Goal: Task Accomplishment & Management: Use online tool/utility

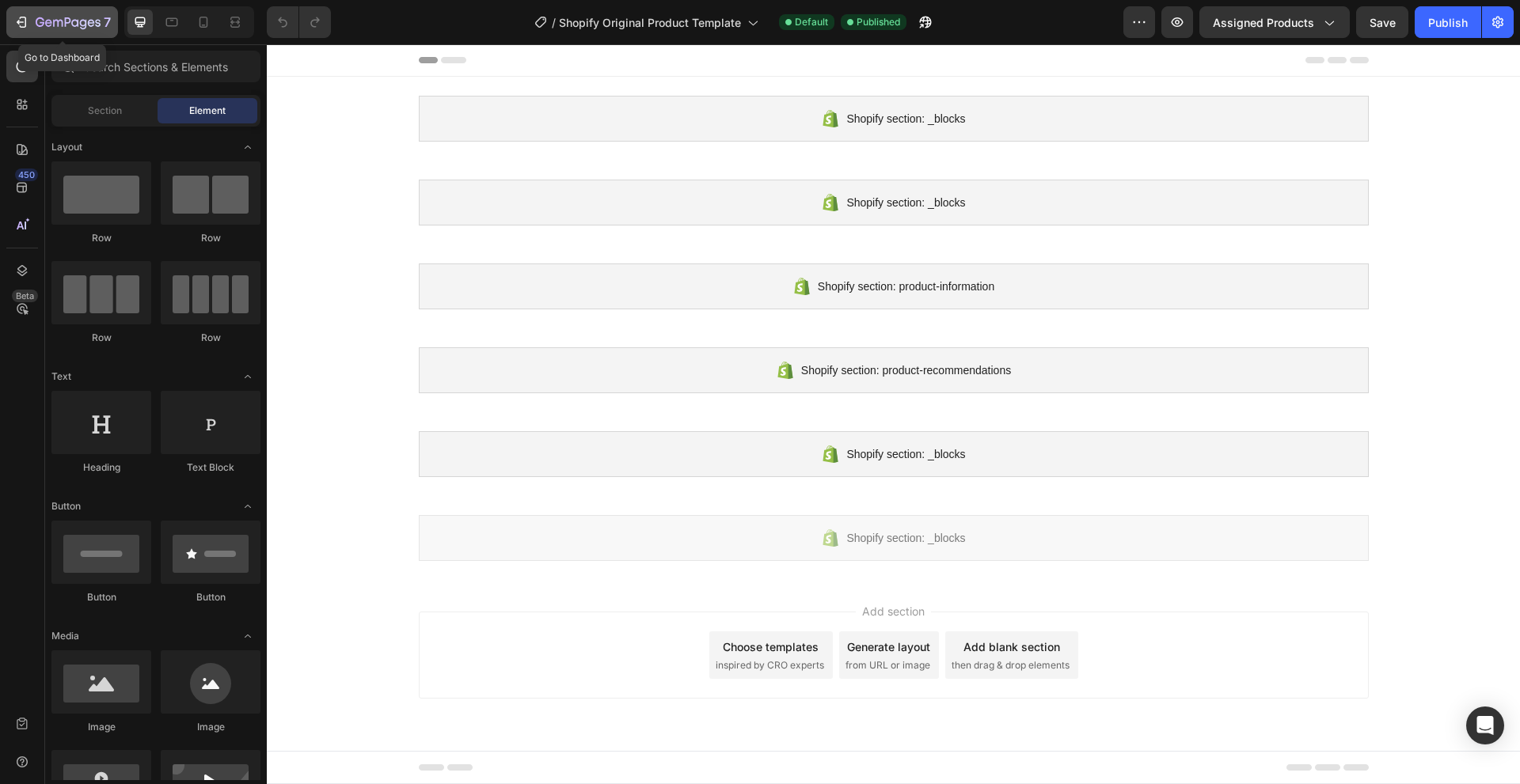
click at [110, 26] on p "7" at bounding box center [107, 23] width 7 height 19
click at [19, 149] on icon at bounding box center [23, 150] width 16 height 16
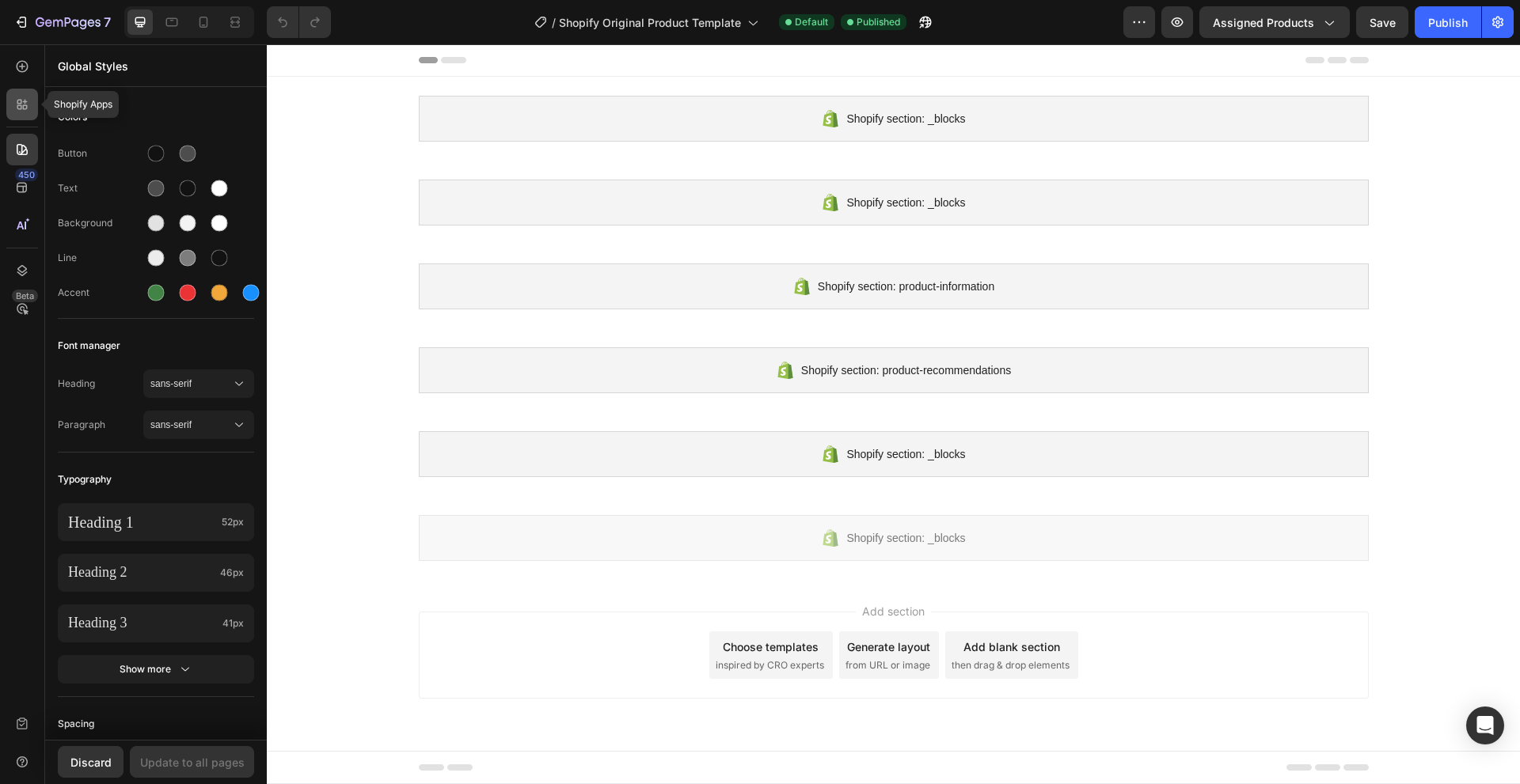
click at [23, 110] on icon at bounding box center [25, 108] width 5 height 5
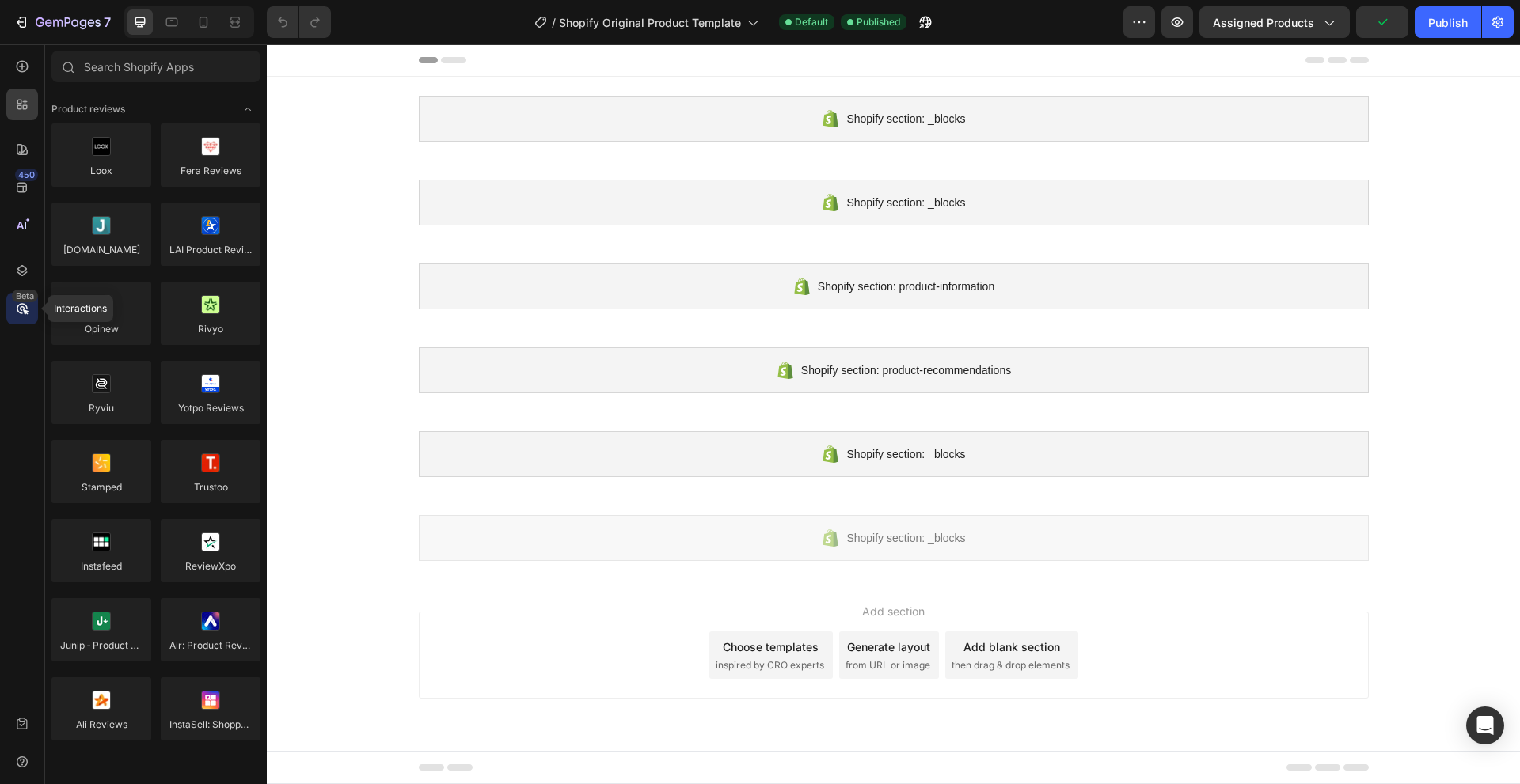
click at [23, 307] on icon at bounding box center [23, 309] width 5 height 5
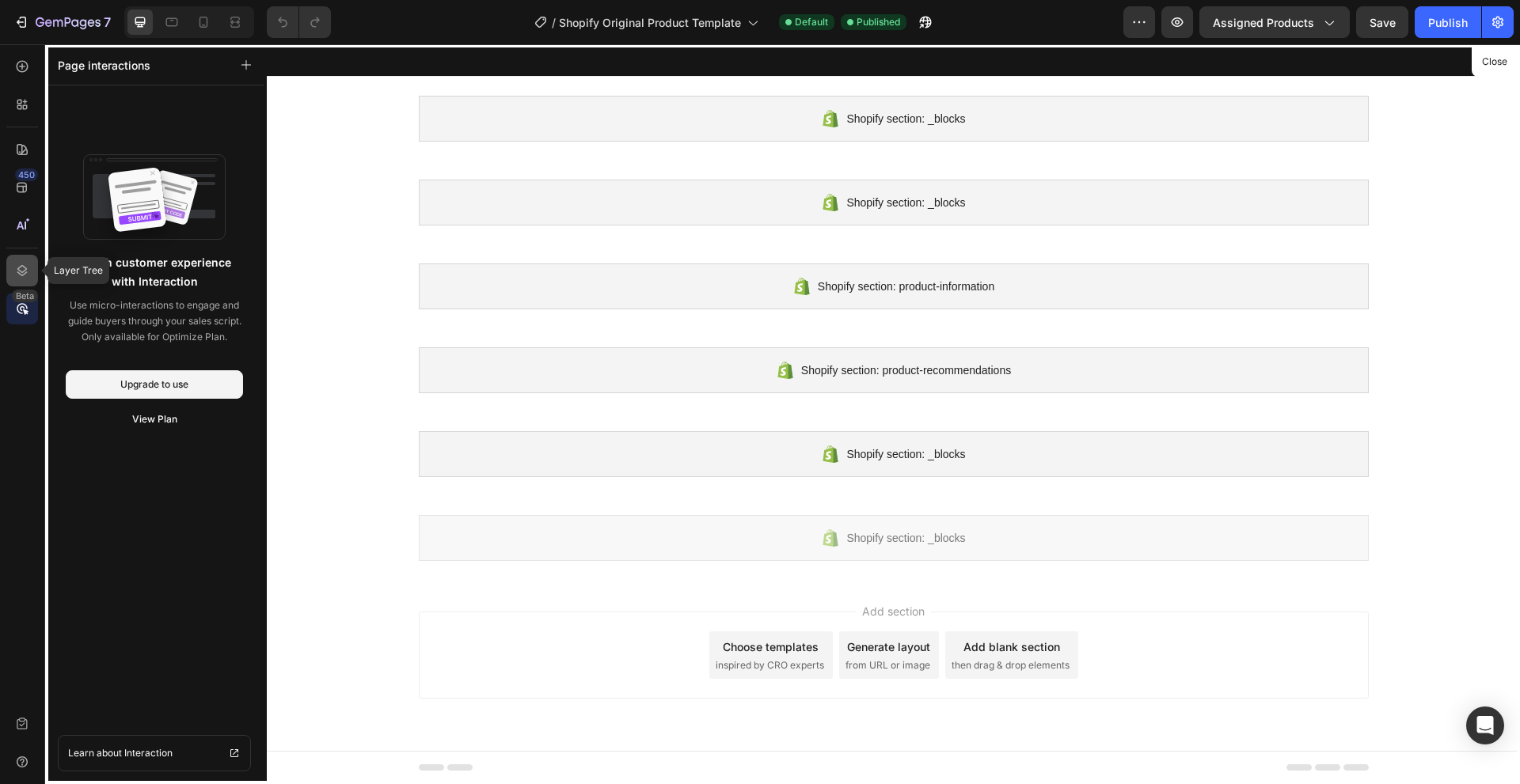
click at [29, 271] on icon at bounding box center [23, 271] width 16 height 16
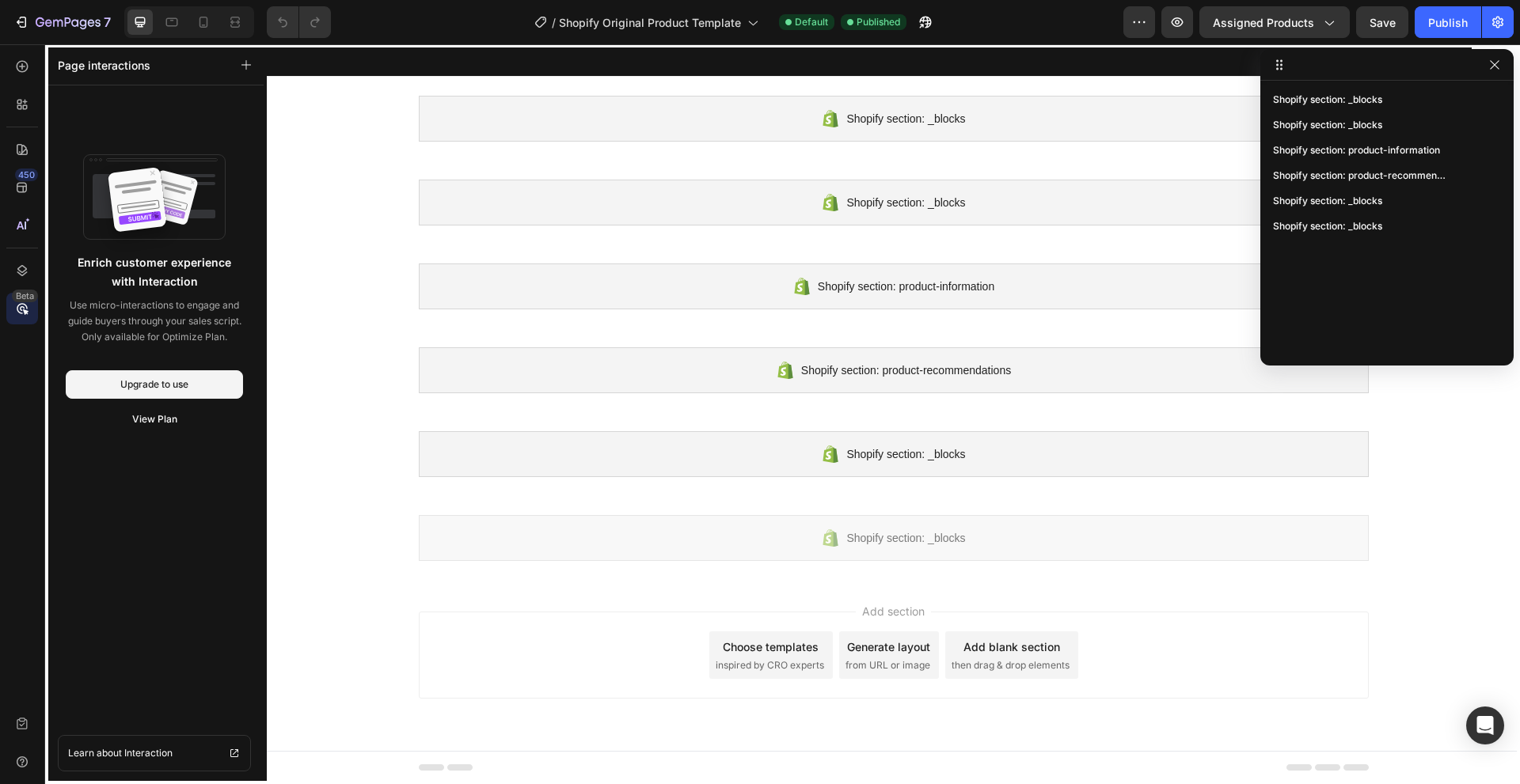
click at [27, 243] on div "450 Beta" at bounding box center [22, 380] width 31 height 657
click at [27, 230] on icon at bounding box center [23, 226] width 16 height 16
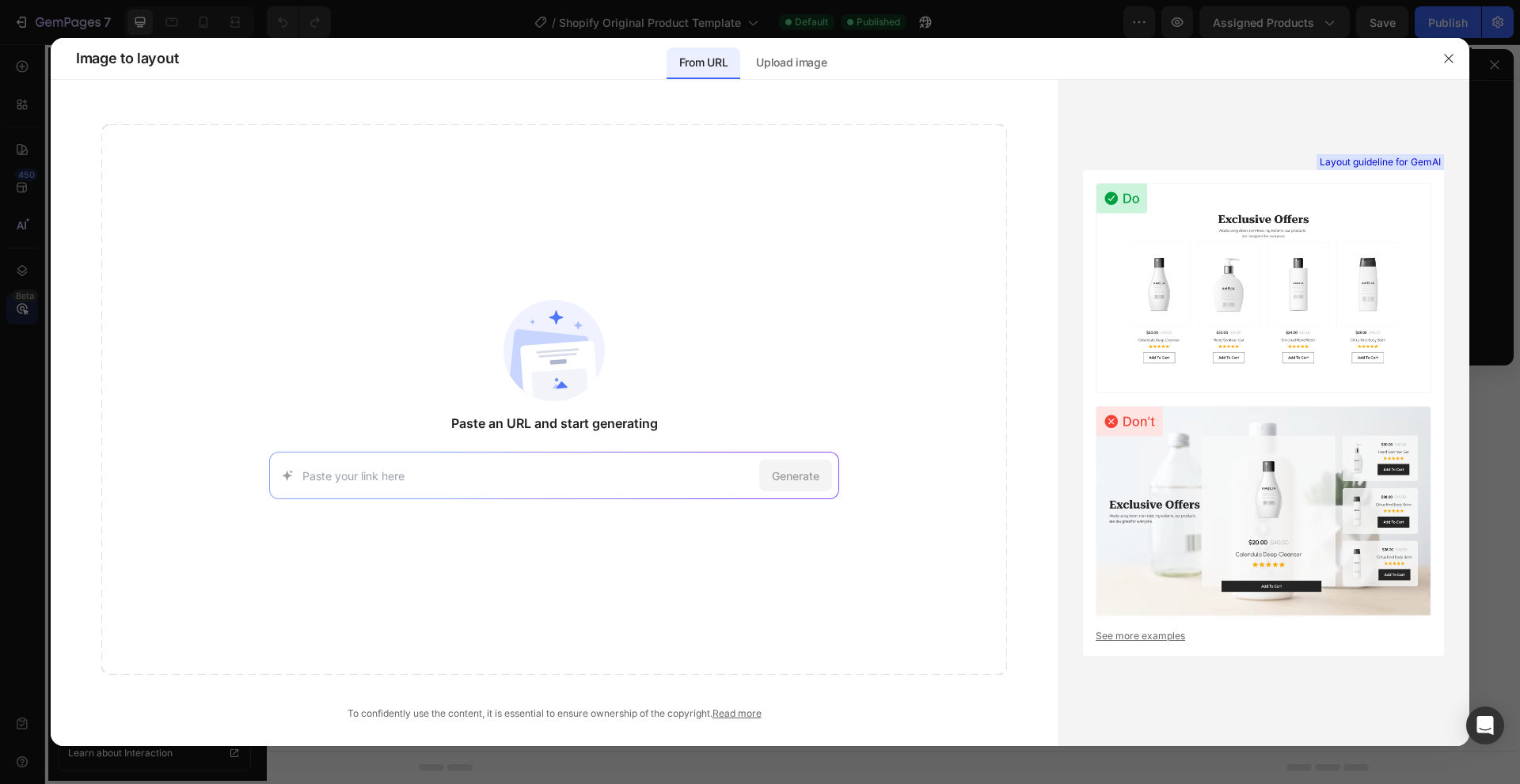
click at [621, 471] on input at bounding box center [527, 475] width 451 height 17
click at [586, 468] on input at bounding box center [527, 475] width 451 height 17
click at [585, 489] on div "https://seal-commerce-asia.myshopify.com/pages/image-to-layout-demo-page Try wi…" at bounding box center [554, 475] width 570 height 48
click at [401, 483] on input at bounding box center [527, 475] width 451 height 17
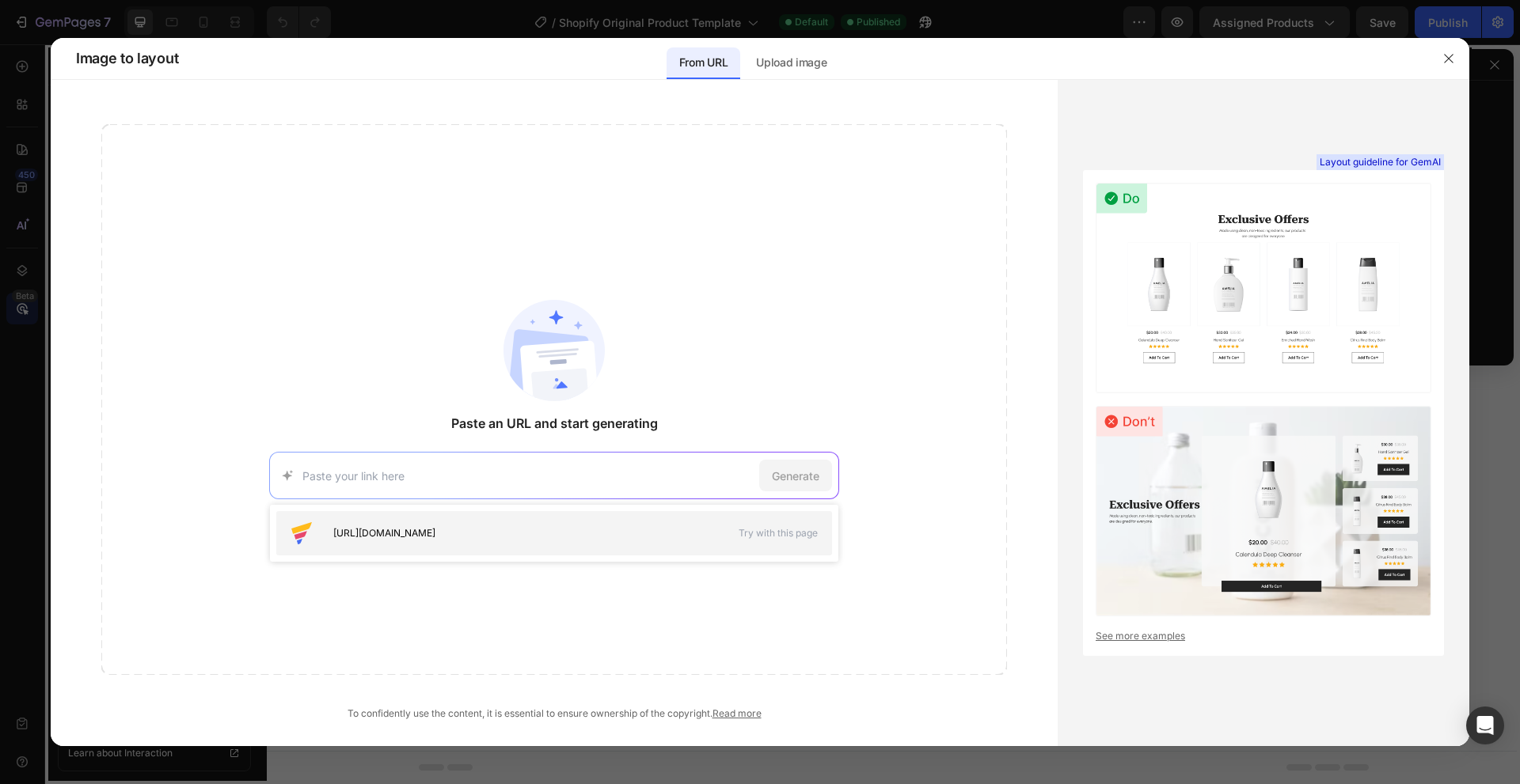
click at [401, 523] on div "https://seal-commerce-asia.myshopify.com/pages/image-to-layout-demo-page" at bounding box center [504, 533] width 430 height 25
type input "https://seal-commerce-asia.myshopify.com/pages/image-to-layout-demo-page"
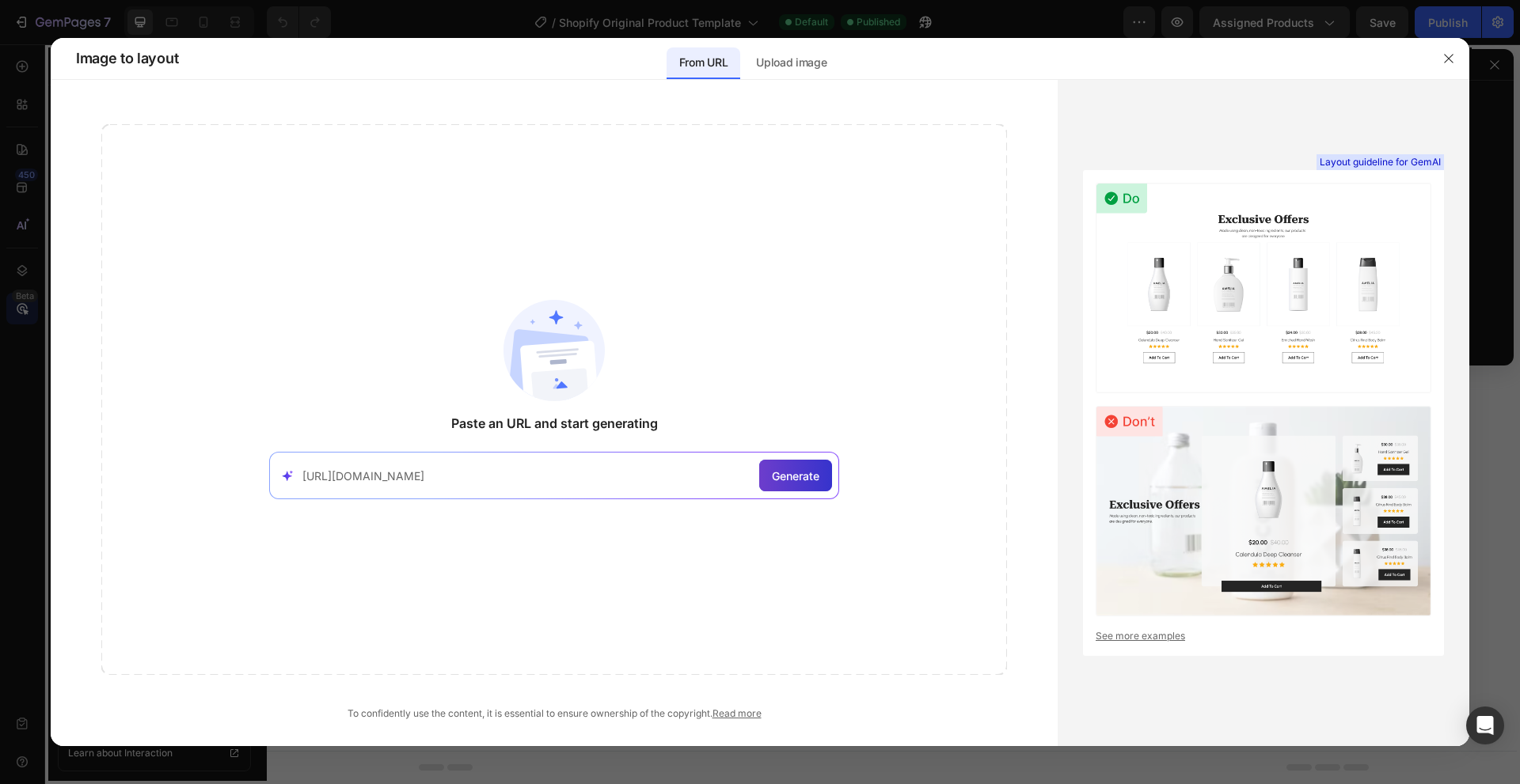
click at [779, 475] on span "Generate" at bounding box center [795, 475] width 48 height 17
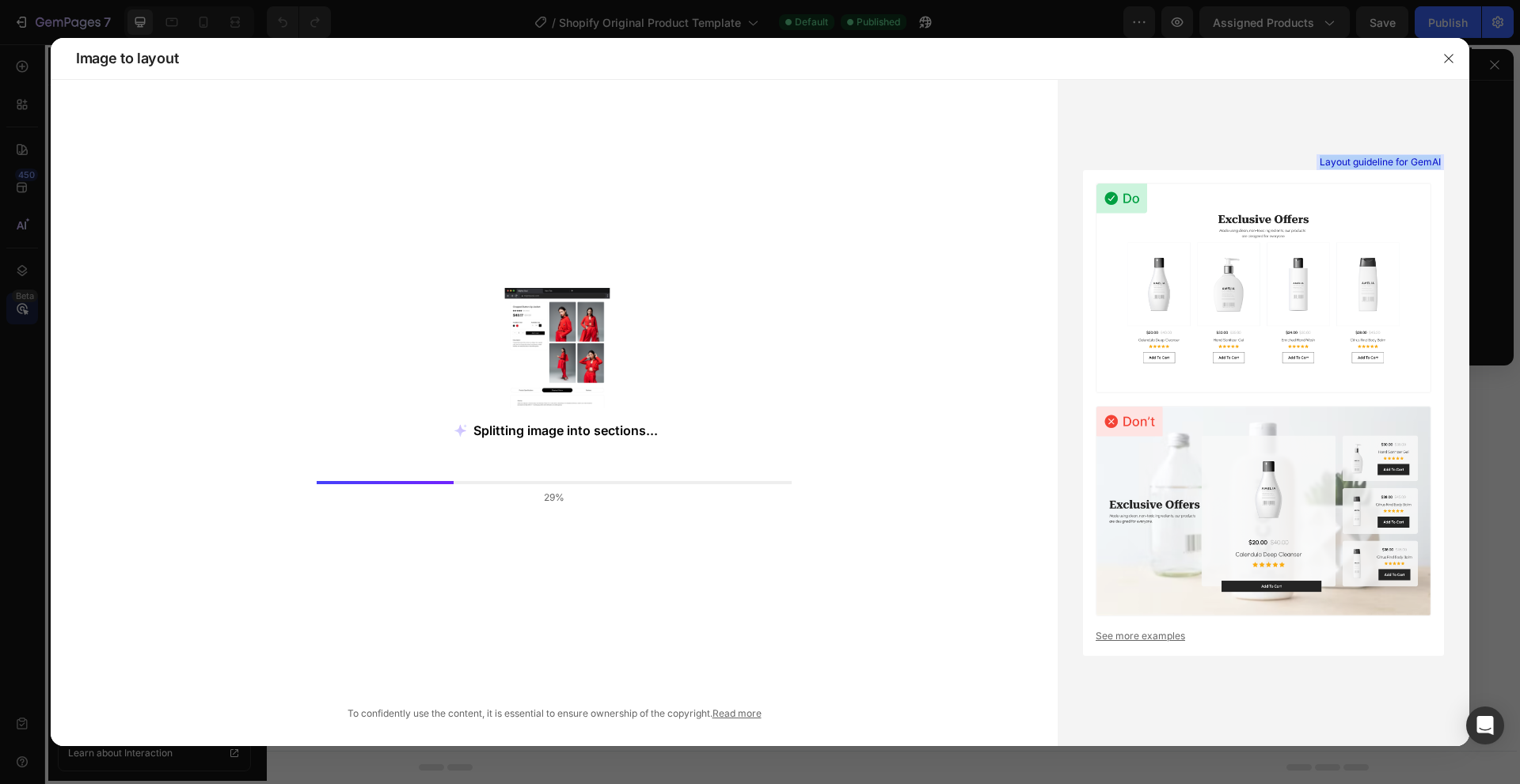
drag, startPoint x: 1321, startPoint y: 164, endPoint x: 1325, endPoint y: 133, distance: 31.3
click at [1325, 133] on div "Layout guideline for GemAI See more examples" at bounding box center [1263, 413] width 412 height 666
click at [1273, 129] on div "Layout guideline for GemAI See more examples" at bounding box center [1263, 413] width 412 height 666
click at [1166, 637] on link "See more examples" at bounding box center [1263, 637] width 335 height 15
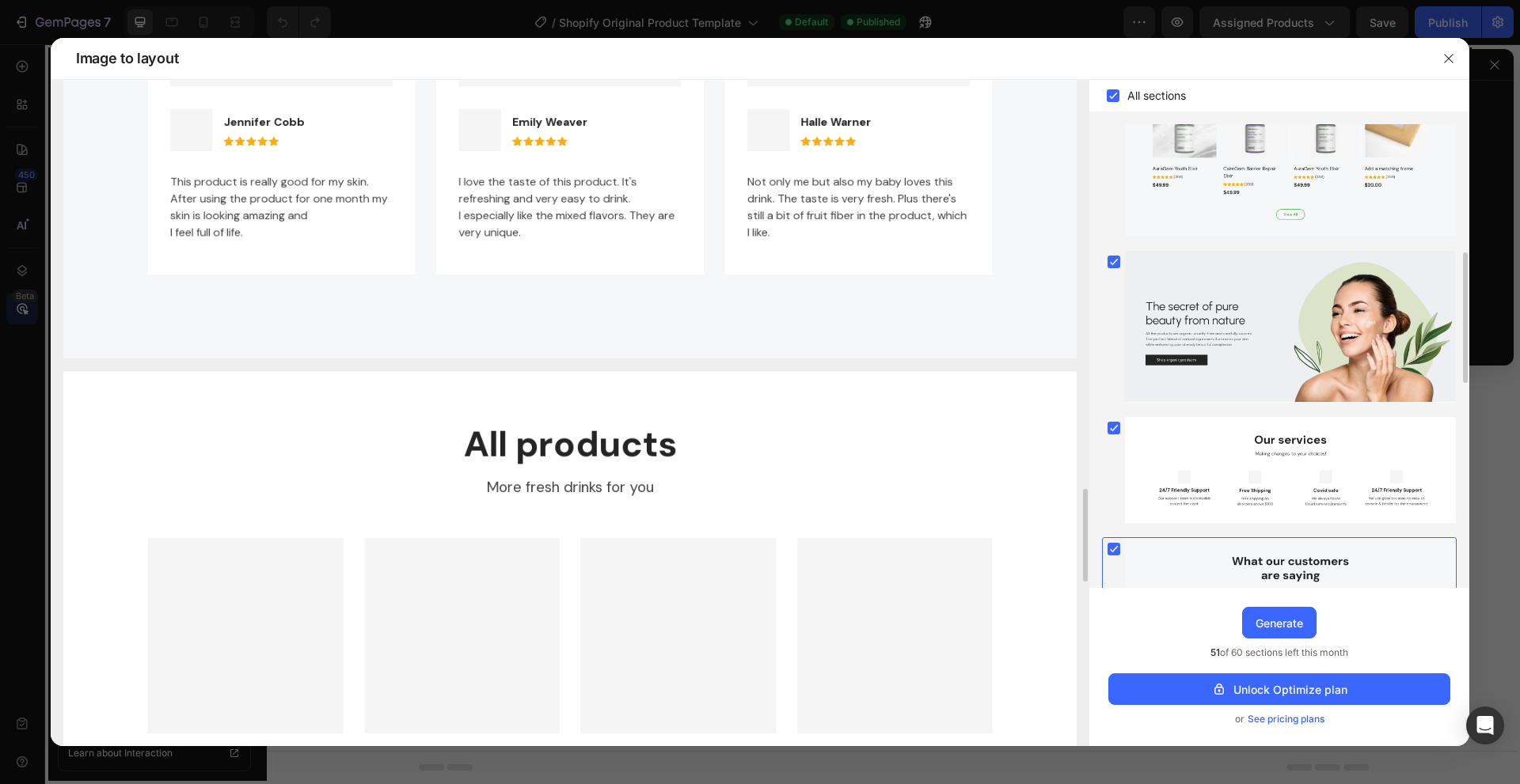
scroll to position [778, 0]
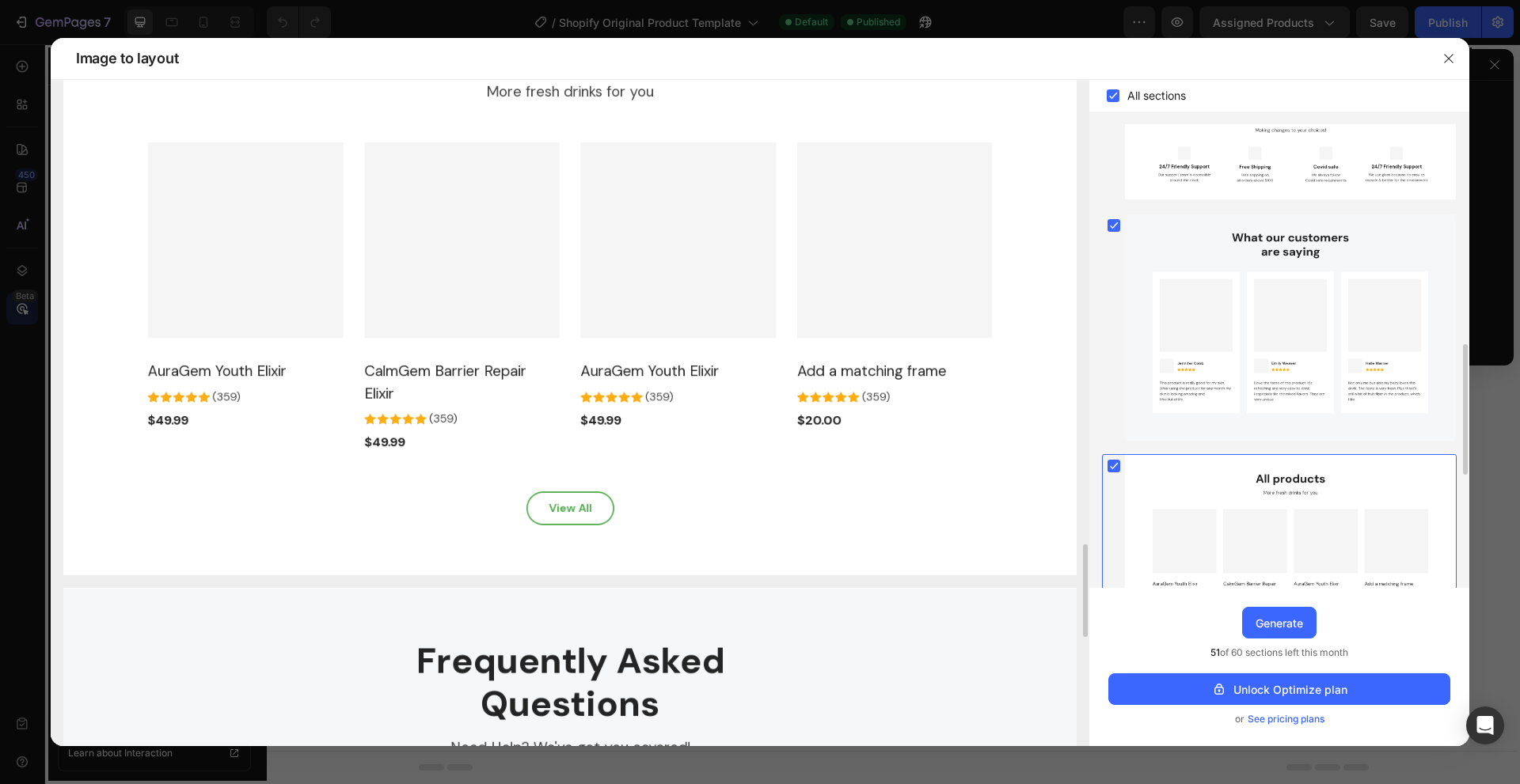
click at [583, 510] on img at bounding box center [570, 275] width 1013 height 599
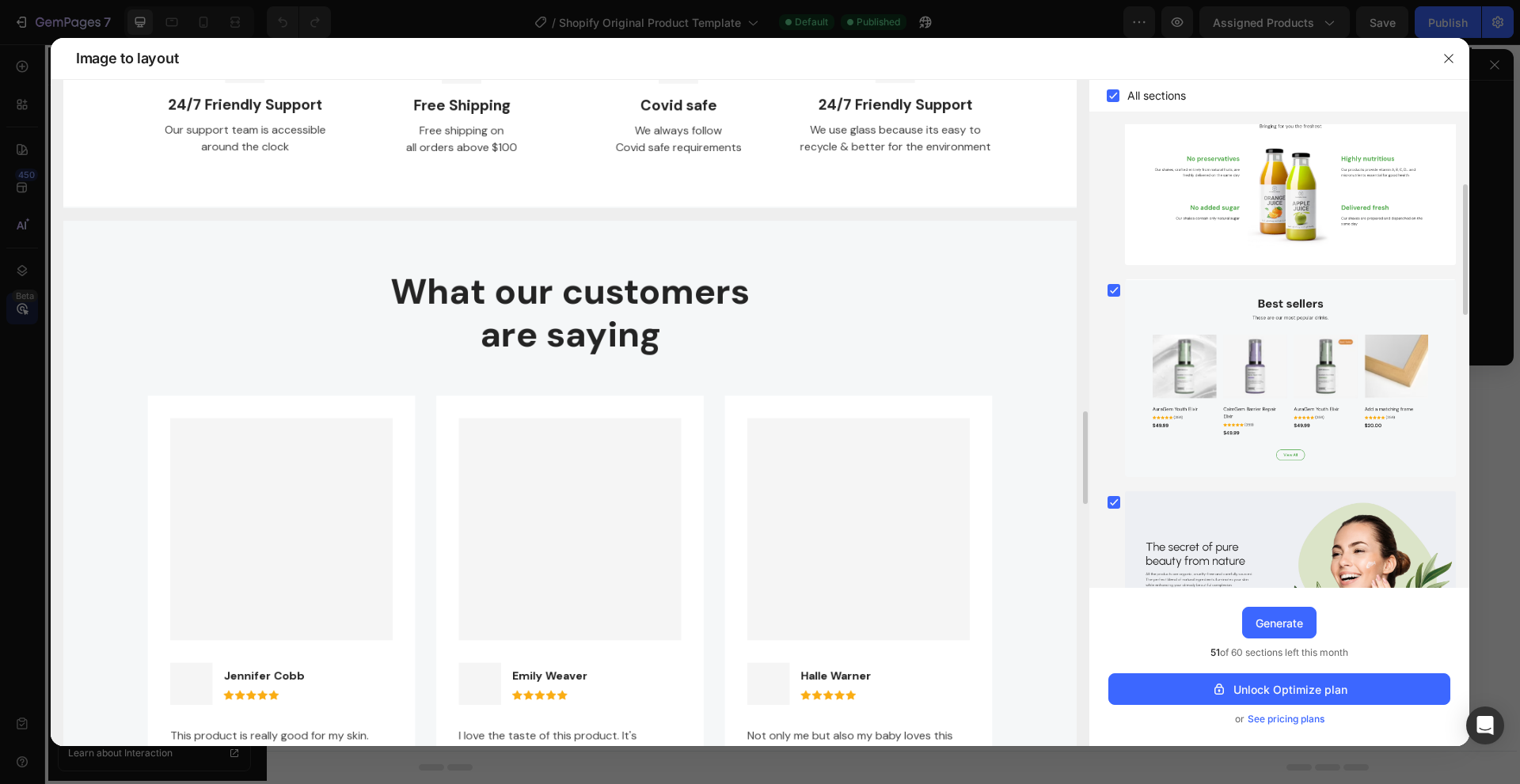
scroll to position [48, 0]
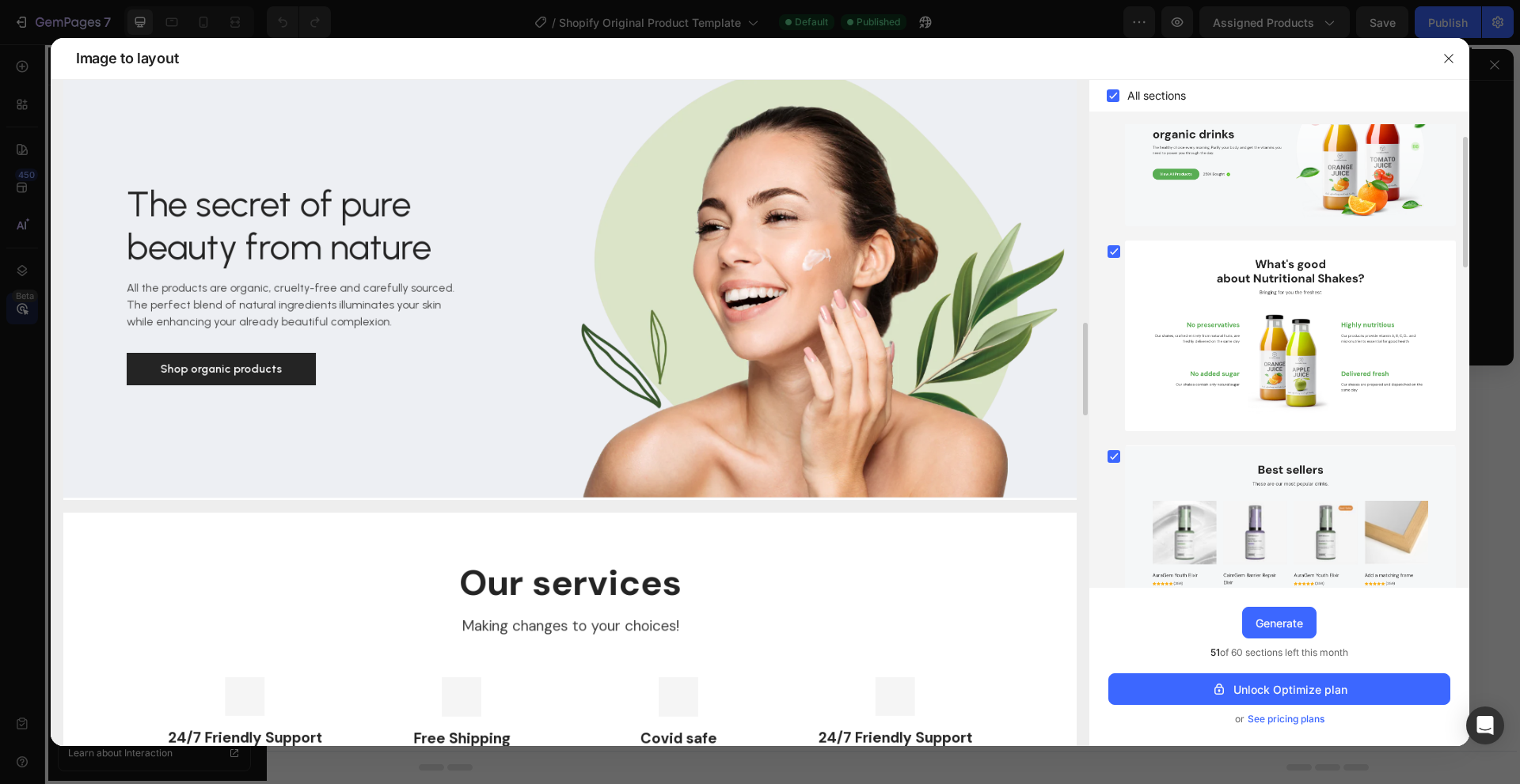
drag, startPoint x: 476, startPoint y: 422, endPoint x: 447, endPoint y: 175, distance: 248.7
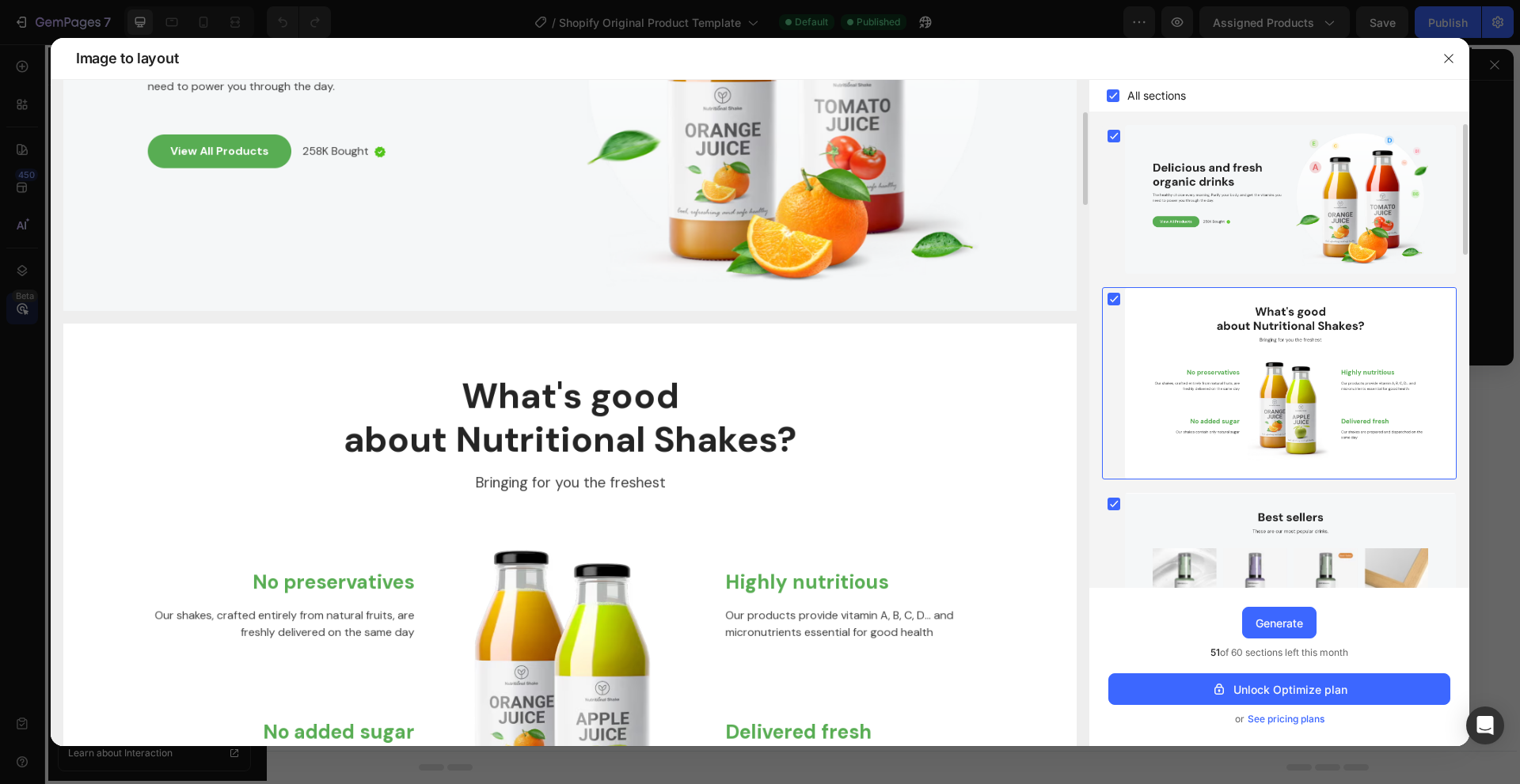
scroll to position [0, 0]
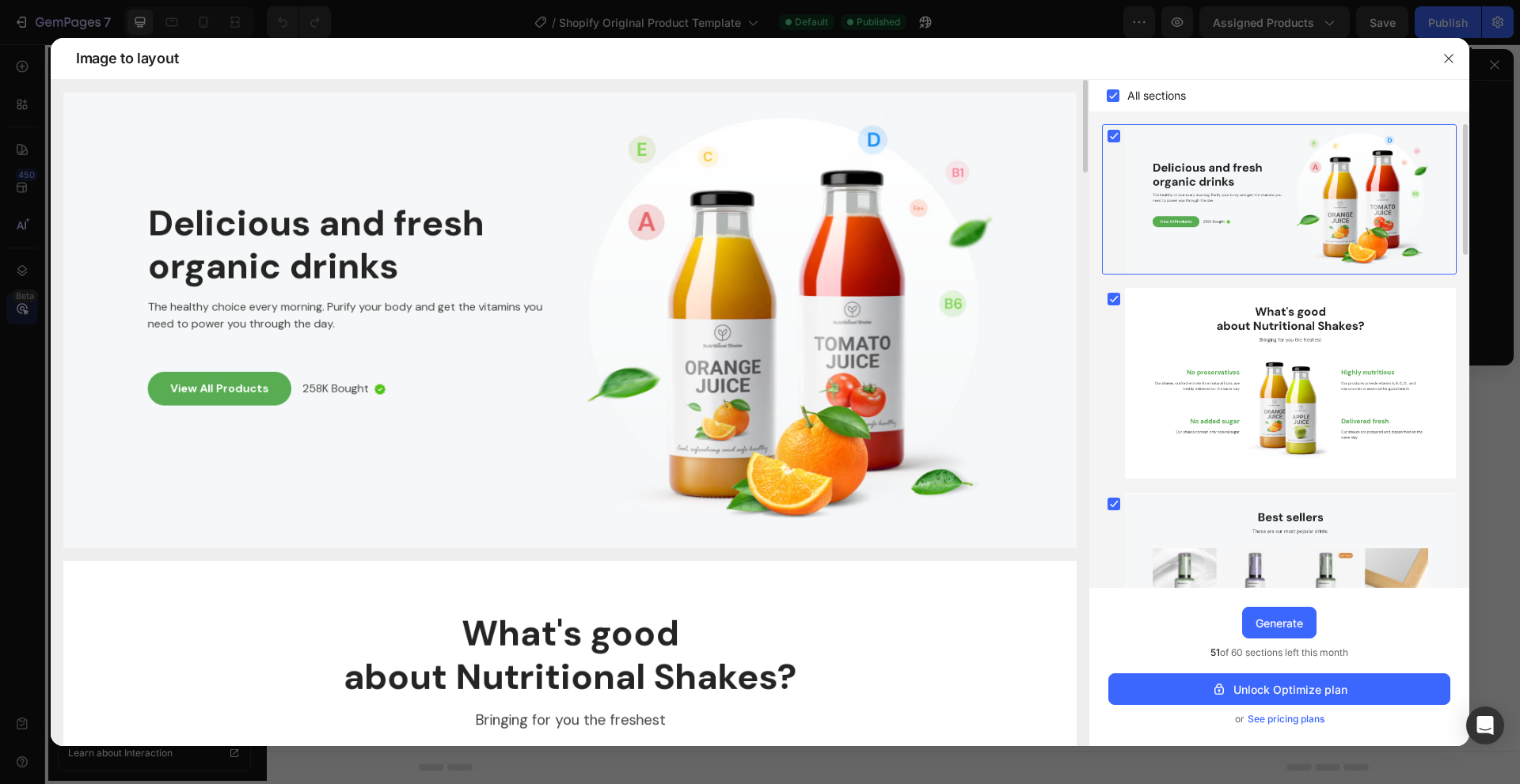
click at [332, 389] on img at bounding box center [570, 321] width 1013 height 456
click at [255, 386] on img at bounding box center [570, 321] width 1013 height 456
click at [309, 387] on img at bounding box center [570, 321] width 1013 height 456
click at [235, 383] on img at bounding box center [570, 321] width 1013 height 456
click at [291, 383] on img at bounding box center [570, 321] width 1013 height 456
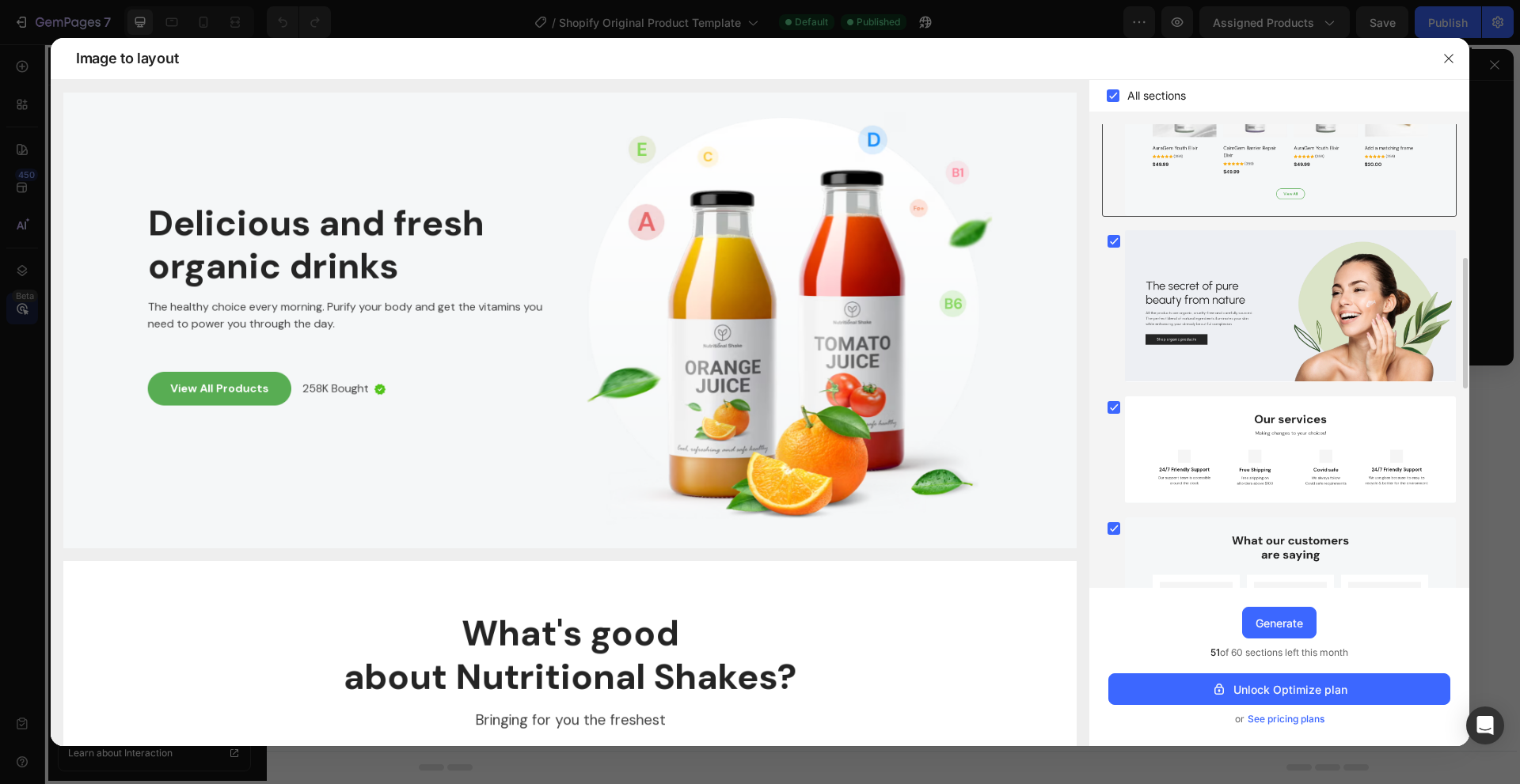
scroll to position [238, 0]
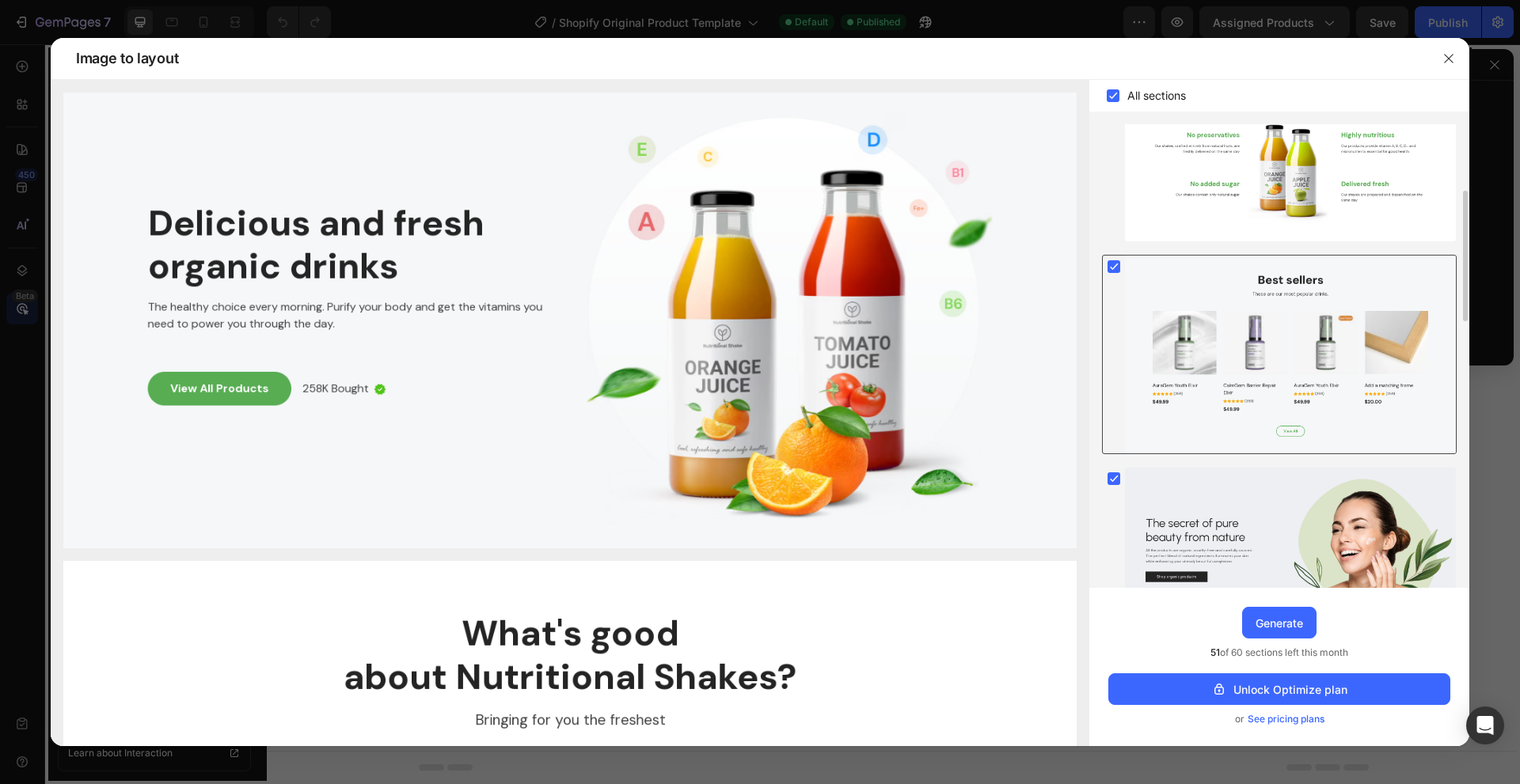
click at [1134, 269] on div at bounding box center [1290, 355] width 330 height 198
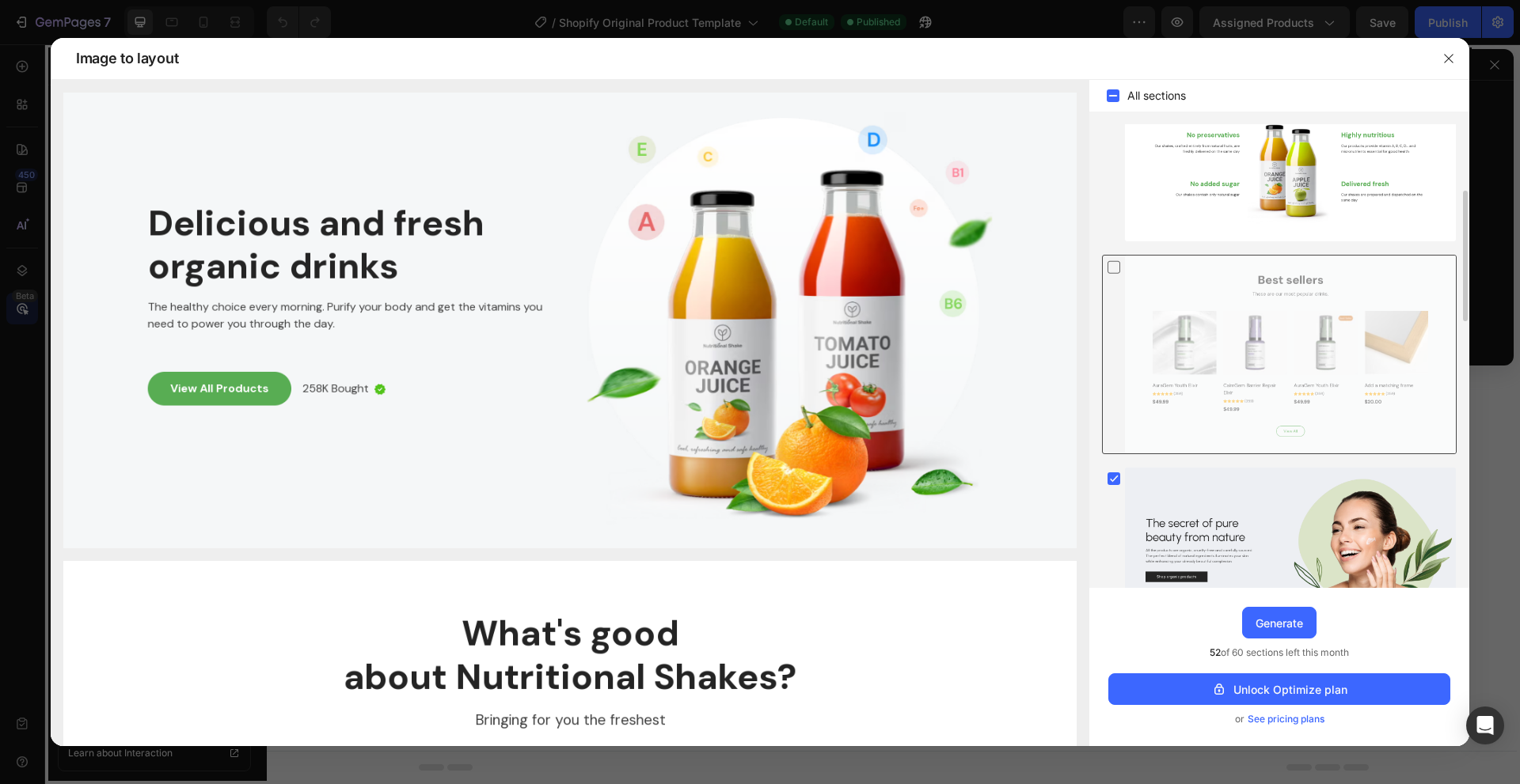
click at [1134, 269] on div at bounding box center [1290, 355] width 330 height 198
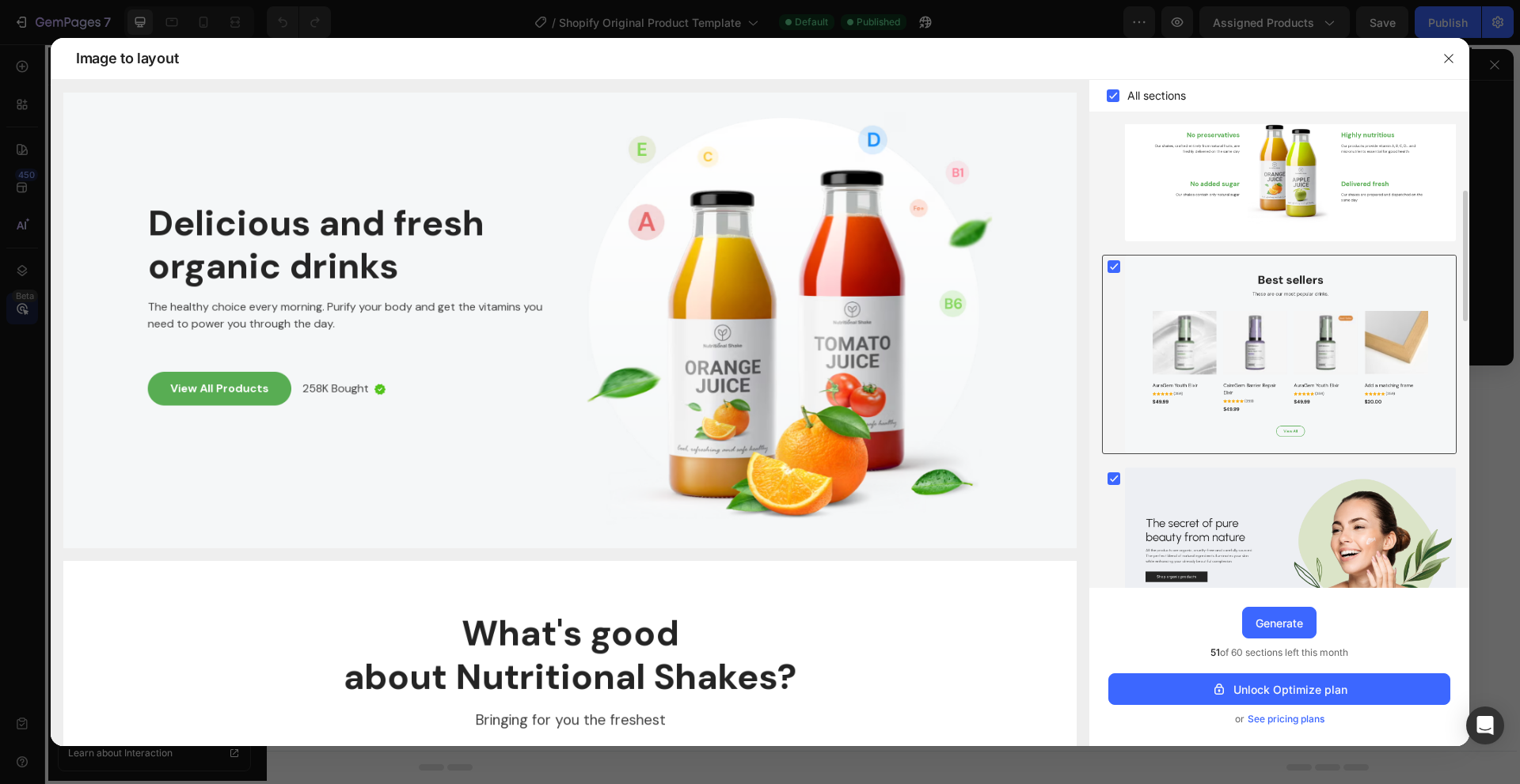
click at [1134, 269] on div at bounding box center [1290, 355] width 330 height 198
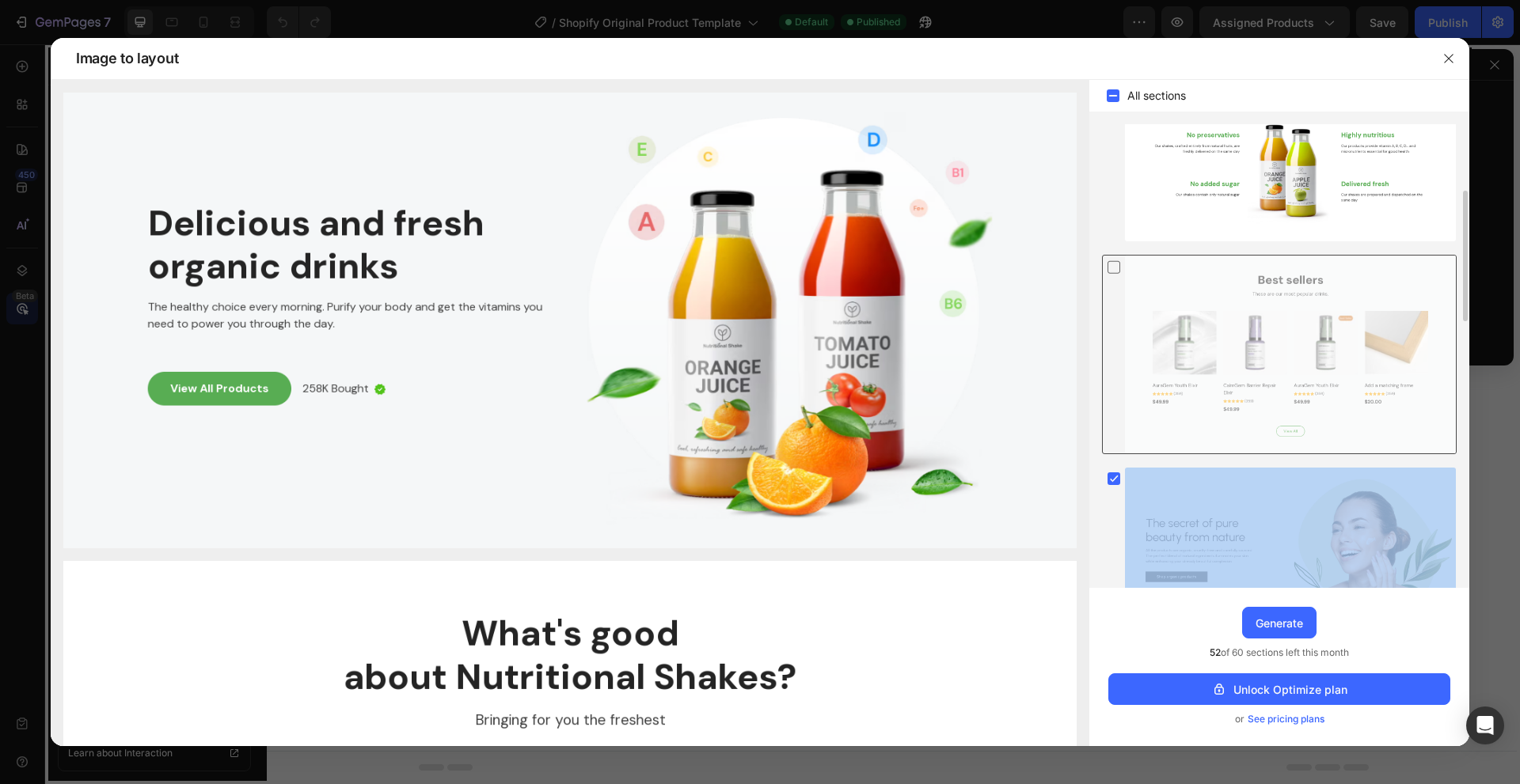
click at [1134, 269] on div at bounding box center [1290, 355] width 330 height 198
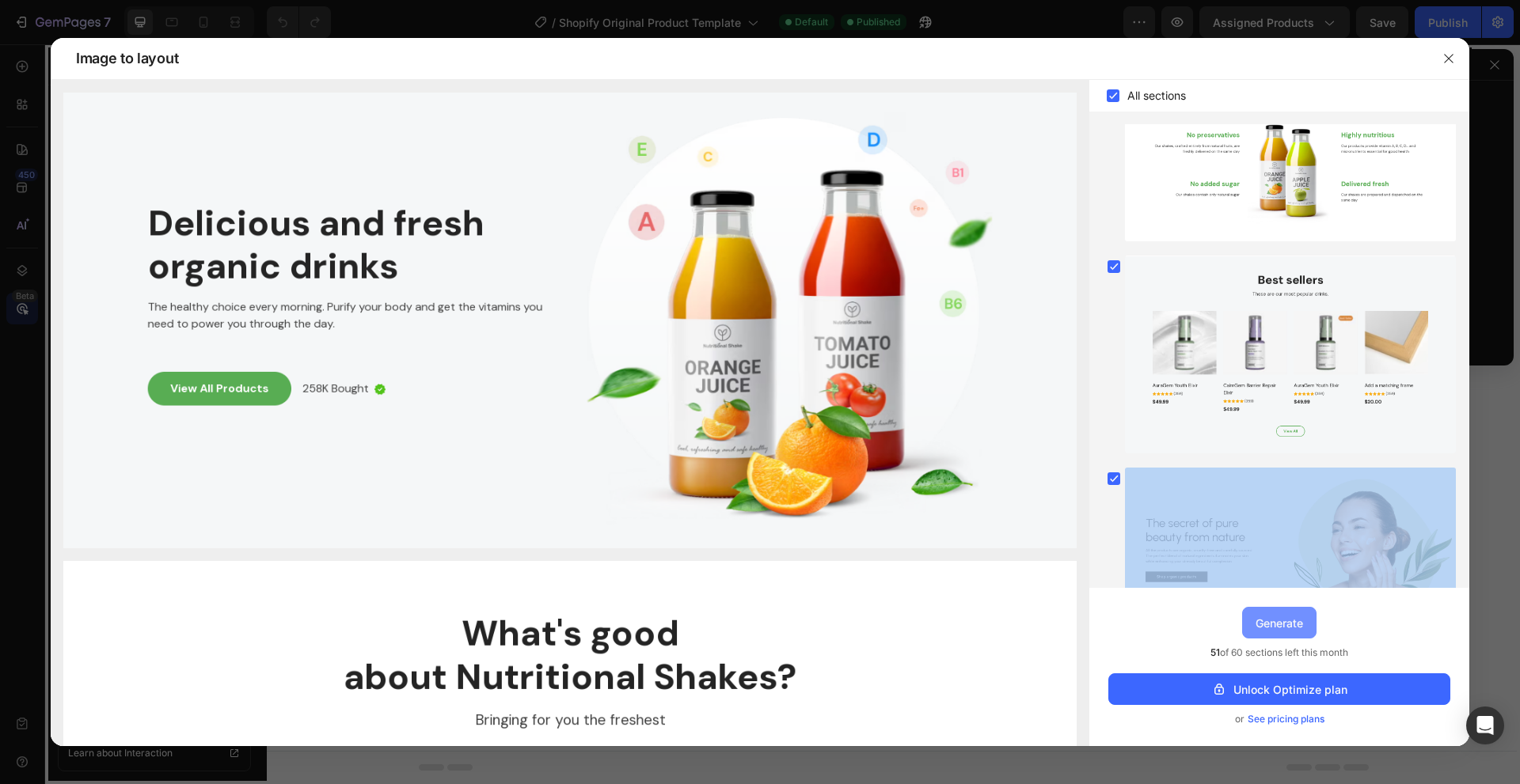
drag, startPoint x: 1308, startPoint y: 624, endPoint x: 1036, endPoint y: 571, distance: 277.1
click at [1308, 624] on button "Generate" at bounding box center [1279, 622] width 74 height 31
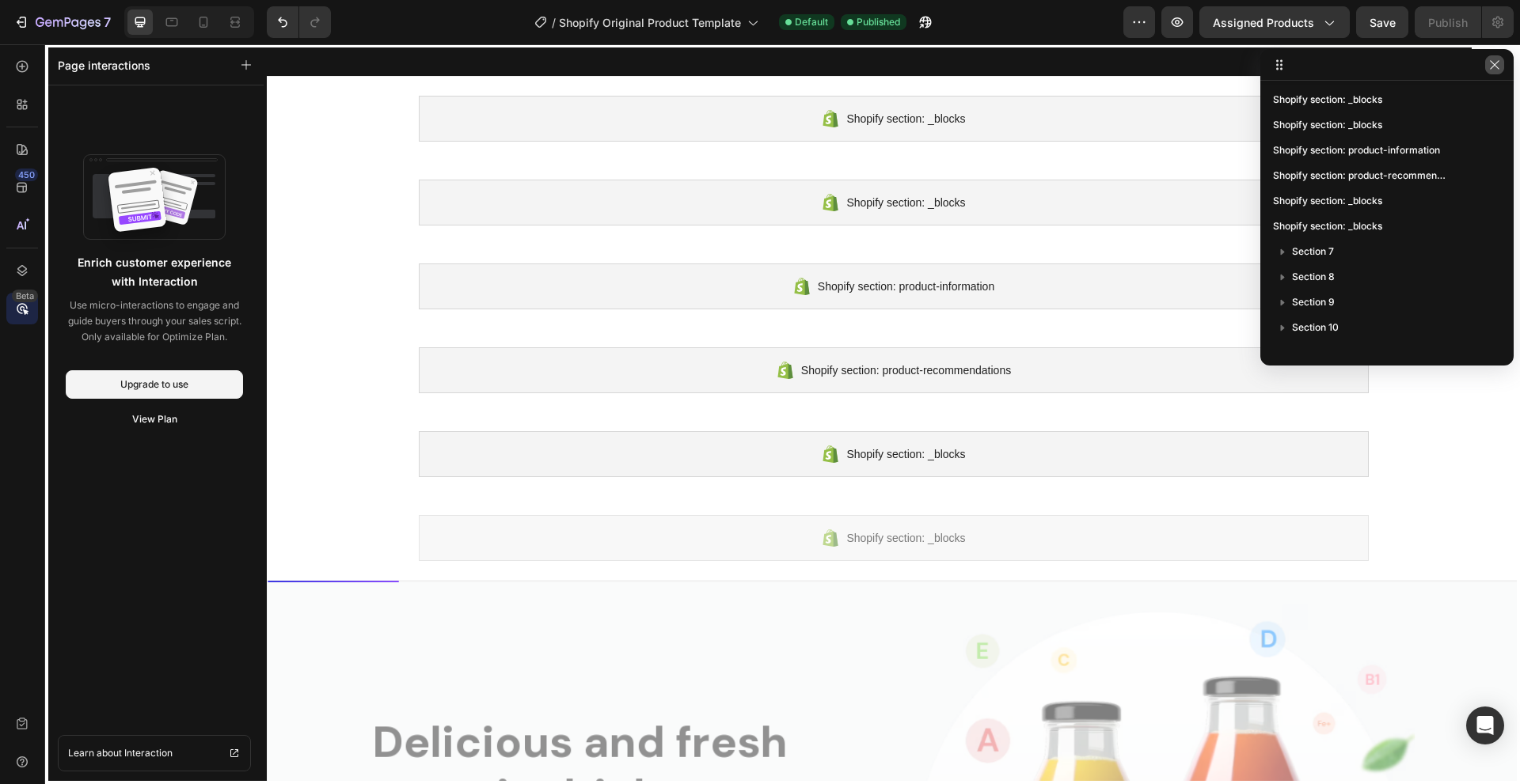
click at [1498, 68] on icon "button" at bounding box center [1494, 65] width 13 height 13
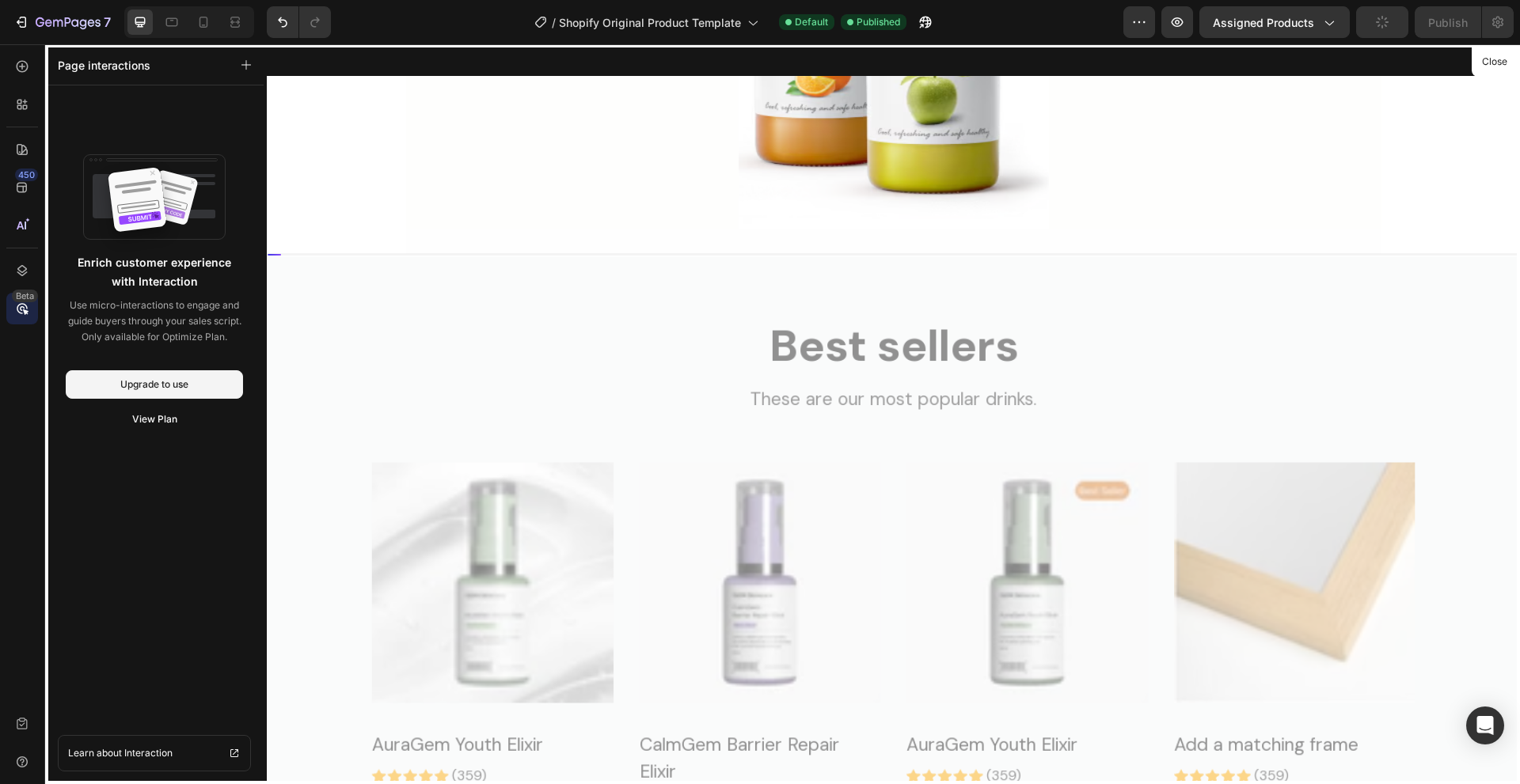
scroll to position [0, 0]
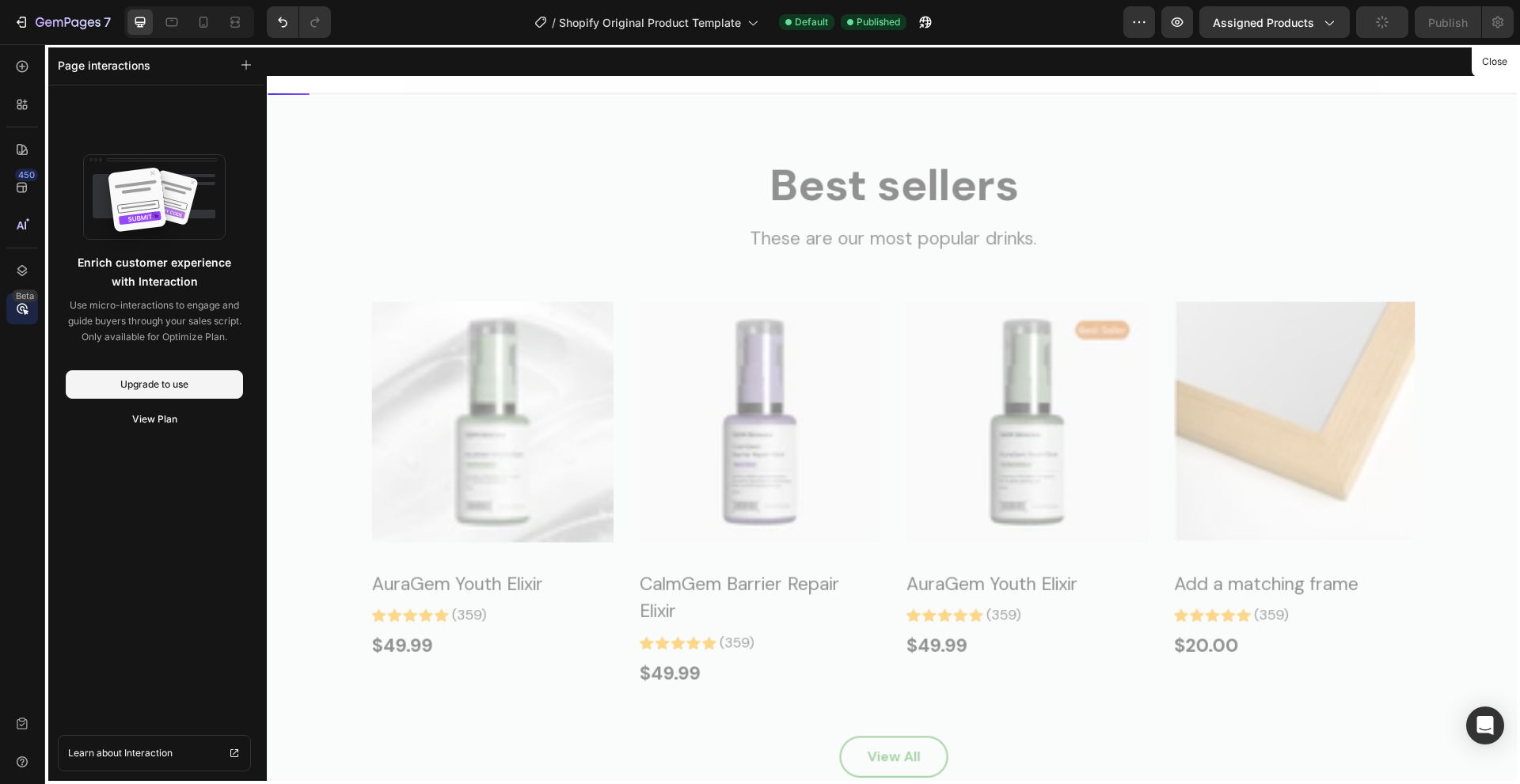
click at [797, 388] on div at bounding box center [893, 414] width 1253 height 740
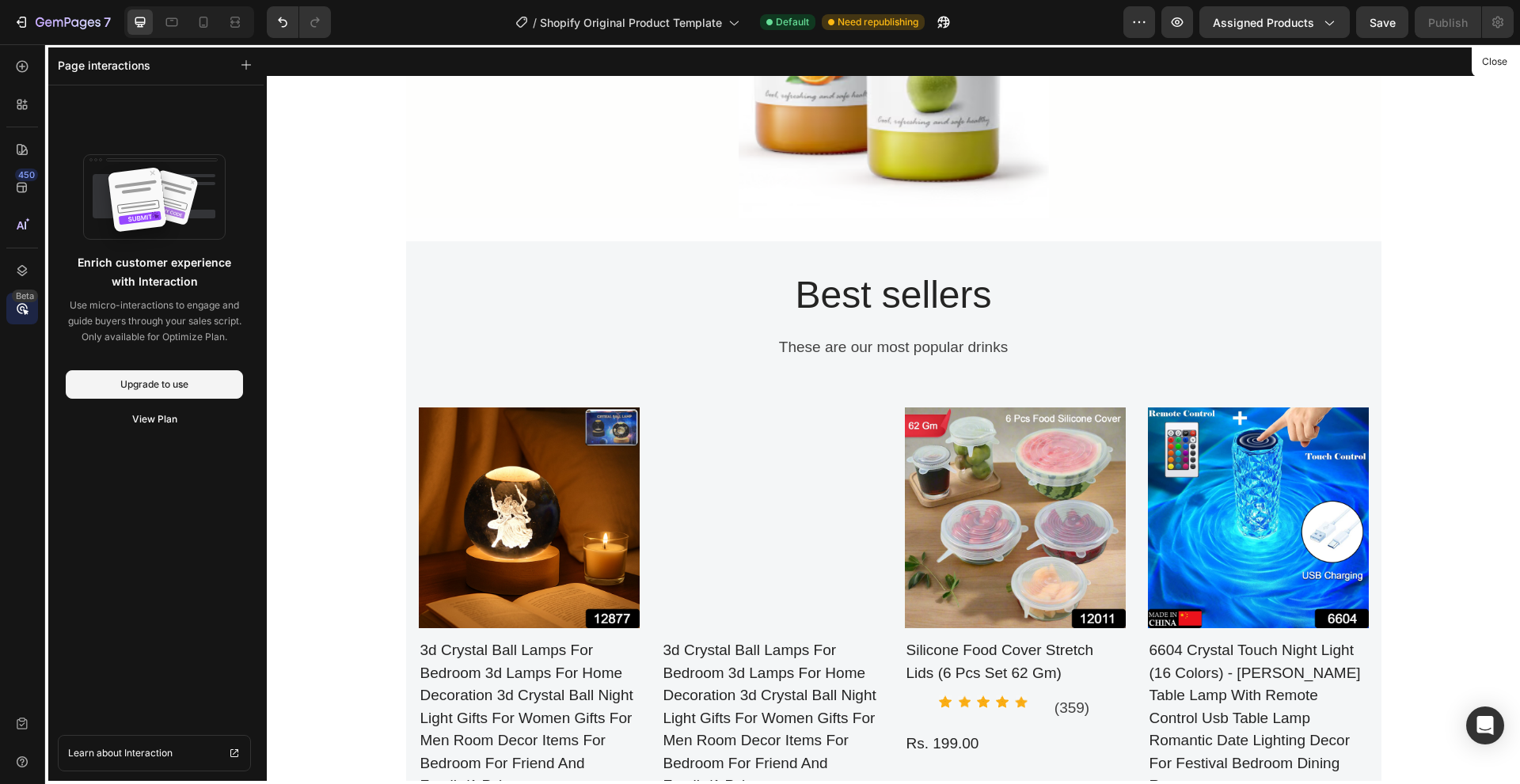
click at [418, 326] on div at bounding box center [893, 414] width 1253 height 740
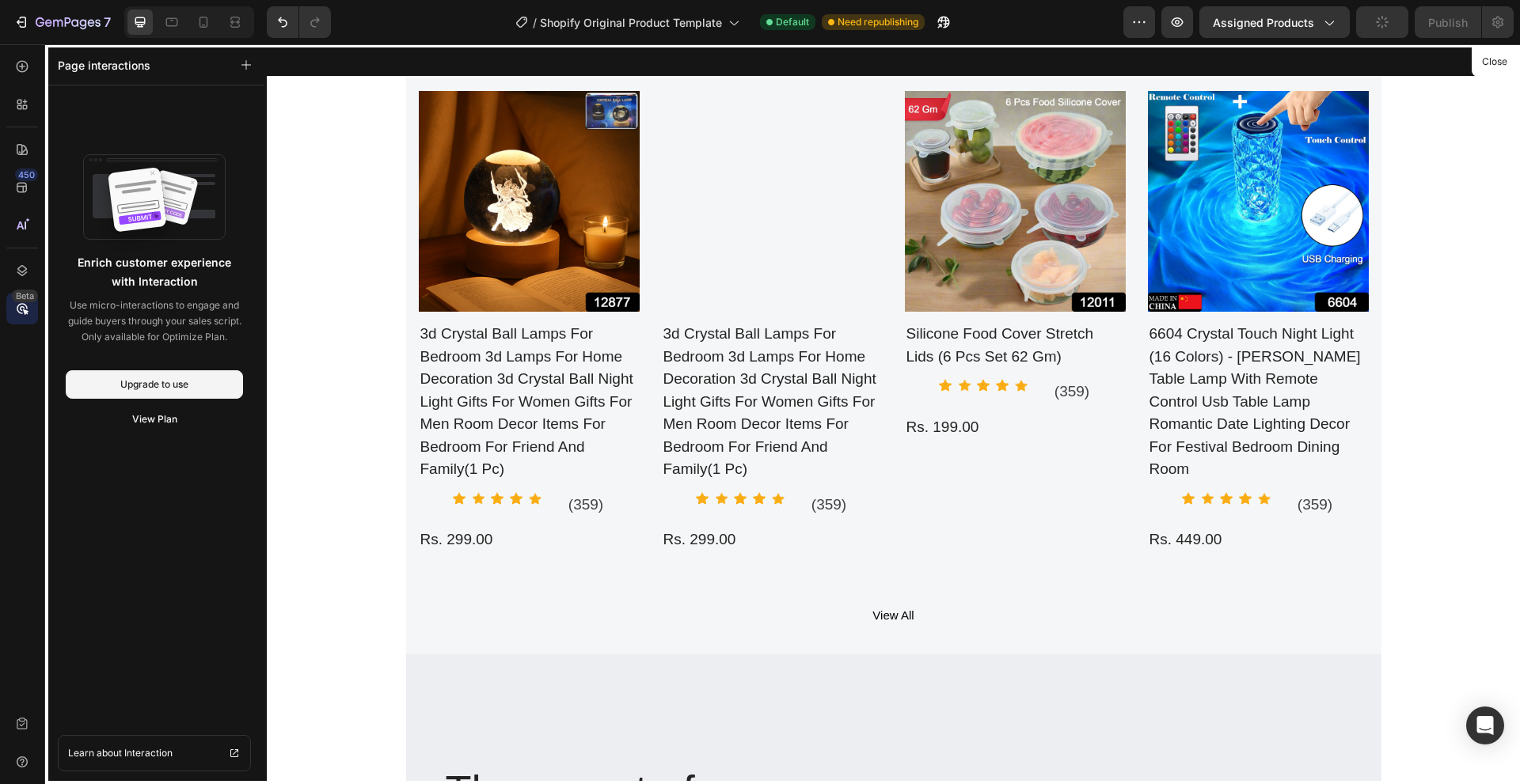
click at [505, 390] on div at bounding box center [893, 414] width 1253 height 740
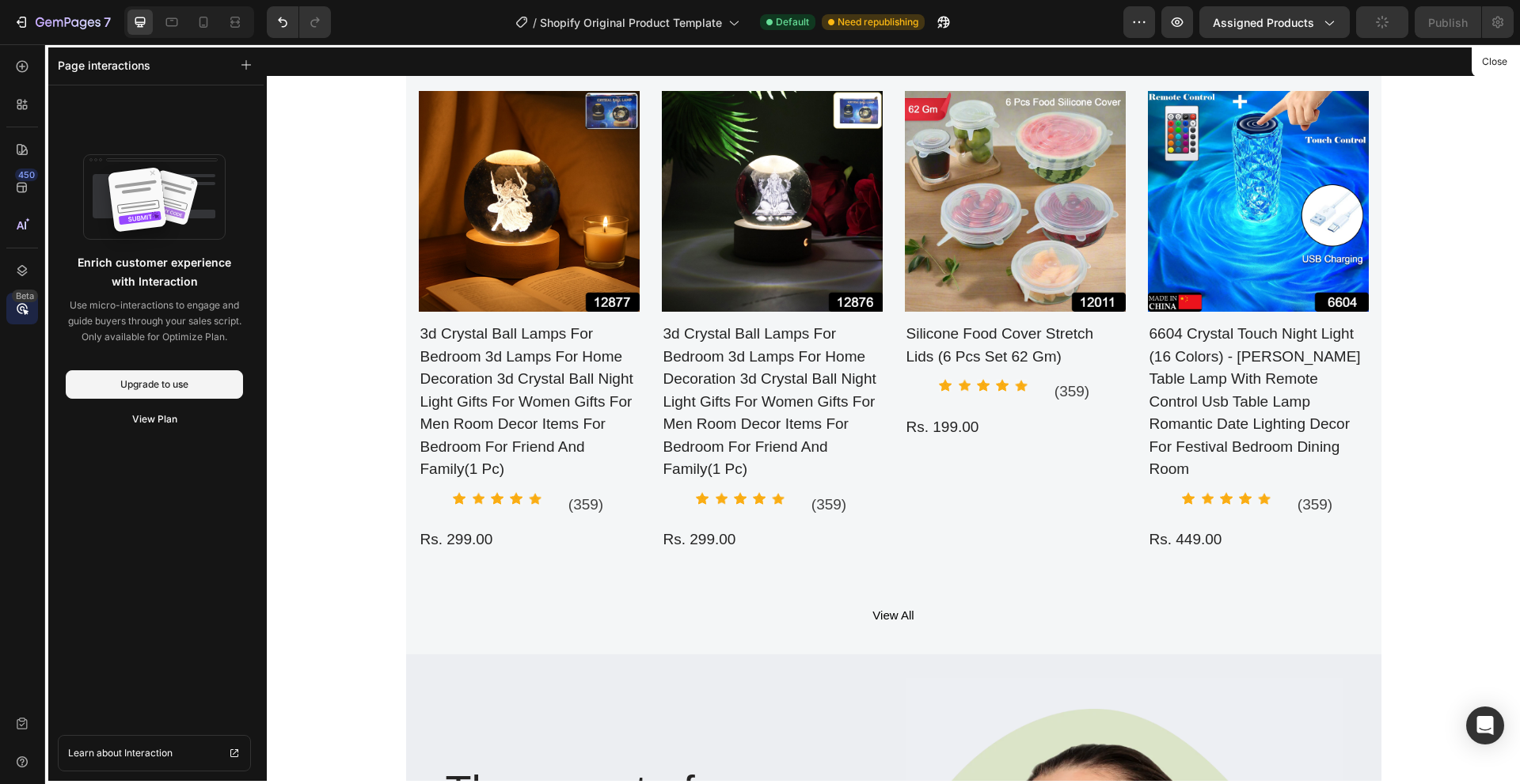
click at [509, 359] on div at bounding box center [893, 414] width 1253 height 740
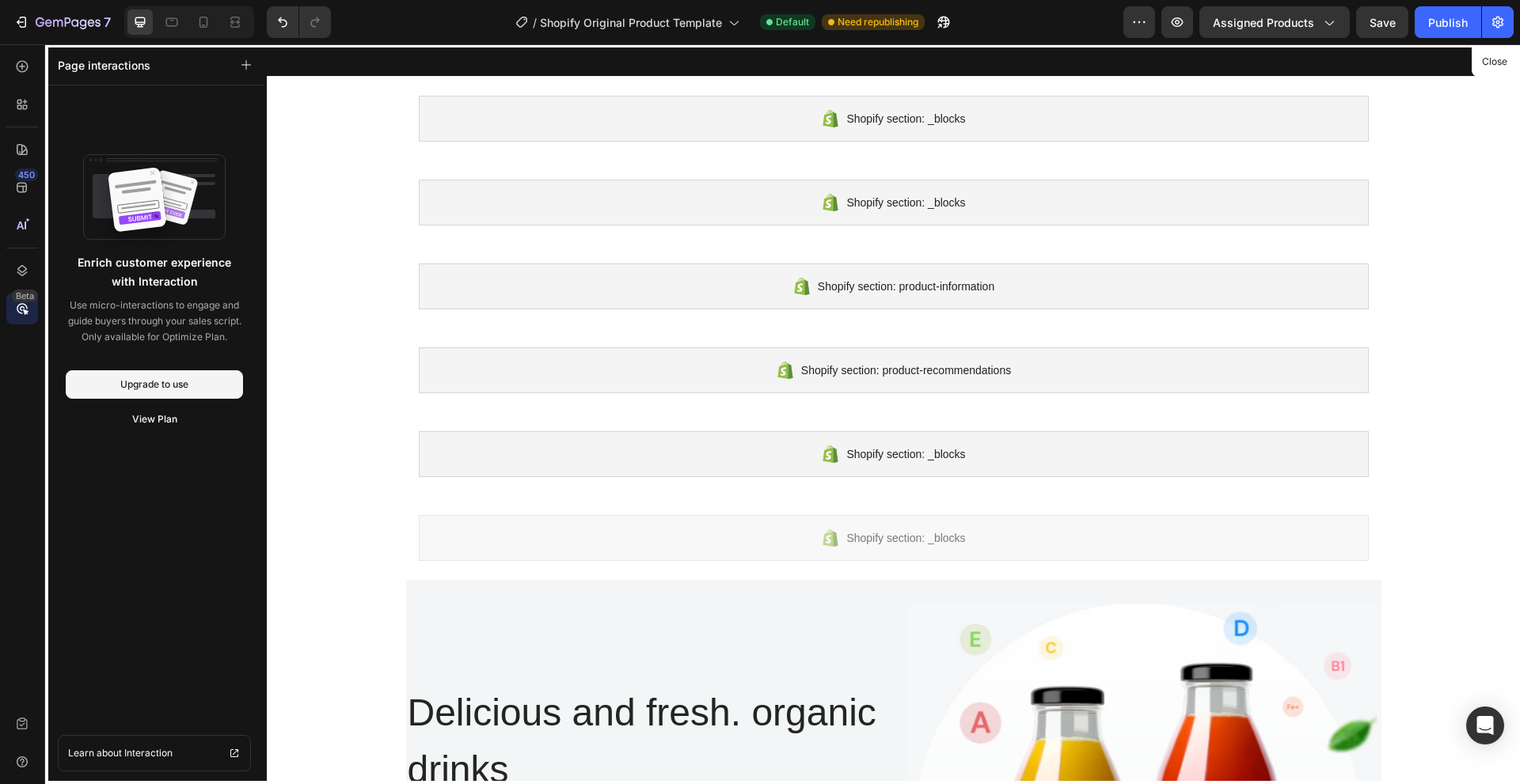
drag, startPoint x: 851, startPoint y: 518, endPoint x: 719, endPoint y: 218, distance: 327.8
click at [22, 190] on icon at bounding box center [23, 188] width 16 height 16
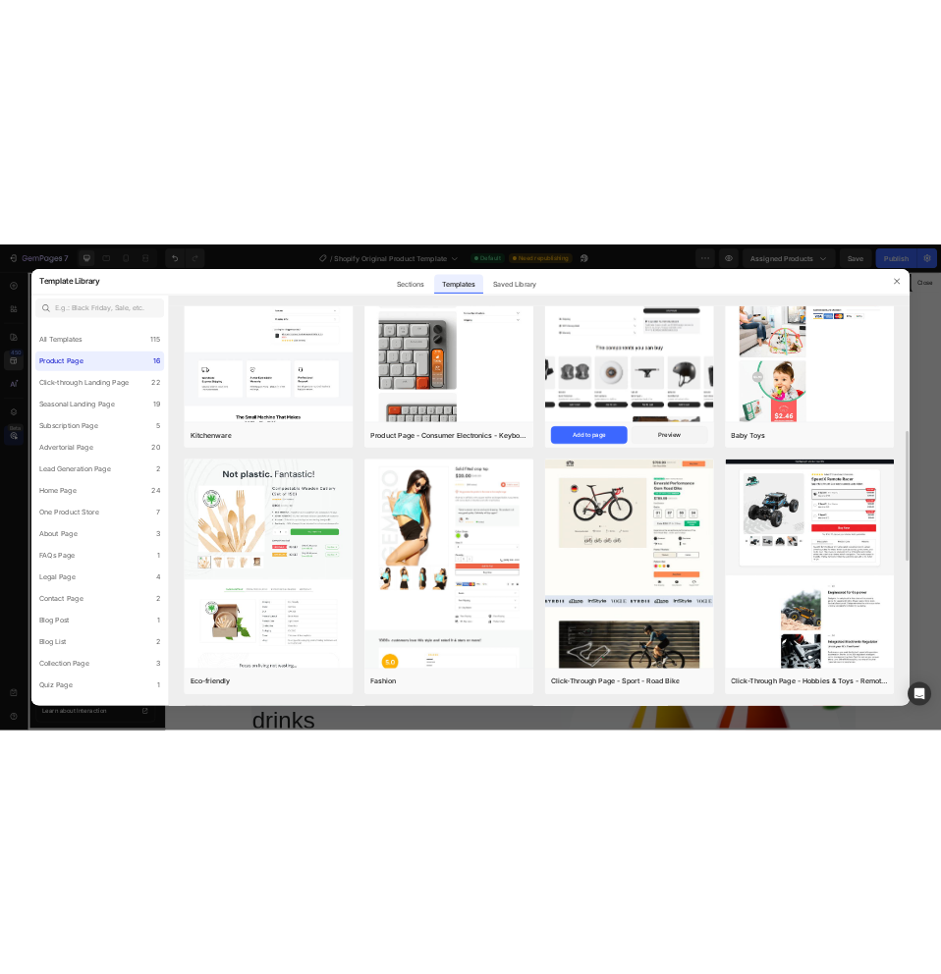
scroll to position [781, 0]
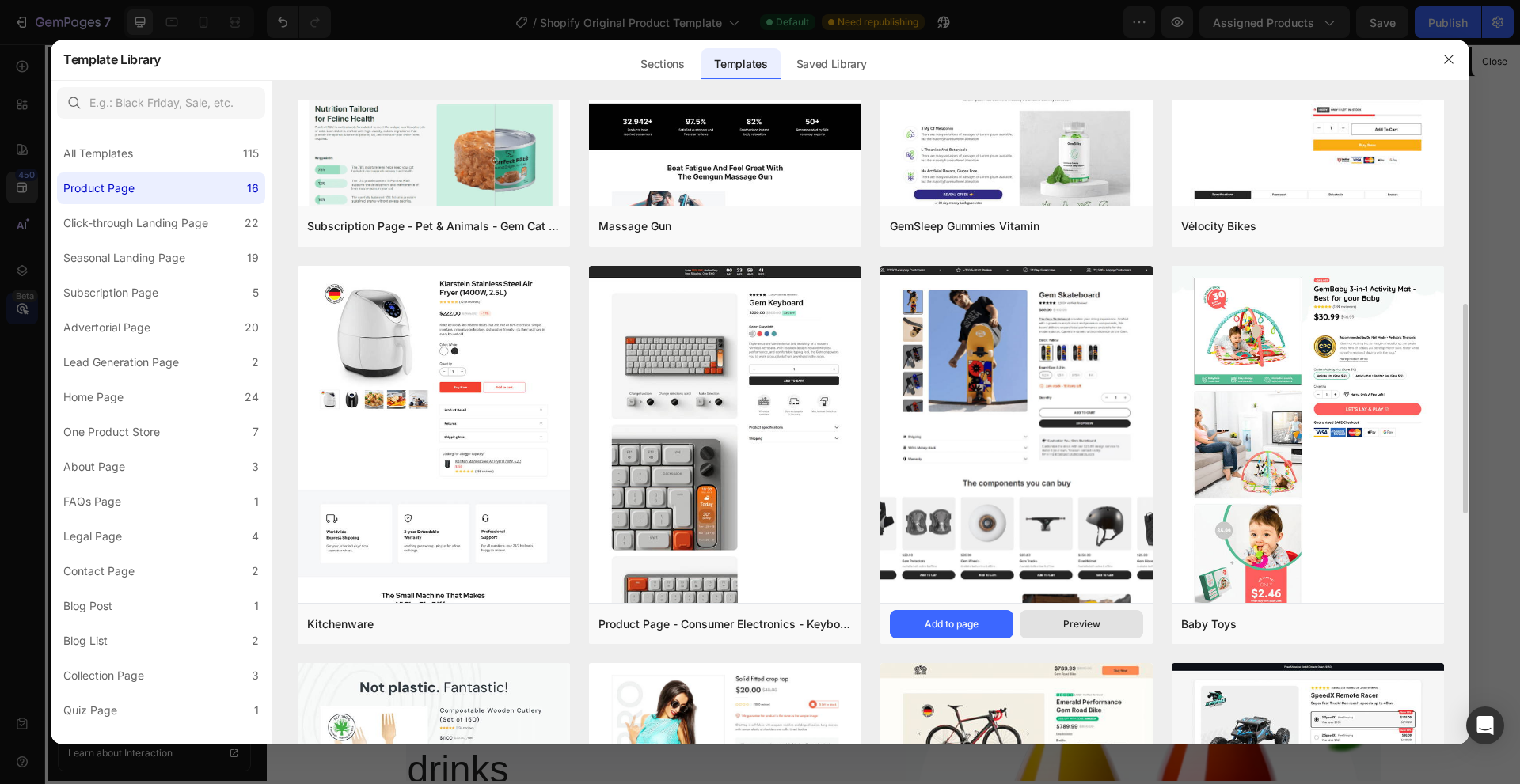
click at [1074, 623] on div "Preview" at bounding box center [1082, 624] width 37 height 15
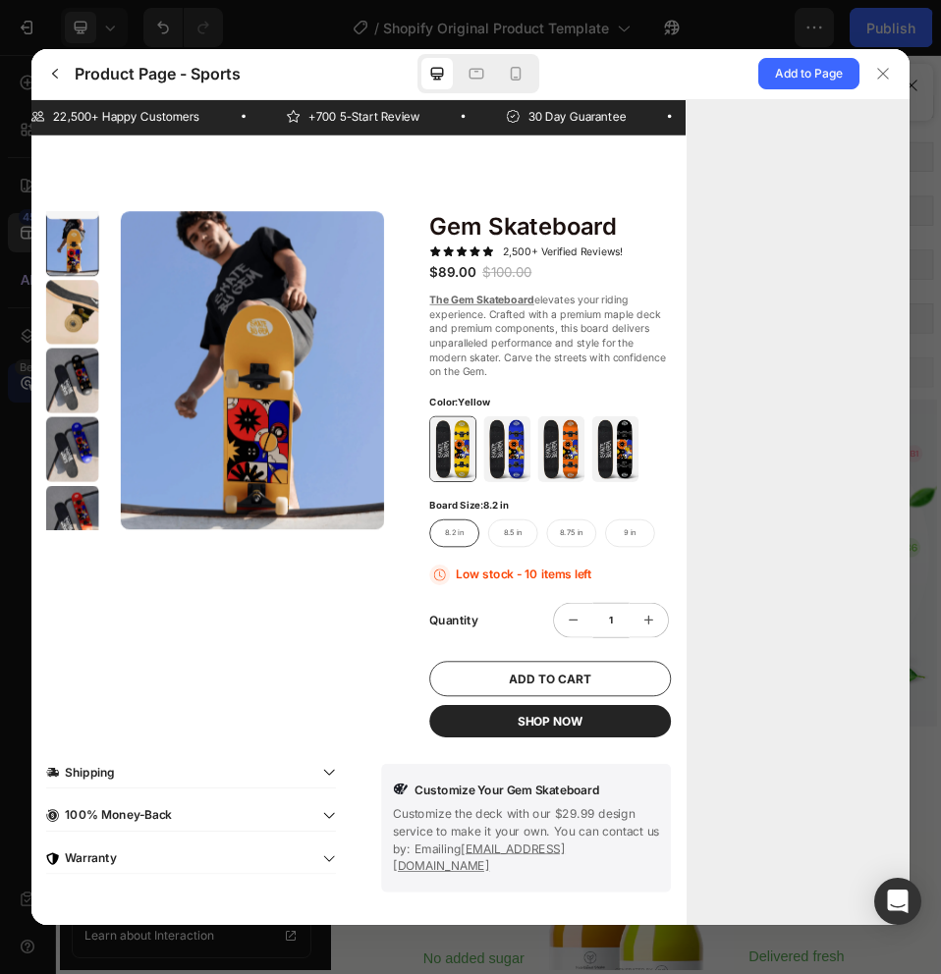
scroll to position [0, 0]
click at [808, 82] on span "Add to Page" at bounding box center [809, 74] width 68 height 24
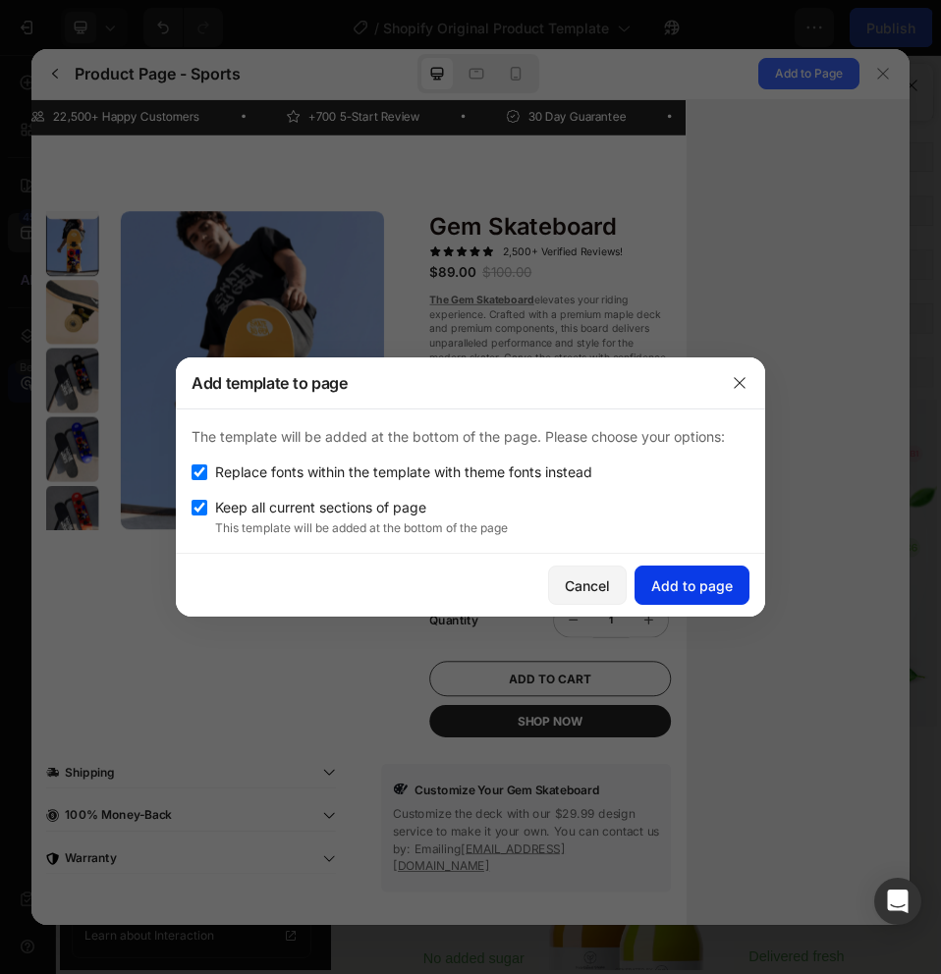
click at [703, 601] on button "Add to page" at bounding box center [691, 585] width 115 height 39
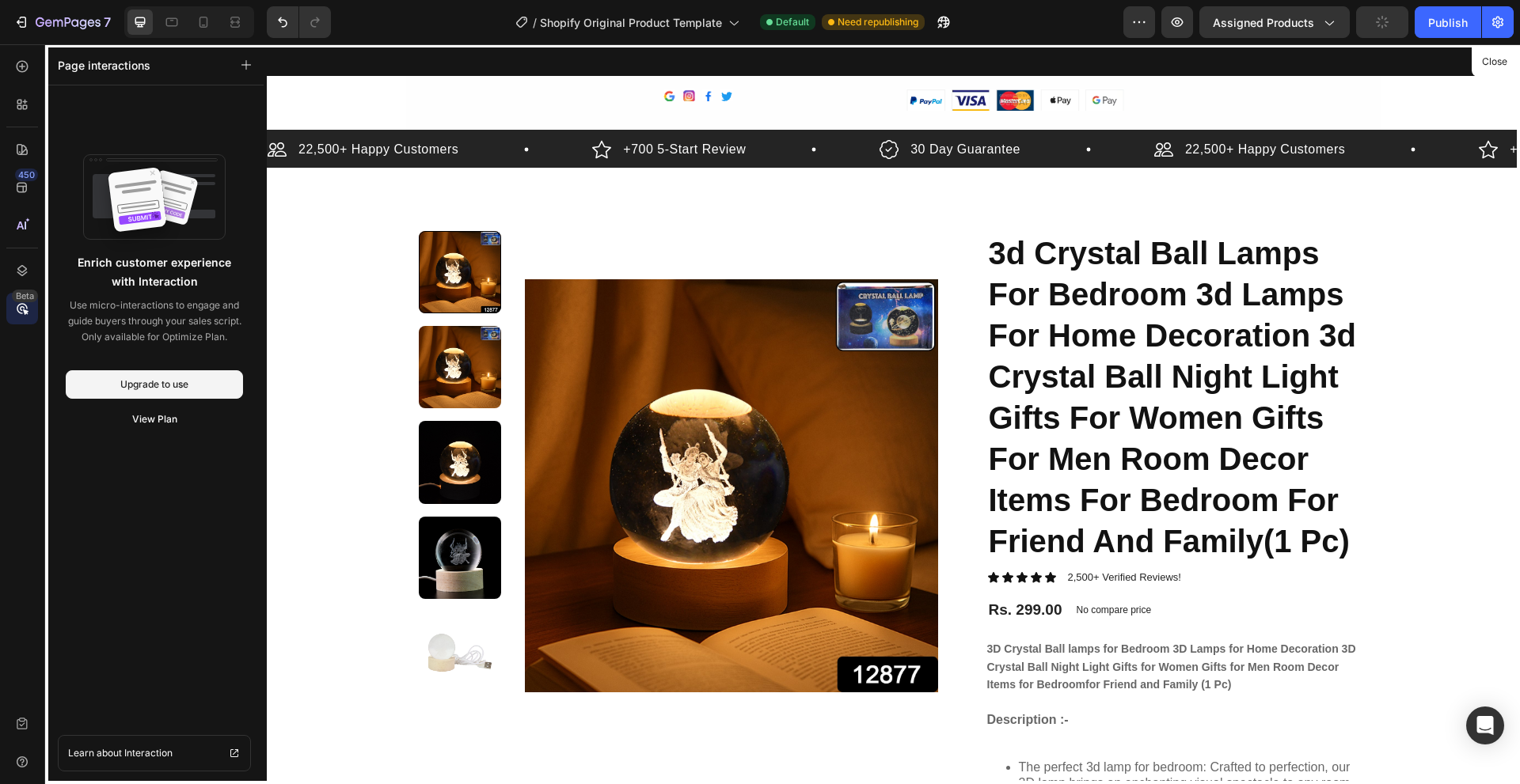
drag, startPoint x: 877, startPoint y: 467, endPoint x: 853, endPoint y: 283, distance: 185.6
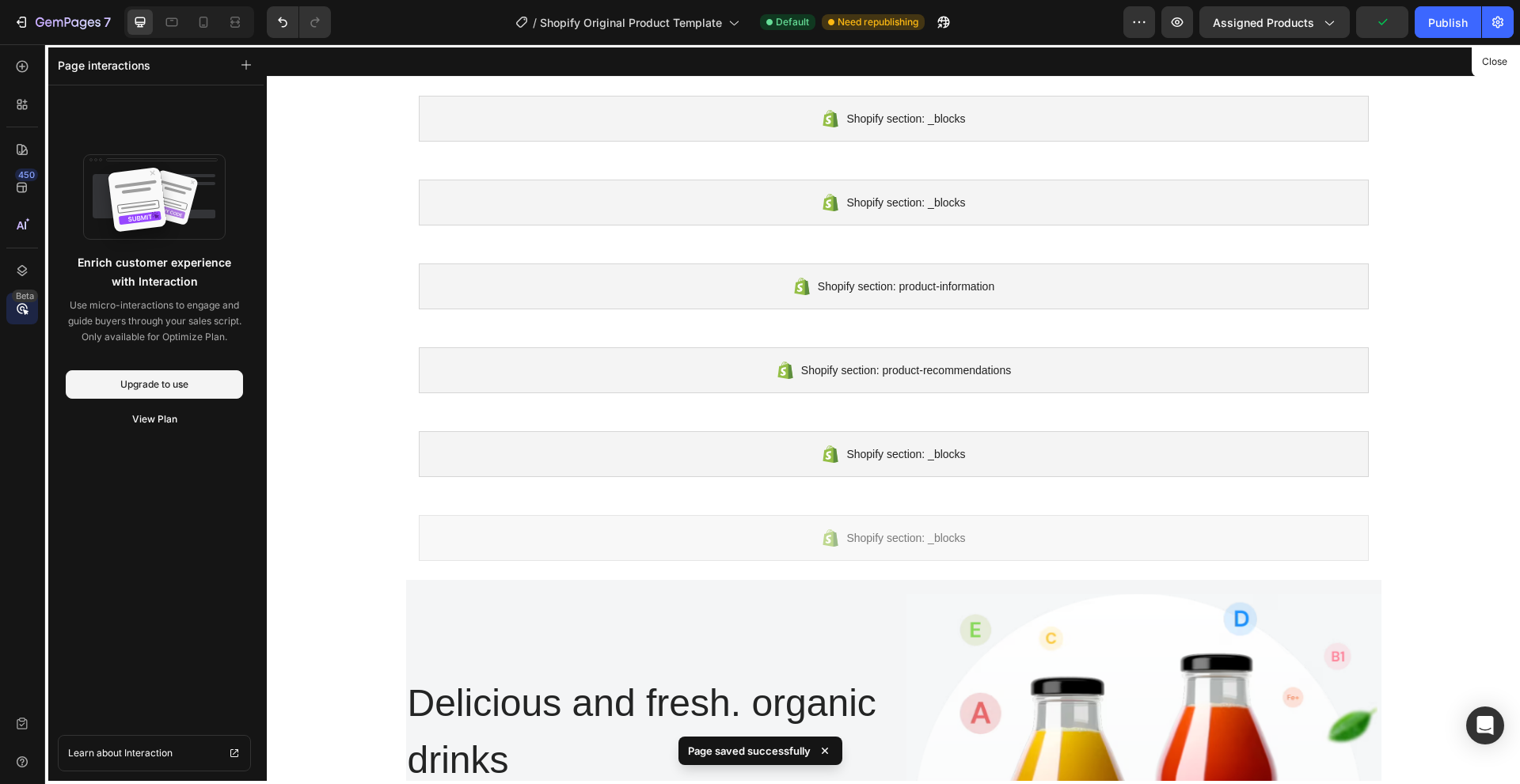
drag, startPoint x: 806, startPoint y: 432, endPoint x: 762, endPoint y: 147, distance: 288.4
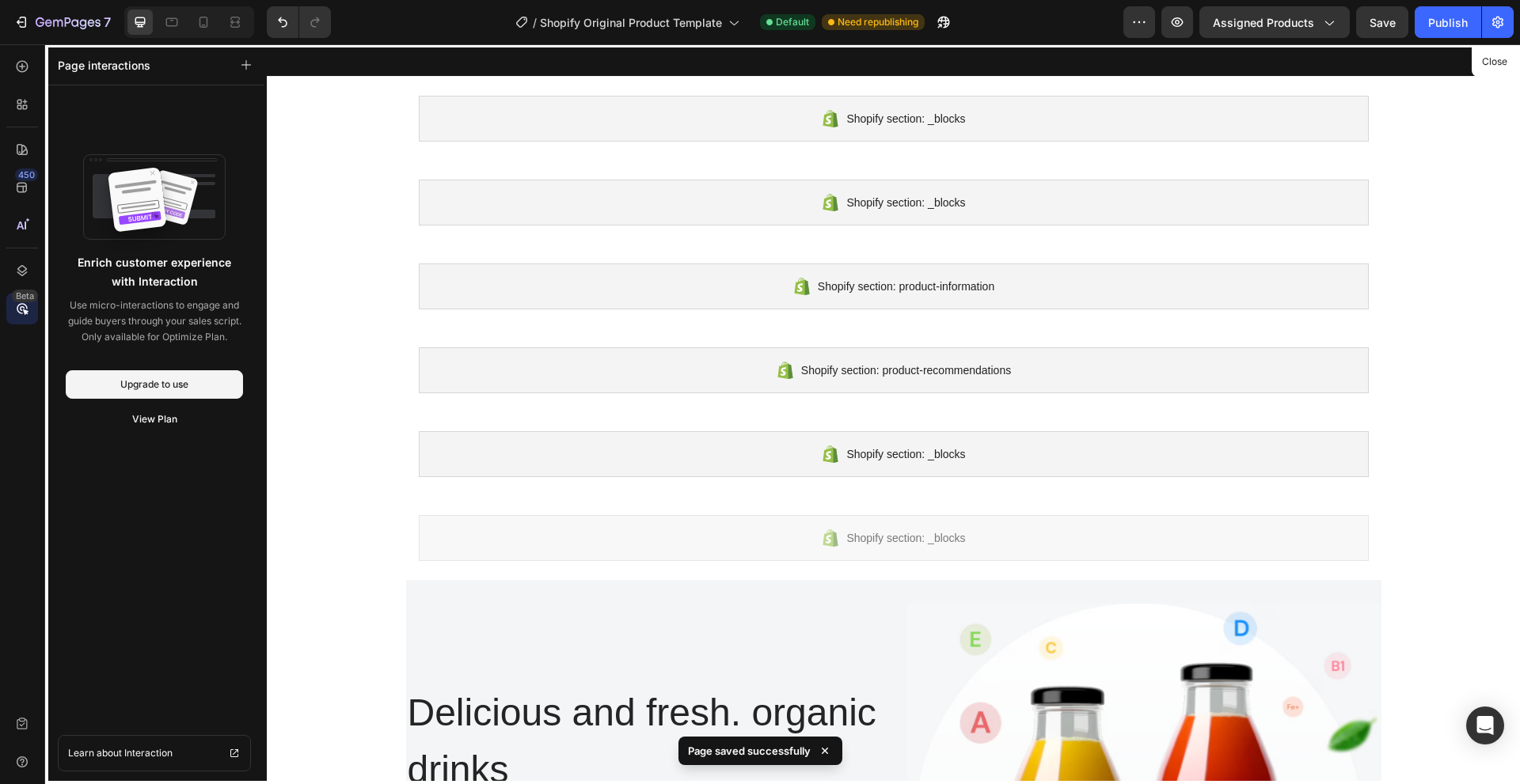
click at [1011, 632] on div at bounding box center [893, 414] width 1253 height 740
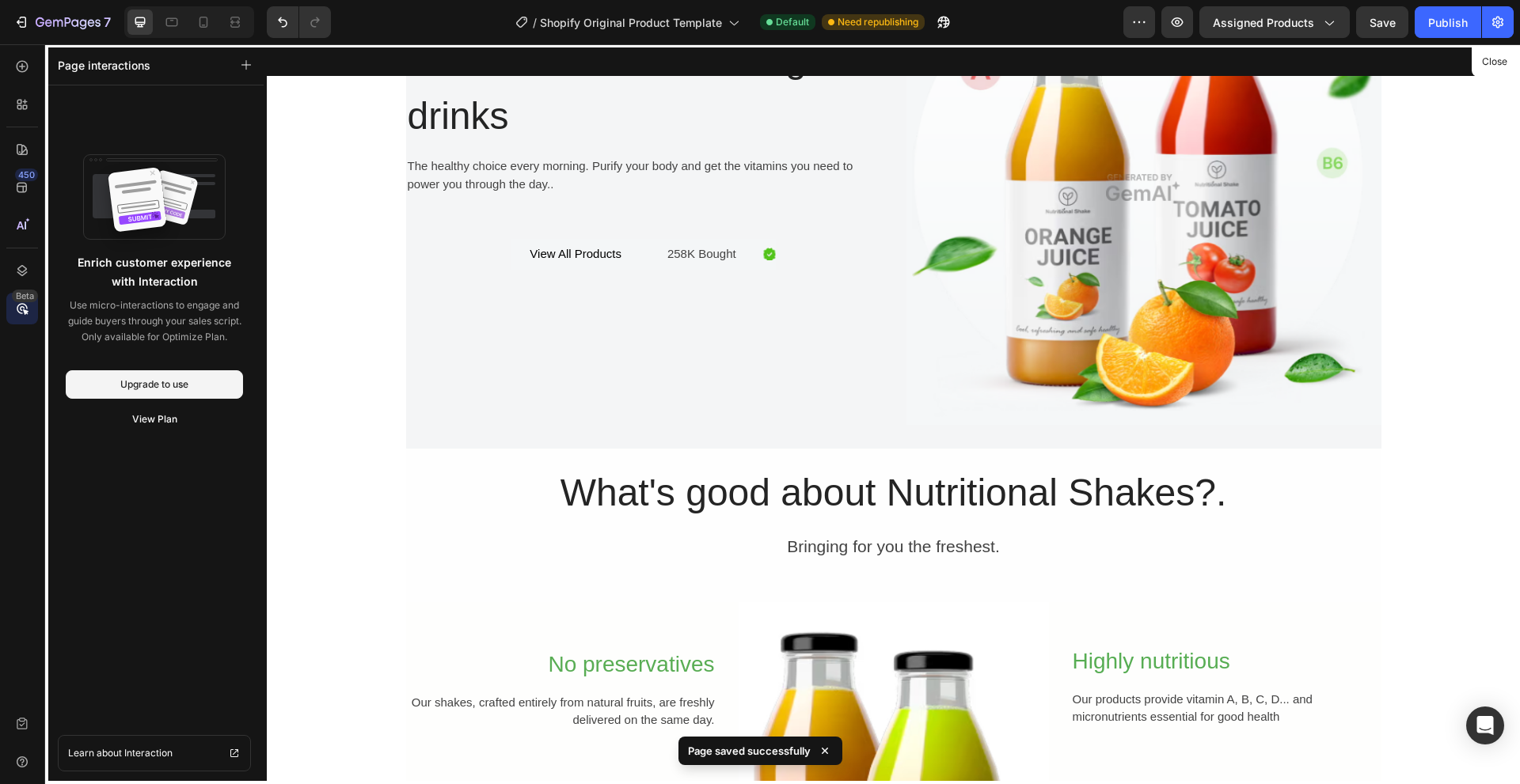
scroll to position [712, 0]
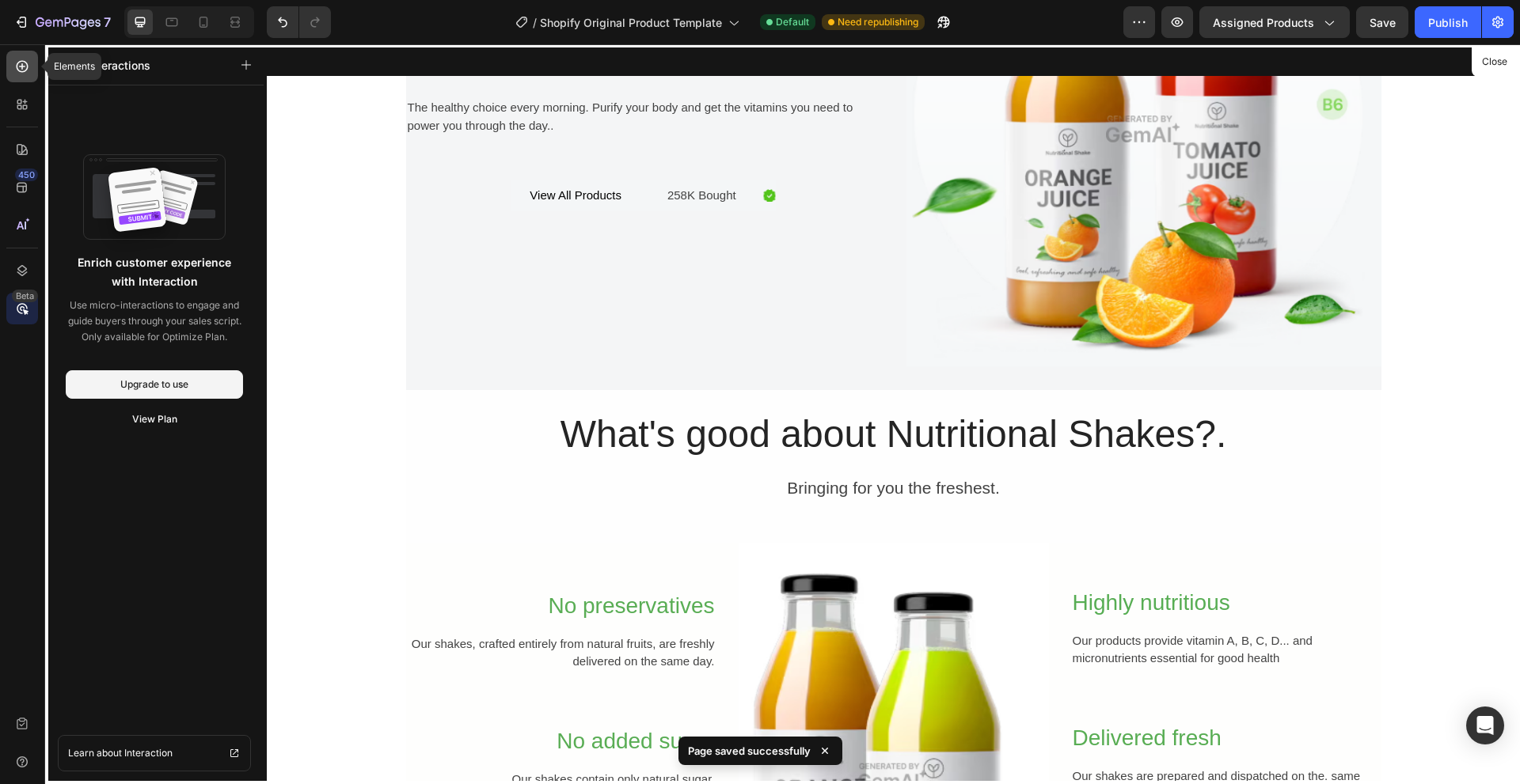
click at [32, 67] on div at bounding box center [22, 66] width 31 height 31
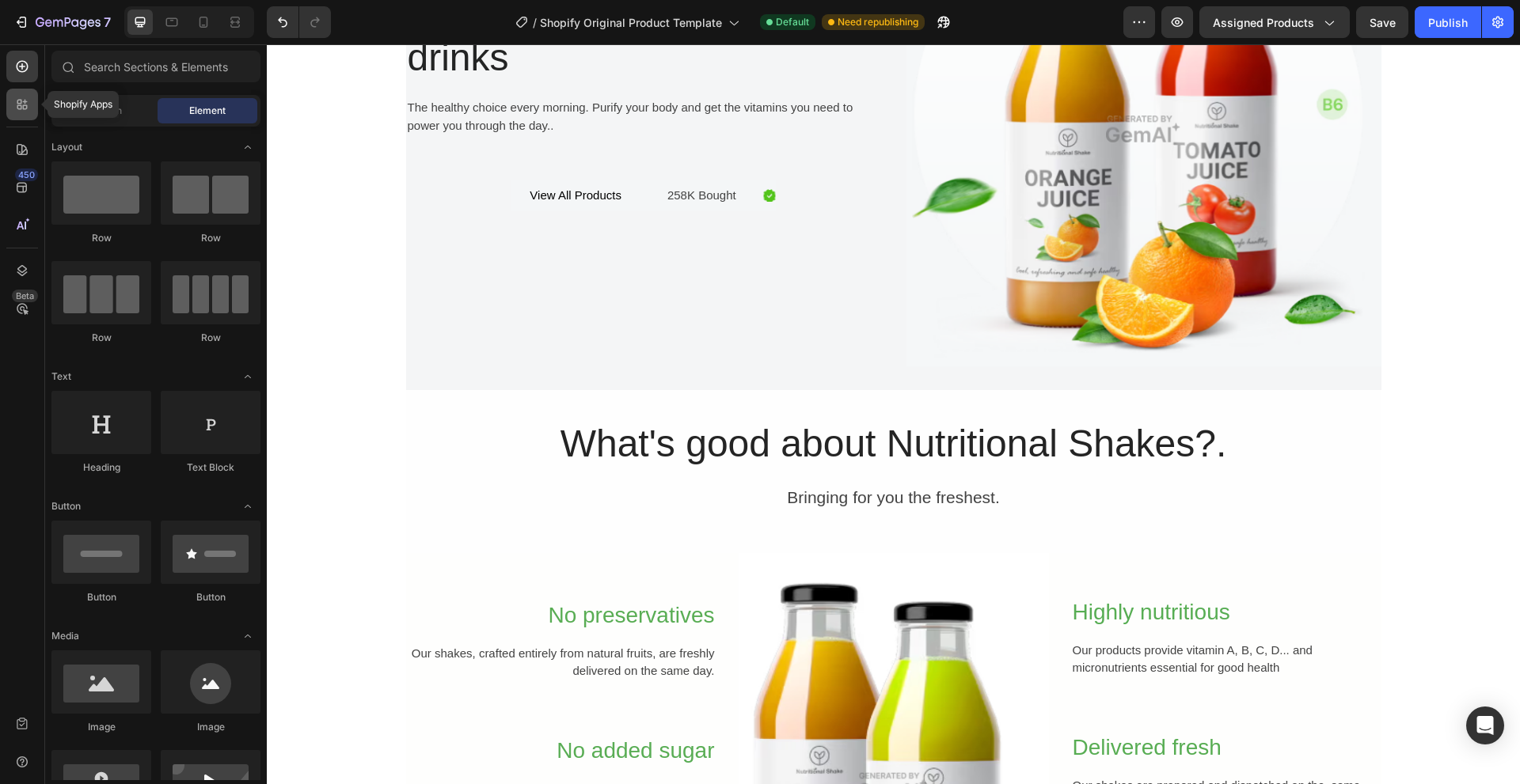
click at [20, 110] on icon at bounding box center [20, 108] width 5 height 5
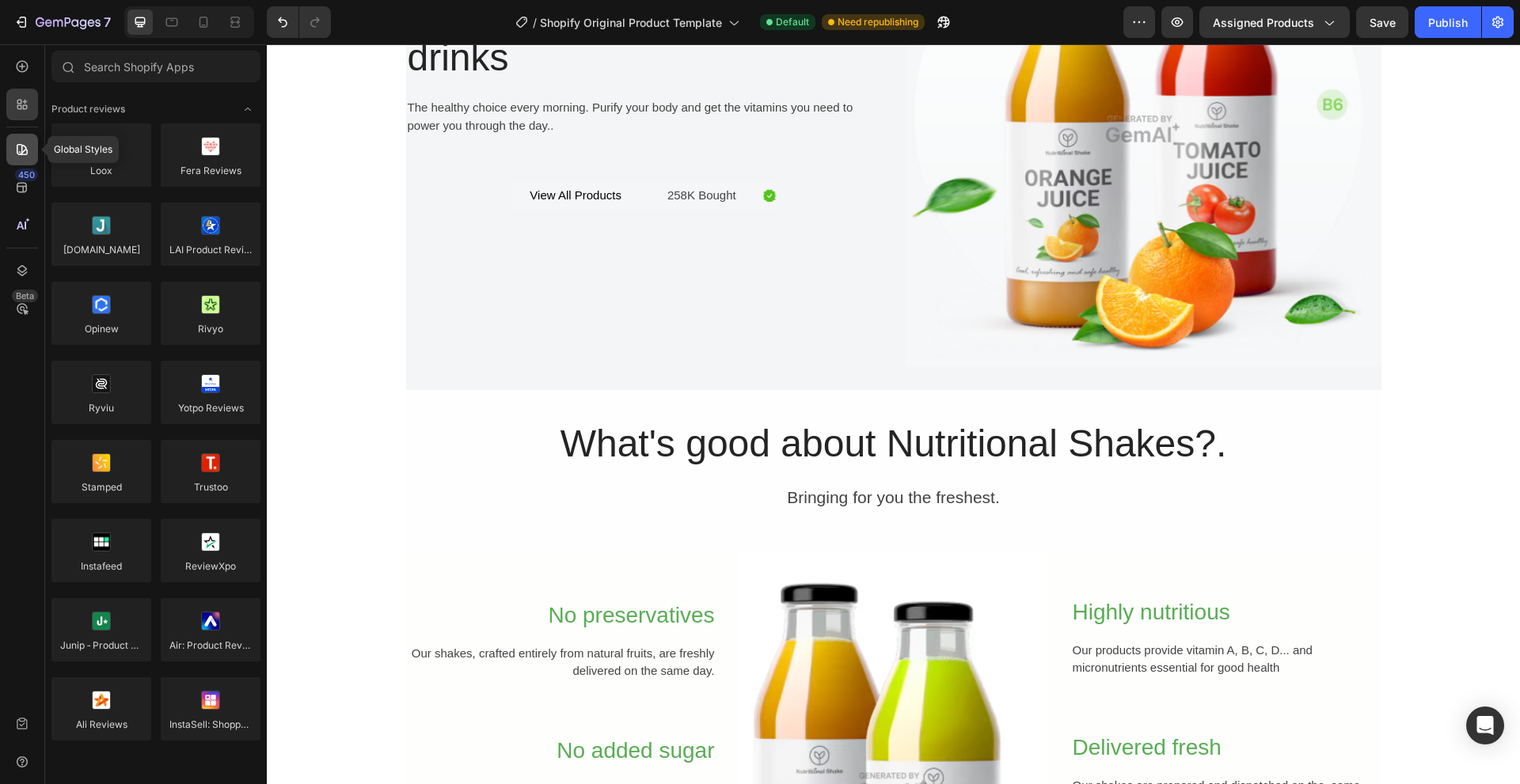
click at [15, 148] on icon at bounding box center [23, 150] width 16 height 16
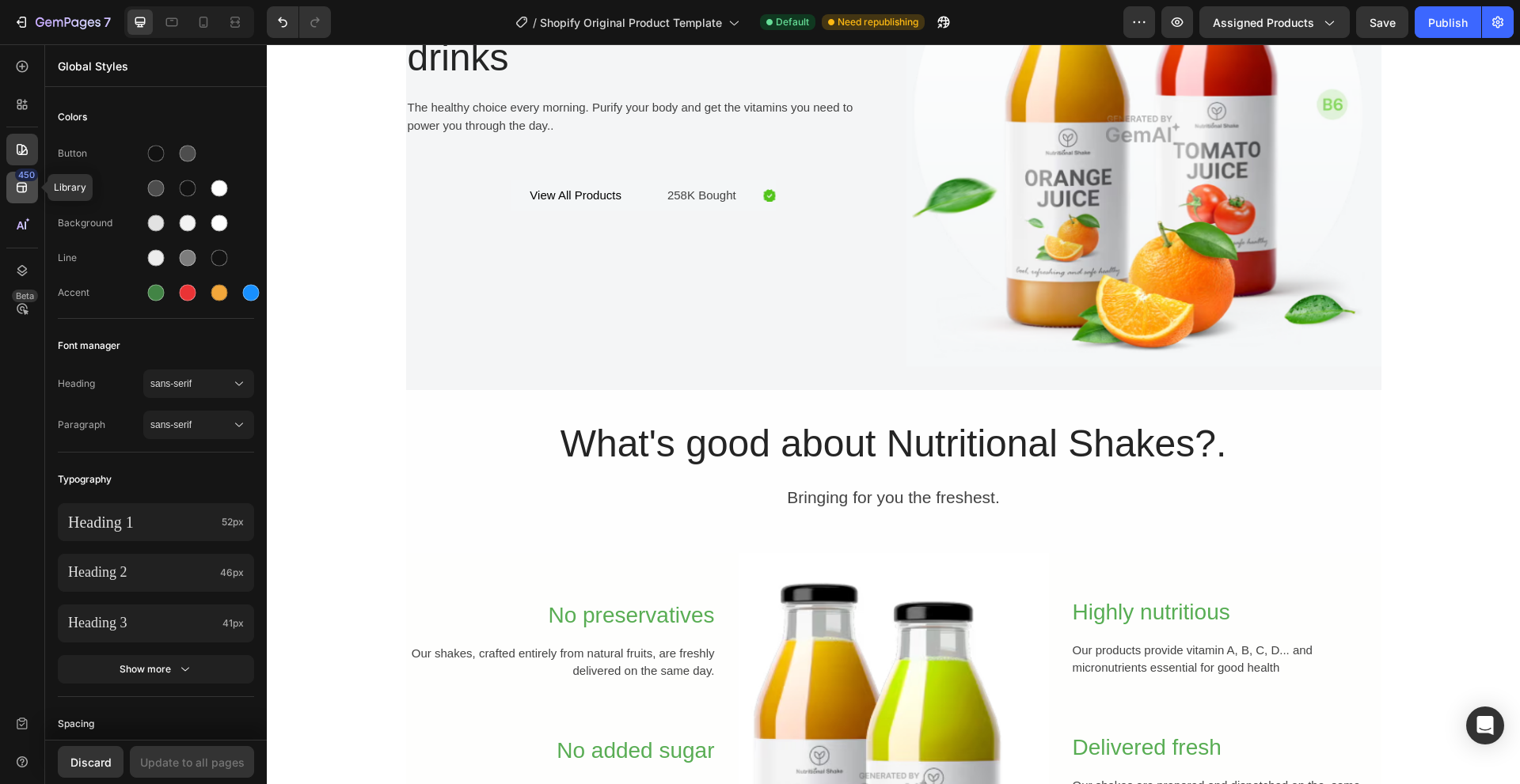
click at [22, 190] on icon at bounding box center [23, 188] width 16 height 16
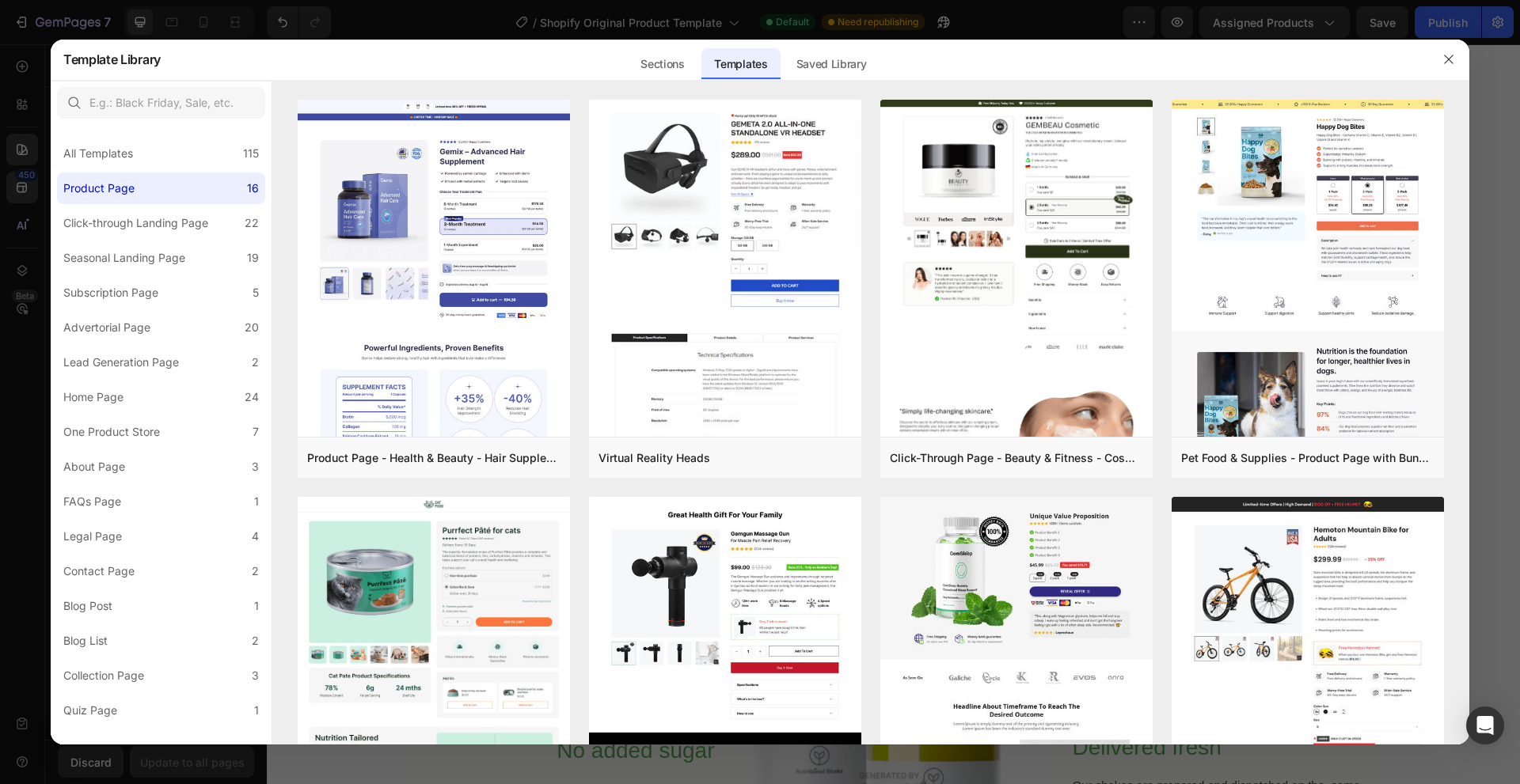
click at [1440, 77] on div at bounding box center [1448, 59] width 41 height 41
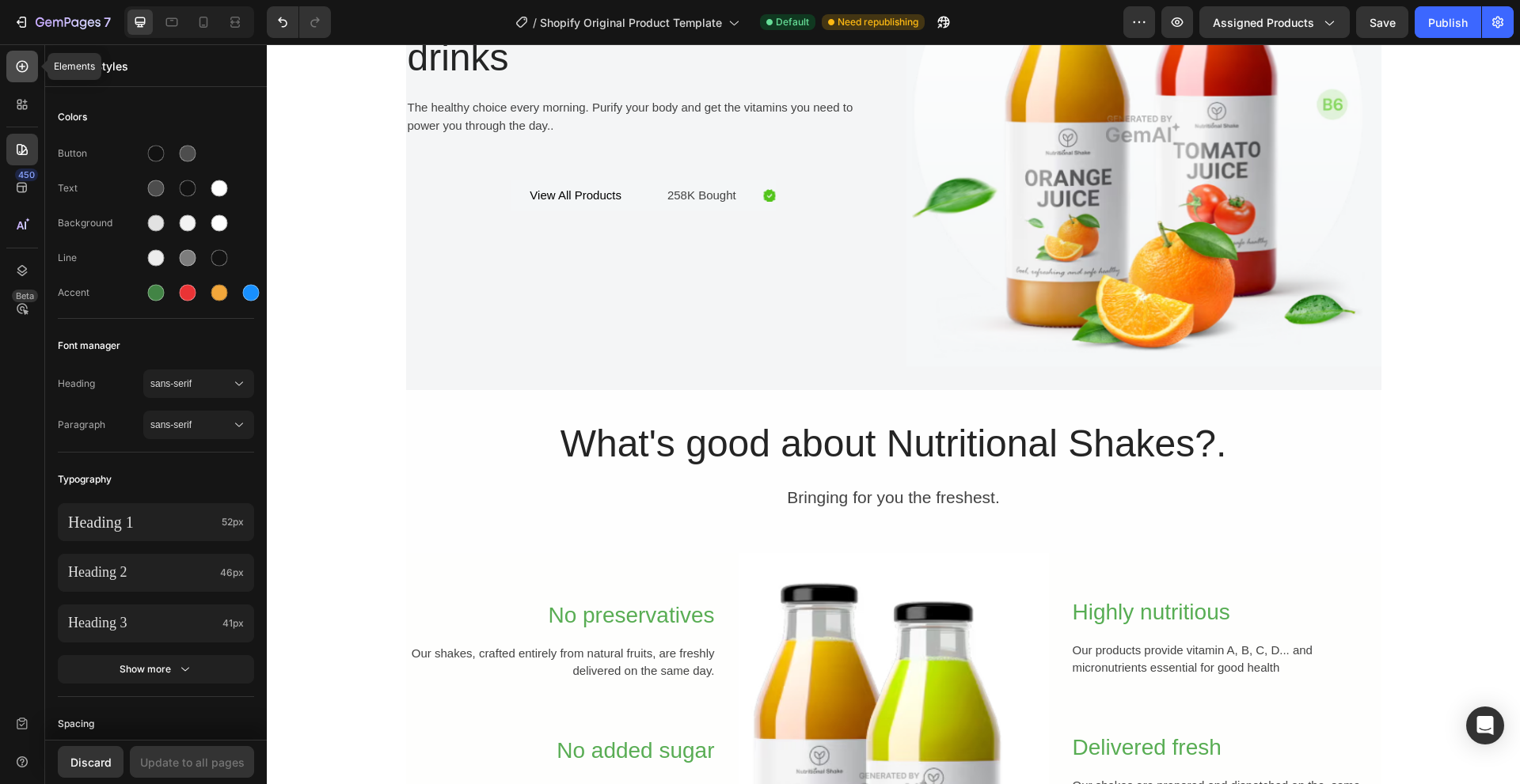
click at [20, 66] on icon at bounding box center [23, 67] width 6 height 6
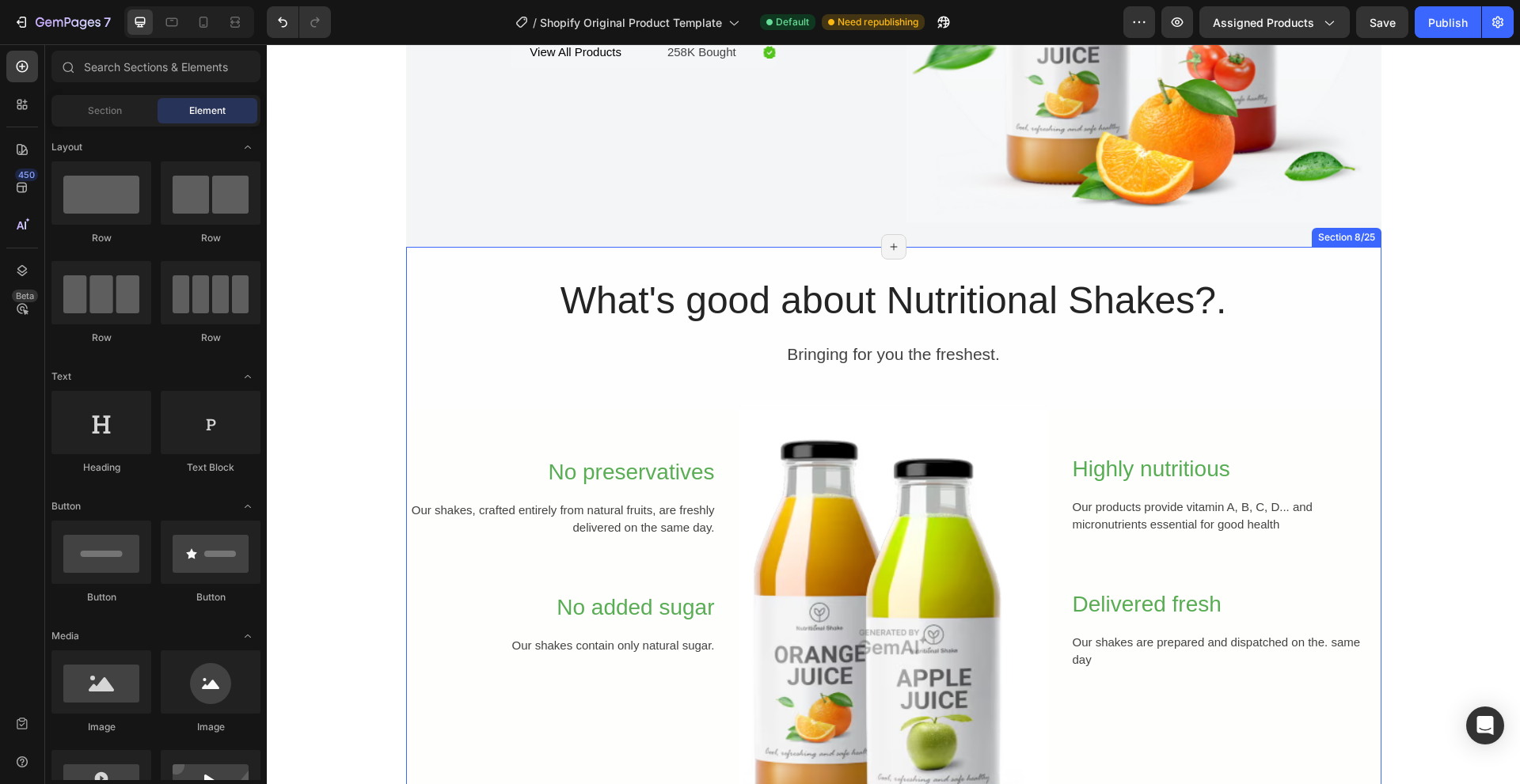
scroll to position [870, 0]
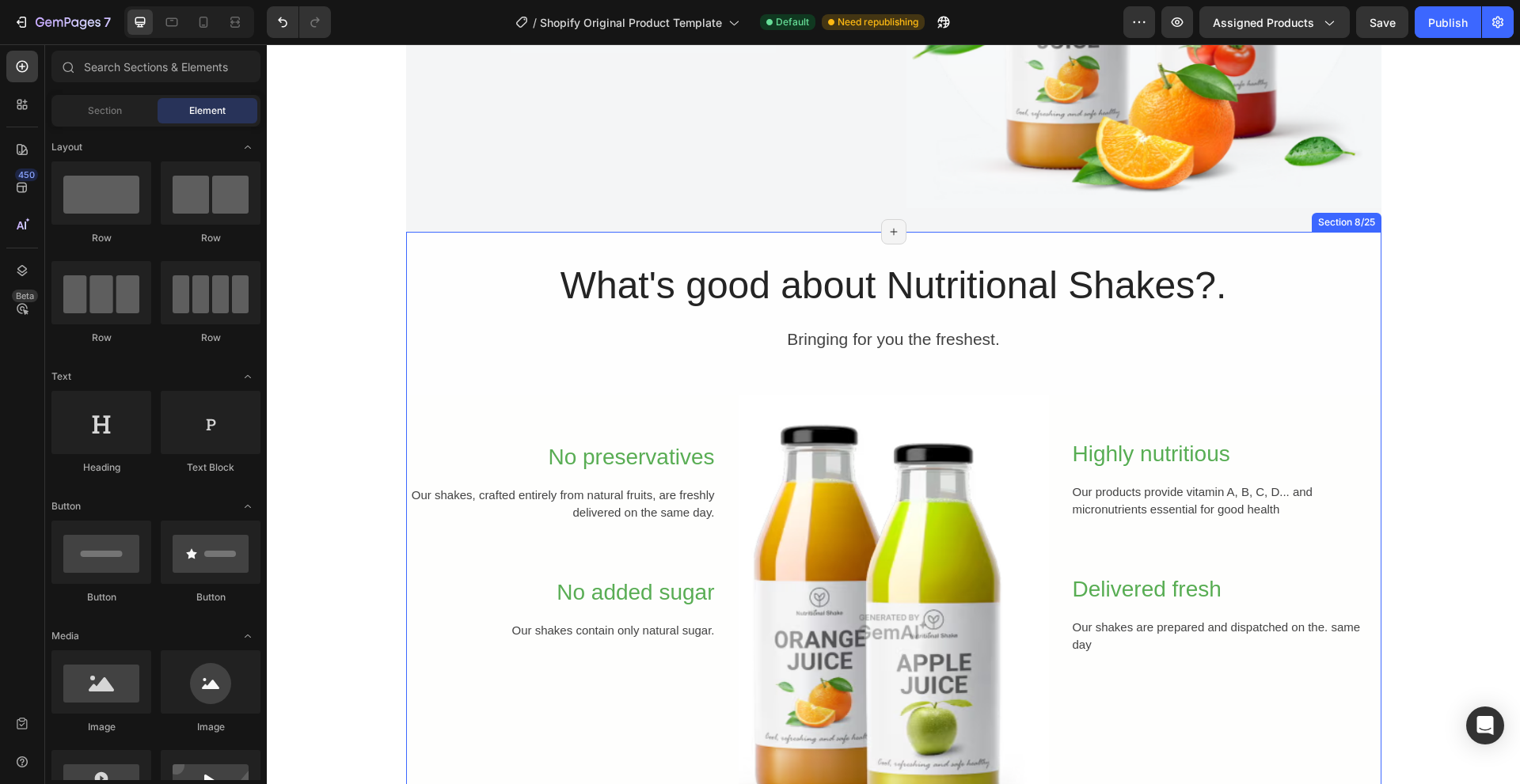
click at [424, 485] on div "Our shakes, crafted entirely from natural fruits, are freshly delivered on the …" at bounding box center [561, 504] width 310 height 39
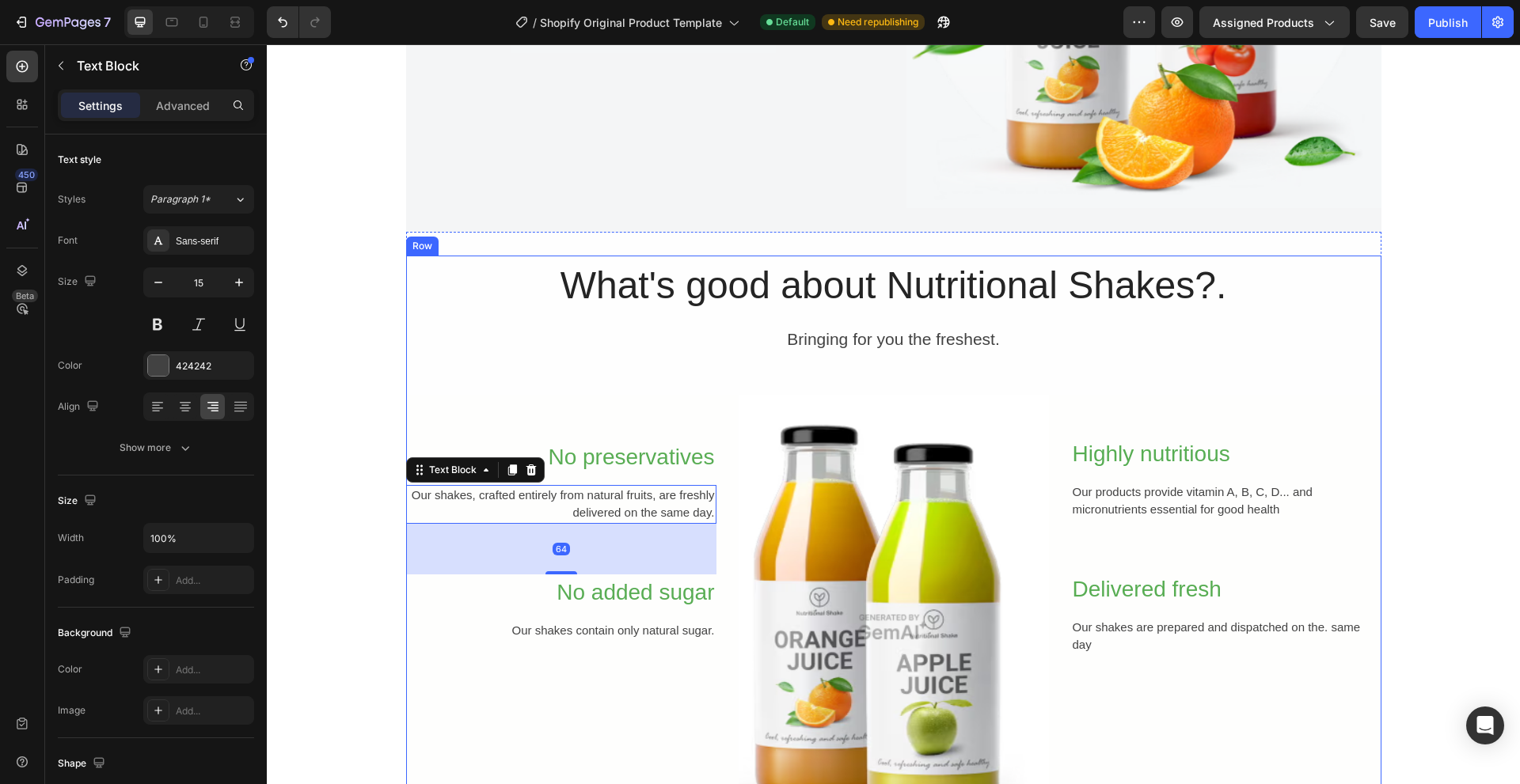
click at [513, 355] on div "What's good about Nutritional Shakes?. Heading Bringing for you the freshest. T…" at bounding box center [894, 558] width 975 height 604
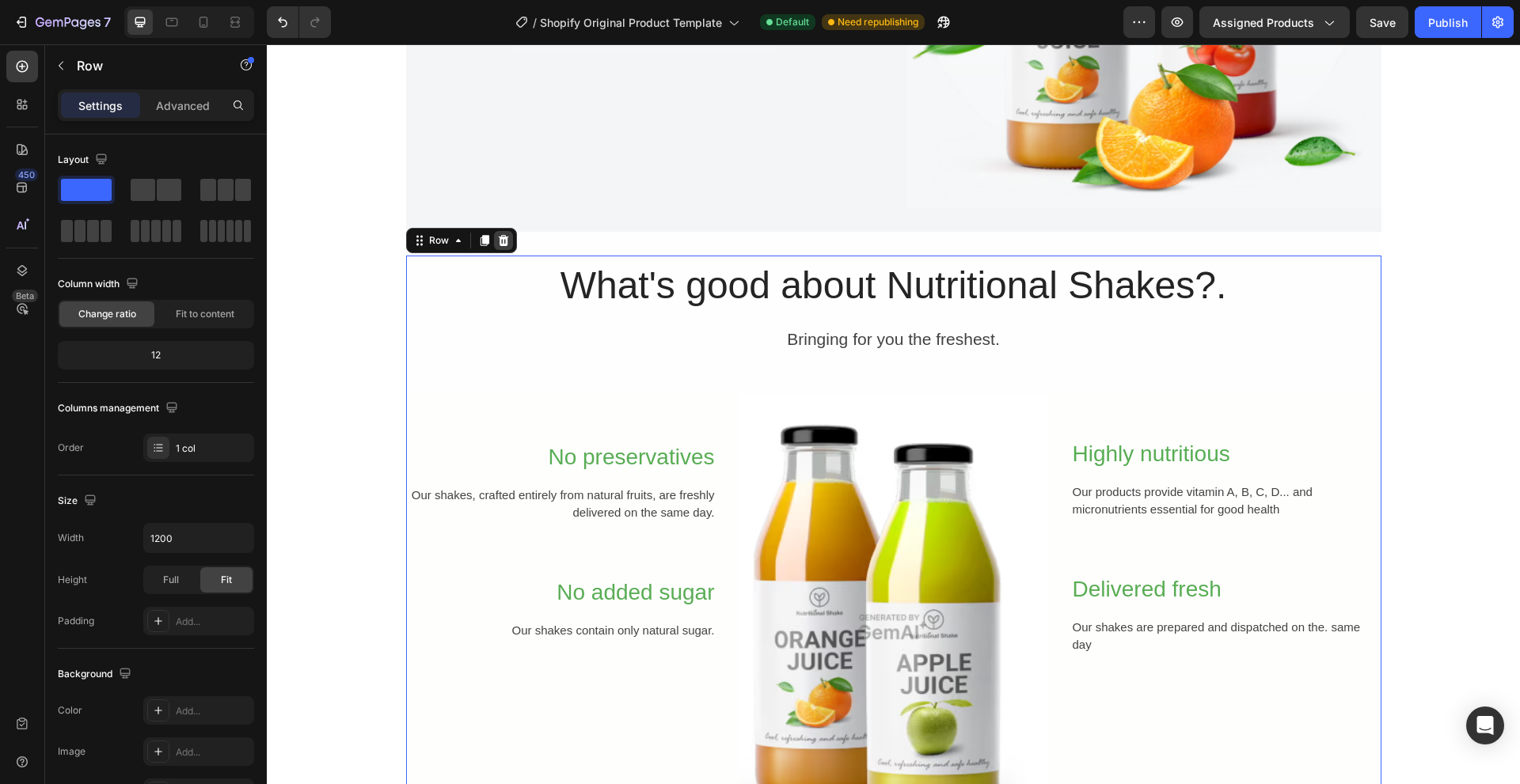
click at [500, 242] on icon at bounding box center [503, 241] width 10 height 11
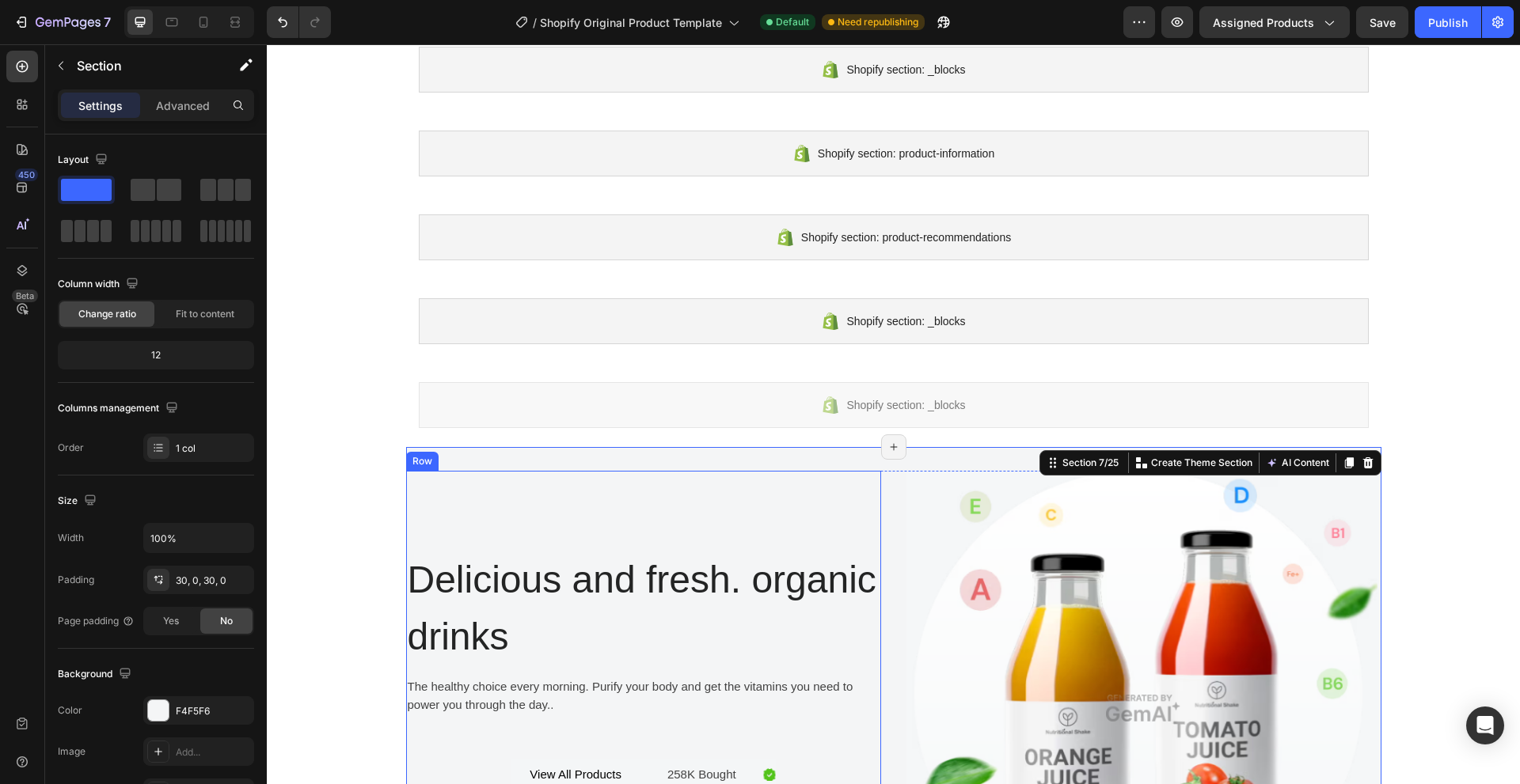
scroll to position [0, 0]
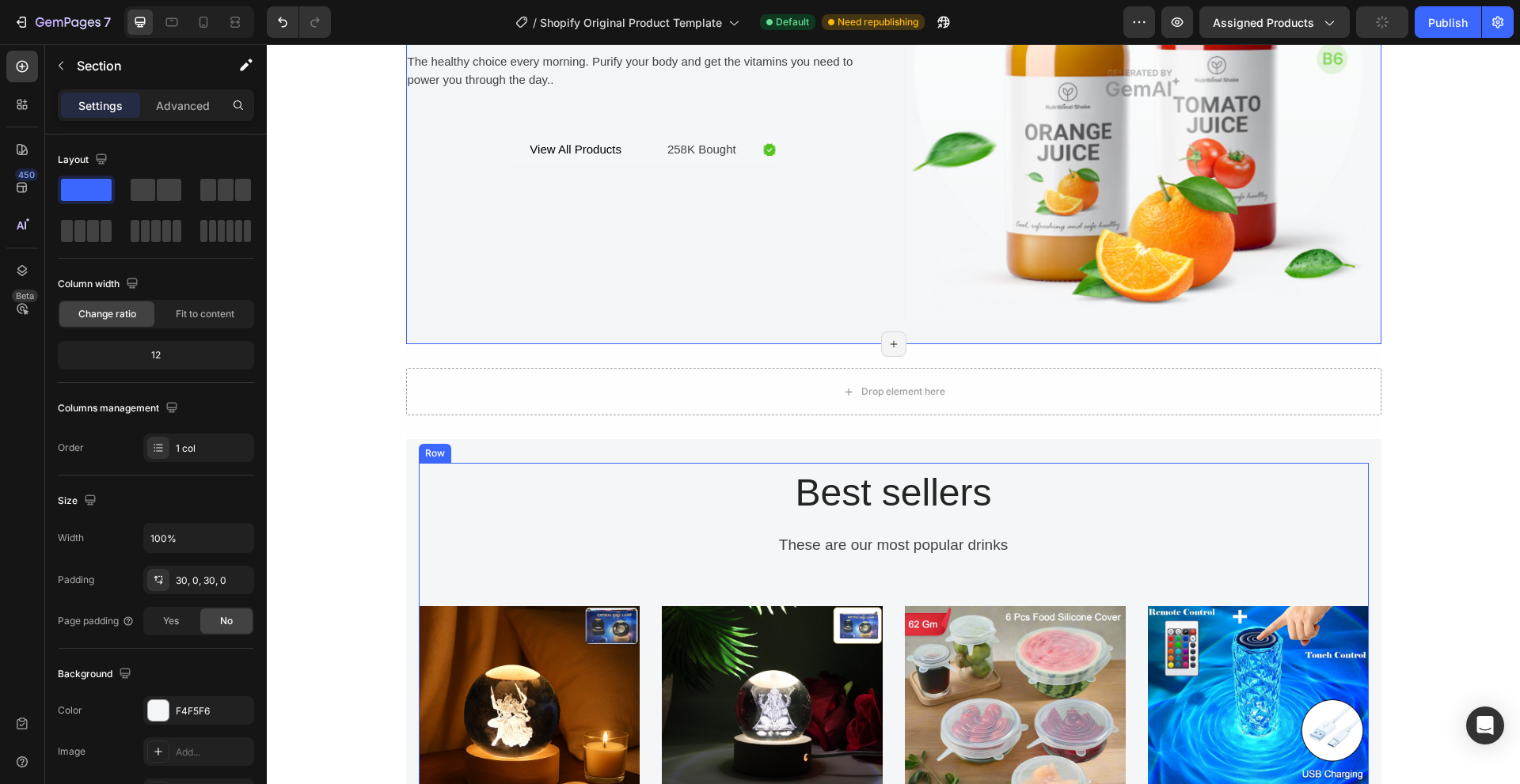
scroll to position [633, 0]
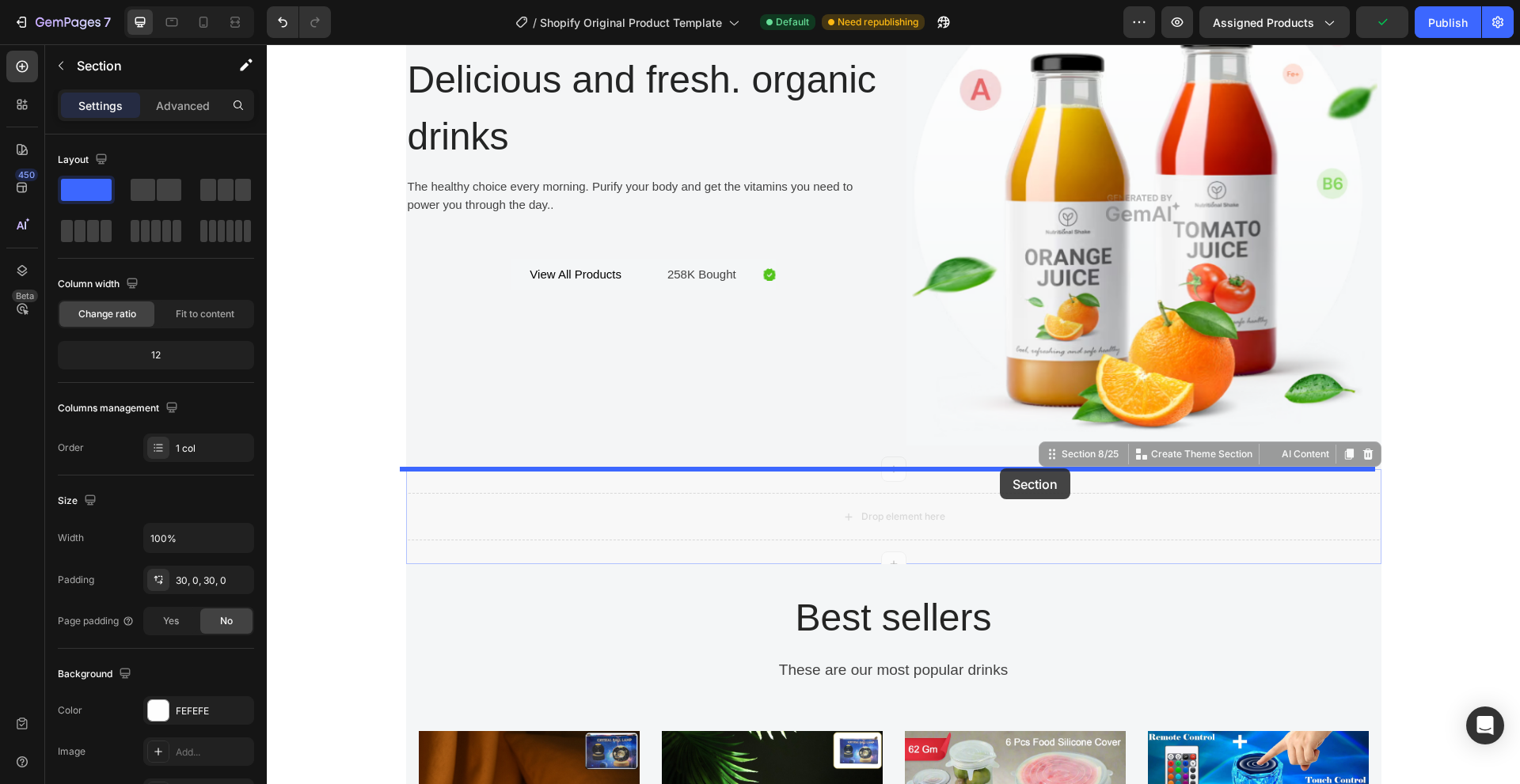
drag, startPoint x: 979, startPoint y: 490, endPoint x: 1012, endPoint y: 467, distance: 40.2
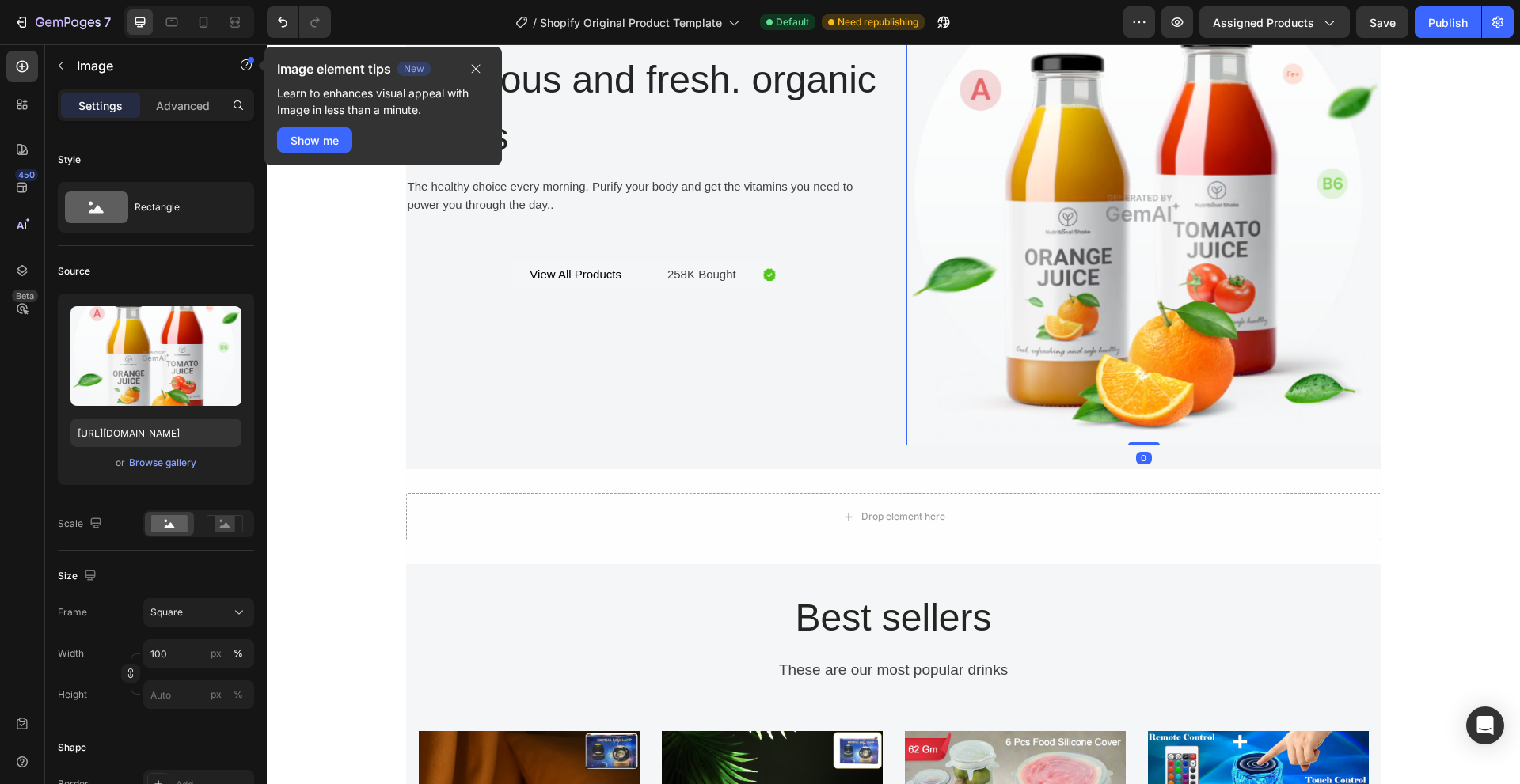
click at [1286, 346] on img at bounding box center [1143, 208] width 475 height 475
drag, startPoint x: 471, startPoint y: 68, endPoint x: 205, endPoint y: 24, distance: 269.6
click at [471, 68] on icon "button" at bounding box center [476, 69] width 13 height 13
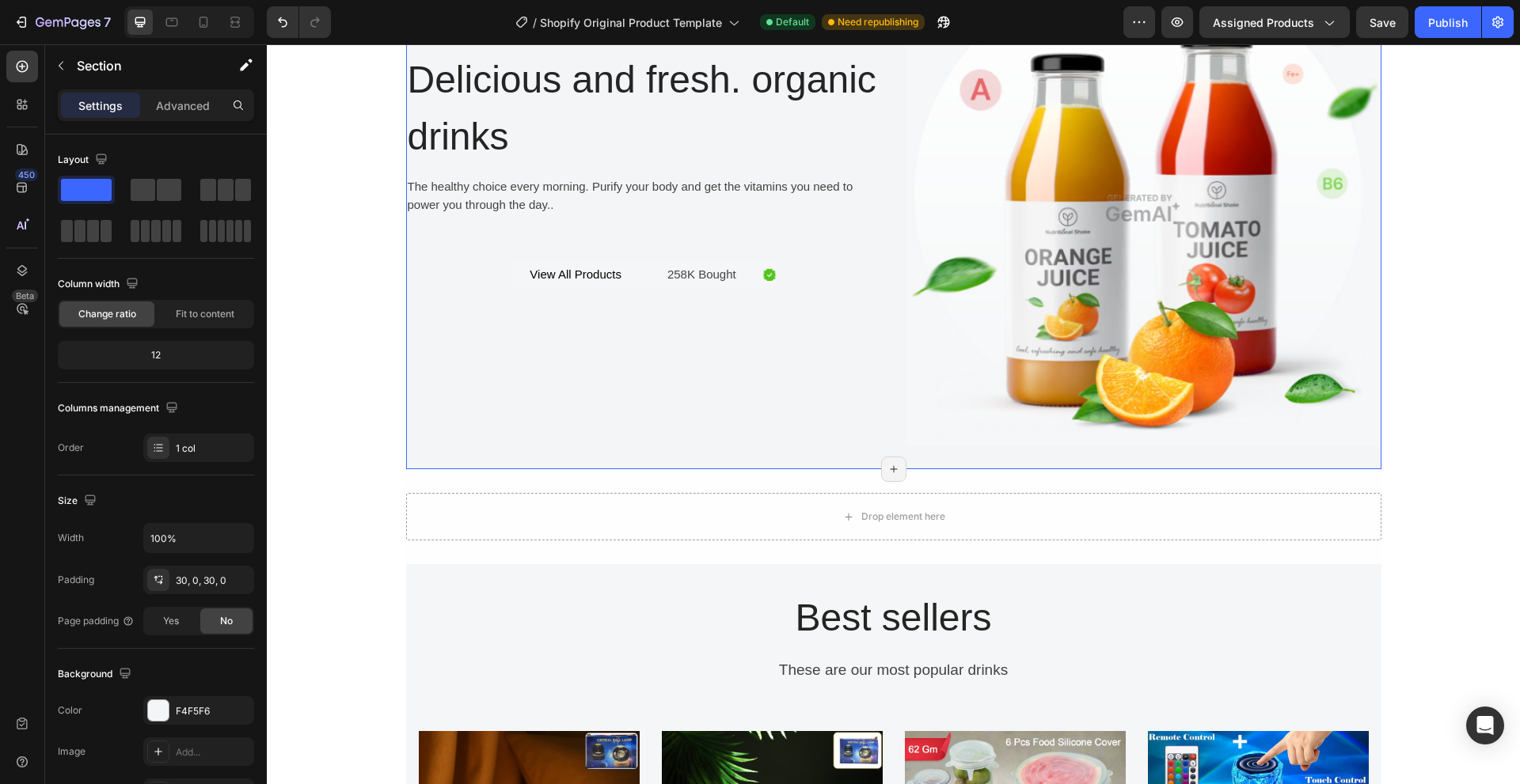
click at [1165, 456] on div "Delicious and fresh. organic drinks Heading The healthy choice every morning. P…" at bounding box center [894, 208] width 975 height 522
click at [1333, 421] on img at bounding box center [1143, 208] width 475 height 475
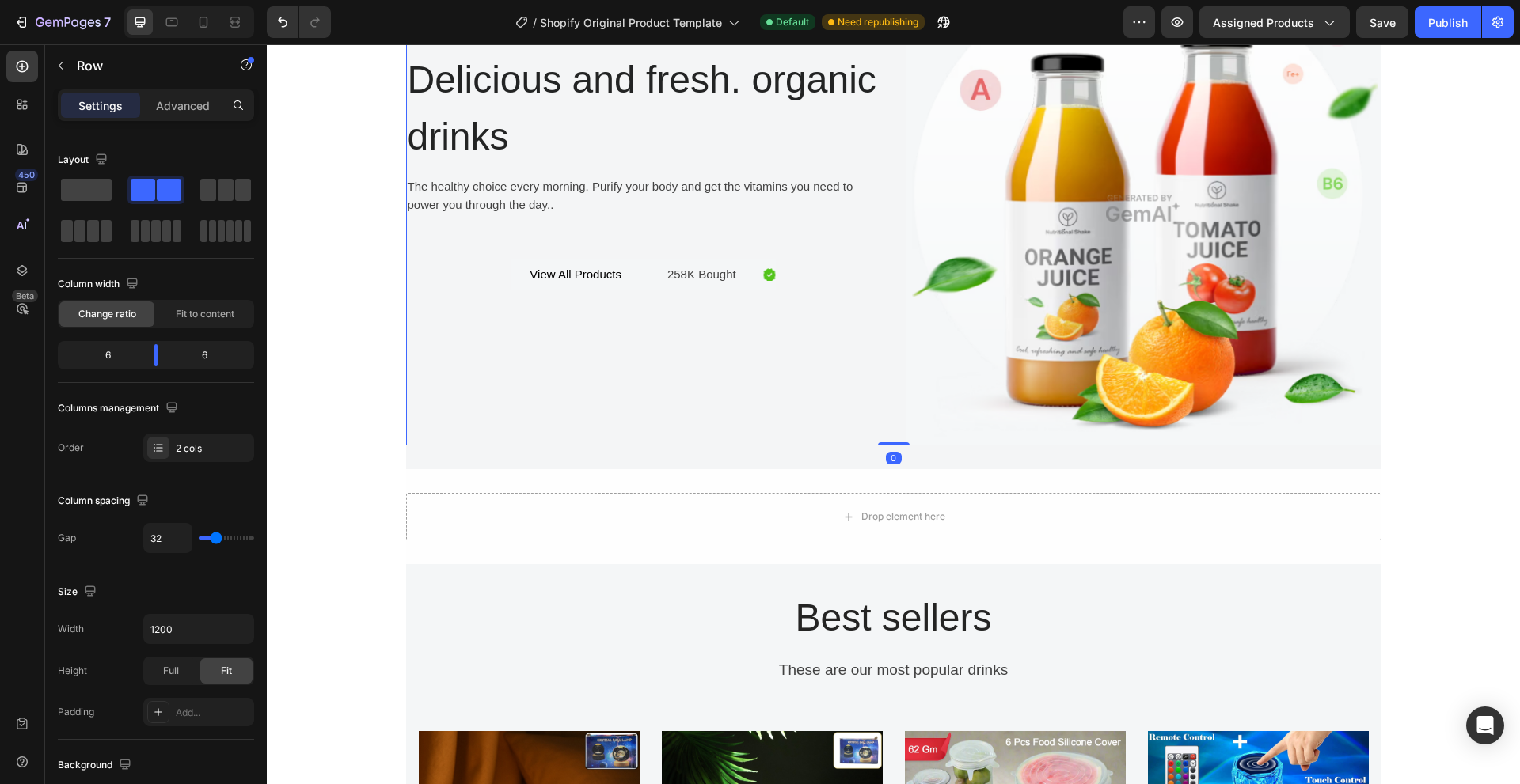
click at [799, 431] on div "Delicious and fresh. organic drinks Heading The healthy choice every morning. P…" at bounding box center [643, 208] width 475 height 475
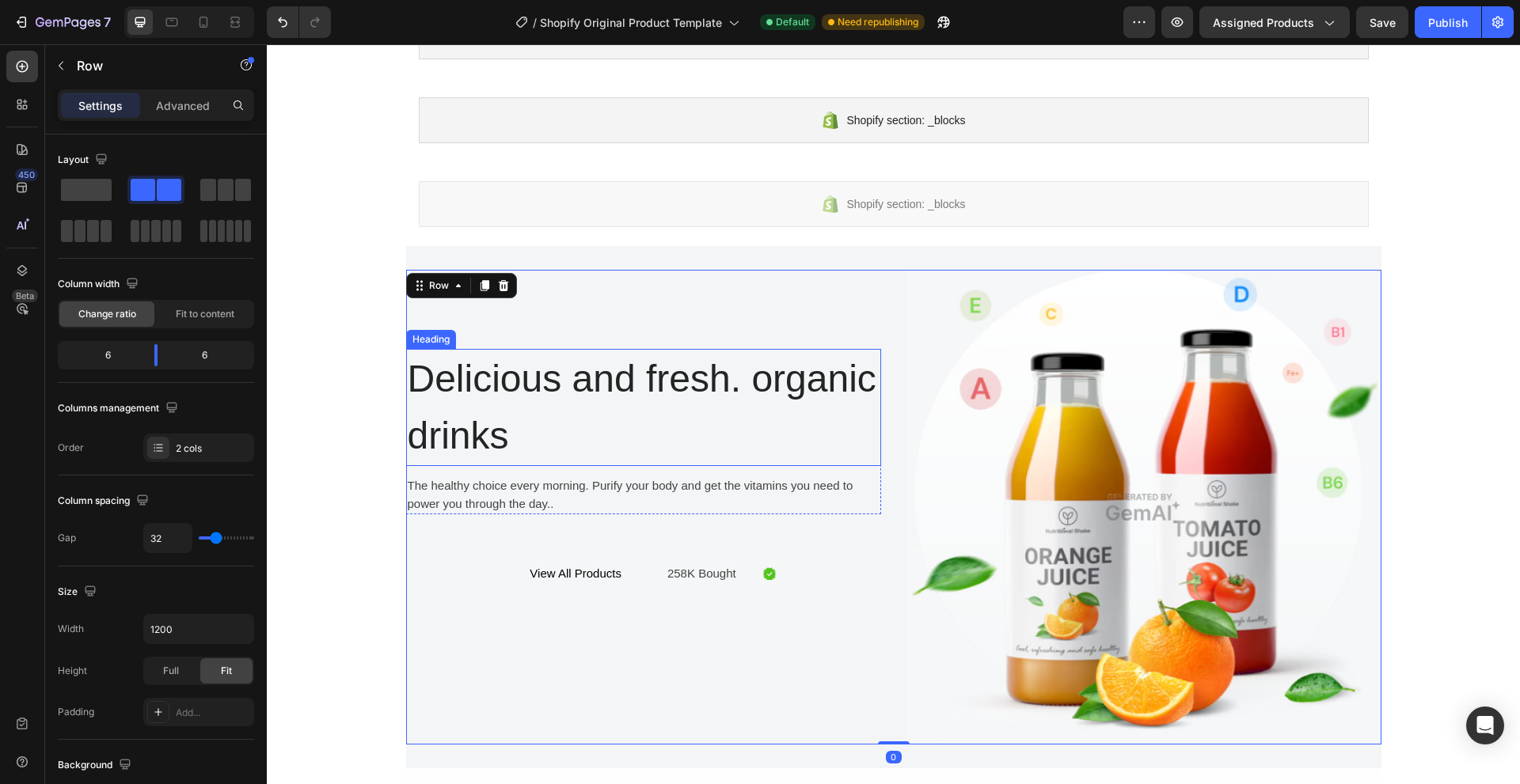
scroll to position [317, 0]
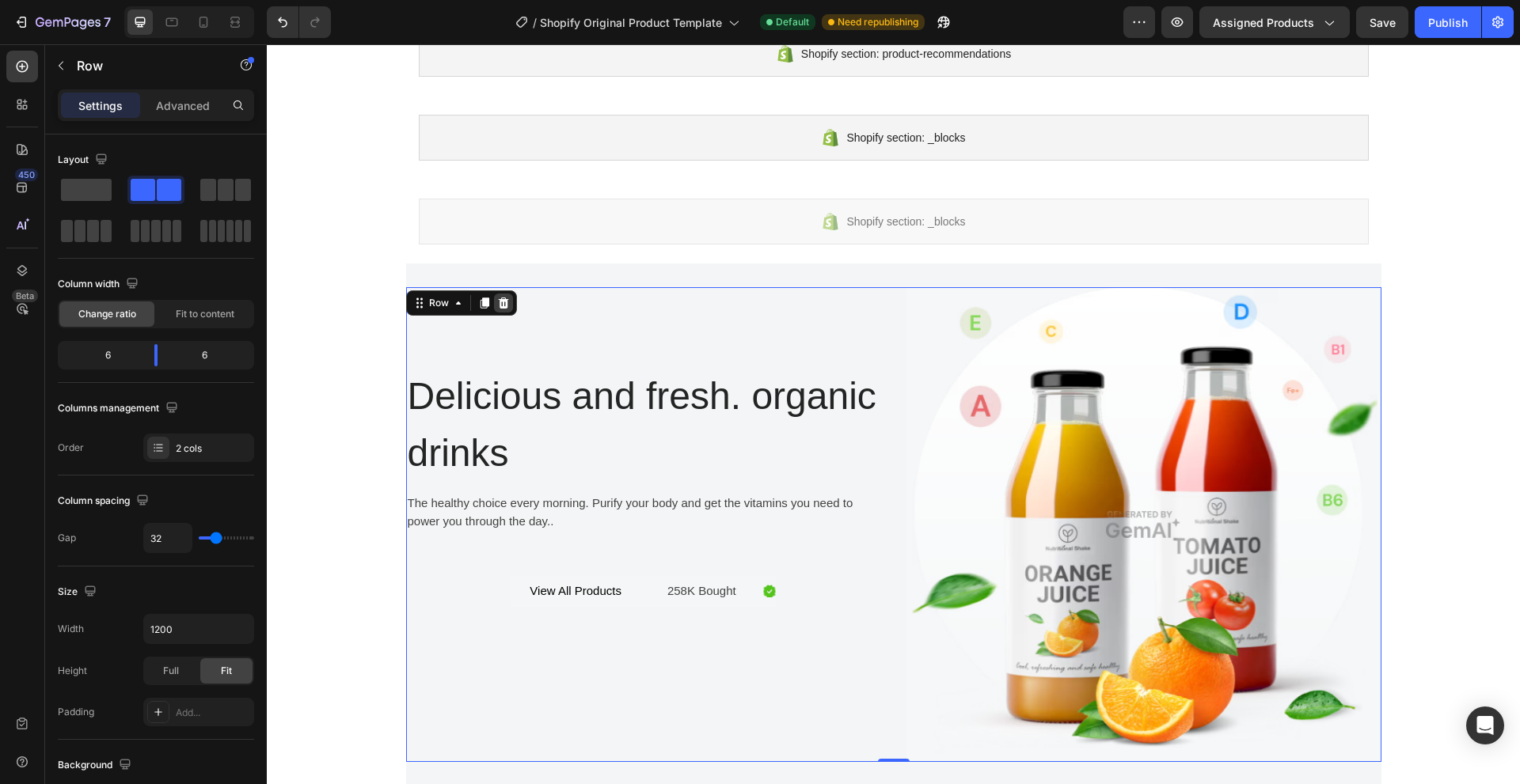
click at [504, 306] on div at bounding box center [504, 303] width 19 height 19
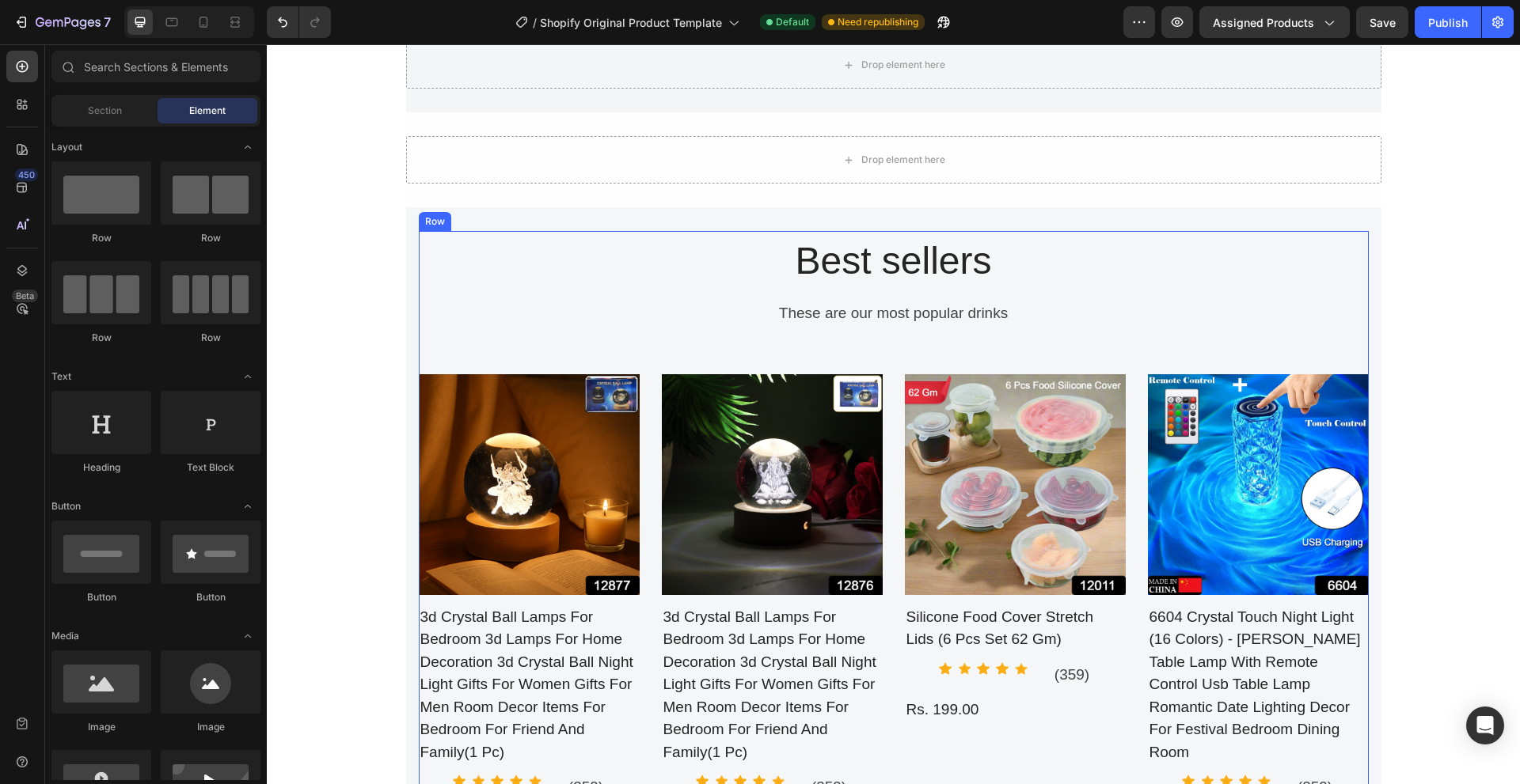
scroll to position [554, 0]
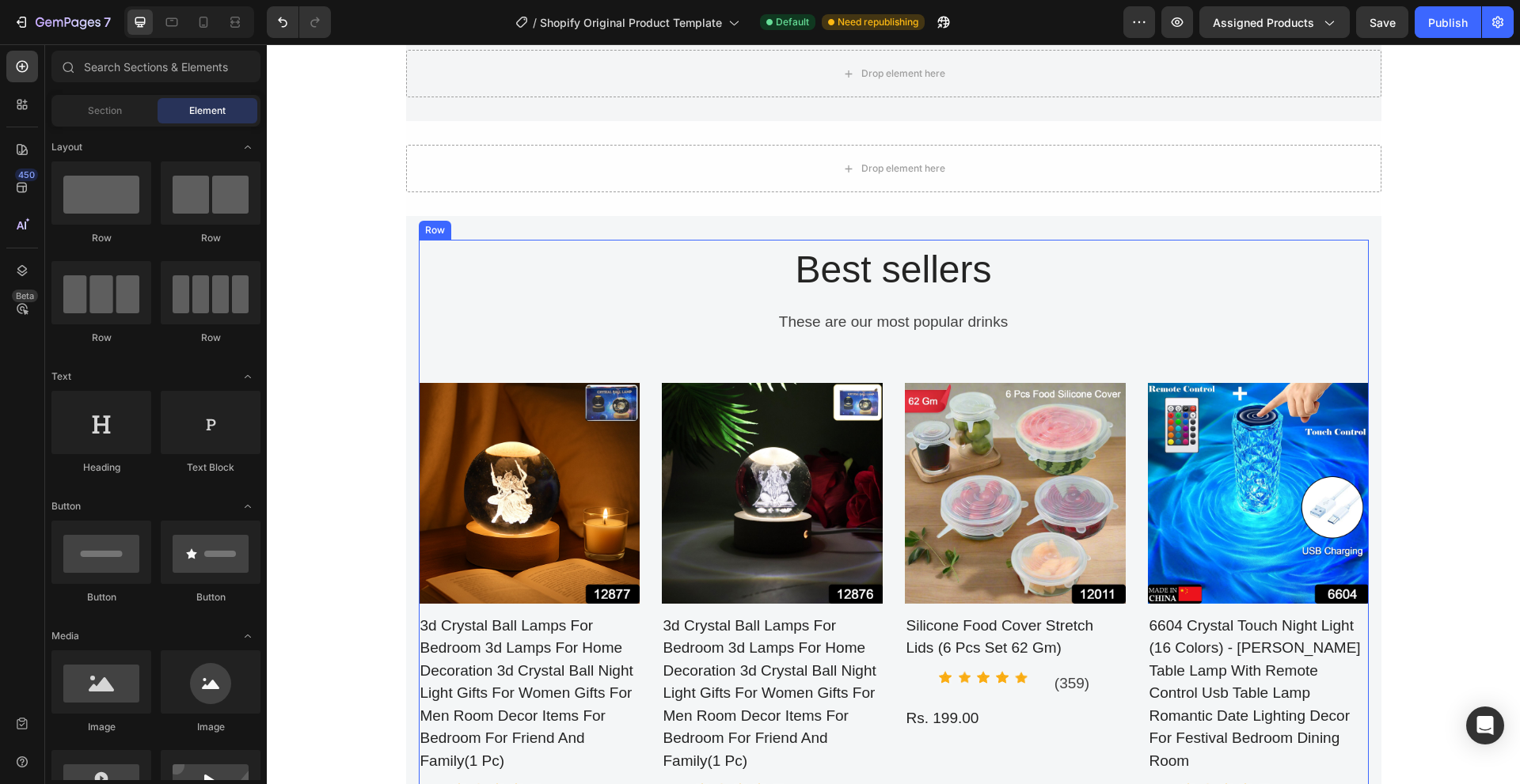
click at [629, 275] on div "Best sellers Heading These are our most popular drinks Text Block Row Product I…" at bounding box center [894, 542] width 949 height 604
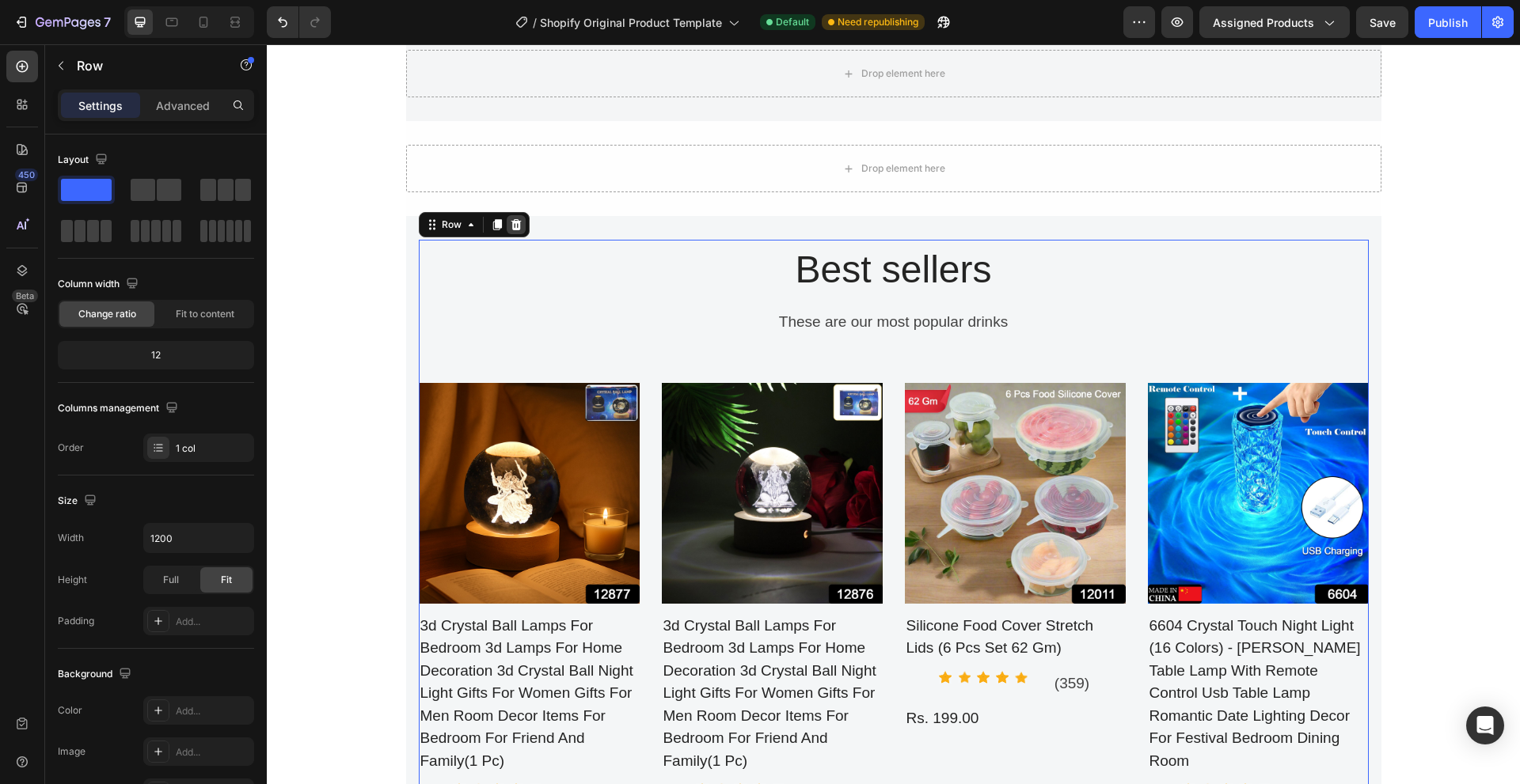
click at [507, 227] on div at bounding box center [517, 225] width 19 height 19
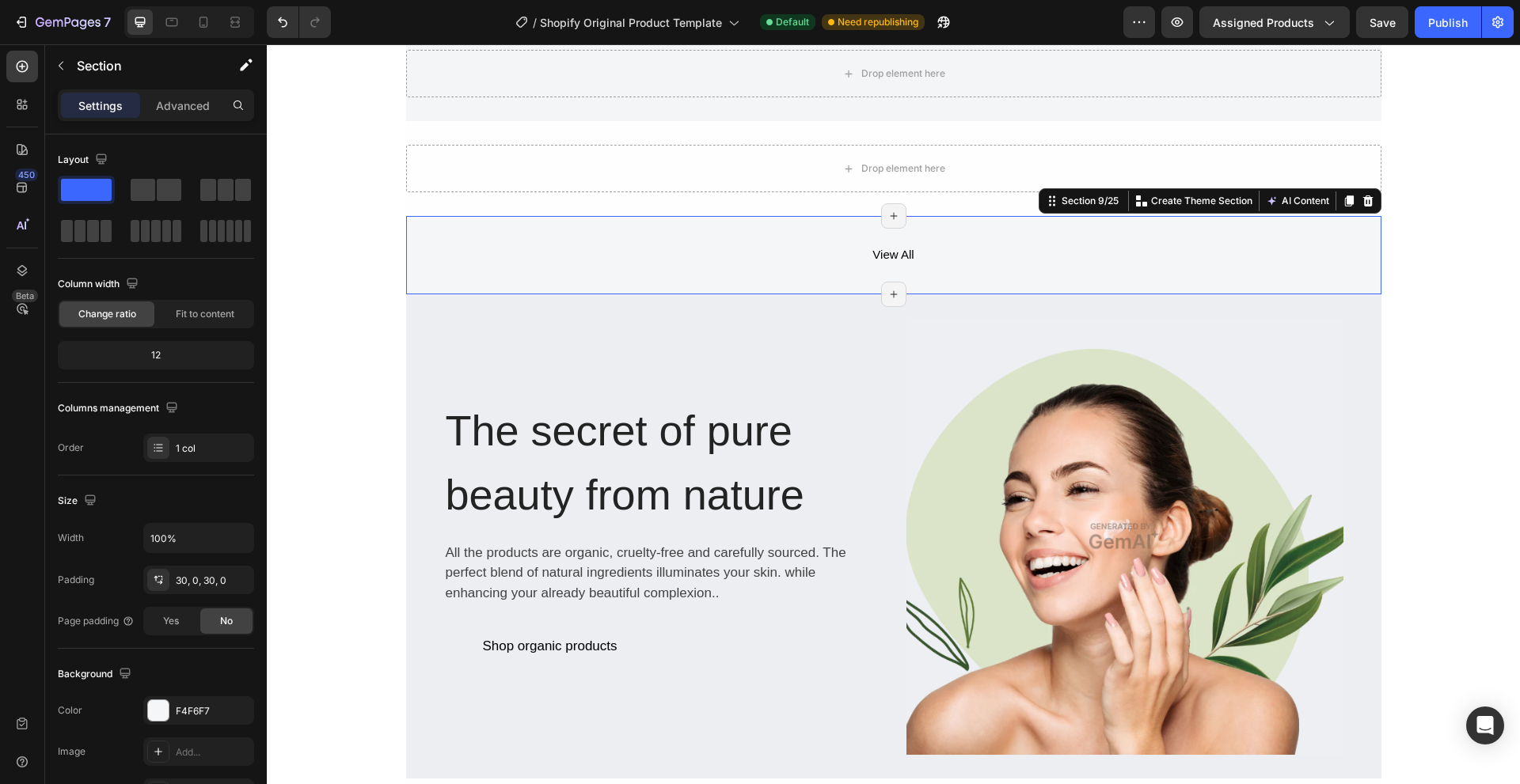
click at [551, 259] on div "View All Button Row" at bounding box center [894, 255] width 975 height 31
click at [474, 338] on div "The secret of pure beauty from nature Heading All the products are organic, cru…" at bounding box center [662, 530] width 437 height 424
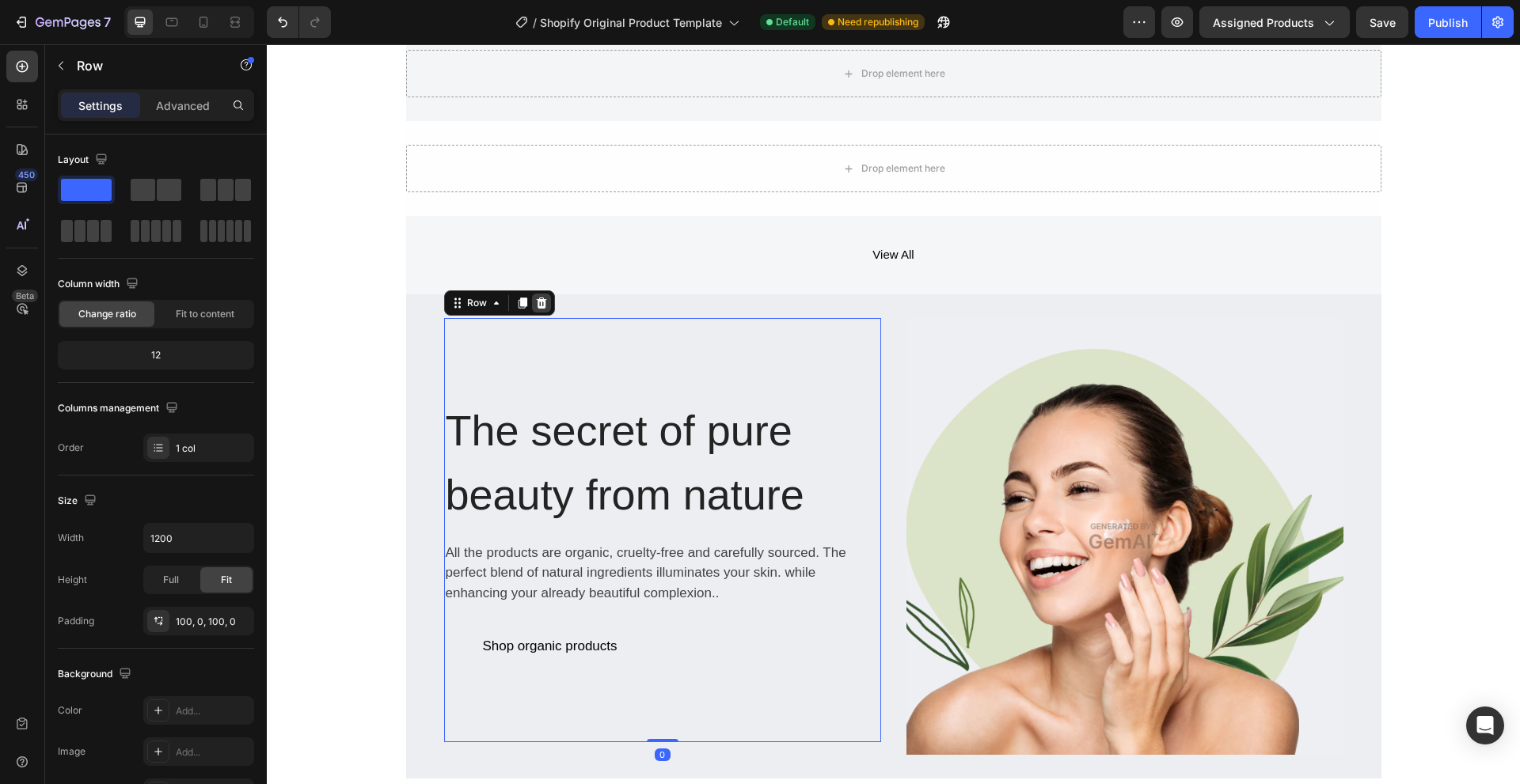
click at [537, 301] on icon at bounding box center [541, 302] width 10 height 11
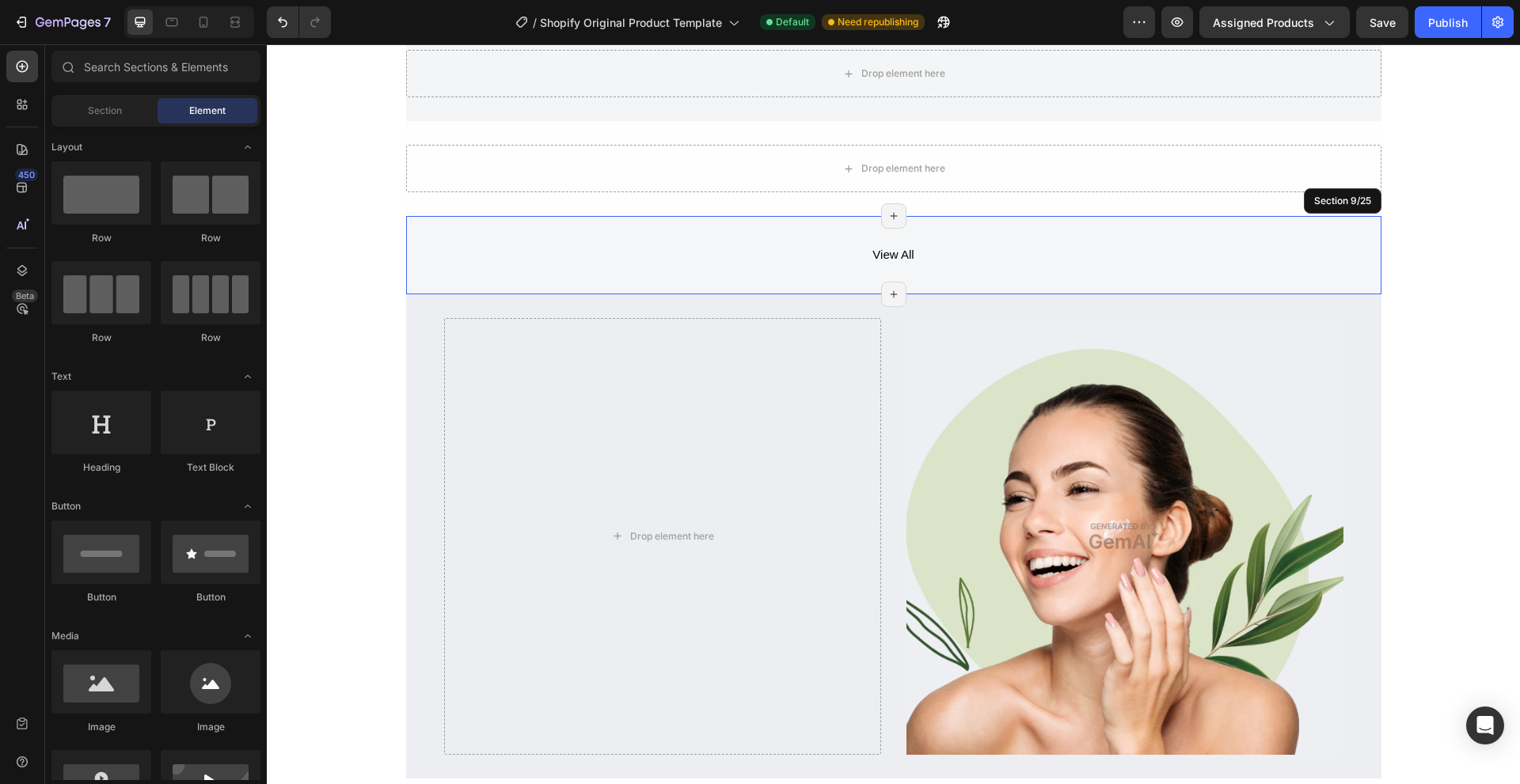
click at [526, 263] on div "View All Button Row" at bounding box center [894, 255] width 975 height 31
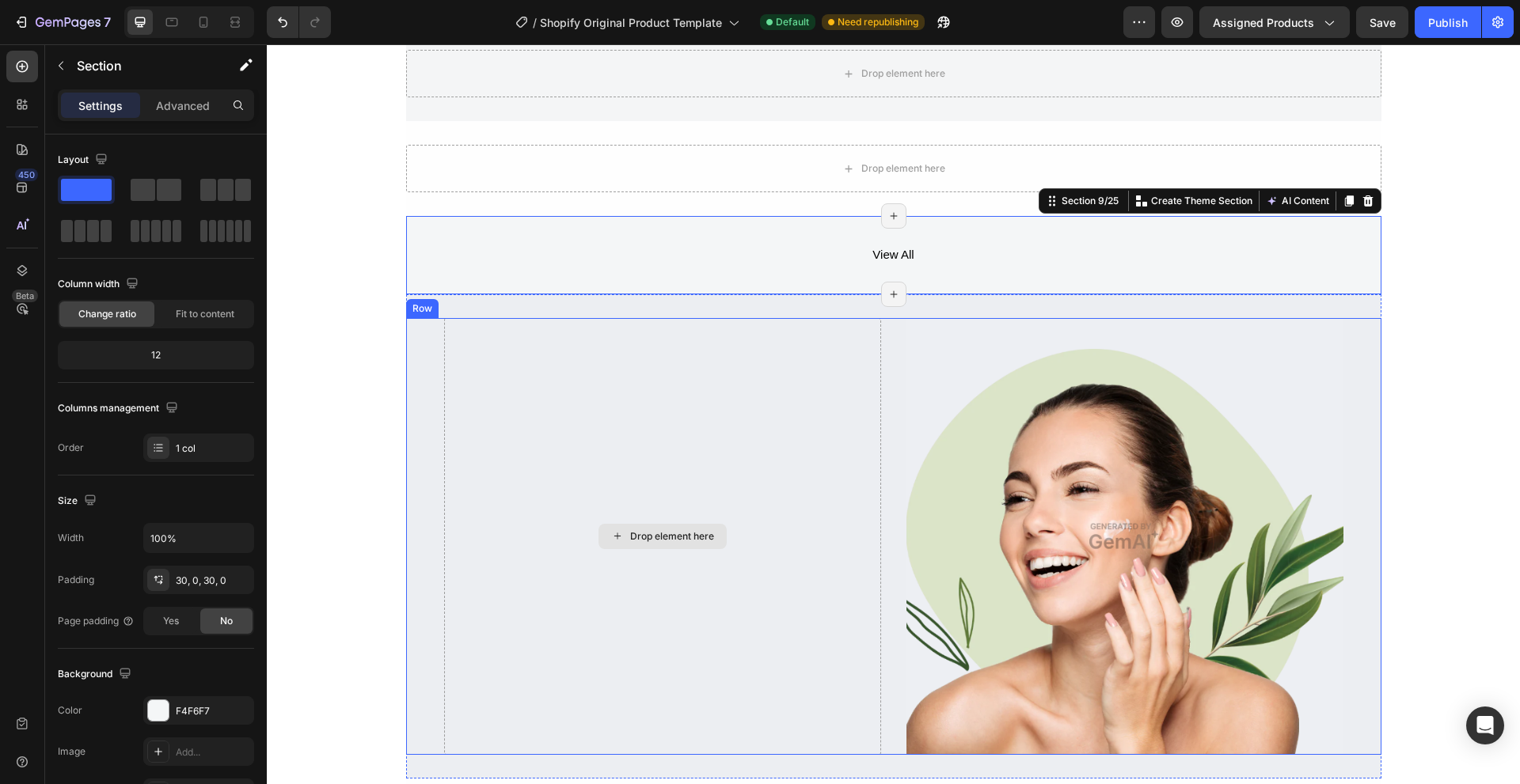
click at [959, 457] on img at bounding box center [1124, 537] width 437 height 437
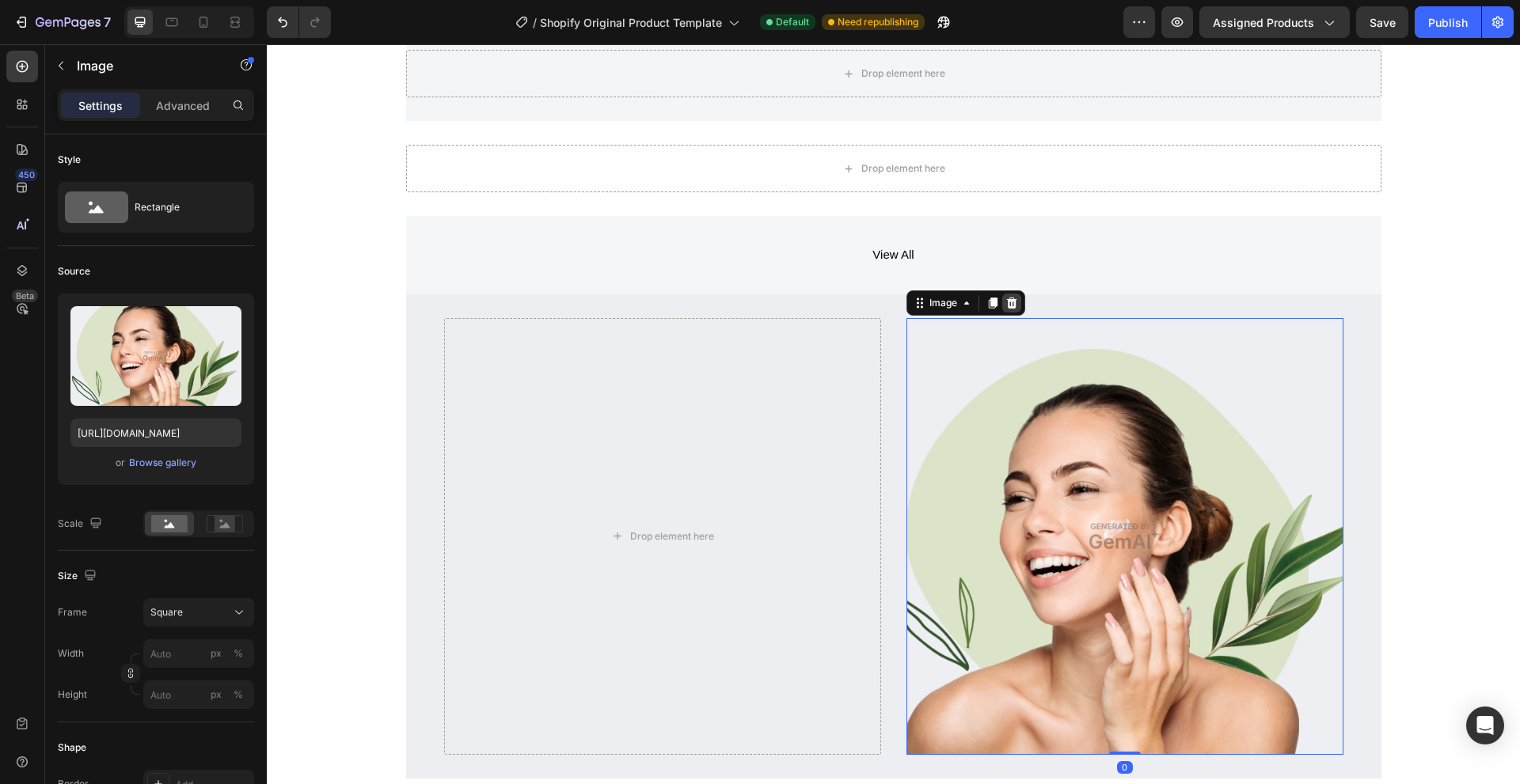
click at [1010, 305] on icon at bounding box center [1011, 303] width 13 height 13
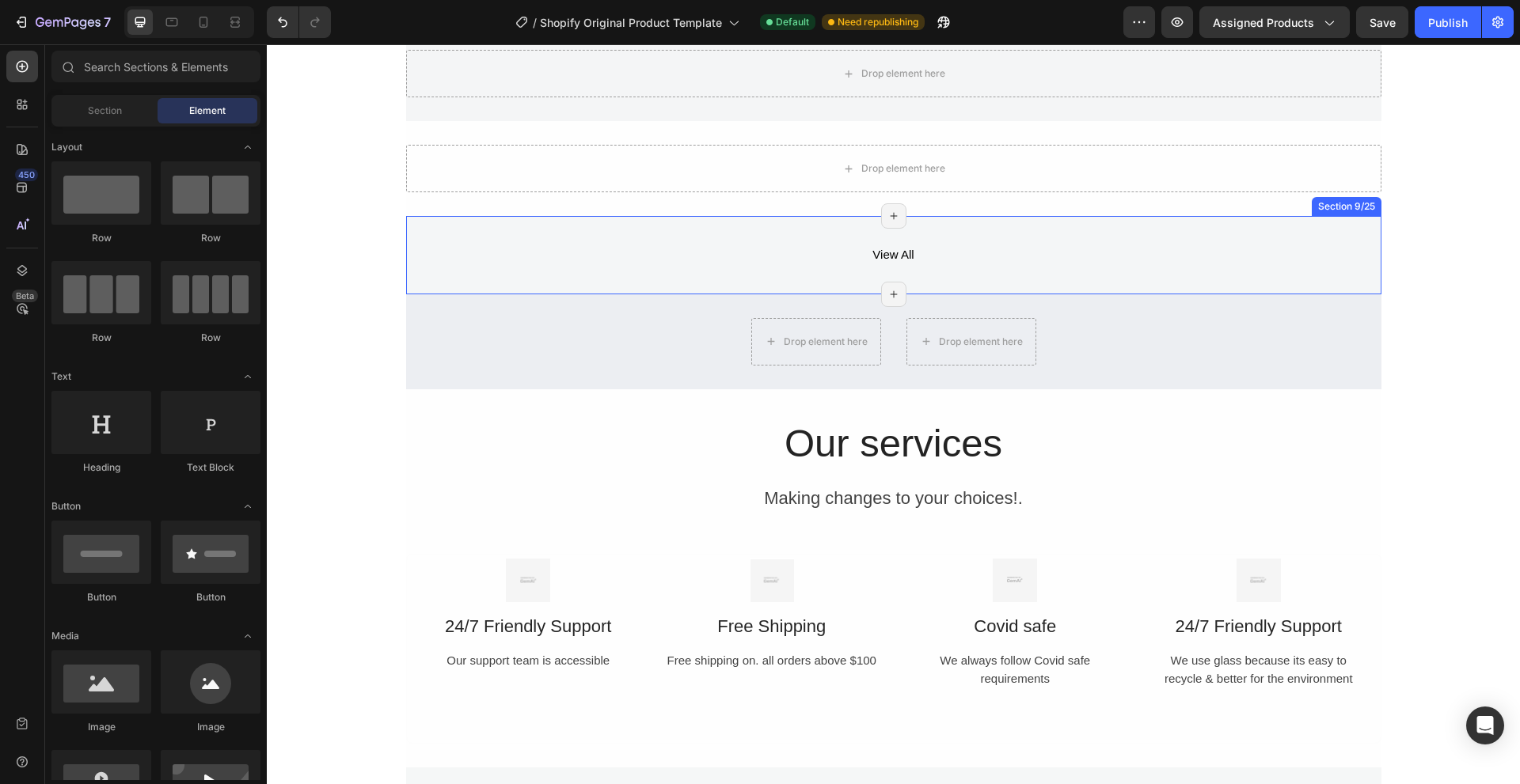
click at [682, 252] on div "View All Button Row" at bounding box center [894, 255] width 975 height 31
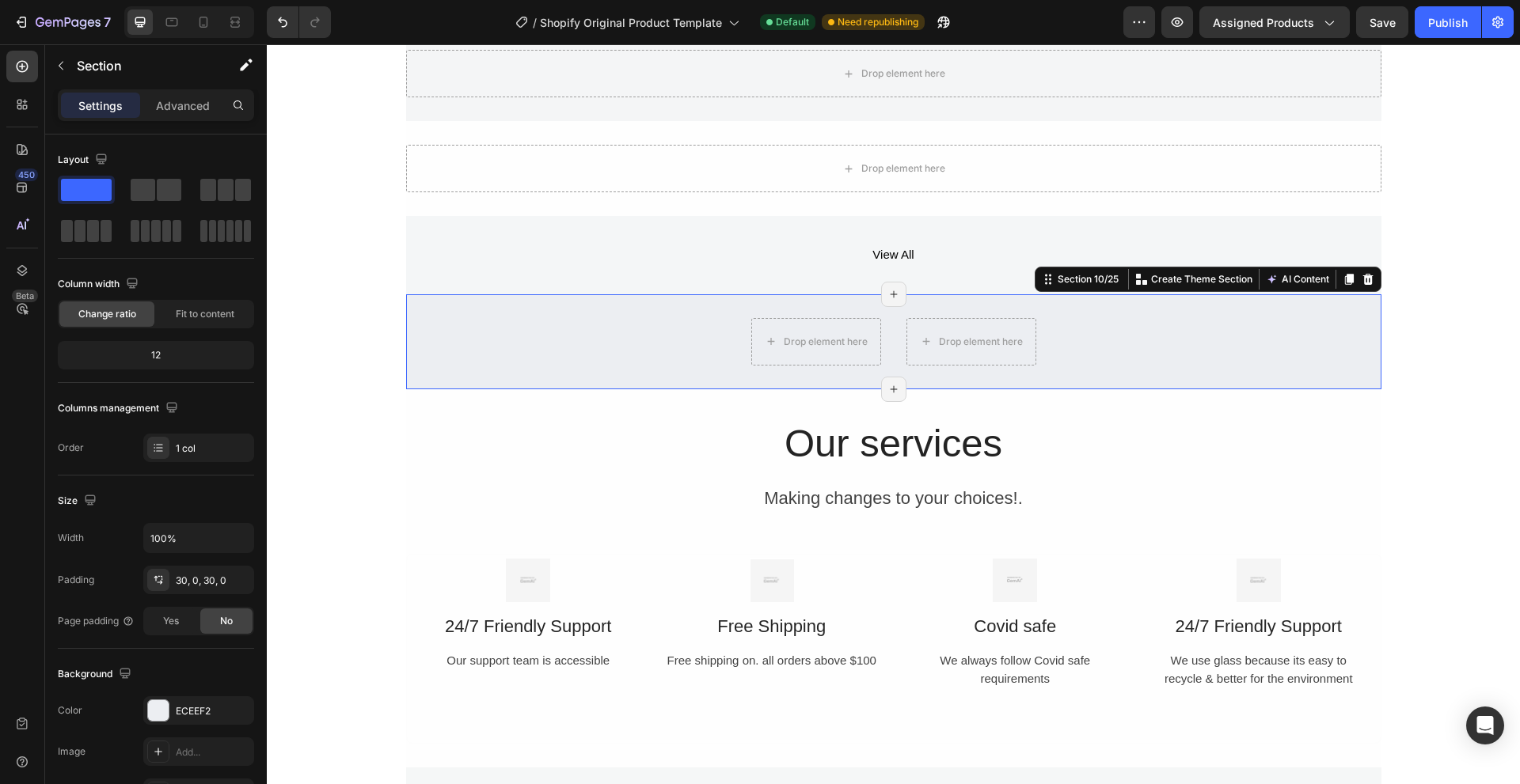
click at [675, 317] on div "Drop element here Drop element here Row Section 10/25 You can create reusable s…" at bounding box center [894, 342] width 975 height 95
click at [1362, 283] on icon at bounding box center [1367, 279] width 10 height 11
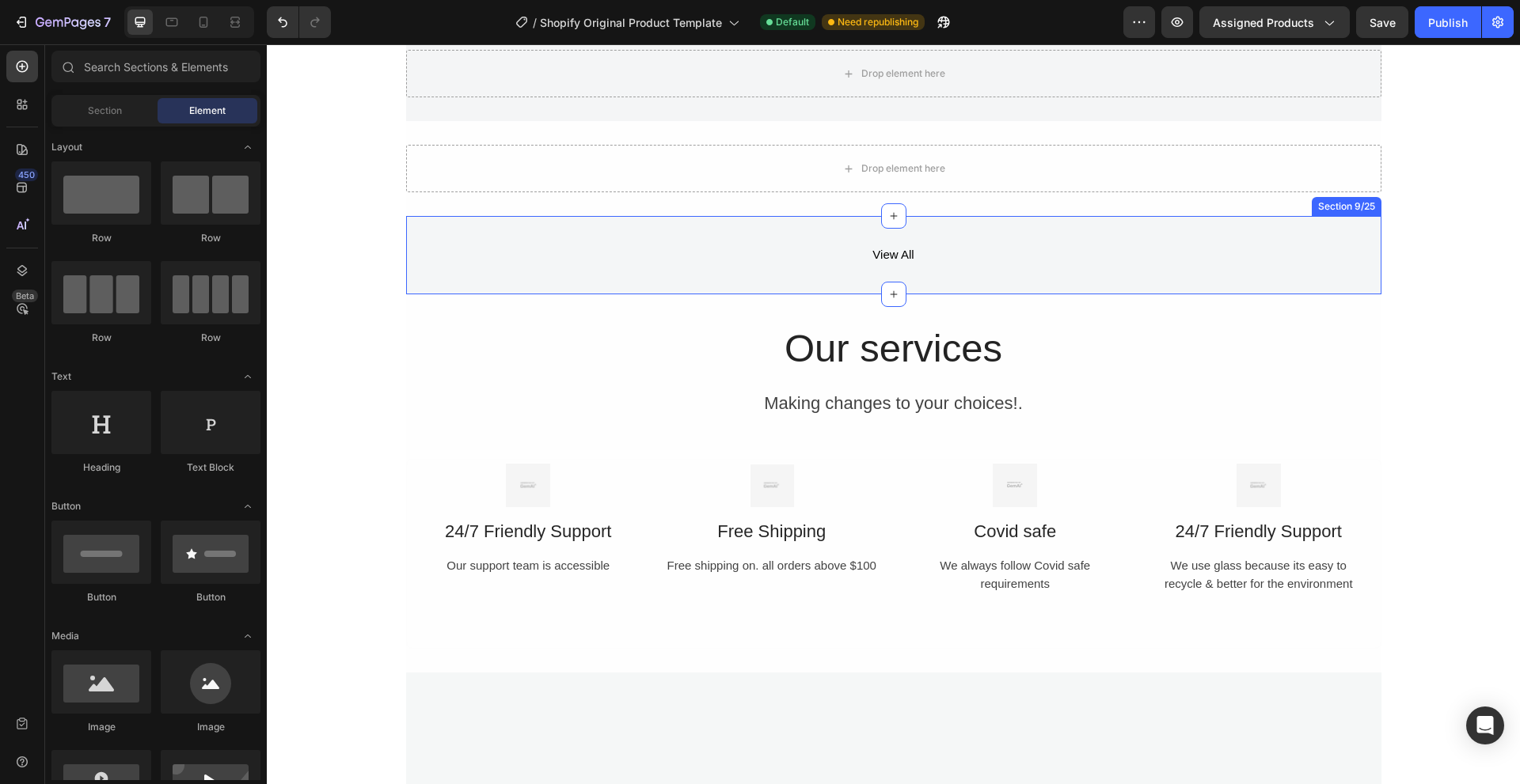
click at [572, 248] on div "View All Button Row" at bounding box center [894, 255] width 975 height 31
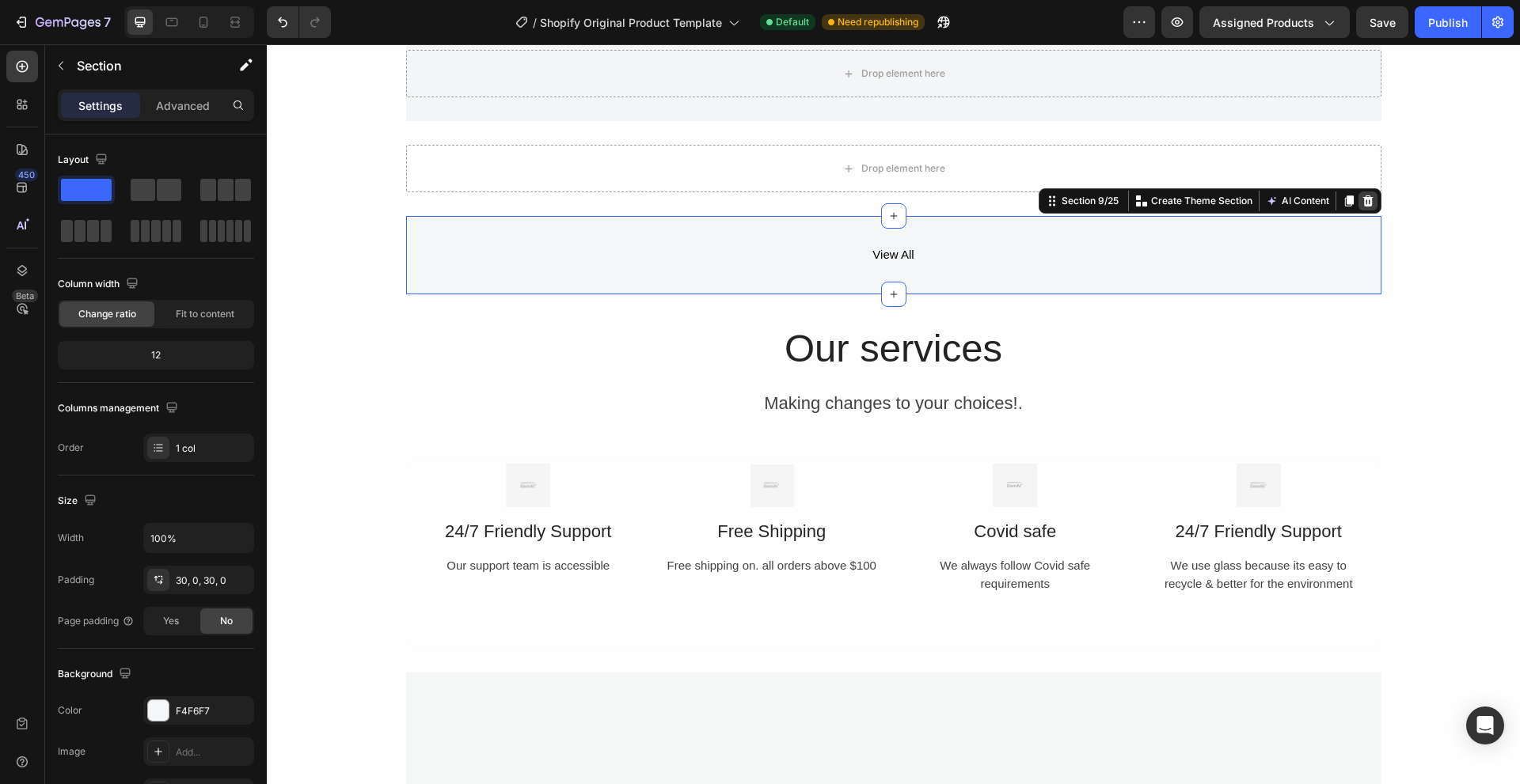
click at [1363, 203] on icon at bounding box center [1368, 201] width 13 height 13
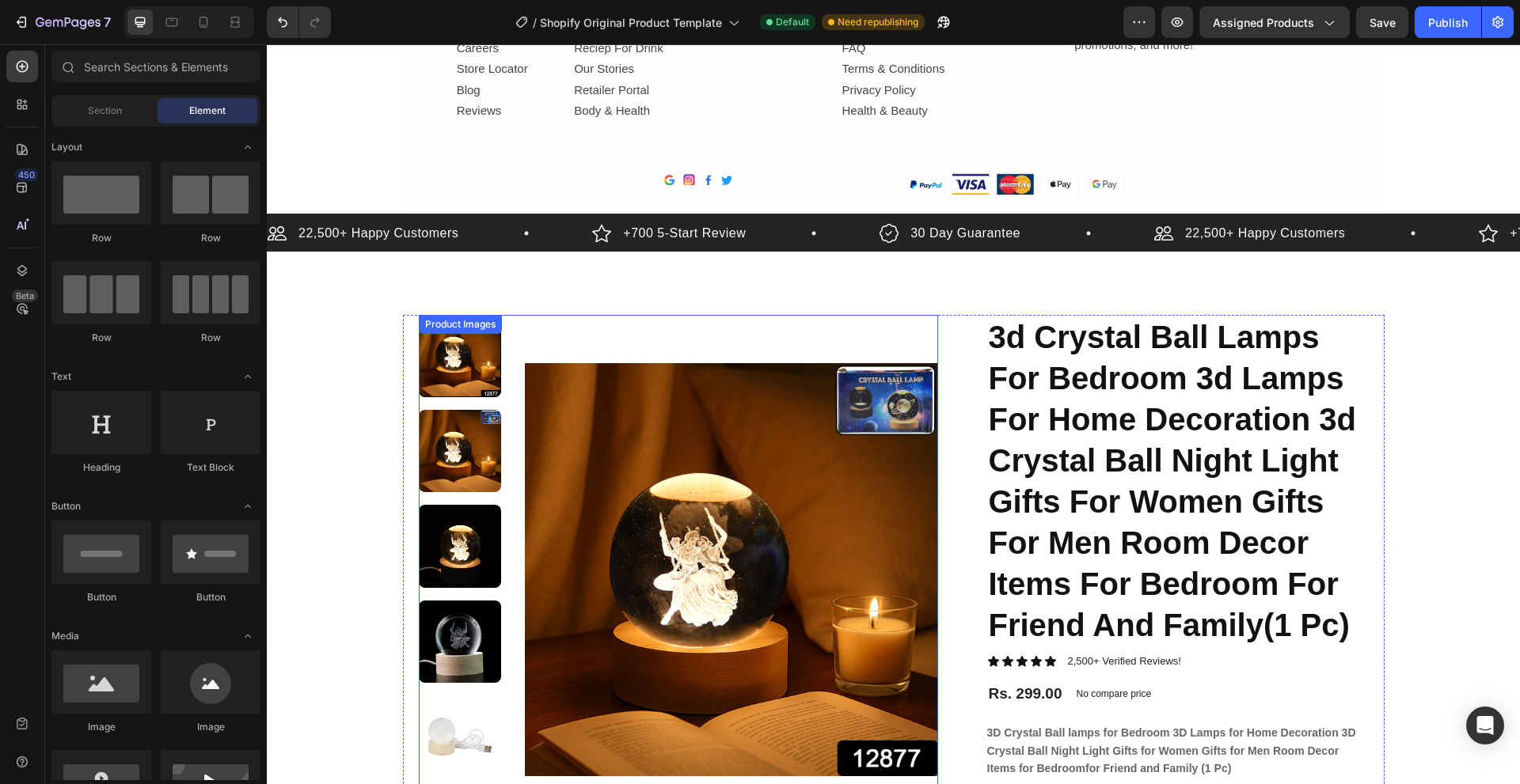
scroll to position [3086, 0]
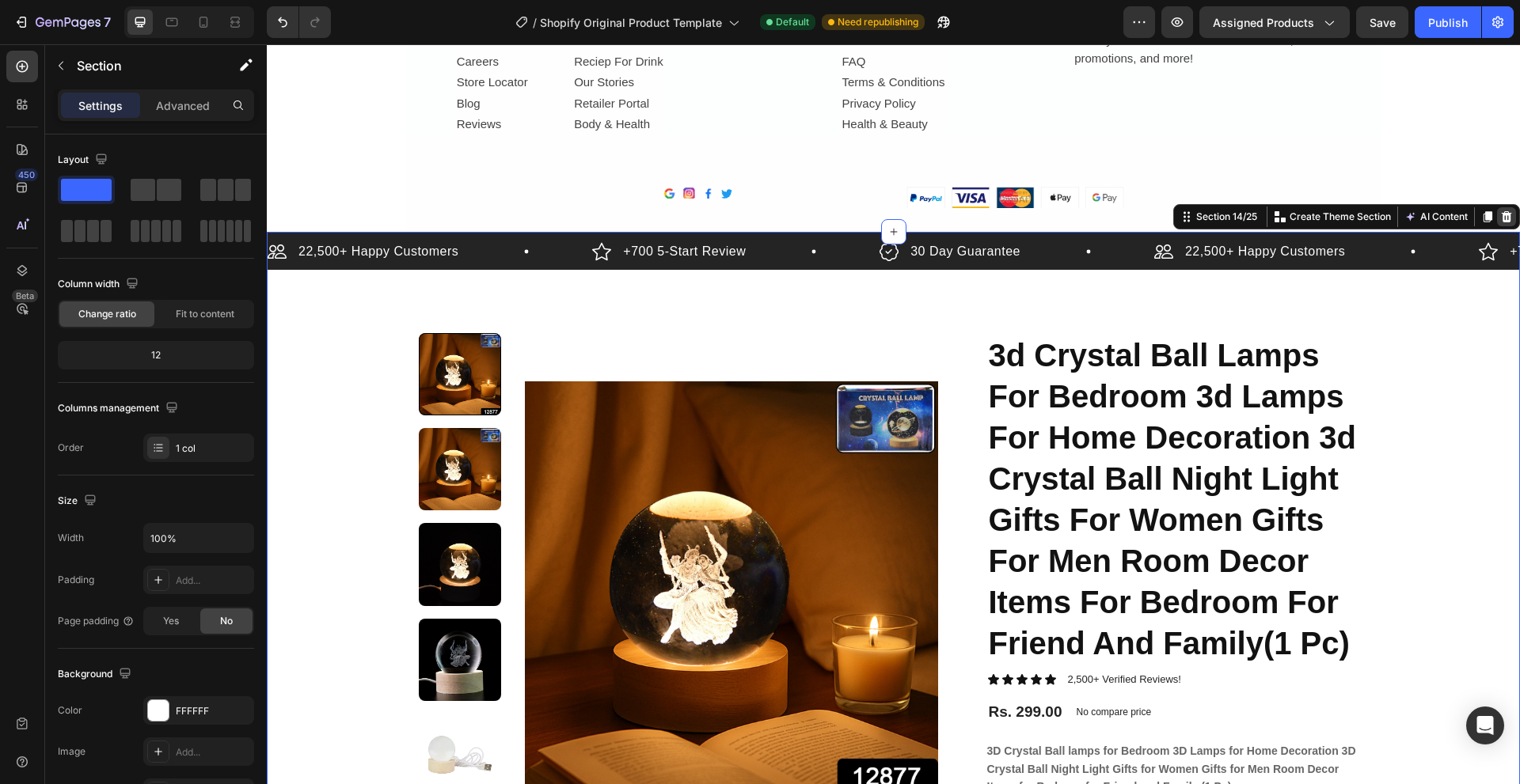
click at [1501, 215] on icon at bounding box center [1506, 217] width 10 height 11
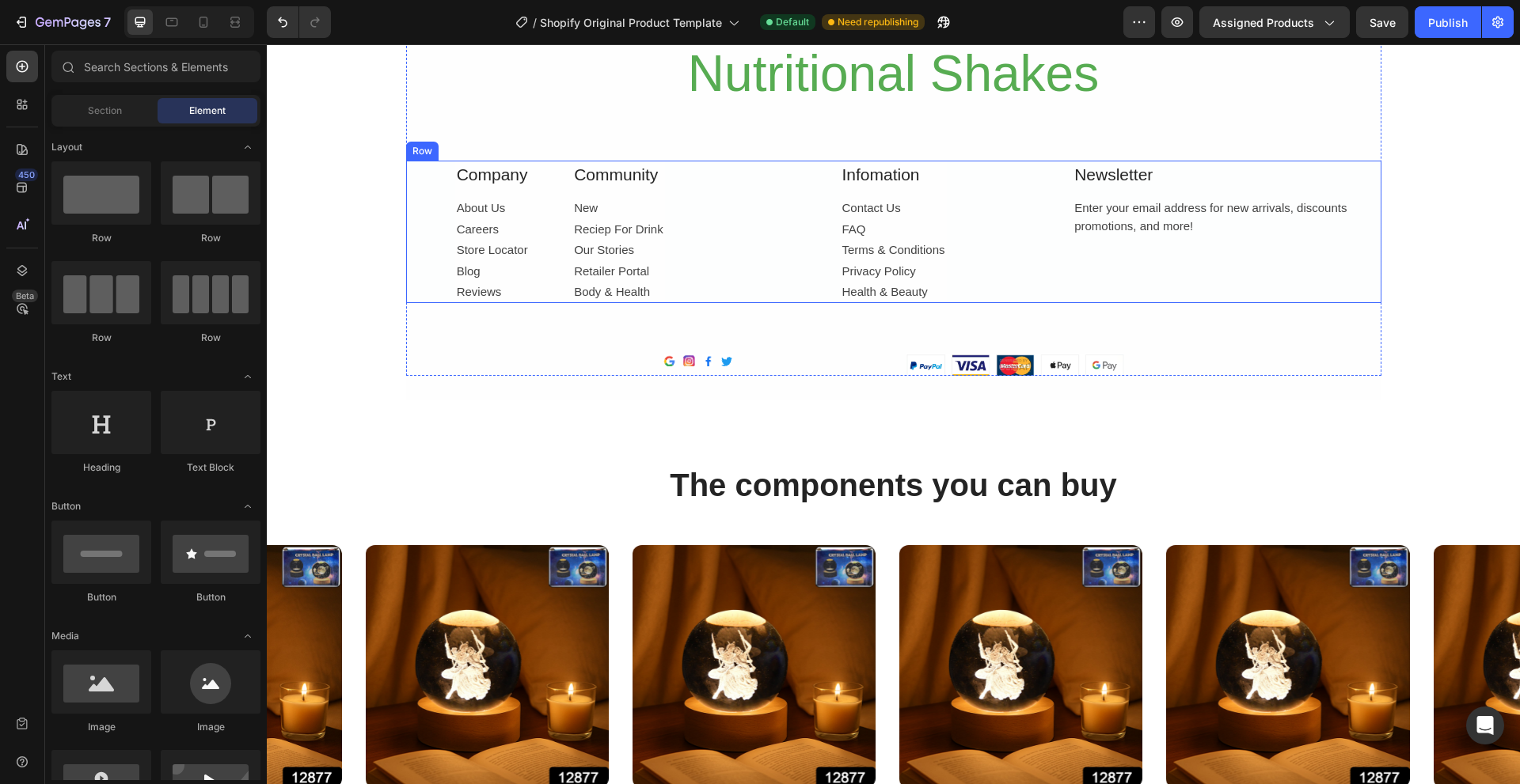
scroll to position [2690, 0]
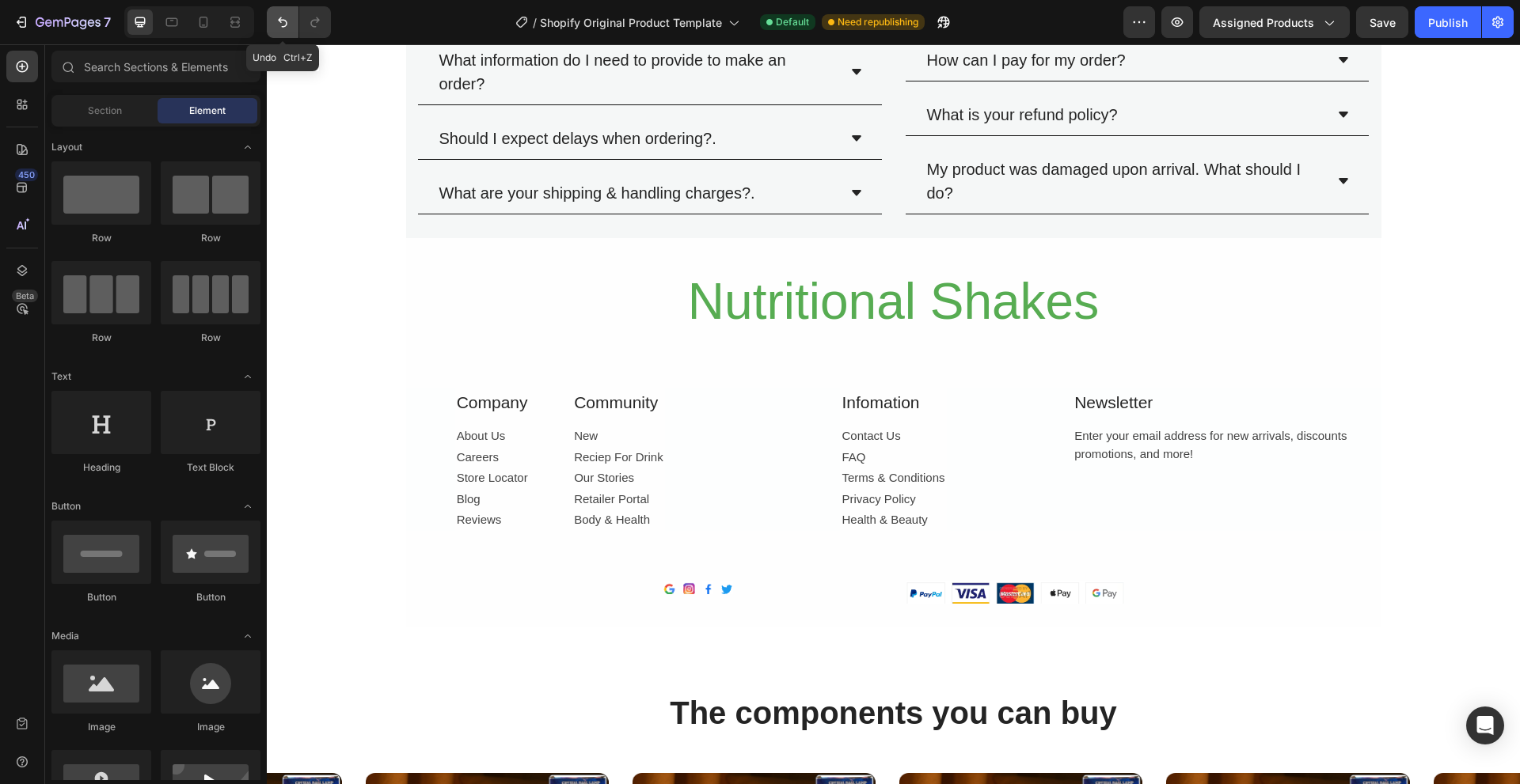
click at [290, 18] on icon "Undo/Redo" at bounding box center [283, 23] width 16 height 16
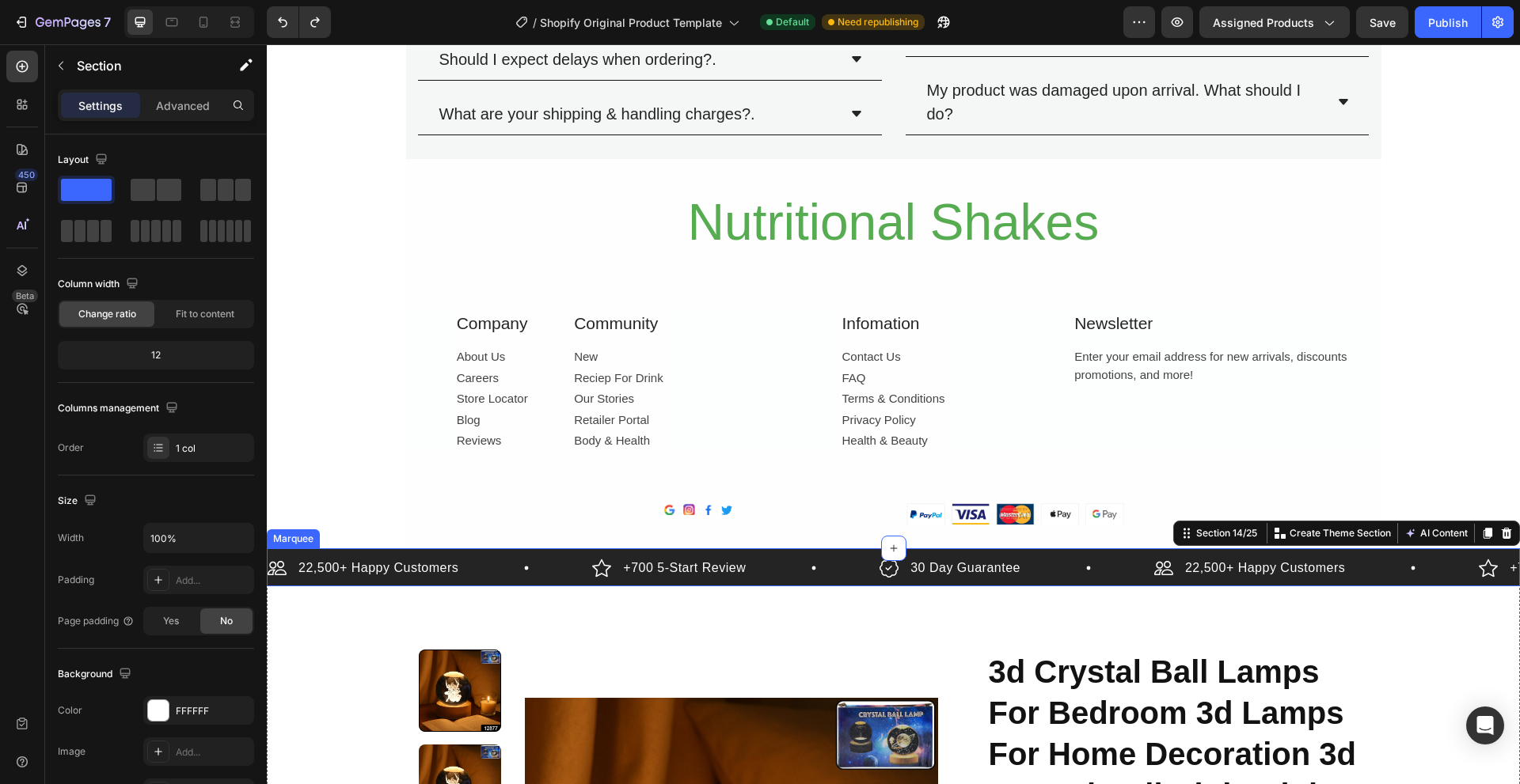
scroll to position [2848, 0]
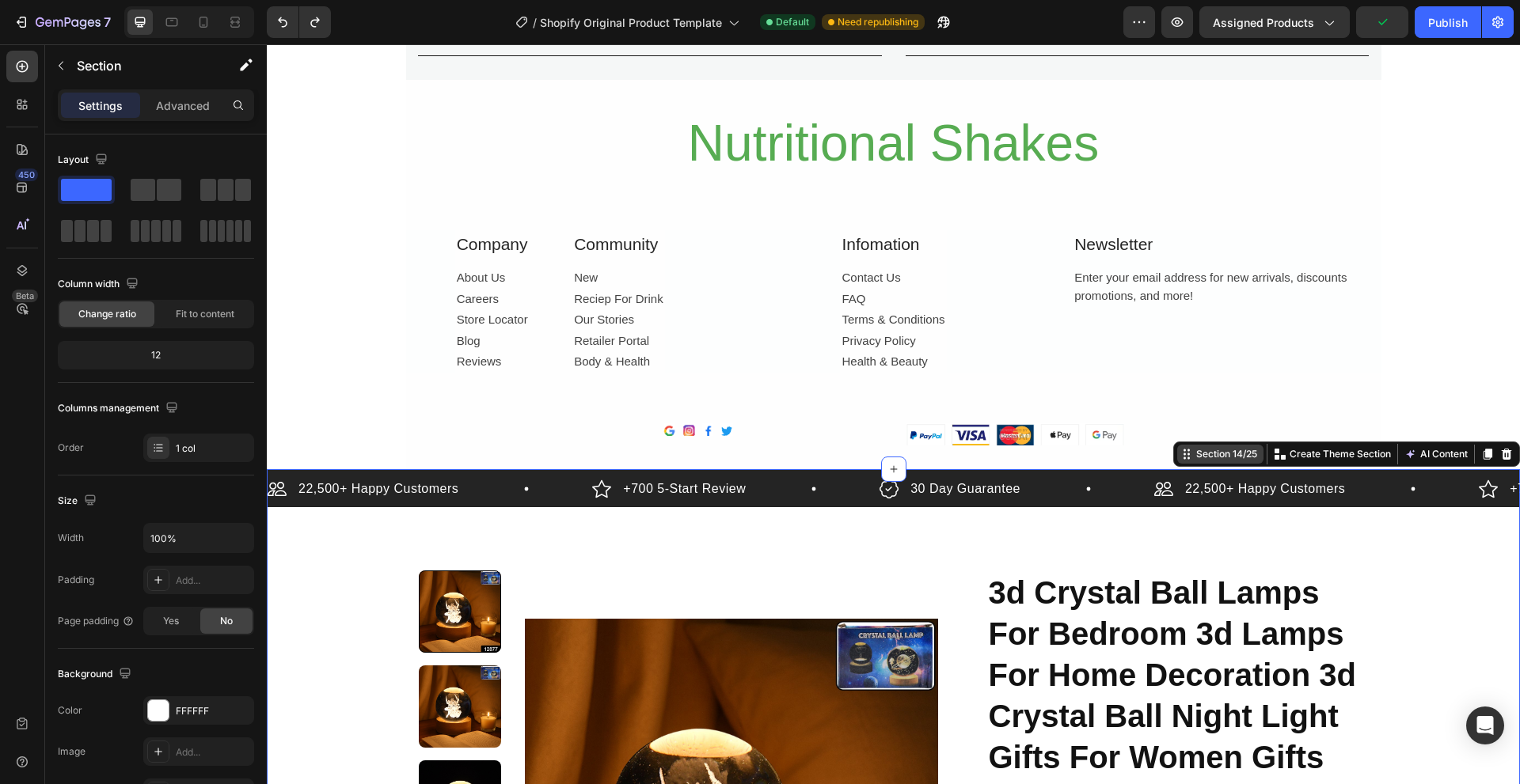
click at [1180, 453] on icon at bounding box center [1186, 454] width 13 height 13
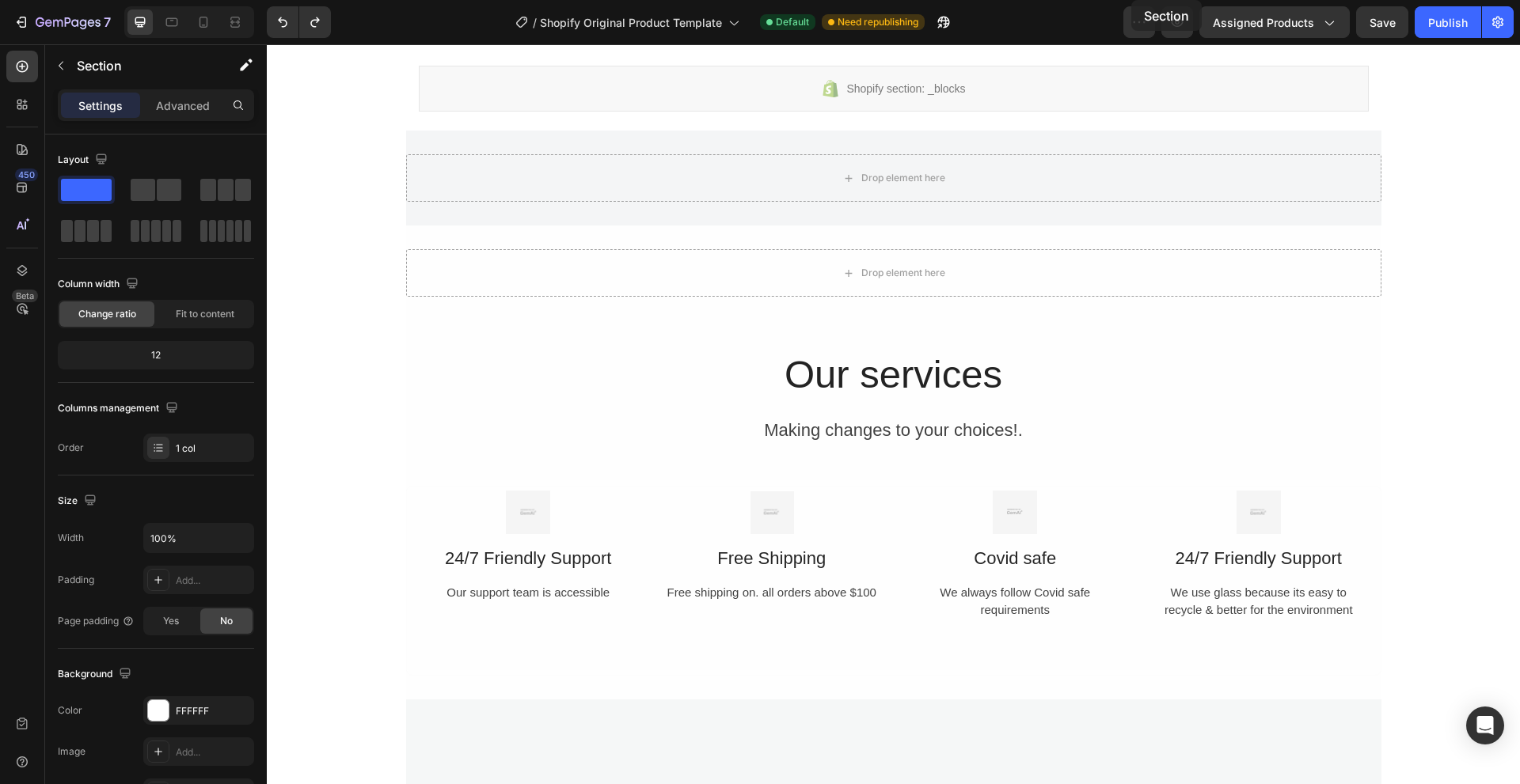
scroll to position [0, 0]
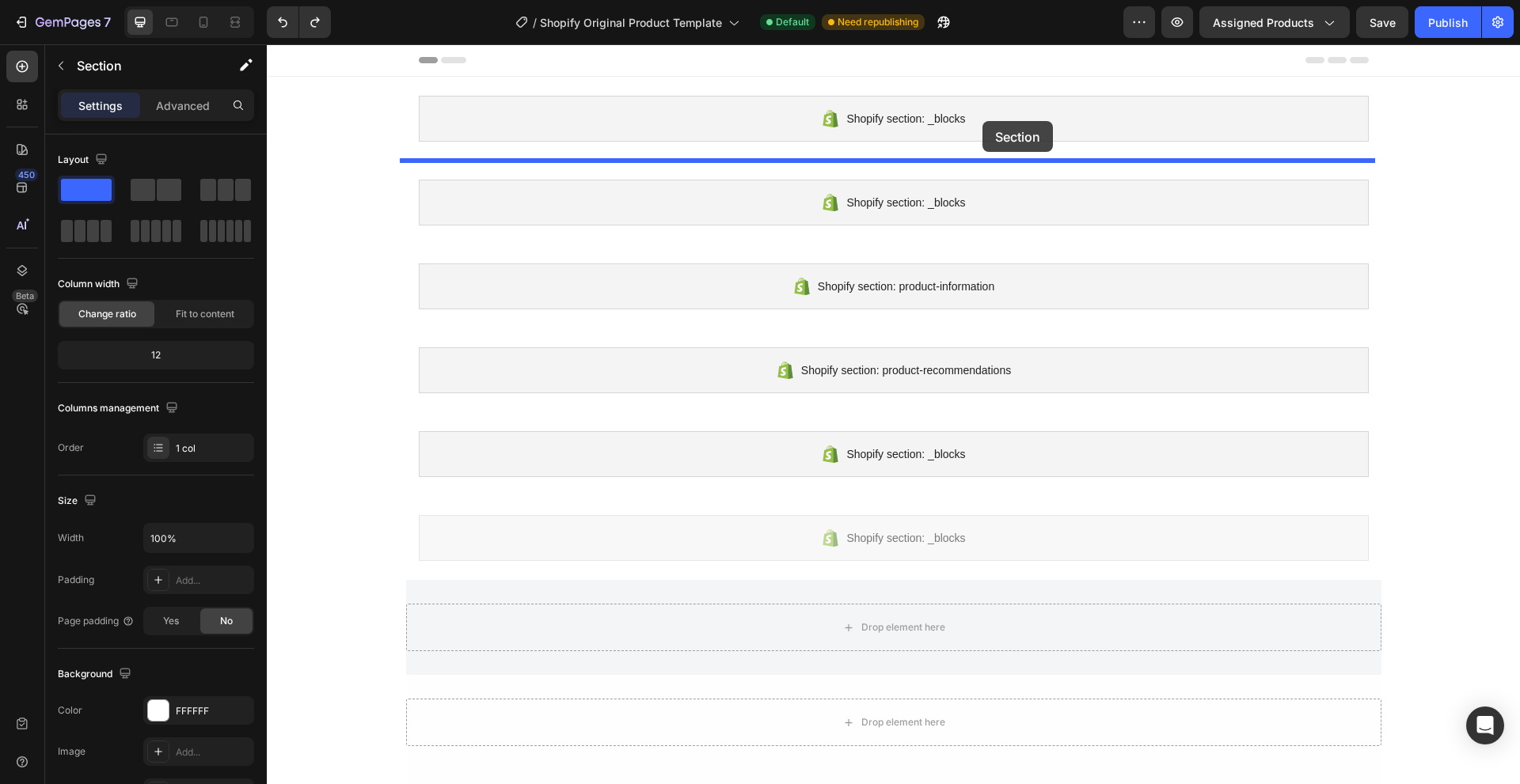
drag, startPoint x: 1206, startPoint y: 446, endPoint x: 982, endPoint y: 121, distance: 394.7
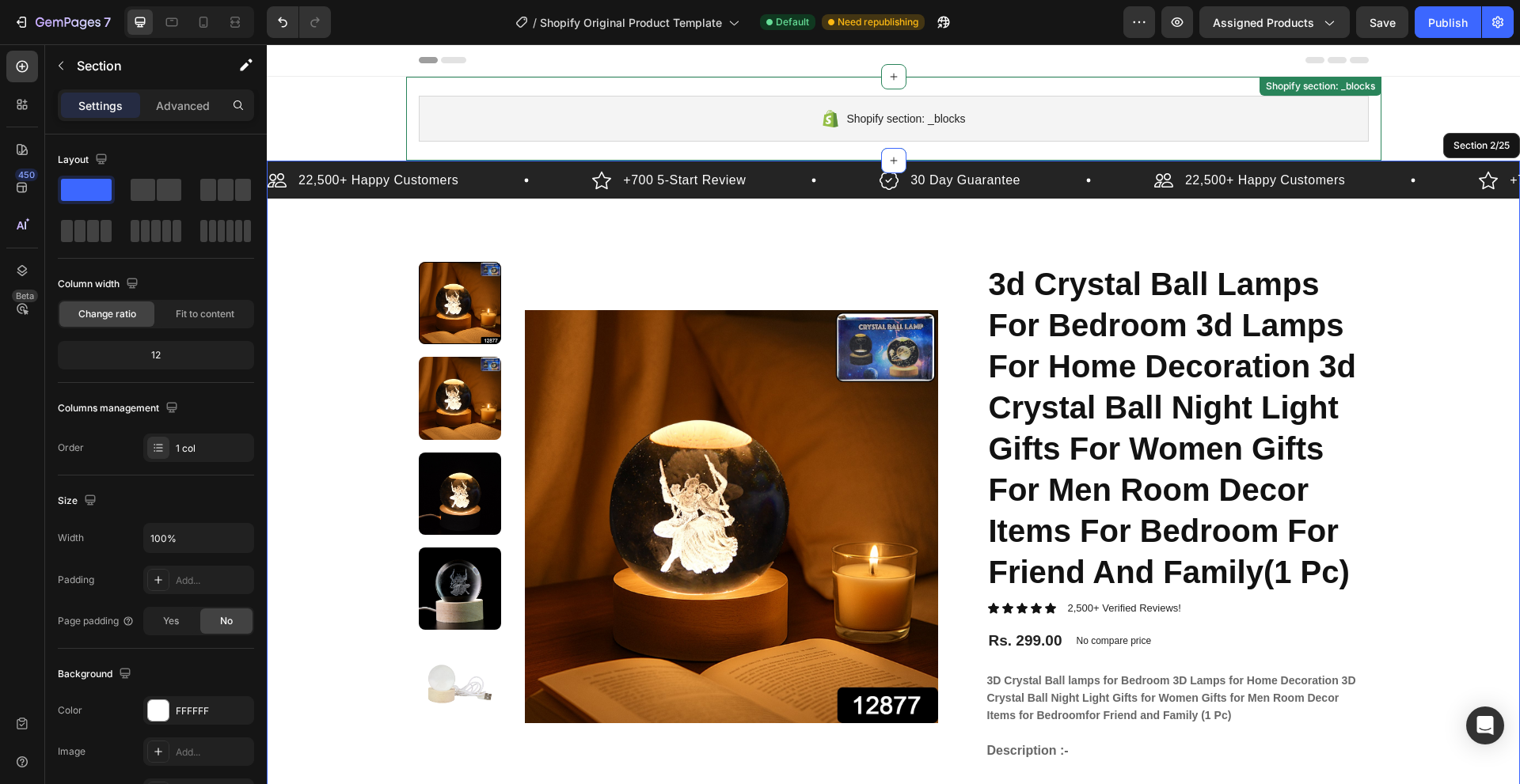
click at [841, 135] on div "Shopify section: _blocks" at bounding box center [894, 118] width 949 height 46
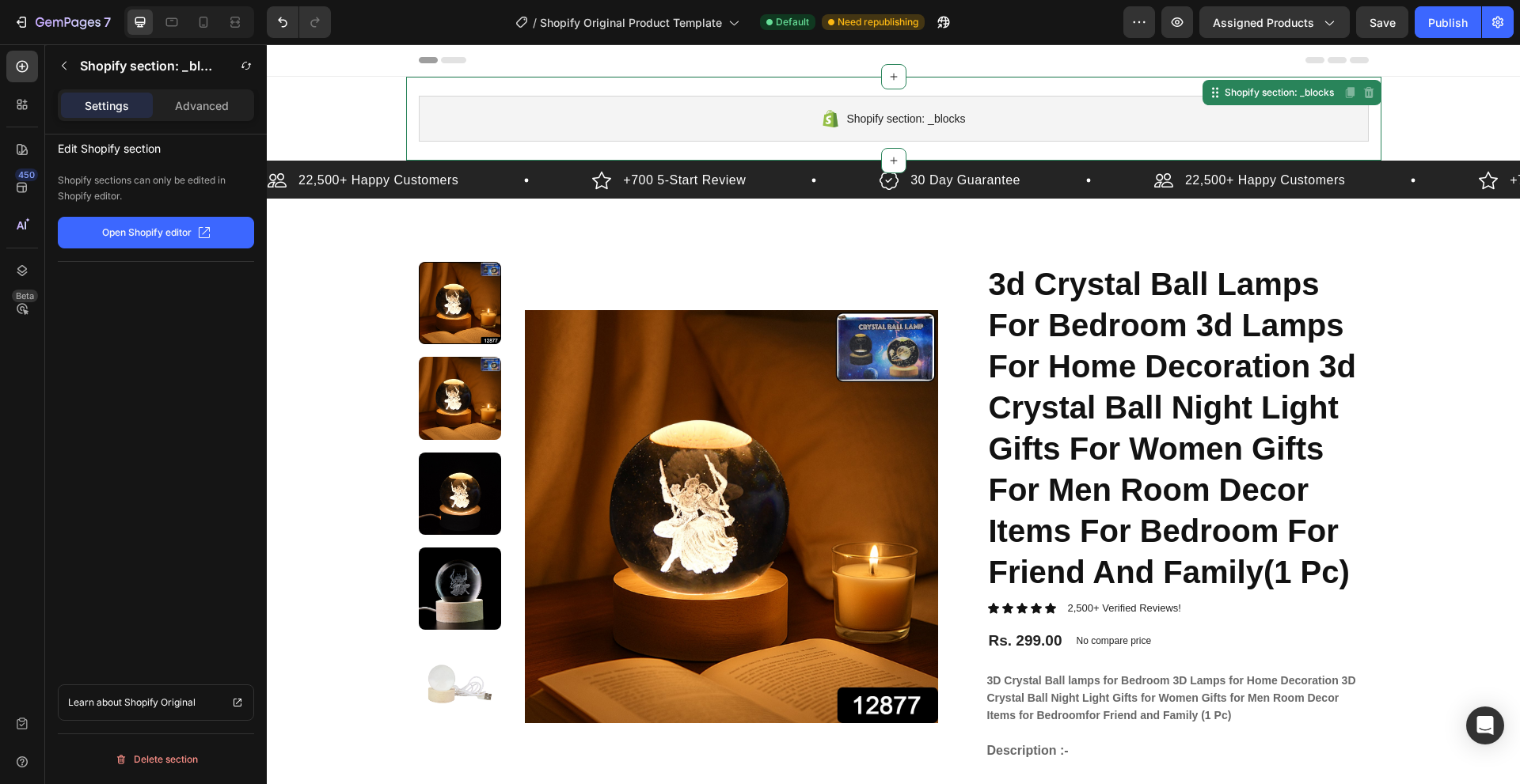
drag, startPoint x: 1368, startPoint y: 95, endPoint x: 1343, endPoint y: 116, distance: 32.6
click at [1360, 98] on div "Disabled. Please edit in Shopify Editor" at bounding box center [1368, 93] width 19 height 19
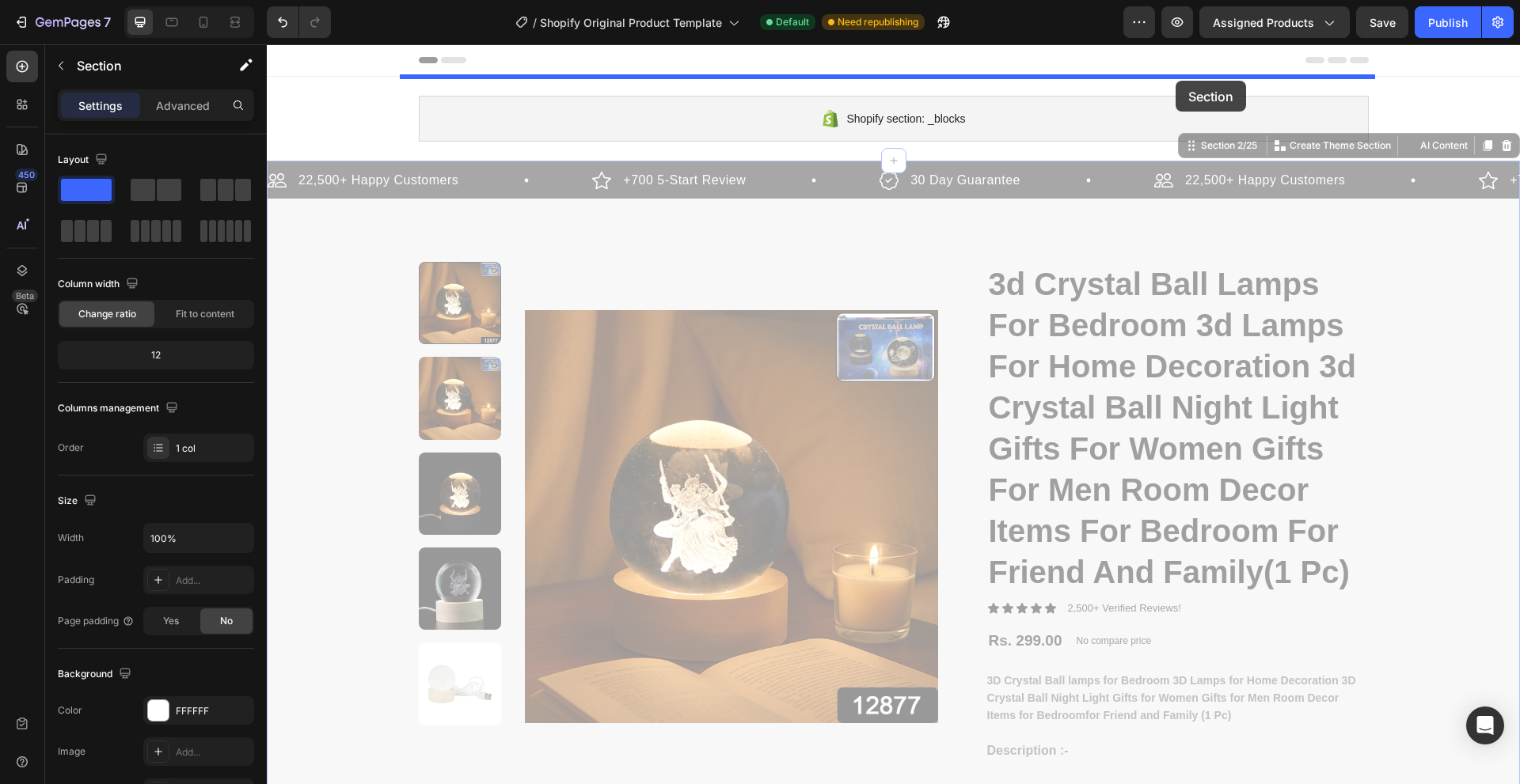
drag, startPoint x: 1178, startPoint y: 146, endPoint x: 1175, endPoint y: 81, distance: 65.1
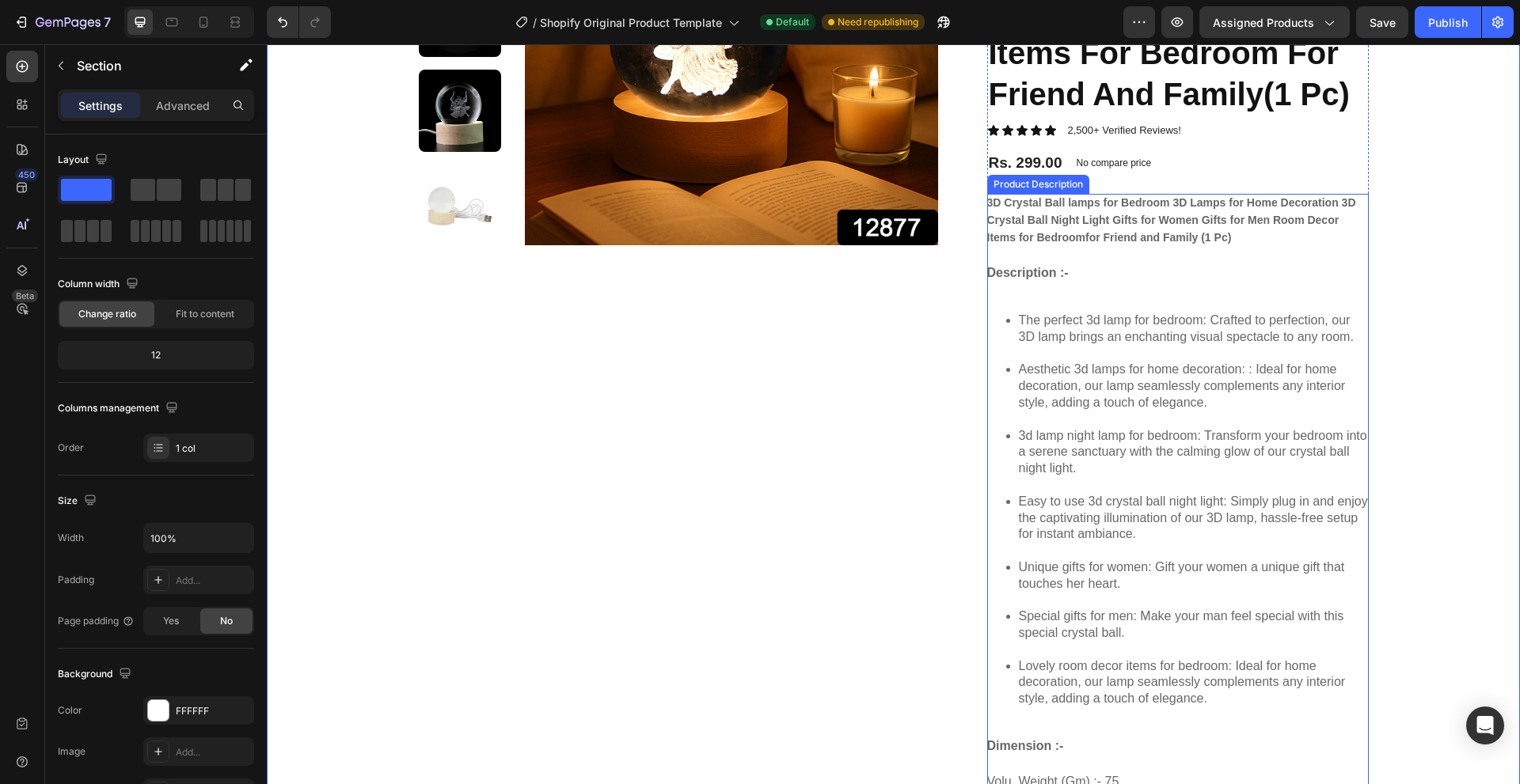
scroll to position [396, 0]
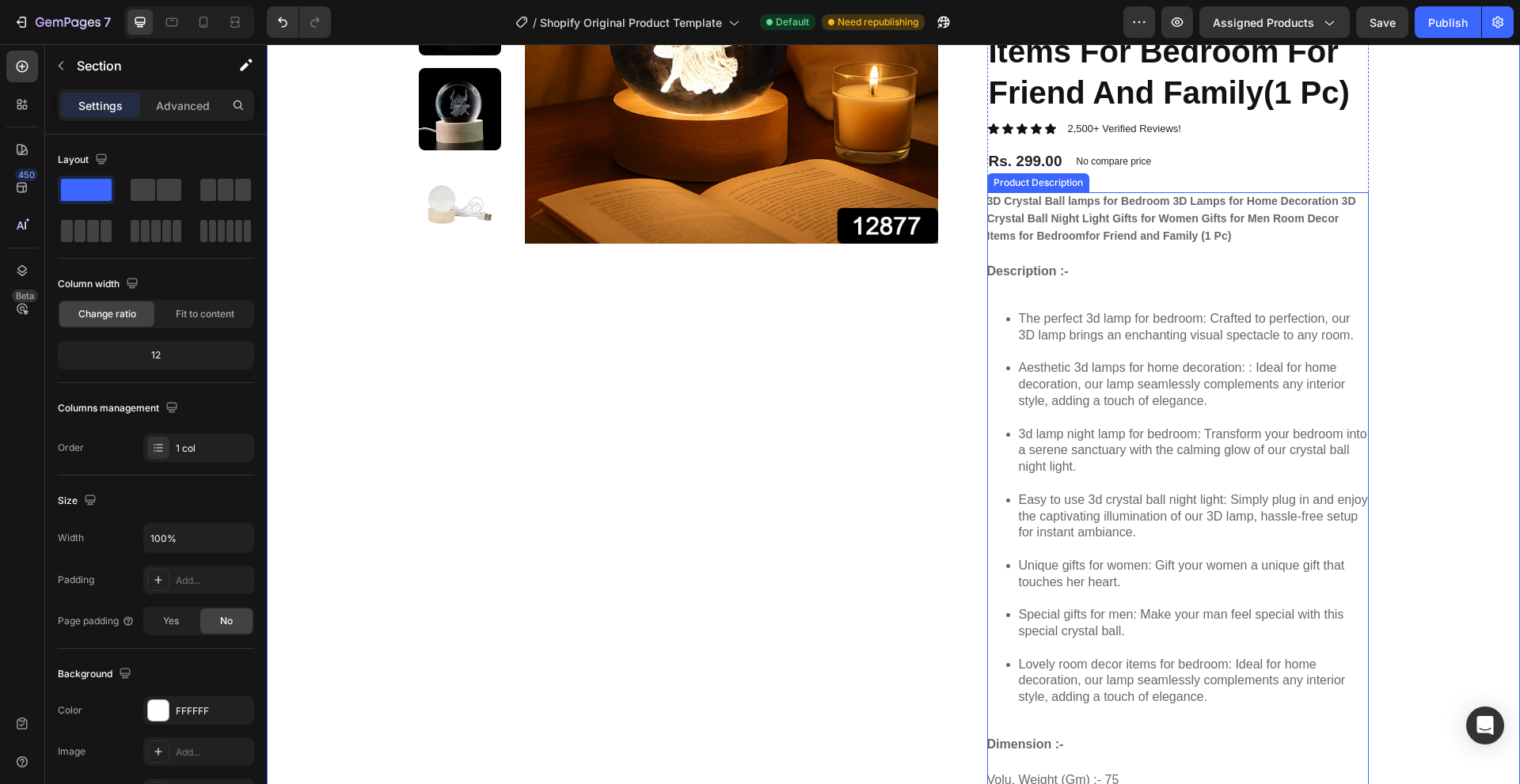
click at [1136, 418] on li "Aesthetic 3d lamps for home decoration: : Ideal for home decoration, our lamp s…" at bounding box center [1194, 393] width 350 height 66
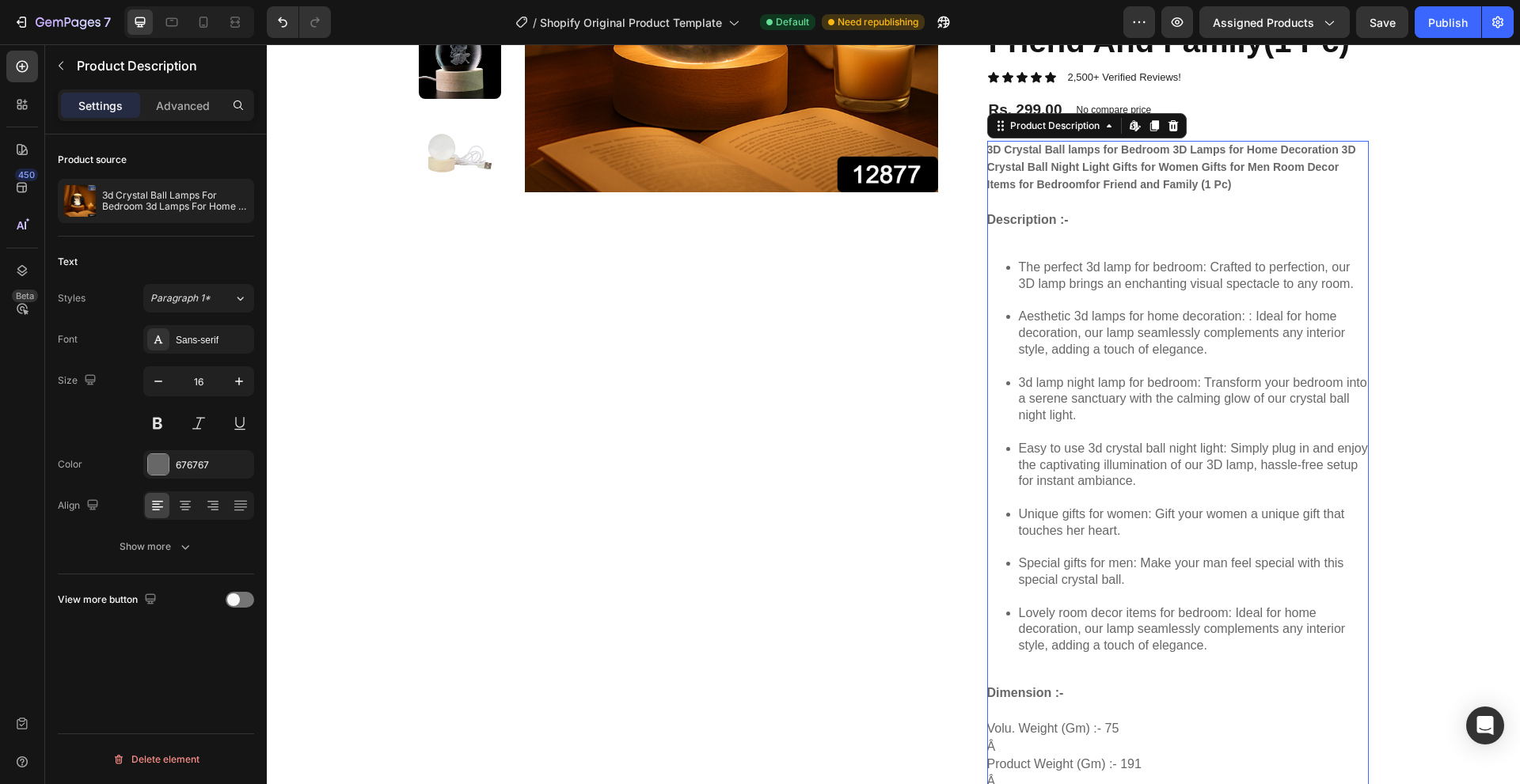
scroll to position [317, 0]
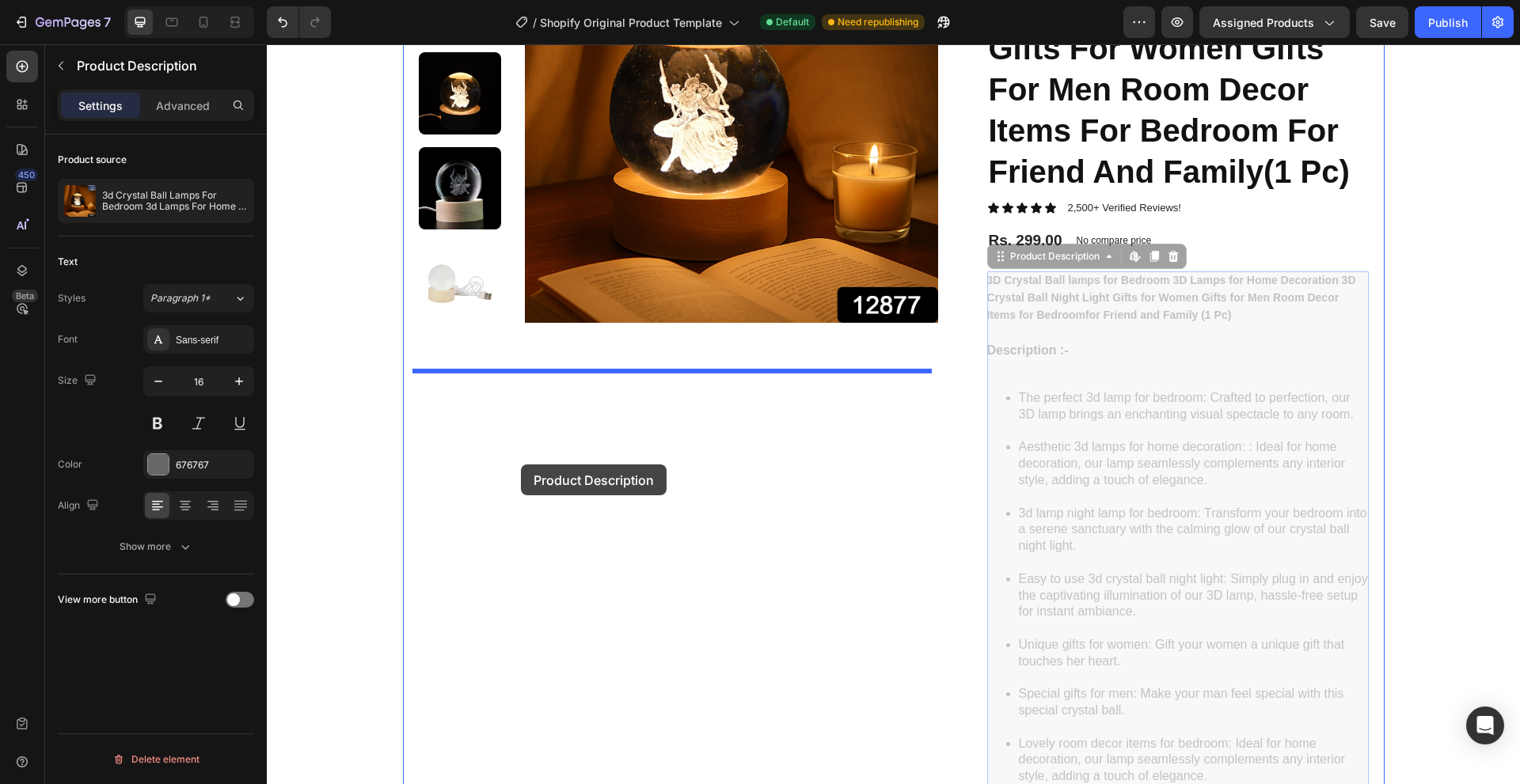
drag, startPoint x: 995, startPoint y: 257, endPoint x: 513, endPoint y: 467, distance: 525.8
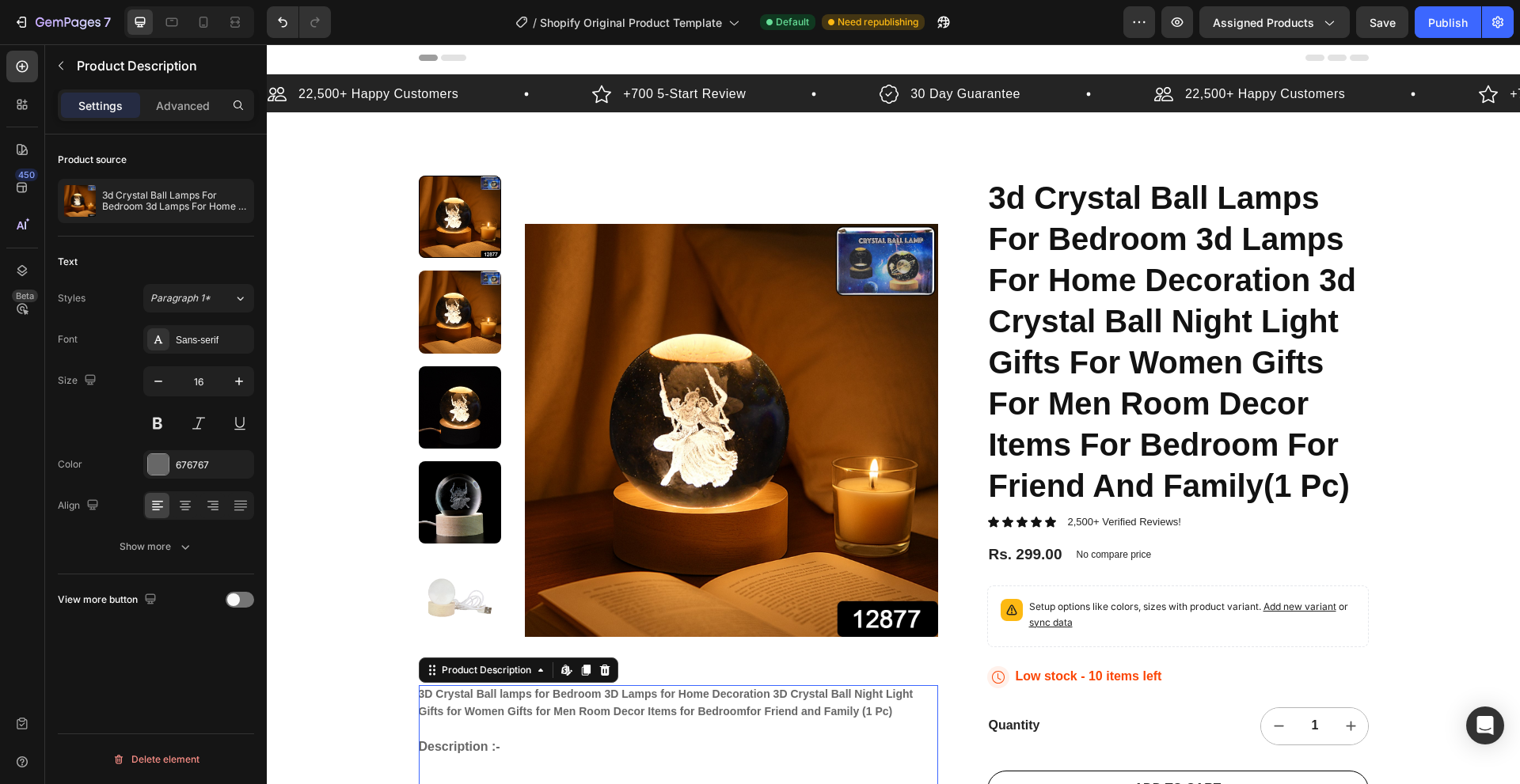
scroll to position [0, 0]
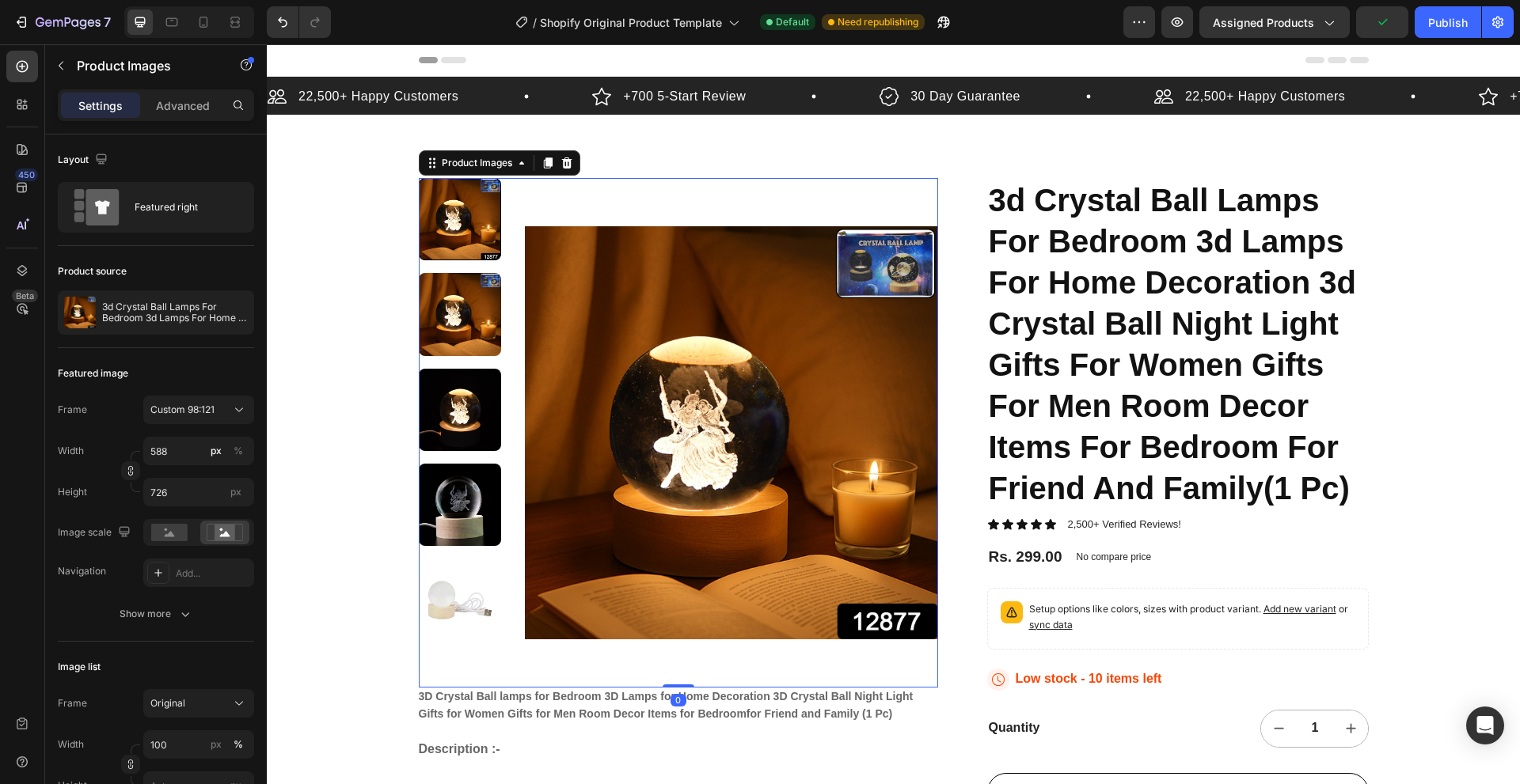
click at [455, 396] on img at bounding box center [460, 410] width 82 height 82
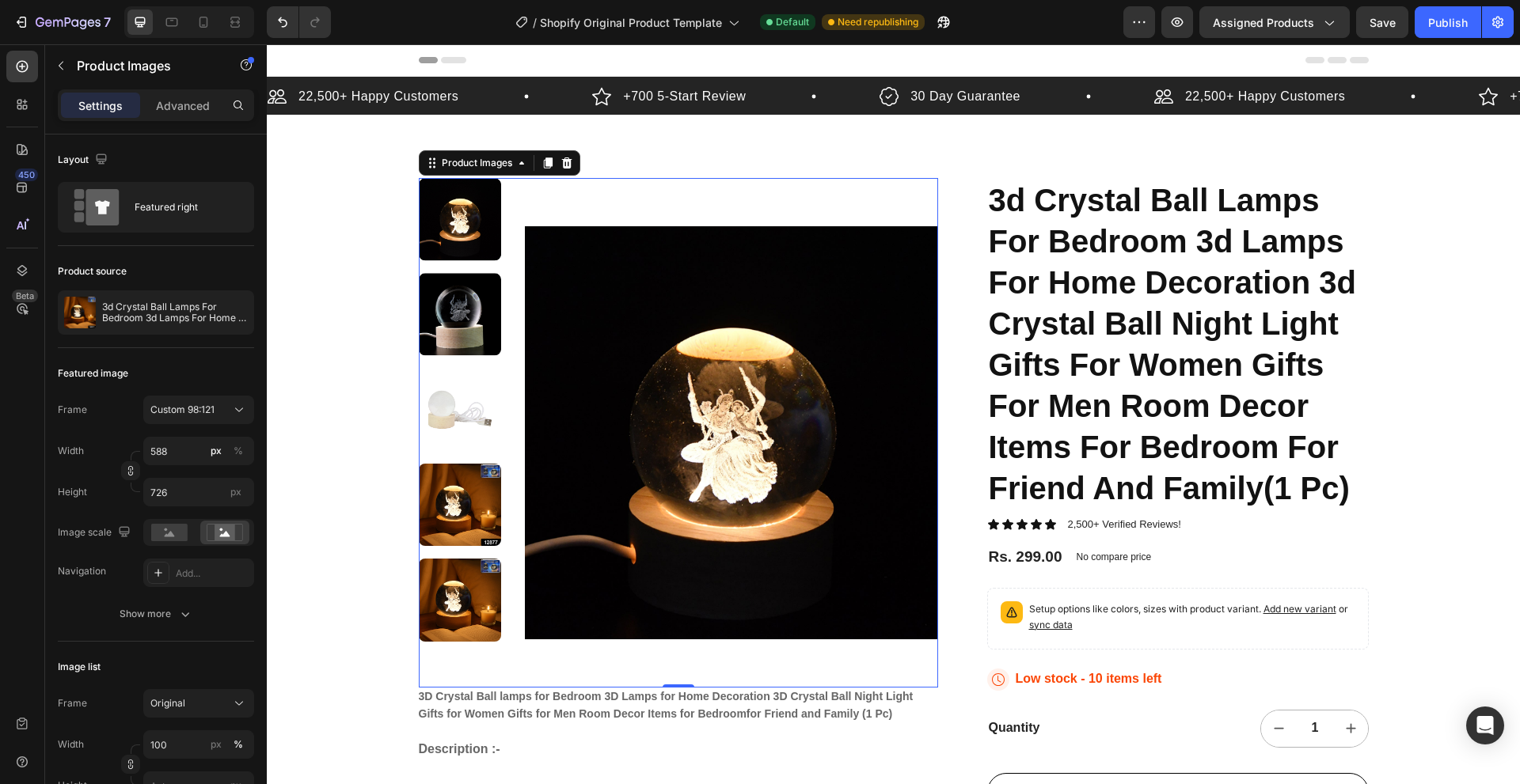
click at [463, 214] on div at bounding box center [460, 219] width 82 height 82
click at [461, 214] on div at bounding box center [460, 219] width 82 height 82
click at [458, 239] on div at bounding box center [460, 219] width 82 height 82
click at [461, 335] on img at bounding box center [460, 314] width 82 height 82
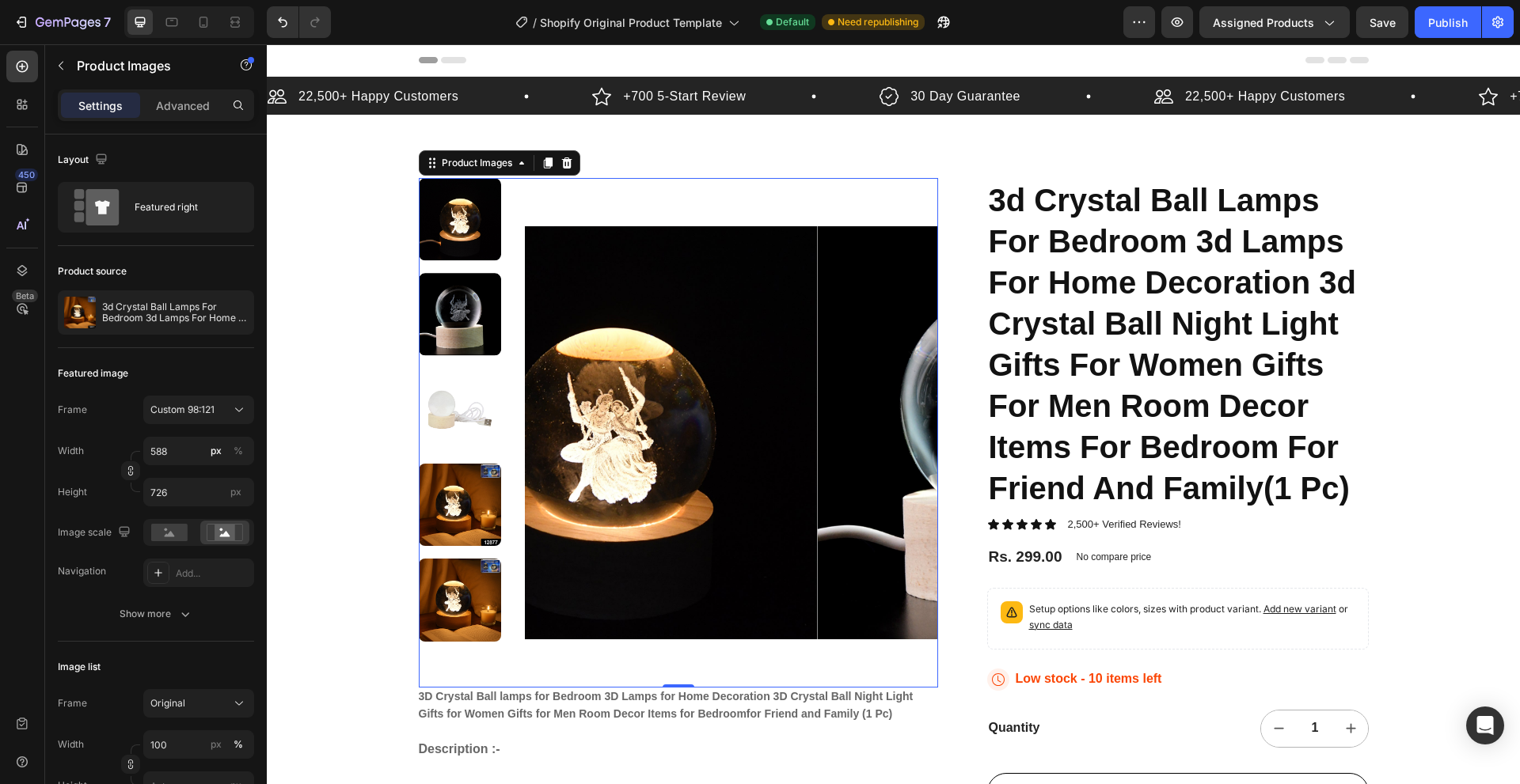
click at [461, 335] on div at bounding box center [460, 433] width 82 height 509
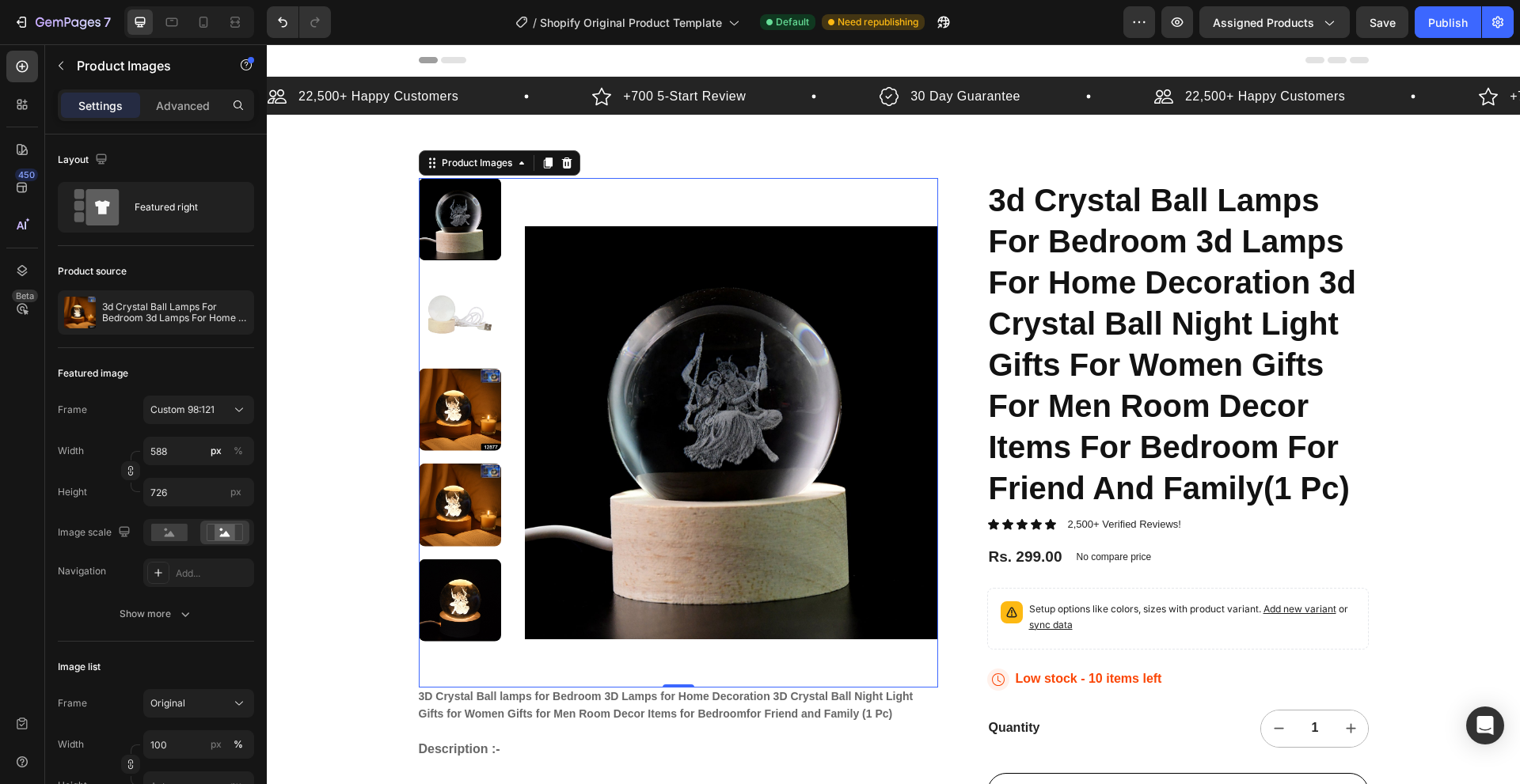
click at [461, 350] on img at bounding box center [460, 314] width 82 height 82
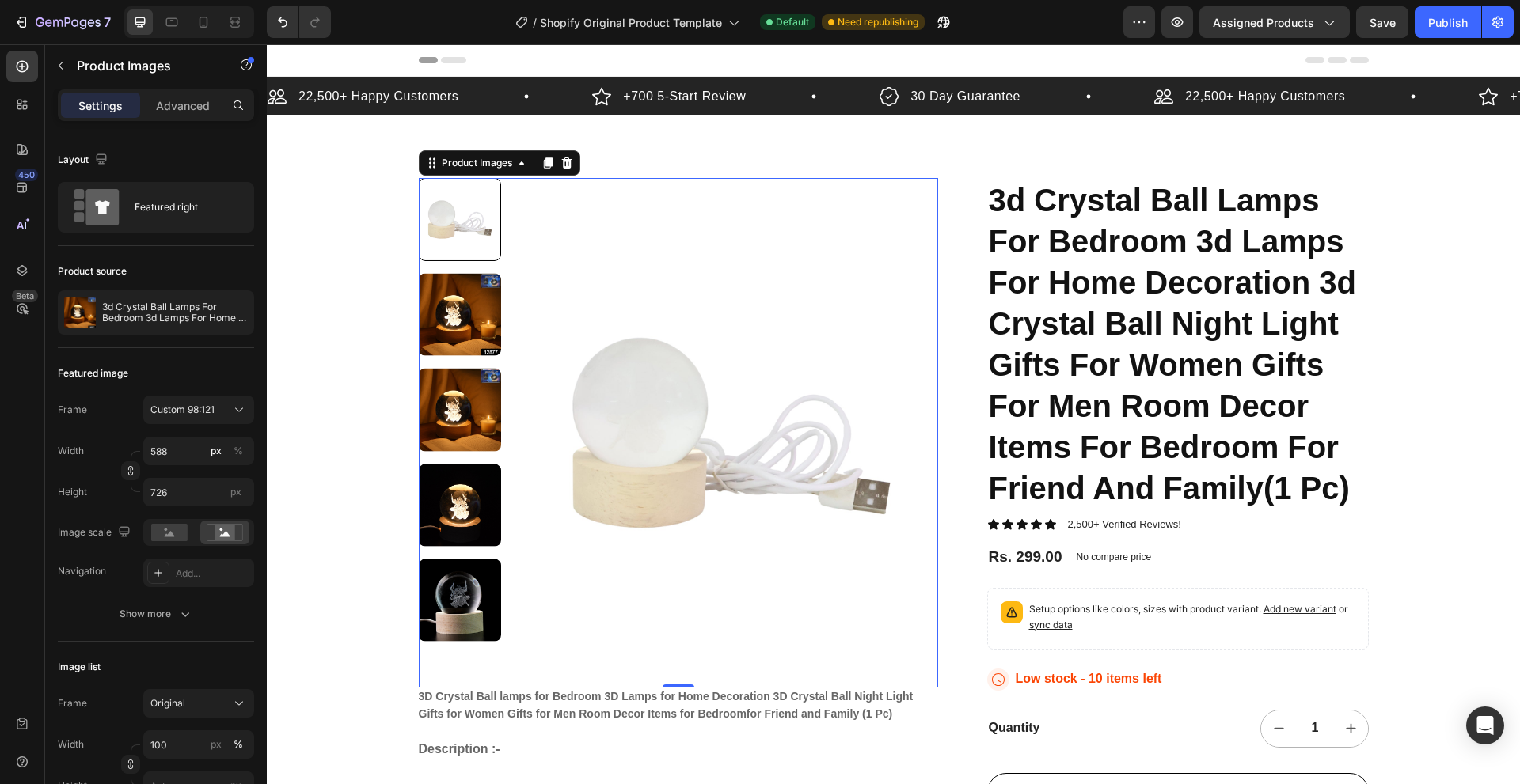
click at [461, 363] on div at bounding box center [460, 433] width 82 height 509
click at [455, 401] on img at bounding box center [460, 410] width 82 height 82
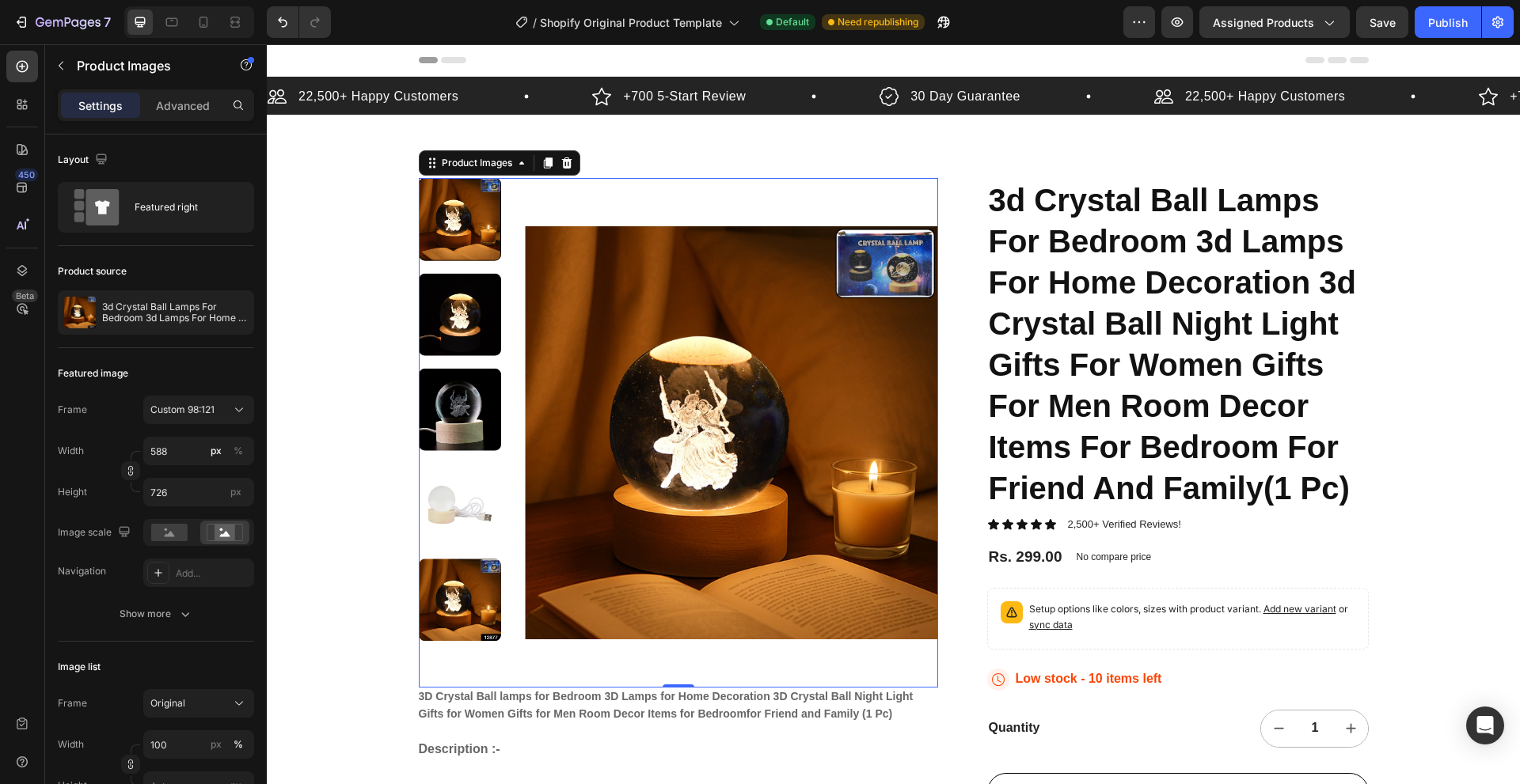
drag, startPoint x: 467, startPoint y: 554, endPoint x: 464, endPoint y: 585, distance: 31.1
click at [466, 564] on div at bounding box center [460, 433] width 82 height 509
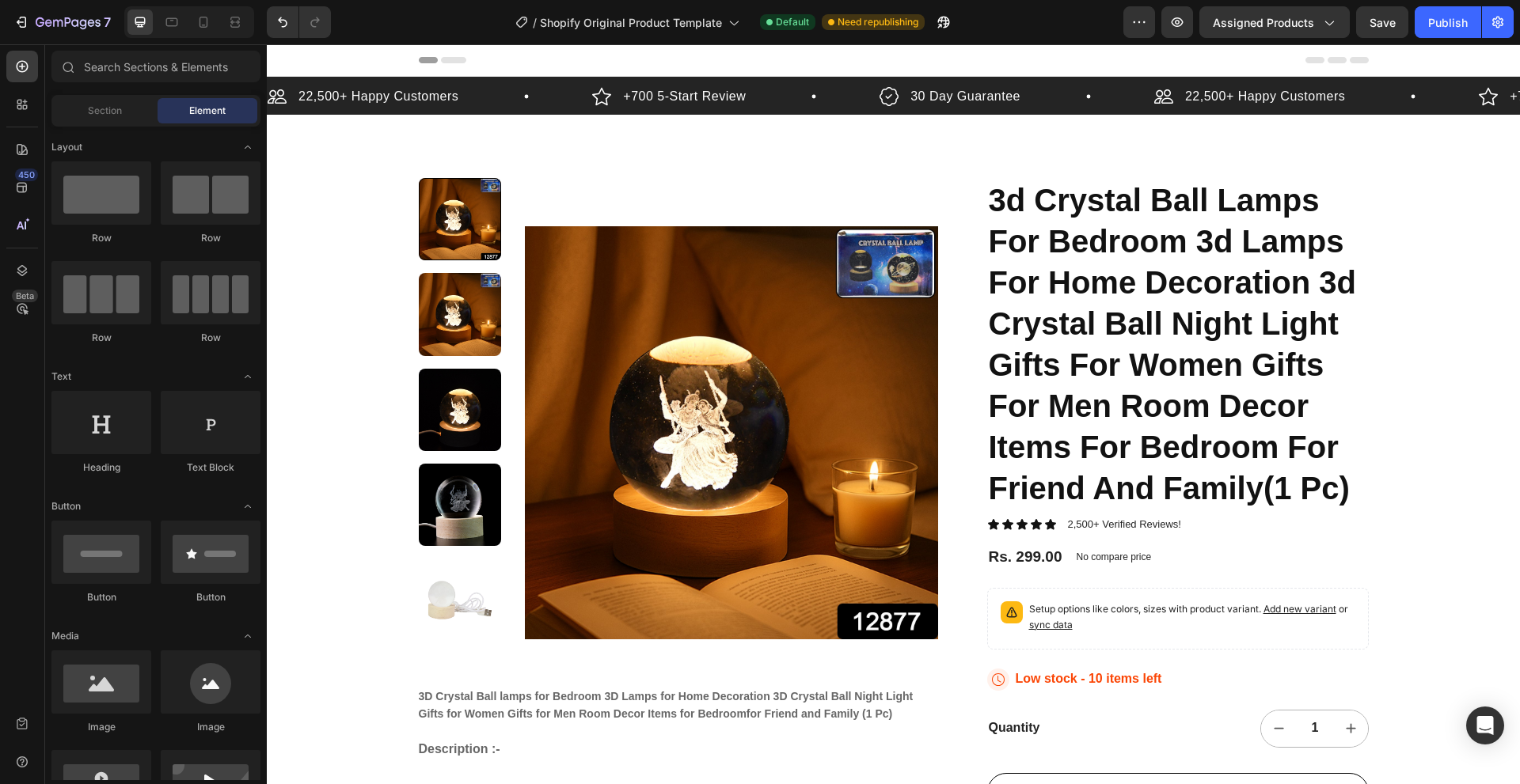
drag, startPoint x: 1450, startPoint y: 551, endPoint x: 1417, endPoint y: 292, distance: 261.1
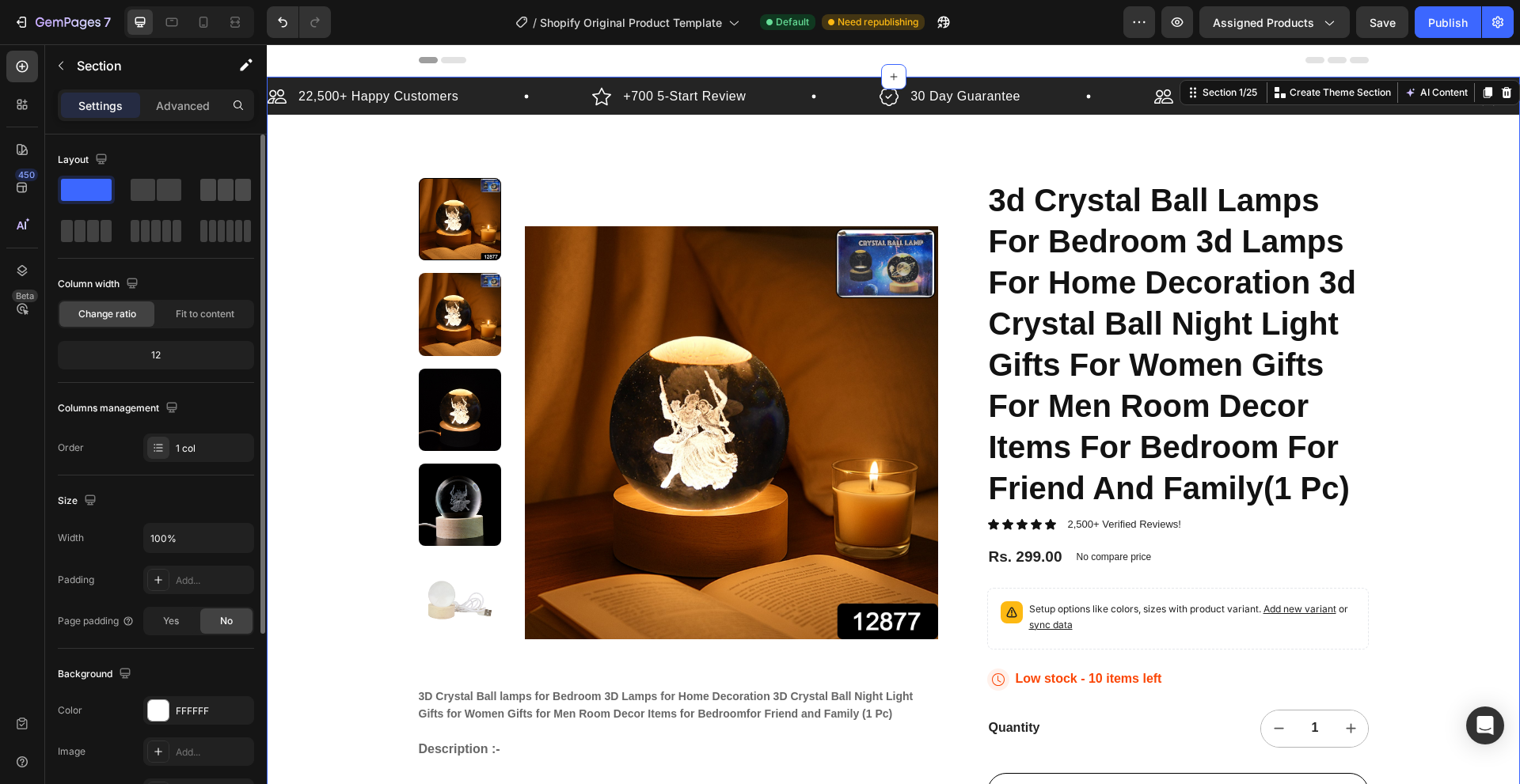
click at [198, 189] on div at bounding box center [226, 189] width 57 height 28
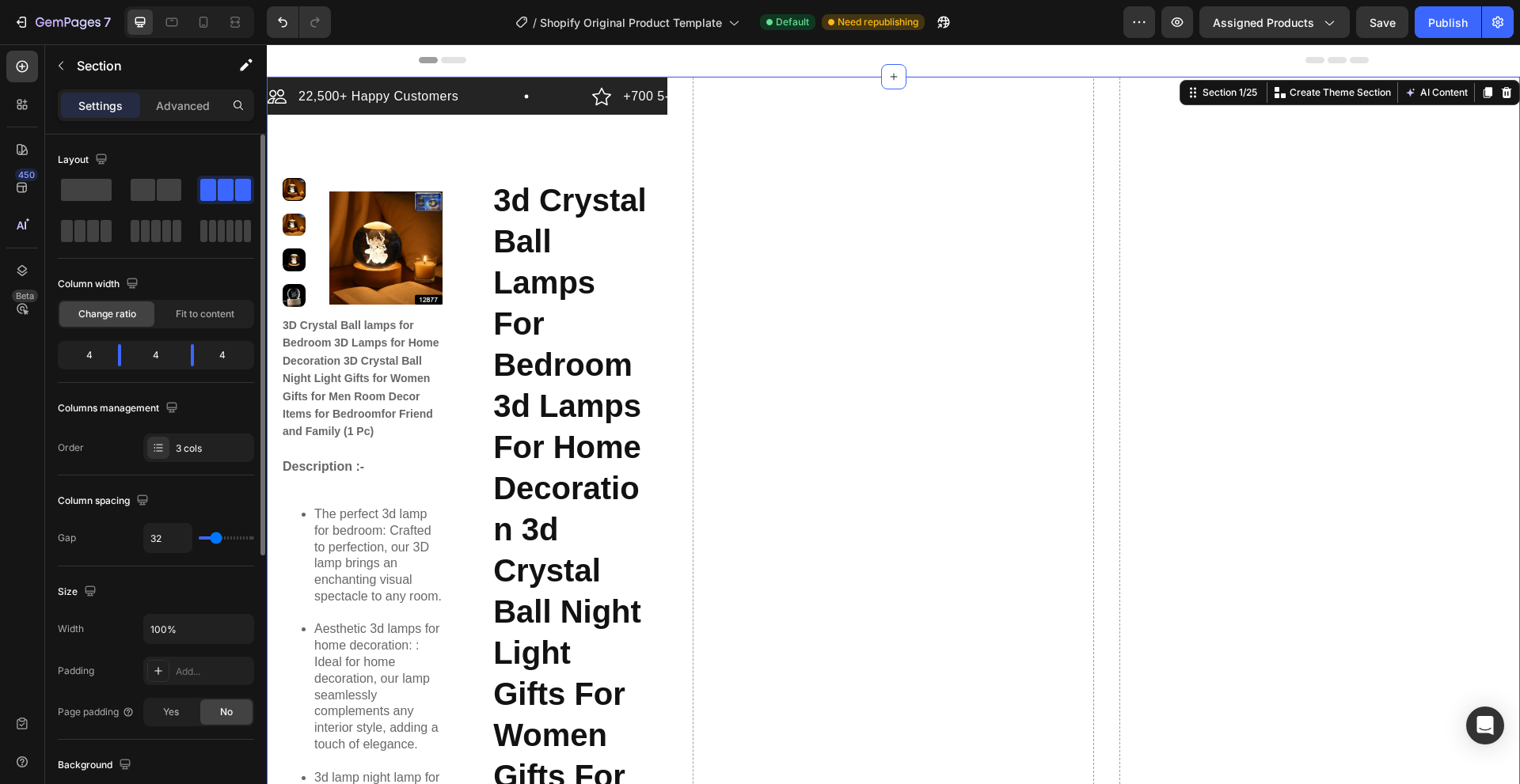
click at [200, 189] on span at bounding box center [208, 189] width 16 height 22
click at [149, 189] on span at bounding box center [143, 189] width 24 height 22
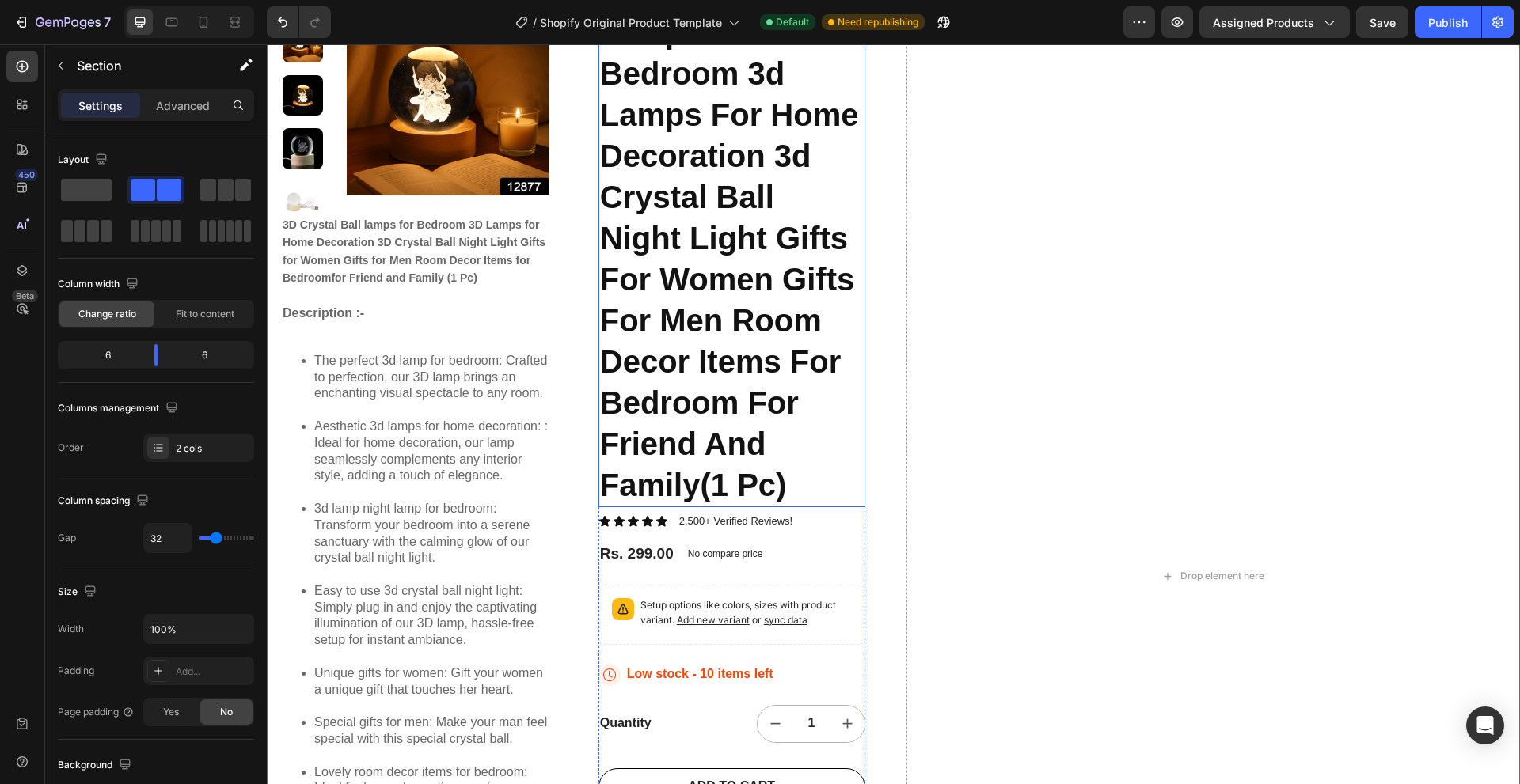
scroll to position [317, 0]
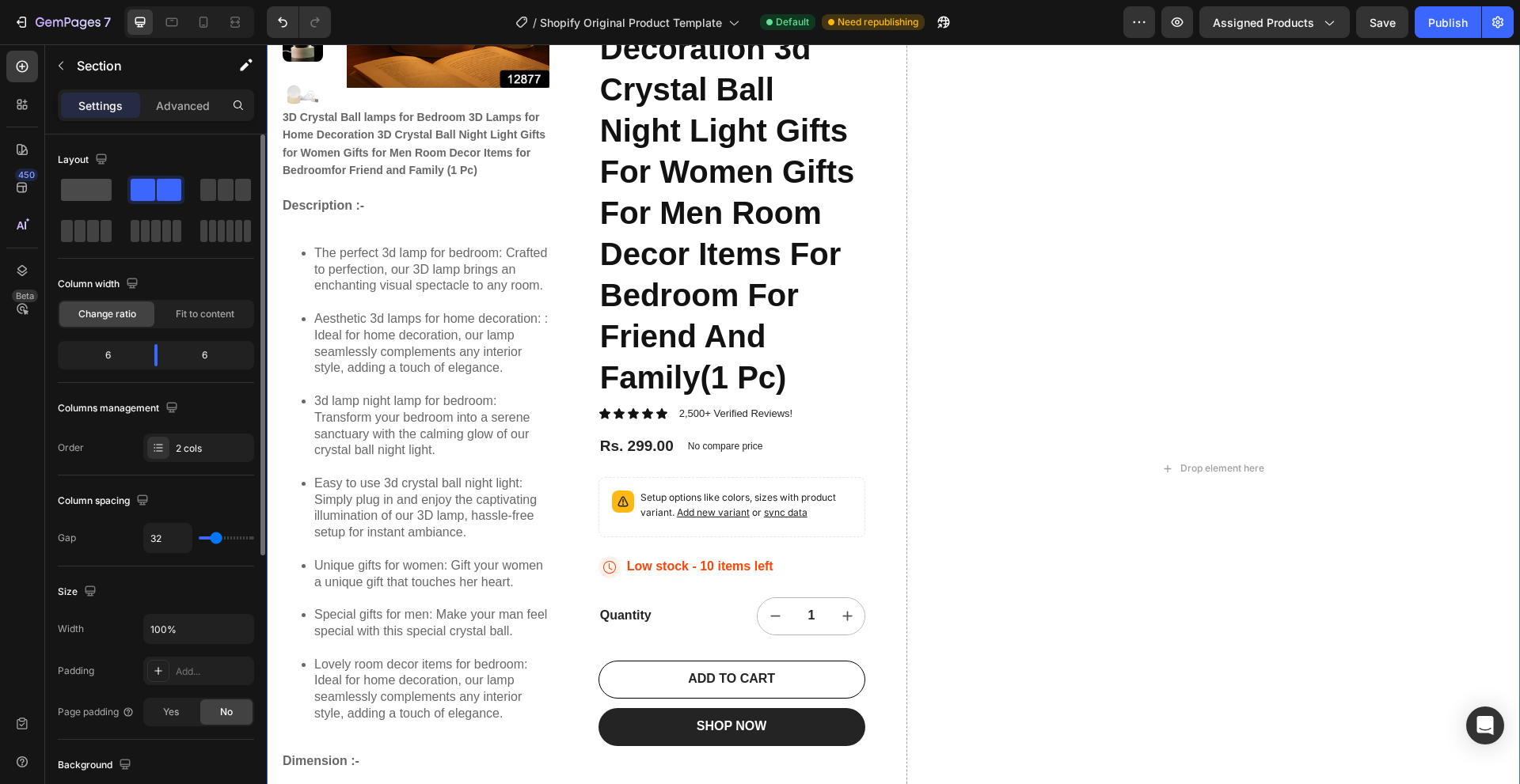
click at [90, 189] on span at bounding box center [86, 189] width 51 height 22
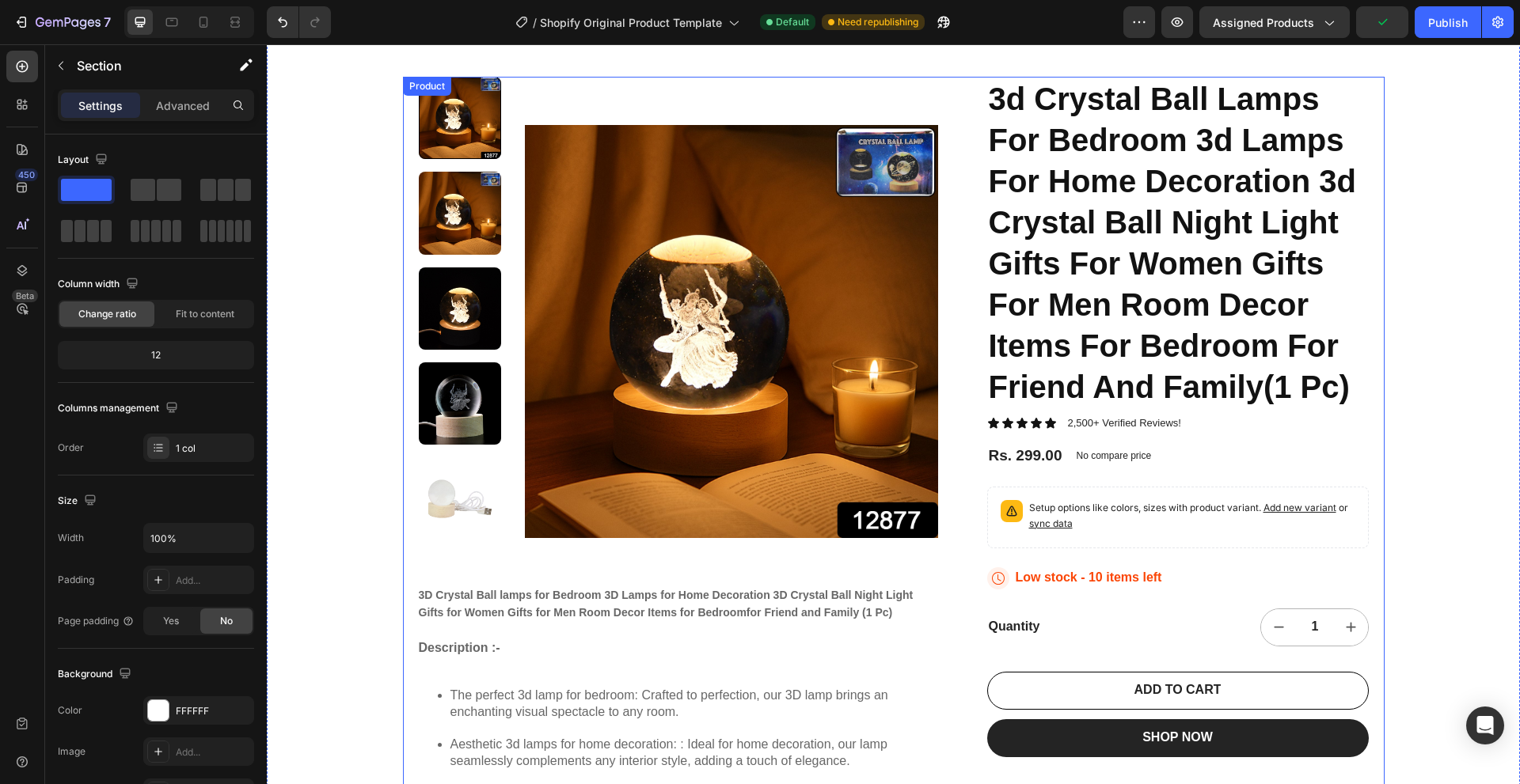
scroll to position [79, 0]
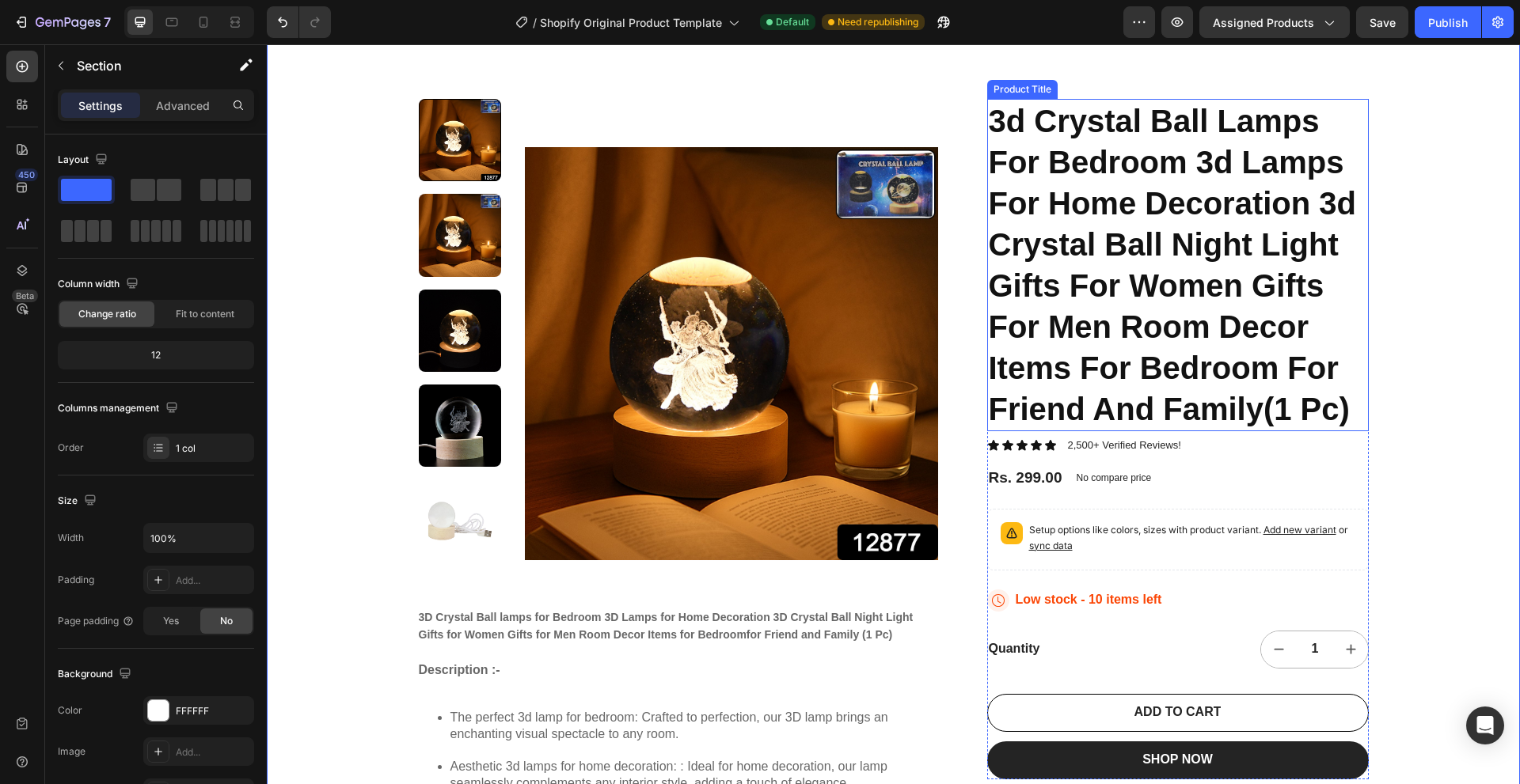
click at [1314, 412] on h1 "3d Crystal Ball Lamps For Bedroom 3d Lamps For Home Decoration 3d Crystal Ball …" at bounding box center [1177, 265] width 381 height 332
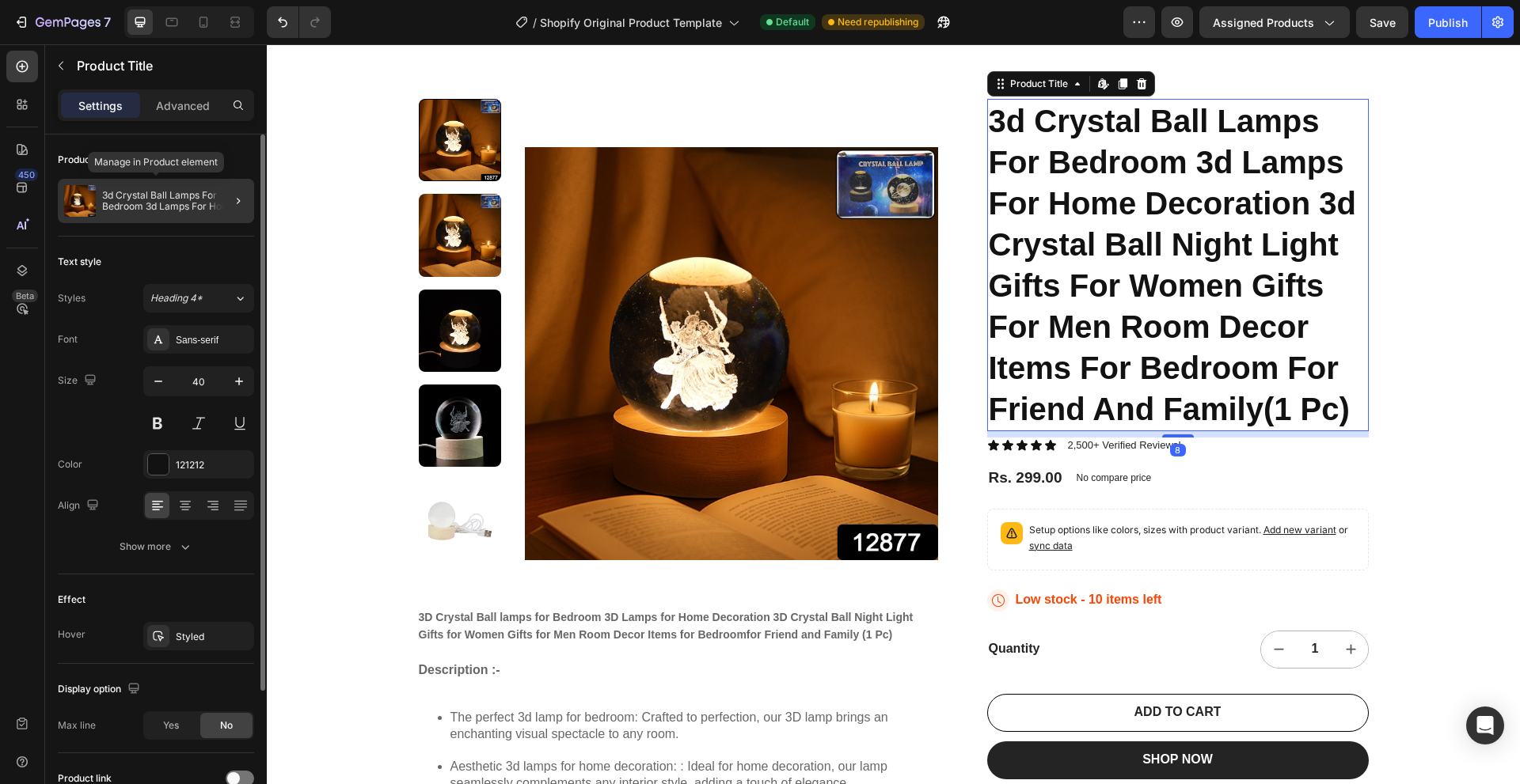
click at [118, 201] on p "3d Crystal Ball Lamps For Bedroom 3d Lamps For Home Decoration 3d Crystal Ball …" at bounding box center [175, 201] width 146 height 22
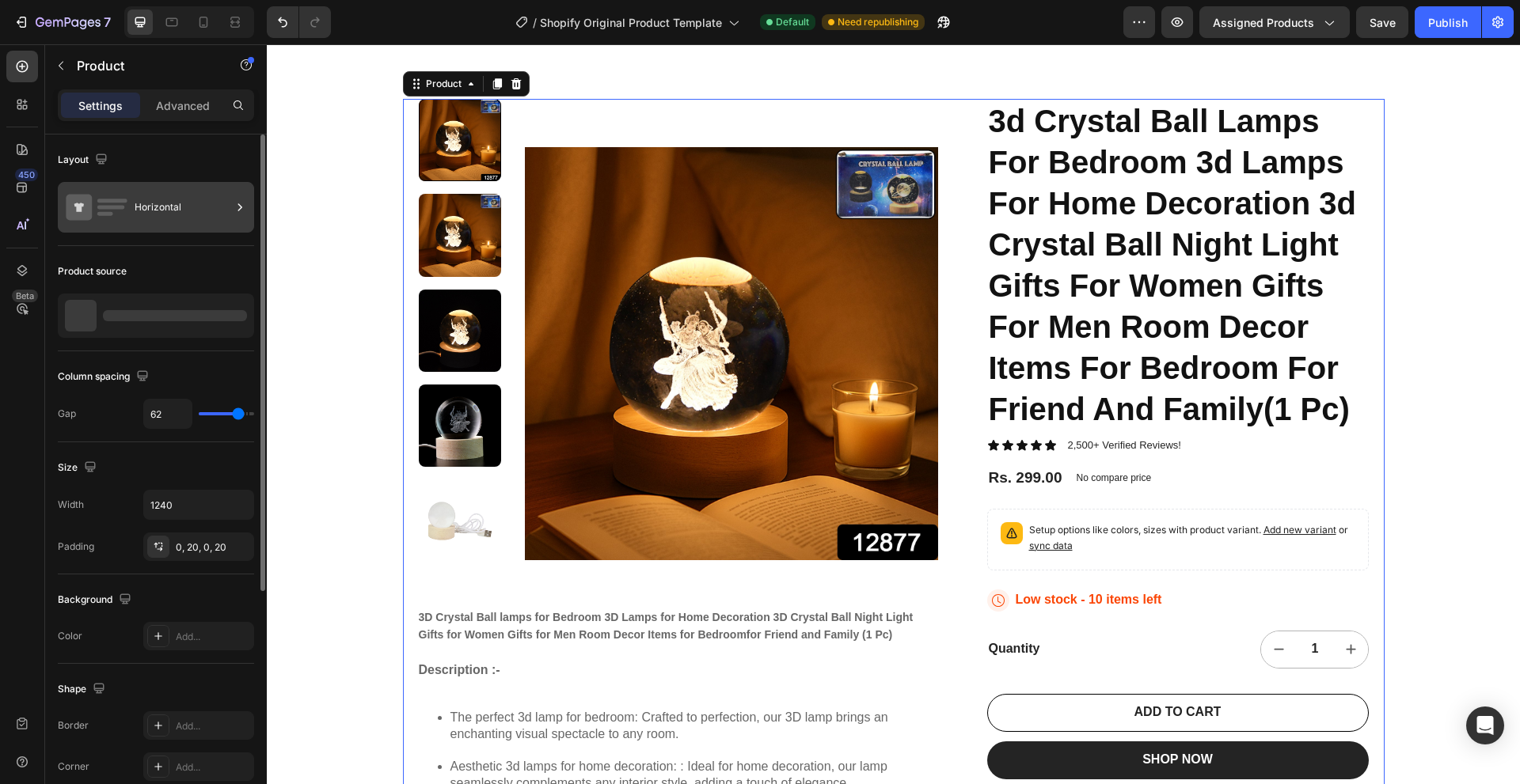
click at [199, 218] on div "Horizontal" at bounding box center [183, 207] width 97 height 36
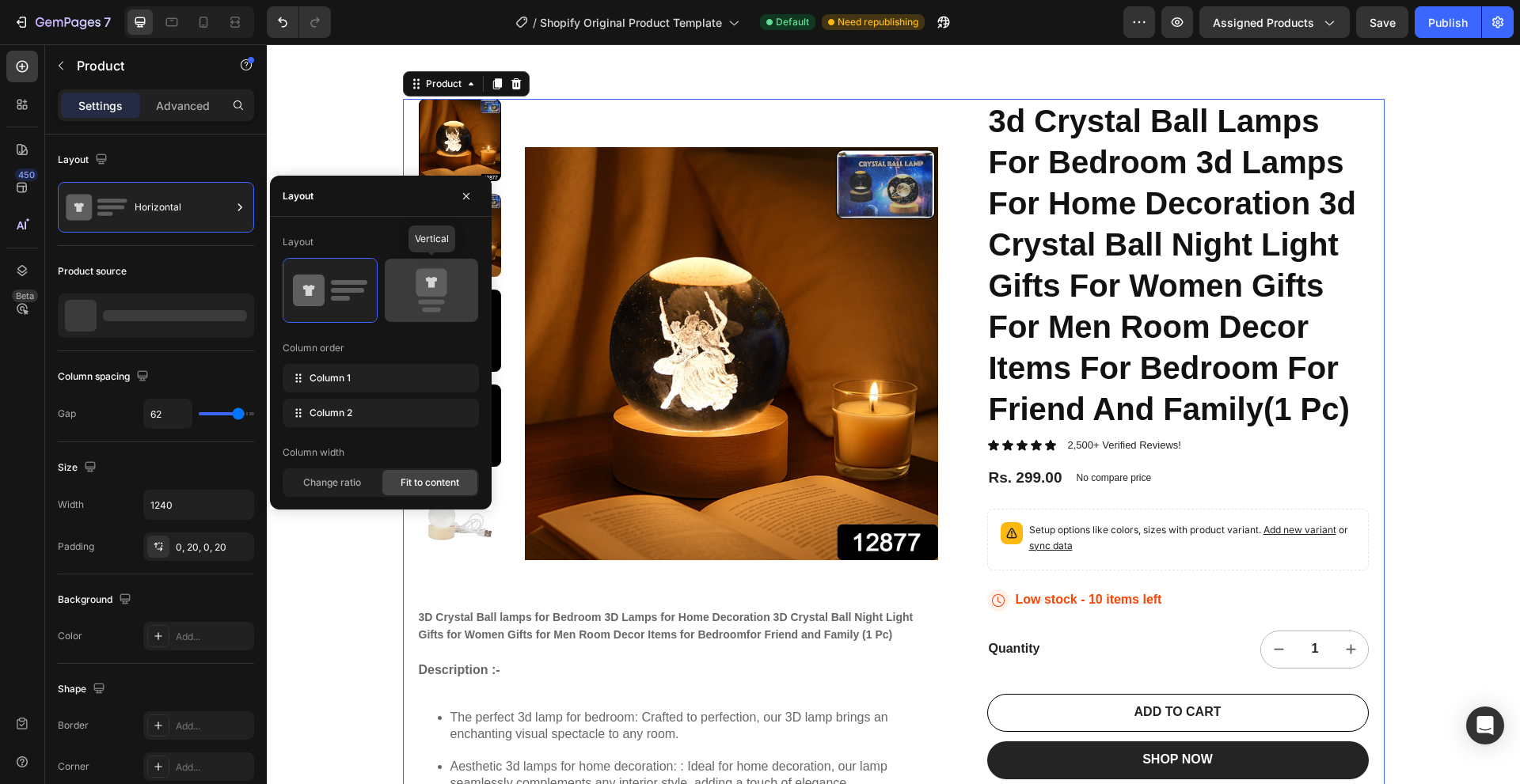
click at [442, 286] on icon at bounding box center [431, 283] width 31 height 27
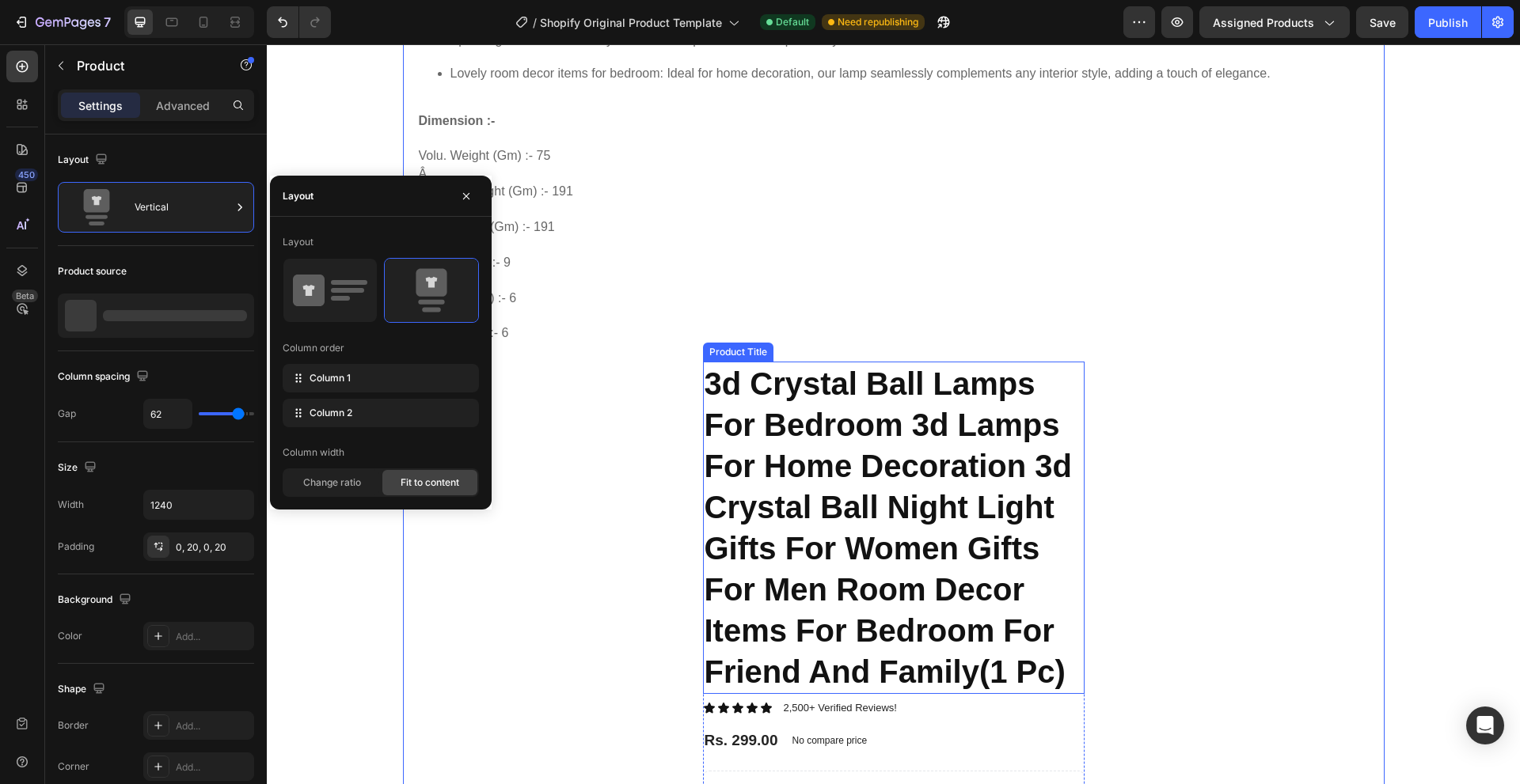
scroll to position [1108, 0]
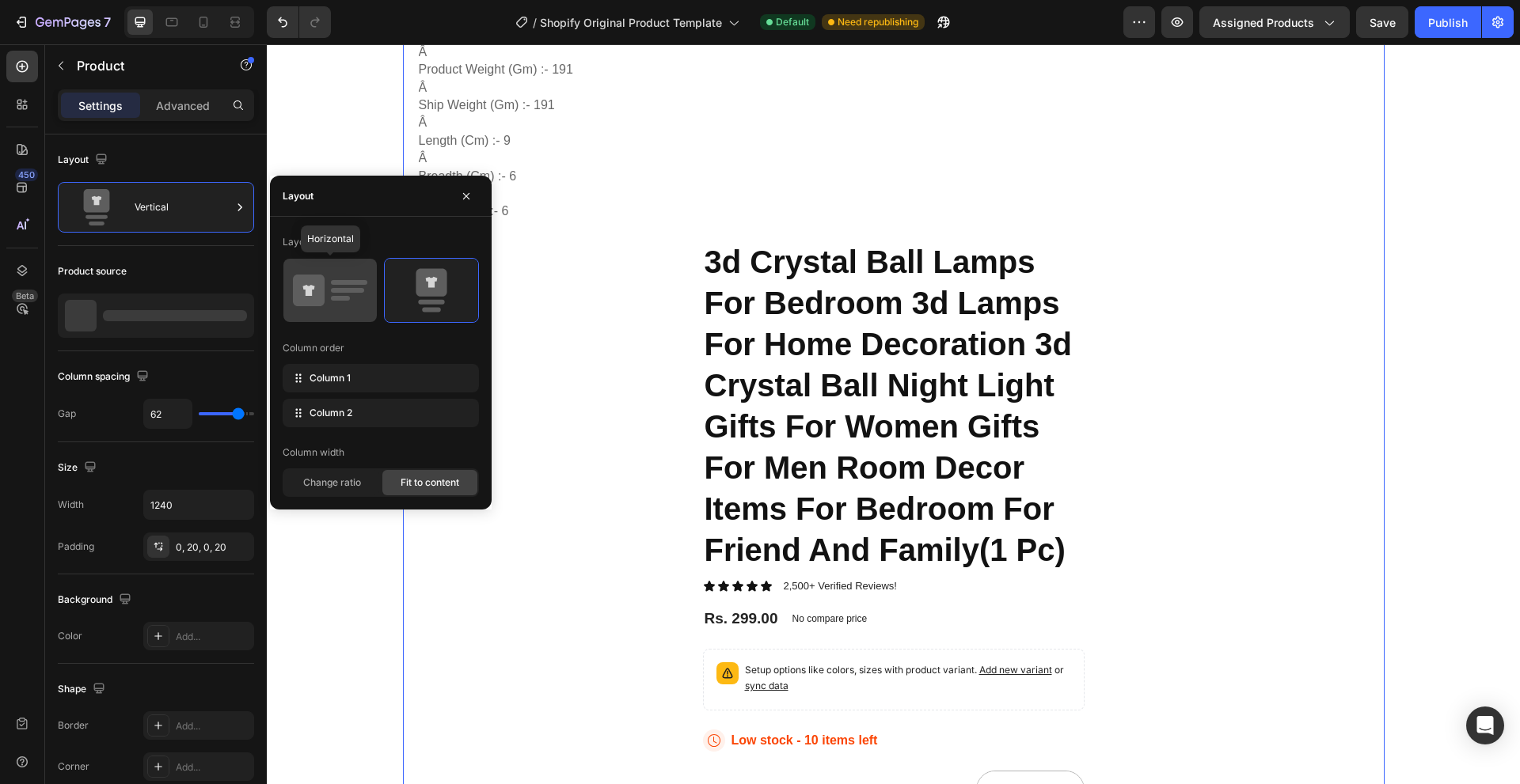
click at [334, 292] on rect at bounding box center [347, 290] width 33 height 5
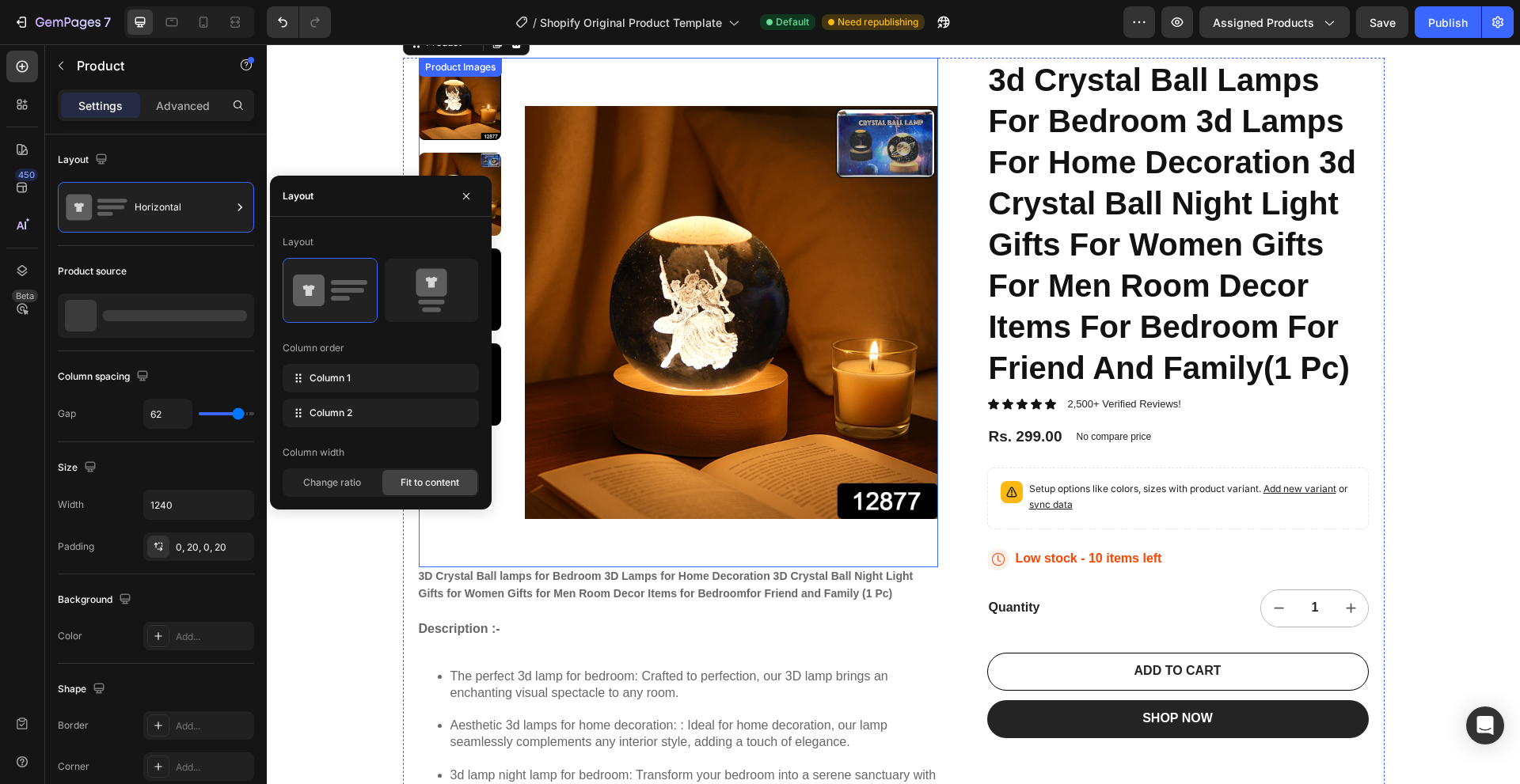
scroll to position [97, 0]
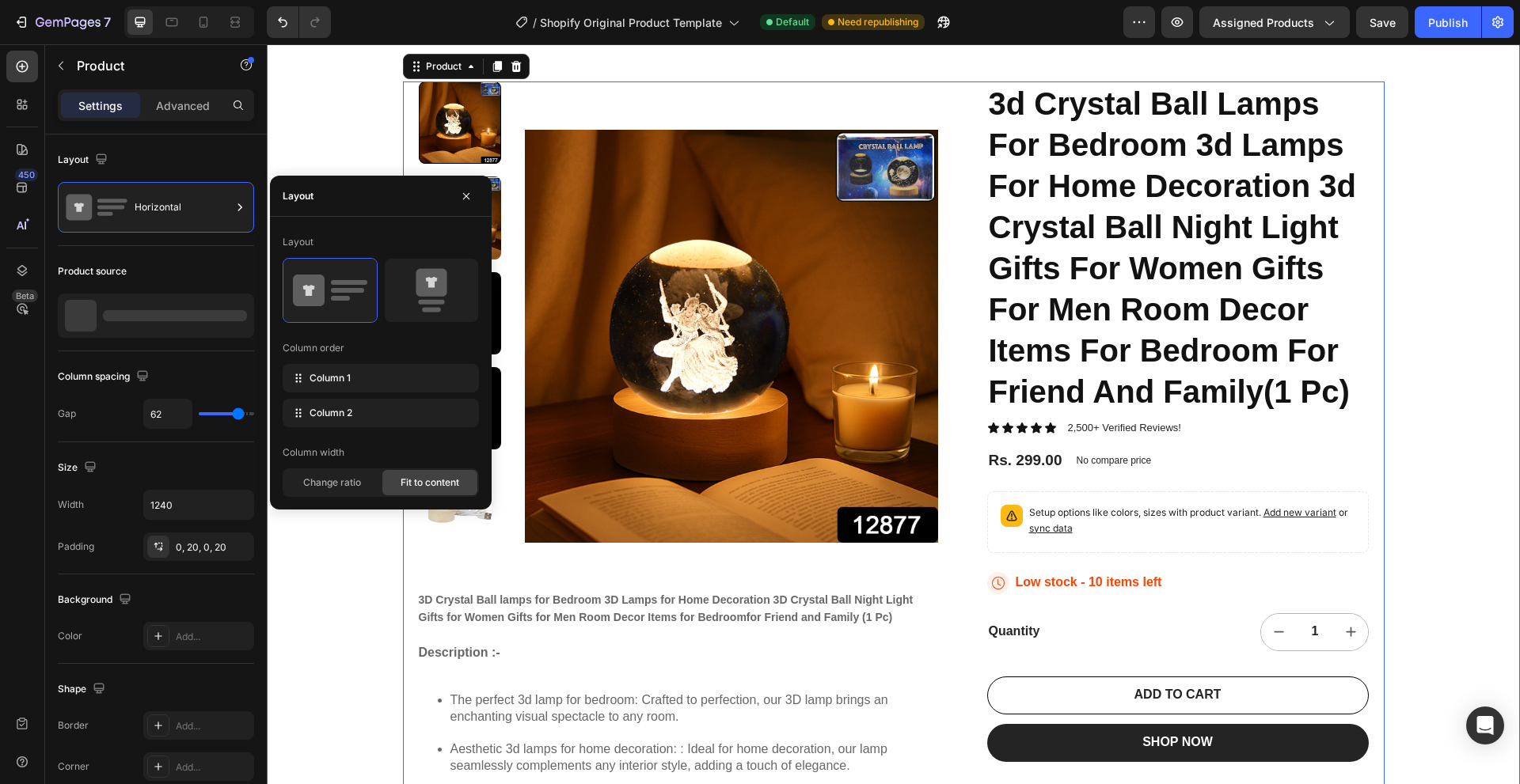
click at [297, 551] on div "22,500+ Happy Customers Item List +700 5-Start Review Item List 30 Day Guarante…" at bounding box center [893, 698] width 1253 height 1436
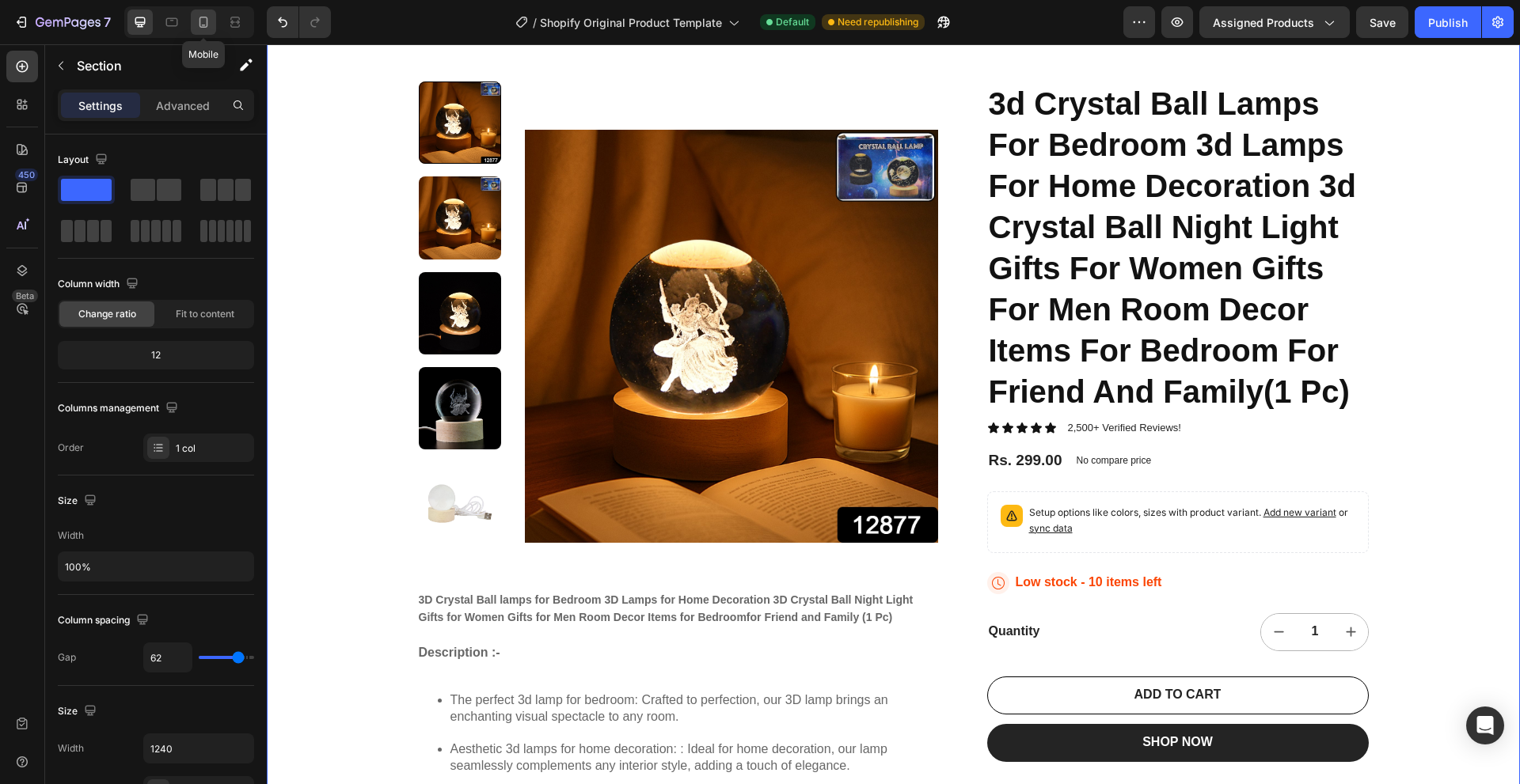
click at [193, 19] on div at bounding box center [203, 22] width 25 height 25
type input "100%"
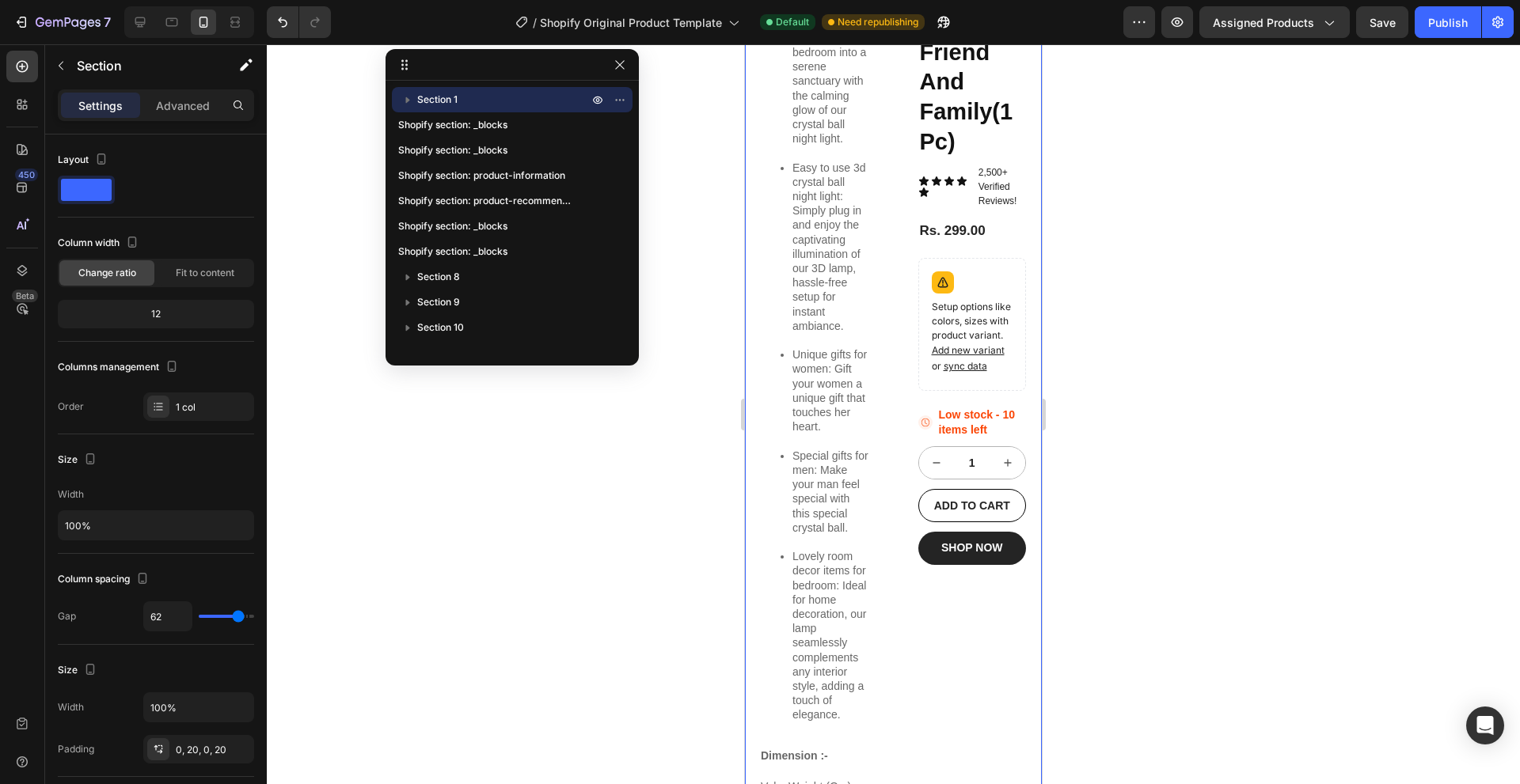
scroll to position [475, 0]
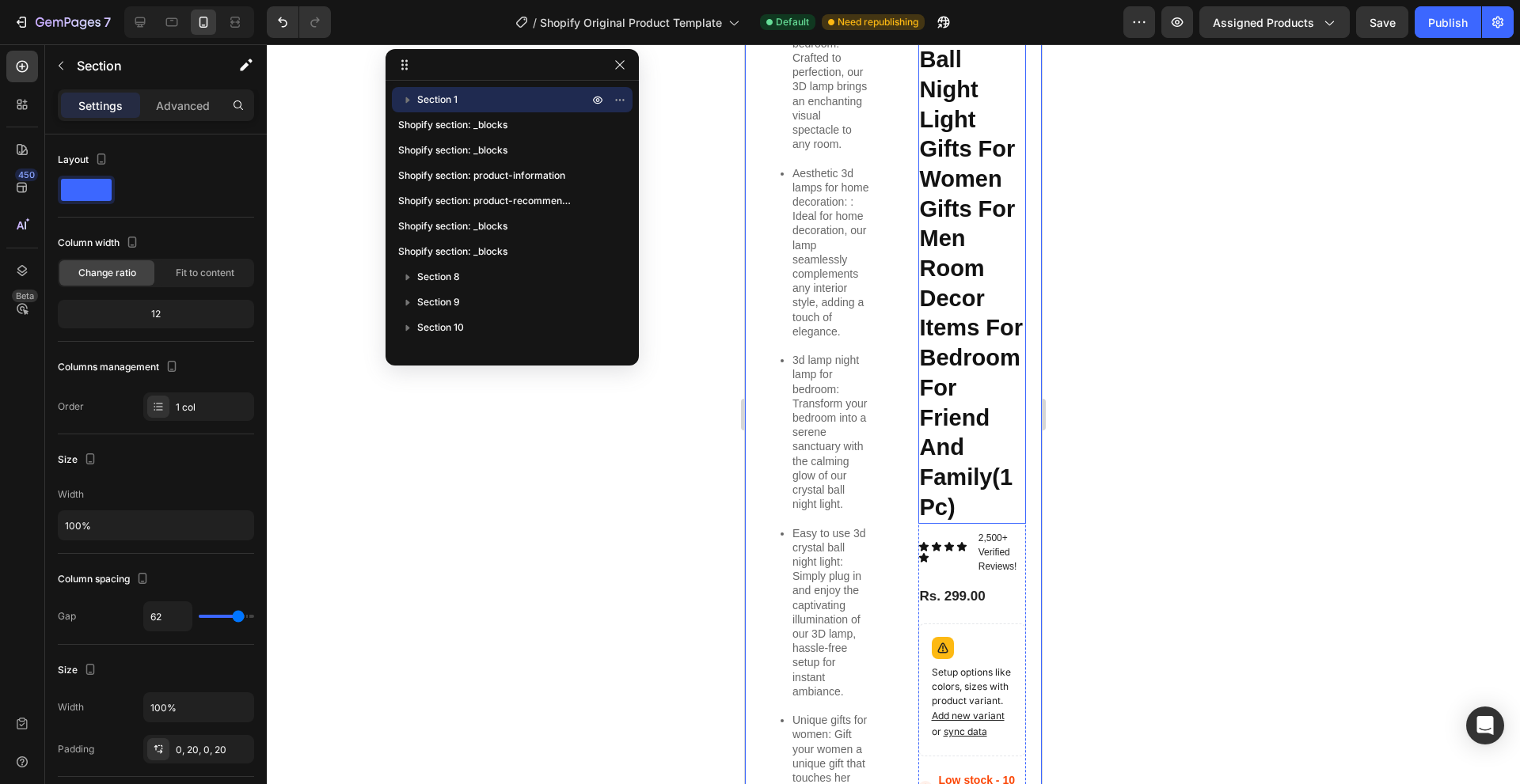
click at [956, 303] on h1 "3d Crystal Ball Lamps For Bedroom 3d Lamps For Home Decoration 3d Crystal Ball …" at bounding box center [972, 89] width 109 height 868
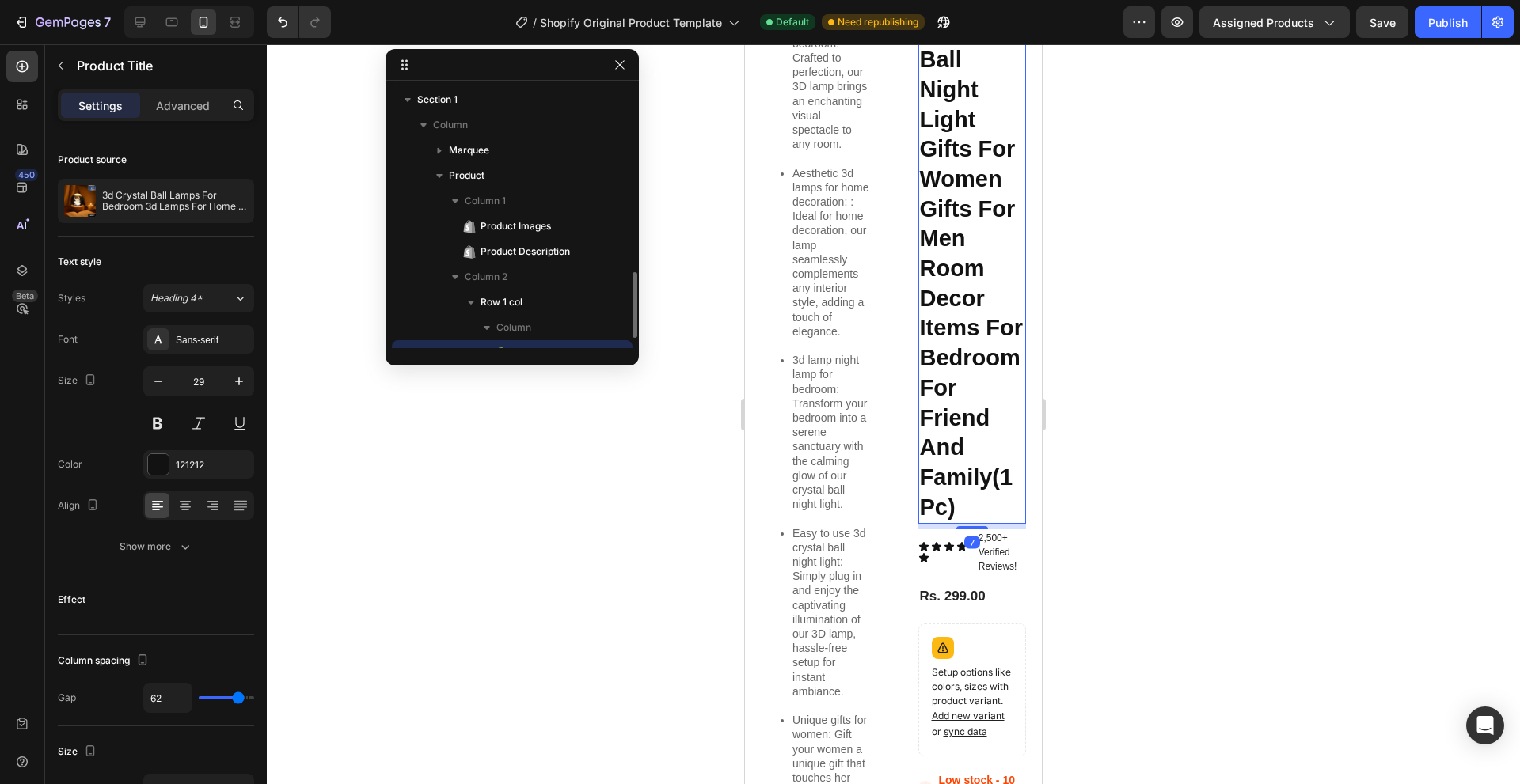
scroll to position [148, 0]
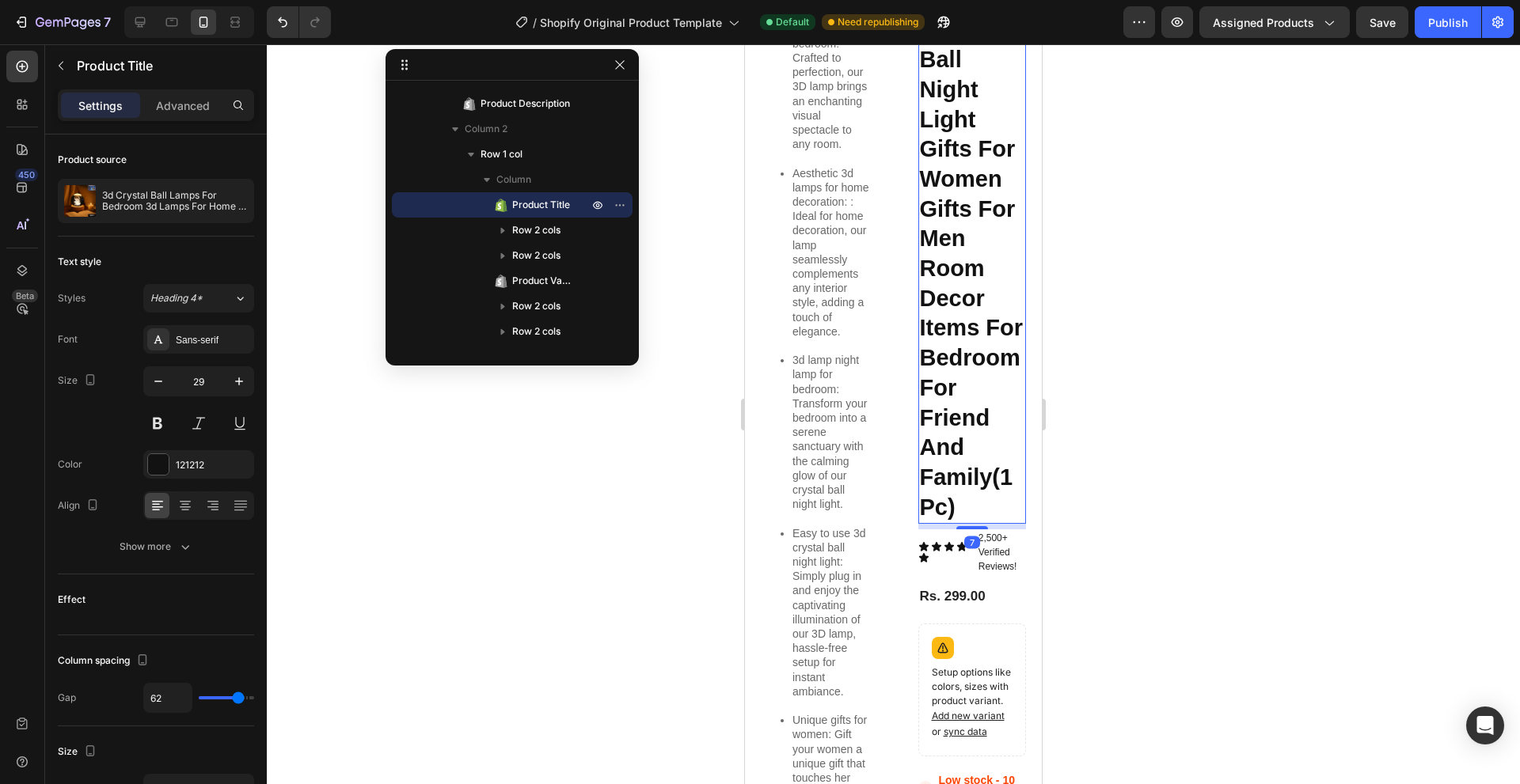
click at [376, 184] on div at bounding box center [893, 414] width 1253 height 740
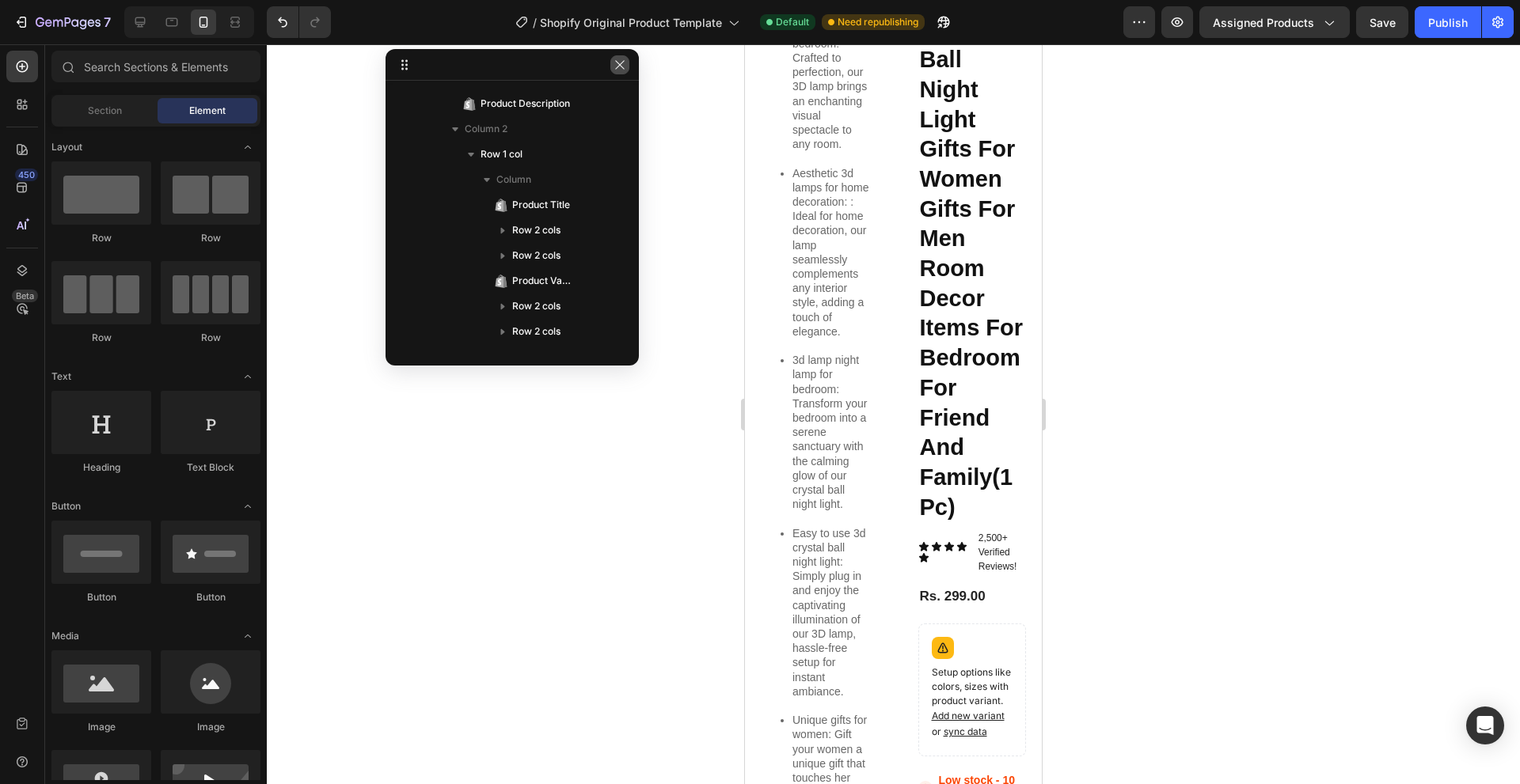
click at [621, 61] on icon "button" at bounding box center [620, 65] width 13 height 13
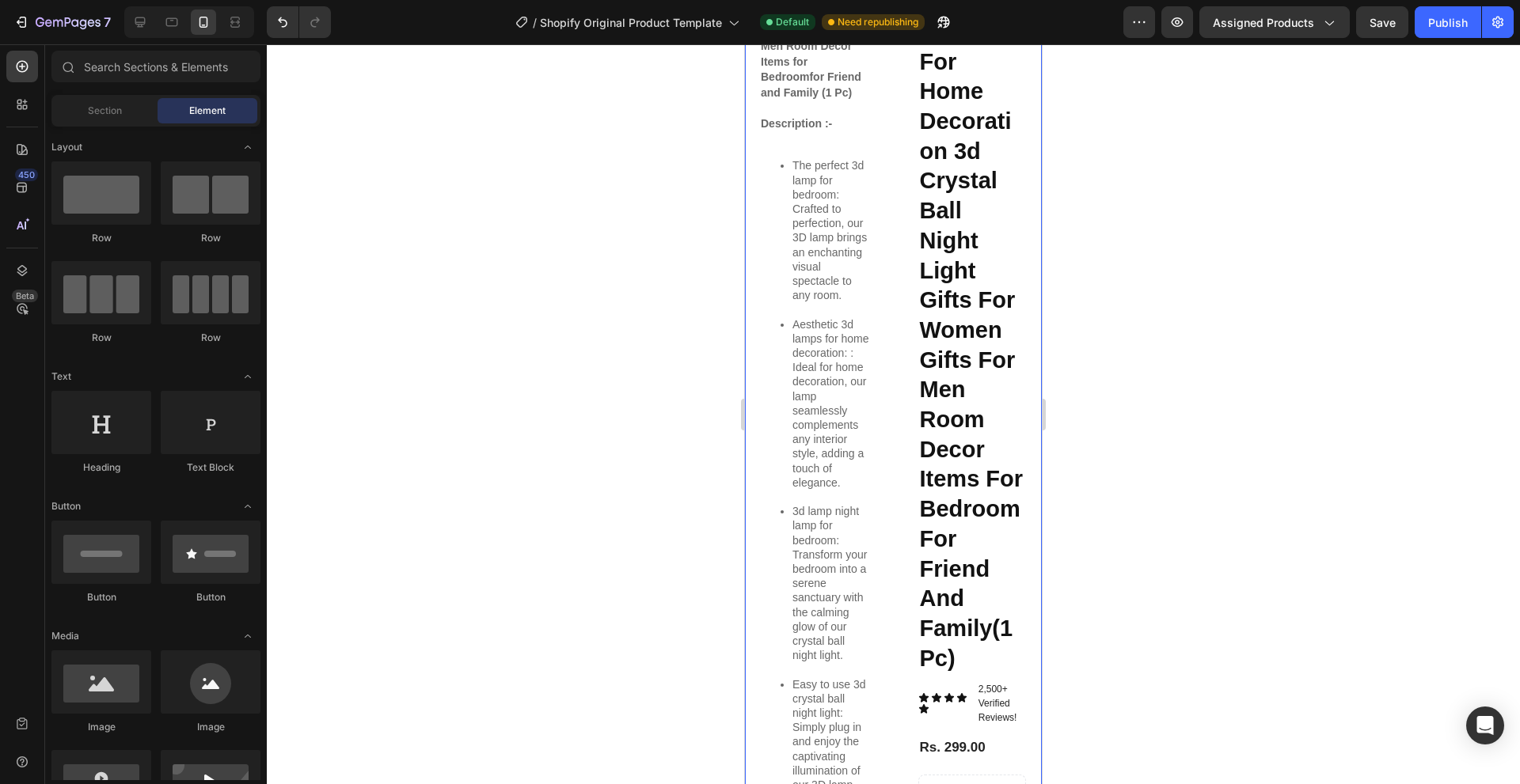
scroll to position [317, 0]
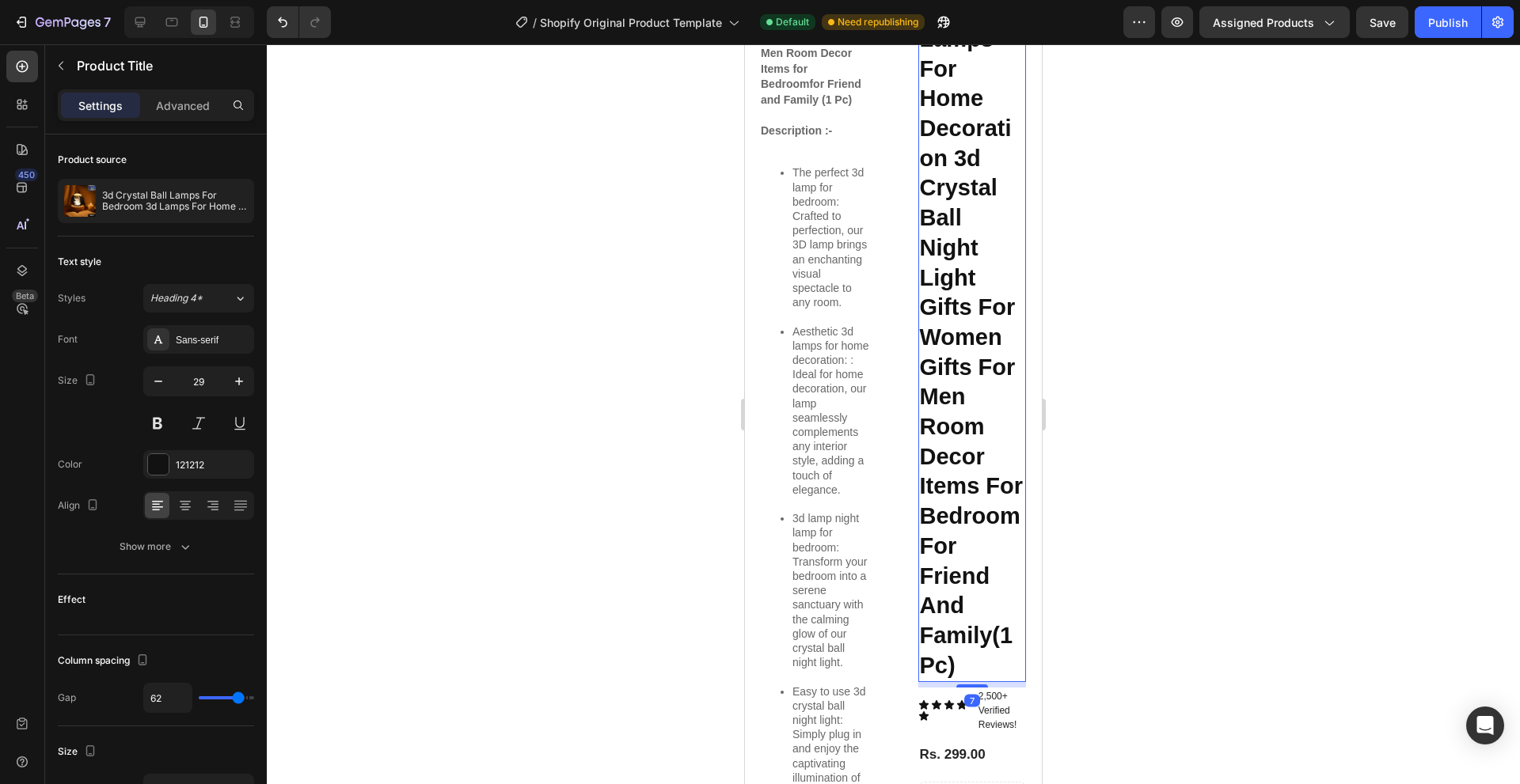
click at [926, 317] on h1 "3d Crystal Ball Lamps For Bedroom 3d Lamps For Home Decoration 3d Crystal Ball …" at bounding box center [972, 247] width 109 height 868
type input "18"
click at [214, 696] on input "range" at bounding box center [226, 698] width 56 height 3
click at [157, 389] on button "button" at bounding box center [158, 381] width 28 height 28
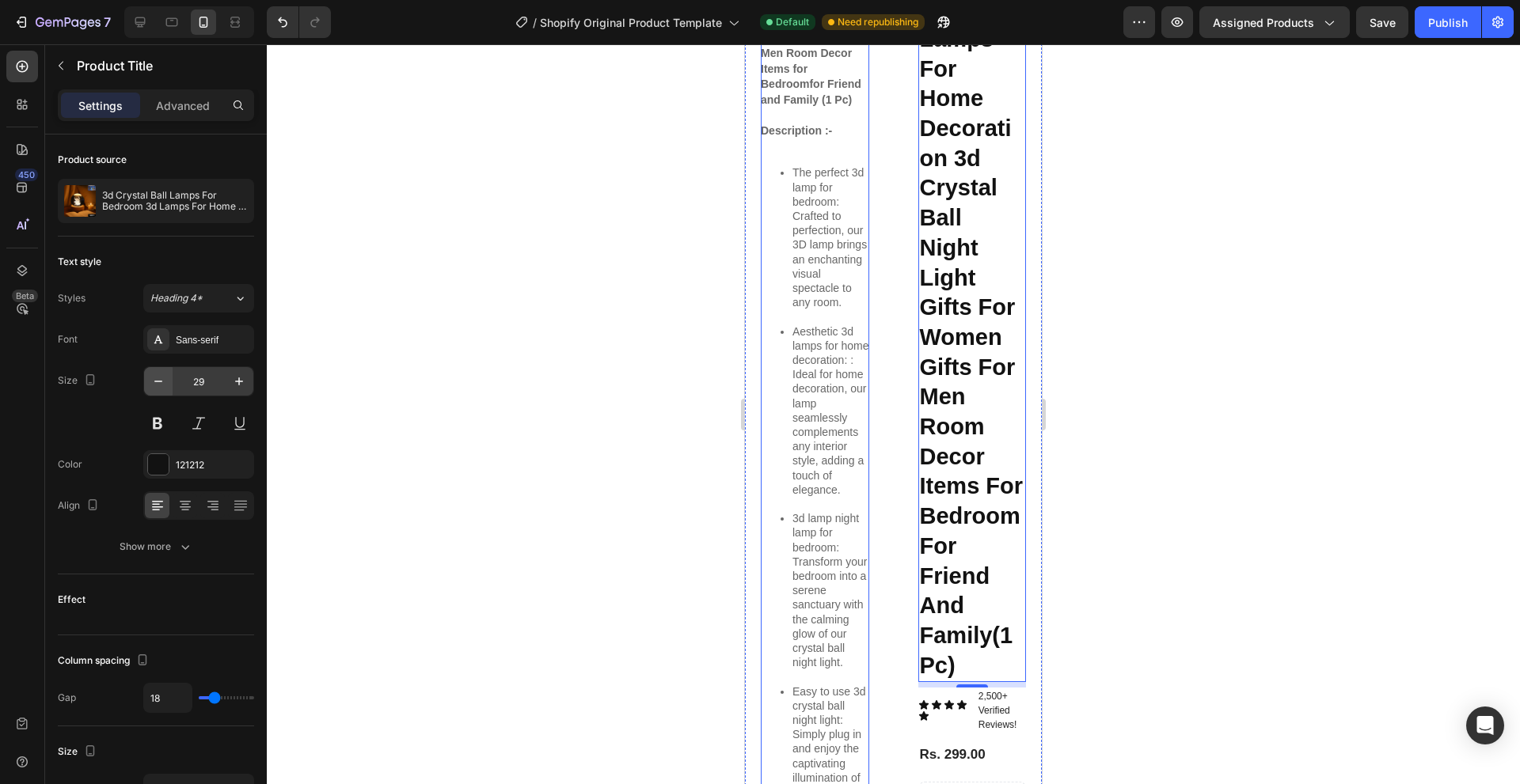
click at [157, 389] on button "button" at bounding box center [158, 381] width 28 height 28
click at [163, 383] on icon "button" at bounding box center [159, 382] width 16 height 16
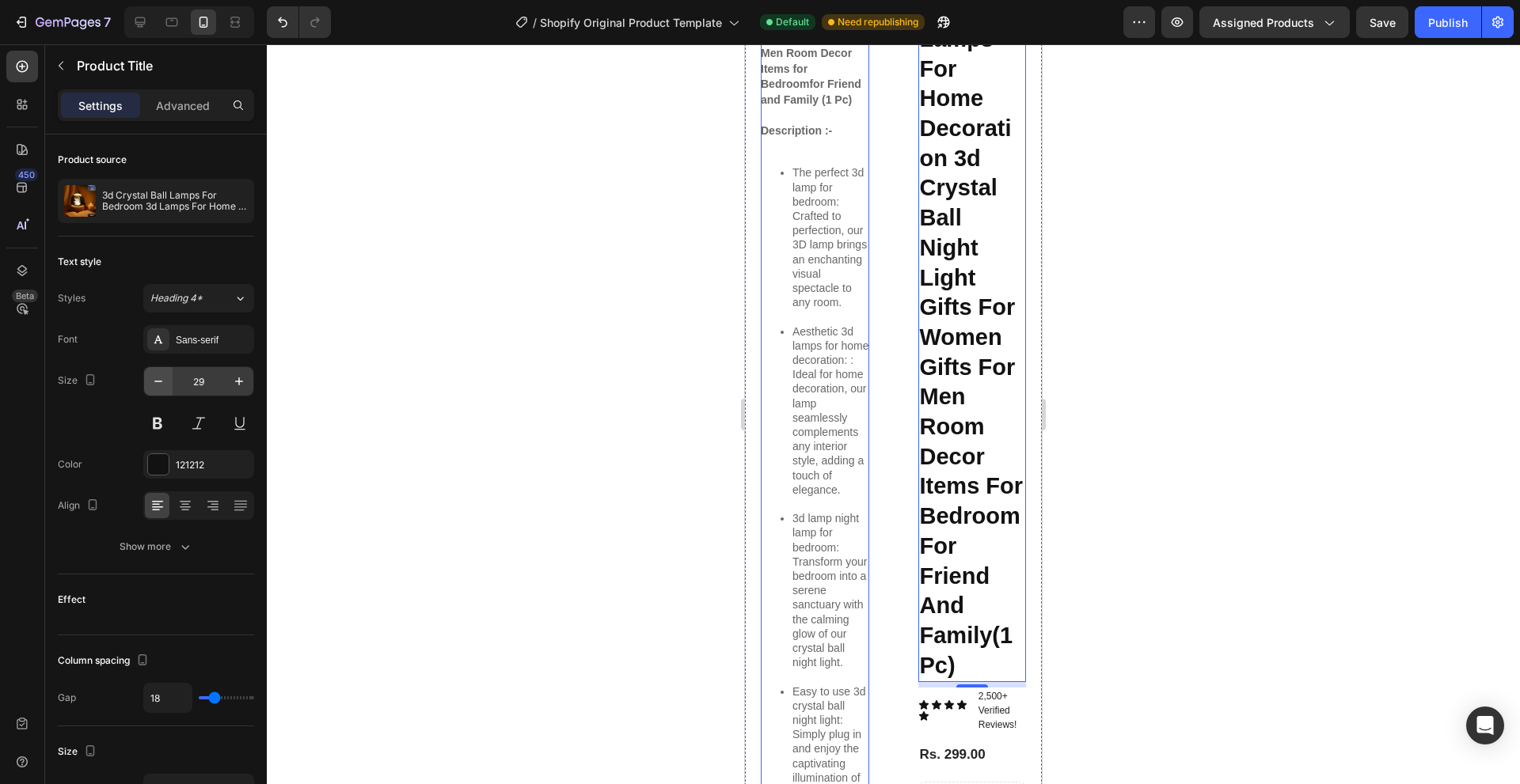
click at [163, 383] on icon "button" at bounding box center [159, 382] width 16 height 16
click at [204, 376] on input "29" at bounding box center [198, 381] width 52 height 28
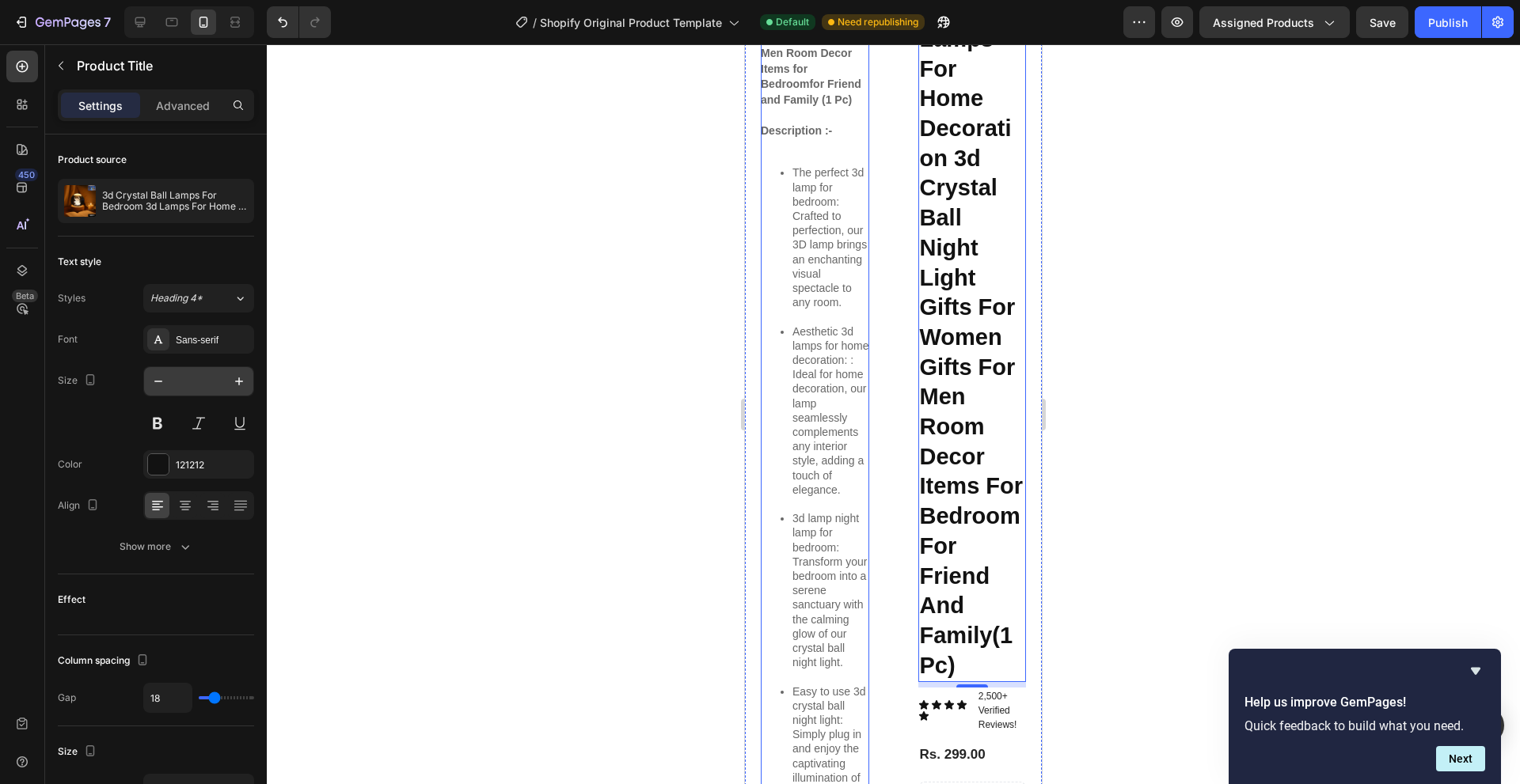
click at [193, 382] on input "text" at bounding box center [198, 381] width 52 height 28
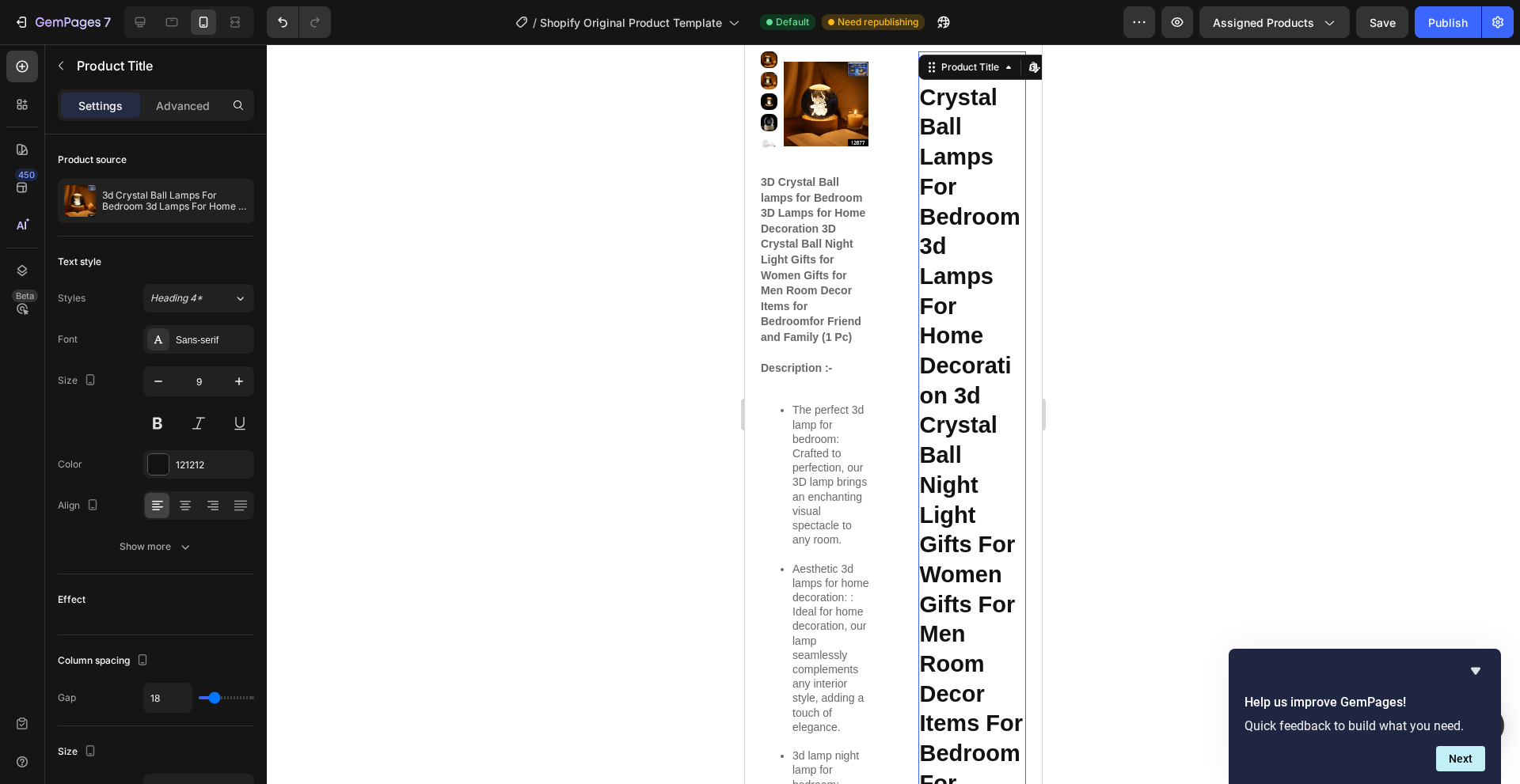
scroll to position [0, 0]
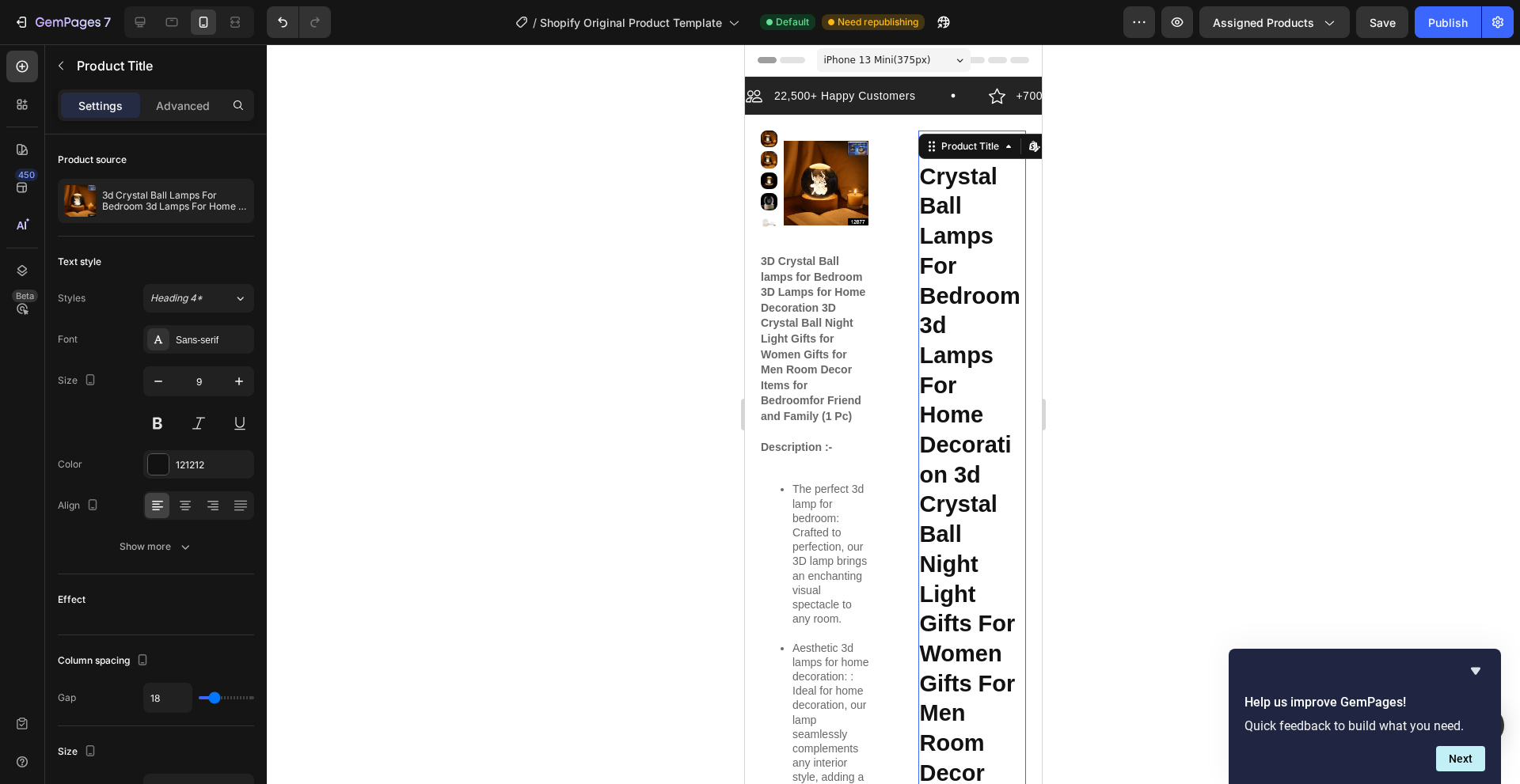
type input "9"
click at [965, 313] on h1 "3d Crystal Ball Lamps For Bedroom 3d Lamps For Home Decoration 3d Crystal Ball …" at bounding box center [972, 564] width 109 height 868
click at [144, 24] on icon at bounding box center [140, 23] width 10 height 10
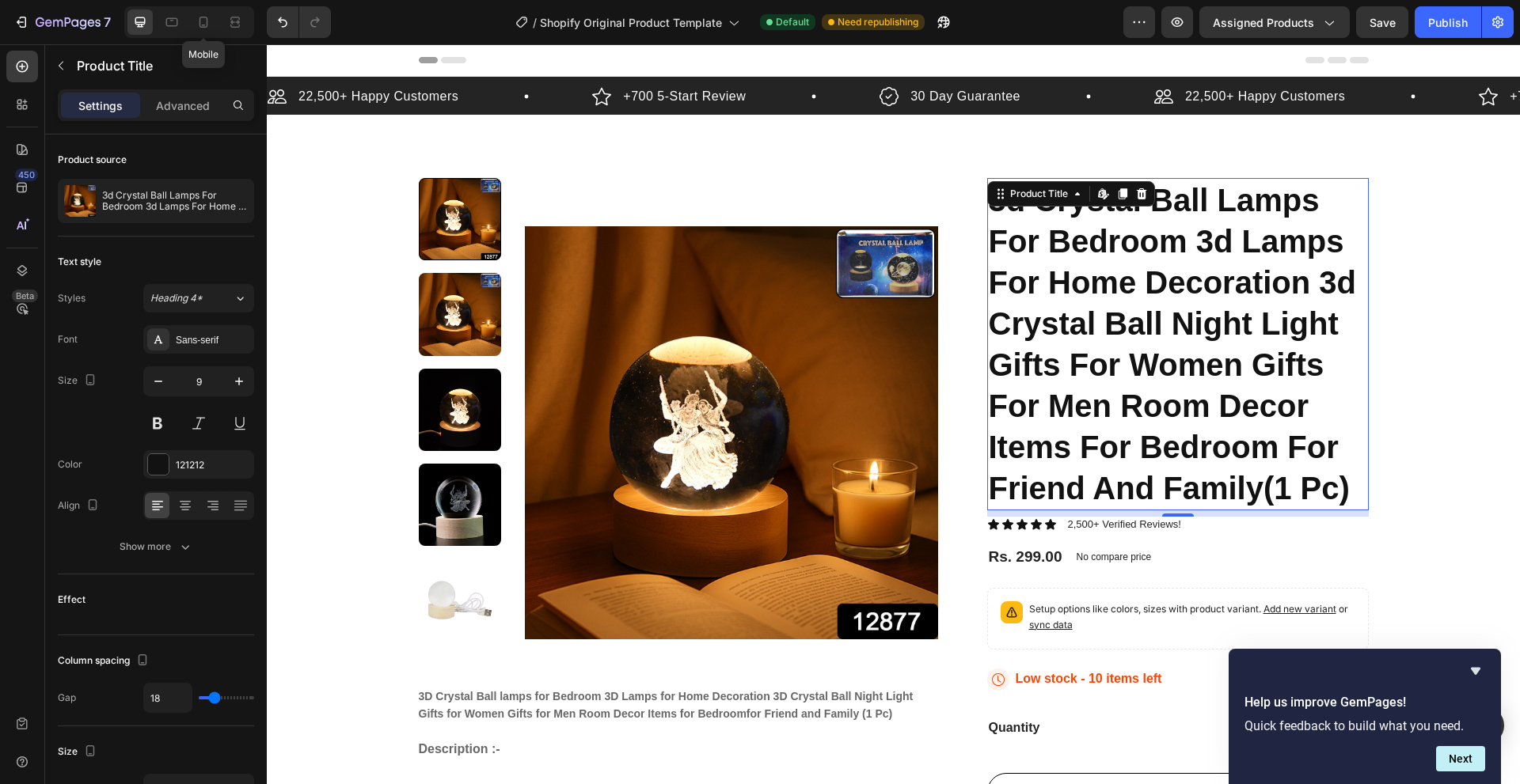
scroll to position [78, 0]
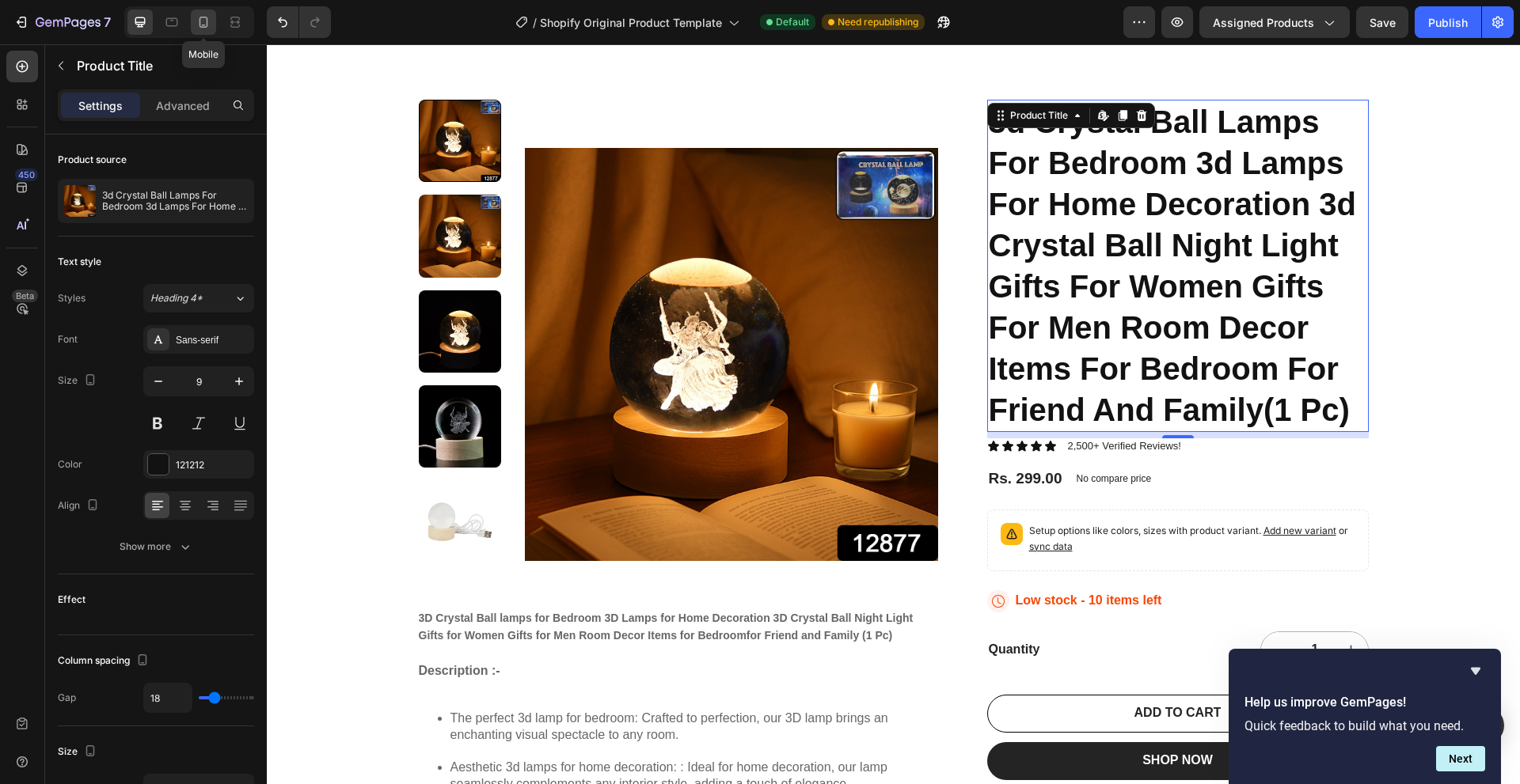
click at [198, 22] on icon at bounding box center [204, 23] width 16 height 16
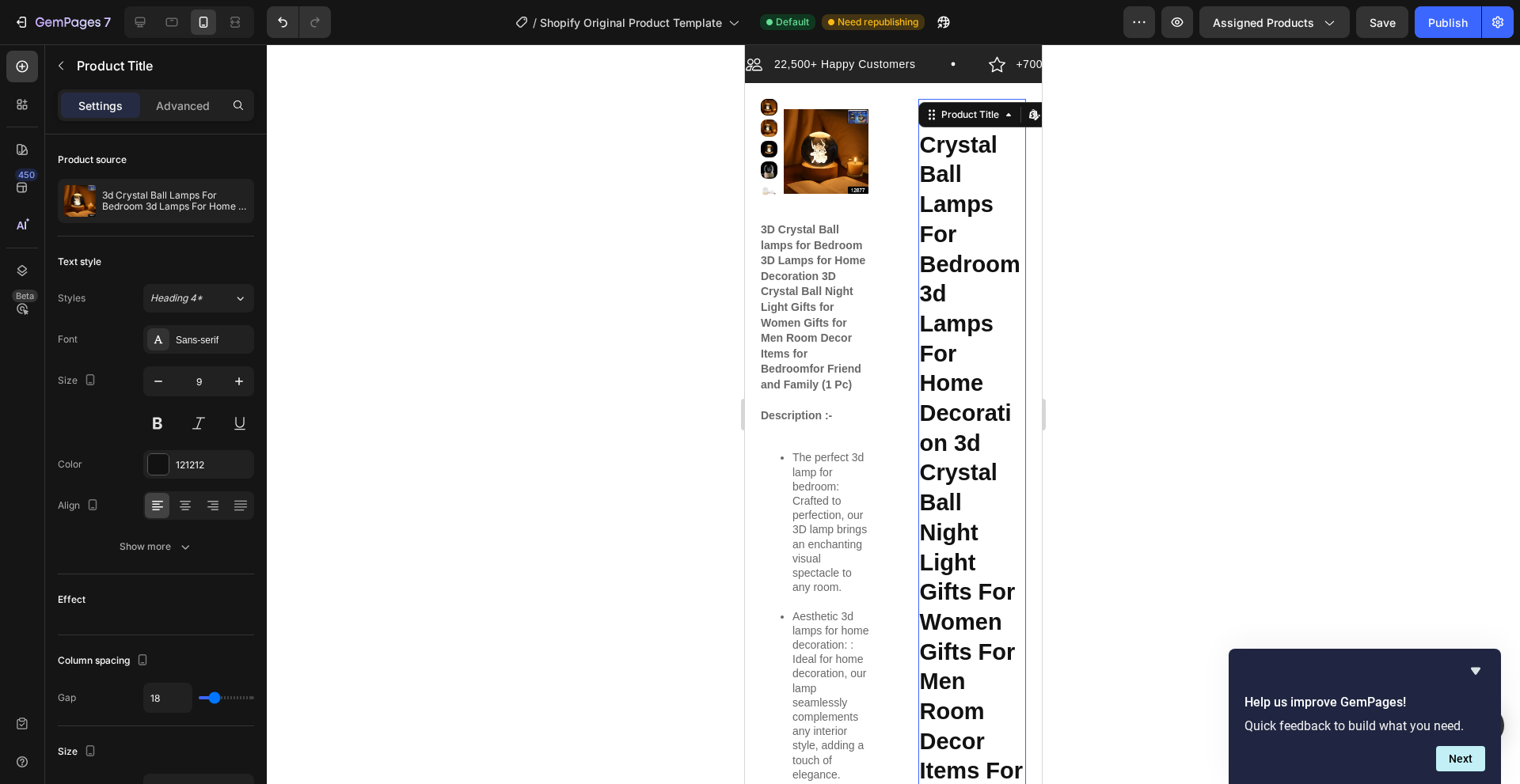
scroll to position [31, 0]
click at [953, 226] on h1 "3d Crystal Ball Lamps For Bedroom 3d Lamps For Home Decoration 3d Crystal Ball …" at bounding box center [972, 533] width 109 height 868
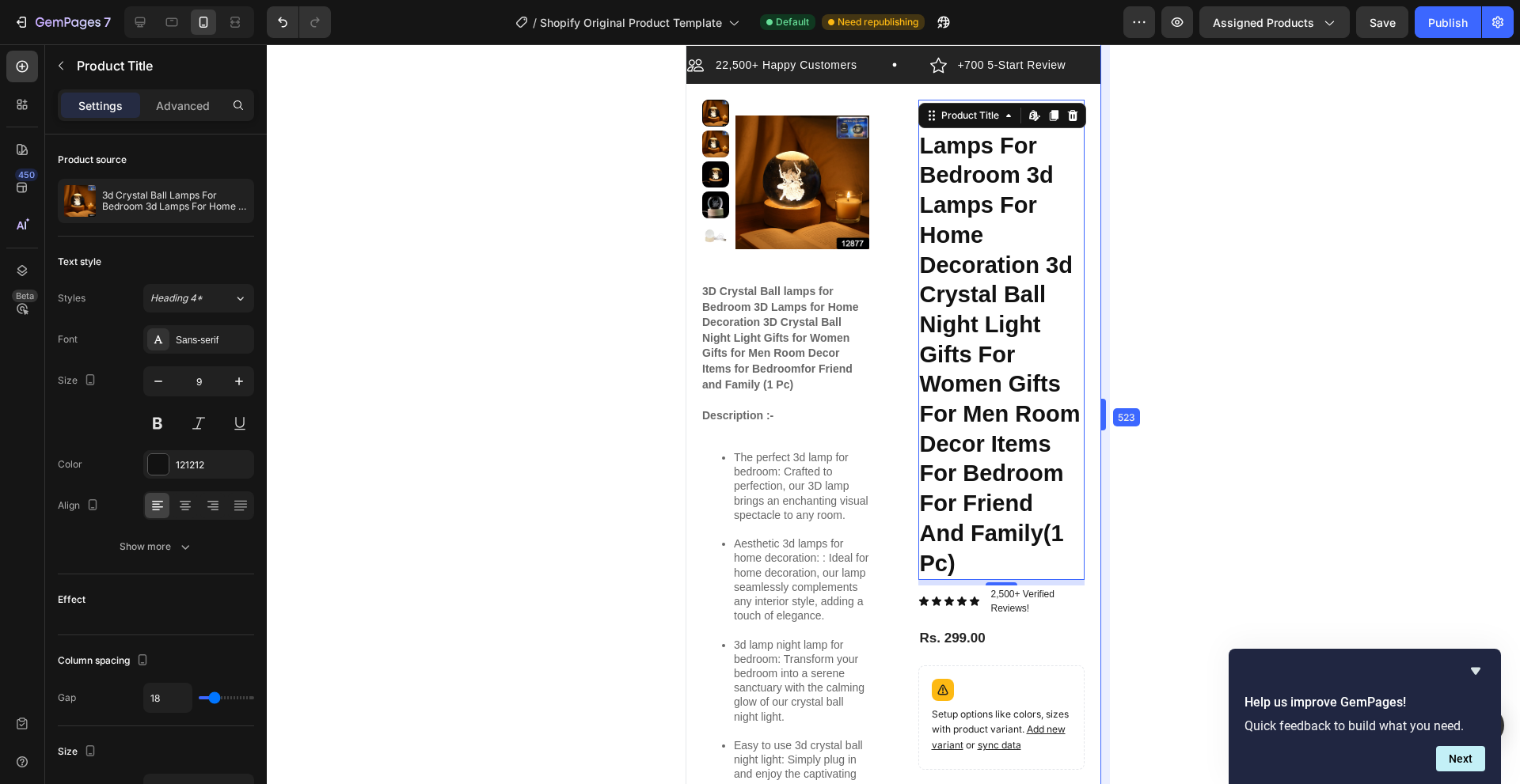
drag, startPoint x: 1044, startPoint y: 110, endPoint x: 1244, endPoint y: 122, distance: 200.4
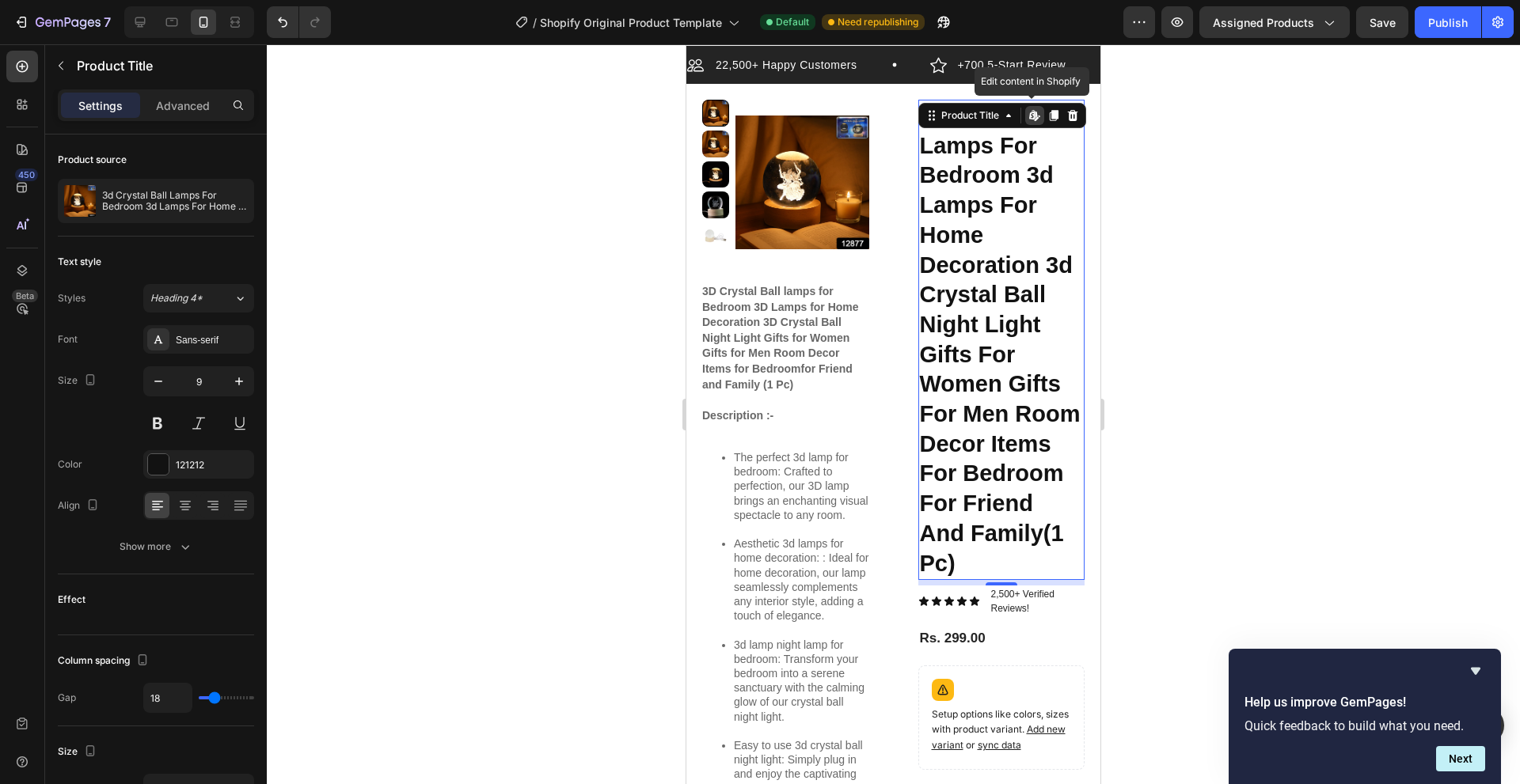
click at [1028, 119] on icon at bounding box center [1035, 116] width 13 height 13
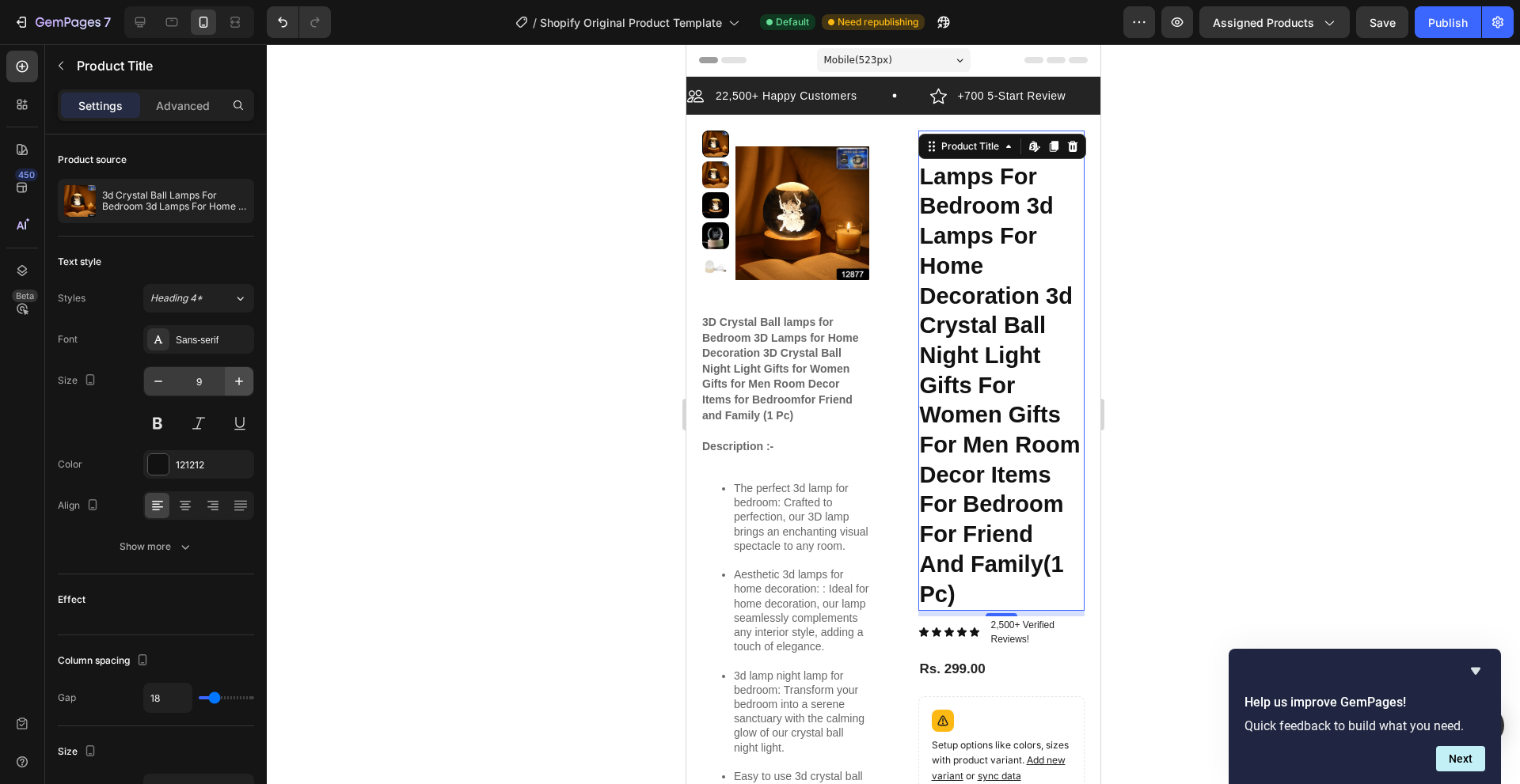
click at [232, 379] on icon "button" at bounding box center [239, 382] width 16 height 16
click at [251, 385] on button "button" at bounding box center [239, 381] width 28 height 28
click at [199, 381] on input "9" at bounding box center [198, 381] width 52 height 28
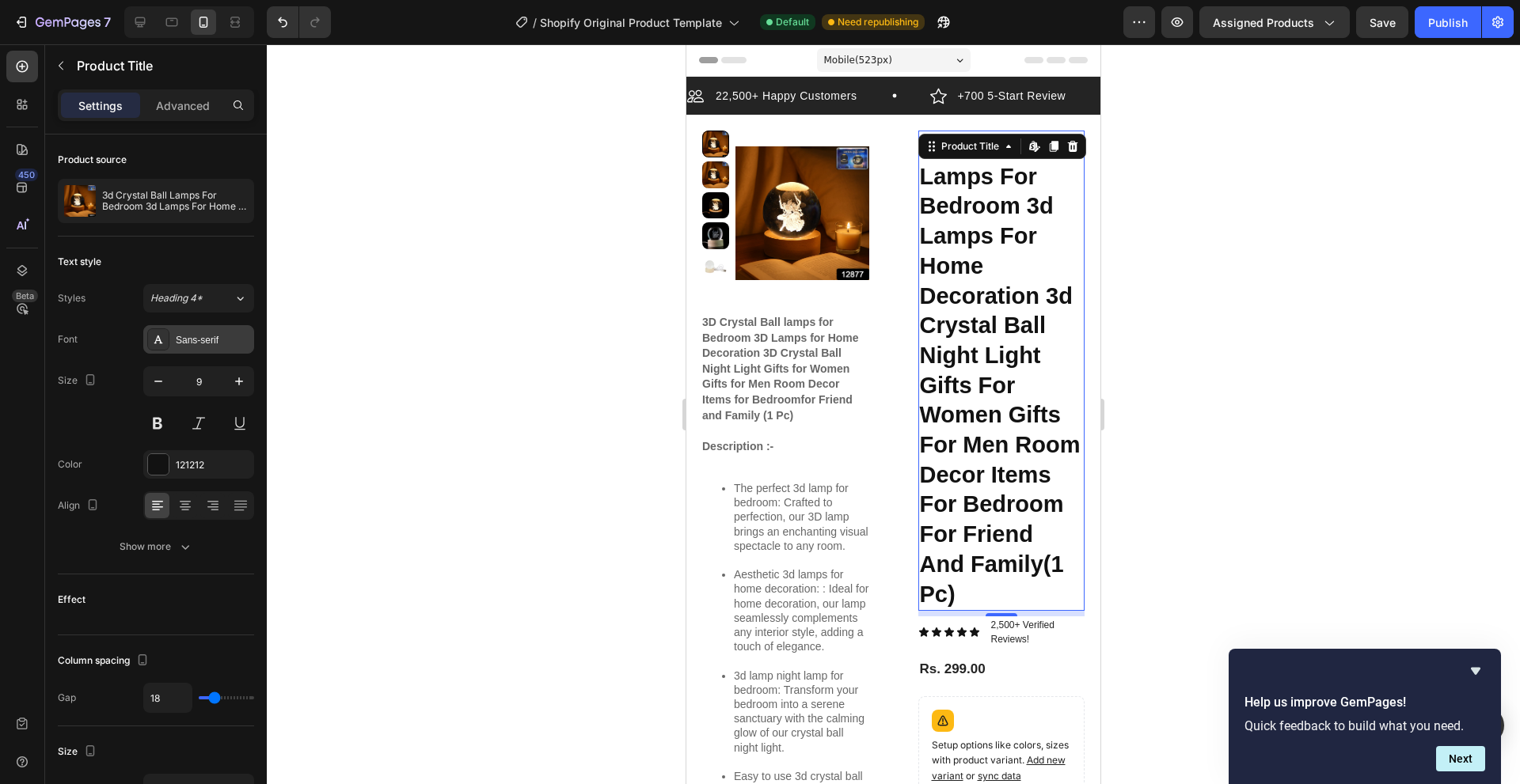
click at [224, 340] on div "Sans-serif" at bounding box center [213, 340] width 74 height 15
click at [189, 304] on button "Heading 4*" at bounding box center [198, 298] width 110 height 28
click at [230, 311] on button "Heading 4*" at bounding box center [198, 298] width 110 height 28
click at [230, 309] on button "Heading 4*" at bounding box center [198, 298] width 110 height 28
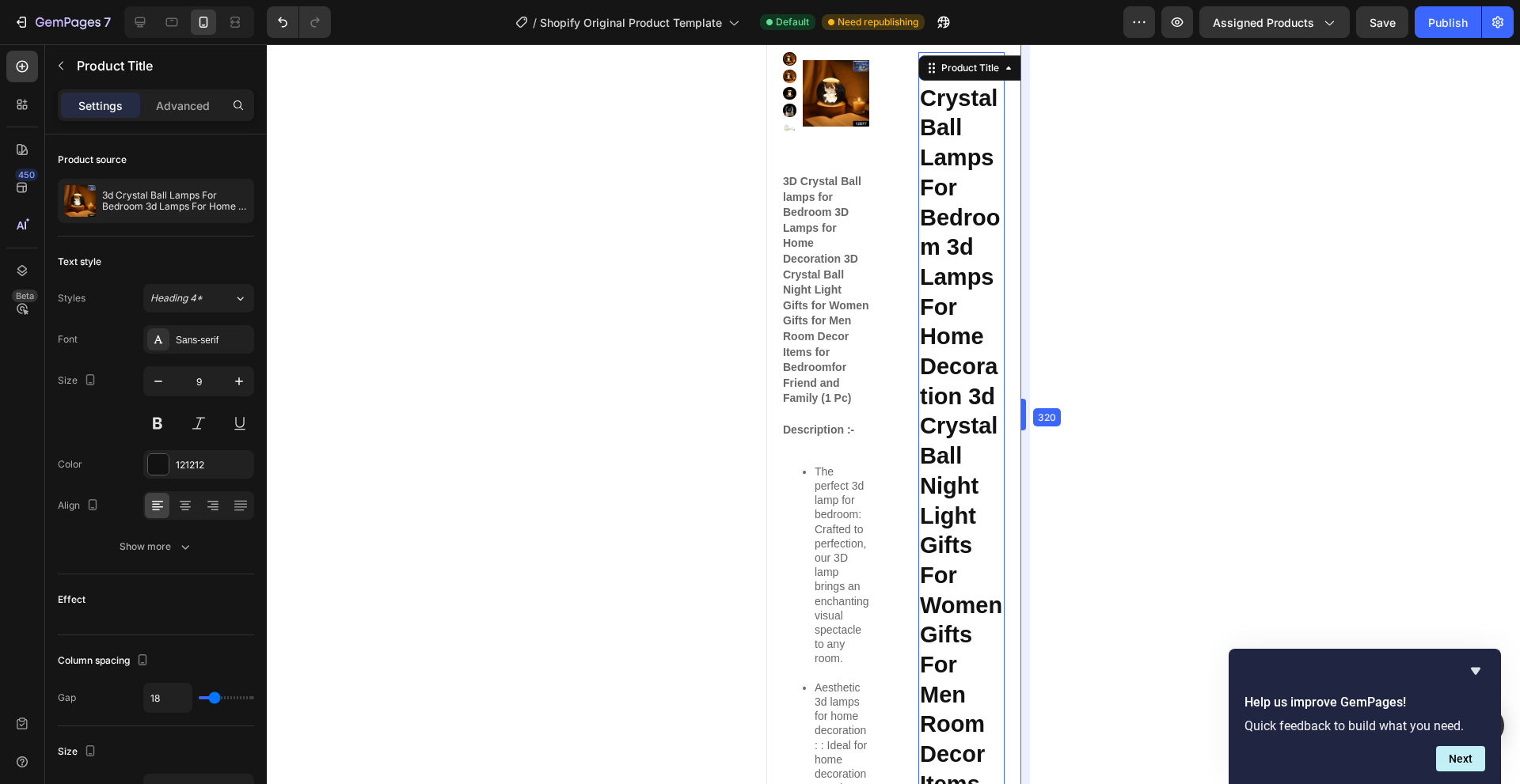
scroll to position [31, 0]
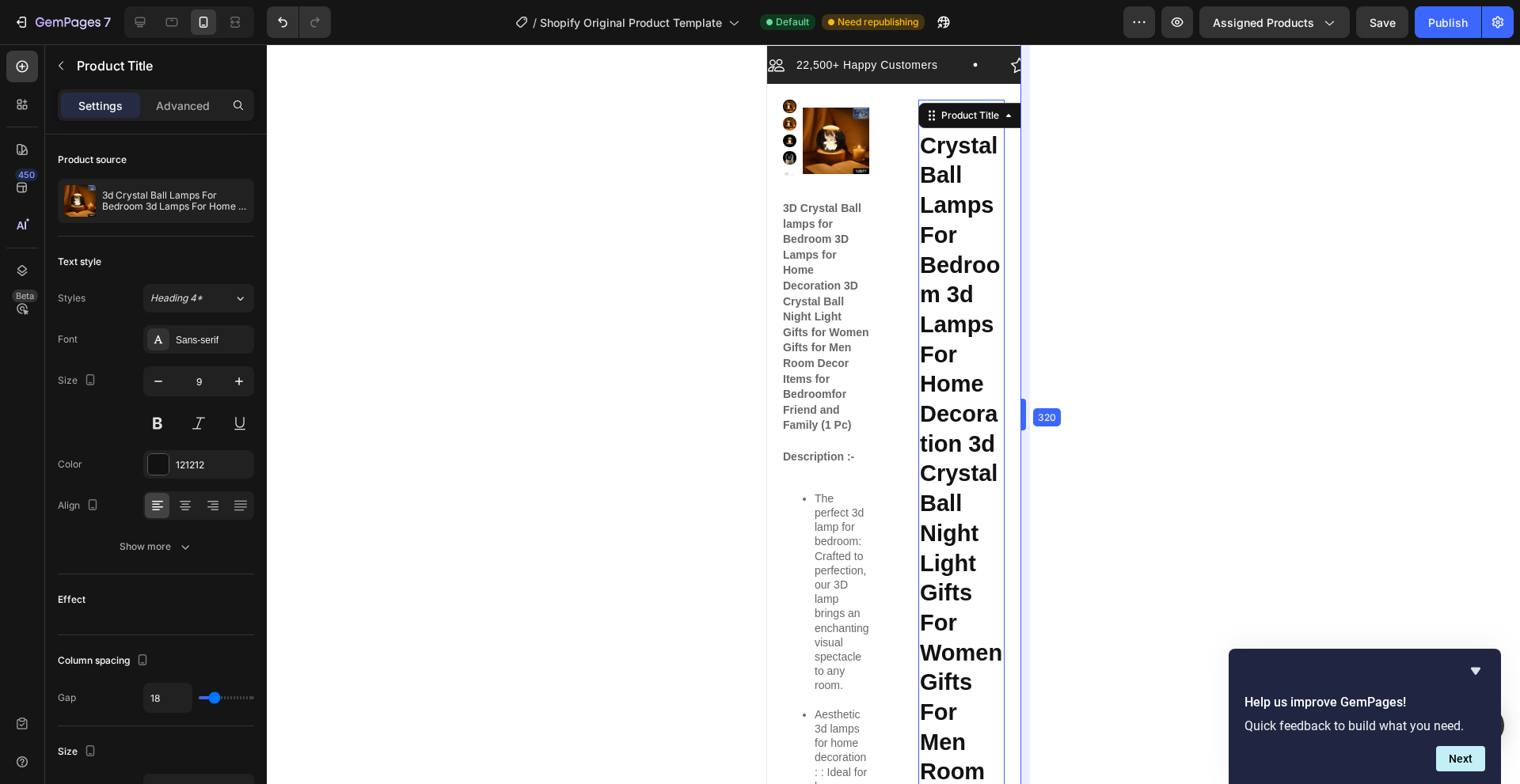
drag, startPoint x: 1101, startPoint y: 418, endPoint x: 297, endPoint y: 384, distance: 804.7
click at [174, 23] on icon at bounding box center [172, 23] width 16 height 16
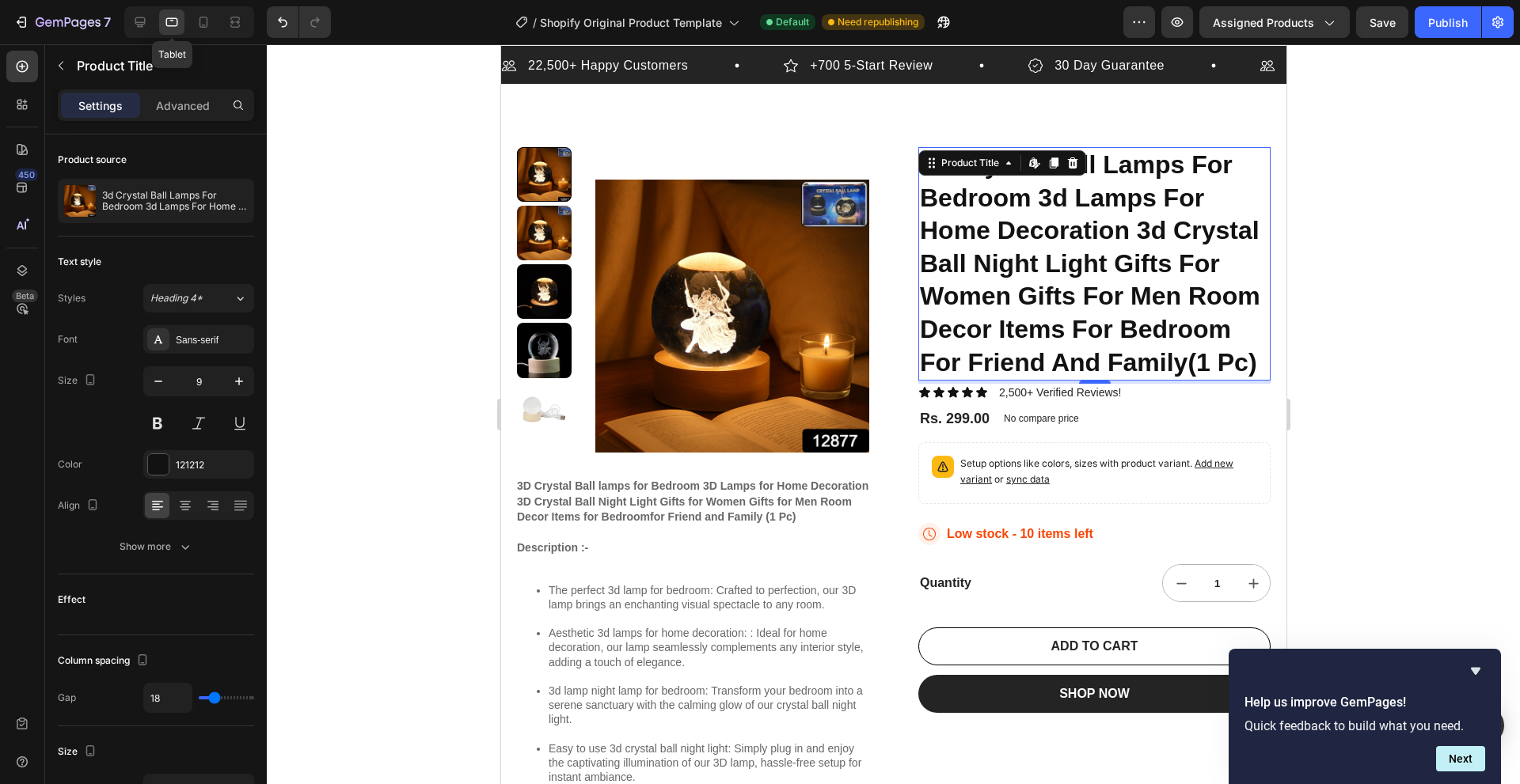
scroll to position [78, 0]
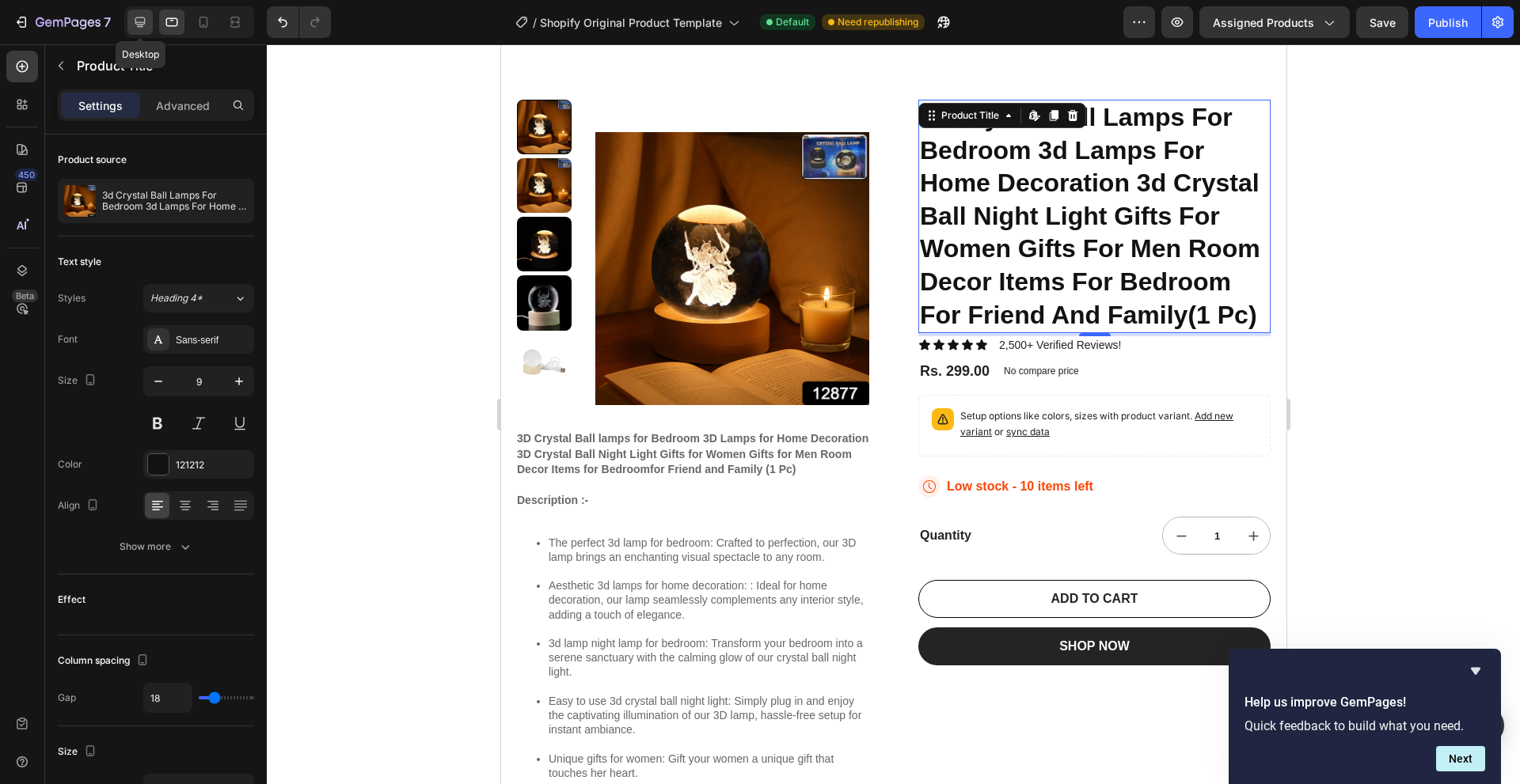
click at [149, 23] on div at bounding box center [139, 22] width 25 height 25
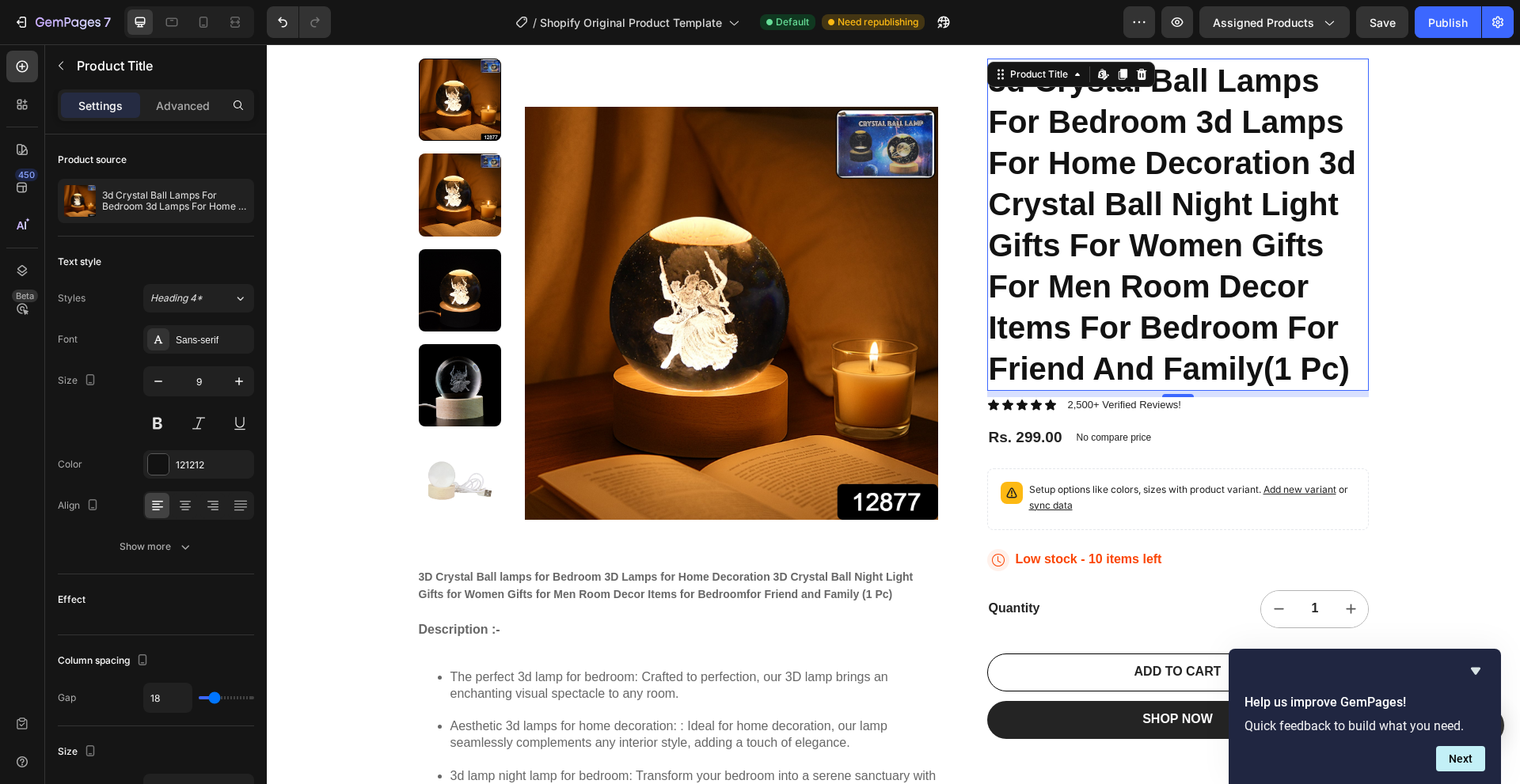
scroll to position [157, 0]
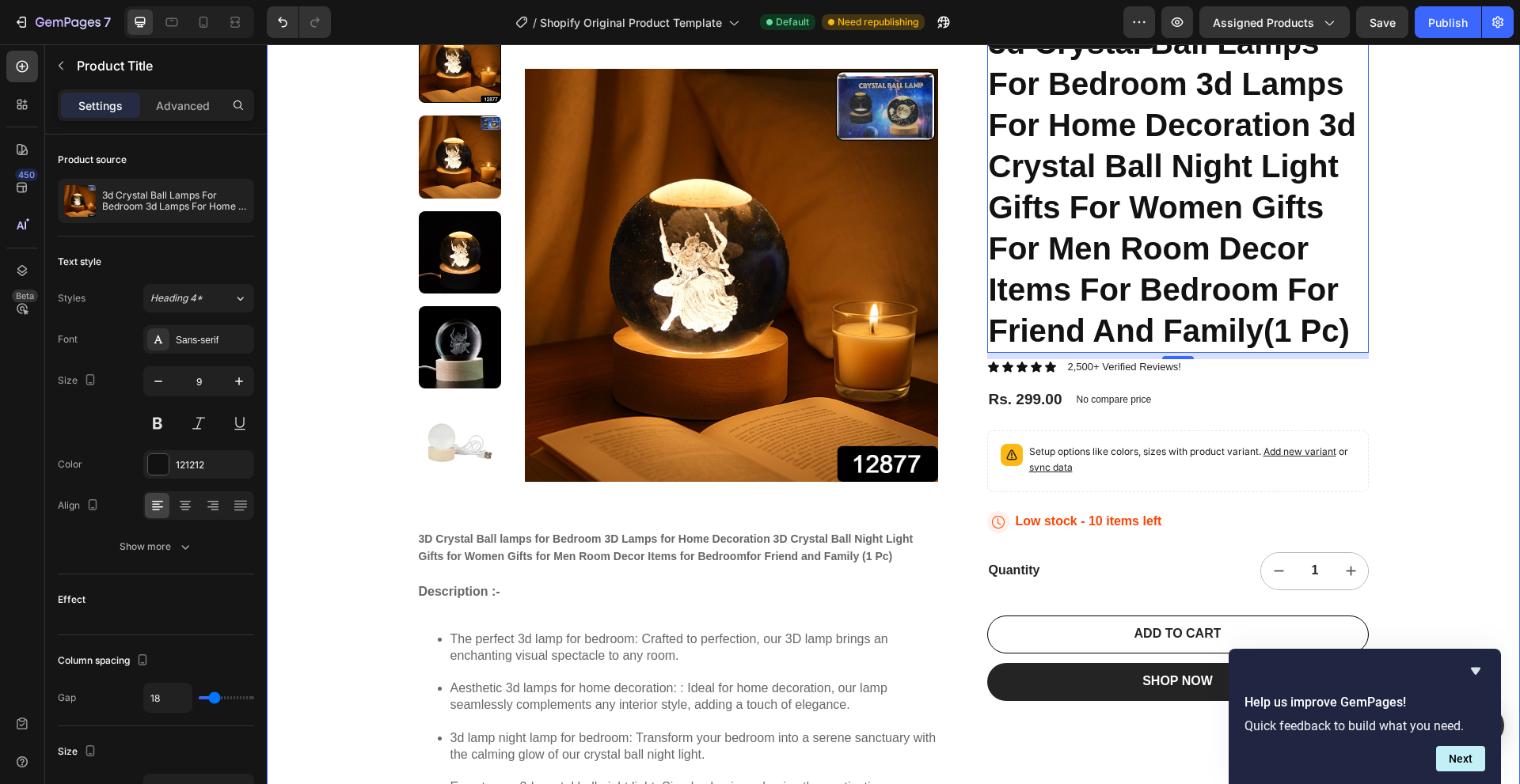
click at [1427, 367] on div "22,500+ Happy Customers Item List +700 5-Start Review Item List 30 Day Guarante…" at bounding box center [893, 637] width 1253 height 1436
click at [199, 22] on icon at bounding box center [203, 23] width 9 height 11
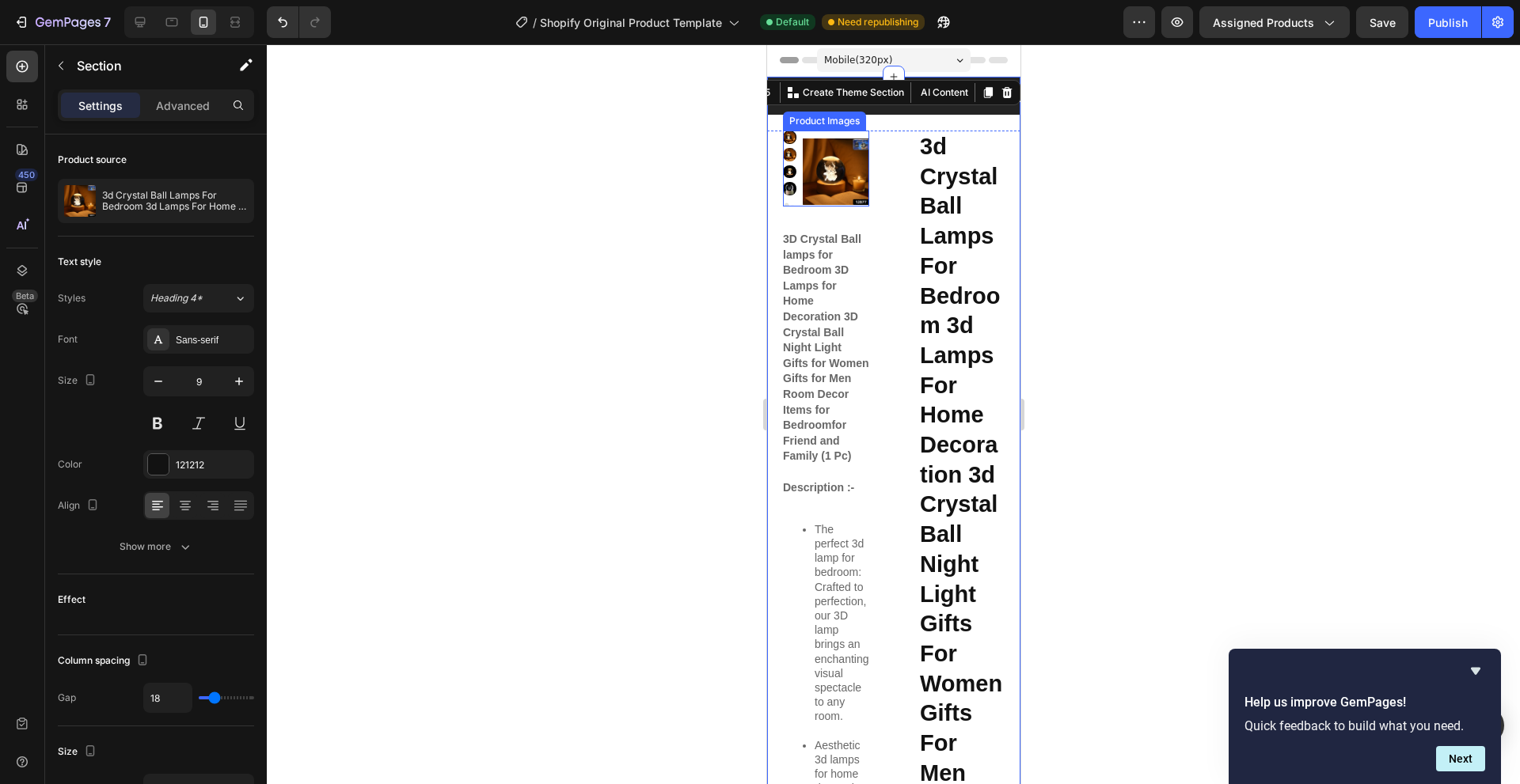
click at [838, 180] on img at bounding box center [835, 172] width 66 height 82
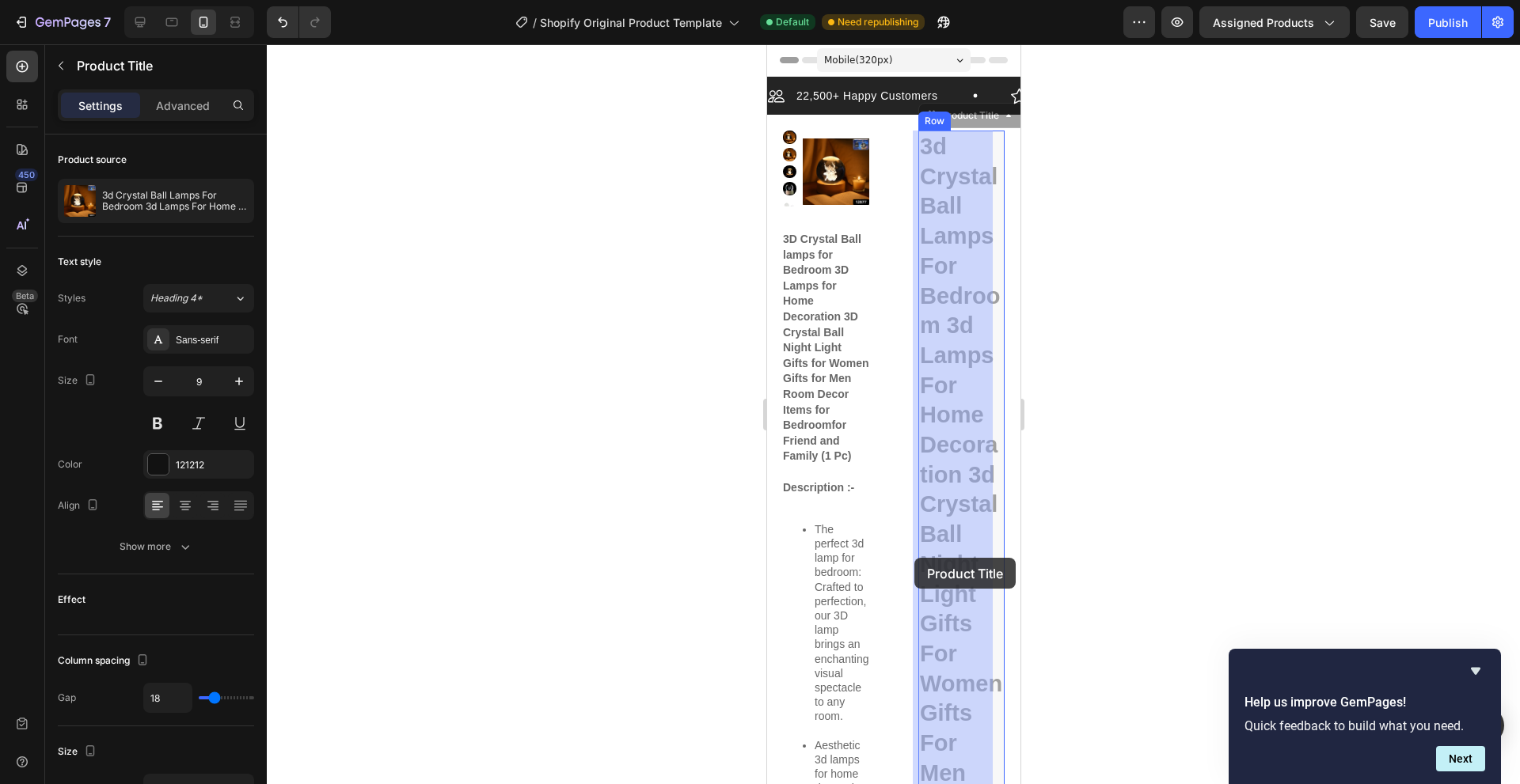
drag, startPoint x: 952, startPoint y: 323, endPoint x: 913, endPoint y: 558, distance: 238.2
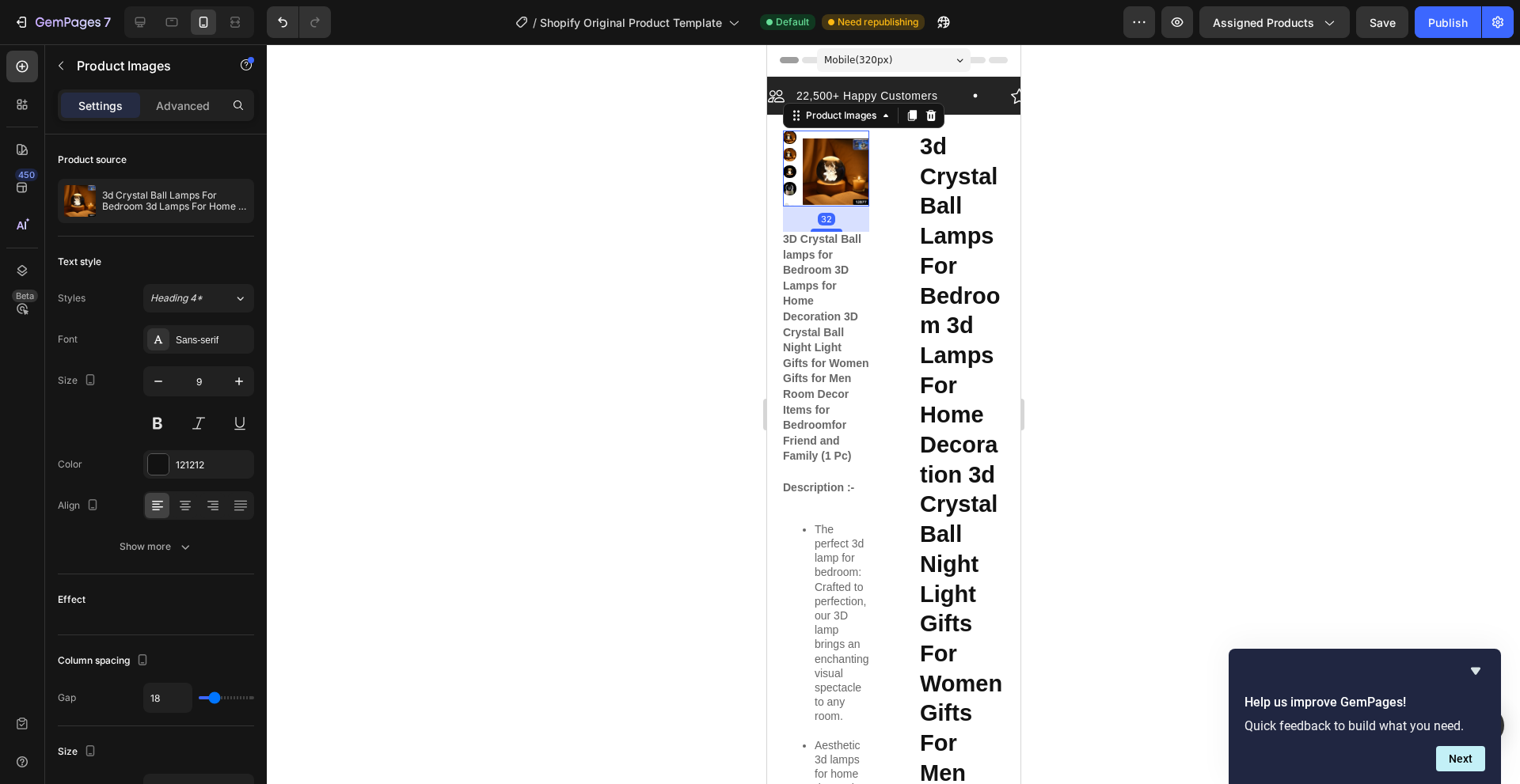
click at [836, 176] on img at bounding box center [835, 172] width 66 height 82
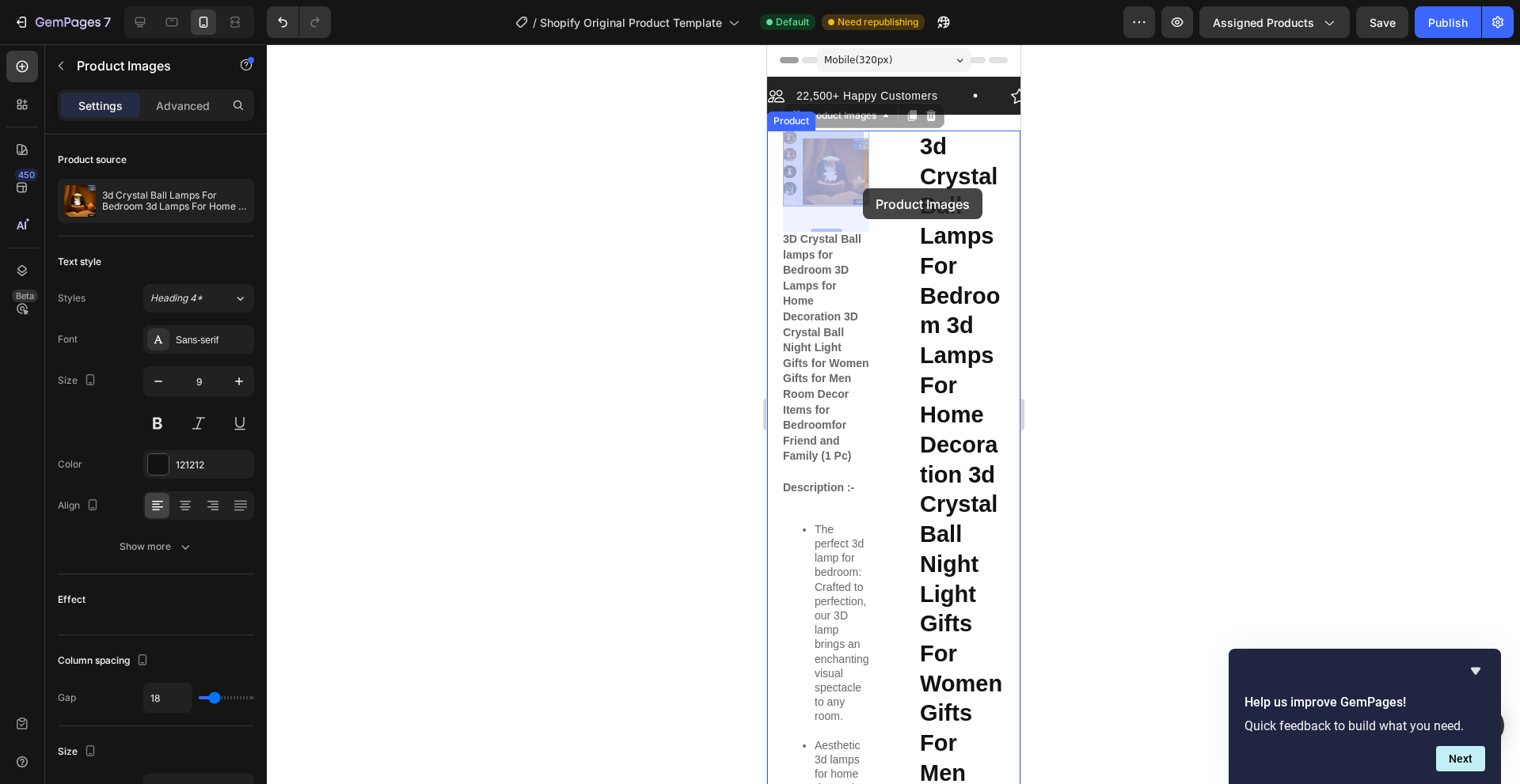
drag, startPoint x: 860, startPoint y: 201, endPoint x: 849, endPoint y: 180, distance: 23.7
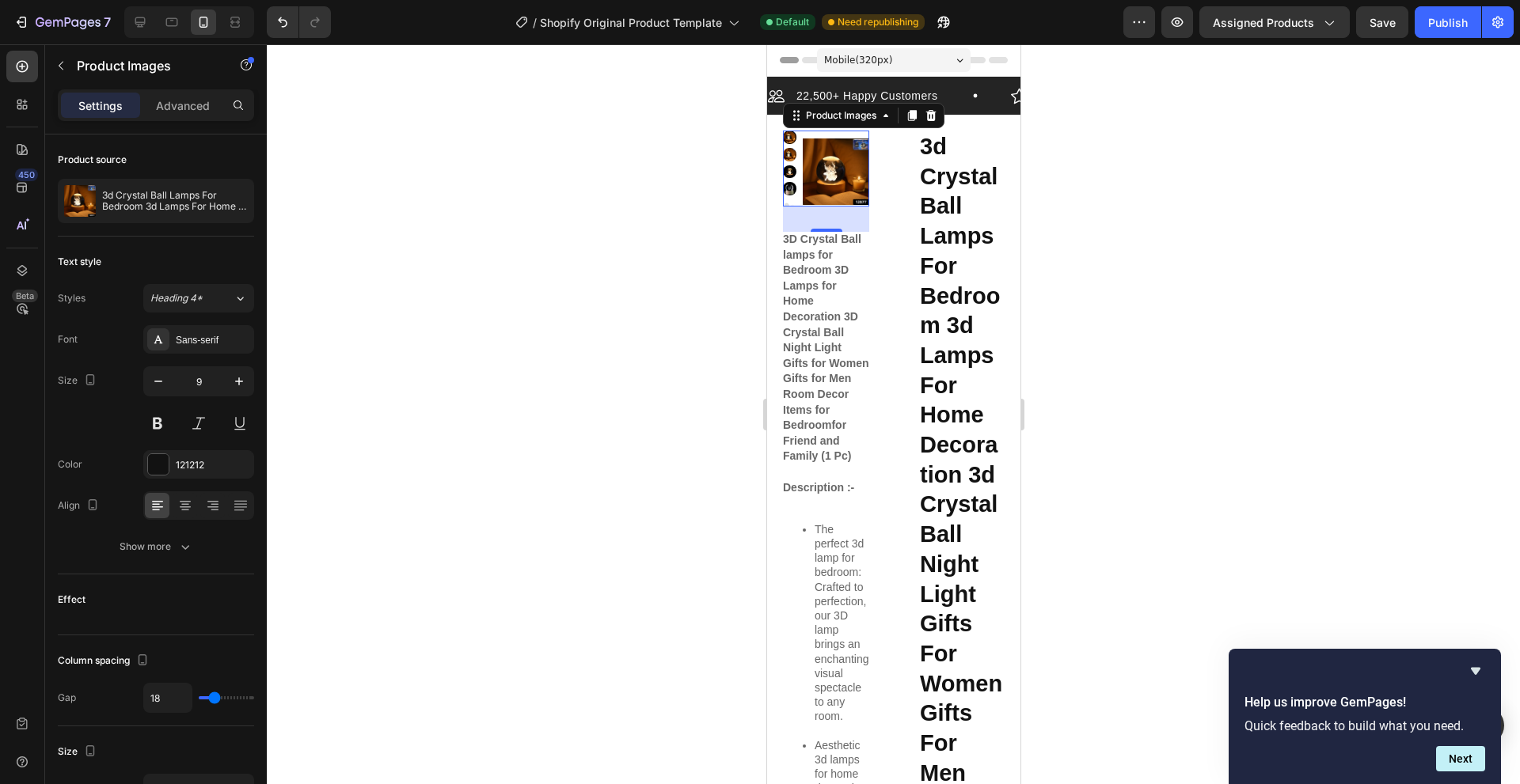
click at [839, 167] on img at bounding box center [835, 172] width 66 height 82
drag, startPoint x: 860, startPoint y: 229, endPoint x: 907, endPoint y: 285, distance: 73.1
click at [845, 191] on img at bounding box center [835, 172] width 66 height 82
click at [174, 109] on p "Advanced" at bounding box center [182, 106] width 54 height 17
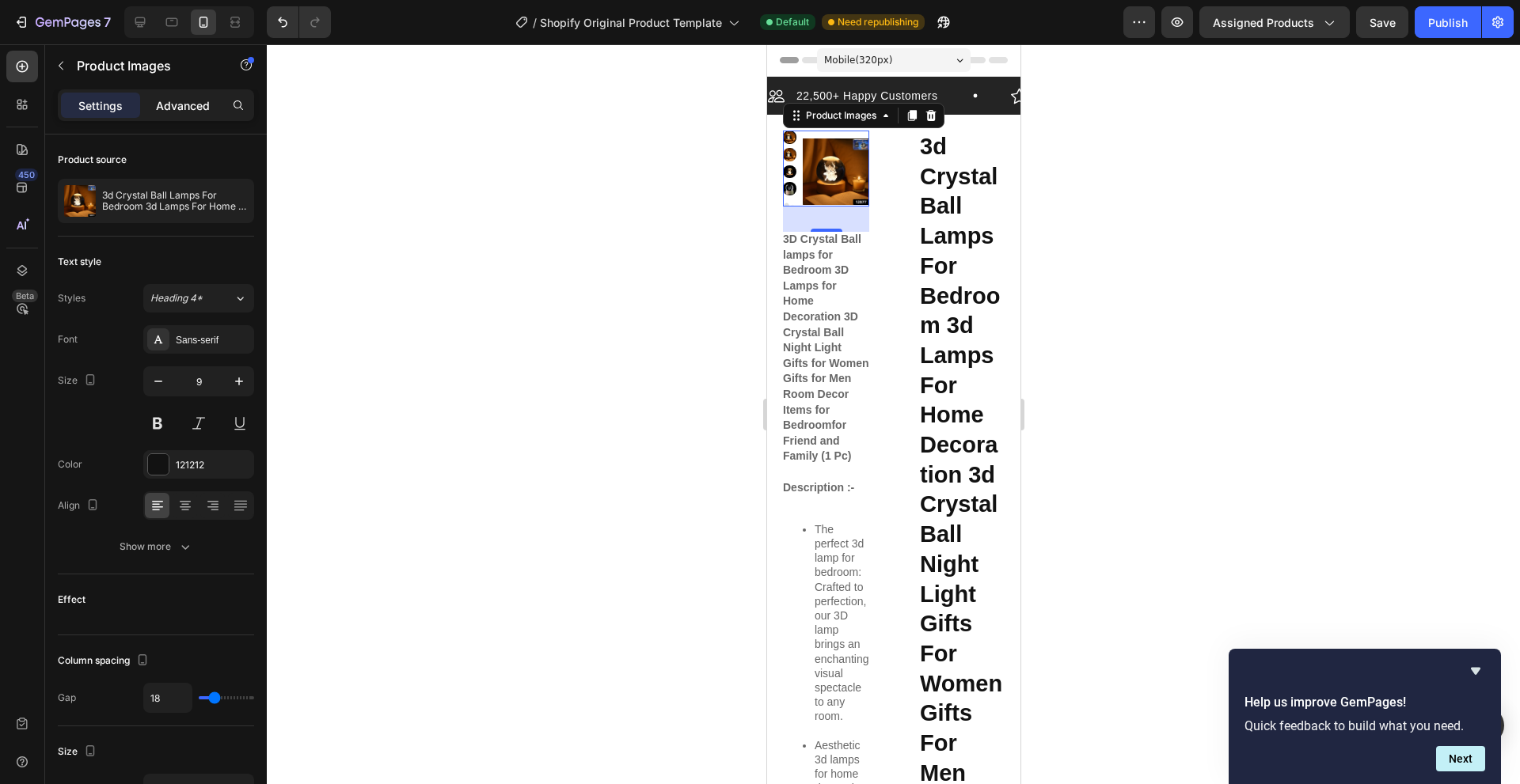
click at [179, 109] on p "Advanced" at bounding box center [182, 106] width 54 height 17
click at [181, 109] on p "Advanced" at bounding box center [182, 106] width 54 height 17
click at [818, 190] on img at bounding box center [835, 172] width 66 height 82
click at [881, 120] on icon at bounding box center [885, 116] width 13 height 13
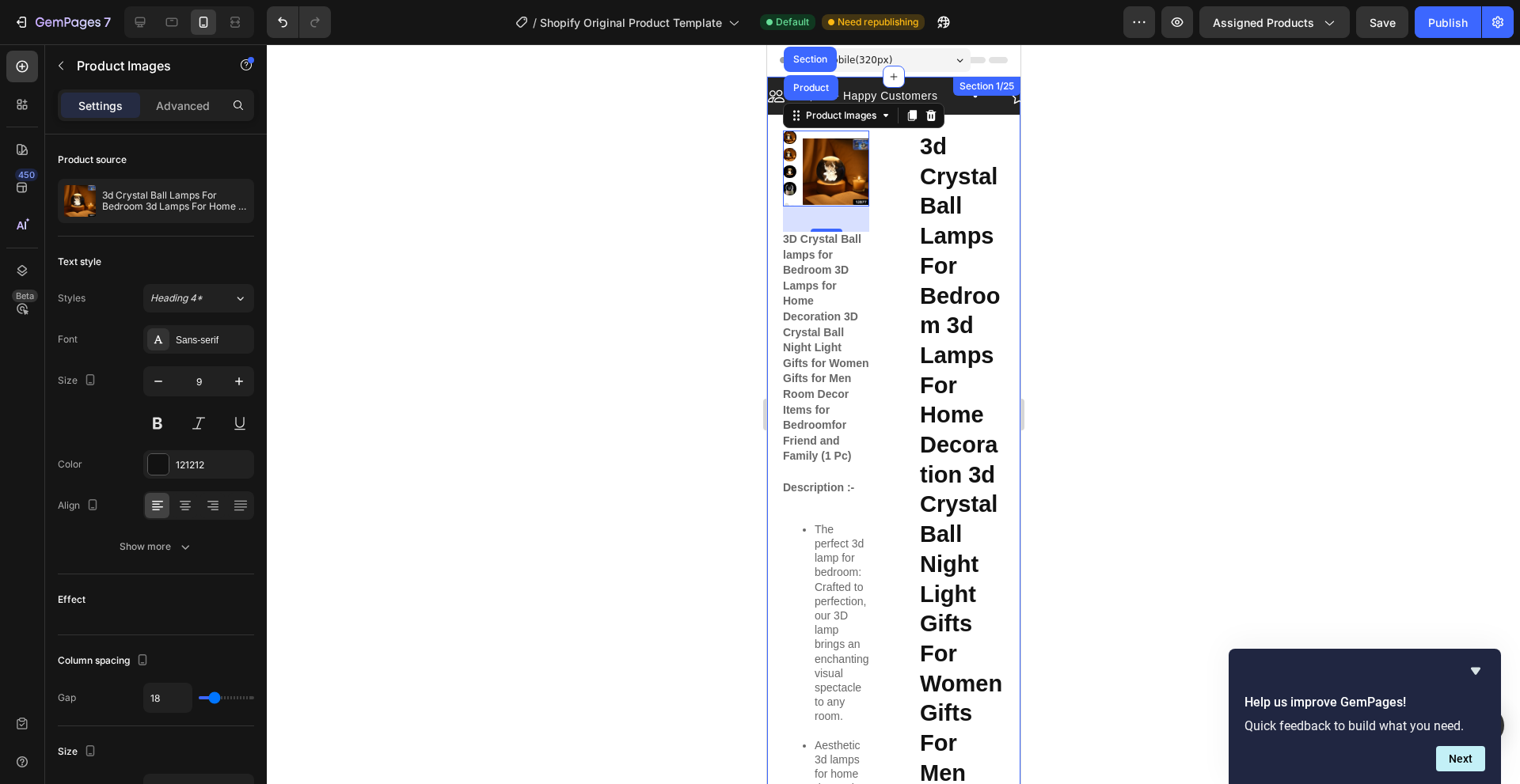
click at [592, 170] on div at bounding box center [893, 414] width 1253 height 740
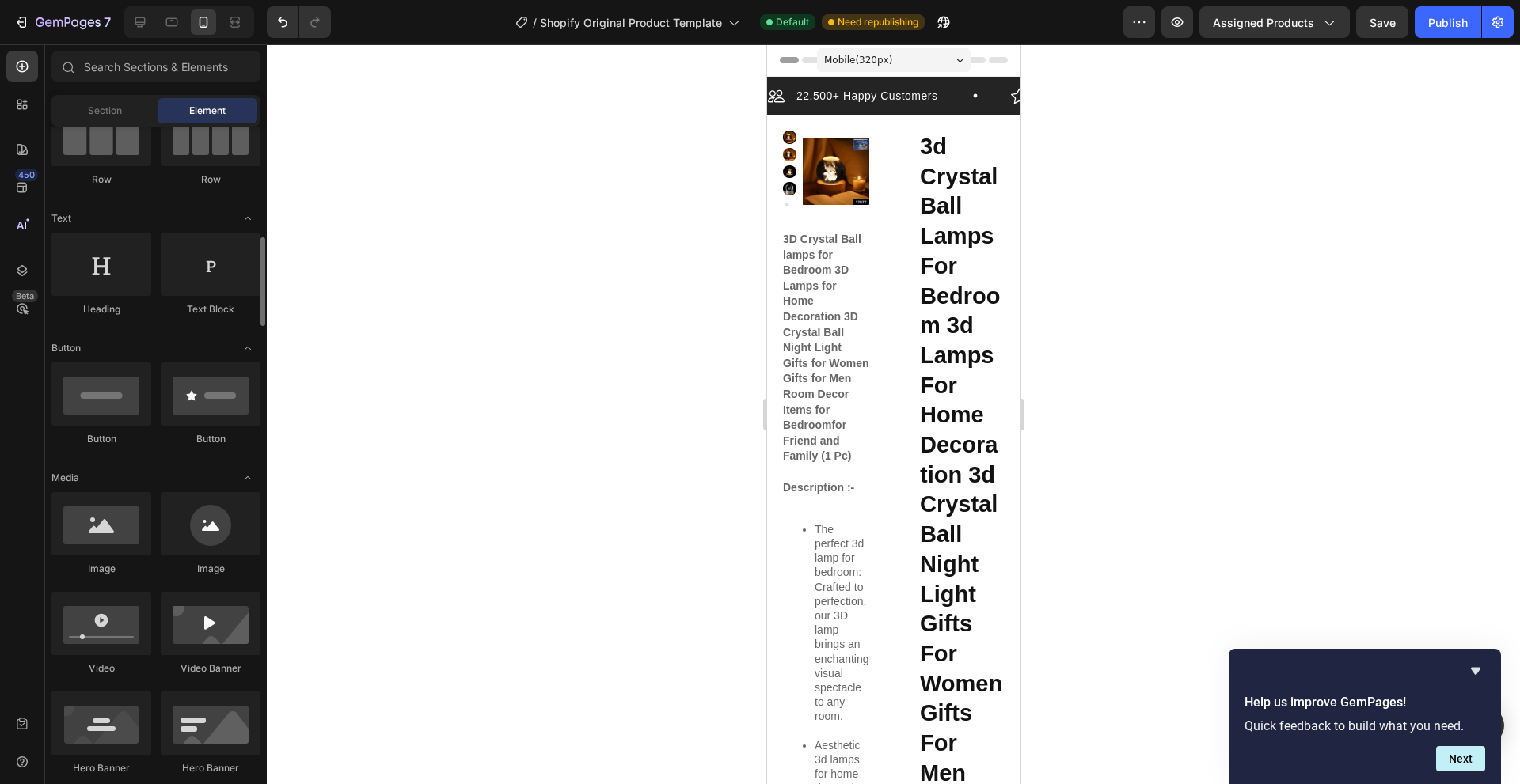
scroll to position [238, 0]
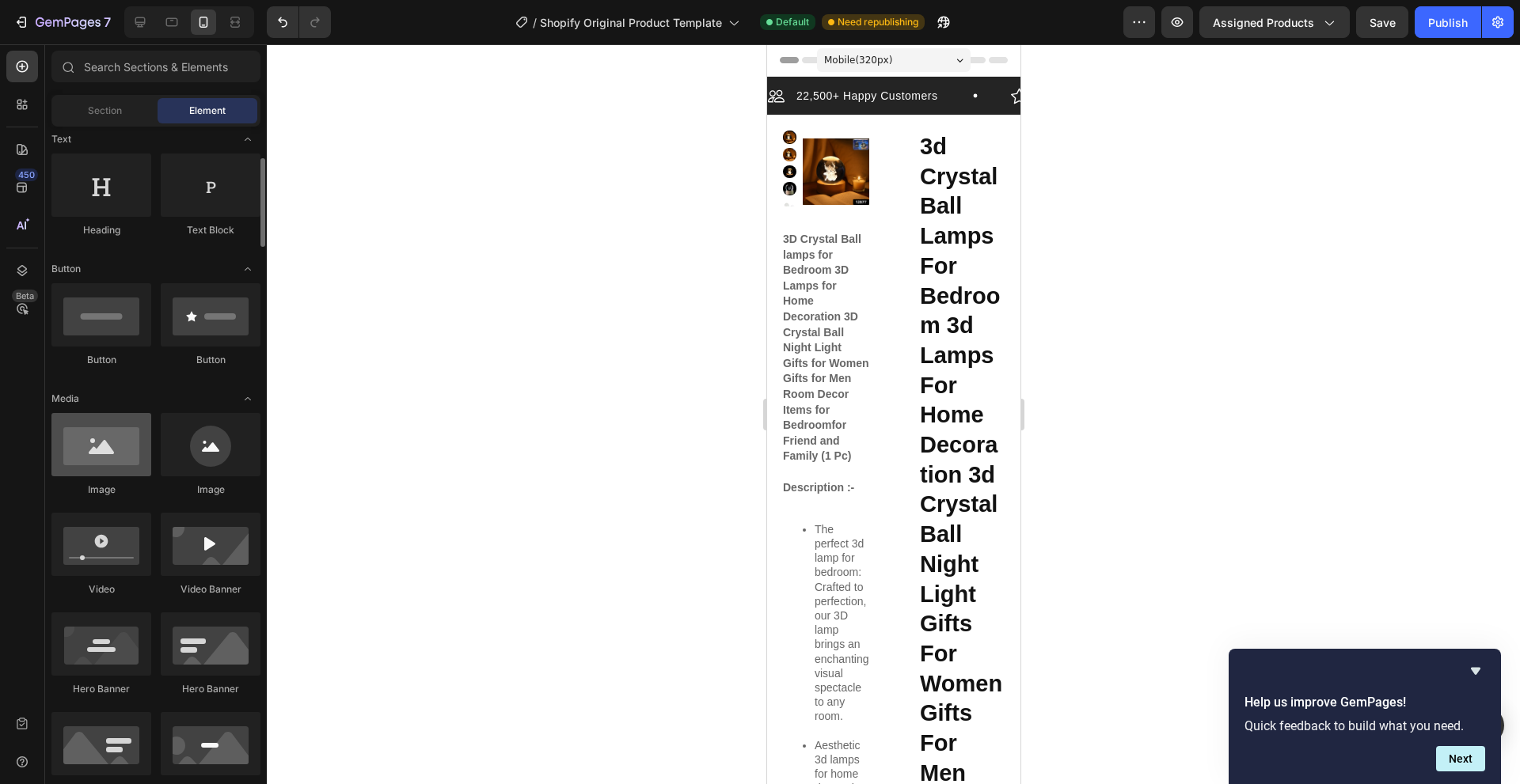
click at [115, 461] on div at bounding box center [102, 445] width 100 height 64
drag, startPoint x: 110, startPoint y: 458, endPoint x: 410, endPoint y: 234, distance: 374.4
click at [410, 0] on div "7 / Shopify Original Product Template Default Need republishing Preview Assigne…" at bounding box center [760, 0] width 1520 height 0
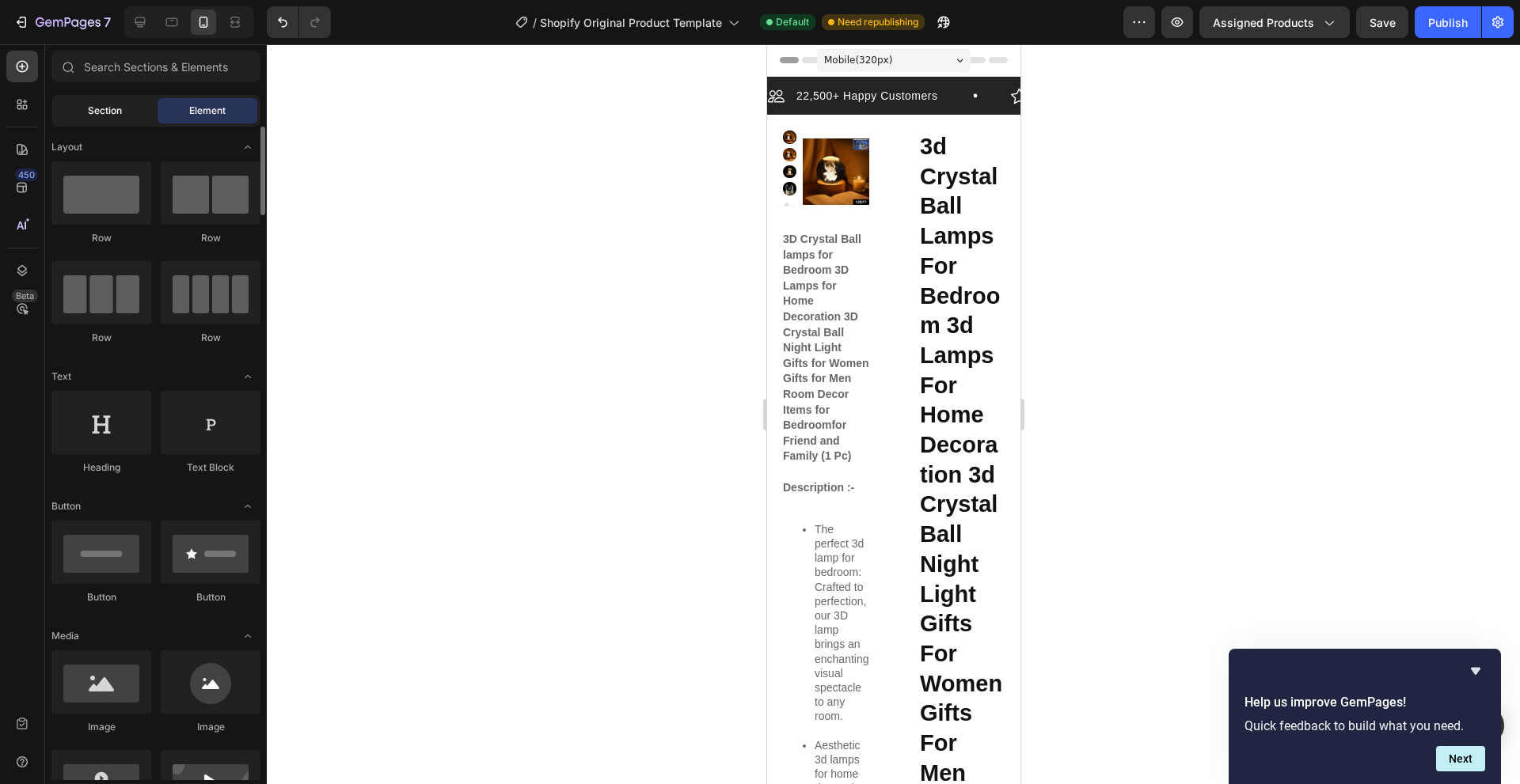
click at [125, 107] on div "Section" at bounding box center [105, 110] width 100 height 25
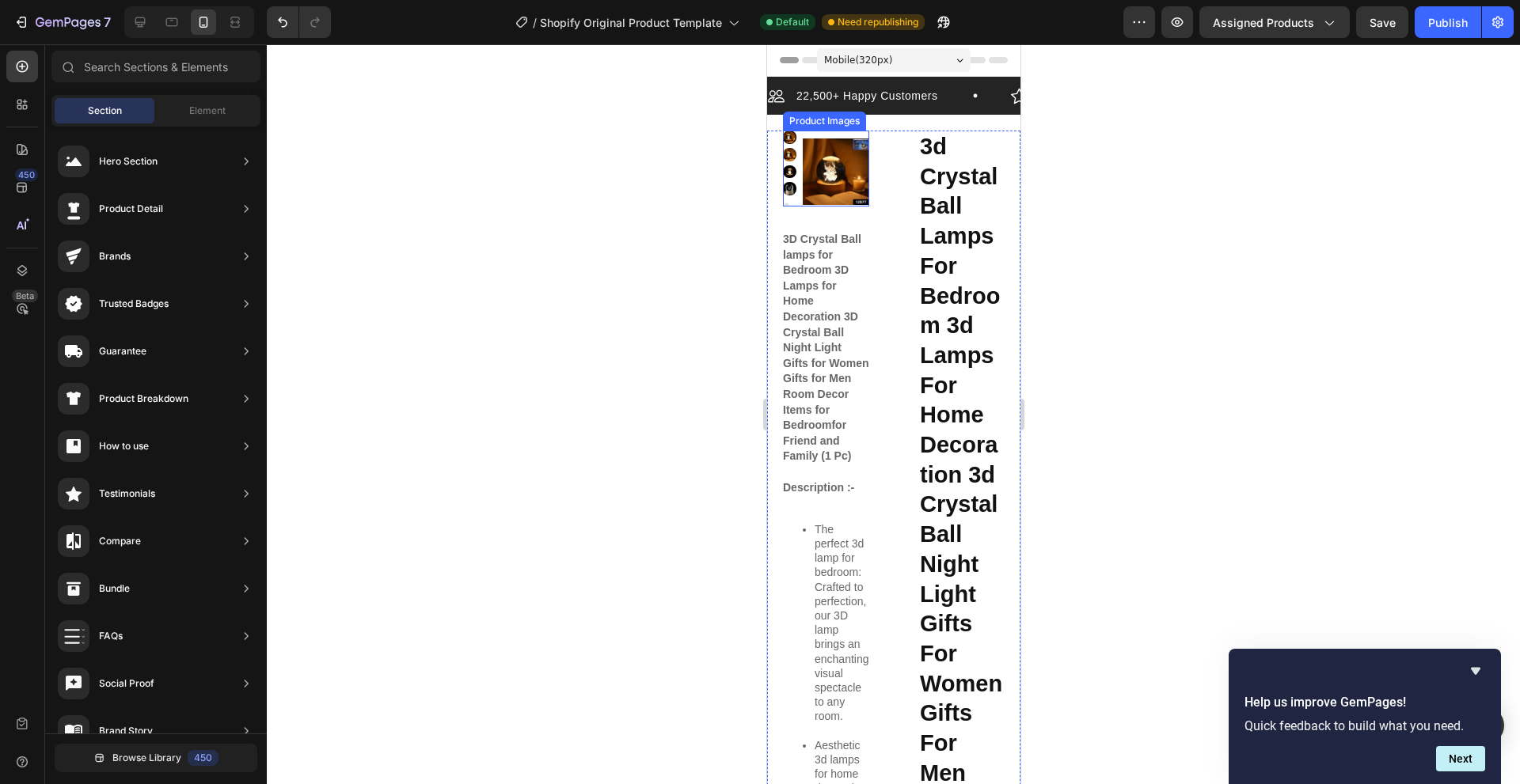
click at [819, 157] on img at bounding box center [835, 172] width 66 height 82
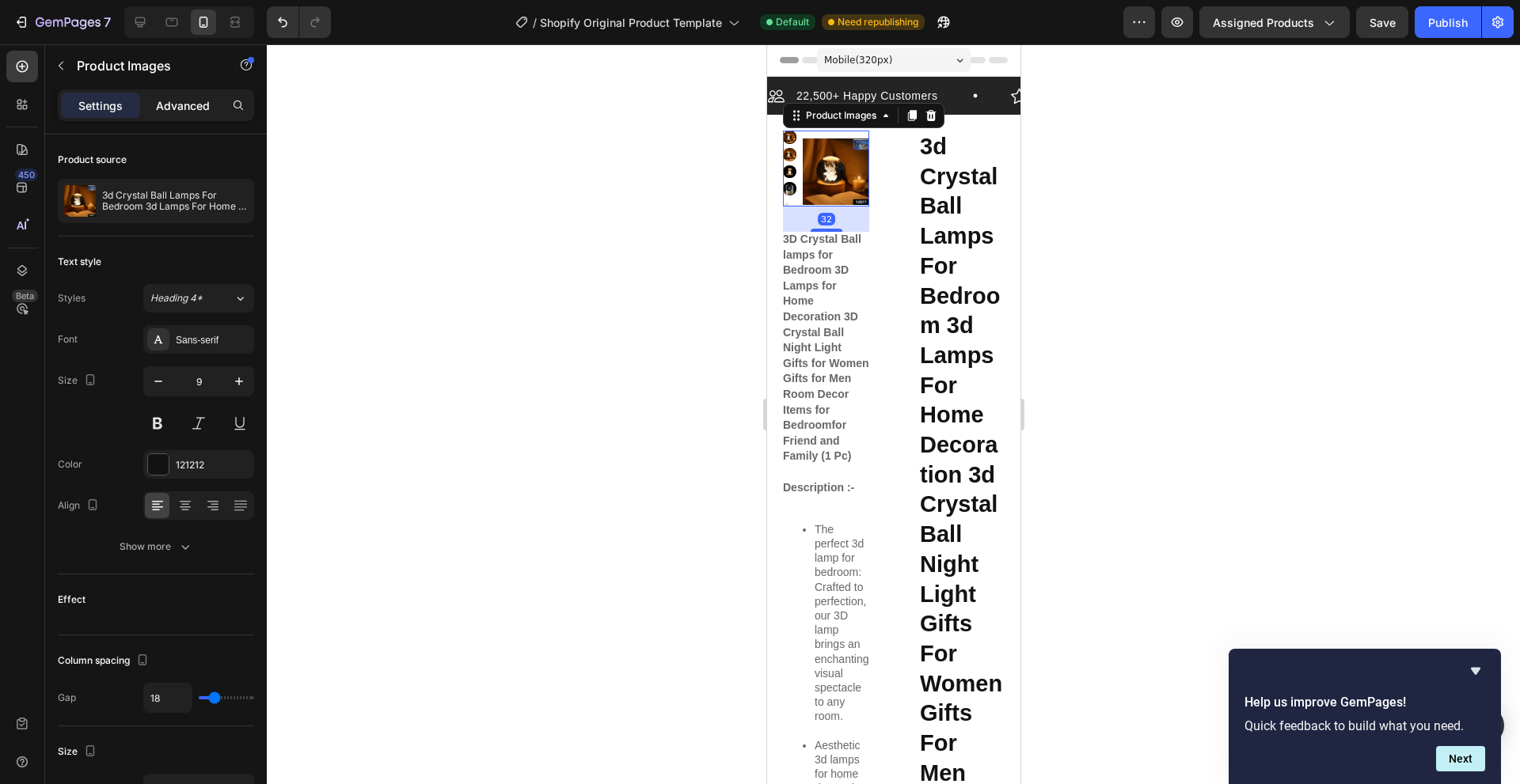
click at [185, 107] on p "Advanced" at bounding box center [182, 106] width 54 height 17
click at [89, 747] on icon "button" at bounding box center [90, 751] width 16 height 16
click at [89, 668] on icon "button" at bounding box center [93, 665] width 16 height 16
type input "1240"
click at [837, 225] on div "32" at bounding box center [824, 218] width 86 height 25
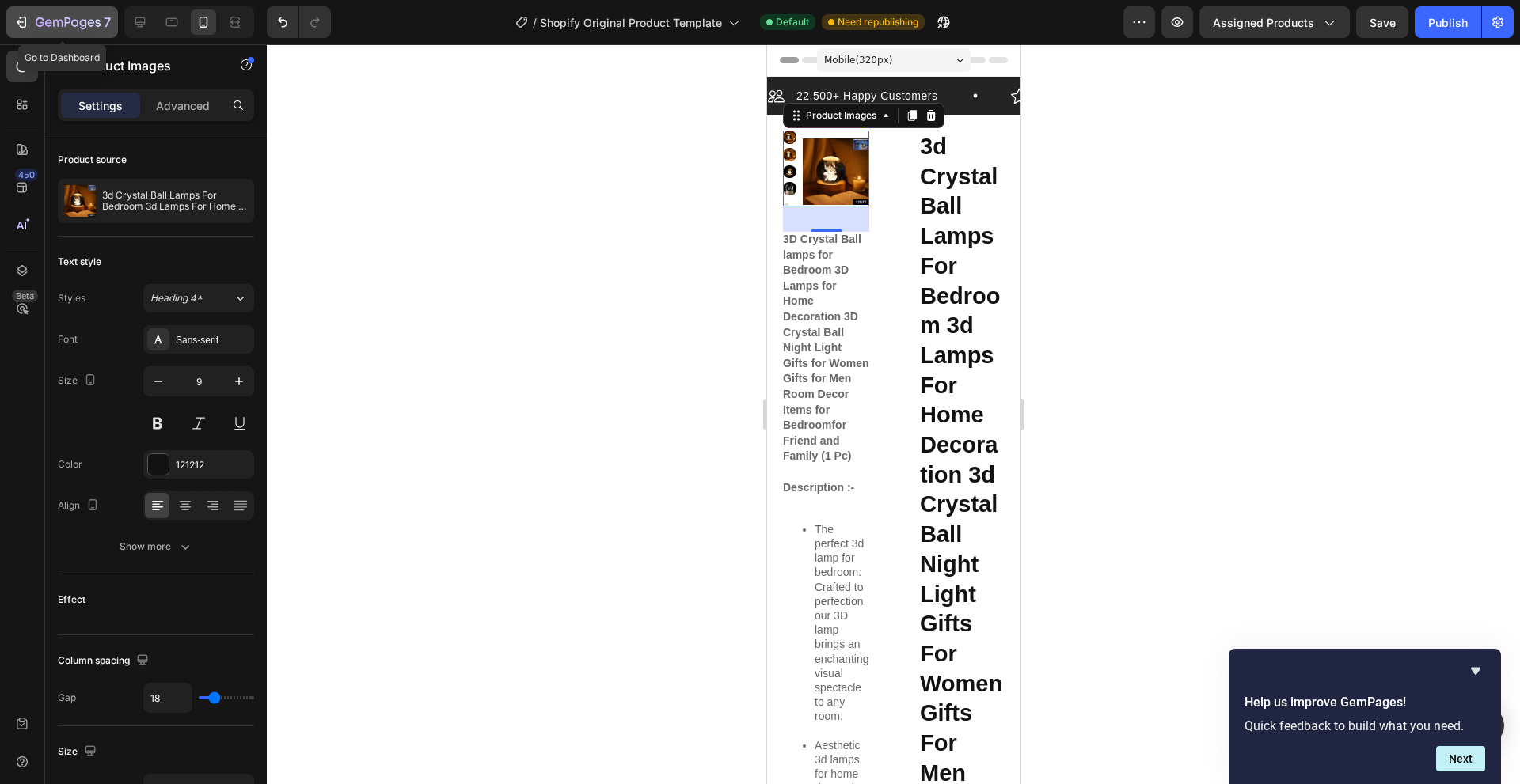
click at [54, 23] on icon "button" at bounding box center [58, 23] width 10 height 7
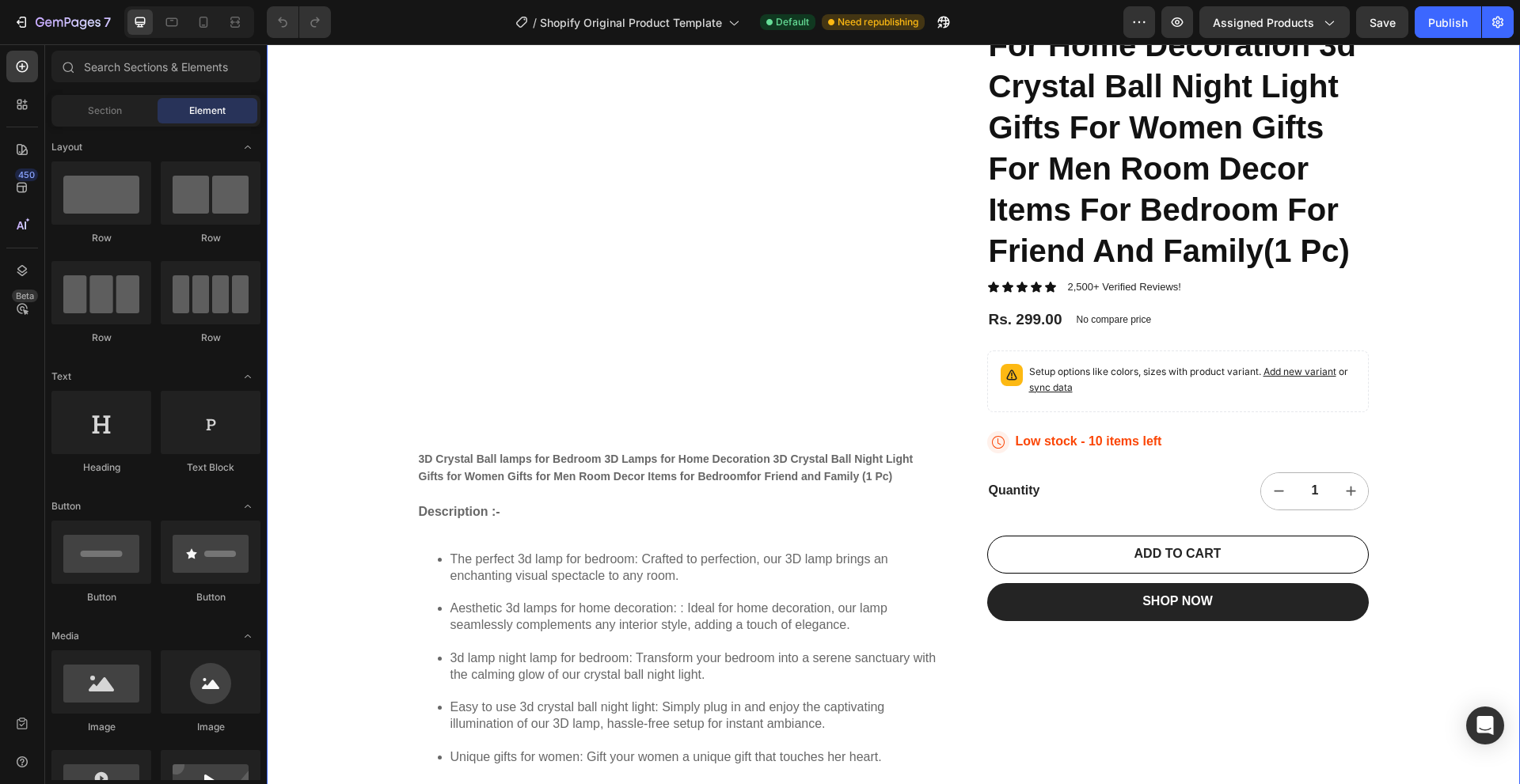
scroll to position [158, 0]
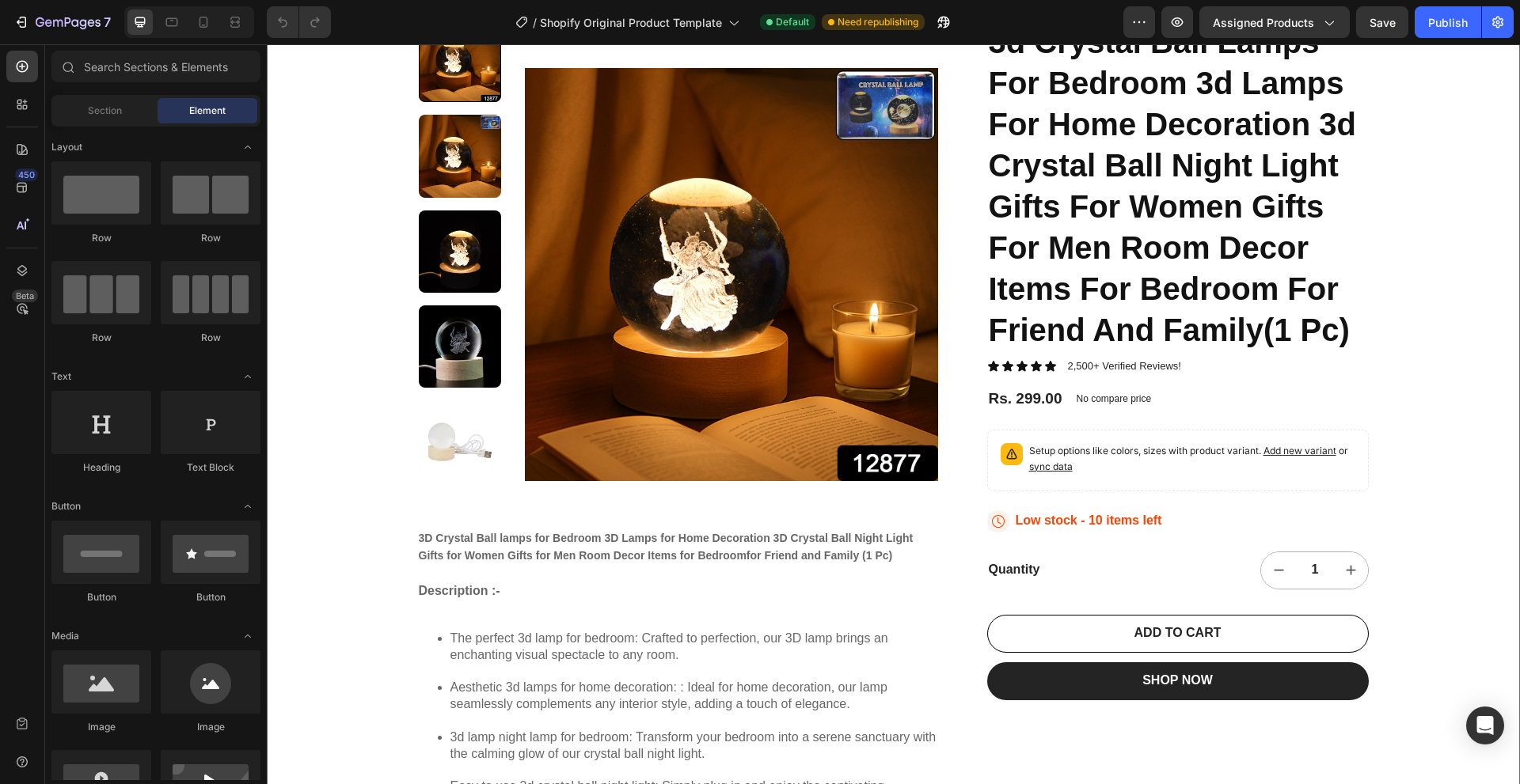
click at [1418, 475] on div "22,500+ Happy Customers Item List +700 5-Start Review Item List 30 Day Guarante…" at bounding box center [893, 637] width 1253 height 1436
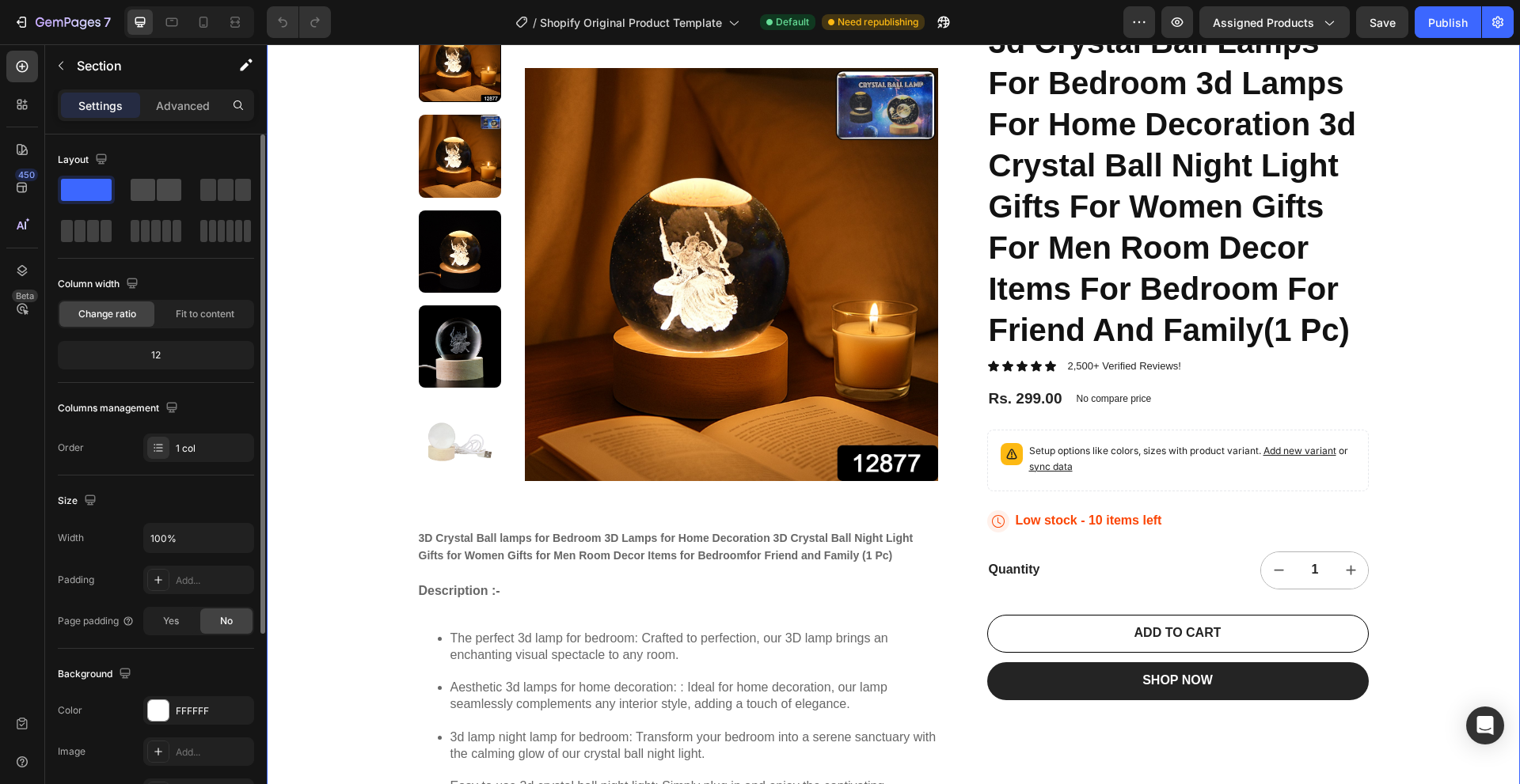
click at [153, 189] on span at bounding box center [143, 189] width 24 height 22
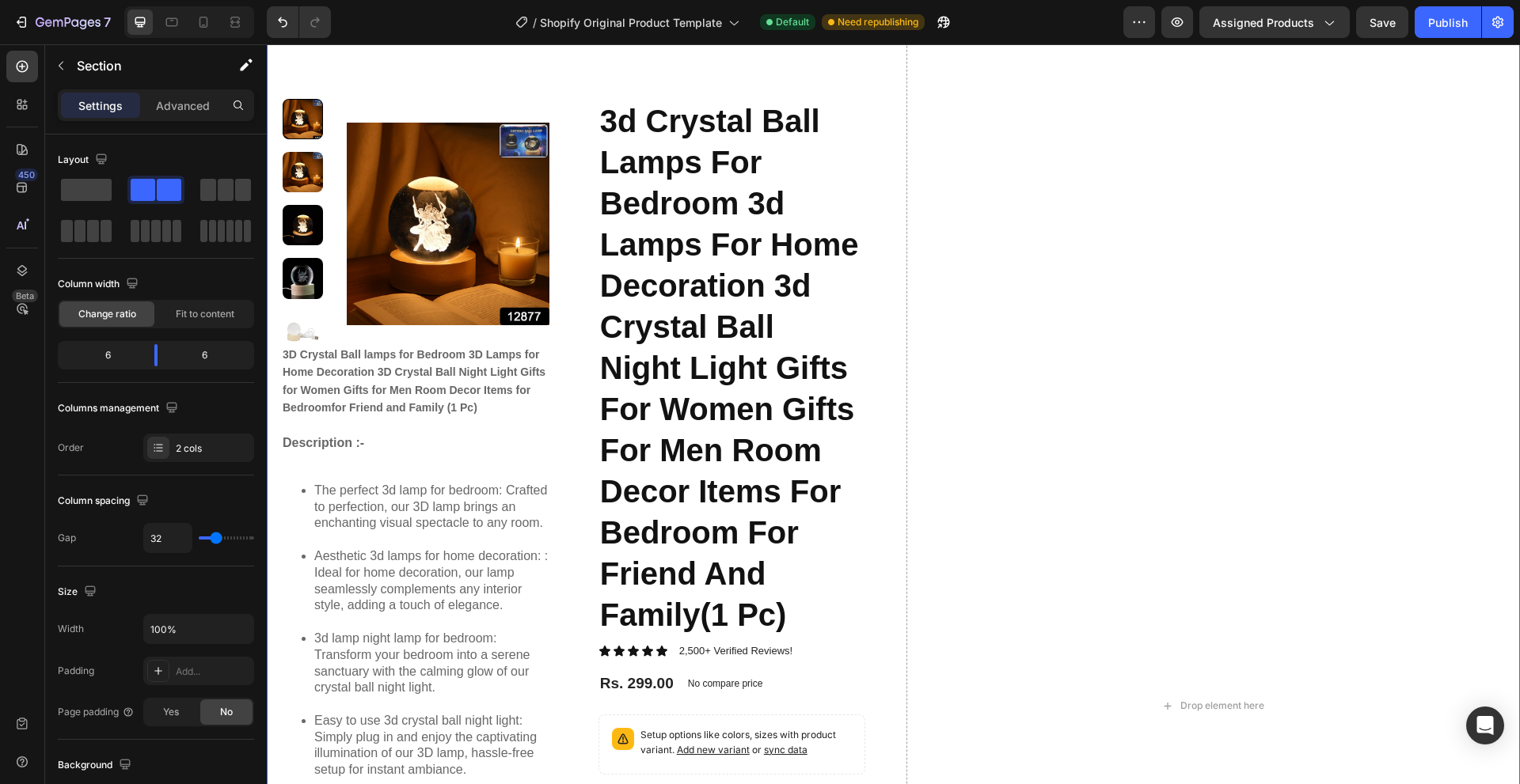
scroll to position [0, 0]
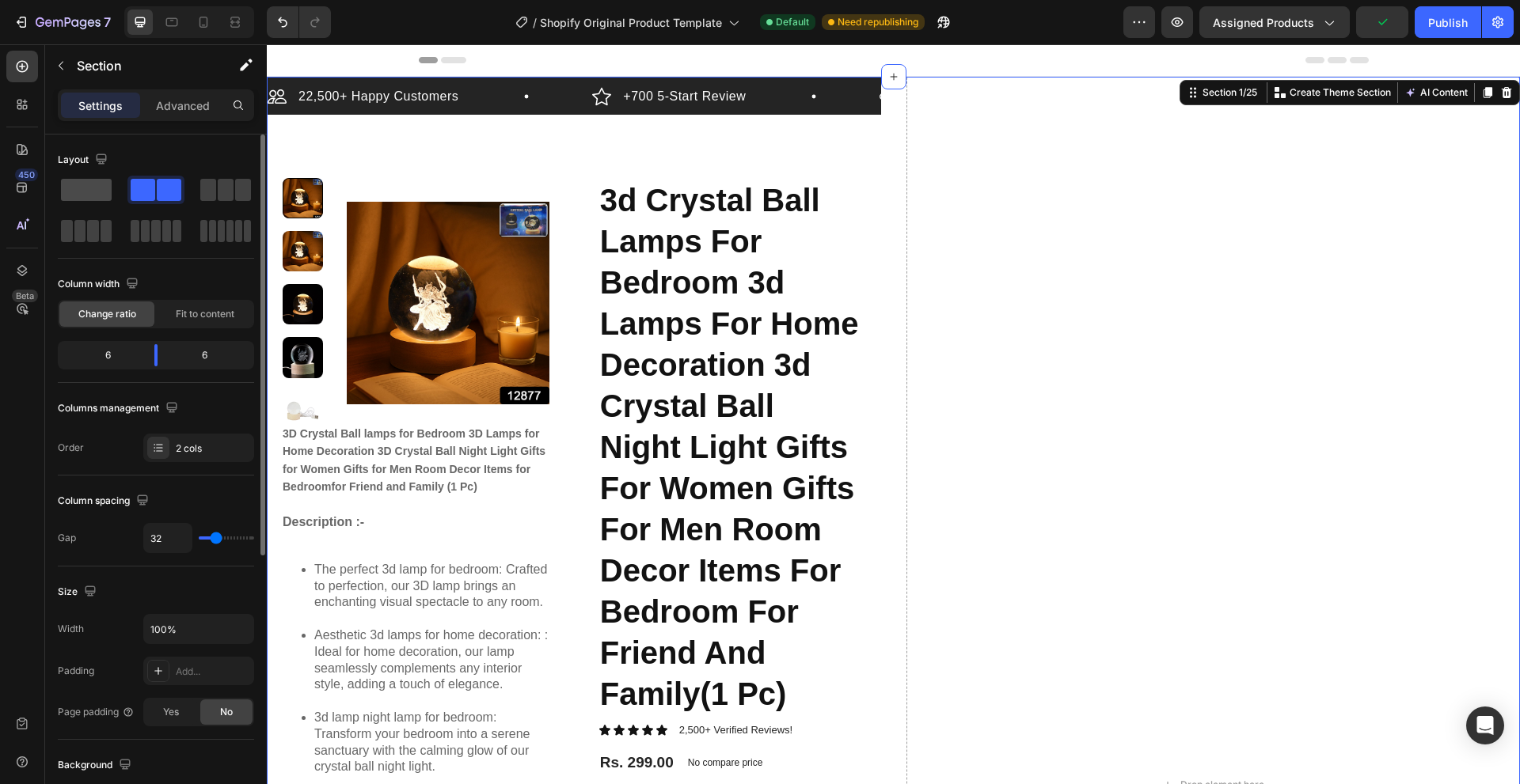
click at [81, 195] on span at bounding box center [86, 189] width 51 height 22
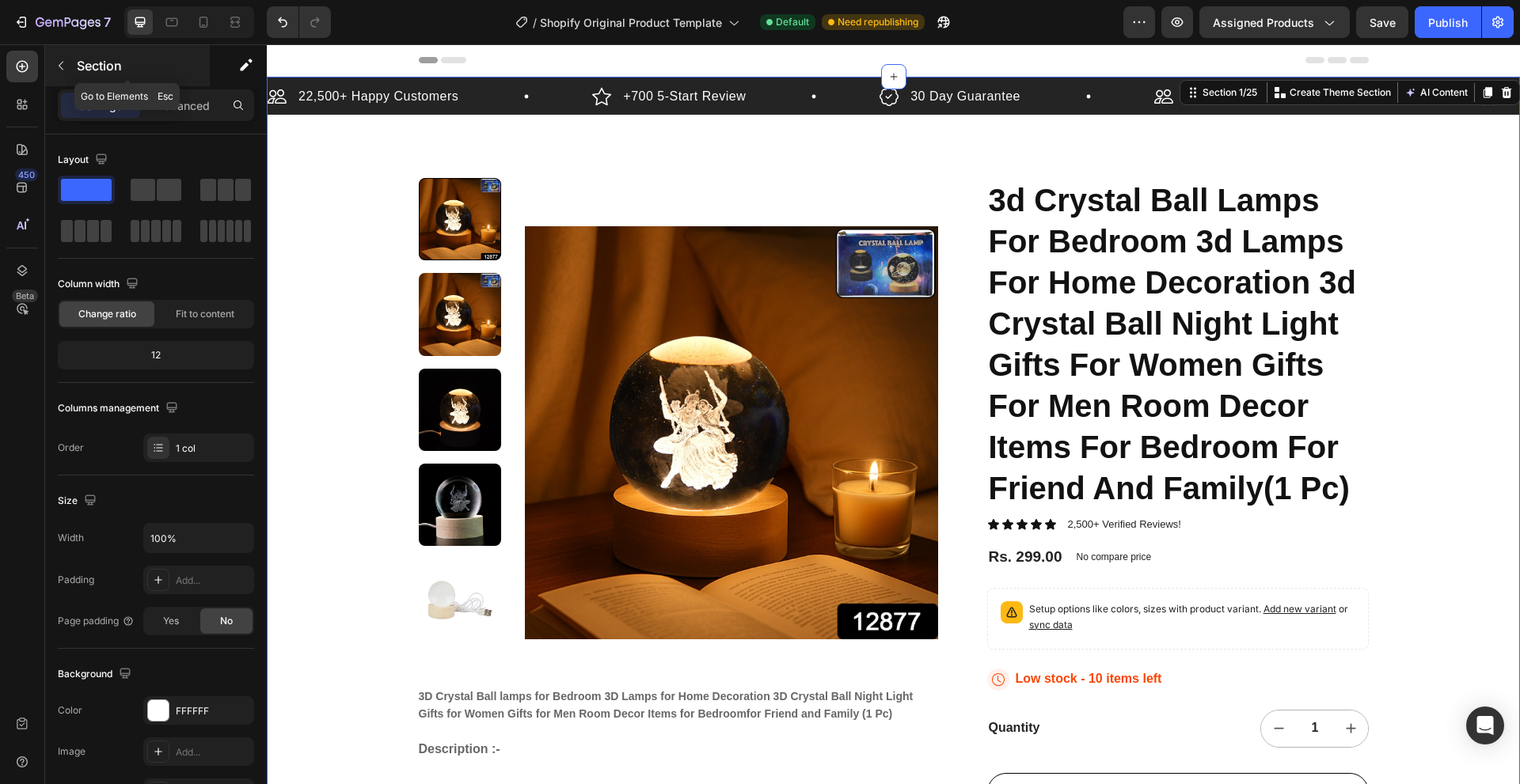
click at [57, 68] on icon "button" at bounding box center [61, 66] width 13 height 13
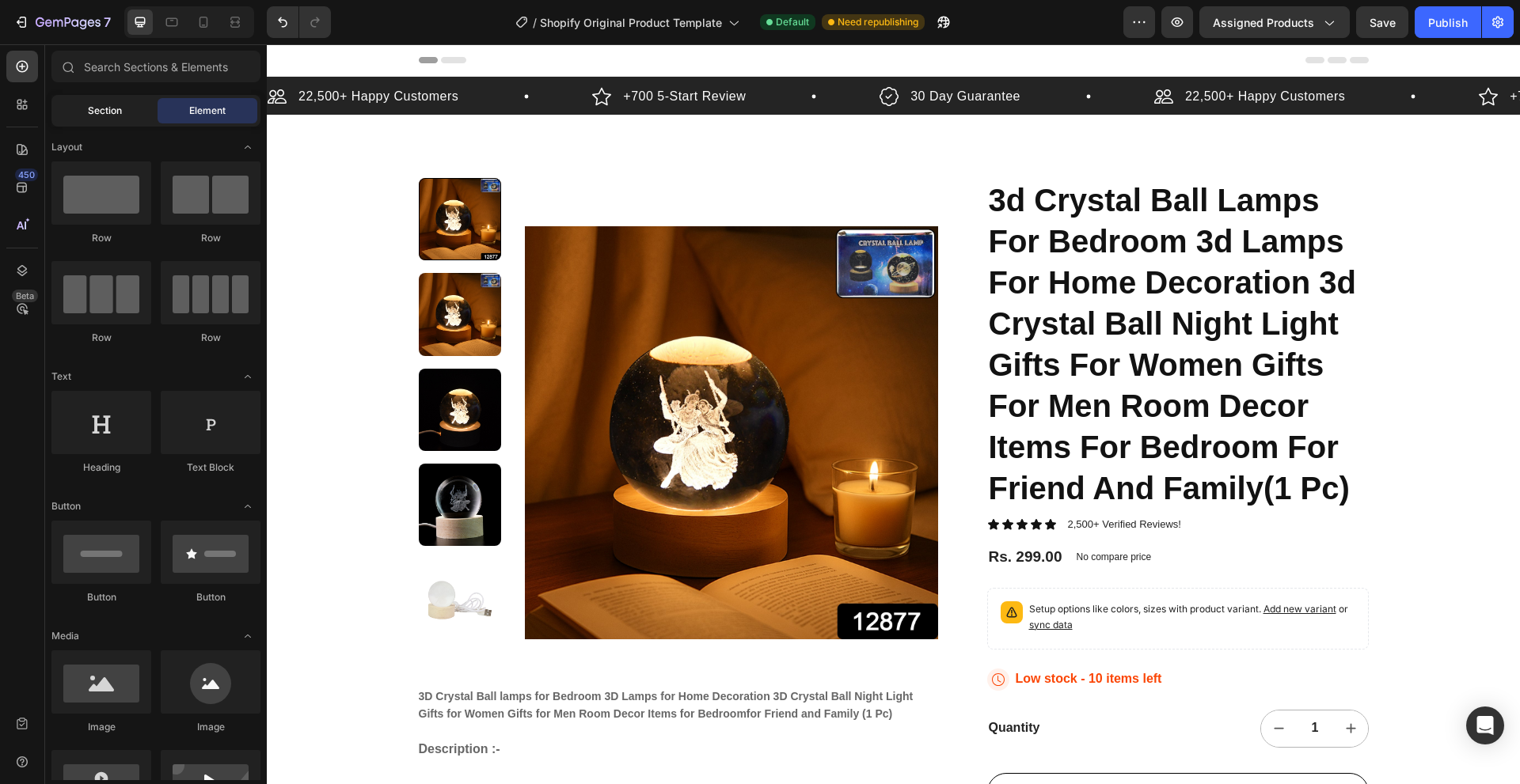
click at [118, 107] on span "Section" at bounding box center [105, 111] width 34 height 15
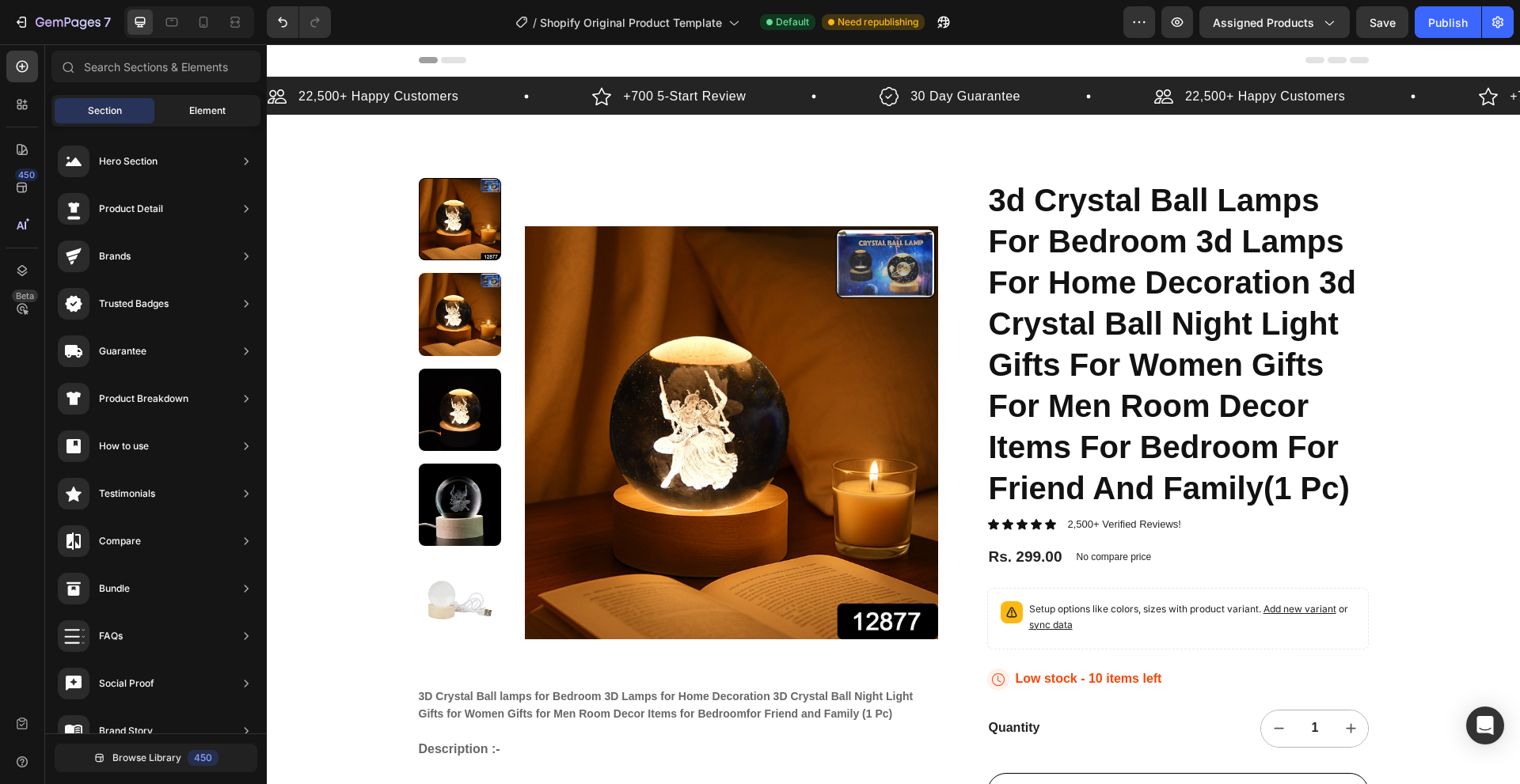
click at [192, 106] on span "Element" at bounding box center [207, 111] width 36 height 15
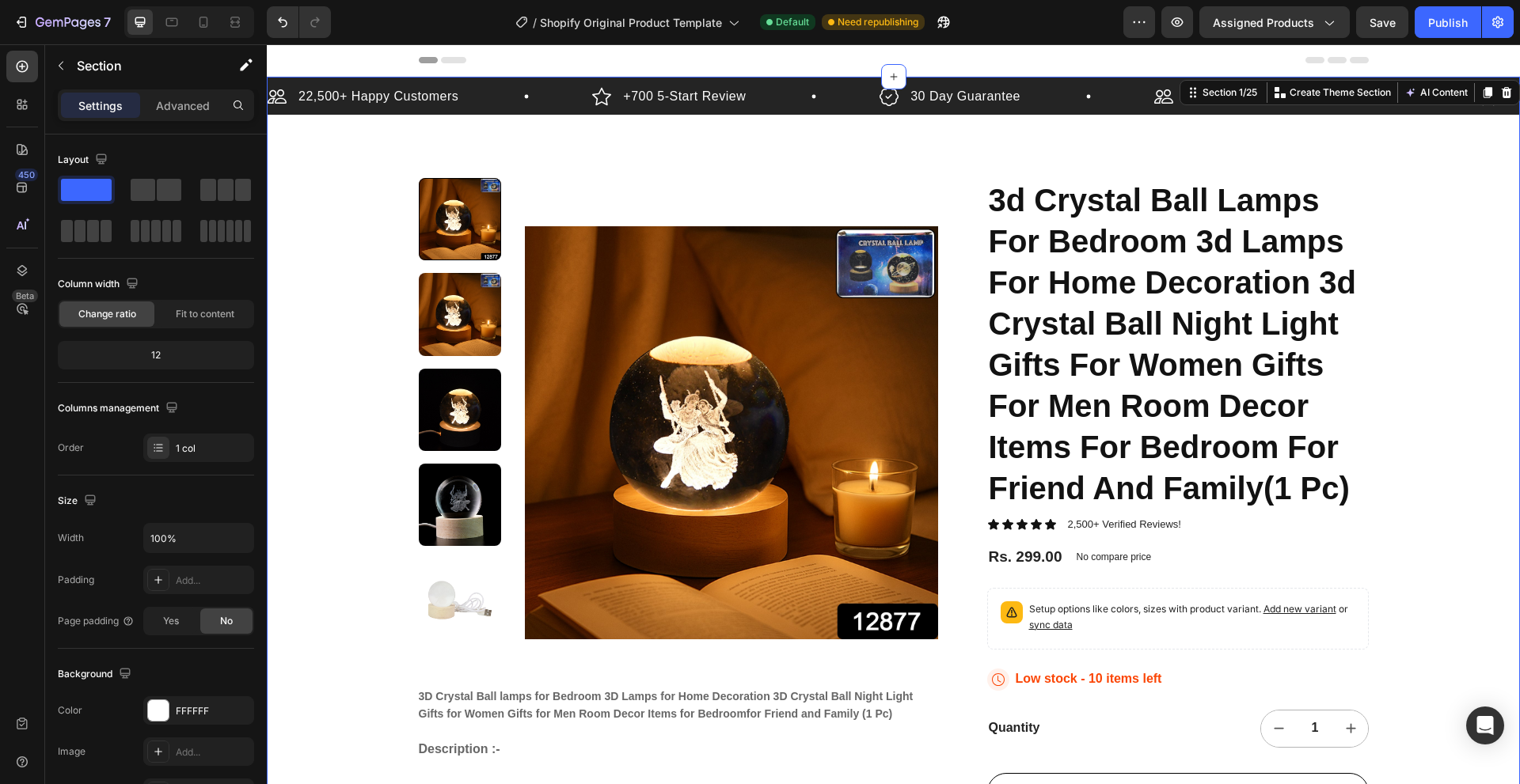
click at [358, 315] on div "22,500+ Happy Customers Item List +700 5-Start Review Item List 30 Day Guarante…" at bounding box center [893, 794] width 1253 height 1436
click at [214, 22] on div at bounding box center [203, 22] width 25 height 25
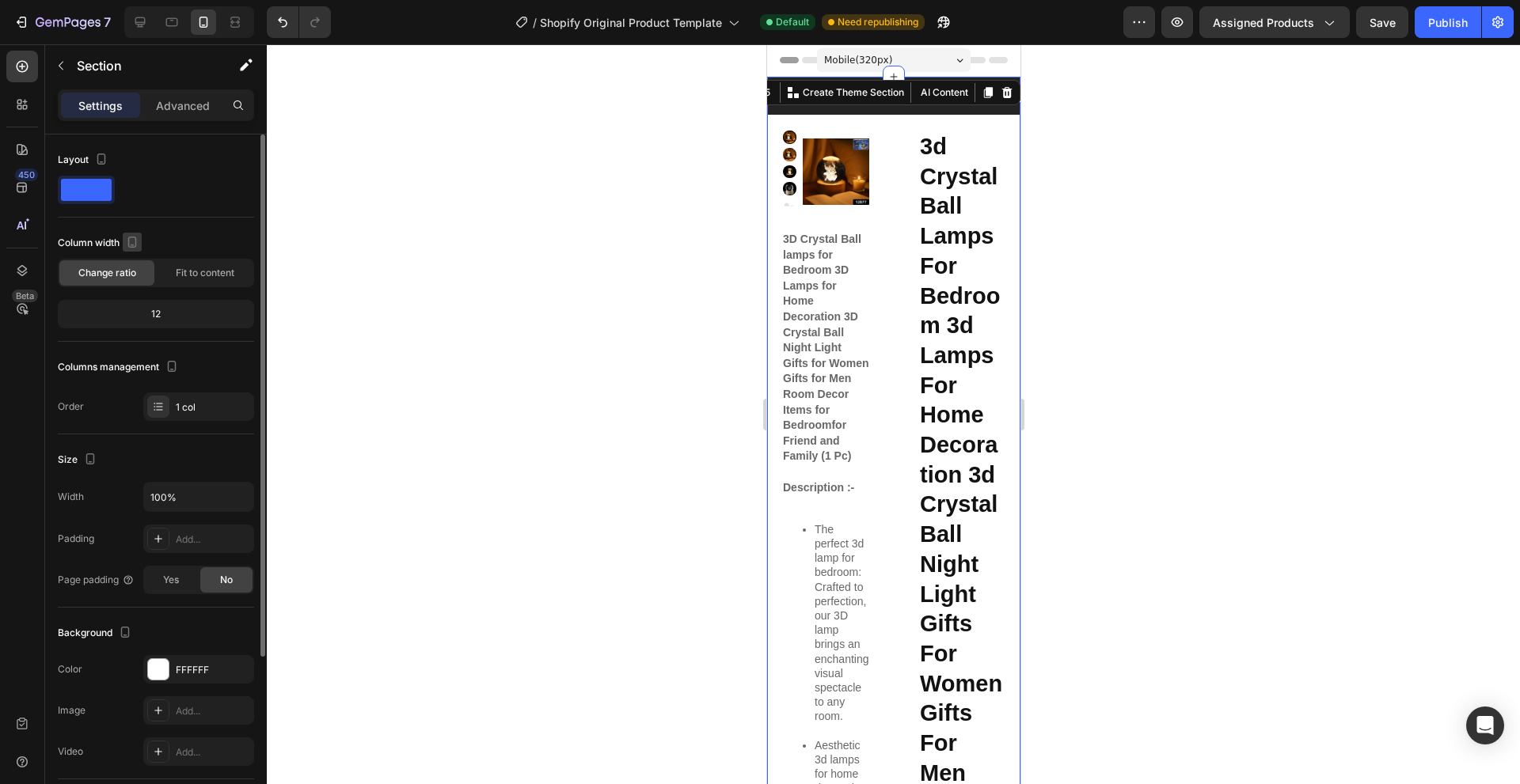
click at [125, 241] on icon "button" at bounding box center [132, 243] width 16 height 16
click at [186, 273] on span "Fit to content" at bounding box center [205, 273] width 59 height 15
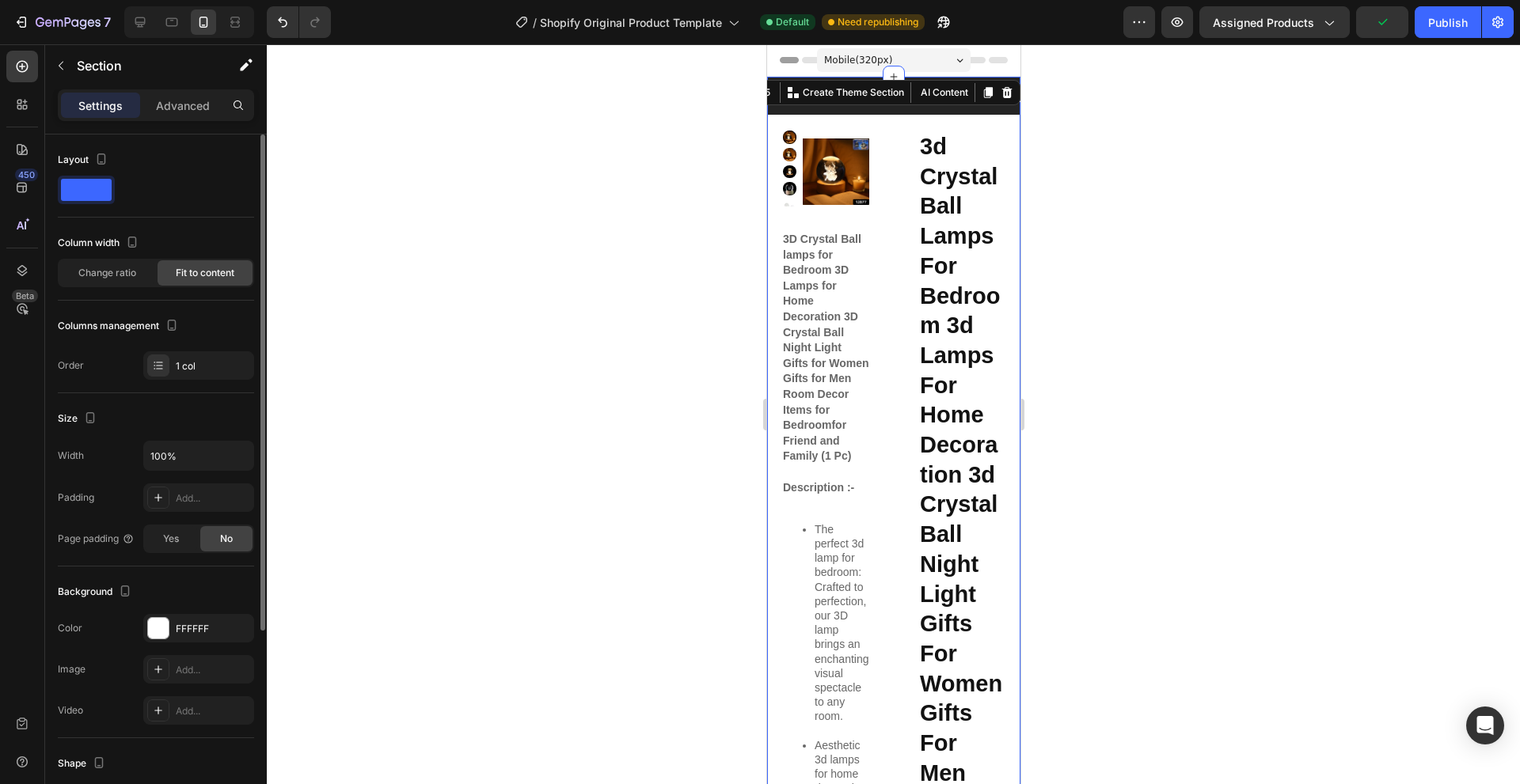
click at [186, 273] on span "Fit to content" at bounding box center [205, 273] width 59 height 15
click at [118, 263] on div "Change ratio" at bounding box center [107, 272] width 95 height 25
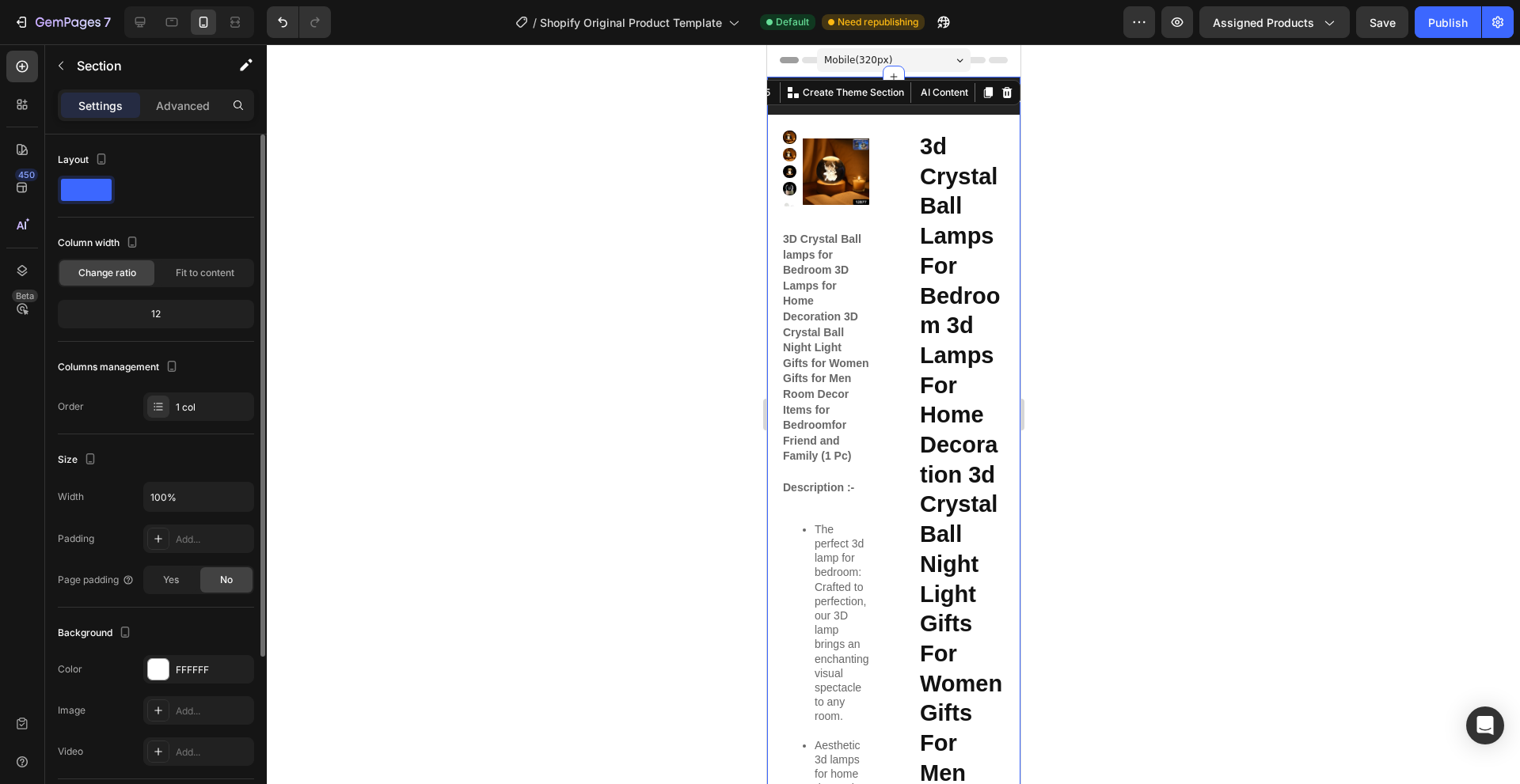
click at [130, 310] on div "12" at bounding box center [156, 313] width 190 height 22
click at [173, 315] on div "12" at bounding box center [156, 313] width 190 height 22
click at [156, 315] on div "12" at bounding box center [156, 313] width 190 height 22
click at [154, 315] on div "12" at bounding box center [156, 313] width 190 height 22
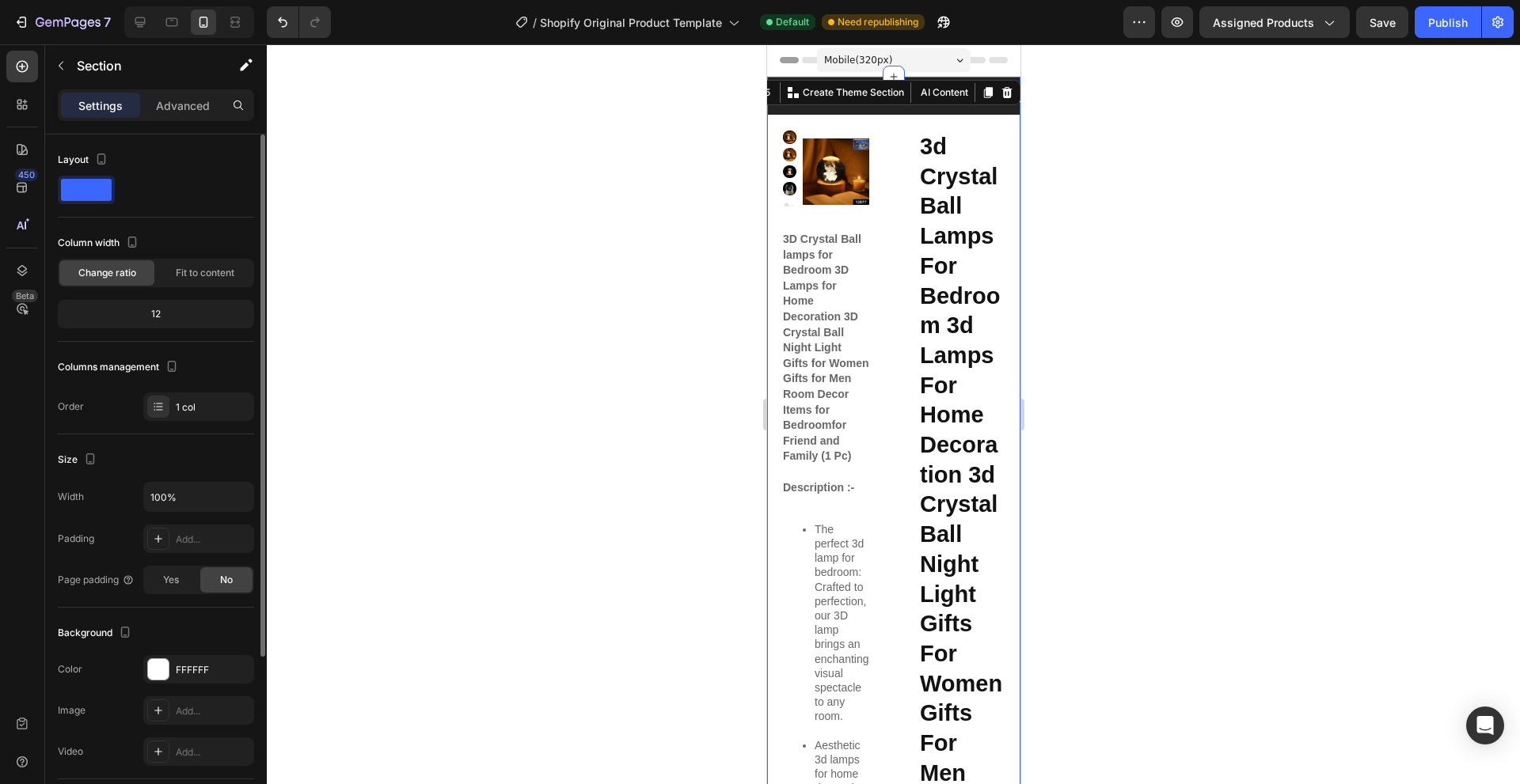
click at [154, 315] on div "12" at bounding box center [156, 313] width 190 height 22
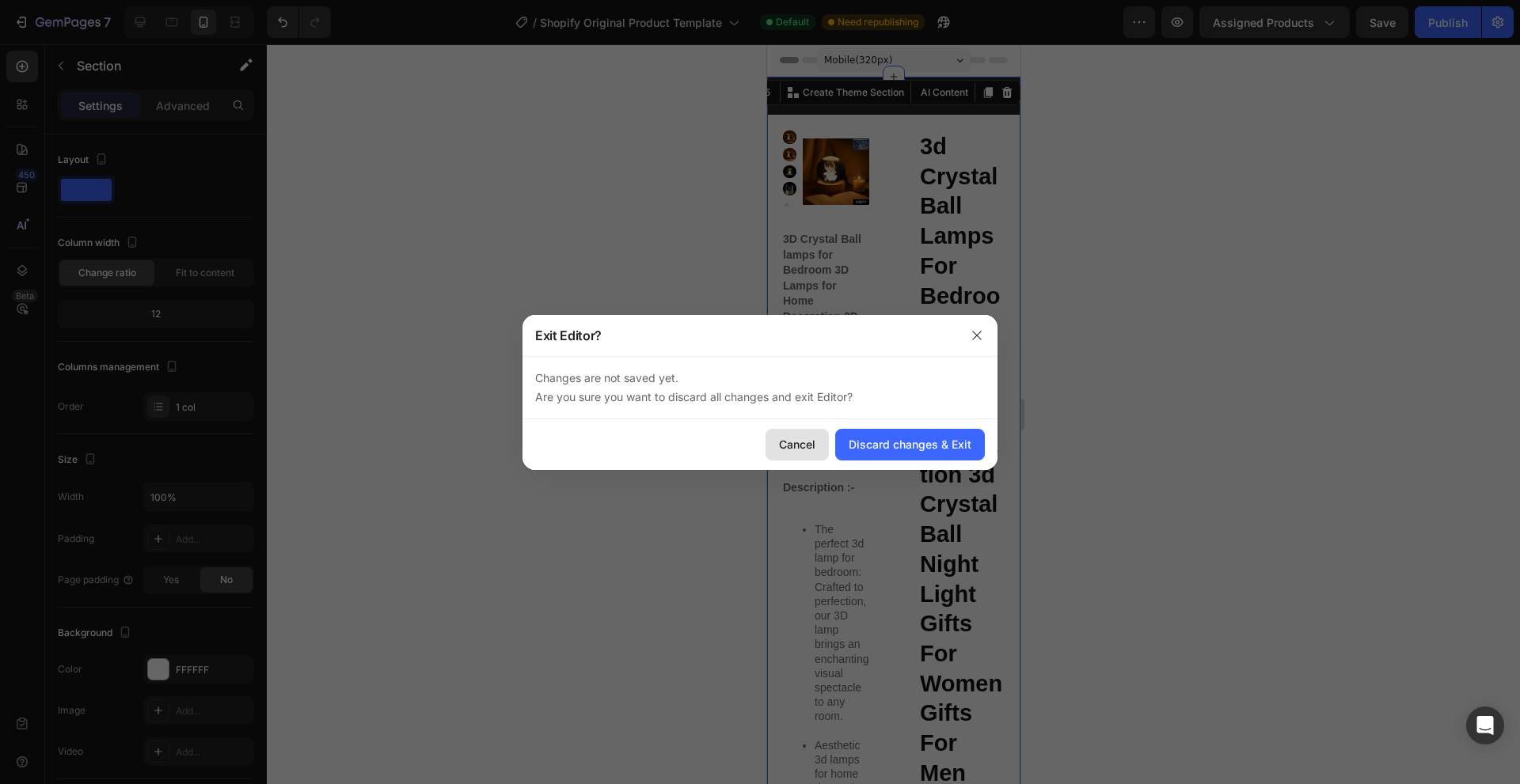
click at [796, 446] on div "Cancel" at bounding box center [796, 444] width 36 height 17
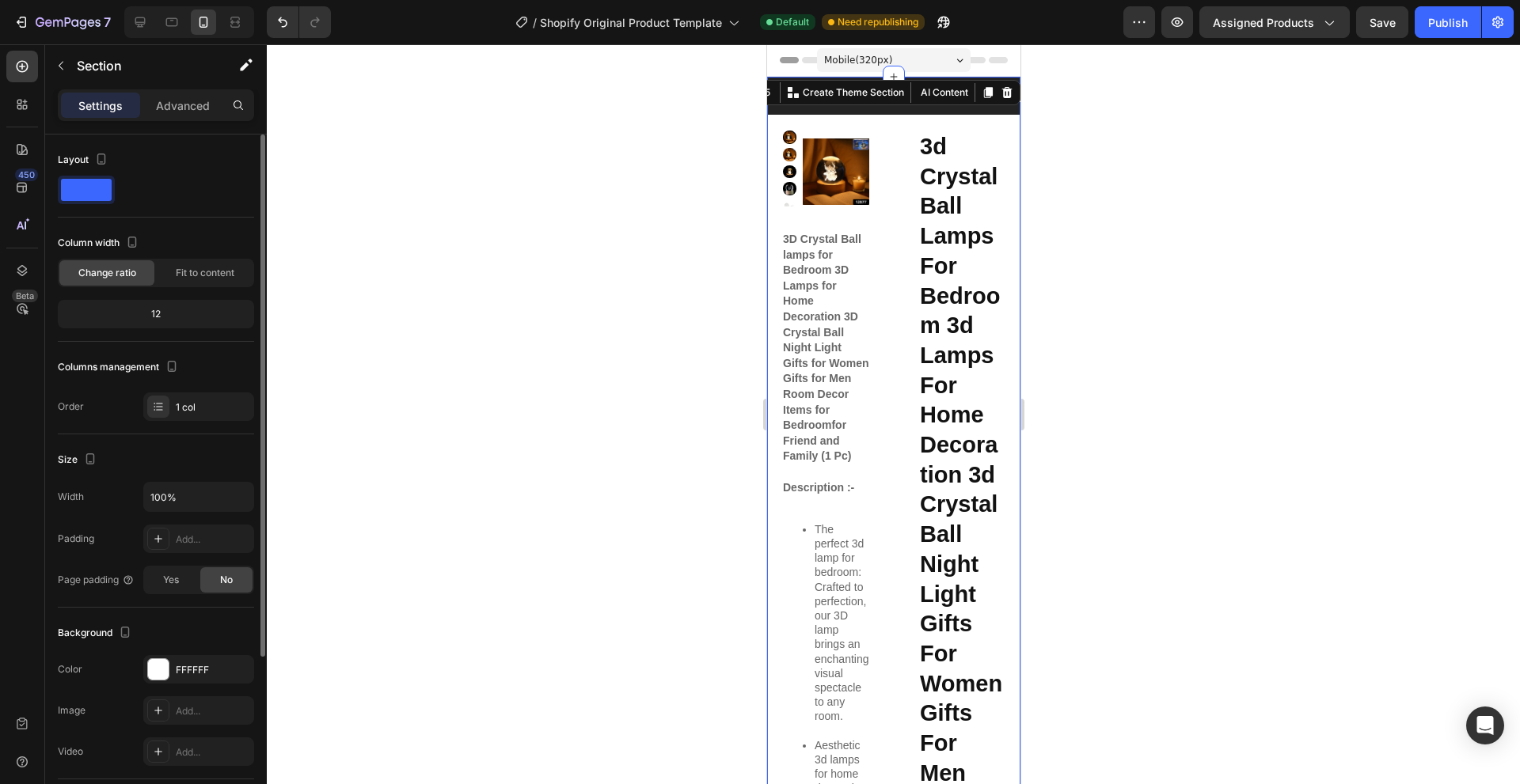
click at [153, 317] on div "12" at bounding box center [156, 313] width 190 height 22
click at [155, 317] on div "12" at bounding box center [156, 313] width 190 height 22
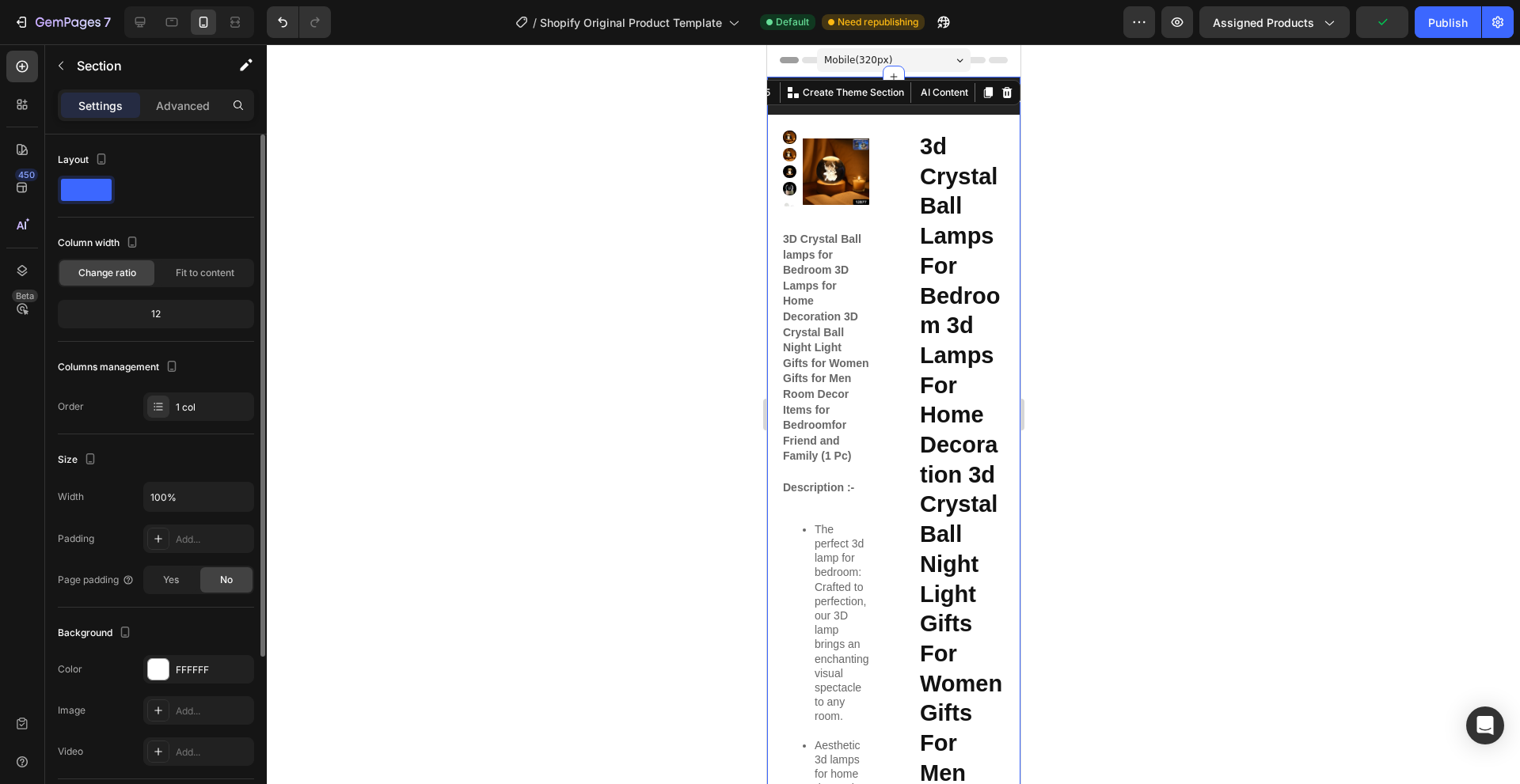
click at [155, 317] on div "12" at bounding box center [156, 313] width 190 height 22
click at [158, 304] on div "12" at bounding box center [156, 313] width 190 height 22
click at [158, 305] on div "12" at bounding box center [156, 313] width 190 height 22
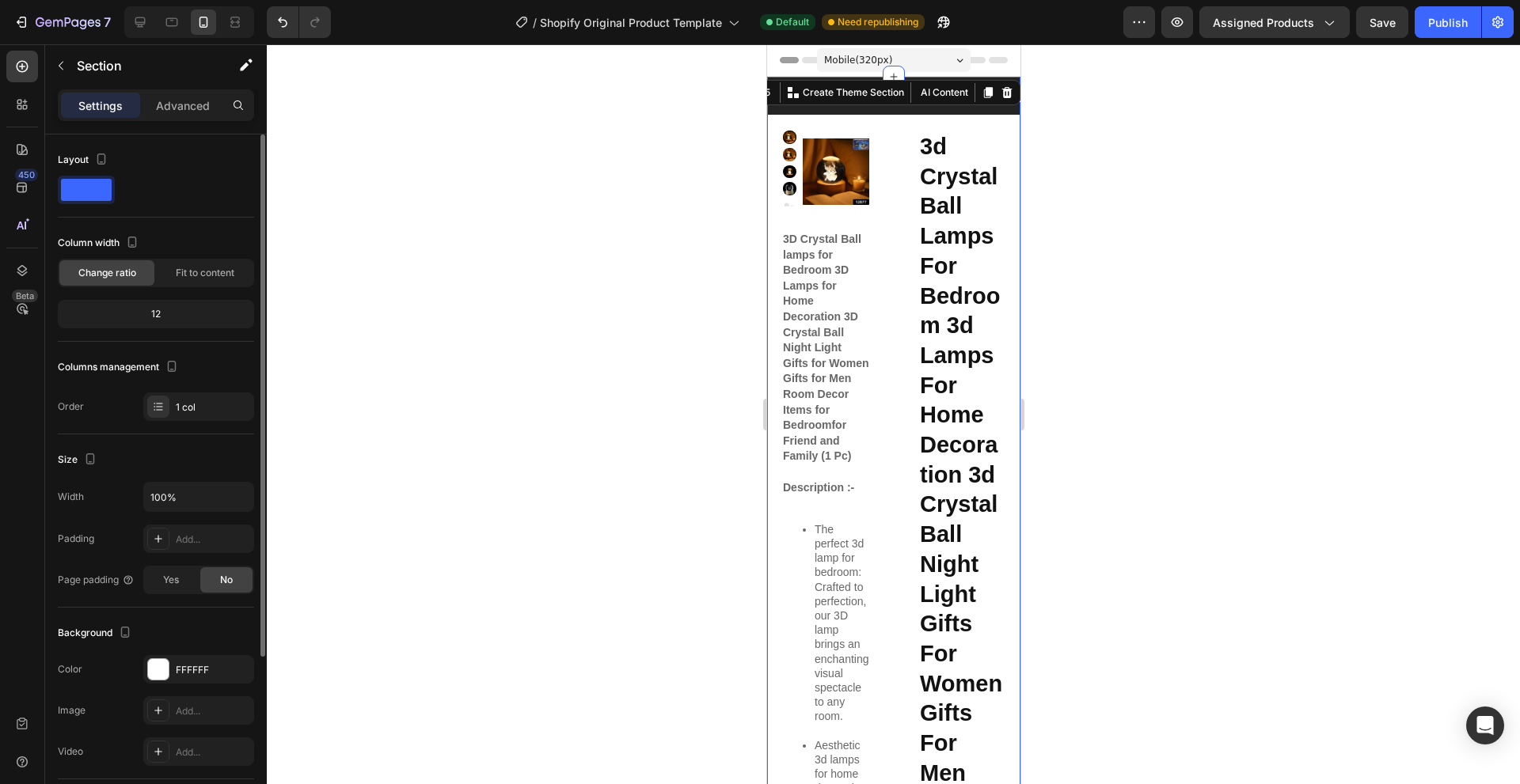
click at [157, 325] on div "12" at bounding box center [156, 313] width 190 height 22
click at [179, 416] on div "1 col" at bounding box center [198, 406] width 110 height 28
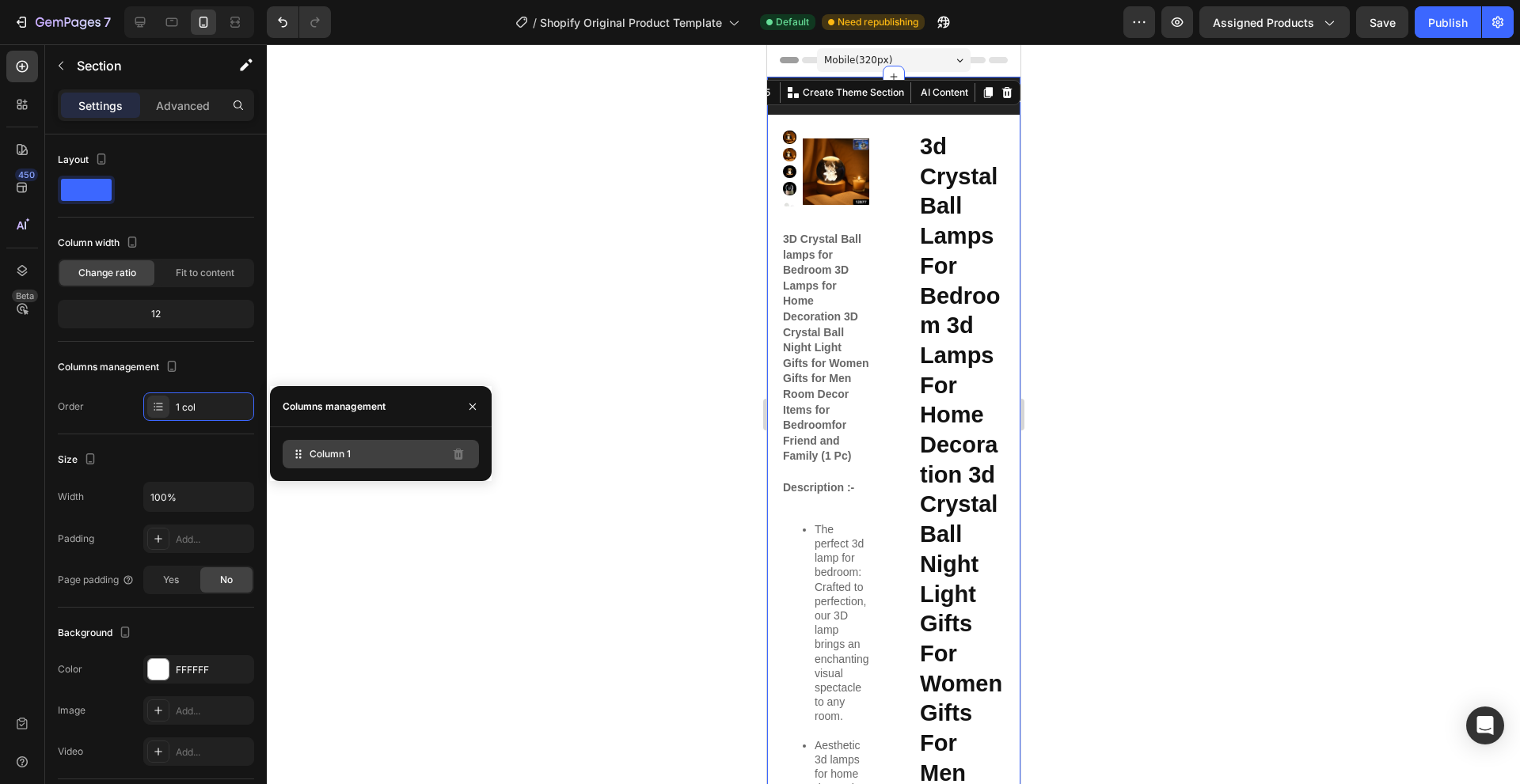
click at [348, 459] on span "Column 1" at bounding box center [330, 454] width 41 height 15
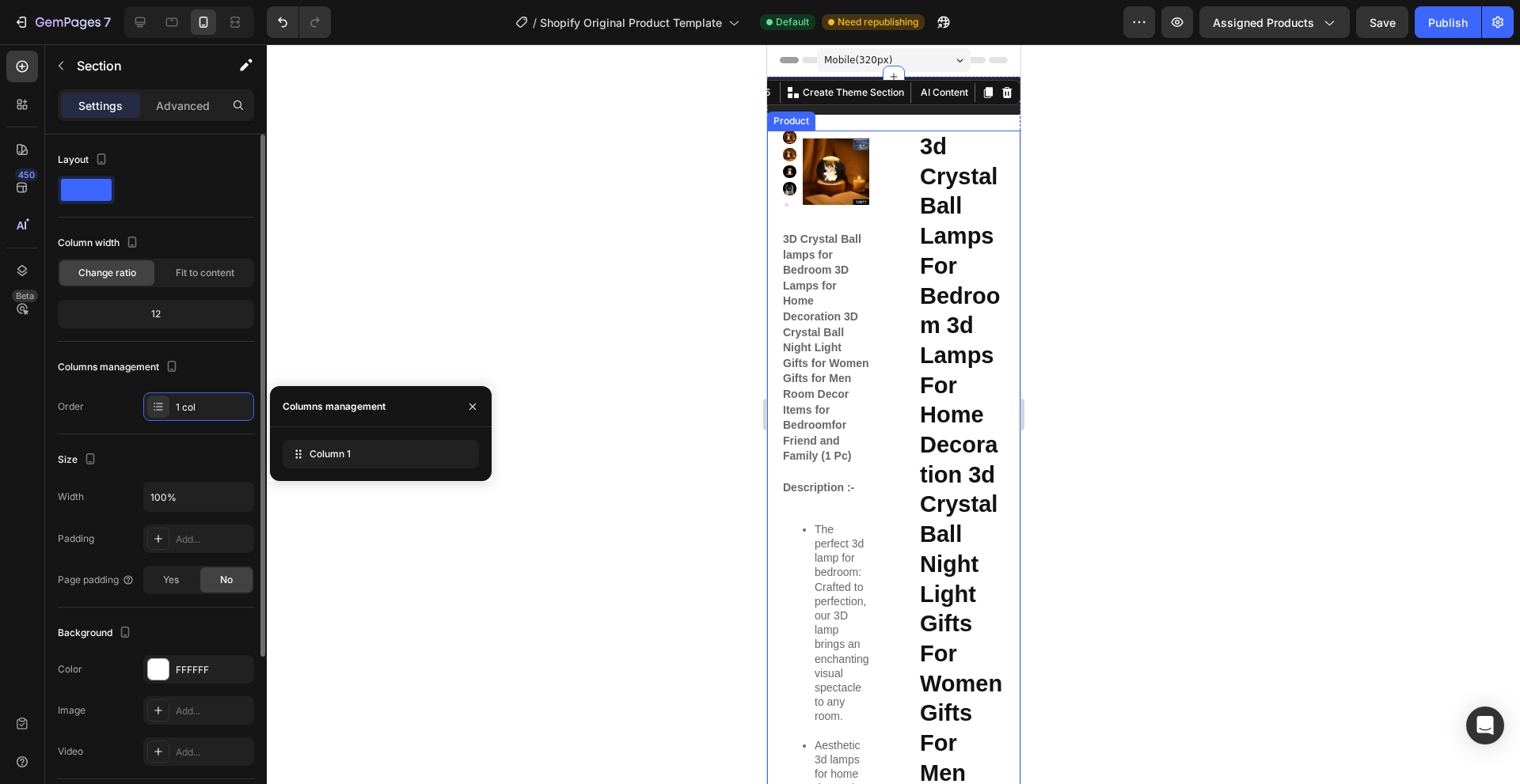
drag, startPoint x: 357, startPoint y: 463, endPoint x: 81, endPoint y: 395, distance: 284.3
click at [116, 403] on div "450 Beta Sections(18) Elements(84) Section Element Hero Section Product Detail …" at bounding box center [133, 414] width 267 height 740
click at [238, 501] on icon "button" at bounding box center [239, 497] width 16 height 16
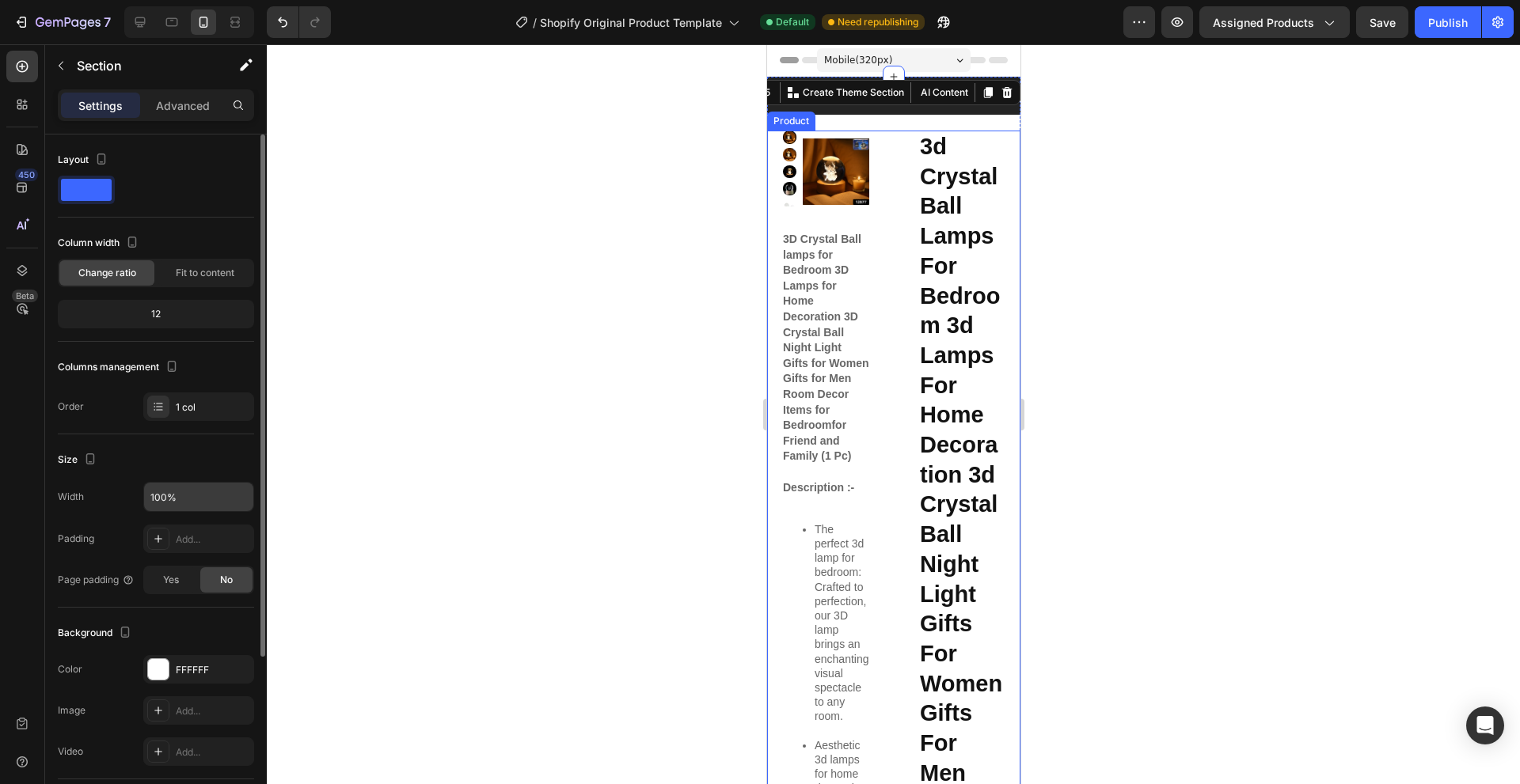
click at [101, 495] on div "Width 100%" at bounding box center [156, 496] width 197 height 30
click at [210, 551] on div "Add..." at bounding box center [198, 538] width 110 height 28
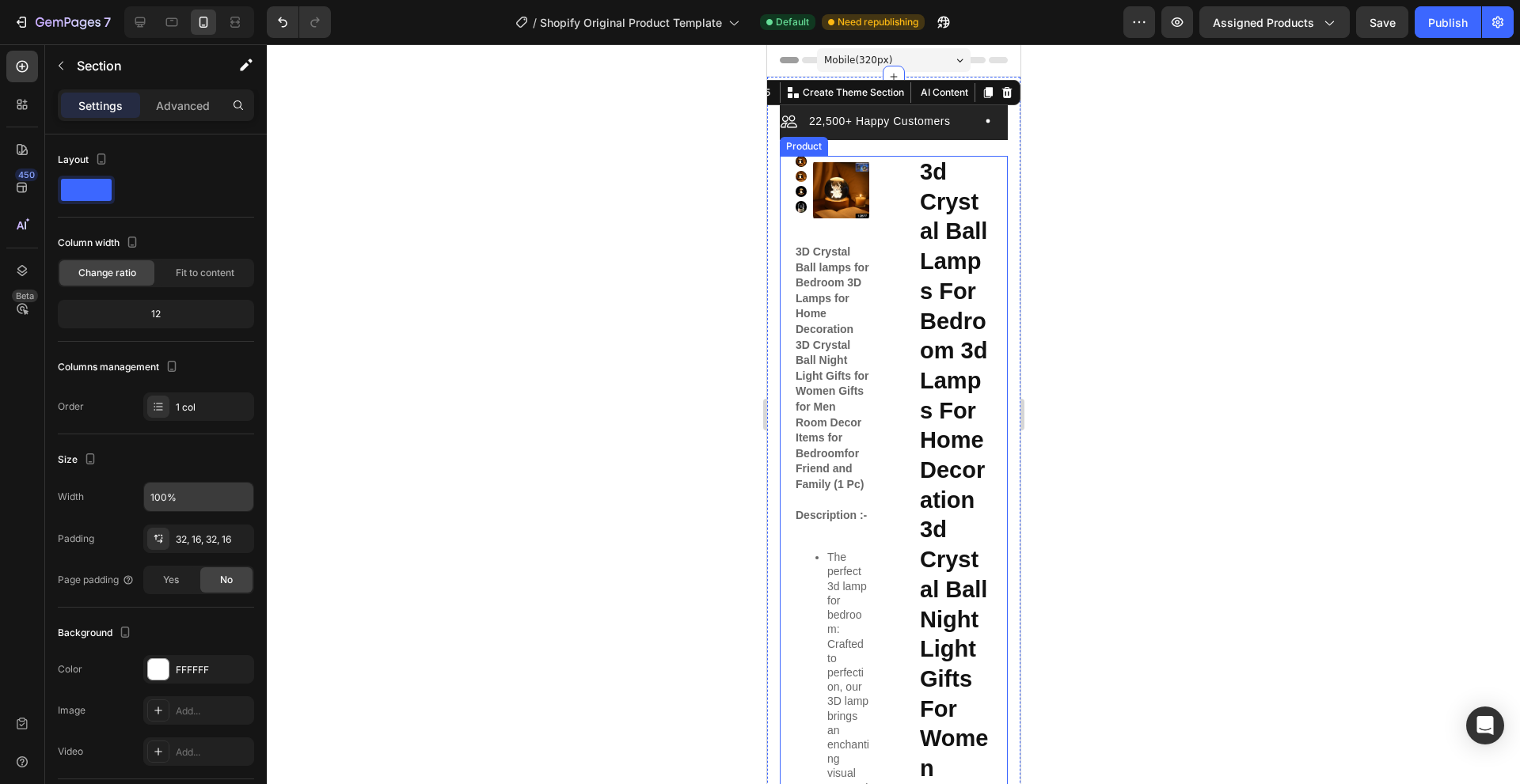
click at [600, 360] on div at bounding box center [893, 414] width 1253 height 740
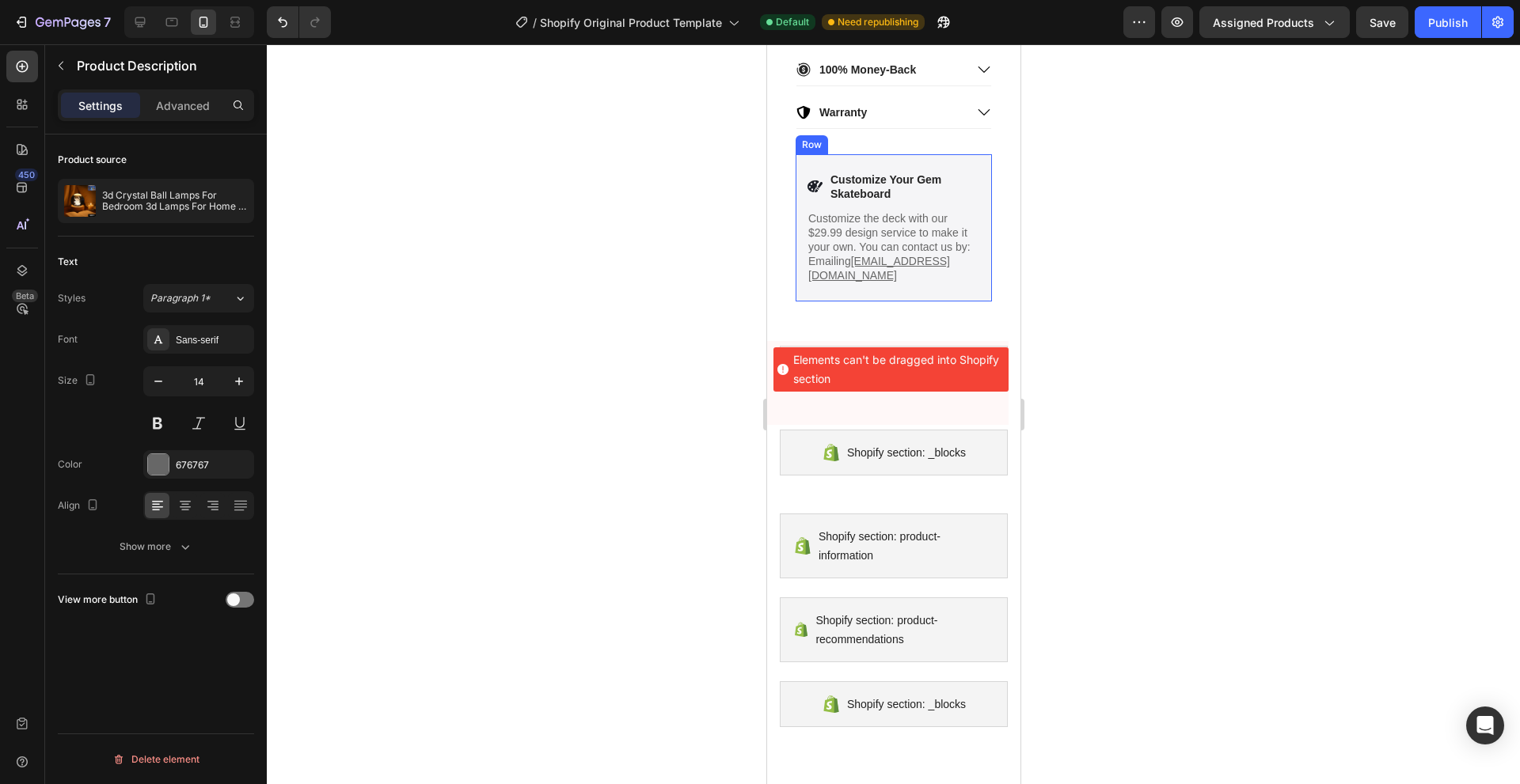
scroll to position [3291, 0]
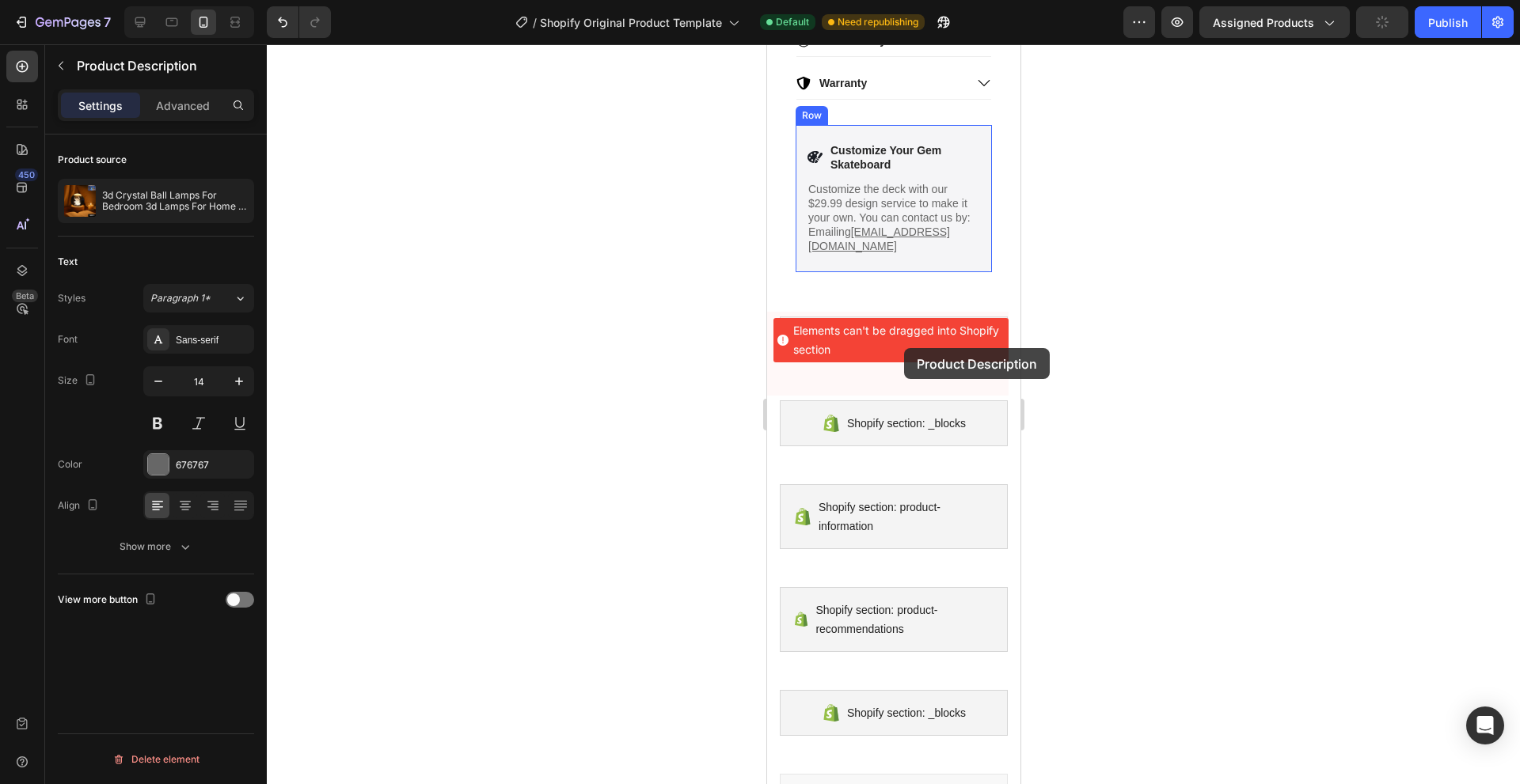
drag, startPoint x: 819, startPoint y: 323, endPoint x: 903, endPoint y: 355, distance: 89.9
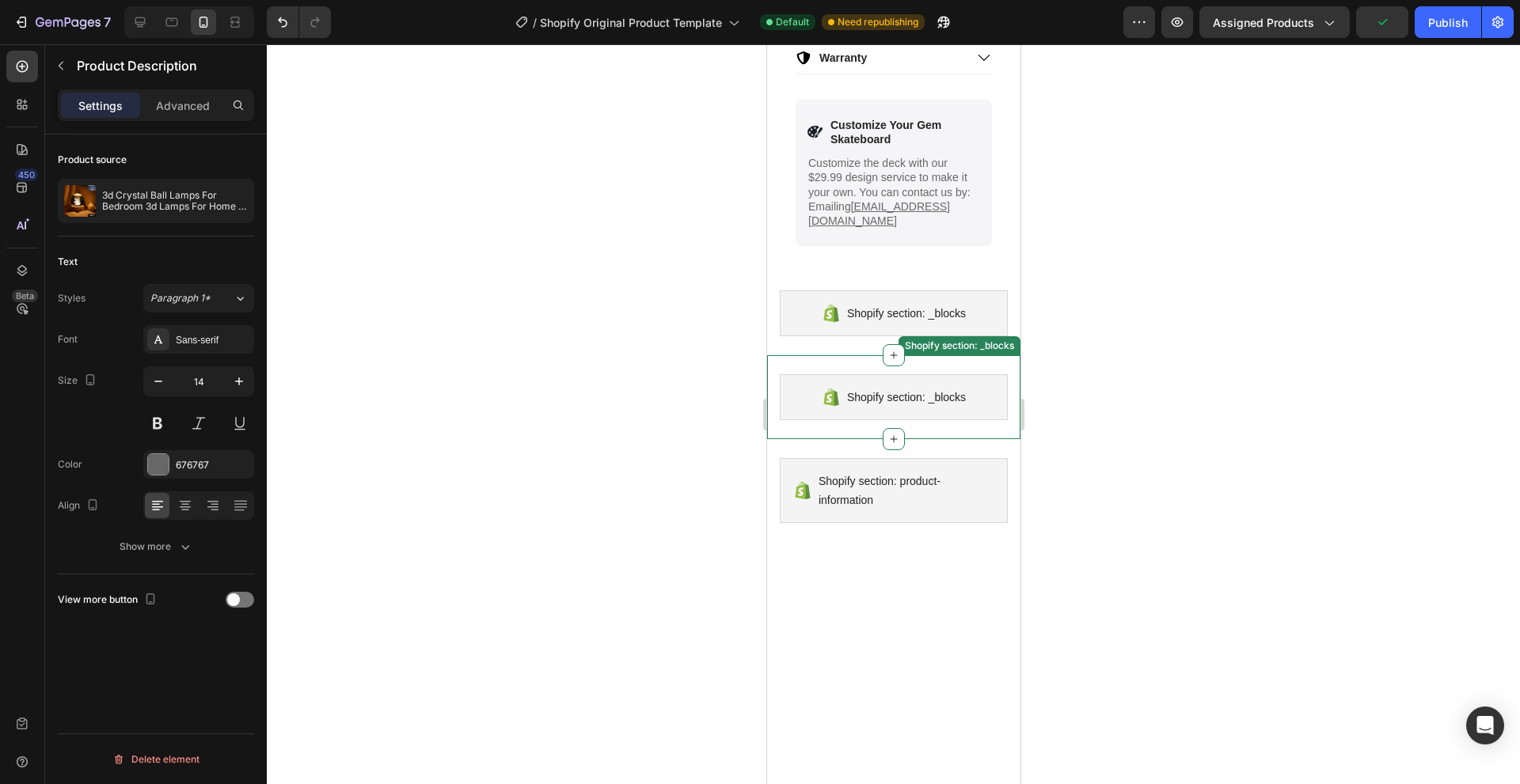
scroll to position [2975, 0]
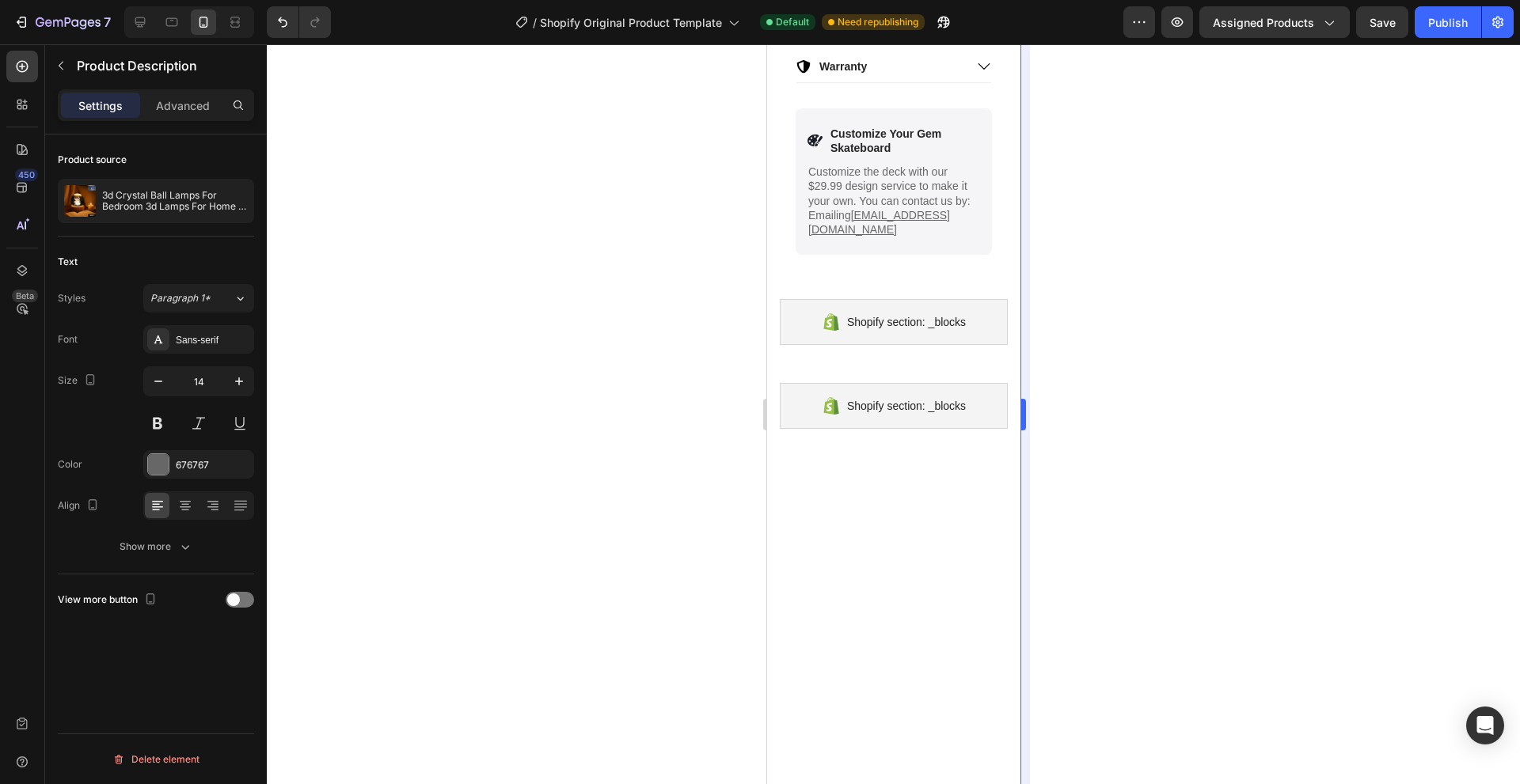
drag, startPoint x: 1144, startPoint y: 471, endPoint x: 1026, endPoint y: 287, distance: 218.6
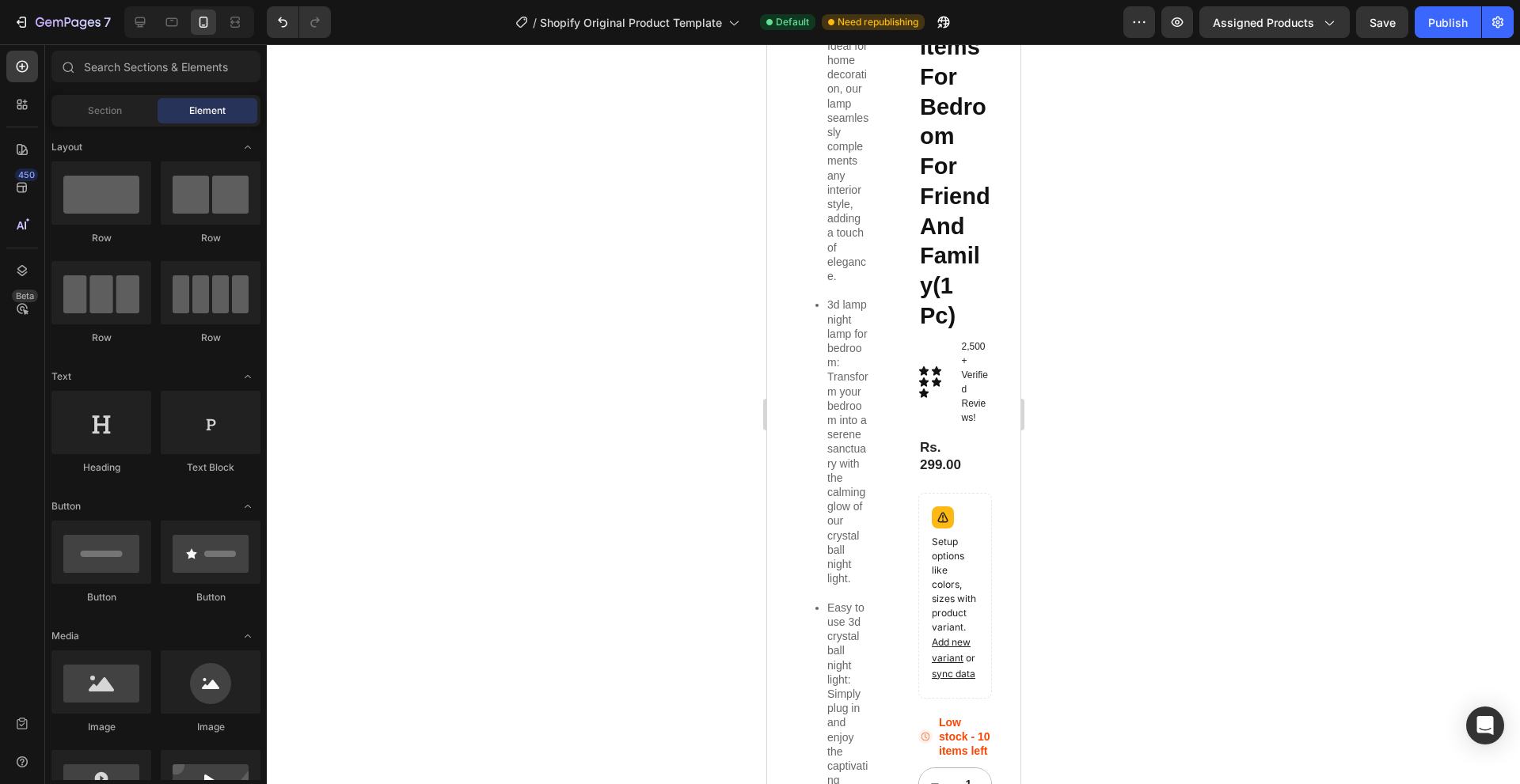
scroll to position [0, 0]
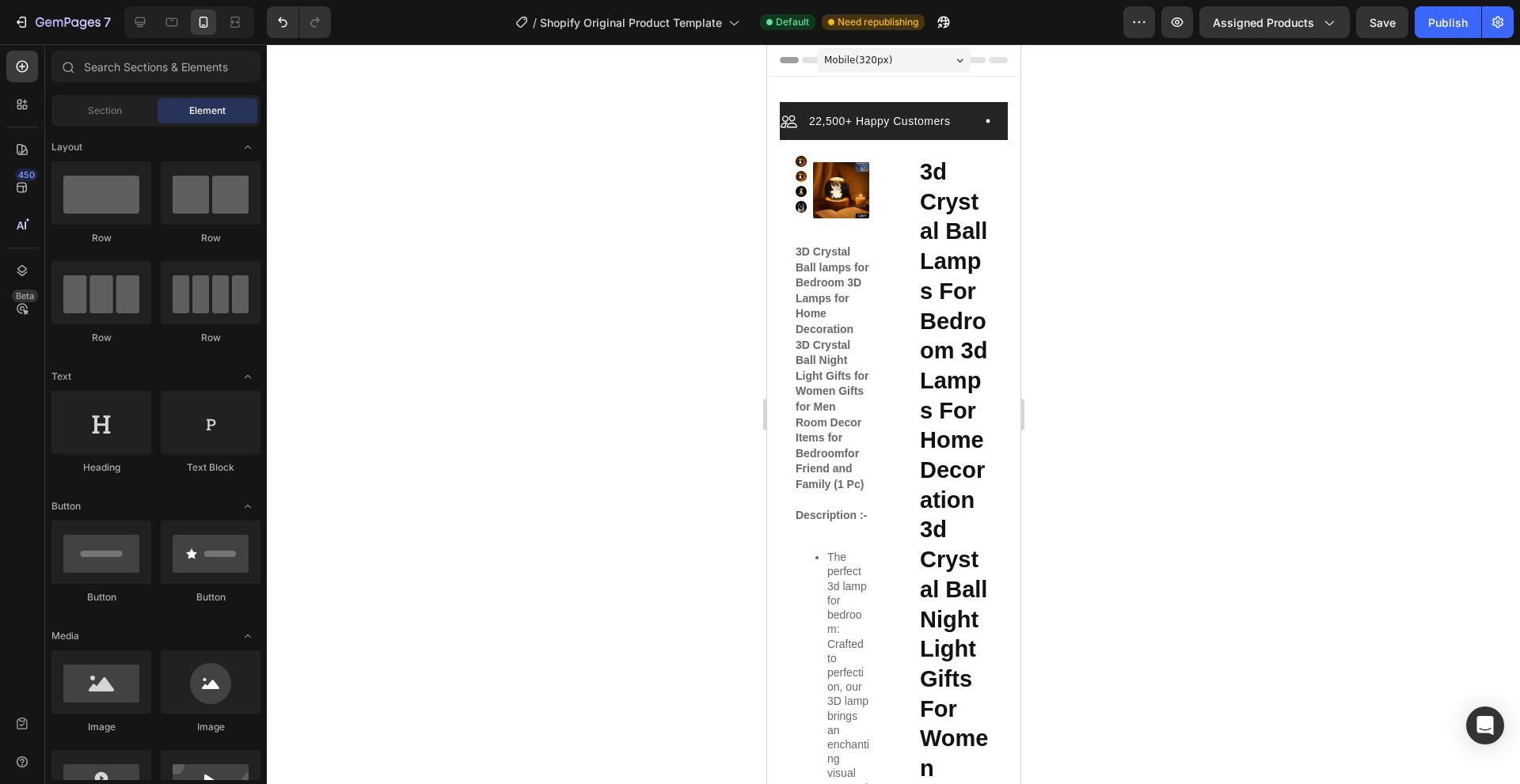
drag, startPoint x: 1018, startPoint y: 283, endPoint x: 1800, endPoint y: 104, distance: 802.2
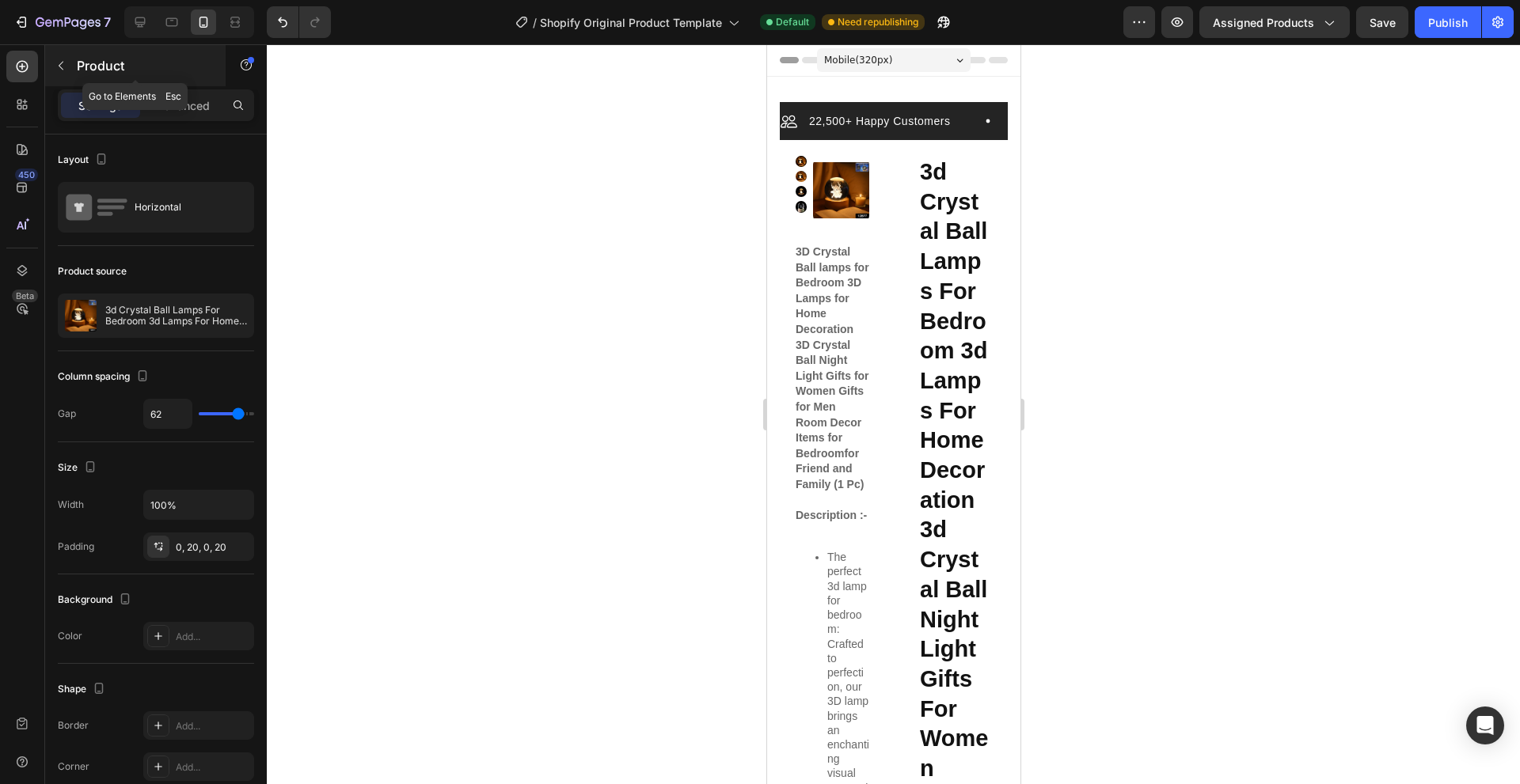
click at [68, 51] on div "Product" at bounding box center [135, 65] width 181 height 41
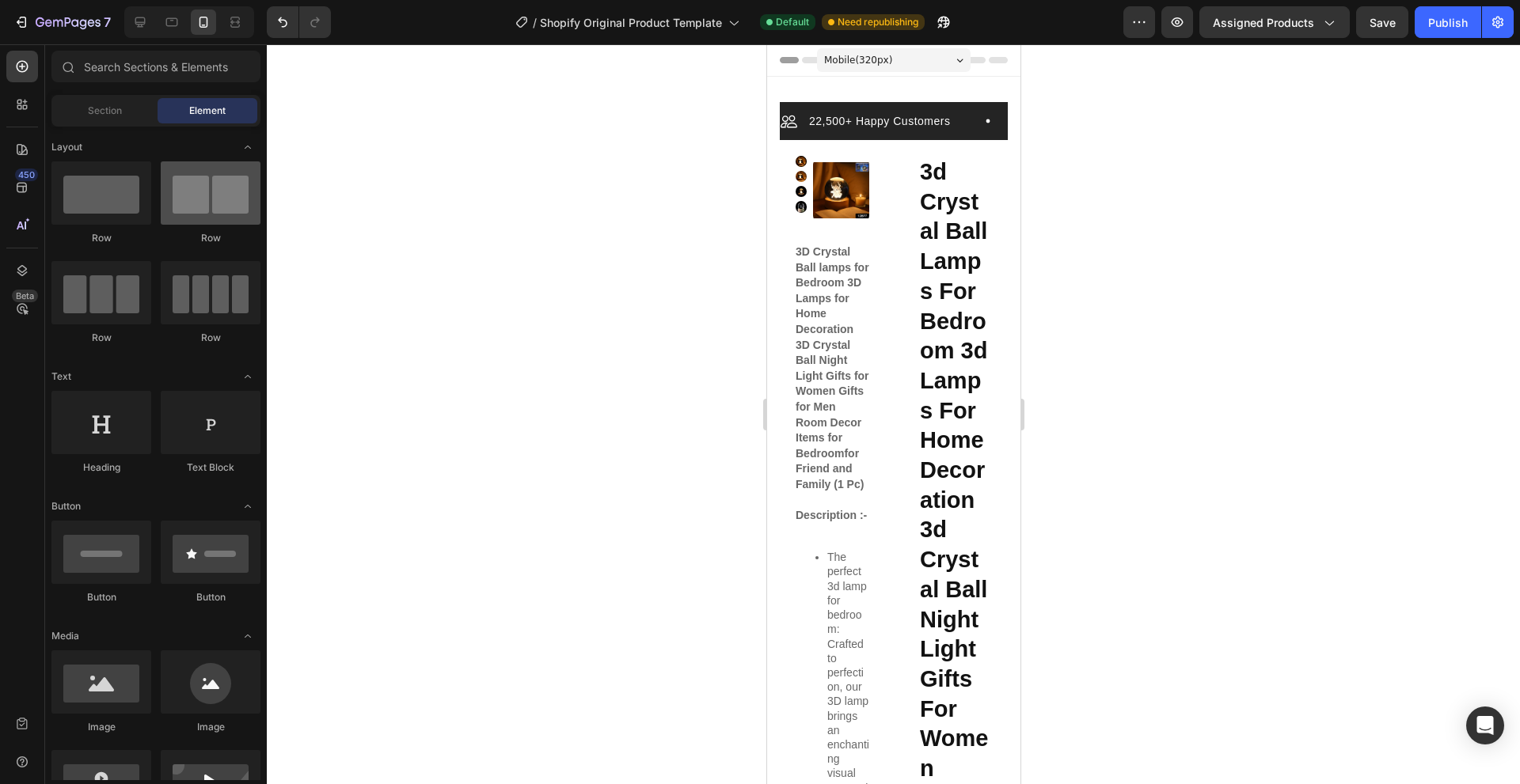
click at [247, 219] on div at bounding box center [210, 193] width 100 height 64
click at [216, 219] on div at bounding box center [210, 193] width 100 height 64
click at [205, 220] on div at bounding box center [210, 193] width 100 height 64
click at [204, 218] on div at bounding box center [210, 193] width 100 height 64
click at [114, 209] on div at bounding box center [102, 193] width 100 height 64
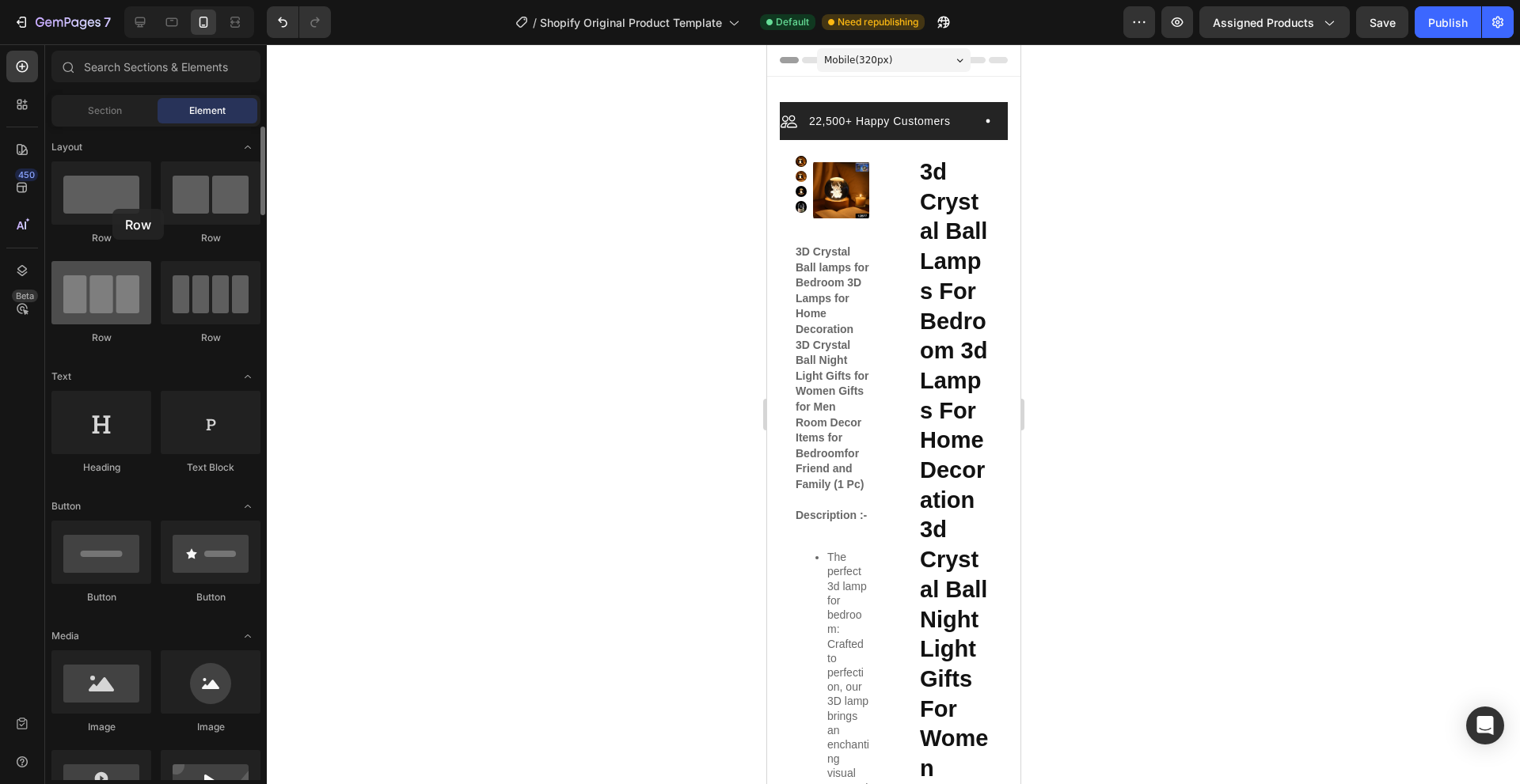
drag, startPoint x: 112, startPoint y: 209, endPoint x: 98, endPoint y: 309, distance: 101.0
click at [111, 211] on div at bounding box center [102, 193] width 100 height 64
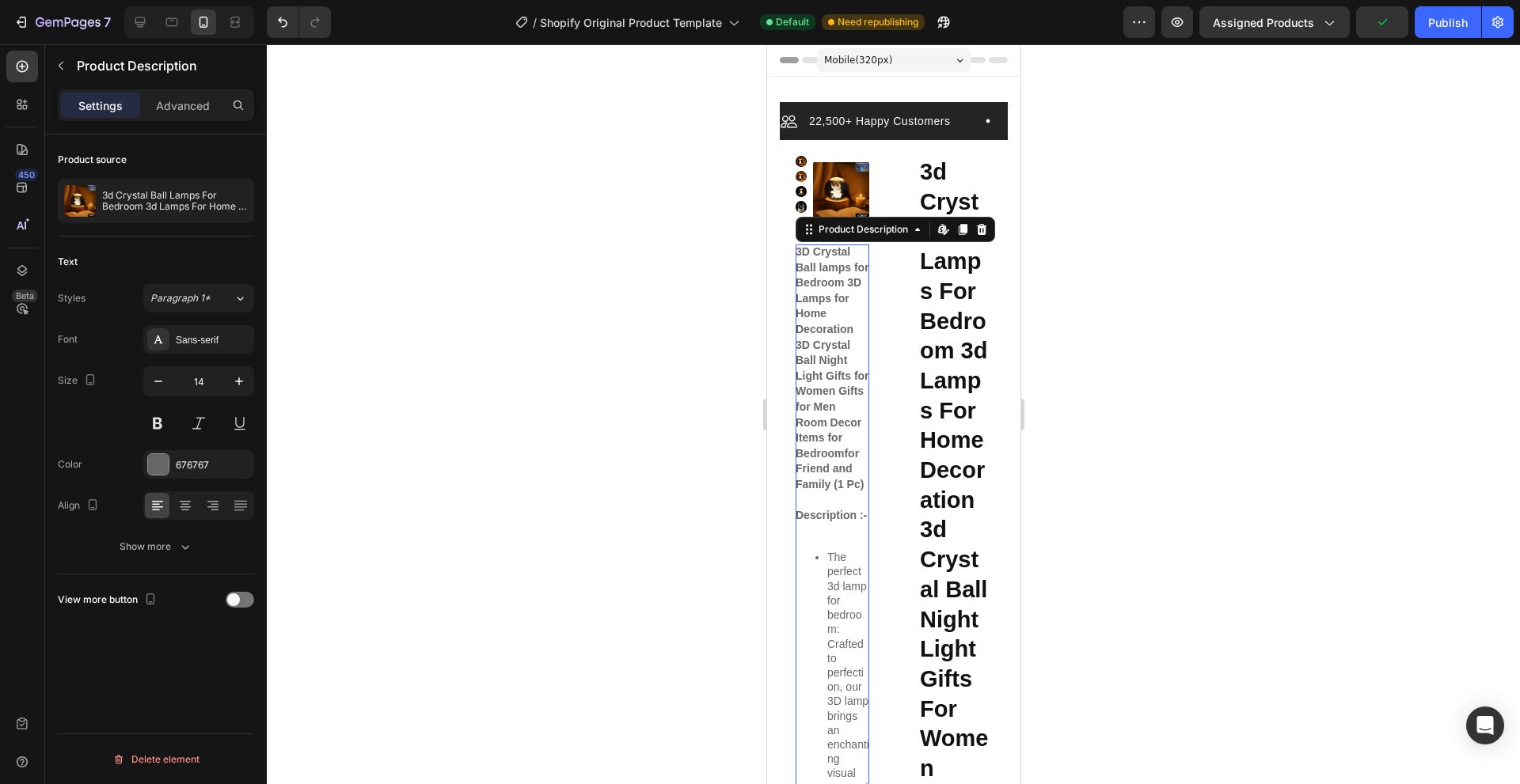
drag, startPoint x: 855, startPoint y: 287, endPoint x: 1465, endPoint y: 323, distance: 611.1
click at [855, 287] on span "3D Crystal Ball lamps for Bedroom 3D Lamps for Home Decoration 3D Crystal Ball …" at bounding box center [831, 367] width 73 height 245
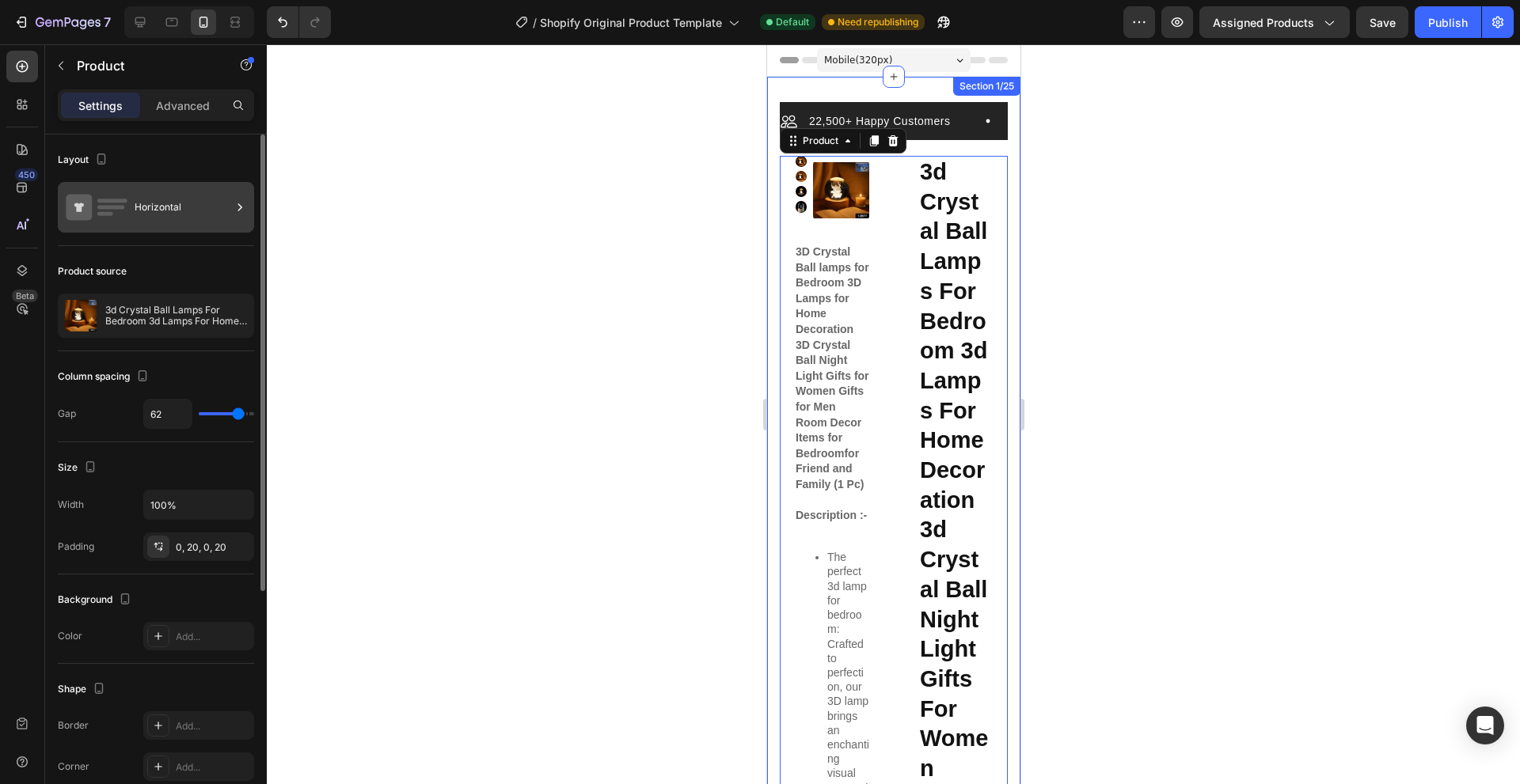
click at [200, 230] on div "Horizontal" at bounding box center [156, 207] width 197 height 51
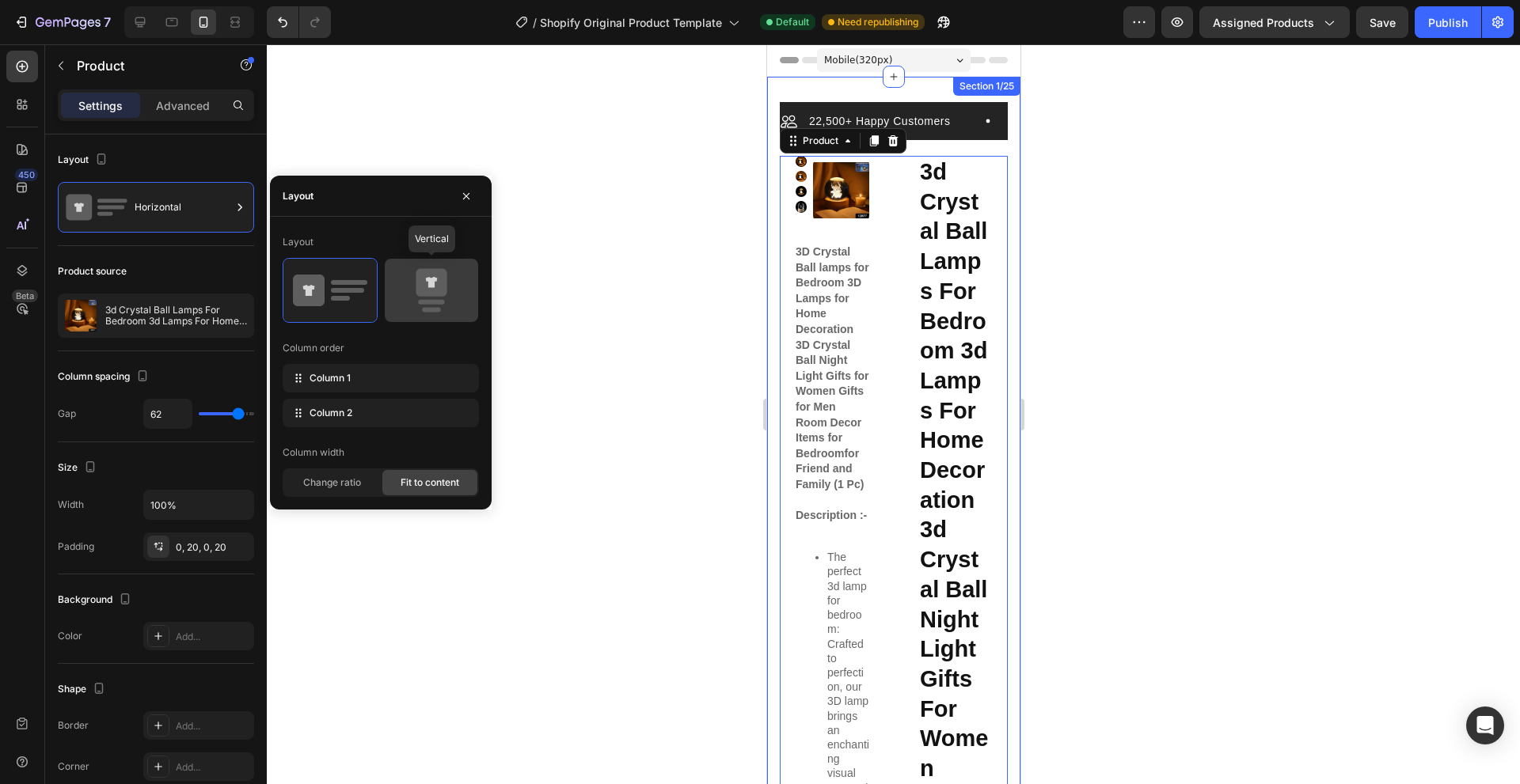
click at [414, 274] on icon at bounding box center [431, 290] width 74 height 44
type input "0"
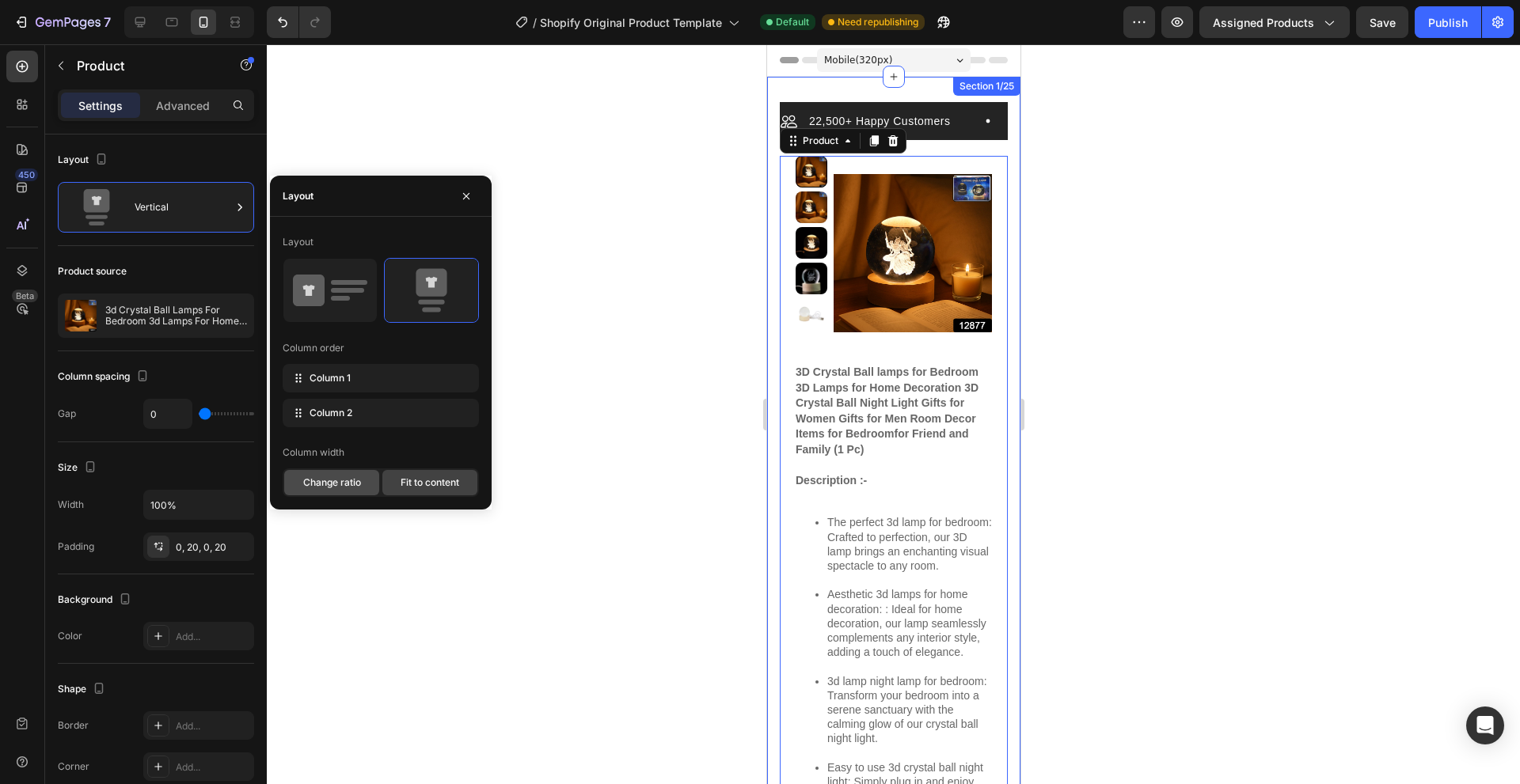
click at [351, 483] on span "Change ratio" at bounding box center [332, 483] width 58 height 15
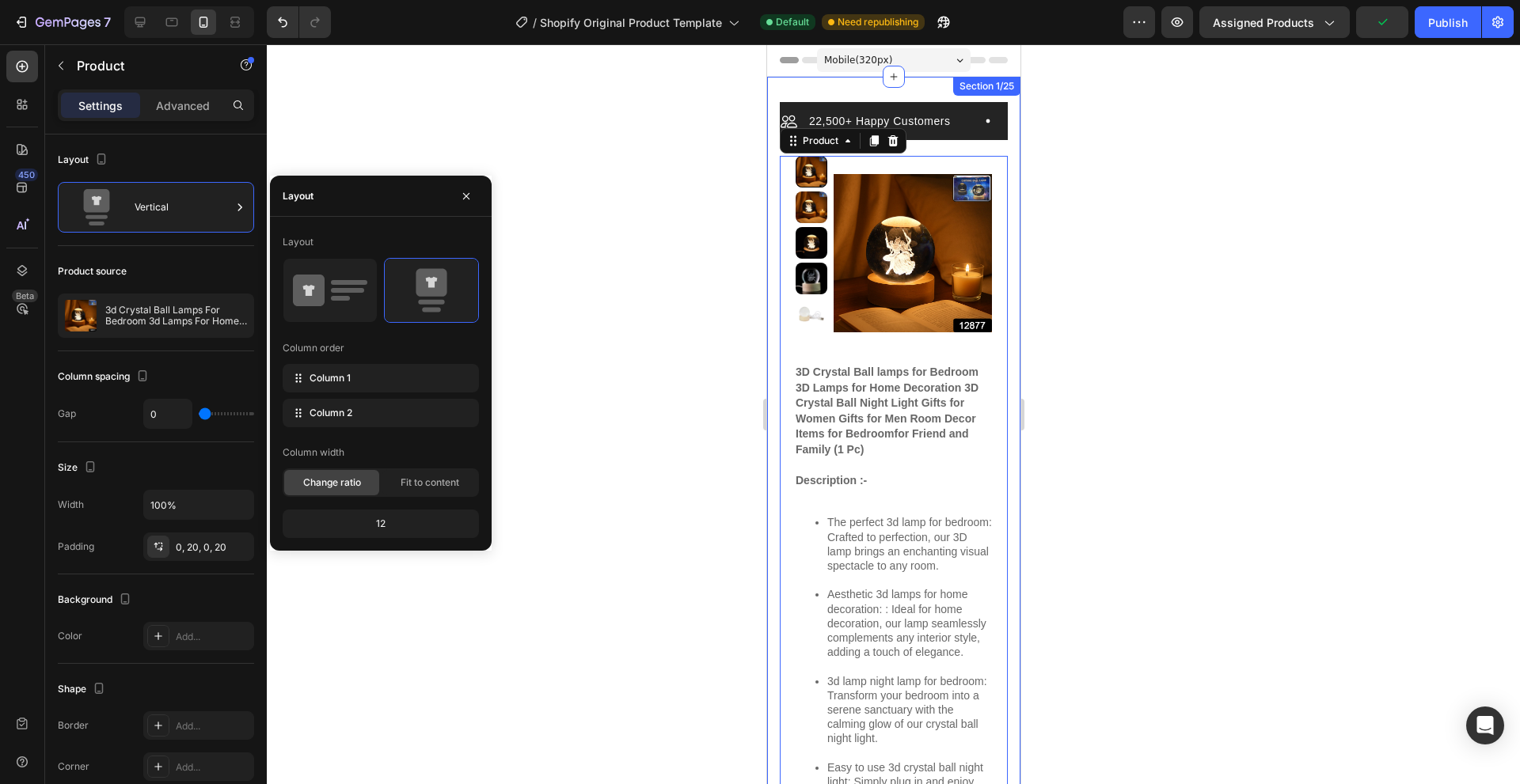
click at [387, 522] on div "12" at bounding box center [381, 523] width 190 height 22
click at [376, 522] on div "12" at bounding box center [381, 523] width 190 height 22
click at [403, 492] on div "Fit to content" at bounding box center [430, 482] width 95 height 25
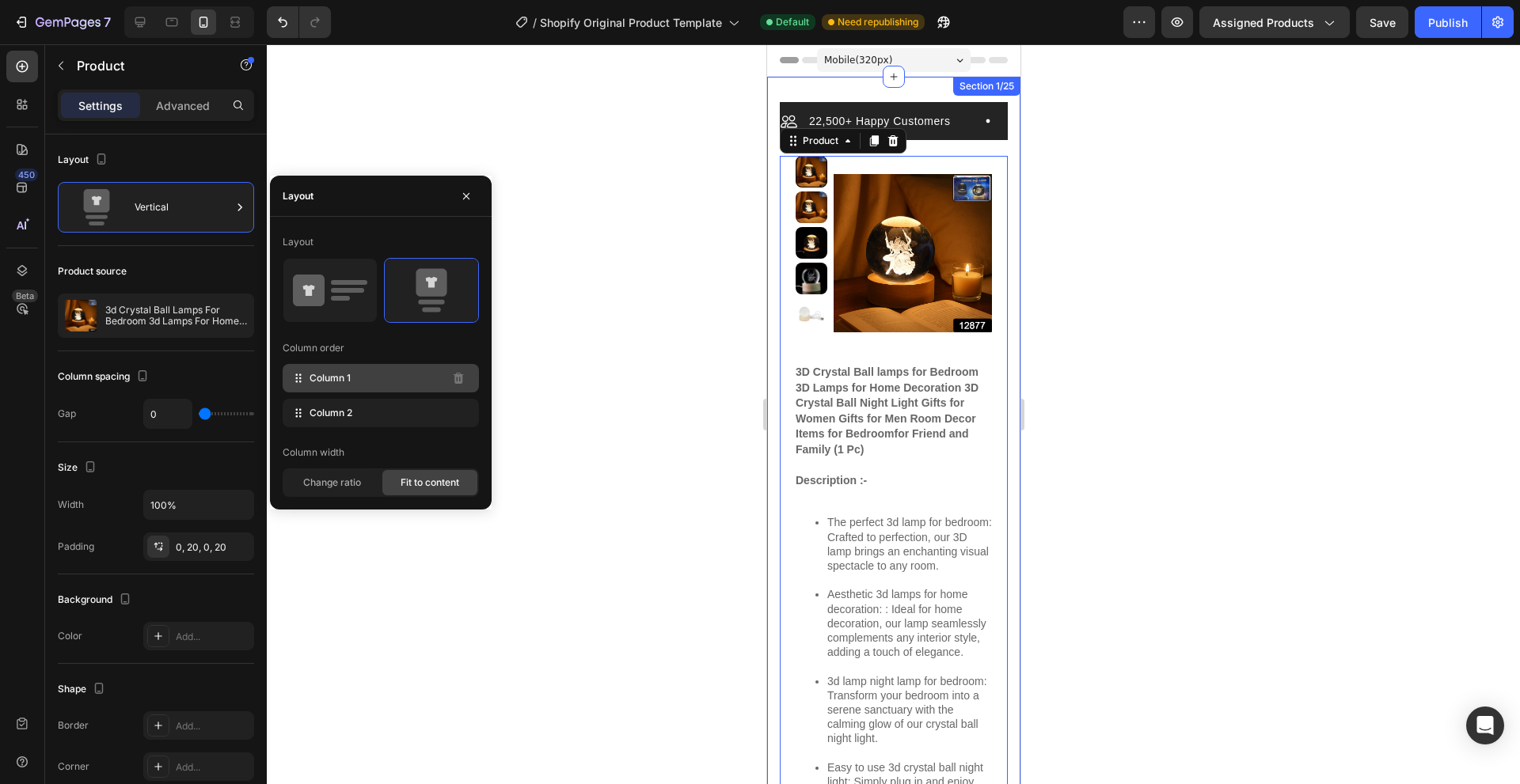
drag, startPoint x: 384, startPoint y: 382, endPoint x: 467, endPoint y: 390, distance: 83.4
click at [467, 390] on div "Column 1" at bounding box center [381, 378] width 197 height 28
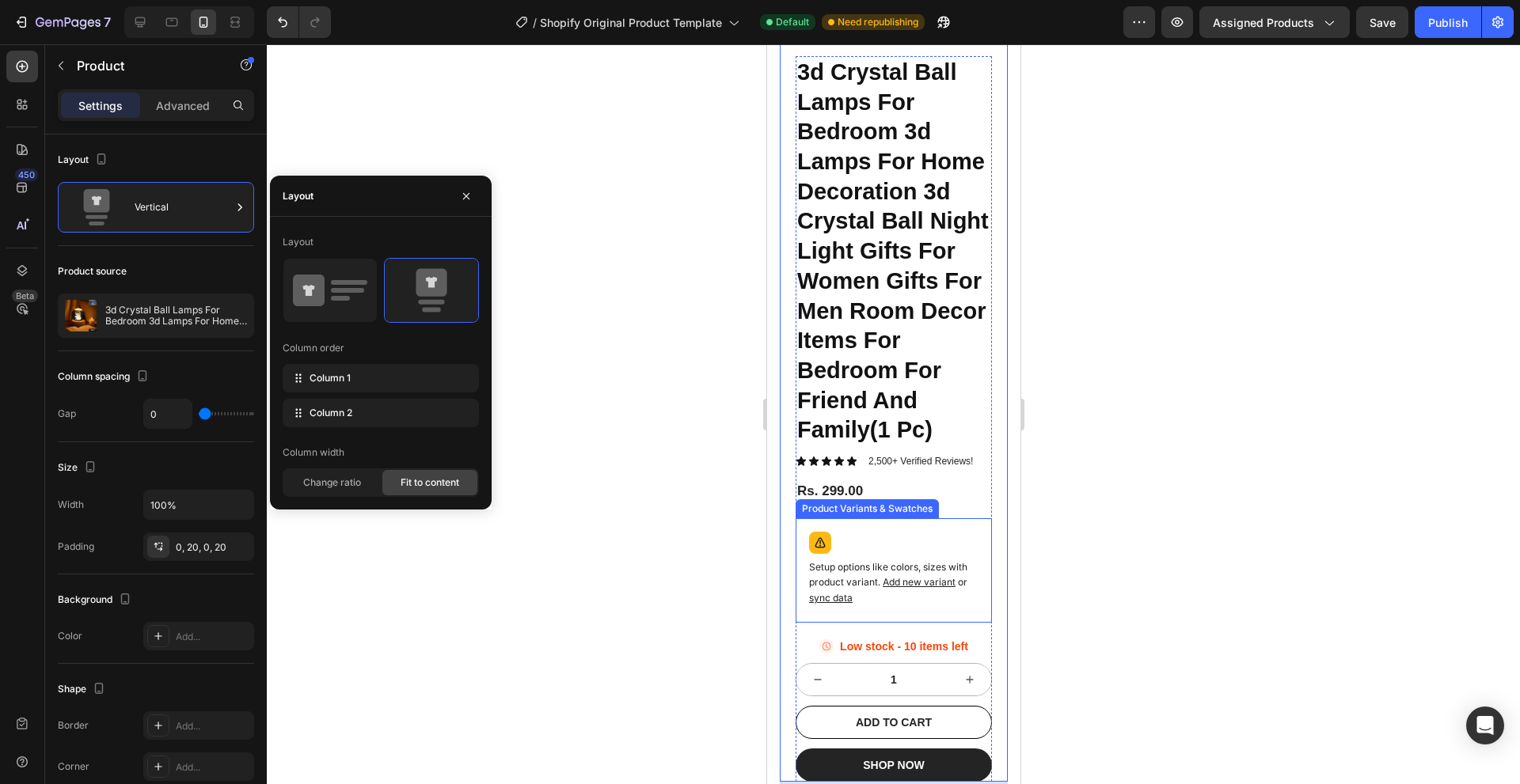
scroll to position [1187, 0]
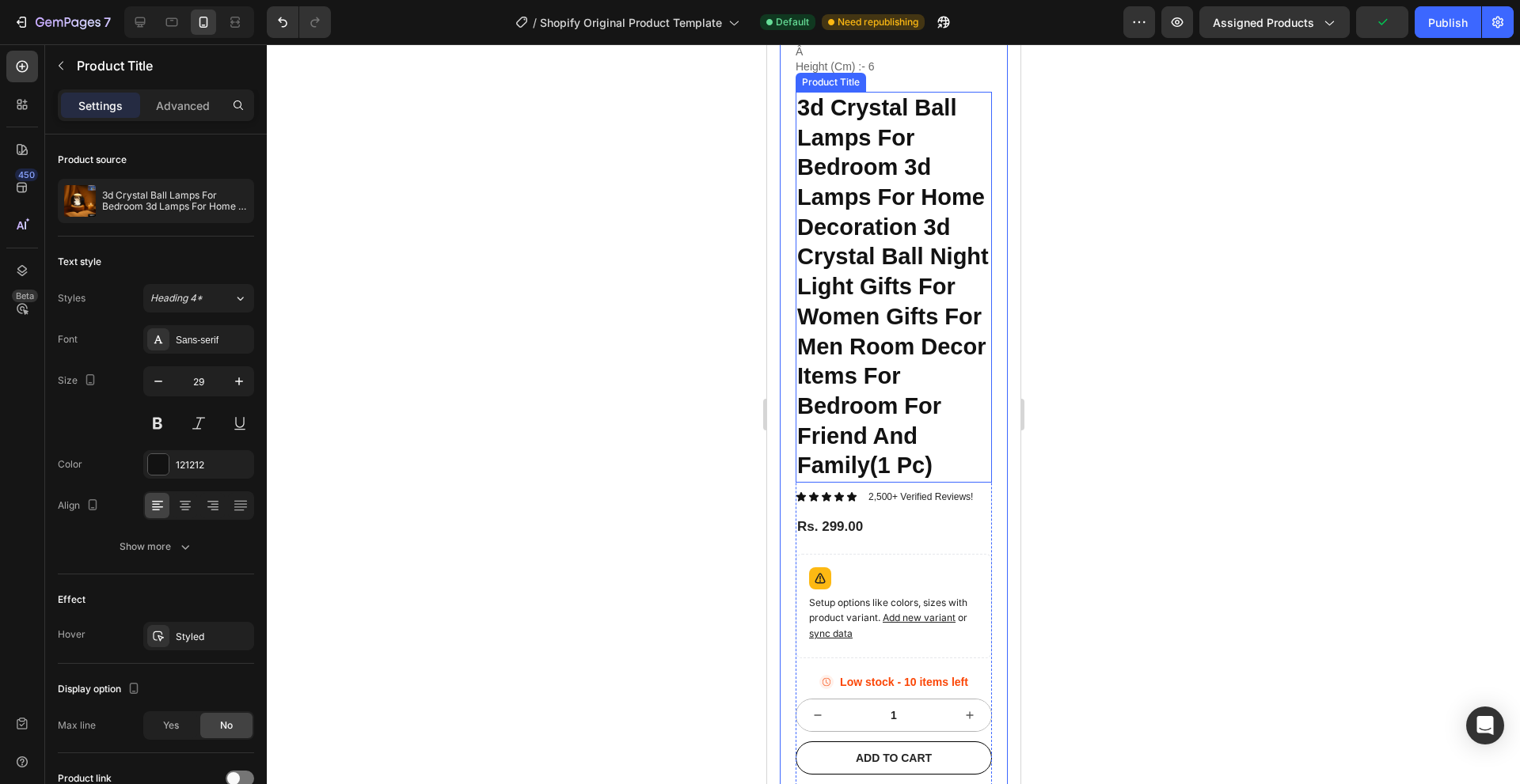
click at [959, 164] on h1 "3d Crystal Ball Lamps For Bedroom 3d Lamps For Home Decoration 3d Crystal Ball …" at bounding box center [893, 287] width 197 height 391
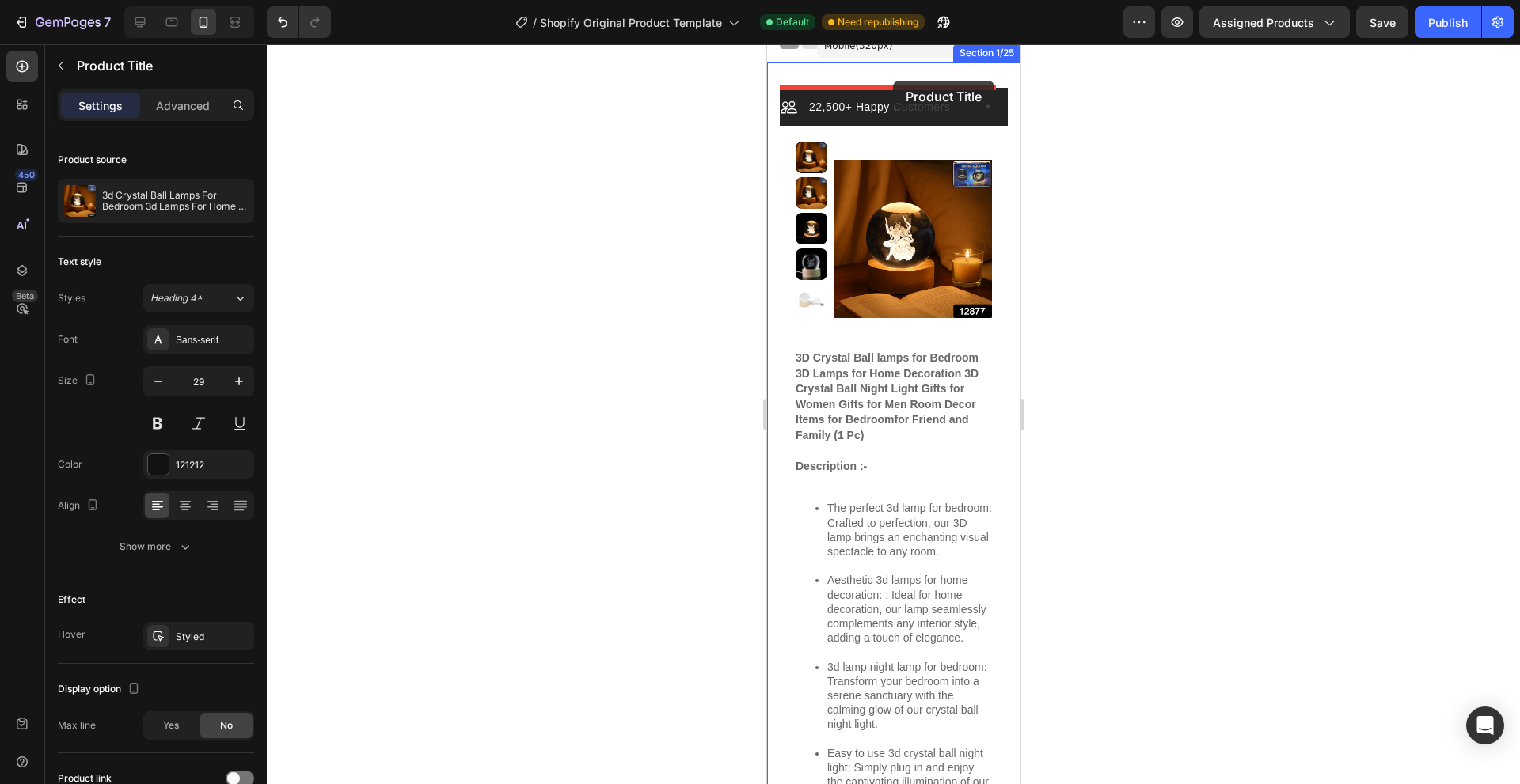
scroll to position [2, 0]
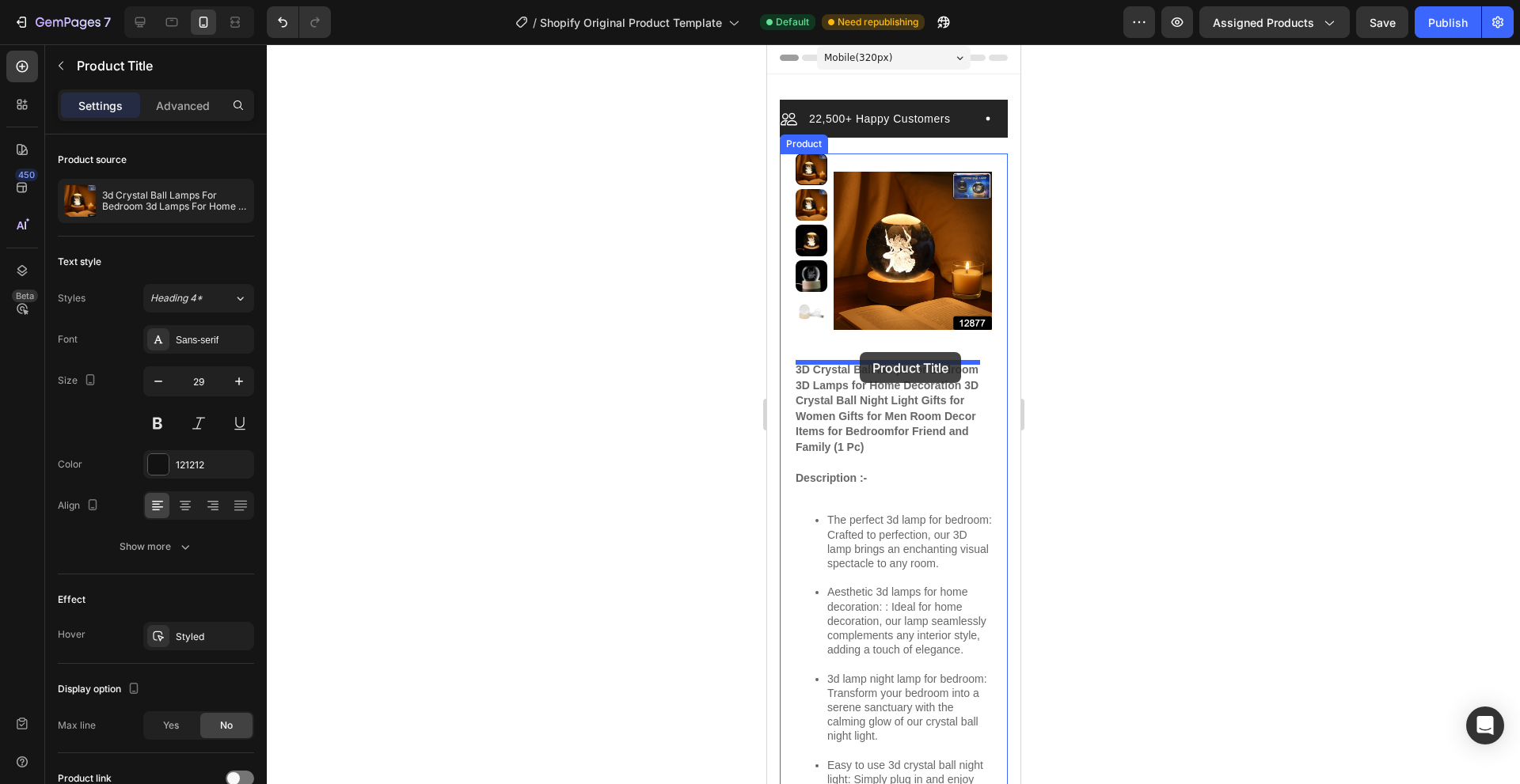
drag, startPoint x: 961, startPoint y: 176, endPoint x: 859, endPoint y: 352, distance: 203.4
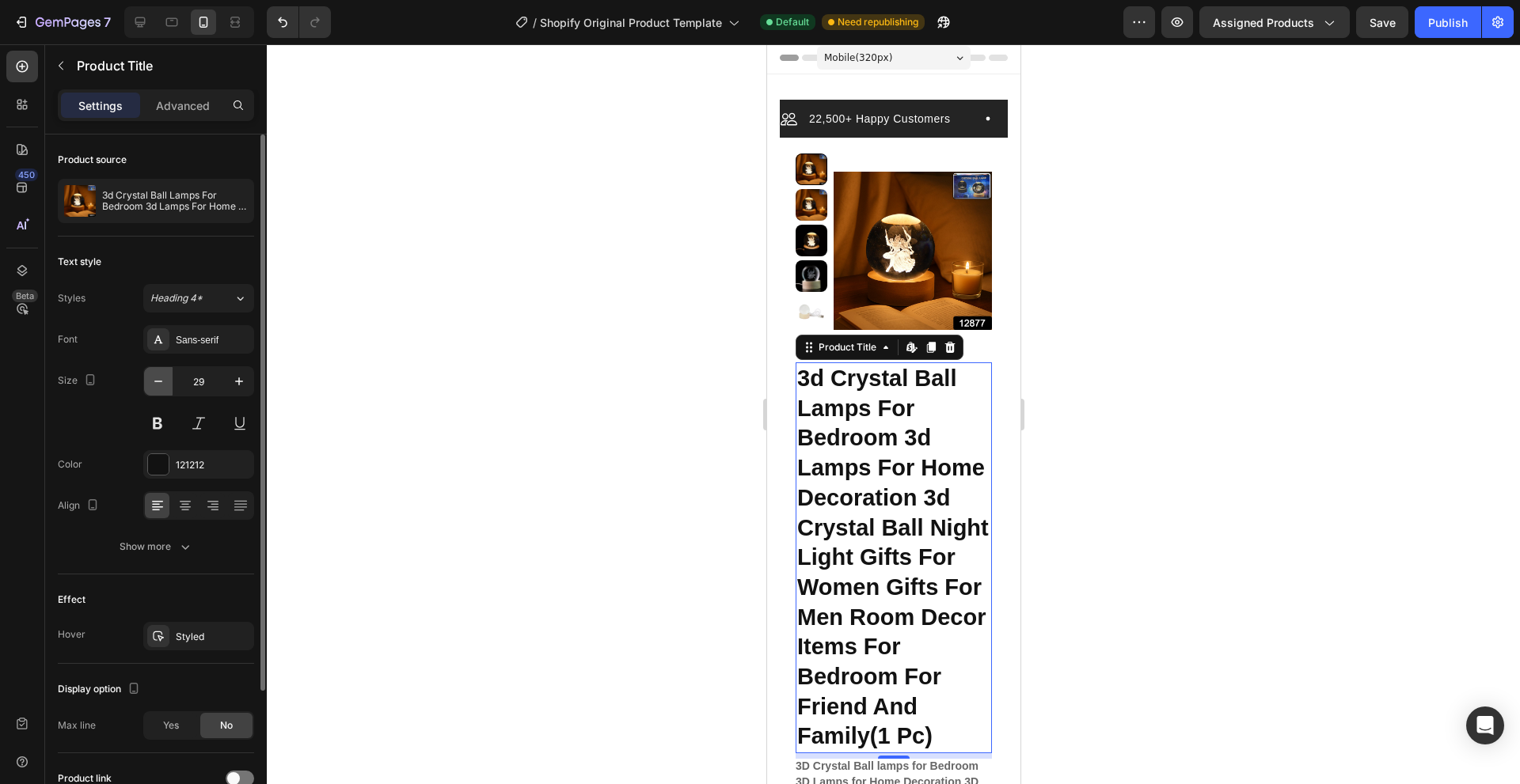
click at [154, 387] on icon "button" at bounding box center [159, 382] width 16 height 16
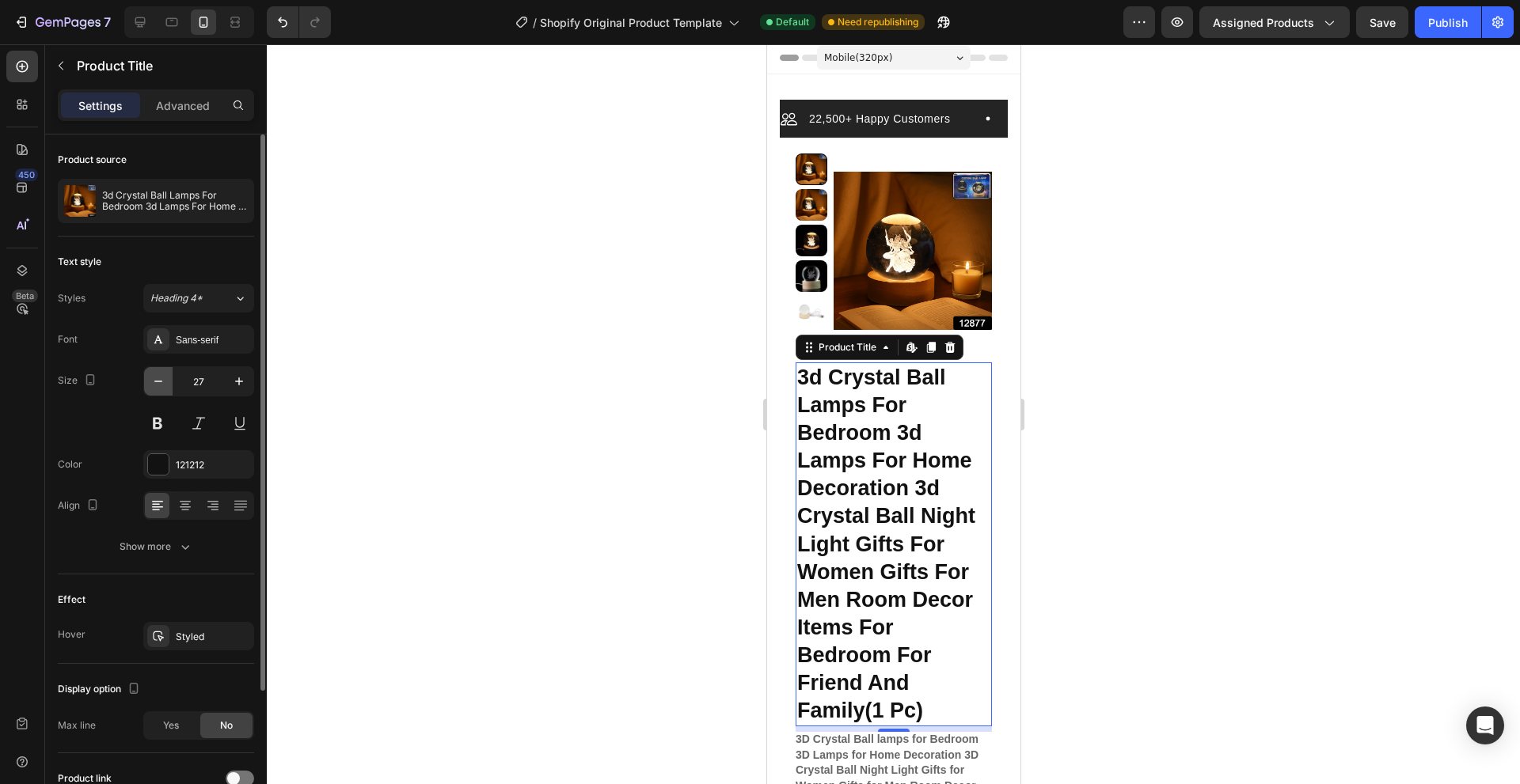
click at [154, 387] on icon "button" at bounding box center [159, 382] width 16 height 16
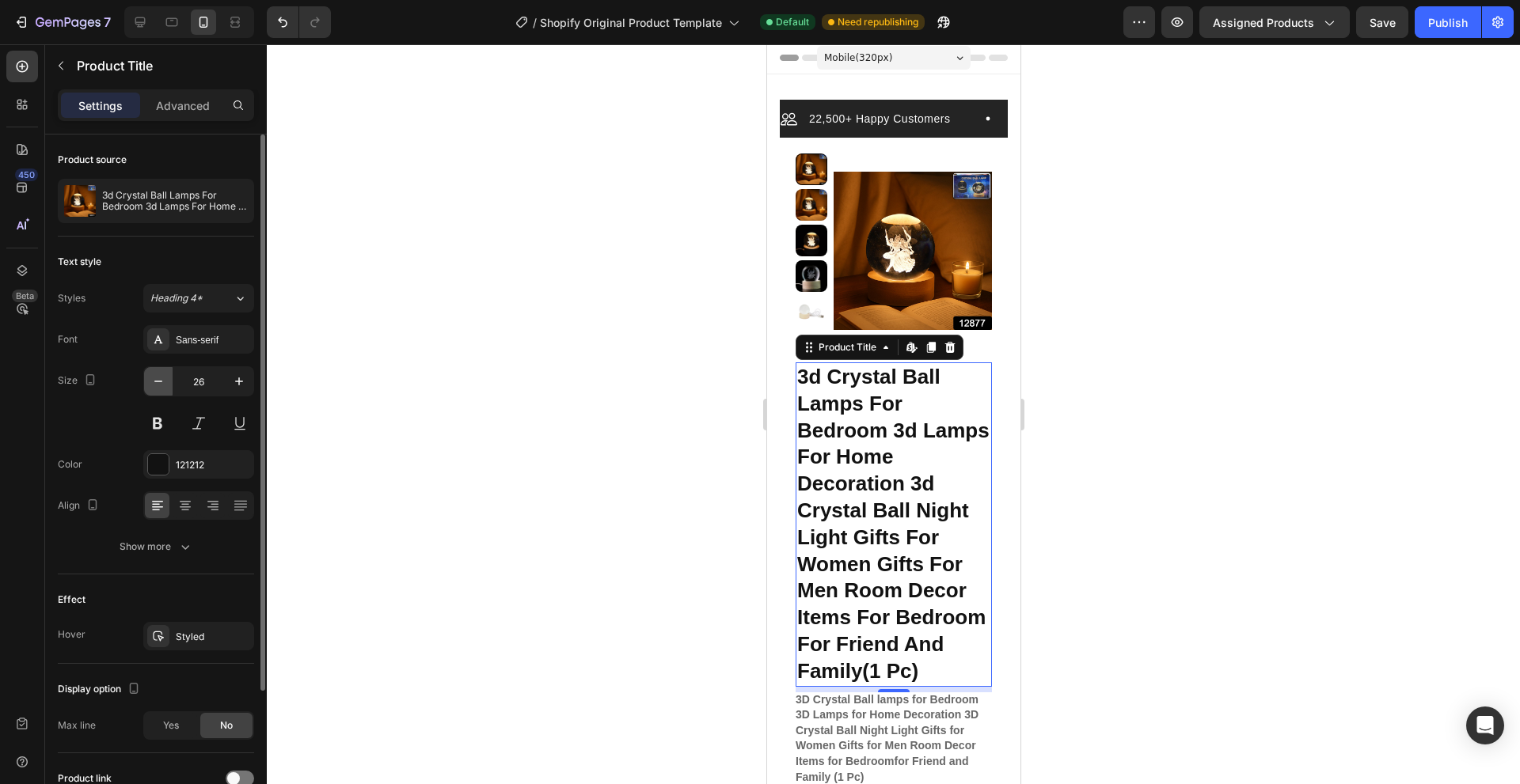
click at [154, 387] on icon "button" at bounding box center [159, 382] width 16 height 16
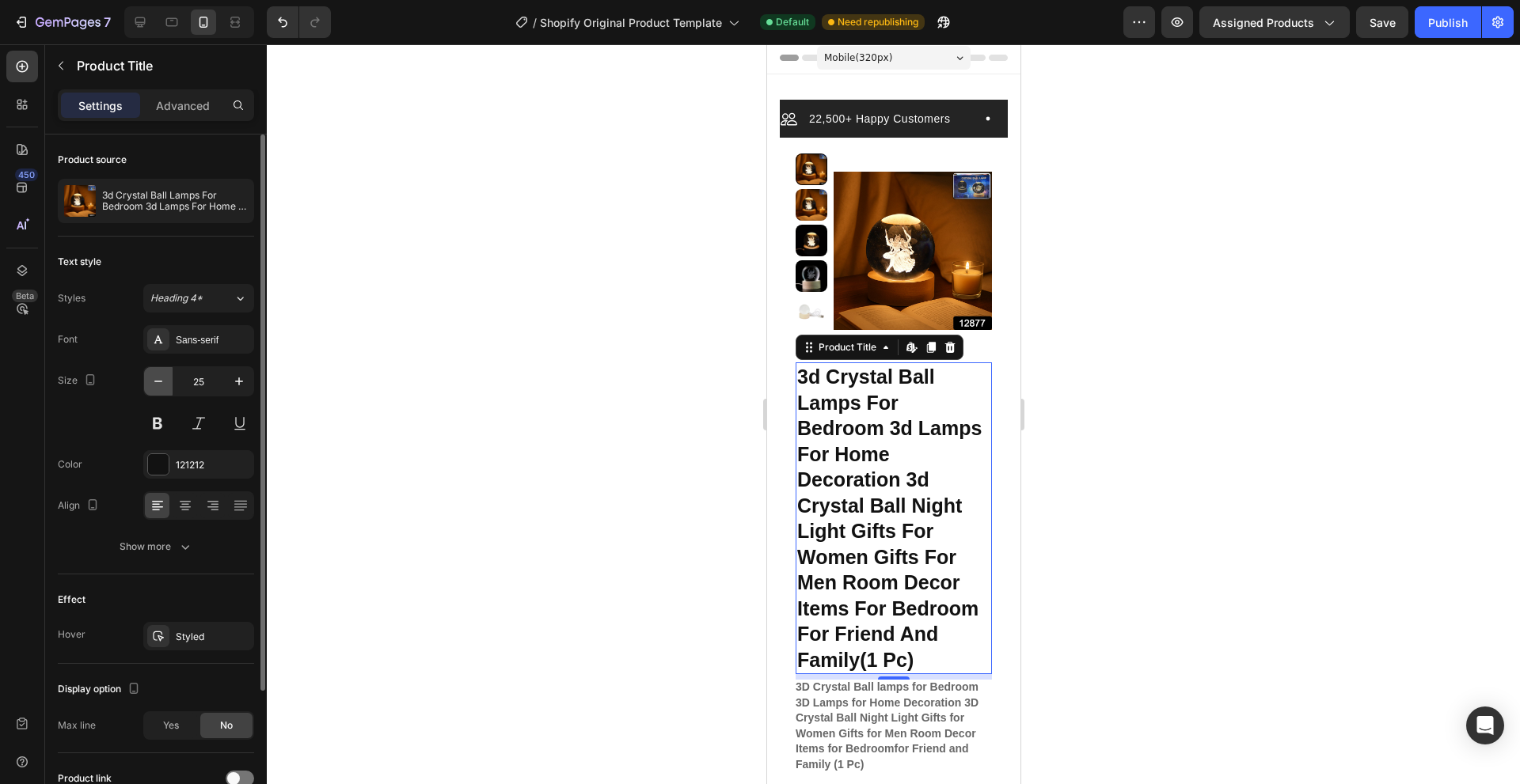
click at [154, 387] on icon "button" at bounding box center [159, 382] width 16 height 16
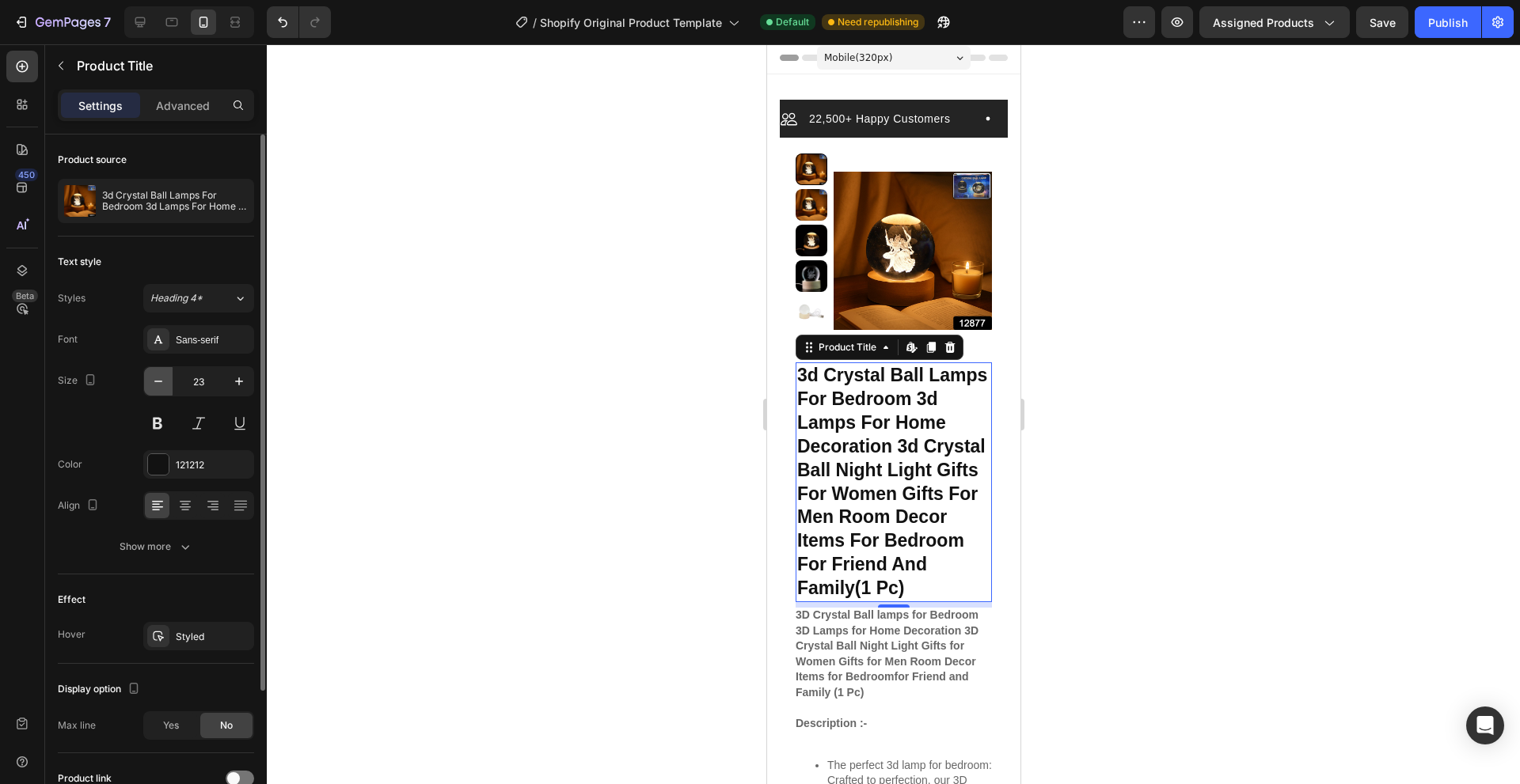
click at [154, 387] on icon "button" at bounding box center [159, 382] width 16 height 16
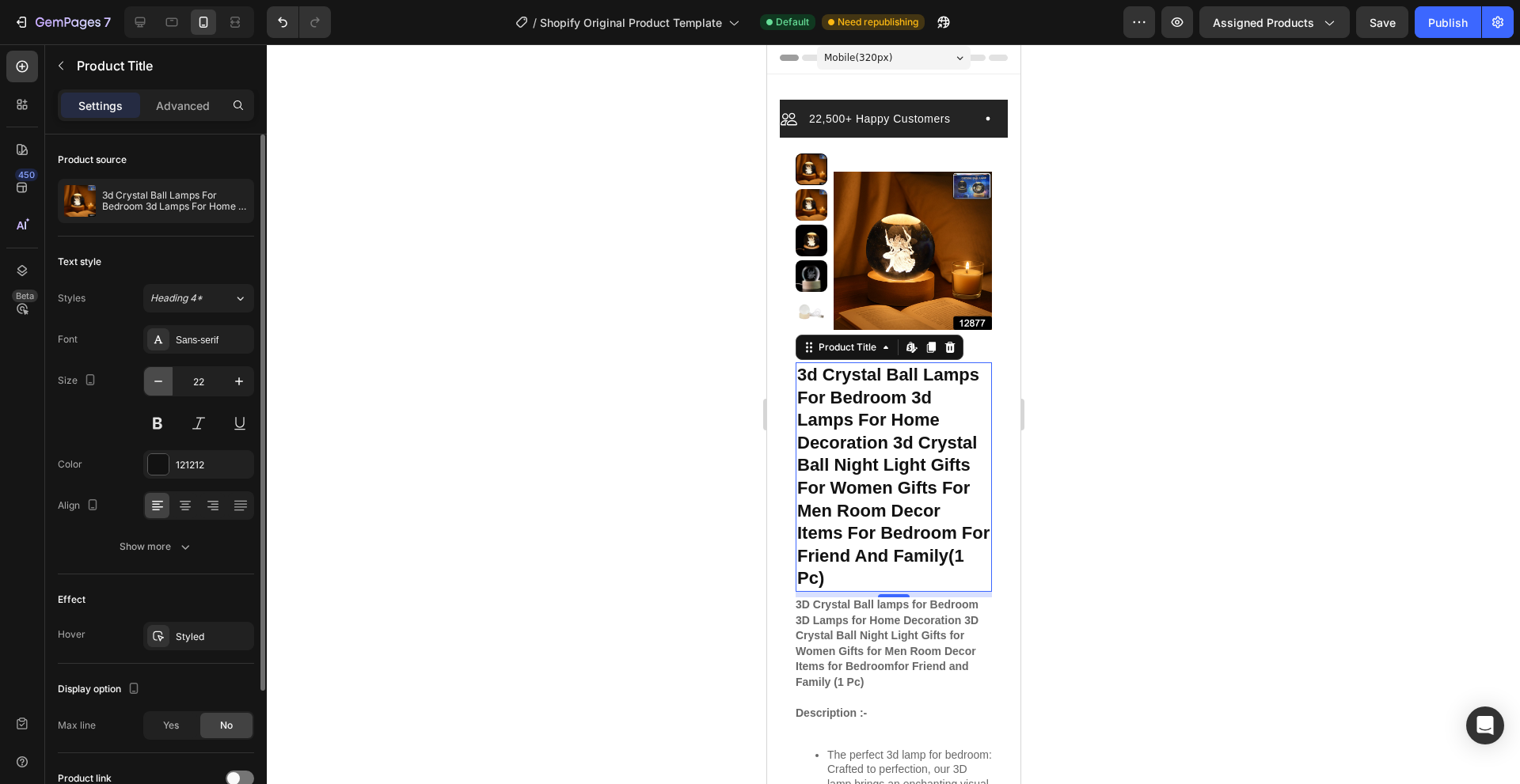
click at [154, 387] on icon "button" at bounding box center [159, 382] width 16 height 16
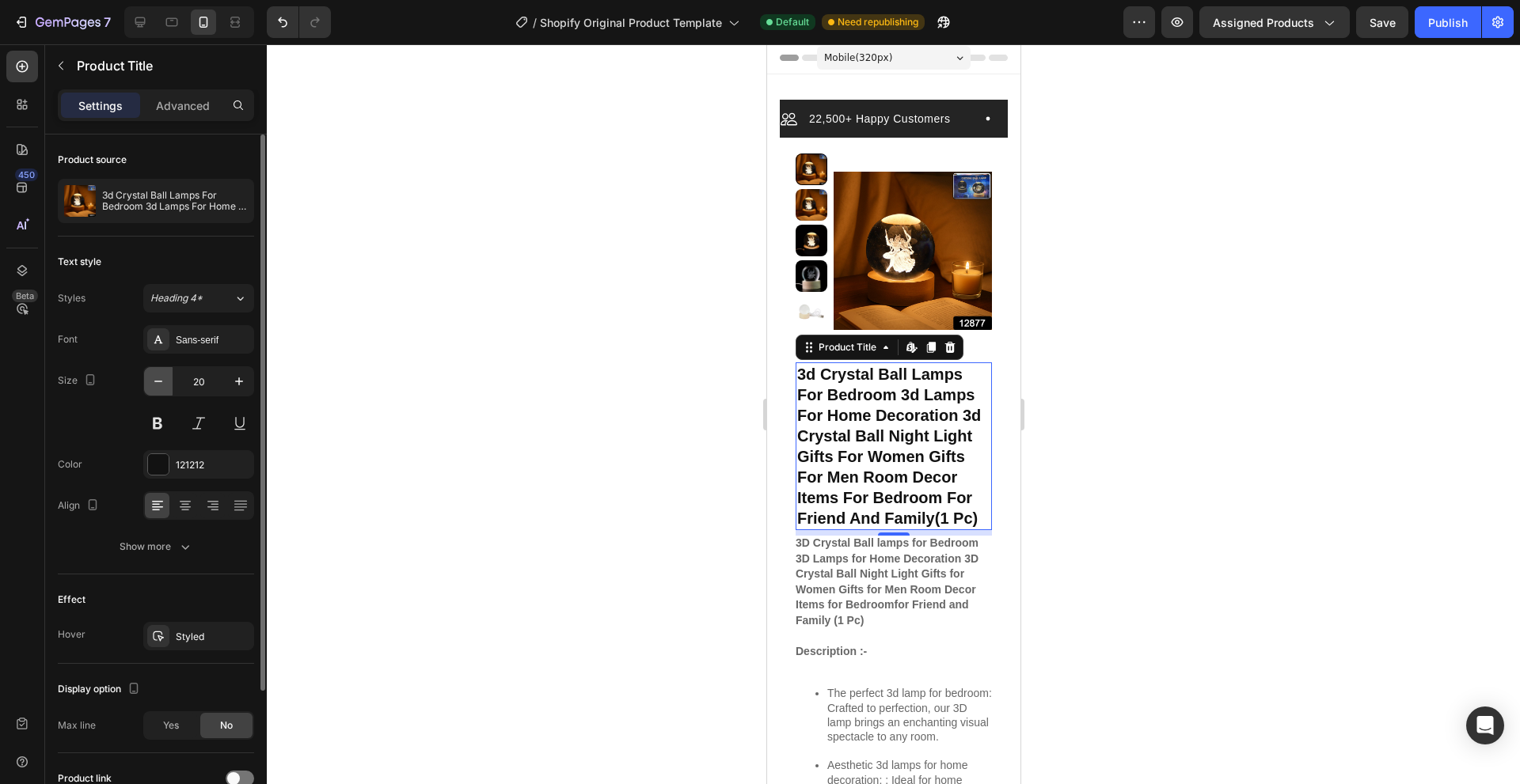
click at [154, 387] on icon "button" at bounding box center [159, 382] width 16 height 16
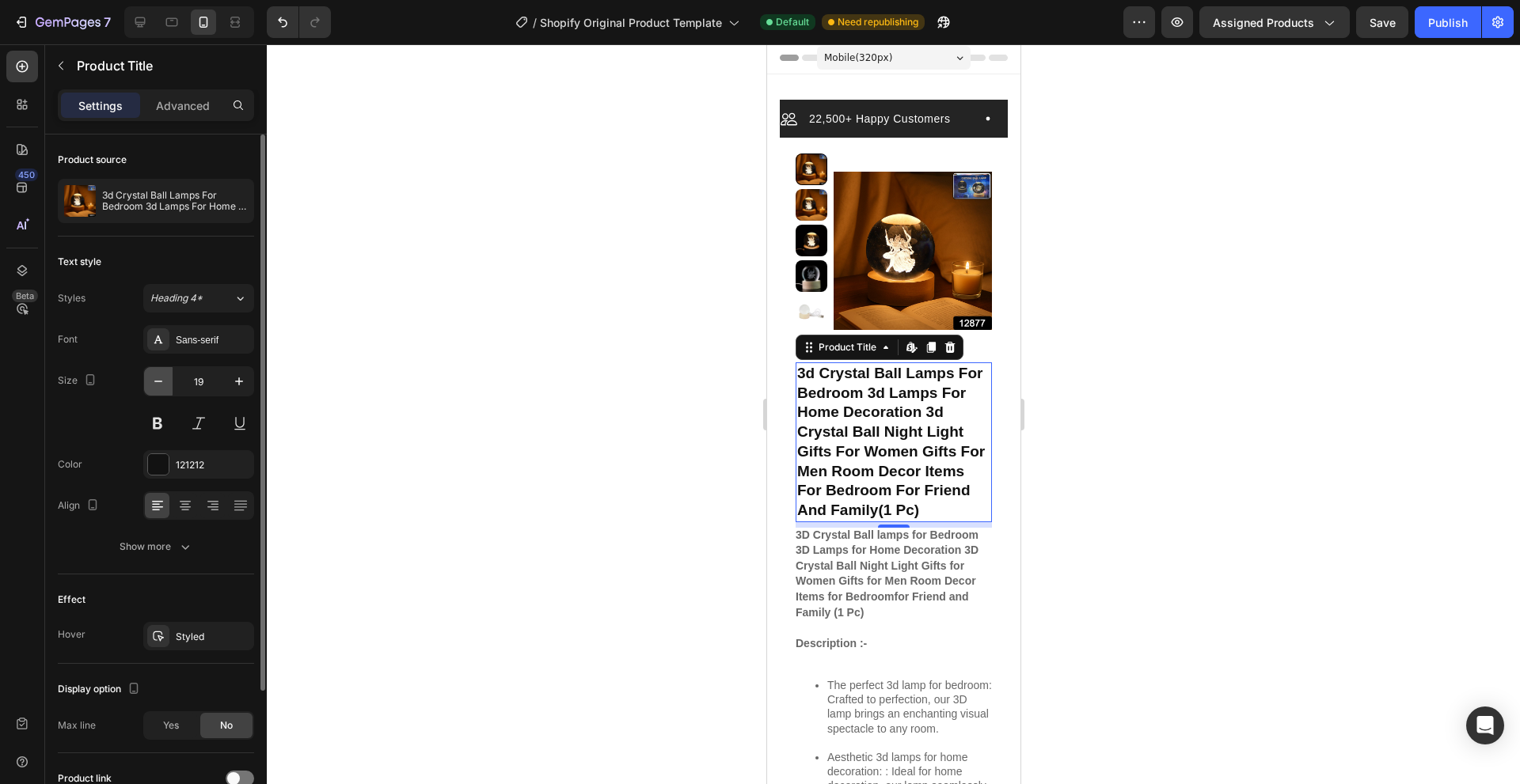
click at [154, 387] on icon "button" at bounding box center [159, 382] width 16 height 16
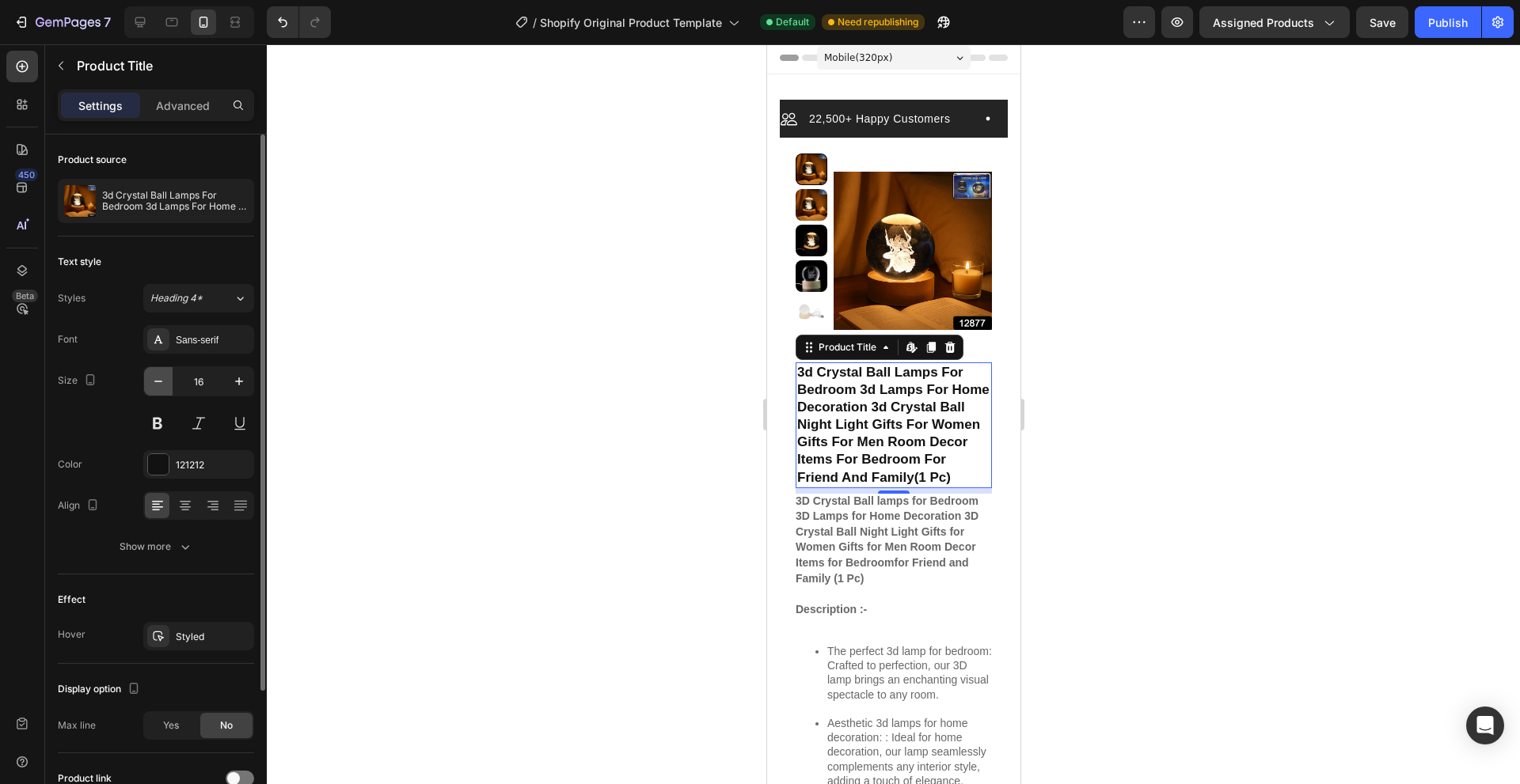
click at [154, 387] on icon "button" at bounding box center [159, 382] width 16 height 16
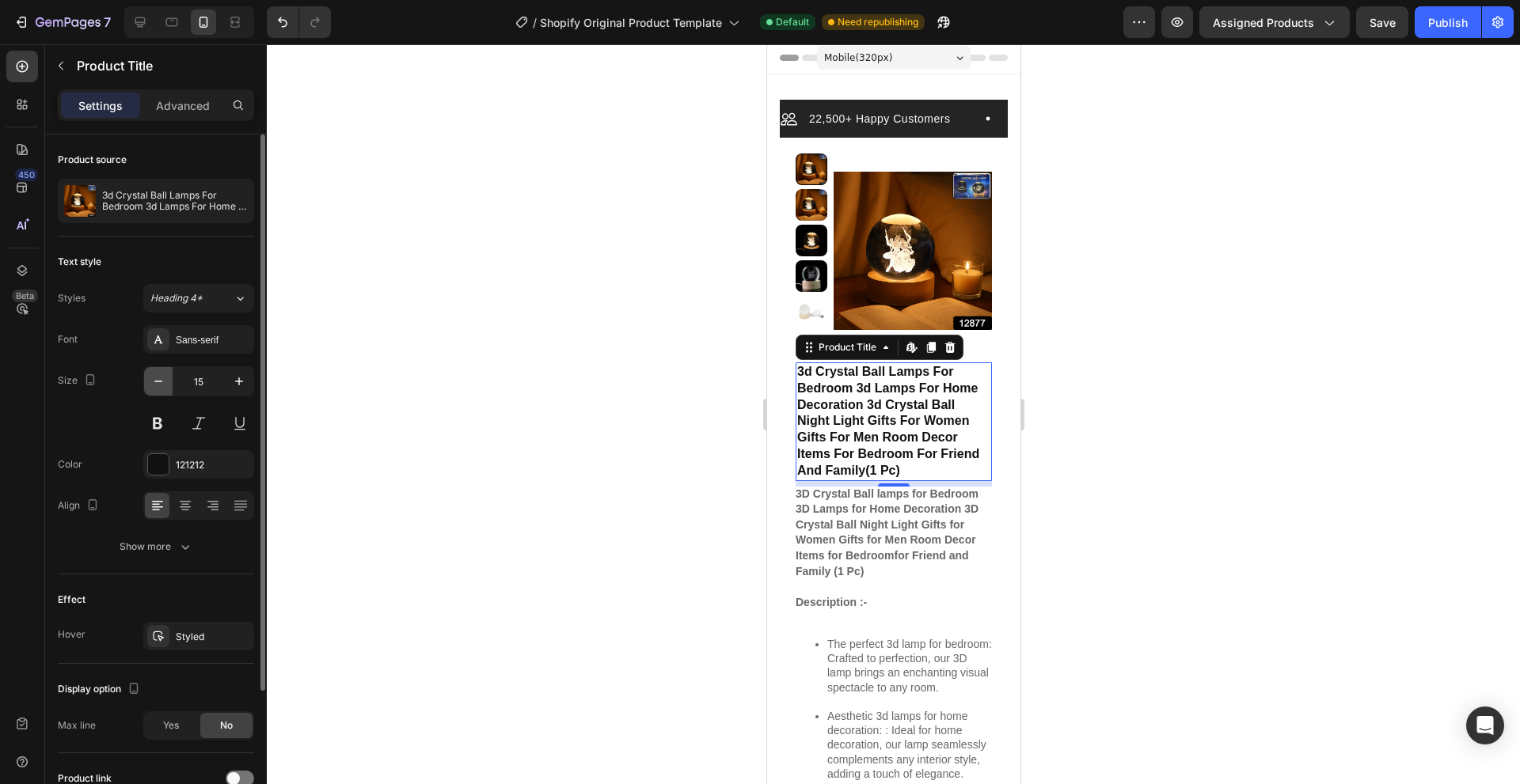
click at [154, 387] on icon "button" at bounding box center [159, 382] width 16 height 16
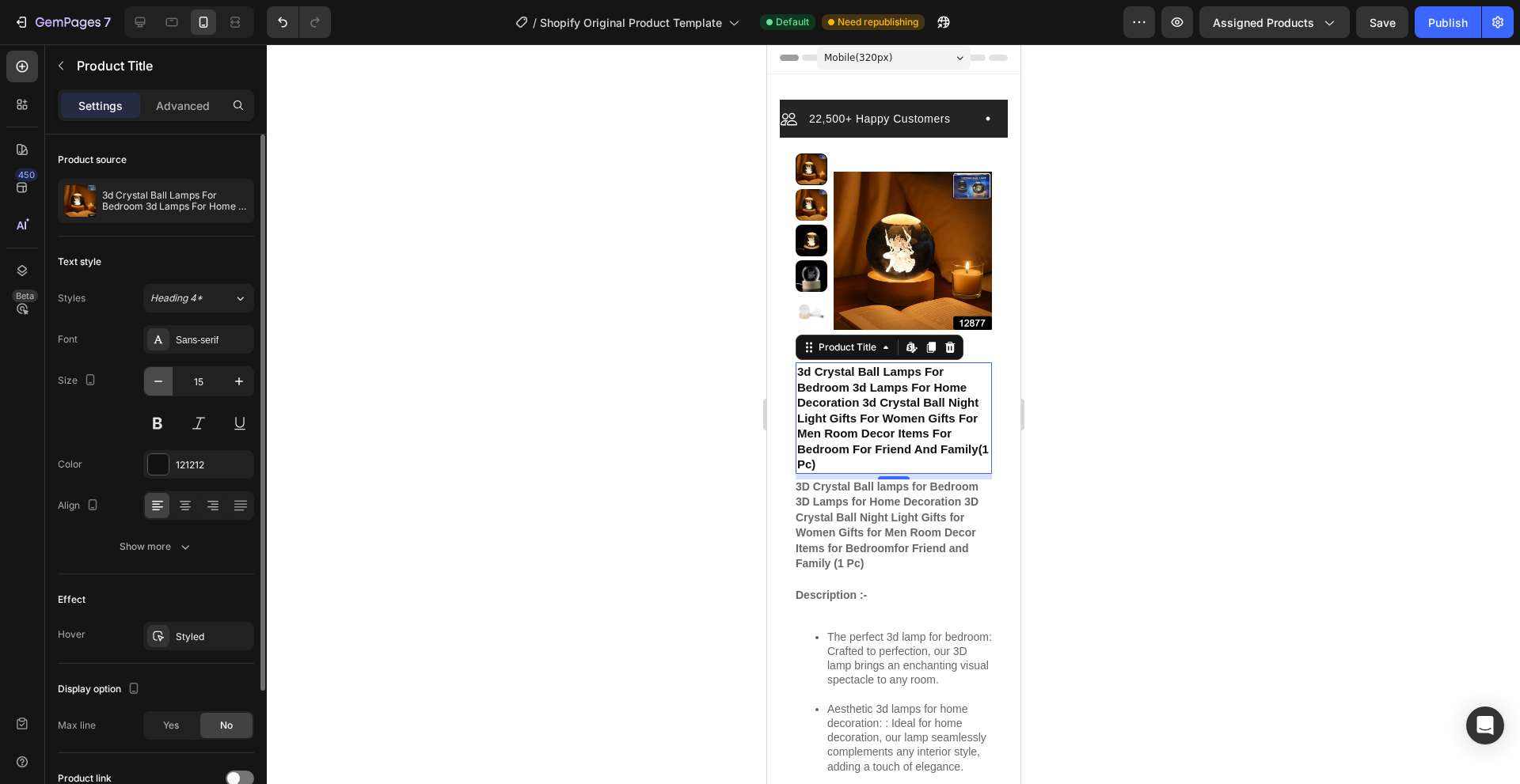
type input "14"
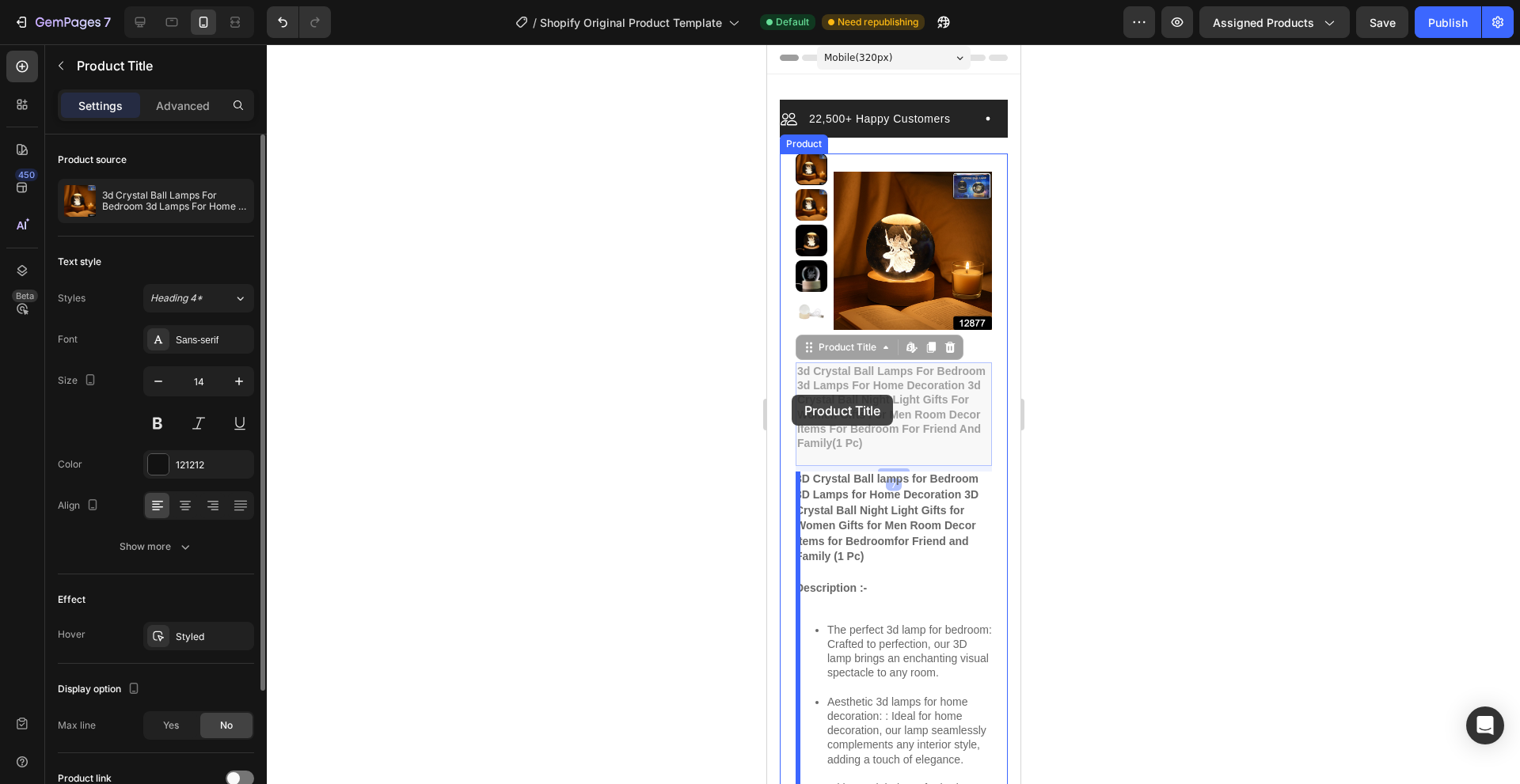
drag, startPoint x: 829, startPoint y: 401, endPoint x: 791, endPoint y: 395, distance: 38.5
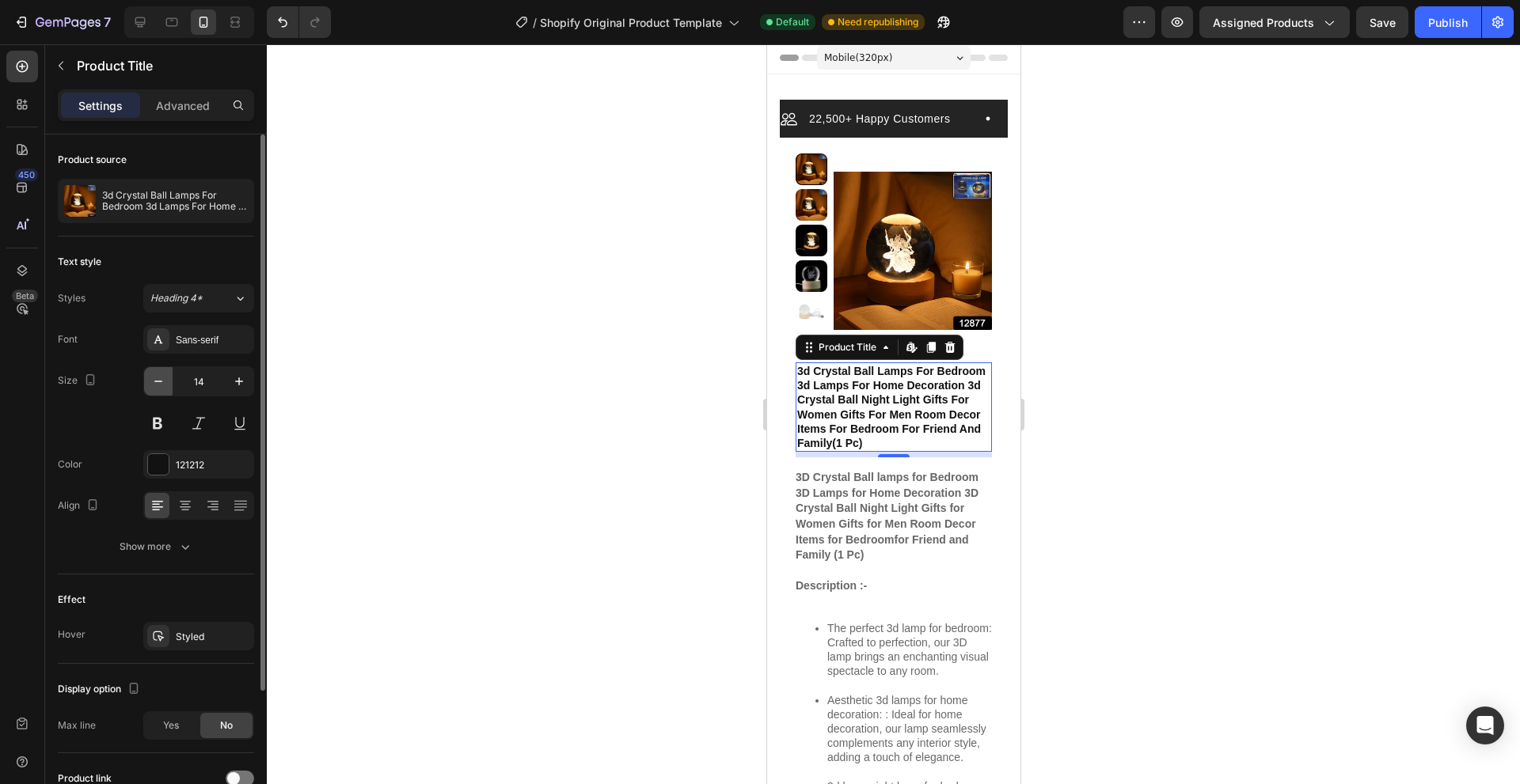
click at [161, 382] on icon "button" at bounding box center [159, 382] width 16 height 16
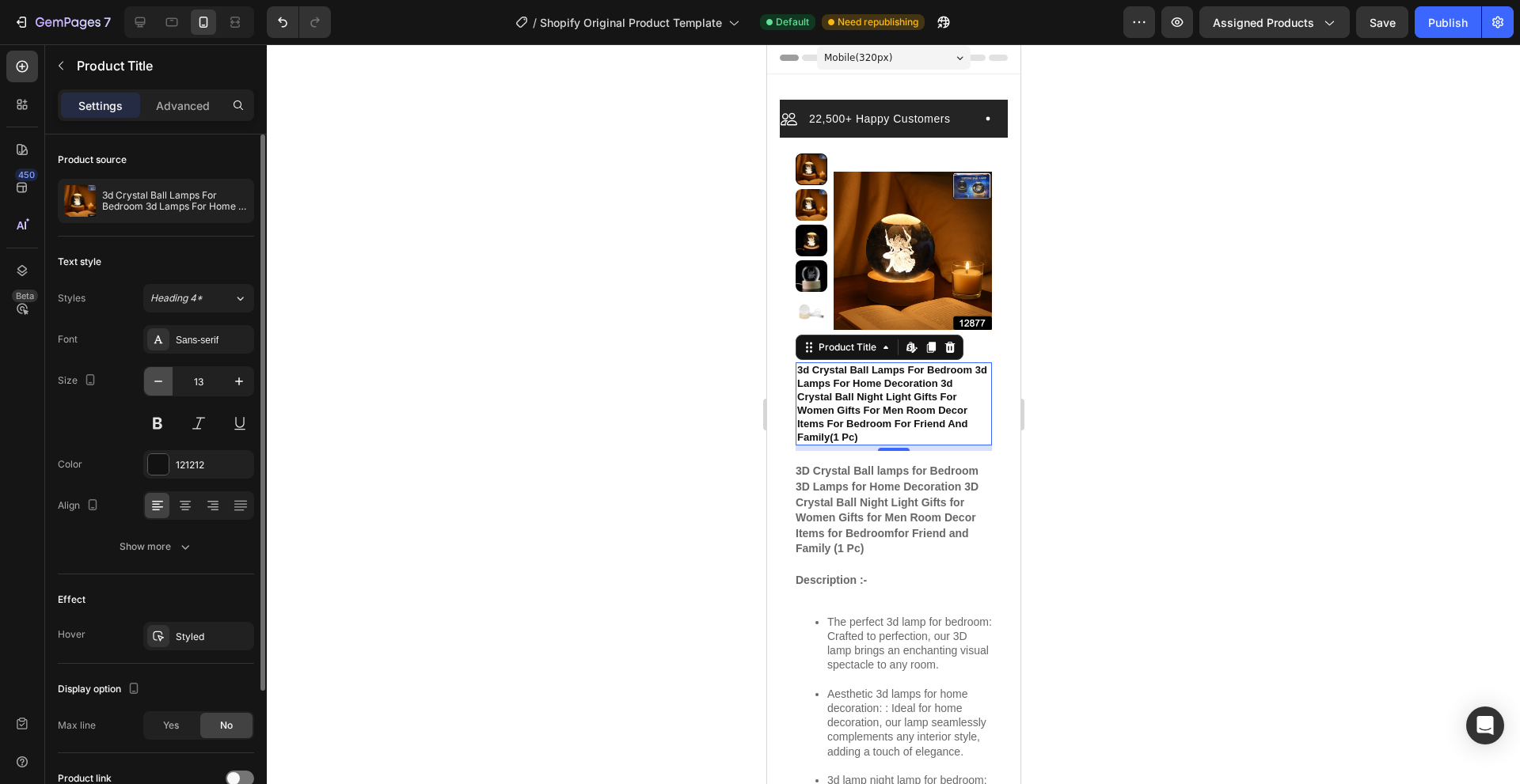
click at [158, 382] on icon "button" at bounding box center [159, 382] width 16 height 16
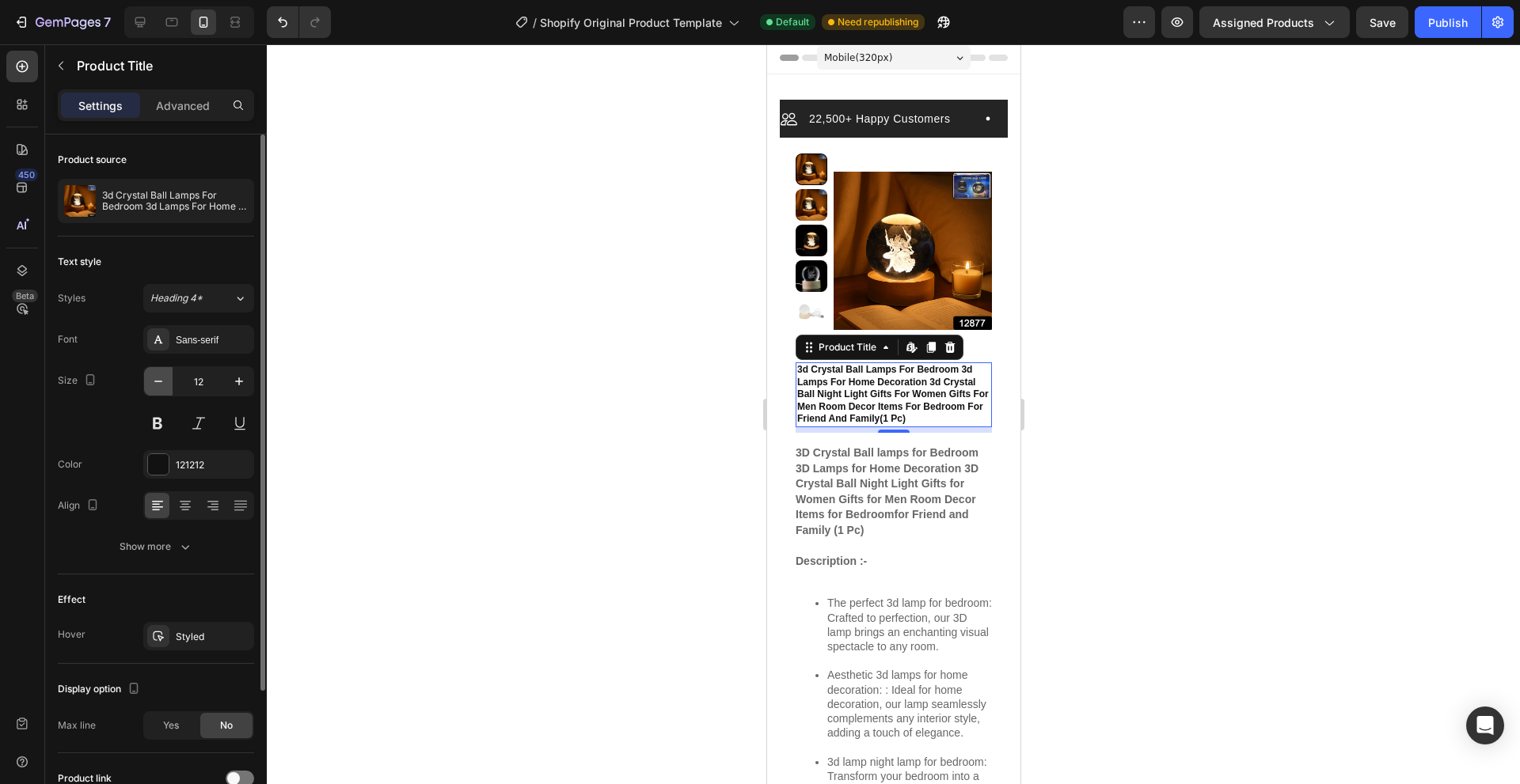
click at [156, 387] on icon "button" at bounding box center [159, 382] width 16 height 16
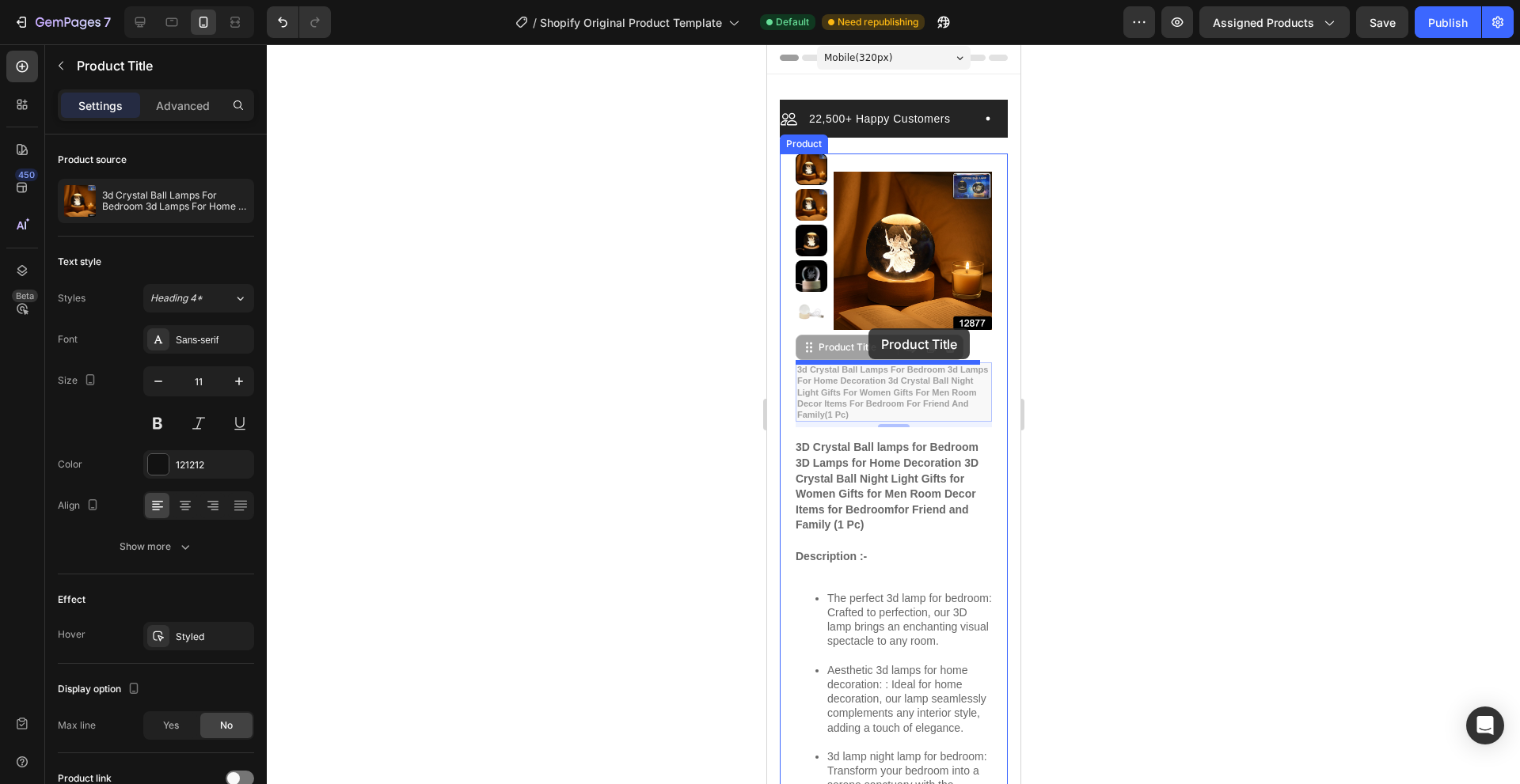
drag, startPoint x: 853, startPoint y: 387, endPoint x: 867, endPoint y: 329, distance: 59.7
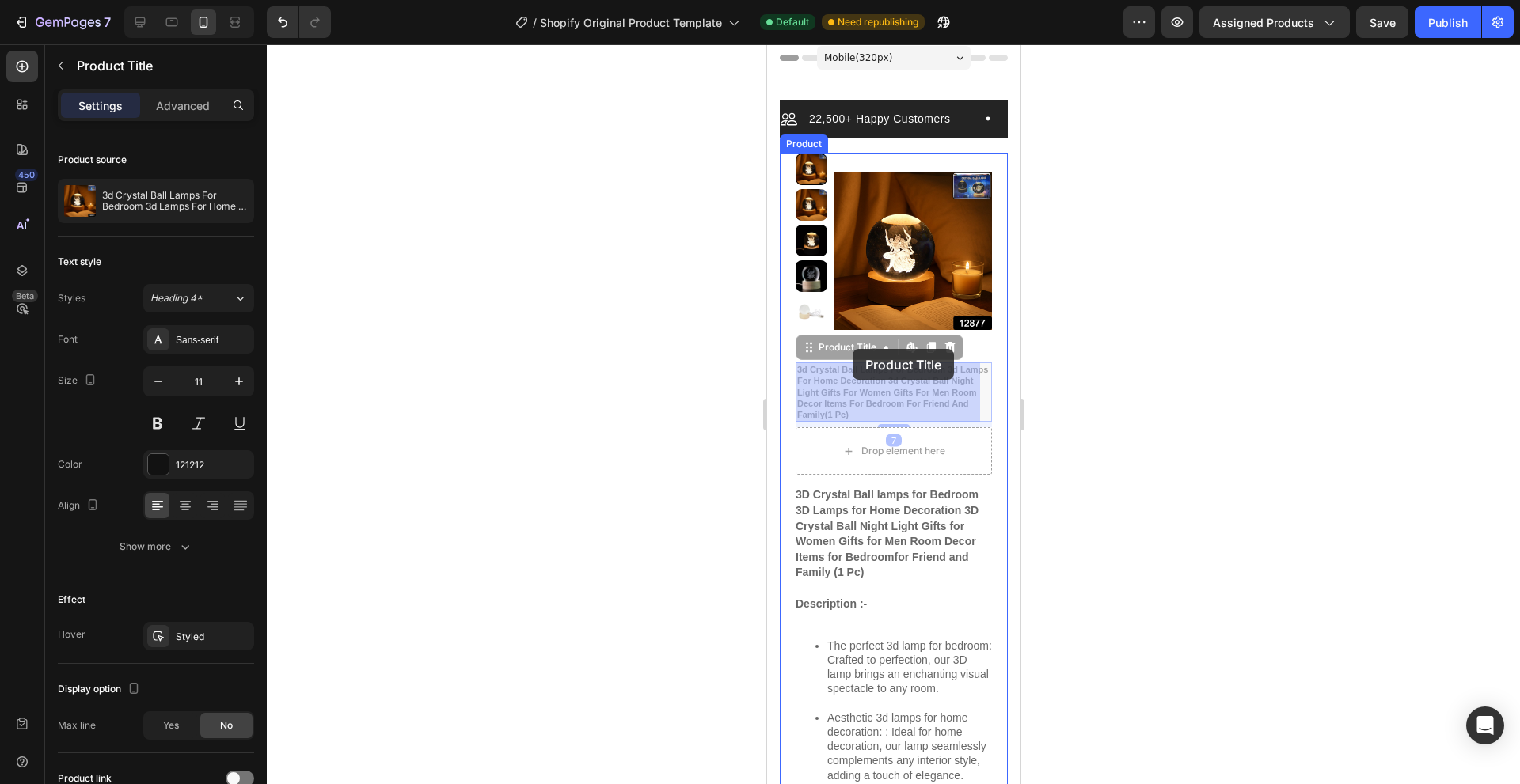
drag, startPoint x: 851, startPoint y: 380, endPoint x: 852, endPoint y: 349, distance: 31.0
drag, startPoint x: 845, startPoint y: 383, endPoint x: 856, endPoint y: 340, distance: 44.4
drag, startPoint x: 845, startPoint y: 376, endPoint x: 845, endPoint y: 343, distance: 33.0
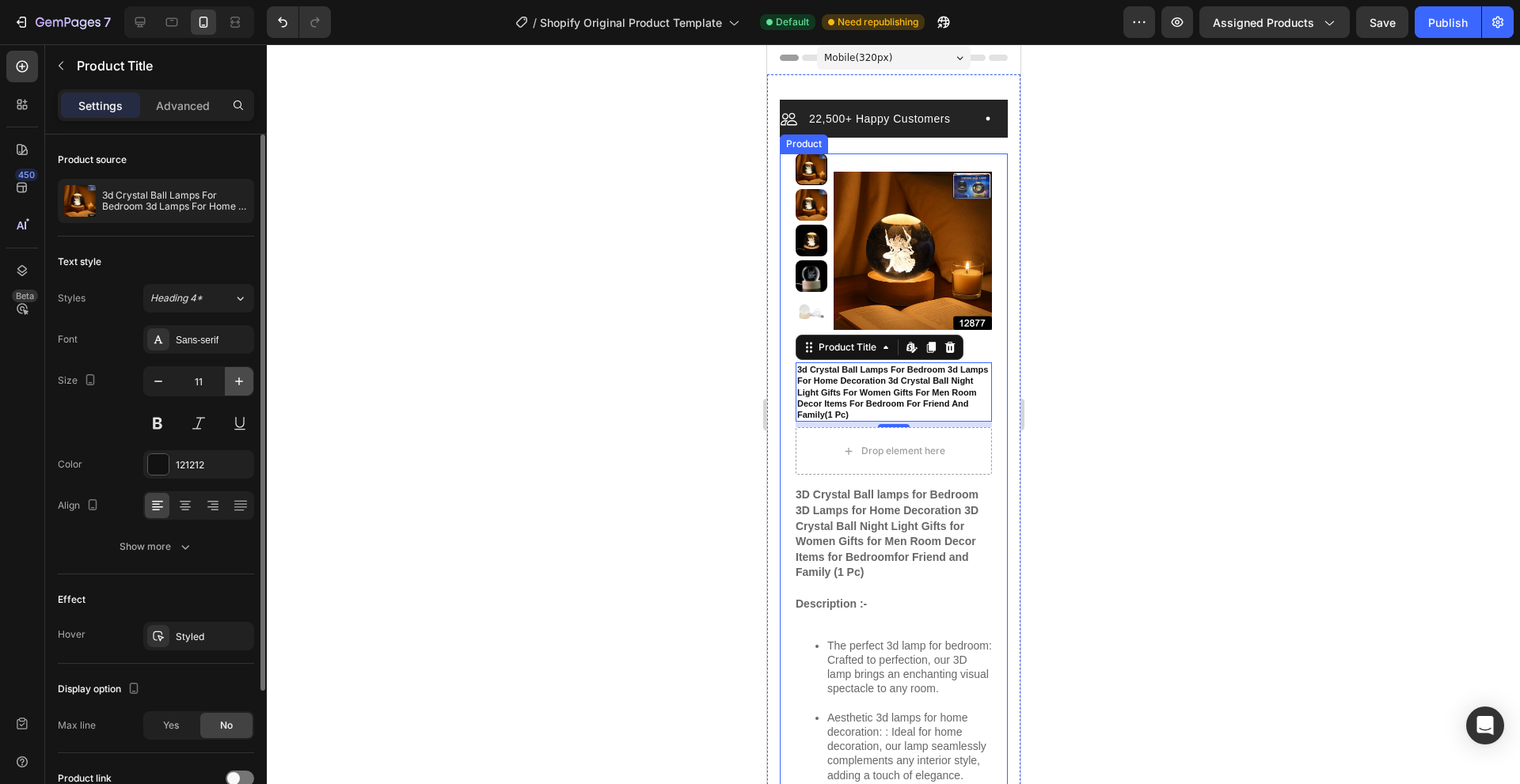
click at [249, 382] on button "button" at bounding box center [239, 381] width 28 height 28
click at [243, 382] on button "button" at bounding box center [239, 381] width 28 height 28
click at [243, 382] on icon "button" at bounding box center [239, 382] width 16 height 16
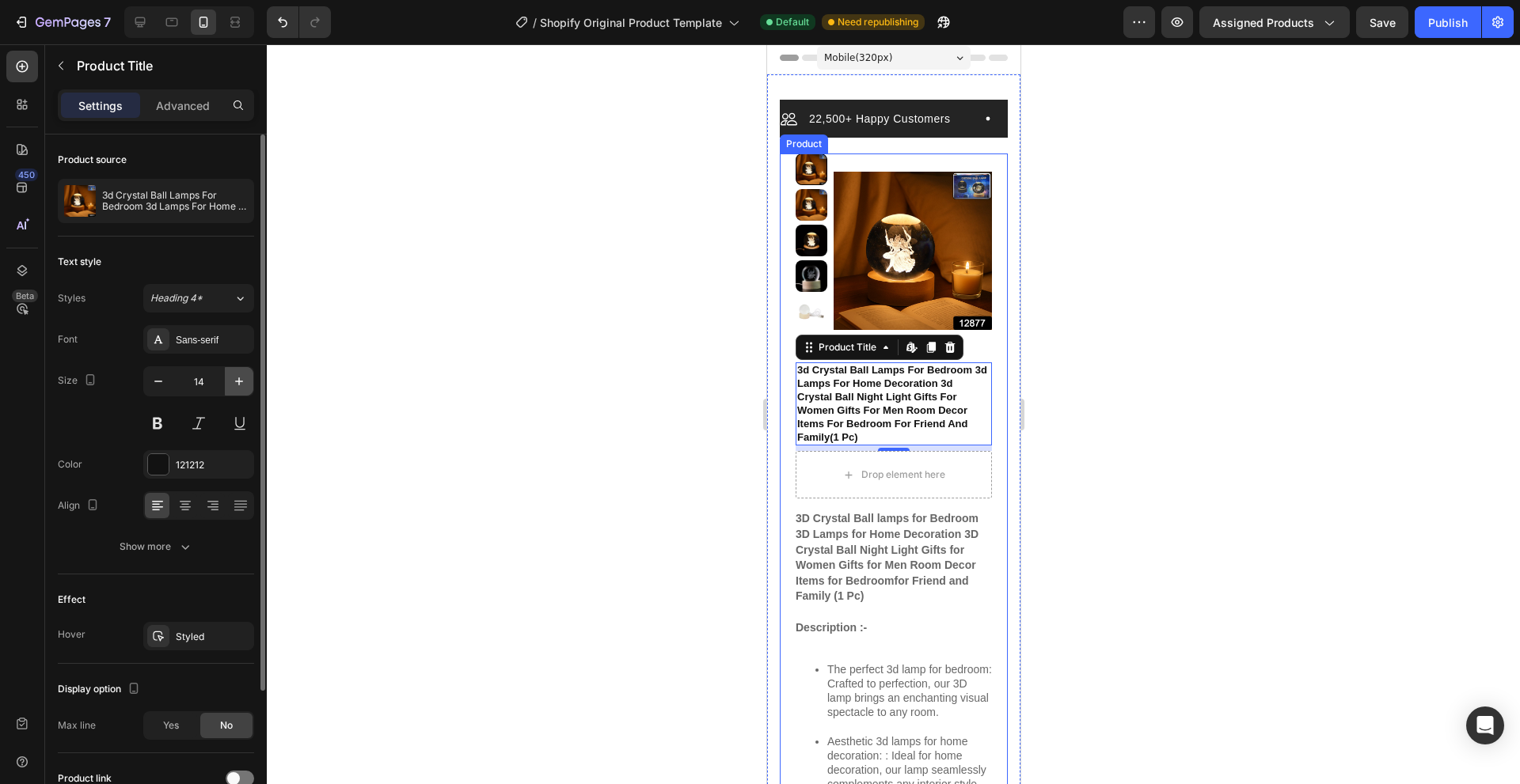
click at [243, 382] on icon "button" at bounding box center [239, 382] width 16 height 16
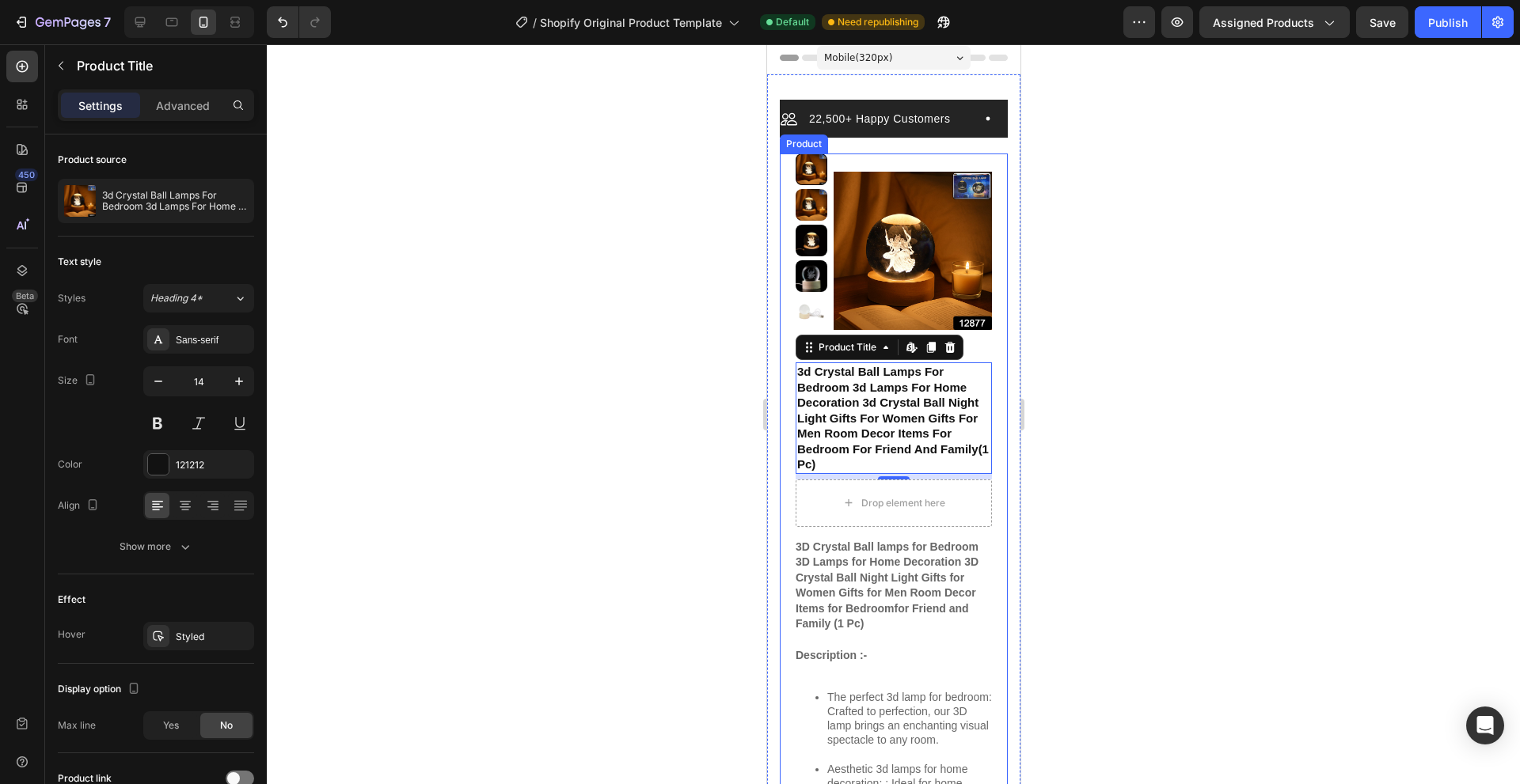
type input "15"
click at [940, 51] on div "Mobile ( 320 px)" at bounding box center [892, 57] width 154 height 23
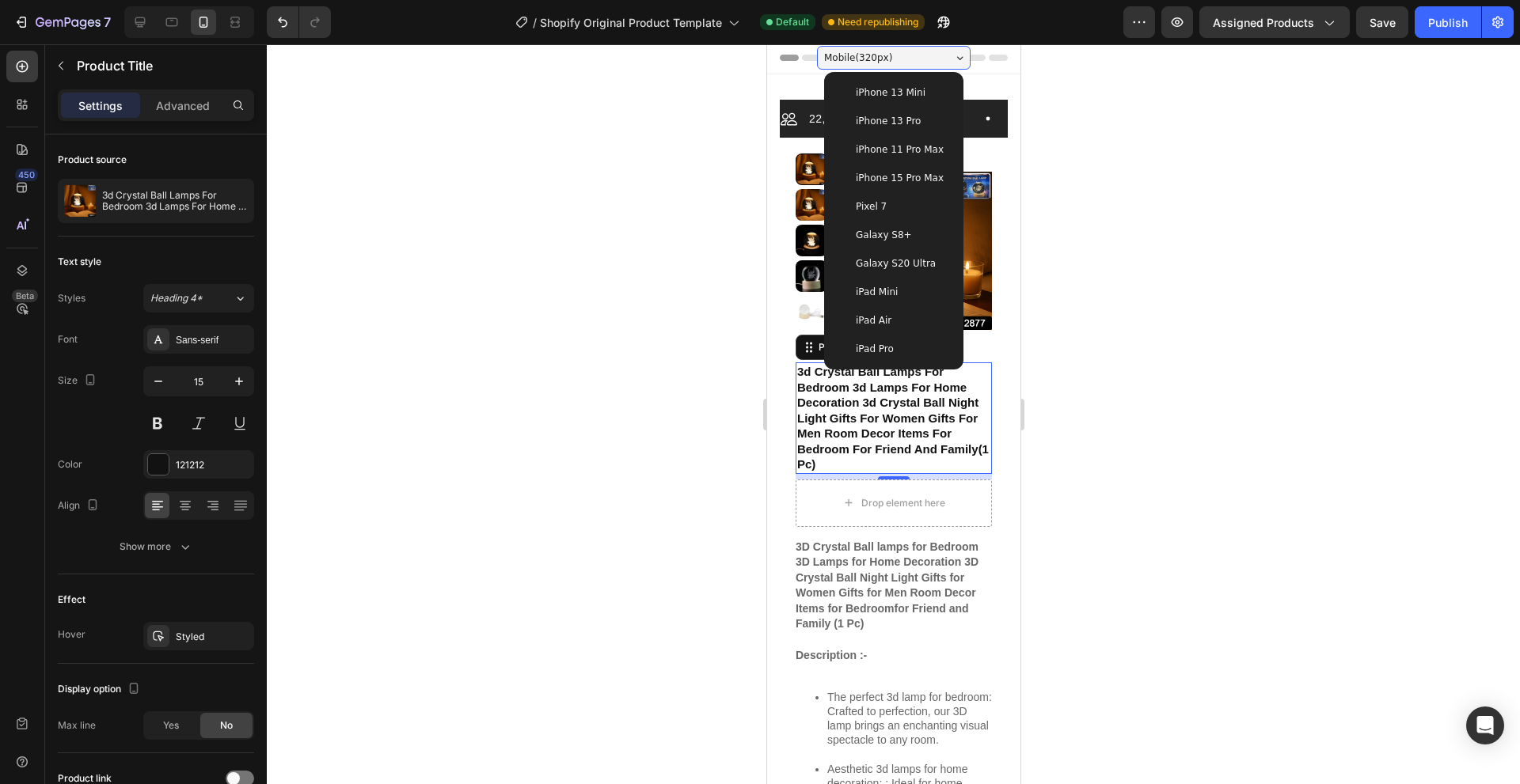
click at [870, 269] on span "Galaxy S20 Ultra" at bounding box center [895, 263] width 80 height 16
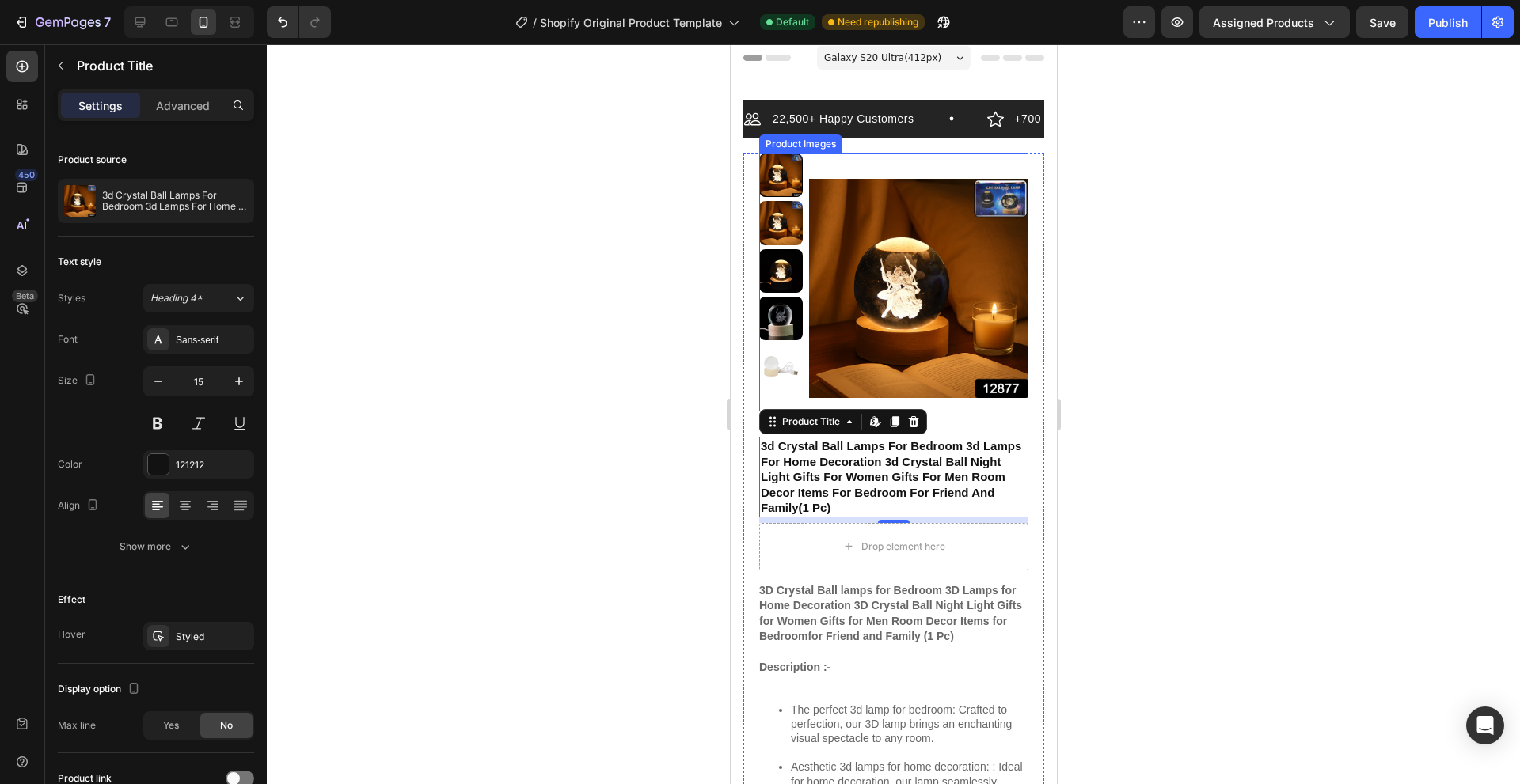
click at [873, 336] on img at bounding box center [918, 289] width 219 height 271
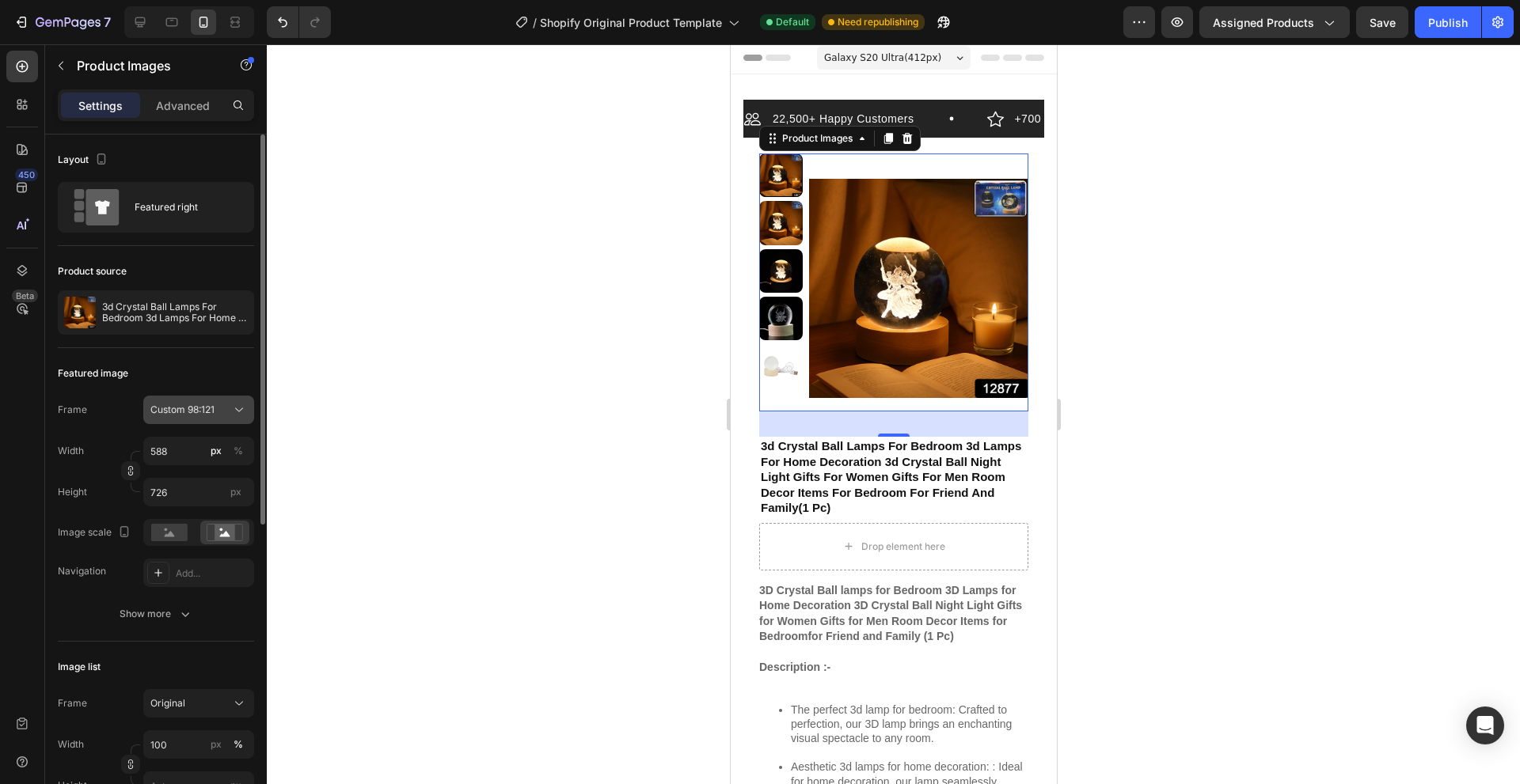
click at [233, 408] on icon at bounding box center [239, 410] width 16 height 16
click at [219, 502] on div "Horizontal" at bounding box center [196, 509] width 92 height 16
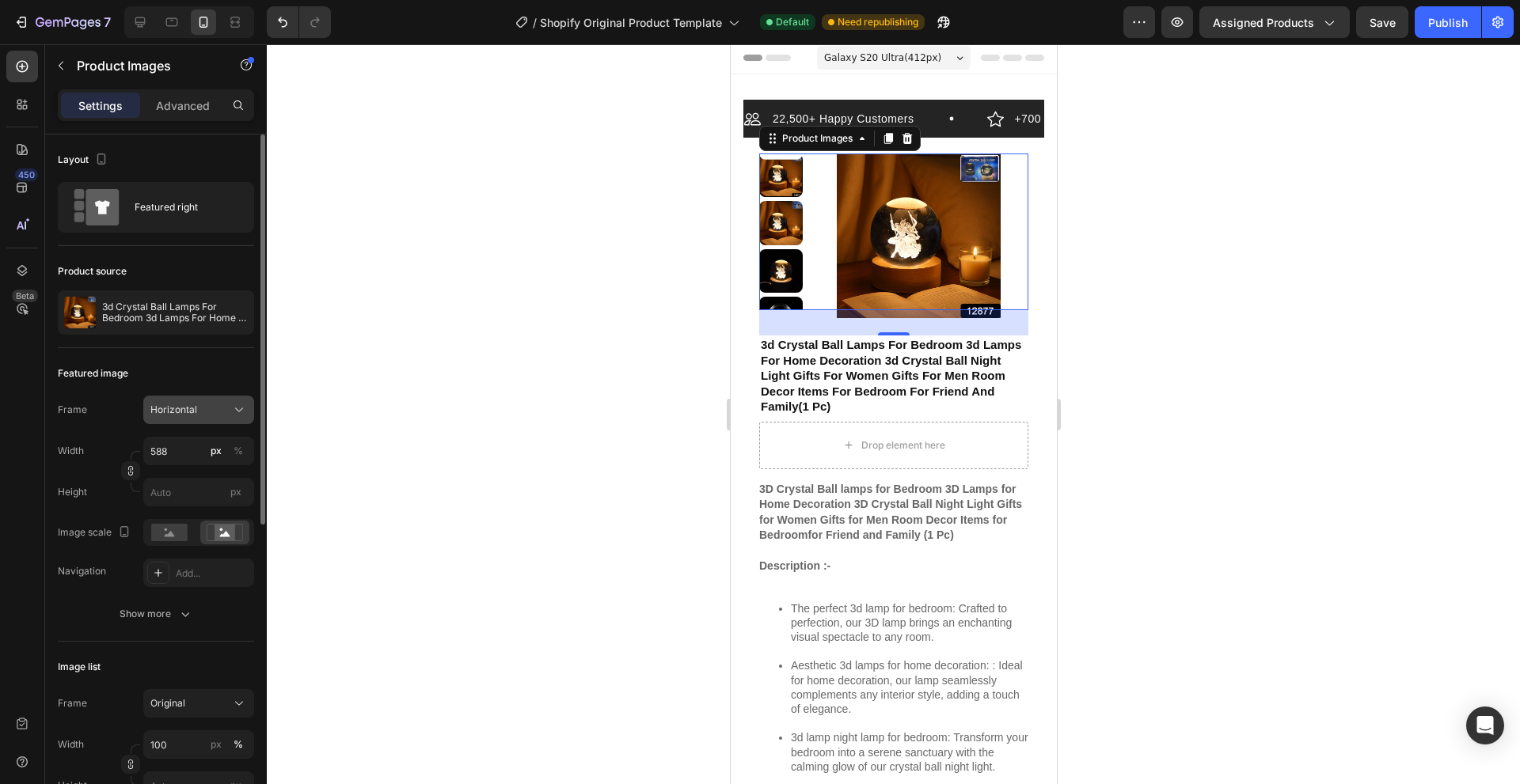
click at [231, 419] on button "Horizontal" at bounding box center [198, 409] width 110 height 28
click at [204, 532] on div "Original" at bounding box center [196, 538] width 92 height 15
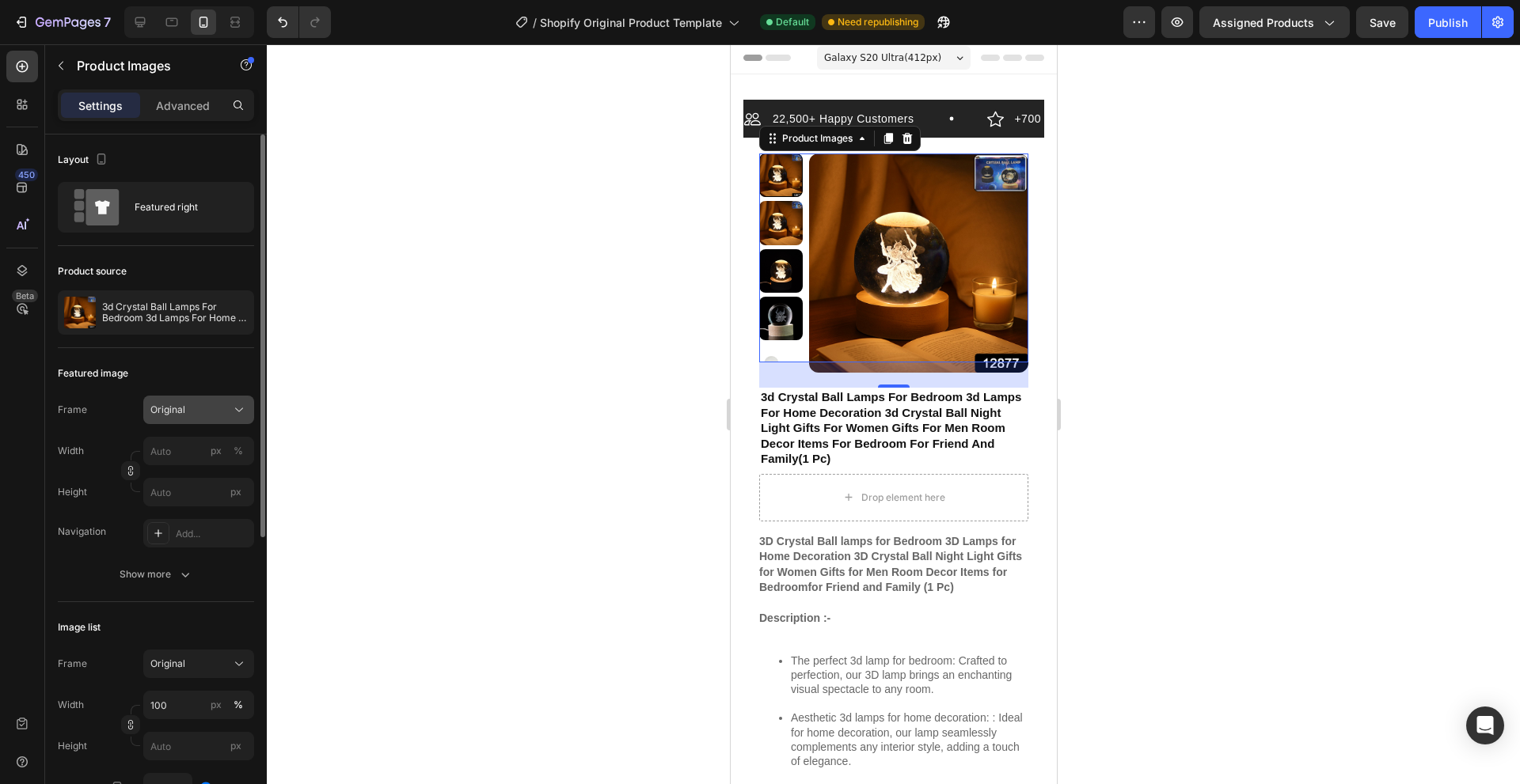
click at [225, 413] on div "Original" at bounding box center [189, 410] width 77 height 15
click at [176, 563] on span "Custom" at bounding box center [167, 566] width 35 height 15
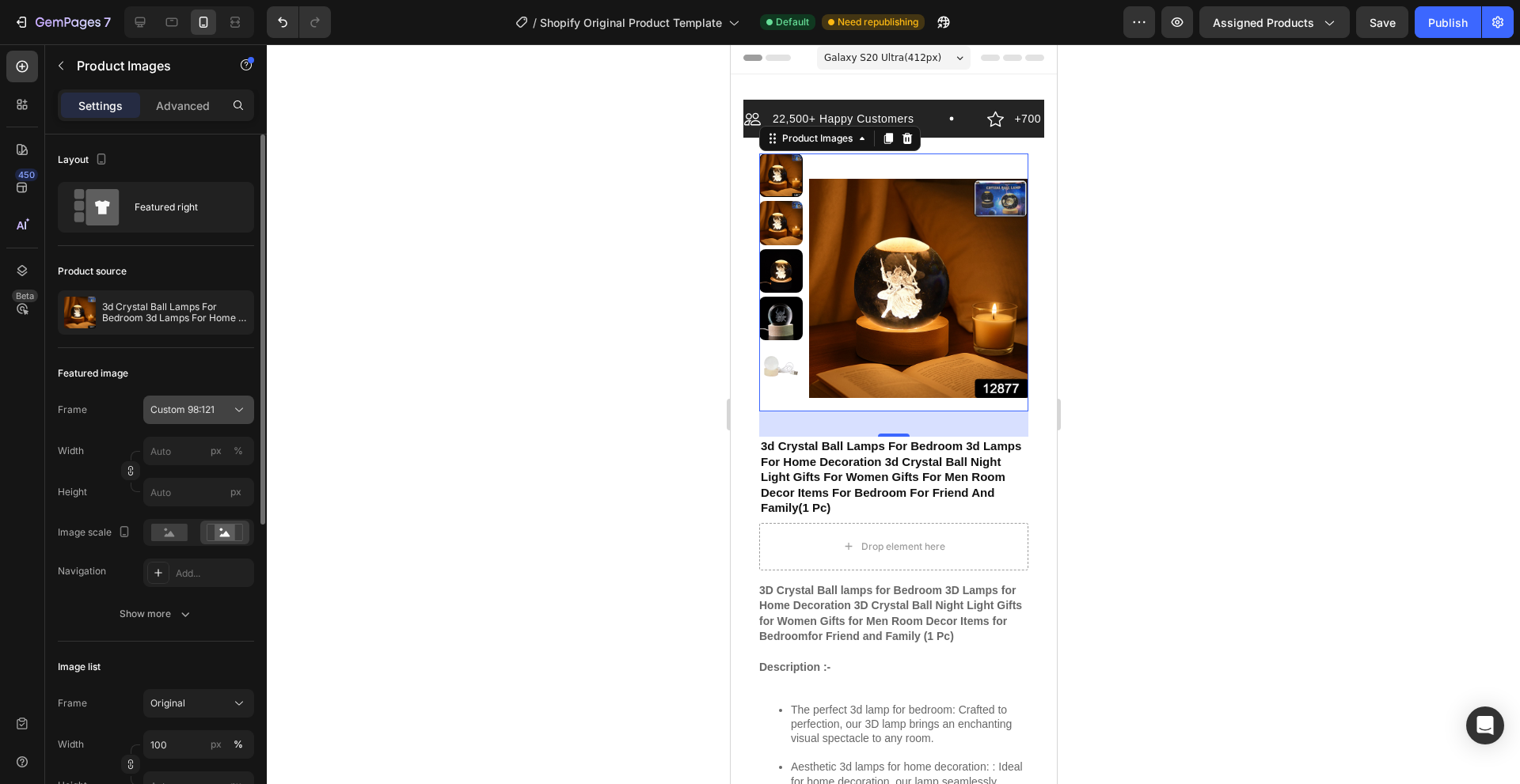
click at [212, 405] on span "Custom 98:121" at bounding box center [183, 410] width 64 height 15
click at [192, 450] on div "Square" at bounding box center [196, 449] width 92 height 16
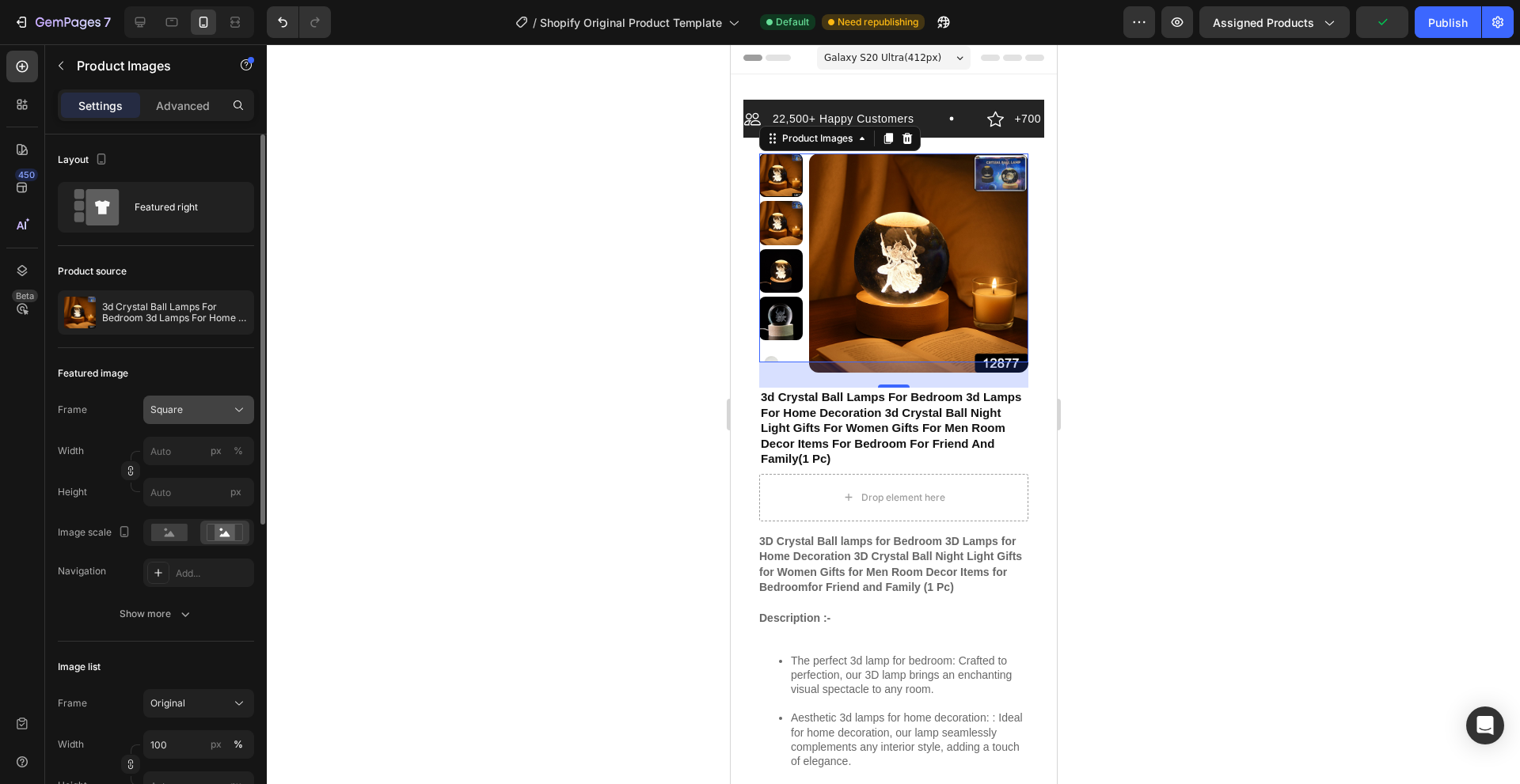
click at [198, 402] on div "Square" at bounding box center [199, 410] width 97 height 16
click at [180, 530] on div "Original" at bounding box center [184, 537] width 127 height 28
click at [201, 429] on div "Frame Original Width px % Height px" at bounding box center [156, 450] width 197 height 110
click at [206, 417] on div "Original" at bounding box center [199, 410] width 97 height 16
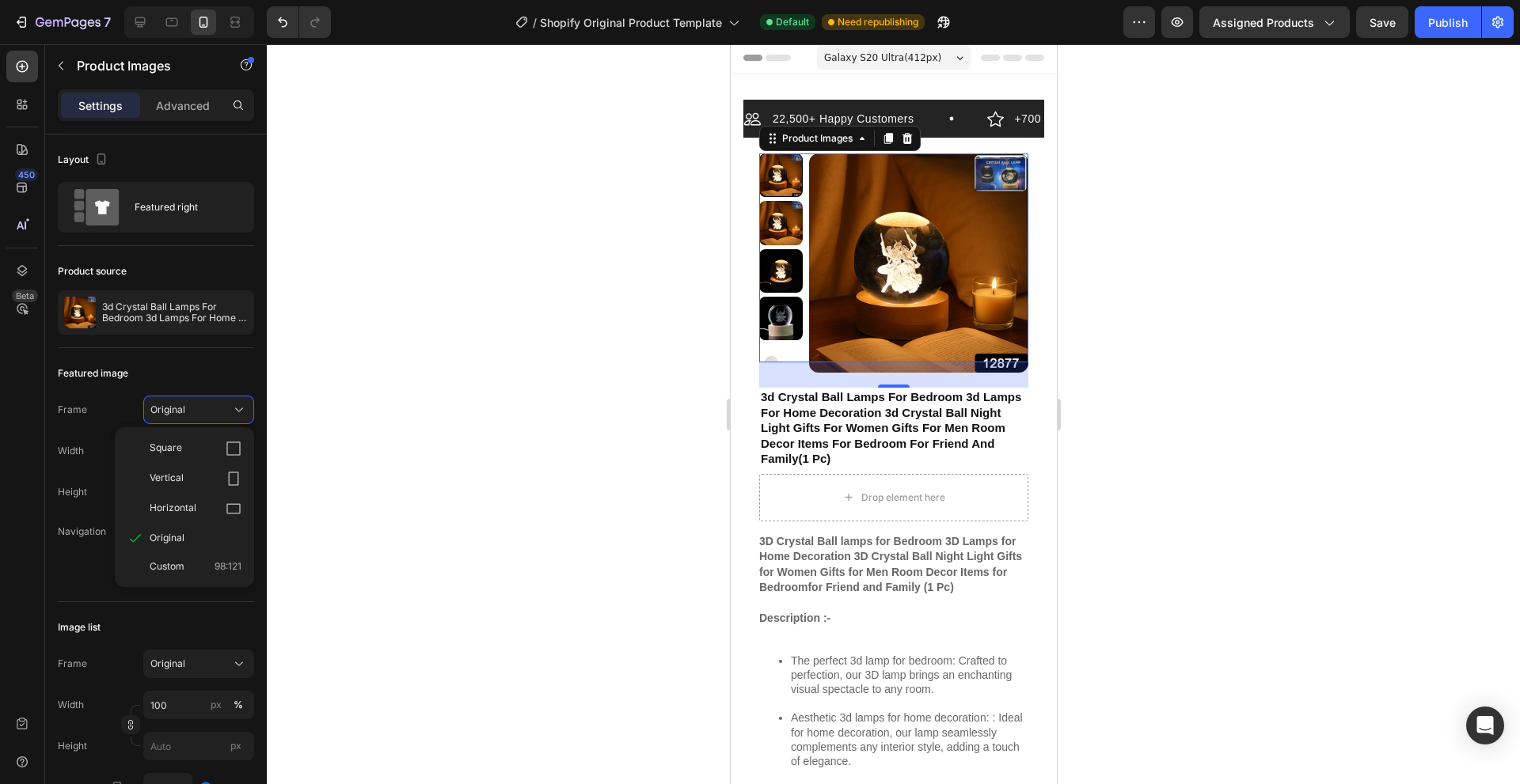
click at [193, 485] on div "Vertical" at bounding box center [196, 479] width 92 height 16
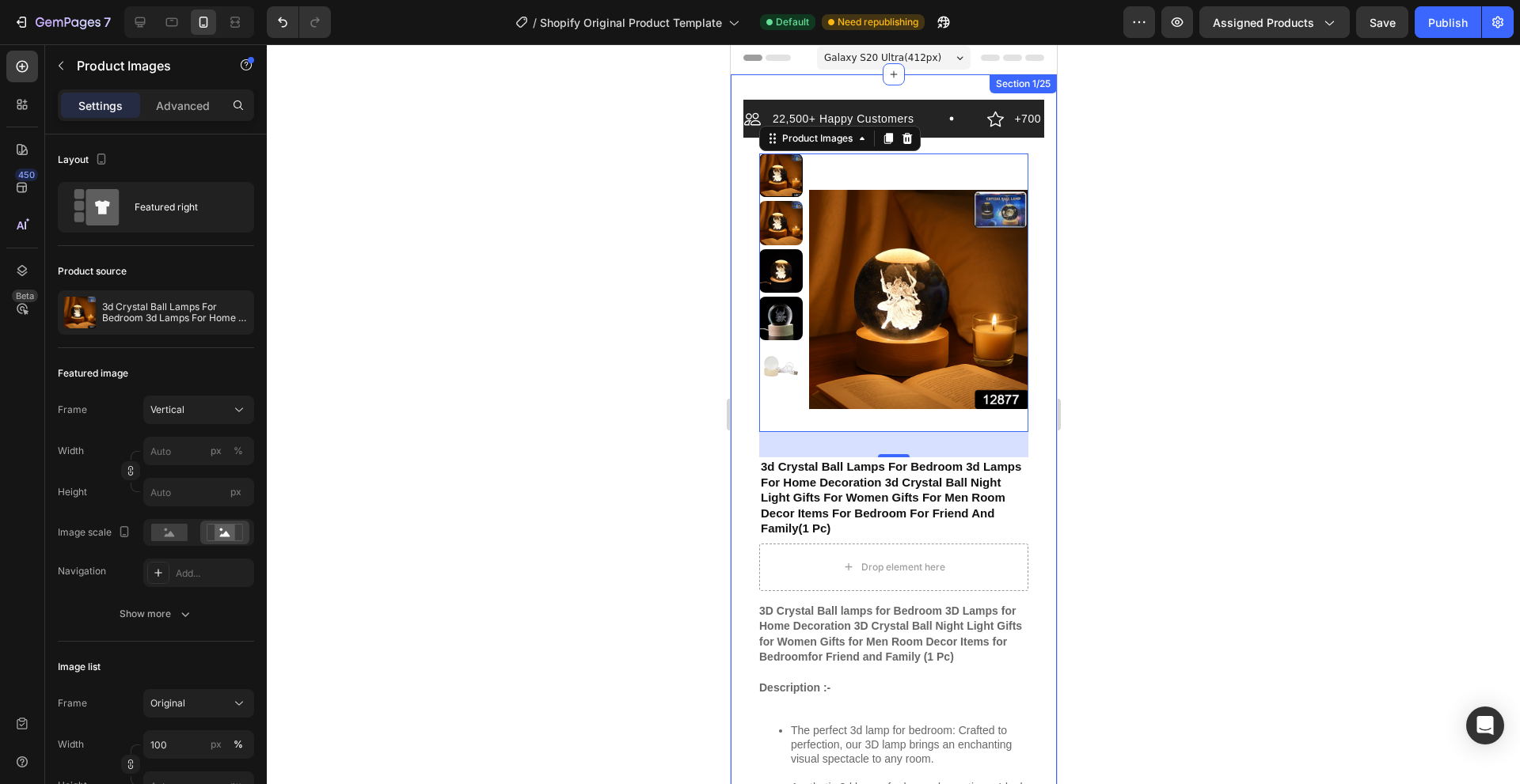
click at [1140, 475] on div at bounding box center [893, 414] width 1253 height 740
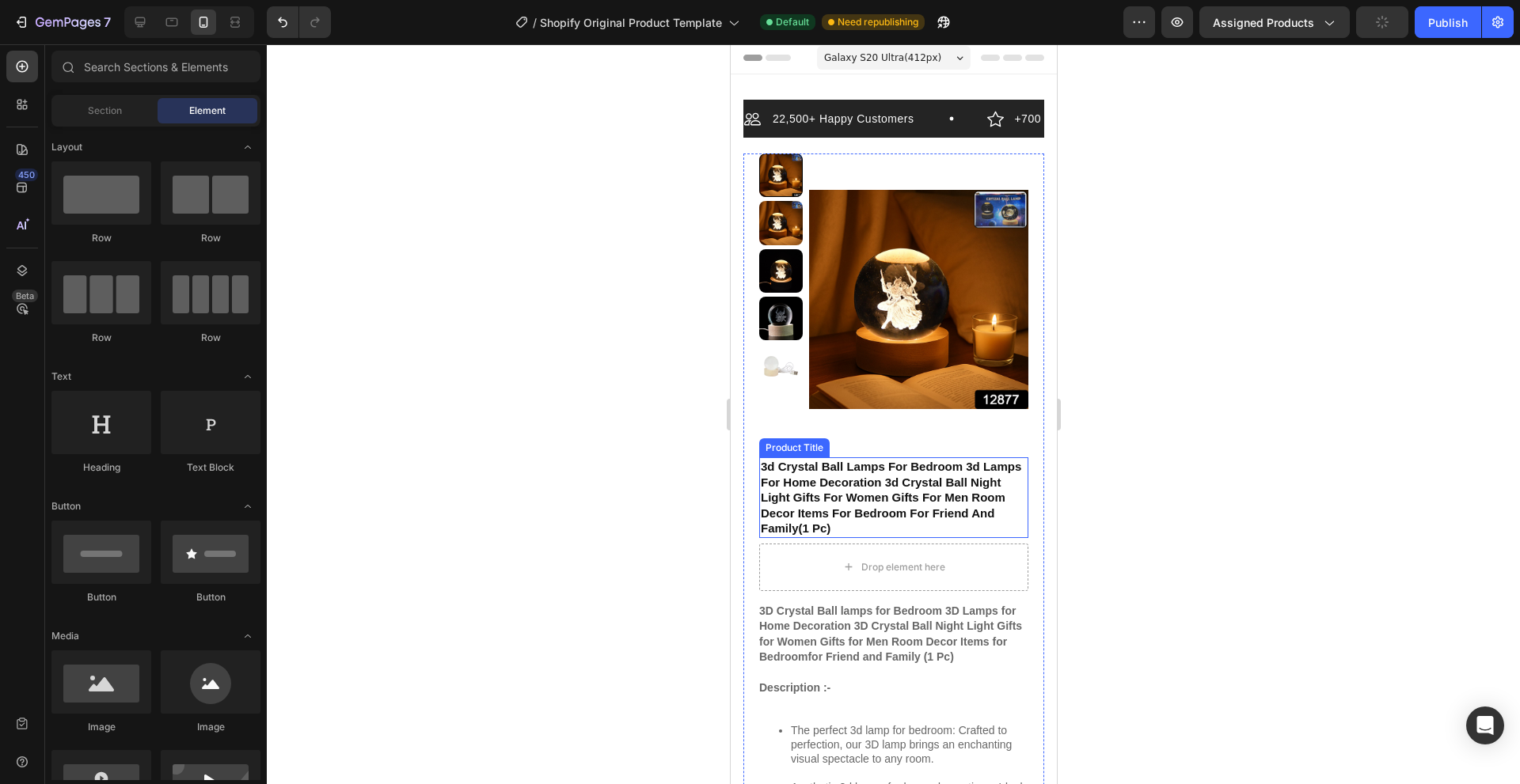
click at [812, 417] on img at bounding box center [918, 300] width 219 height 292
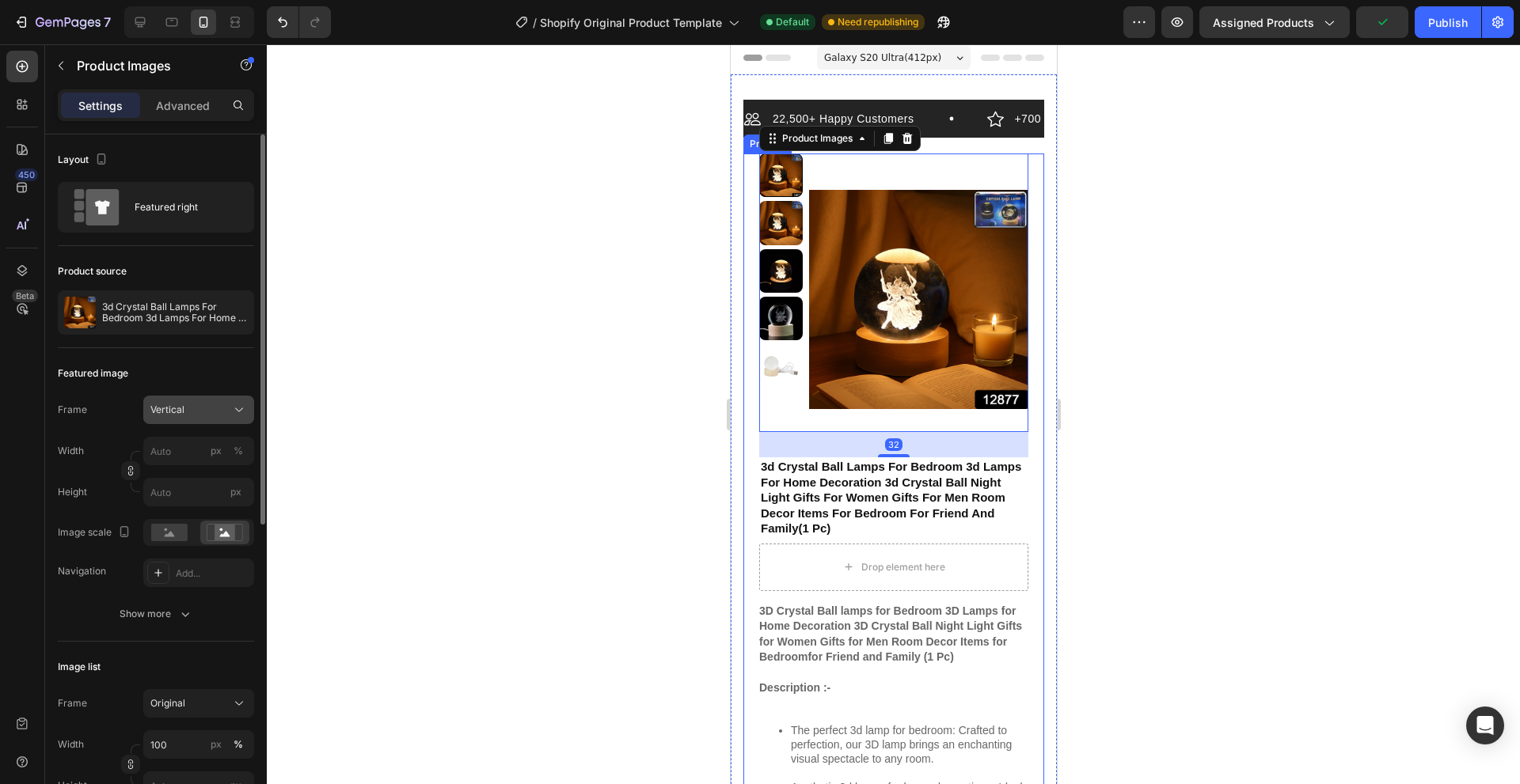
click at [227, 404] on div "Vertical" at bounding box center [189, 410] width 77 height 15
click at [183, 535] on span "Original" at bounding box center [167, 538] width 35 height 15
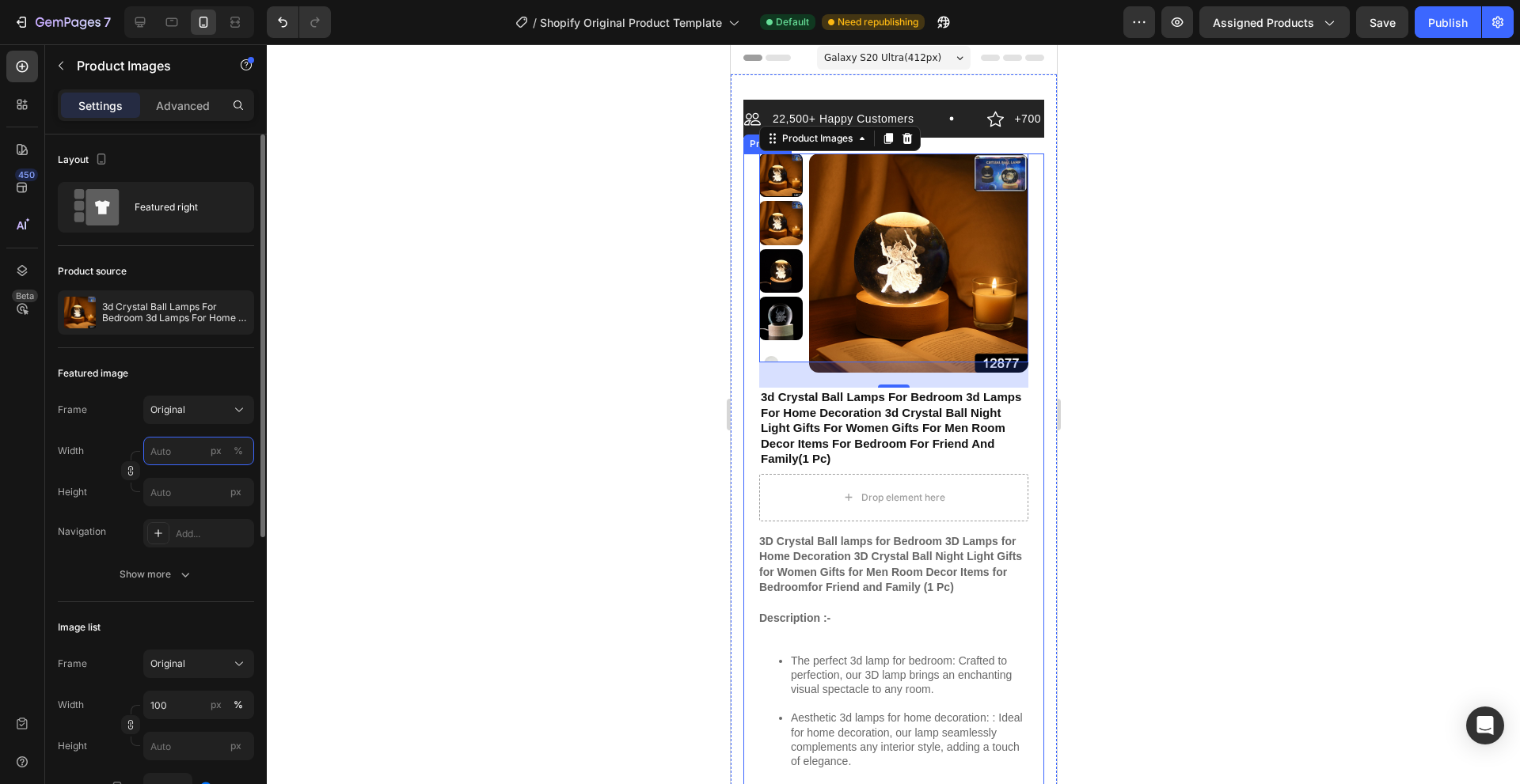
click at [198, 451] on input "px %" at bounding box center [198, 450] width 110 height 28
click at [198, 455] on input "px %" at bounding box center [198, 450] width 110 height 28
click at [163, 492] on span "Full" at bounding box center [158, 489] width 16 height 15
type input "100"
click at [163, 492] on input "px" at bounding box center [198, 492] width 110 height 28
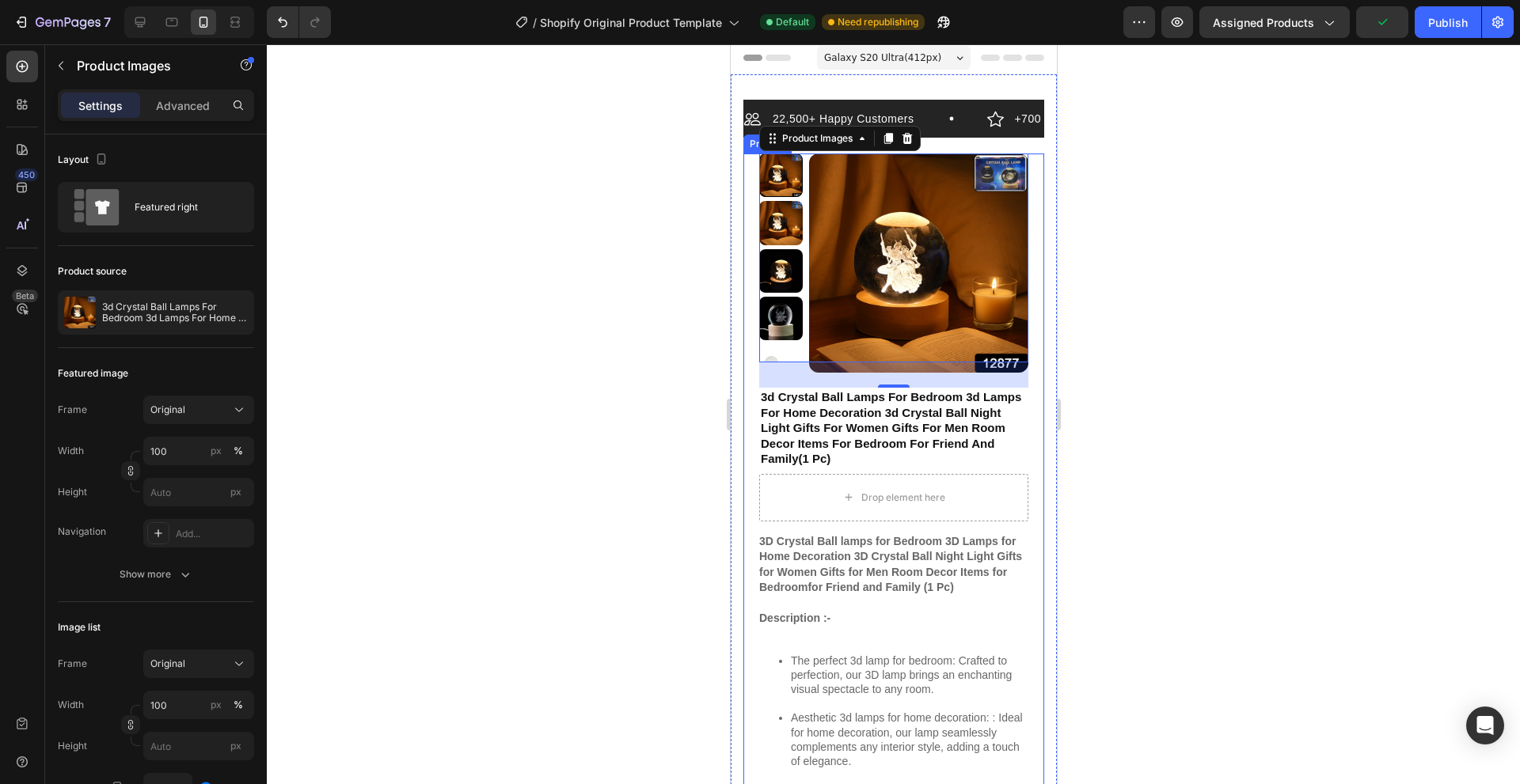
click at [426, 468] on div at bounding box center [893, 414] width 1253 height 740
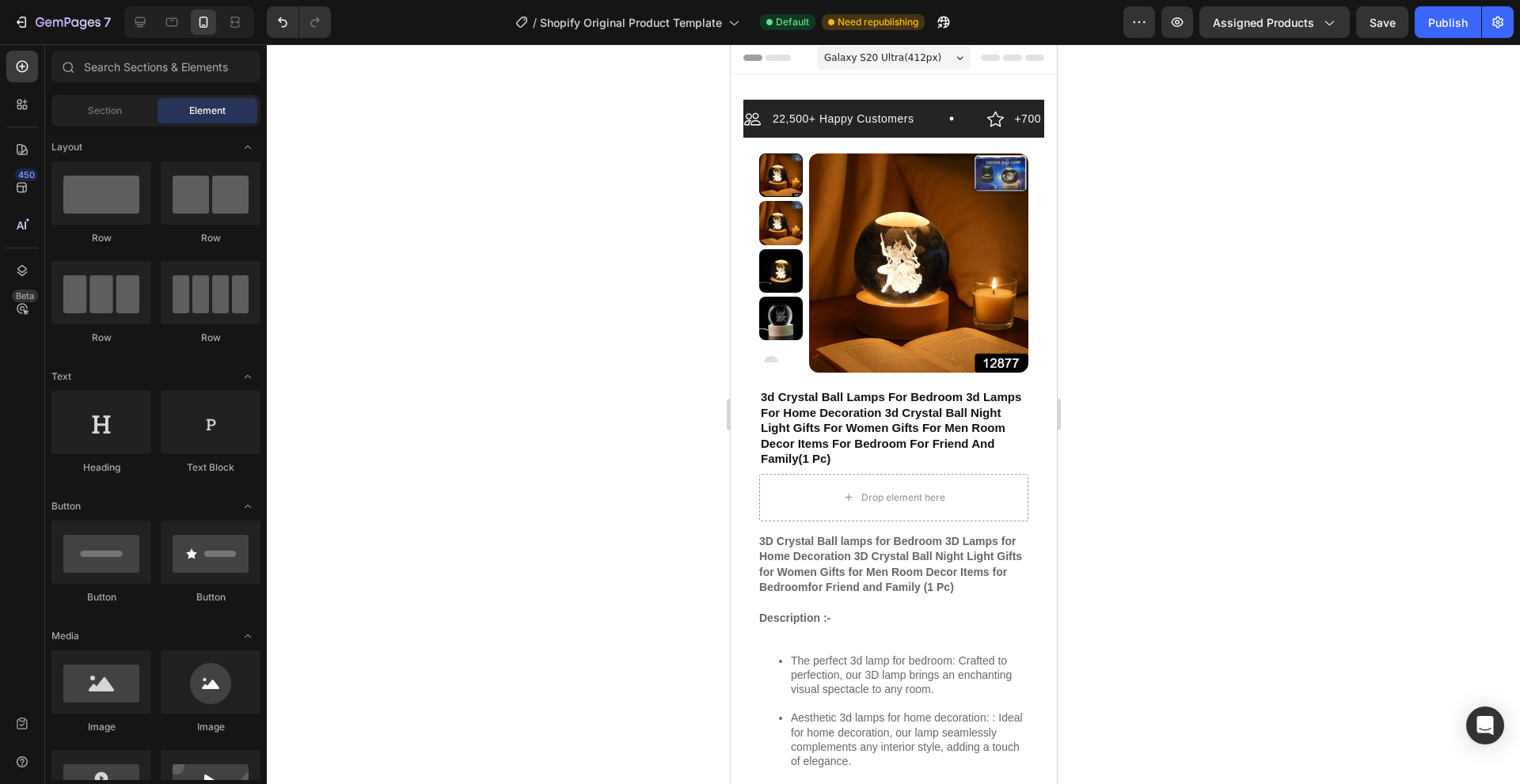
click at [1248, 679] on div at bounding box center [893, 414] width 1253 height 740
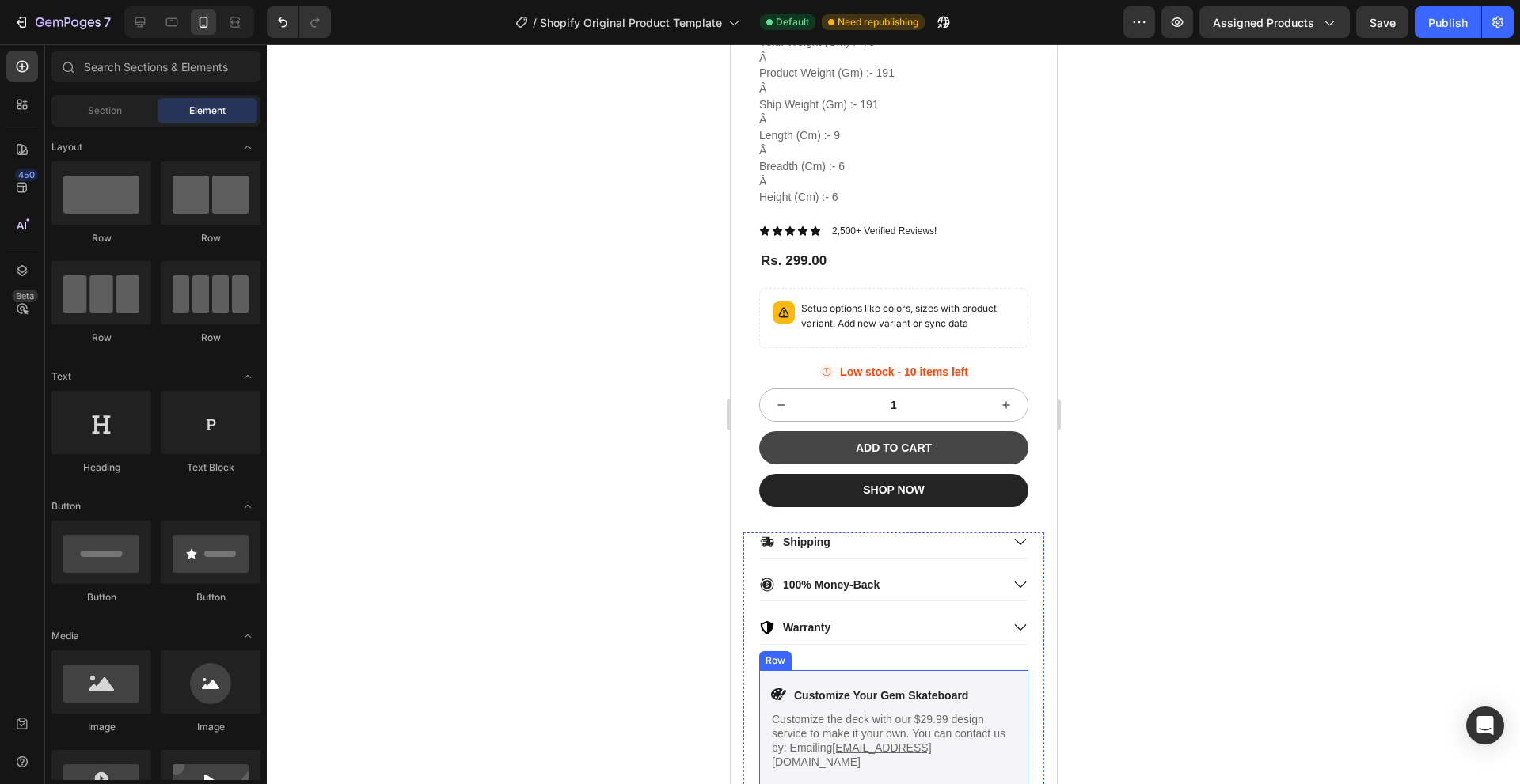
scroll to position [1031, 0]
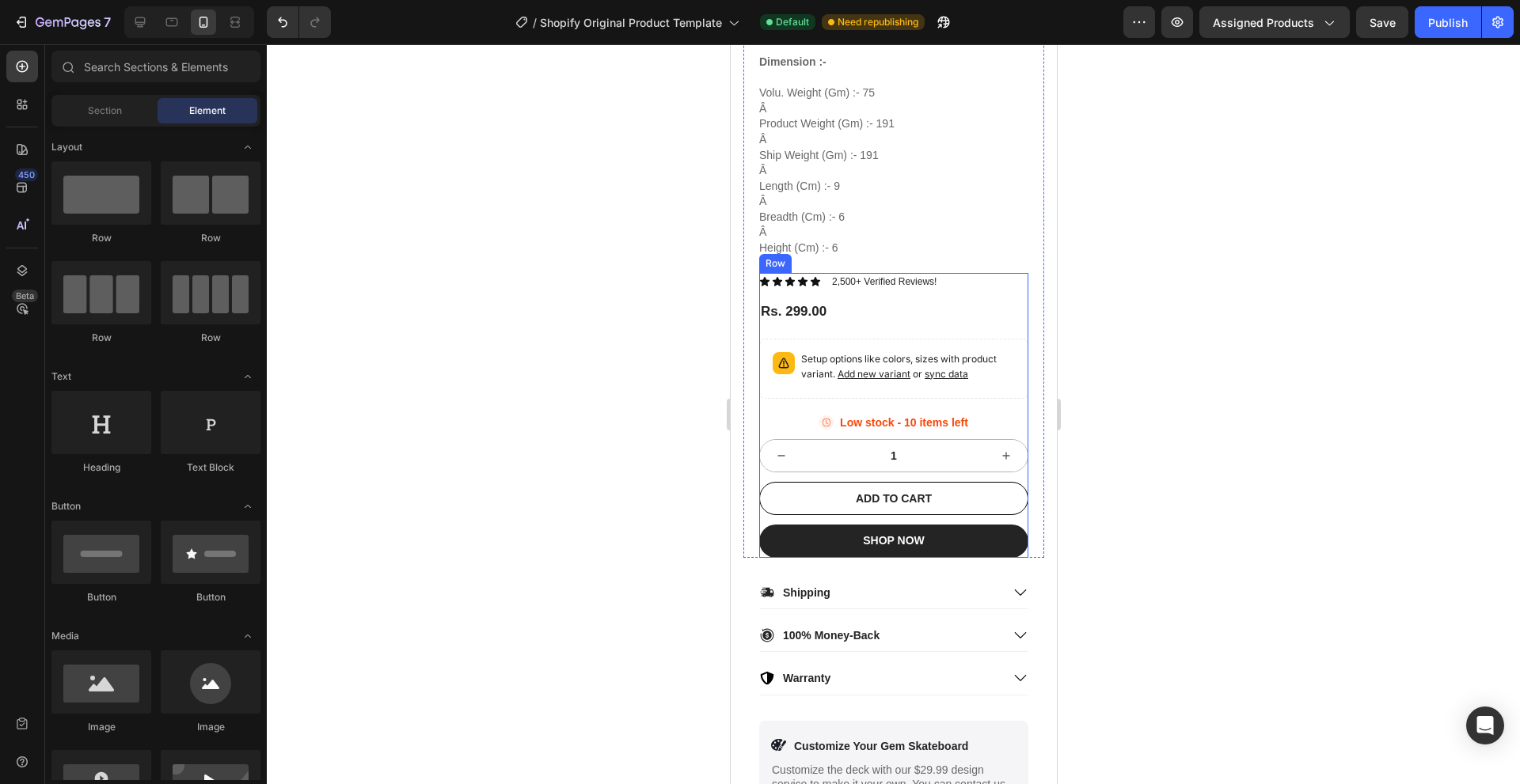
click at [950, 297] on div "Icon Icon Icon Icon Icon Icon List 2,500+ Verified Reviews! Text Block Row Rs. …" at bounding box center [893, 416] width 269 height 285
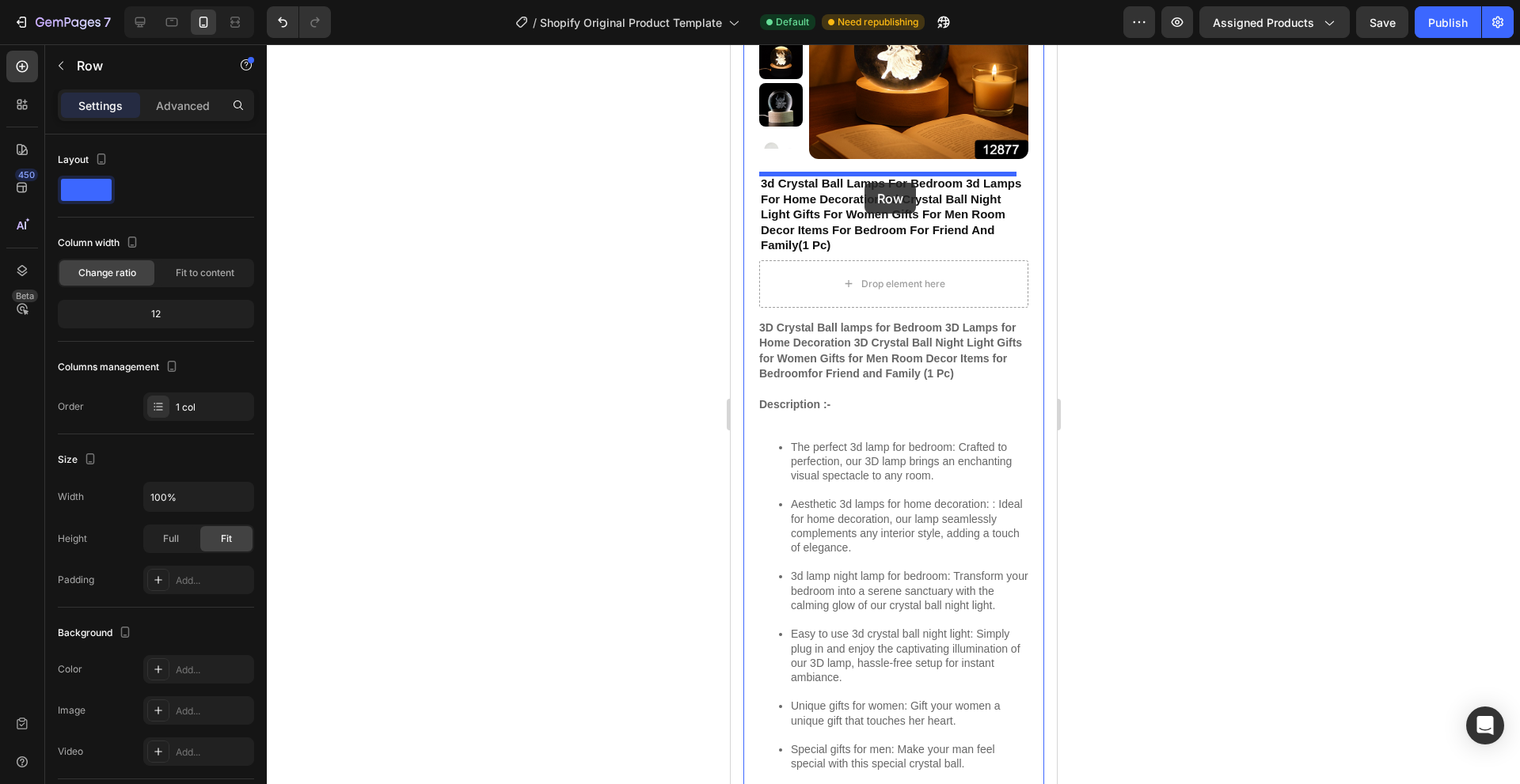
scroll to position [170, 0]
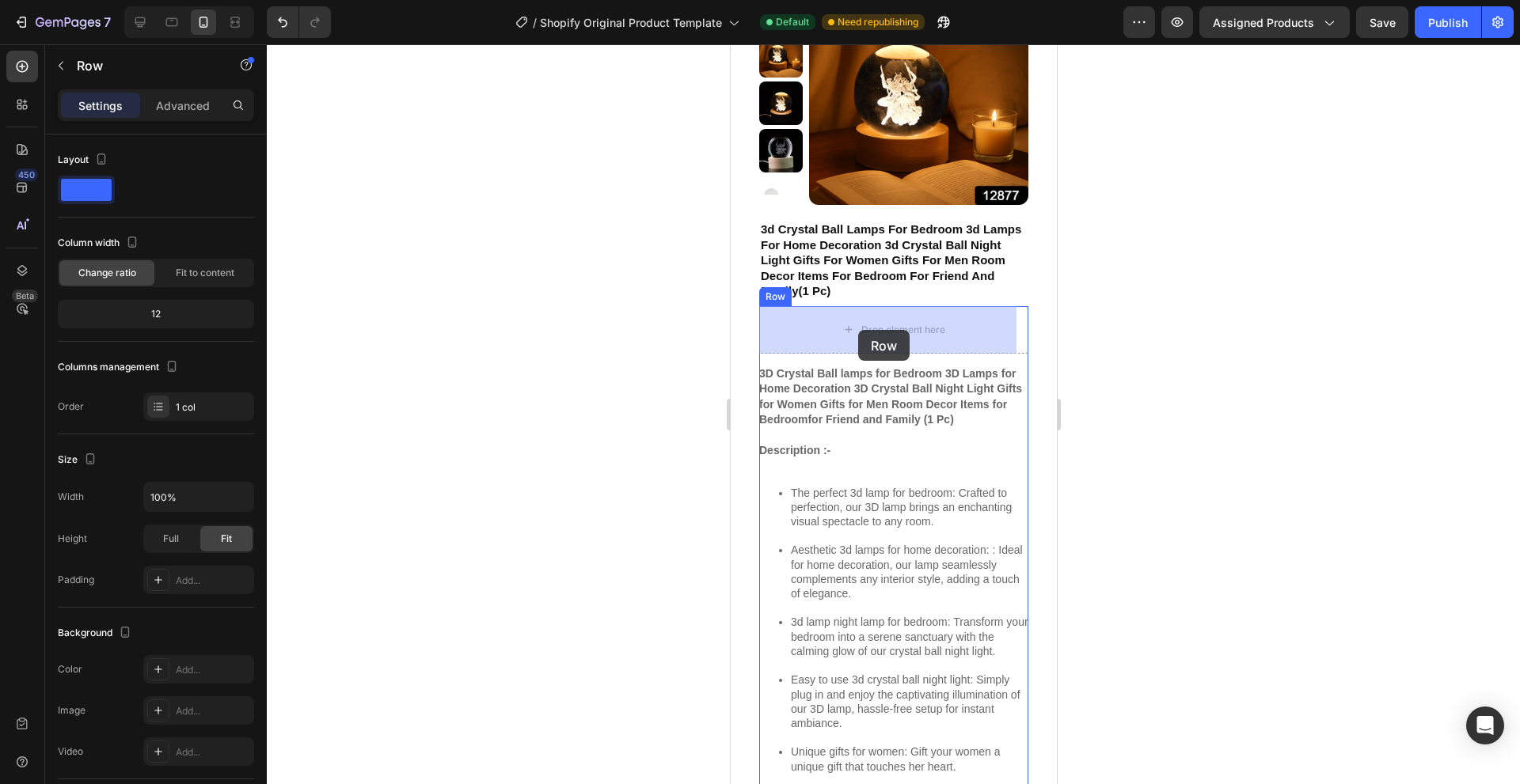
drag, startPoint x: 950, startPoint y: 297, endPoint x: 858, endPoint y: 330, distance: 97.7
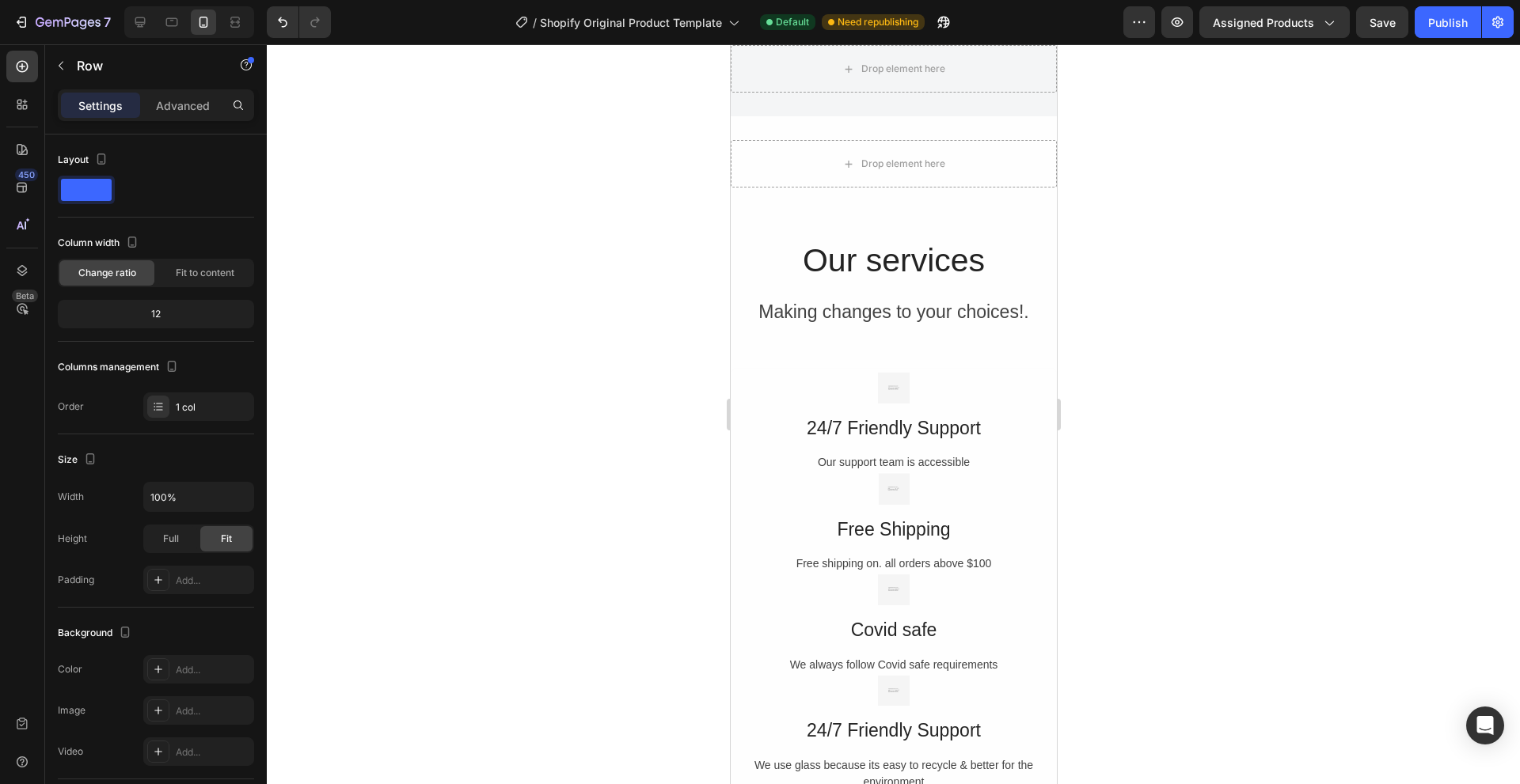
scroll to position [2295, 0]
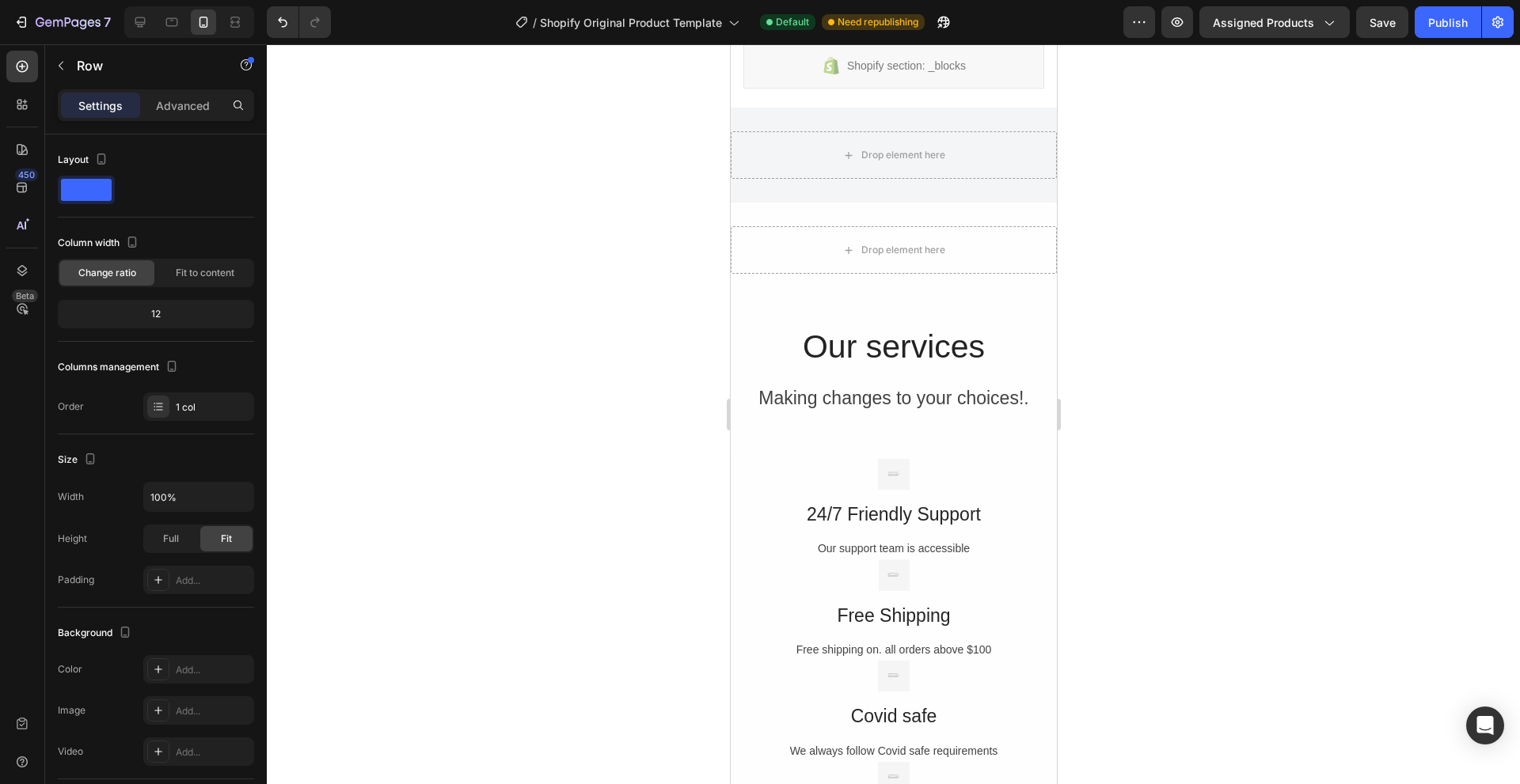
drag, startPoint x: 1219, startPoint y: 220, endPoint x: 1115, endPoint y: 114, distance: 148.5
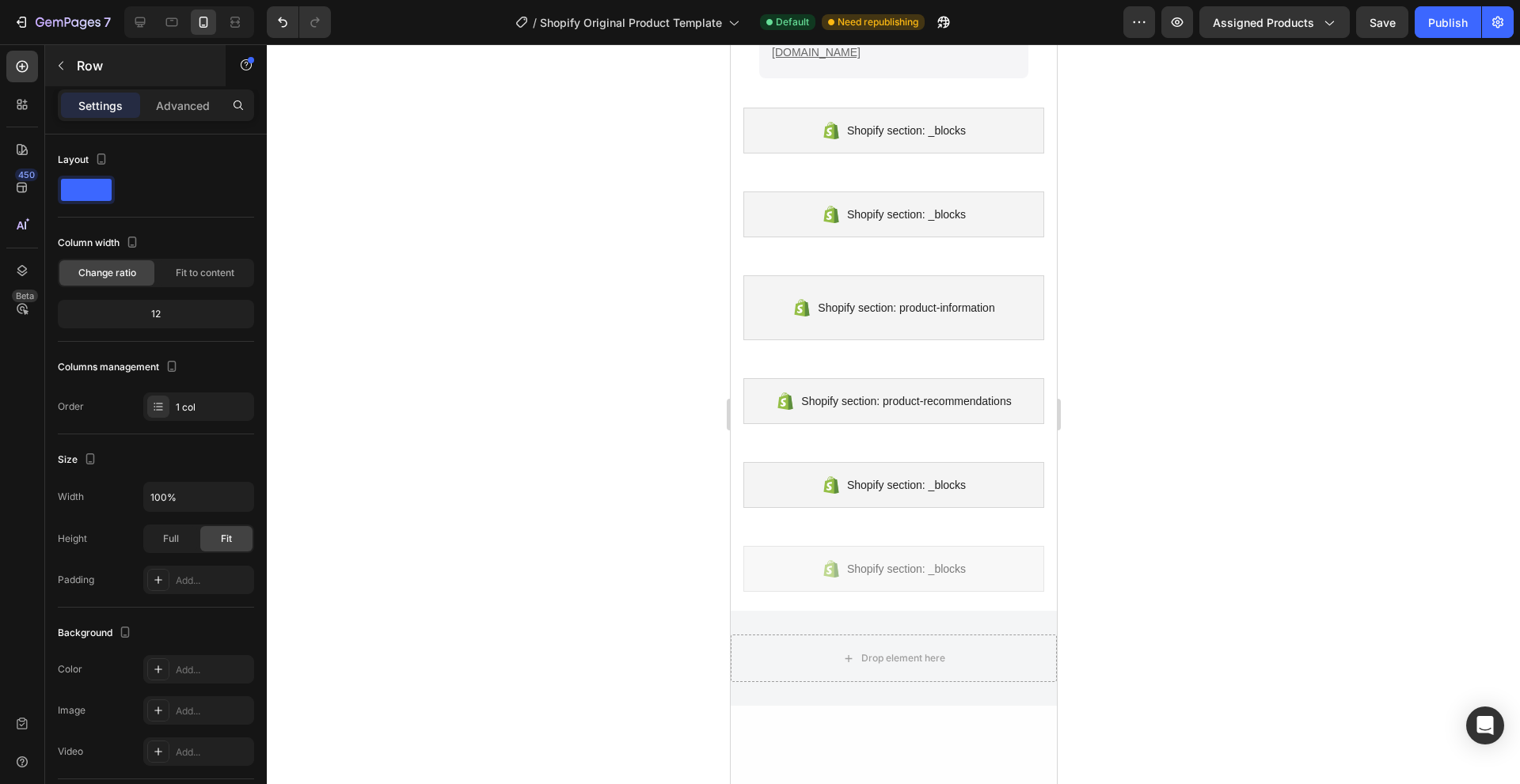
scroll to position [1712, 0]
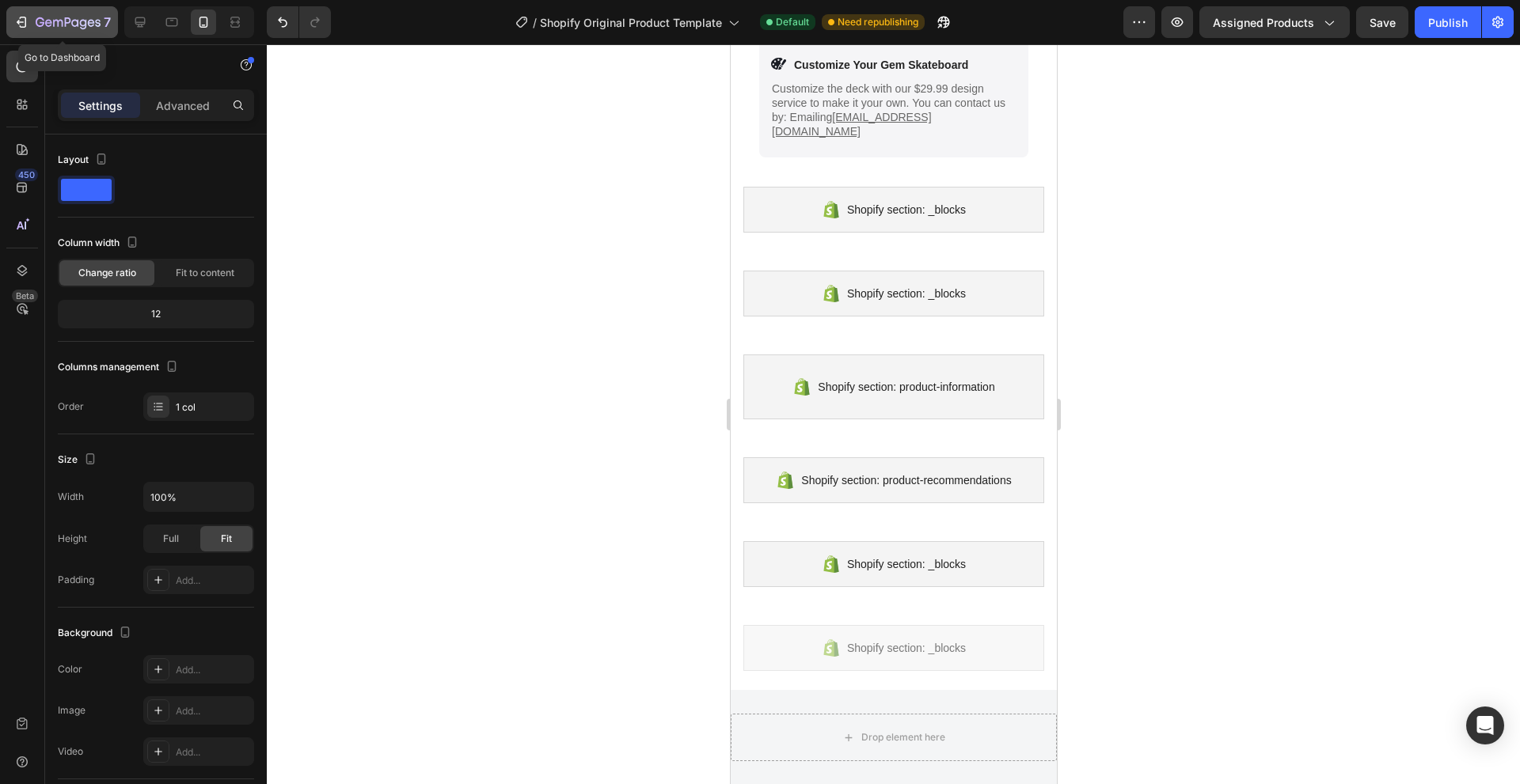
click at [36, 12] on button "7" at bounding box center [62, 22] width 111 height 31
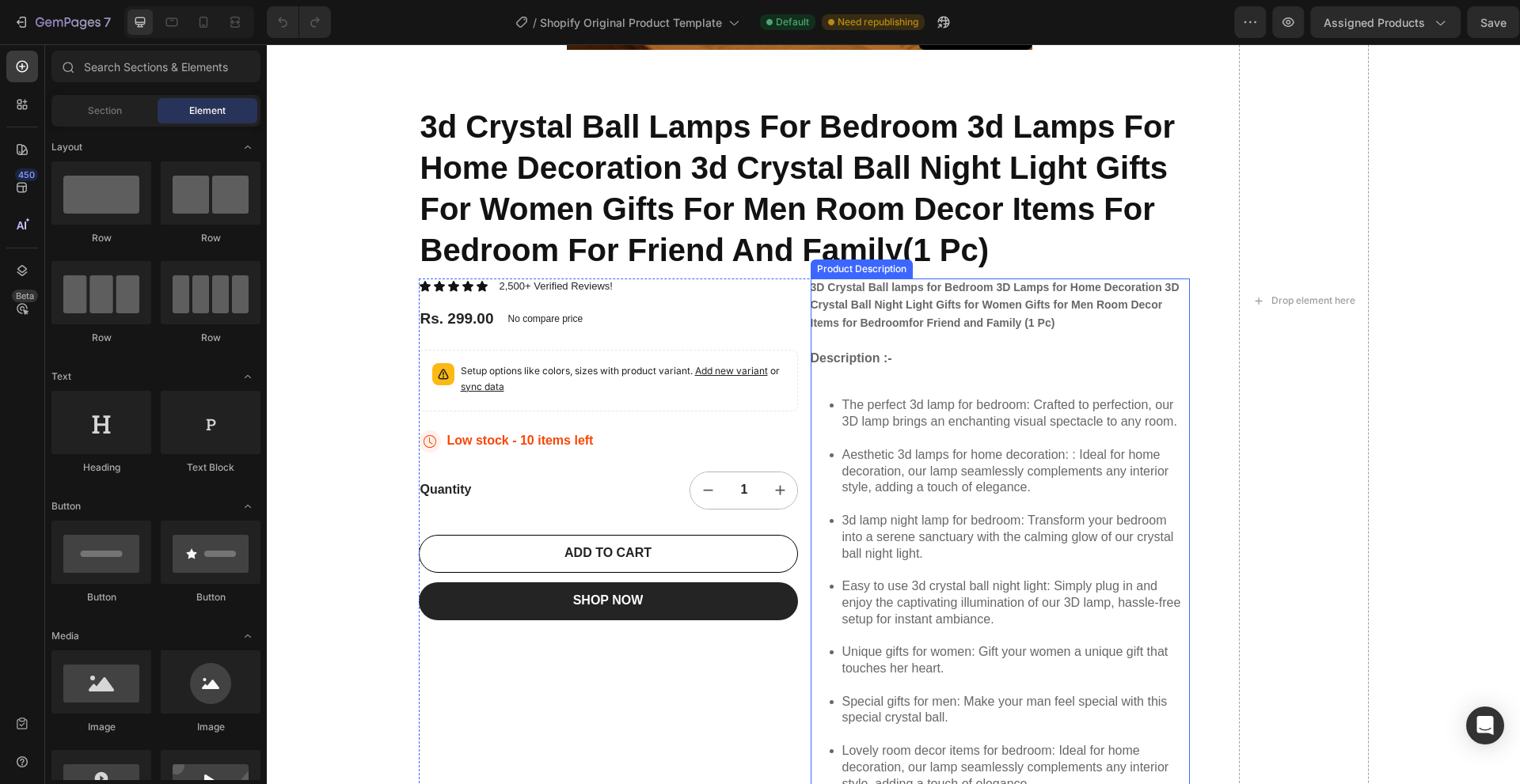
scroll to position [791, 0]
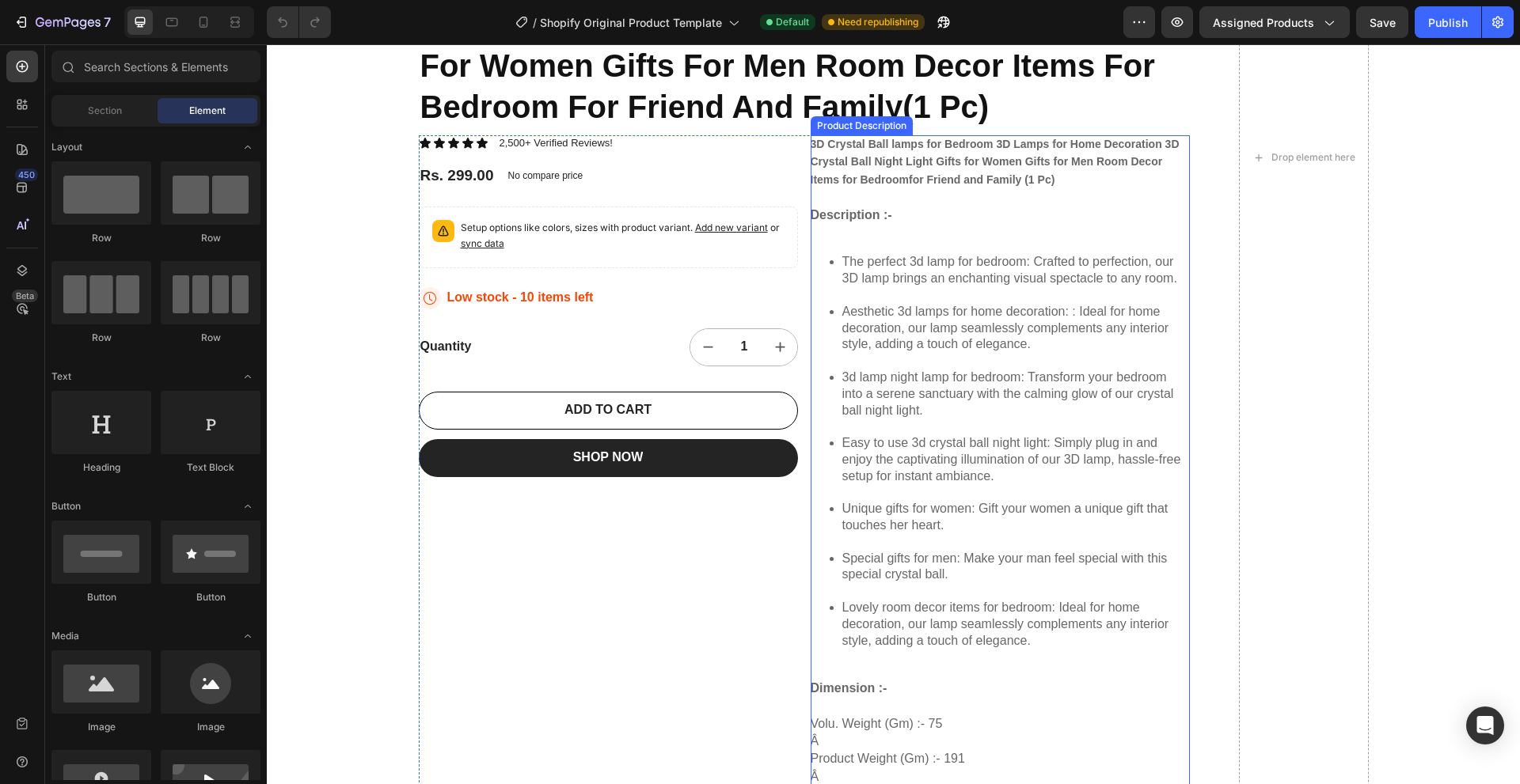
click at [1149, 288] on li "The perfect 3d lamp for bedroom: Crafted to perfection, our 3D lamp brings an e…" at bounding box center [1015, 278] width 347 height 49
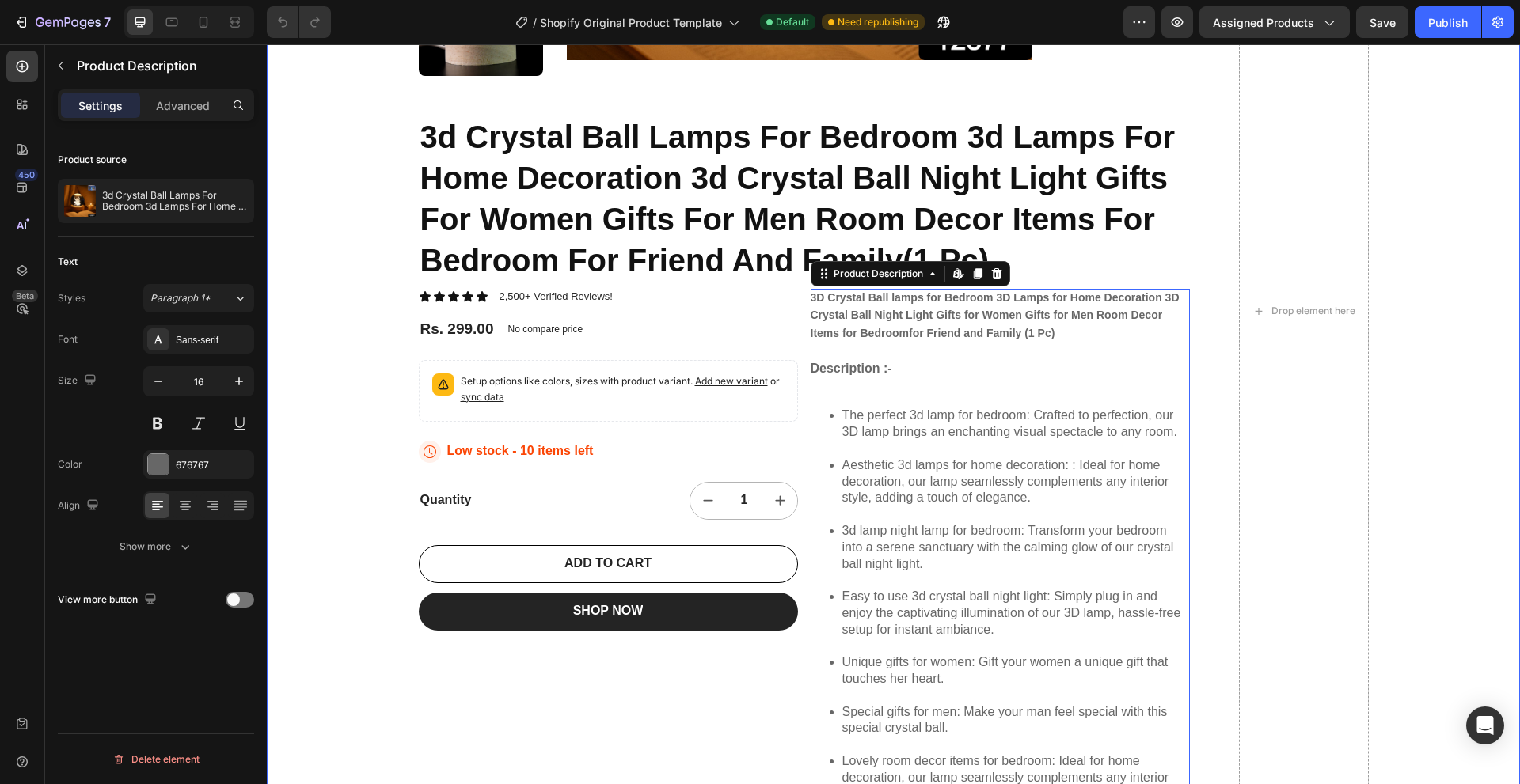
scroll to position [633, 0]
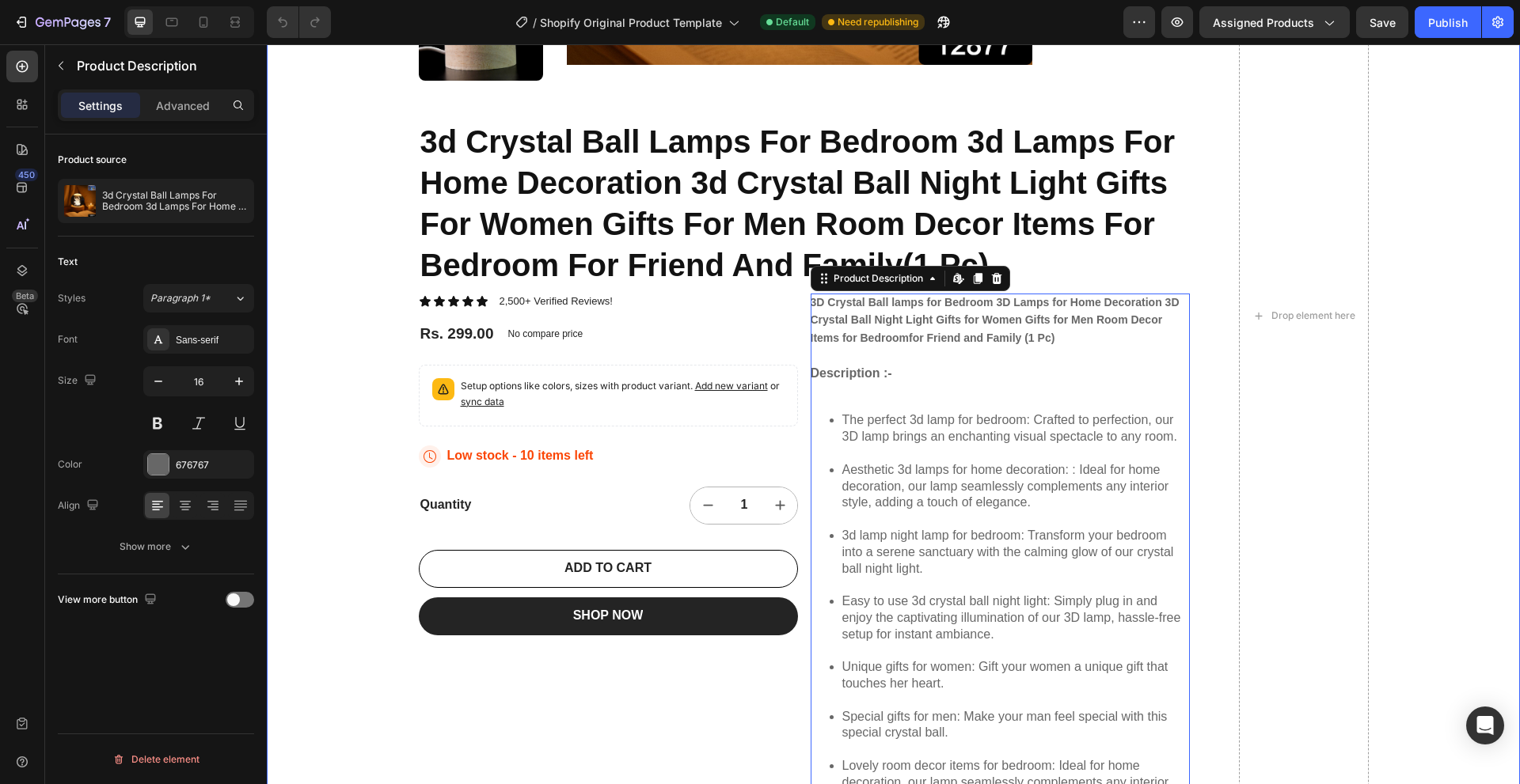
click at [388, 218] on div "22,500+ Happy Customers Item List +700 5-Start Review Item List 30 Day Guarante…" at bounding box center [893, 339] width 1253 height 1791
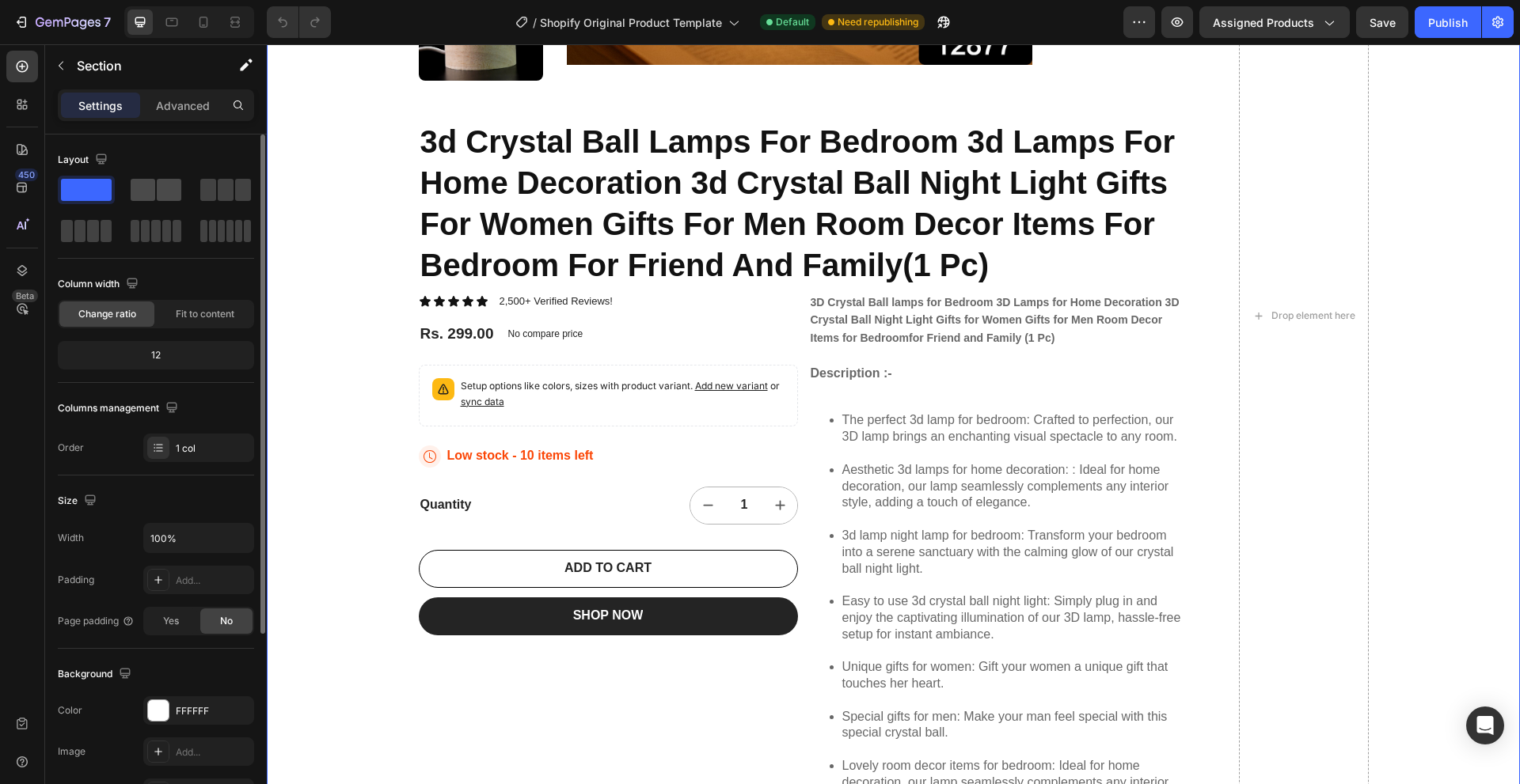
click at [160, 196] on span at bounding box center [168, 189] width 24 height 22
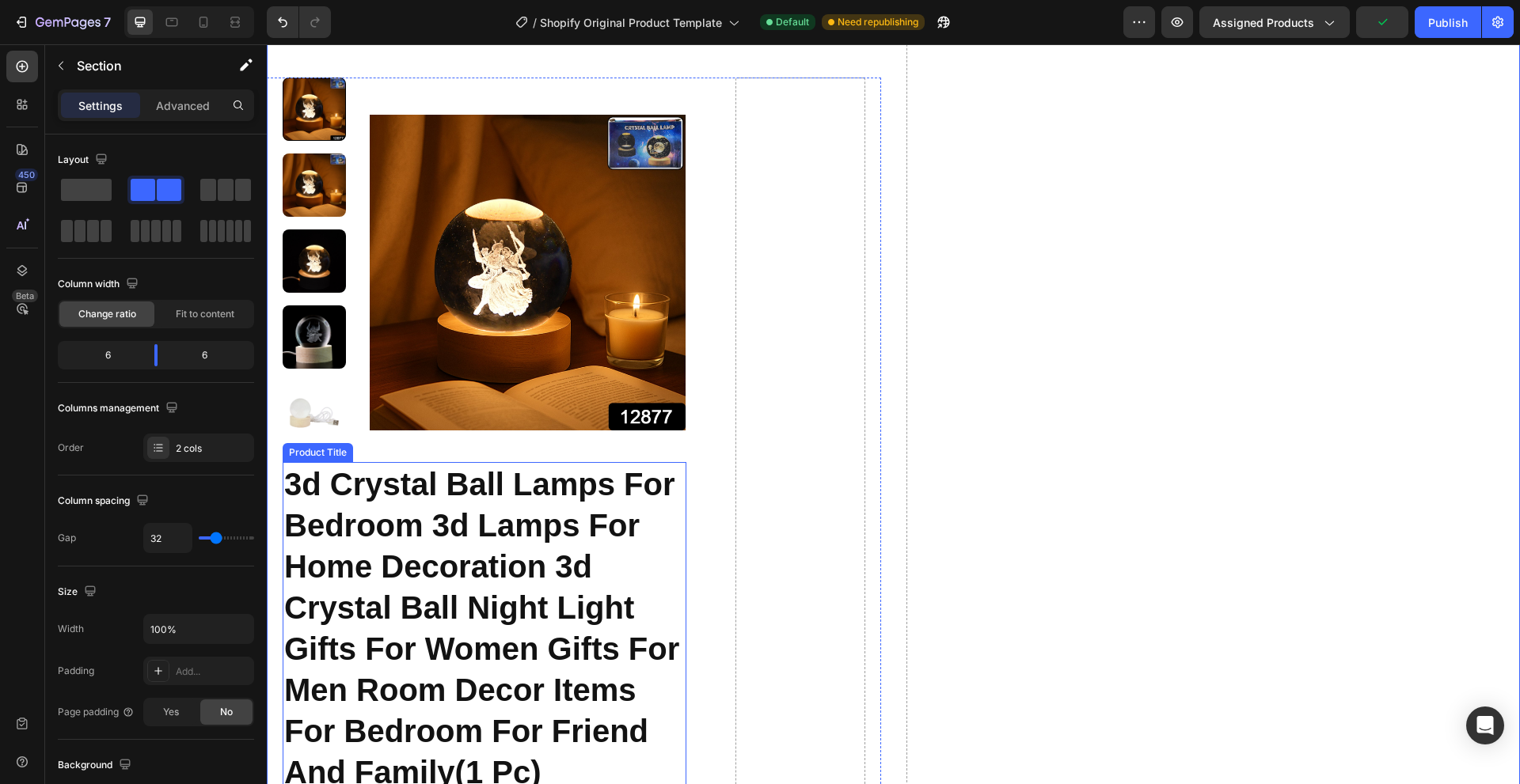
scroll to position [79, 0]
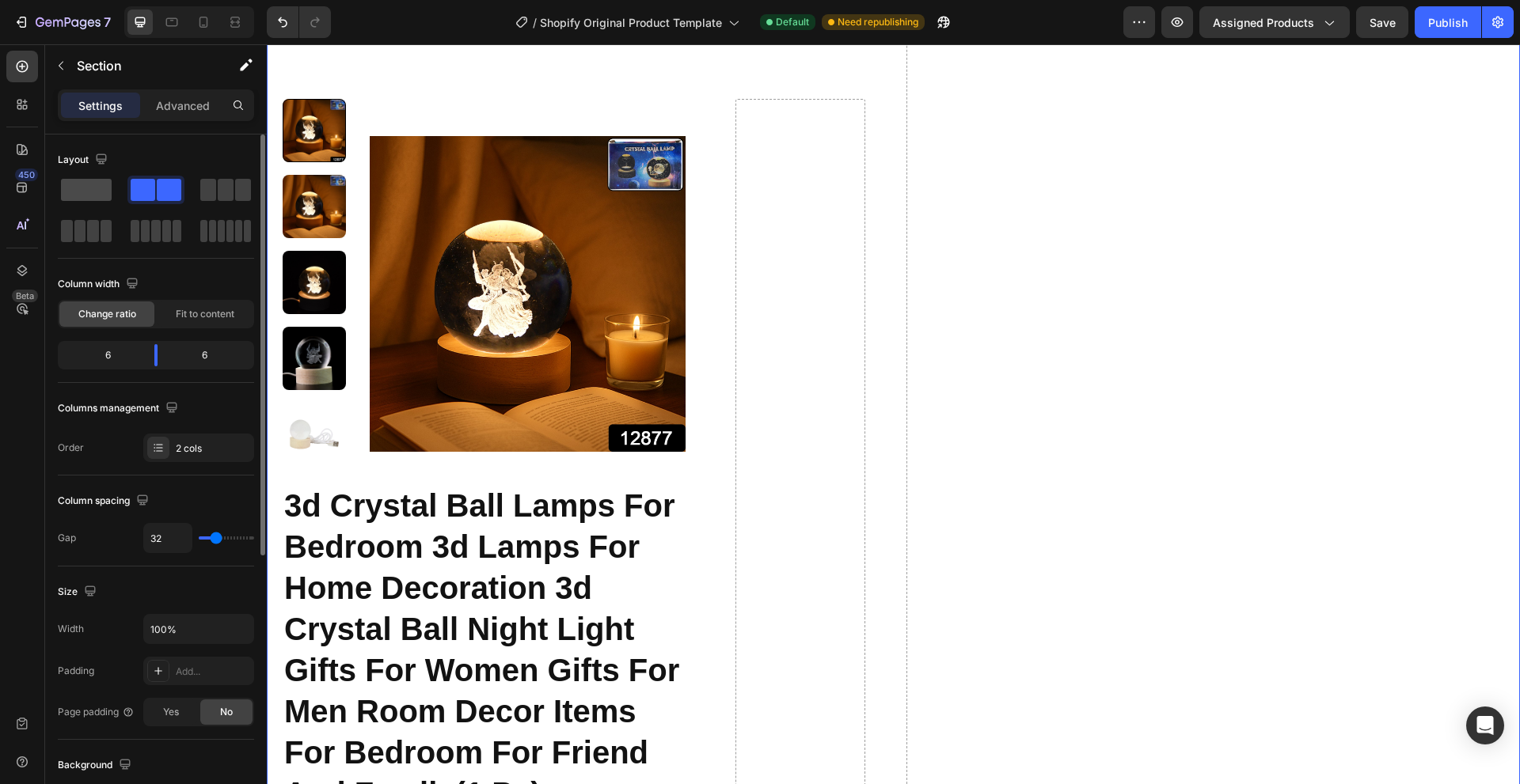
click at [79, 181] on span at bounding box center [86, 189] width 51 height 22
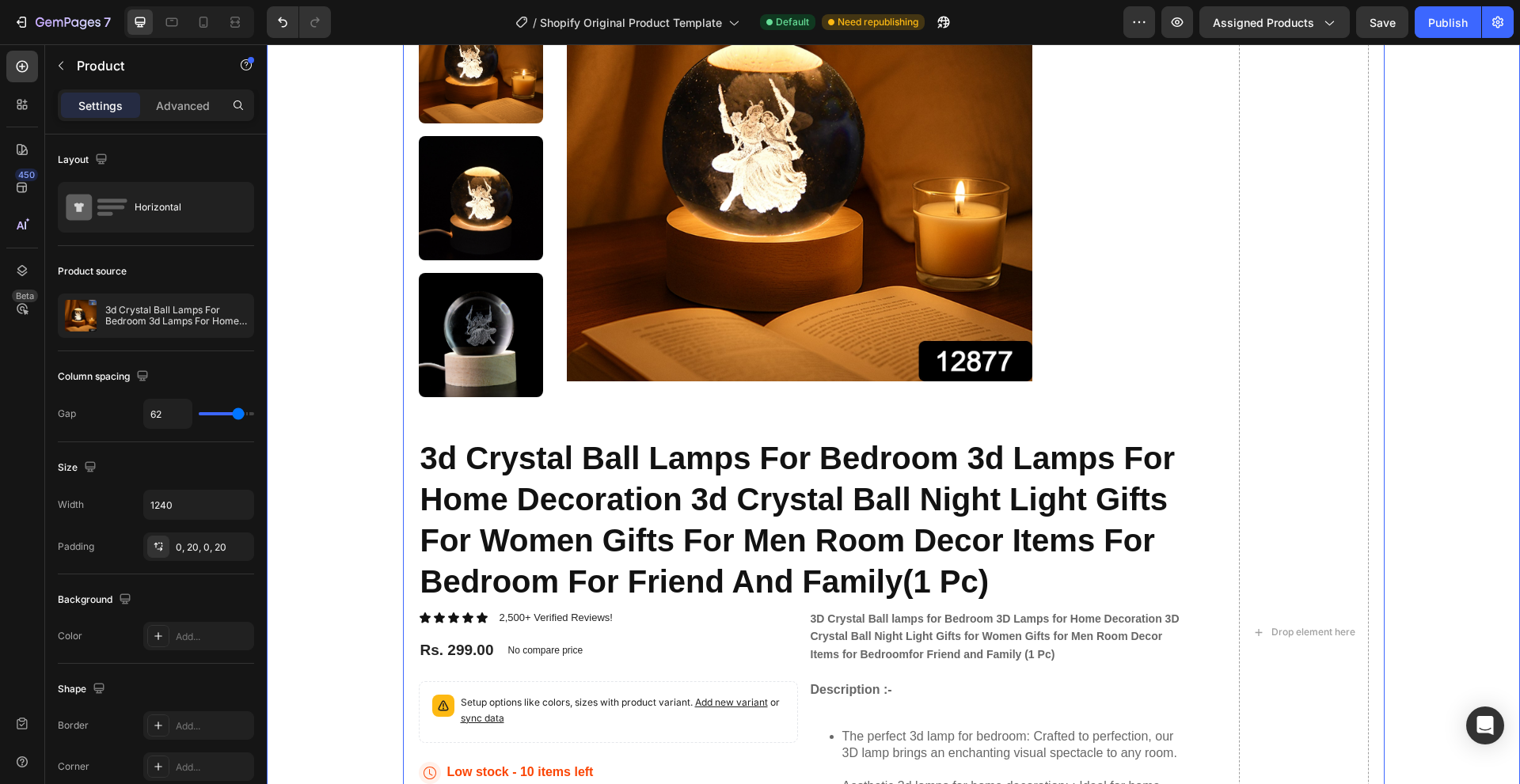
scroll to position [0, 0]
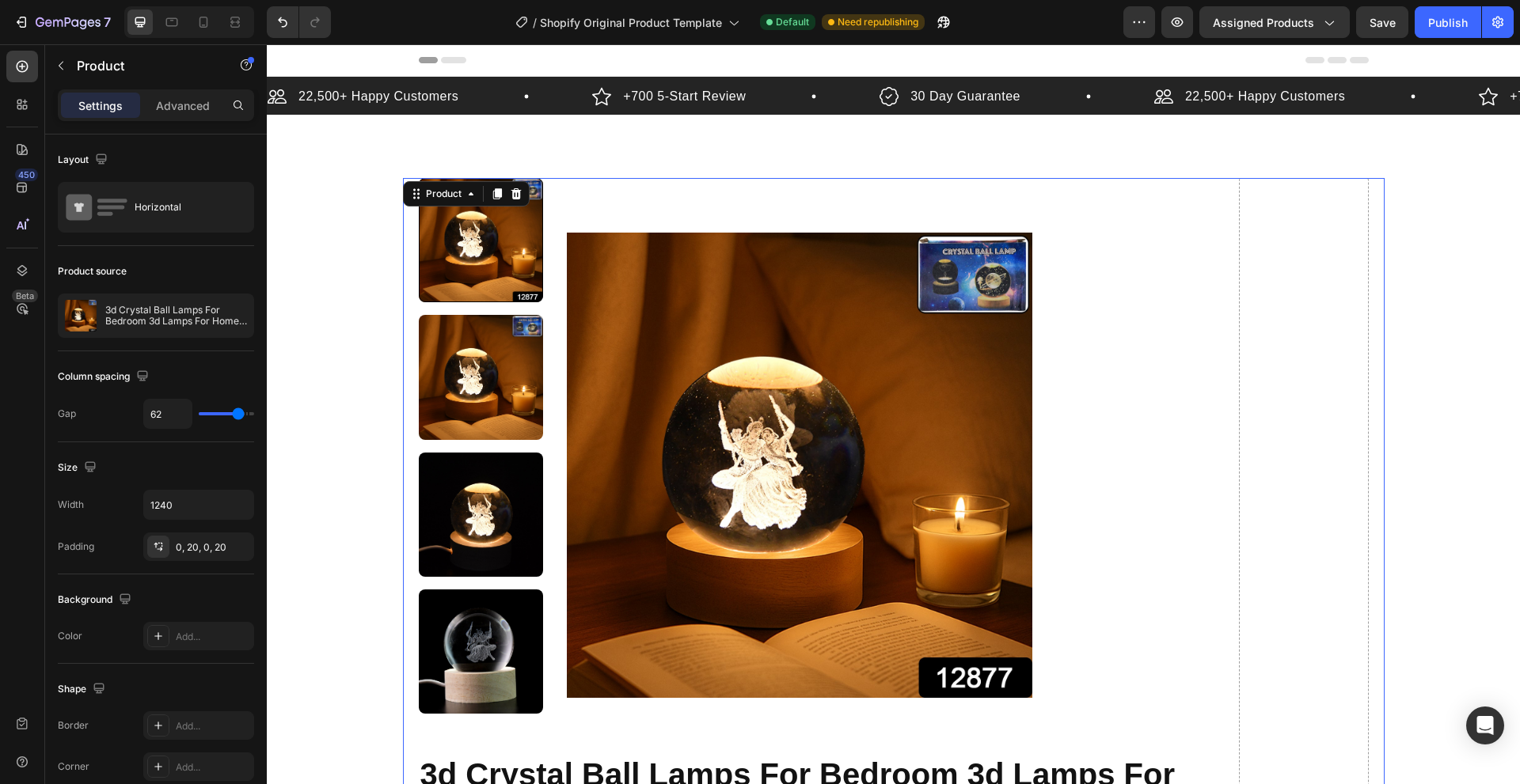
drag, startPoint x: 1304, startPoint y: 364, endPoint x: 1338, endPoint y: 371, distance: 34.7
click at [193, 24] on div at bounding box center [203, 22] width 25 height 25
type input "0"
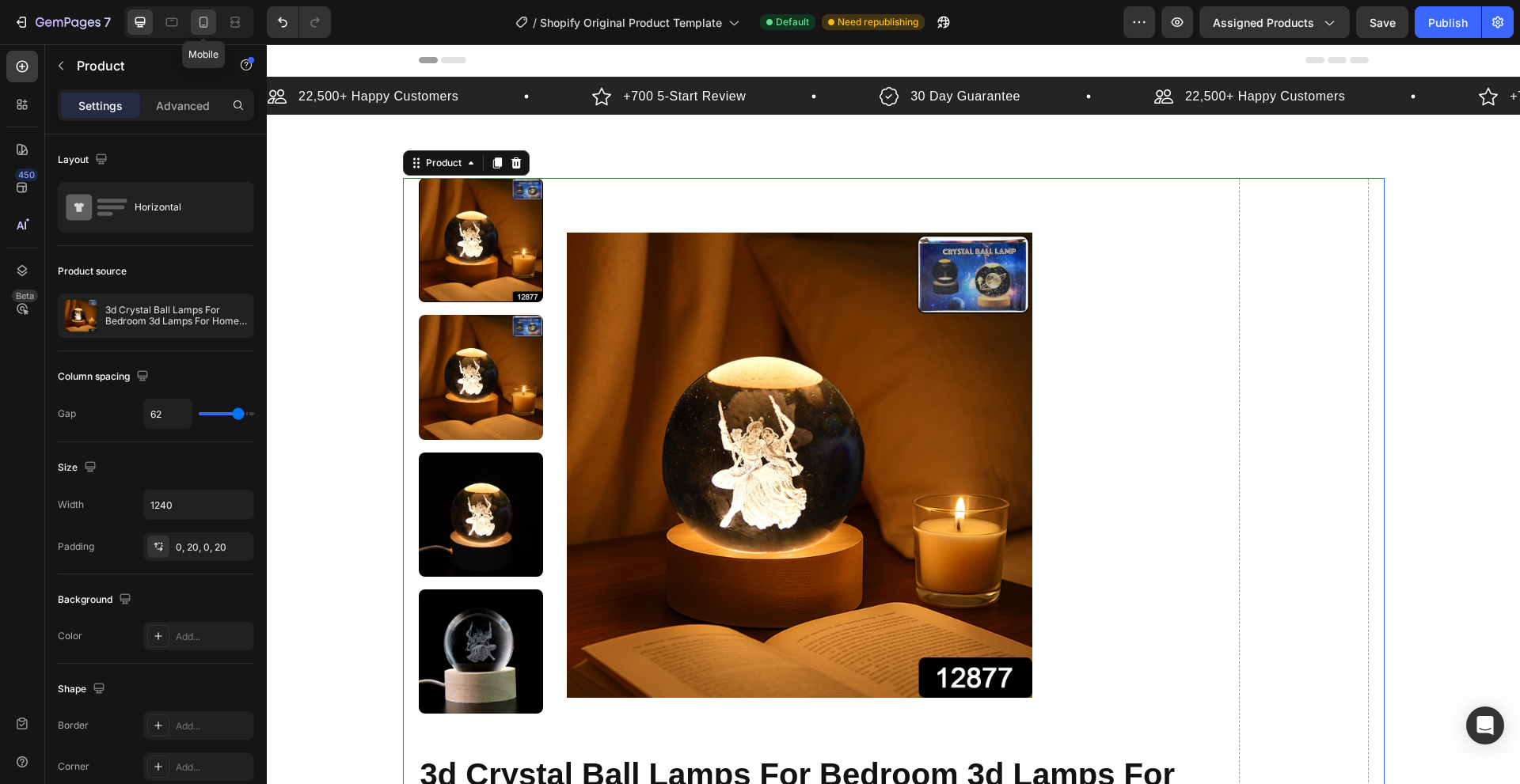
type input "0"
type input "100%"
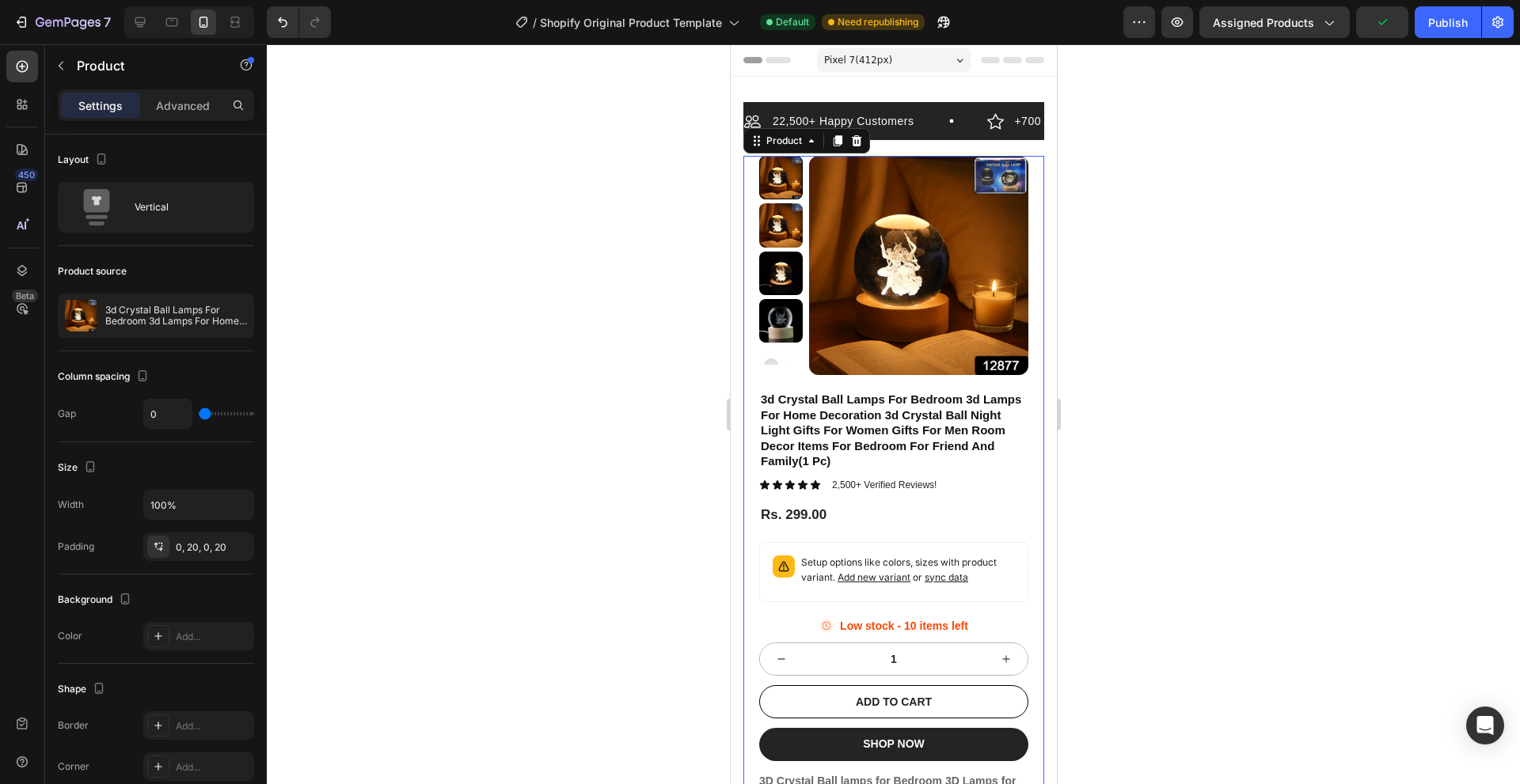
click at [177, 112] on p "Advanced" at bounding box center [182, 106] width 54 height 17
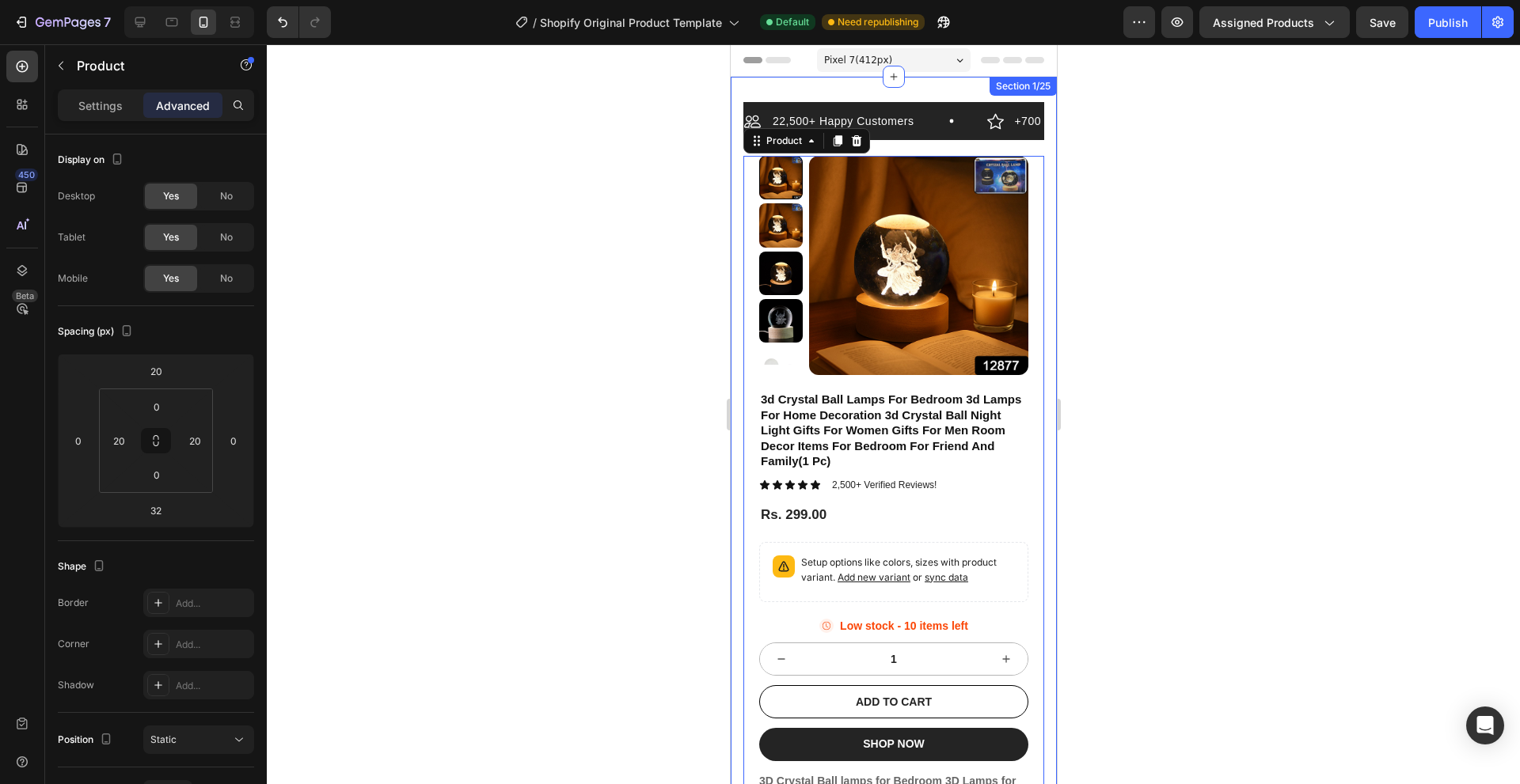
click at [94, 118] on div "Settings Advanced" at bounding box center [156, 105] width 197 height 31
click at [90, 98] on p "Settings" at bounding box center [100, 106] width 44 height 17
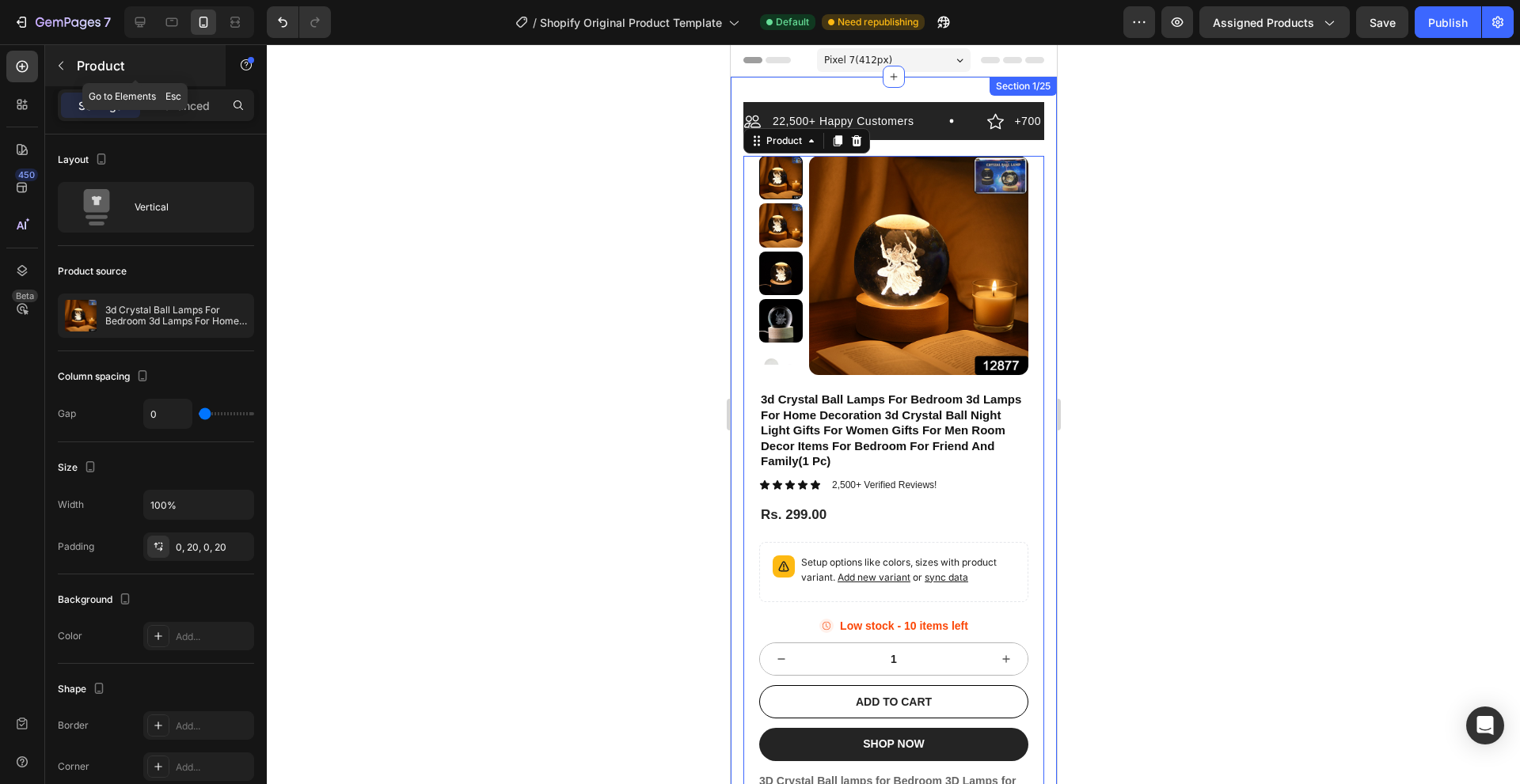
click at [63, 74] on button "button" at bounding box center [60, 65] width 25 height 25
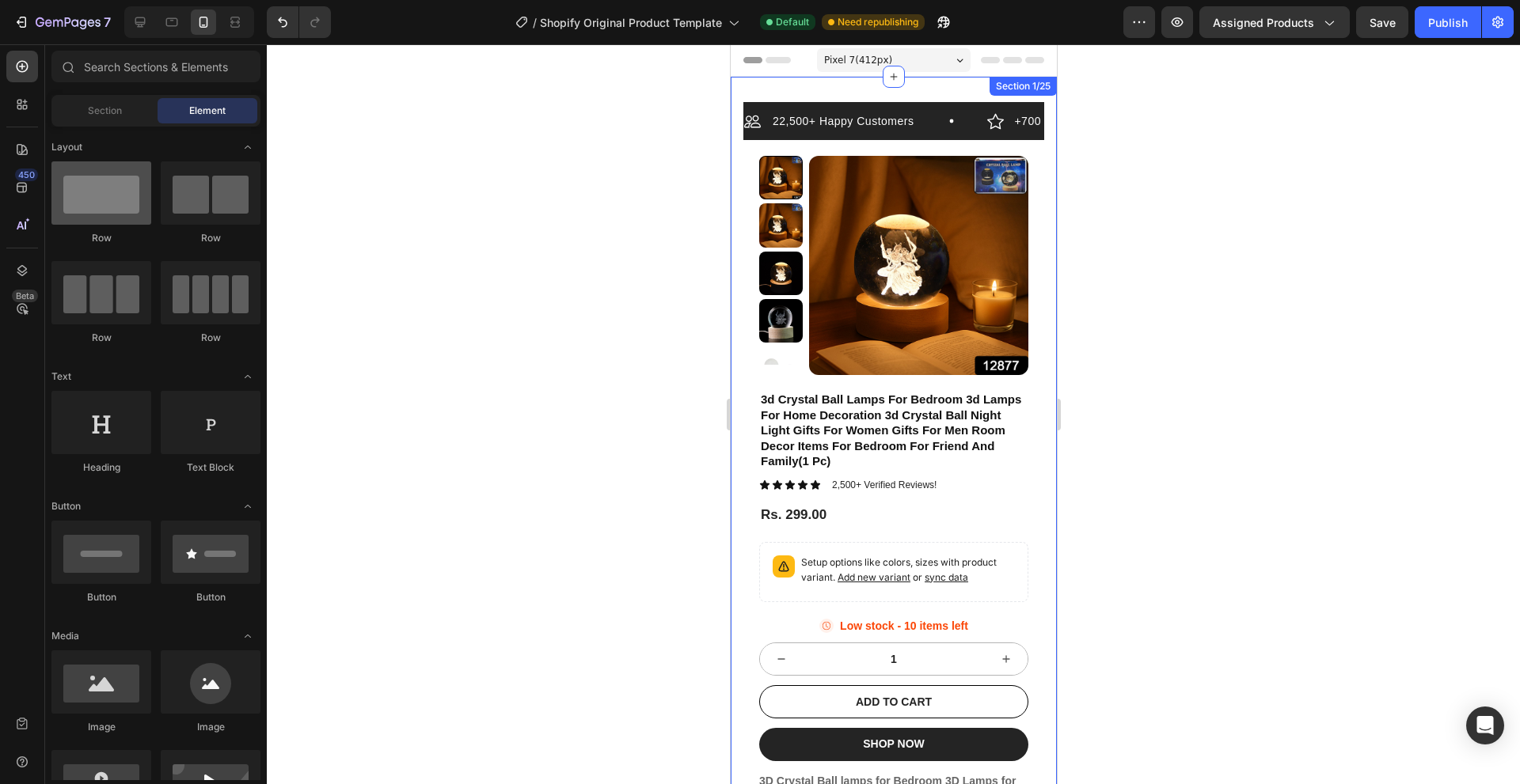
click at [137, 209] on div at bounding box center [102, 193] width 100 height 64
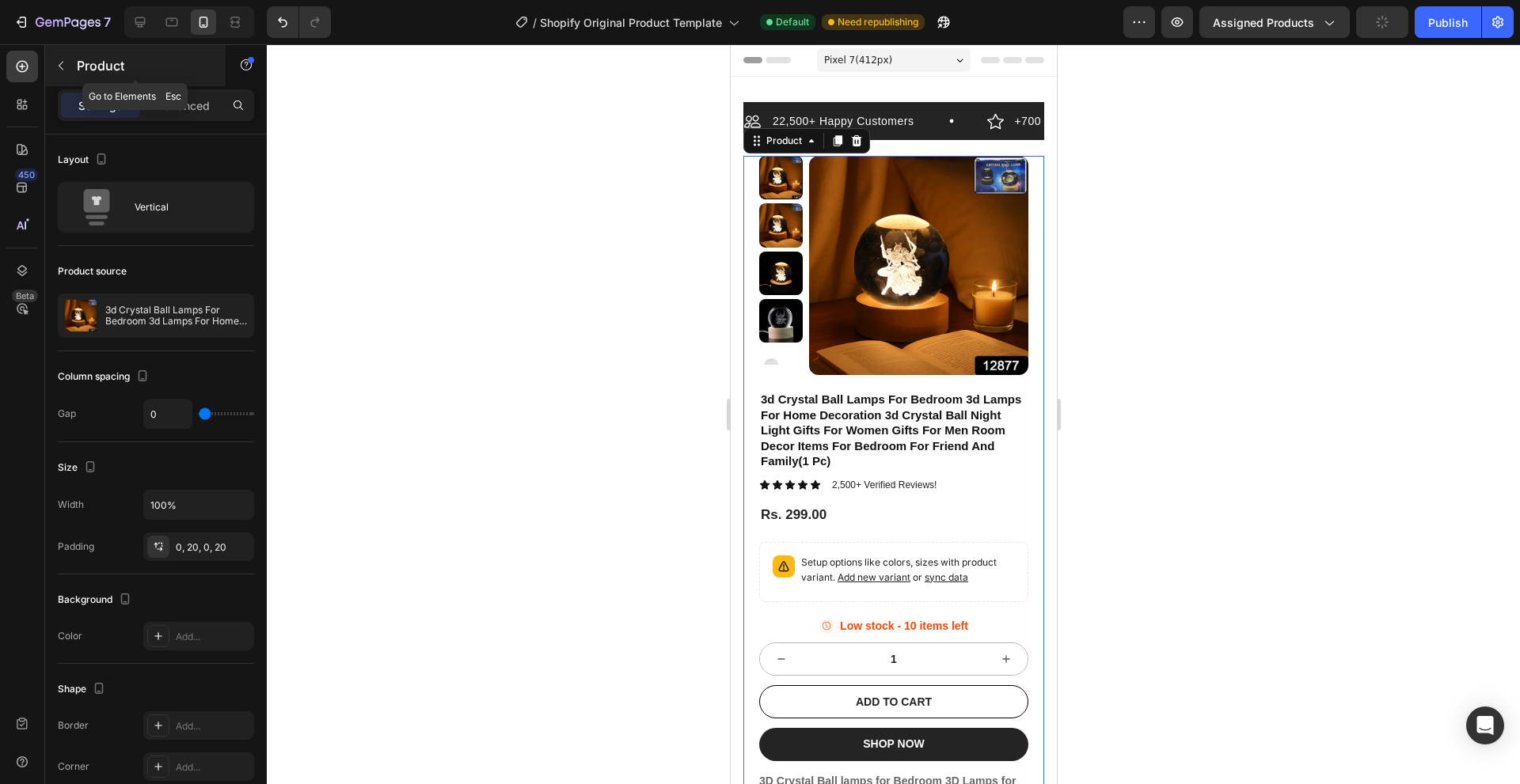
click at [64, 58] on button "button" at bounding box center [60, 65] width 25 height 25
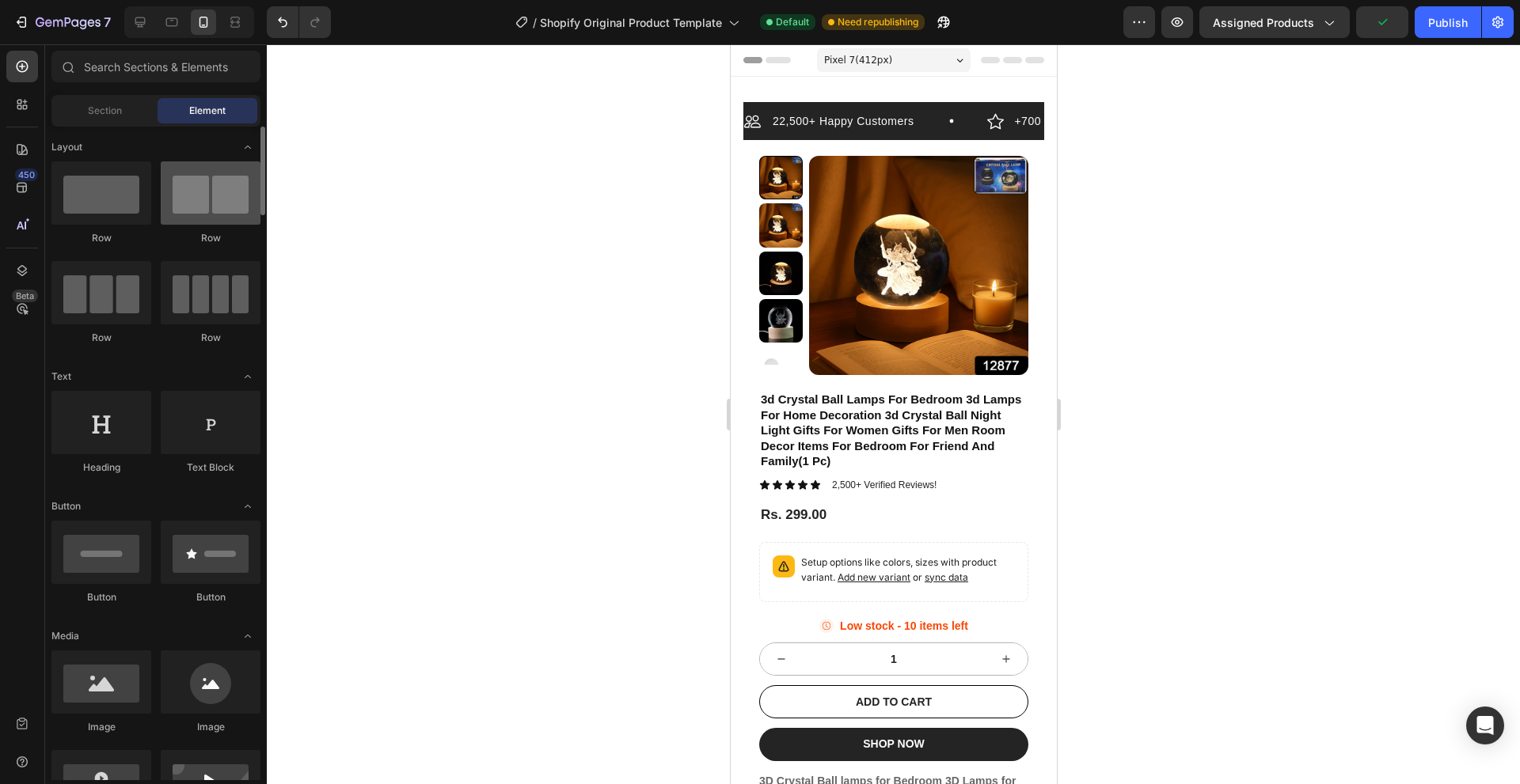
click at [198, 171] on div at bounding box center [210, 193] width 100 height 64
click at [127, 172] on div at bounding box center [102, 193] width 100 height 64
click at [131, 26] on div at bounding box center [139, 22] width 25 height 25
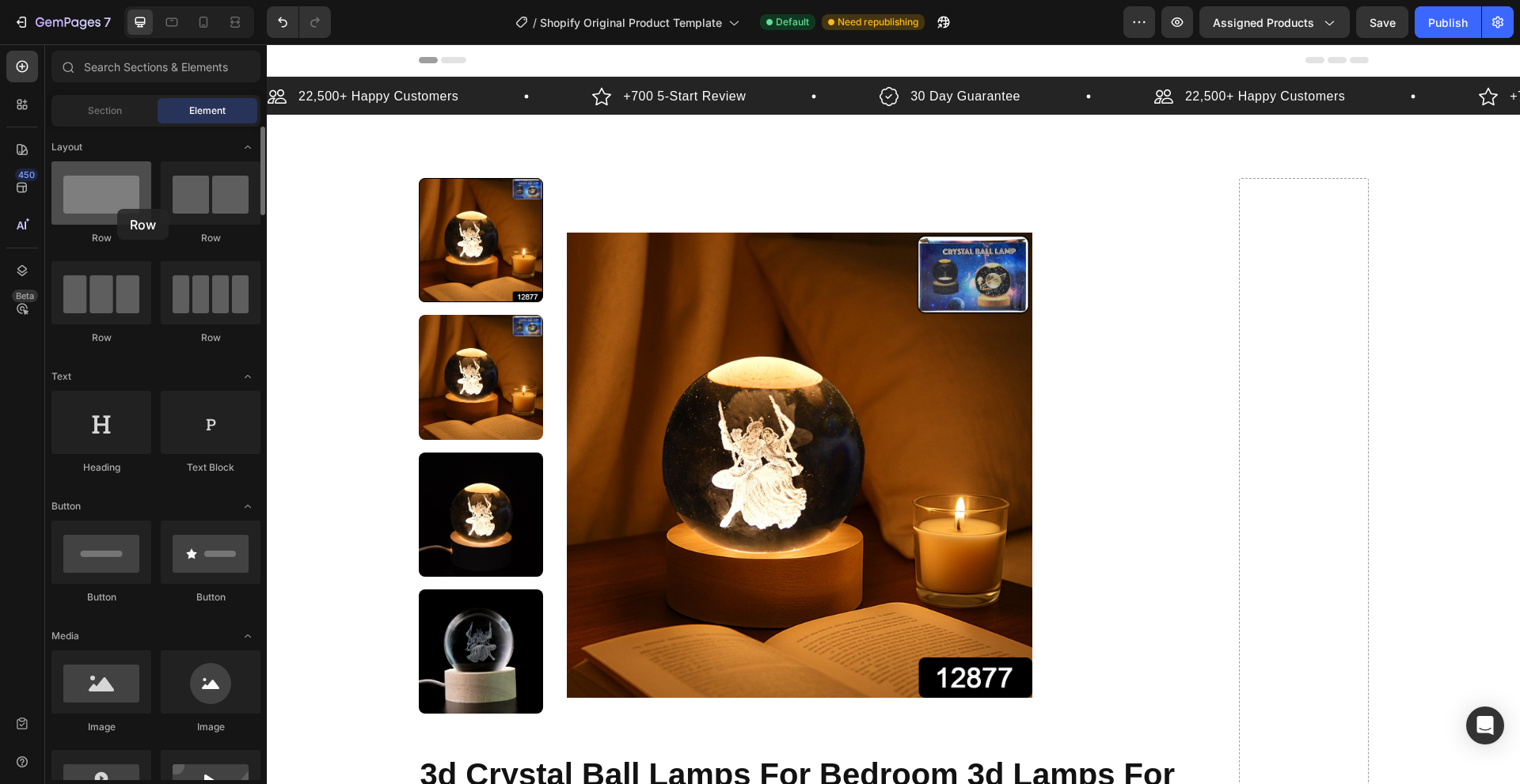
click at [117, 209] on div at bounding box center [102, 193] width 100 height 64
click at [174, 197] on div at bounding box center [210, 193] width 100 height 64
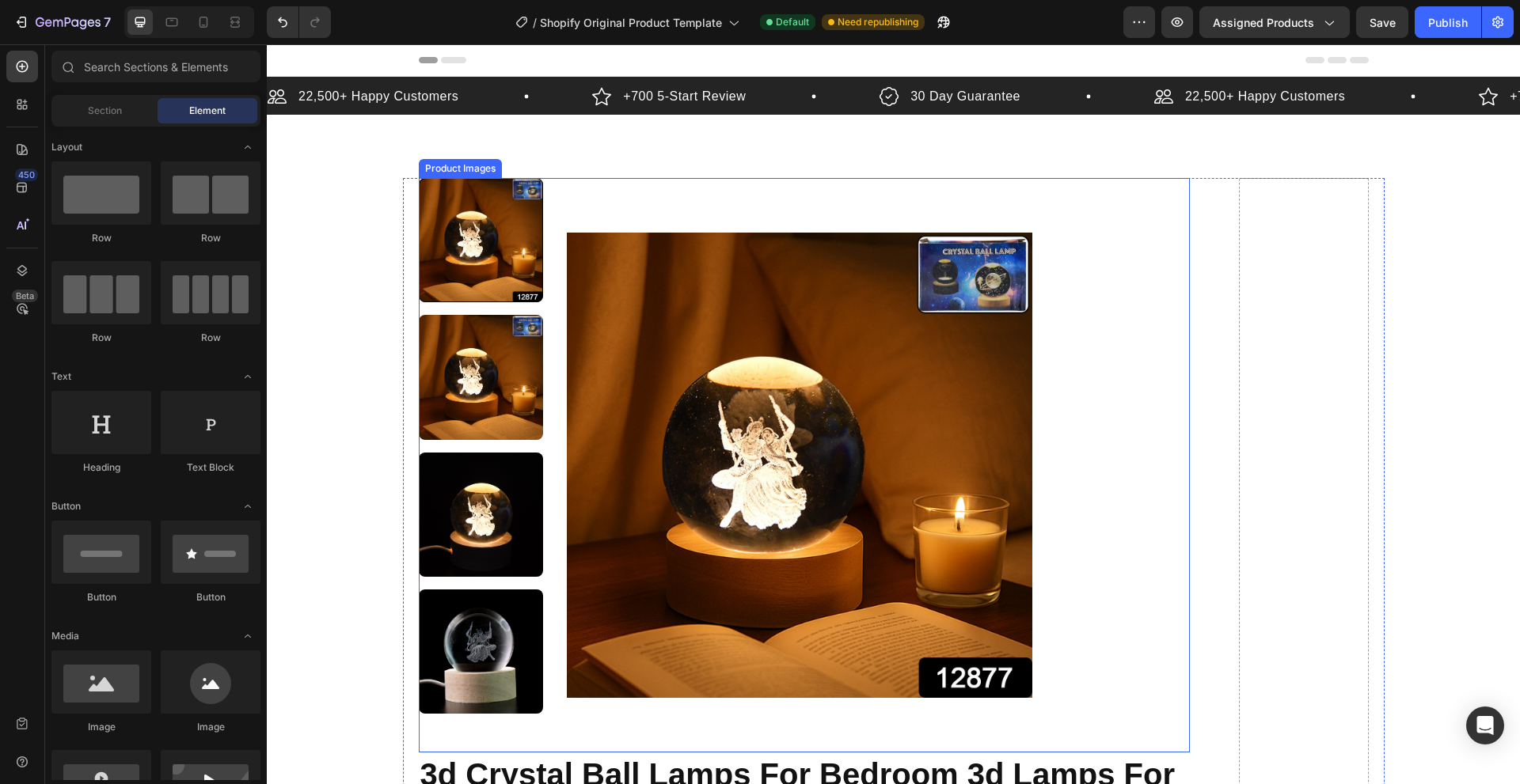
click at [1035, 604] on div at bounding box center [878, 465] width 623 height 575
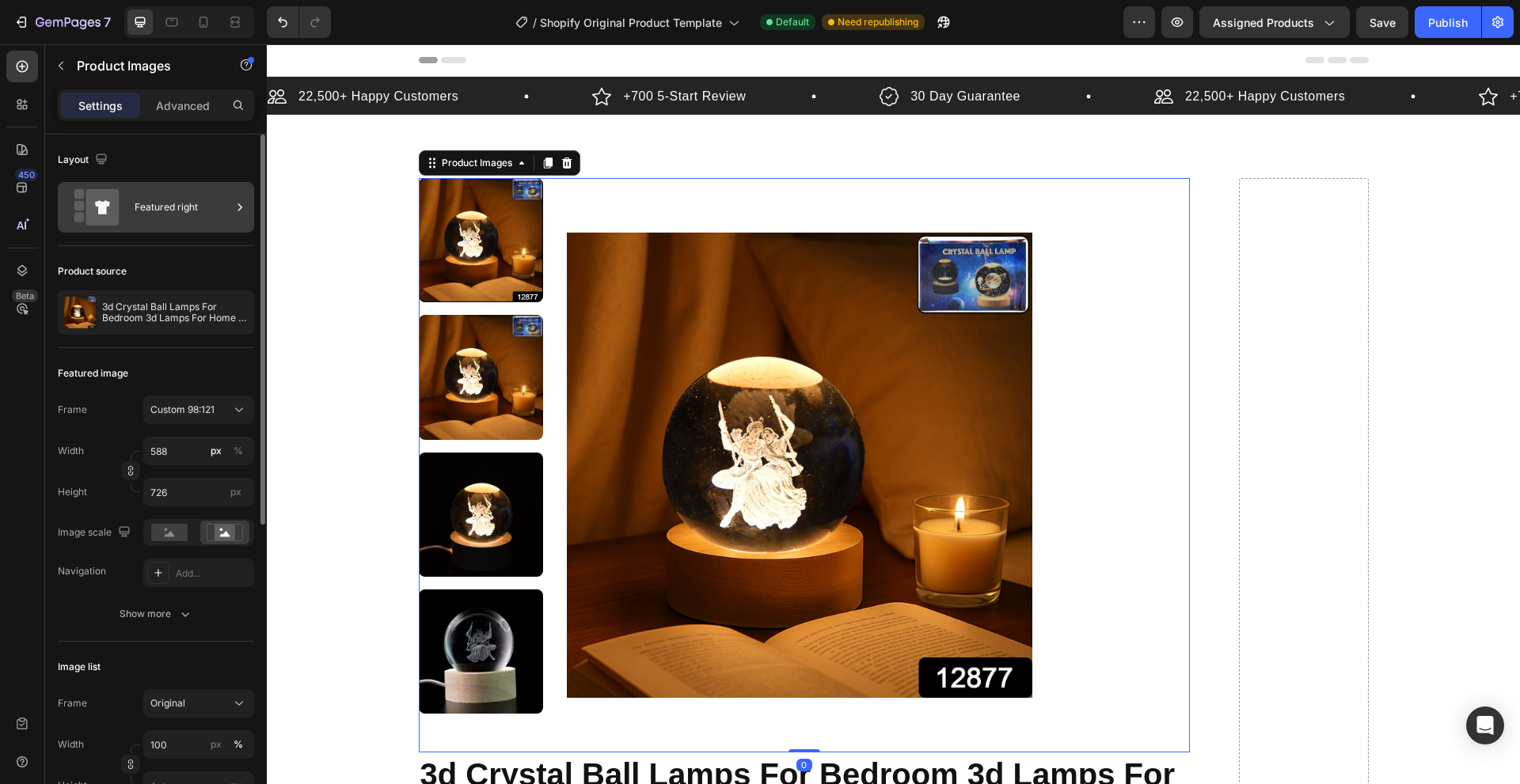
click at [160, 193] on div "Featured right" at bounding box center [183, 207] width 97 height 36
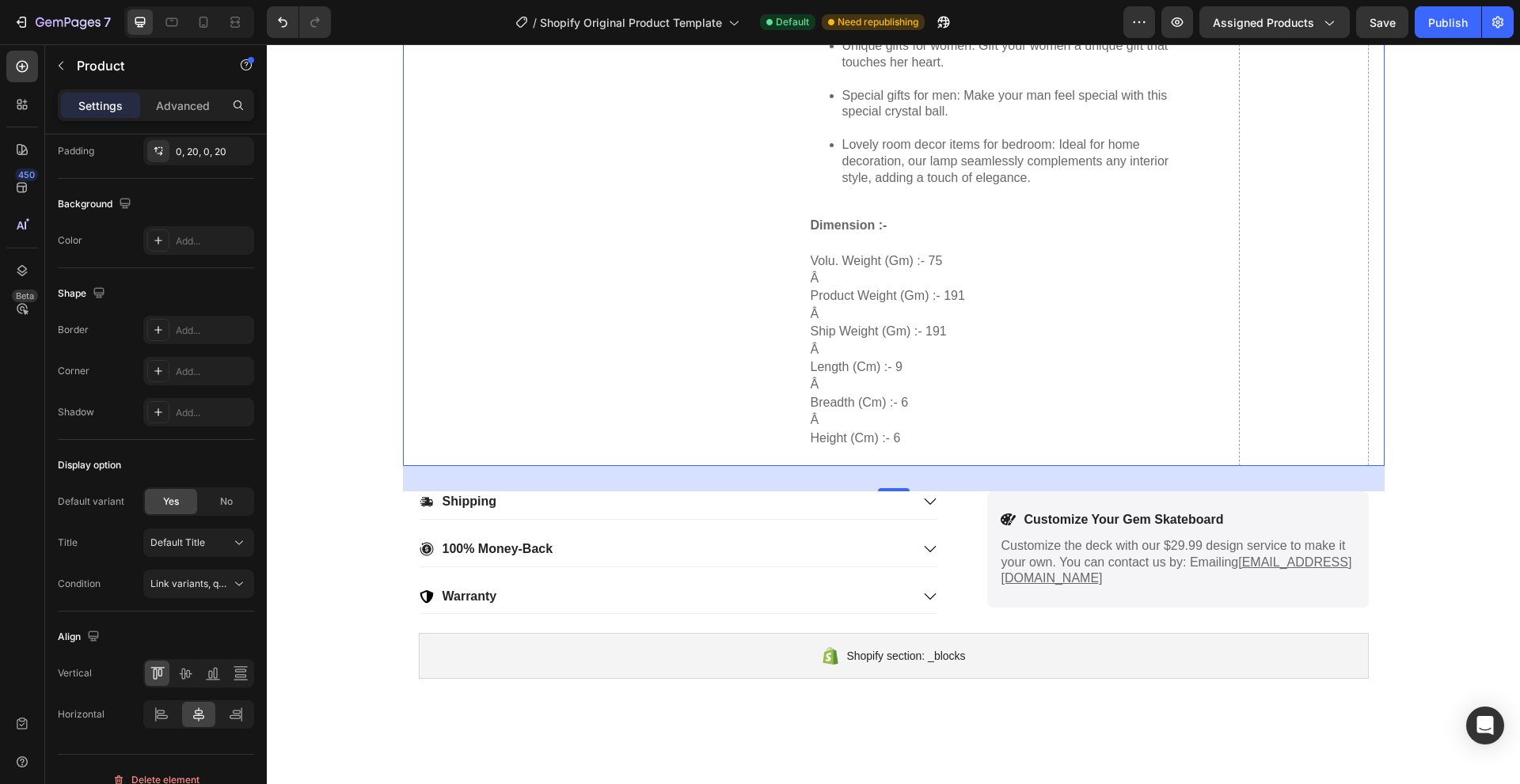
scroll to position [1029, 0]
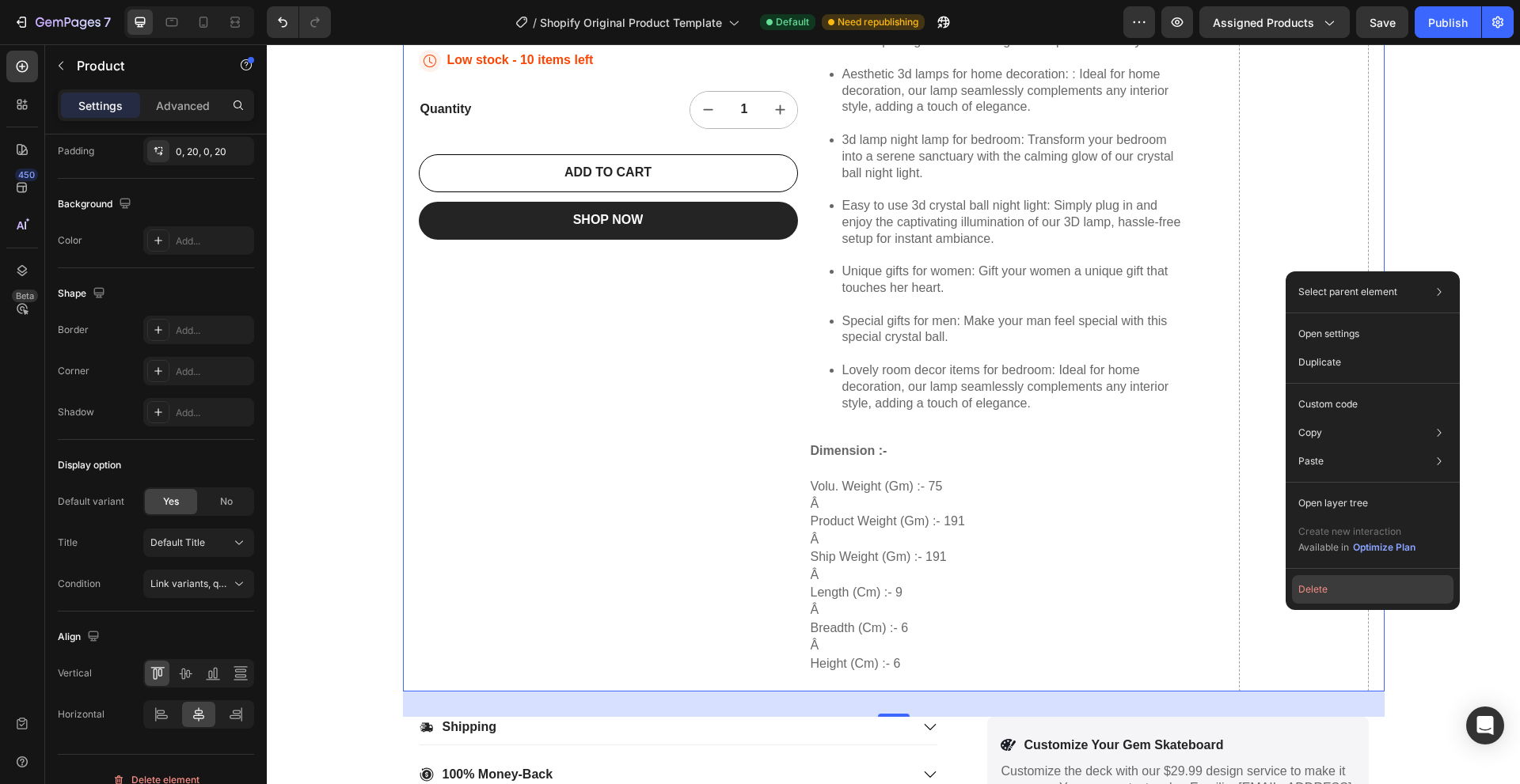
click at [1319, 591] on button "Delete" at bounding box center [1373, 589] width 161 height 28
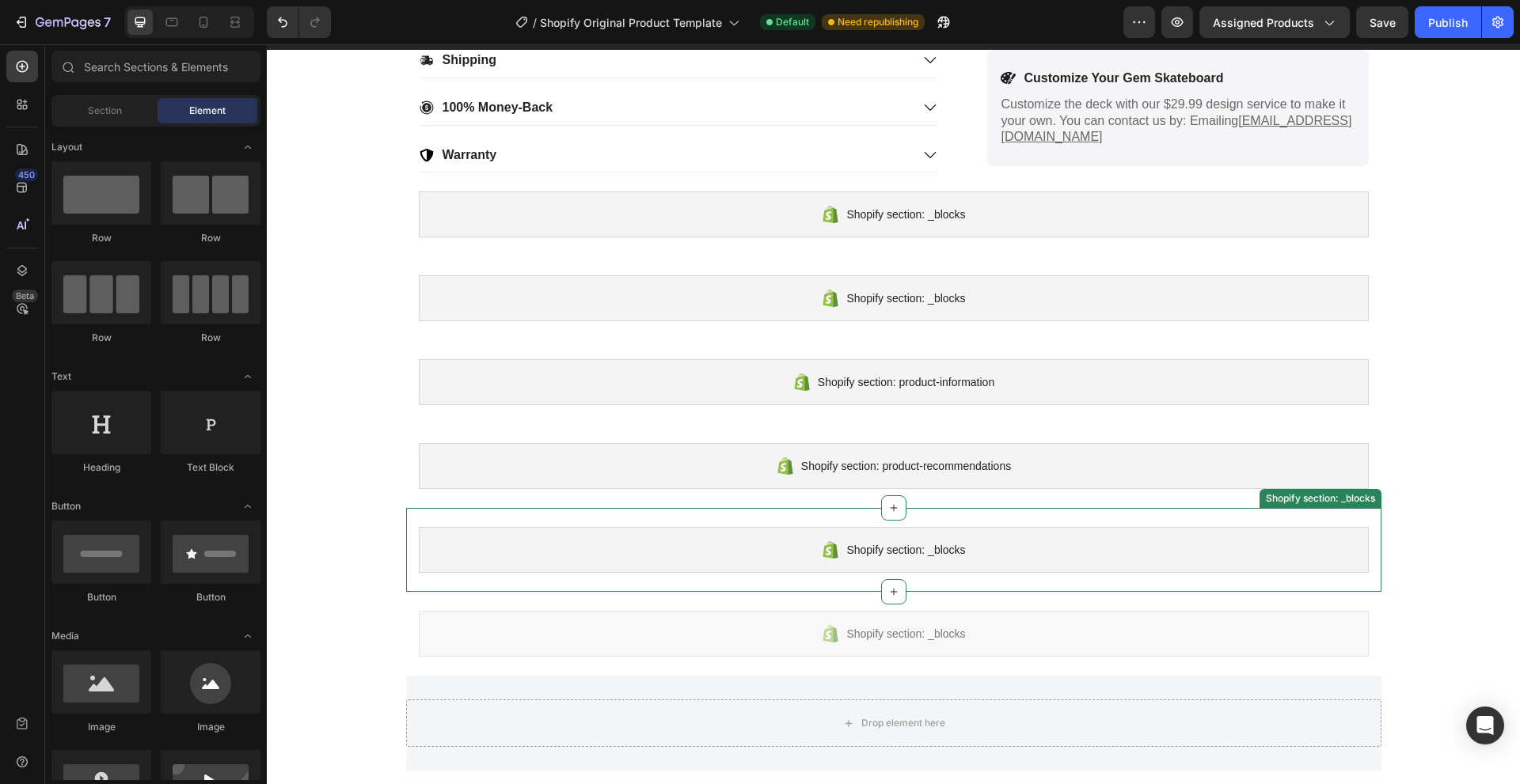
scroll to position [0, 0]
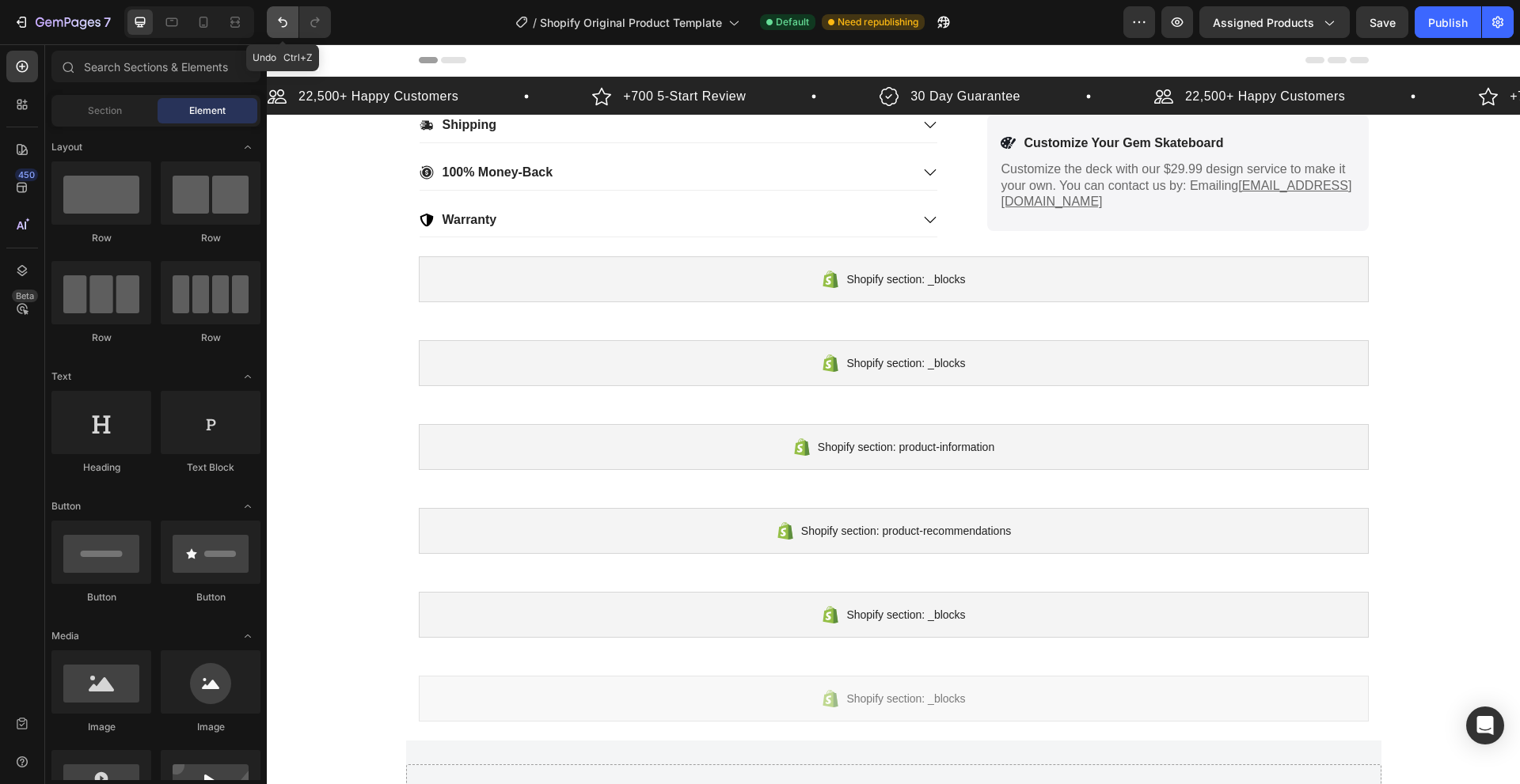
click at [283, 23] on icon "Undo/Redo" at bounding box center [283, 23] width 16 height 16
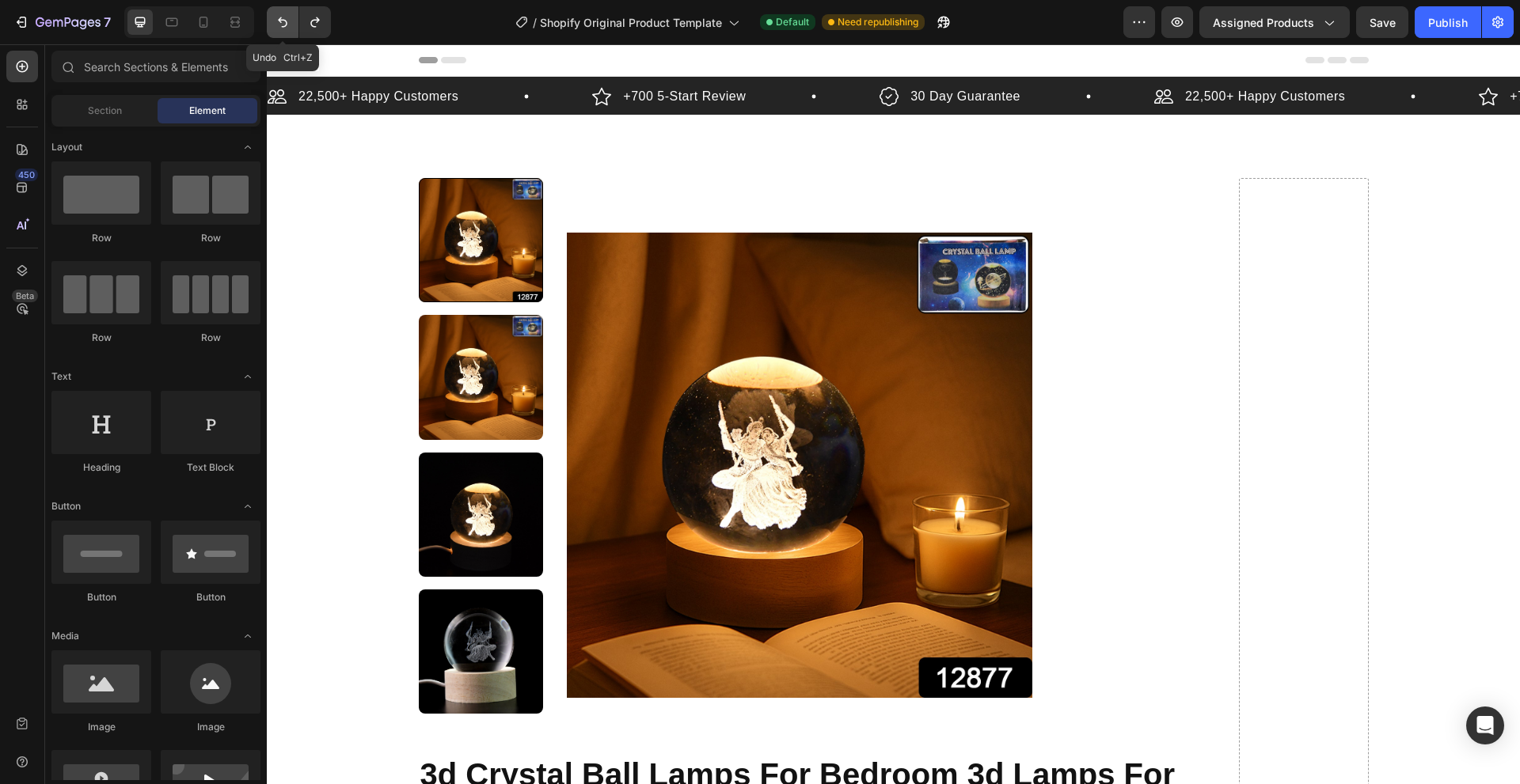
click at [293, 21] on button "Undo/Redo" at bounding box center [282, 22] width 31 height 31
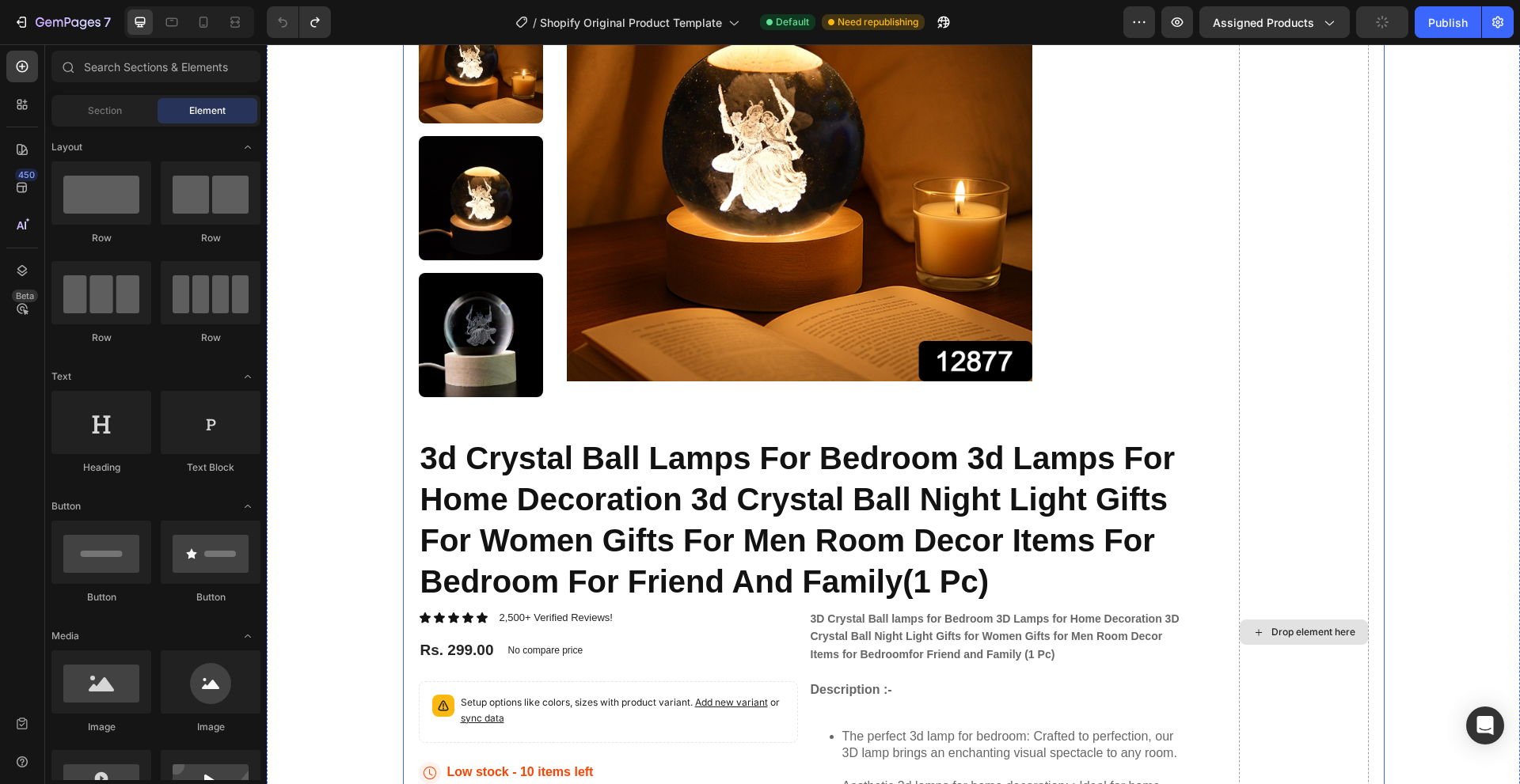
scroll to position [633, 0]
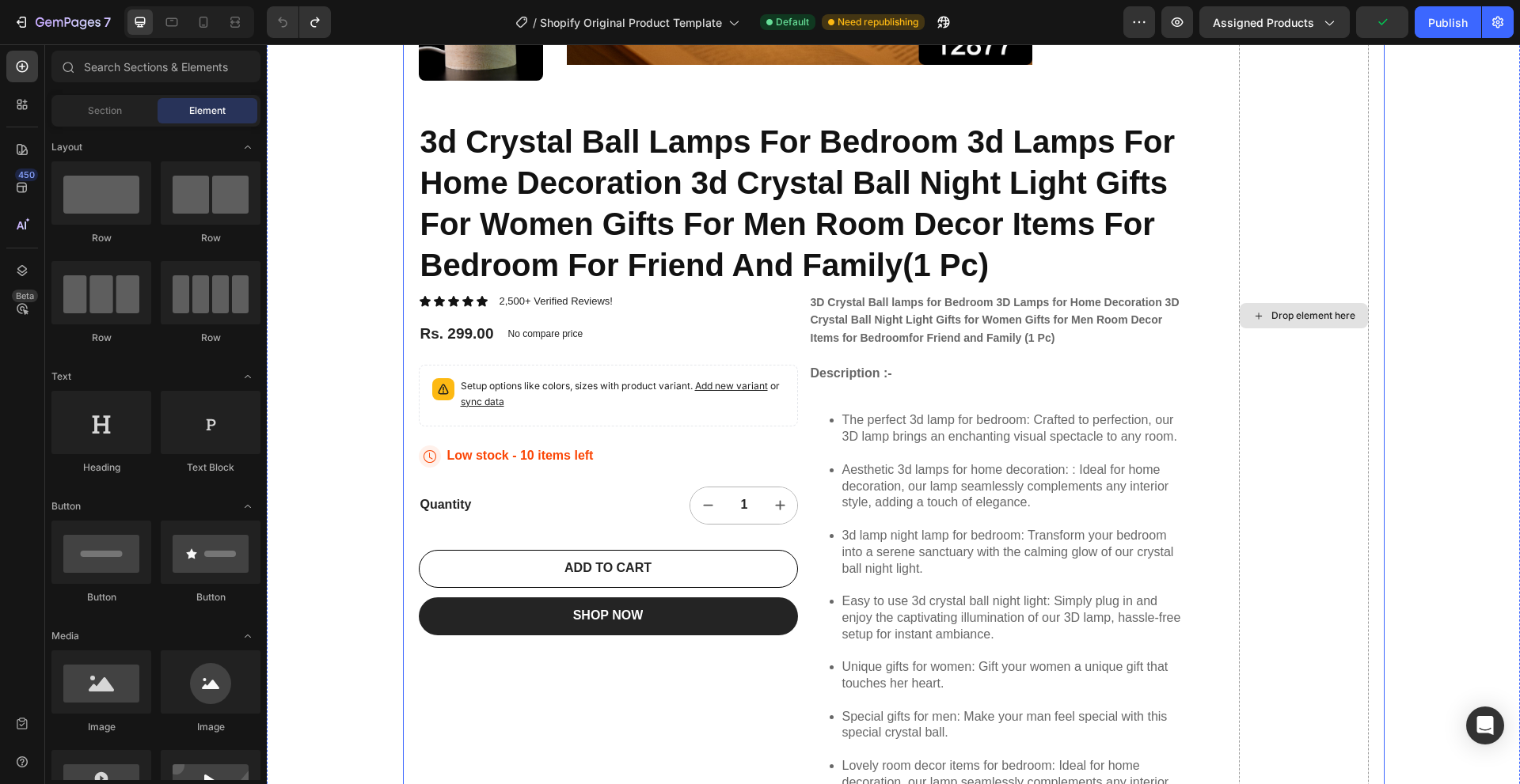
click at [1318, 313] on div "Drop element here" at bounding box center [1313, 316] width 84 height 13
click at [60, 194] on div at bounding box center [102, 193] width 100 height 64
click at [793, 292] on div "Product Images 3d Crystal Ball Lamps For Bedroom 3d Lamps For Home Decoration 3…" at bounding box center [804, 316] width 771 height 1542
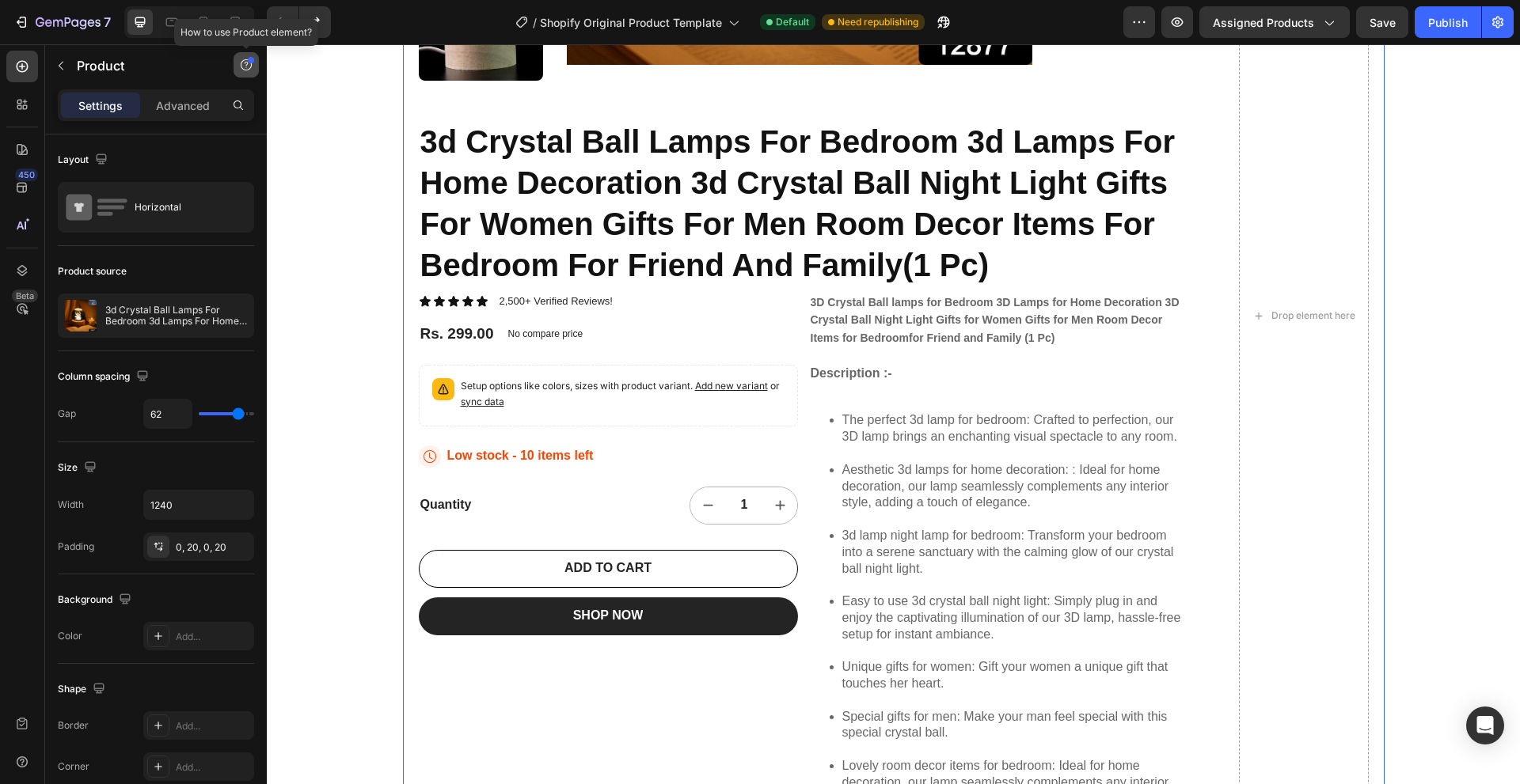
click at [244, 66] on icon "button" at bounding box center [247, 65] width 13 height 13
click at [170, 72] on p "Product" at bounding box center [143, 66] width 135 height 19
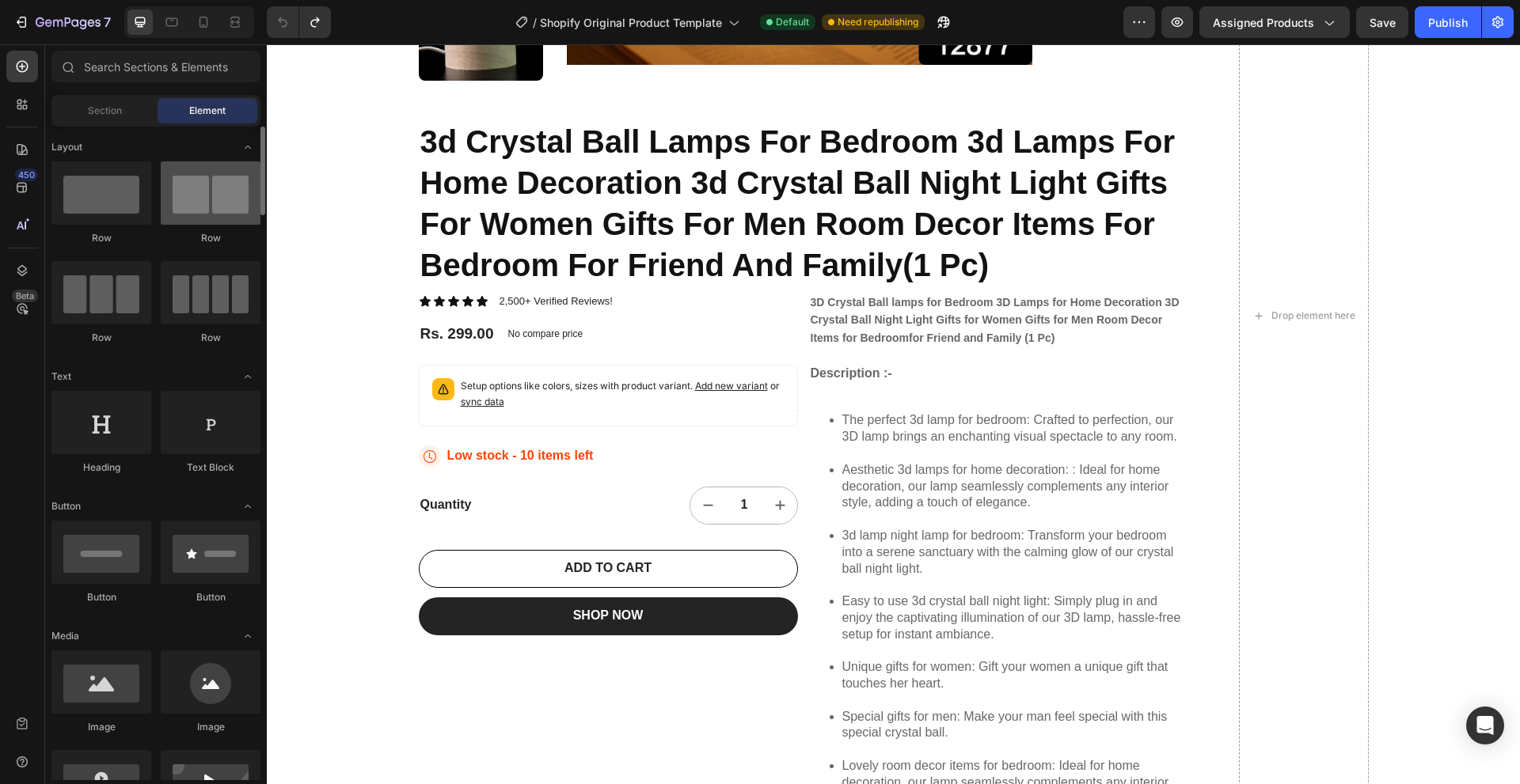
click at [216, 198] on div at bounding box center [210, 193] width 100 height 64
click at [110, 213] on div at bounding box center [102, 193] width 100 height 64
click at [117, 286] on div at bounding box center [102, 292] width 100 height 64
drag, startPoint x: 203, startPoint y: 288, endPoint x: 185, endPoint y: 368, distance: 82.0
click at [198, 308] on div at bounding box center [210, 292] width 100 height 64
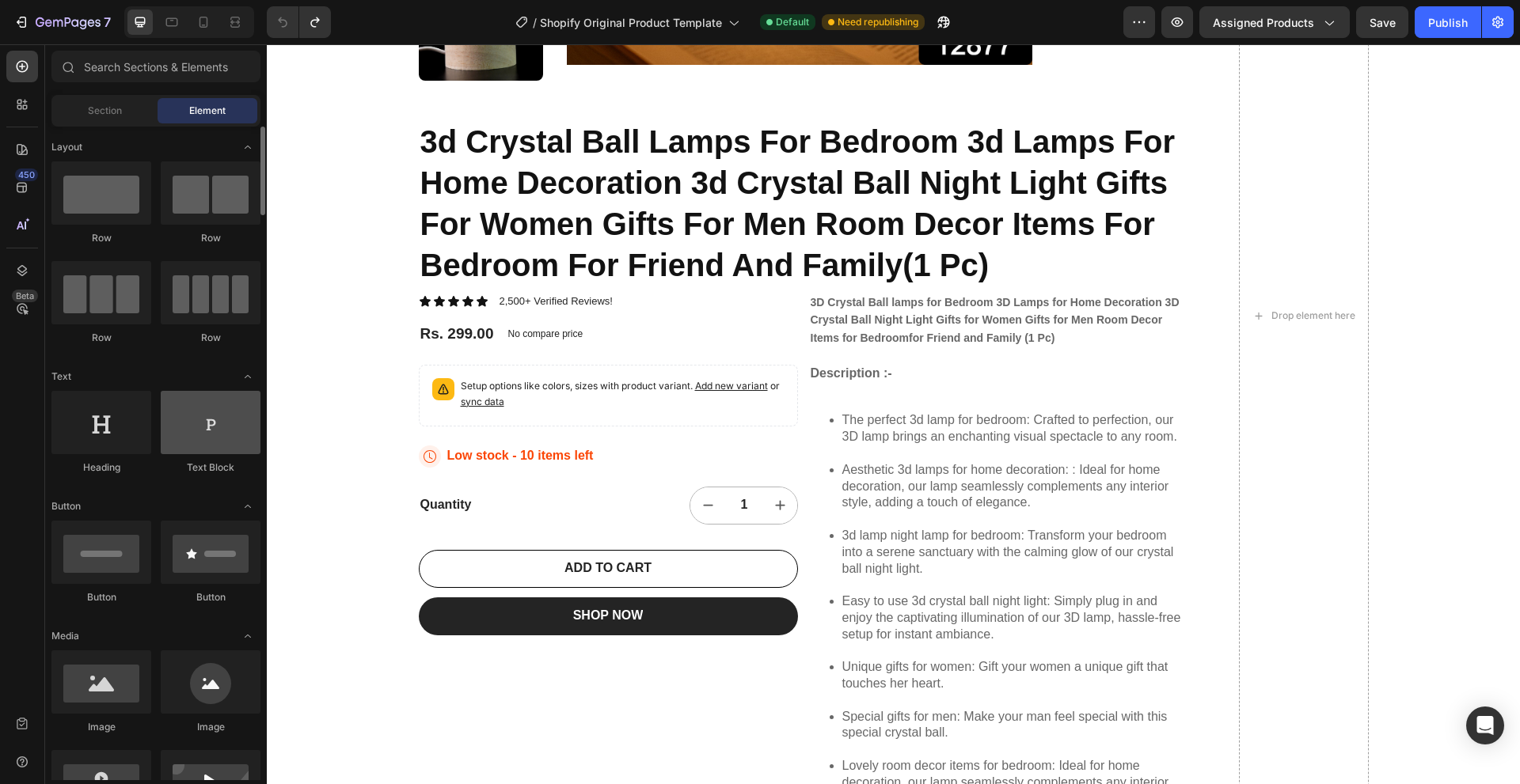
click at [186, 433] on div at bounding box center [210, 422] width 100 height 64
click at [169, 23] on icon at bounding box center [172, 23] width 16 height 16
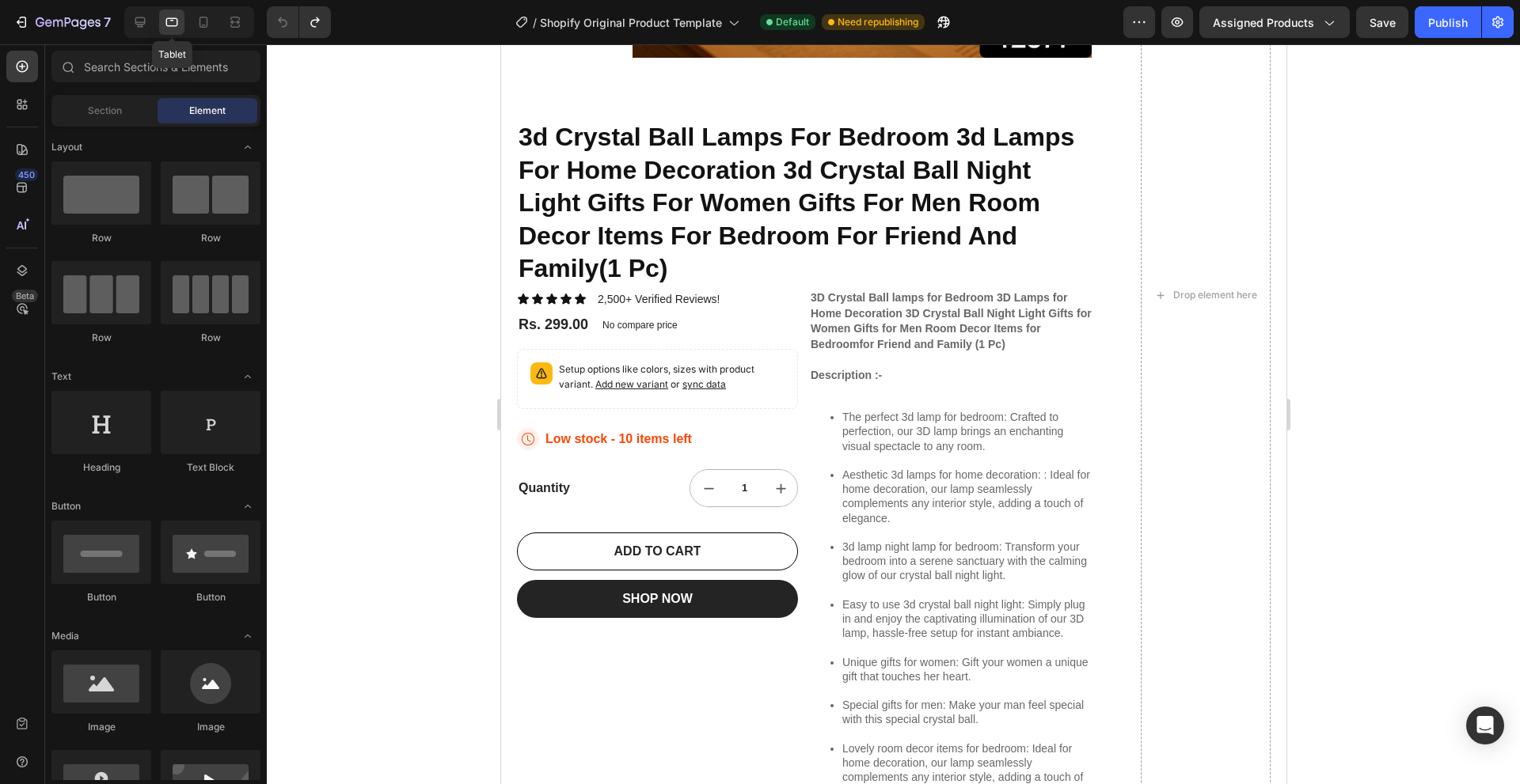
click at [169, 23] on icon at bounding box center [172, 23] width 16 height 16
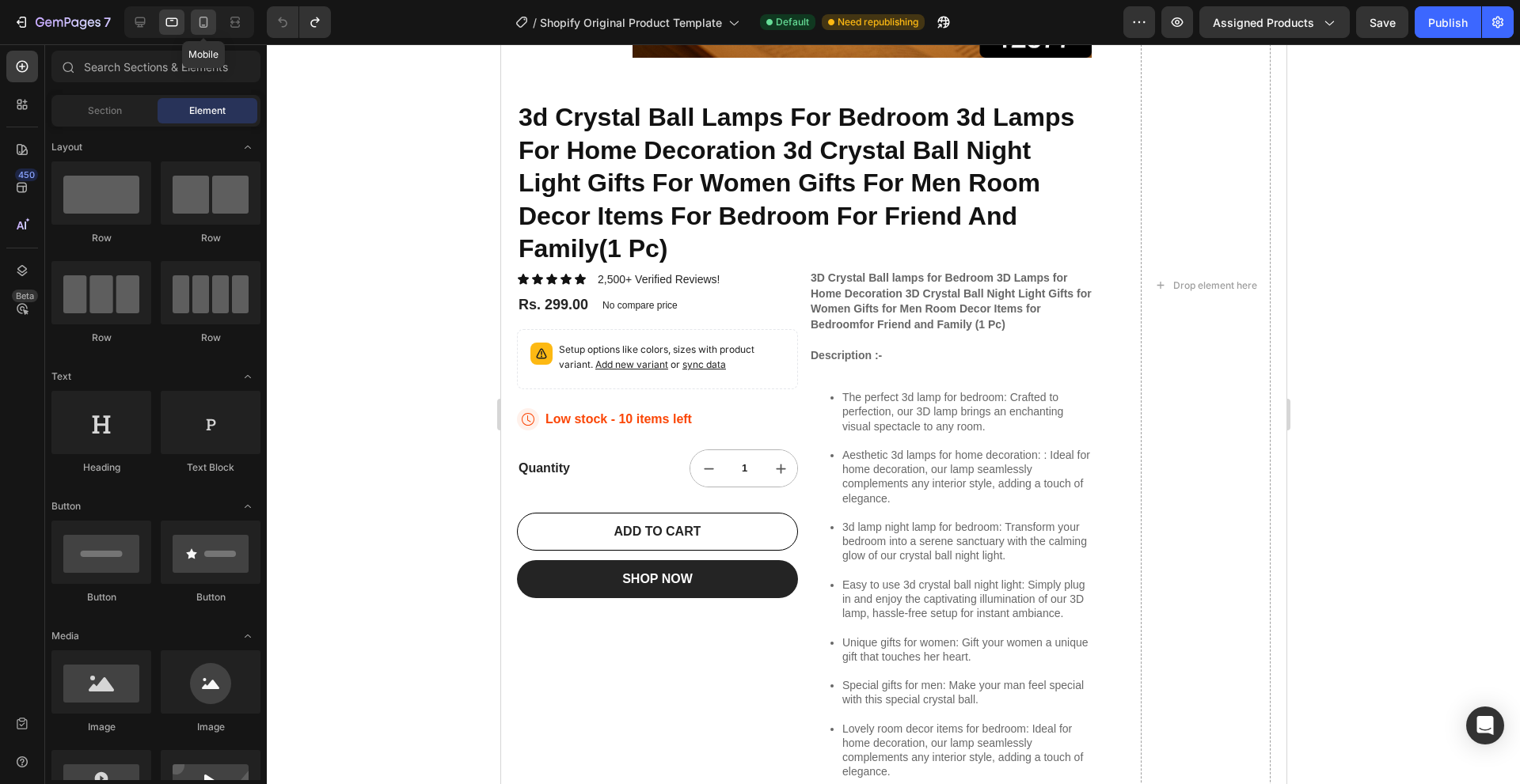
click at [213, 23] on div at bounding box center [203, 22] width 25 height 25
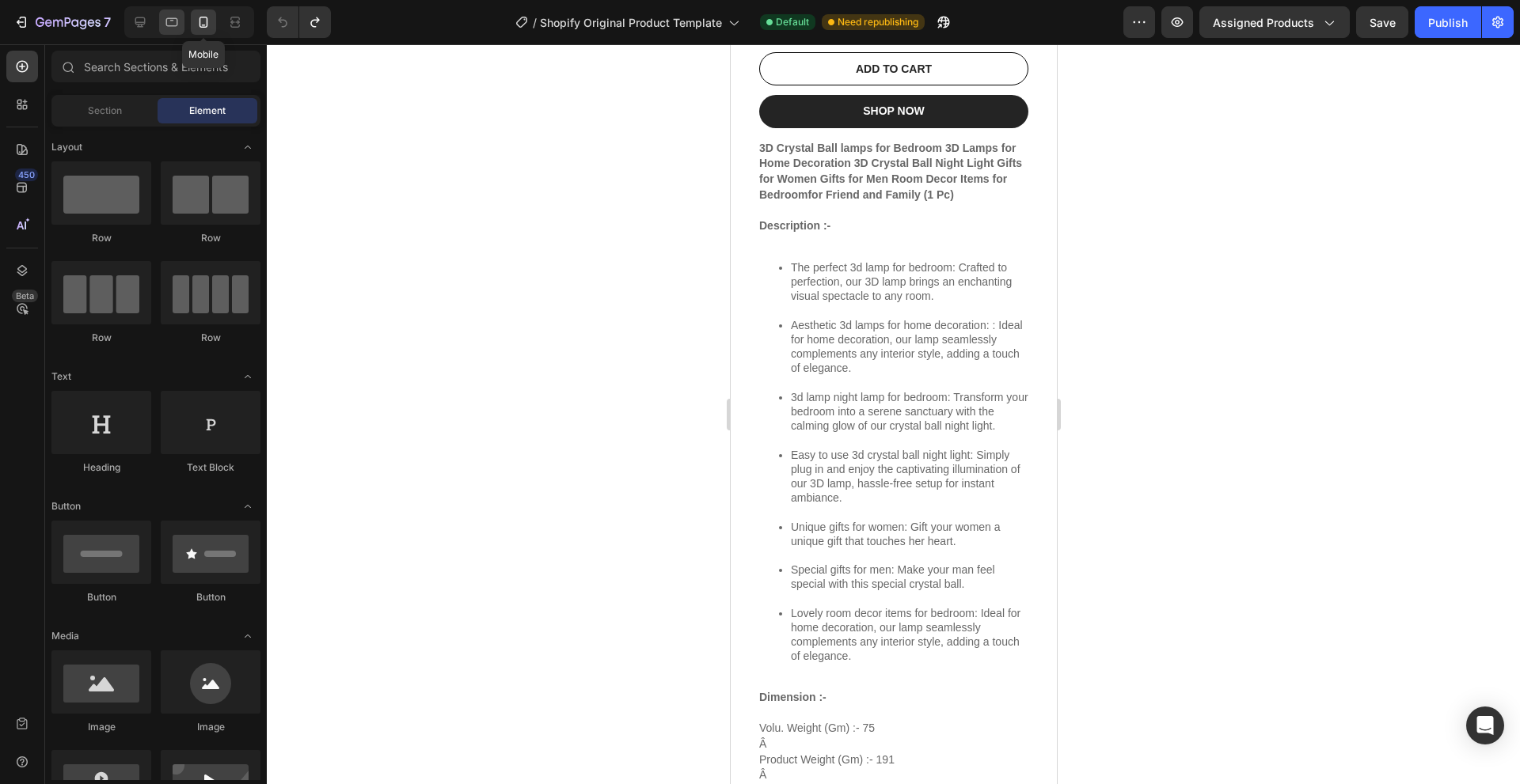
scroll to position [392, 0]
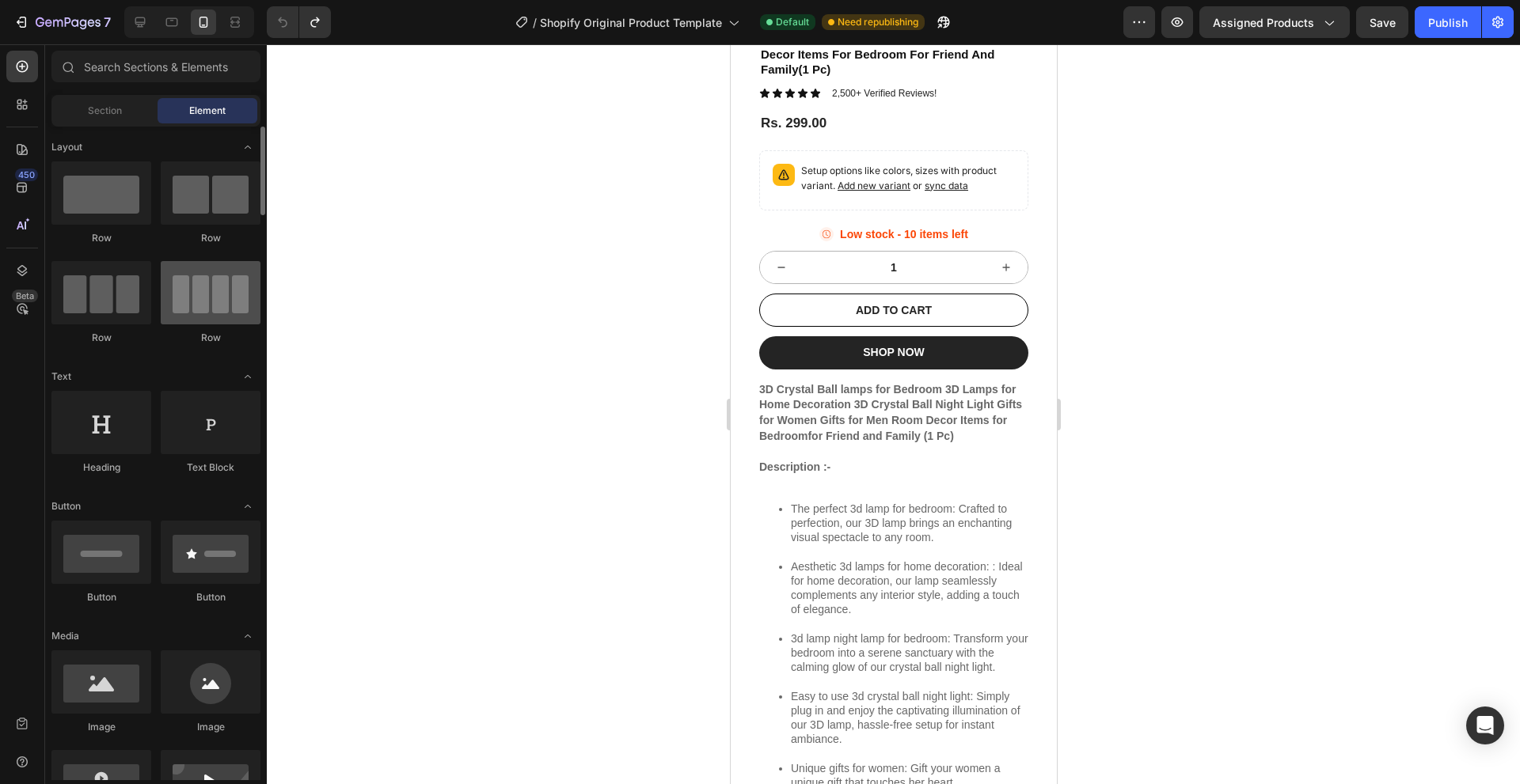
click at [177, 281] on div at bounding box center [210, 292] width 100 height 64
click at [200, 224] on div at bounding box center [210, 193] width 100 height 64
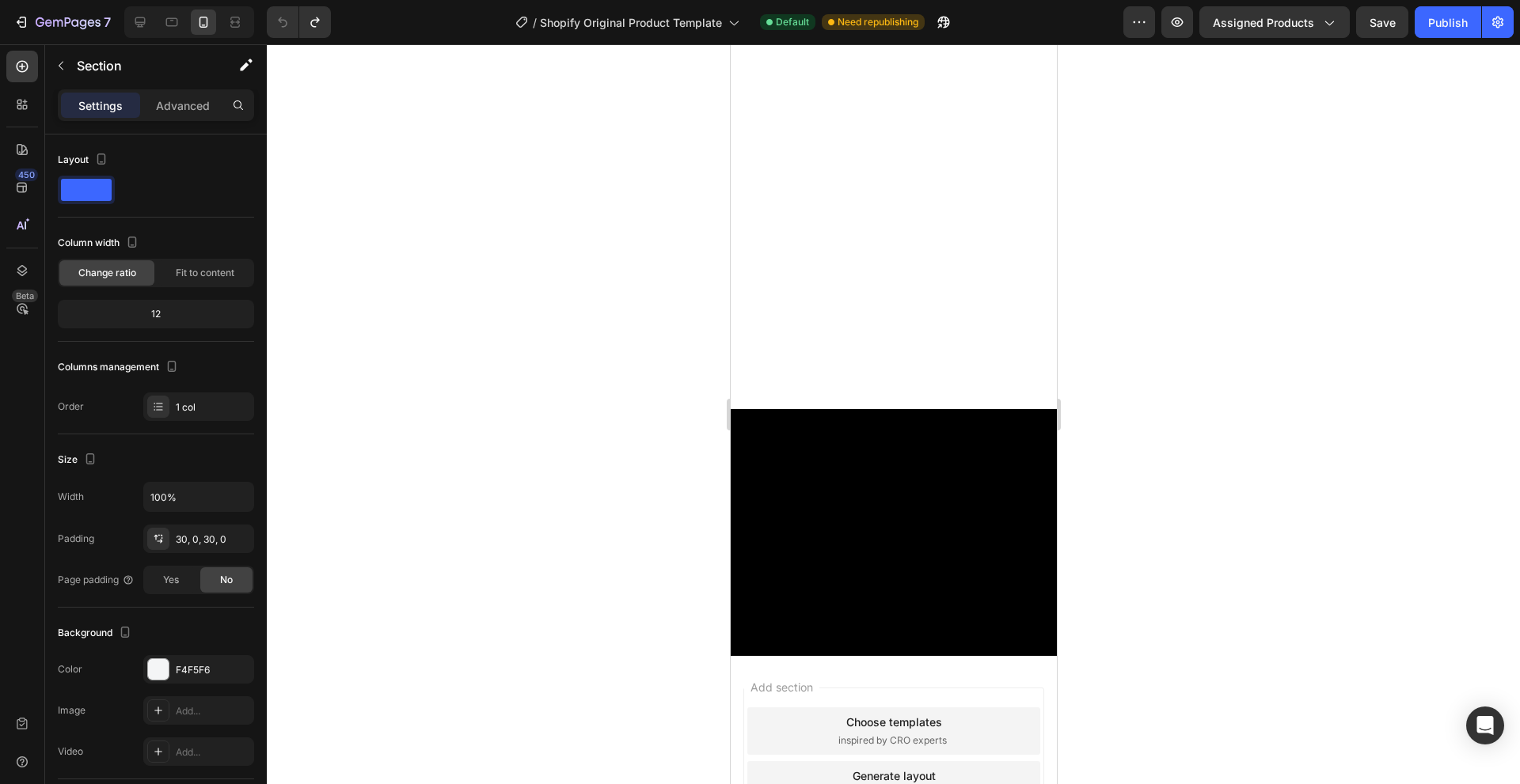
scroll to position [0, 0]
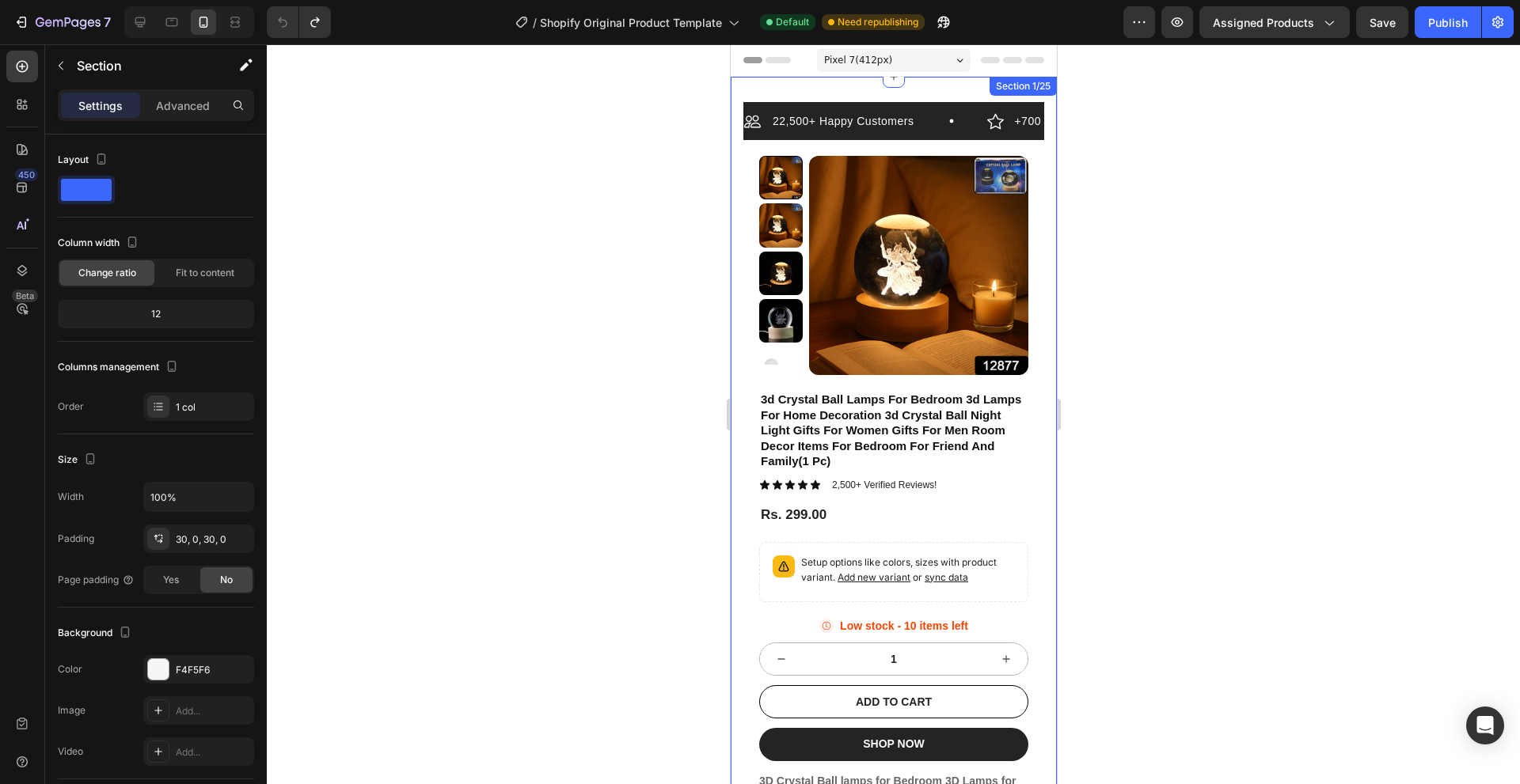
drag, startPoint x: 969, startPoint y: 562, endPoint x: 1027, endPoint y: 178, distance: 388.4
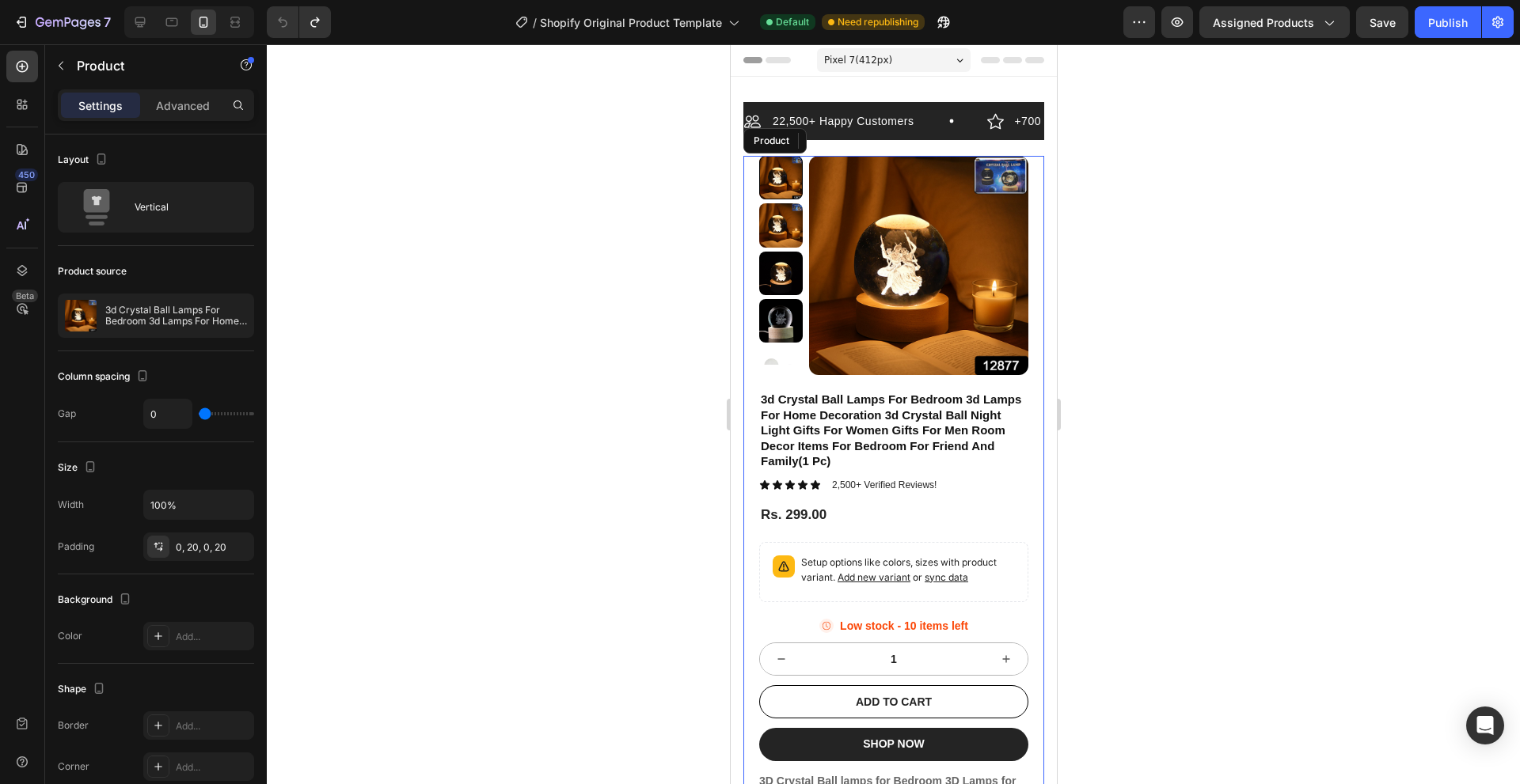
click at [851, 139] on icon at bounding box center [856, 141] width 13 height 13
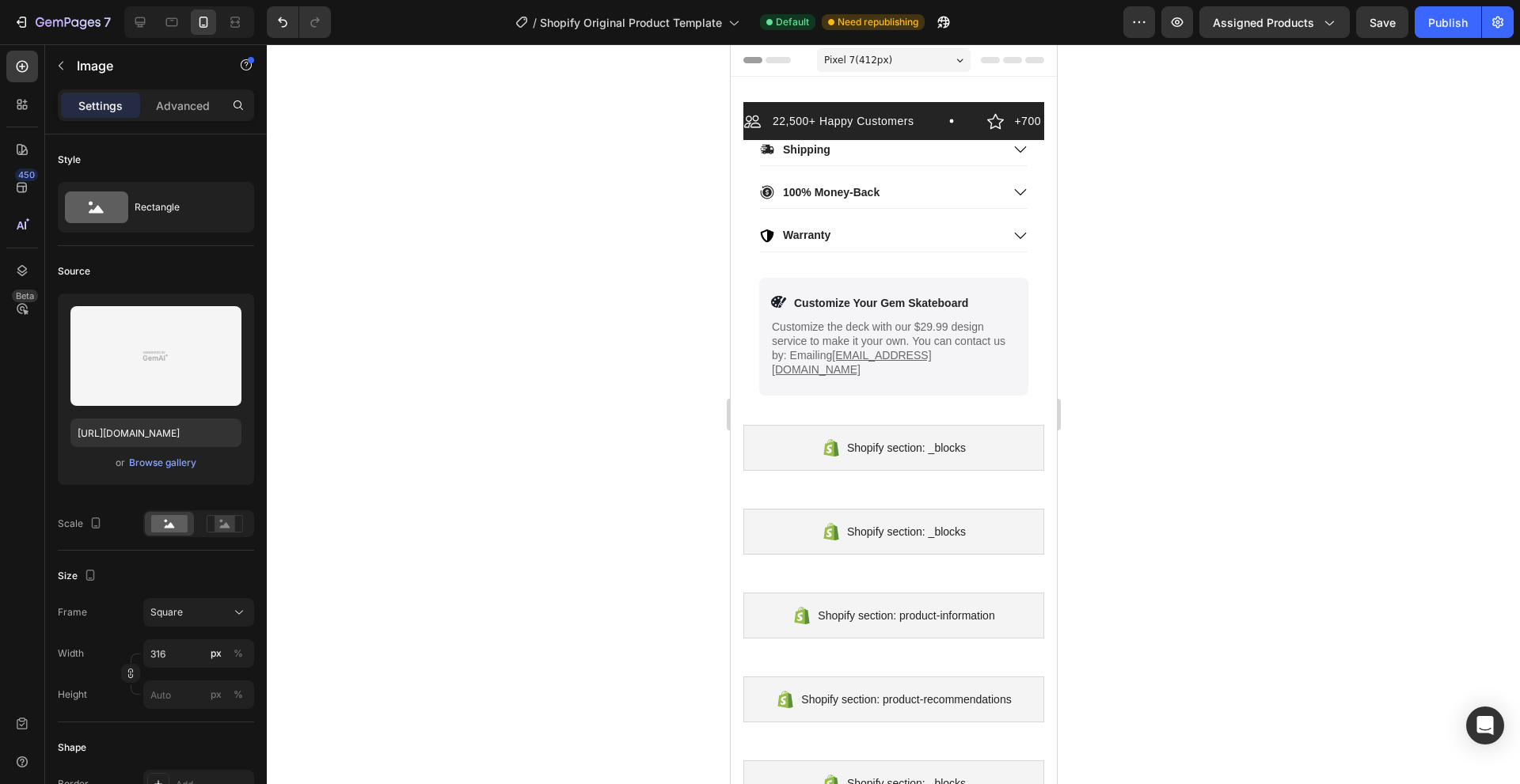
drag, startPoint x: 1006, startPoint y: 475, endPoint x: 904, endPoint y: 197, distance: 296.1
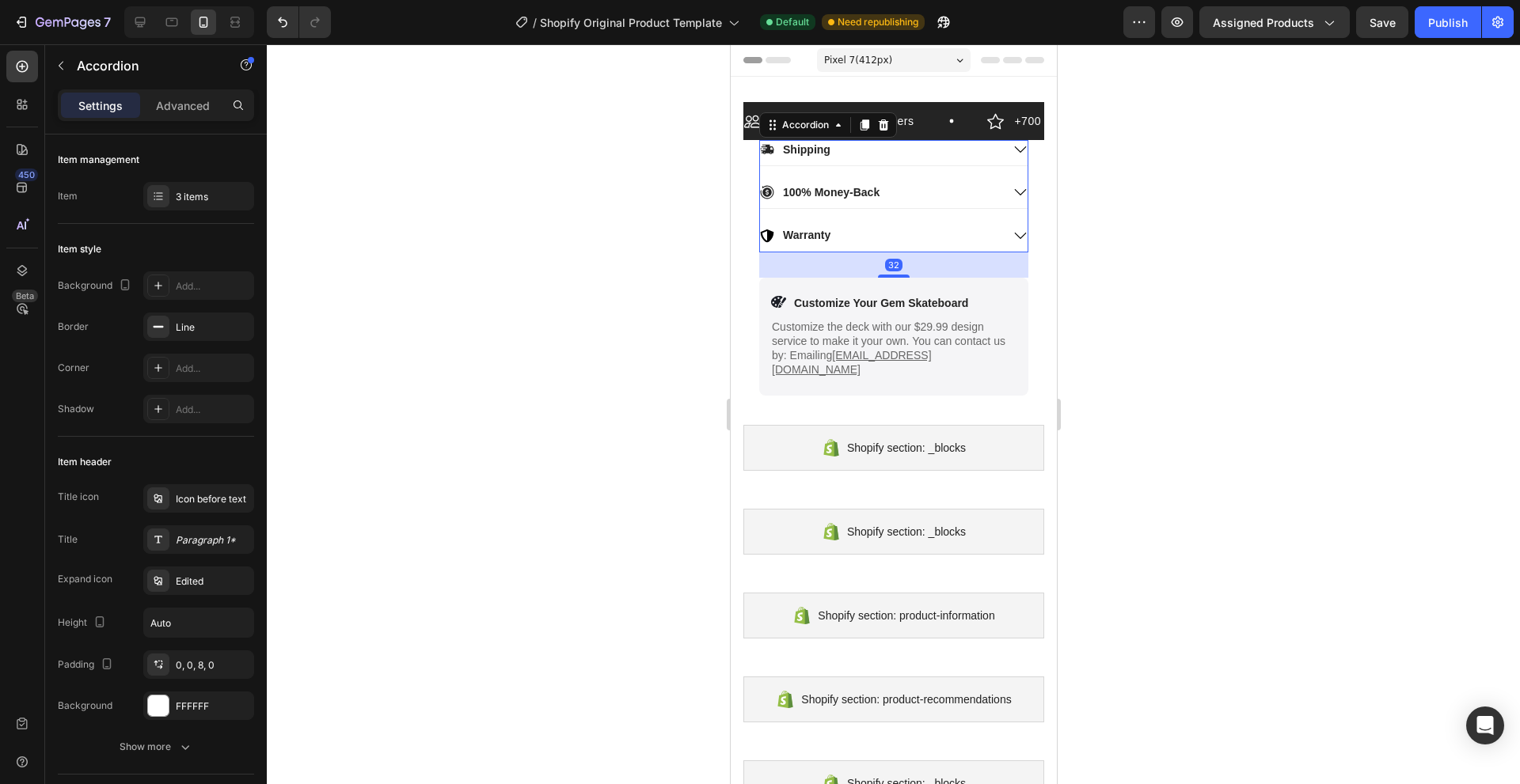
click at [945, 243] on div "Warranty" at bounding box center [879, 235] width 241 height 19
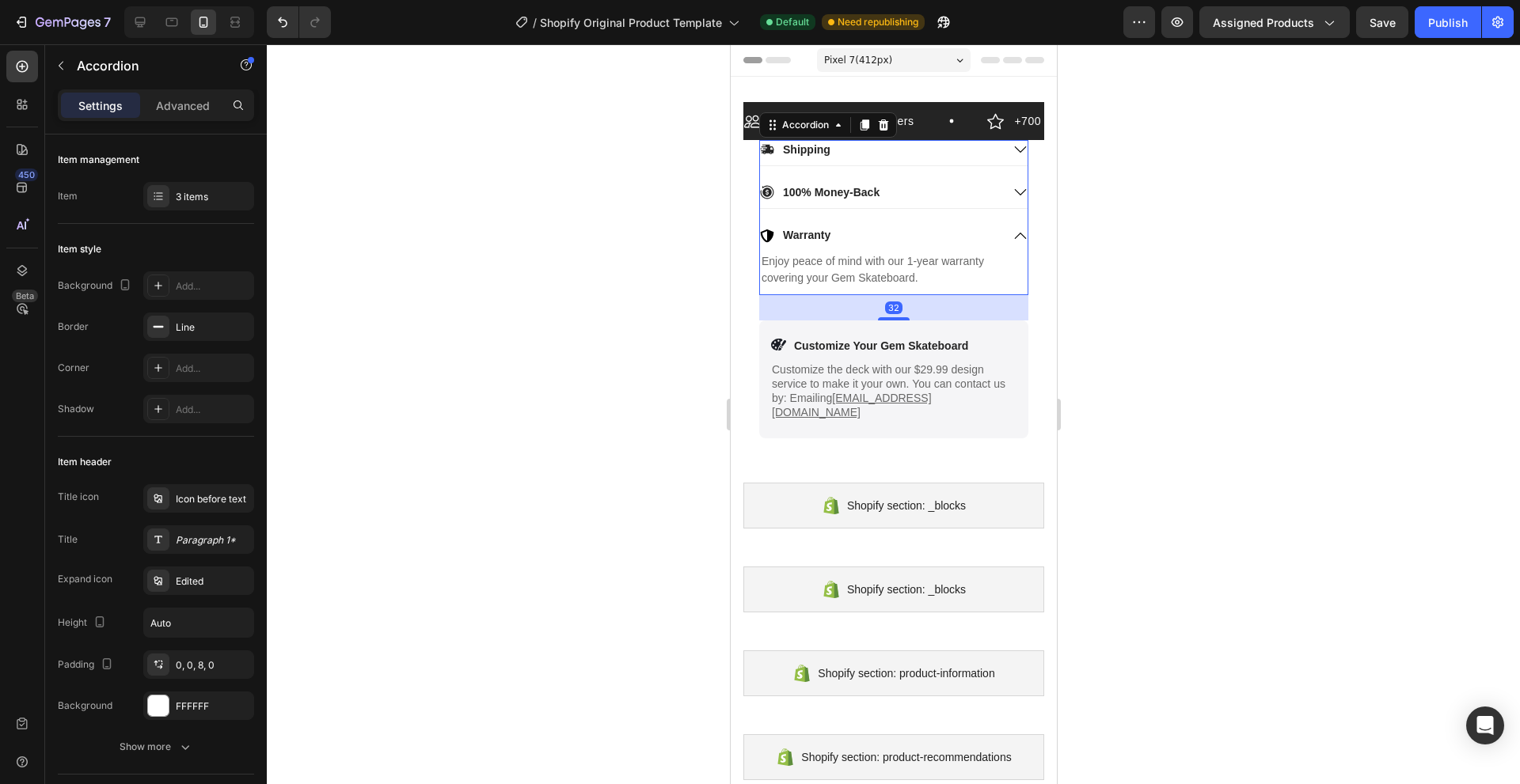
click at [881, 127] on icon at bounding box center [883, 125] width 13 height 13
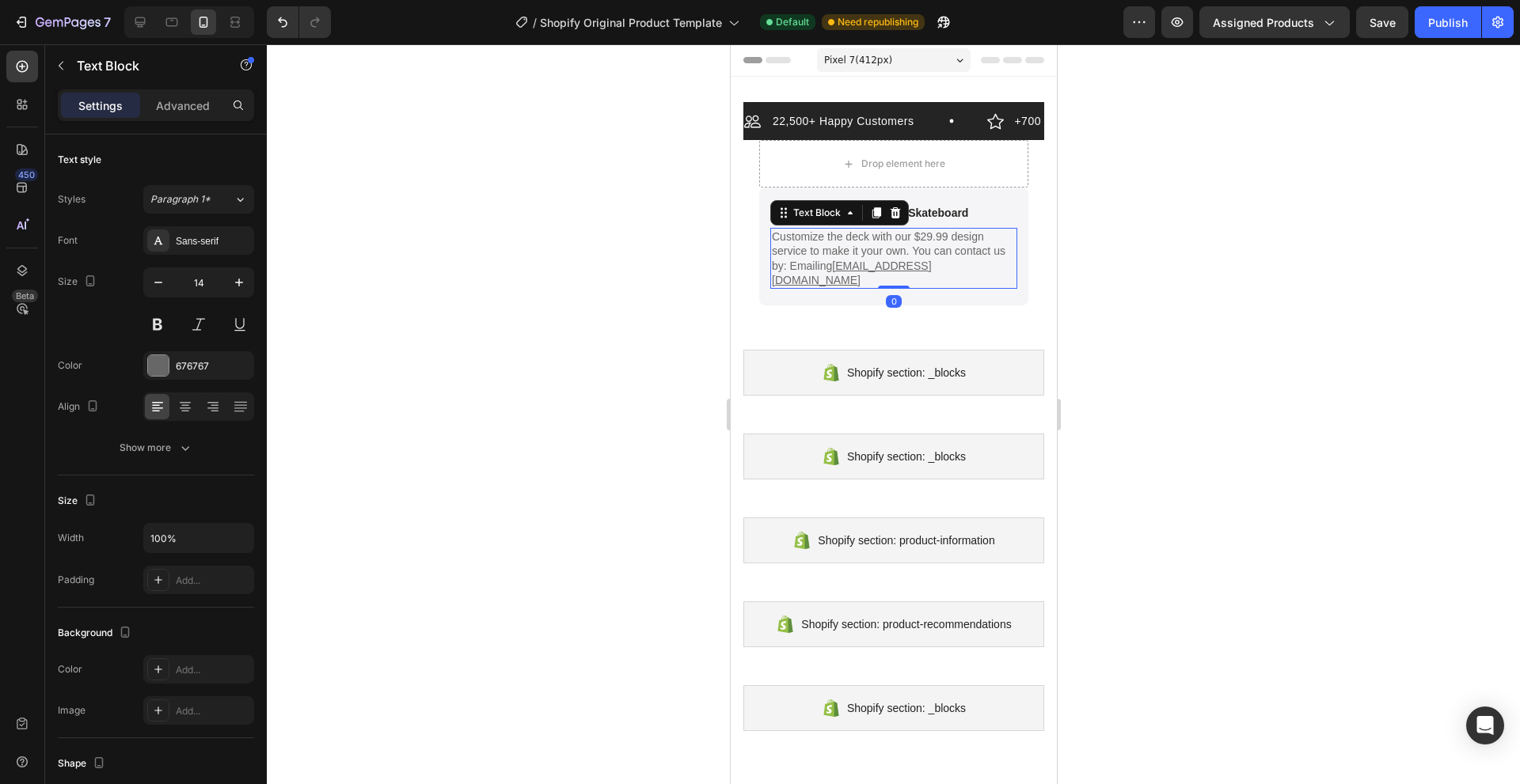
click at [878, 263] on u "[EMAIL_ADDRESS][DOMAIN_NAME]" at bounding box center [851, 272] width 160 height 27
click at [903, 216] on div at bounding box center [895, 213] width 19 height 19
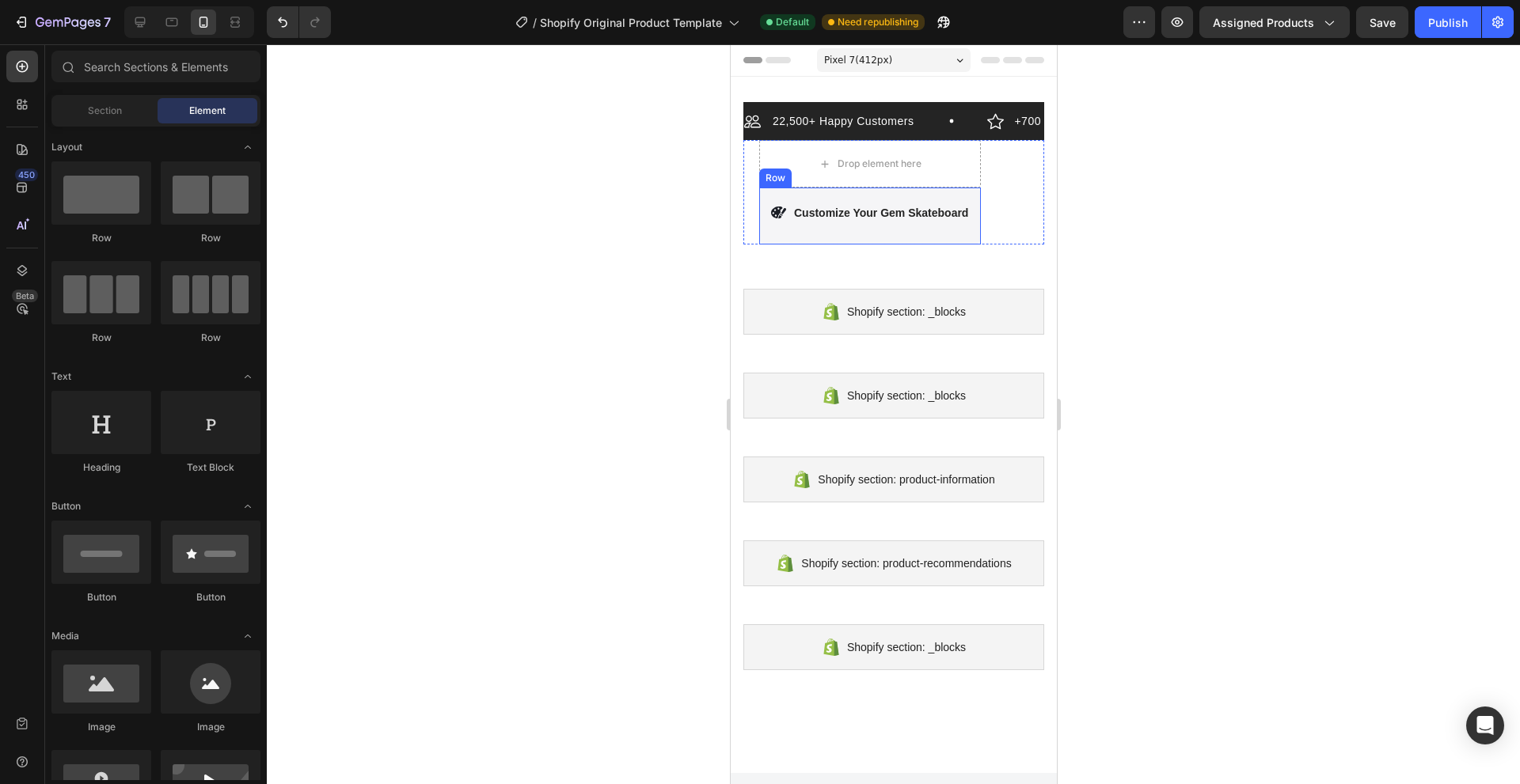
click at [899, 237] on div "Icon Customize Your Gem Skateboard Text Block Row Row" at bounding box center [869, 216] width 222 height 57
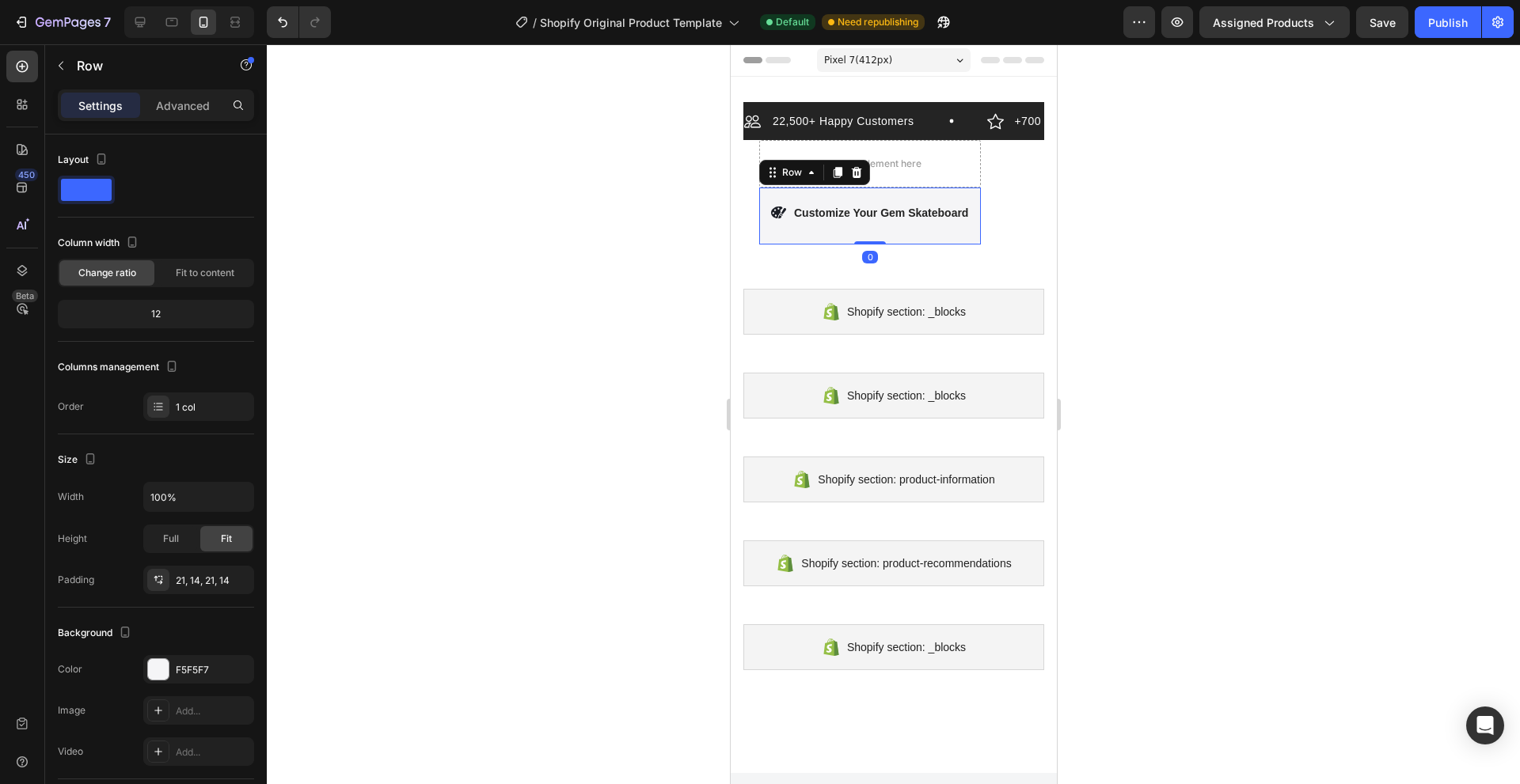
click at [857, 184] on div "Row" at bounding box center [813, 172] width 110 height 25
drag, startPoint x: 857, startPoint y: 184, endPoint x: 858, endPoint y: 176, distance: 8.1
click at [857, 183] on div "Row" at bounding box center [813, 172] width 110 height 25
click at [858, 172] on icon at bounding box center [856, 172] width 10 height 11
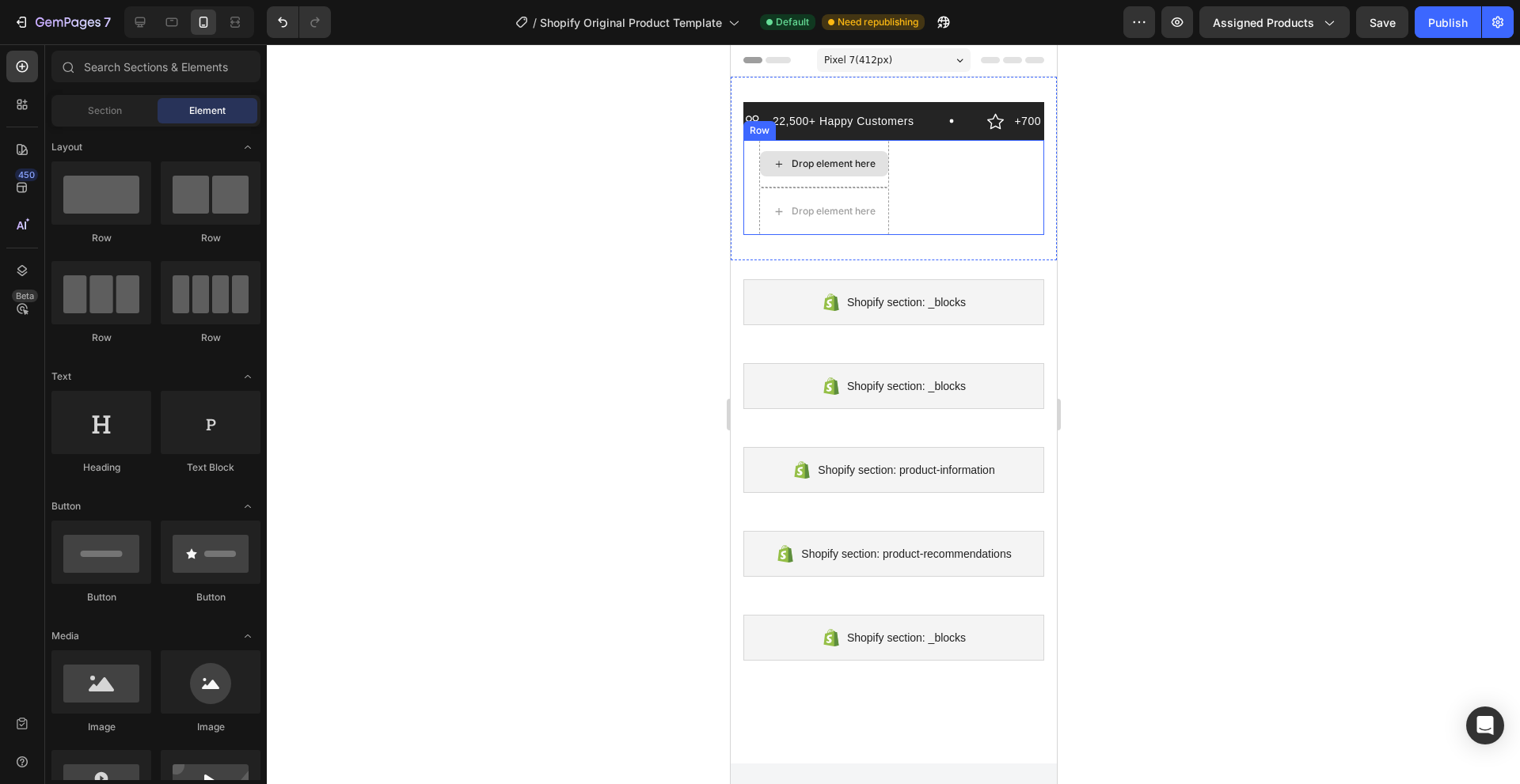
click at [831, 176] on div "Drop element here" at bounding box center [823, 164] width 130 height 48
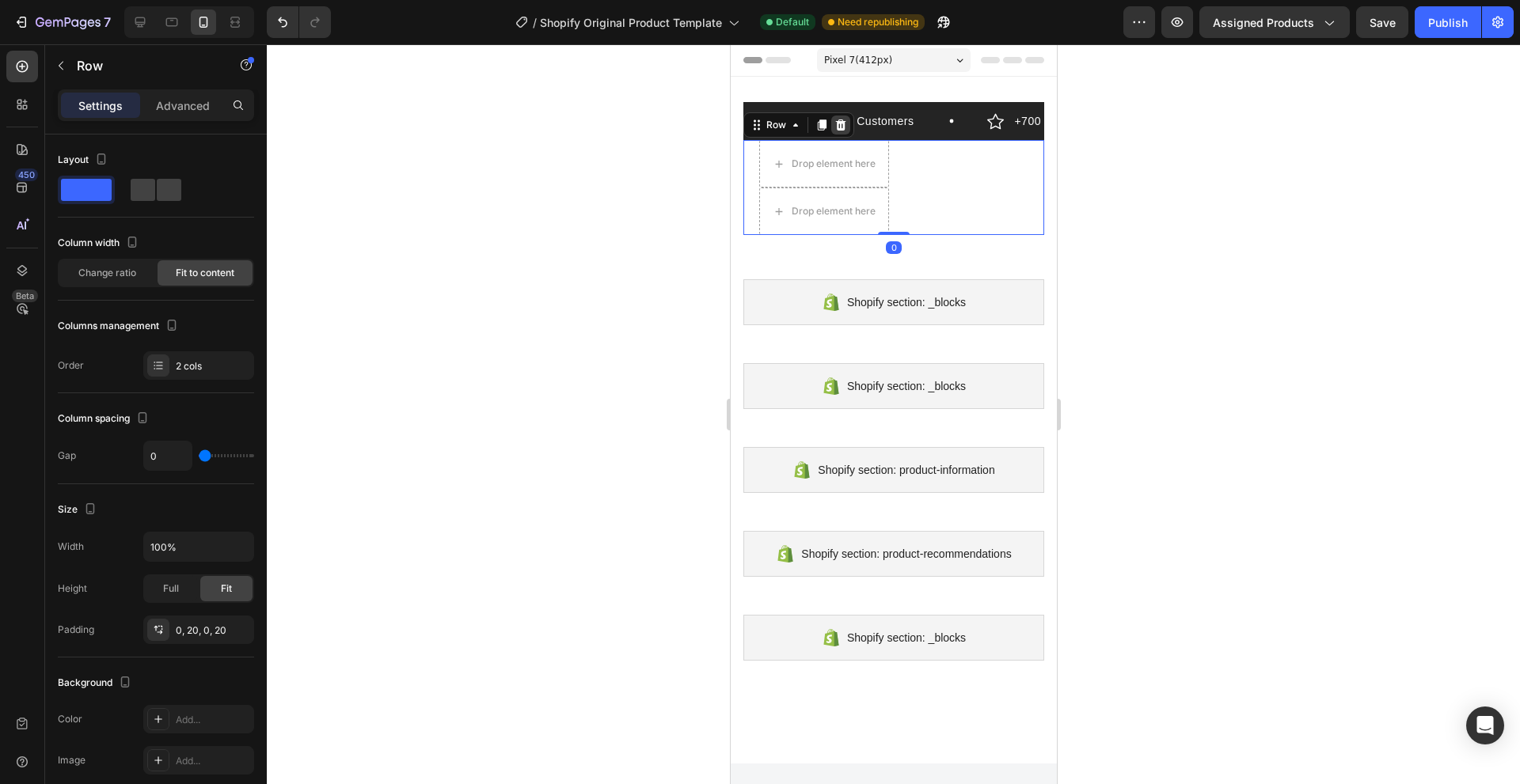
click at [837, 124] on icon at bounding box center [840, 125] width 10 height 11
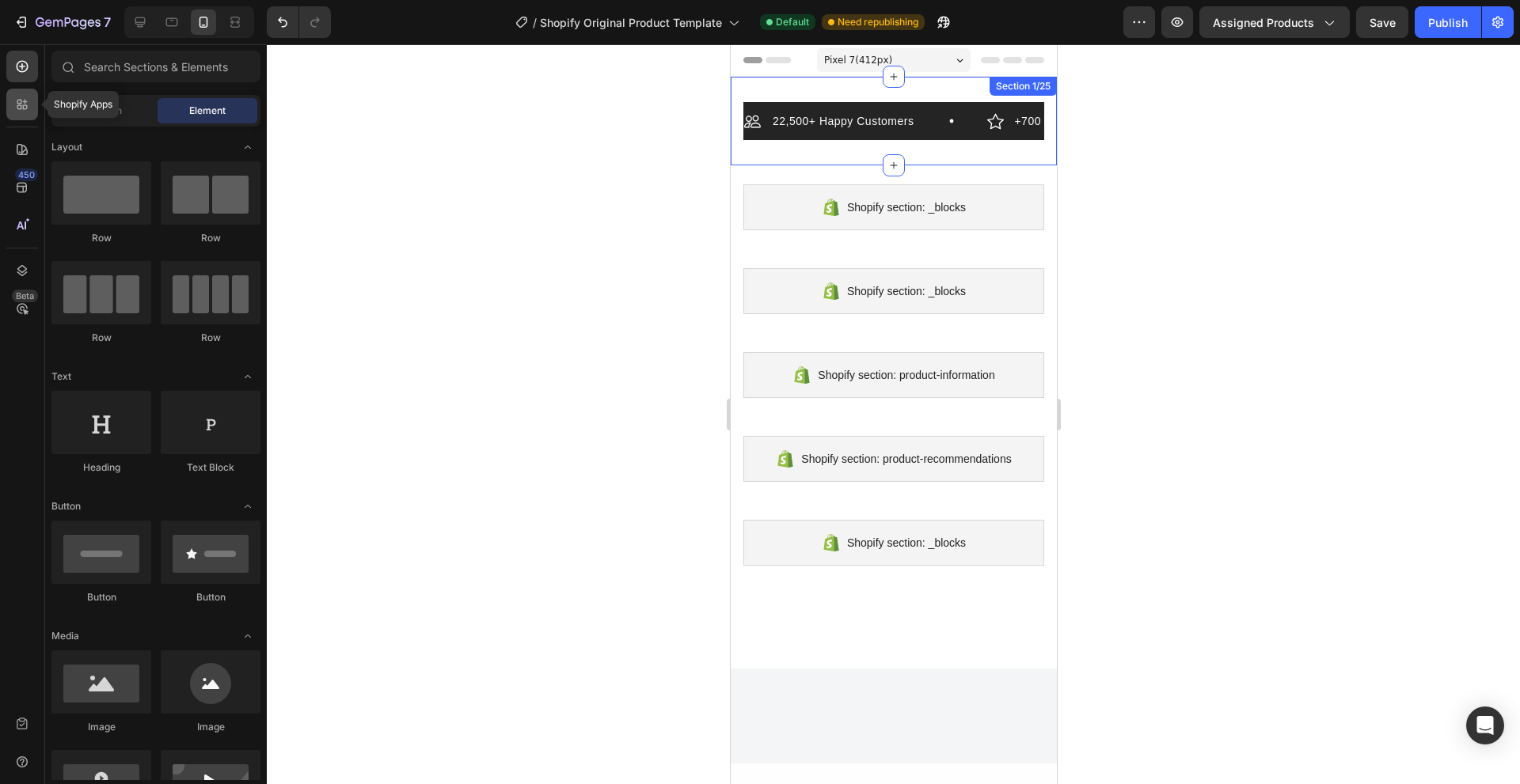
click at [31, 113] on div at bounding box center [22, 104] width 31 height 31
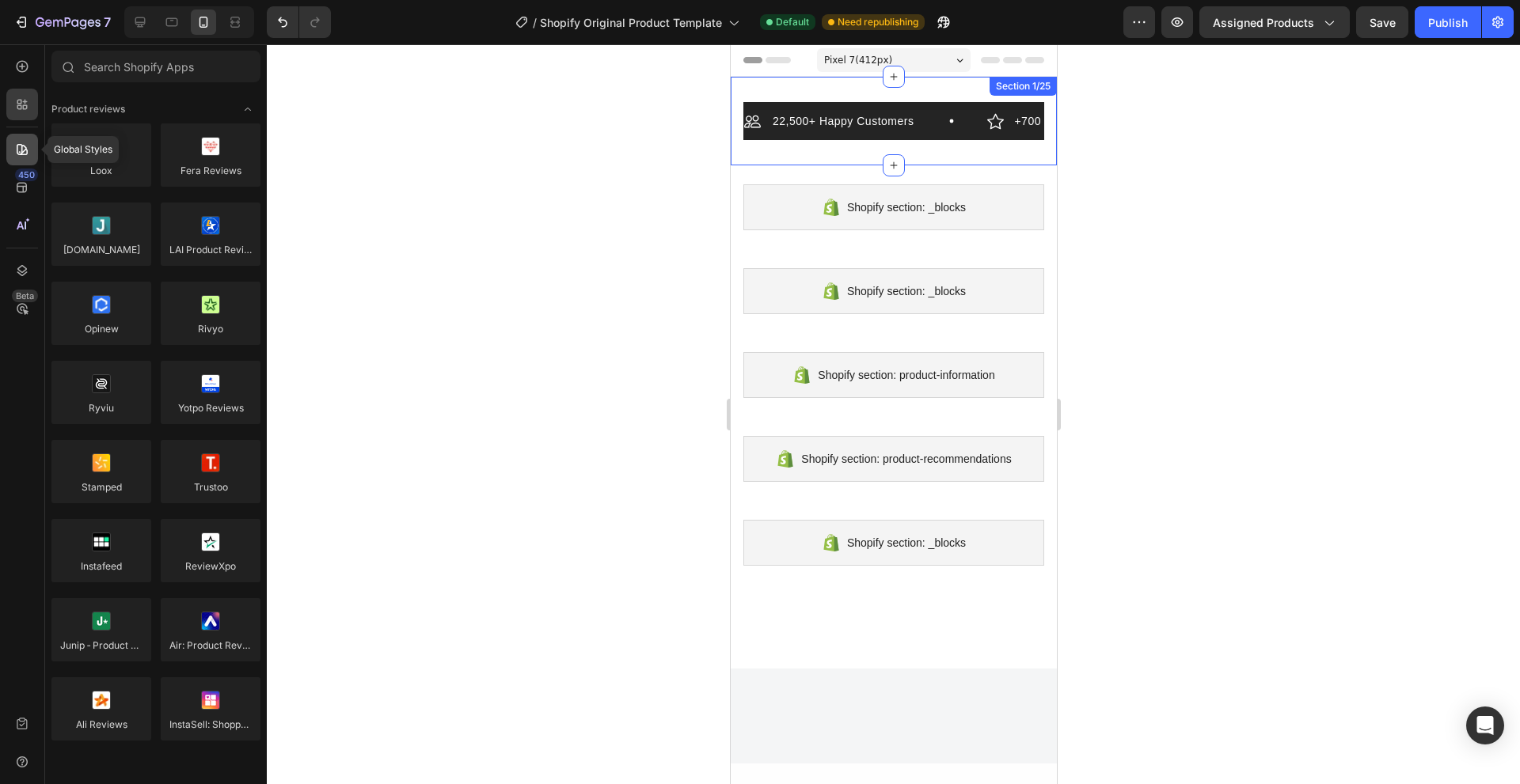
click at [23, 160] on div at bounding box center [22, 149] width 31 height 31
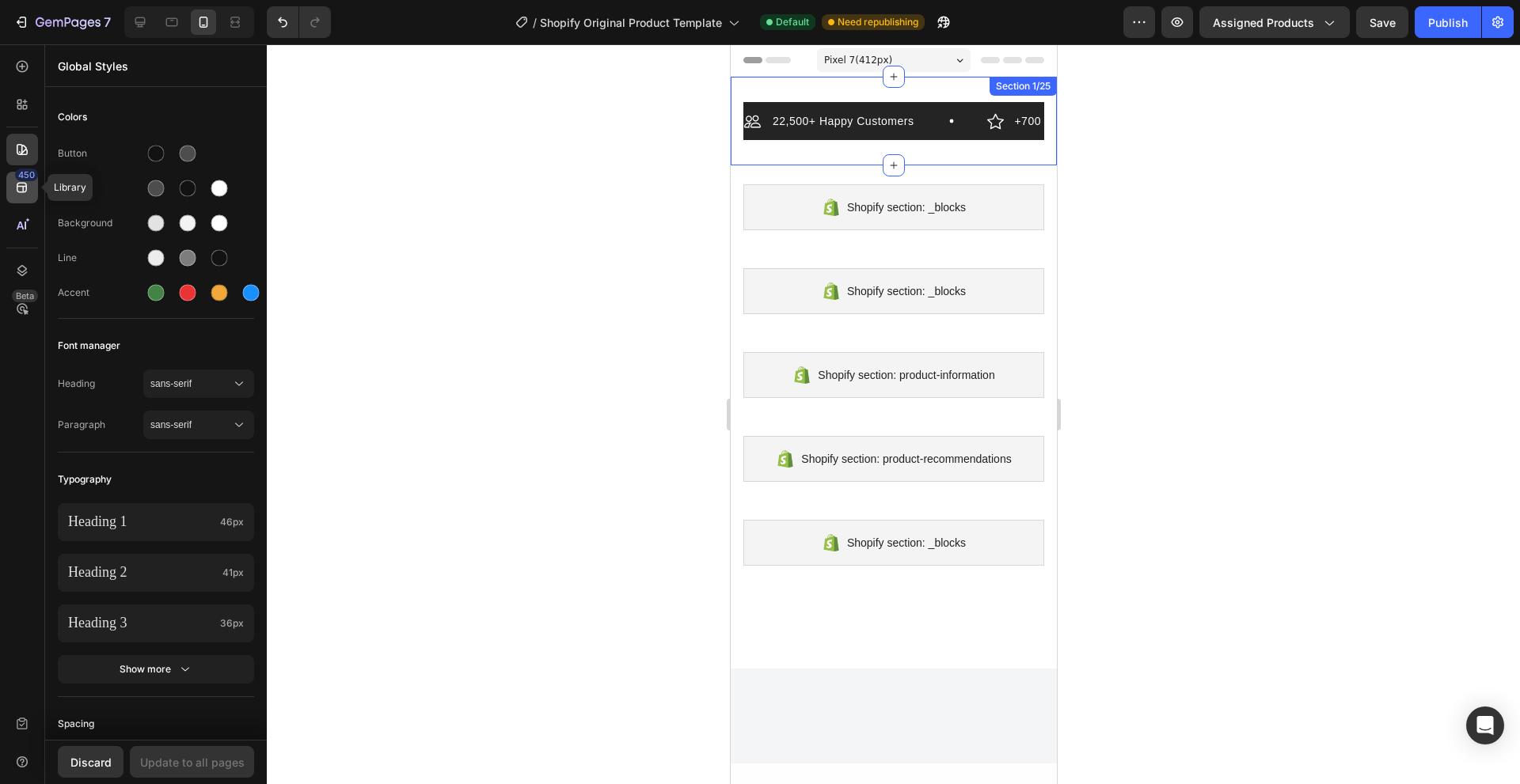
click at [30, 184] on div "450" at bounding box center [22, 187] width 31 height 31
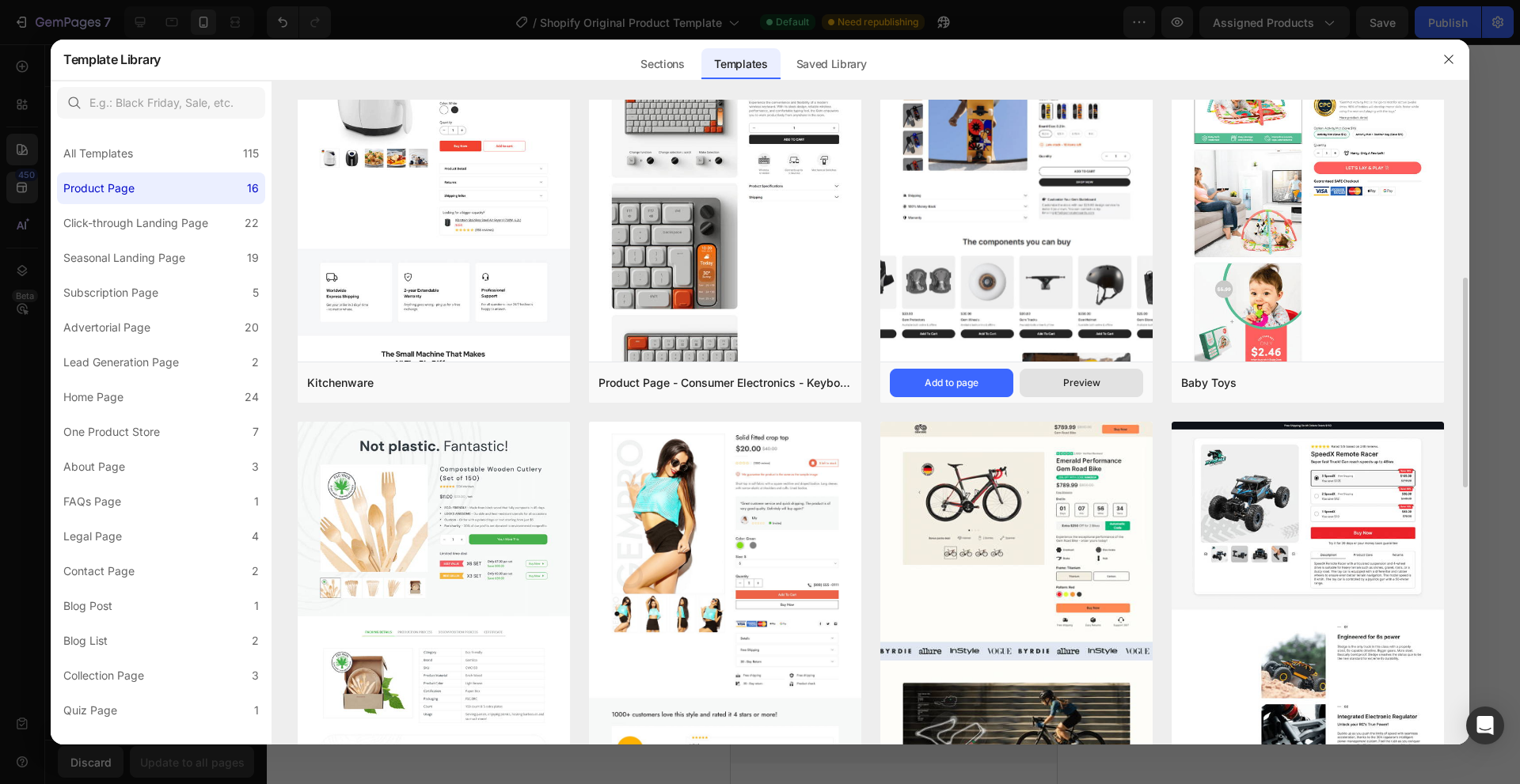
scroll to position [791, 0]
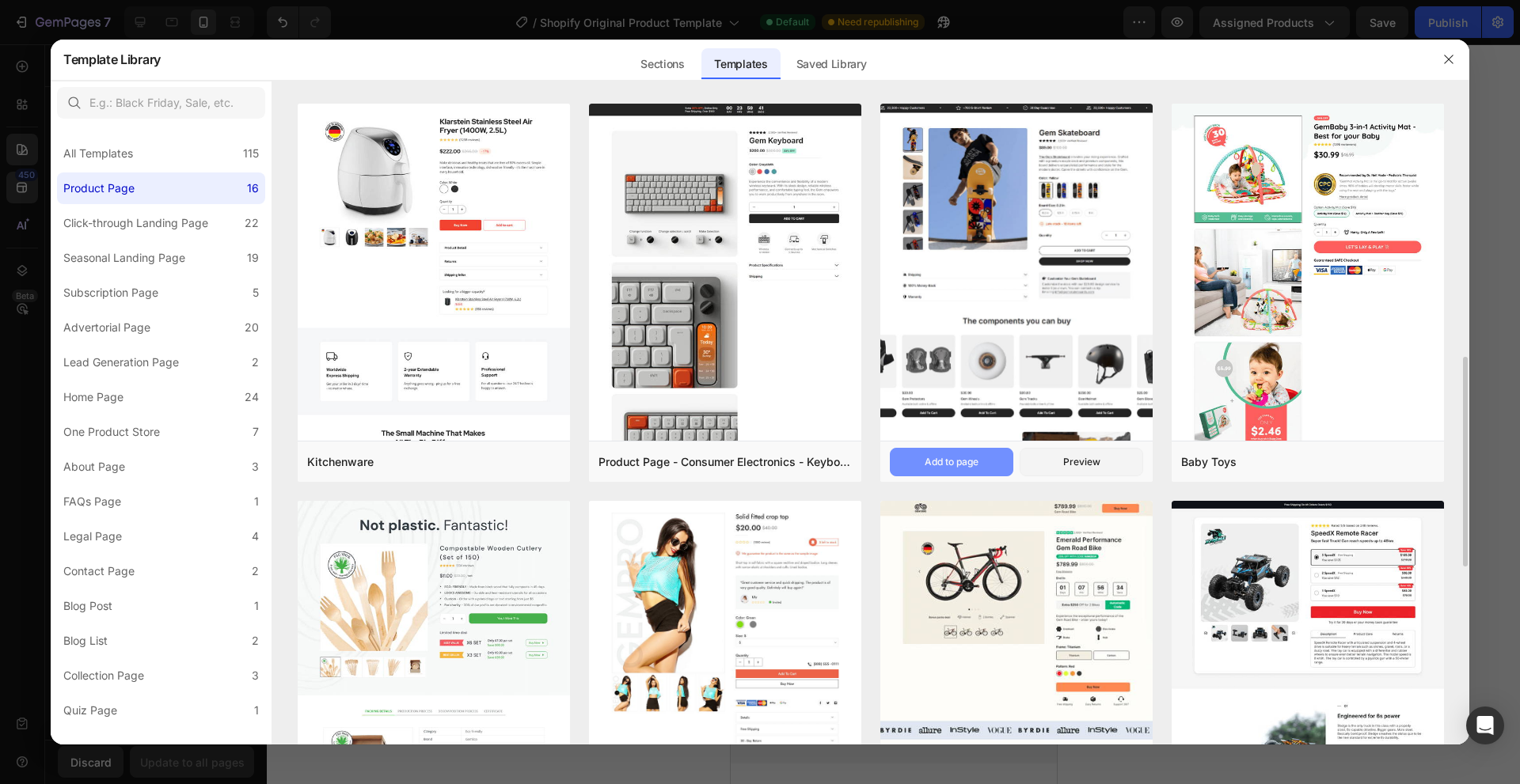
click at [949, 460] on div "Add to page" at bounding box center [951, 463] width 54 height 15
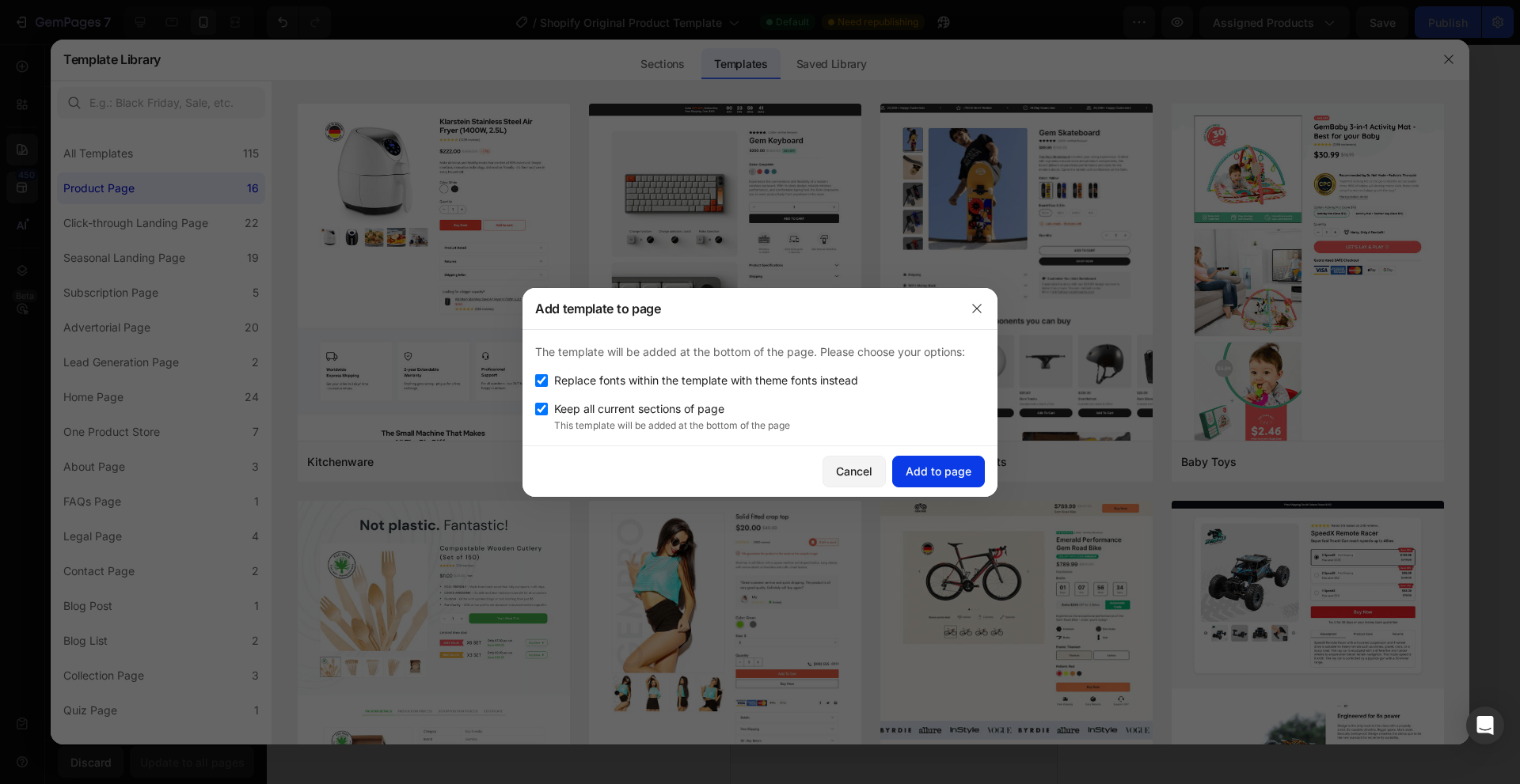
click at [949, 463] on div "Add to page" at bounding box center [938, 471] width 66 height 17
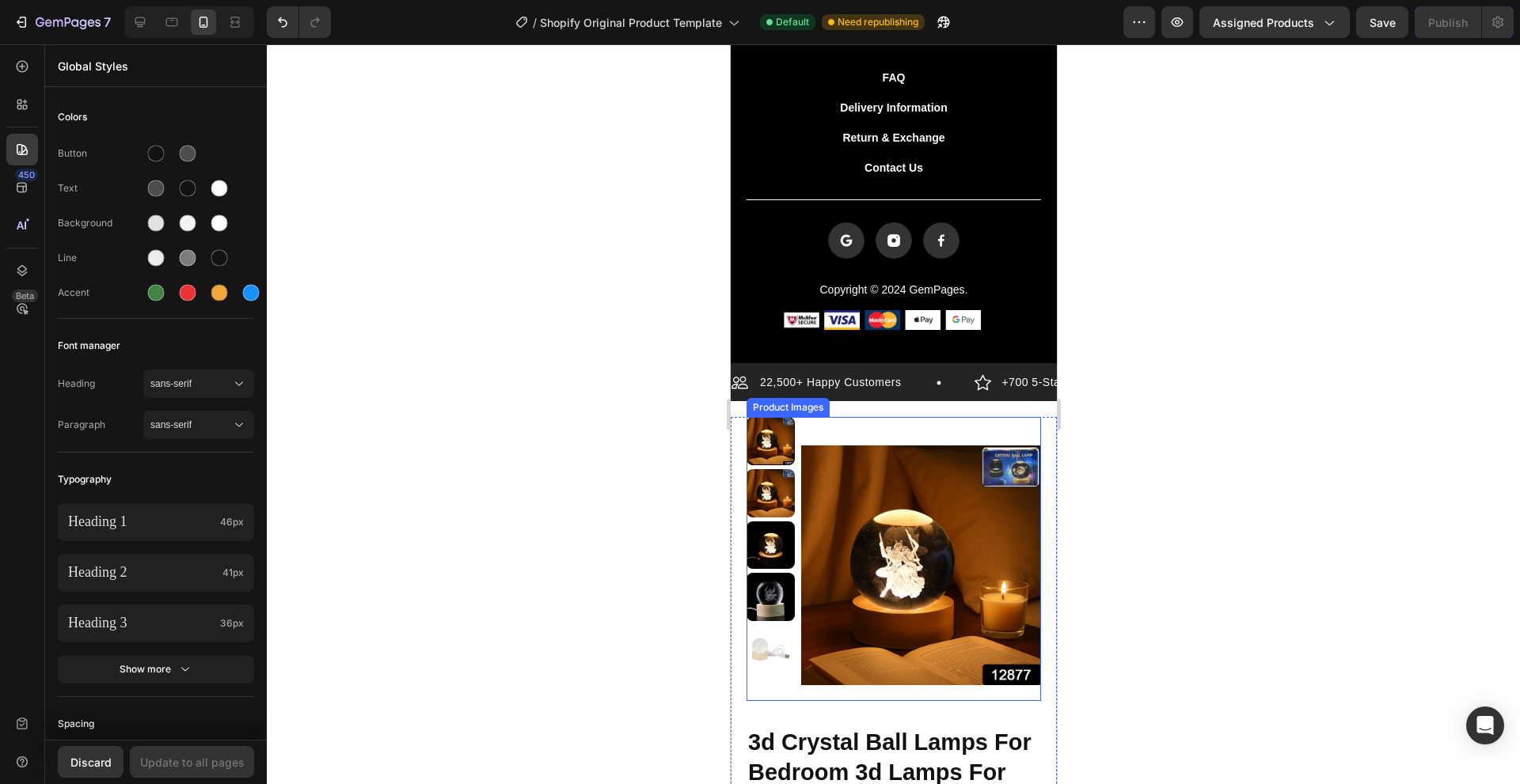
scroll to position [5418, 0]
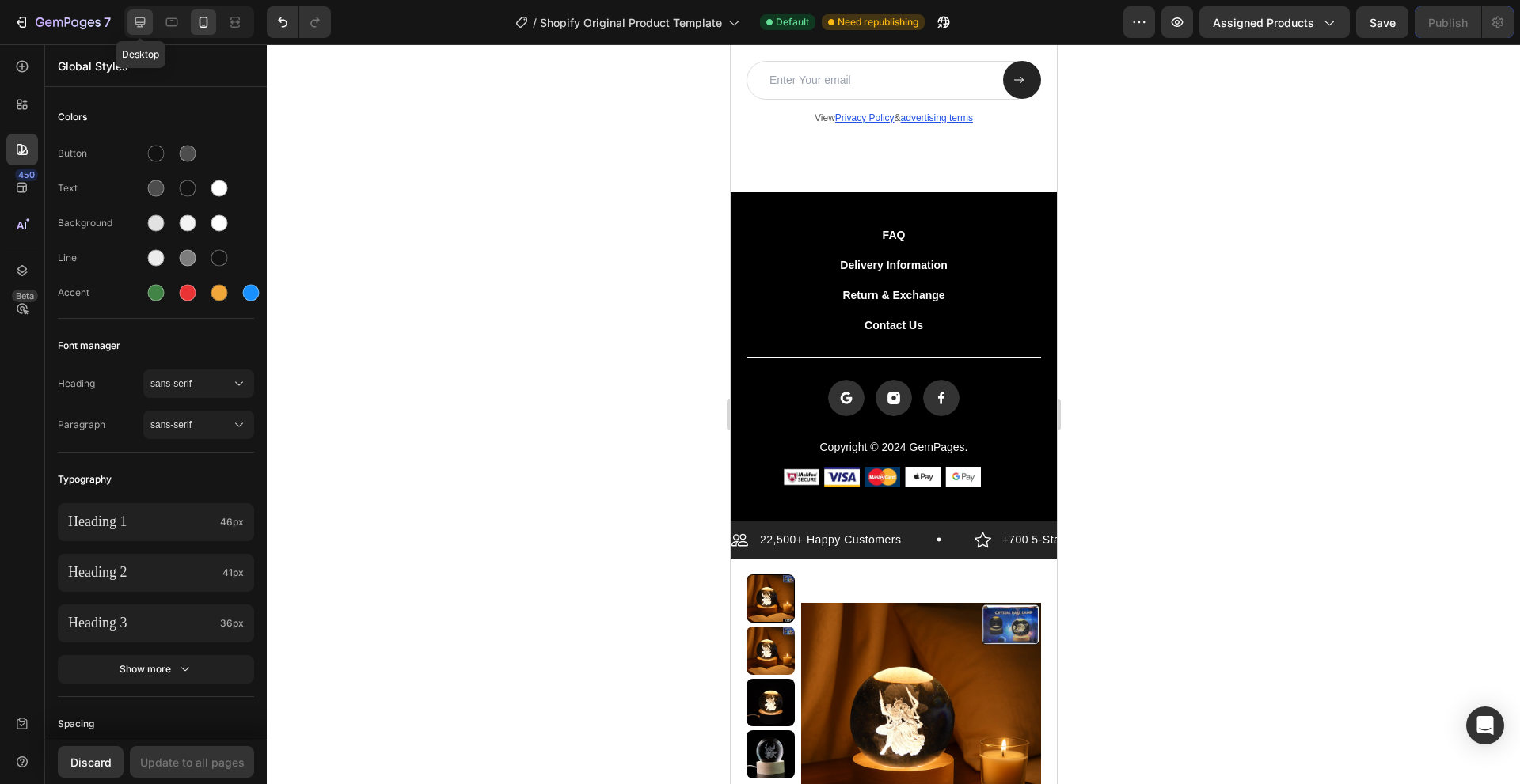
click at [139, 24] on icon at bounding box center [140, 23] width 10 height 10
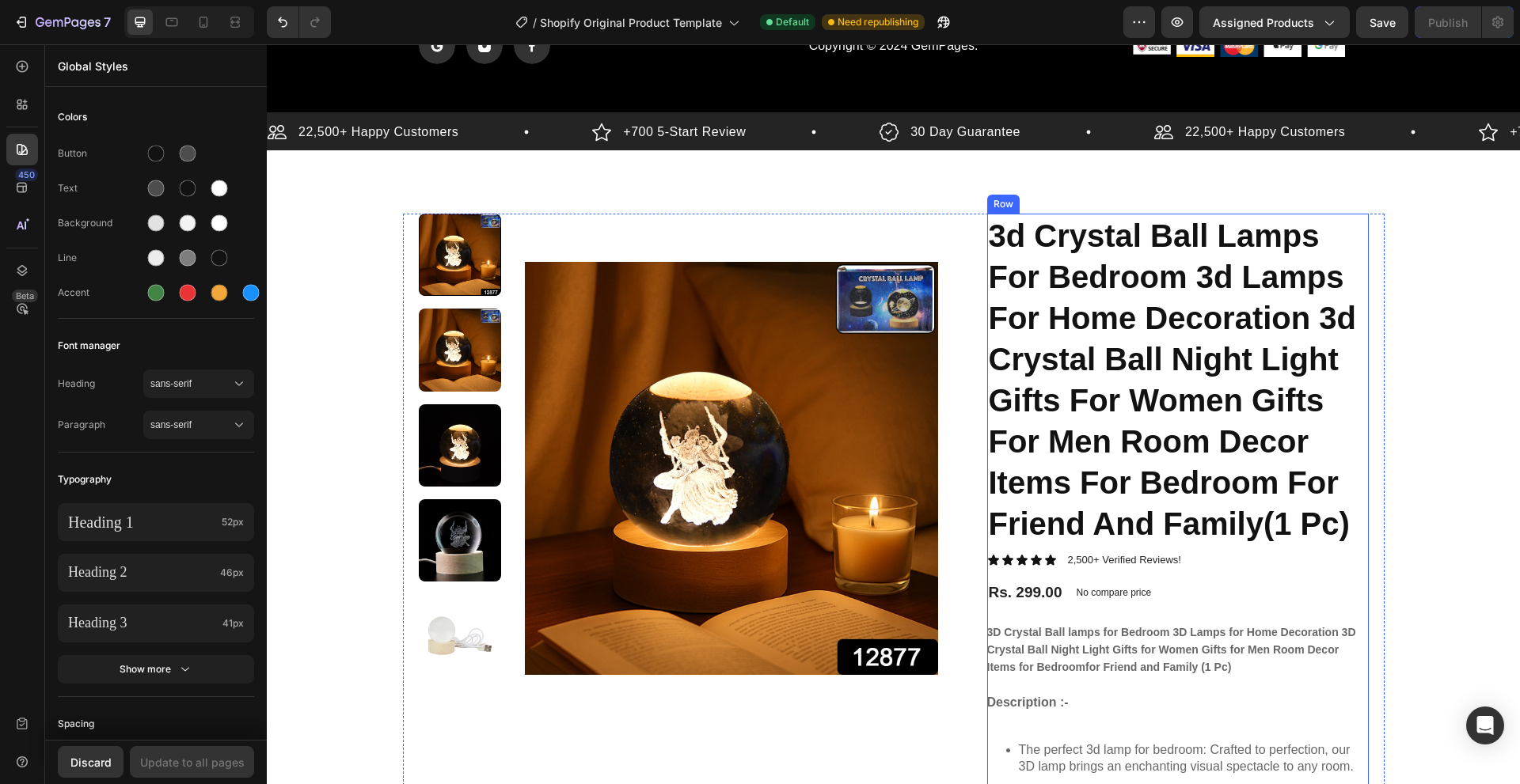
scroll to position [5995, 0]
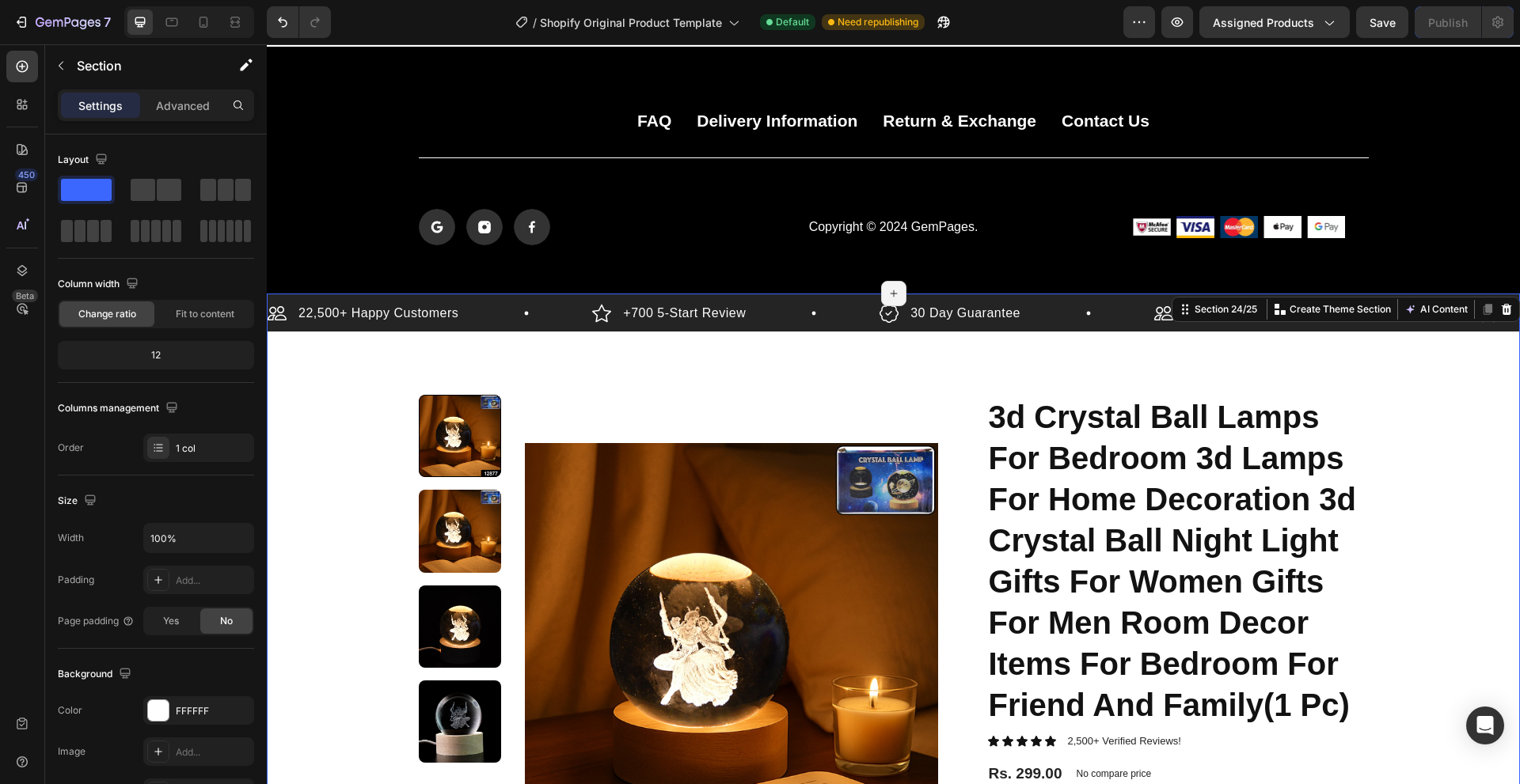
scroll to position [5678, 0]
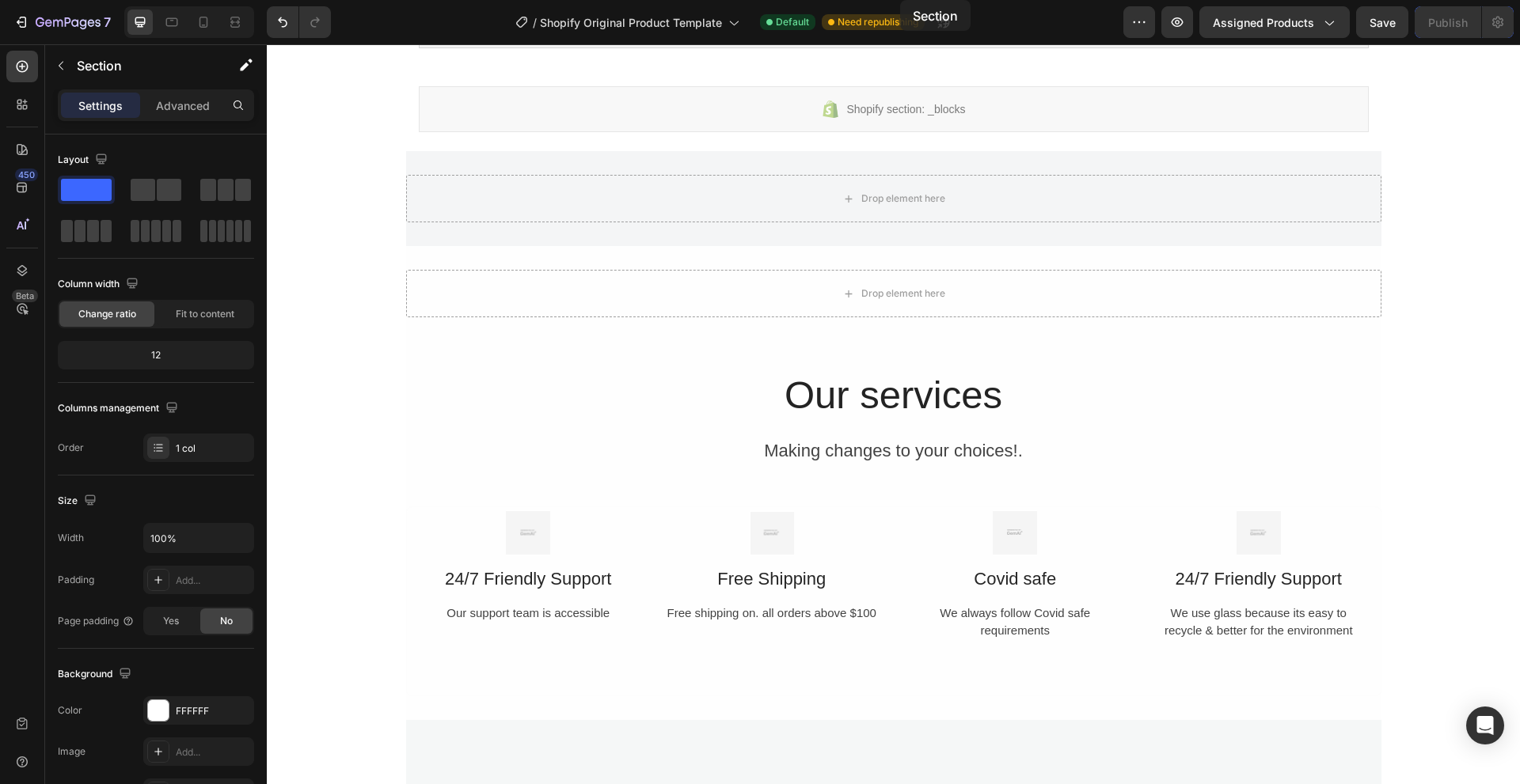
scroll to position [0, 0]
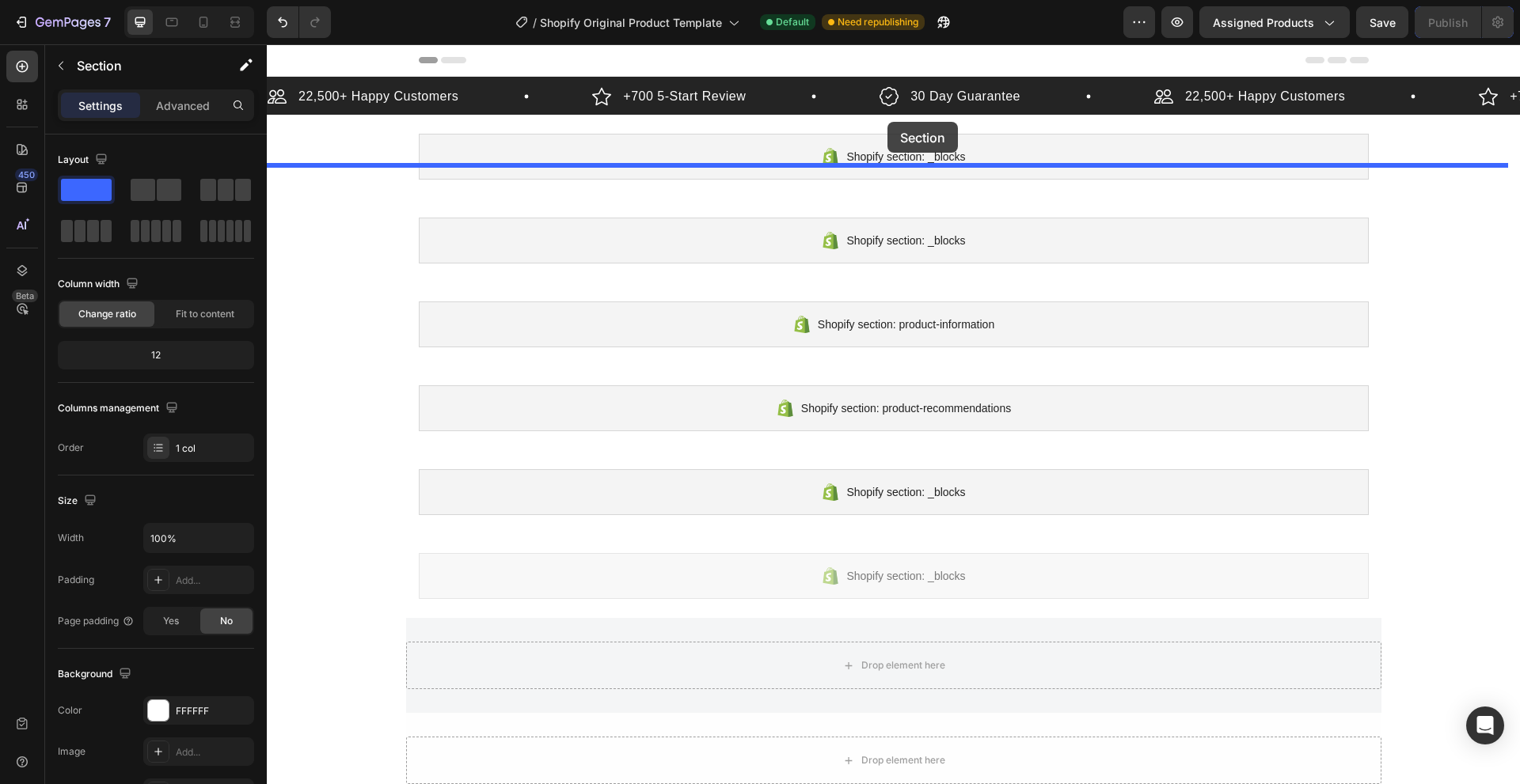
drag, startPoint x: 1191, startPoint y: 340, endPoint x: 887, endPoint y: 122, distance: 374.1
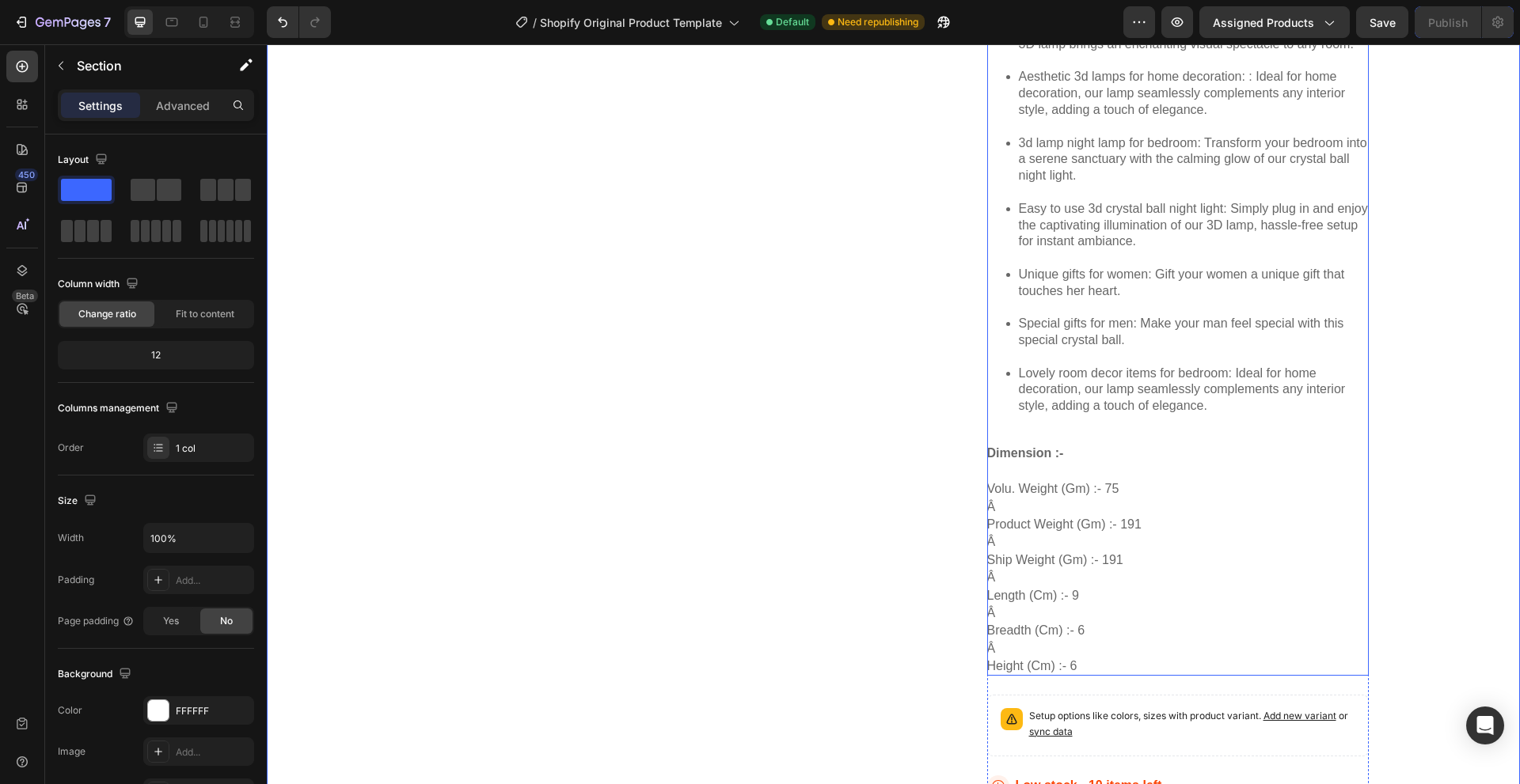
scroll to position [949, 0]
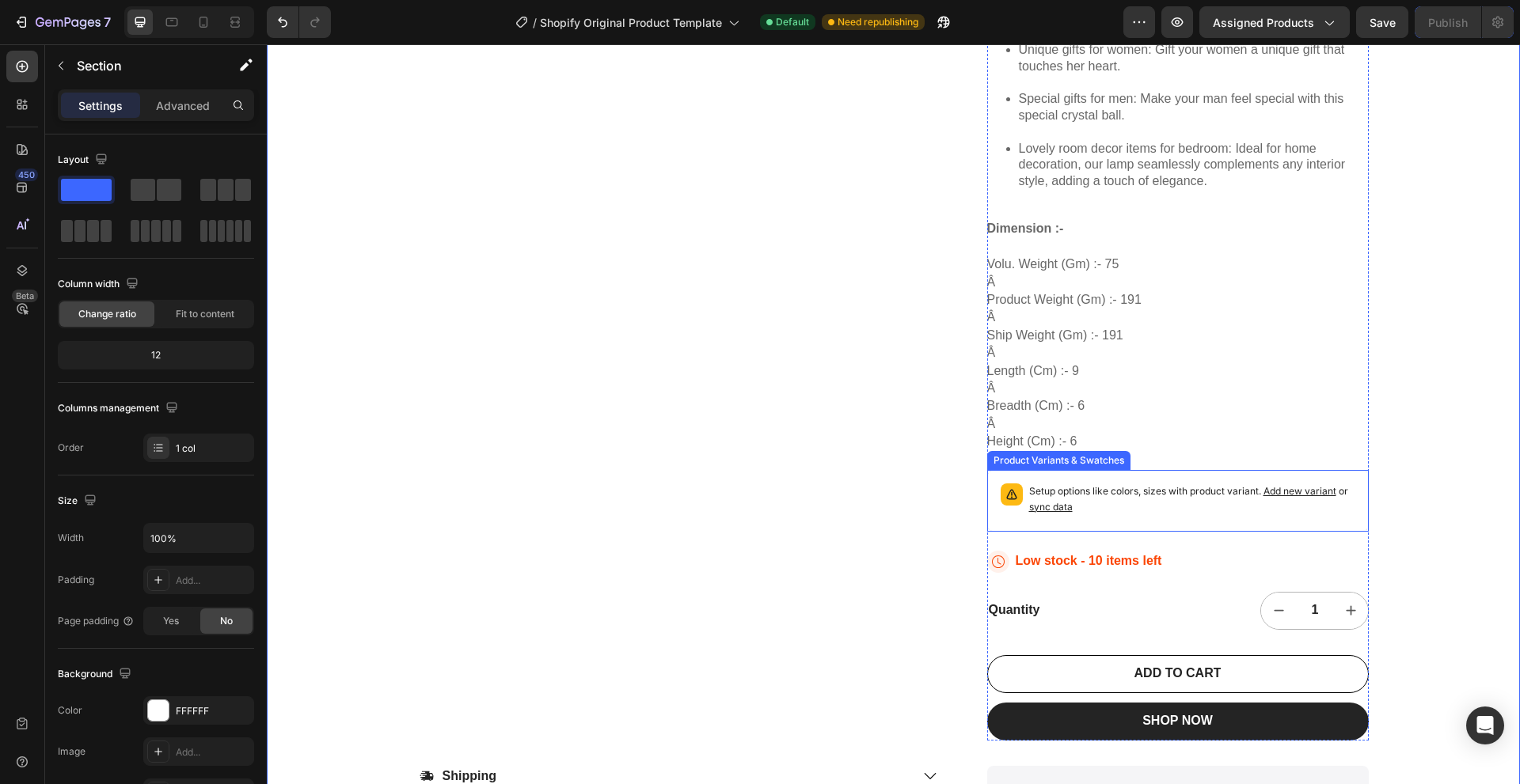
click at [1171, 472] on div "Setup options like colors, sizes with product variant. Add new variant or sync …" at bounding box center [1177, 500] width 381 height 62
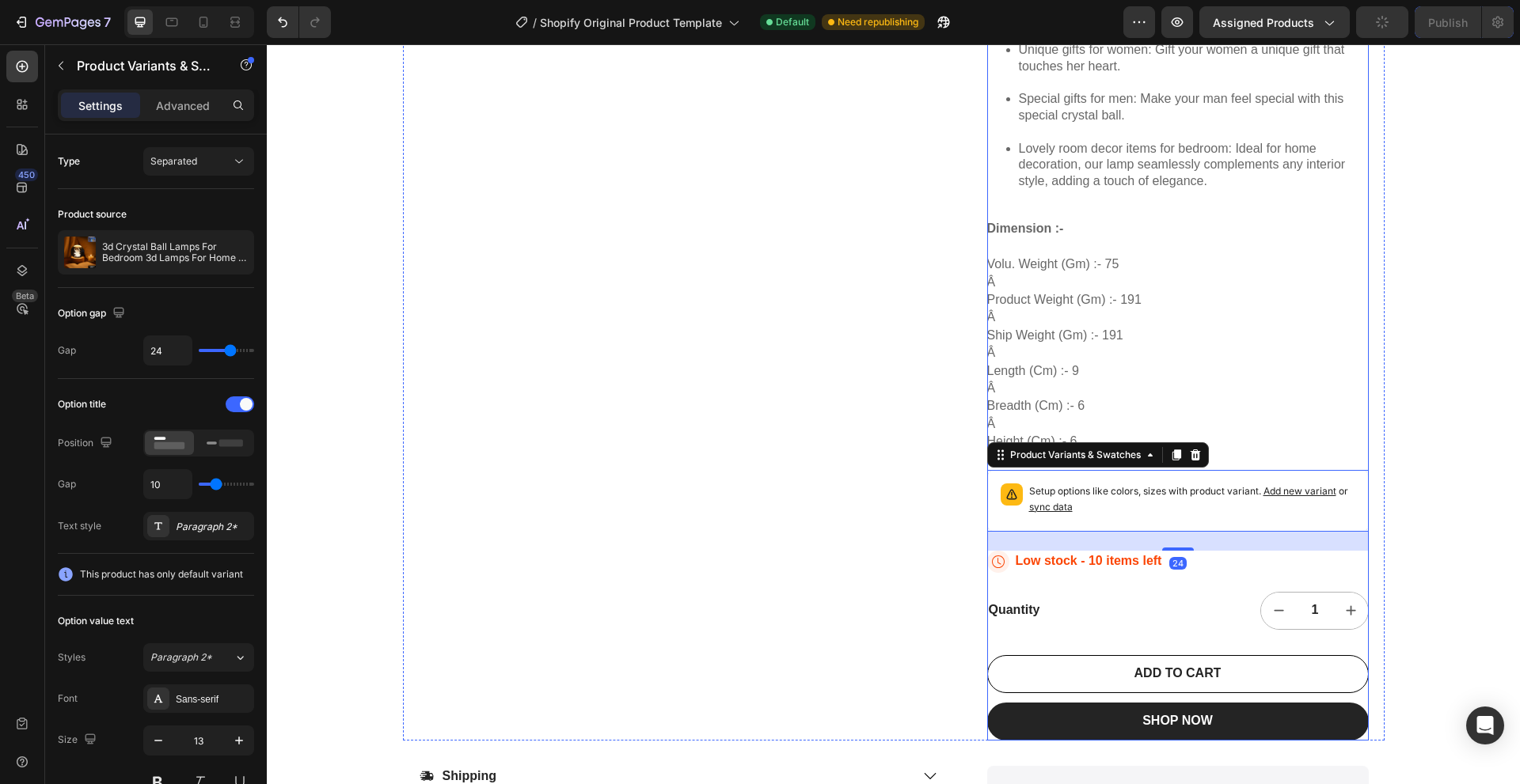
click at [1230, 452] on div "3d Crystal Ball Lamps For Bedroom 3d Lamps For Home Decoration 3d Crystal Ball …" at bounding box center [1177, 4] width 381 height 1475
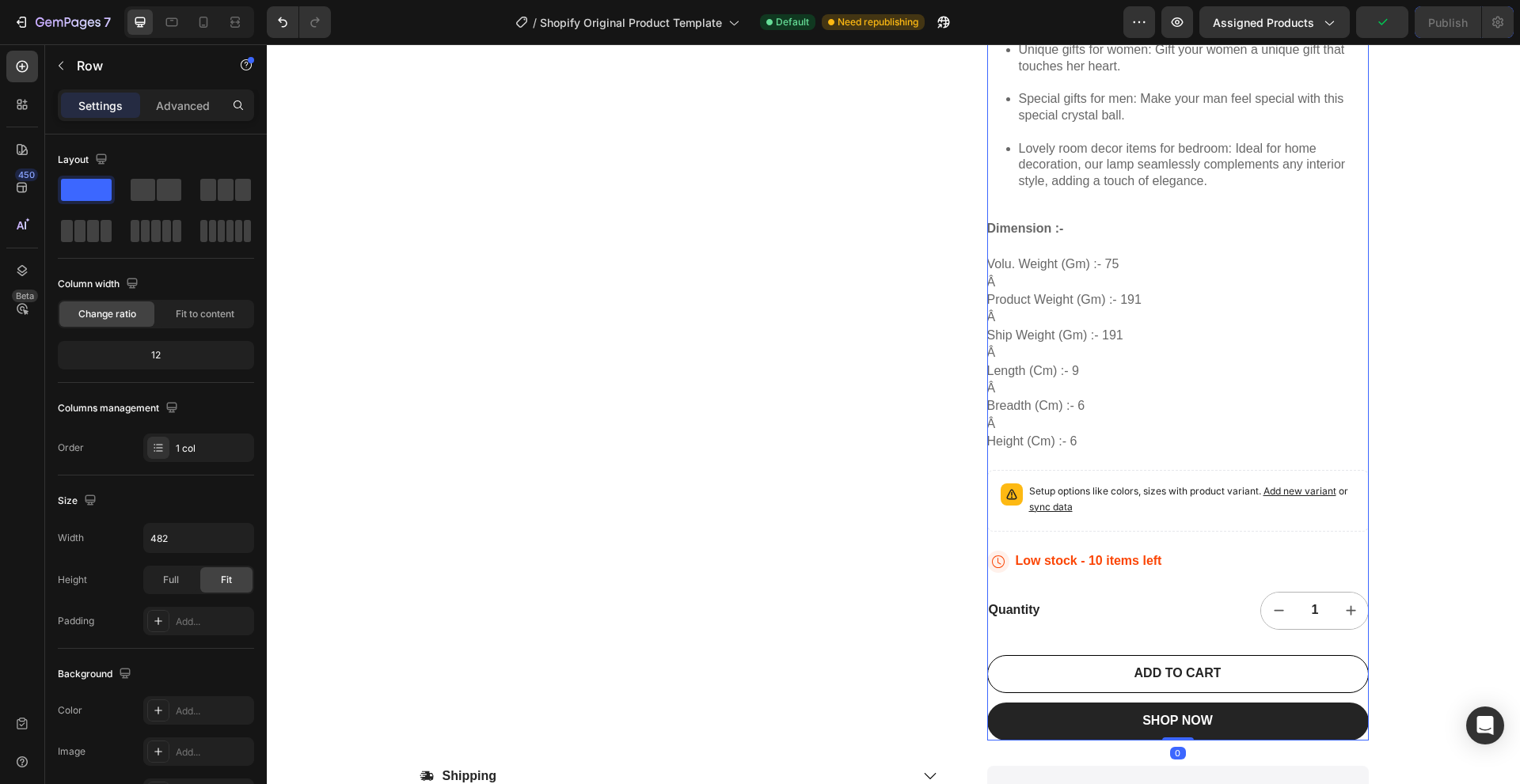
click at [1188, 580] on div "3d Crystal Ball Lamps For Bedroom 3d Lamps For Home Decoration 3d Crystal Ball …" at bounding box center [1177, 4] width 381 height 1475
click at [1213, 560] on div "Icon Low stock - 10 items left Stock Counter Row" at bounding box center [1177, 562] width 381 height 22
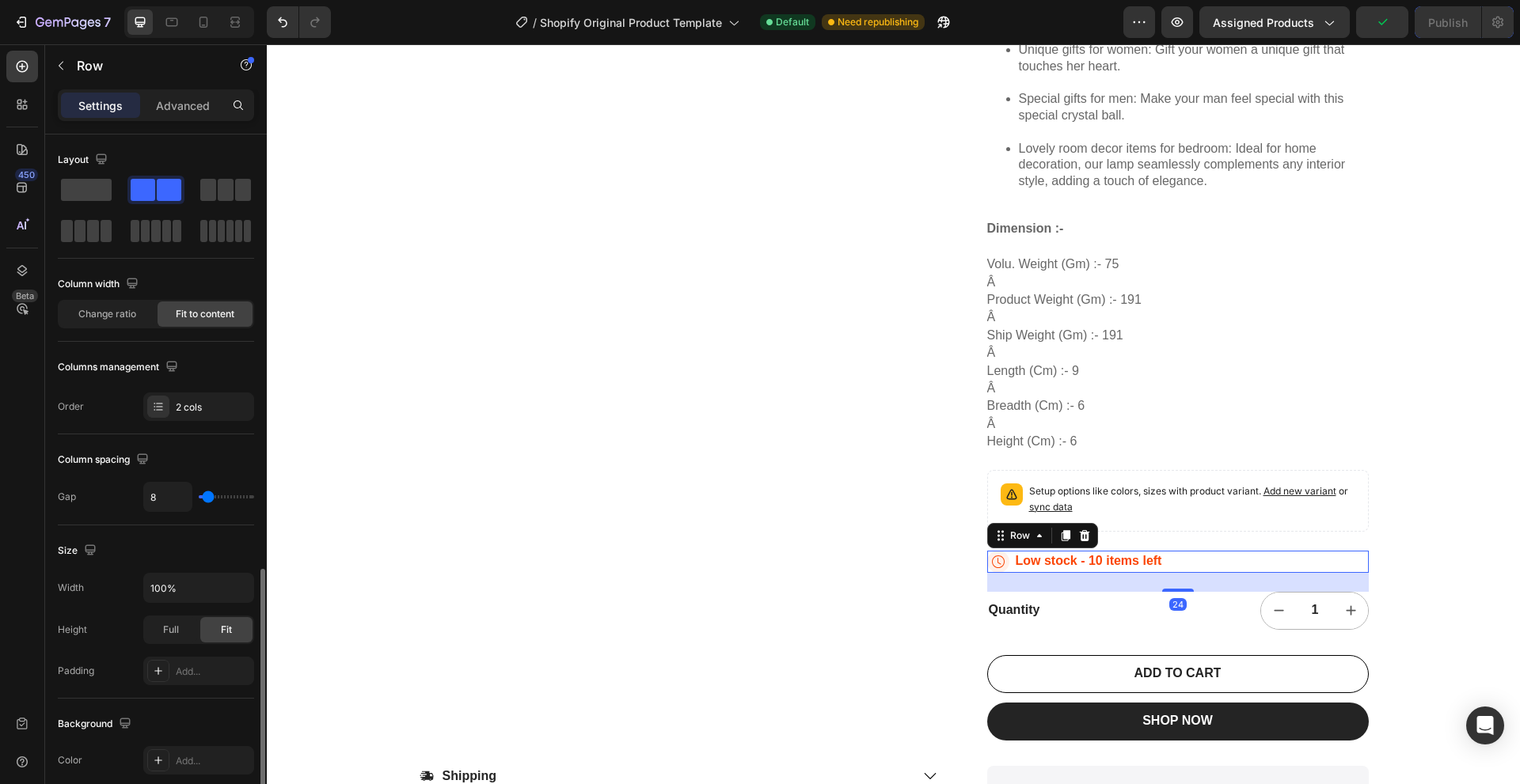
scroll to position [271, 0]
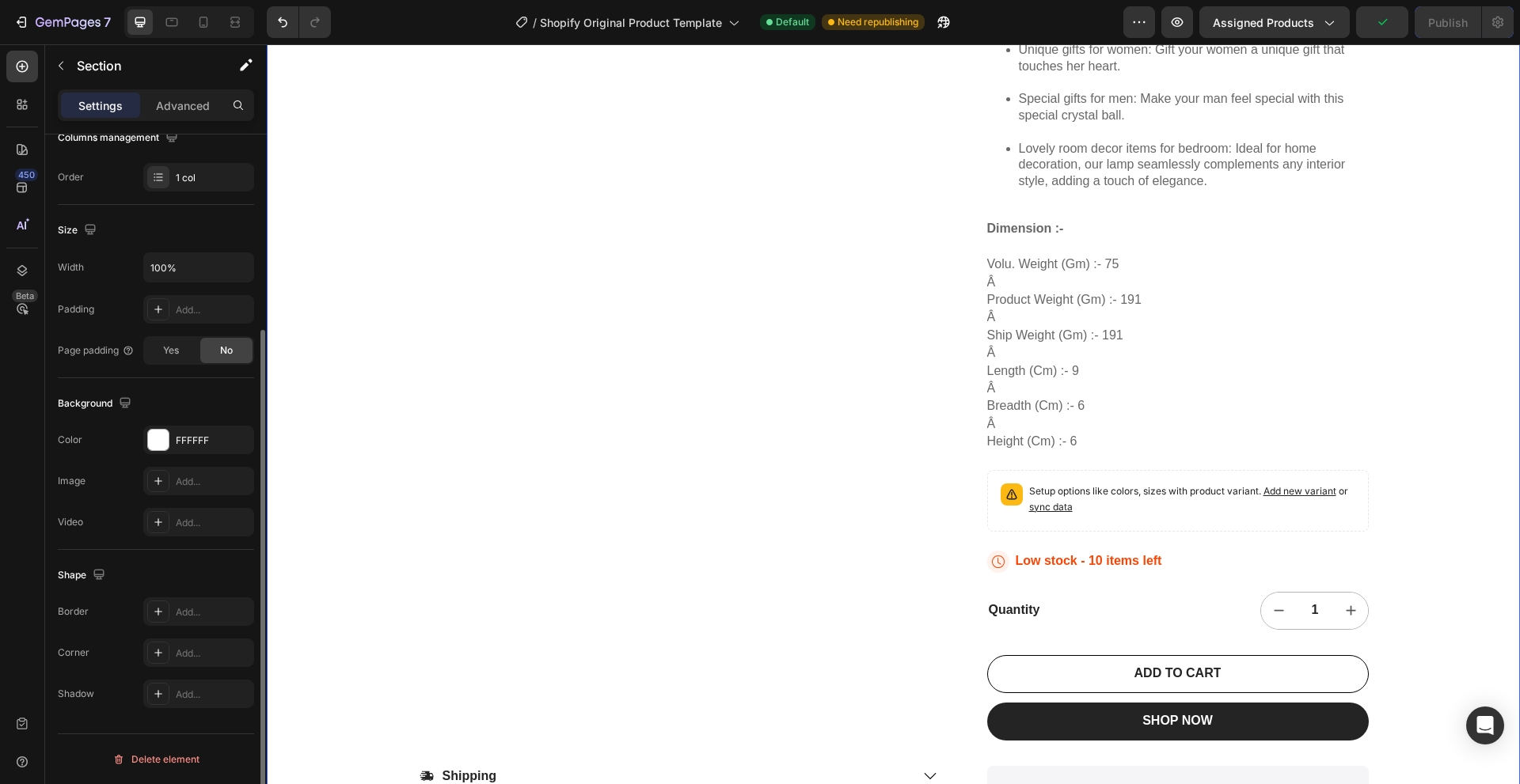
click at [1421, 494] on div "22,500+ Happy Customers Item List +700 5-Start Review Item List 30 Day Guarante…" at bounding box center [893, 27] width 1253 height 1724
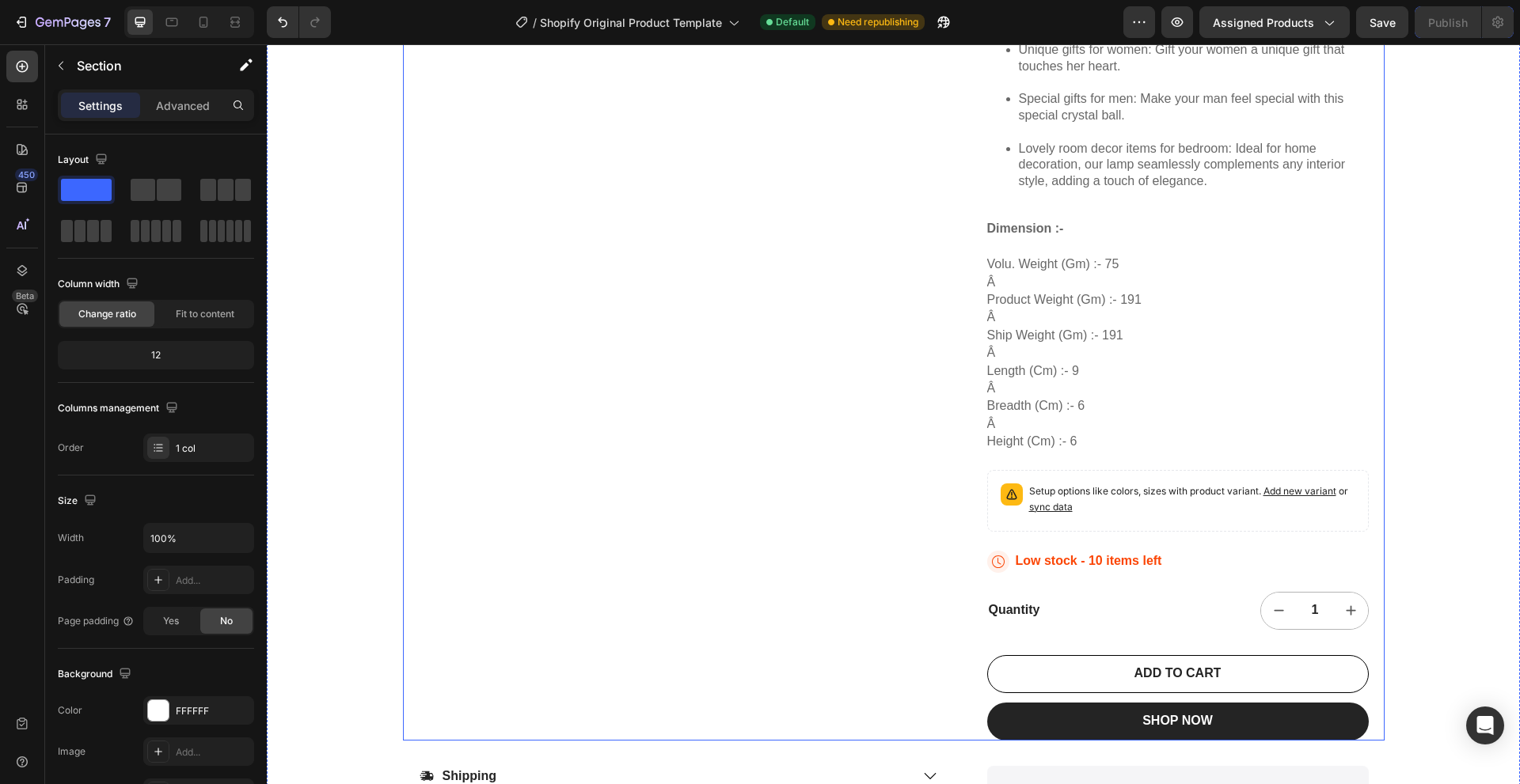
click at [979, 467] on div "Product Images 3d Crystal Ball Lamps For Bedroom 3d Lamps For Home Decoration 3…" at bounding box center [894, 4] width 982 height 1475
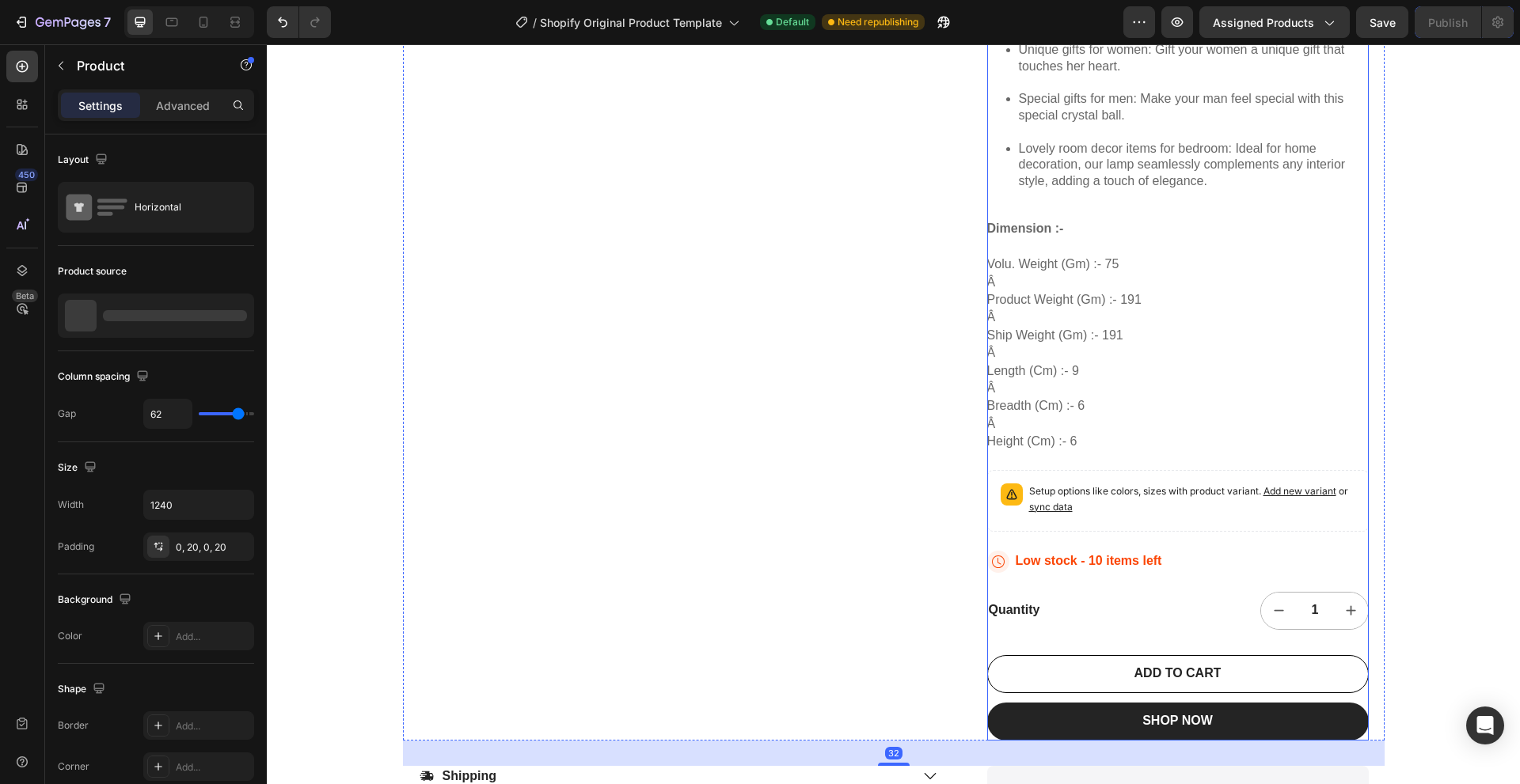
click at [1026, 466] on div "3d Crystal Ball Lamps For Bedroom 3d Lamps For Home Decoration 3d Crystal Ball …" at bounding box center [1177, 4] width 381 height 1475
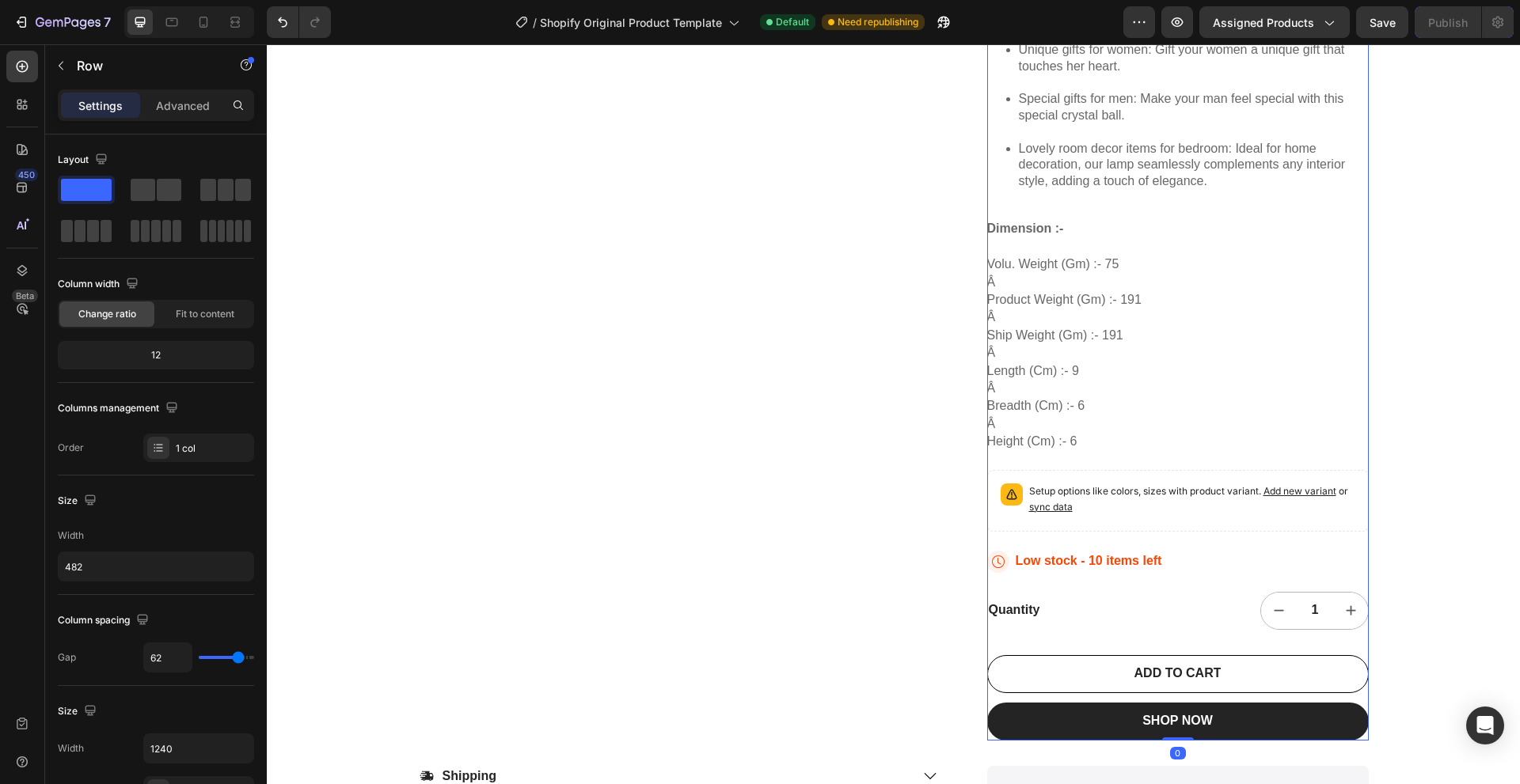
click at [1039, 464] on div "3d Crystal Ball Lamps For Bedroom 3d Lamps For Home Decoration 3d Crystal Ball …" at bounding box center [1177, 4] width 381 height 1475
click at [1058, 467] on div "3d Crystal Ball Lamps For Bedroom 3d Lamps For Home Decoration 3d Crystal Ball …" at bounding box center [1177, 4] width 381 height 1475
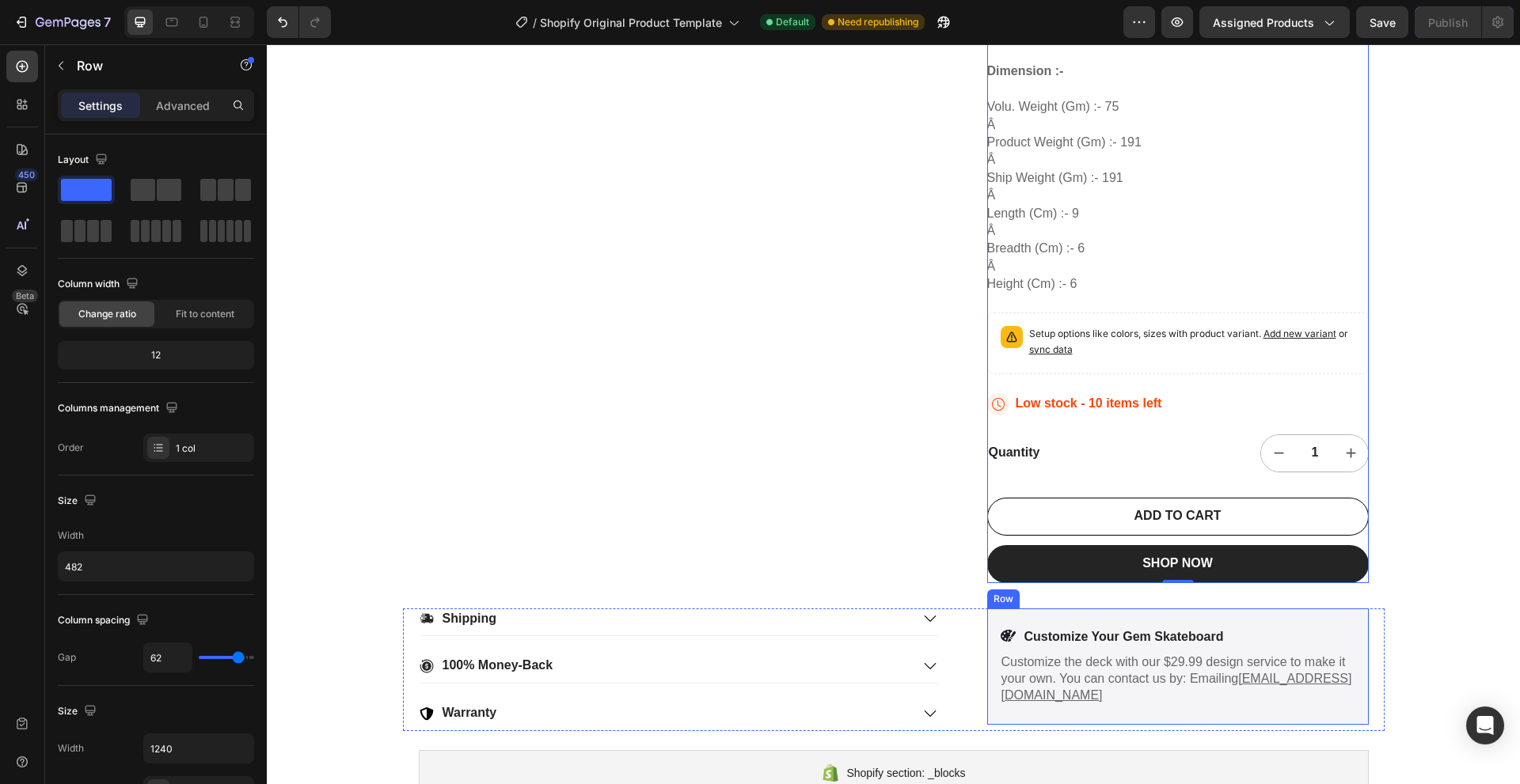
scroll to position [1108, 0]
click at [1108, 460] on div "Quantity" at bounding box center [1081, 452] width 188 height 20
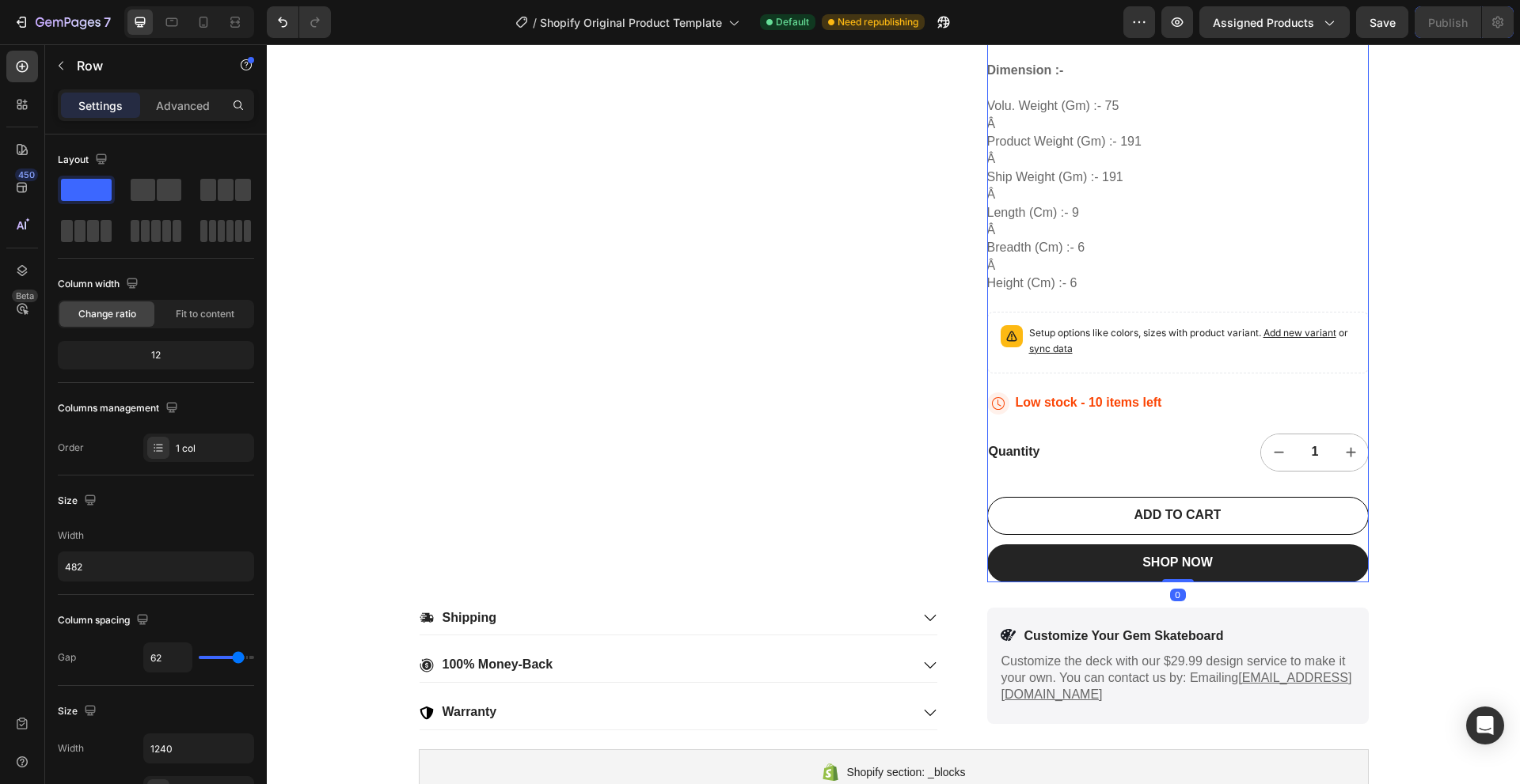
click at [987, 537] on div "ADD TO CART Add to Cart" at bounding box center [1177, 521] width 381 height 48
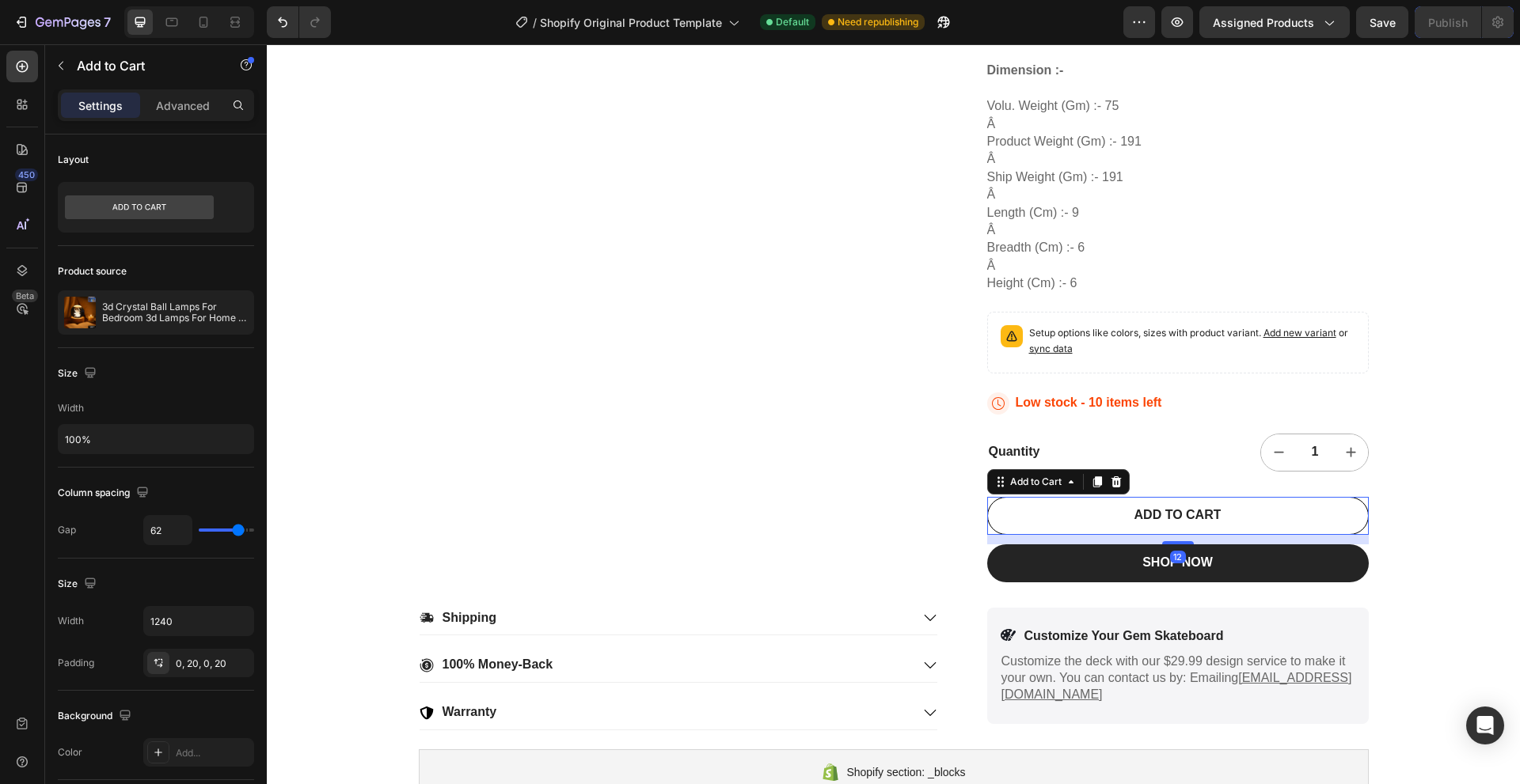
click at [987, 531] on div "ADD TO CART Add to Cart 12" at bounding box center [1177, 516] width 381 height 38
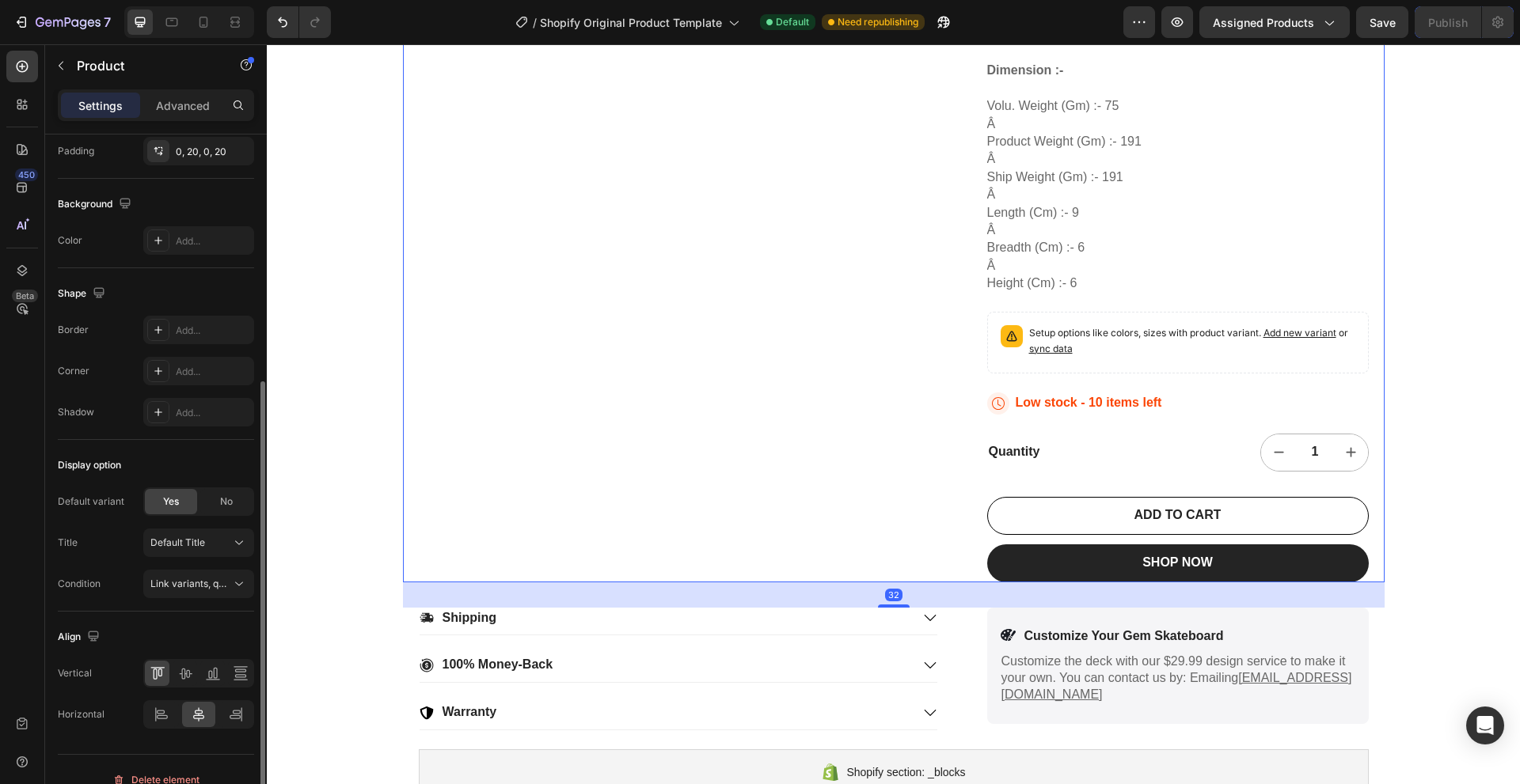
scroll to position [417, 0]
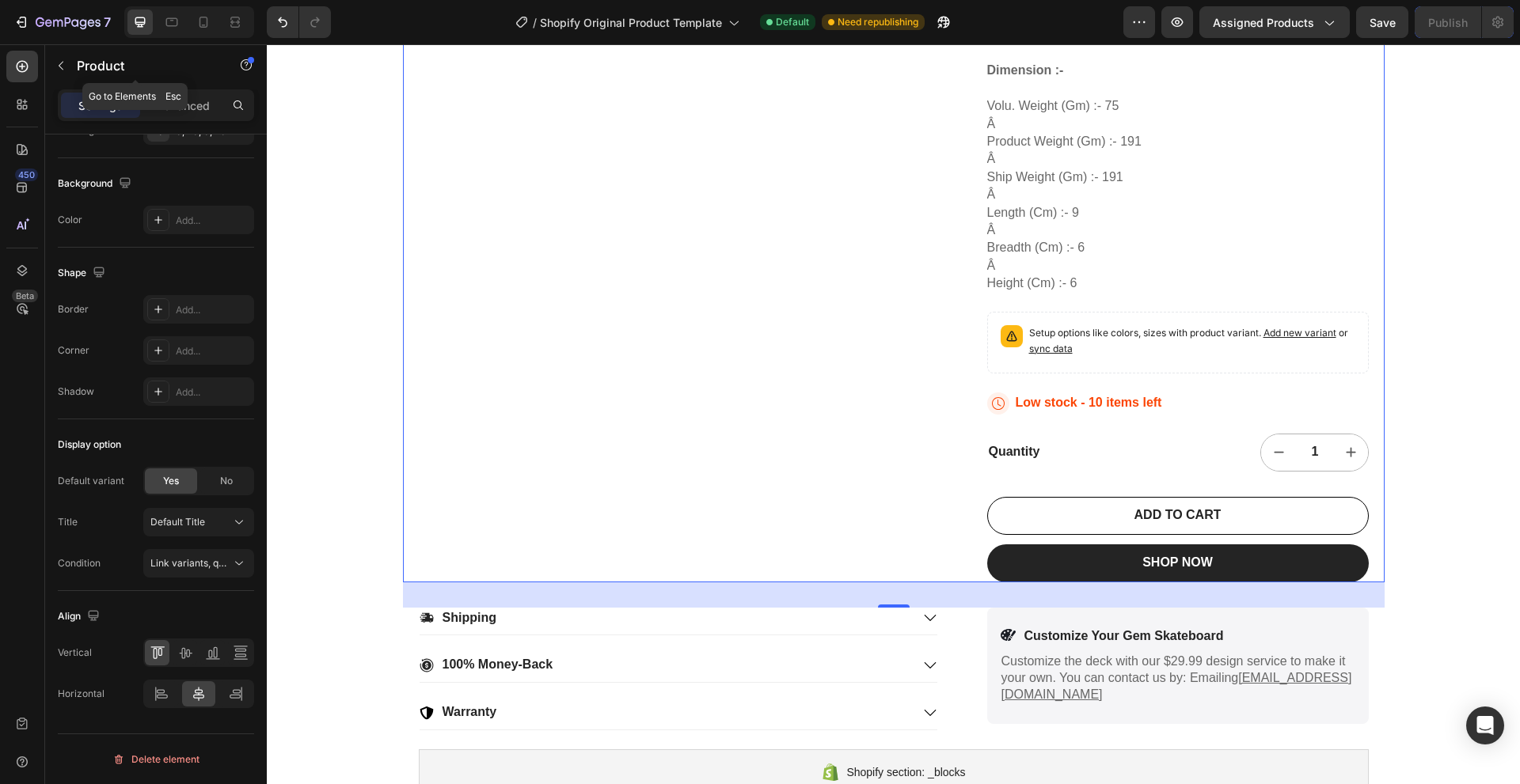
click at [62, 61] on icon "button" at bounding box center [61, 66] width 13 height 13
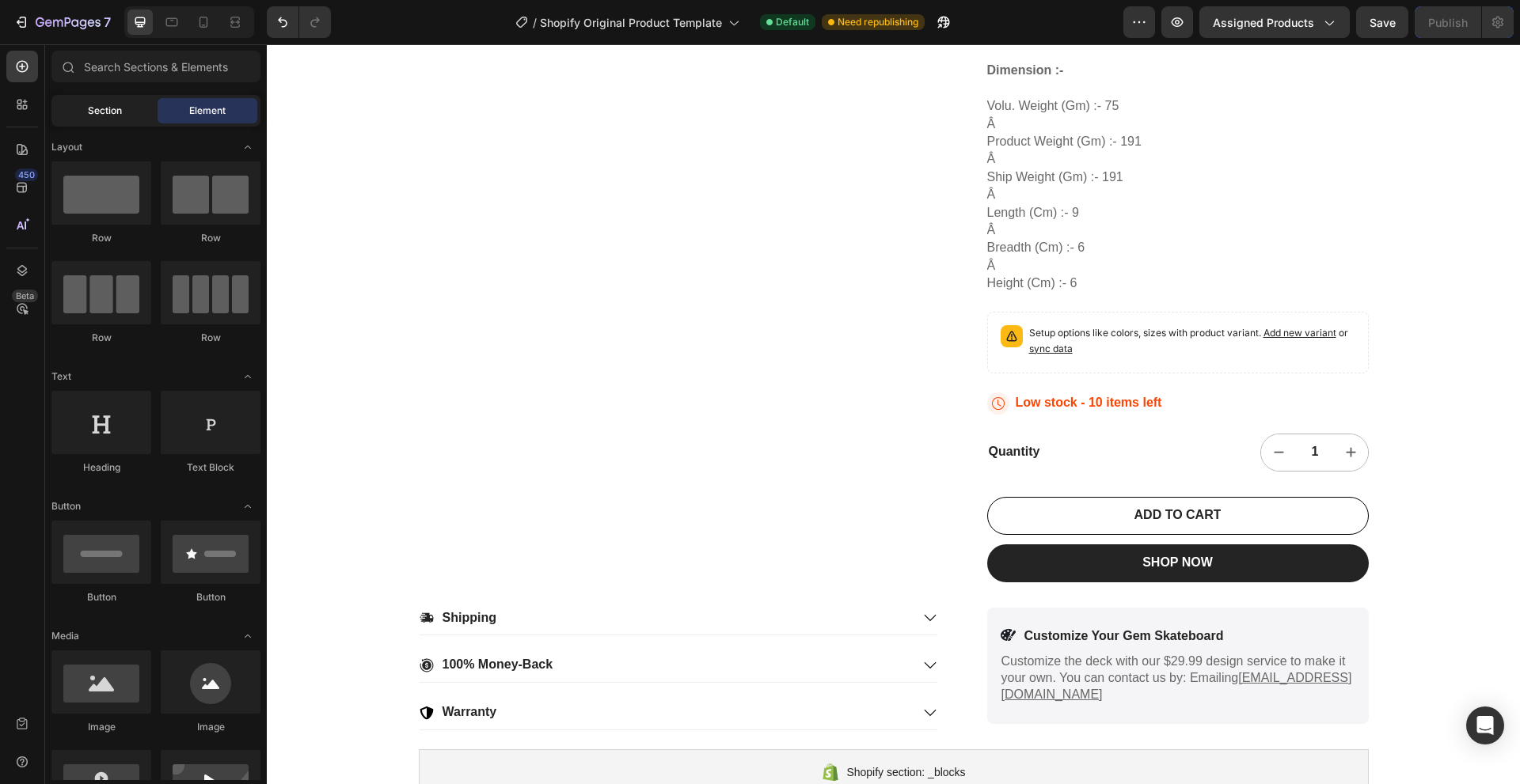
click at [129, 118] on div "Section" at bounding box center [105, 110] width 100 height 25
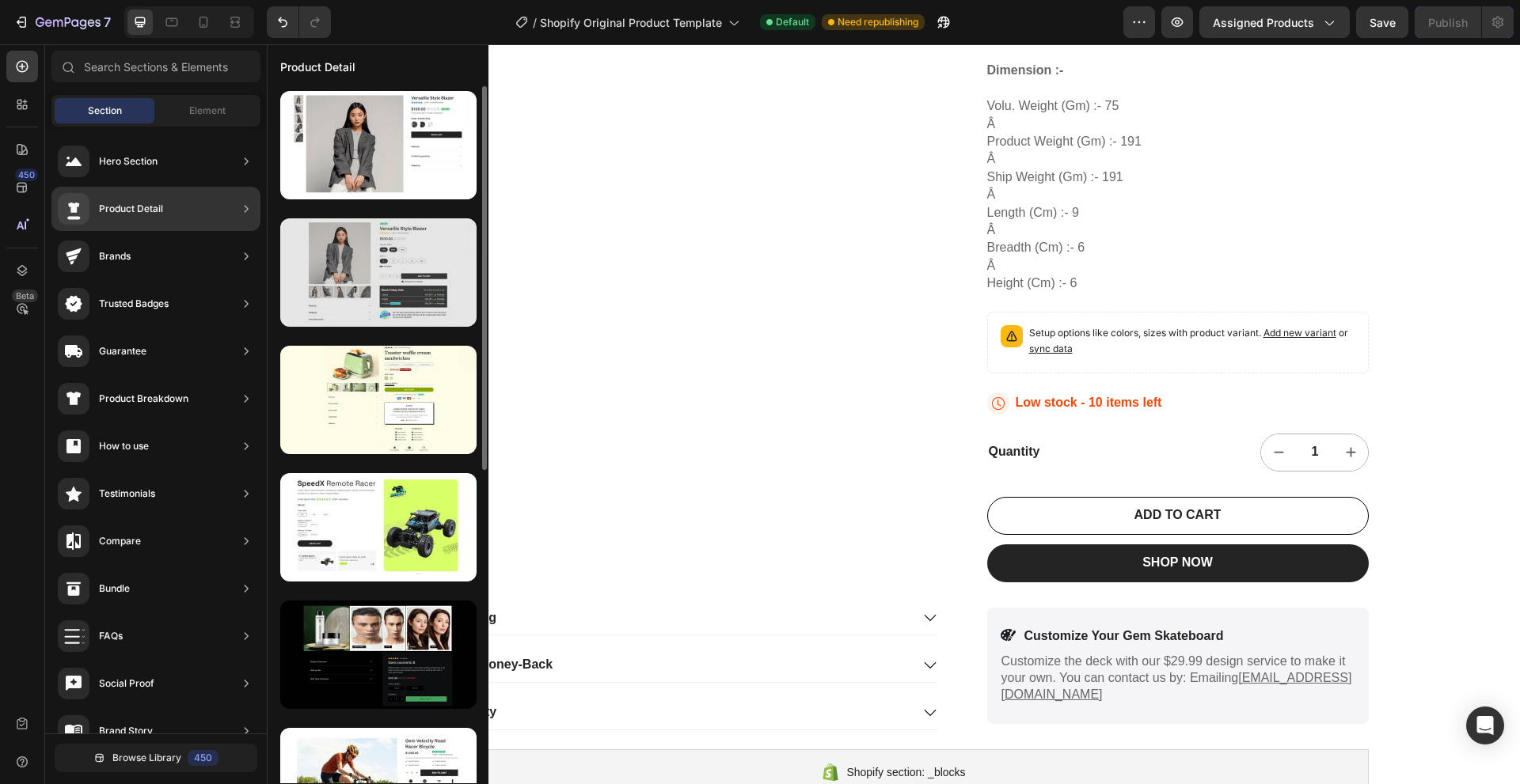
click at [347, 286] on div at bounding box center [379, 272] width 197 height 109
click at [347, 292] on div at bounding box center [379, 272] width 197 height 109
click at [350, 298] on div at bounding box center [379, 272] width 197 height 109
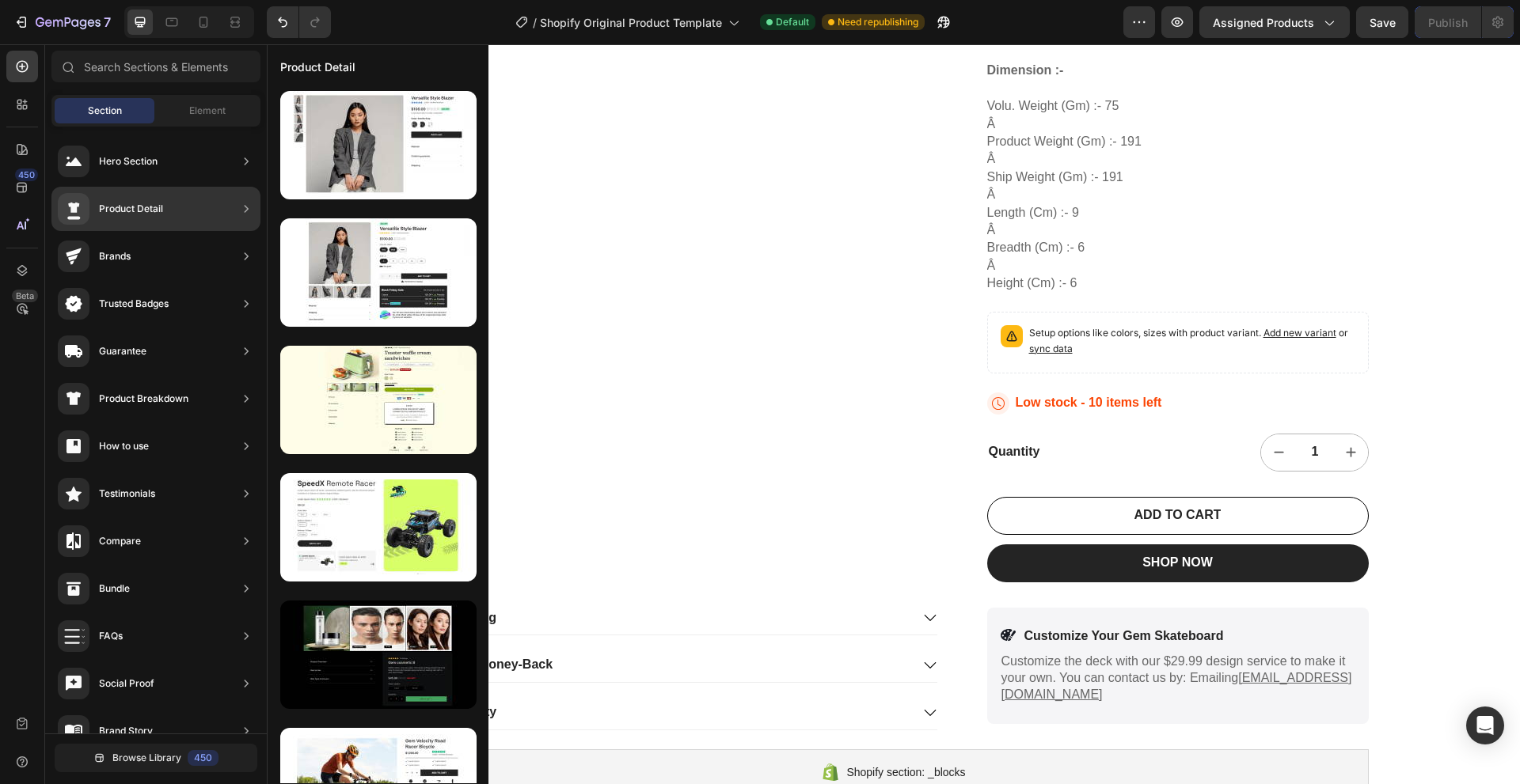
click at [239, 223] on div at bounding box center [247, 209] width 16 height 31
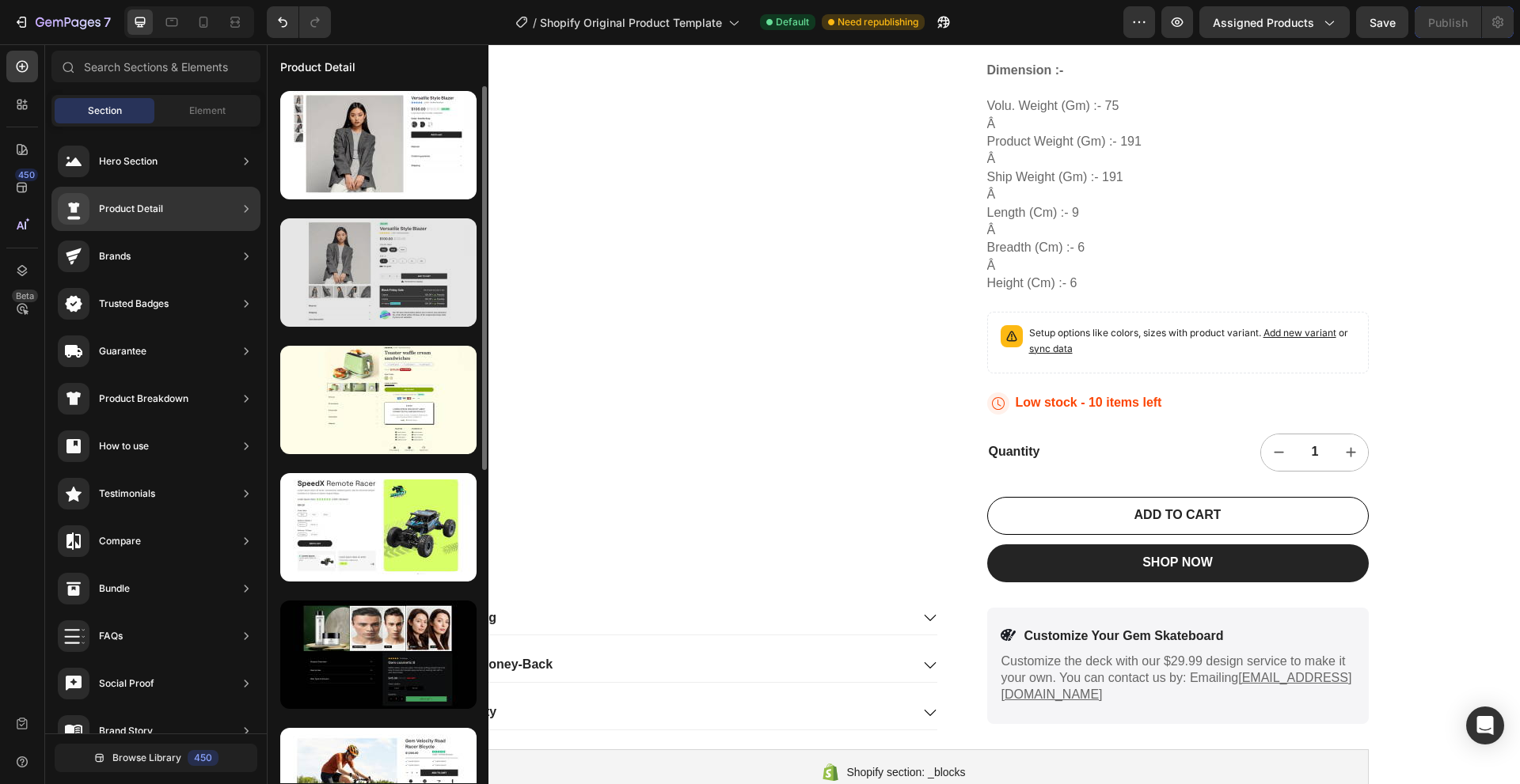
click at [353, 265] on div at bounding box center [379, 272] width 197 height 109
click at [342, 264] on div at bounding box center [379, 272] width 197 height 109
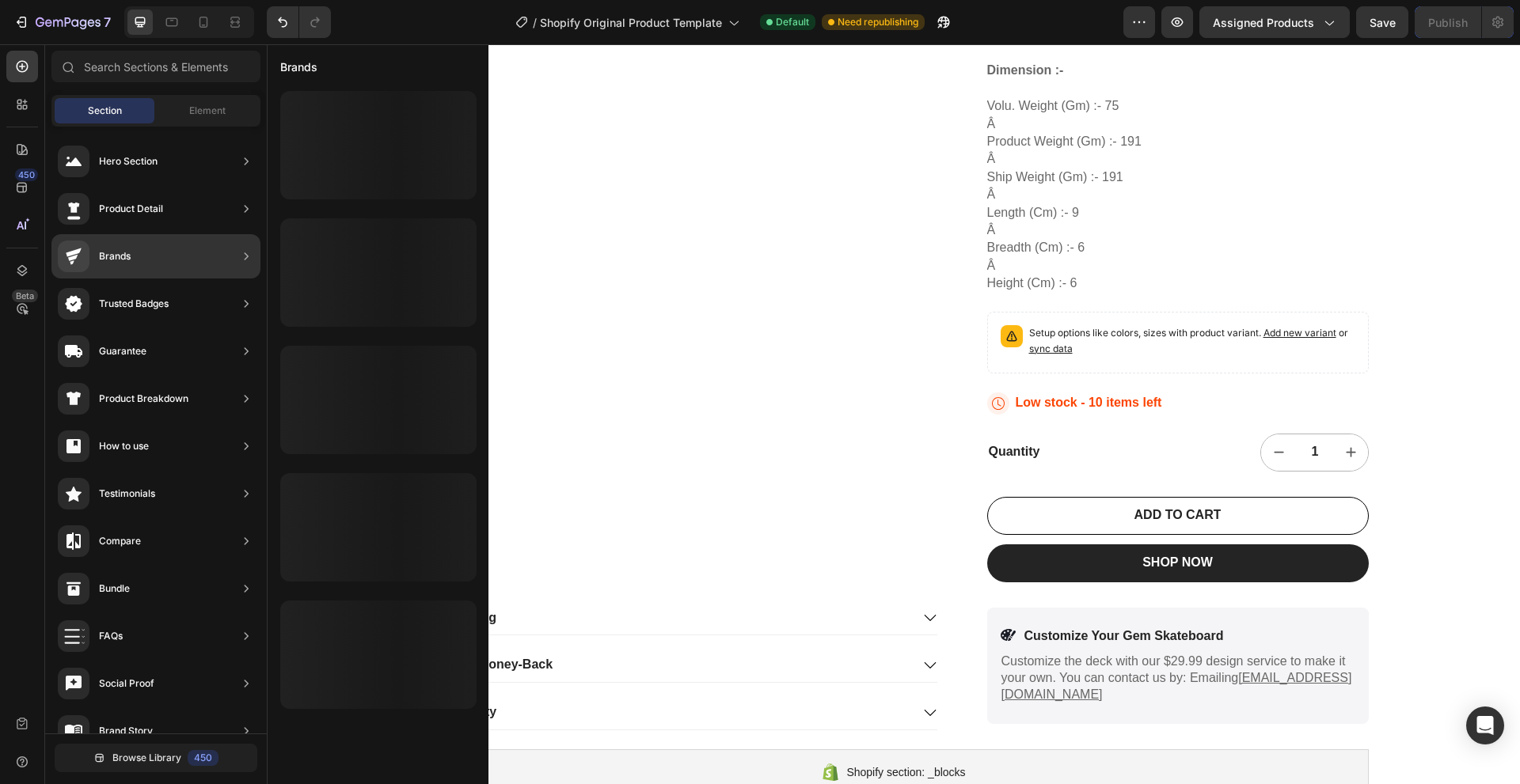
click at [194, 250] on div "Brands" at bounding box center [156, 256] width 209 height 44
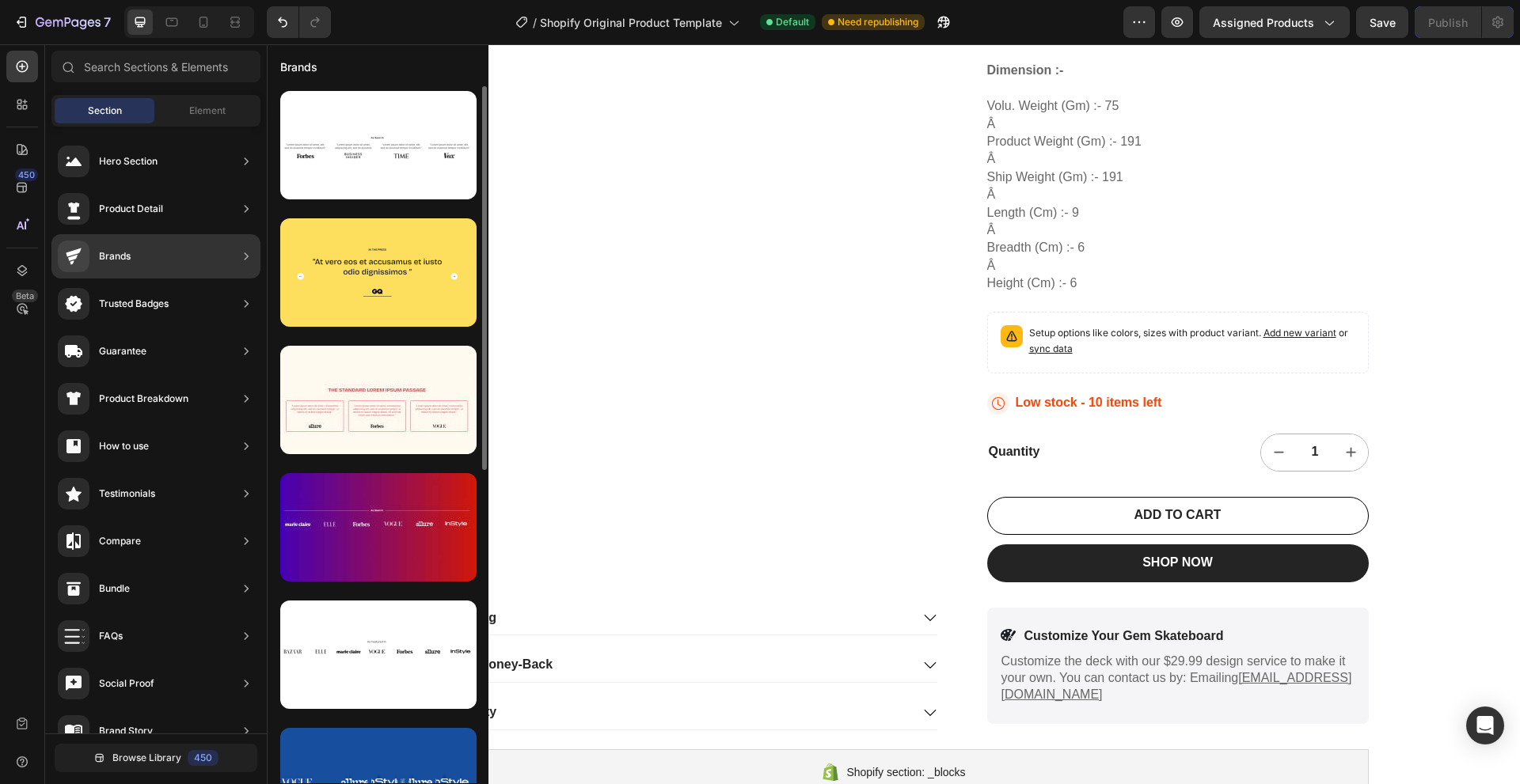
click at [194, 250] on div "Brands" at bounding box center [156, 256] width 209 height 44
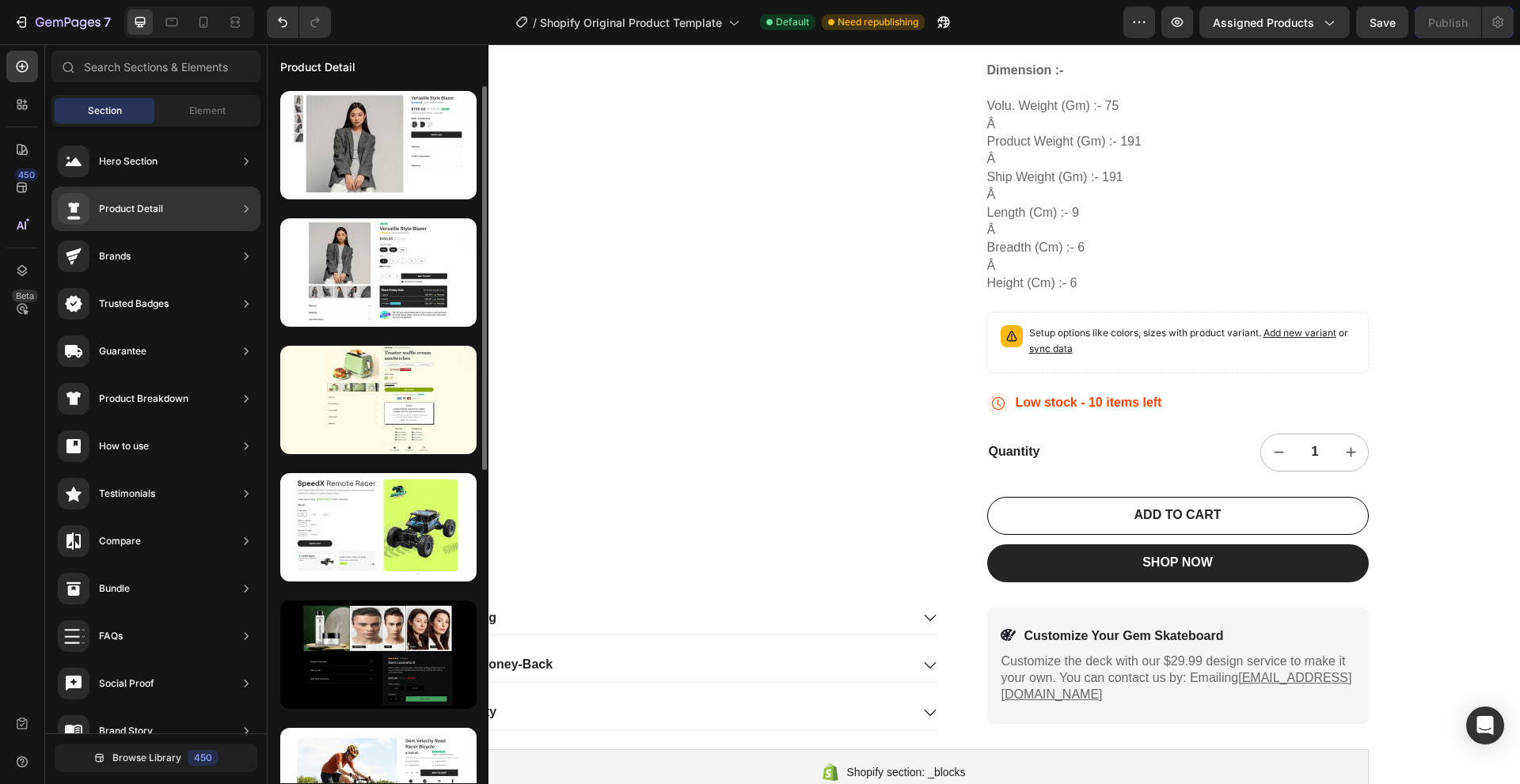
click at [210, 213] on div "Product Detail" at bounding box center [156, 209] width 209 height 44
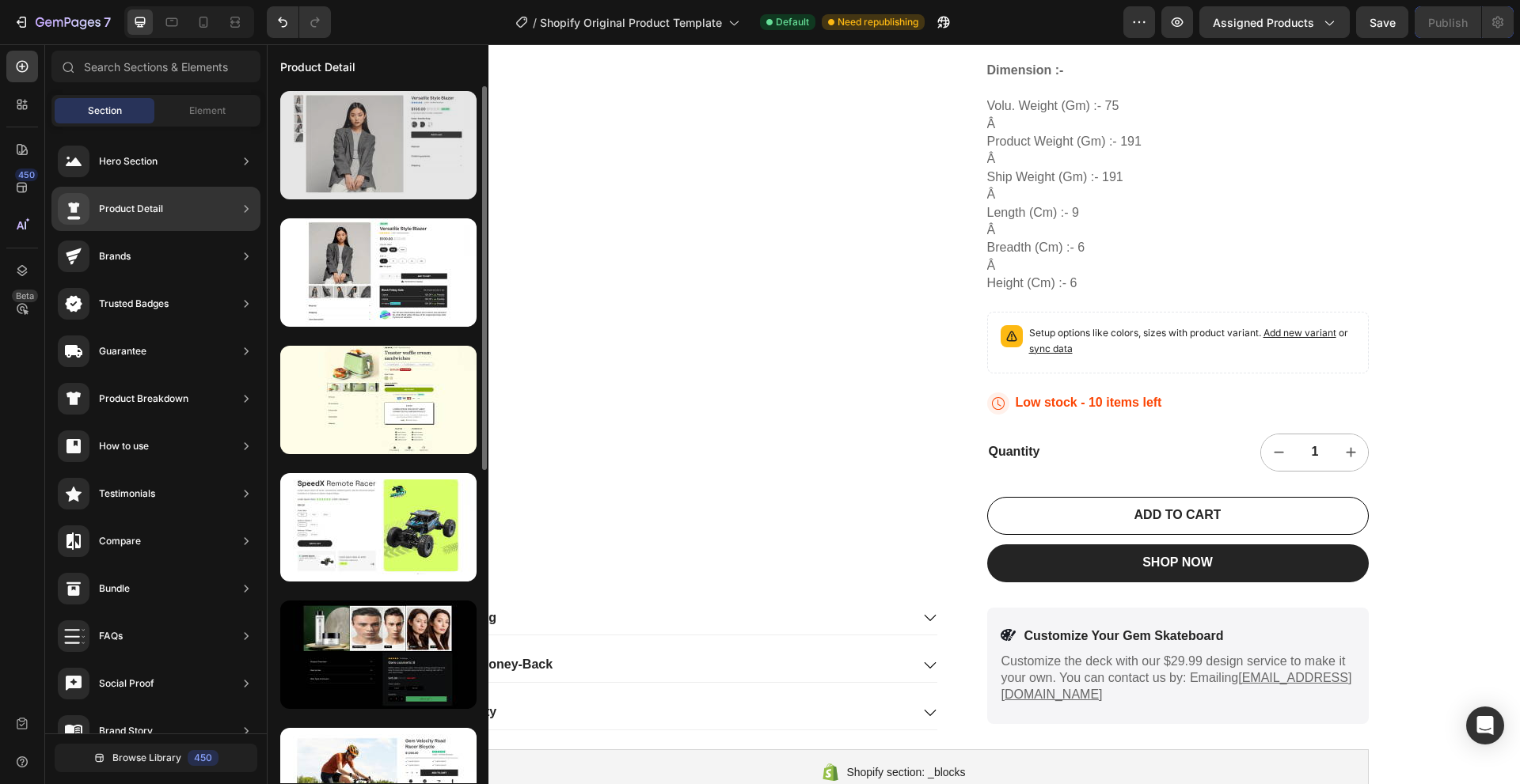
click at [346, 122] on div at bounding box center [379, 145] width 197 height 109
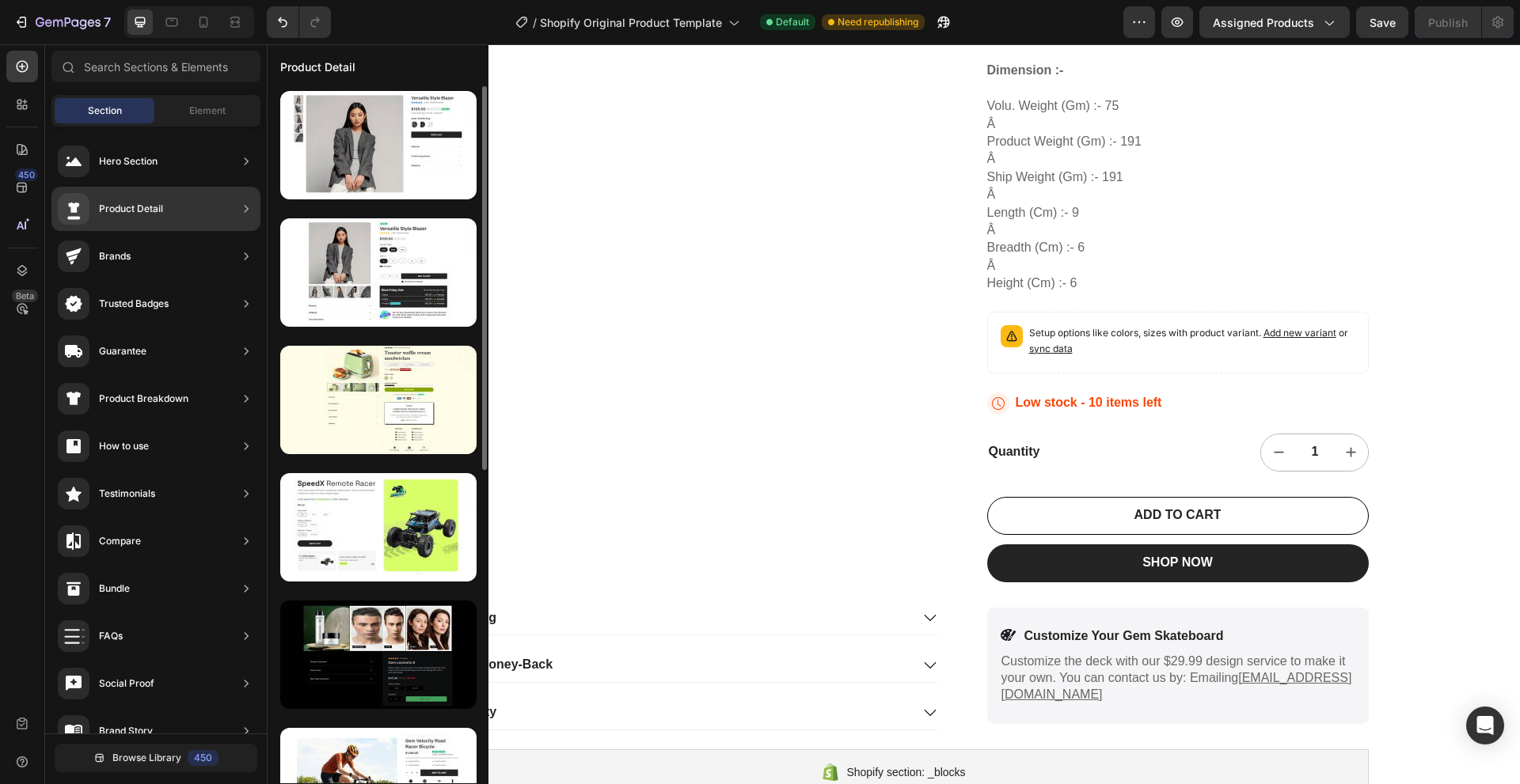
click at [343, 218] on div at bounding box center [378, 718] width 221 height 1264
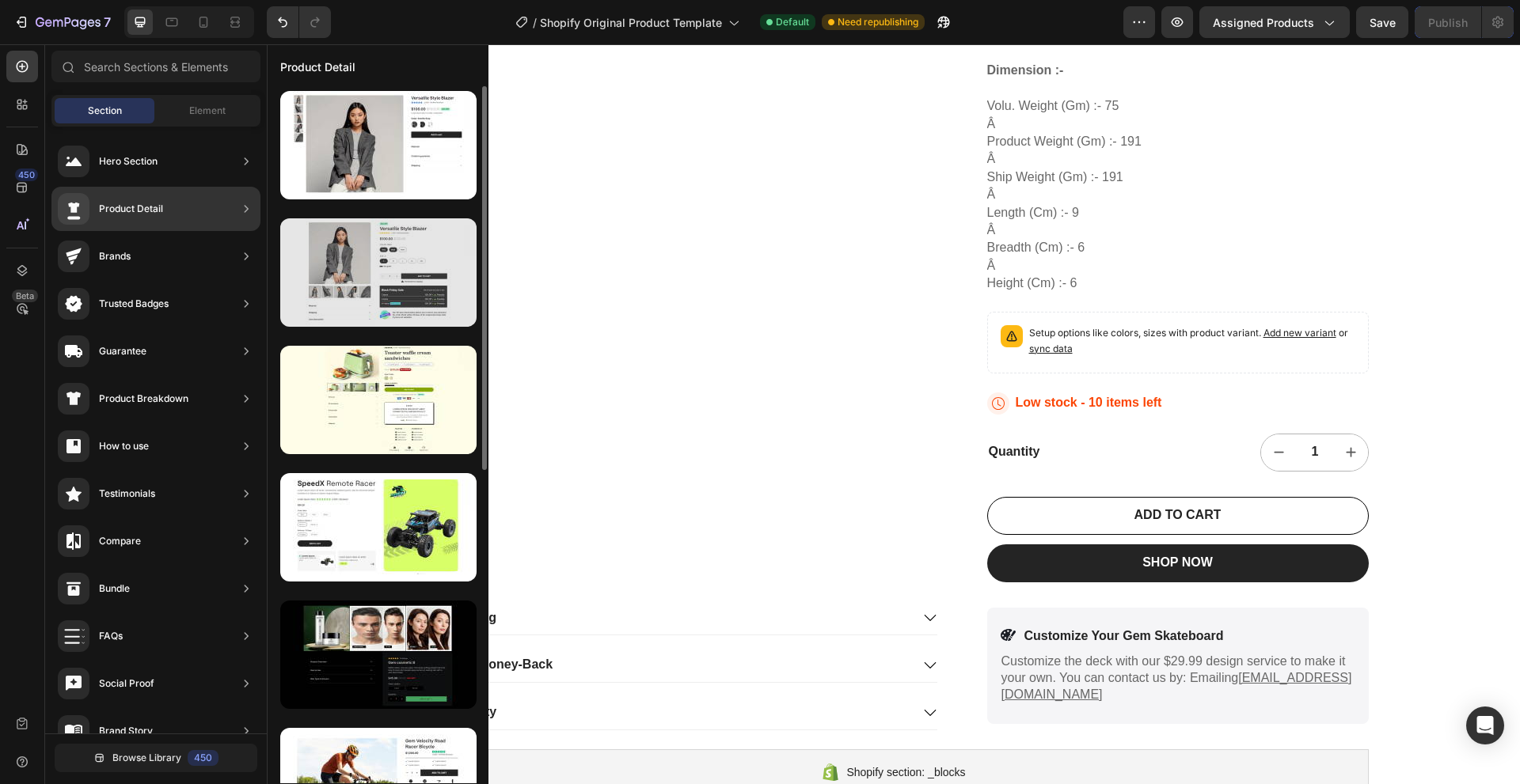
click at [460, 252] on div at bounding box center [379, 272] width 197 height 109
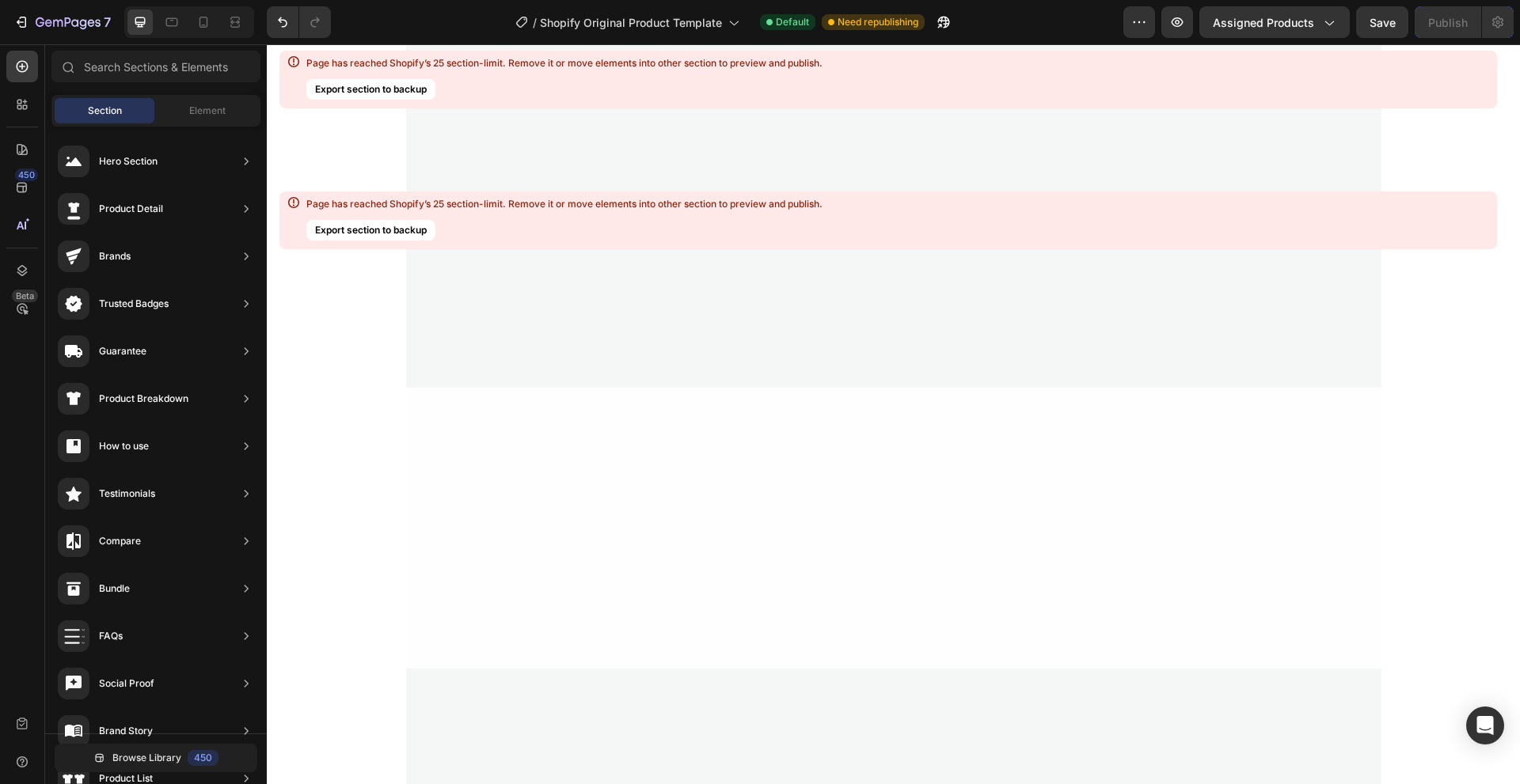
scroll to position [11057, 0]
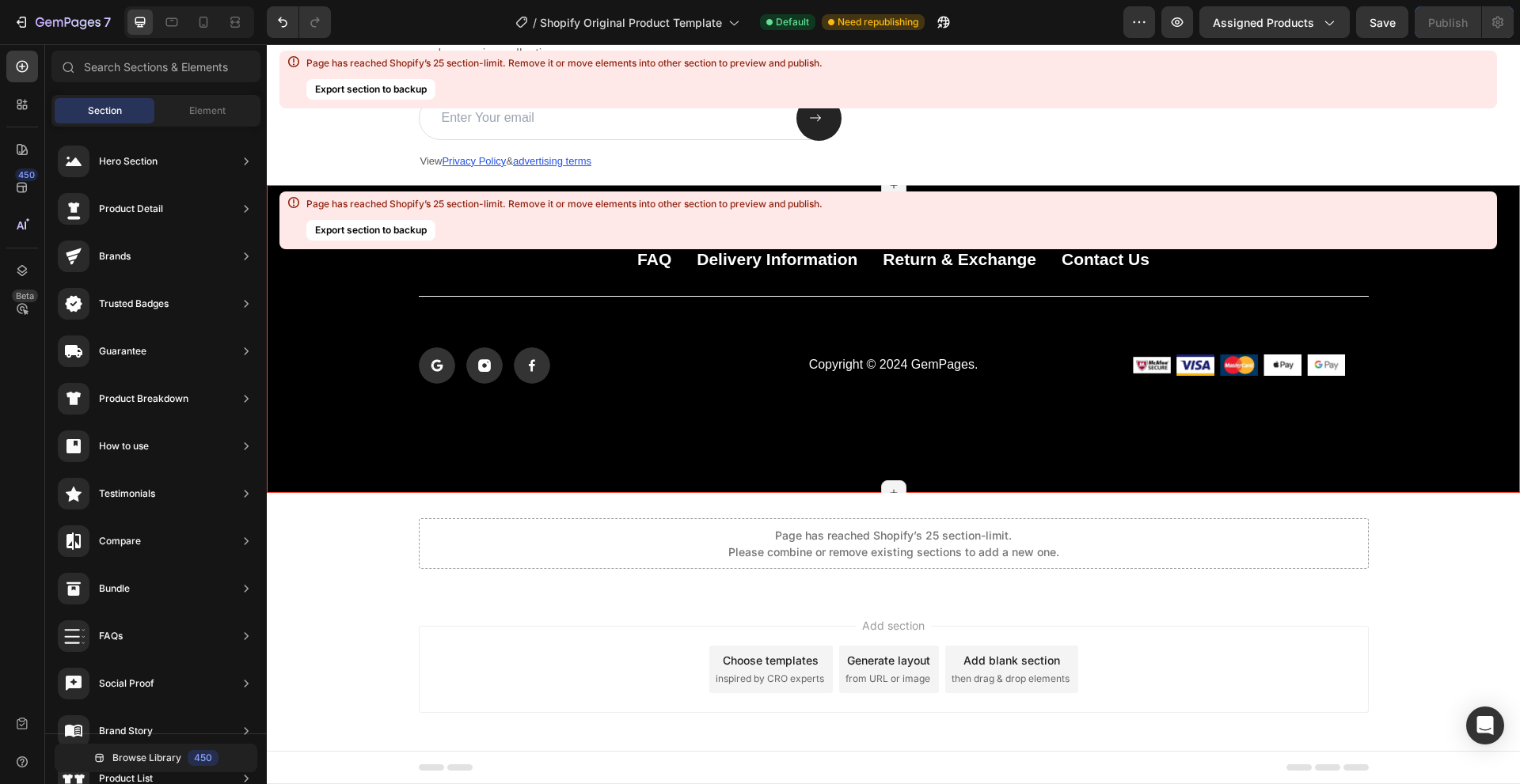
drag, startPoint x: 626, startPoint y: 304, endPoint x: 624, endPoint y: 477, distance: 173.0
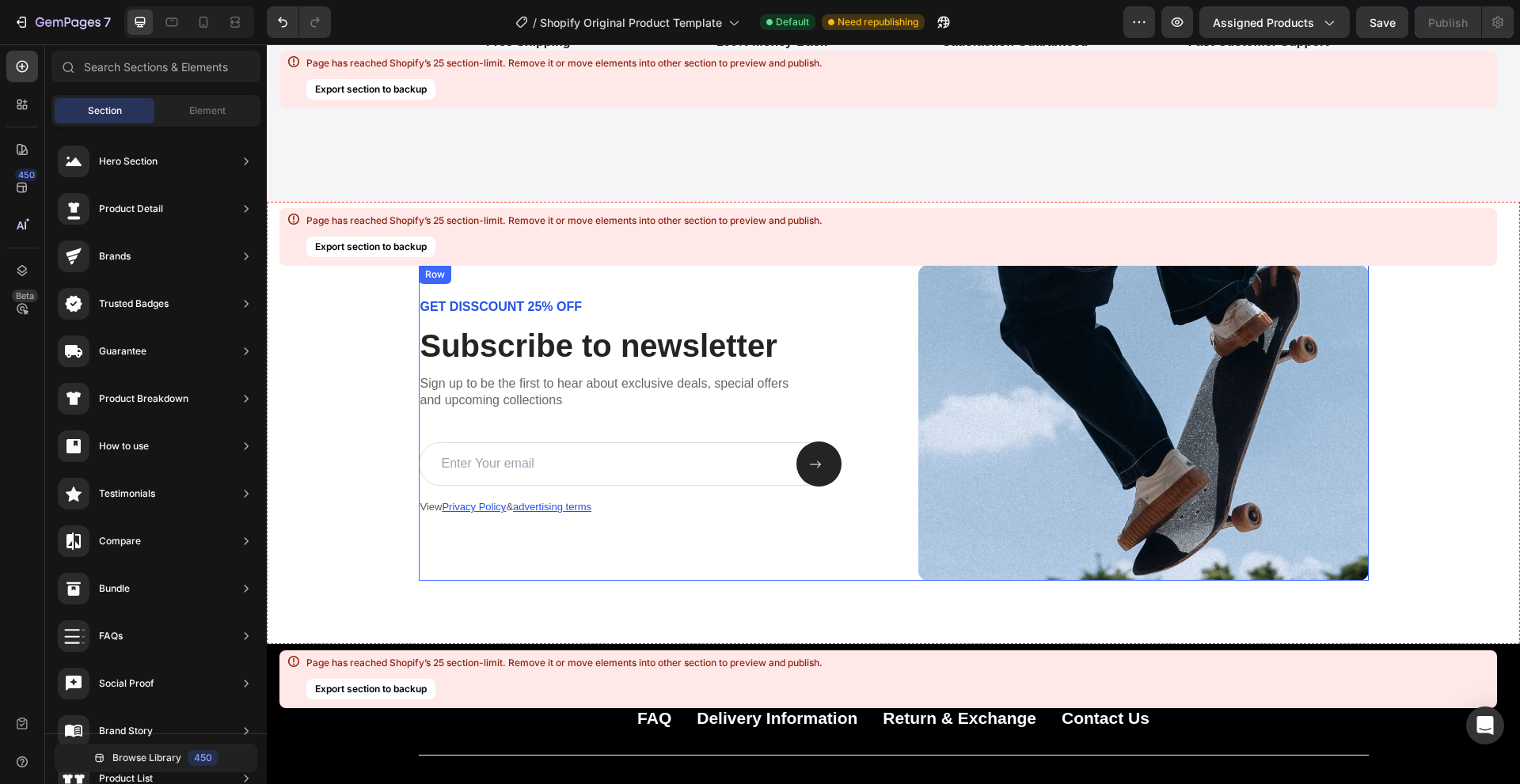
scroll to position [10741, 0]
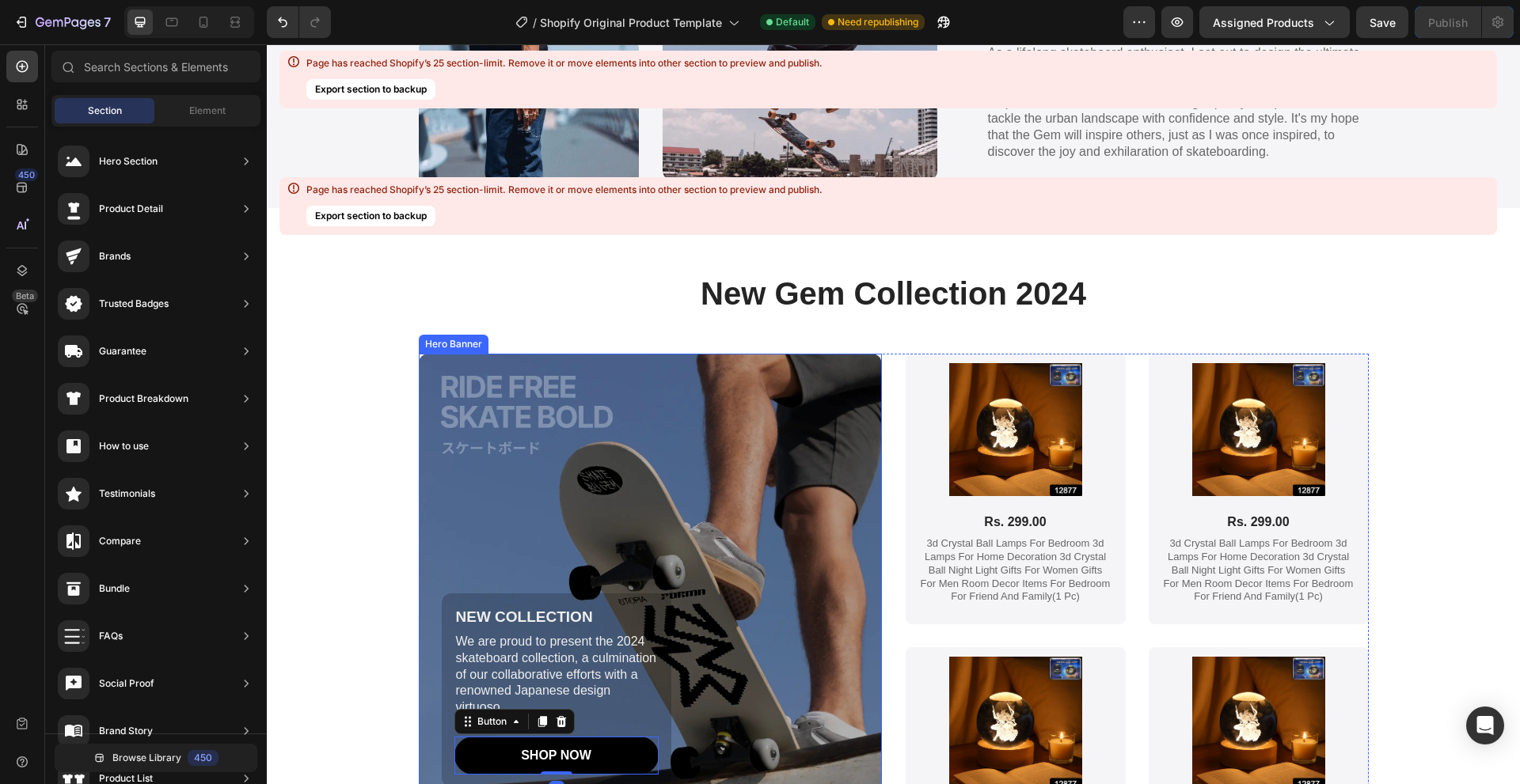
drag, startPoint x: 539, startPoint y: 542, endPoint x: 542, endPoint y: 344, distance: 198.0
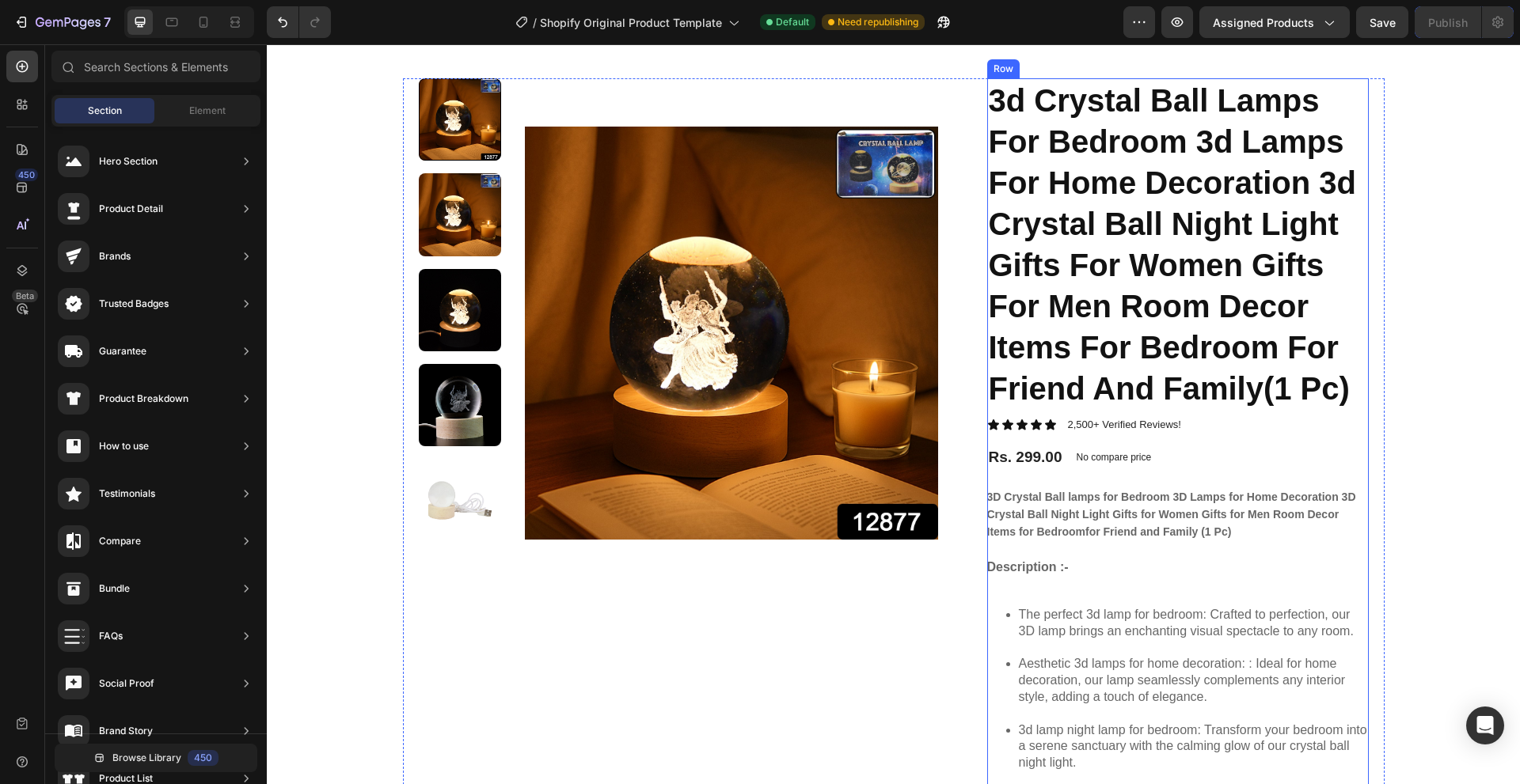
scroll to position [172, 0]
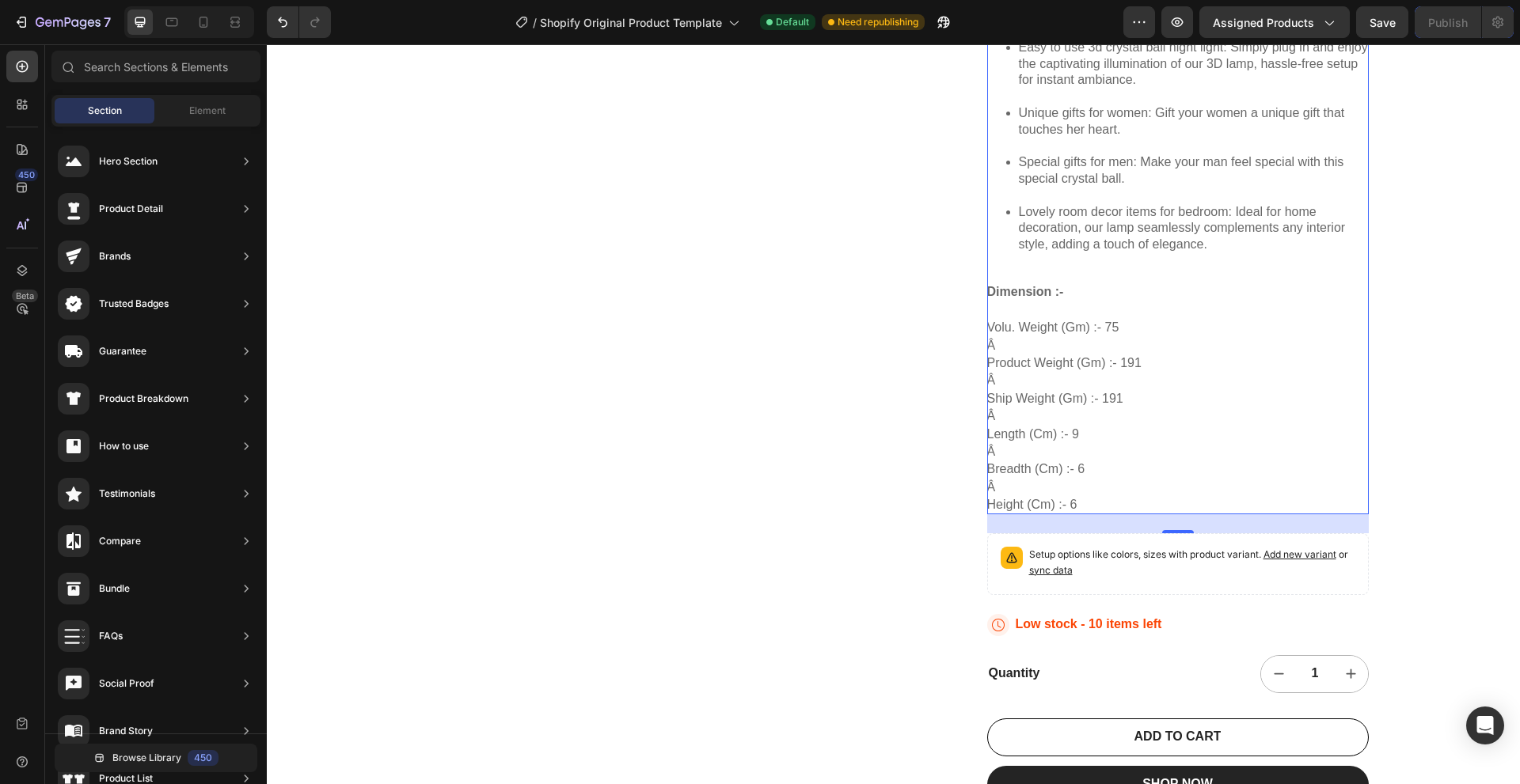
scroll to position [884, 0]
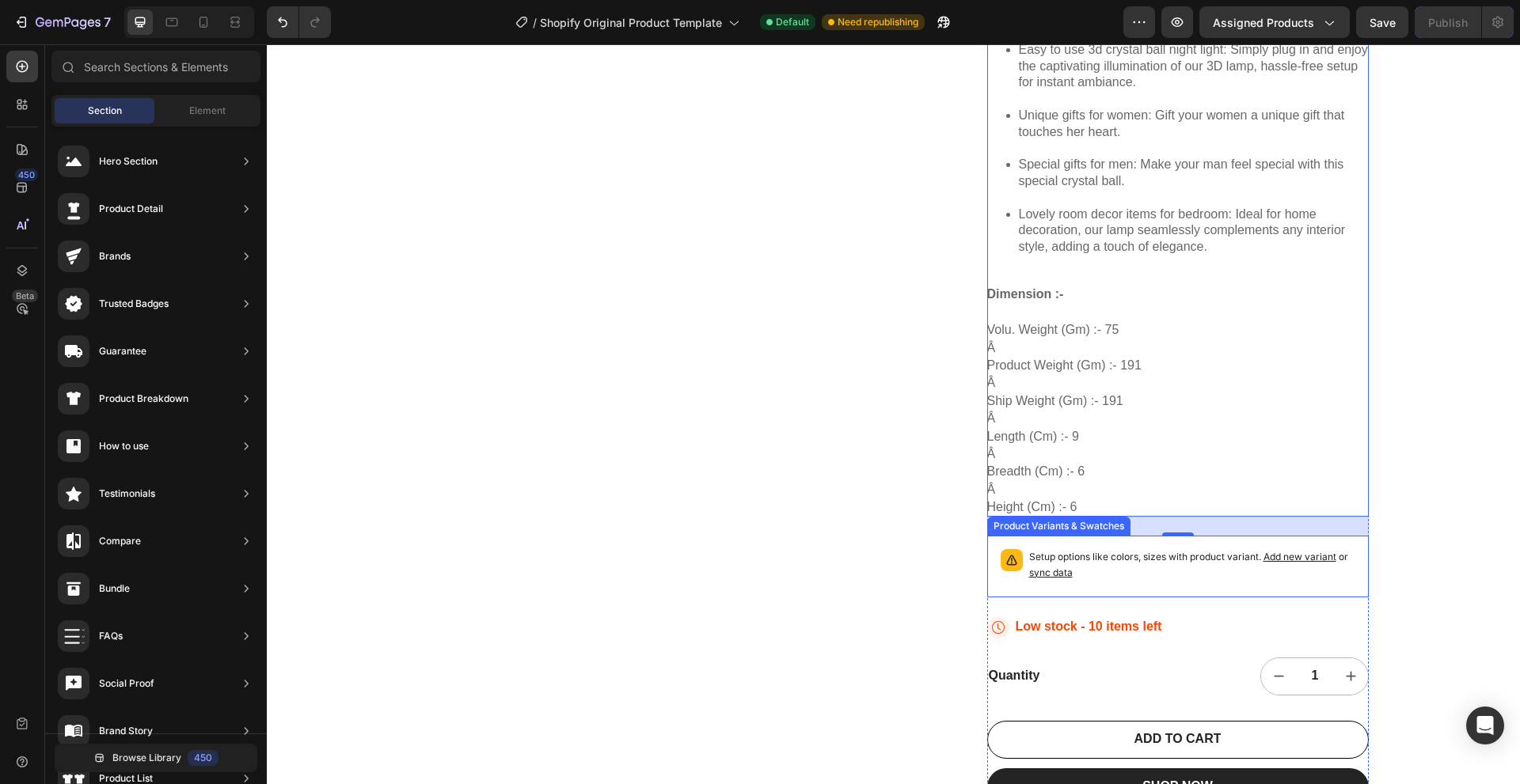
click at [1203, 566] on p "Setup options like colors, sizes with product variant. Add new variant or sync …" at bounding box center [1192, 565] width 326 height 31
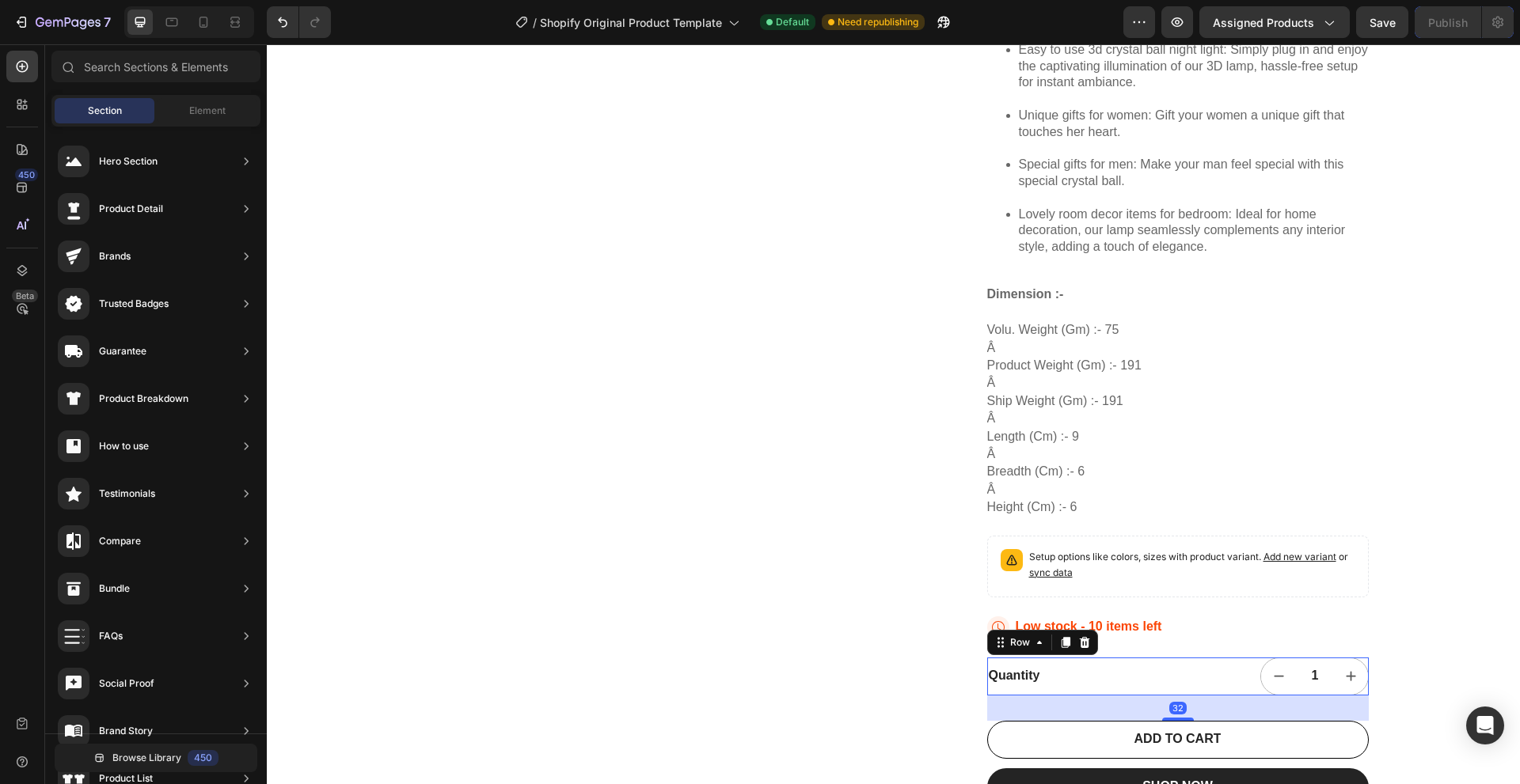
click at [1083, 657] on div "Quantity Text Block" at bounding box center [1081, 676] width 188 height 38
click at [1141, 478] on div "3D Crystal Ball lamps for Bedroom 3D Lamps for Home Decoration 3D Crystal Ball …" at bounding box center [1177, 129] width 381 height 774
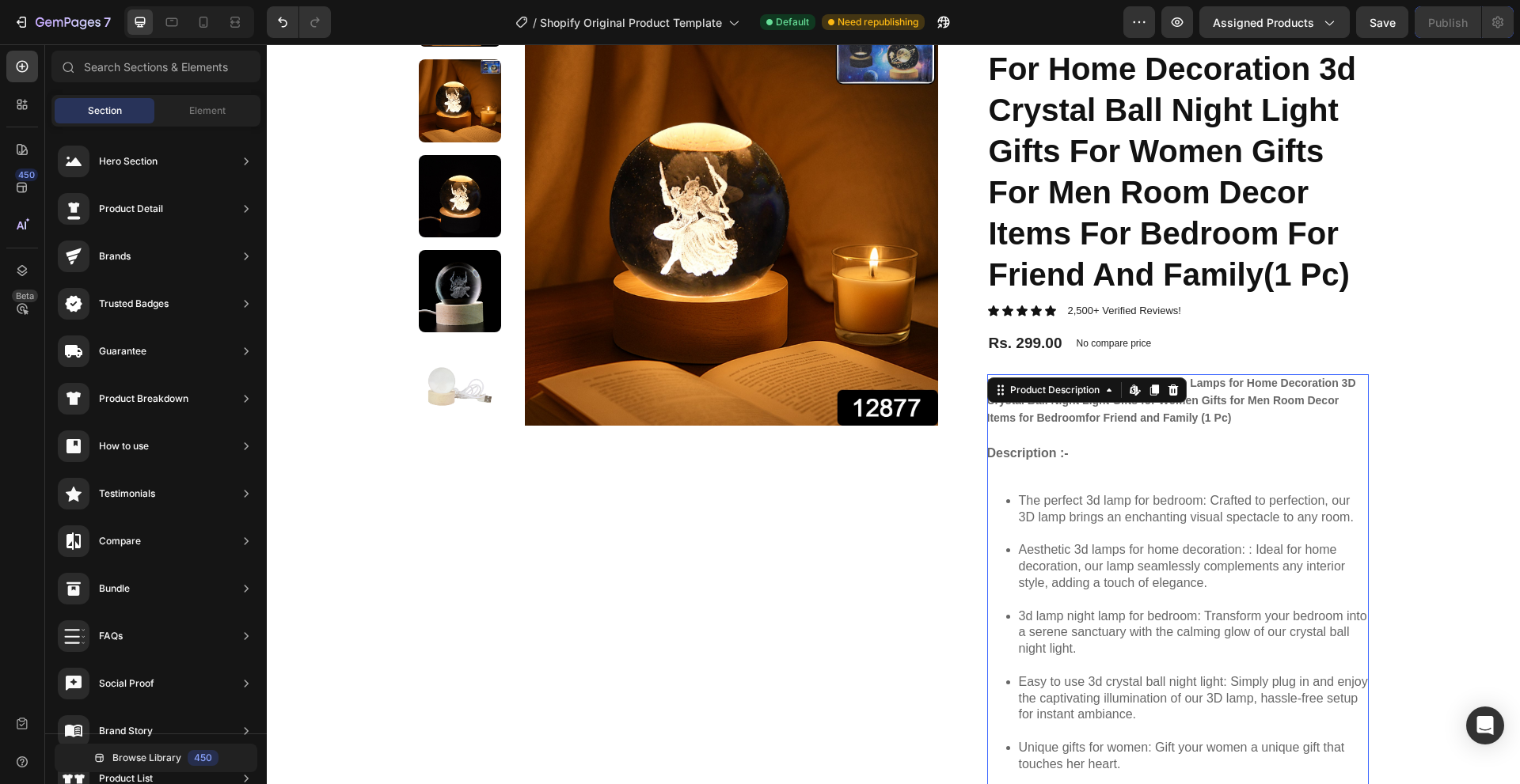
scroll to position [93, 0]
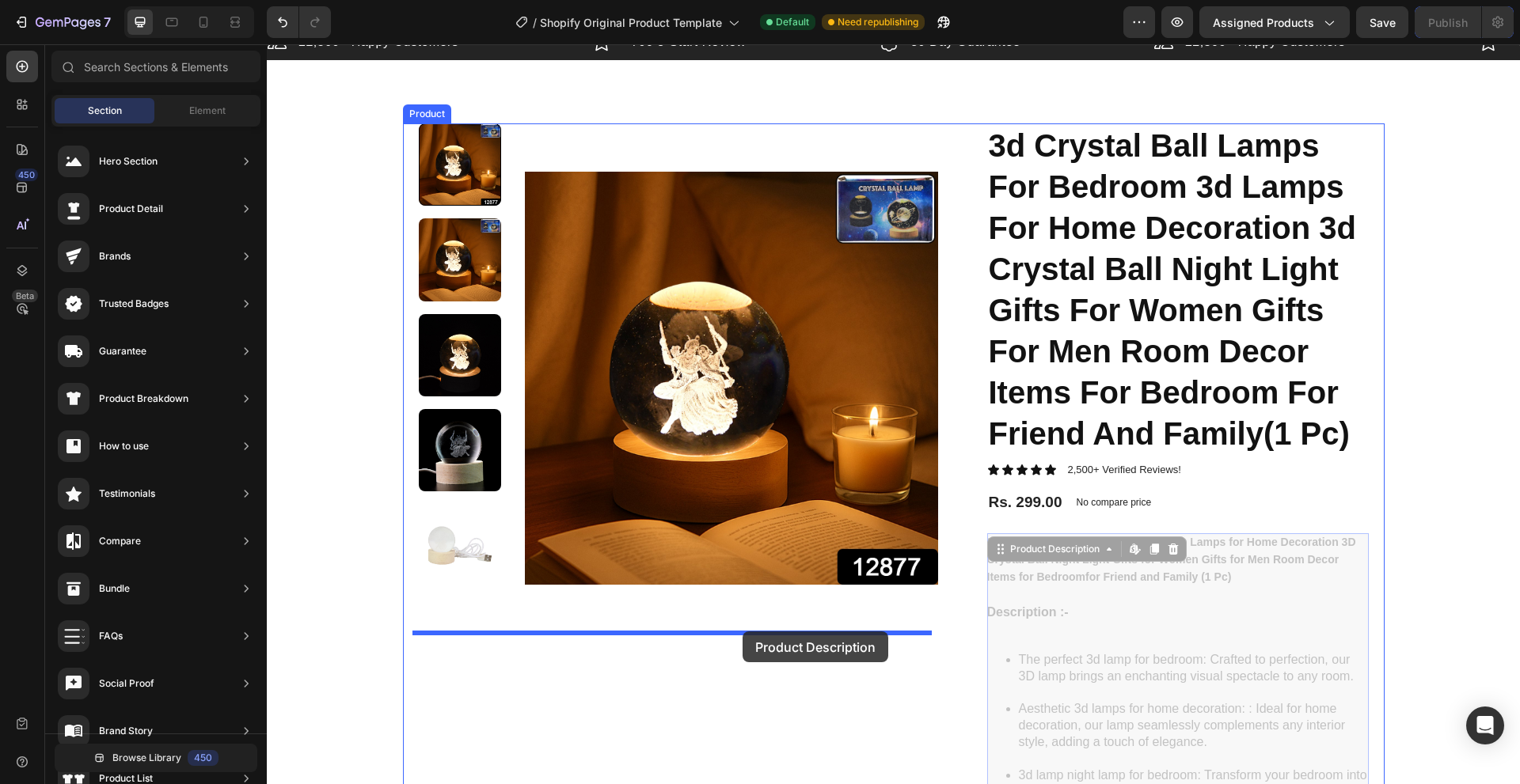
drag, startPoint x: 995, startPoint y: 552, endPoint x: 711, endPoint y: 643, distance: 298.2
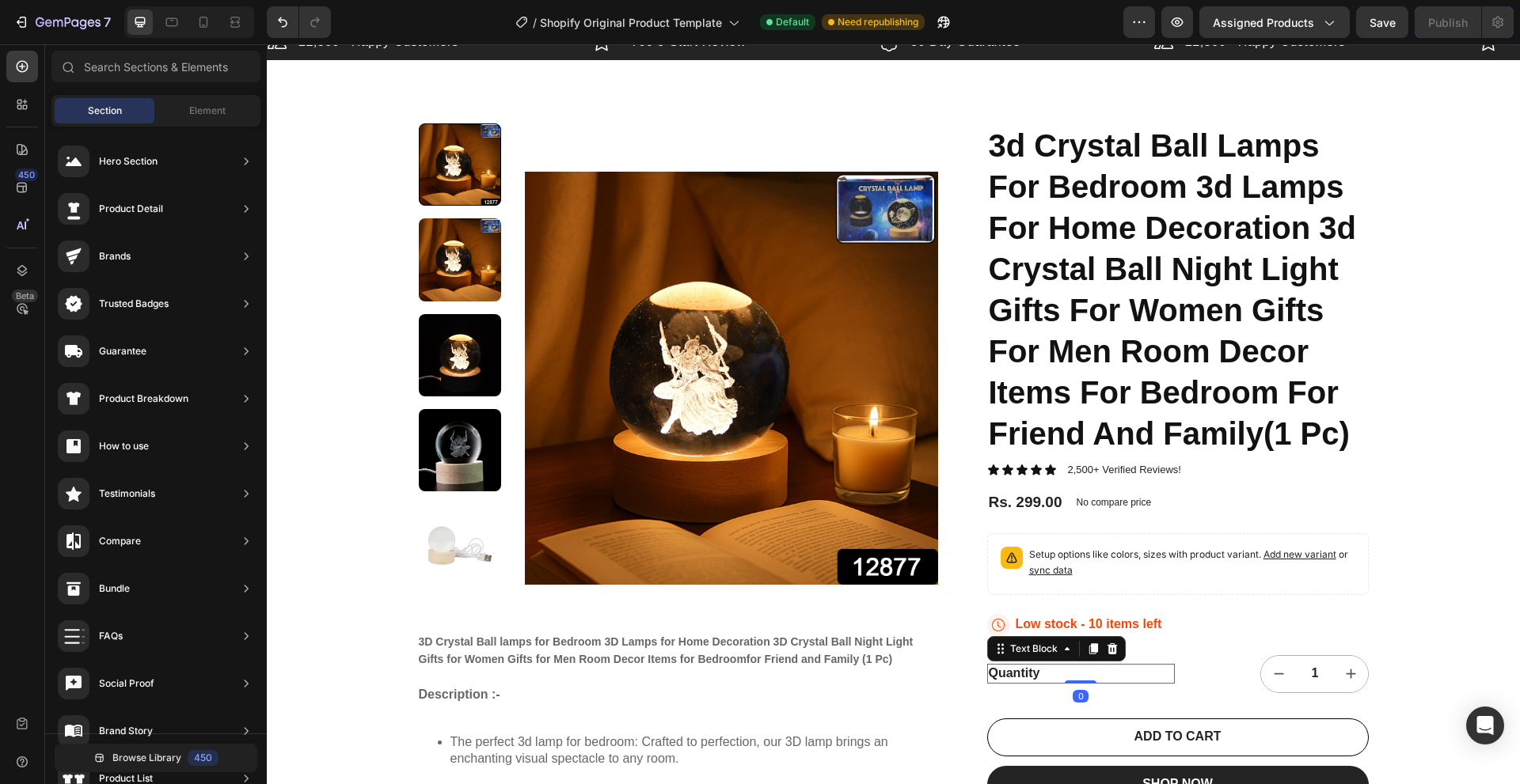
click at [1043, 674] on div "Quantity" at bounding box center [1081, 674] width 188 height 20
click at [1107, 646] on icon at bounding box center [1111, 649] width 10 height 11
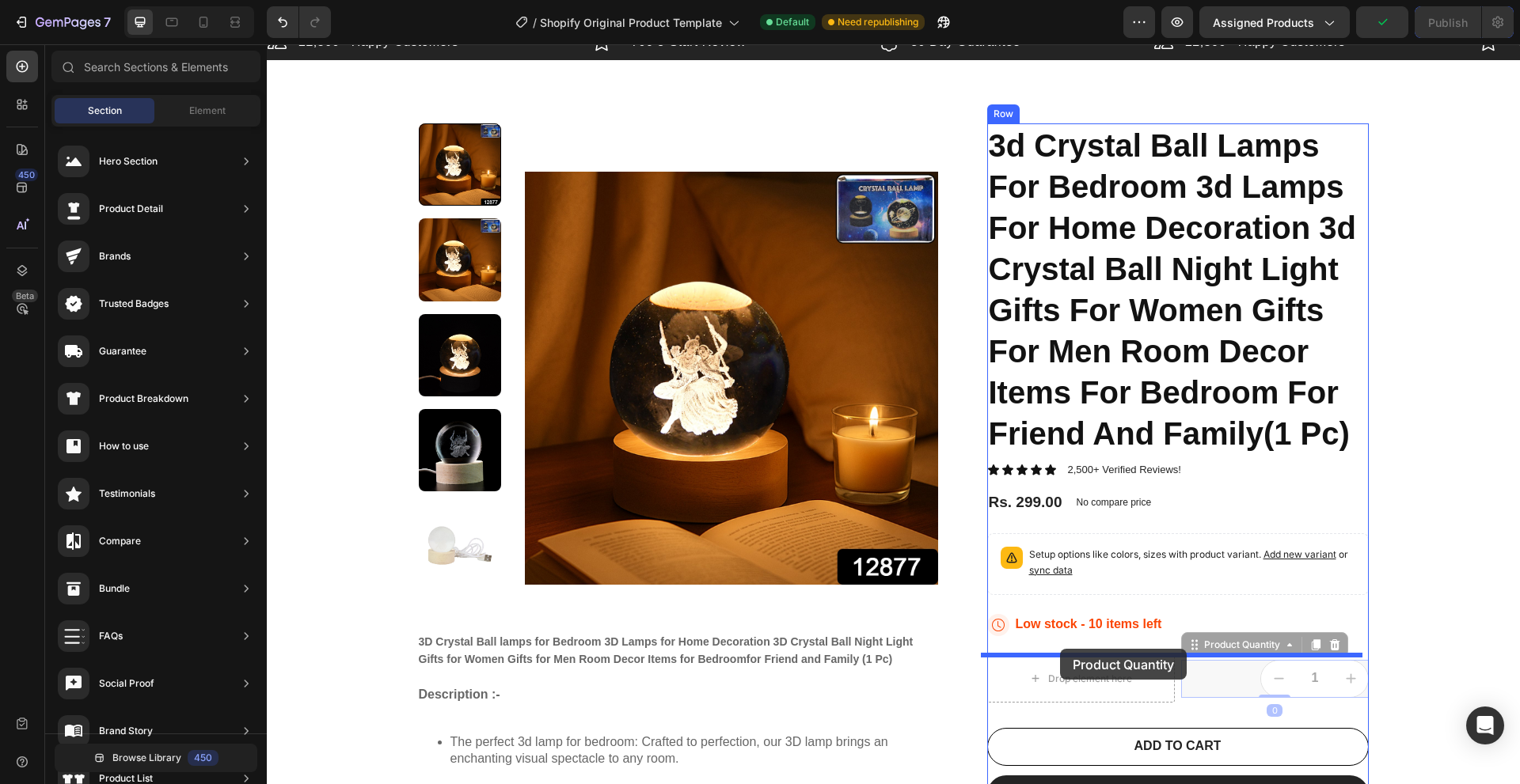
drag, startPoint x: 1198, startPoint y: 650, endPoint x: 1056, endPoint y: 649, distance: 142.0
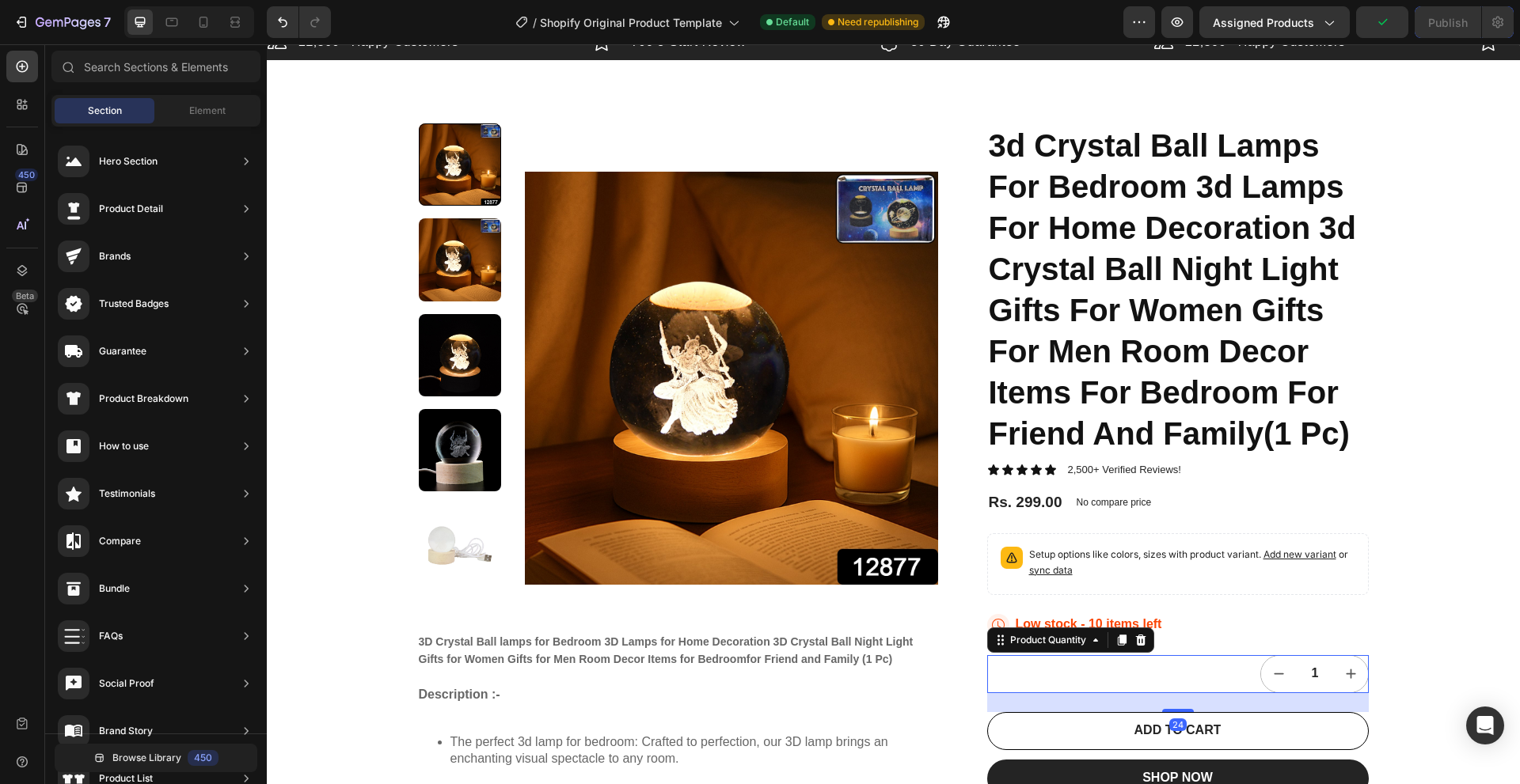
click at [1202, 669] on div "1" at bounding box center [1177, 674] width 381 height 38
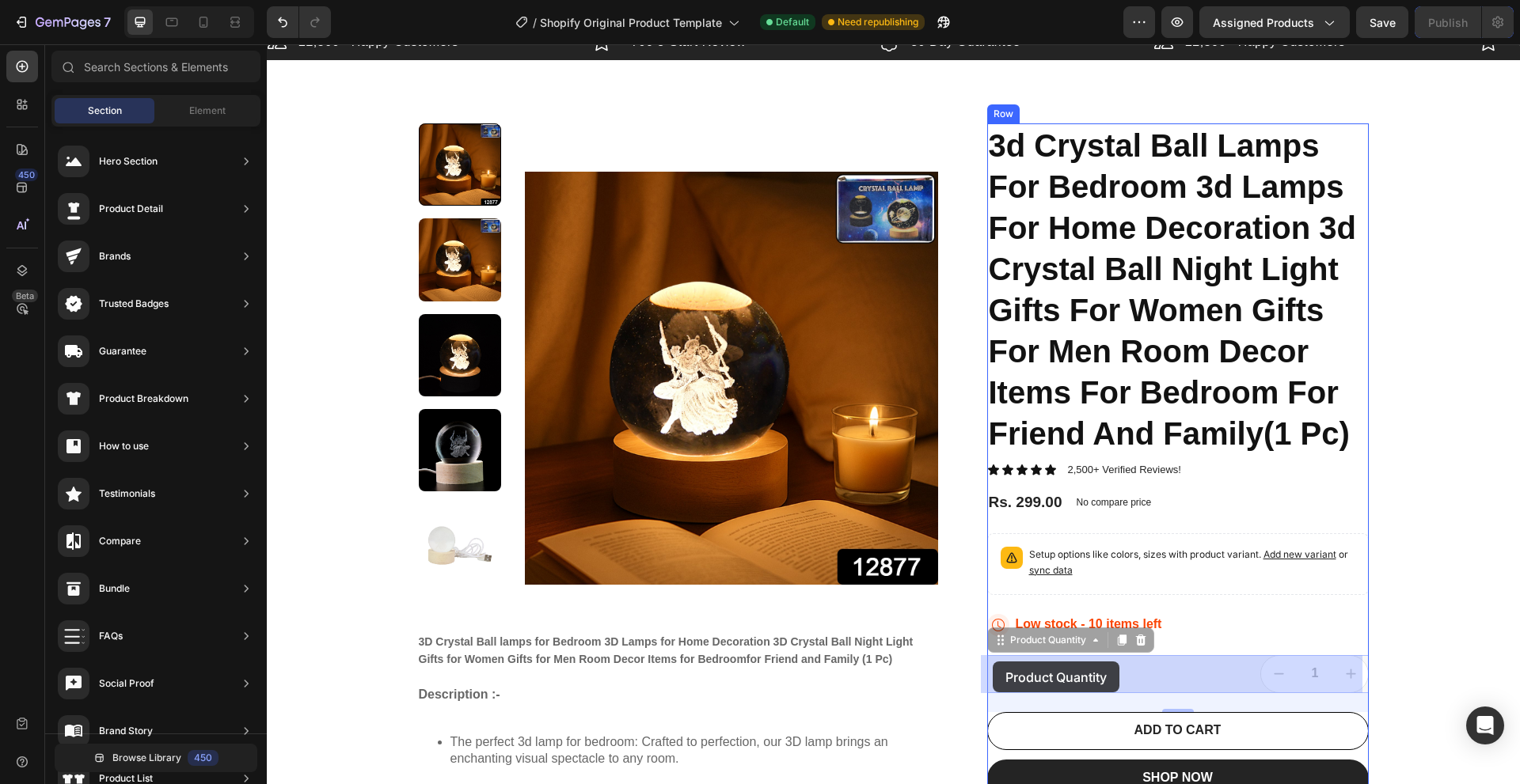
drag, startPoint x: 1047, startPoint y: 640, endPoint x: 992, endPoint y: 659, distance: 58.2
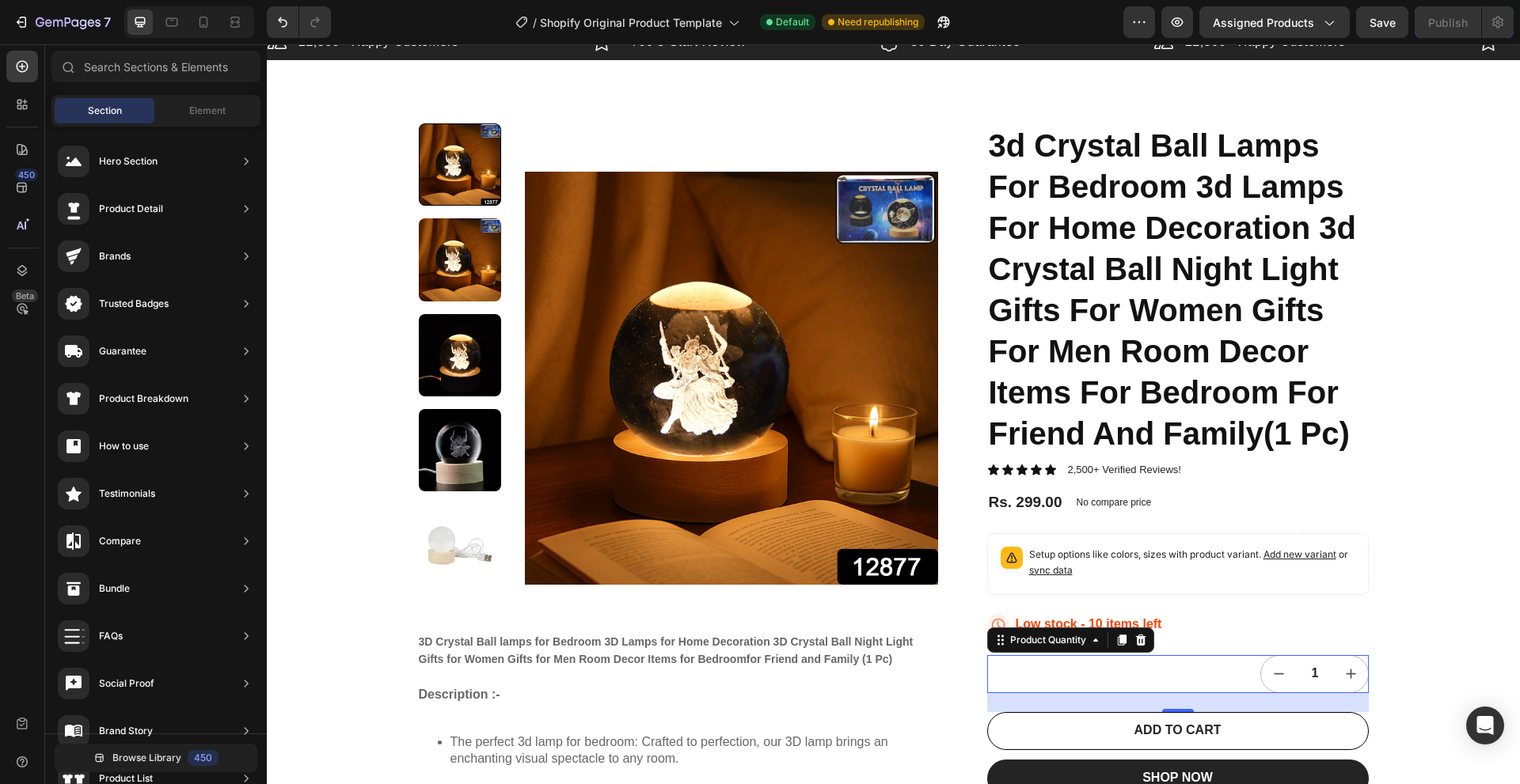
click at [1057, 665] on div "1" at bounding box center [1177, 674] width 381 height 38
click at [1089, 645] on icon at bounding box center [1095, 641] width 13 height 13
click at [1073, 646] on div "Product Quantity" at bounding box center [1048, 641] width 82 height 15
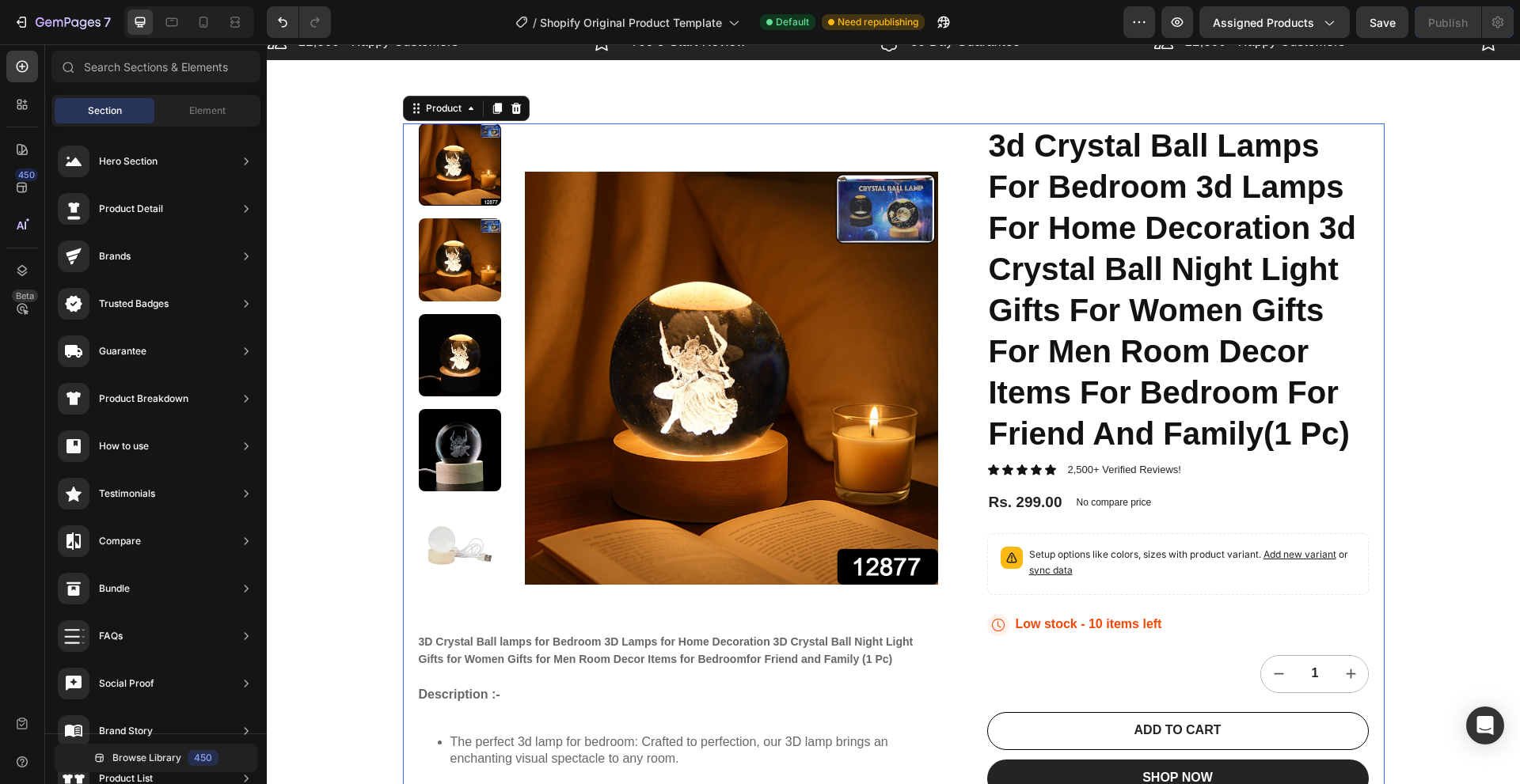
drag, startPoint x: 979, startPoint y: 674, endPoint x: 1044, endPoint y: 666, distance: 65.5
click at [980, 674] on div "Product Images 3D Crystal Ball lamps for Bedroom 3D Lamps for Home Decoration 3…" at bounding box center [894, 716] width 982 height 1187
click at [1086, 670] on div "1" at bounding box center [1177, 674] width 381 height 38
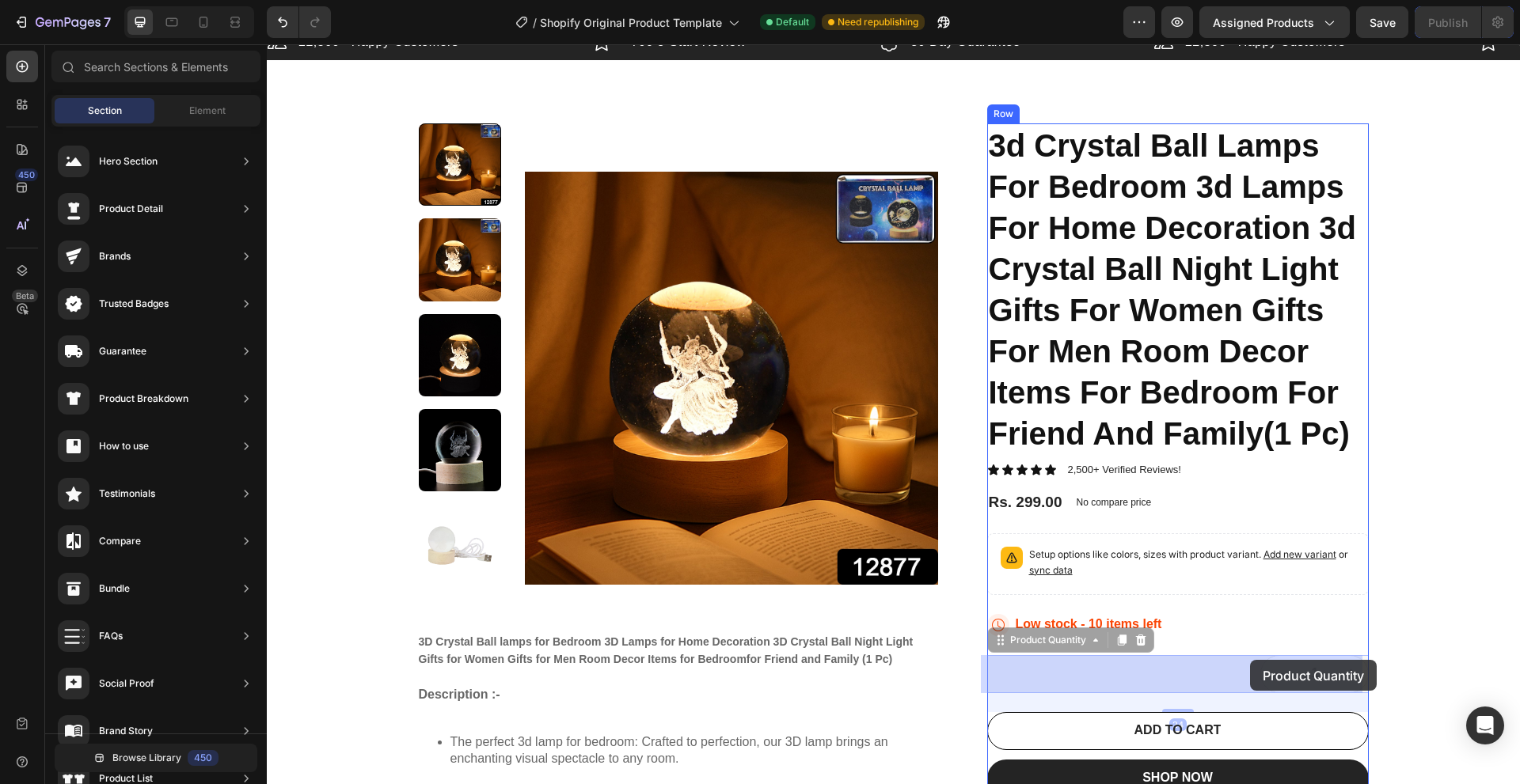
drag, startPoint x: 991, startPoint y: 638, endPoint x: 1250, endPoint y: 660, distance: 259.9
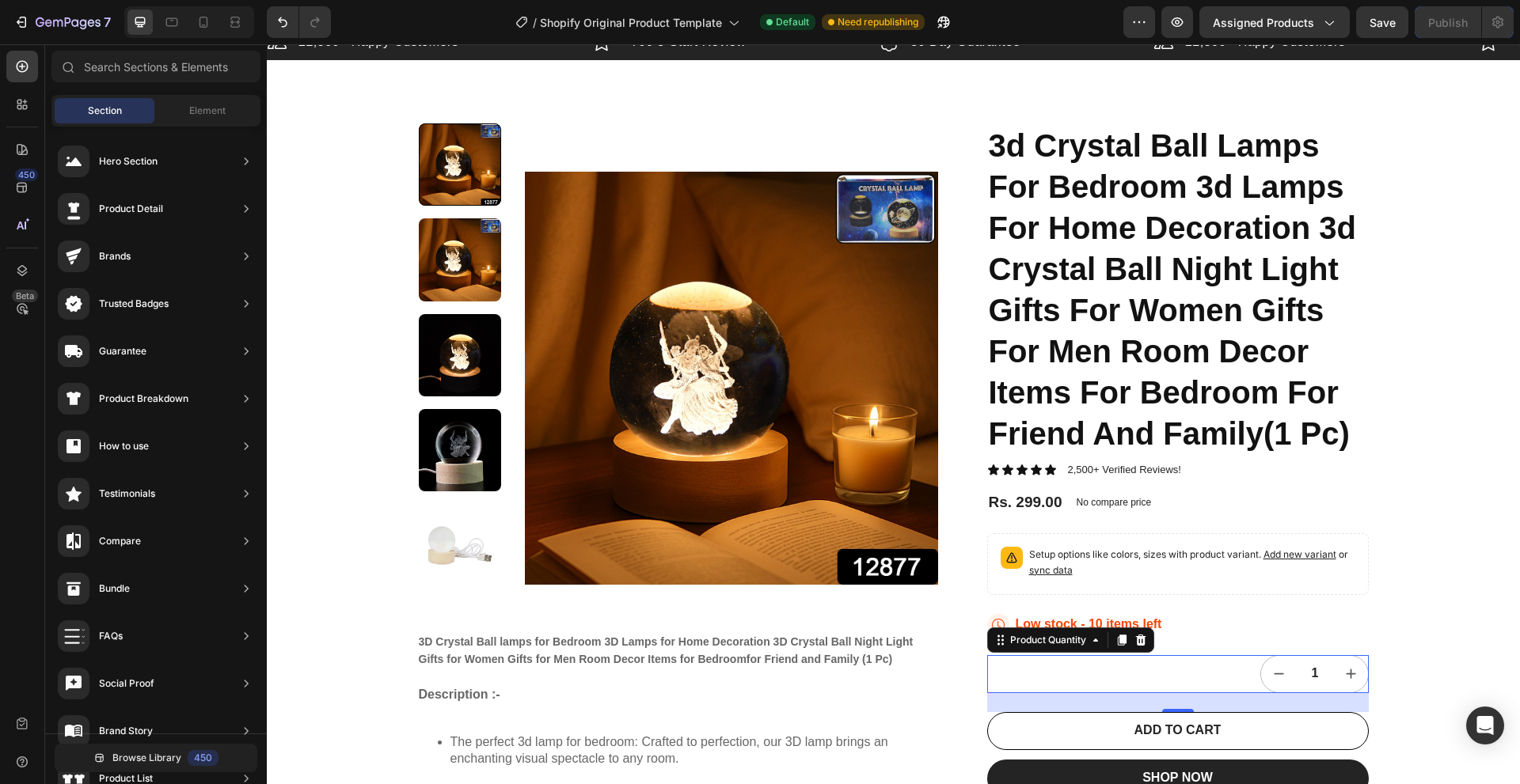
click at [1207, 666] on div "1" at bounding box center [1177, 674] width 381 height 38
click at [1190, 666] on div "1" at bounding box center [1177, 674] width 381 height 38
click at [1144, 664] on div "1" at bounding box center [1177, 674] width 381 height 38
click at [1131, 639] on div at bounding box center [1140, 641] width 19 height 19
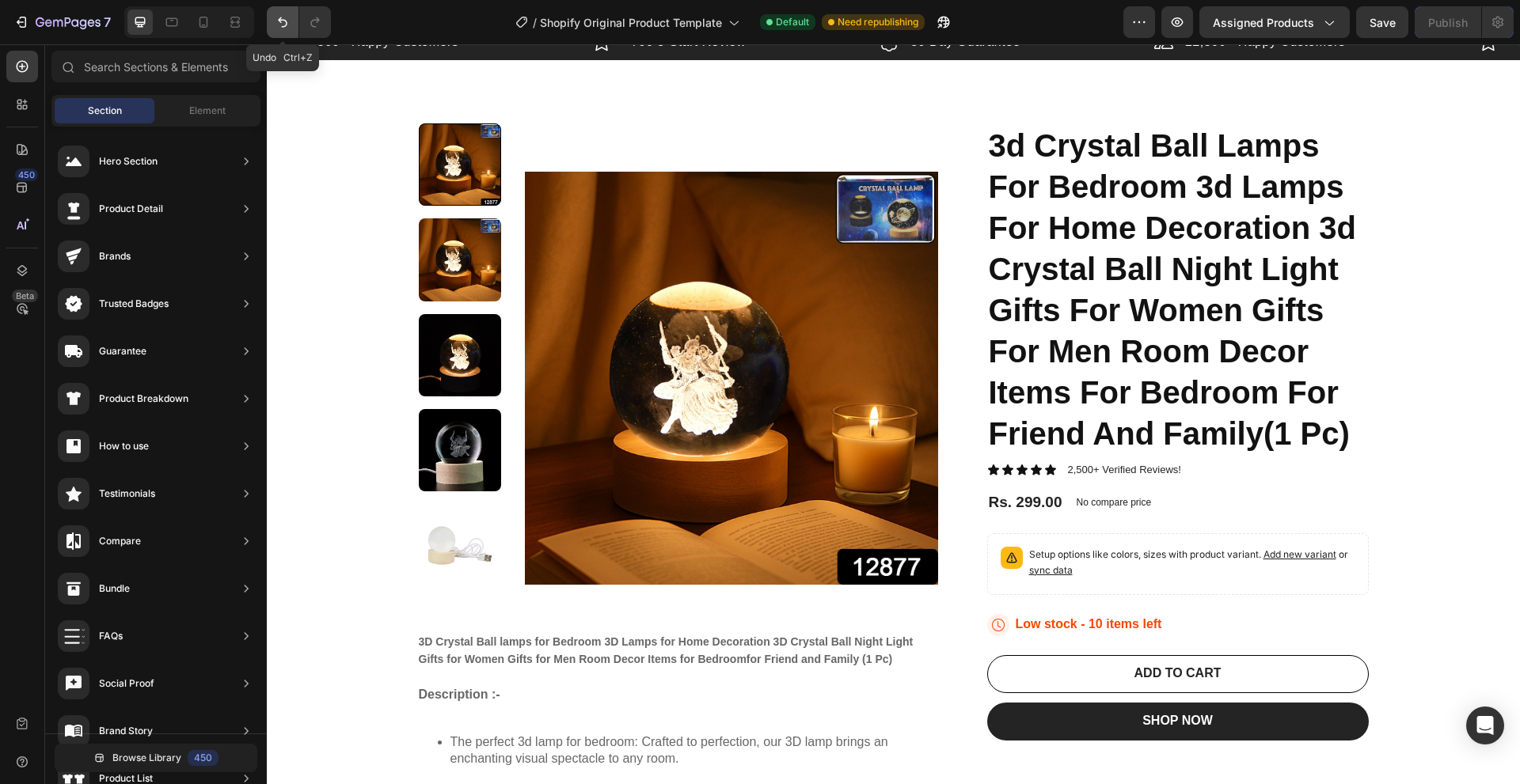
click at [276, 15] on icon "Undo/Redo" at bounding box center [283, 23] width 16 height 16
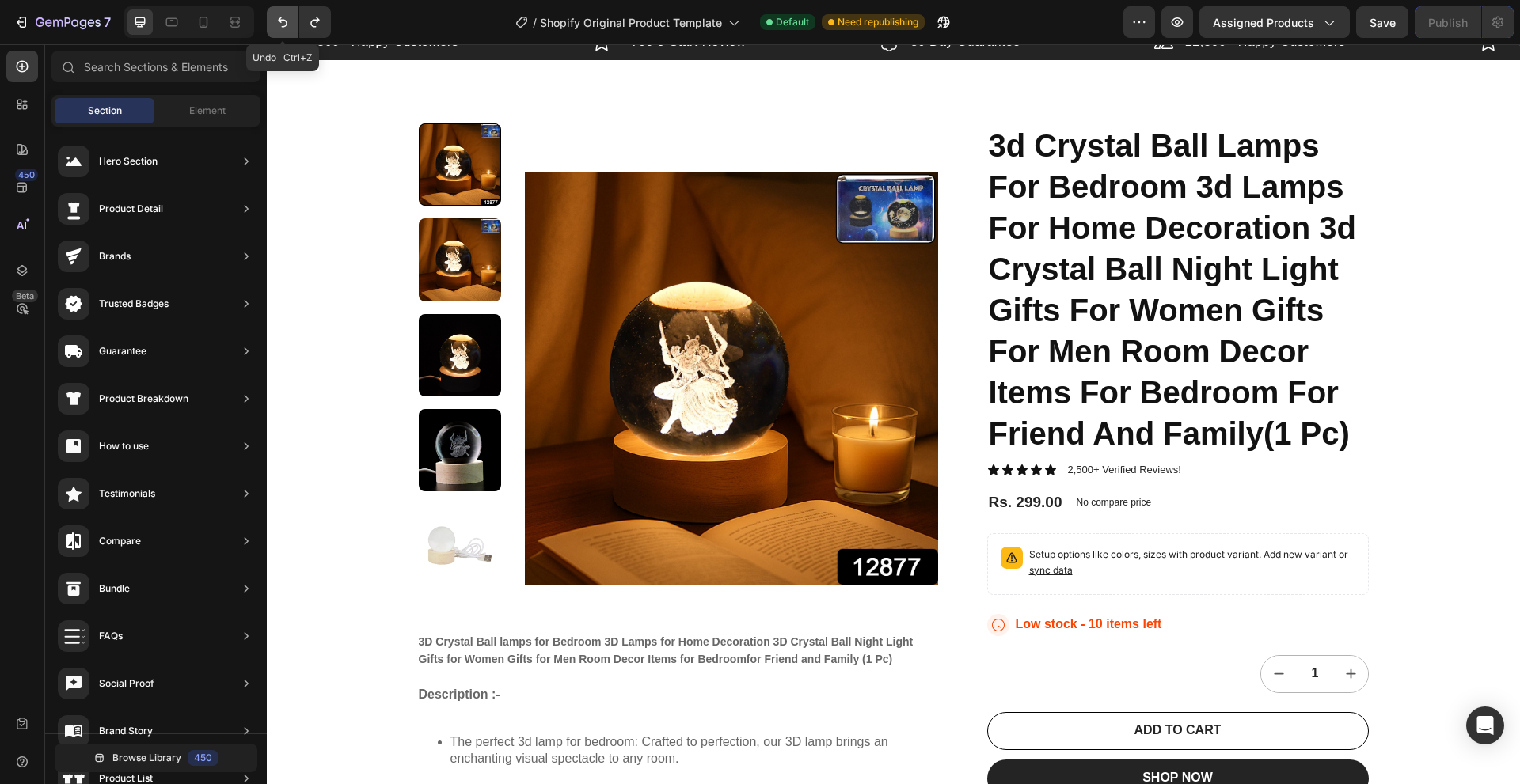
click at [280, 18] on icon "Undo/Redo" at bounding box center [283, 23] width 16 height 16
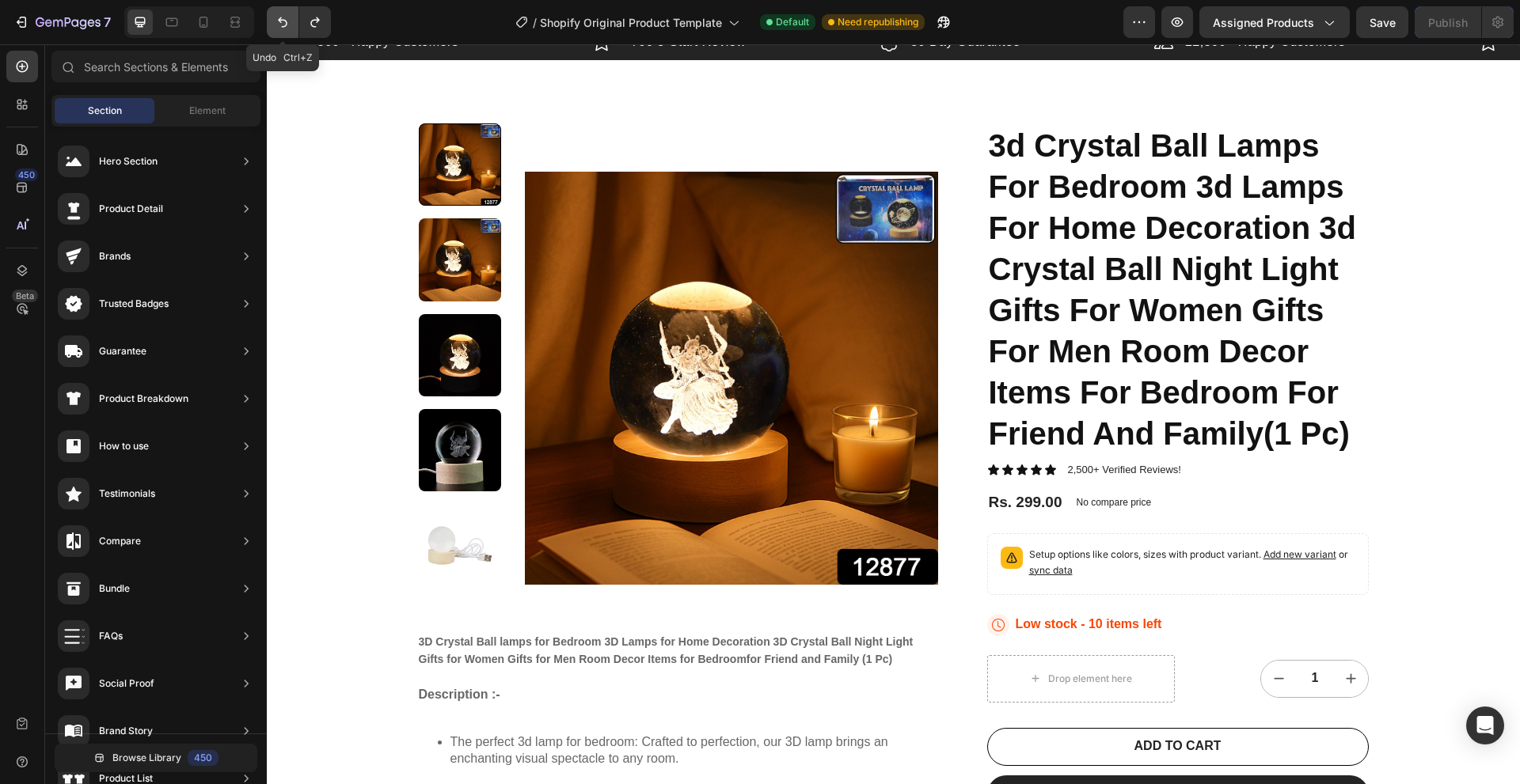
click at [280, 19] on icon "Undo/Redo" at bounding box center [283, 23] width 16 height 16
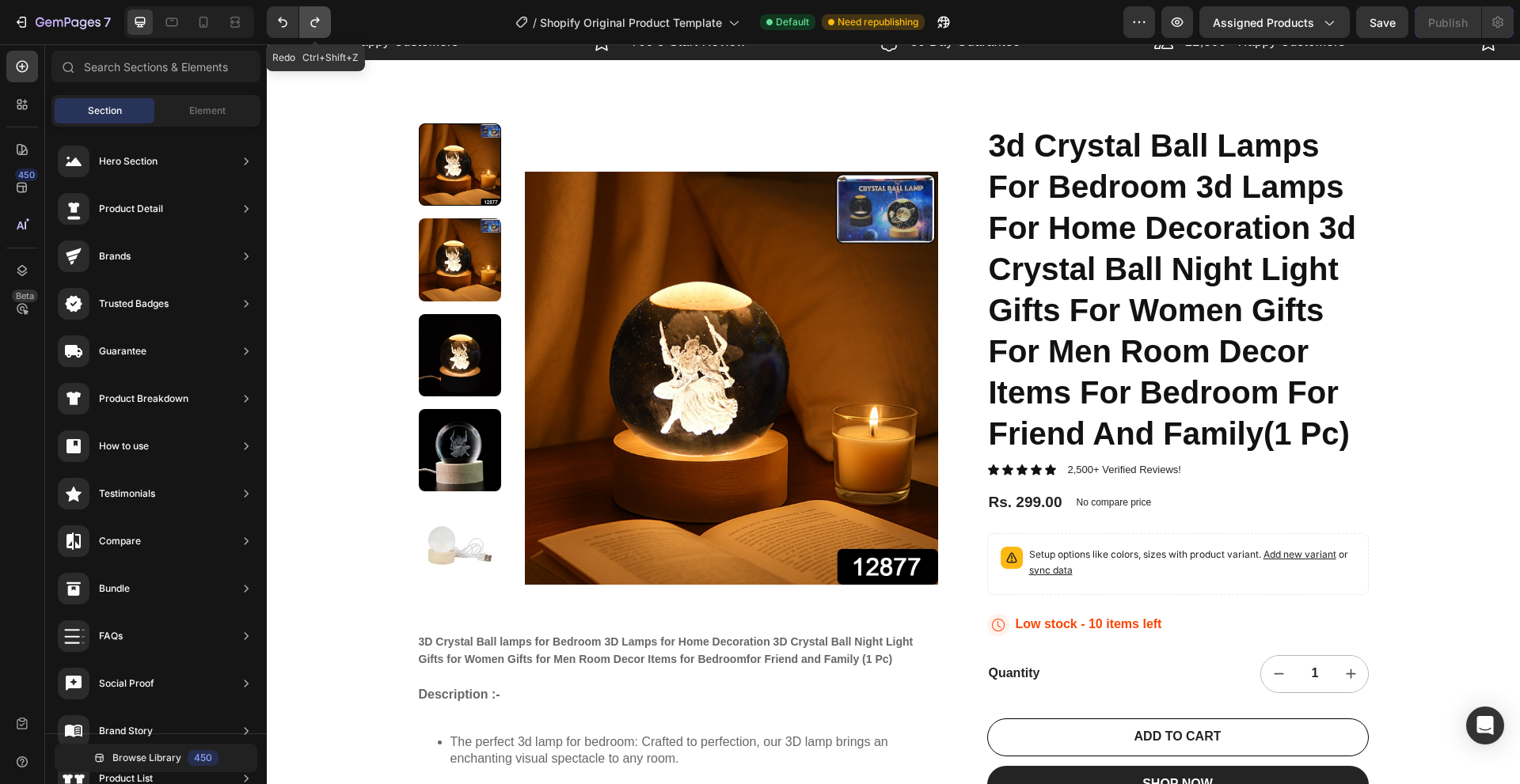
click at [315, 13] on button "Undo/Redo" at bounding box center [314, 22] width 31 height 31
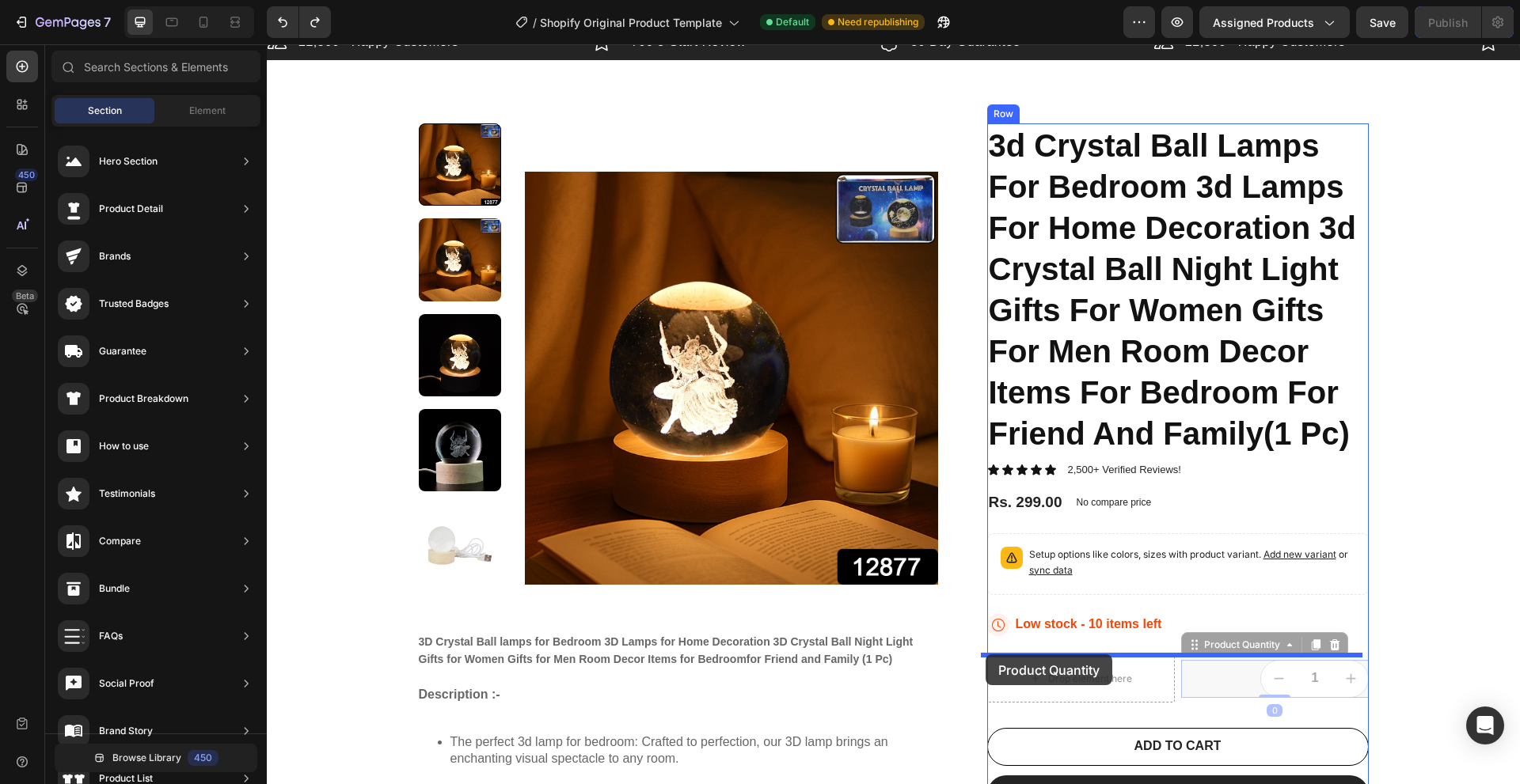
drag, startPoint x: 1245, startPoint y: 655, endPoint x: 982, endPoint y: 654, distance: 263.0
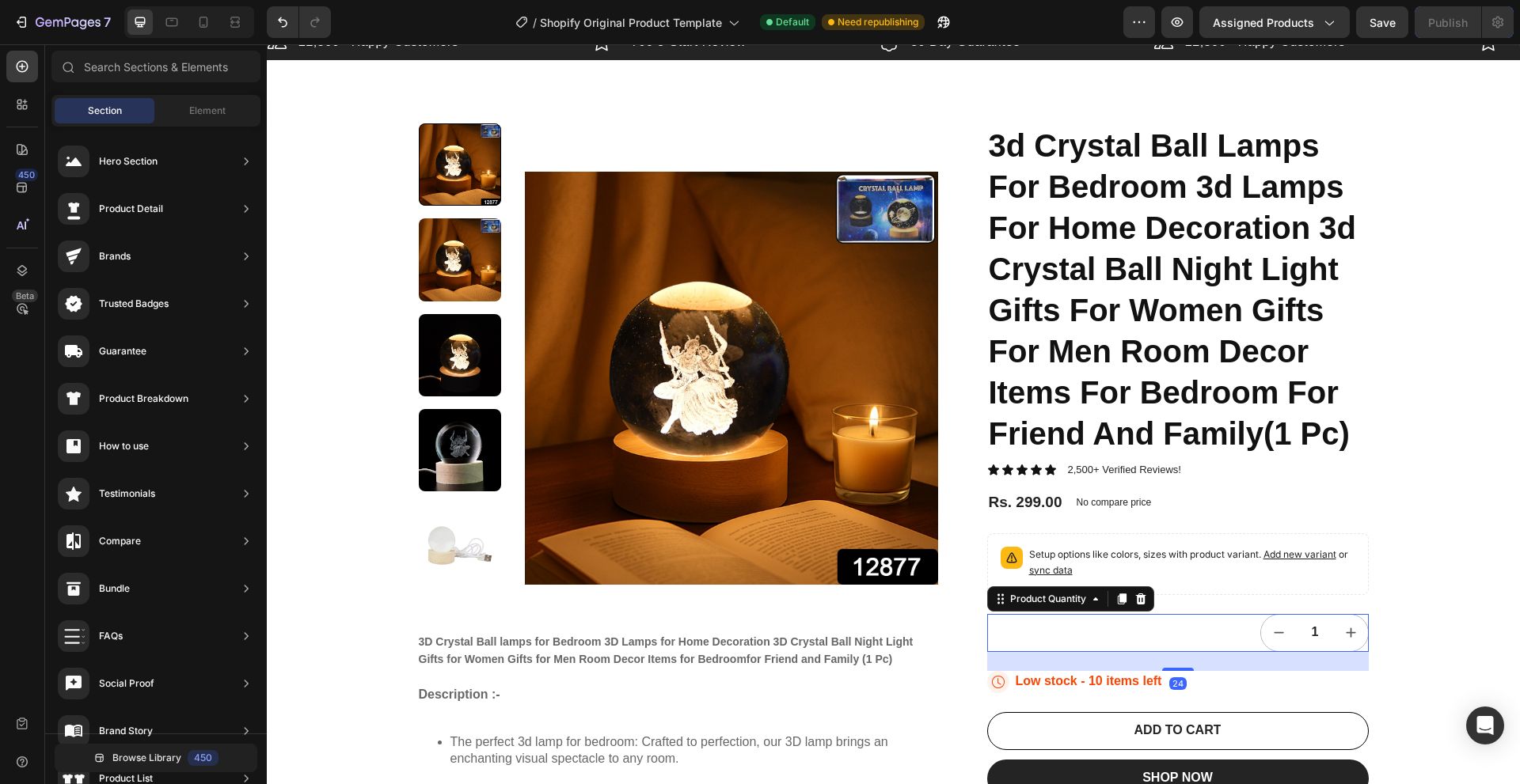
click at [1206, 628] on div "1" at bounding box center [1177, 633] width 381 height 38
click at [1158, 635] on div "1" at bounding box center [1177, 633] width 381 height 38
click at [1089, 603] on icon at bounding box center [1095, 599] width 13 height 13
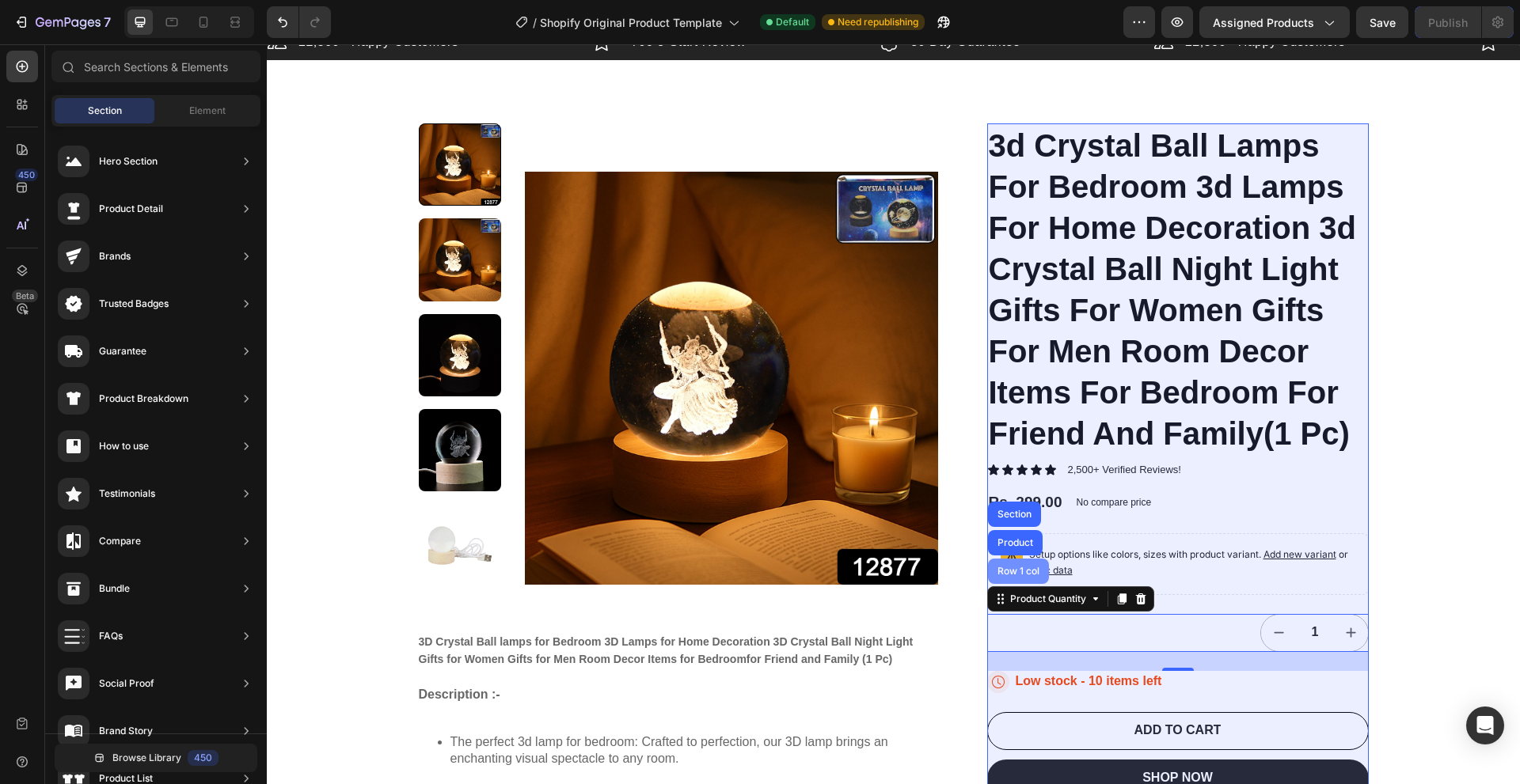
click at [1026, 577] on div "Row 1 col" at bounding box center [1019, 570] width 61 height 25
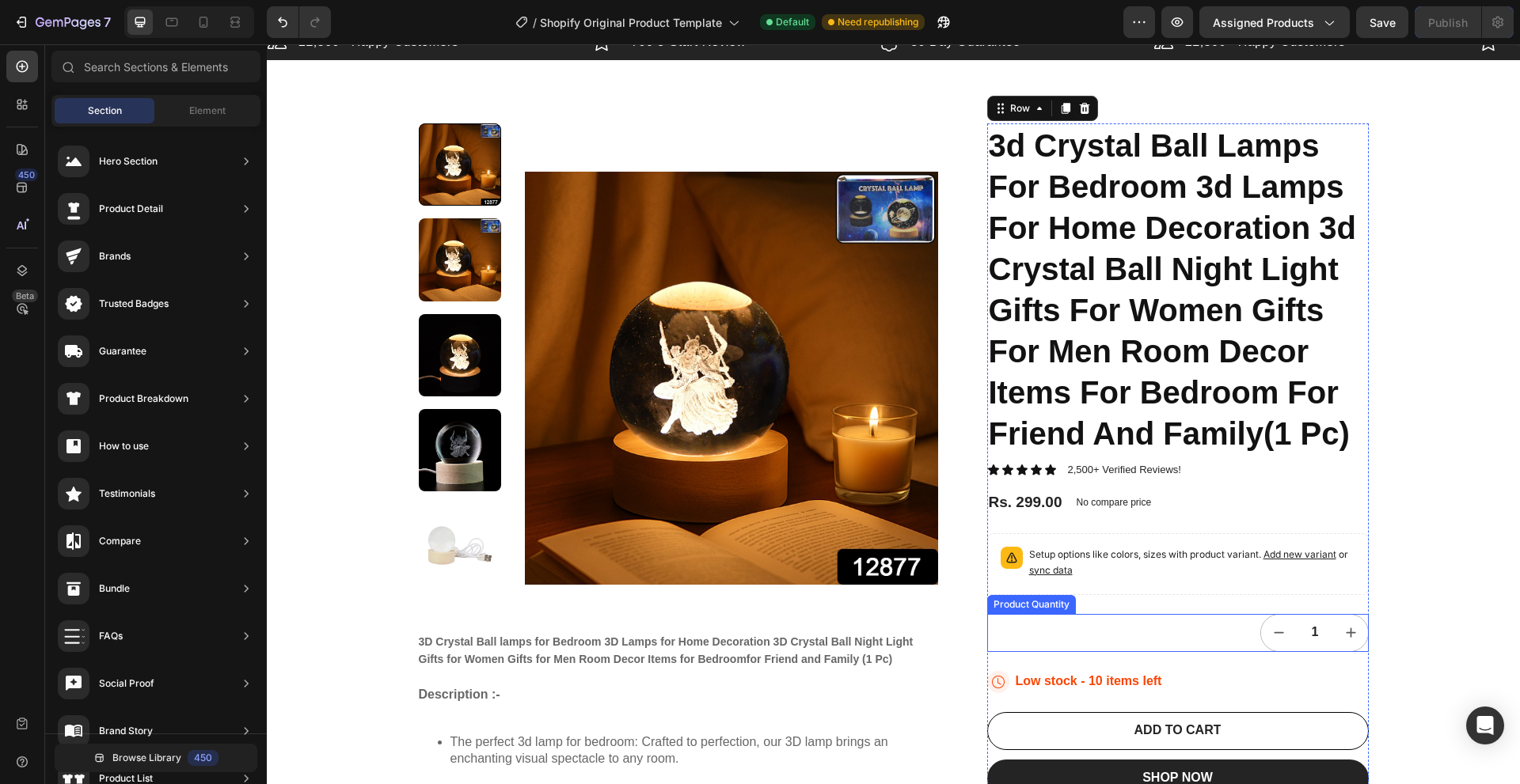
click at [1137, 623] on div "1" at bounding box center [1177, 633] width 381 height 38
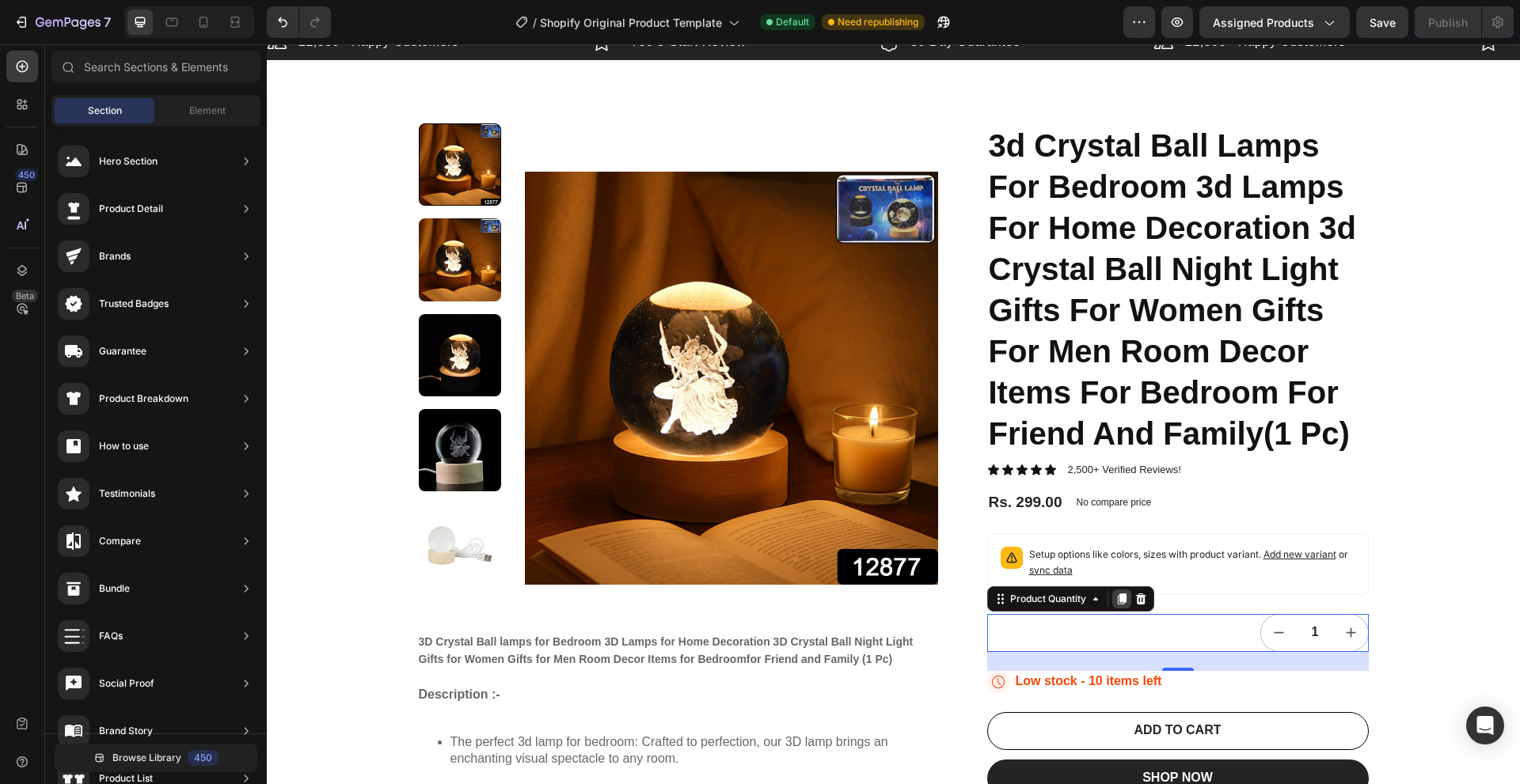
click at [1112, 604] on div at bounding box center [1122, 599] width 19 height 19
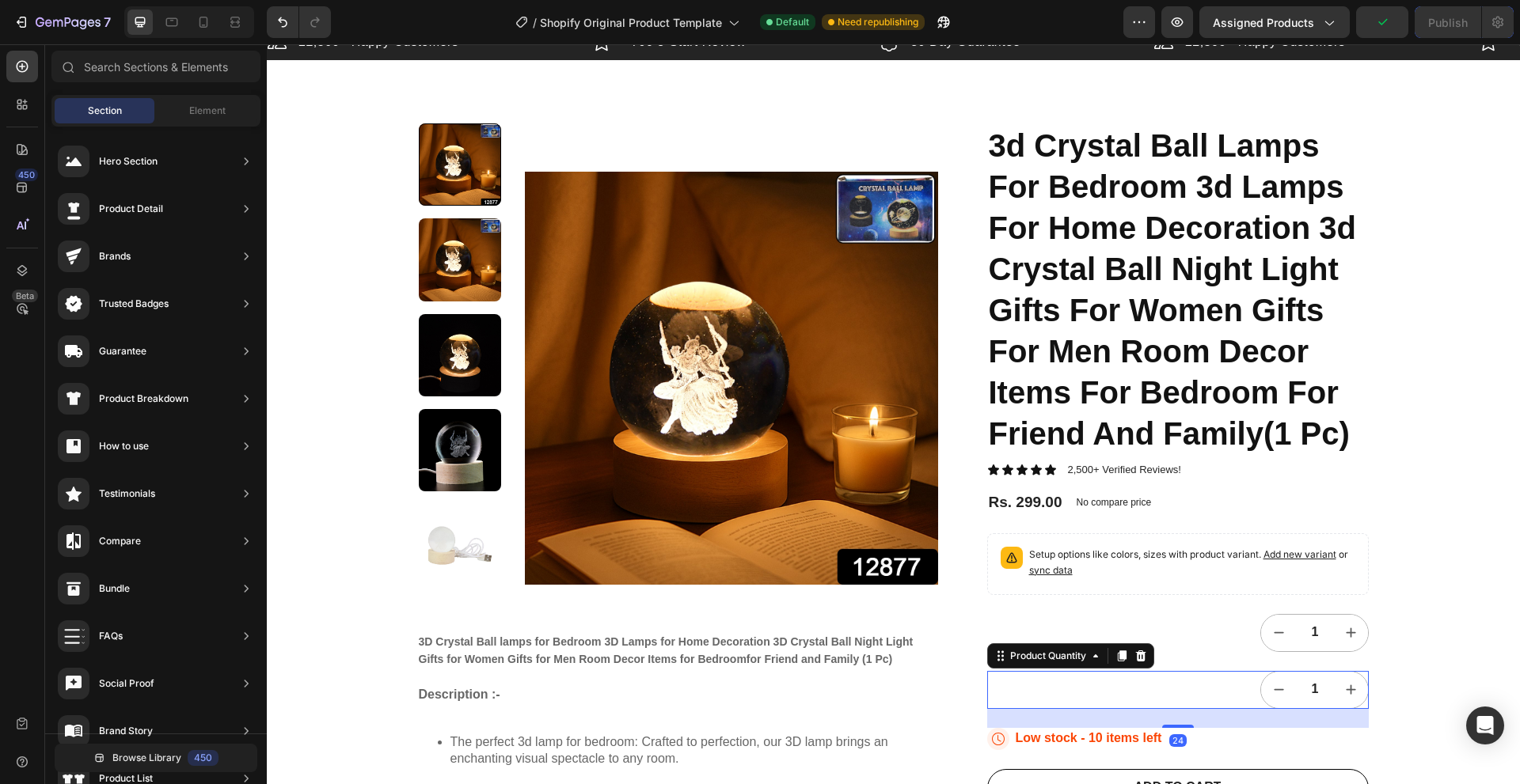
click at [1239, 682] on div "1" at bounding box center [1177, 690] width 381 height 38
click at [1007, 654] on div "Product Quantity" at bounding box center [1048, 656] width 82 height 15
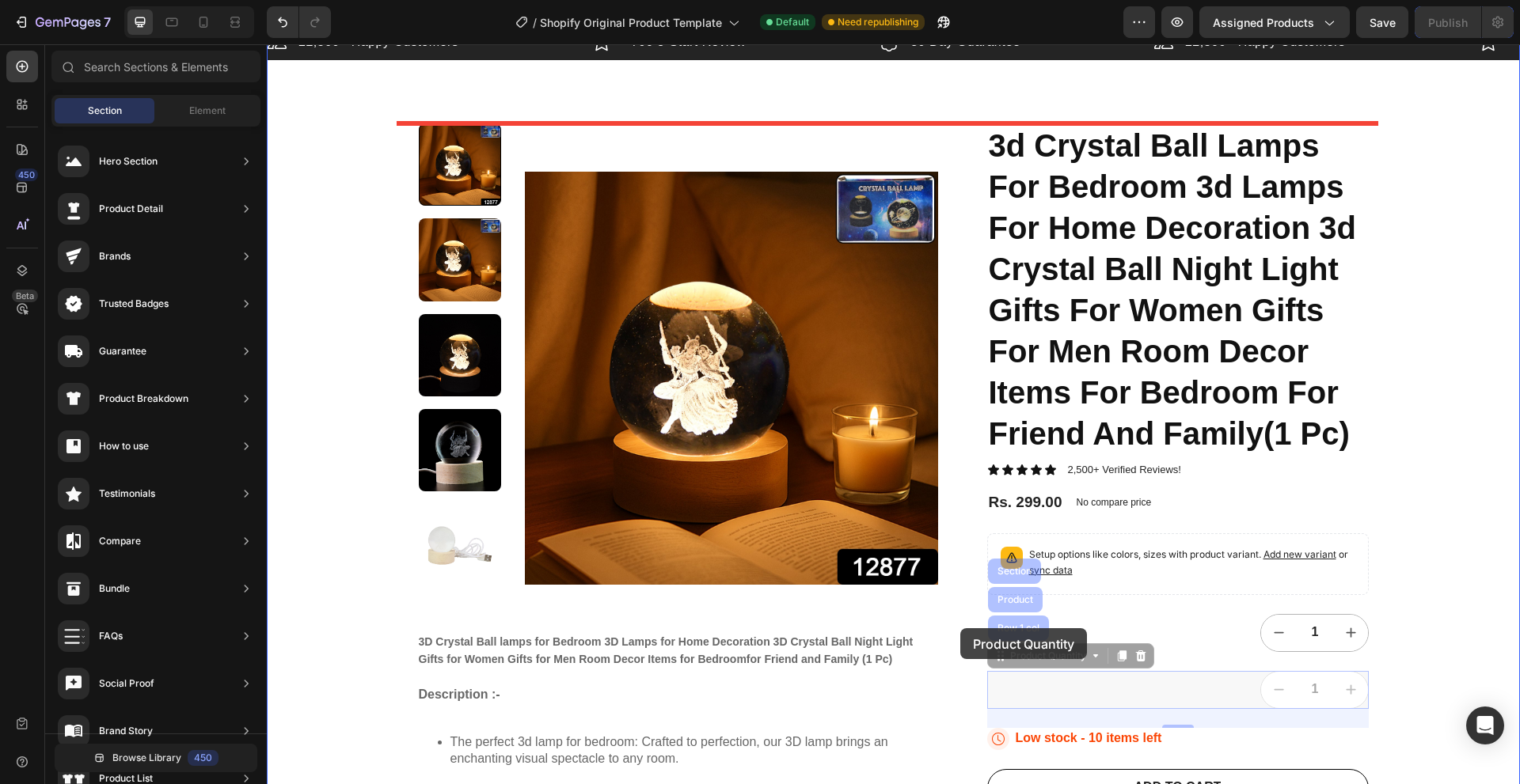
drag, startPoint x: 998, startPoint y: 657, endPoint x: 960, endPoint y: 628, distance: 47.8
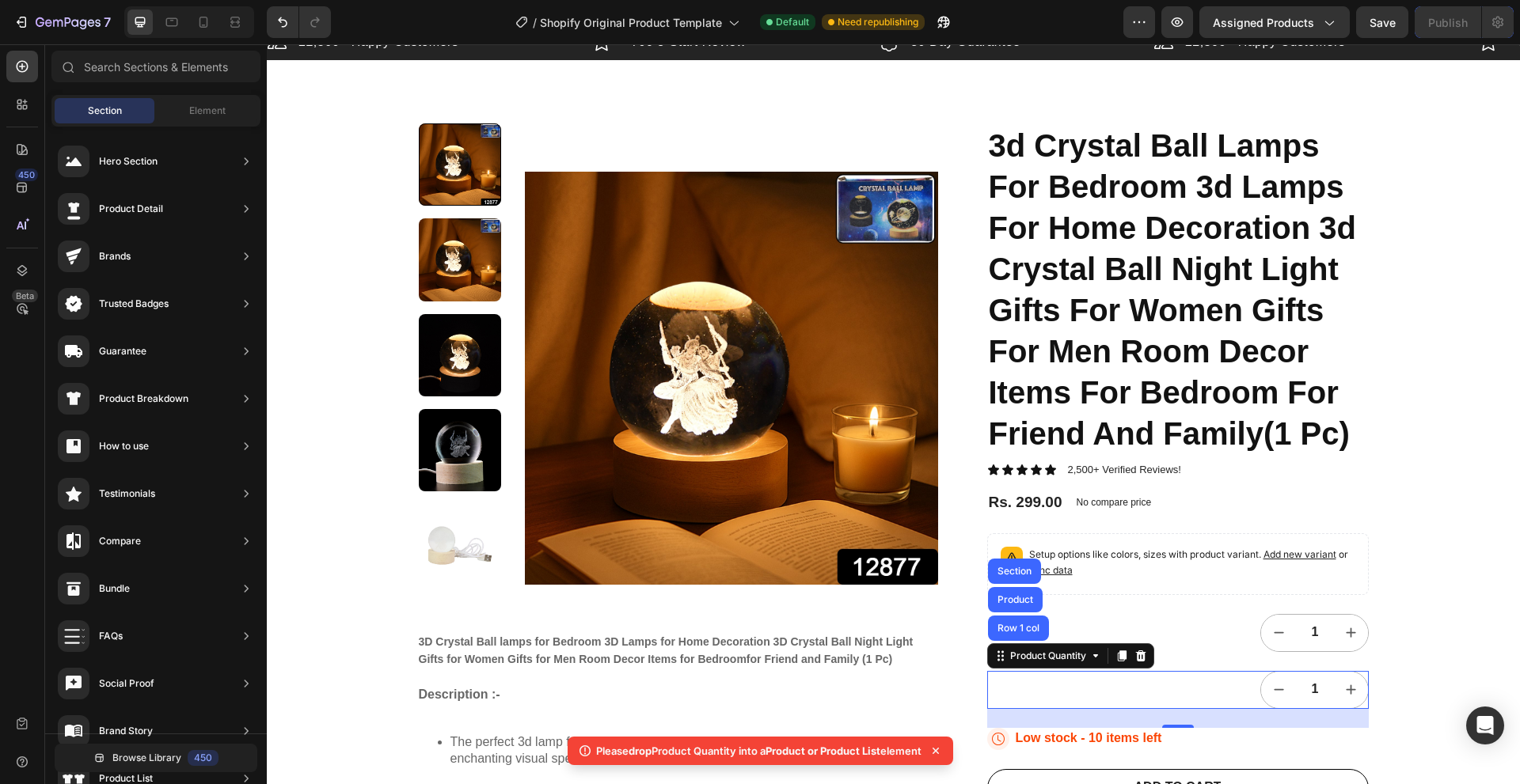
click at [1063, 683] on div "1" at bounding box center [1177, 690] width 381 height 38
click at [1139, 663] on div at bounding box center [1140, 656] width 19 height 19
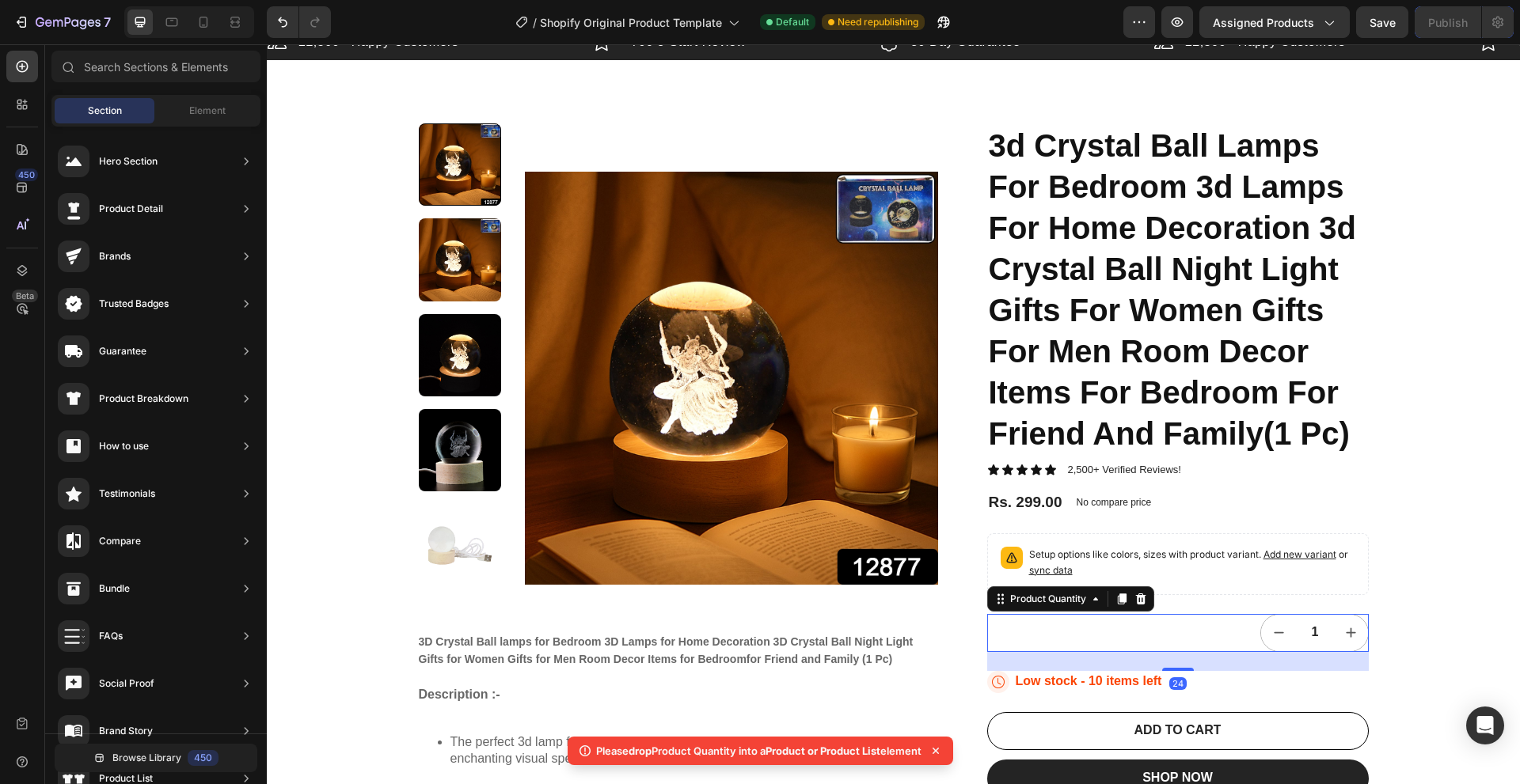
click at [1211, 635] on div "1" at bounding box center [1177, 633] width 381 height 38
click at [1089, 596] on icon at bounding box center [1095, 599] width 13 height 13
click at [1071, 604] on div "Product Quantity" at bounding box center [1048, 599] width 82 height 15
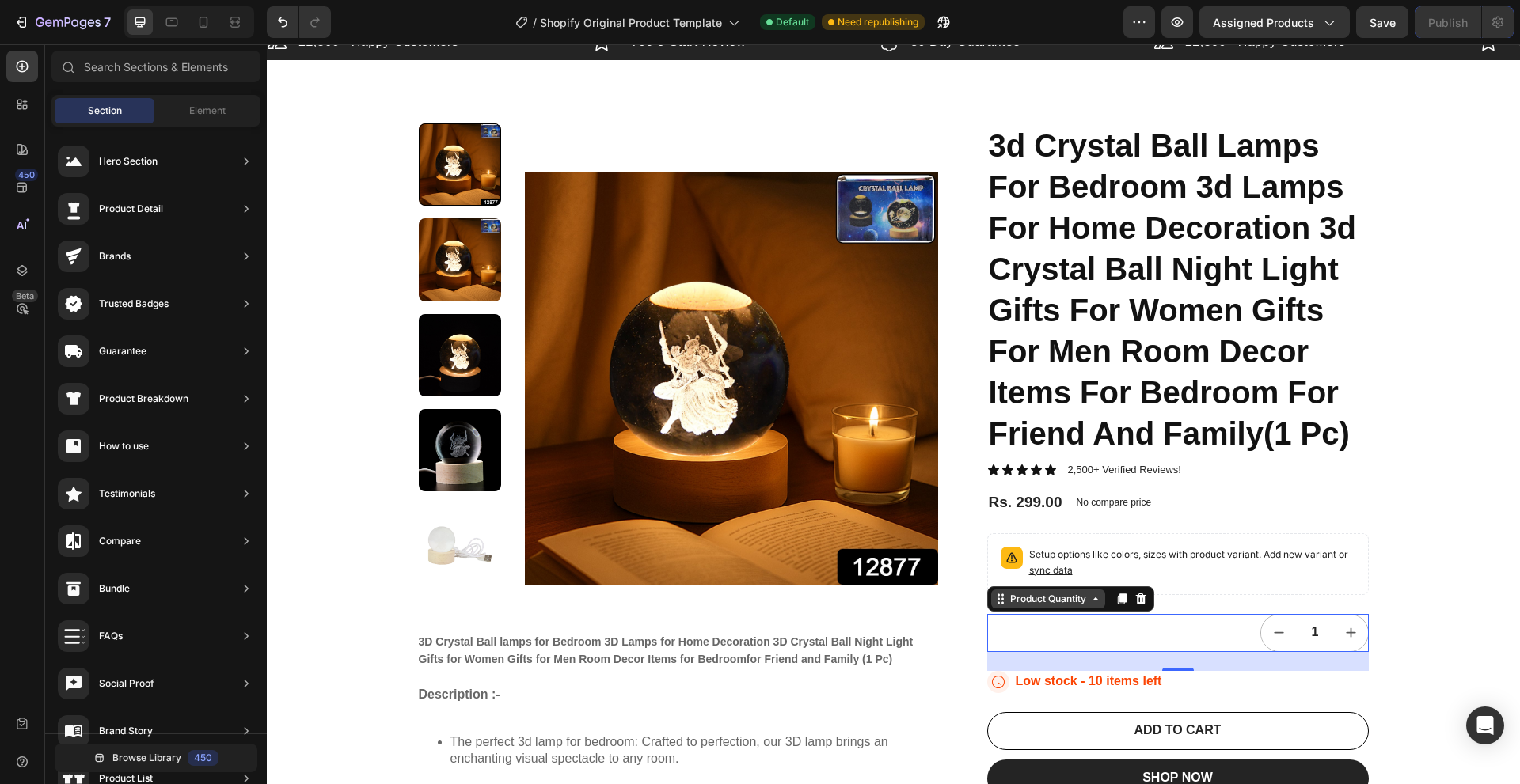
click at [995, 605] on div "Product Quantity" at bounding box center [1048, 599] width 114 height 19
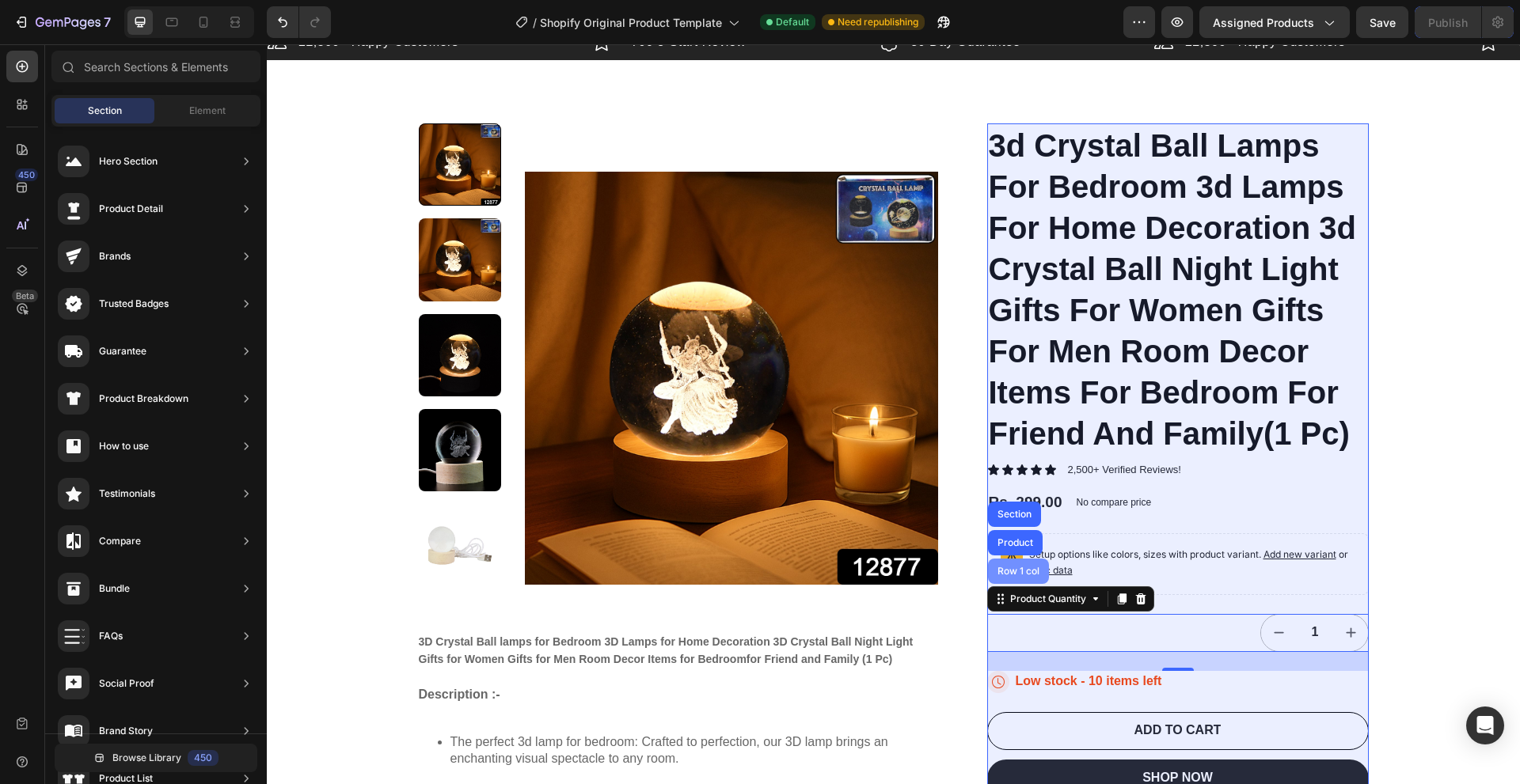
click at [1016, 569] on div "Row 1 col" at bounding box center [1018, 571] width 48 height 10
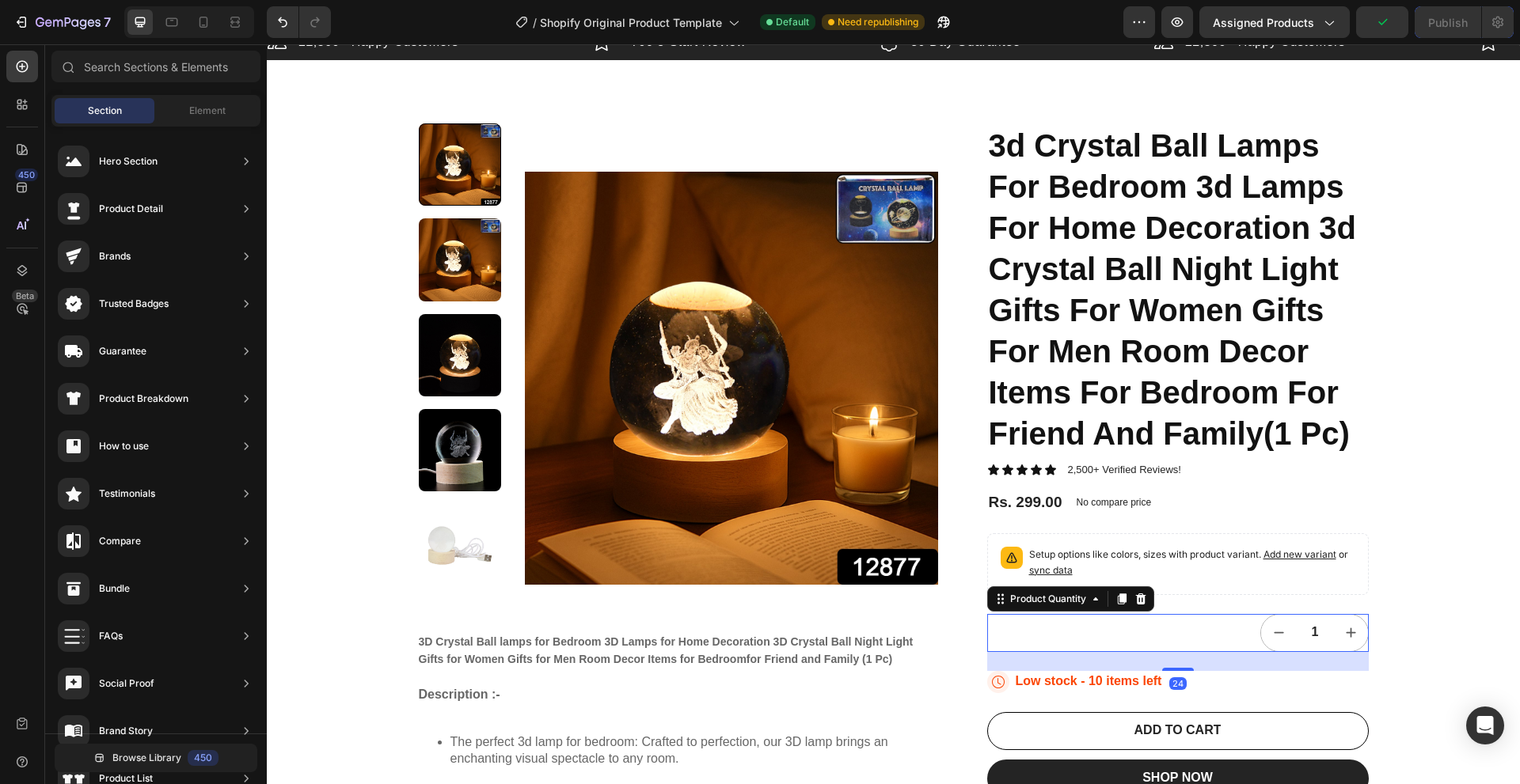
click at [1241, 637] on div "1" at bounding box center [1177, 633] width 381 height 38
click at [1314, 642] on input "1" at bounding box center [1315, 633] width 35 height 36
click at [1433, 587] on div "22,500+ Happy Customers Item List +700 5-Start Review Item List 30 Day Guarante…" at bounding box center [893, 740] width 1253 height 1436
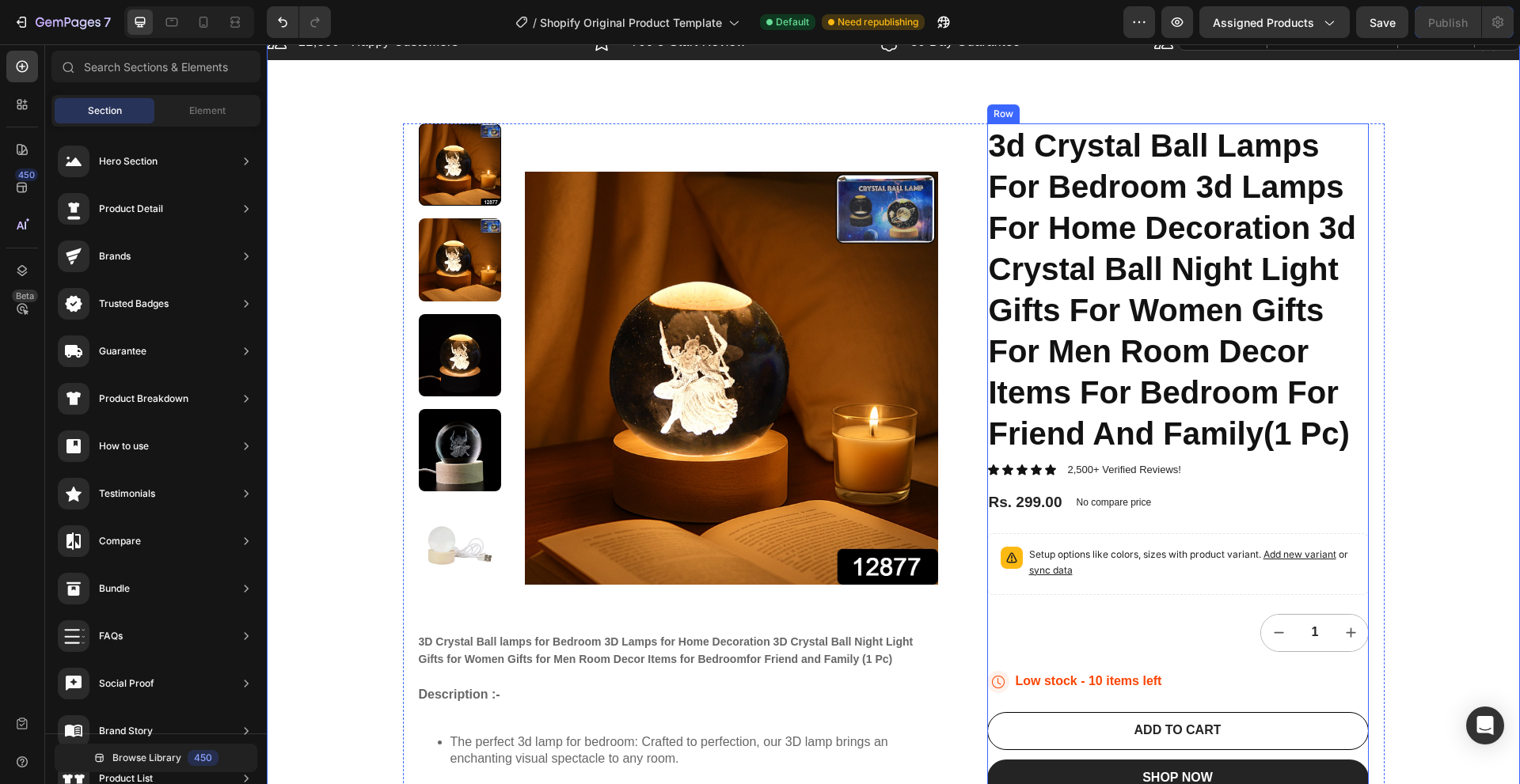
click at [1170, 610] on div "3d Crystal Ball Lamps For Bedroom 3d Lamps For Home Decoration 3d Crystal Ball …" at bounding box center [1177, 460] width 381 height 674
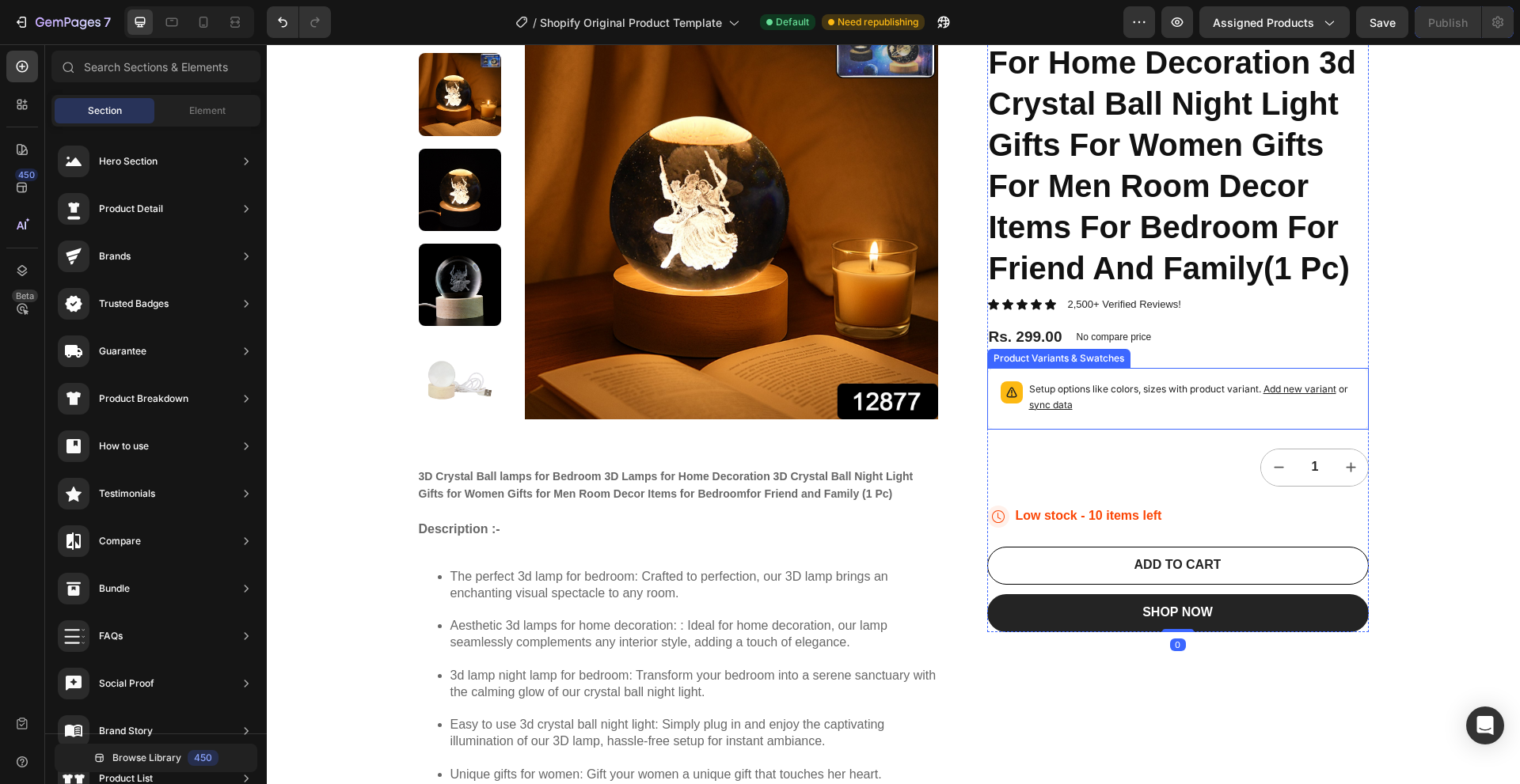
scroll to position [251, 0]
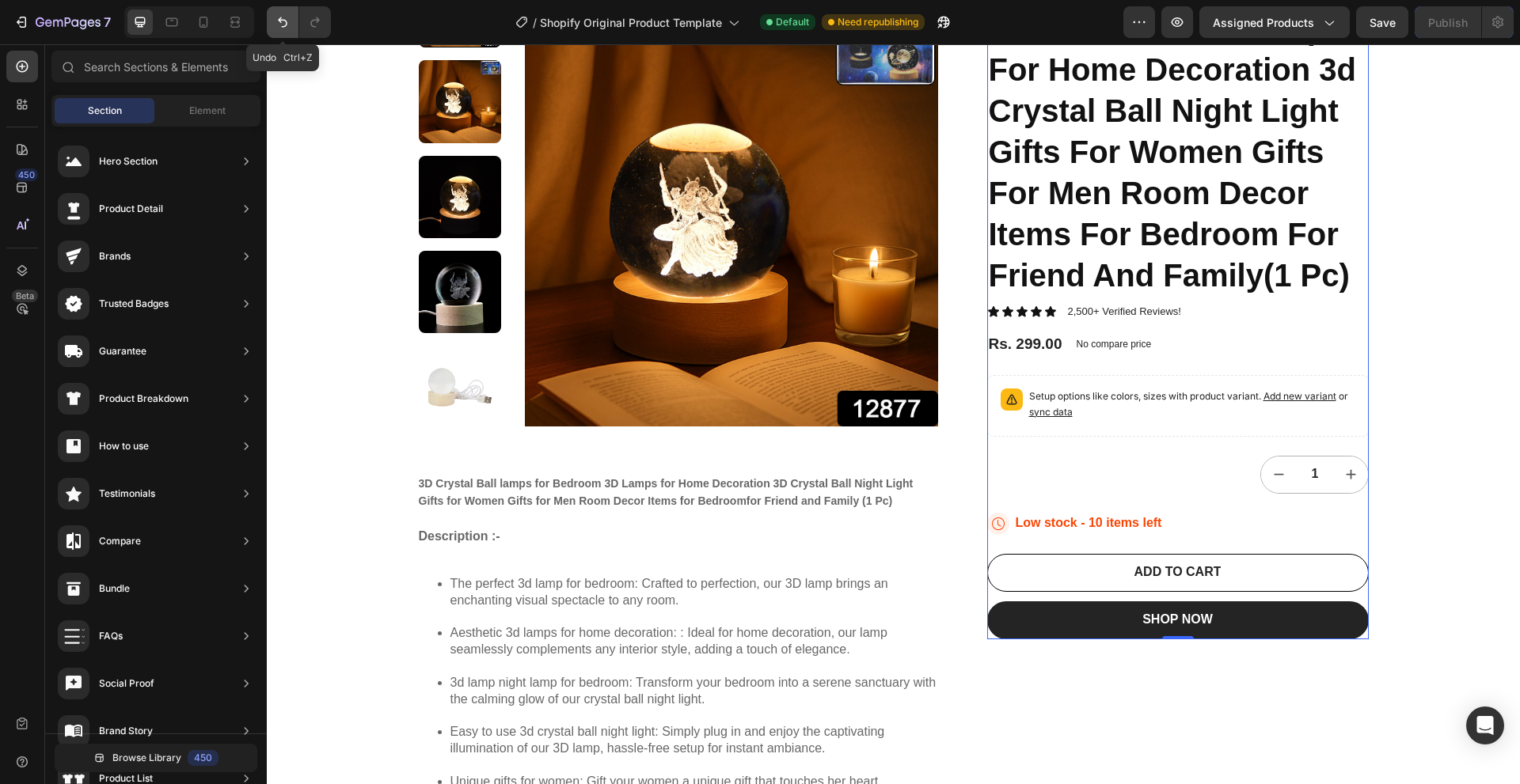
click at [287, 14] on button "Undo/Redo" at bounding box center [282, 22] width 31 height 31
click at [286, 14] on button "Undo/Redo" at bounding box center [282, 22] width 31 height 31
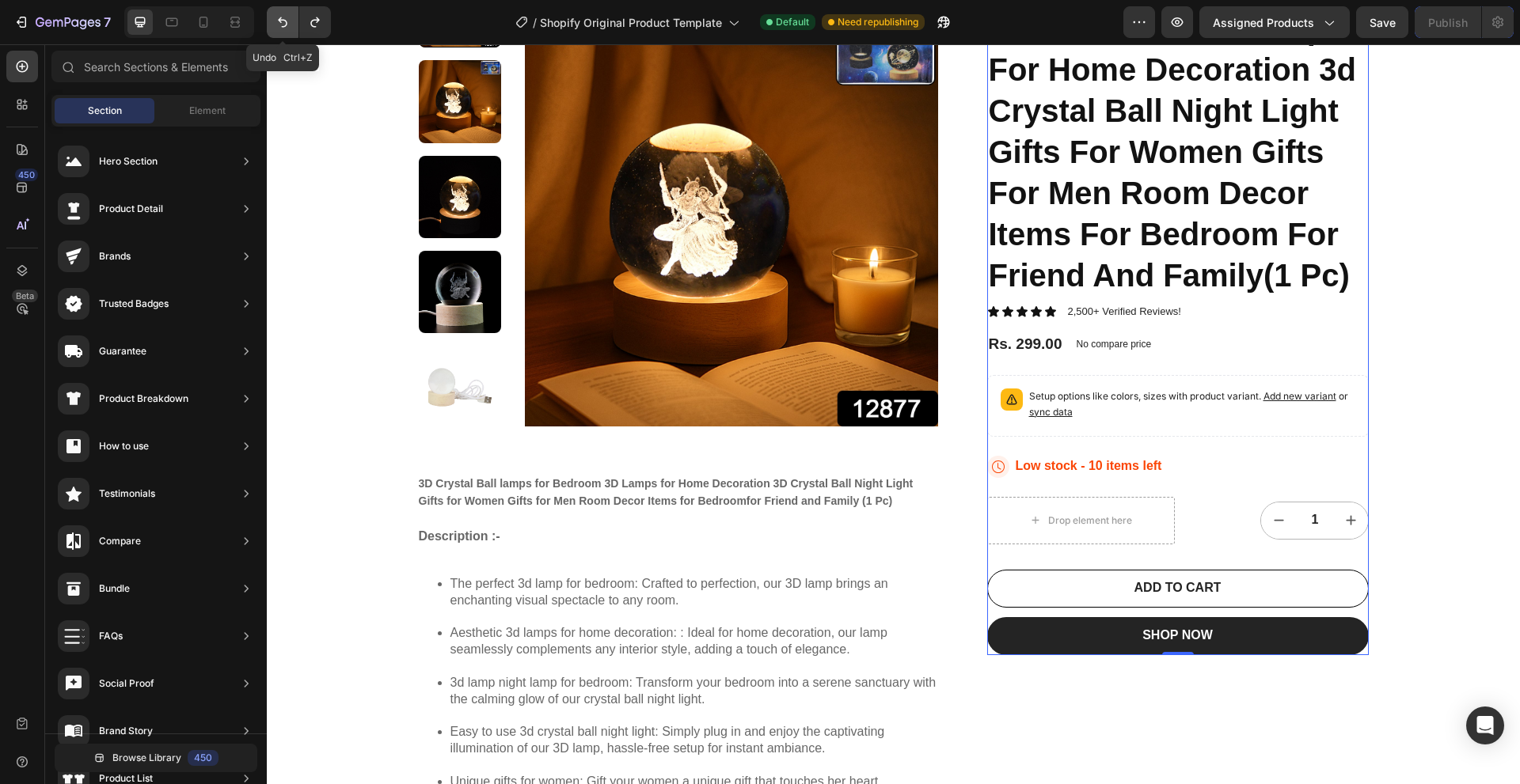
click at [284, 14] on button "Undo/Redo" at bounding box center [282, 22] width 31 height 31
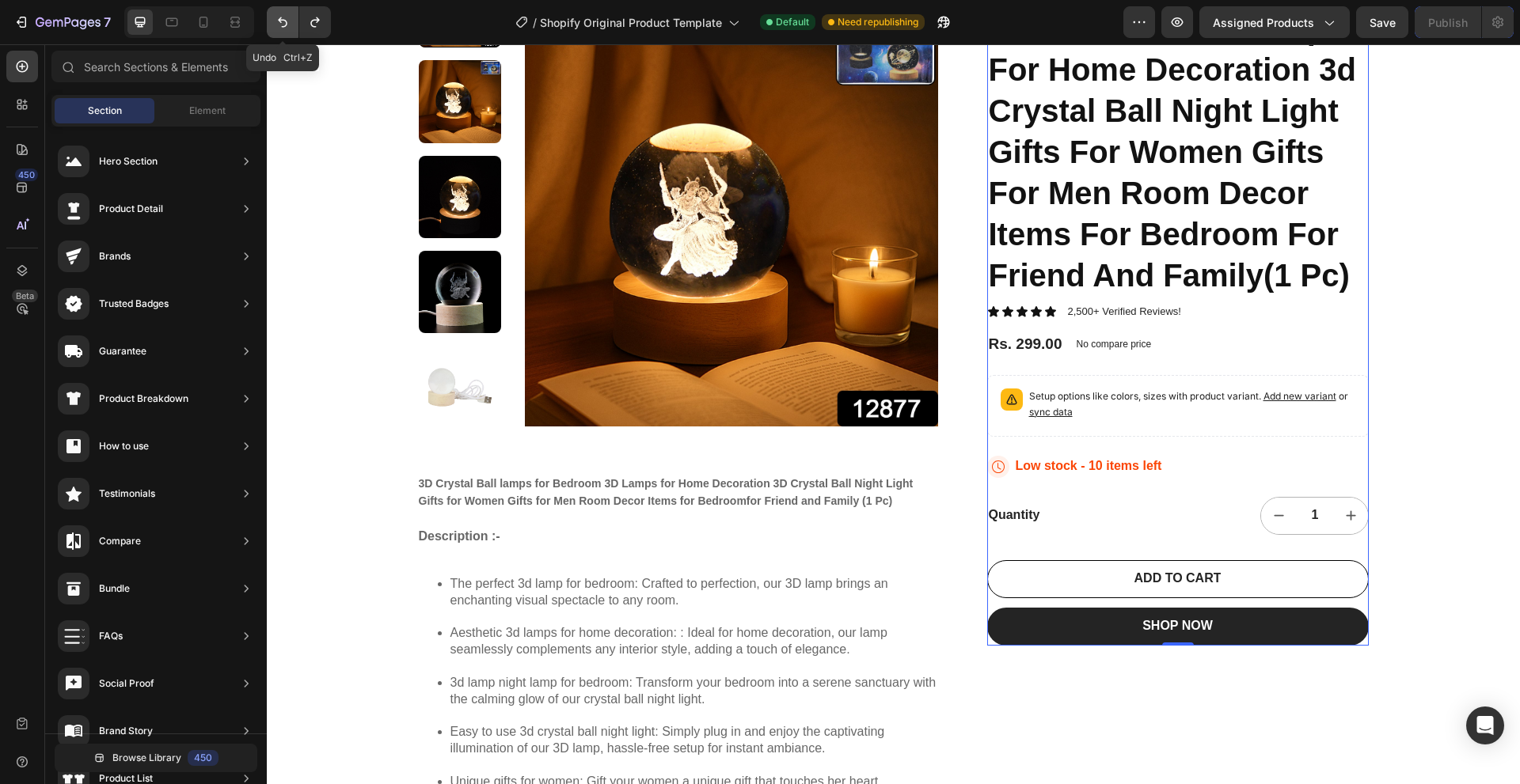
click at [279, 14] on button "Undo/Redo" at bounding box center [282, 22] width 31 height 31
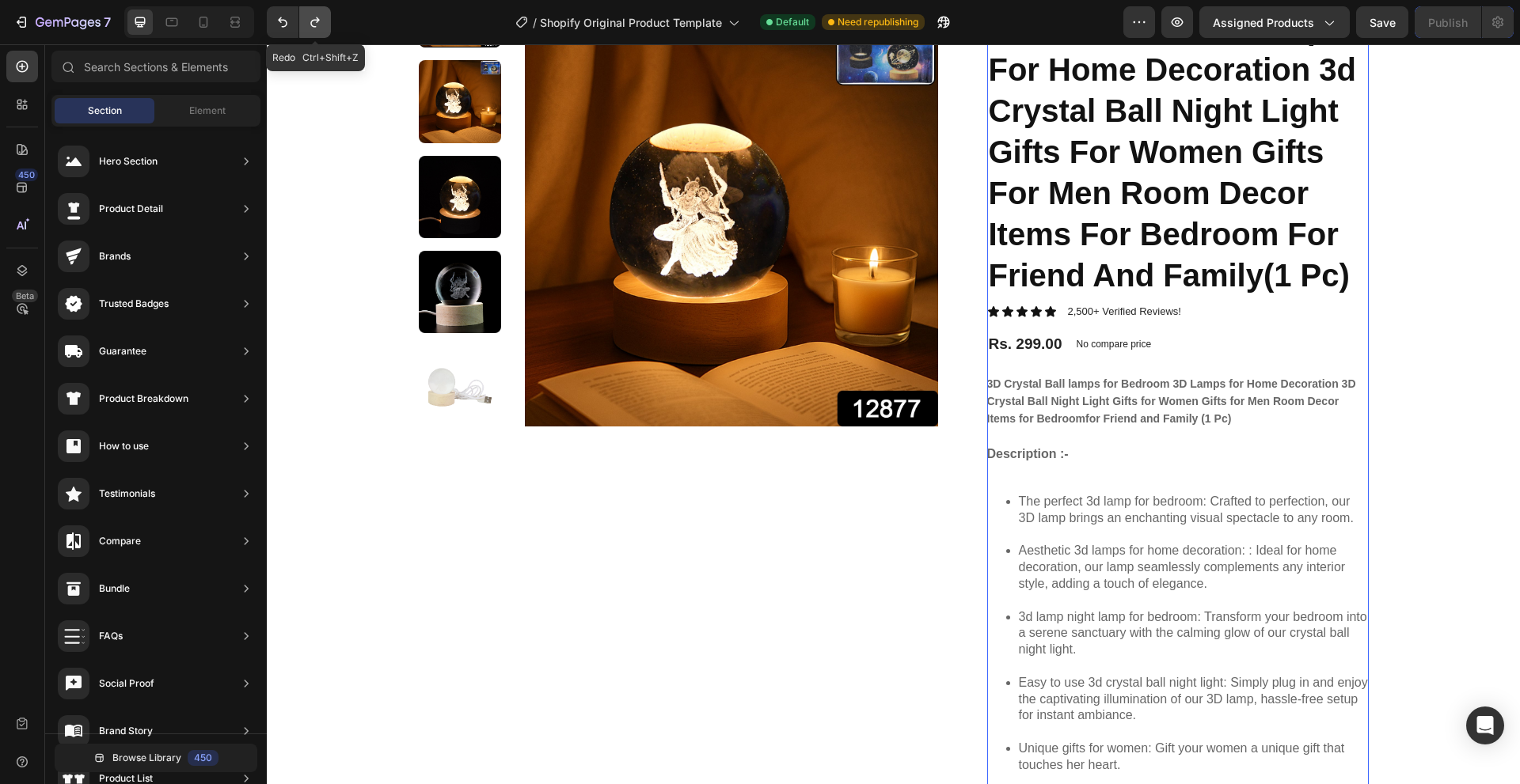
click at [318, 24] on icon "Undo/Redo" at bounding box center [315, 23] width 16 height 16
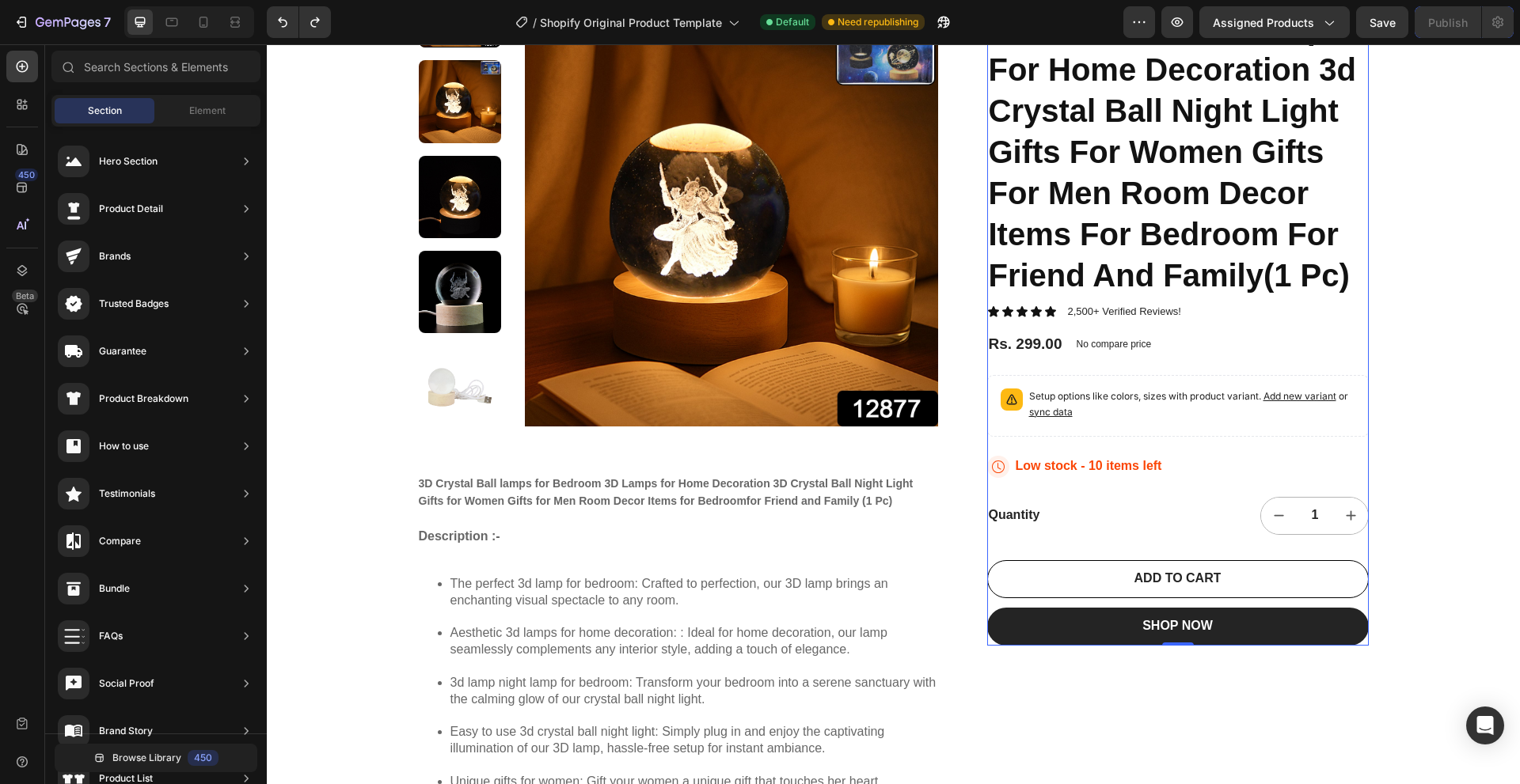
click at [1191, 536] on div "3d Crystal Ball Lamps For Bedroom 3d Lamps For Home Decoration 3d Crystal Ball …" at bounding box center [1177, 305] width 381 height 681
click at [1321, 537] on div "3d Crystal Ball Lamps For Bedroom 3d Lamps For Home Decoration 3d Crystal Ball …" at bounding box center [1177, 305] width 381 height 681
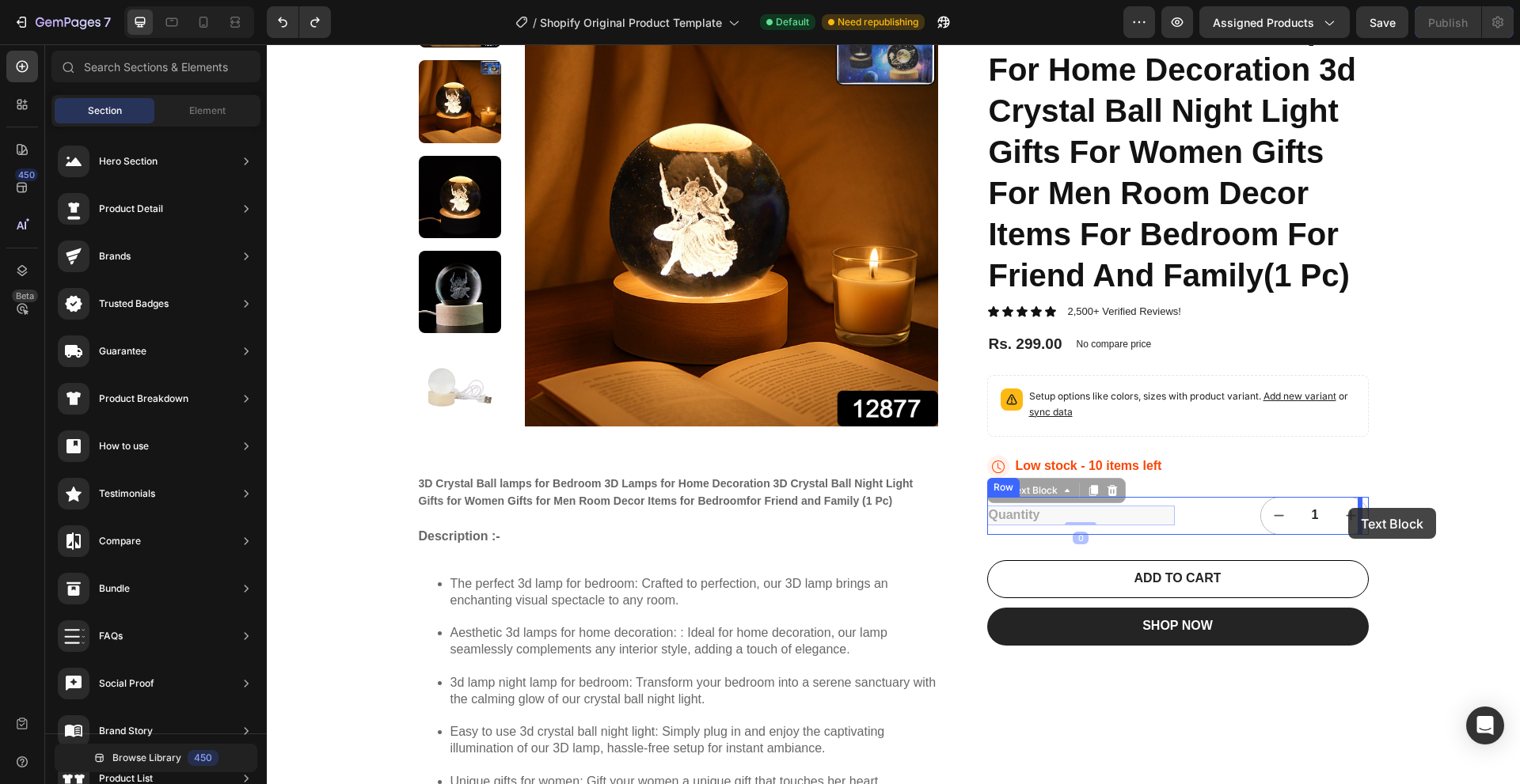
drag, startPoint x: 1000, startPoint y: 514, endPoint x: 1348, endPoint y: 508, distance: 348.1
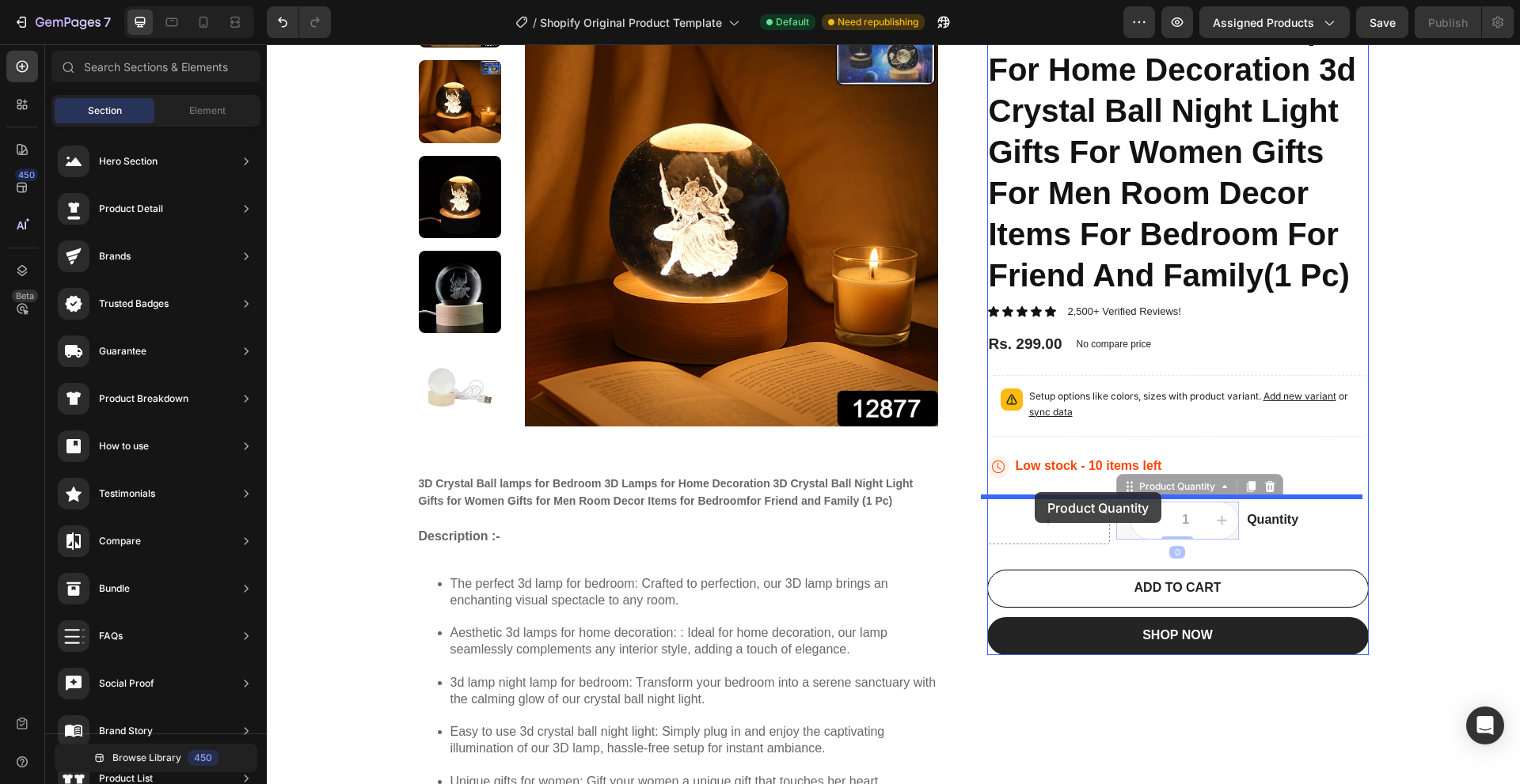
drag, startPoint x: 1123, startPoint y: 480, endPoint x: 1035, endPoint y: 492, distance: 88.8
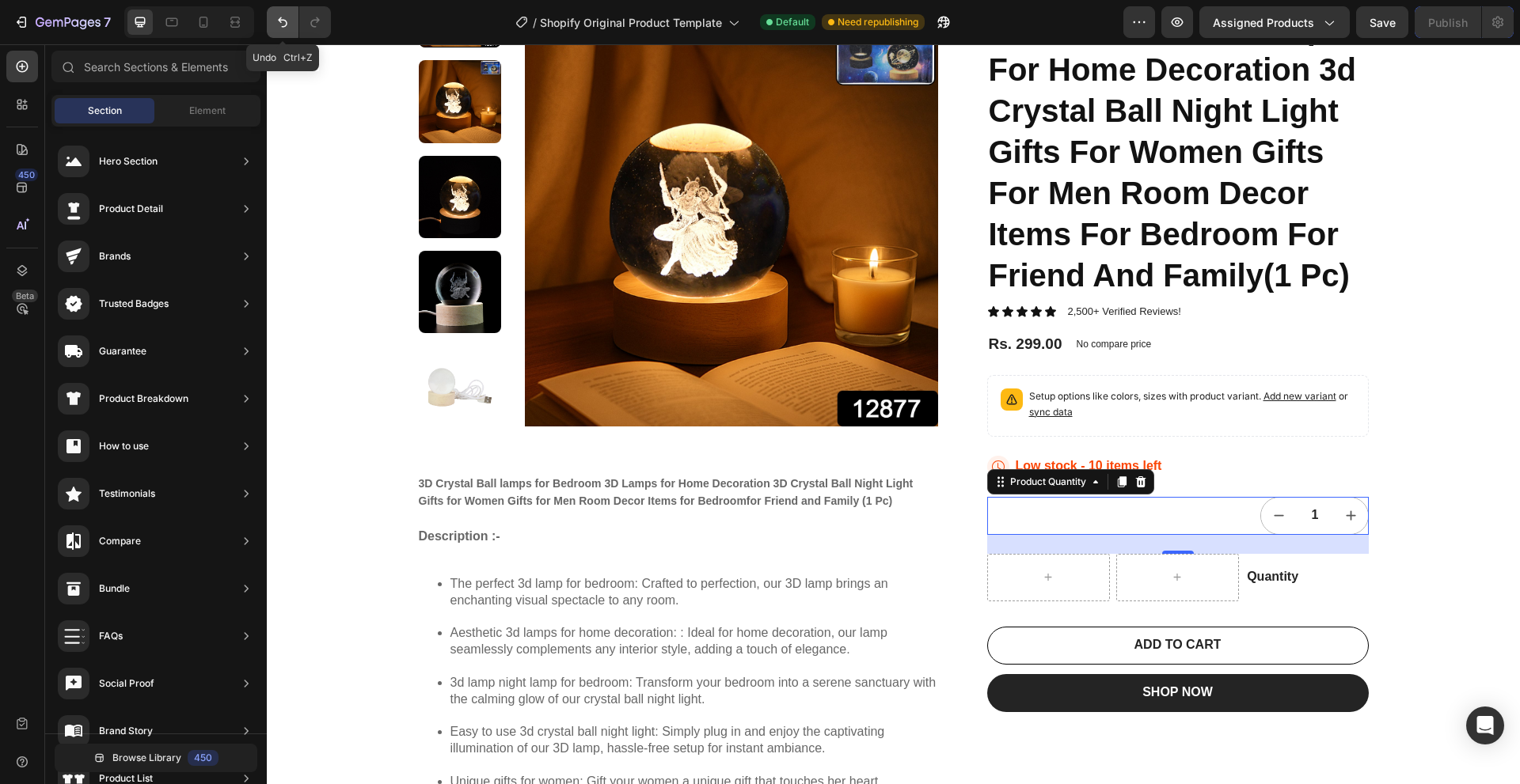
click at [290, 24] on icon "Undo/Redo" at bounding box center [283, 23] width 16 height 16
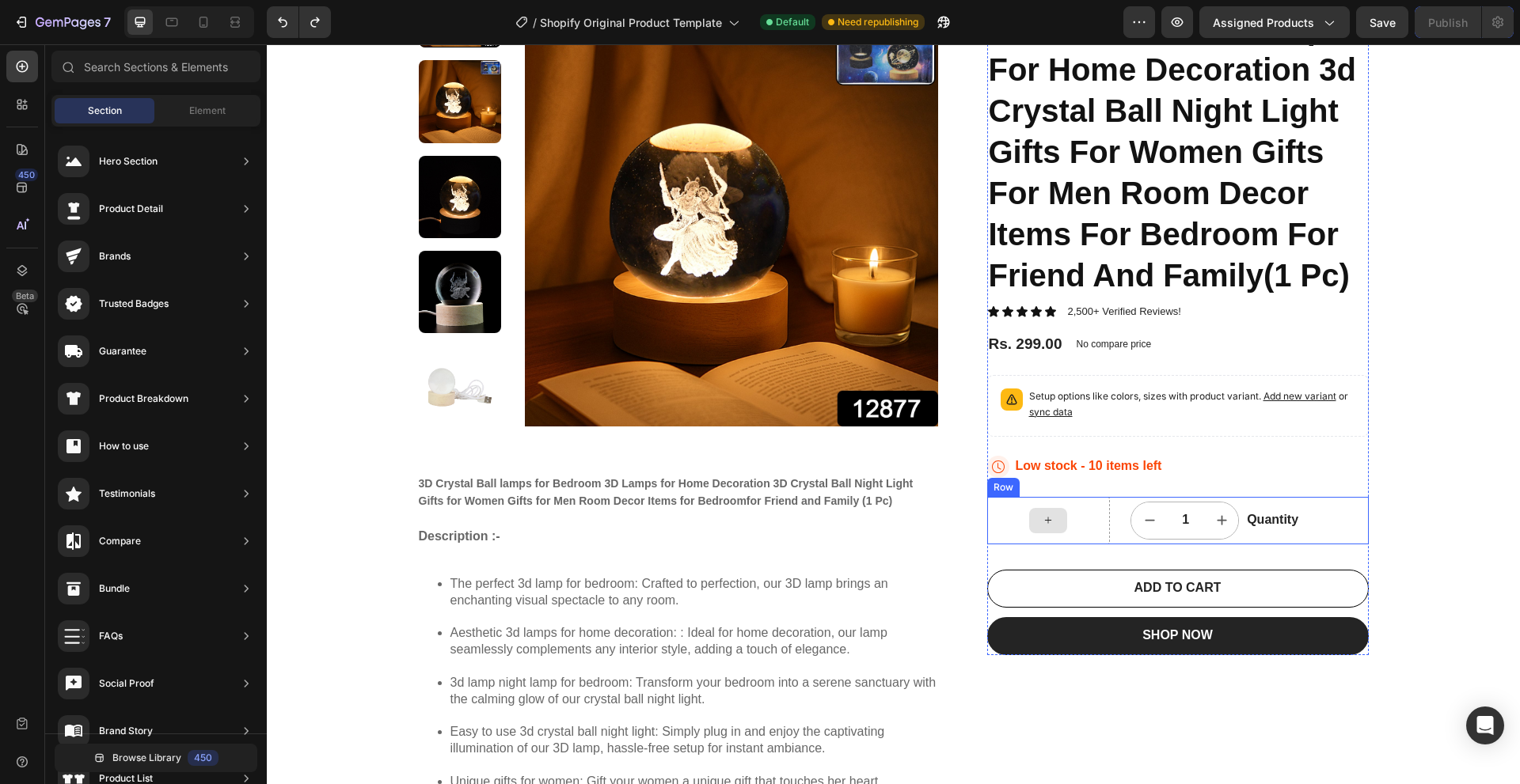
click at [1002, 510] on div at bounding box center [1049, 521] width 123 height 48
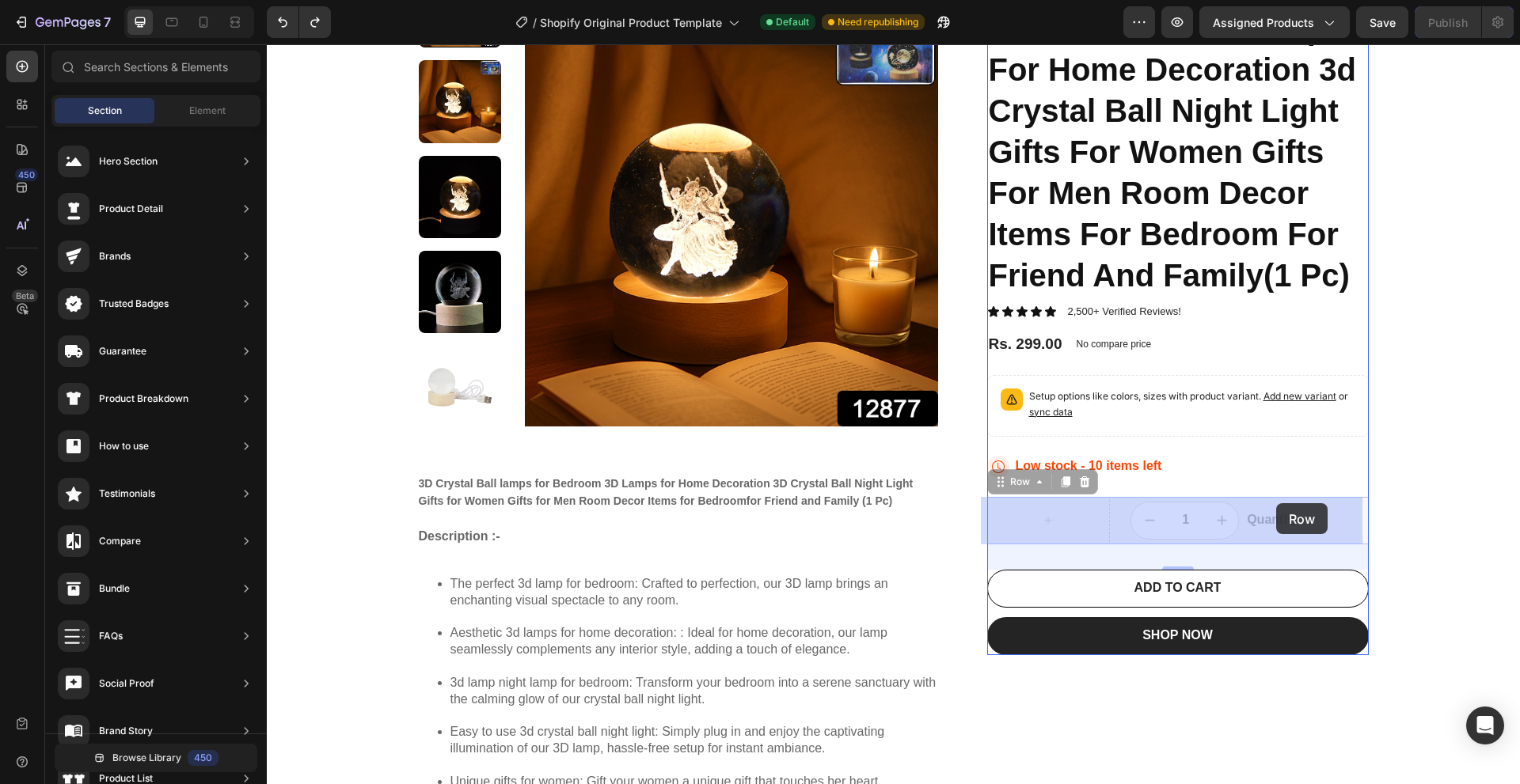
drag, startPoint x: 995, startPoint y: 483, endPoint x: 1276, endPoint y: 504, distance: 281.8
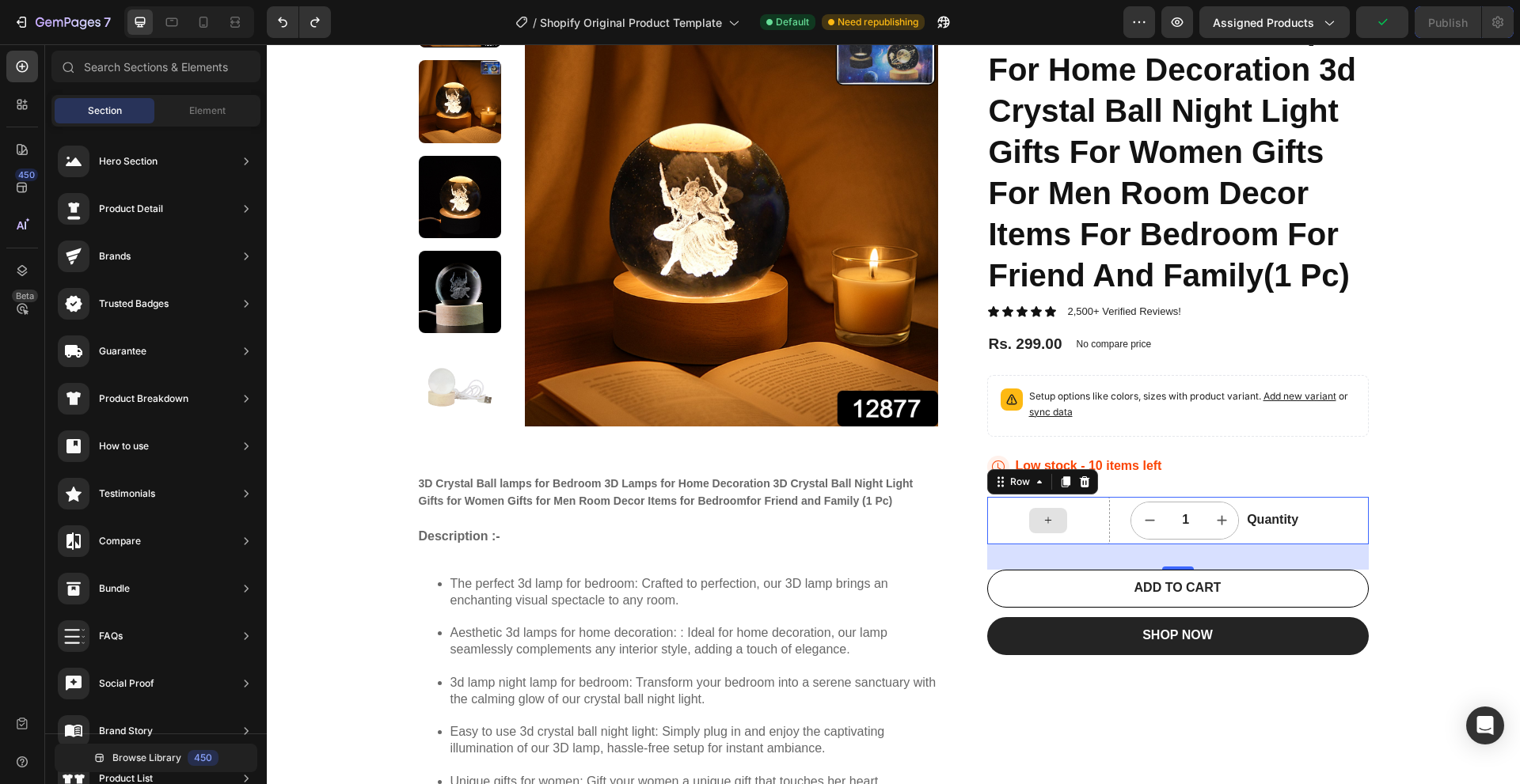
click at [1045, 521] on icon at bounding box center [1048, 520] width 13 height 14
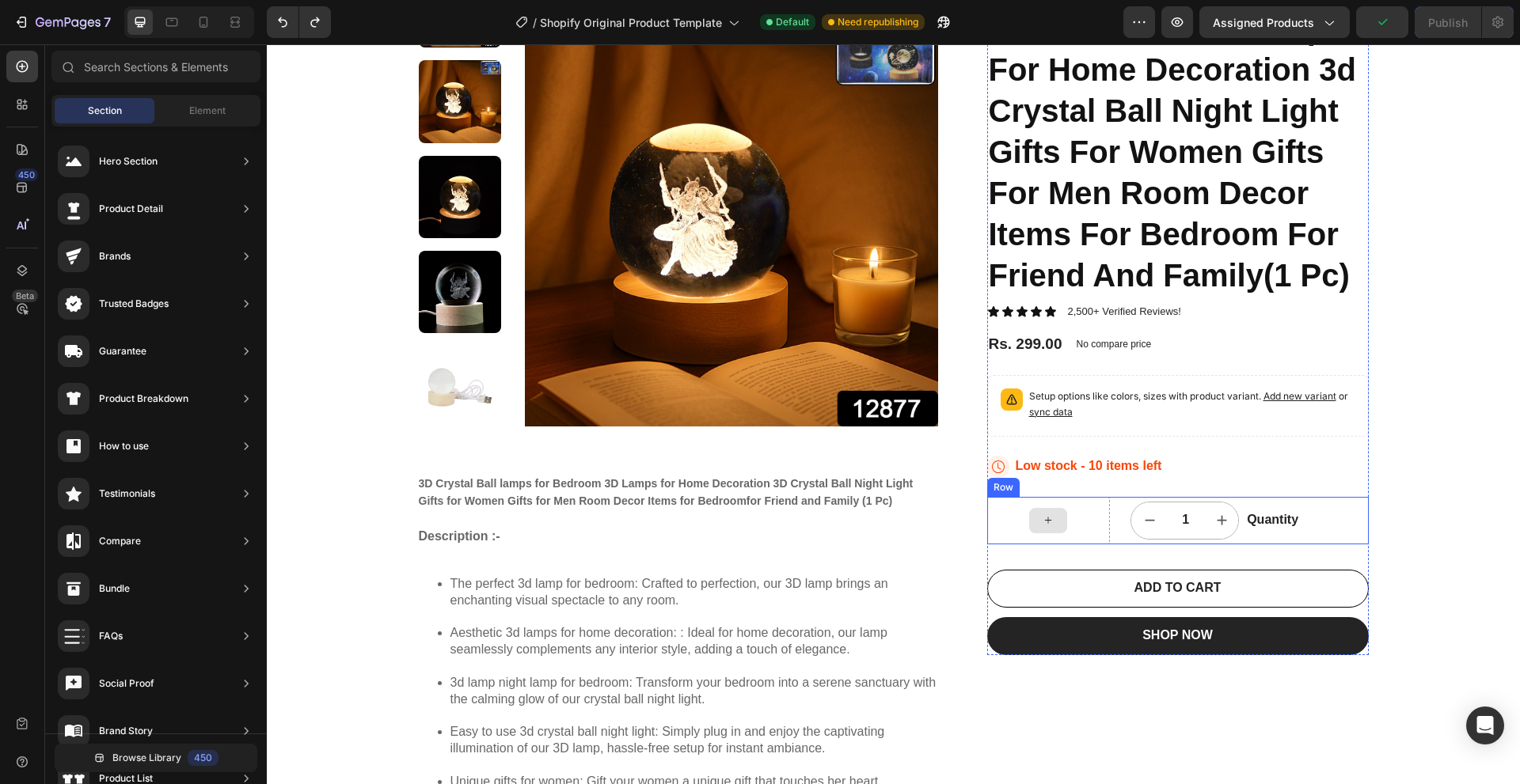
click at [1032, 515] on div at bounding box center [1048, 520] width 38 height 25
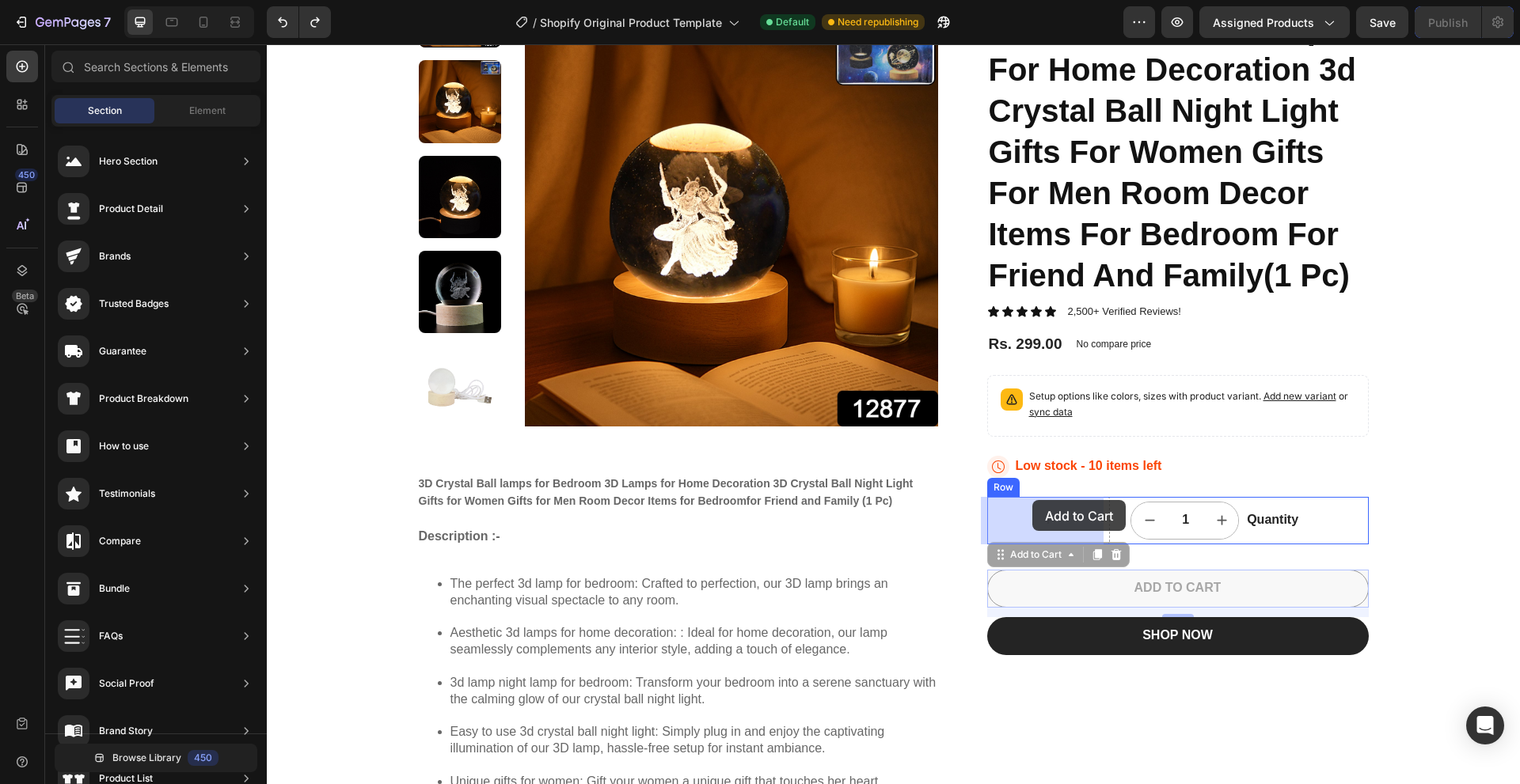
drag, startPoint x: 1094, startPoint y: 593, endPoint x: 1032, endPoint y: 506, distance: 106.8
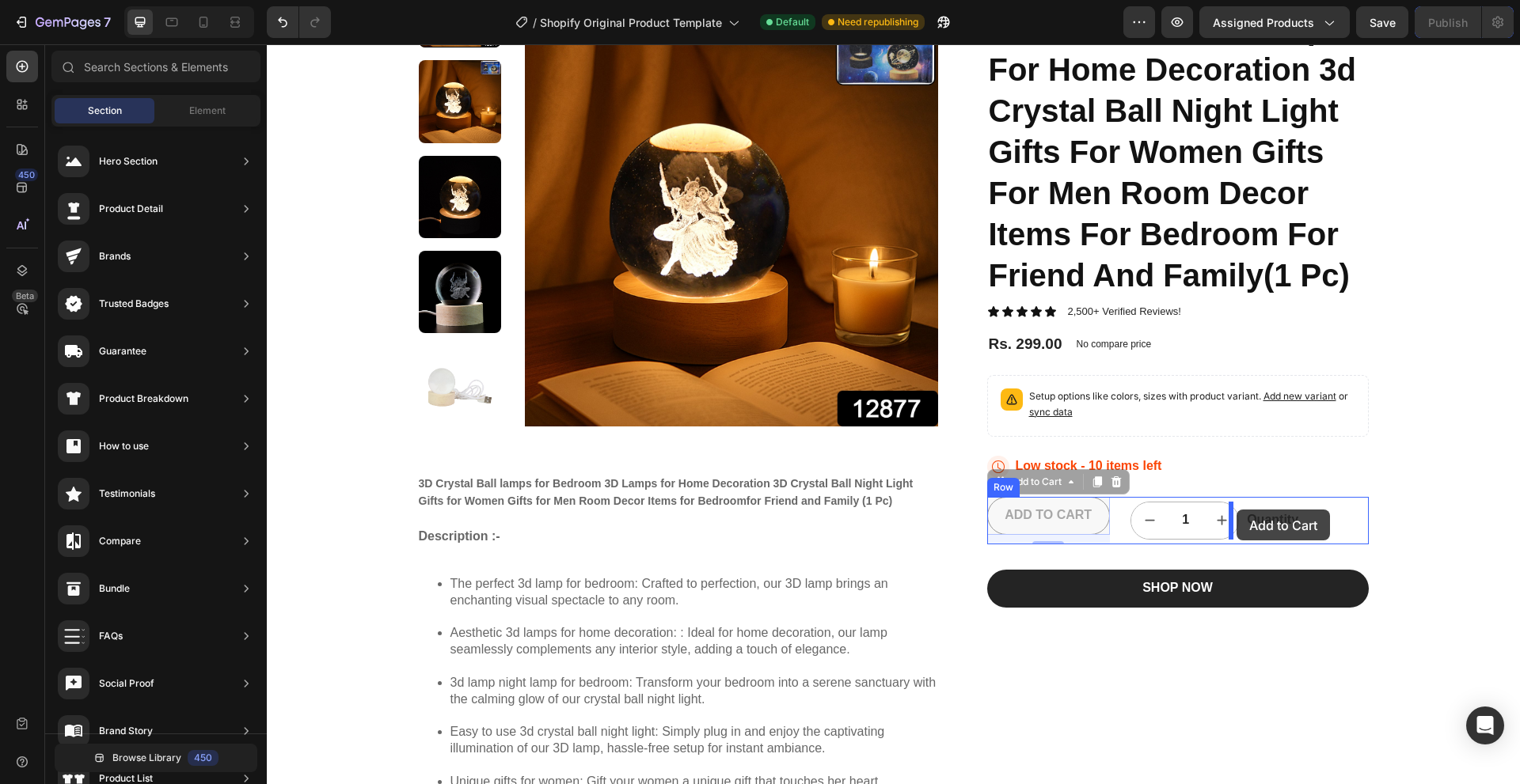
drag, startPoint x: 986, startPoint y: 483, endPoint x: 1236, endPoint y: 509, distance: 251.3
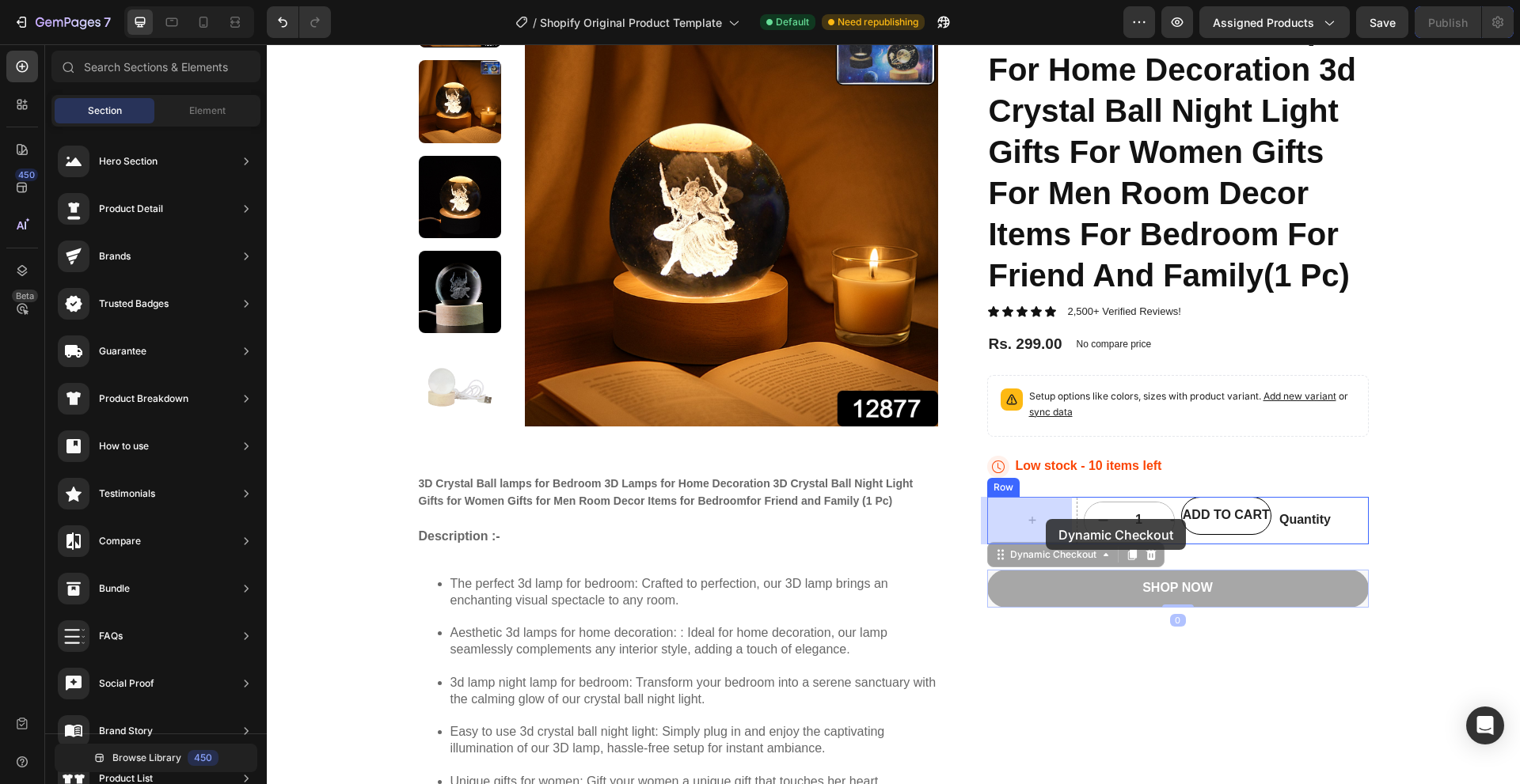
drag, startPoint x: 1113, startPoint y: 586, endPoint x: 1062, endPoint y: 524, distance: 80.3
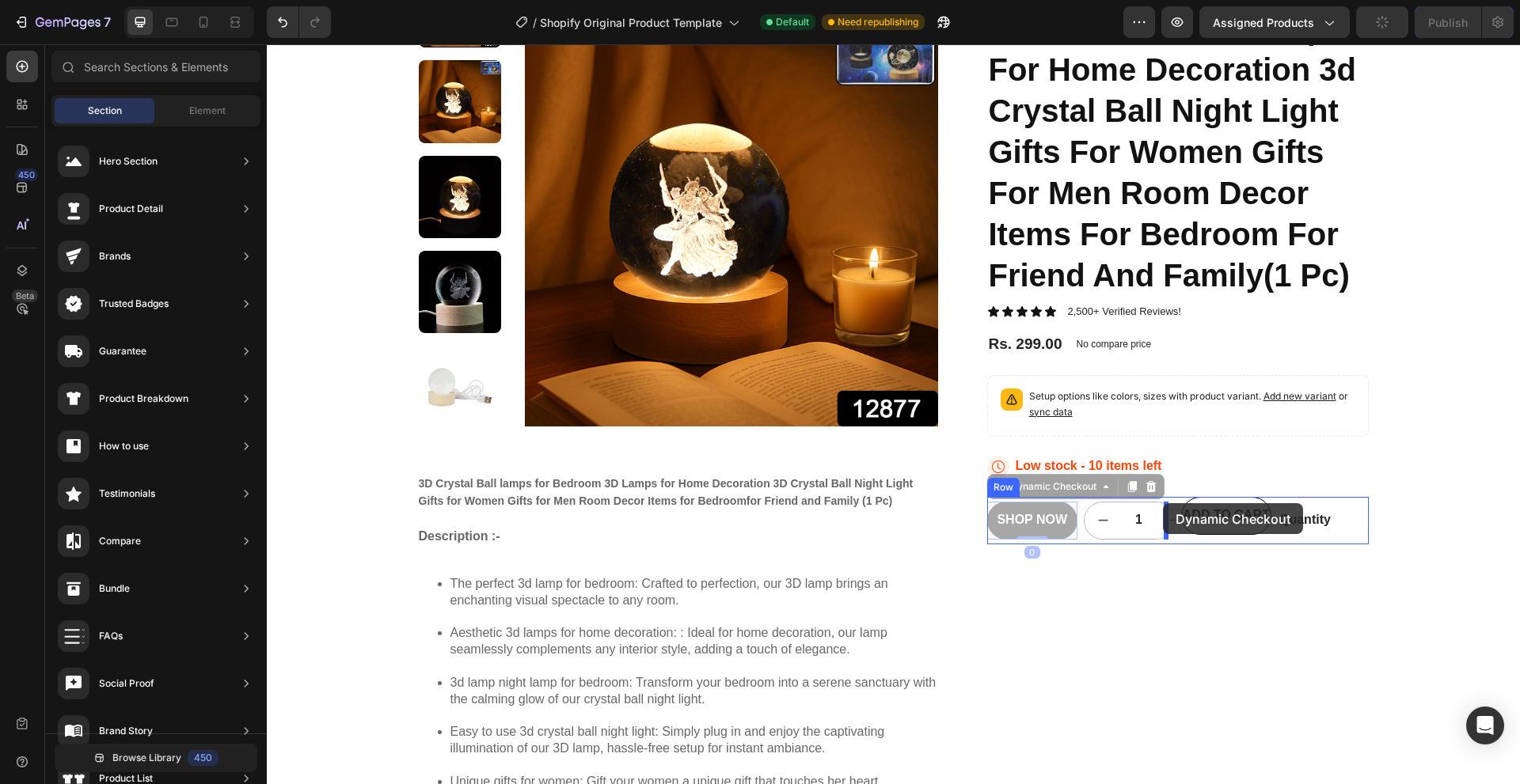
drag, startPoint x: 1002, startPoint y: 494, endPoint x: 1163, endPoint y: 504, distance: 161.3
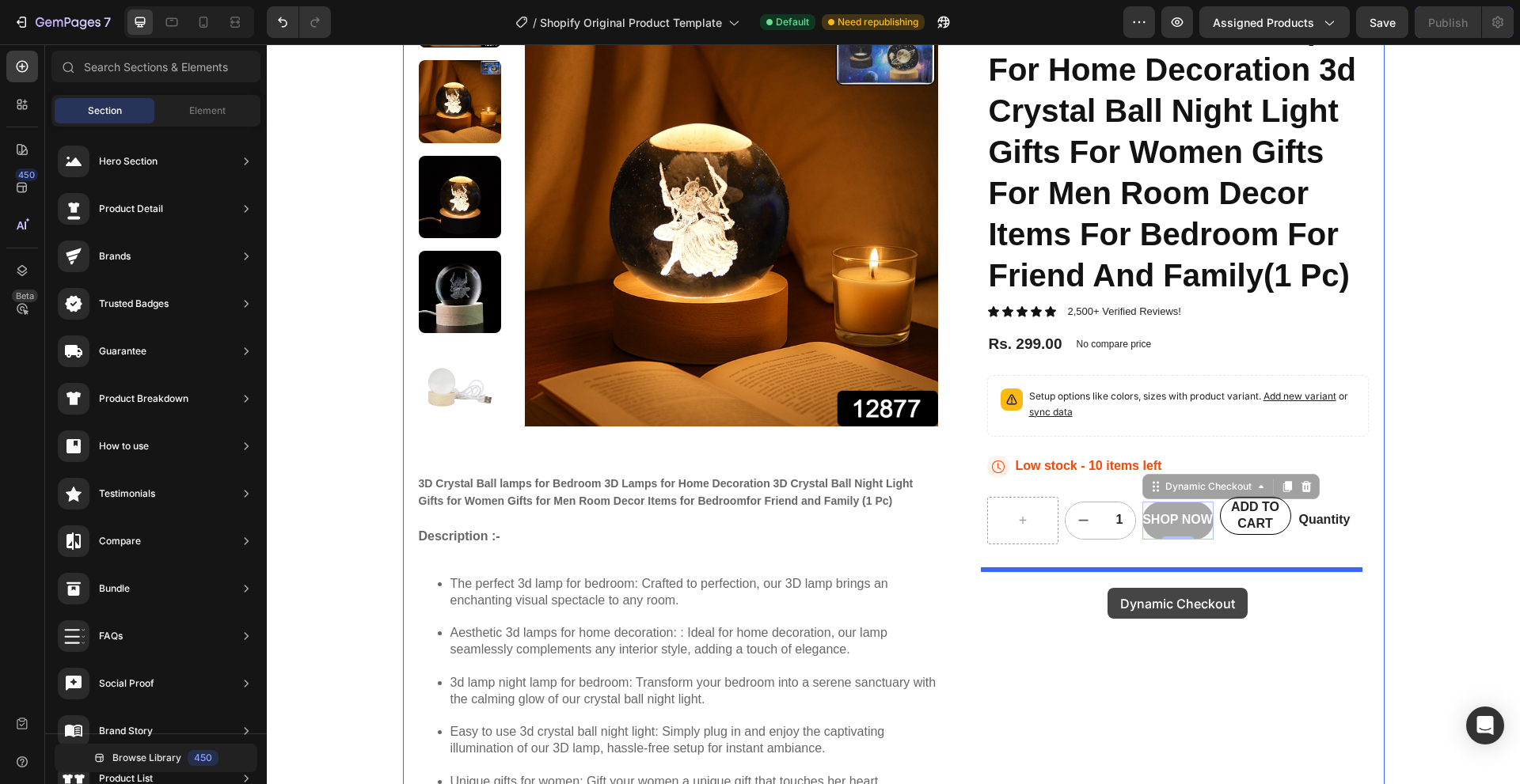
drag, startPoint x: 1148, startPoint y: 487, endPoint x: 1107, endPoint y: 564, distance: 87.2
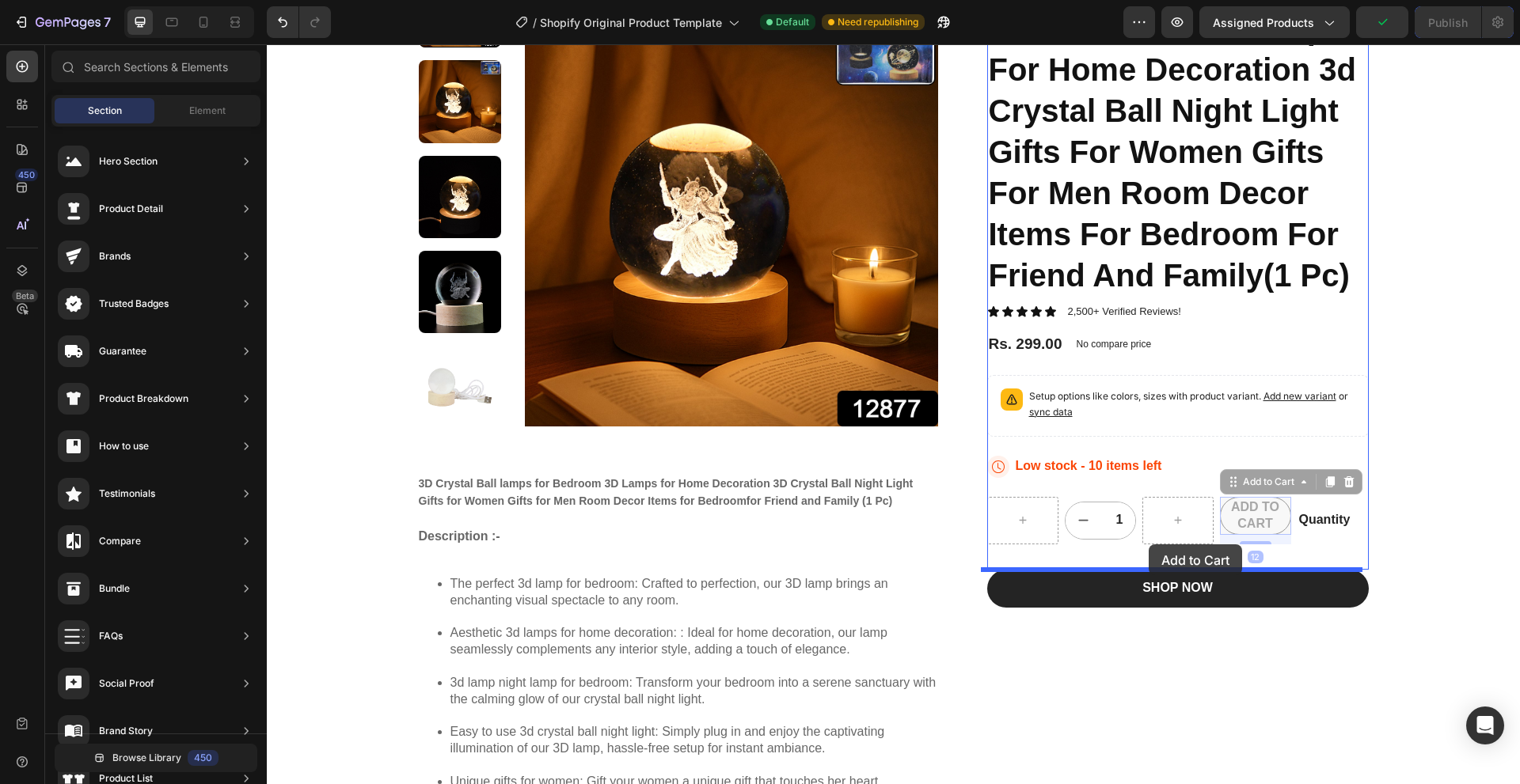
drag, startPoint x: 1219, startPoint y: 490, endPoint x: 1148, endPoint y: 545, distance: 89.8
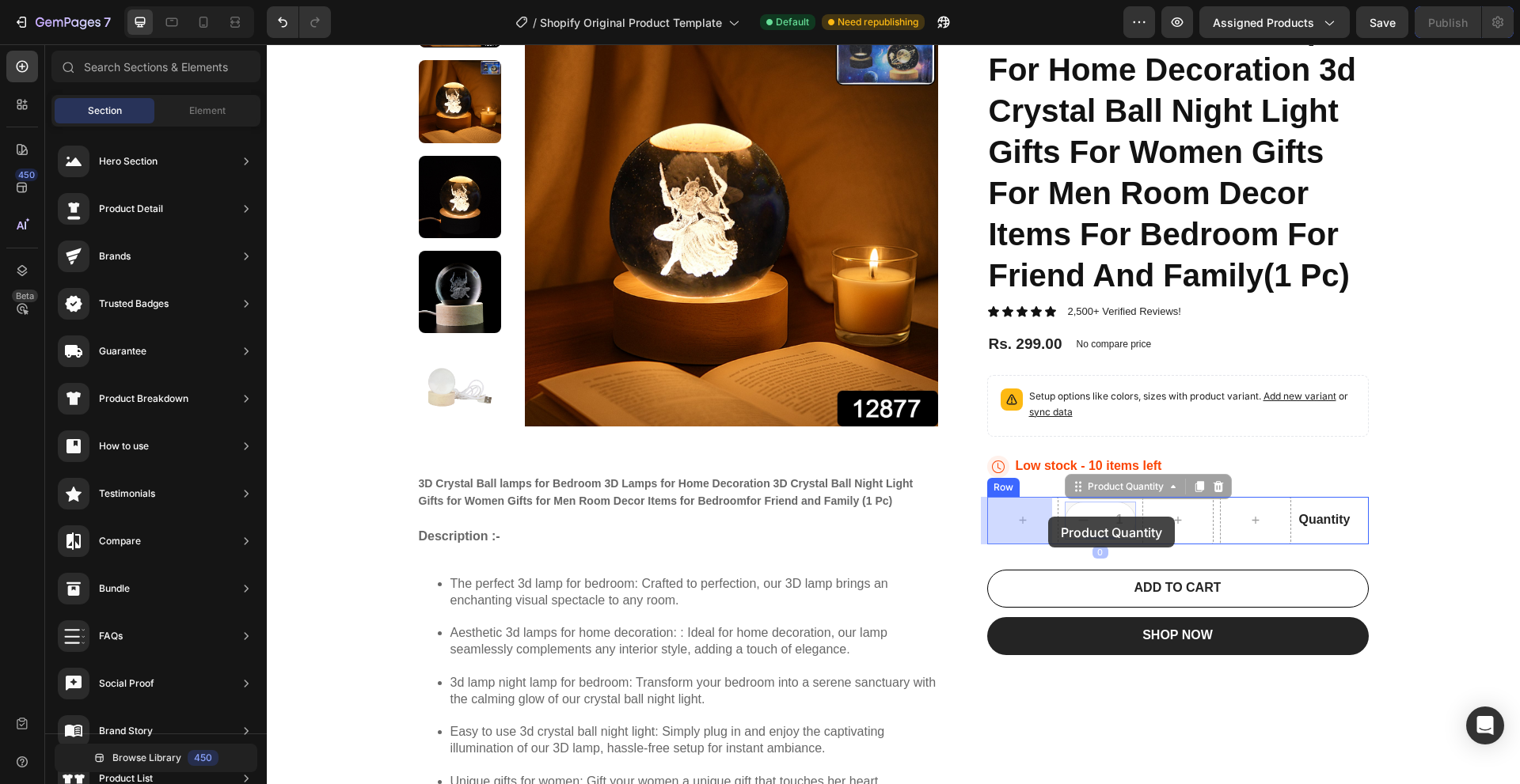
drag, startPoint x: 1087, startPoint y: 488, endPoint x: 1048, endPoint y: 516, distance: 48.0
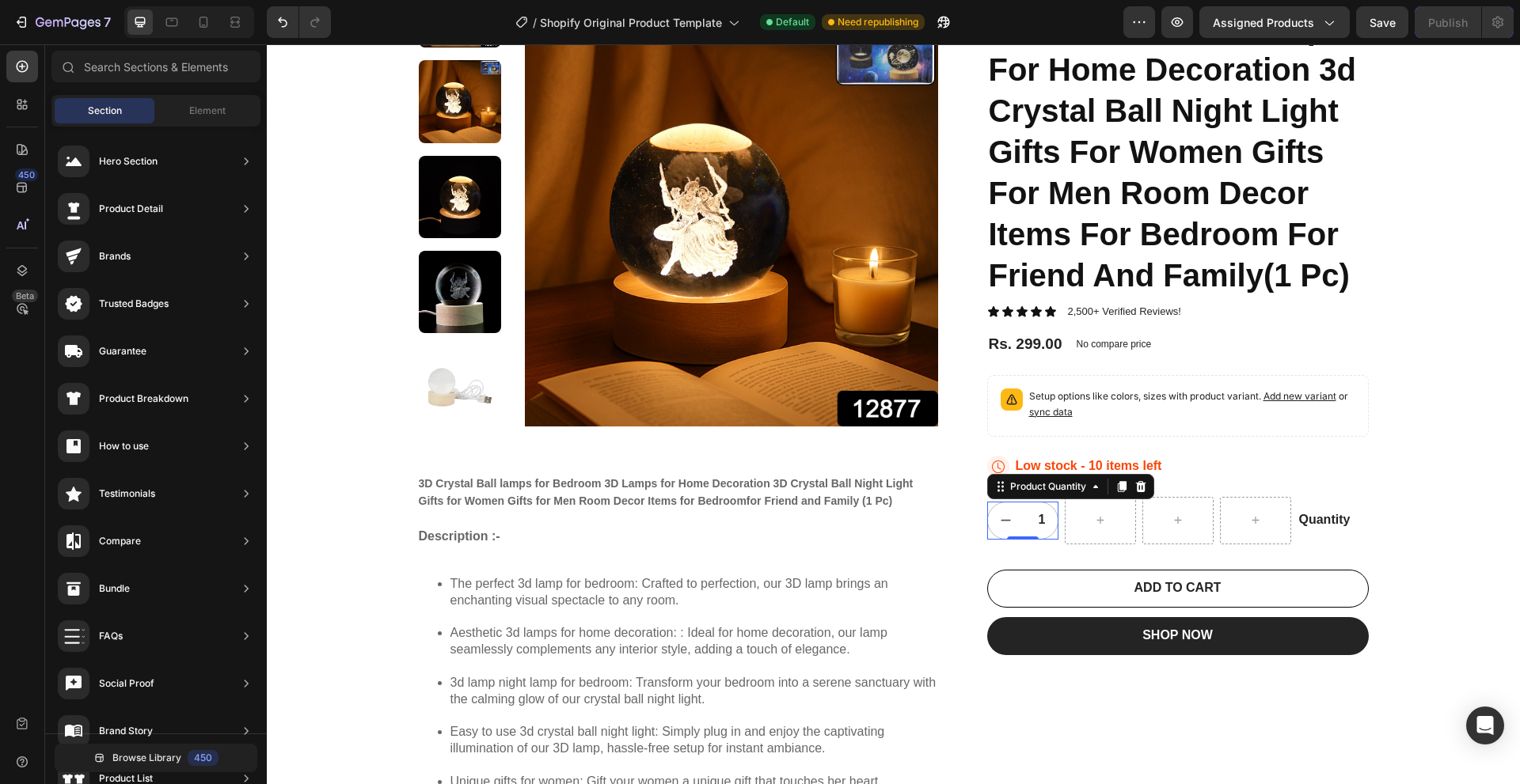
click at [1051, 516] on div "1" at bounding box center [1023, 521] width 71 height 38
click at [1109, 531] on div at bounding box center [1099, 520] width 38 height 25
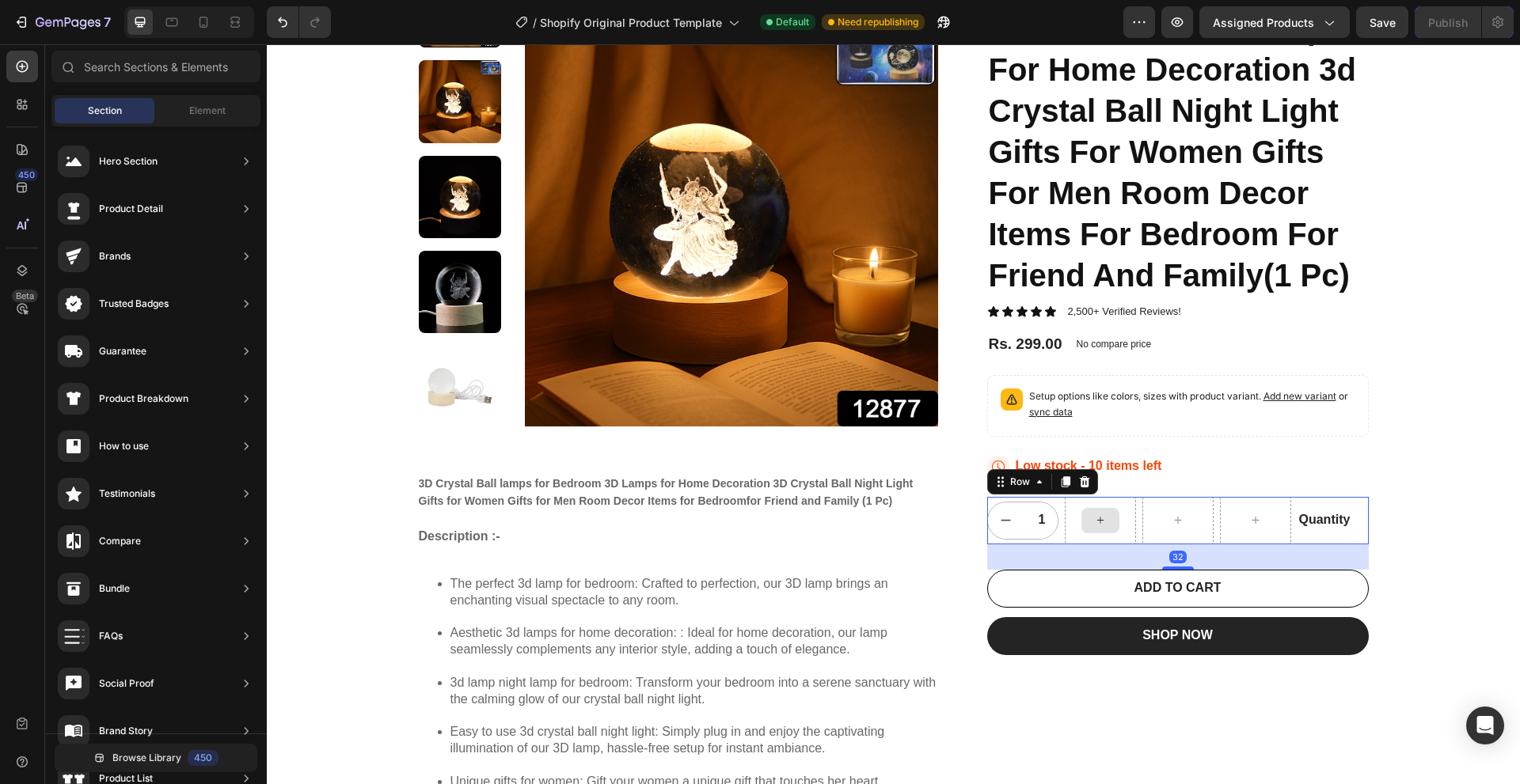
click at [1125, 510] on div at bounding box center [1100, 521] width 71 height 48
click at [1084, 486] on div at bounding box center [1085, 482] width 19 height 19
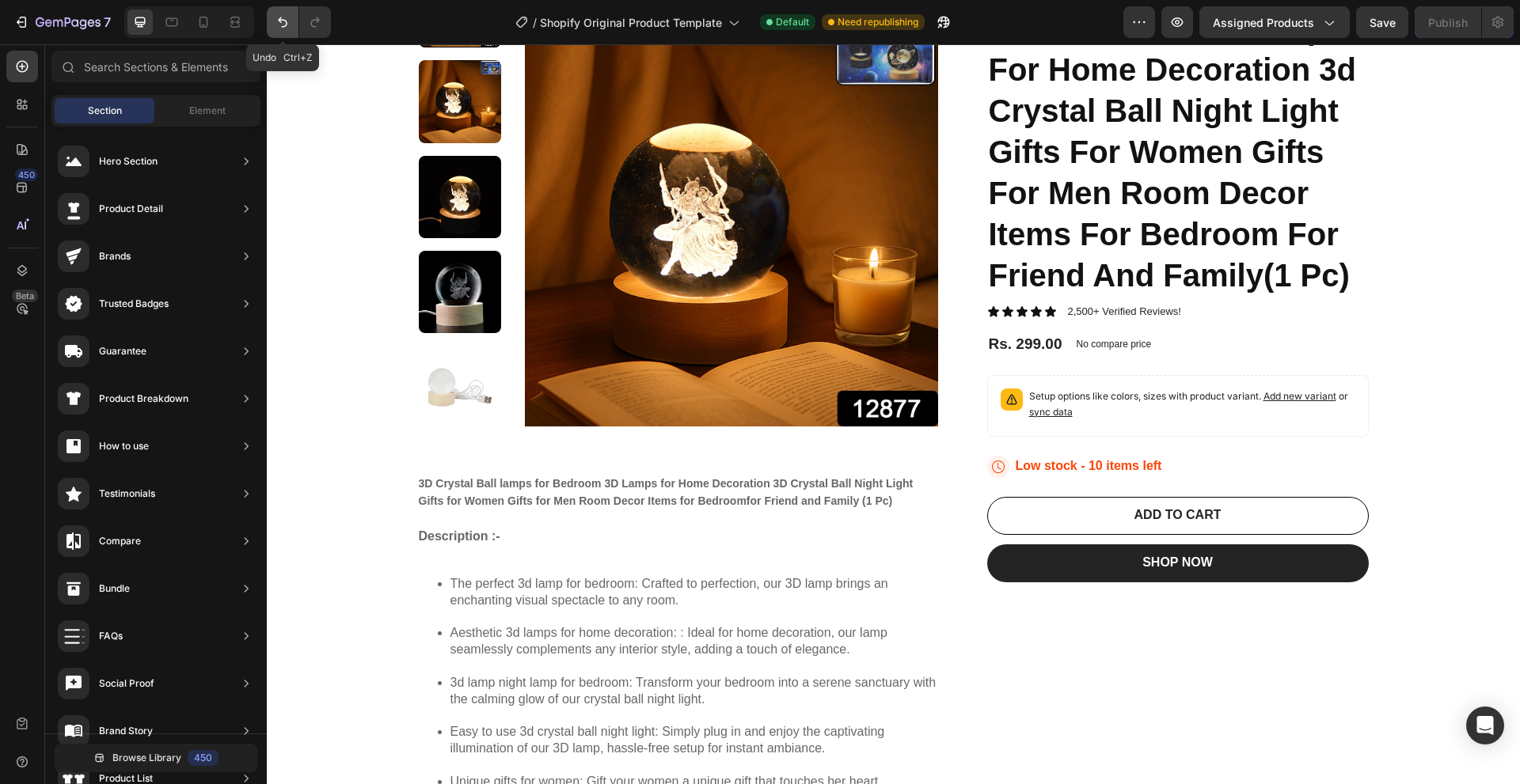
click at [287, 34] on button "Undo/Redo" at bounding box center [282, 22] width 31 height 31
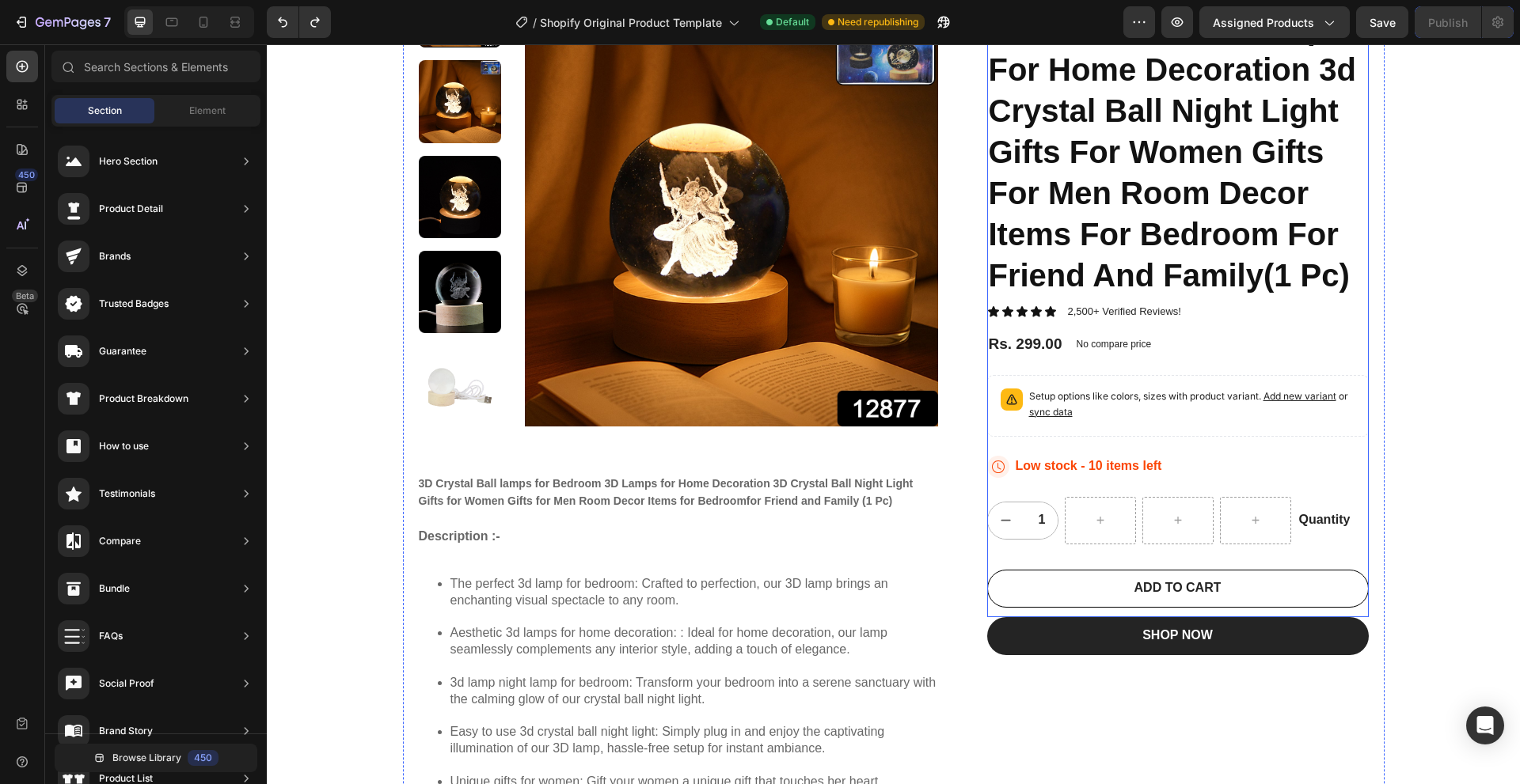
click at [1311, 522] on div "Quantity" at bounding box center [1333, 520] width 71 height 20
click at [1420, 489] on icon at bounding box center [1422, 496] width 13 height 13
click at [1049, 527] on input "1" at bounding box center [1042, 521] width 35 height 36
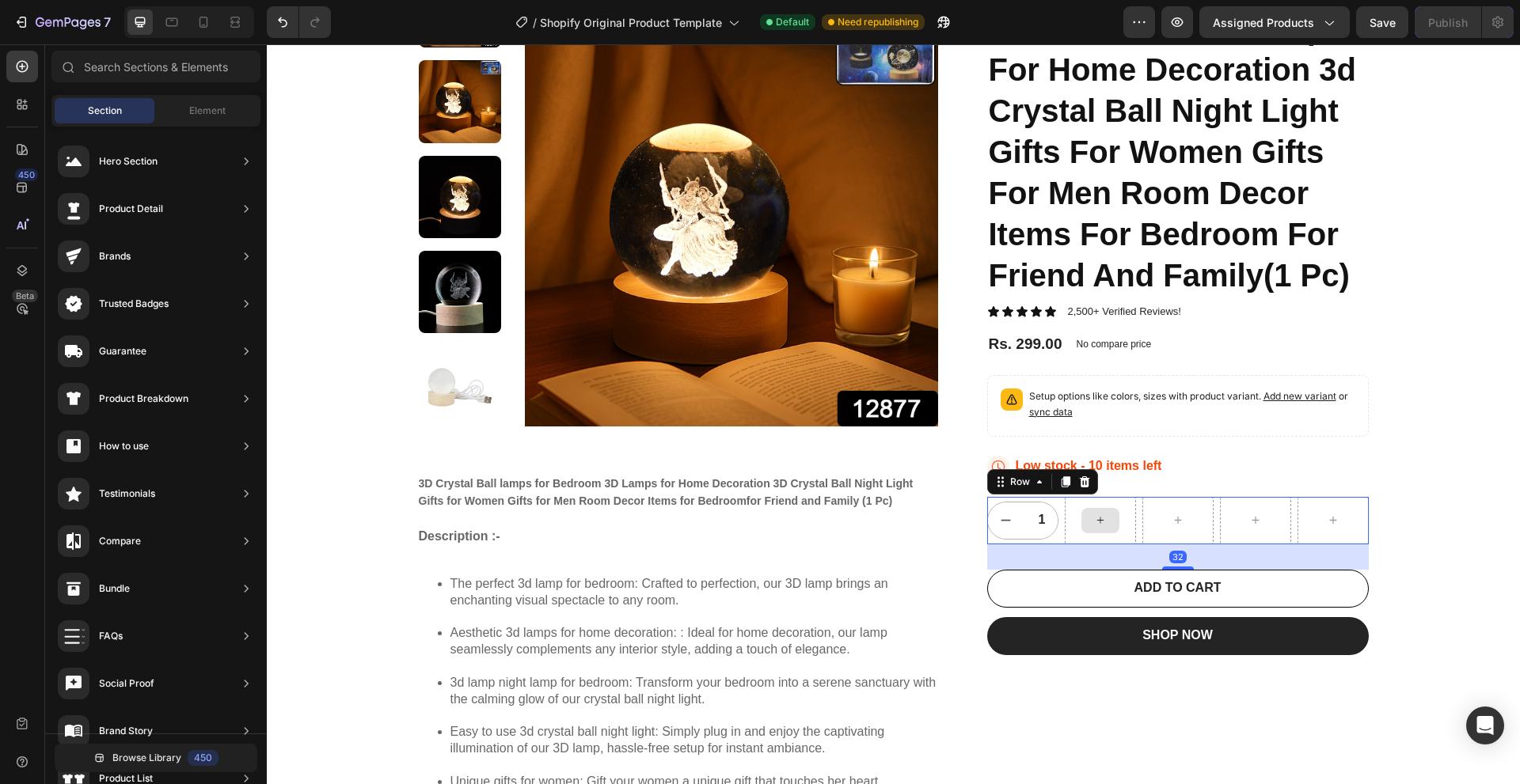
drag, startPoint x: 1061, startPoint y: 541, endPoint x: 1074, endPoint y: 541, distance: 13.0
click at [1065, 541] on div at bounding box center [1100, 521] width 71 height 48
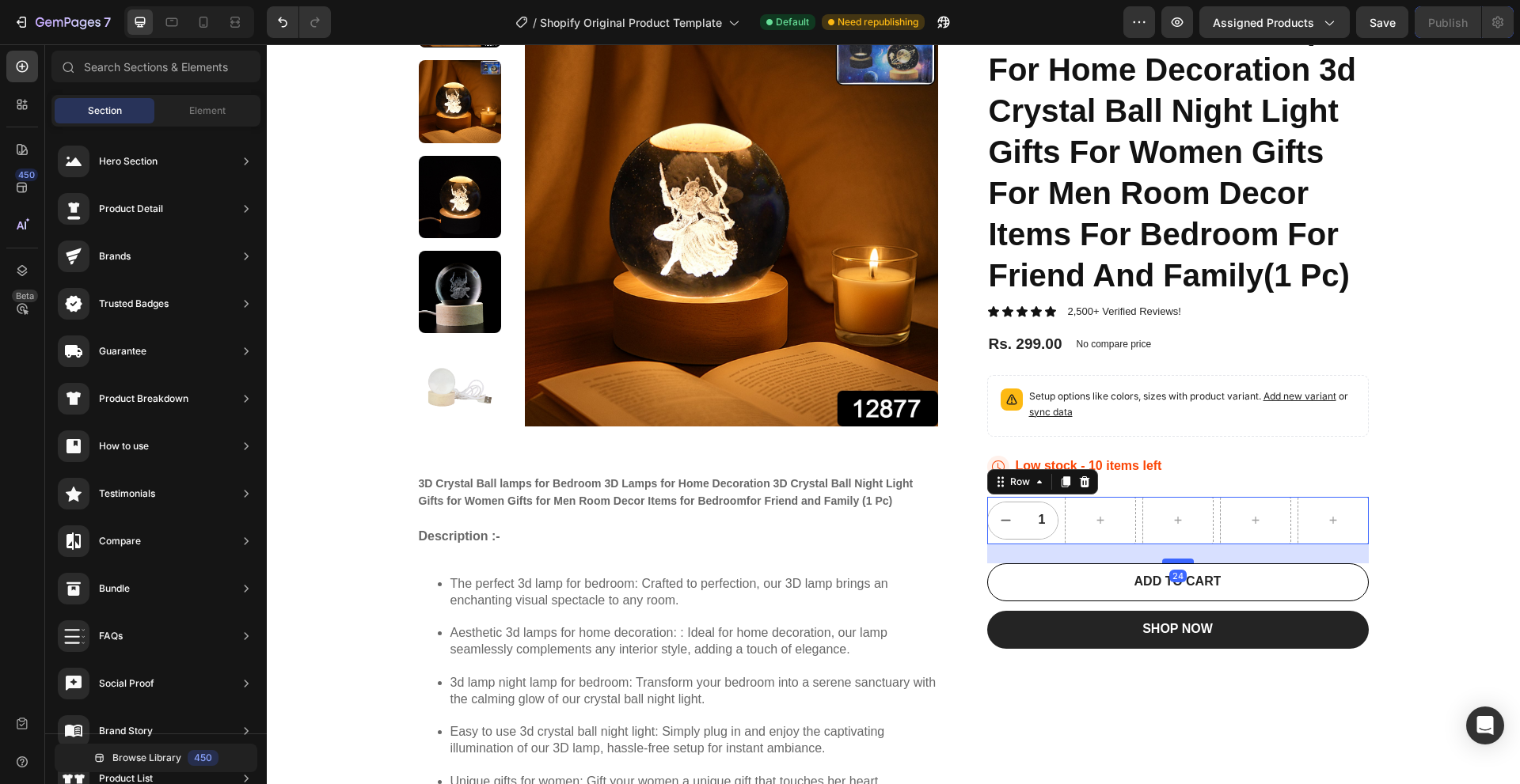
click at [1177, 560] on div at bounding box center [1177, 561] width 31 height 5
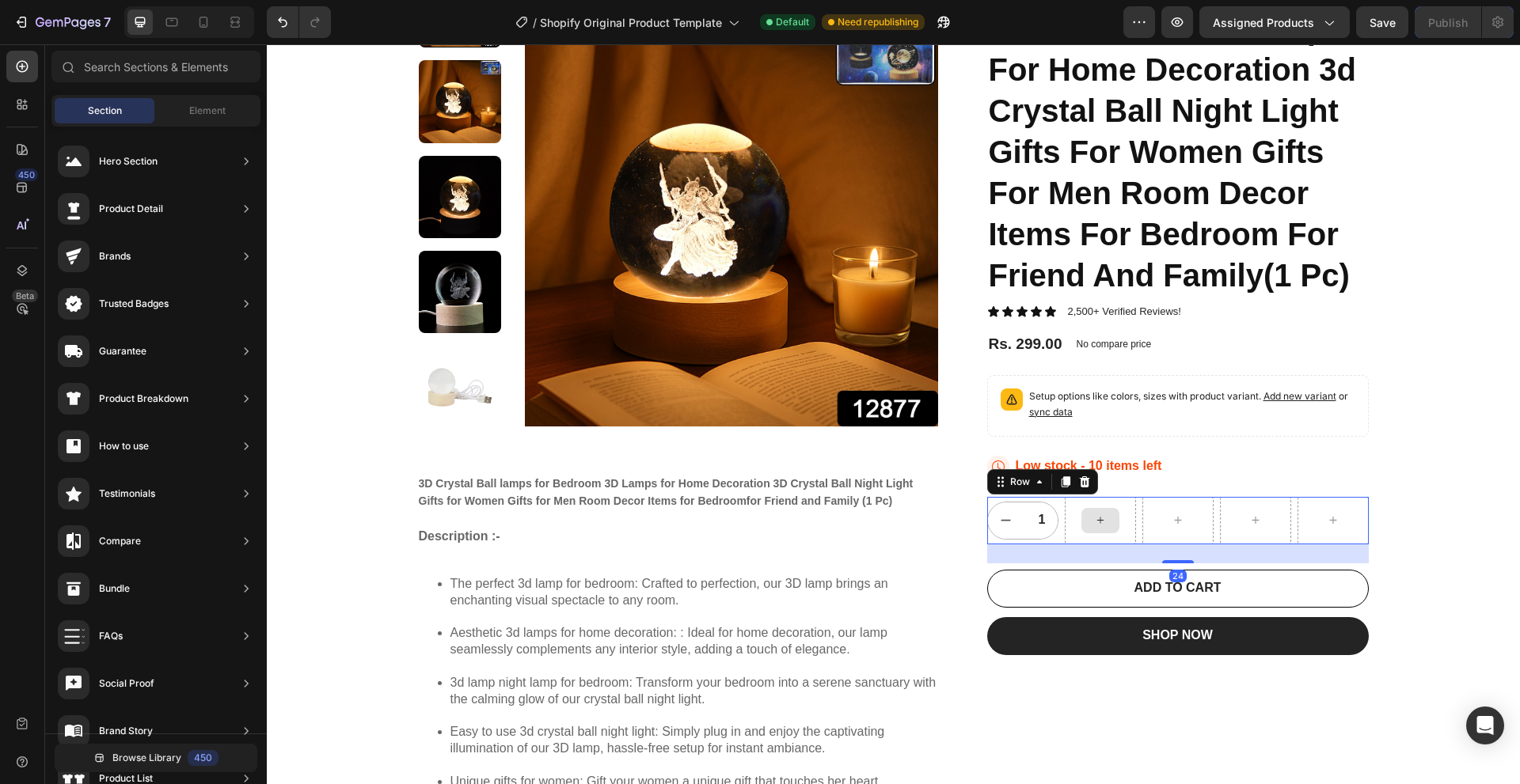
click at [1055, 523] on div "1 Product Quantity Row 24" at bounding box center [1177, 521] width 381 height 48
click at [1046, 541] on div "1 Product Quantity" at bounding box center [1023, 521] width 71 height 48
click at [1046, 528] on input "1" at bounding box center [1042, 521] width 35 height 36
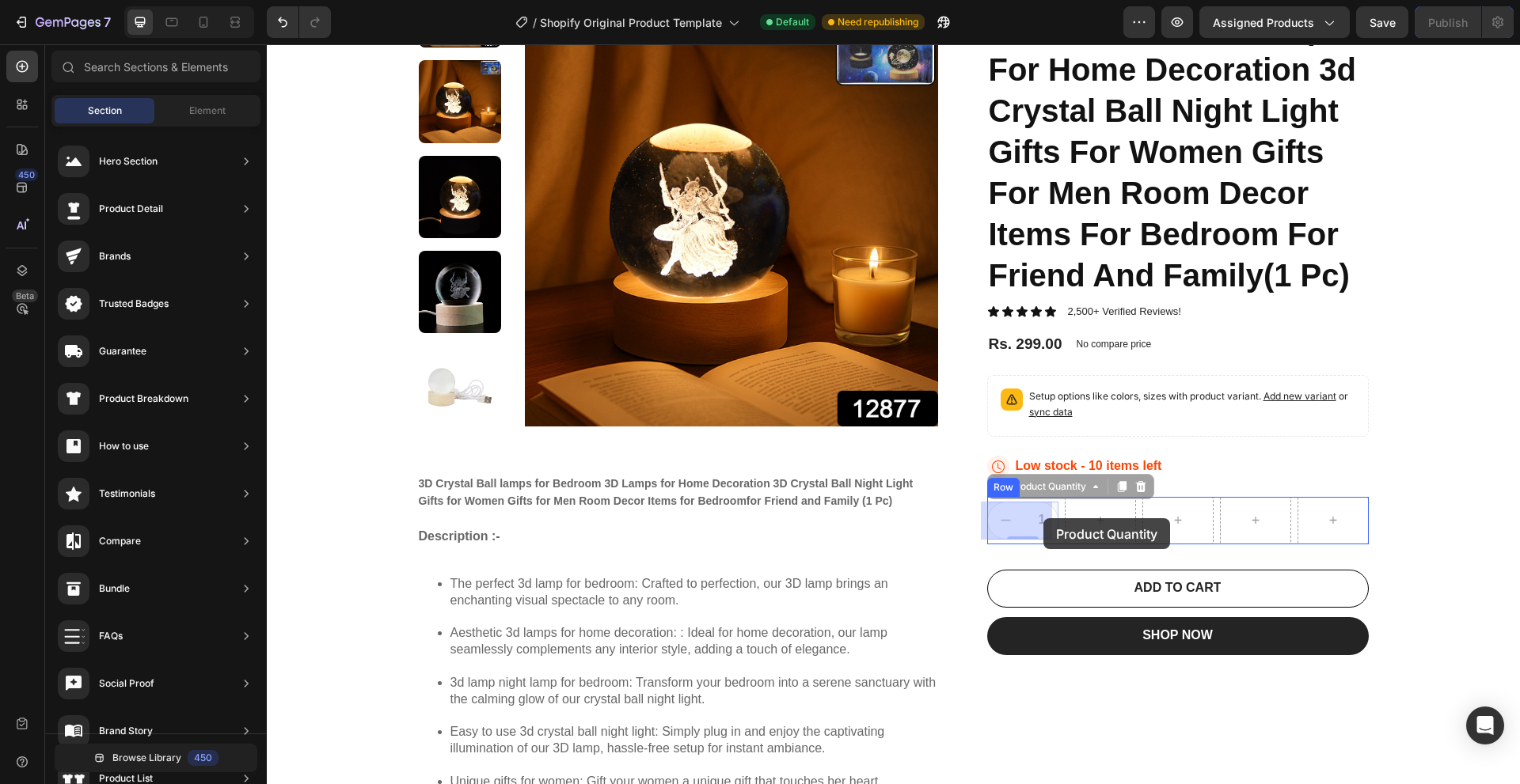
drag, startPoint x: 1018, startPoint y: 517, endPoint x: 1042, endPoint y: 518, distance: 24.0
click at [1024, 488] on div "Product Quantity" at bounding box center [1048, 487] width 82 height 15
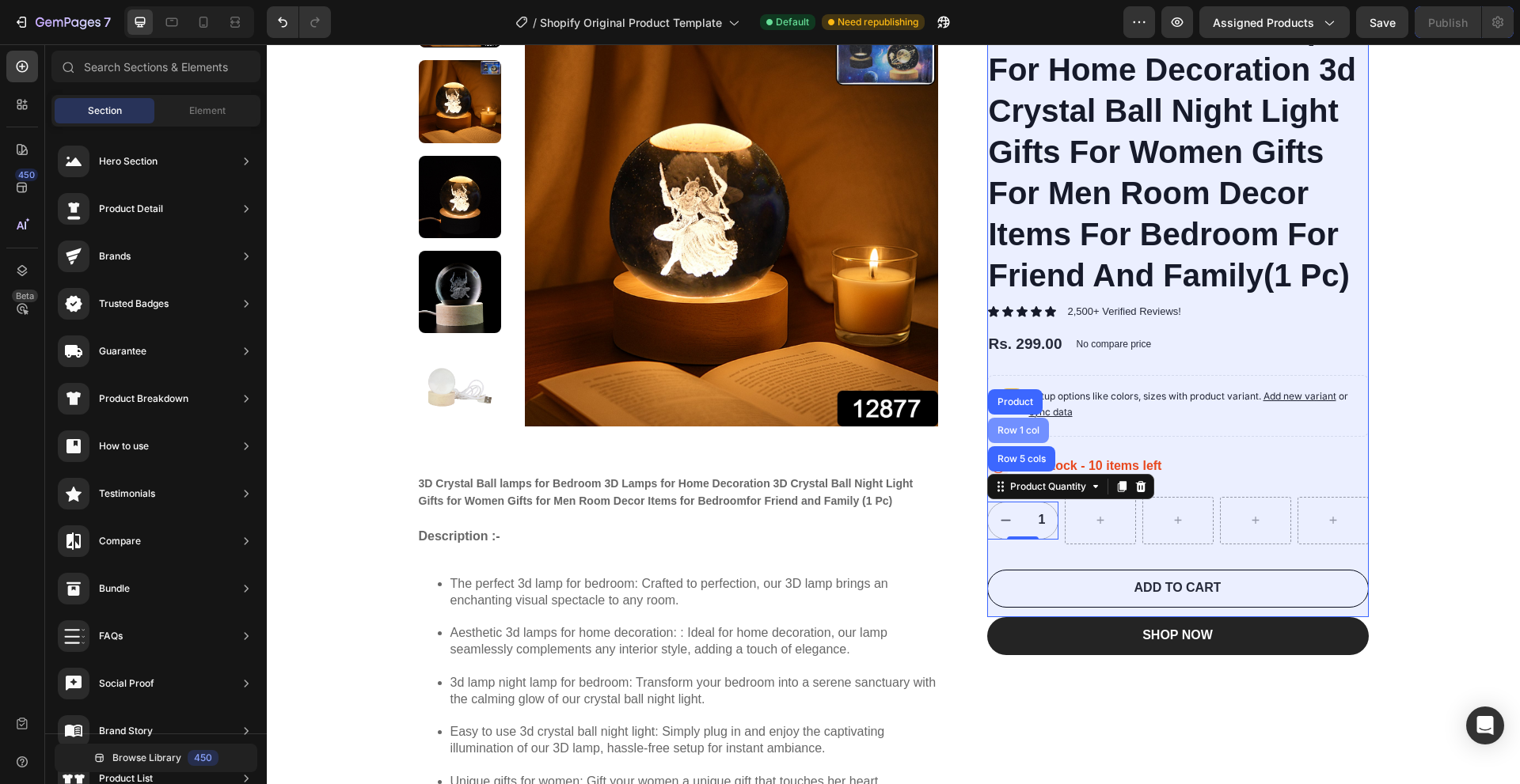
click at [1023, 433] on div "Row 1 col" at bounding box center [1018, 430] width 48 height 10
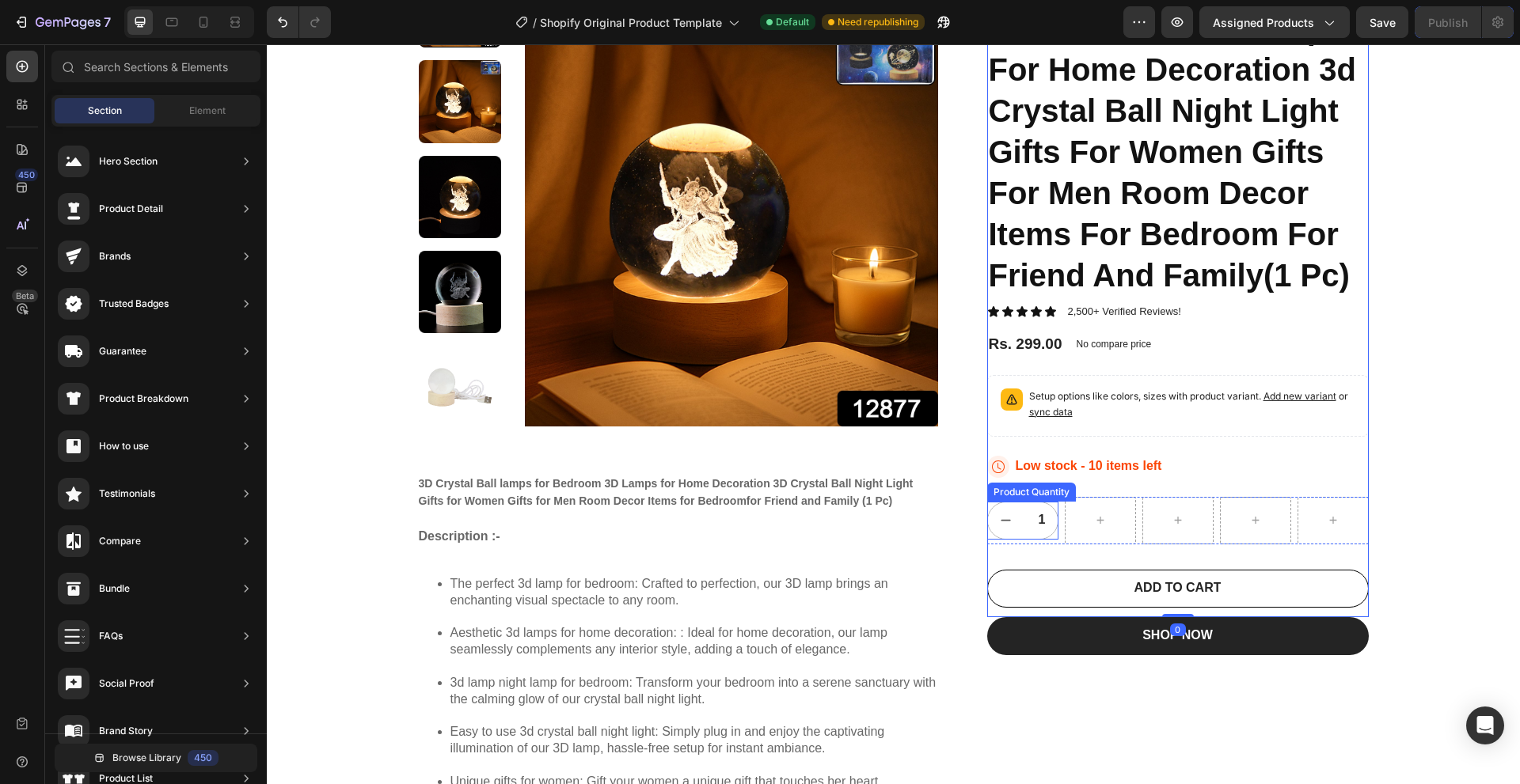
click at [1038, 528] on input "1" at bounding box center [1042, 521] width 35 height 36
click at [1007, 493] on div "Product Quantity" at bounding box center [1048, 487] width 82 height 15
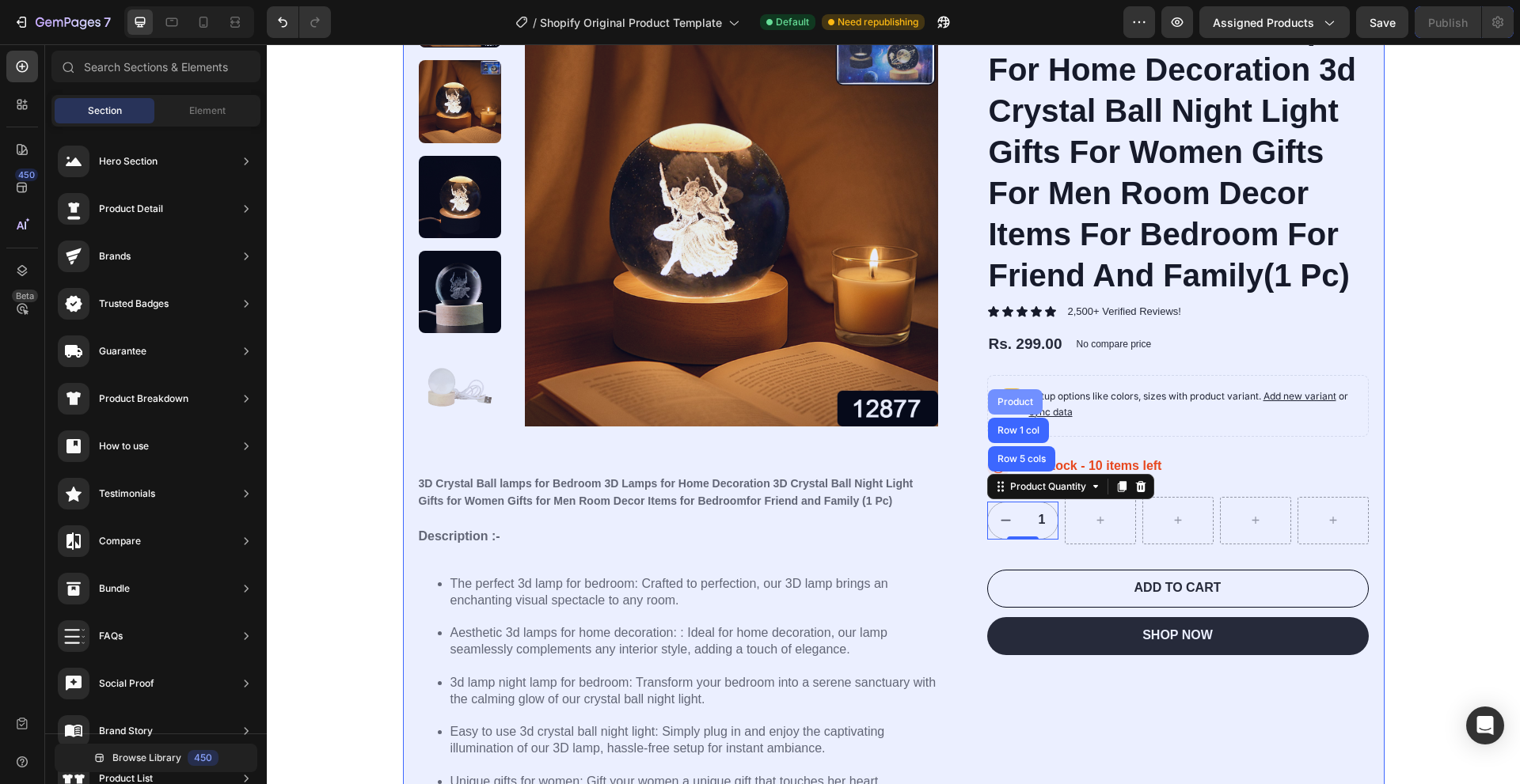
click at [1005, 403] on div "Product" at bounding box center [1015, 402] width 42 height 10
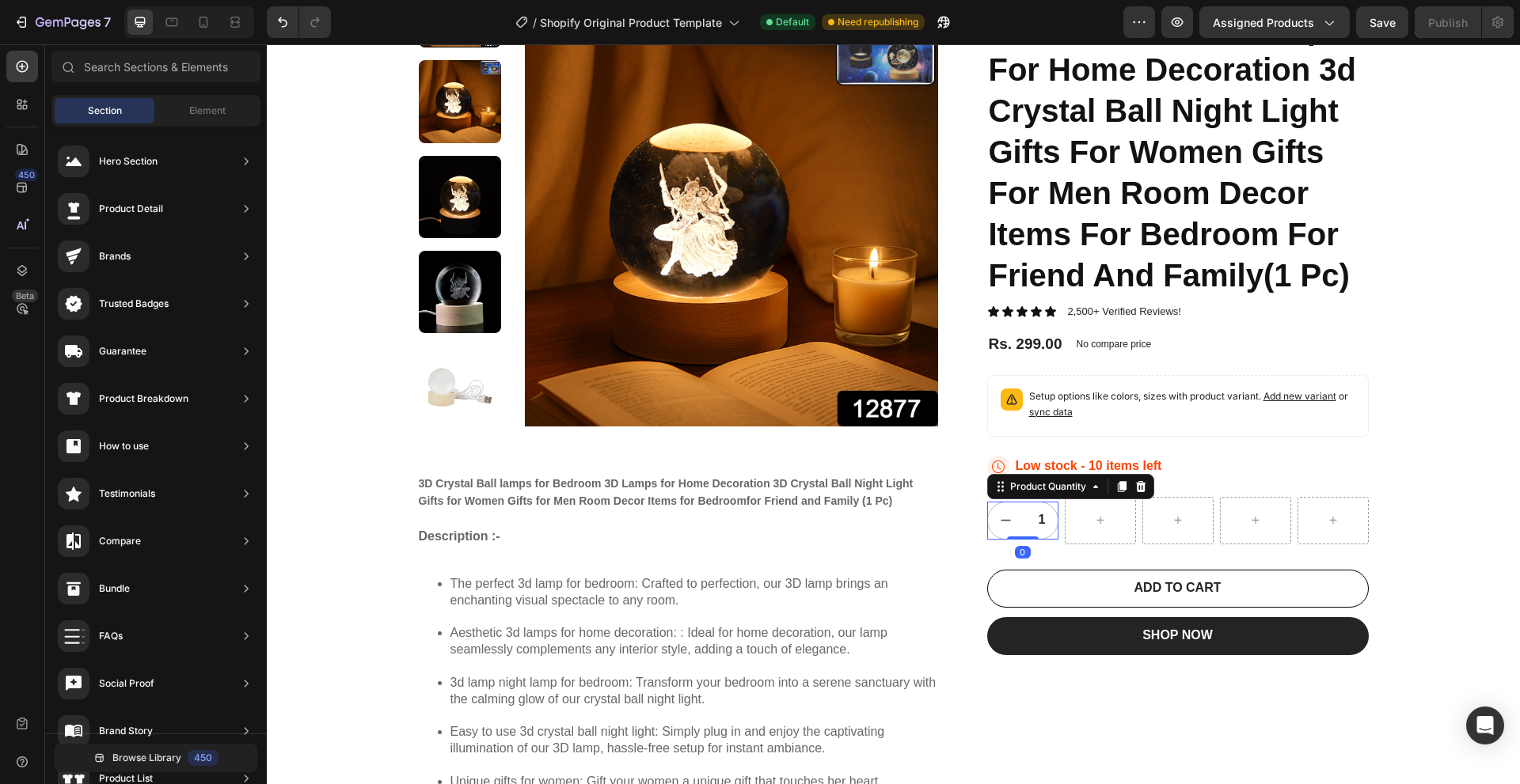
click at [1024, 529] on input "1" at bounding box center [1042, 521] width 35 height 36
click at [1016, 485] on div "Product Quantity" at bounding box center [1048, 487] width 82 height 15
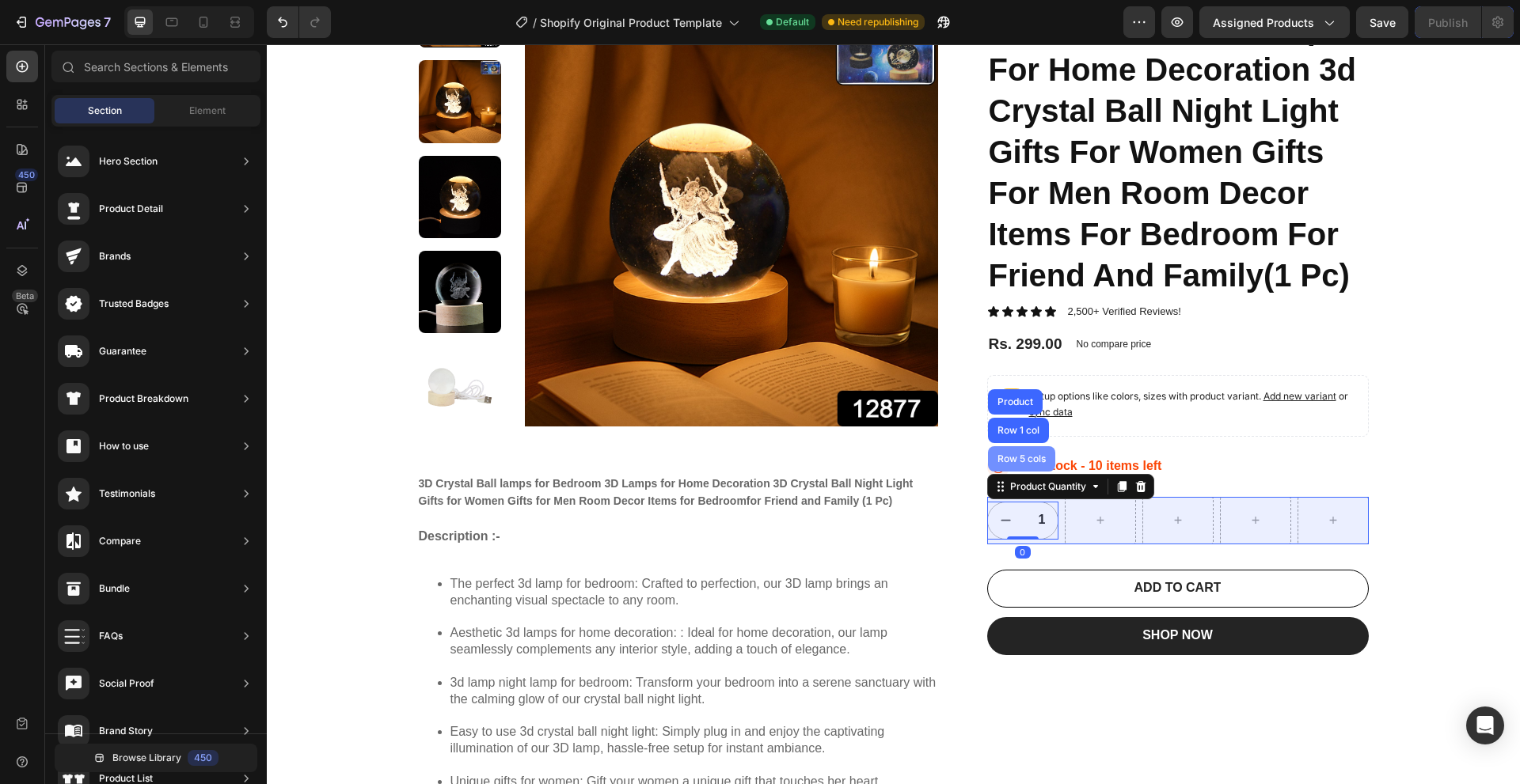
click at [1028, 460] on div "Row 5 cols" at bounding box center [1021, 459] width 55 height 10
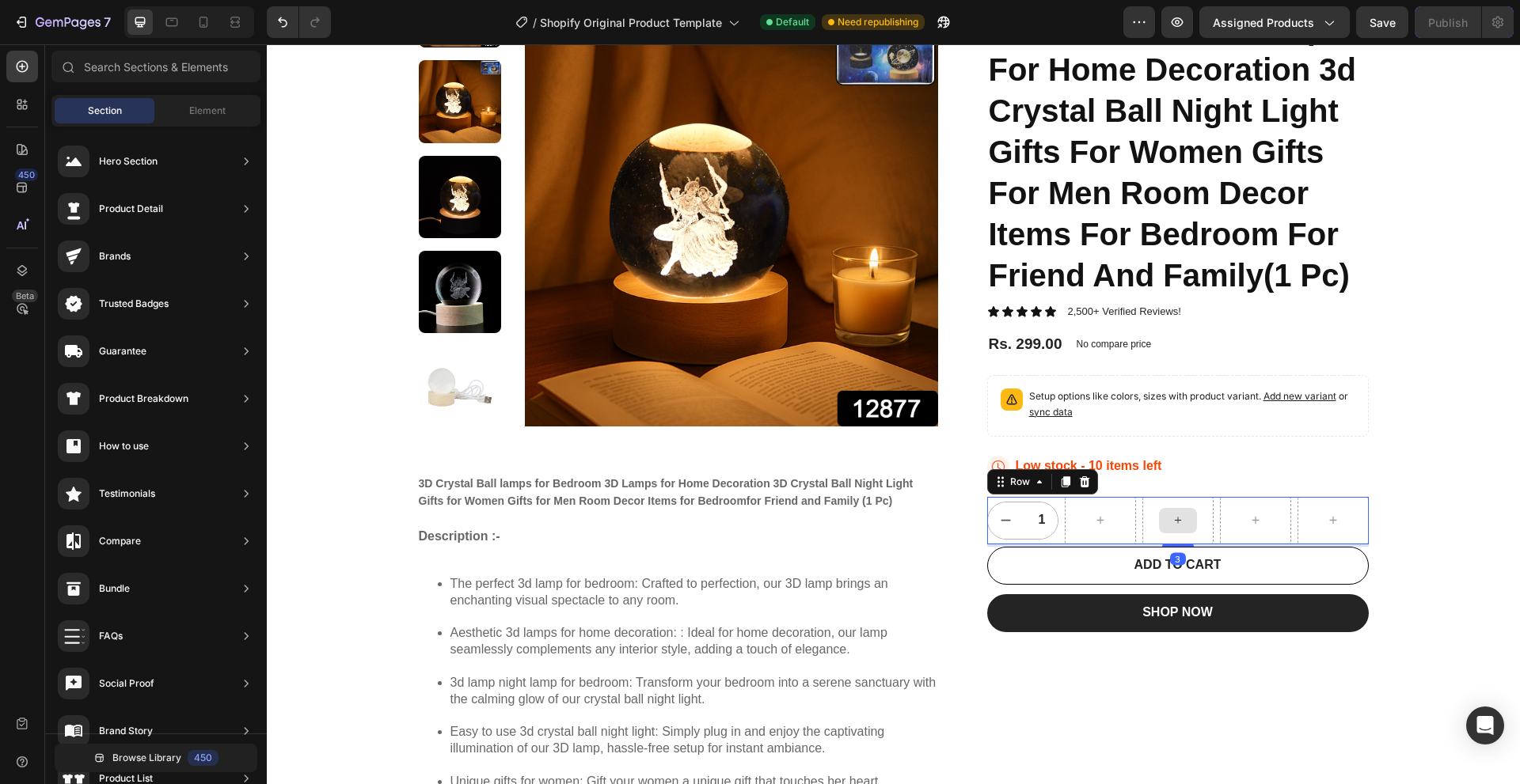
drag, startPoint x: 1166, startPoint y: 558, endPoint x: 1166, endPoint y: 541, distance: 17.0
click at [1166, 541] on div "1 Product Quantity Row 3" at bounding box center [1177, 521] width 381 height 48
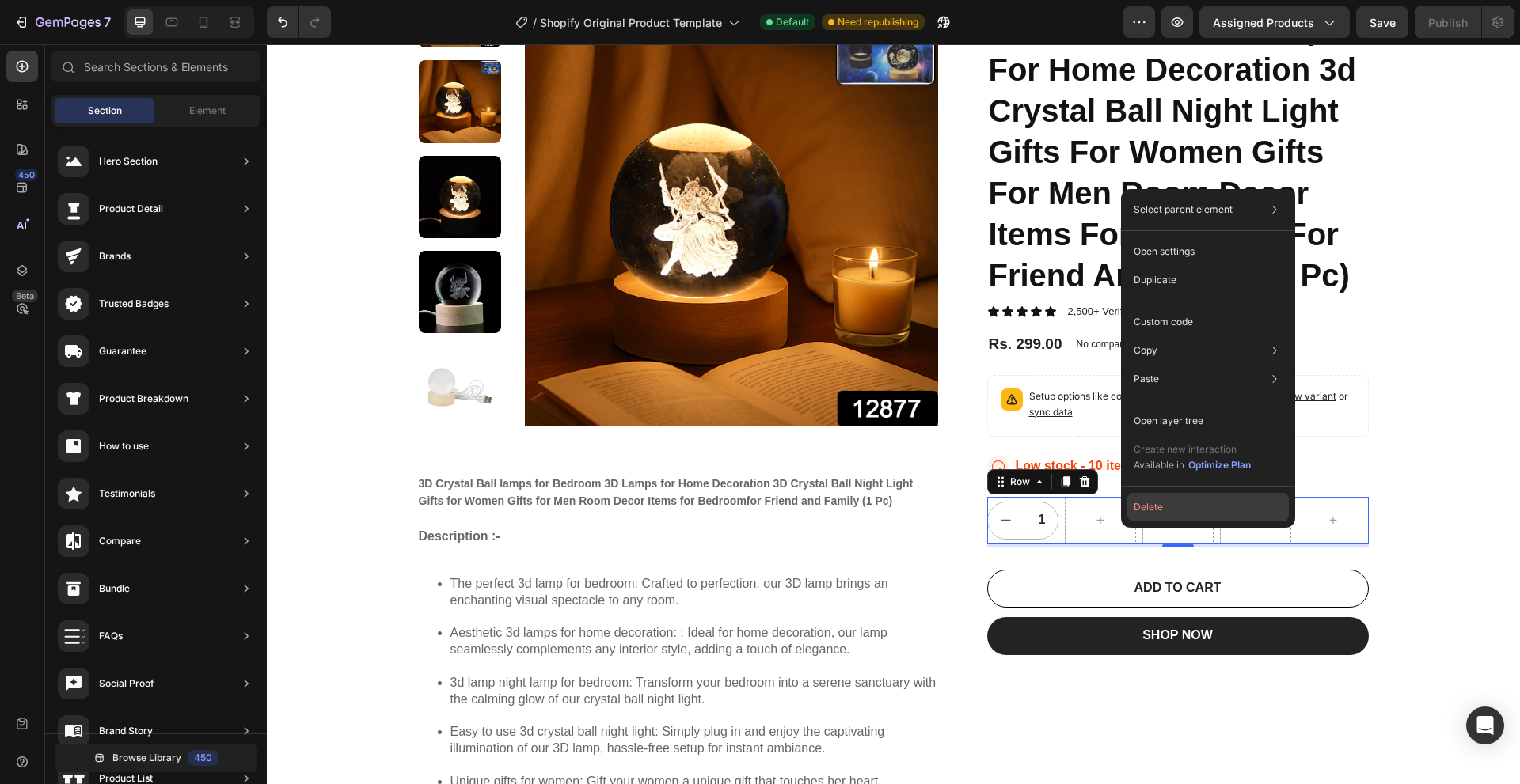
click at [1140, 515] on button "Delete" at bounding box center [1207, 507] width 161 height 28
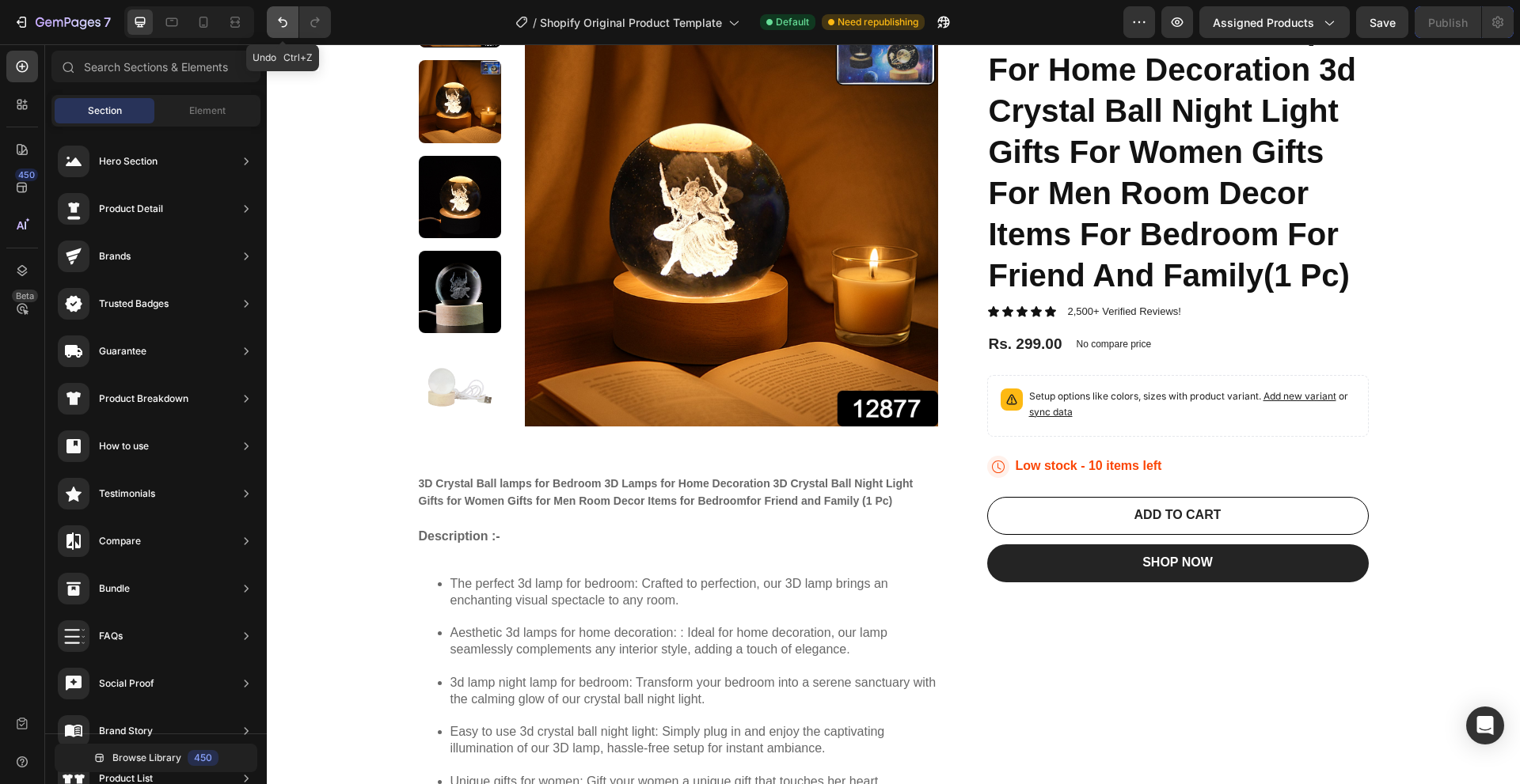
click at [284, 31] on button "Undo/Redo" at bounding box center [282, 22] width 31 height 31
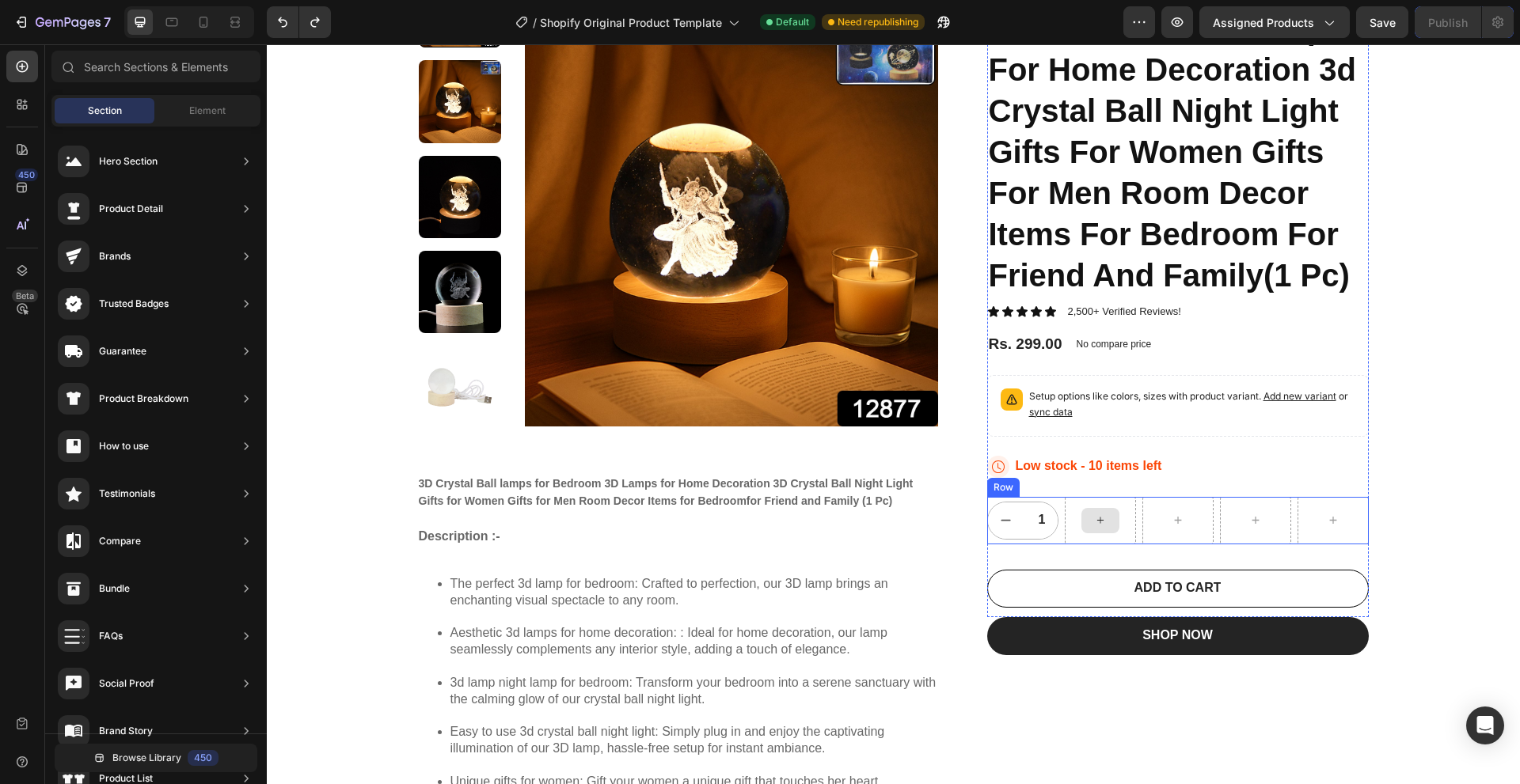
click at [1116, 521] on div at bounding box center [1100, 521] width 71 height 48
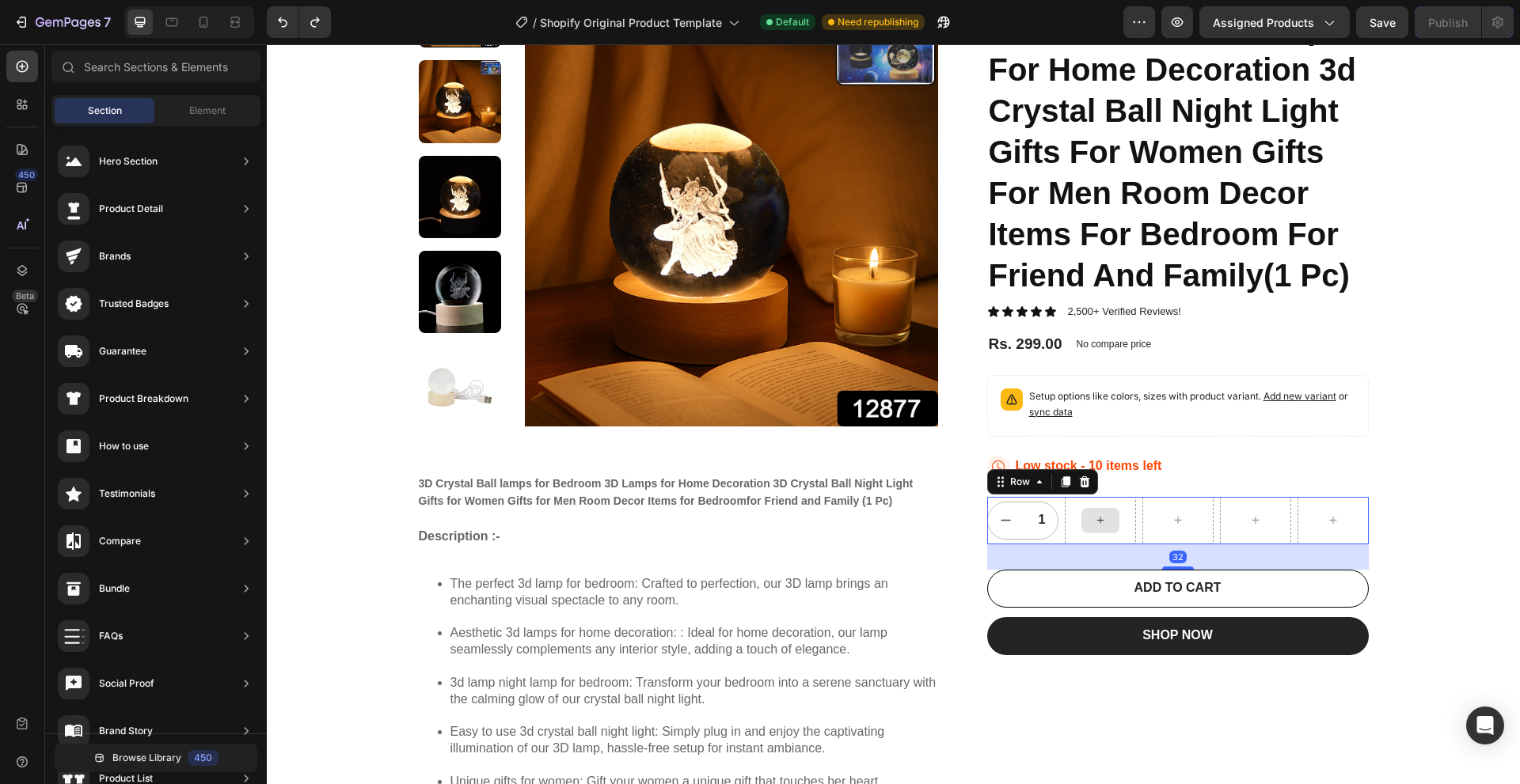
click at [1117, 525] on div at bounding box center [1100, 521] width 71 height 48
click at [1115, 519] on div at bounding box center [1100, 521] width 71 height 48
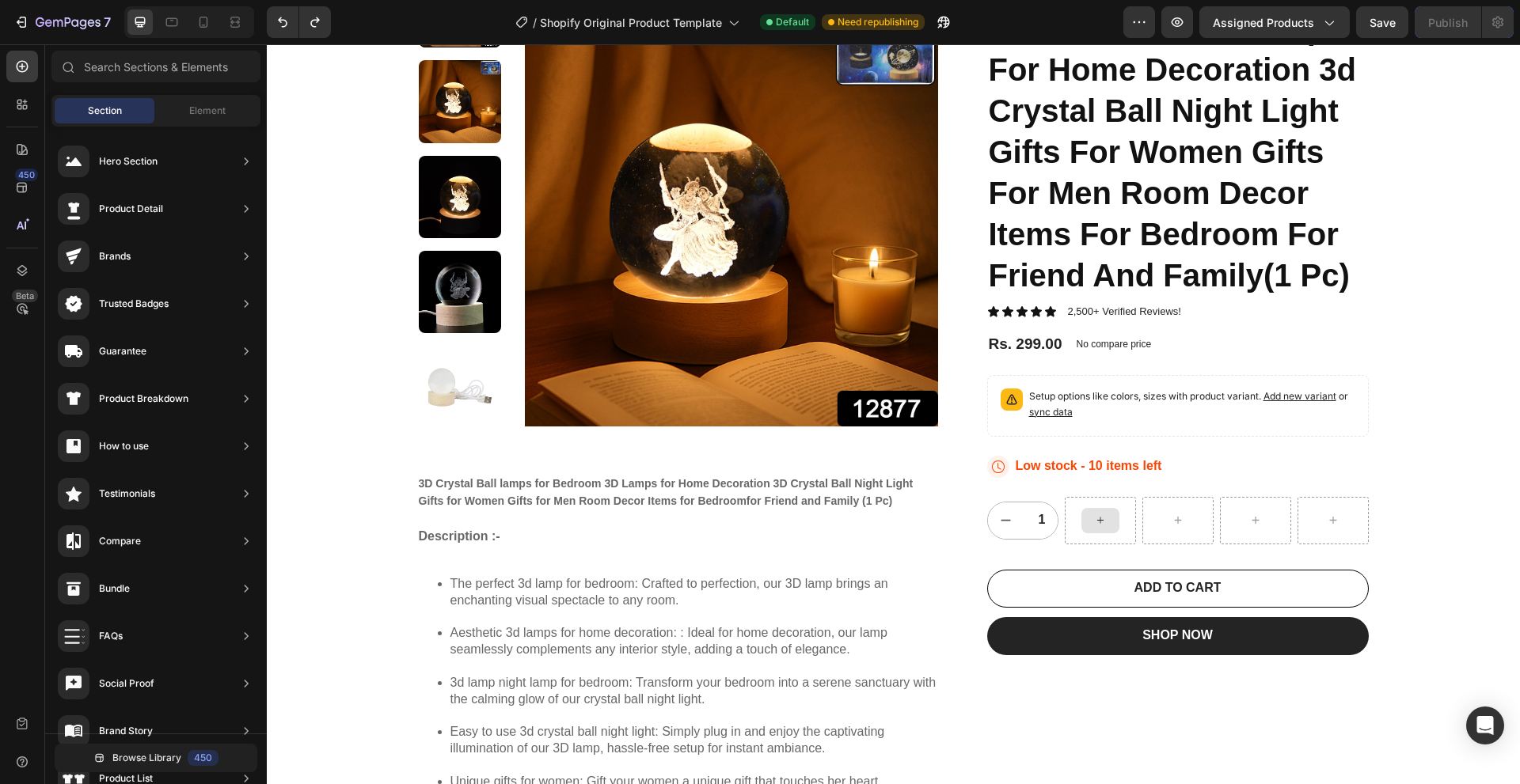
click at [1108, 519] on div at bounding box center [1099, 520] width 38 height 25
click at [1106, 519] on div at bounding box center [1099, 520] width 38 height 25
click at [1103, 517] on div at bounding box center [1099, 520] width 38 height 25
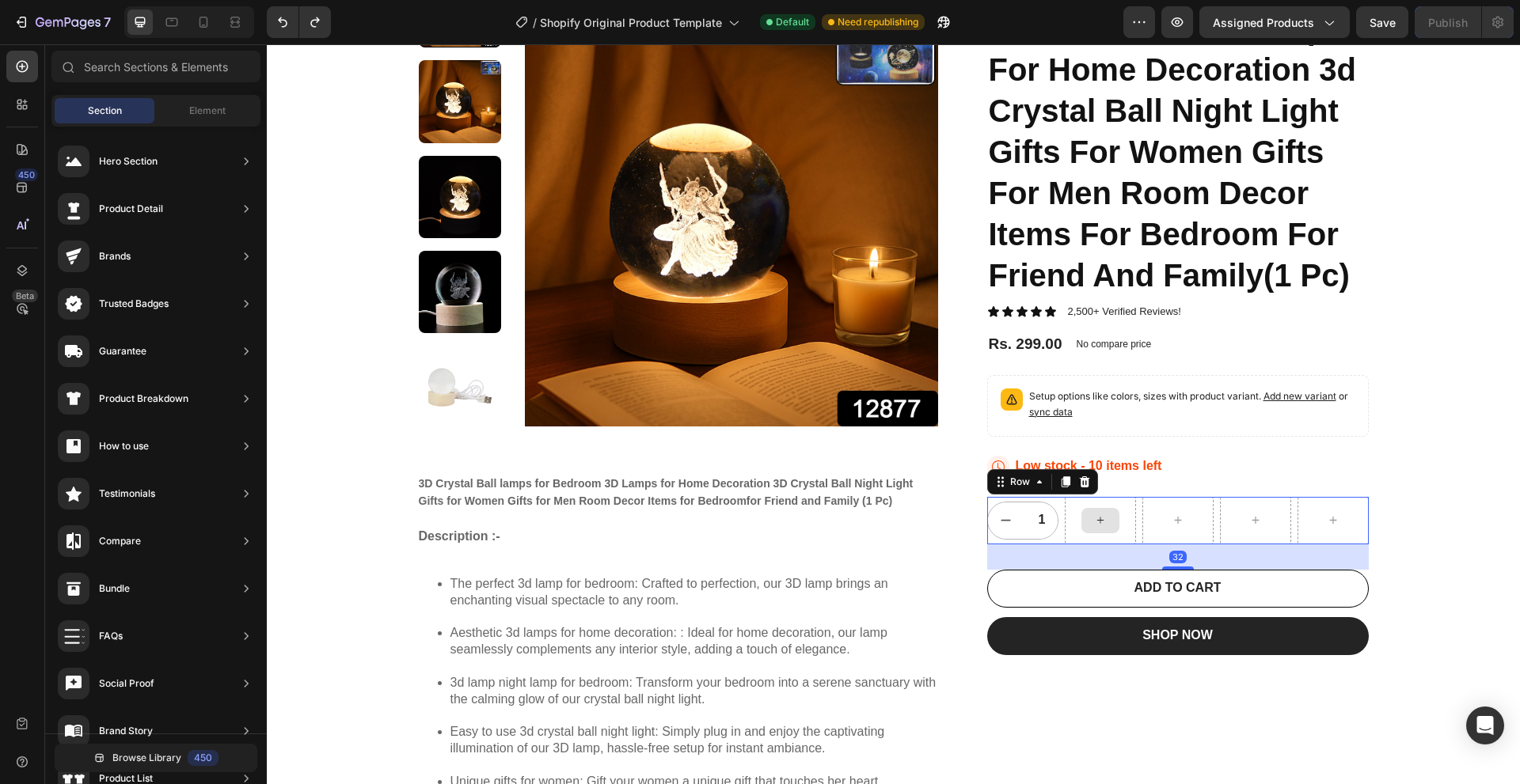
click at [1111, 510] on div at bounding box center [1100, 521] width 71 height 48
click at [1043, 475] on div "Row" at bounding box center [1042, 481] width 110 height 25
click at [1033, 476] on icon at bounding box center [1040, 482] width 13 height 13
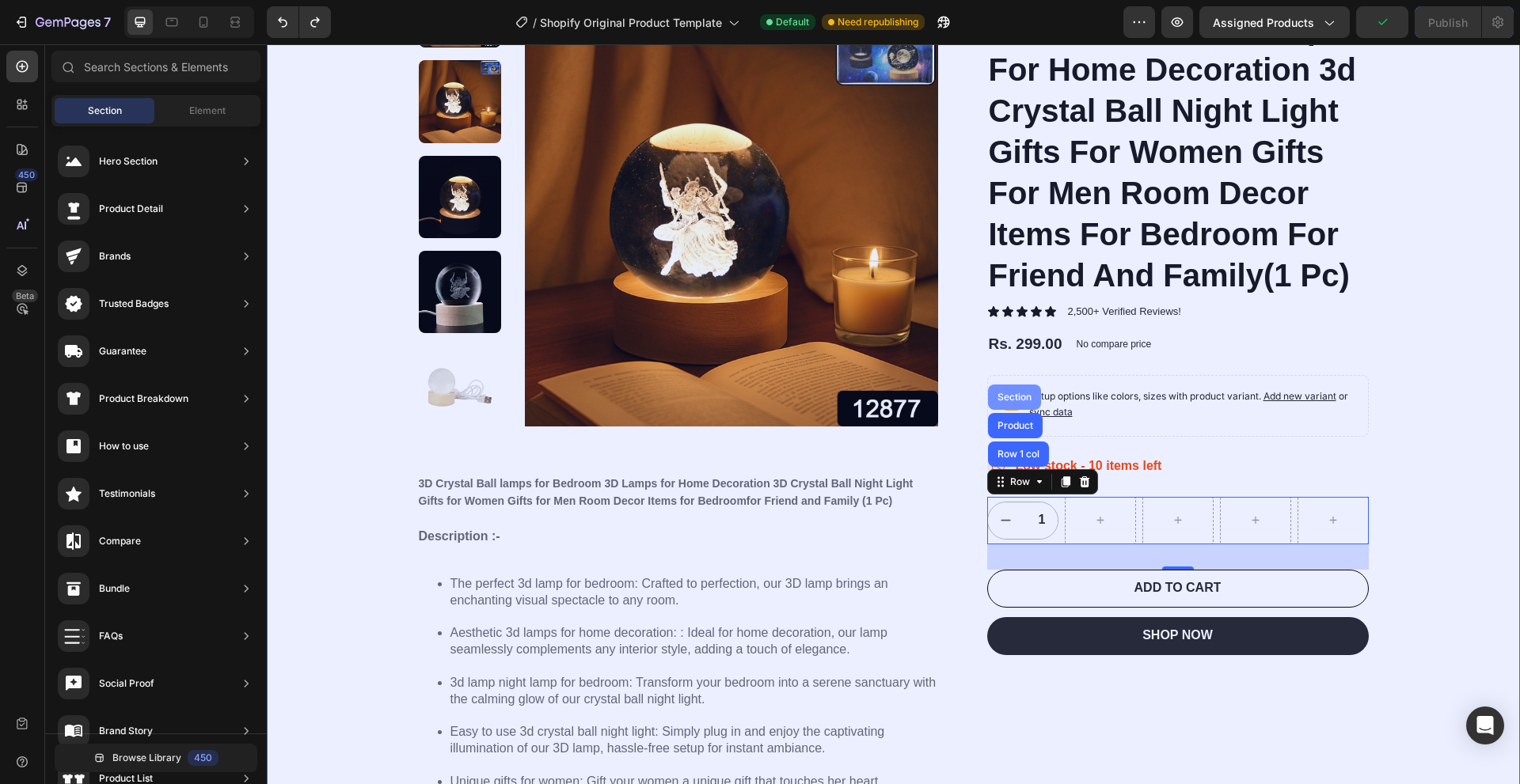
click at [1024, 402] on div "Section" at bounding box center [1015, 396] width 53 height 25
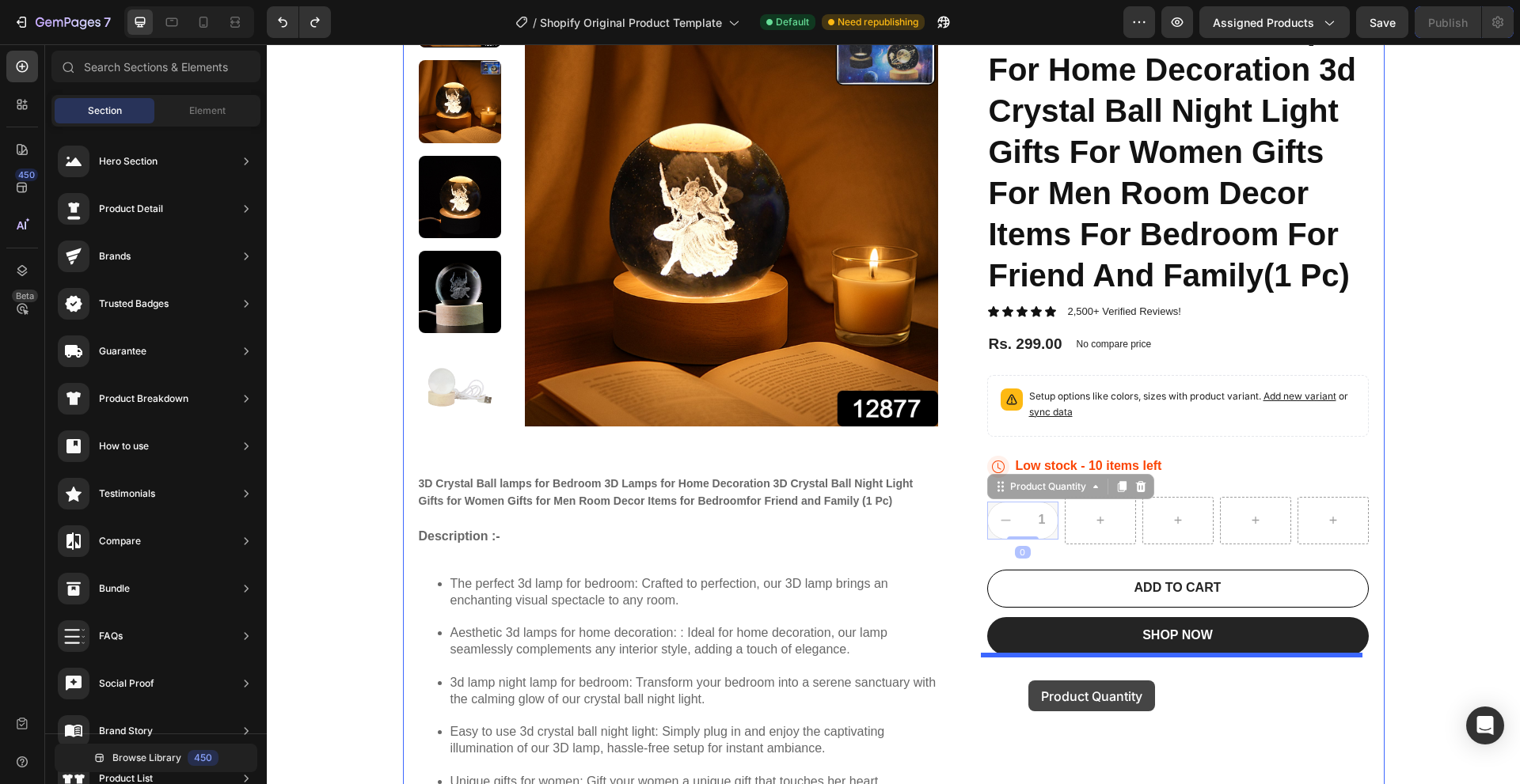
drag, startPoint x: 1011, startPoint y: 492, endPoint x: 1028, endPoint y: 681, distance: 189.8
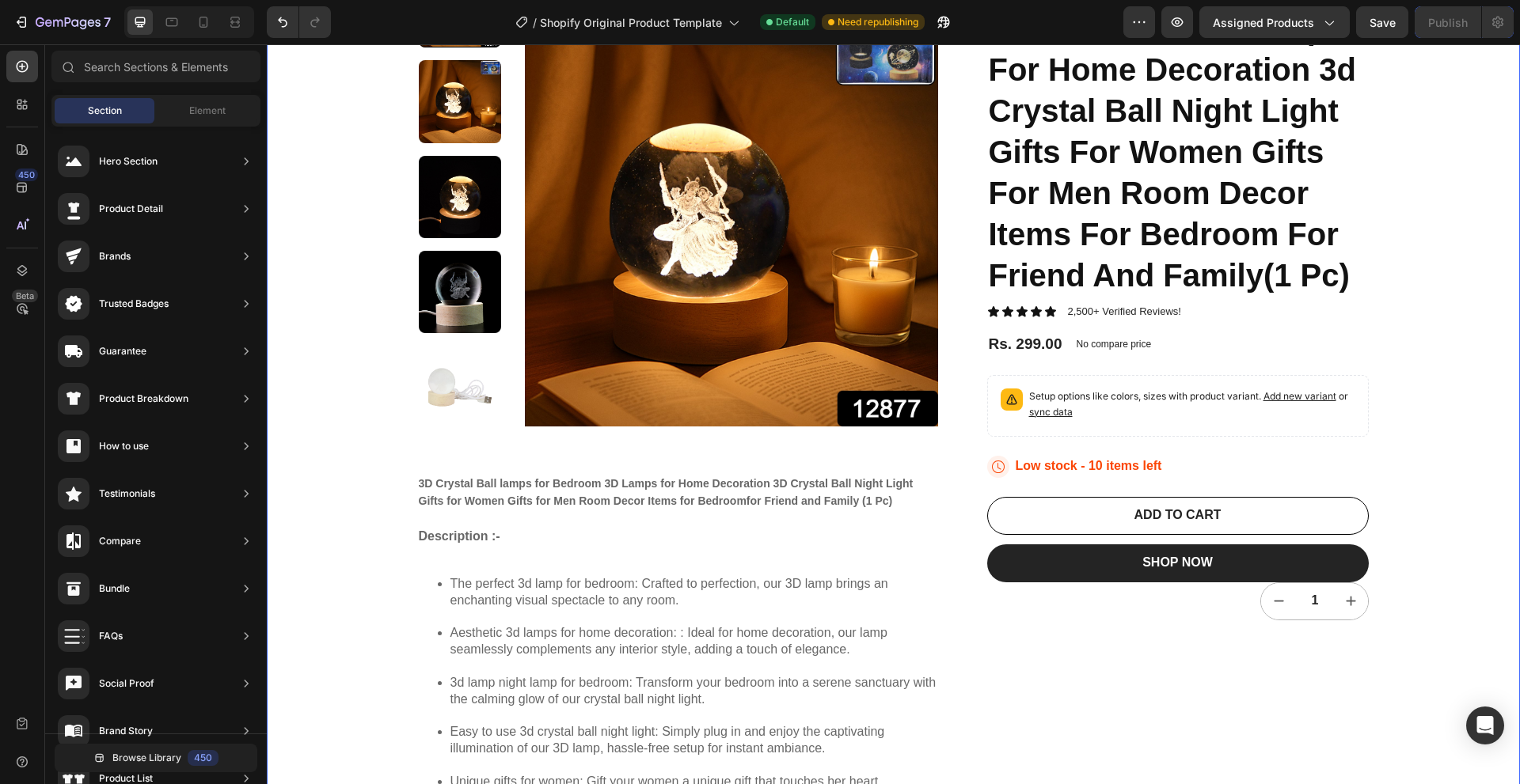
click at [1405, 592] on div "22,500+ Happy Customers Item List +700 5-Start Review Item List 30 Day Guarante…" at bounding box center [893, 582] width 1253 height 1436
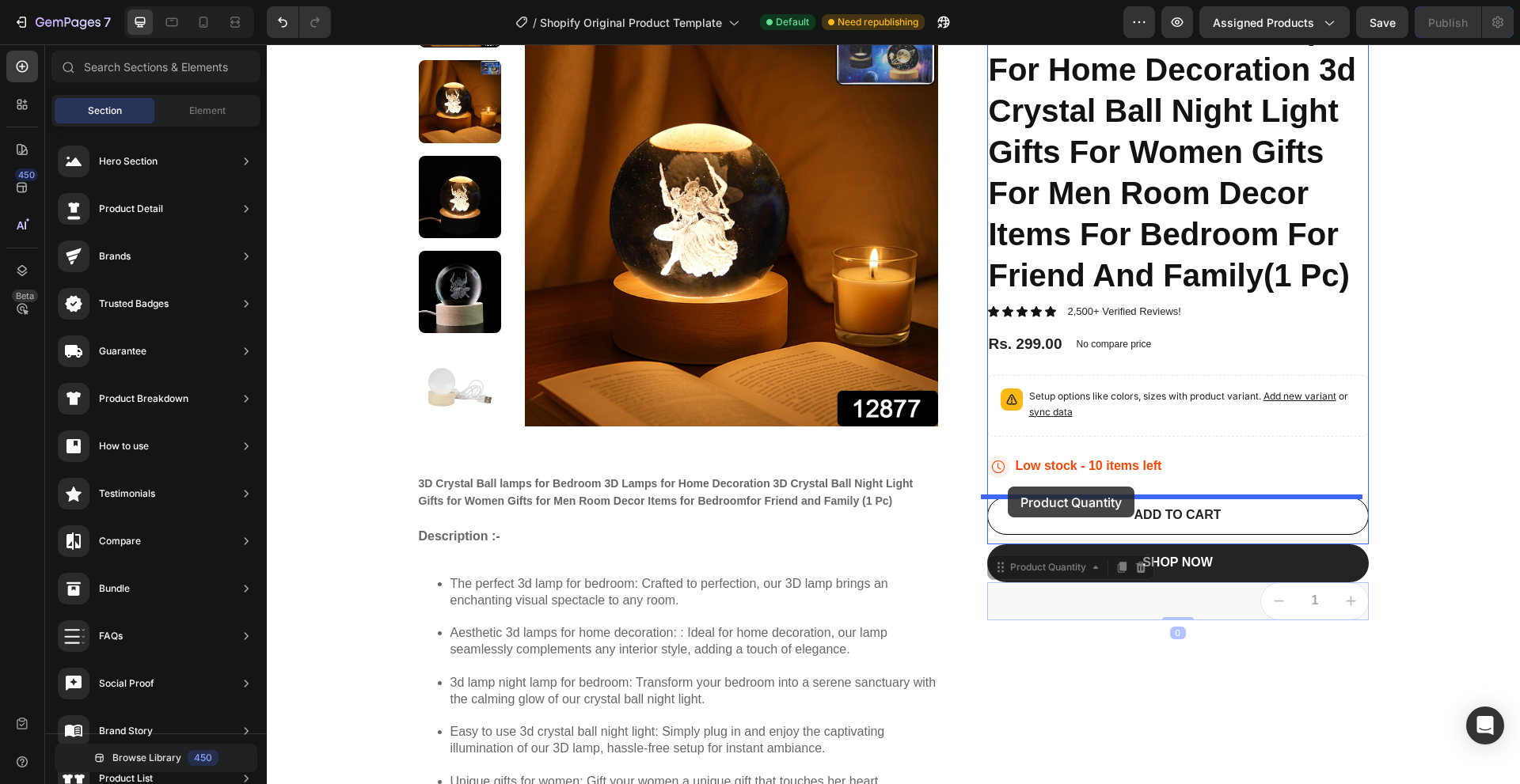
drag, startPoint x: 1038, startPoint y: 573, endPoint x: 1007, endPoint y: 487, distance: 91.4
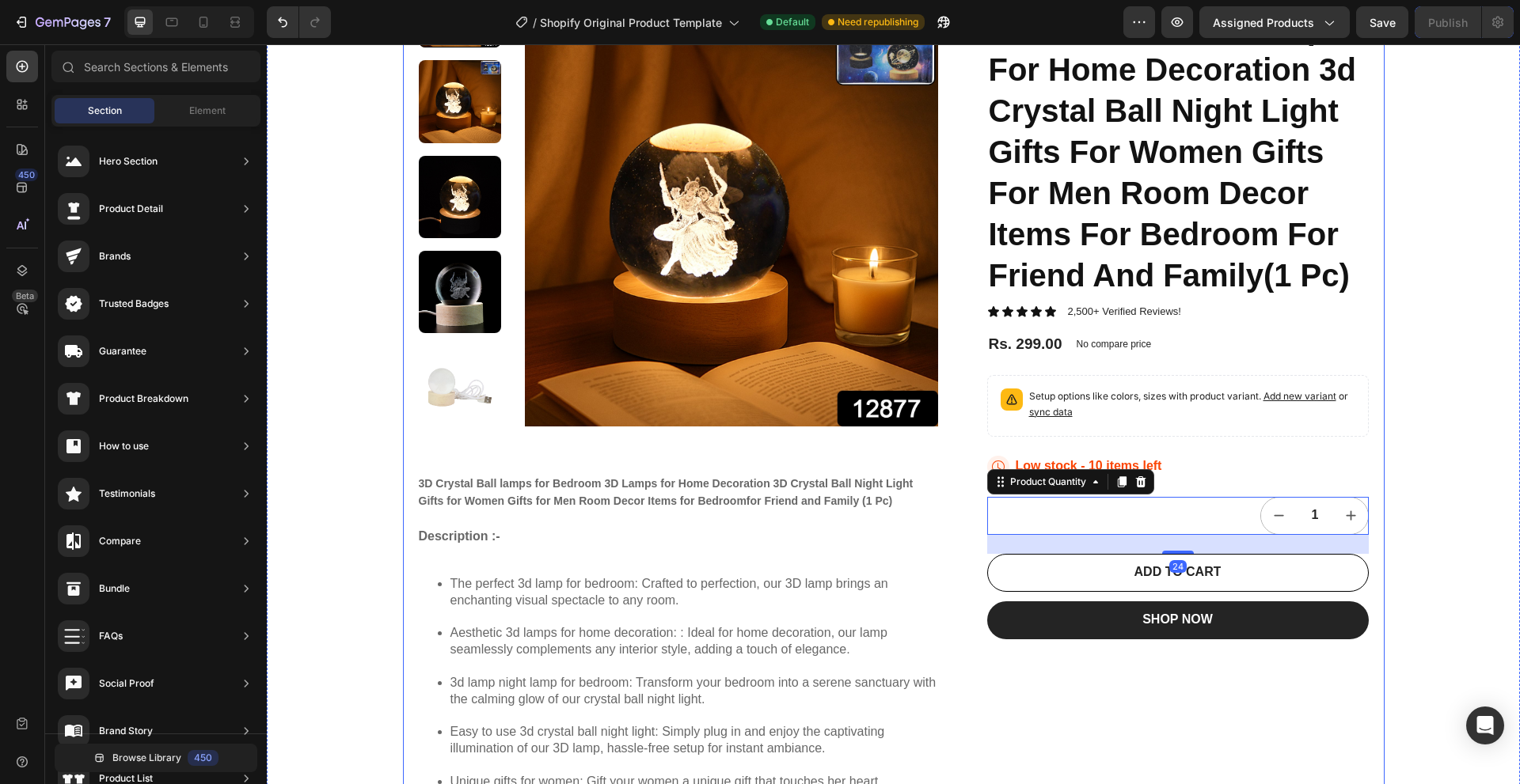
click at [1402, 536] on div "22,500+ Happy Customers Item List +700 5-Start Review Item List 30 Day Guarante…" at bounding box center [893, 582] width 1253 height 1436
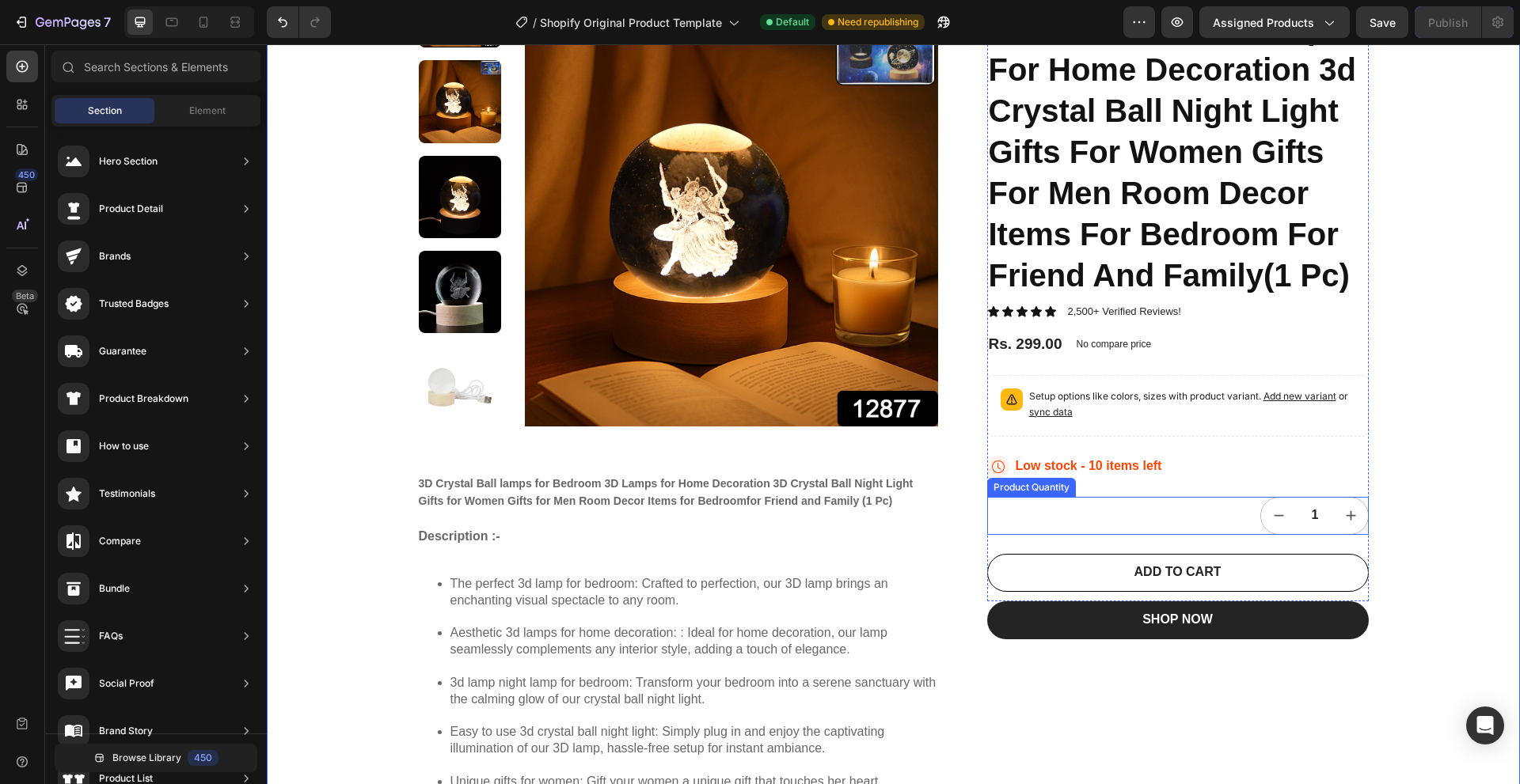
click at [1182, 517] on div "1" at bounding box center [1177, 516] width 381 height 38
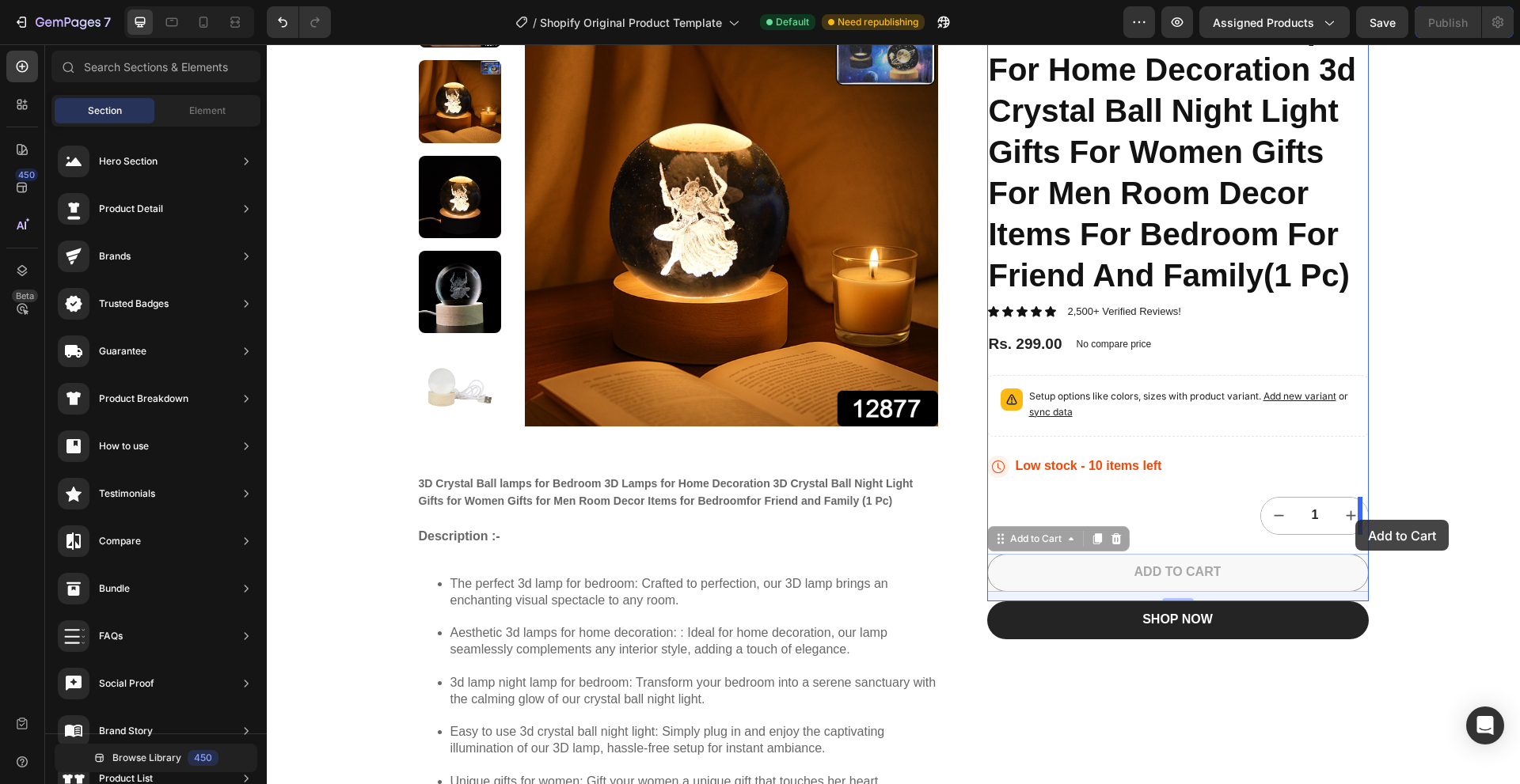
drag, startPoint x: 1204, startPoint y: 580, endPoint x: 1355, endPoint y: 520, distance: 162.5
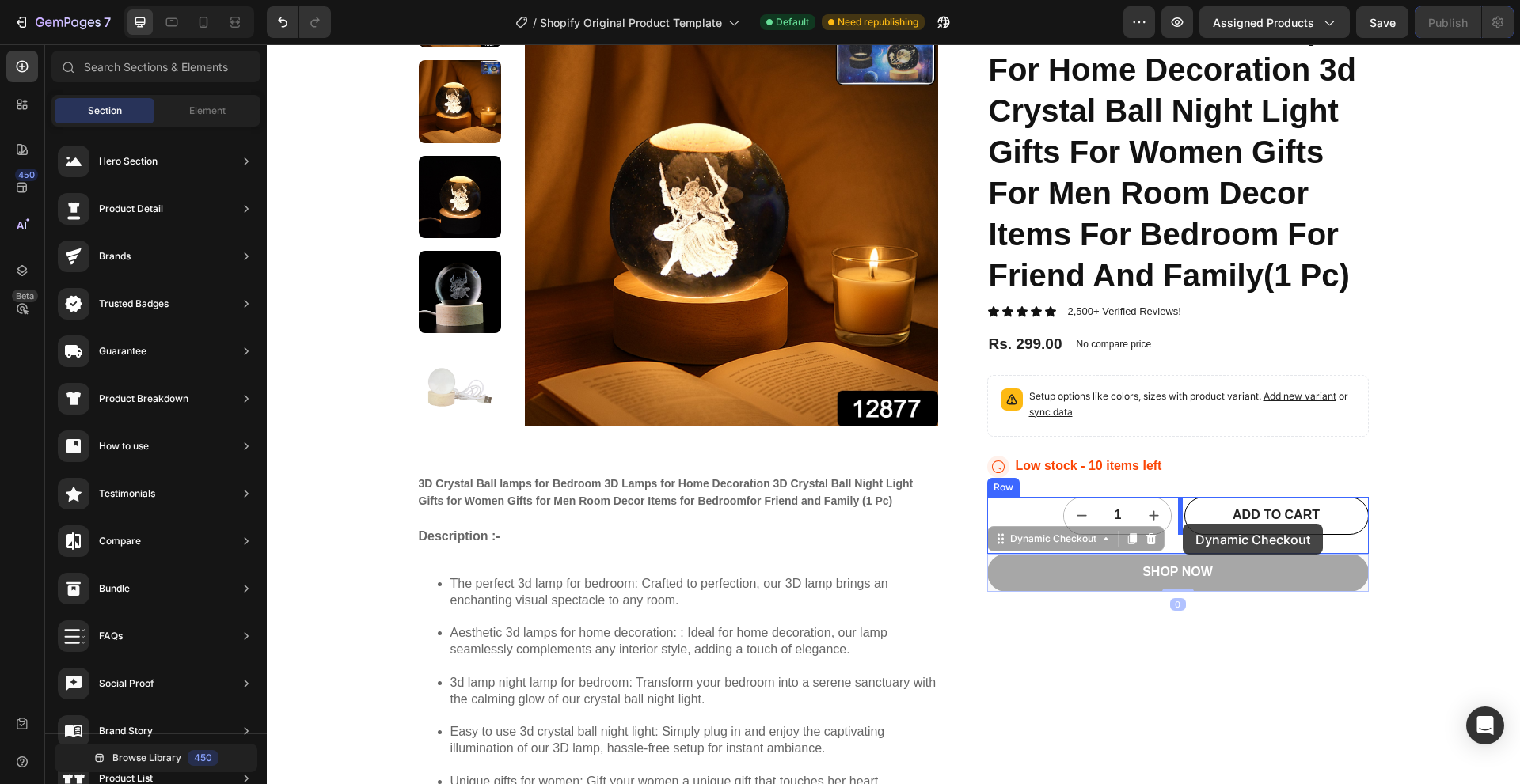
drag, startPoint x: 1153, startPoint y: 570, endPoint x: 1182, endPoint y: 524, distance: 54.4
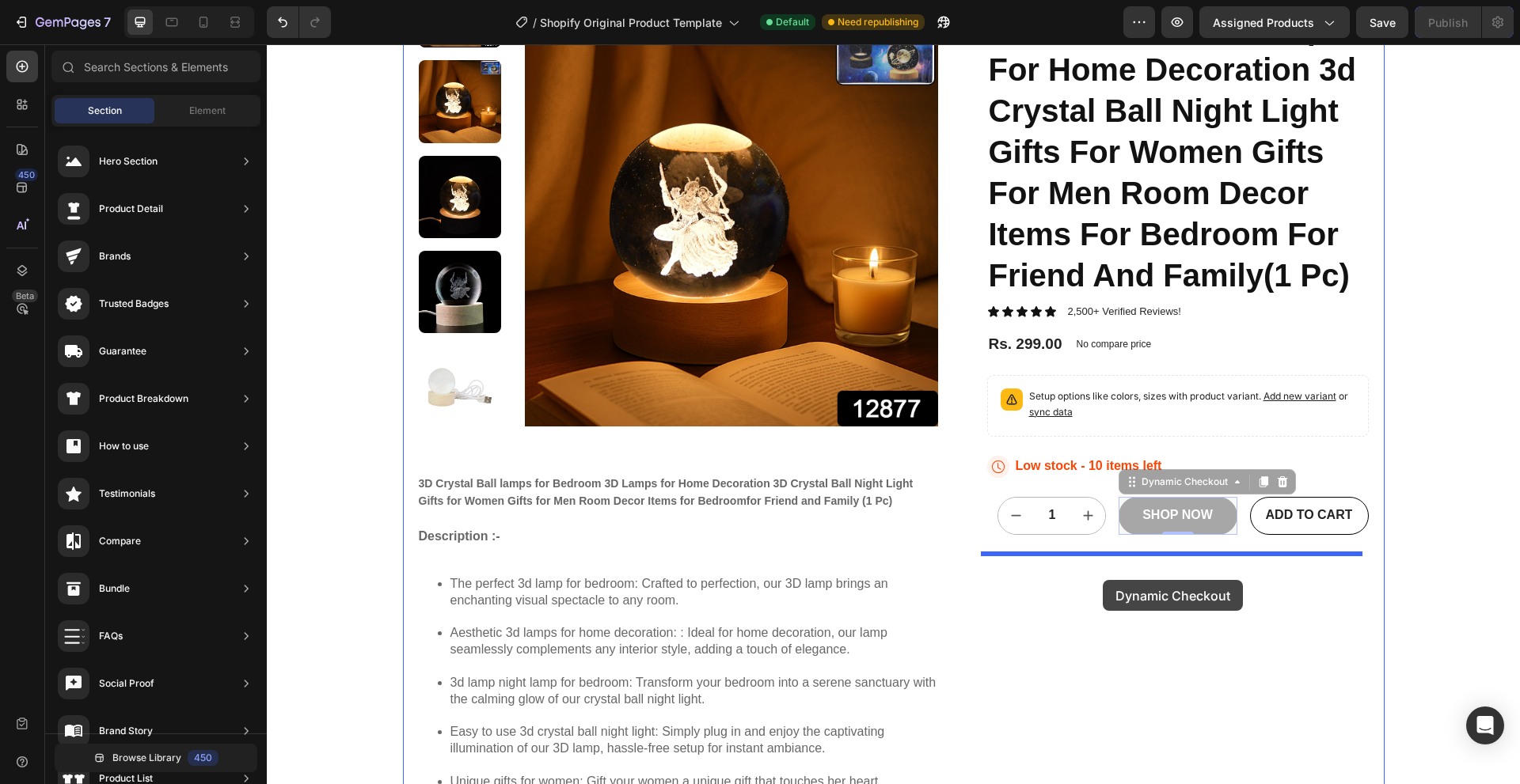
drag, startPoint x: 1130, startPoint y: 483, endPoint x: 1103, endPoint y: 580, distance: 100.7
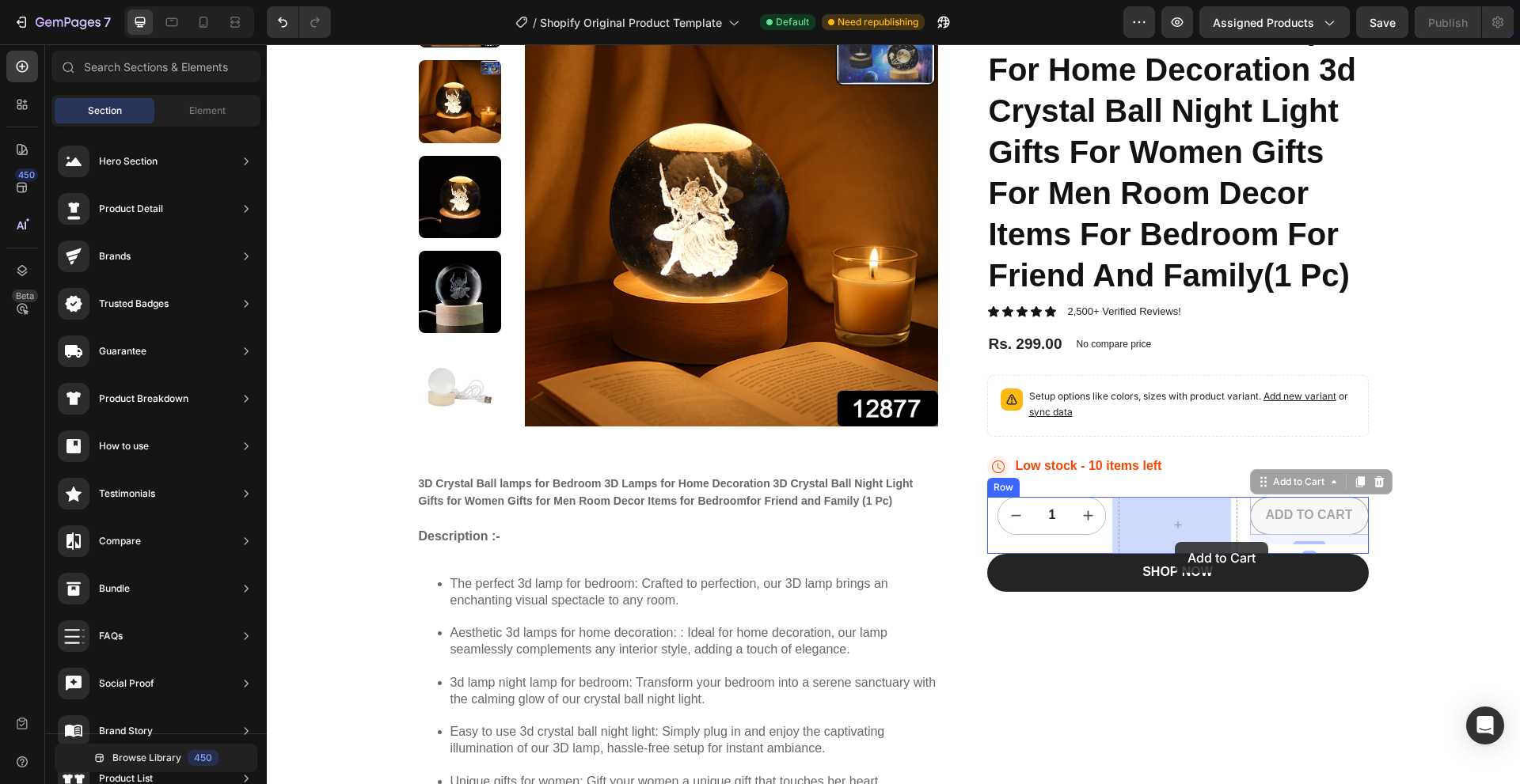
drag, startPoint x: 1252, startPoint y: 492, endPoint x: 1174, endPoint y: 542, distance: 92.6
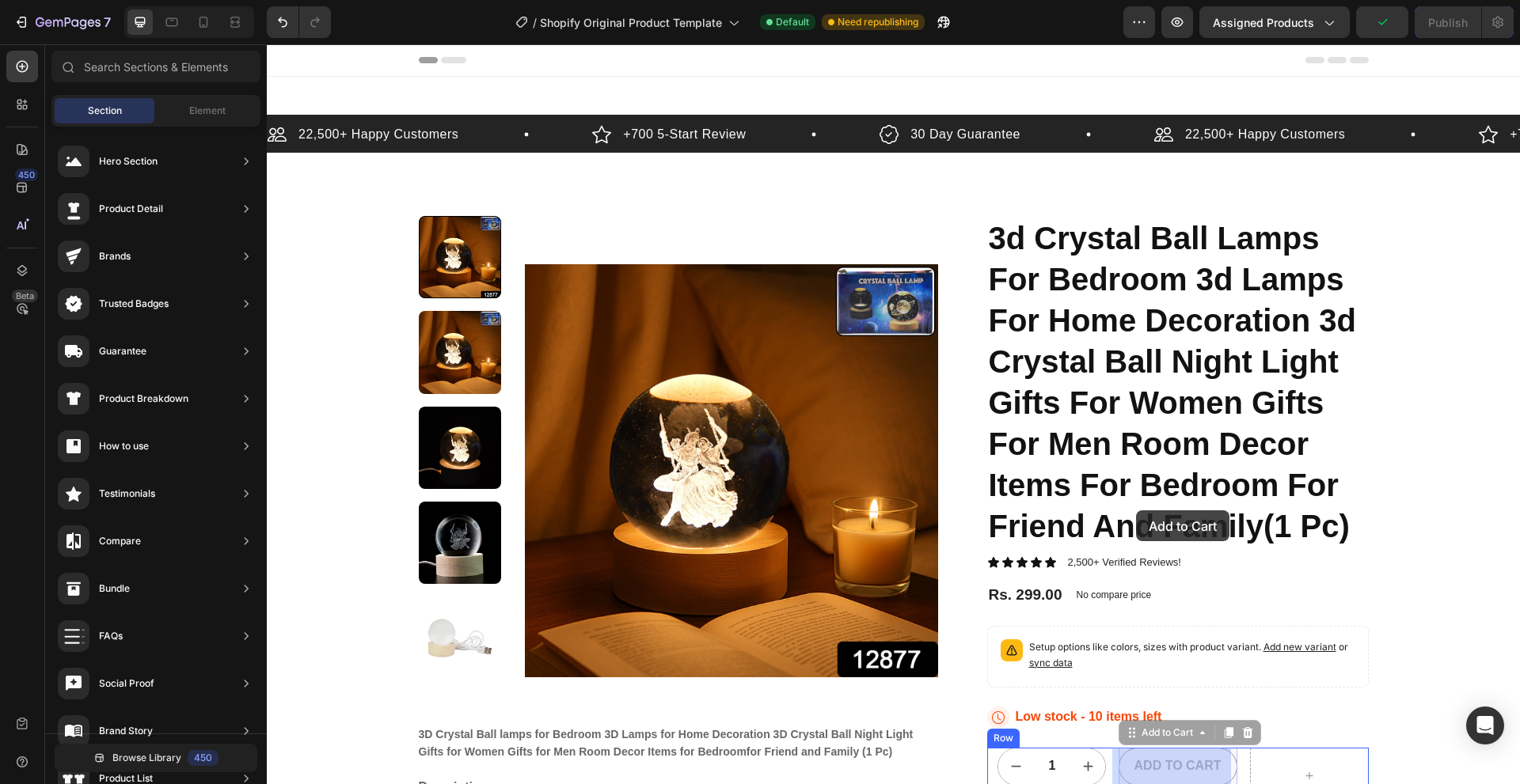
scroll to position [251, 0]
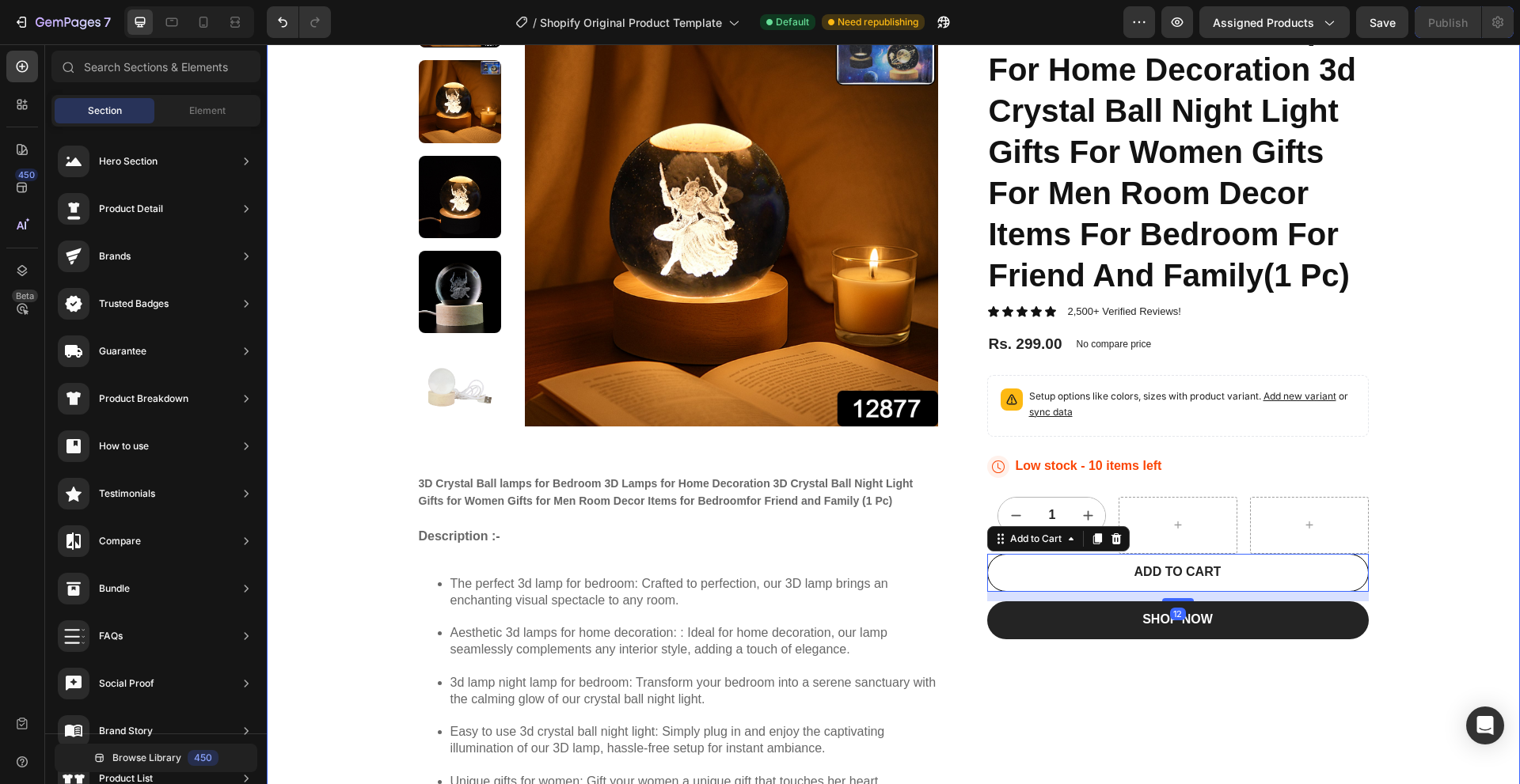
click at [1451, 571] on div "22,500+ Happy Customers Item List +700 5-Start Review Item List 30 Day Guarante…" at bounding box center [893, 582] width 1253 height 1436
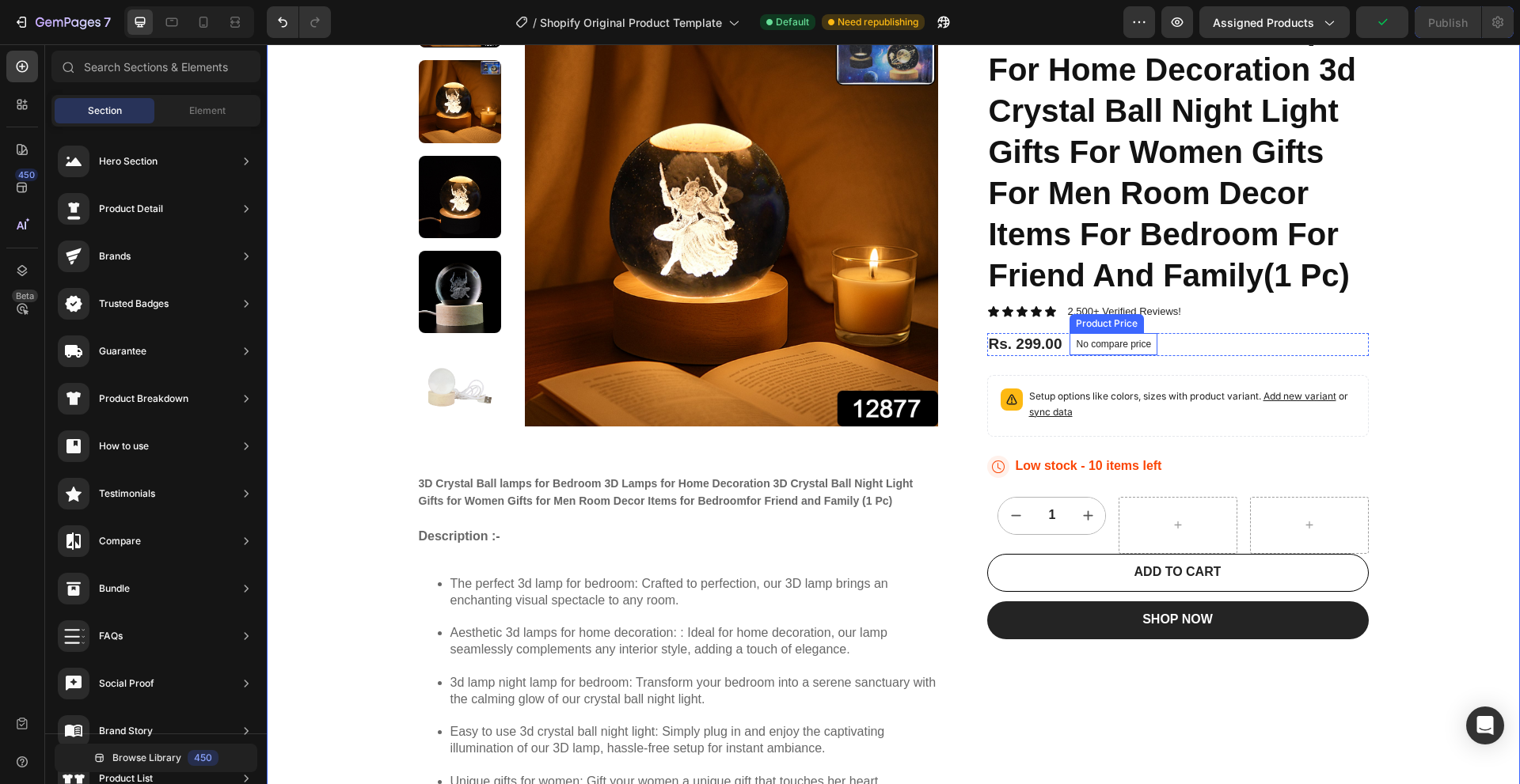
click at [1139, 349] on p "No compare price" at bounding box center [1113, 344] width 75 height 10
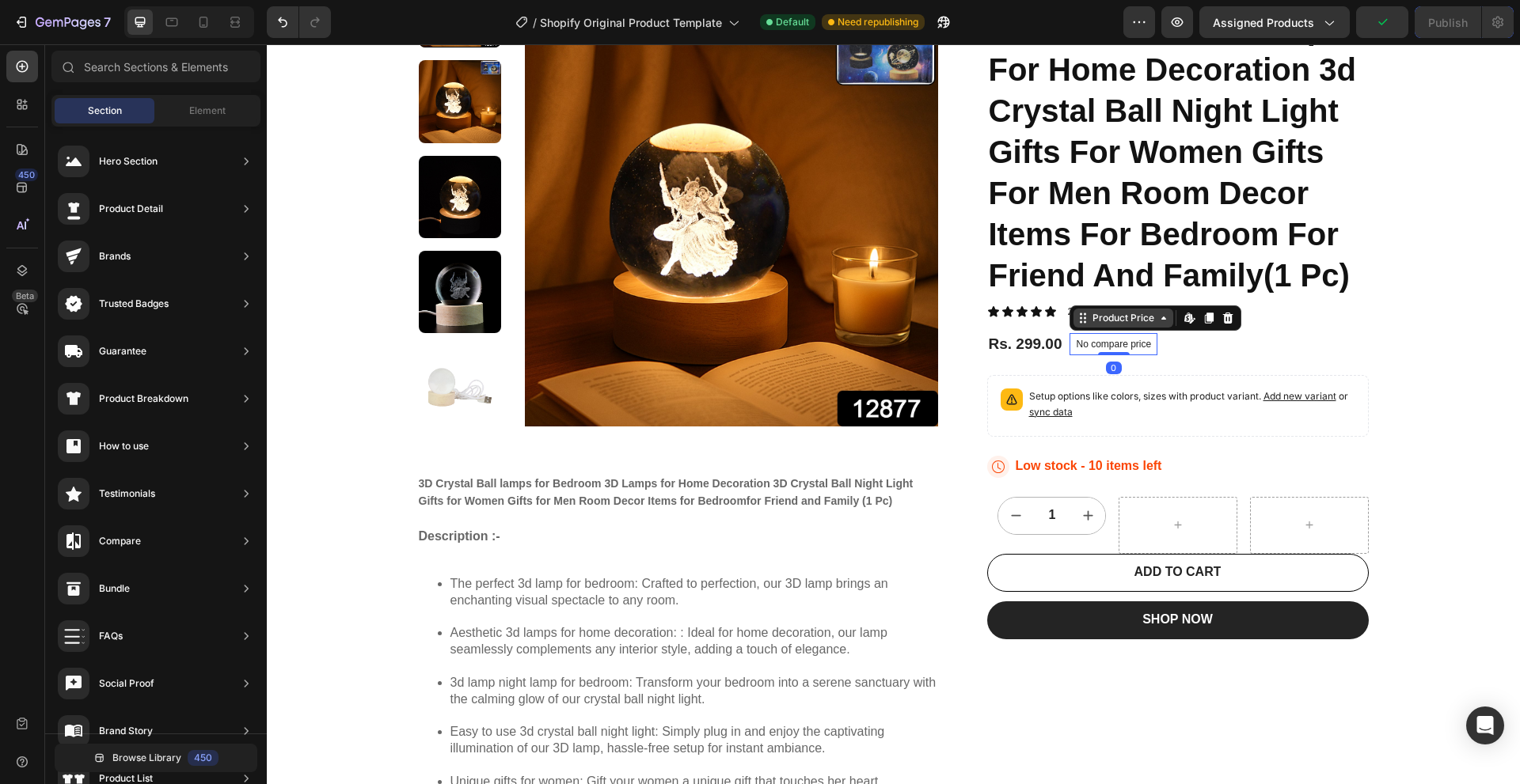
click at [1152, 326] on div "Product Price" at bounding box center [1123, 318] width 100 height 19
click at [1158, 314] on icon at bounding box center [1164, 318] width 13 height 13
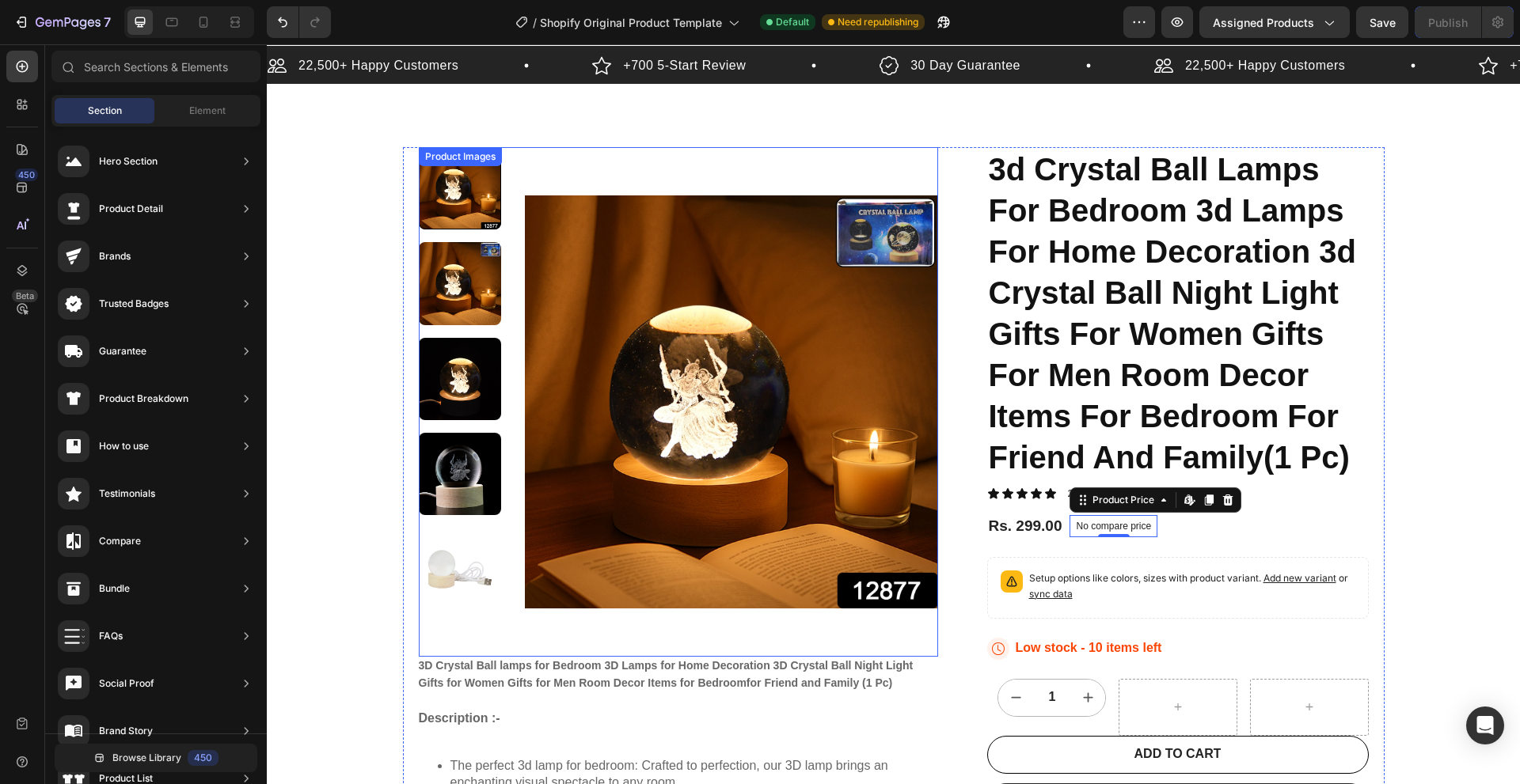
scroll to position [0, 0]
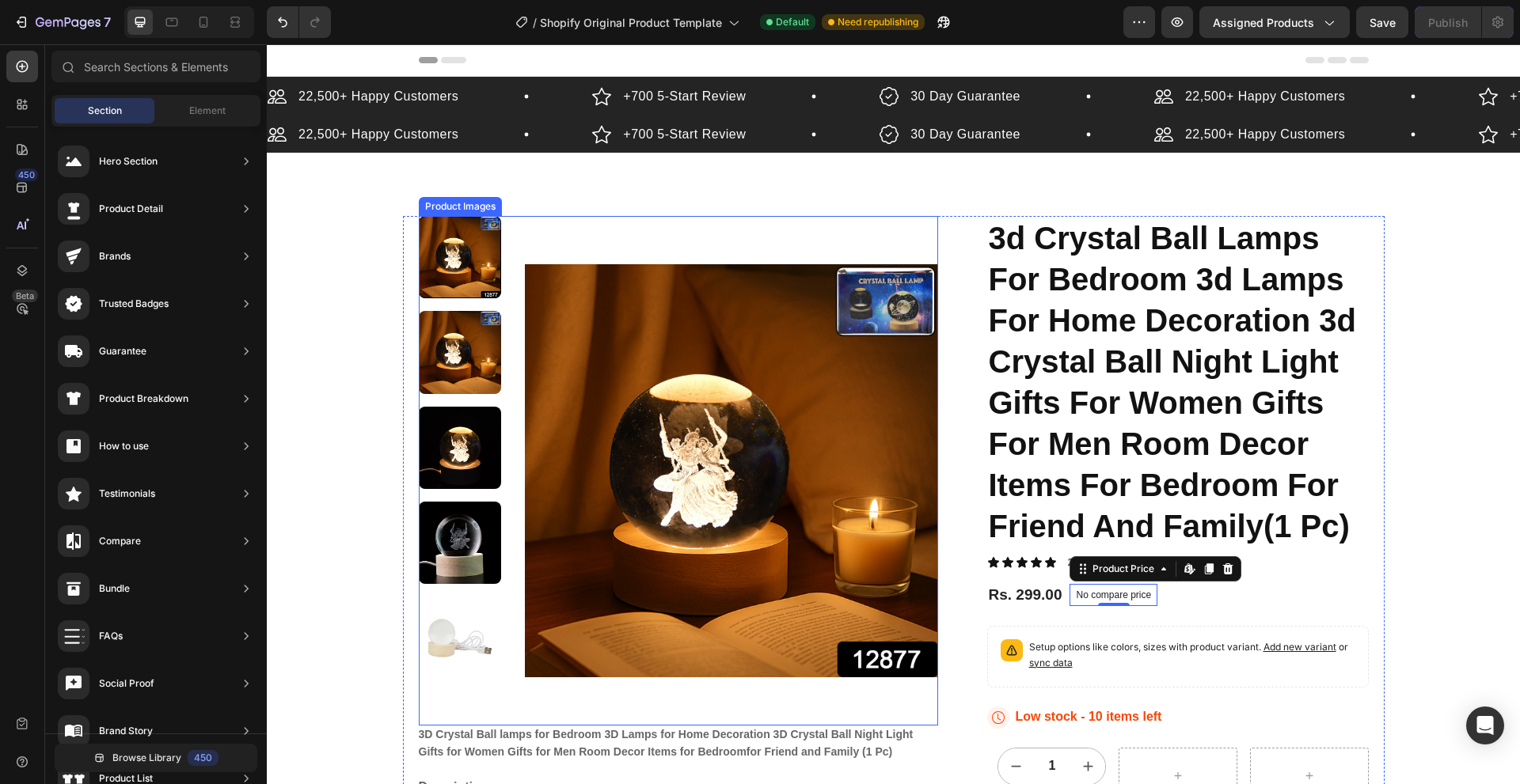
click at [616, 404] on img at bounding box center [731, 471] width 413 height 509
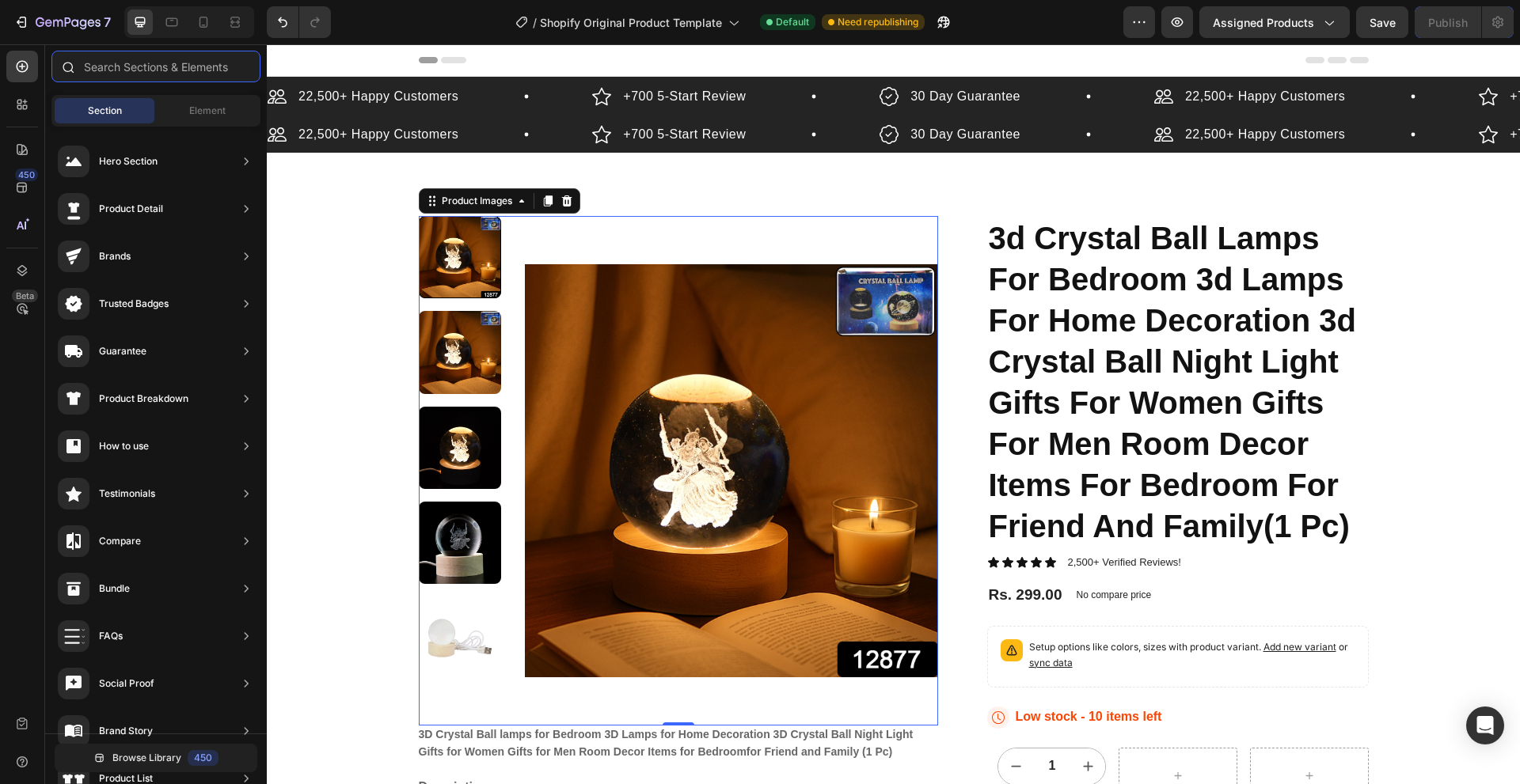
click at [184, 59] on input "text" at bounding box center [156, 66] width 209 height 31
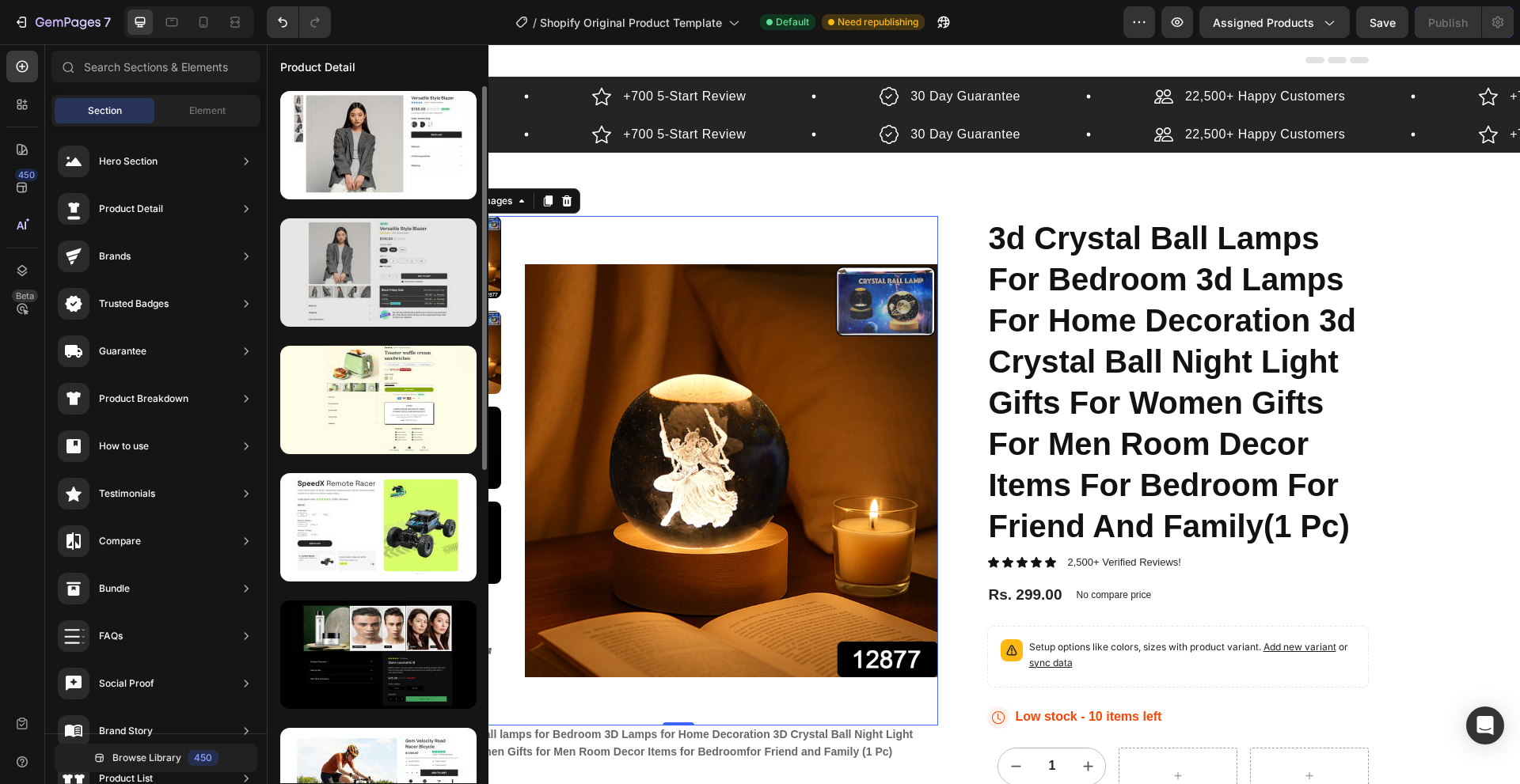
click at [385, 246] on div at bounding box center [379, 272] width 197 height 109
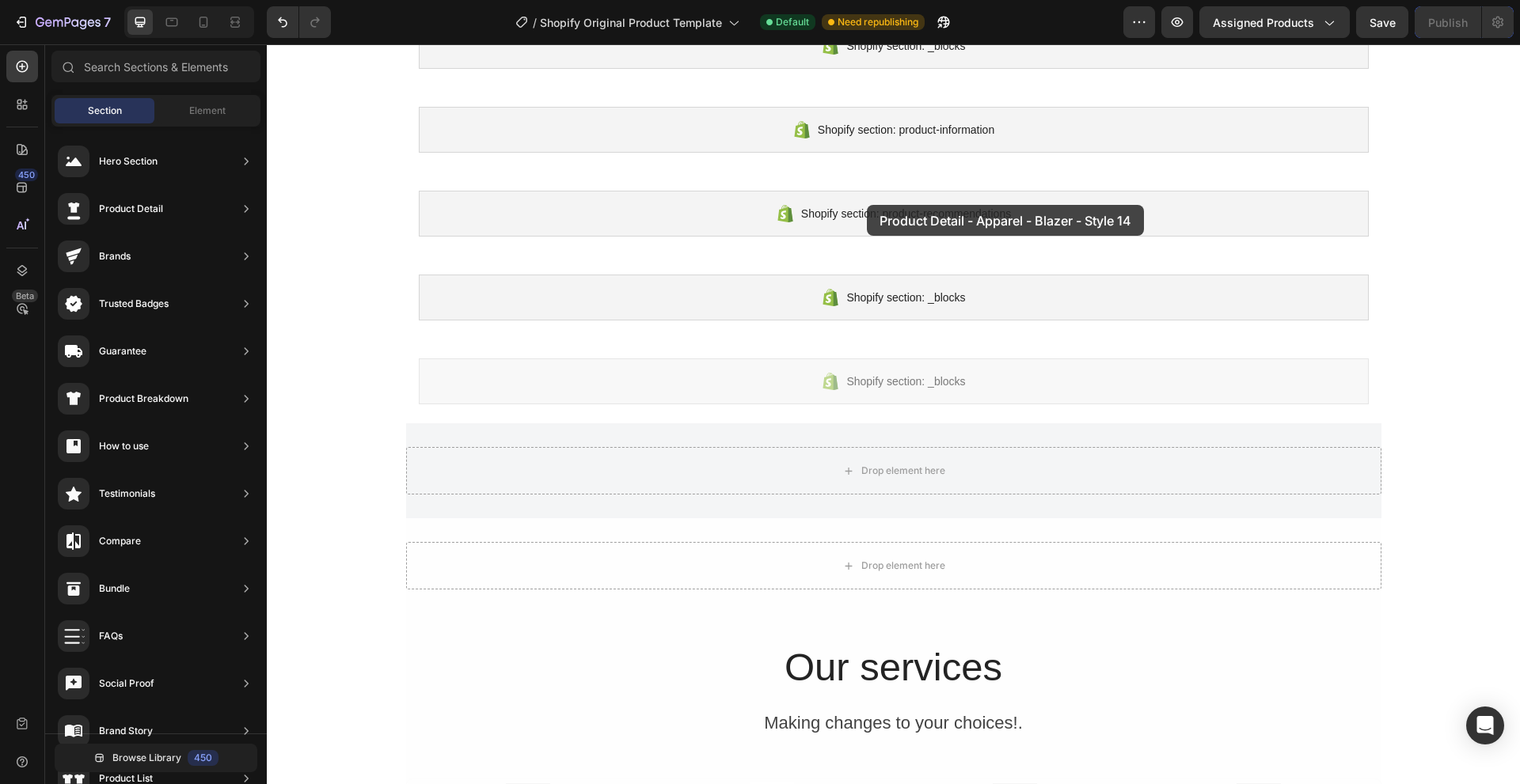
scroll to position [1706, 0]
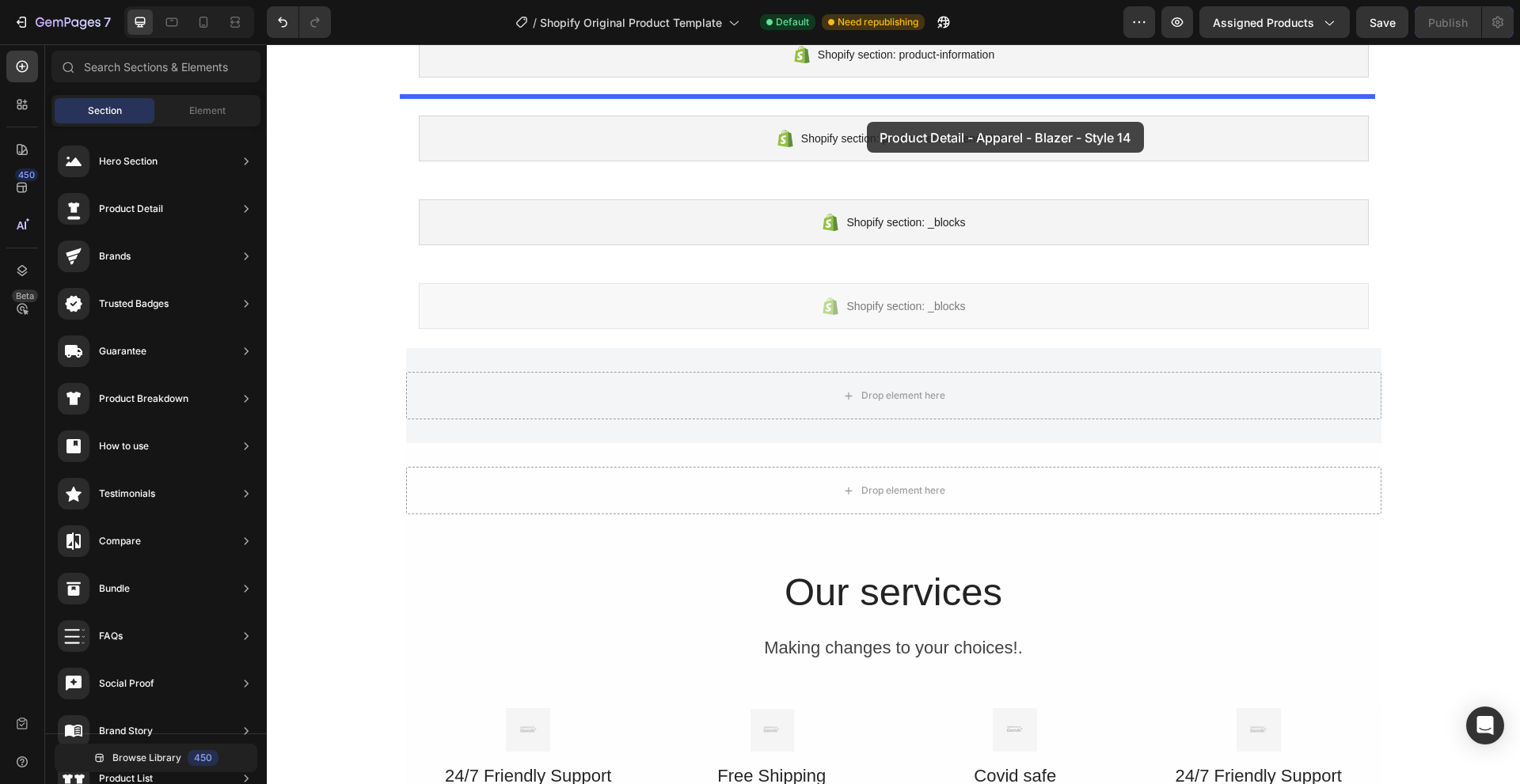
drag, startPoint x: 612, startPoint y: 193, endPoint x: 866, endPoint y: 122, distance: 263.7
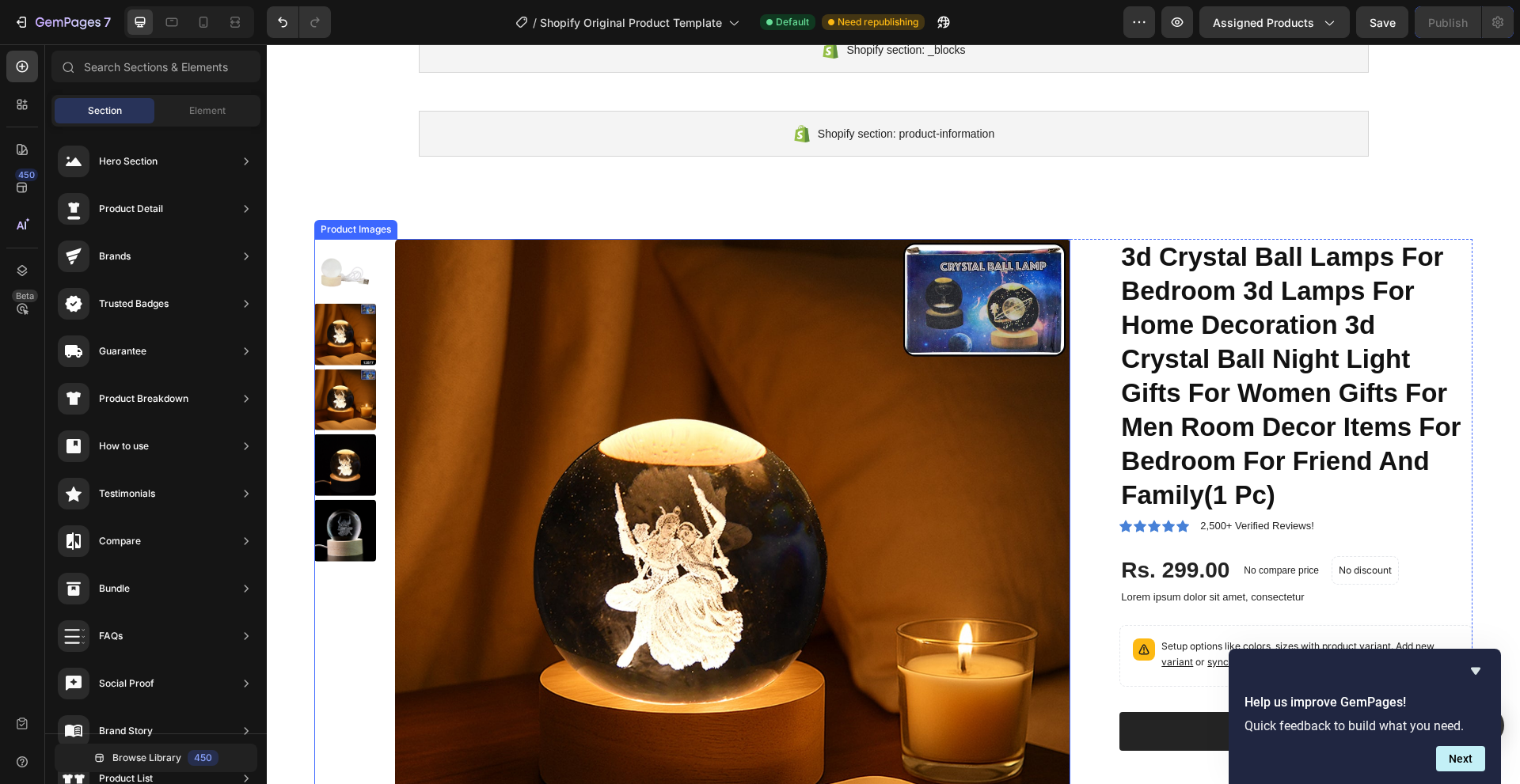
scroll to position [1548, 0]
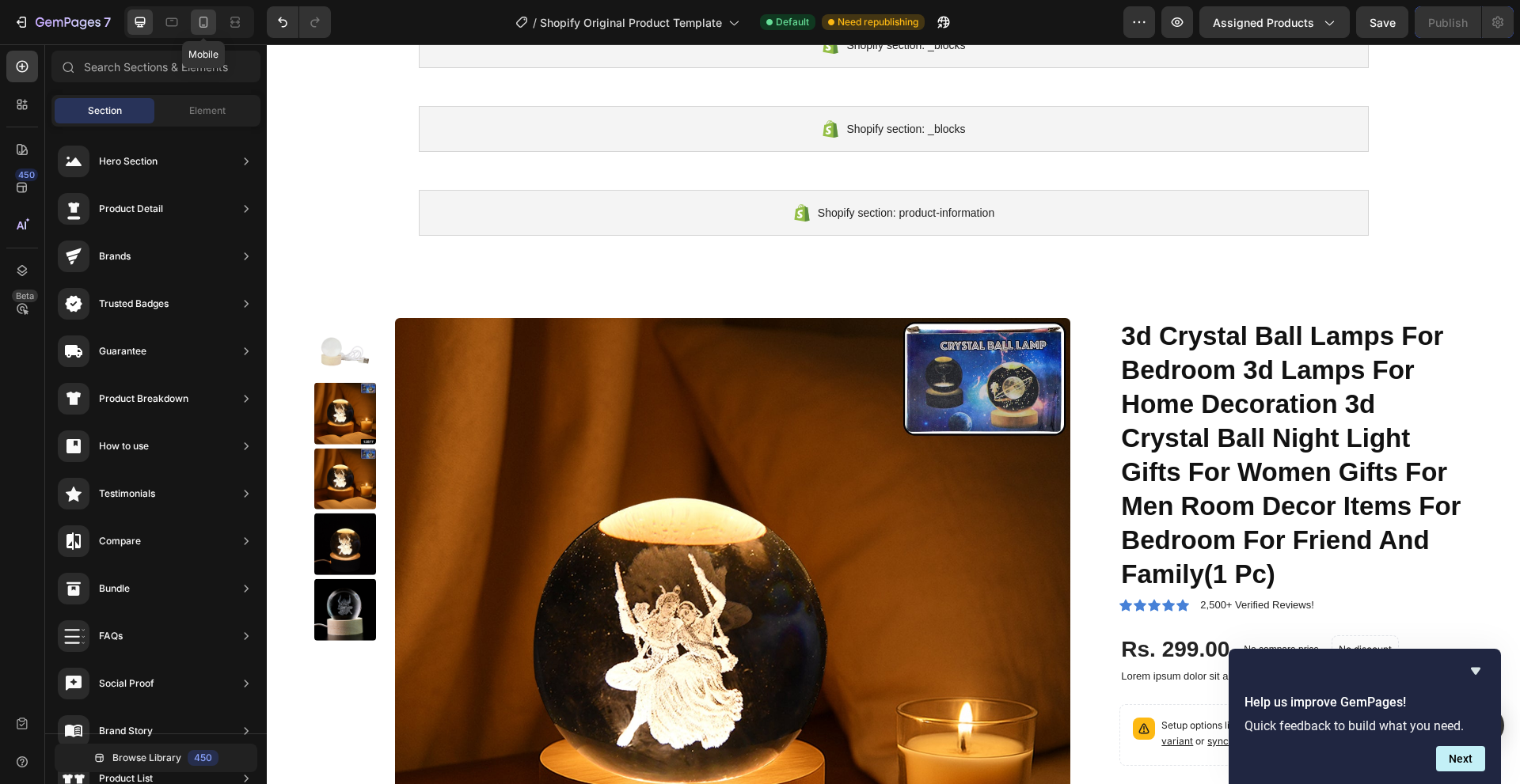
click at [205, 23] on icon at bounding box center [204, 23] width 16 height 16
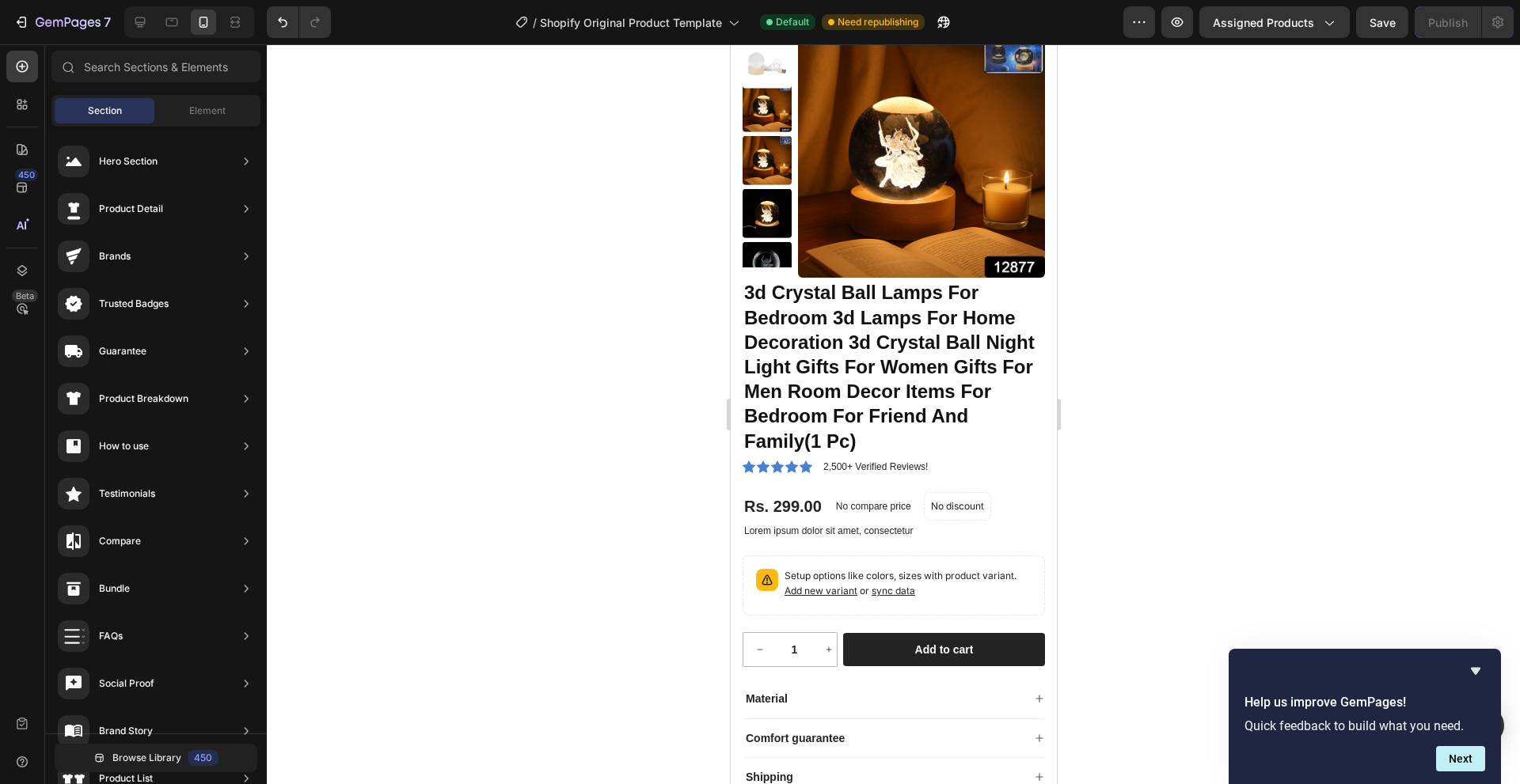
scroll to position [2611, 0]
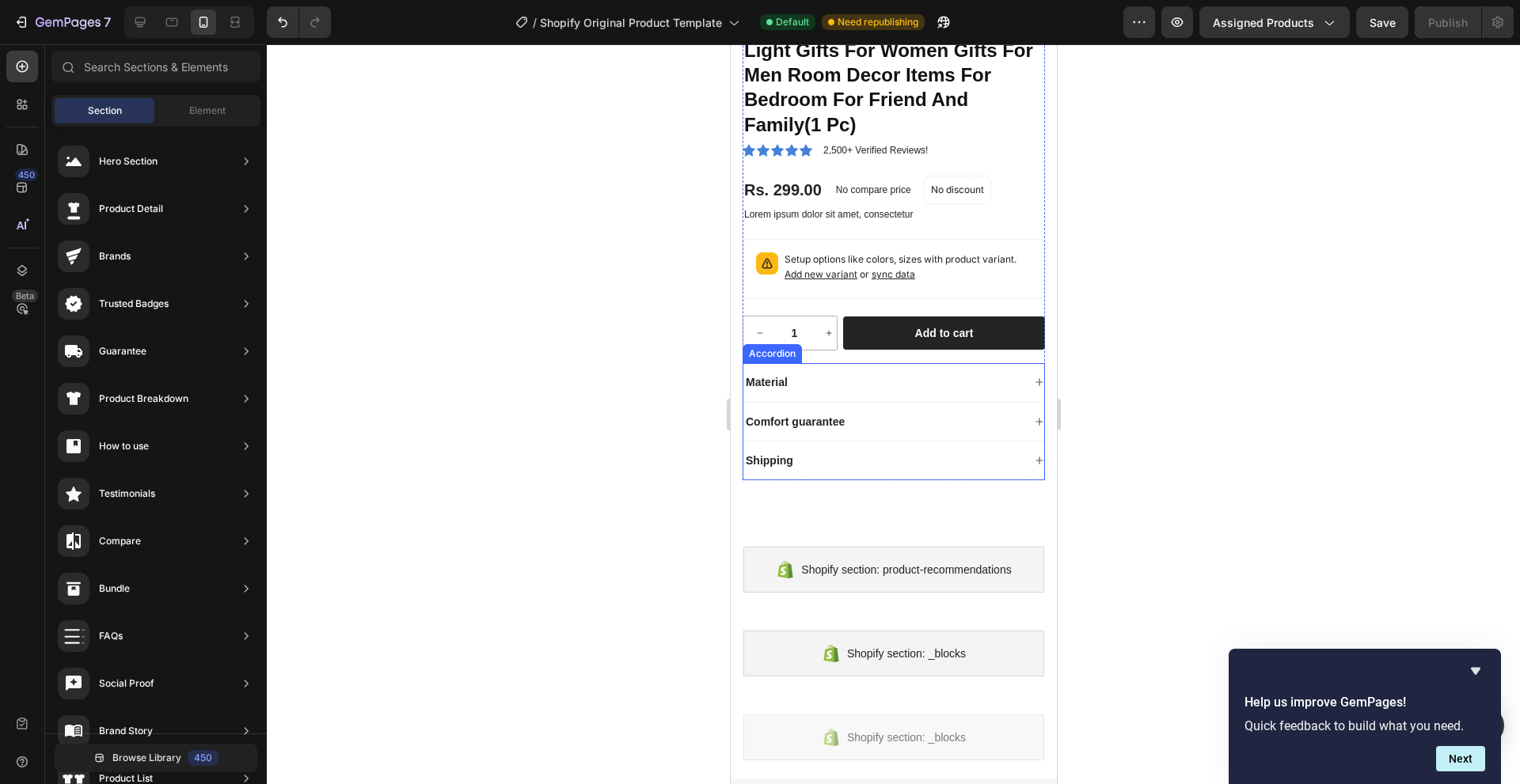
click at [862, 380] on div "Material" at bounding box center [882, 383] width 279 height 19
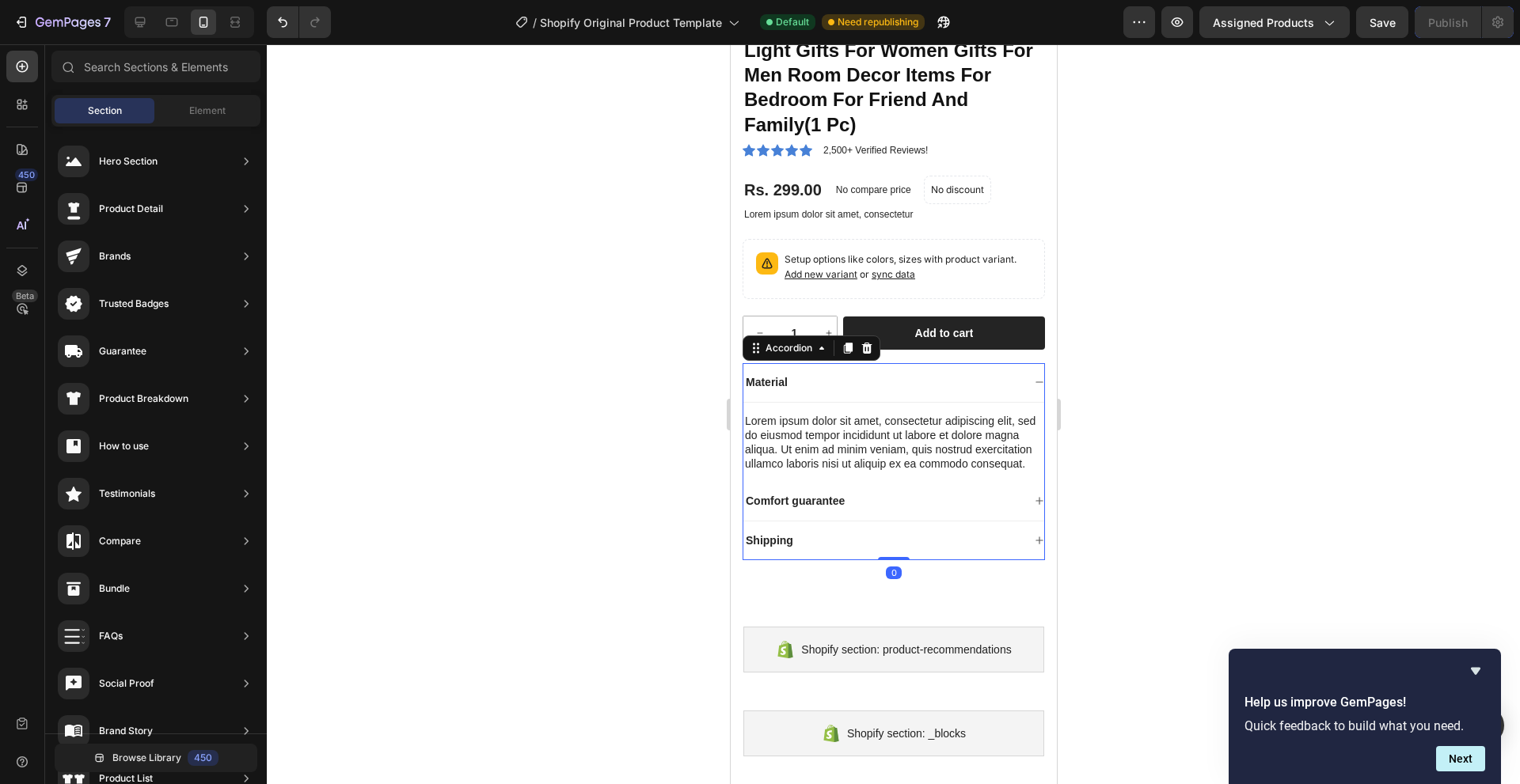
click at [844, 508] on p "Comfort guarantee" at bounding box center [794, 501] width 99 height 15
click at [880, 510] on div "Comfort guarantee" at bounding box center [882, 501] width 279 height 19
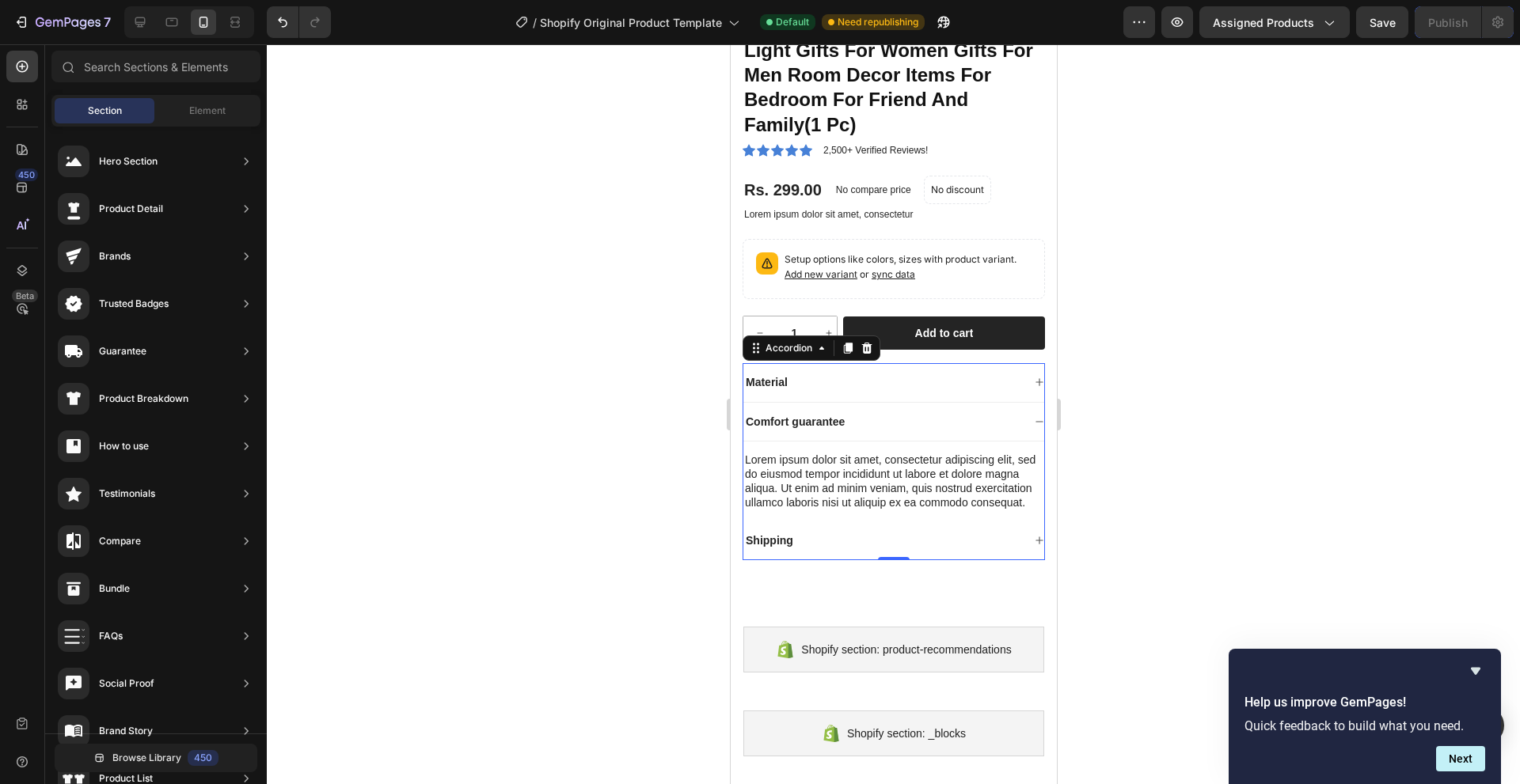
click at [846, 550] on div "Shipping" at bounding box center [882, 541] width 279 height 19
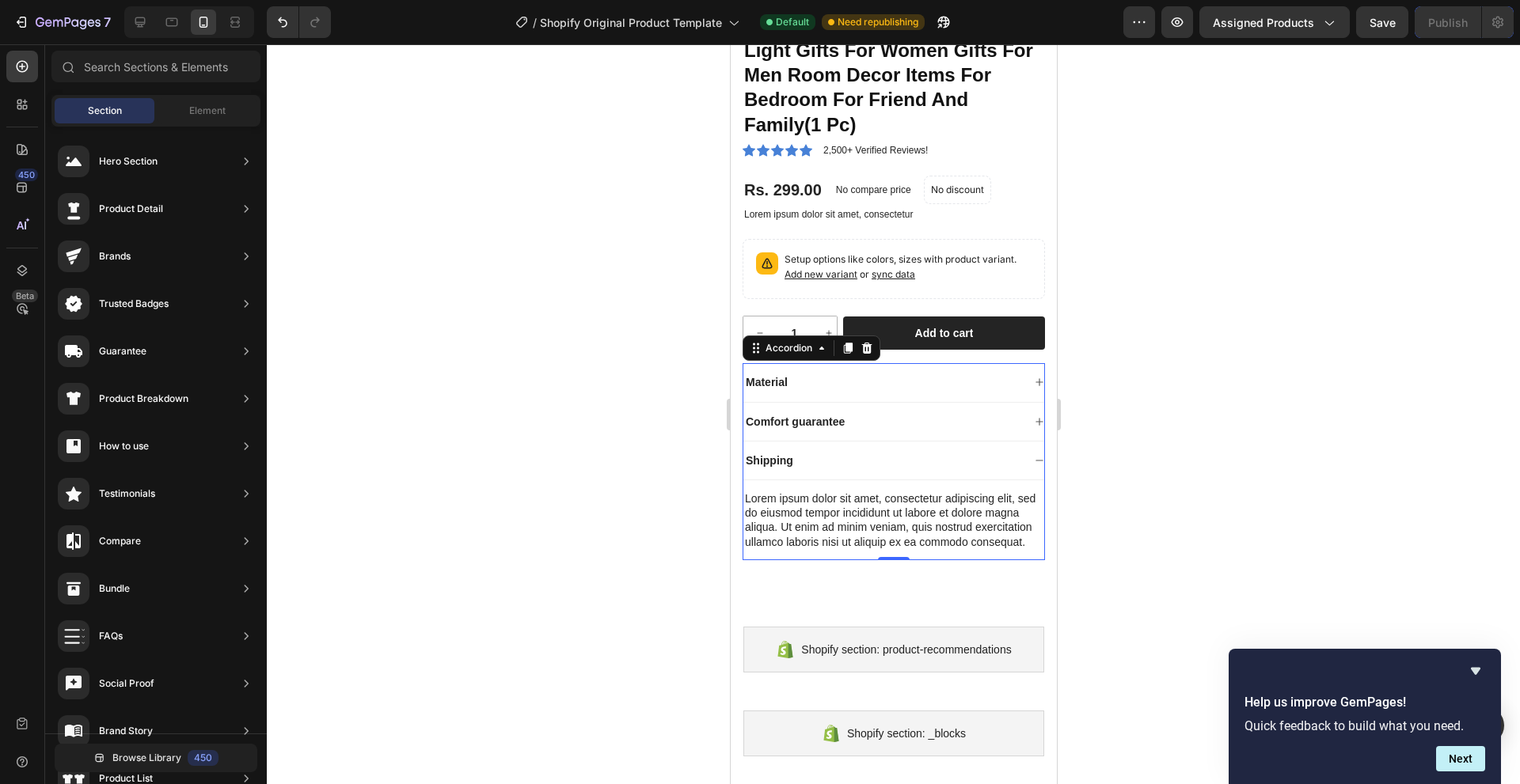
drag, startPoint x: 866, startPoint y: 375, endPoint x: 870, endPoint y: 358, distance: 17.5
click at [870, 363] on div "Material Comfort guarantee Shipping Lorem ipsum dolor sit amet, consectetur adi…" at bounding box center [892, 462] width 302 height 197
click at [755, 355] on div "Accordion" at bounding box center [787, 348] width 85 height 19
drag, startPoint x: 753, startPoint y: 355, endPoint x: 763, endPoint y: 367, distance: 15.6
click at [763, 367] on div "Material Comfort guarantee Shipping Lorem ipsum dolor sit amet, consectetur adi…" at bounding box center [892, 462] width 302 height 197
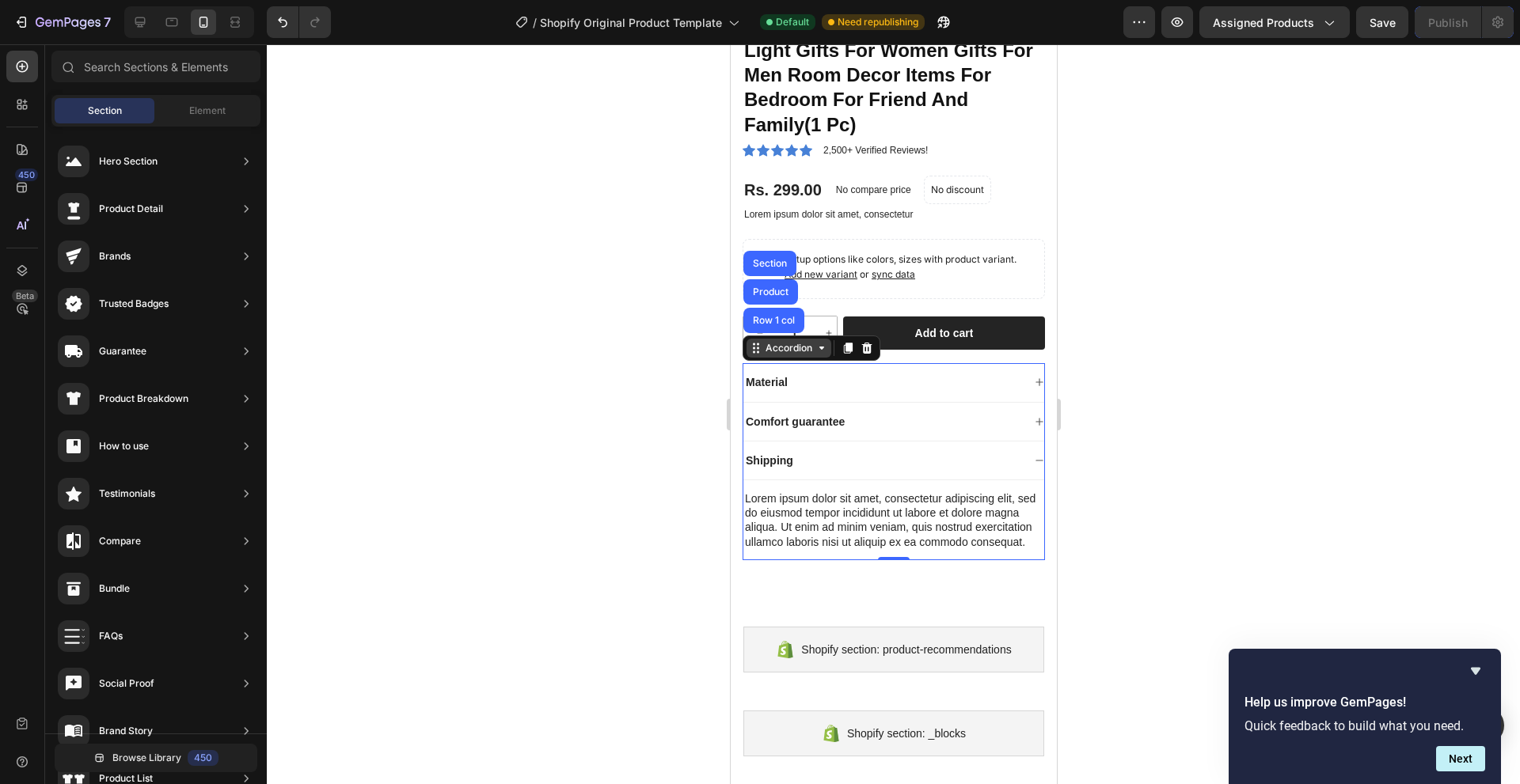
click at [752, 351] on icon at bounding box center [755, 348] width 13 height 13
drag, startPoint x: 752, startPoint y: 351, endPoint x: 824, endPoint y: 112, distance: 249.6
click at [824, 112] on div "3d Crystal Ball Lamps For Bedroom 3d Lamps For Home Decoration 3d Crystal Ball …" at bounding box center [892, 260] width 302 height 597
click at [762, 355] on div "Accordion" at bounding box center [788, 348] width 53 height 15
click at [860, 624] on div "Shopify section: product-recommendations Shopify section: product-recommendatio…" at bounding box center [892, 649] width 326 height 84
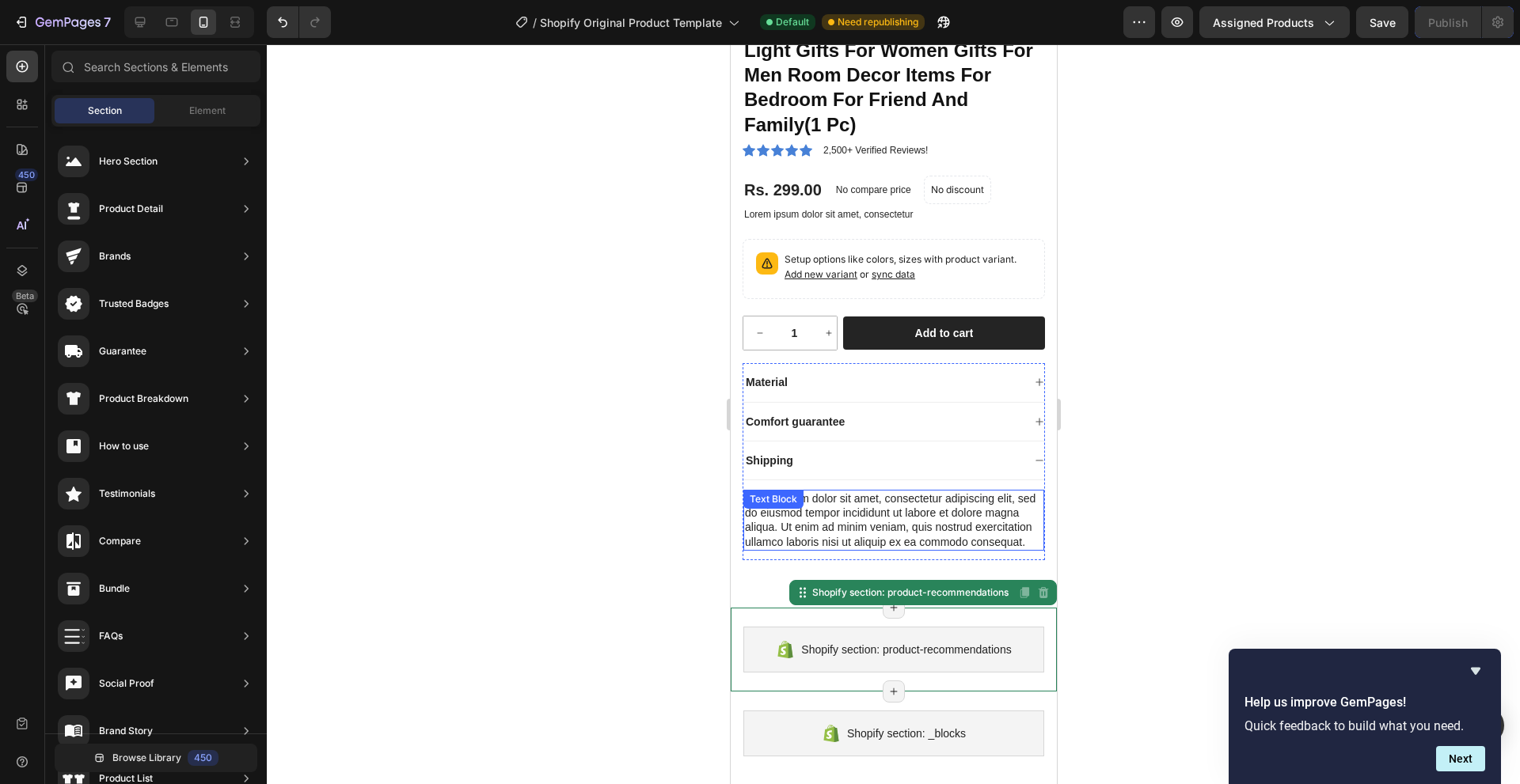
click at [871, 498] on div "Lorem ipsum dolor sit amet, consectetur adipiscing elit, sed do eiusmod tempor …" at bounding box center [892, 521] width 301 height 61
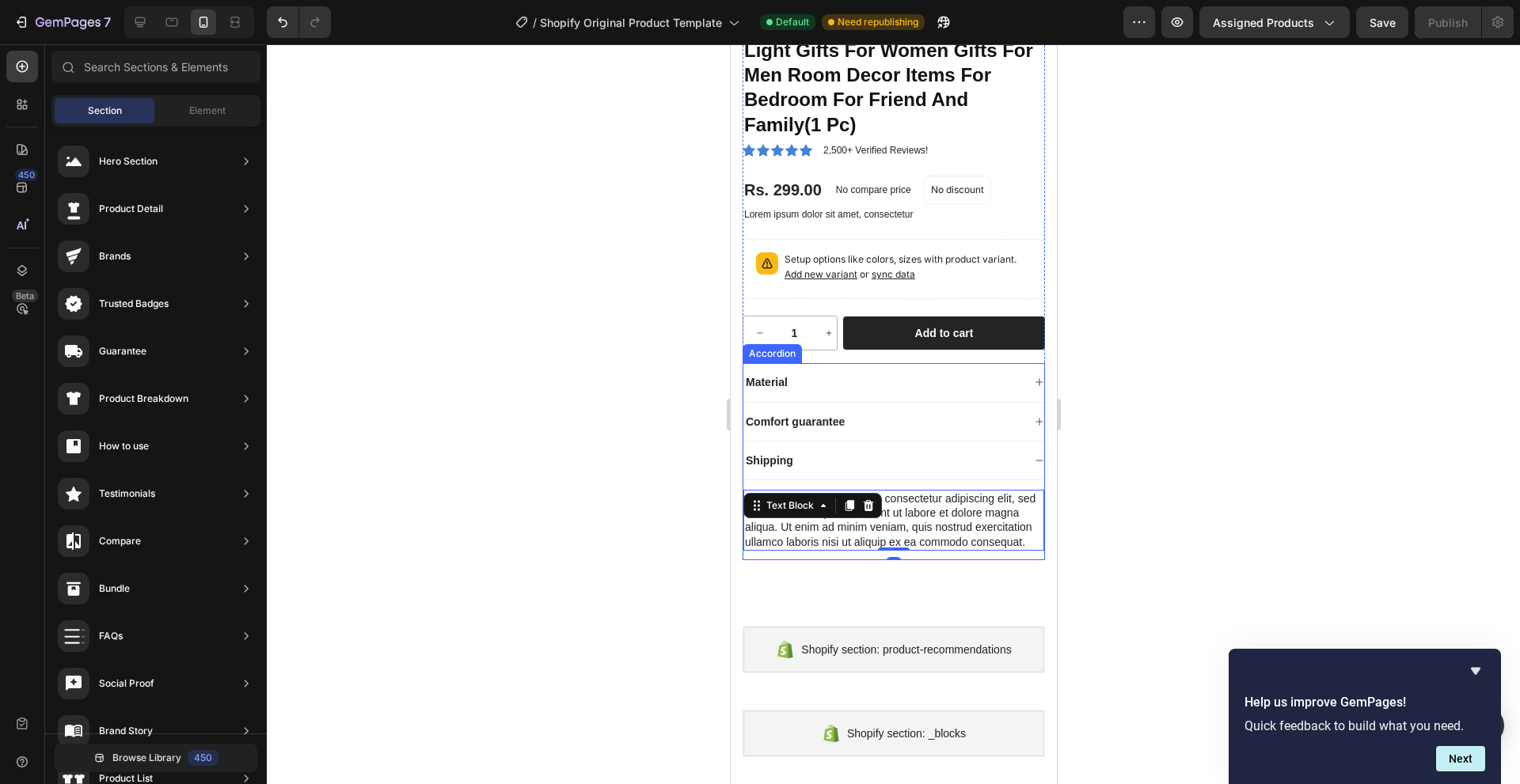
click at [834, 364] on div "Material" at bounding box center [892, 383] width 301 height 39
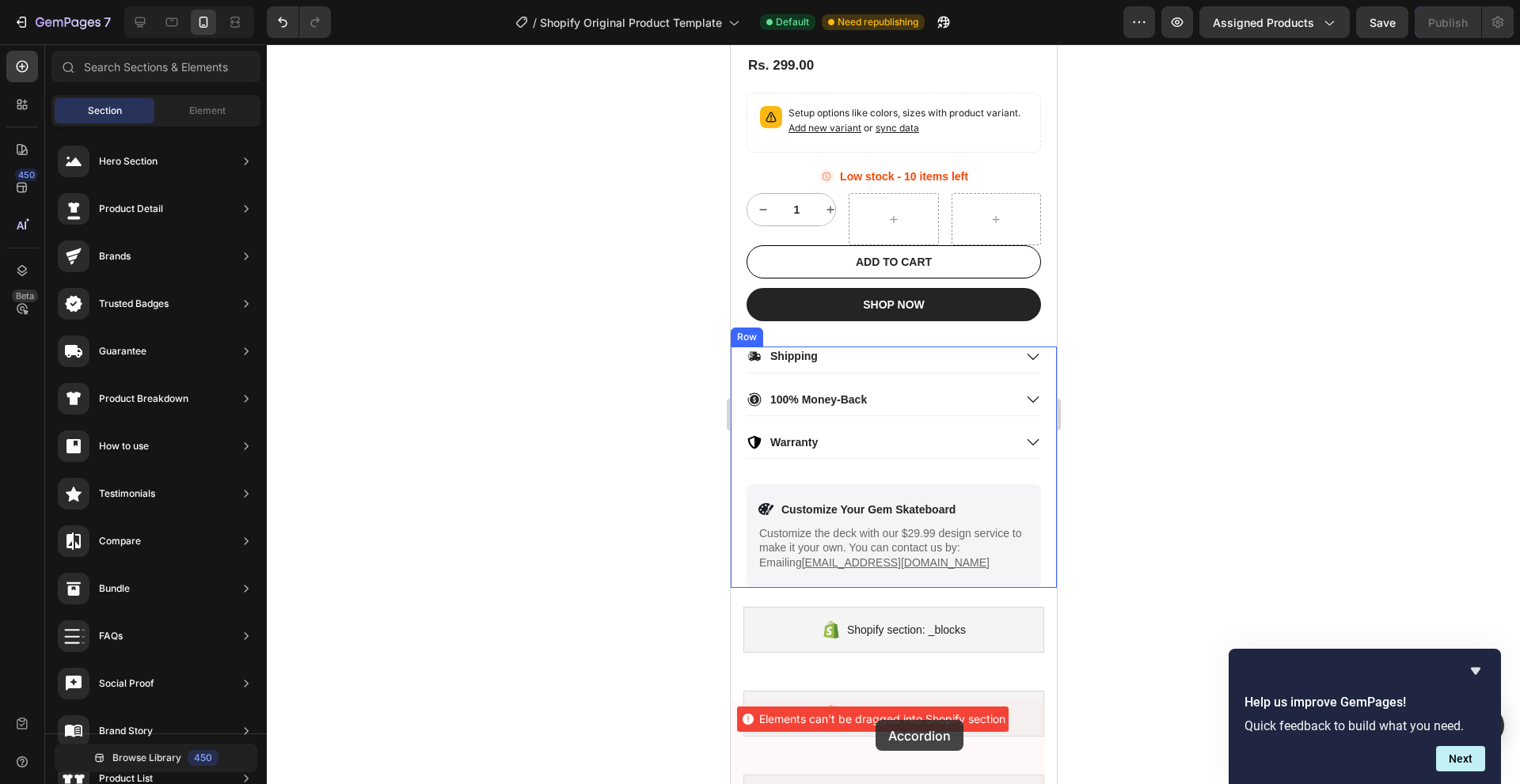
scroll to position [1483, 0]
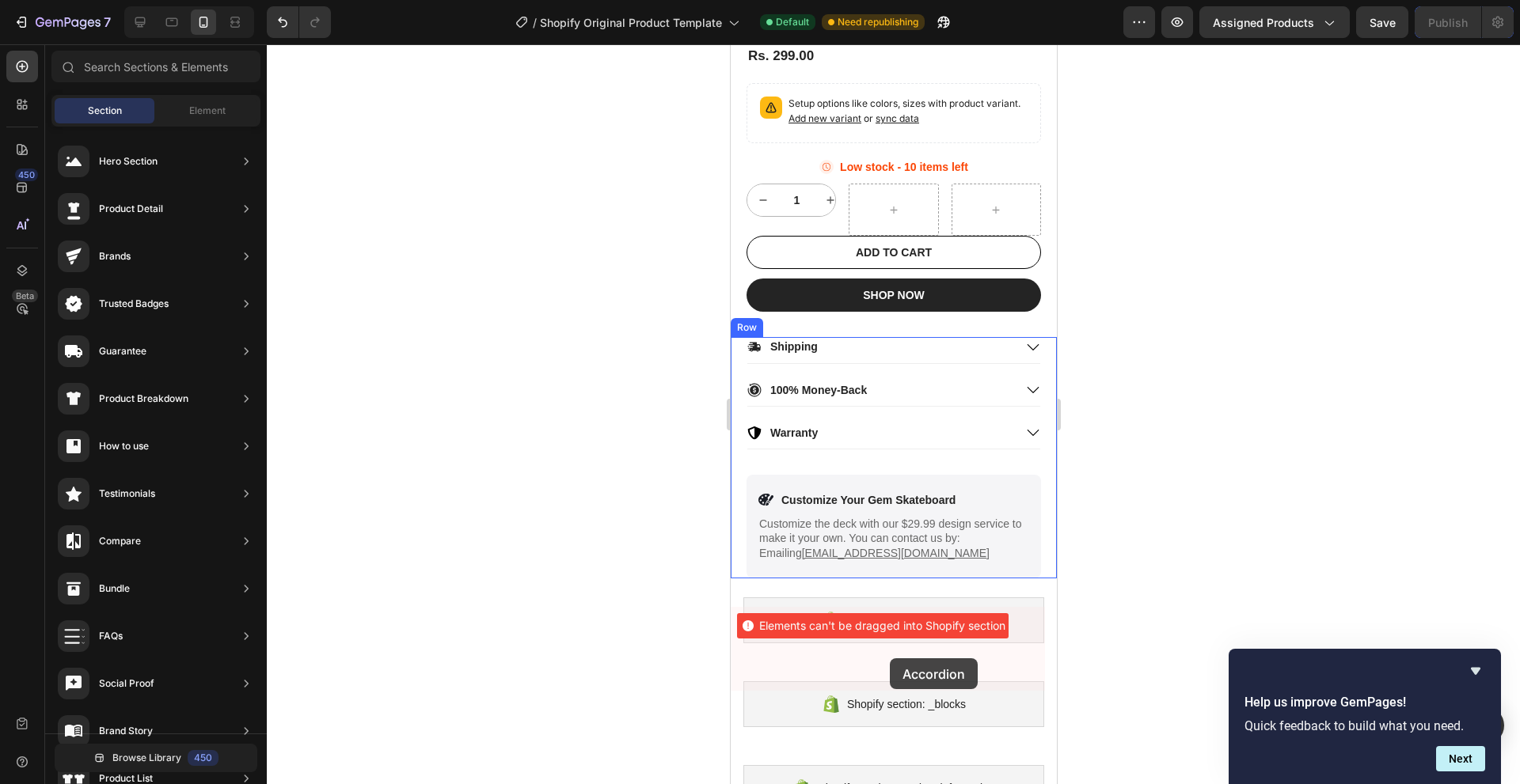
drag, startPoint x: 757, startPoint y: 343, endPoint x: 889, endPoint y: 658, distance: 341.5
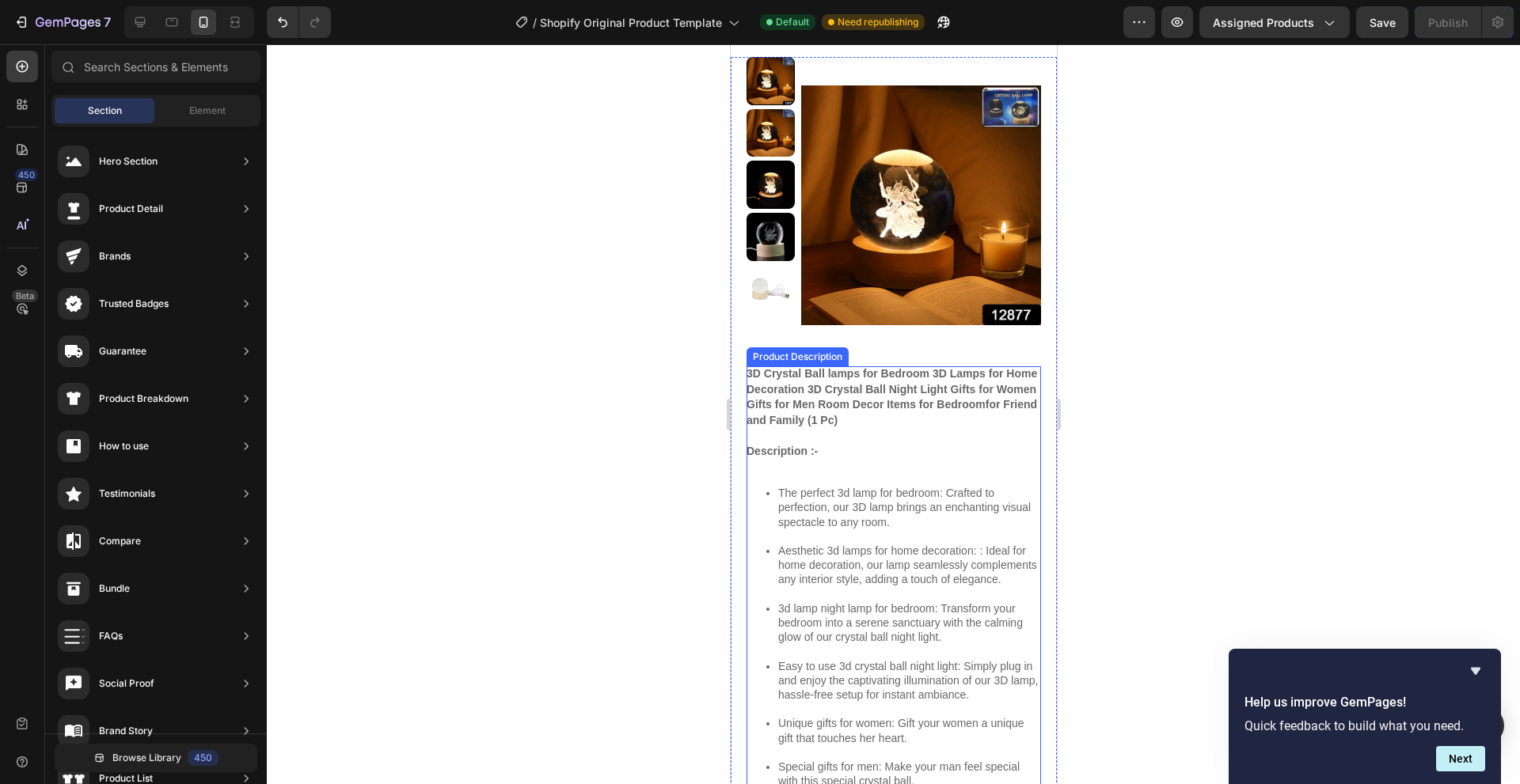
scroll to position [0, 0]
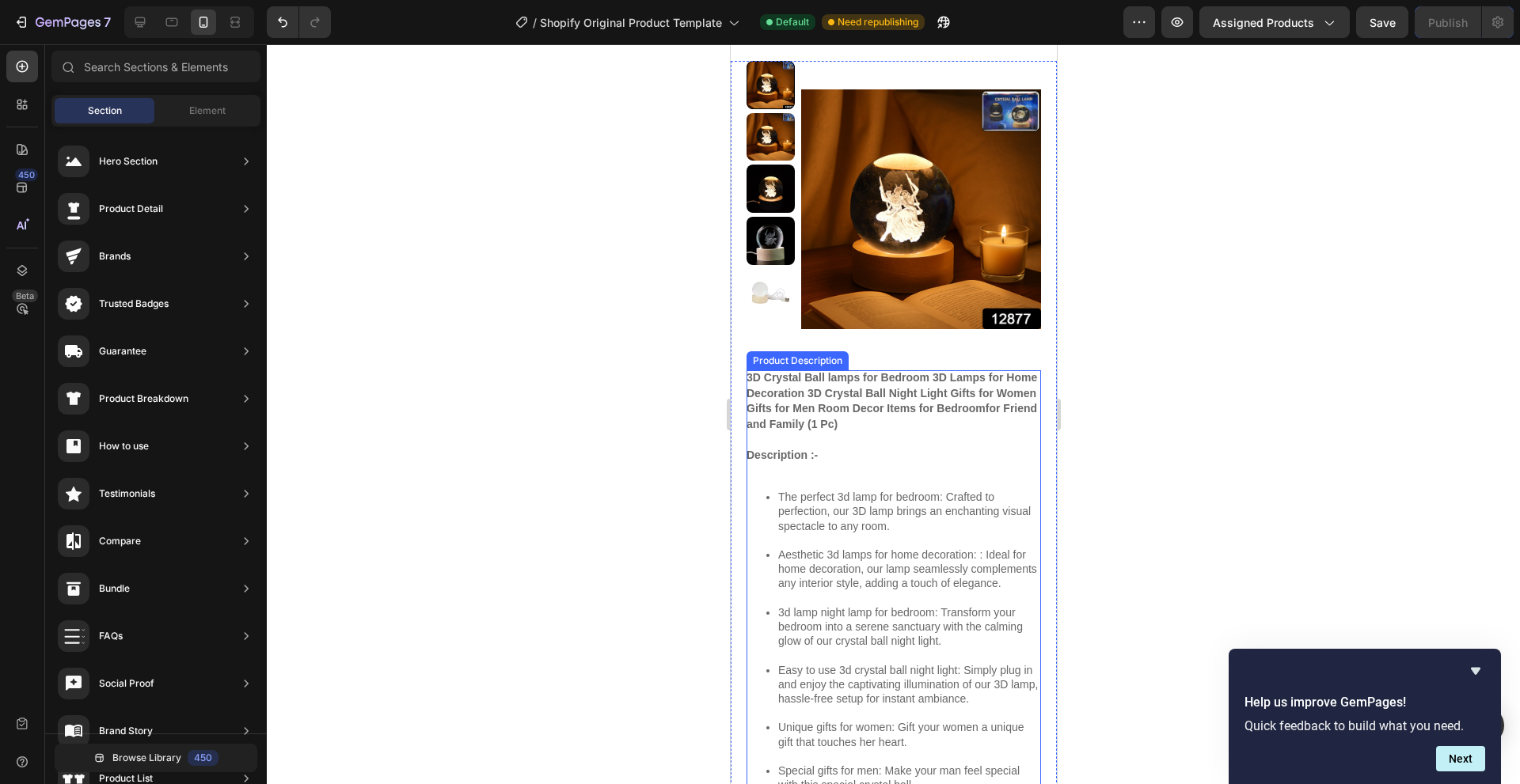
click at [891, 478] on div "3D Crystal Ball lamps for Bedroom 3D Lamps for Home Decoration 3D Crystal Ball …" at bounding box center [892, 724] width 294 height 708
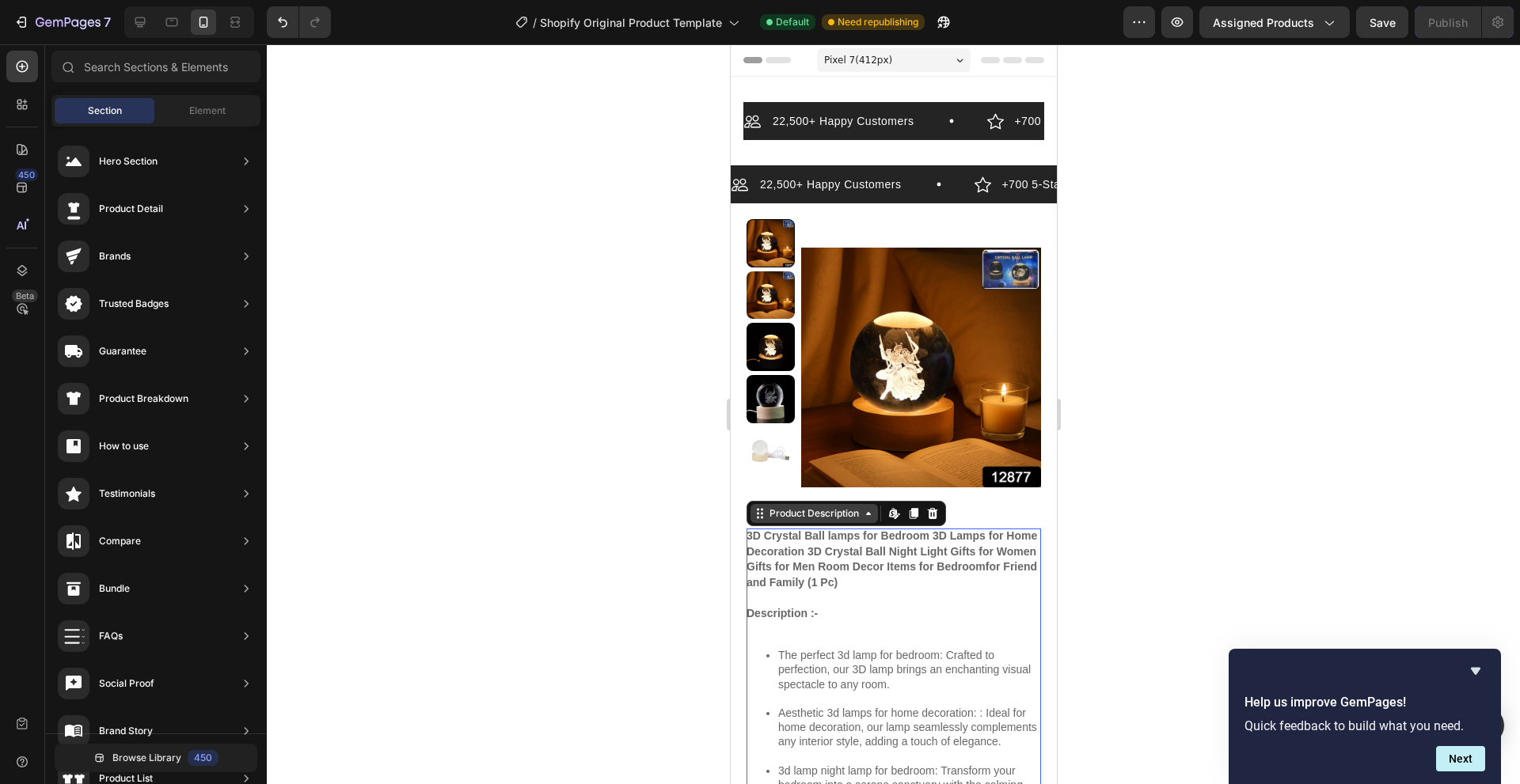
click at [870, 513] on icon at bounding box center [867, 513] width 13 height 13
click at [756, 517] on icon at bounding box center [757, 517] width 2 height 2
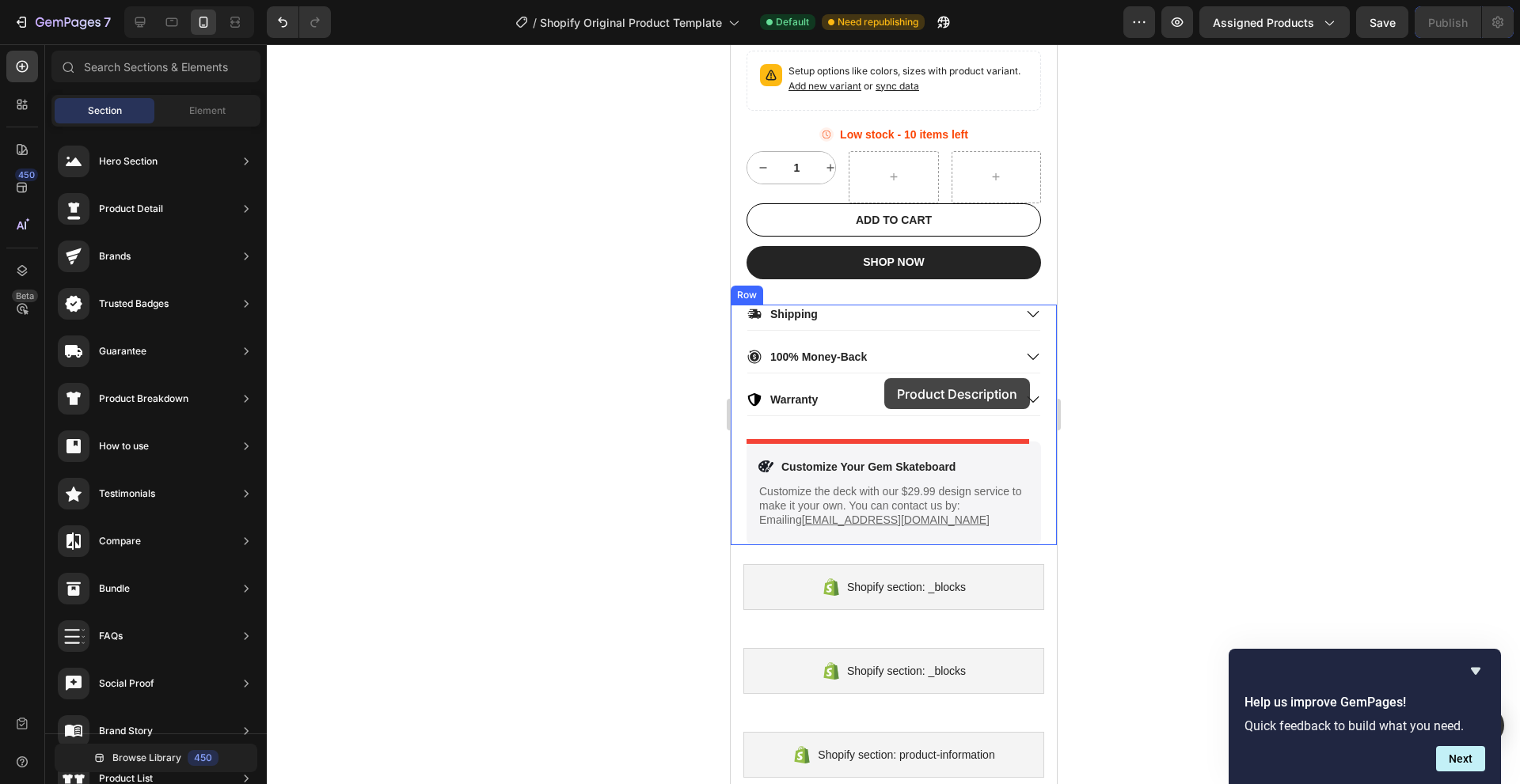
scroll to position [1568, 0]
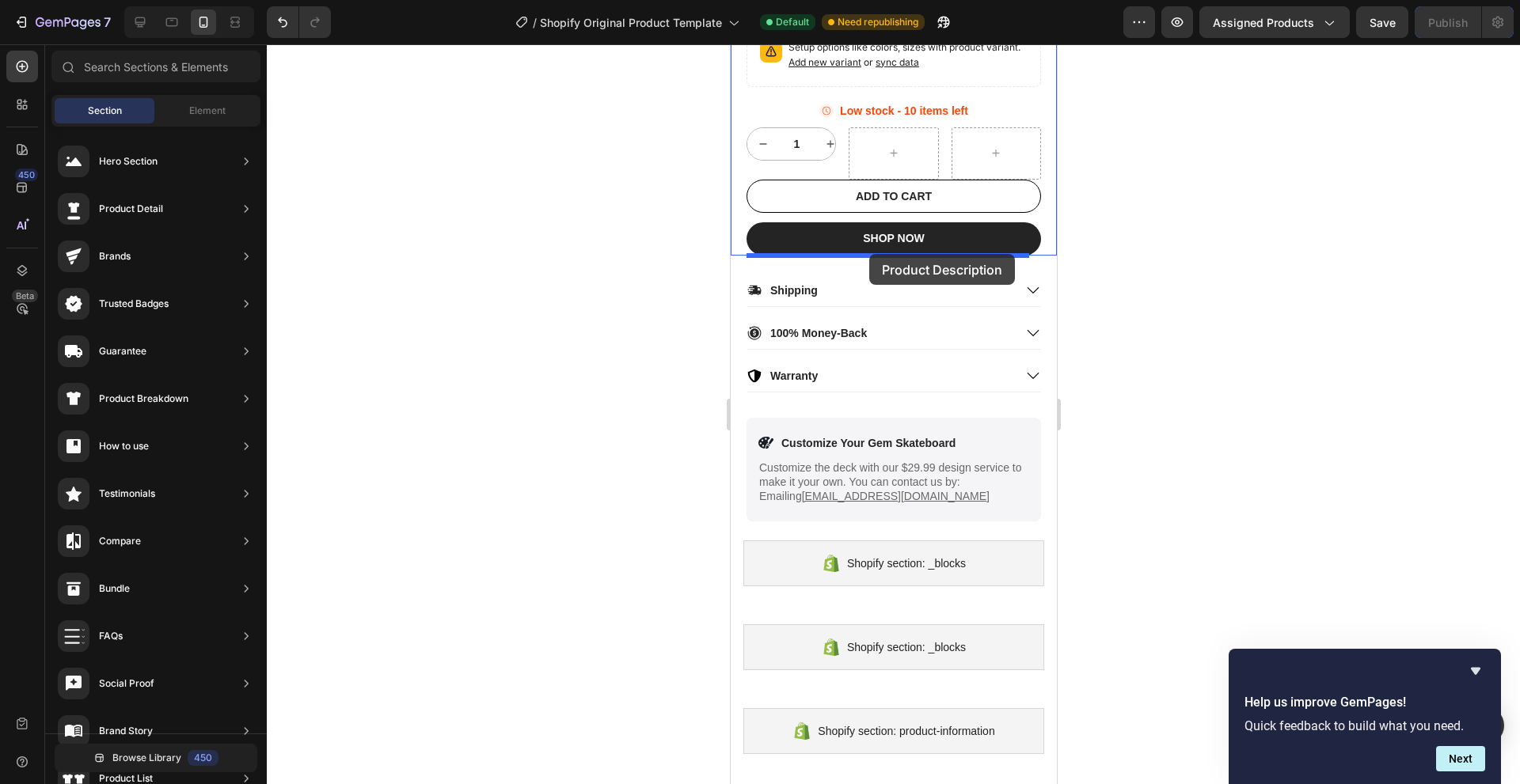
drag, startPoint x: 762, startPoint y: 434, endPoint x: 868, endPoint y: 254, distance: 208.9
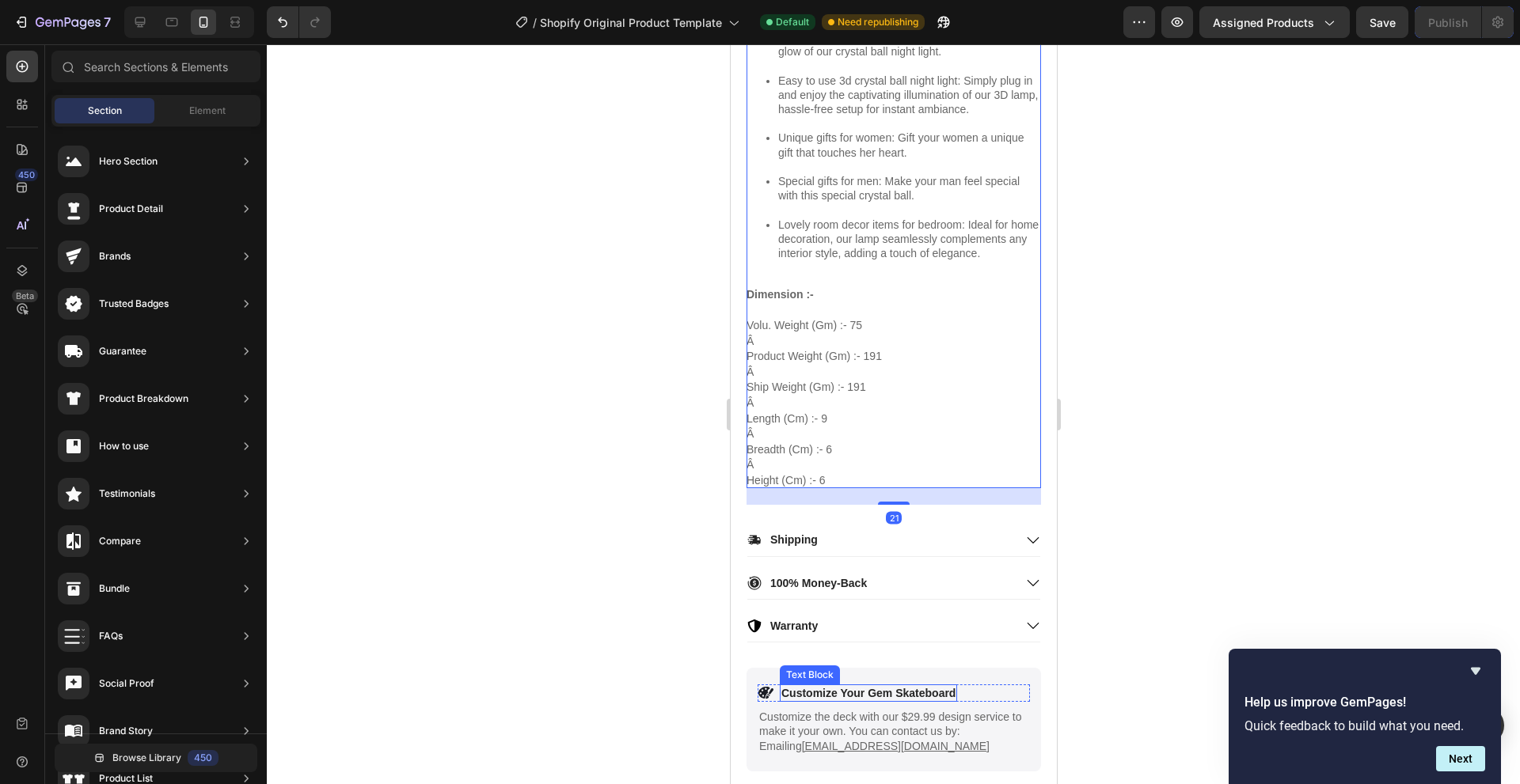
scroll to position [1686, 0]
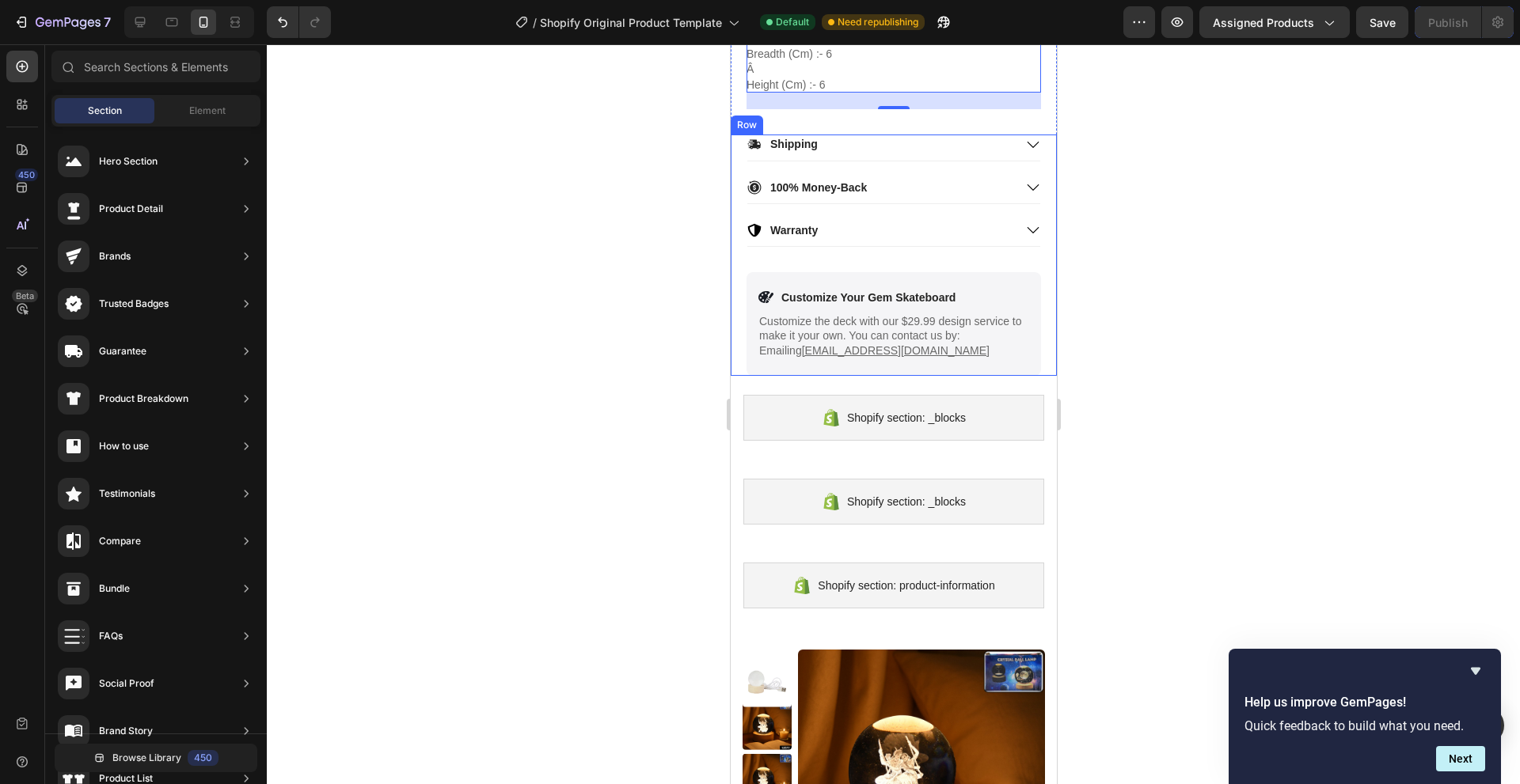
click at [870, 272] on div "Shipping 100% Money-Back Warranty Accordion" at bounding box center [892, 203] width 294 height 138
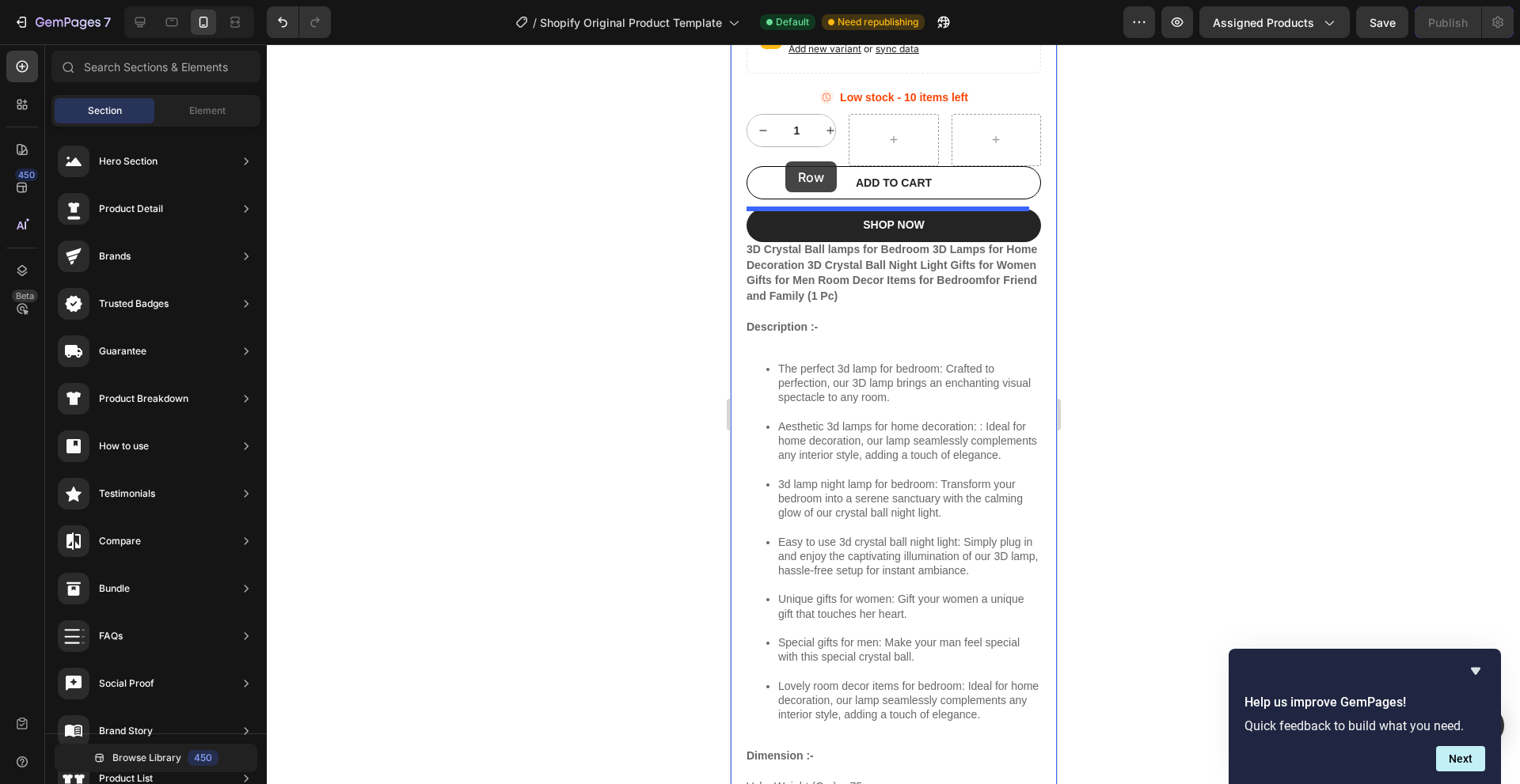
scroll to position [812, 0]
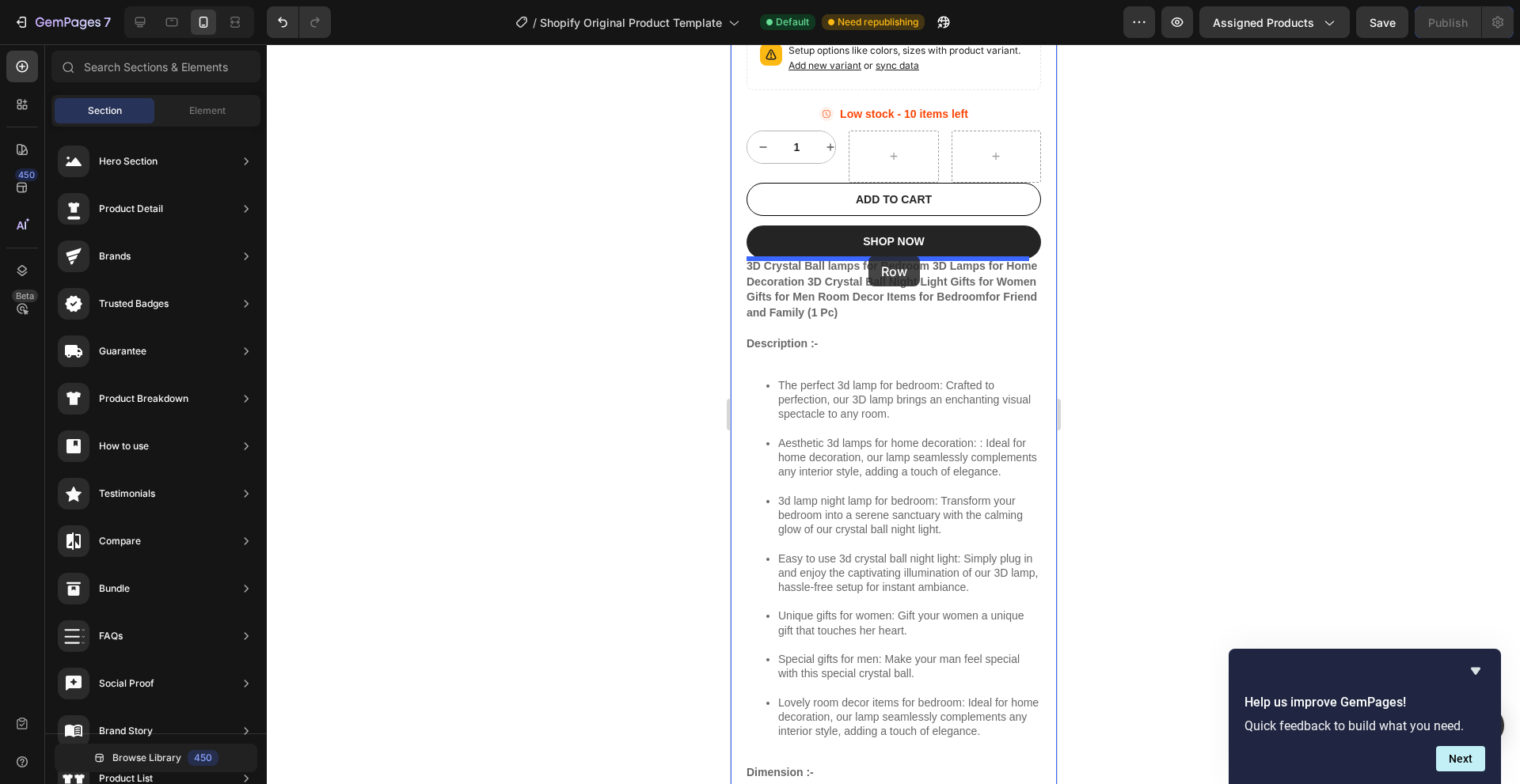
drag, startPoint x: 739, startPoint y: 147, endPoint x: 867, endPoint y: 255, distance: 167.5
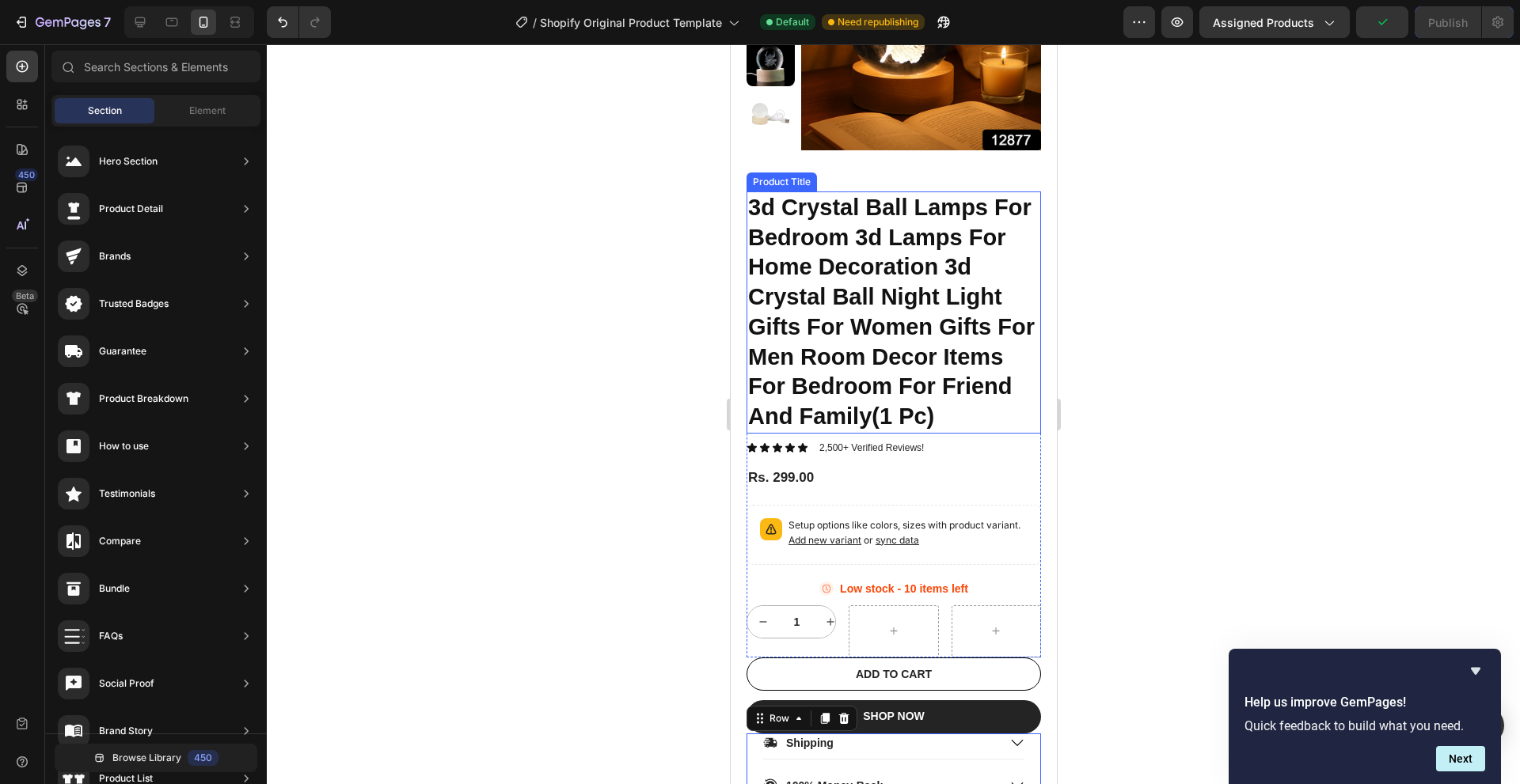
scroll to position [258, 0]
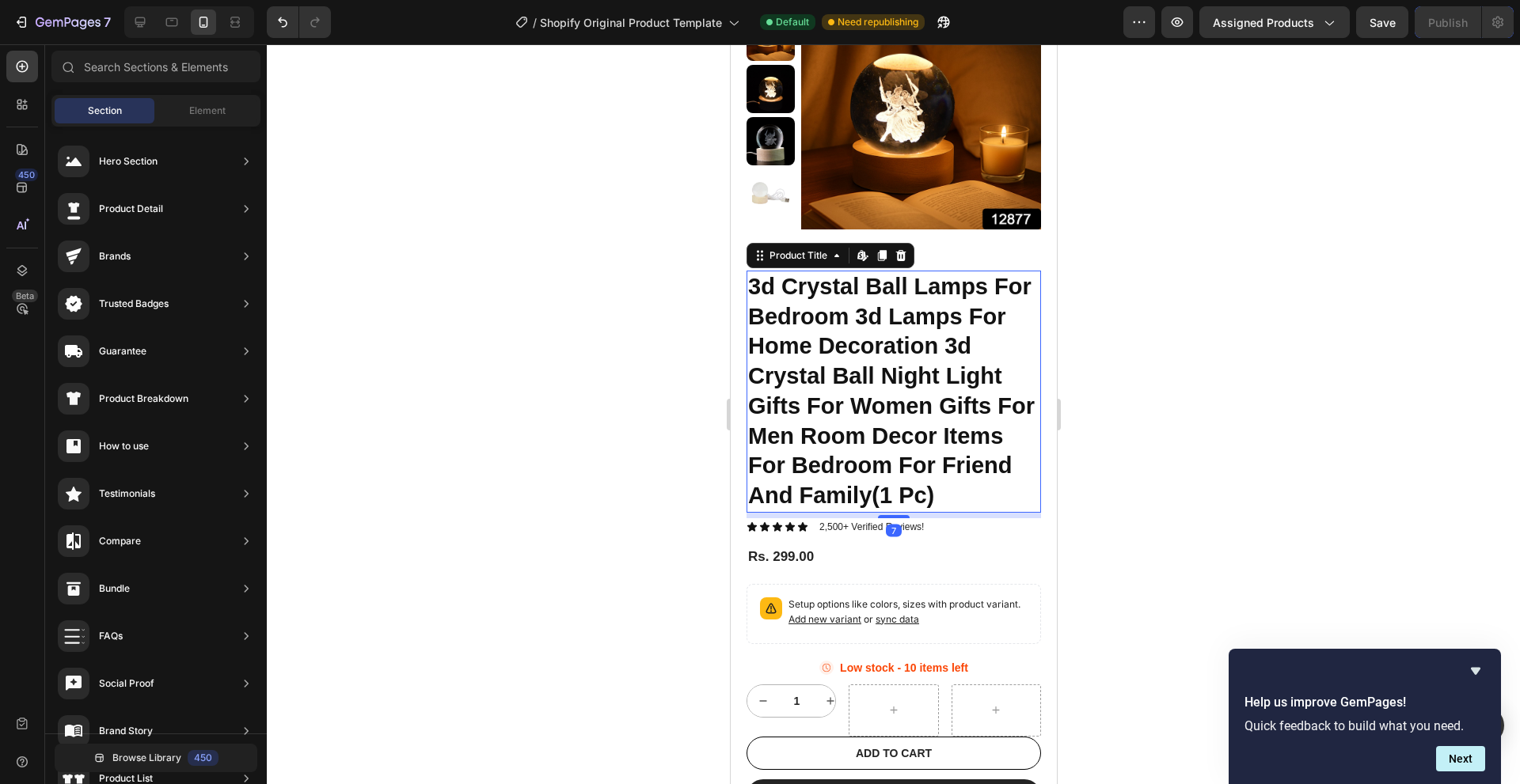
click at [892, 304] on h1 "3d Crystal Ball Lamps For Bedroom 3d Lamps For Home Decoration 3d Crystal Ball …" at bounding box center [892, 392] width 294 height 243
drag, startPoint x: 939, startPoint y: 310, endPoint x: 963, endPoint y: 304, distance: 24.7
click at [941, 310] on h1 "3d Crystal Ball Lamps For Bedroom 3d Lamps For Home Decoration 3d Crystal Ball …" at bounding box center [892, 392] width 294 height 243
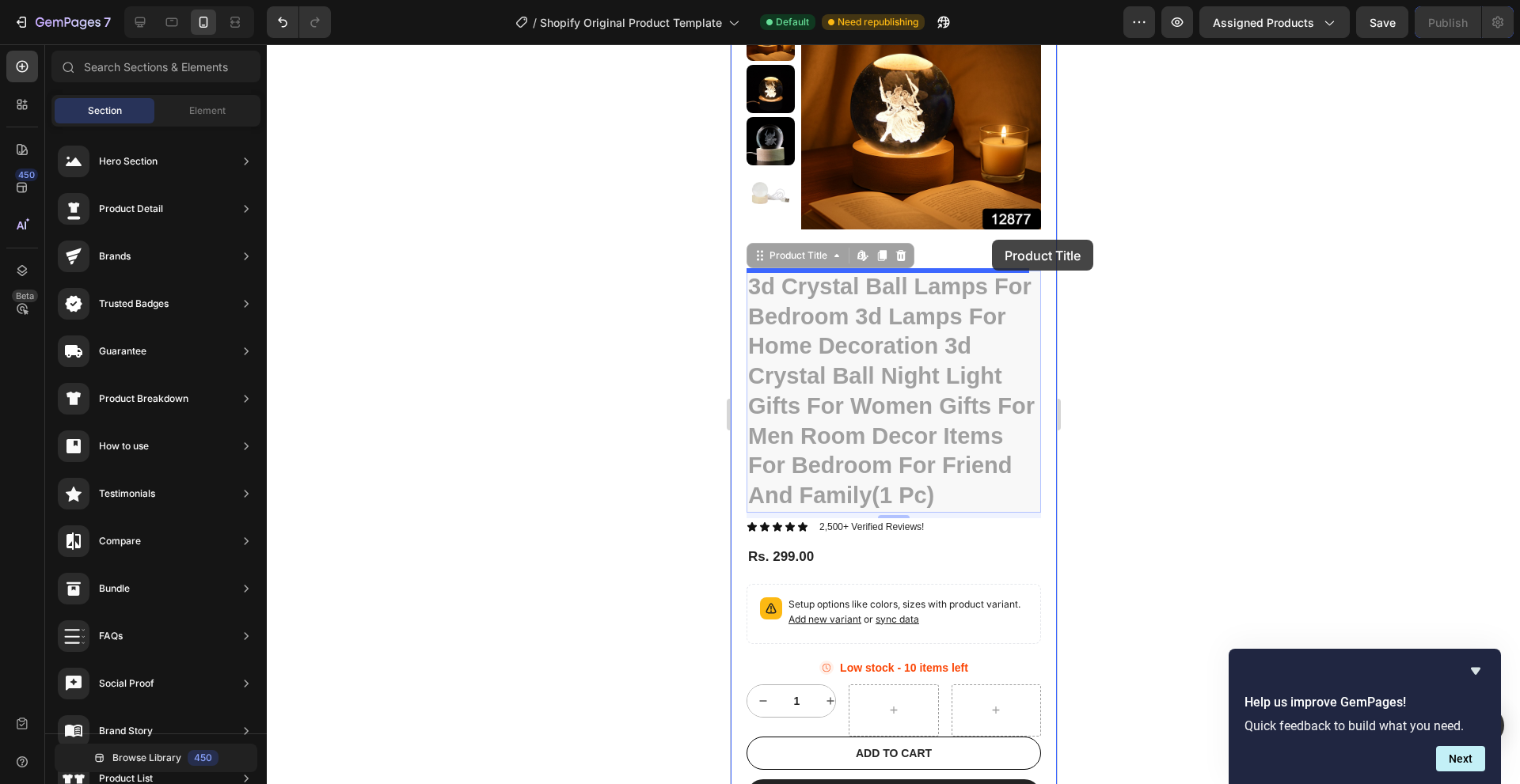
drag, startPoint x: 989, startPoint y: 280, endPoint x: 991, endPoint y: 240, distance: 40.0
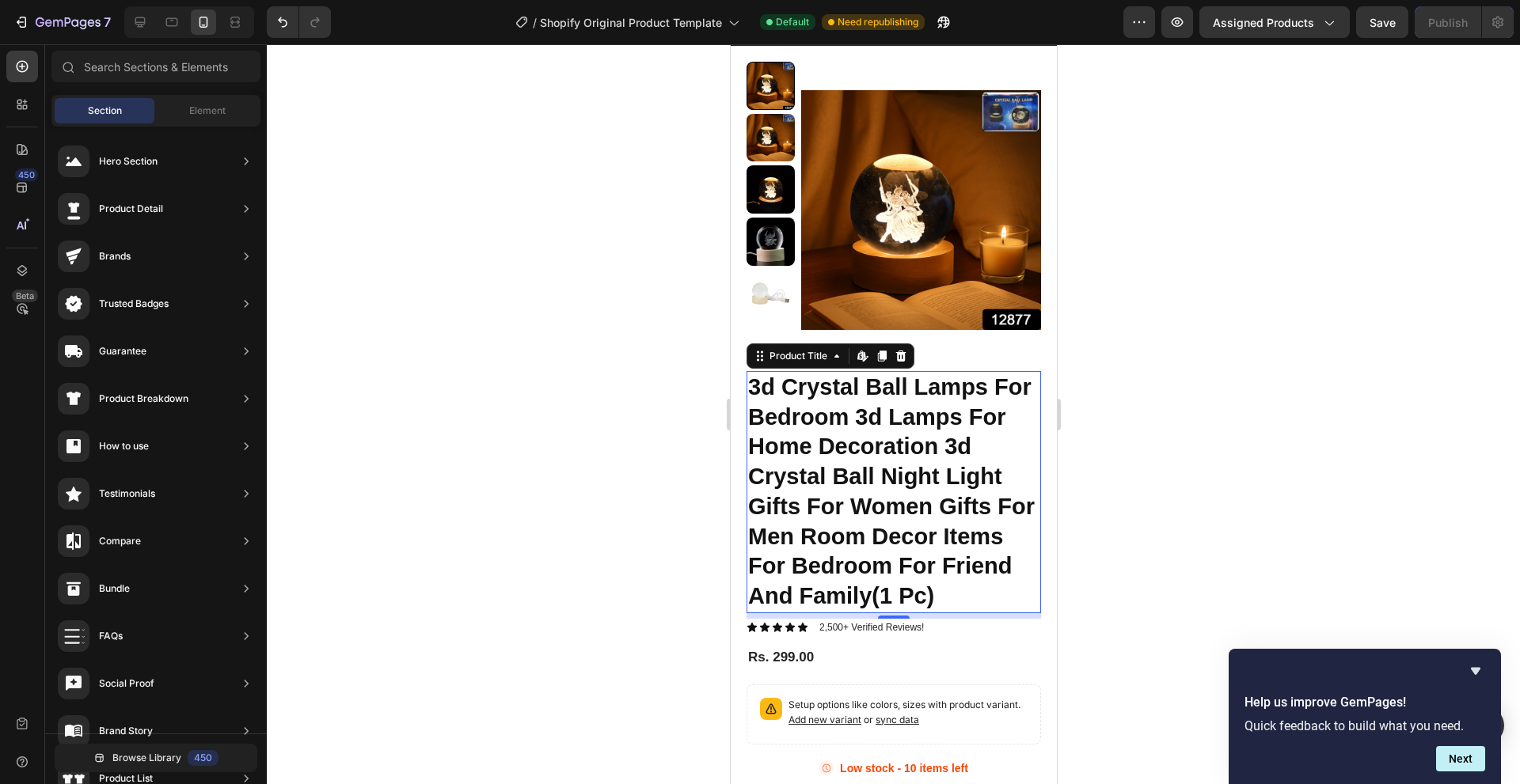
scroll to position [496, 0]
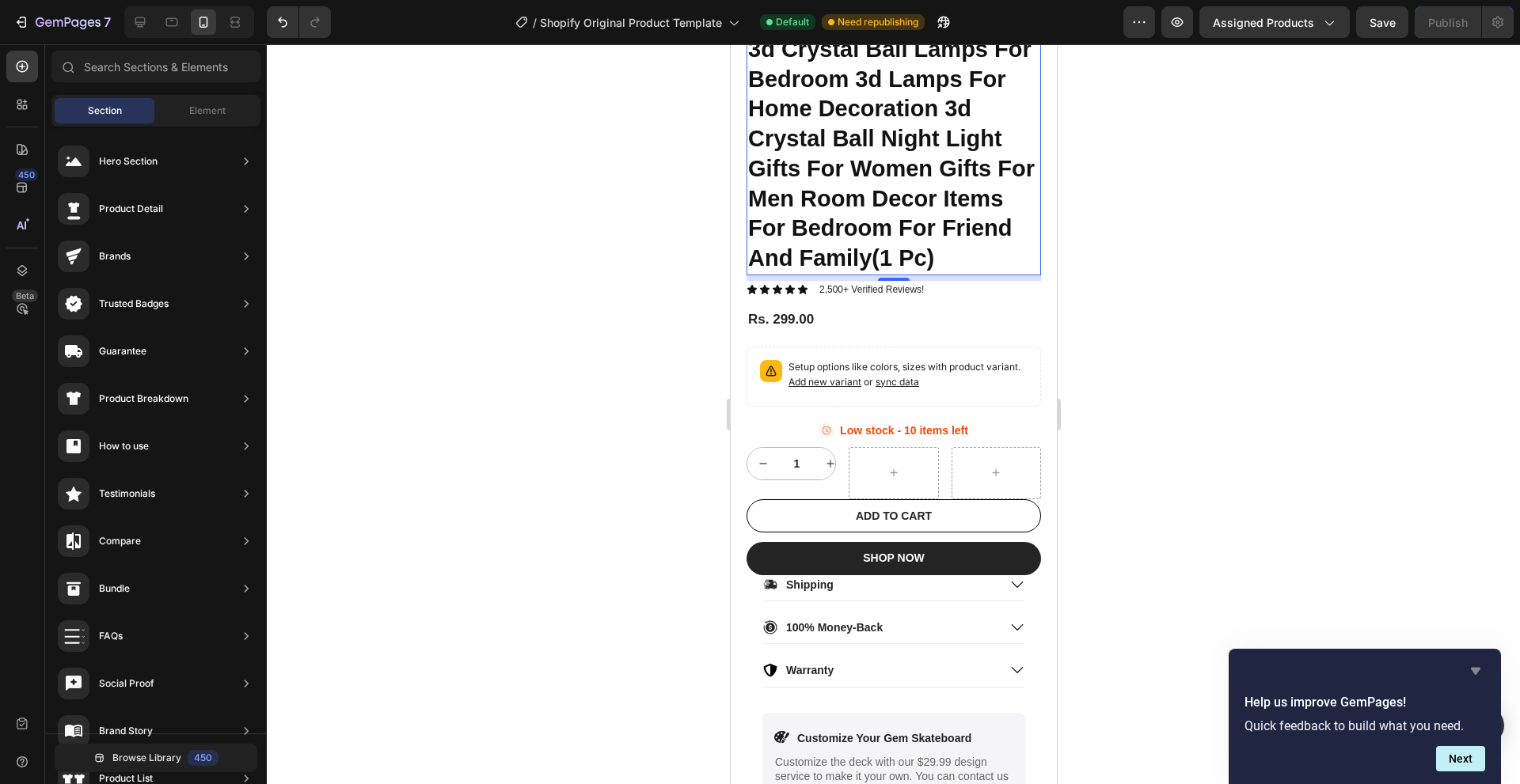
click at [1480, 675] on icon "Hide survey" at bounding box center [1476, 671] width 19 height 19
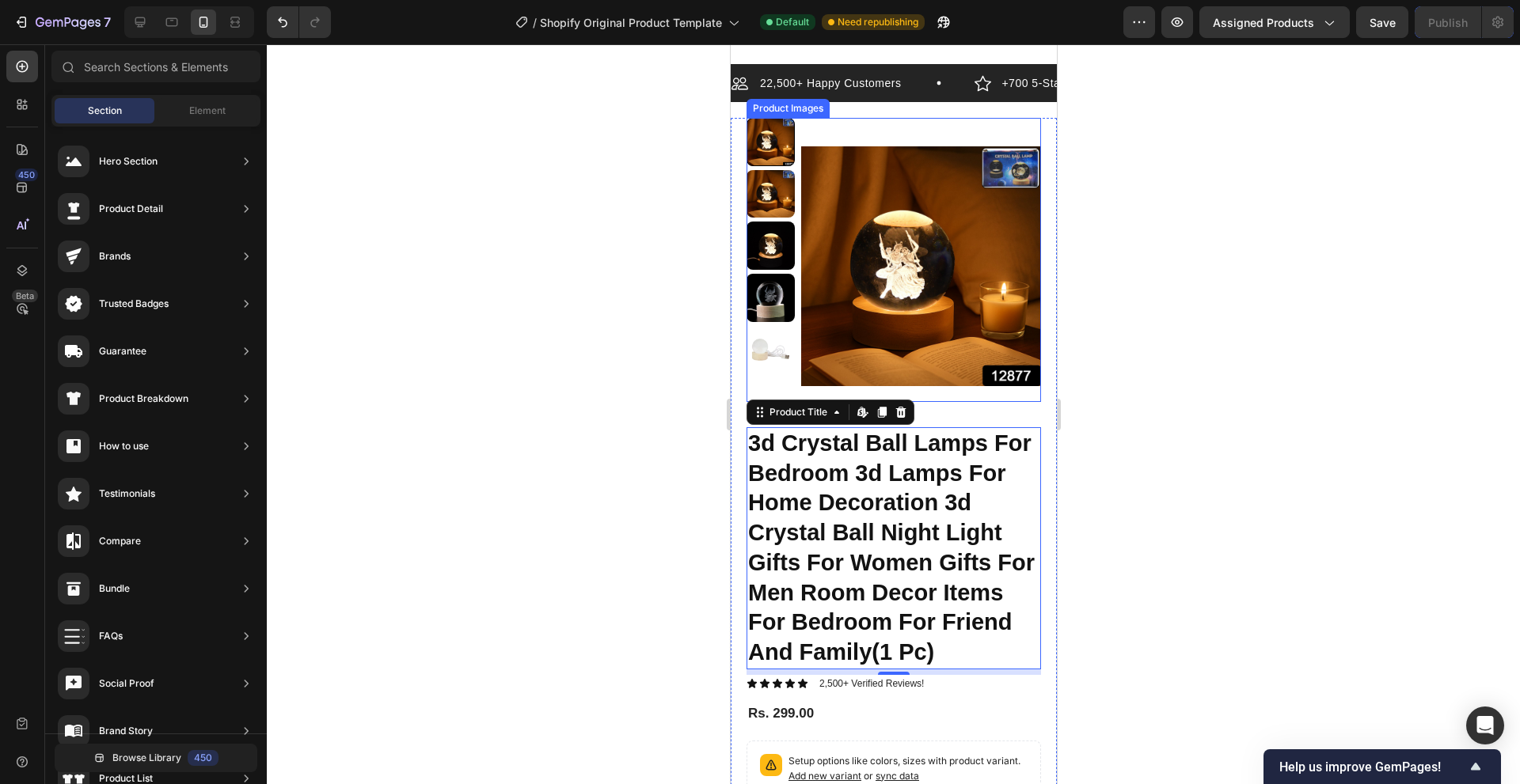
scroll to position [100, 0]
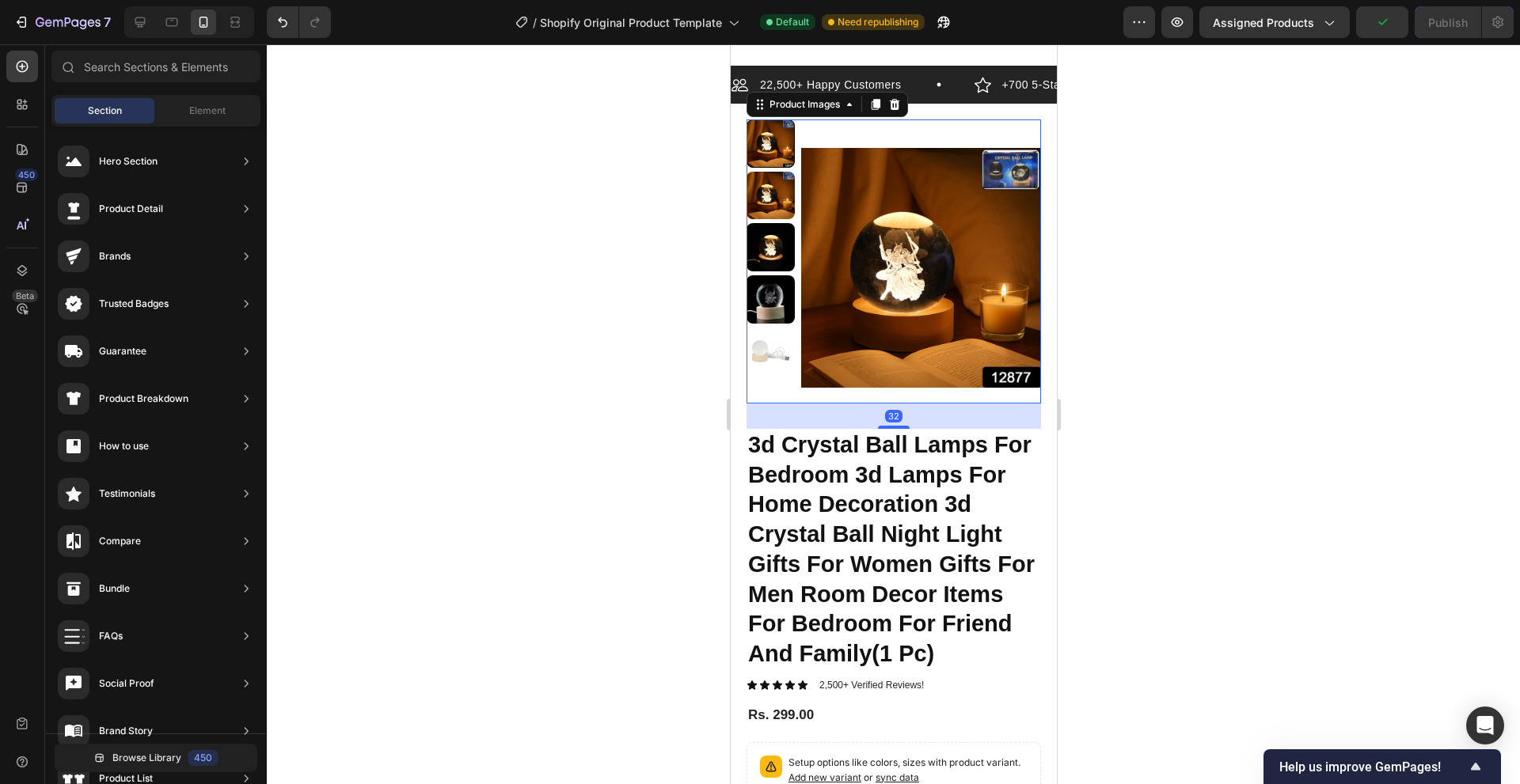
click at [979, 353] on img at bounding box center [920, 268] width 240 height 297
click at [219, 120] on div "Element" at bounding box center [207, 110] width 100 height 25
click at [807, 111] on div "Product Images" at bounding box center [804, 105] width 109 height 19
click at [771, 111] on div "Product Images" at bounding box center [804, 105] width 109 height 19
drag, startPoint x: 202, startPoint y: 72, endPoint x: 192, endPoint y: 84, distance: 15.6
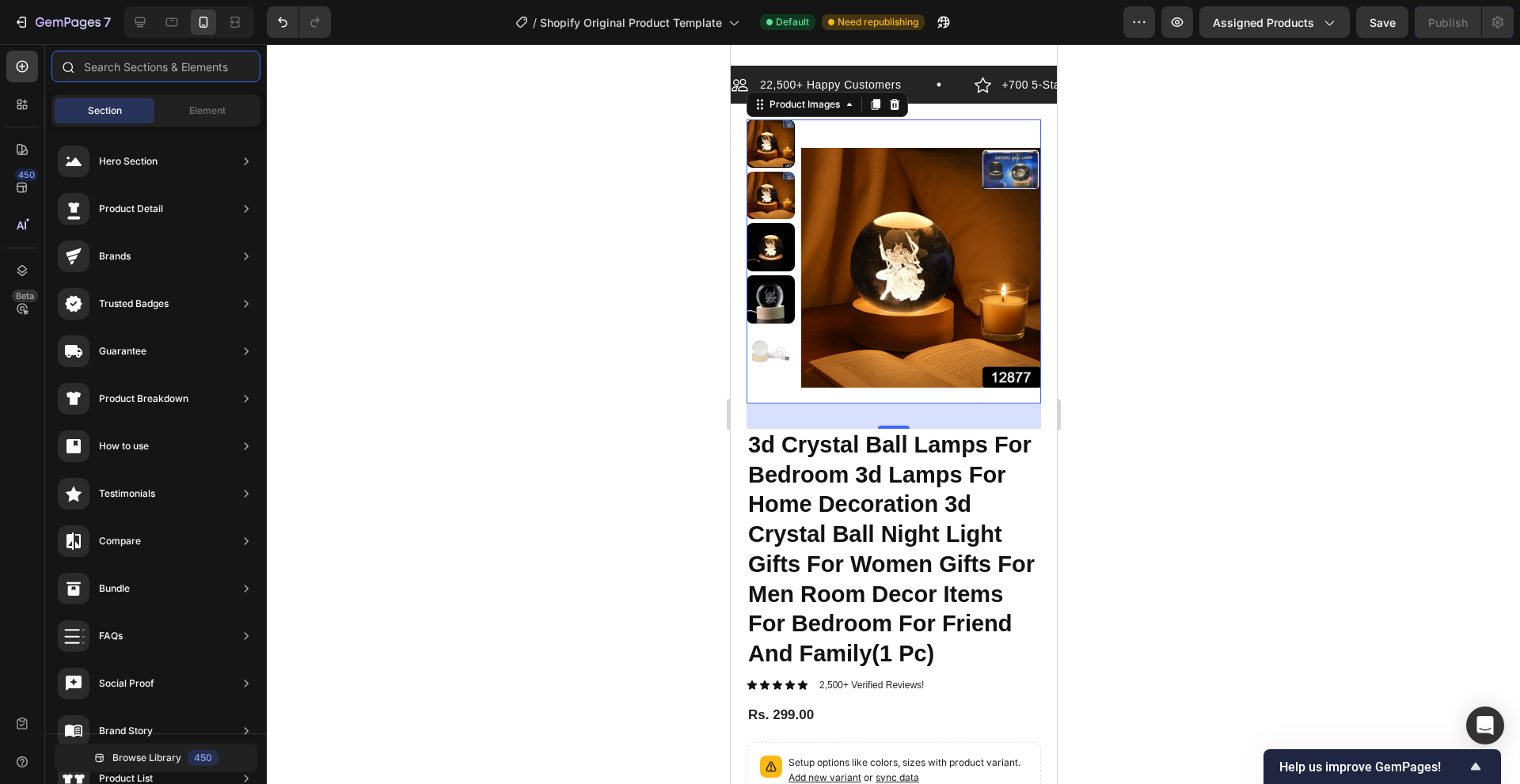
click at [201, 75] on input "text" at bounding box center [156, 66] width 209 height 31
click at [193, 69] on input "text" at bounding box center [156, 66] width 209 height 31
click at [23, 124] on div "450 Beta" at bounding box center [22, 380] width 31 height 657
click at [25, 101] on icon at bounding box center [25, 102] width 5 height 5
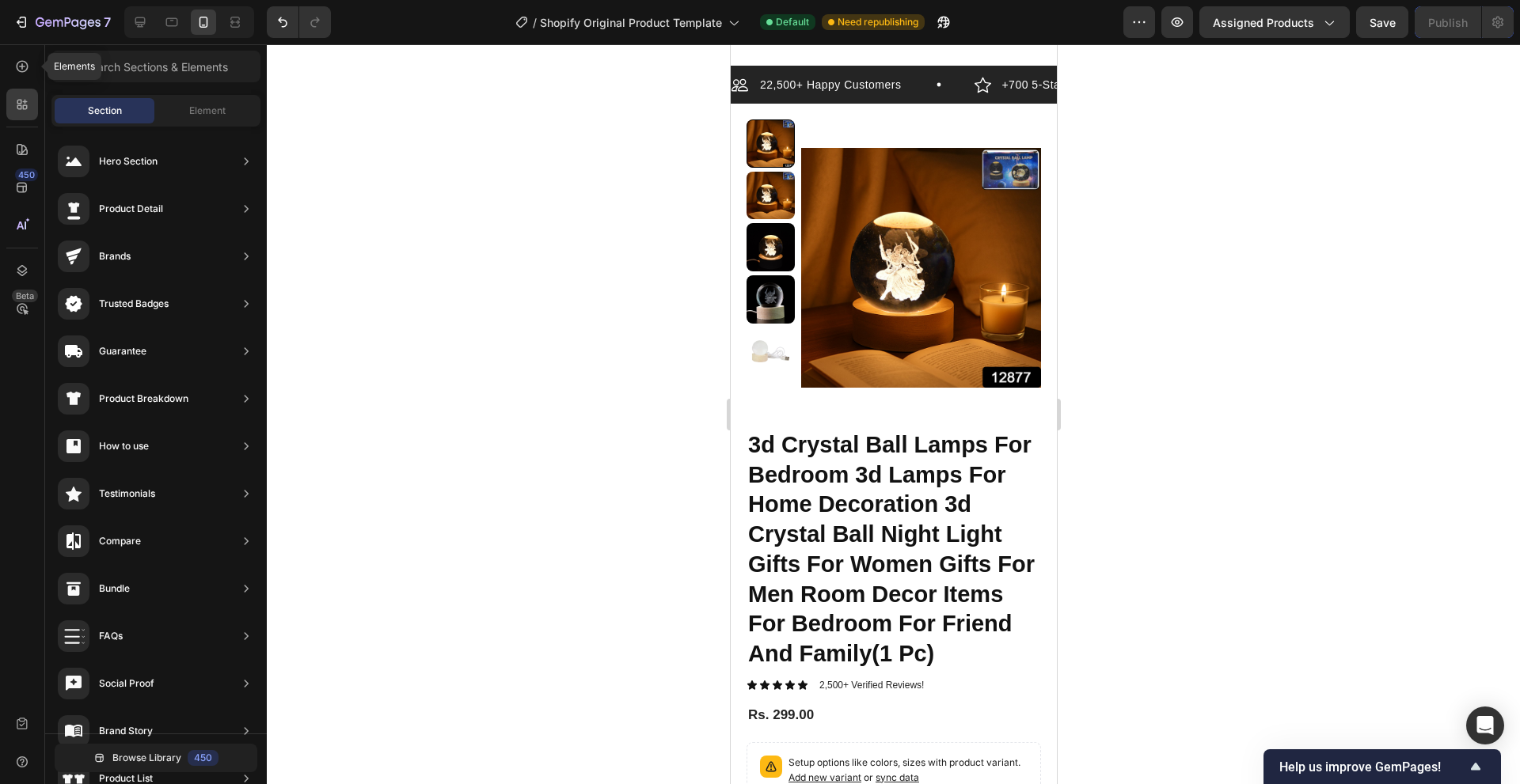
click at [48, 62] on div at bounding box center [156, 69] width 222 height 38
click at [195, 59] on input "text" at bounding box center [156, 66] width 209 height 31
click at [144, 12] on div at bounding box center [139, 22] width 25 height 25
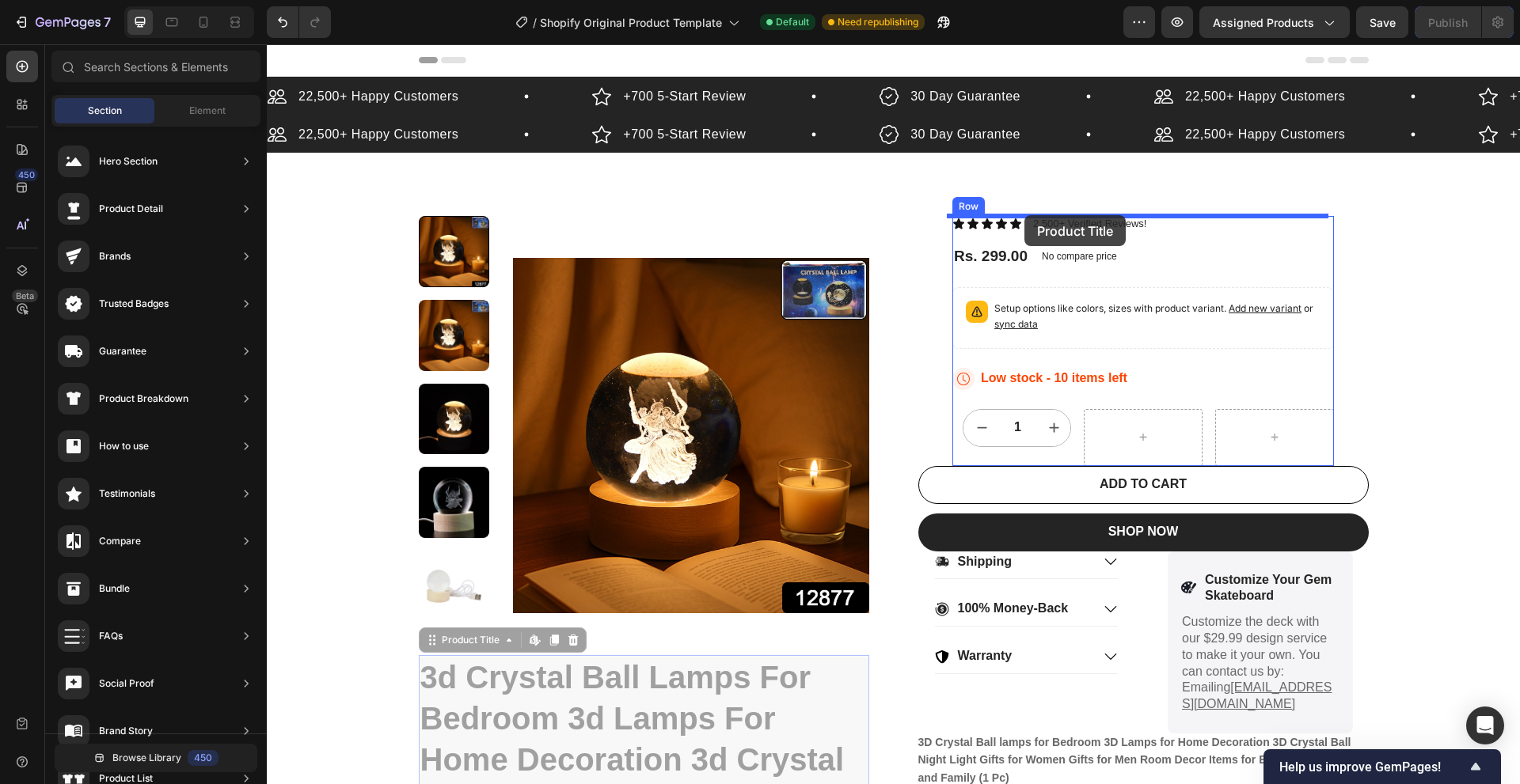
drag, startPoint x: 669, startPoint y: 597, endPoint x: 1024, endPoint y: 215, distance: 521.5
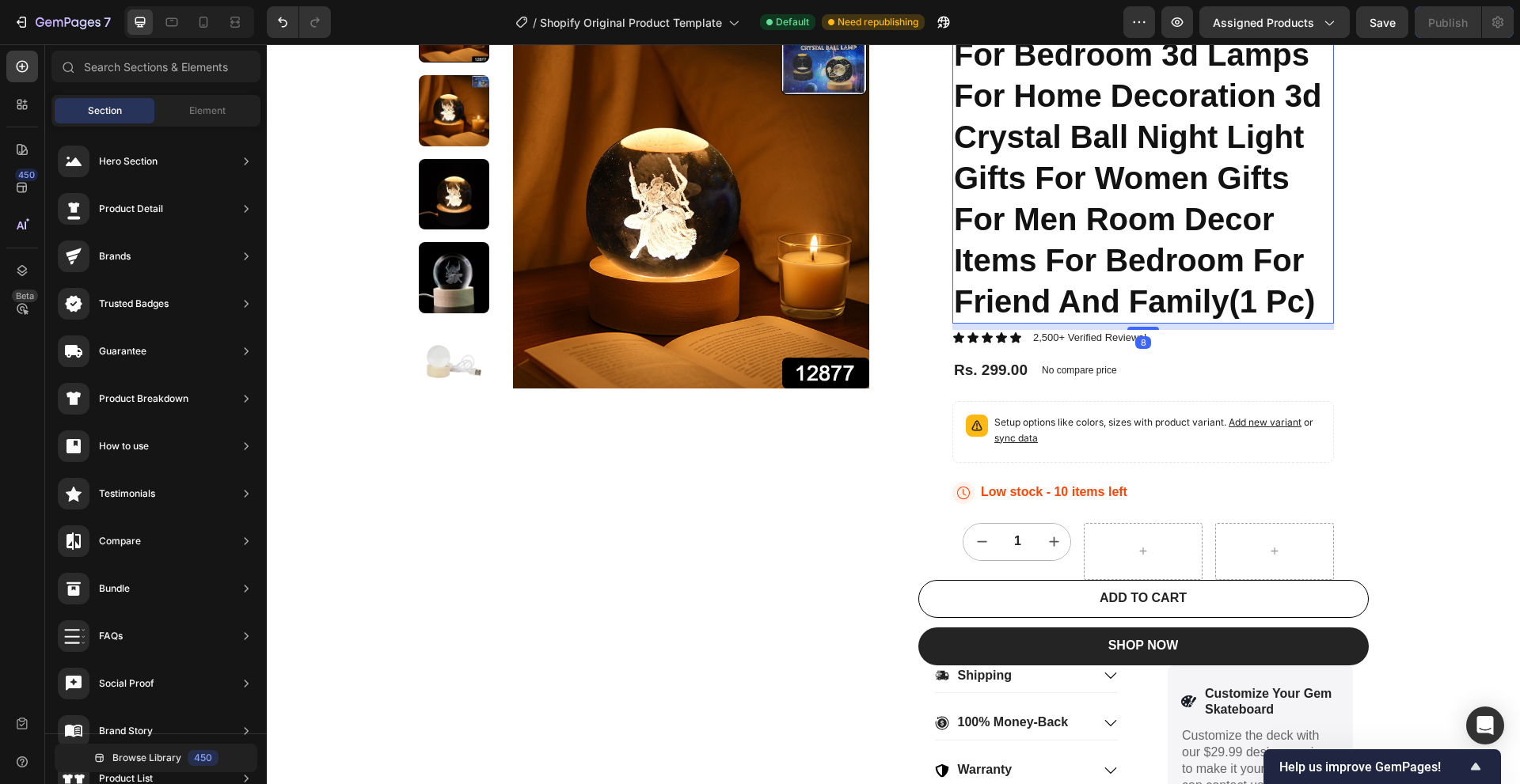
scroll to position [238, 0]
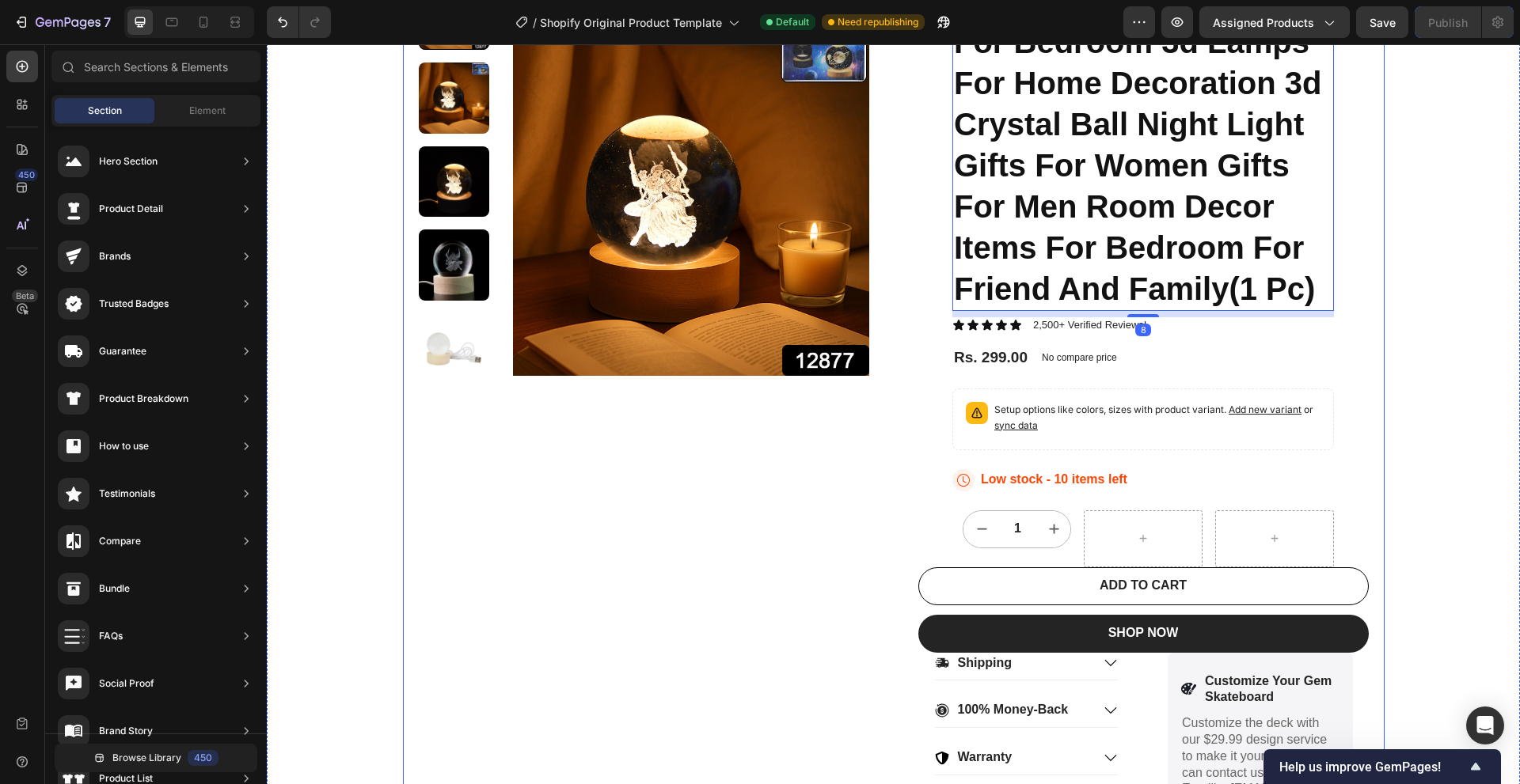
click at [735, 494] on div "Product Images" at bounding box center [644, 786] width 451 height 1616
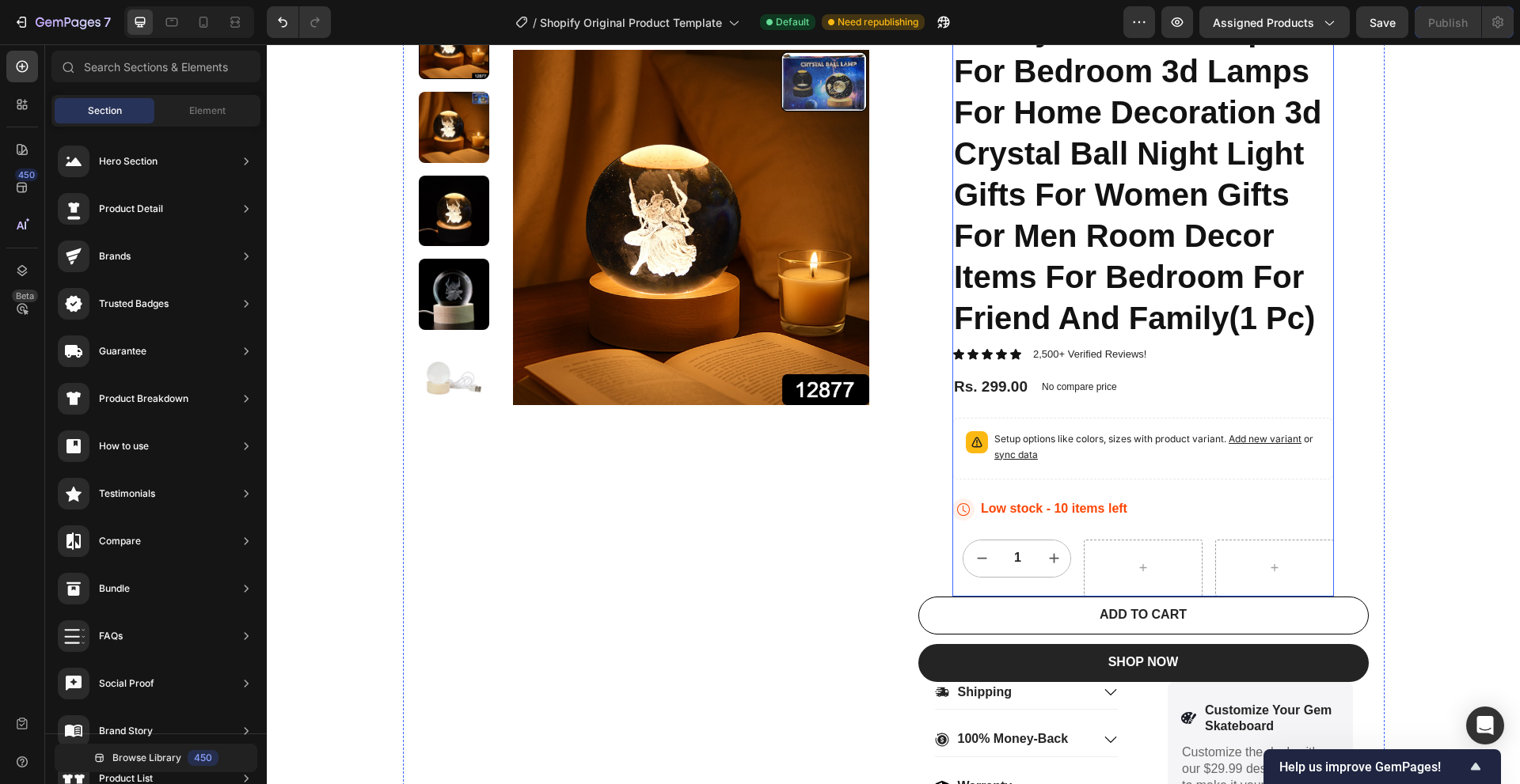
scroll to position [158, 0]
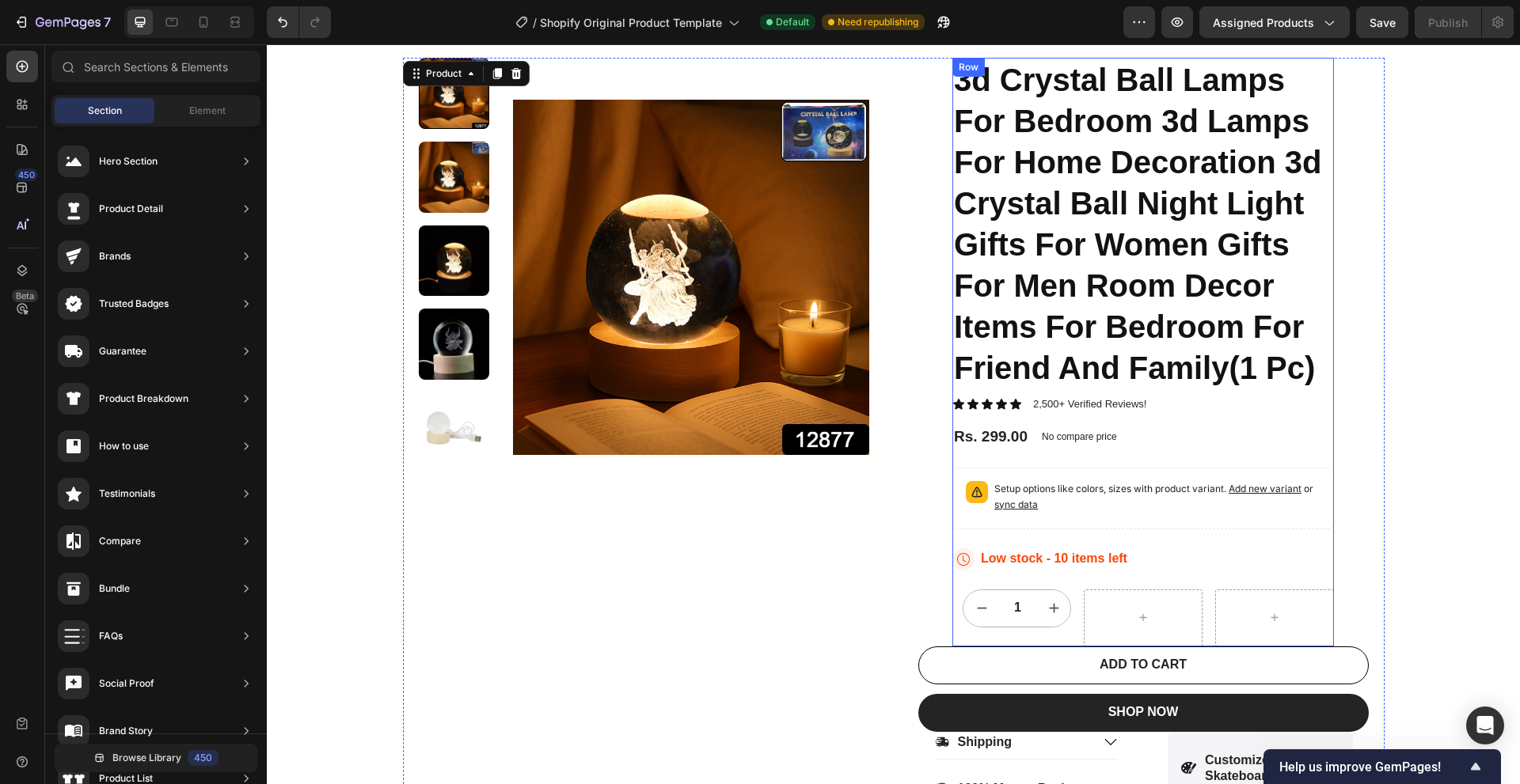
click at [1096, 584] on div "3d Crystal Ball Lamps For Bedroom 3d Lamps For Home Decoration 3d Crystal Ball …" at bounding box center [1142, 352] width 381 height 589
click at [1018, 576] on div "3d Crystal Ball Lamps For Bedroom 3d Lamps For Home Decoration 3d Crystal Ball …" at bounding box center [1142, 352] width 381 height 589
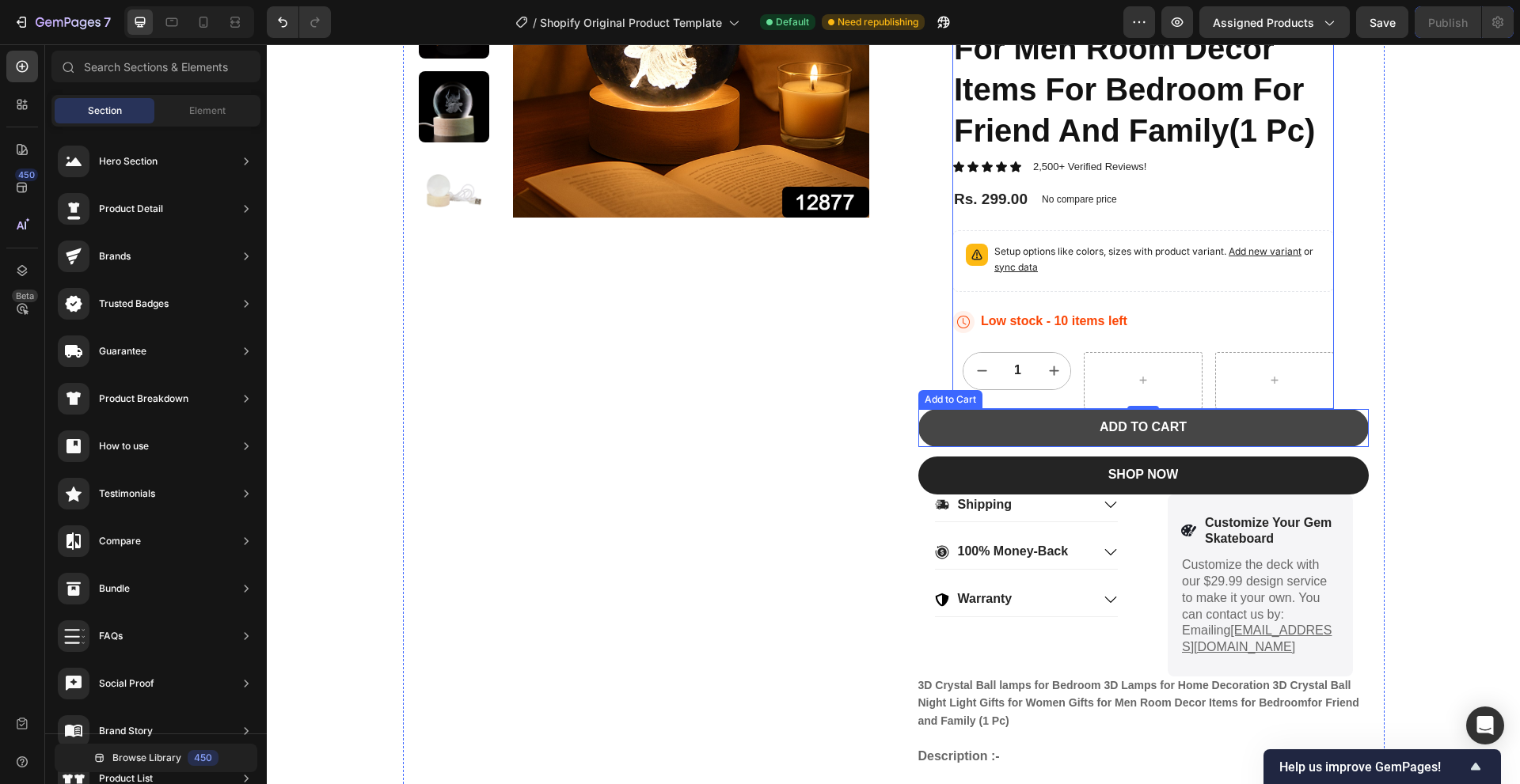
click at [1290, 436] on button "ADD TO CART" at bounding box center [1143, 428] width 451 height 38
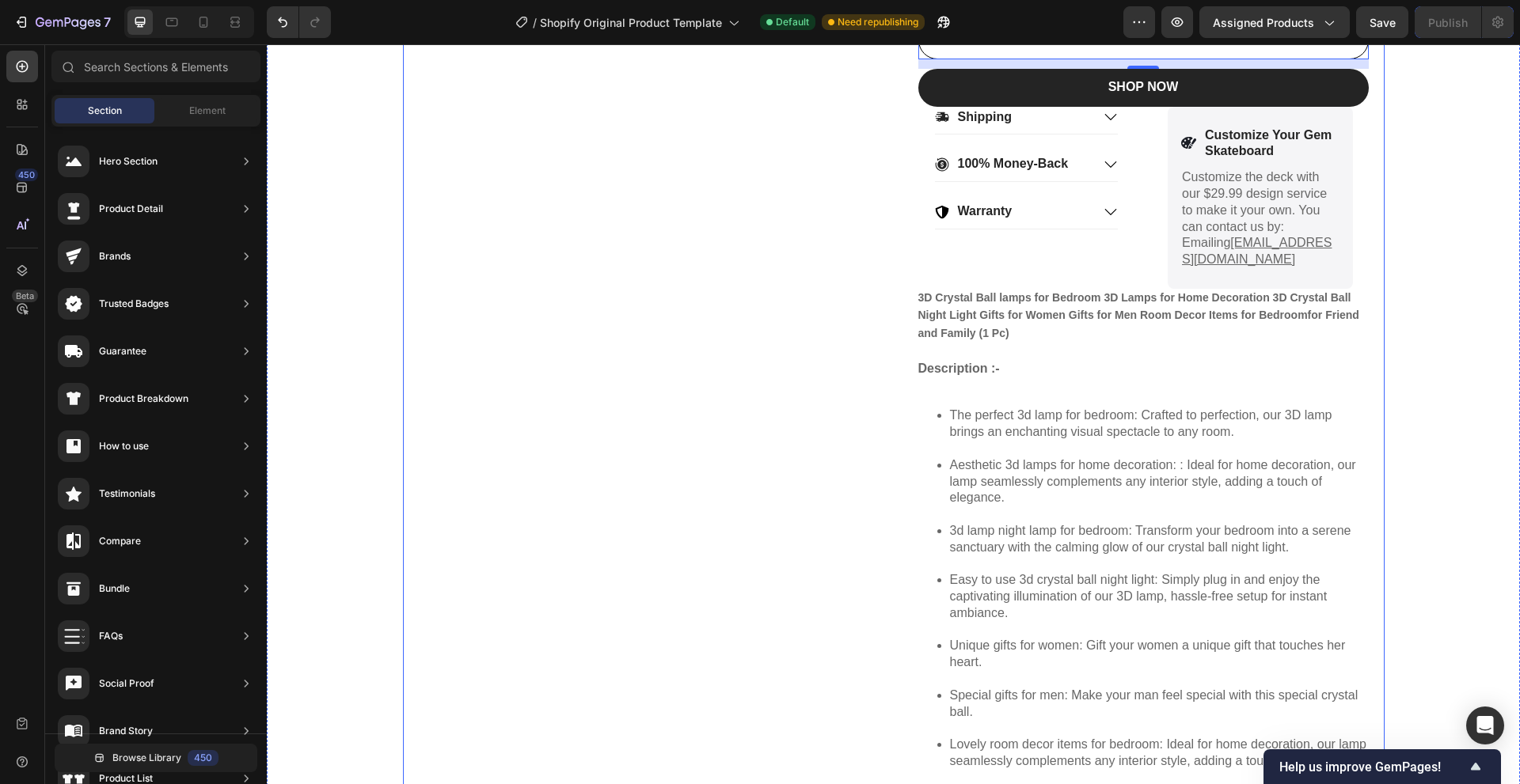
scroll to position [870, 0]
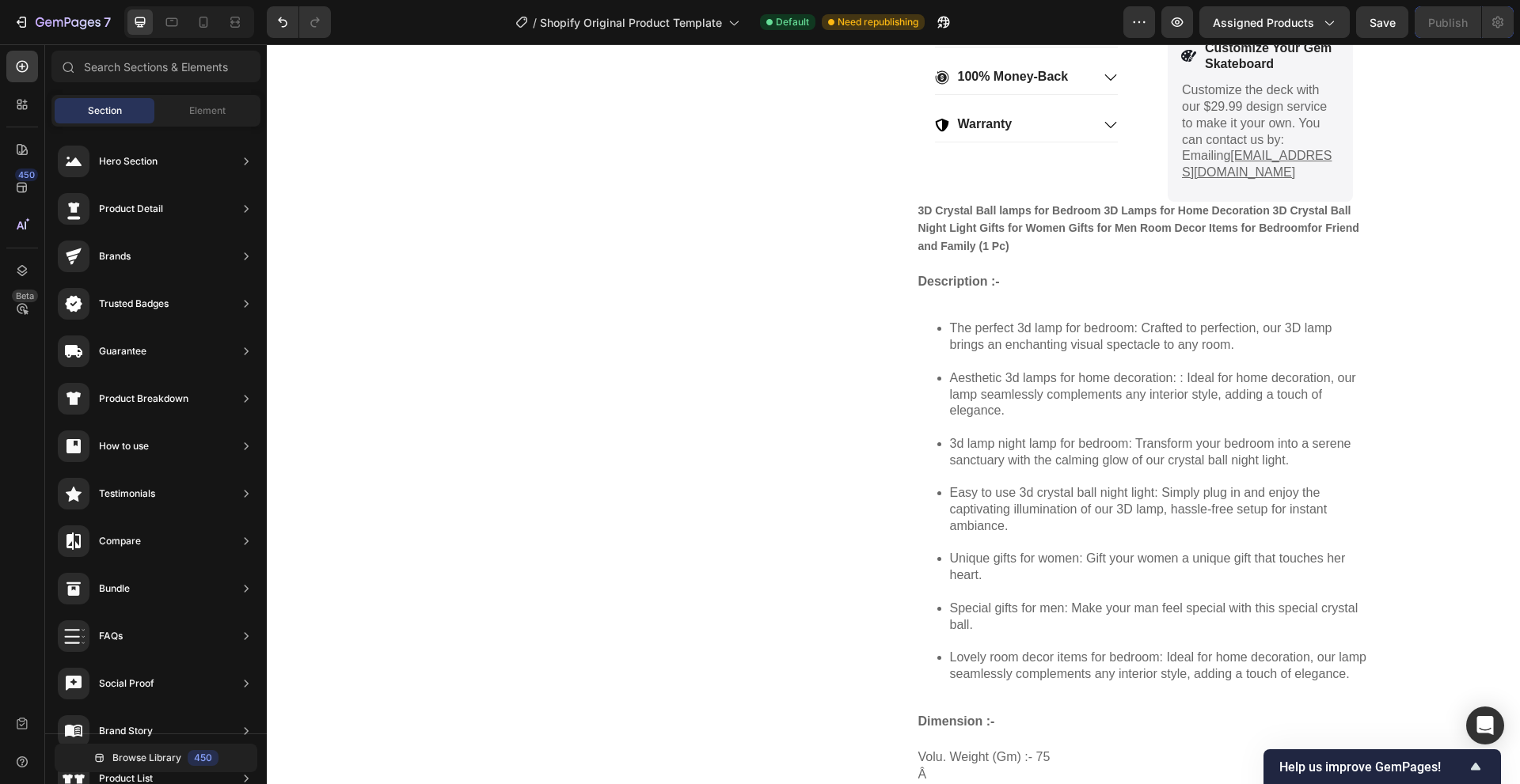
click at [145, 258] on div "Brands" at bounding box center [156, 256] width 209 height 44
click at [249, 257] on icon at bounding box center [247, 256] width 16 height 16
click at [208, 156] on div "Hero Section" at bounding box center [156, 161] width 209 height 44
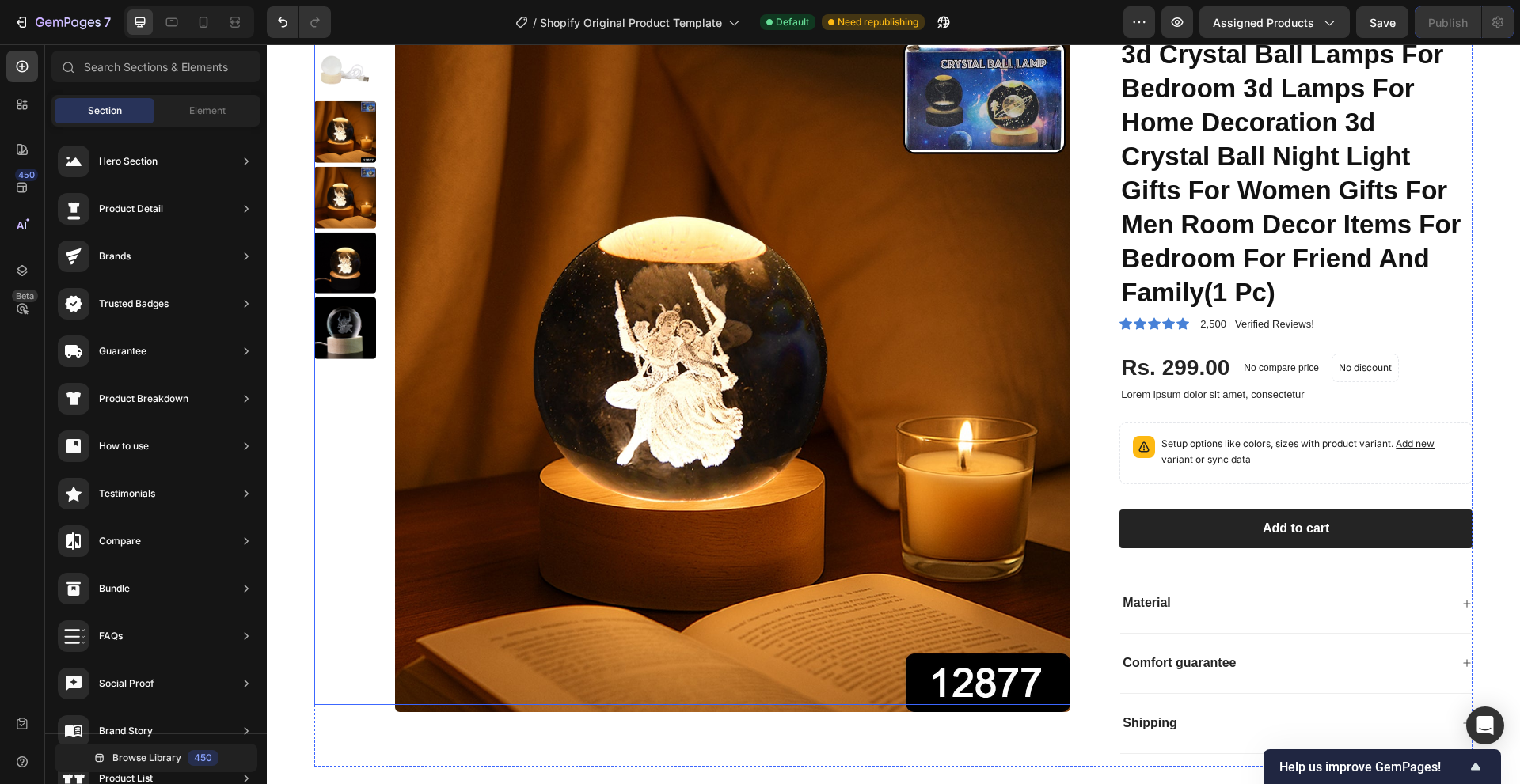
scroll to position [2453, 0]
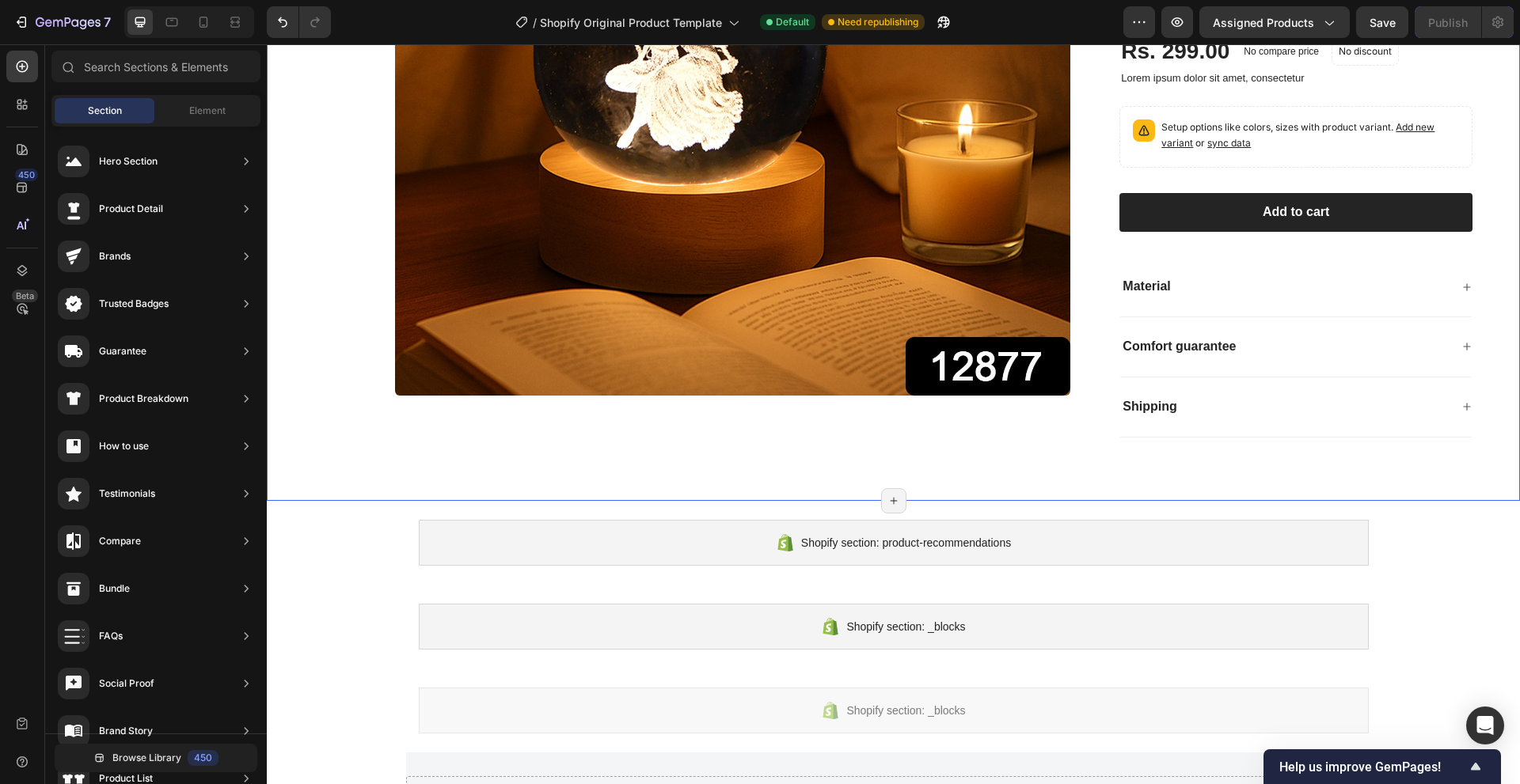
click at [765, 472] on div "Product Images 3d Crystal Ball Lamps For Bedroom 3d Lamps For Home Decoration 3…" at bounding box center [893, 78] width 1253 height 844
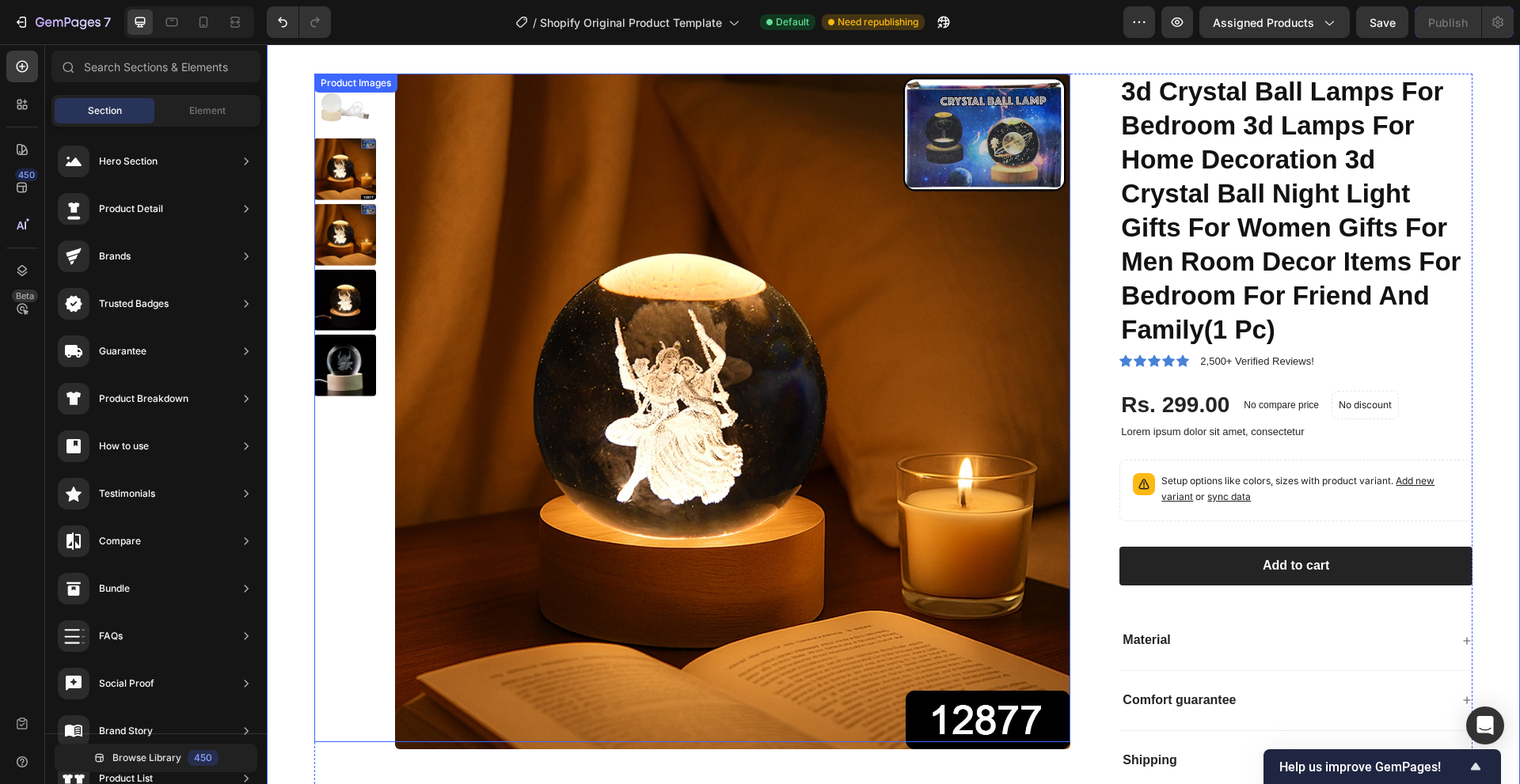
scroll to position [1820, 0]
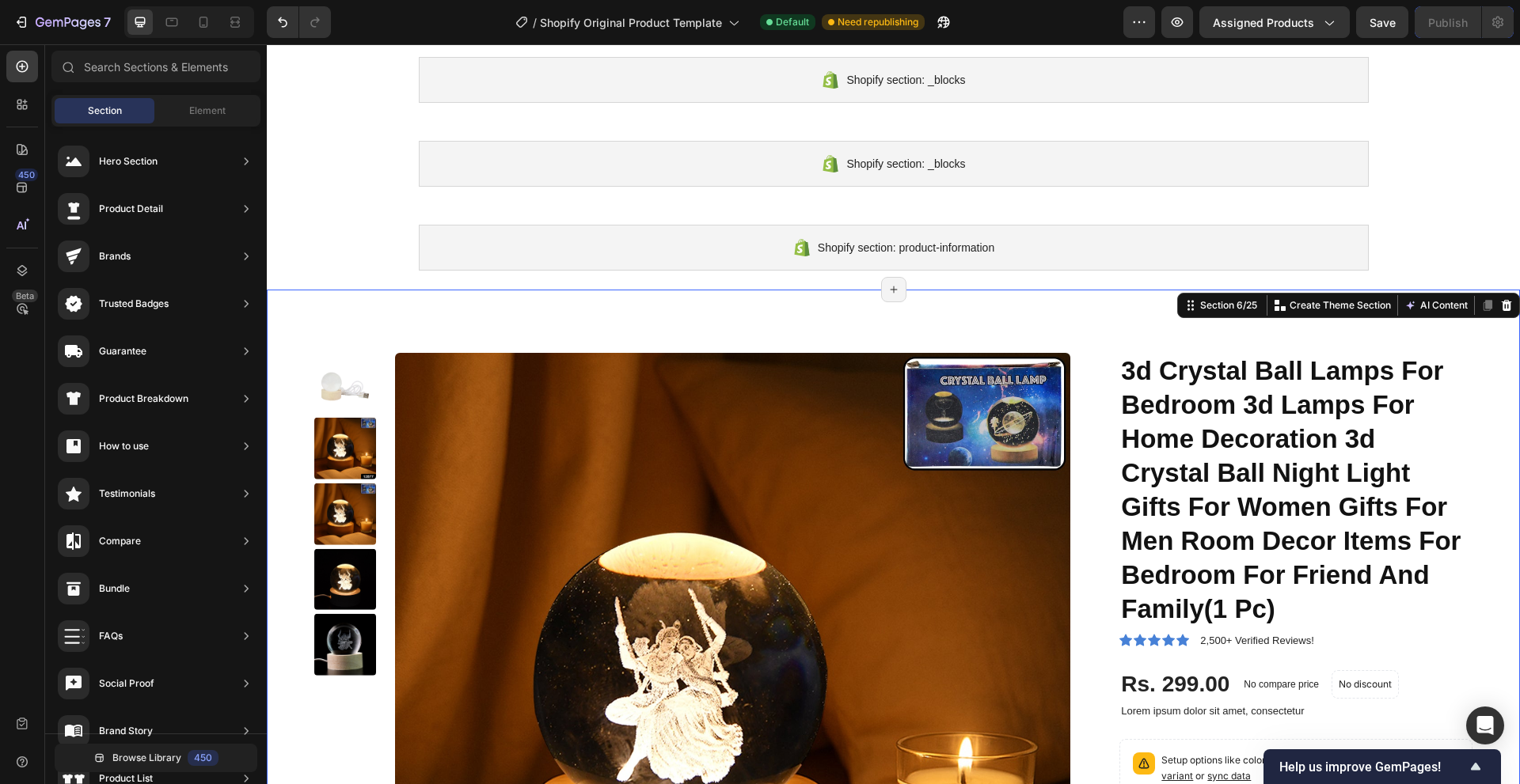
click at [1493, 293] on div "Section 6/25 You can create reusable sections Create Theme Section AI Content W…" at bounding box center [1348, 305] width 343 height 25
click at [1497, 298] on div at bounding box center [1506, 305] width 19 height 19
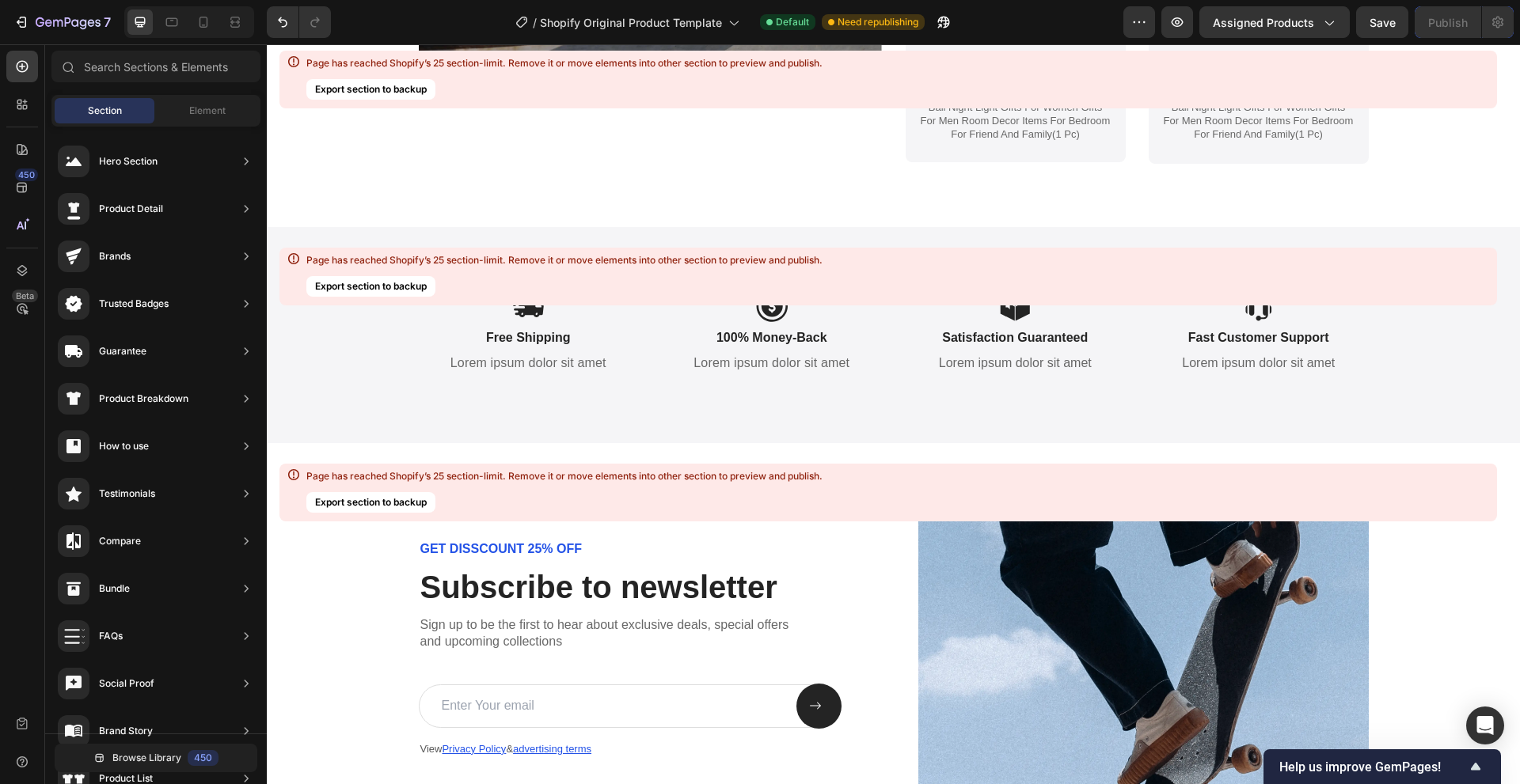
scroll to position [11385, 0]
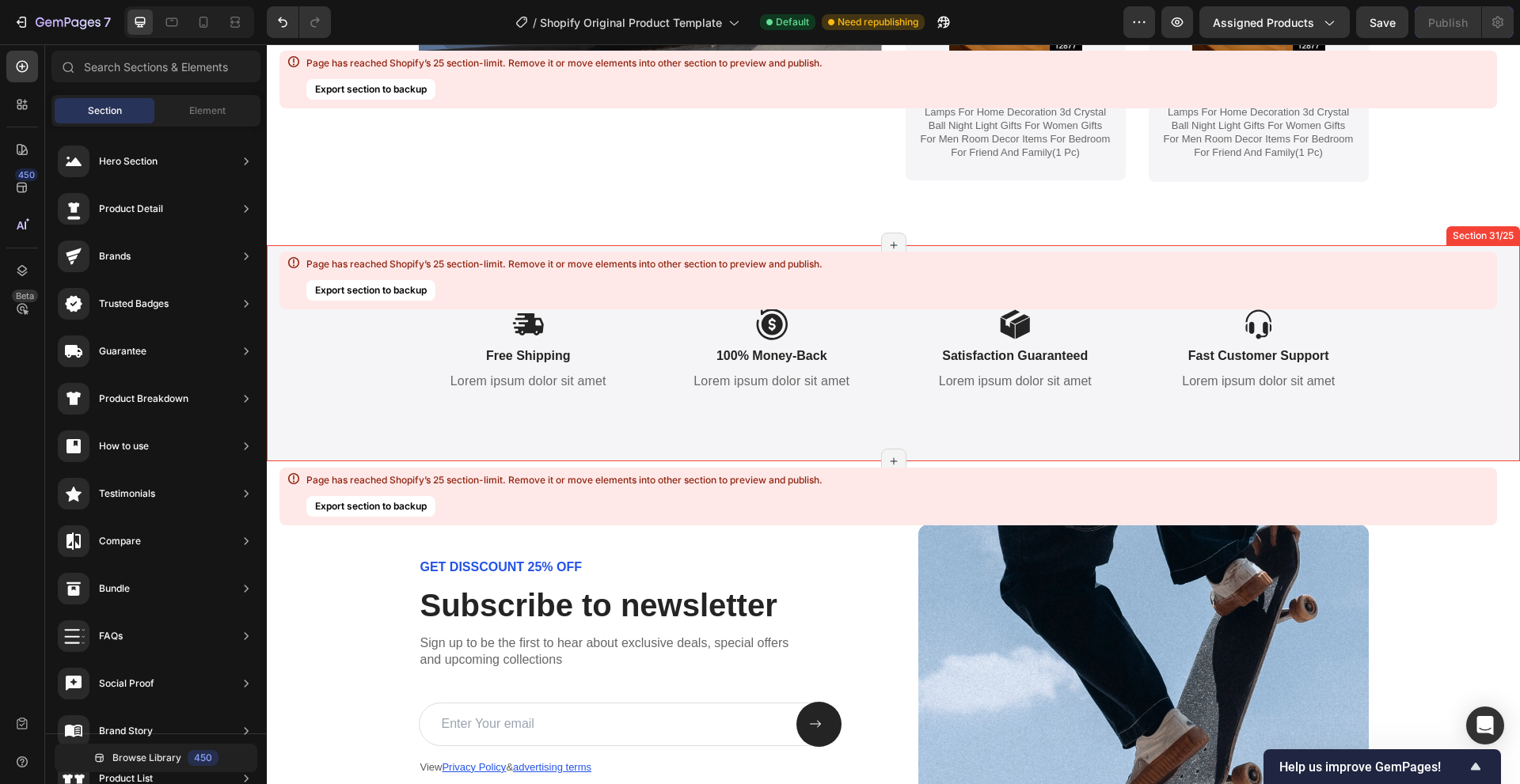
click at [757, 416] on div "Icon Free Shipping Text Block Lorem ipsum dolor sit amet Text Block Icon 100% M…" at bounding box center [893, 353] width 1253 height 217
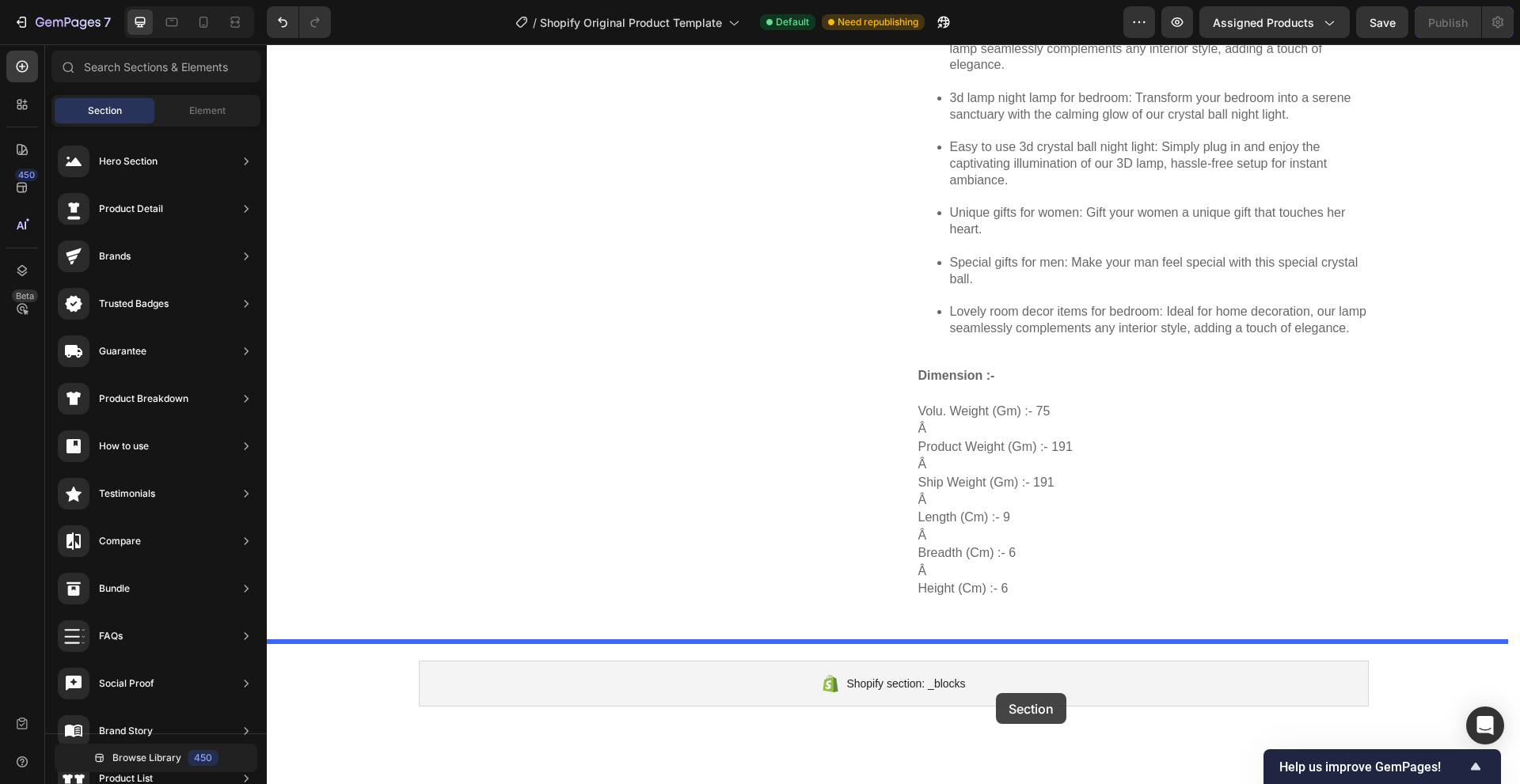
scroll to position [1280, 0]
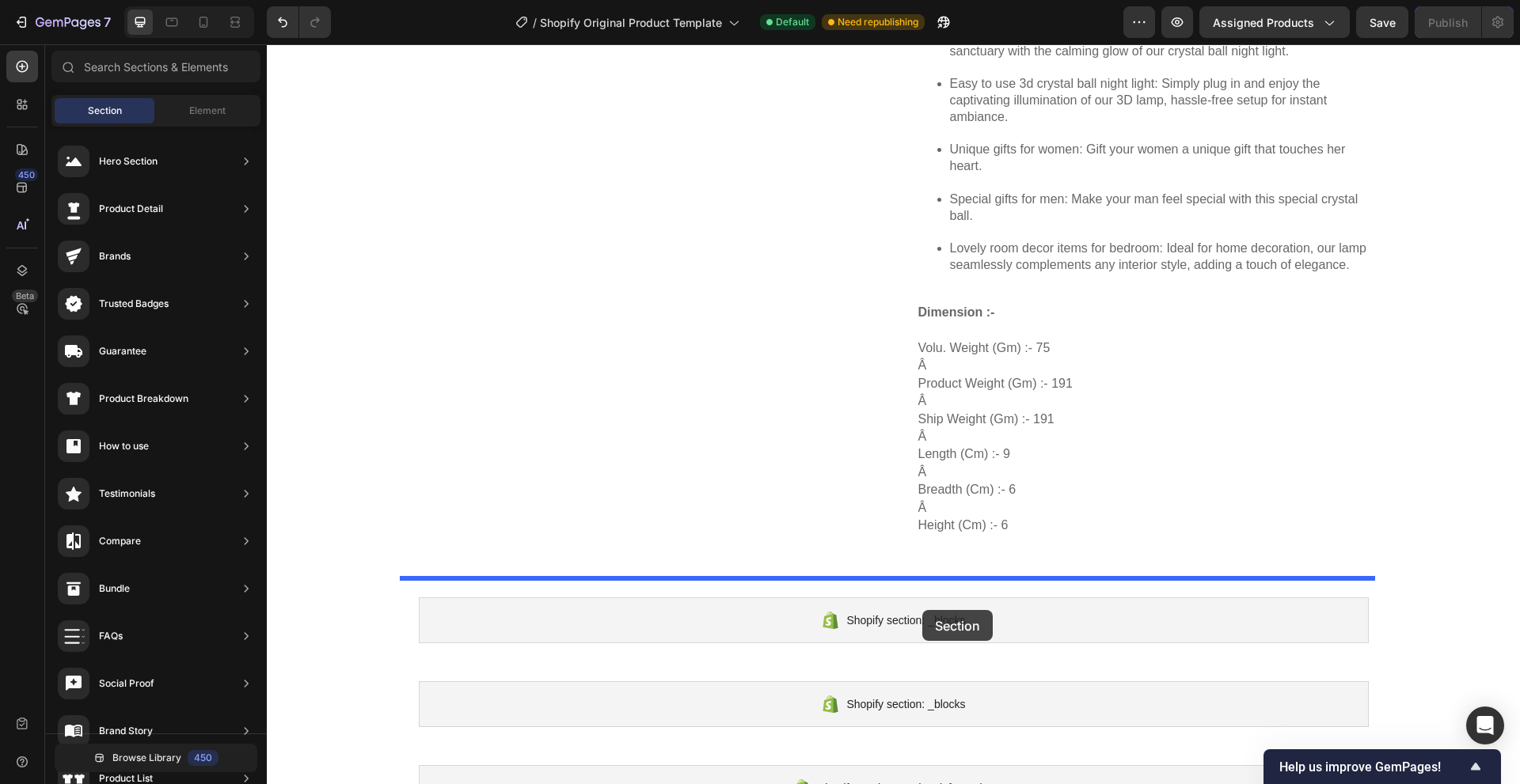
drag, startPoint x: 1307, startPoint y: 230, endPoint x: 922, endPoint y: 610, distance: 540.9
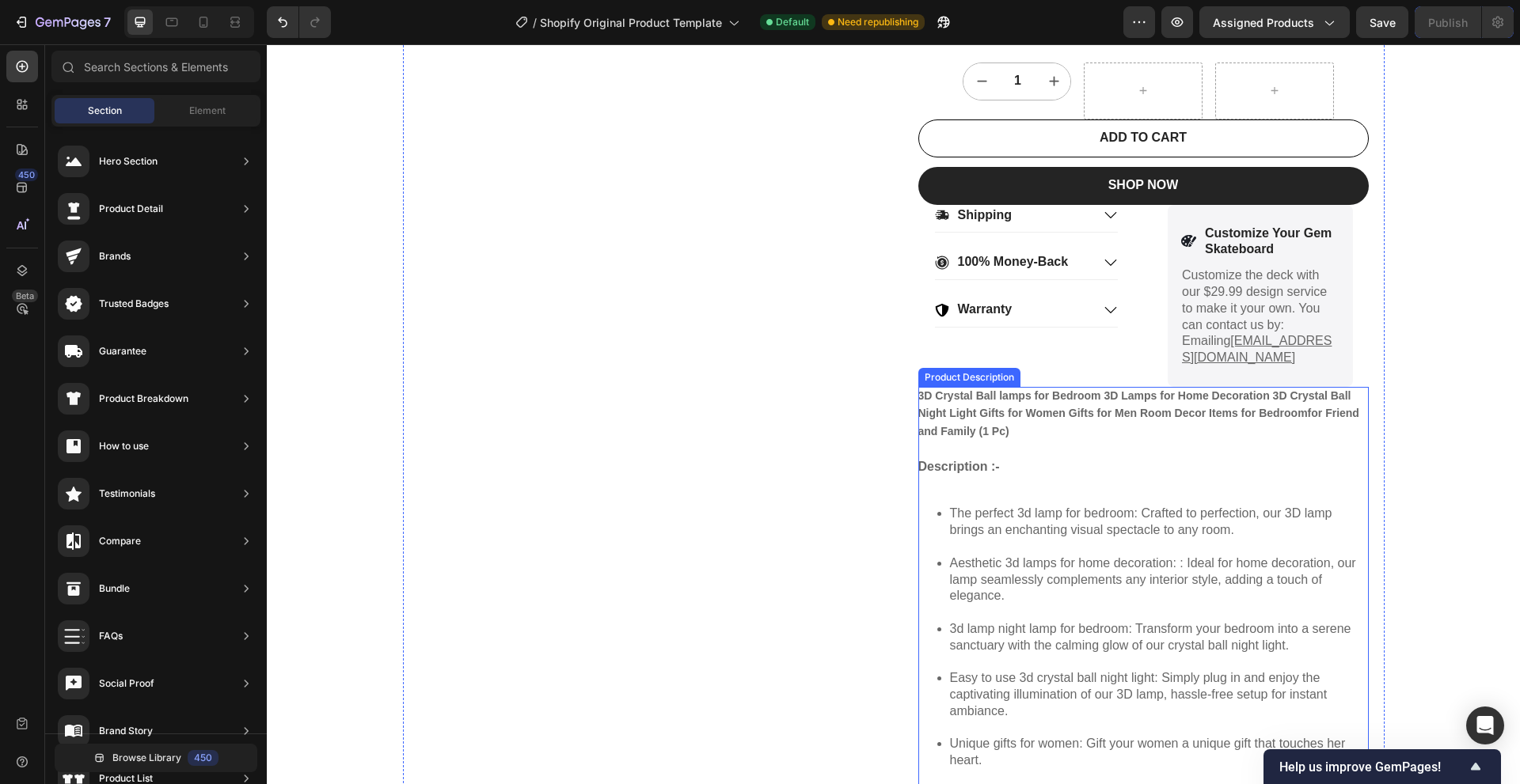
scroll to position [646, 0]
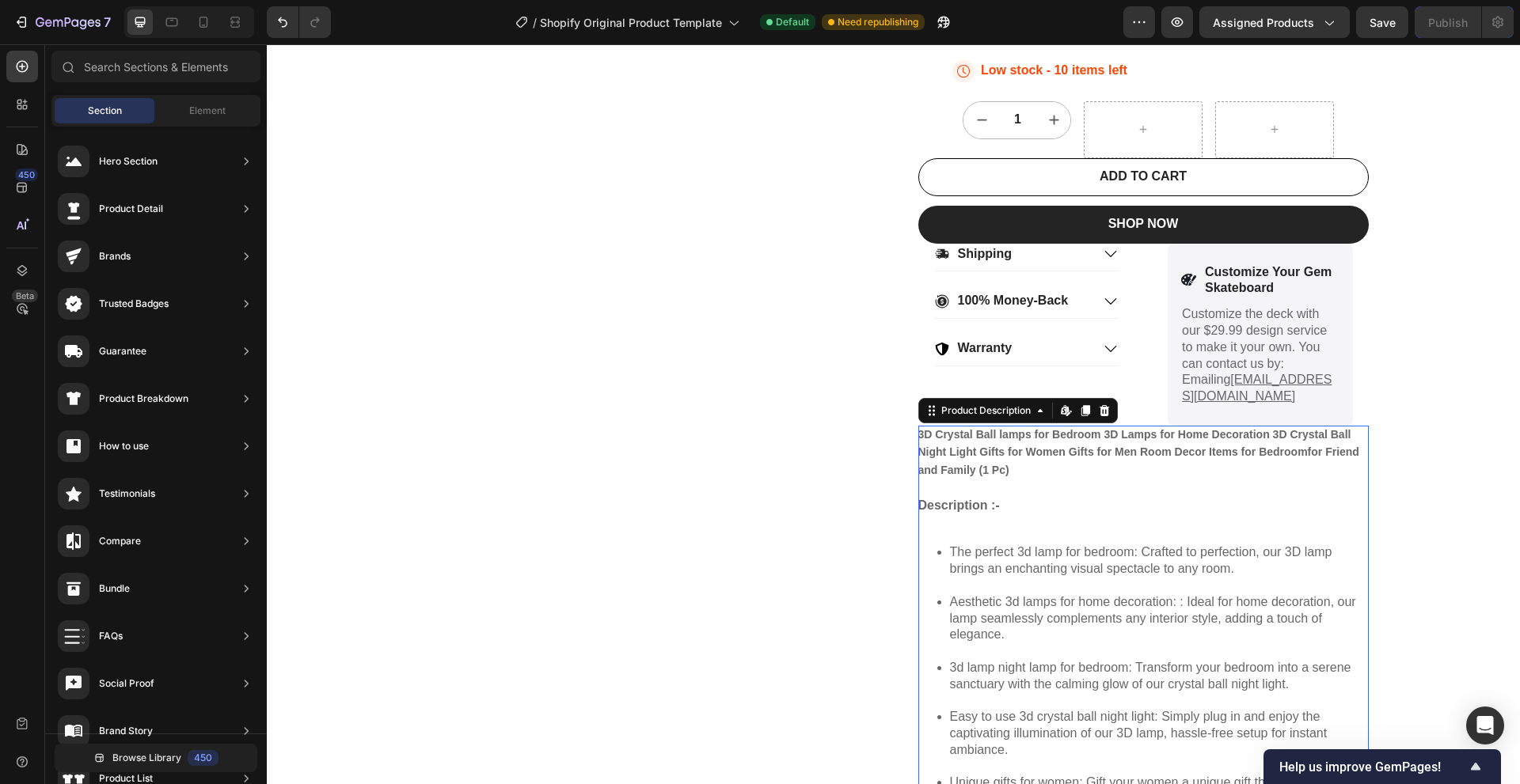
click at [1016, 486] on div "3D Crystal Ball lamps for Bedroom 3D Lamps for Home Decoration 3D Crystal Ball …" at bounding box center [1143, 796] width 451 height 741
click at [925, 415] on icon at bounding box center [932, 411] width 13 height 13
click at [1077, 475] on div "3D Crystal Ball lamps for Bedroom 3D Lamps for Home Decoration 3D Crystal Ball …" at bounding box center [1143, 796] width 451 height 741
click at [1110, 306] on icon at bounding box center [1111, 301] width 15 height 15
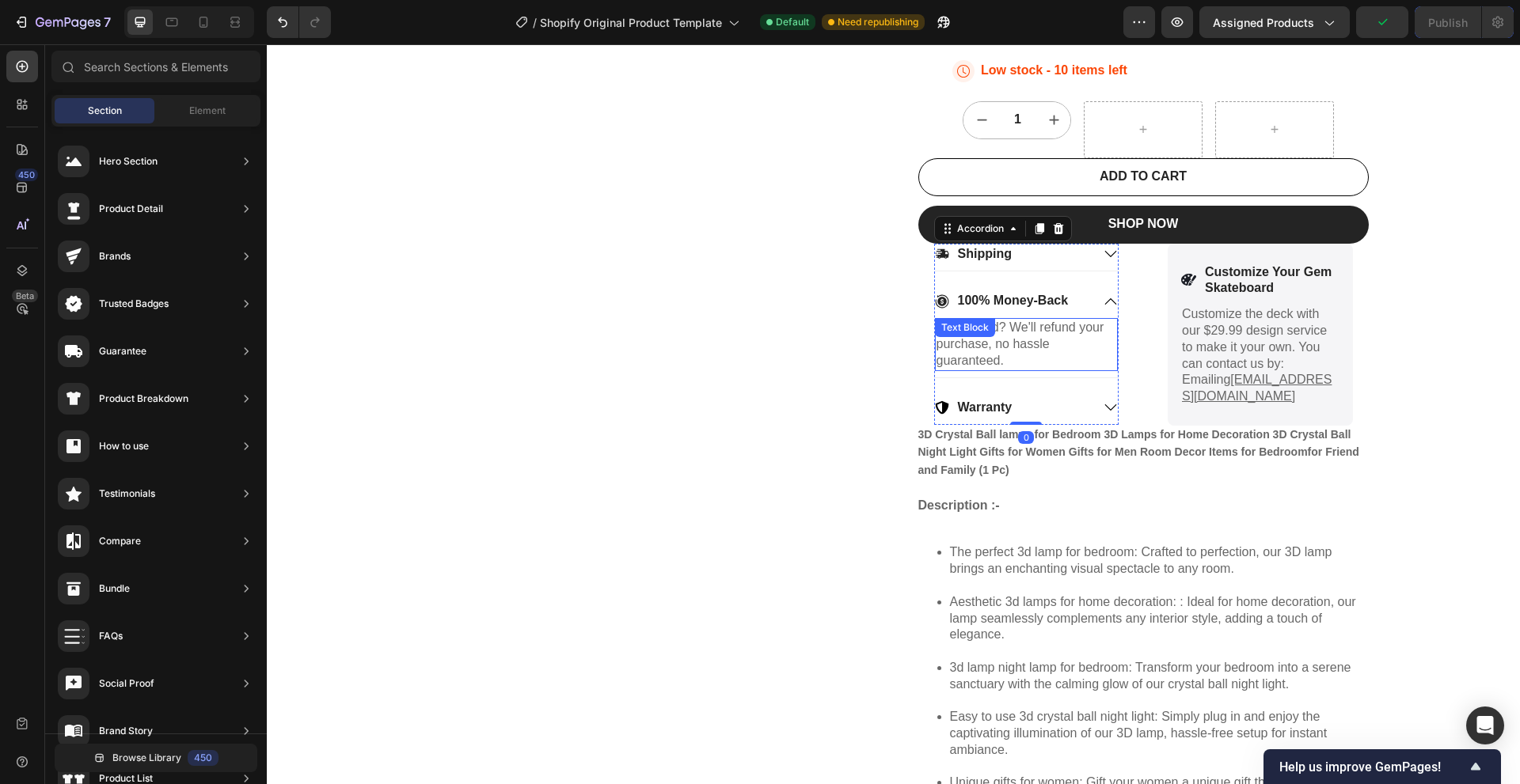
click at [1032, 343] on div "Unsatisfied? We'll refund your purchase, no hassle guaranteed. Text Block" at bounding box center [1027, 344] width 184 height 52
click at [1081, 259] on div "Shipping" at bounding box center [1013, 254] width 156 height 22
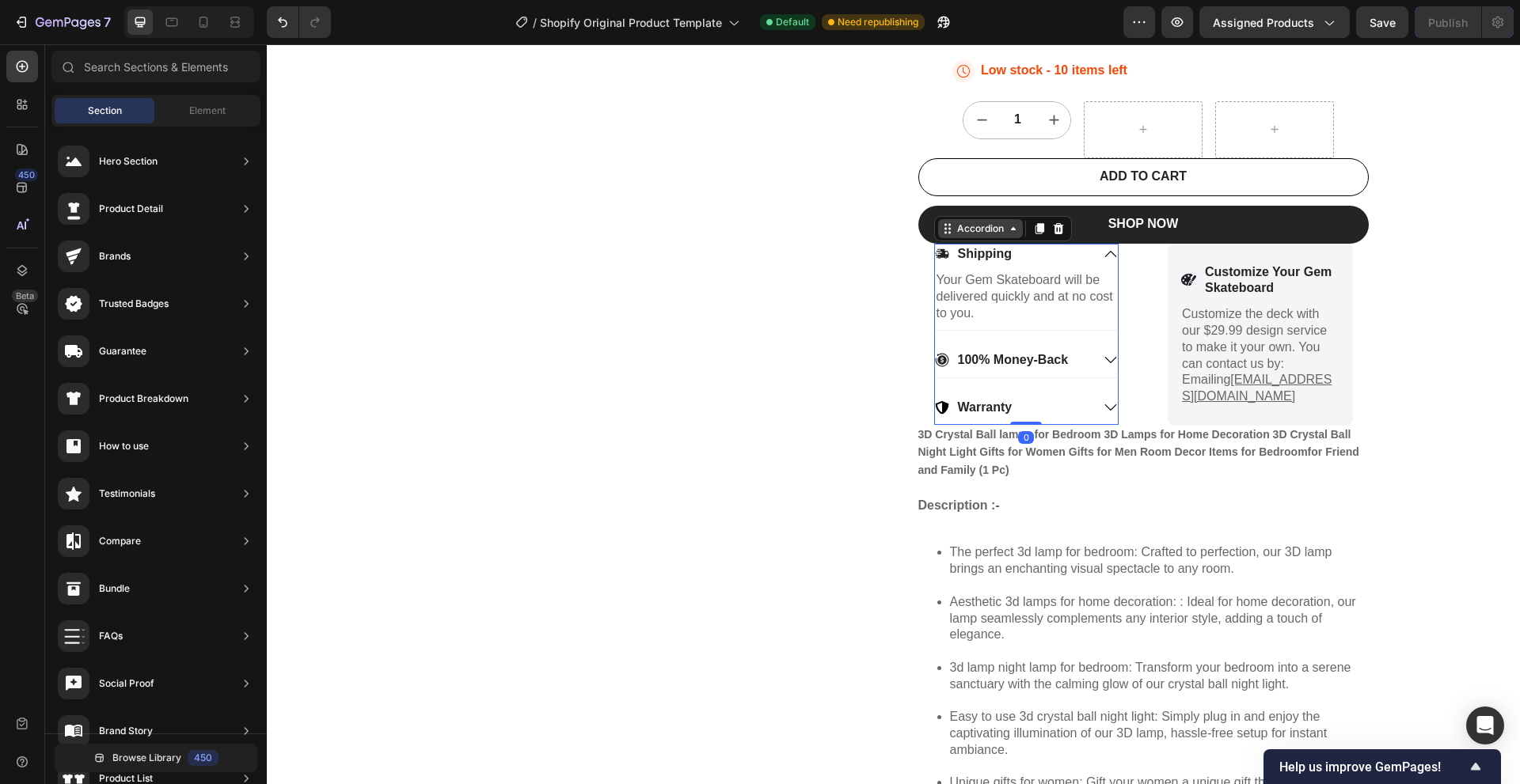
click at [997, 226] on div "Accordion" at bounding box center [980, 229] width 53 height 15
click at [981, 233] on div "Accordion" at bounding box center [980, 229] width 53 height 15
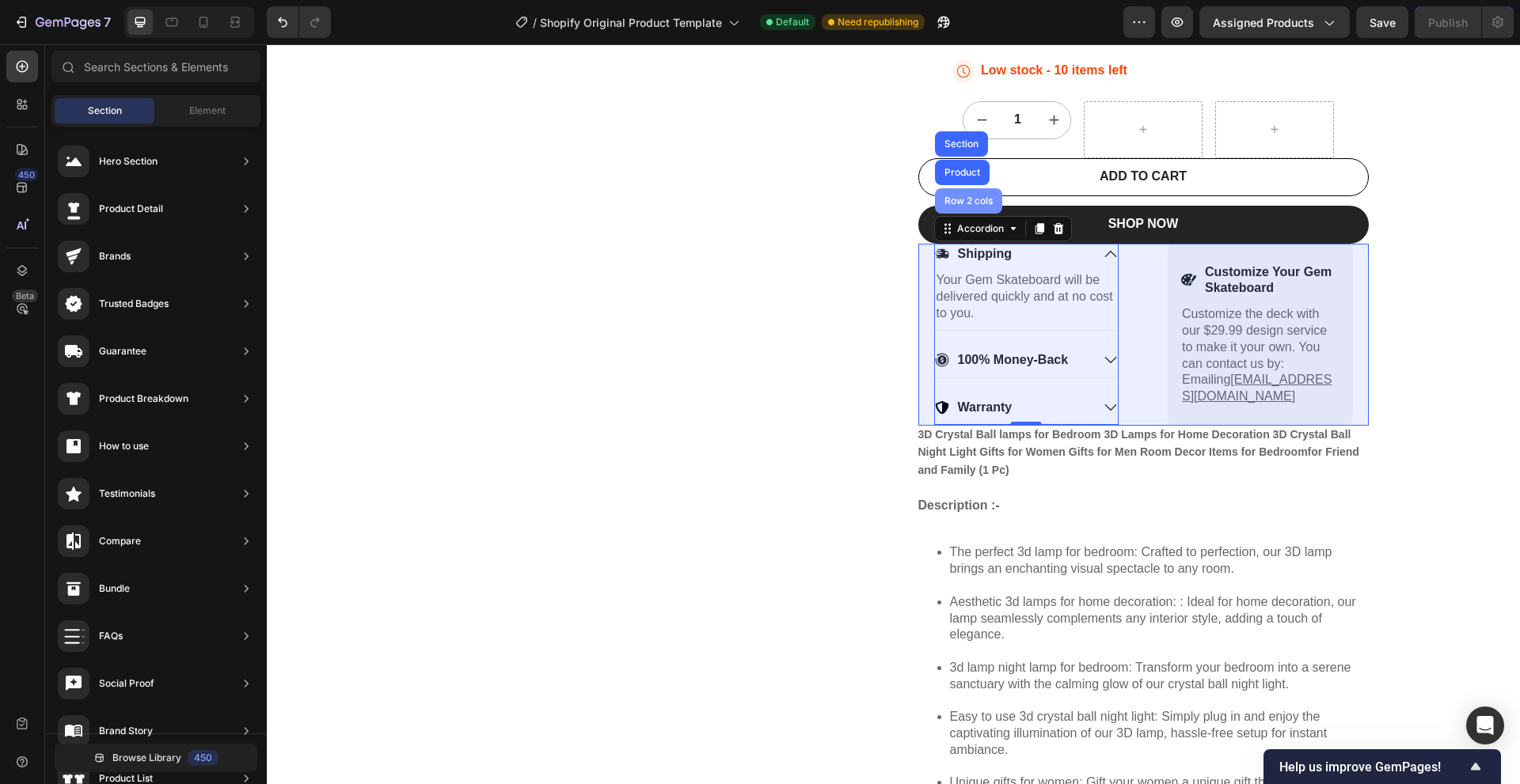
click at [976, 207] on div "Row 2 cols" at bounding box center [968, 201] width 67 height 25
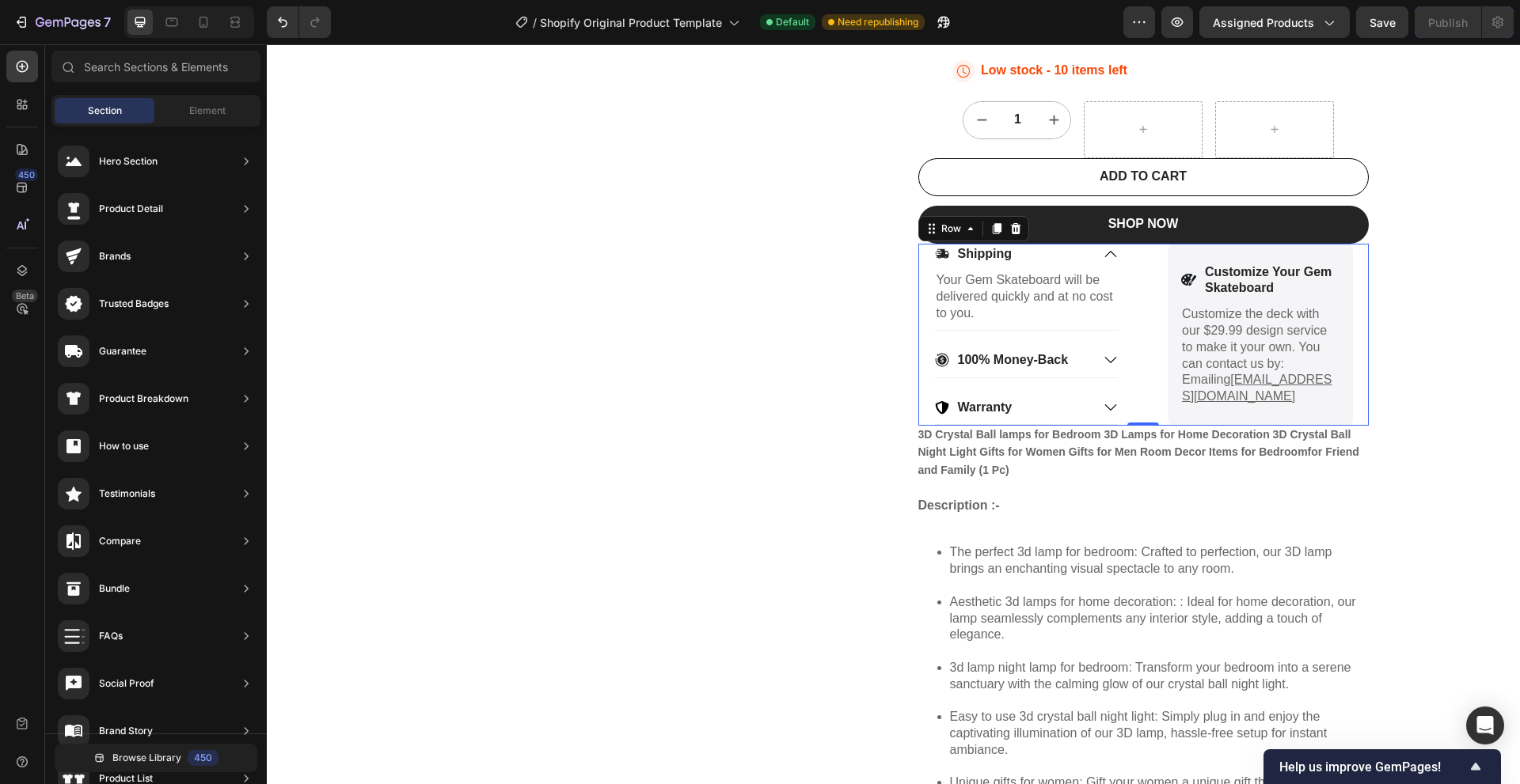
click at [1140, 259] on div "Shipping Your Gem Skateboard will be delivered quickly and at no cost to you. T…" at bounding box center [1143, 334] width 451 height 182
click at [1090, 259] on div "Shipping" at bounding box center [1027, 257] width 184 height 27
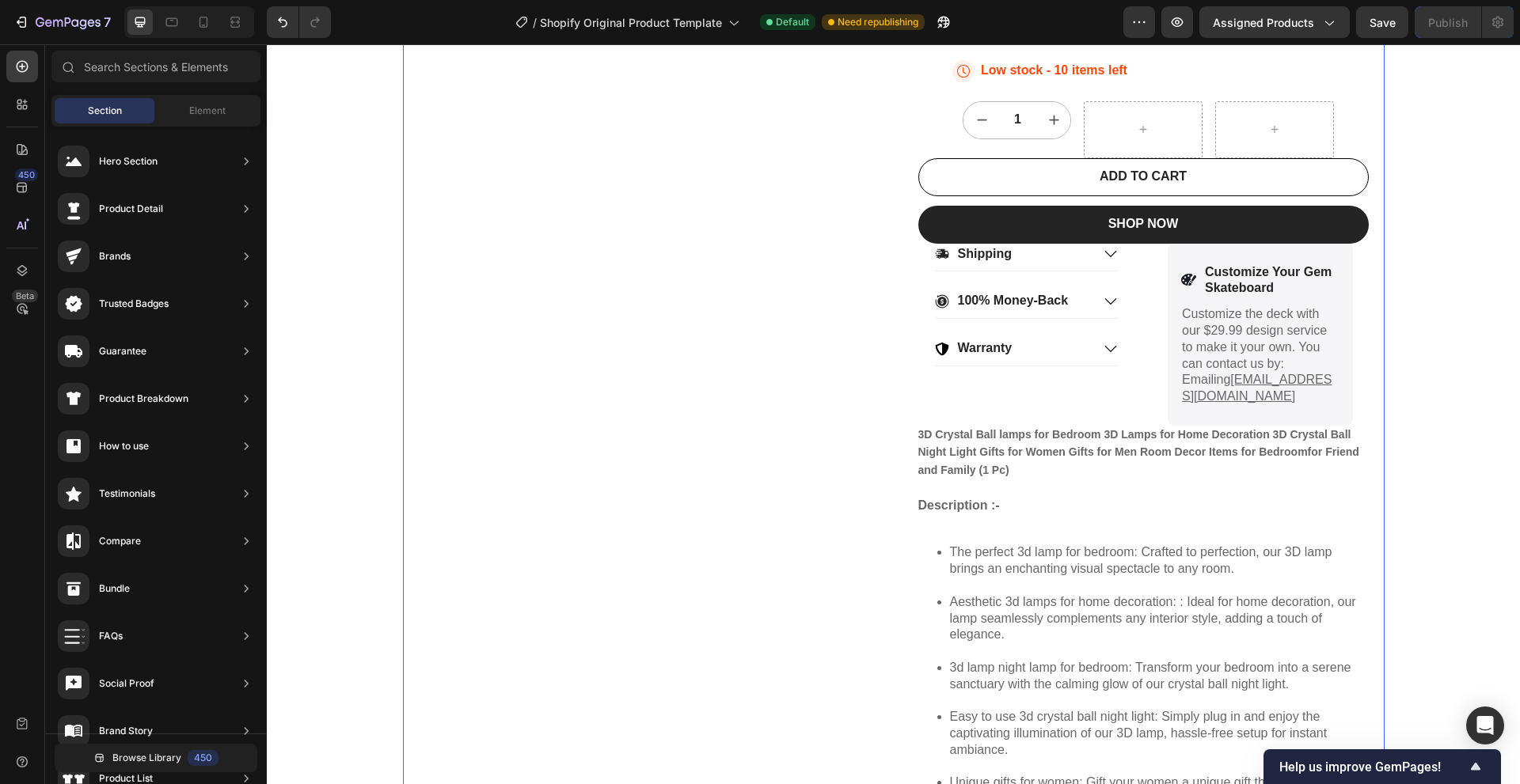
click at [779, 288] on div "Product Images" at bounding box center [644, 378] width 451 height 1616
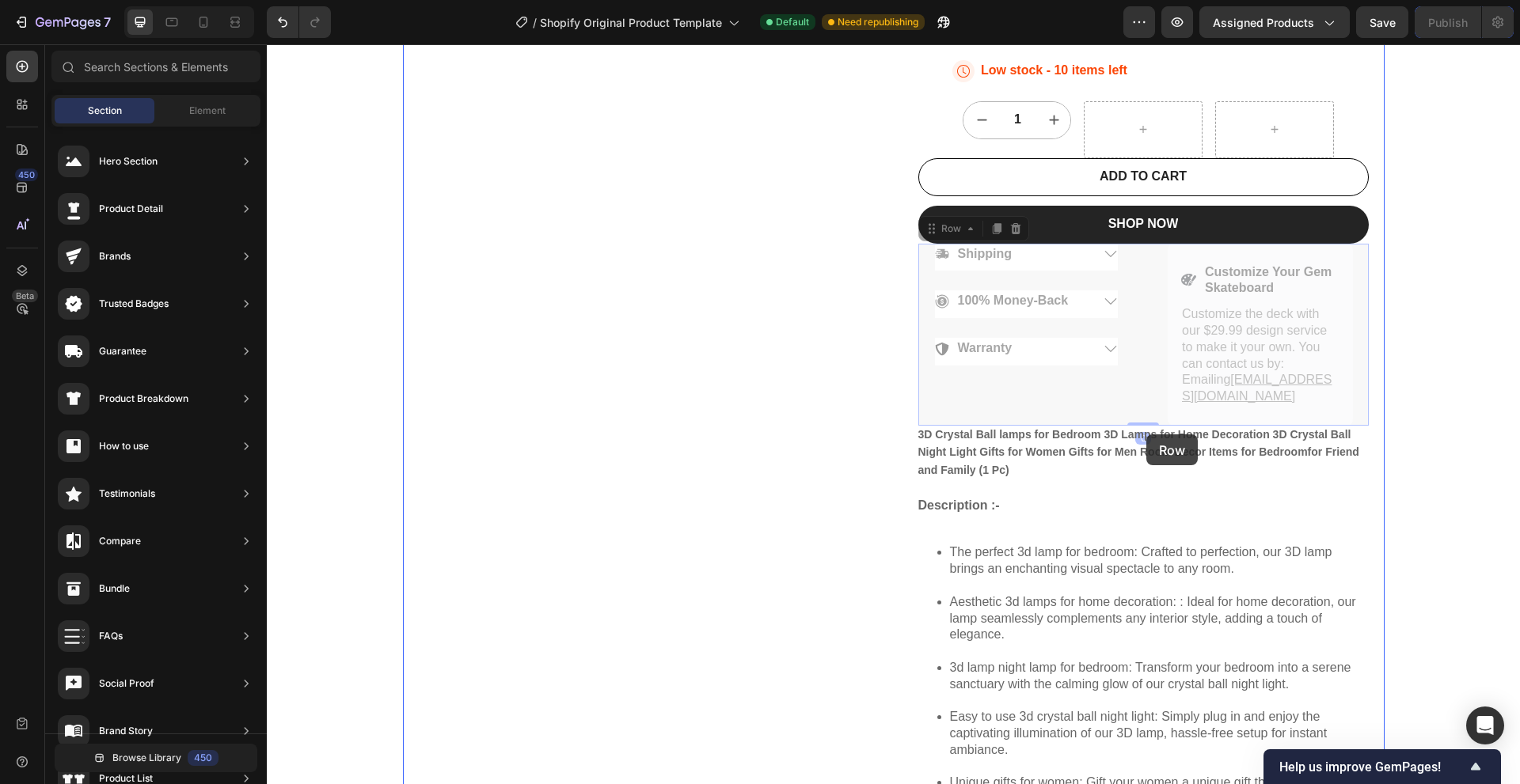
drag, startPoint x: 1143, startPoint y: 269, endPoint x: 1146, endPoint y: 434, distance: 165.0
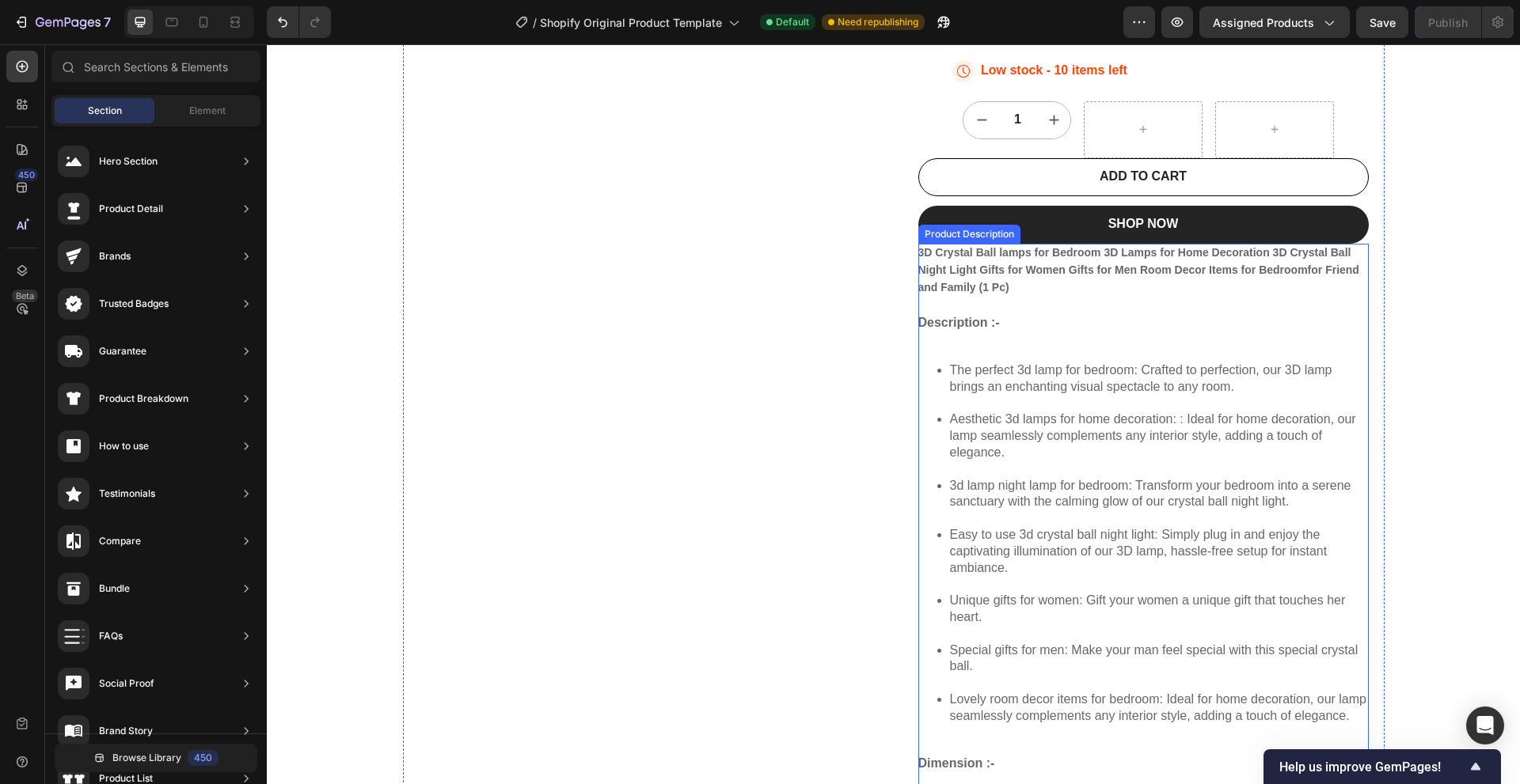
click at [1090, 335] on div "3D Crystal Ball lamps for Bedroom 3D Lamps for Home Decoration 3D Crystal Ball …" at bounding box center [1143, 614] width 451 height 741
click at [161, 73] on input "text" at bounding box center [156, 66] width 209 height 31
click at [214, 112] on span "Element" at bounding box center [207, 111] width 36 height 15
click at [201, 118] on div "Element" at bounding box center [207, 110] width 100 height 25
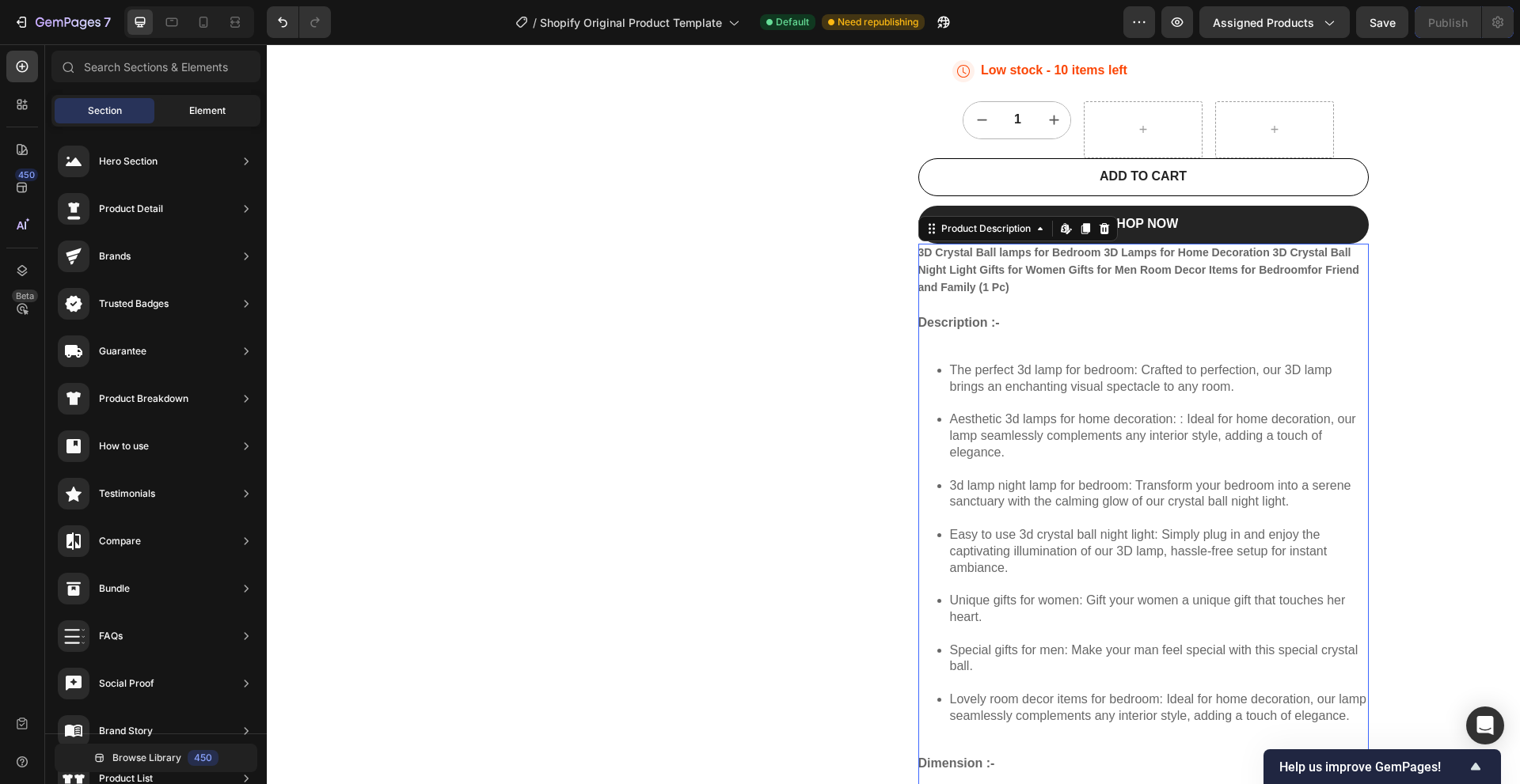
click at [201, 118] on div "Element" at bounding box center [207, 110] width 100 height 25
click at [372, 154] on div "22,500+ Happy Customers Item List +700 5-Start Review Item List 30 Day Guarante…" at bounding box center [893, 339] width 1253 height 1743
click at [212, 110] on span "Element" at bounding box center [207, 111] width 36 height 15
click at [1209, 481] on span "3d lamp night lamp for bedroom: Transform your bedroom into a serene sanctuary …" at bounding box center [1150, 493] width 401 height 30
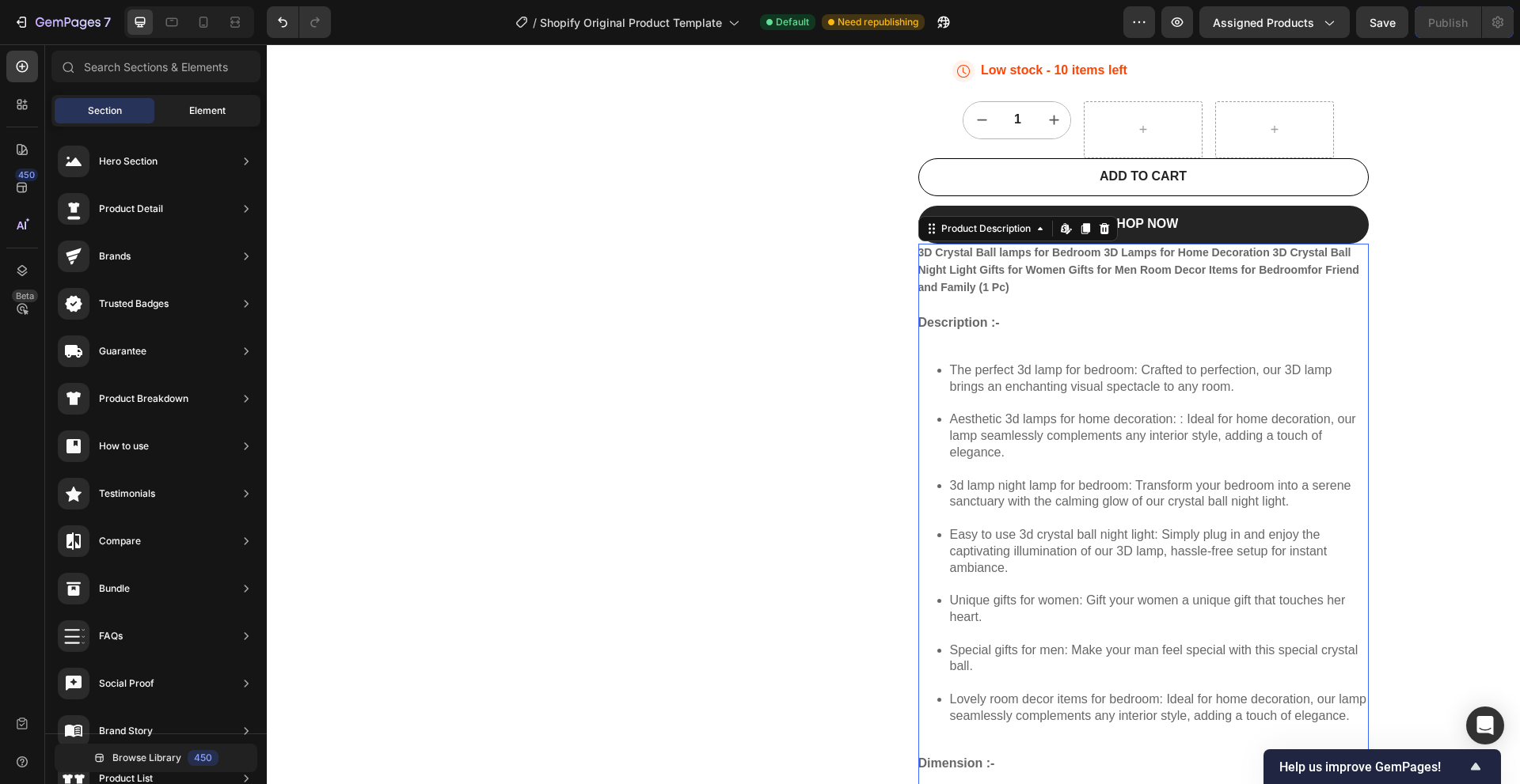
click at [185, 106] on div "Element" at bounding box center [207, 110] width 100 height 25
click at [200, 118] on div "Element" at bounding box center [207, 110] width 100 height 25
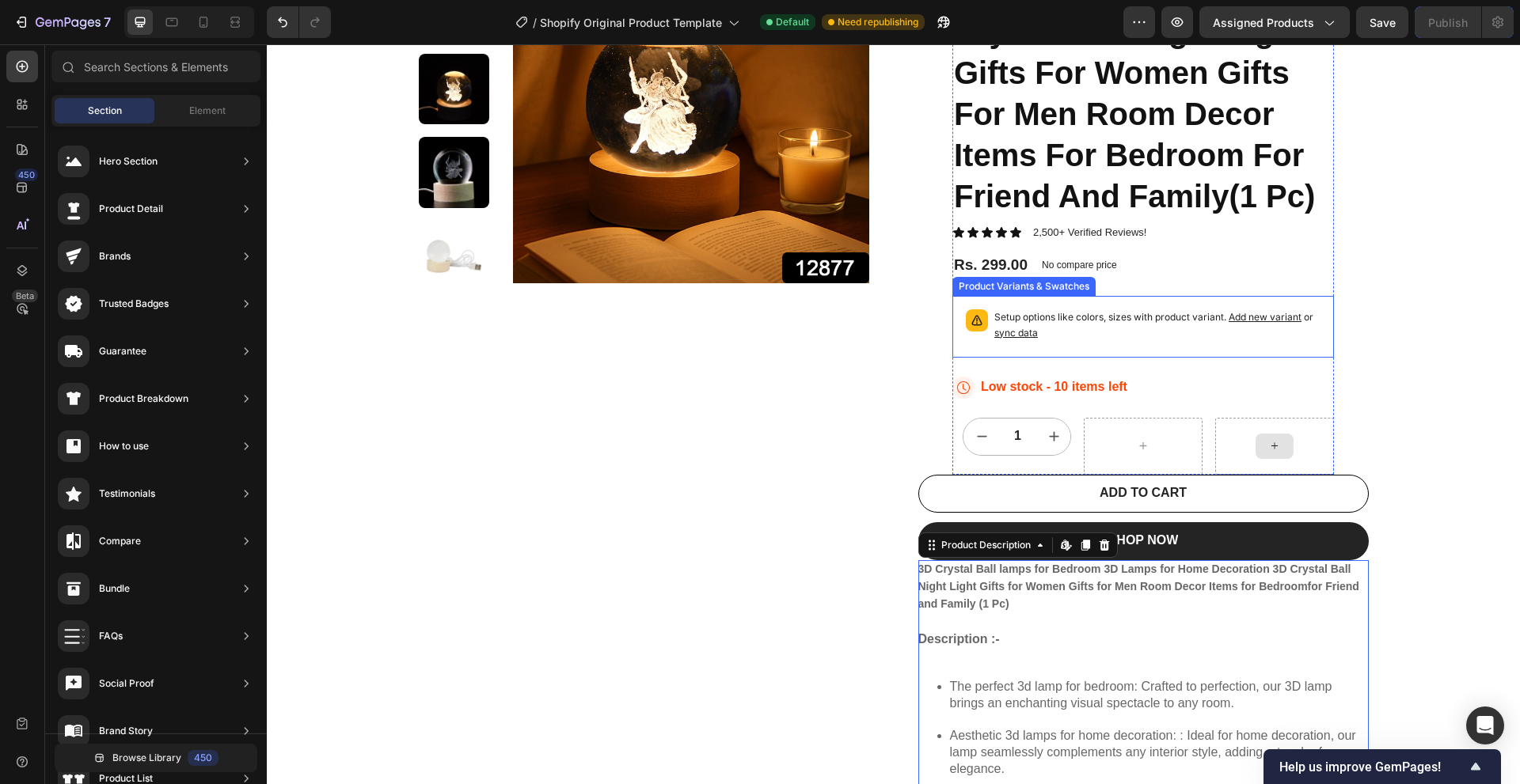
scroll to position [93, 0]
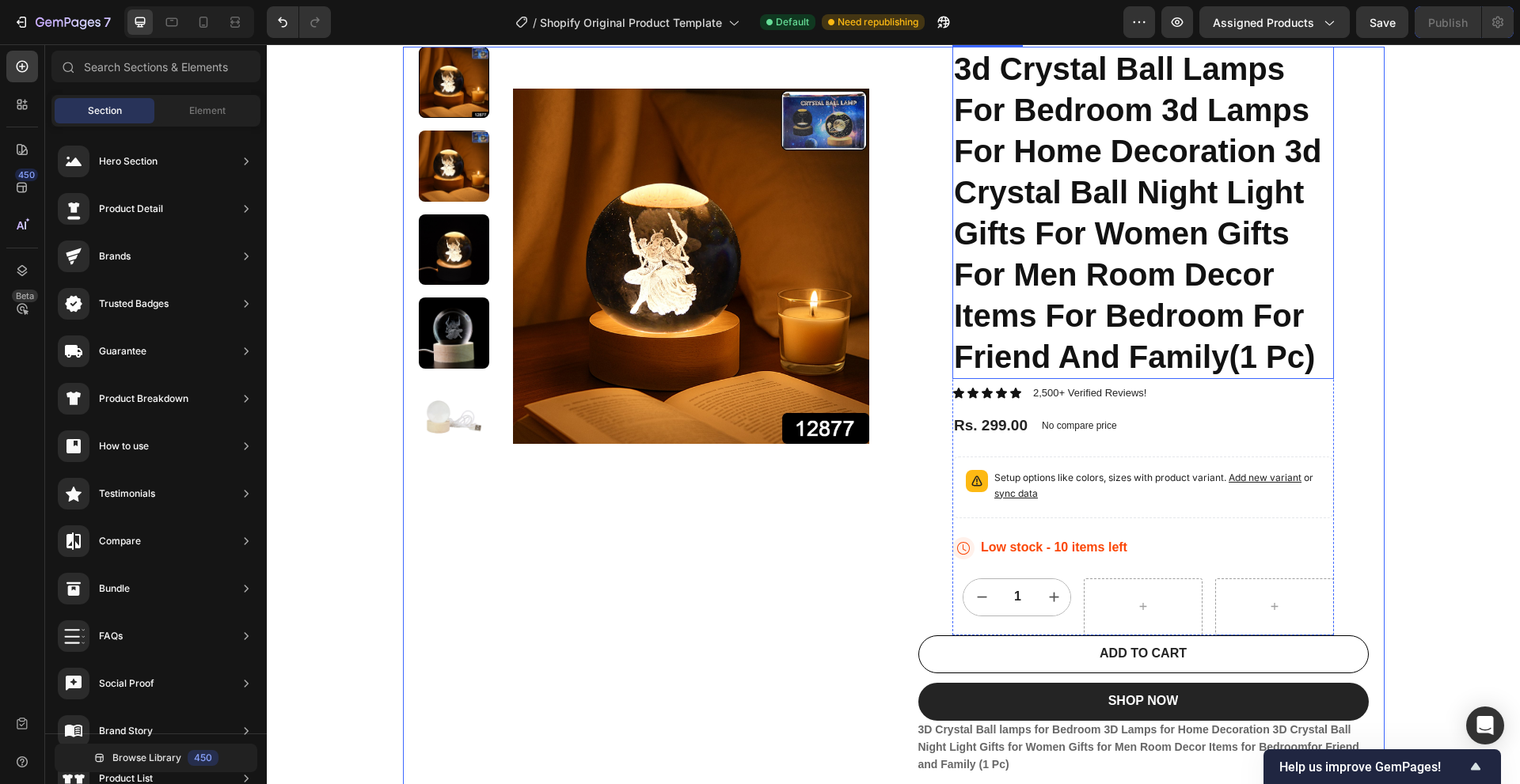
scroll to position [317, 0]
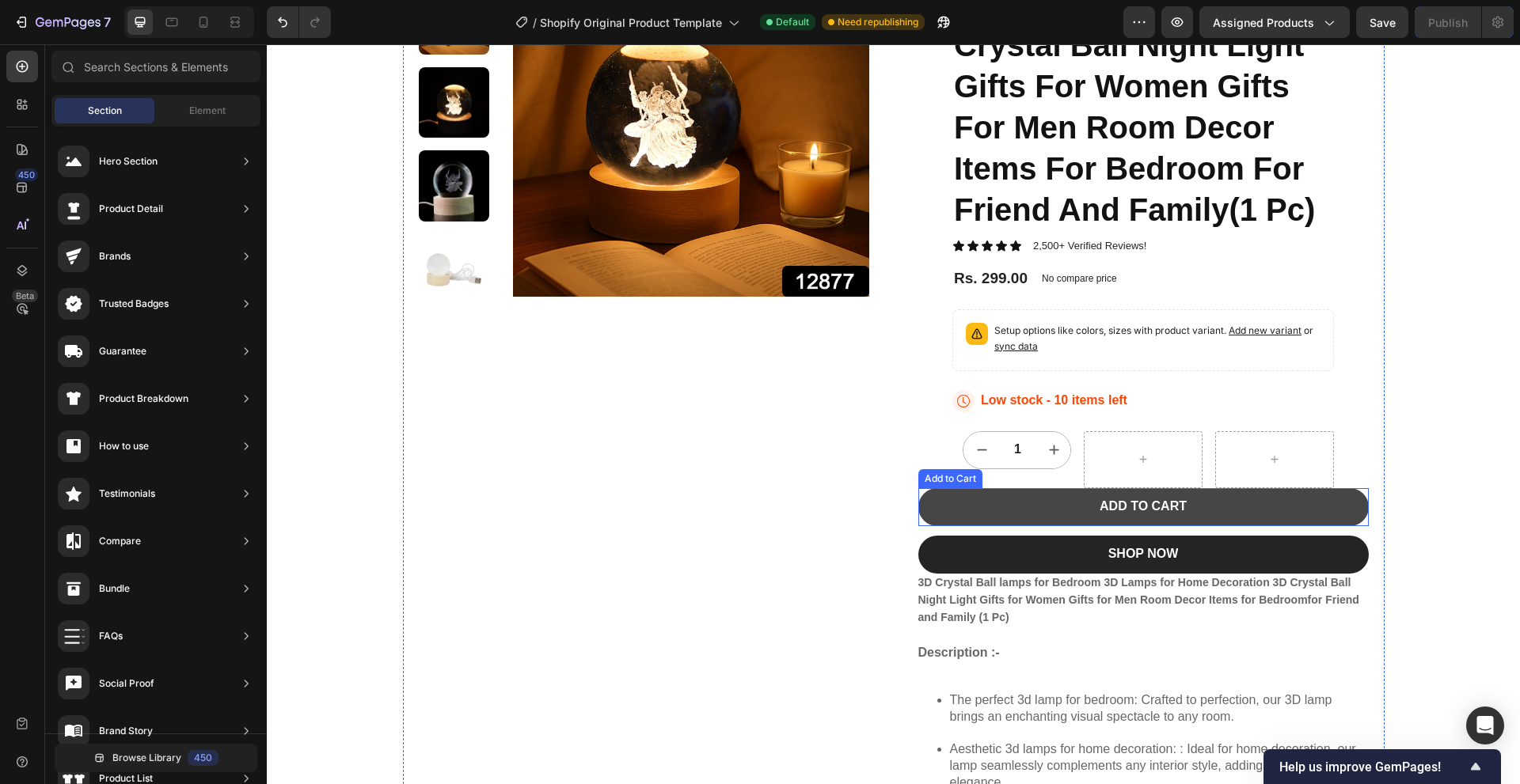
click at [1335, 506] on button "ADD TO CART" at bounding box center [1143, 507] width 451 height 38
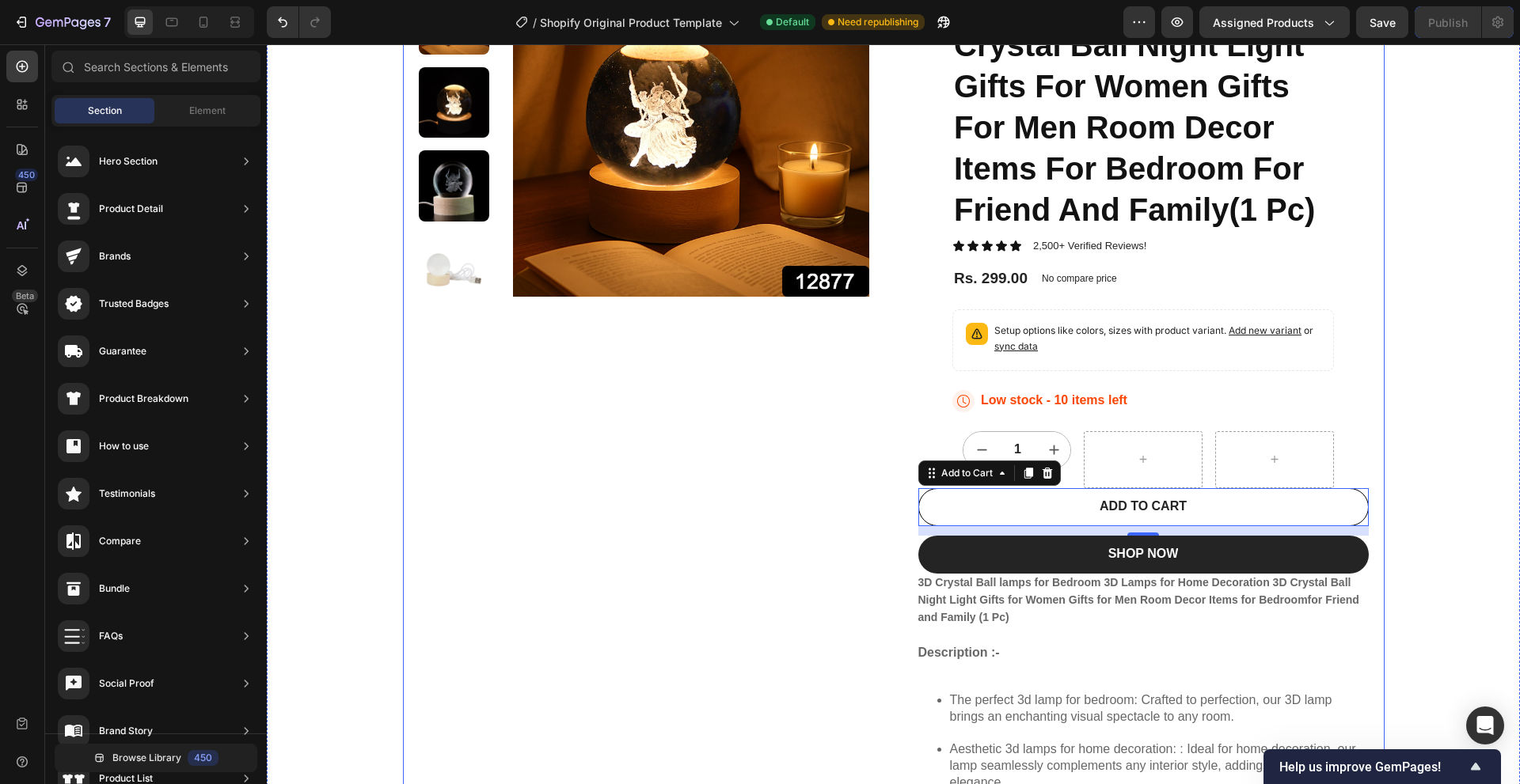
click at [654, 155] on img at bounding box center [690, 118] width 355 height 439
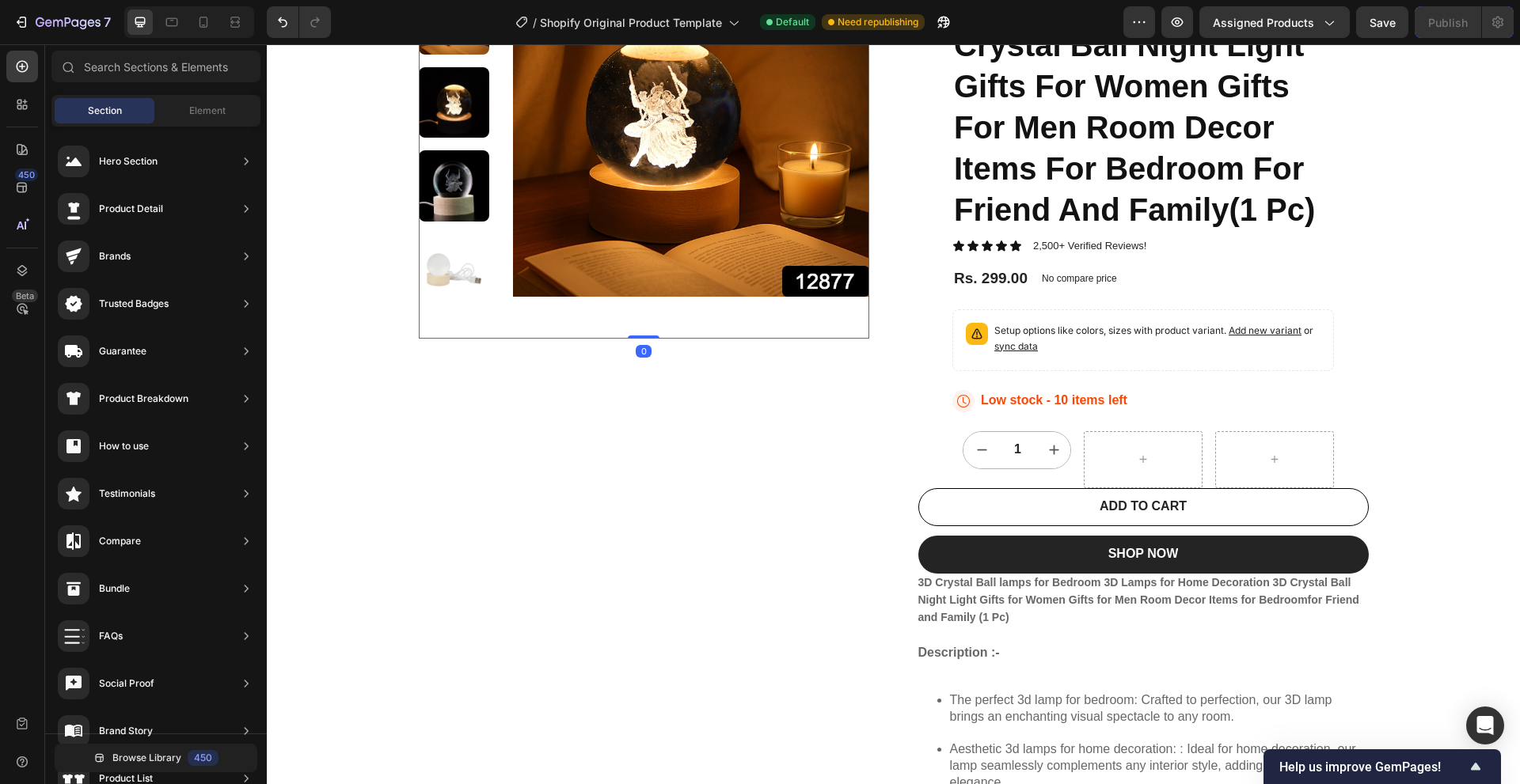
click at [654, 155] on img at bounding box center [690, 118] width 355 height 439
click at [646, 243] on img at bounding box center [690, 118] width 355 height 439
click at [191, 110] on span "Element" at bounding box center [207, 111] width 36 height 15
click at [24, 22] on icon "button" at bounding box center [22, 23] width 16 height 16
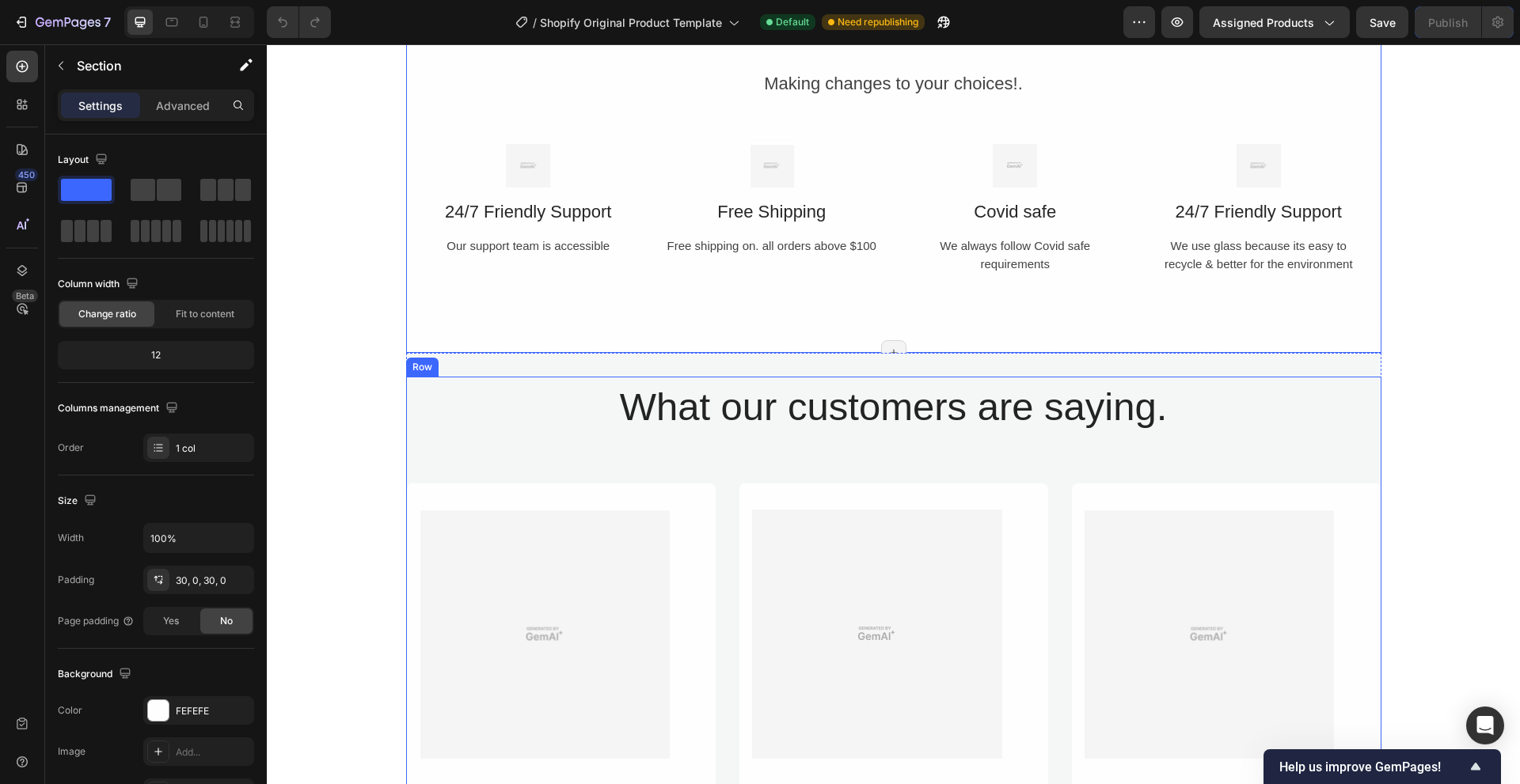
drag, startPoint x: 1132, startPoint y: 592, endPoint x: 1223, endPoint y: 537, distance: 106.3
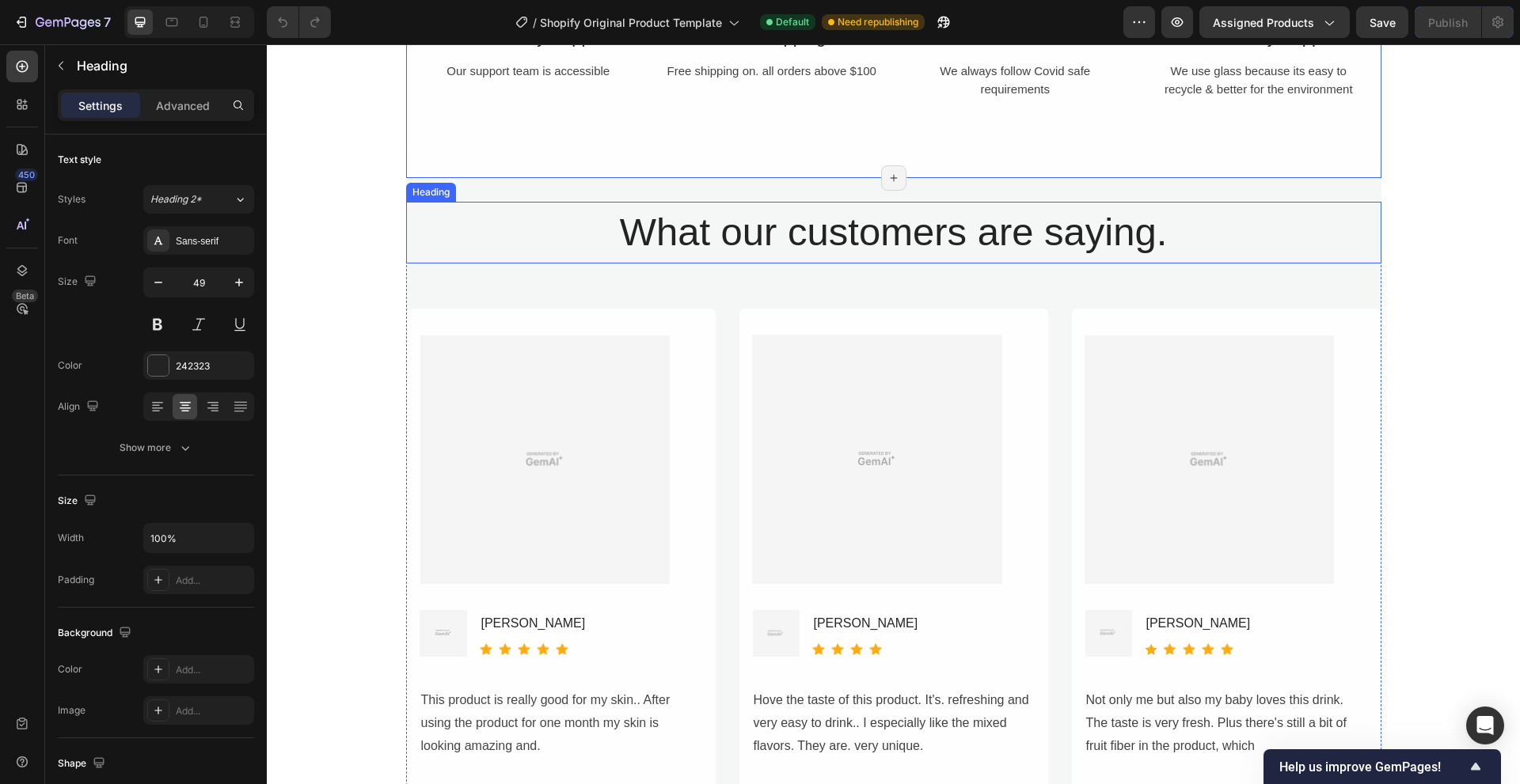
click at [1318, 234] on h2 "What our customers are saying." at bounding box center [894, 232] width 975 height 62
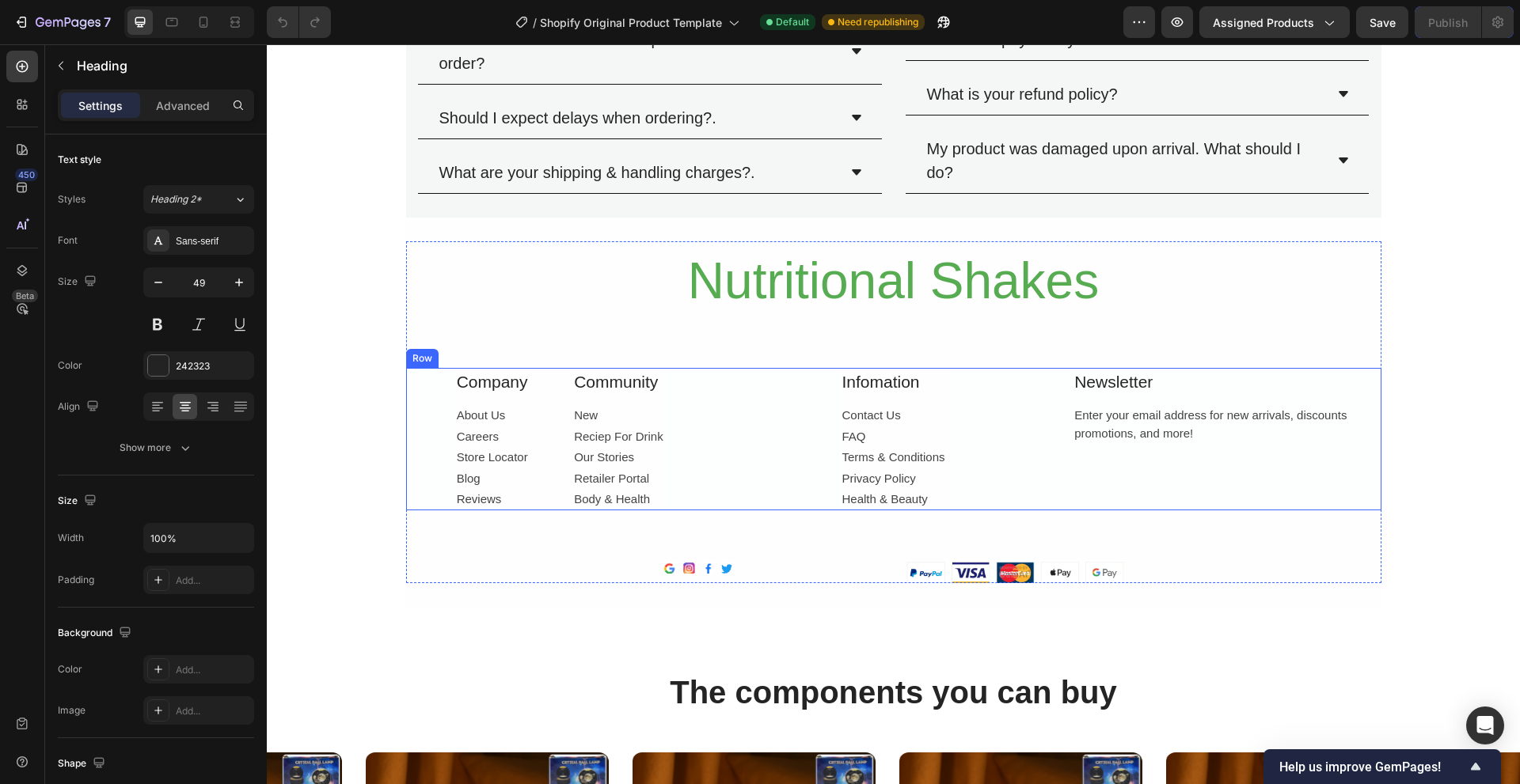
scroll to position [5025, 0]
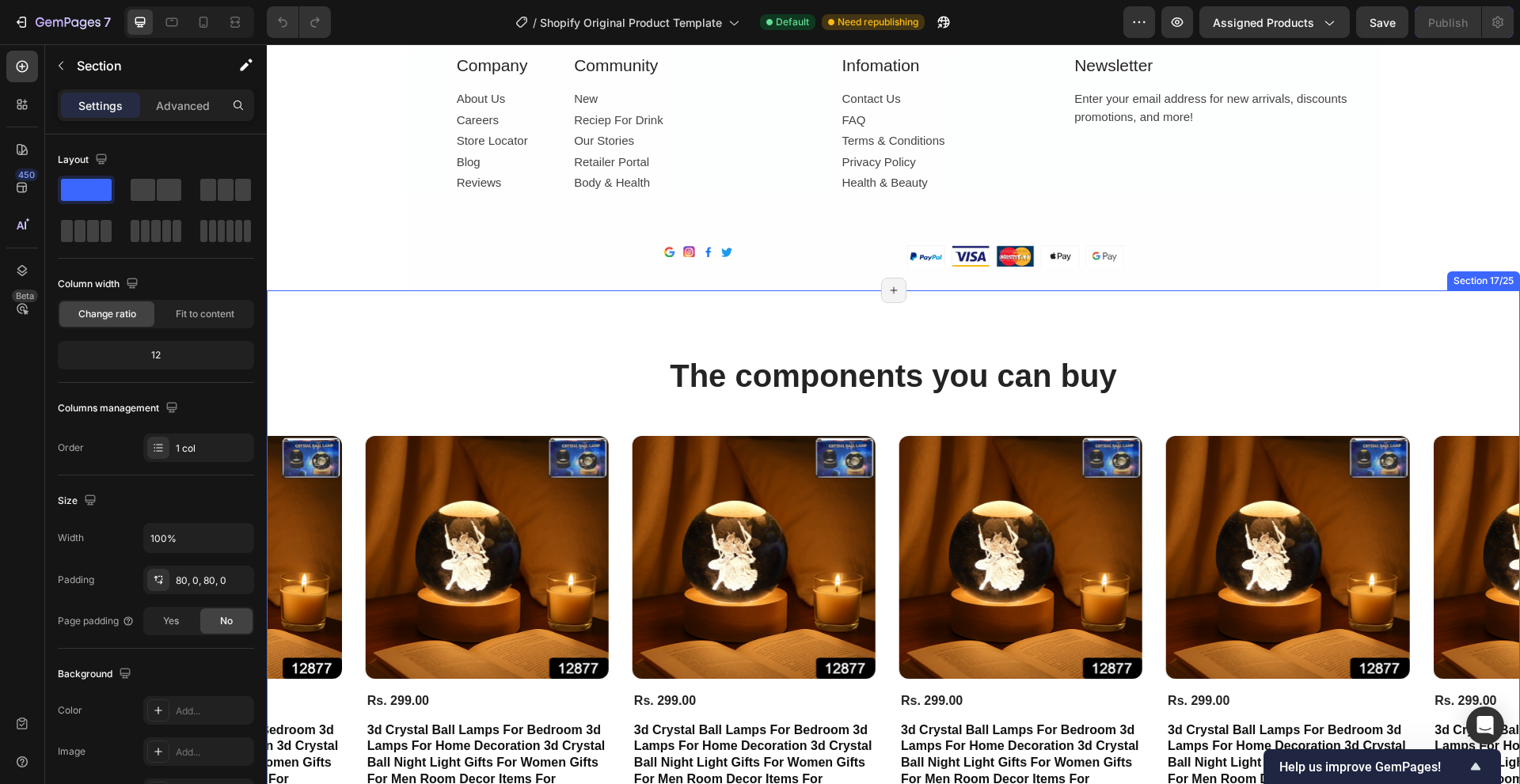
click at [888, 337] on div "The components you can buy Heading Product Images Rs. 299.00 Product Price Prod…" at bounding box center [893, 615] width 1253 height 650
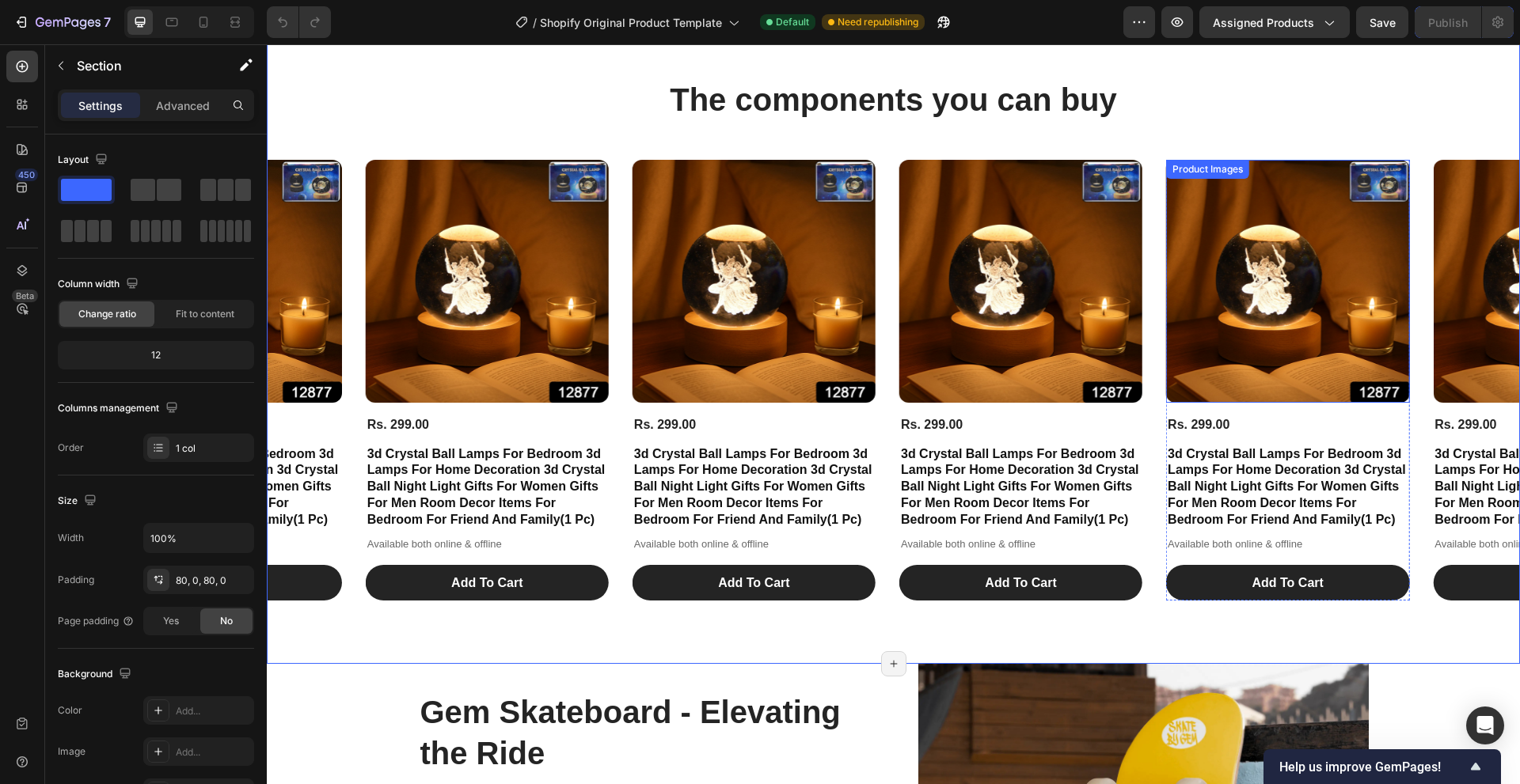
scroll to position [5183, 0]
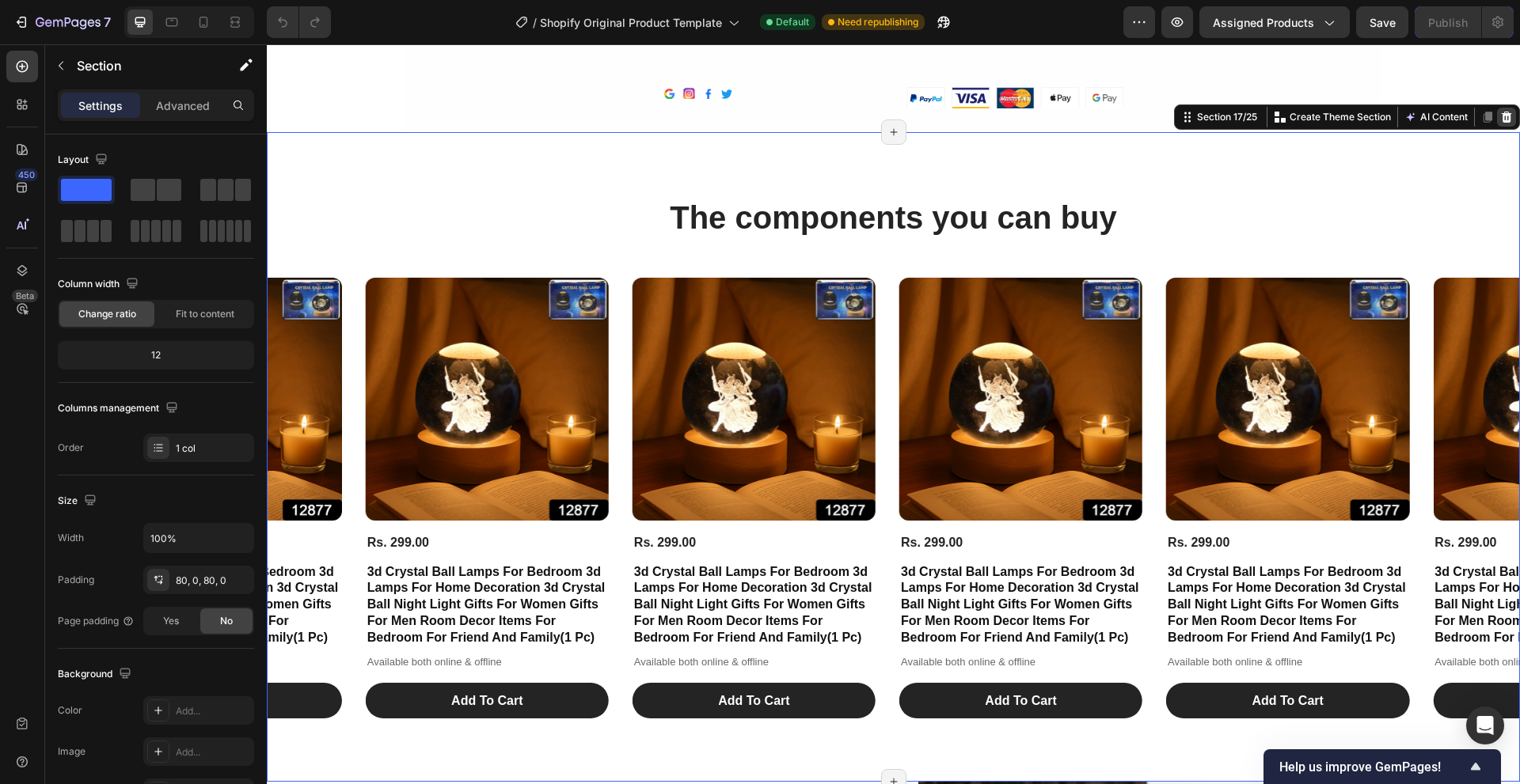
click at [1500, 120] on icon at bounding box center [1506, 117] width 13 height 13
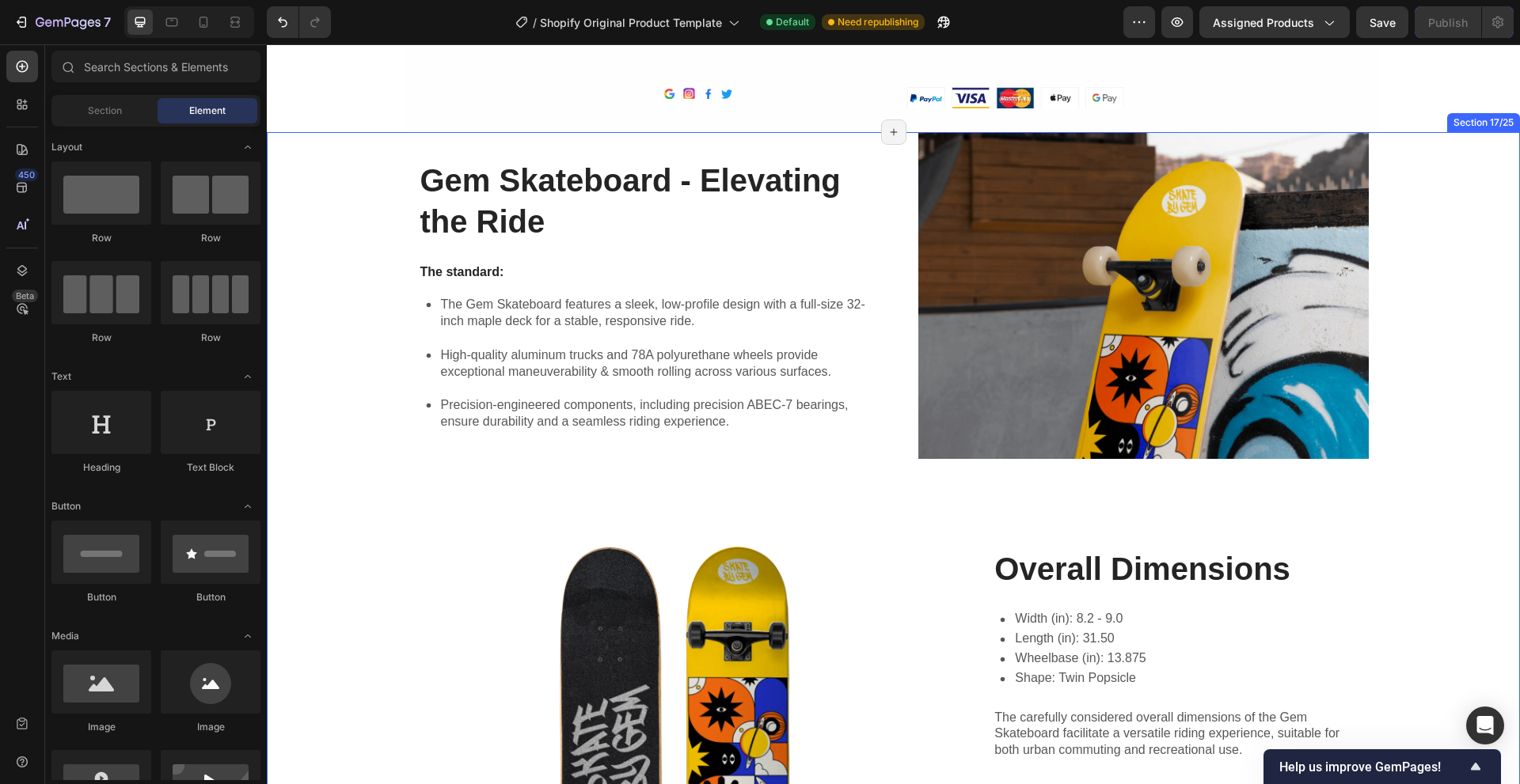
click at [1434, 185] on div "Gem Skateboard - Elevating the Ride Heading The standard: Text Block The Gem Sk…" at bounding box center [893, 547] width 1221 height 830
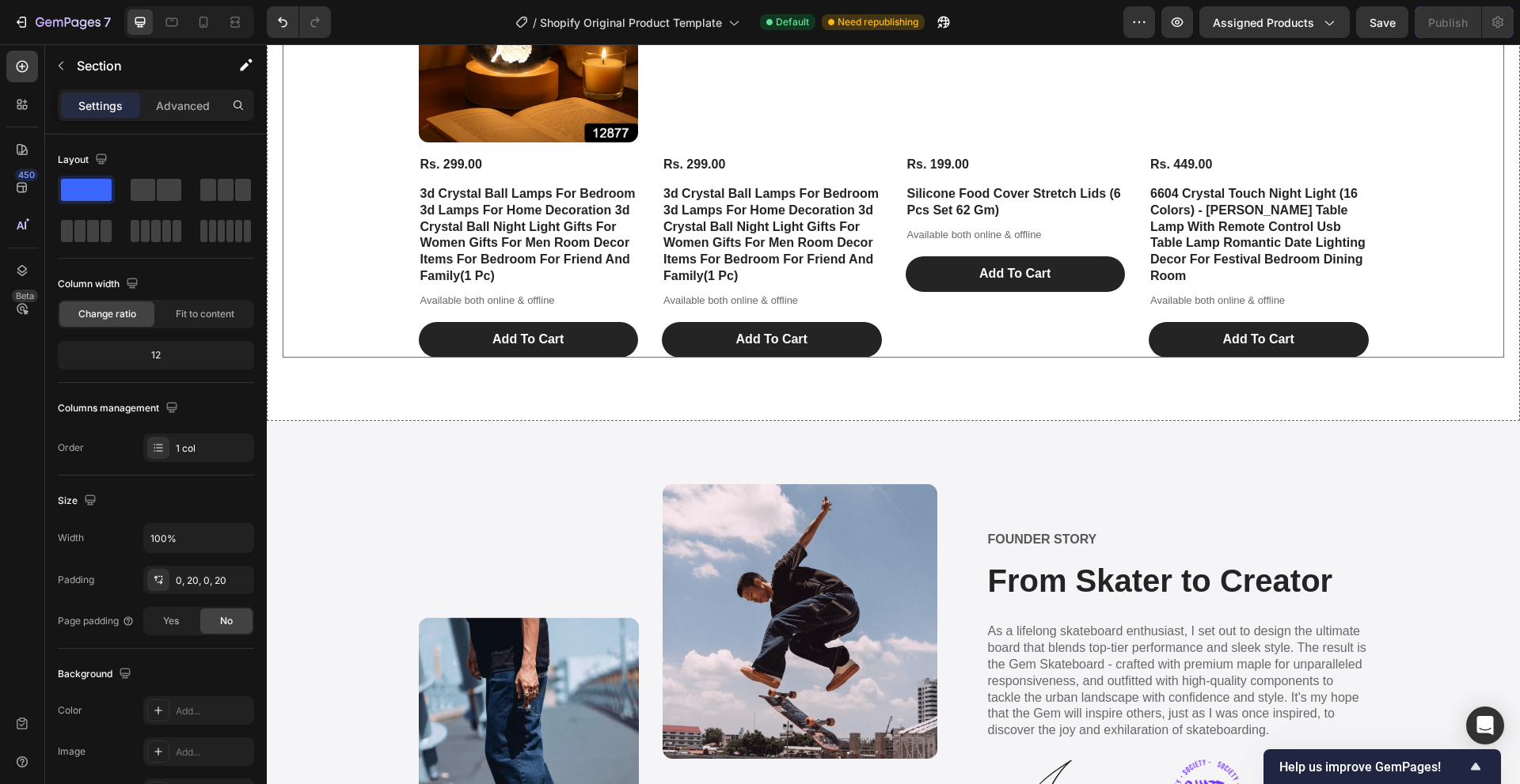
scroll to position [6608, 0]
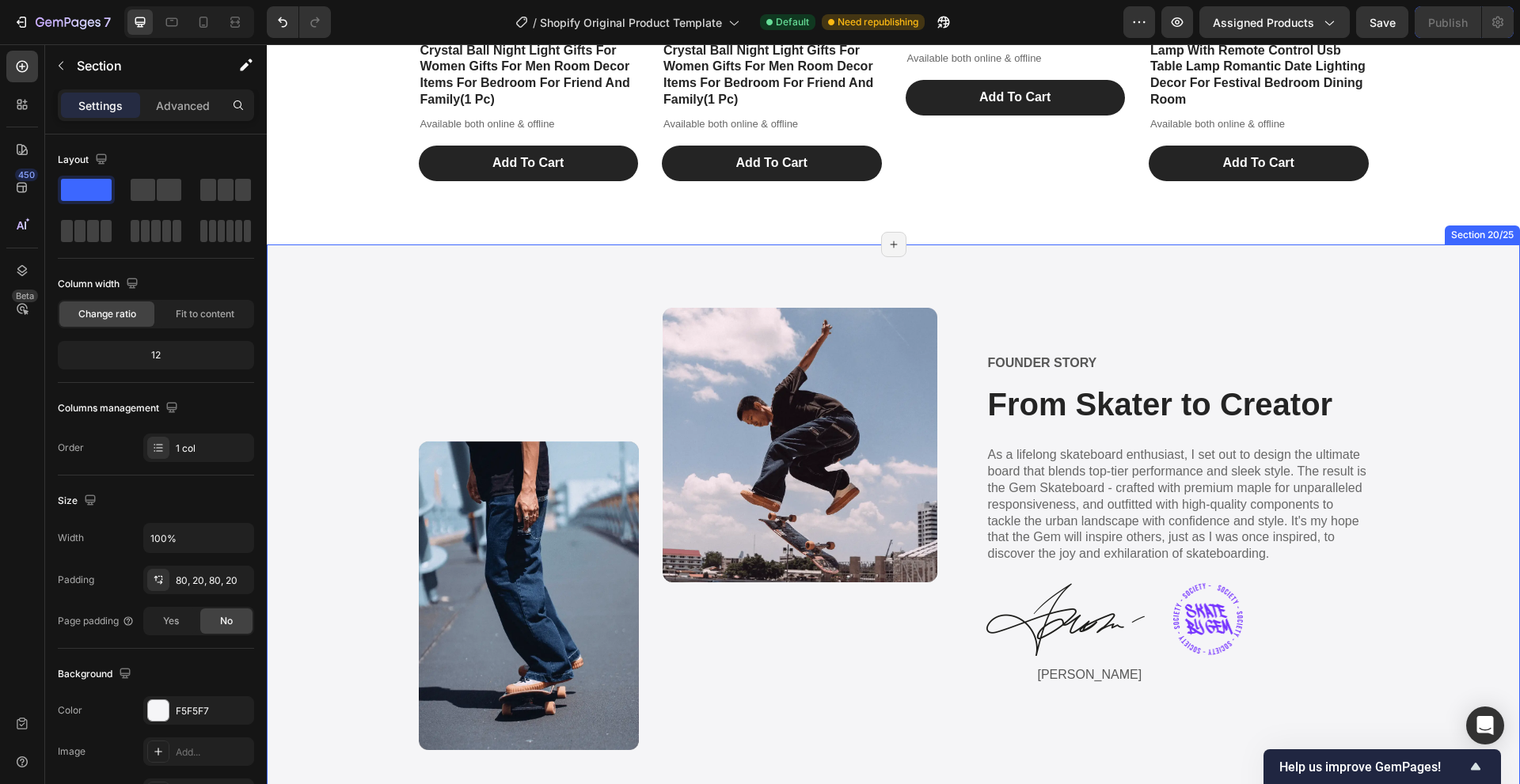
click at [1380, 359] on div "Image FOUNDER STORY Text Block From Skater to Creator Heading As a lifelong ska…" at bounding box center [893, 529] width 1221 height 442
click at [1501, 229] on icon at bounding box center [1506, 230] width 10 height 11
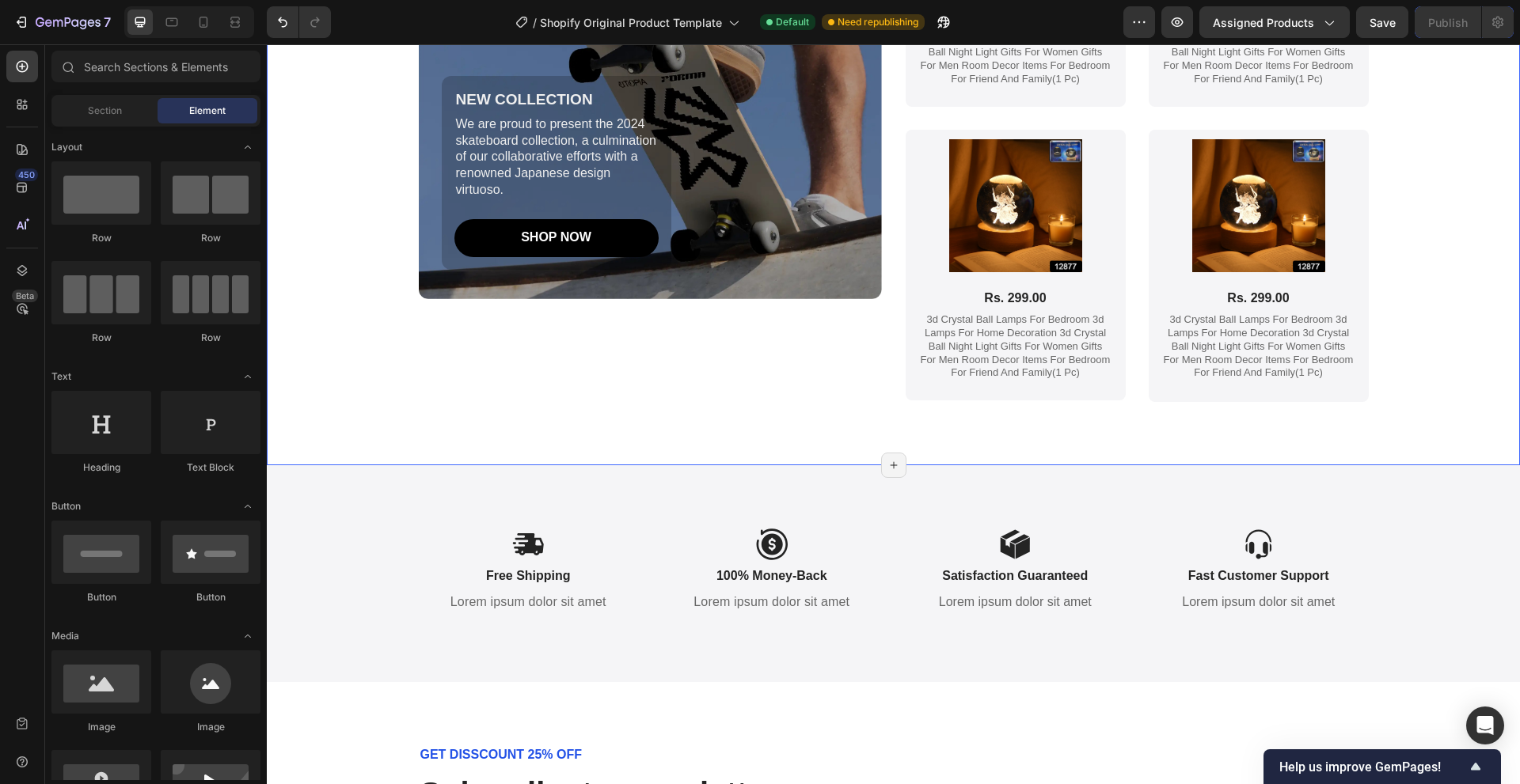
click at [1427, 338] on div "New Gem Collection 2024 Heading NEW COLLECTION Text Block We are proud to prese…" at bounding box center [893, 110] width 1221 height 712
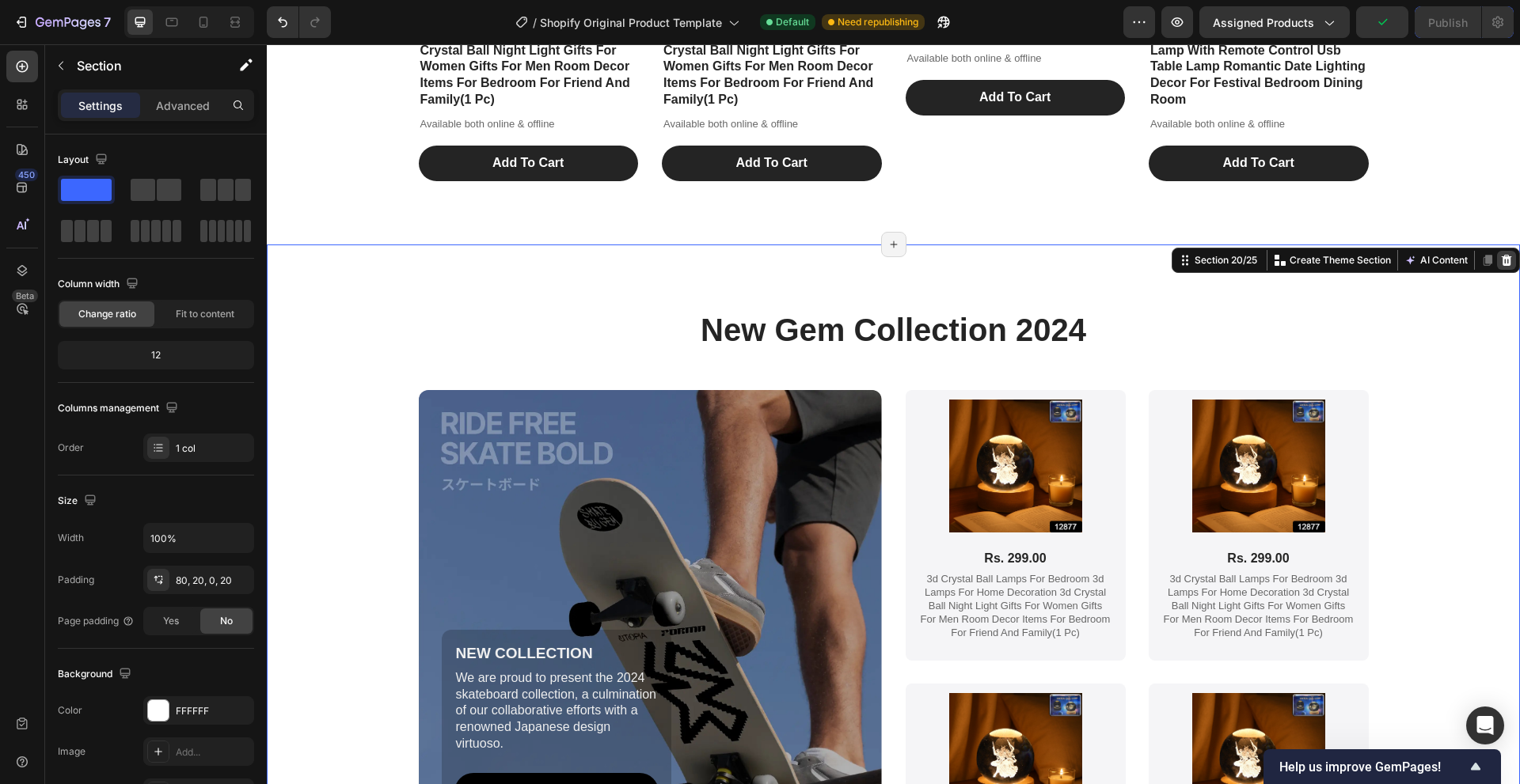
click at [1503, 263] on div at bounding box center [1506, 260] width 19 height 19
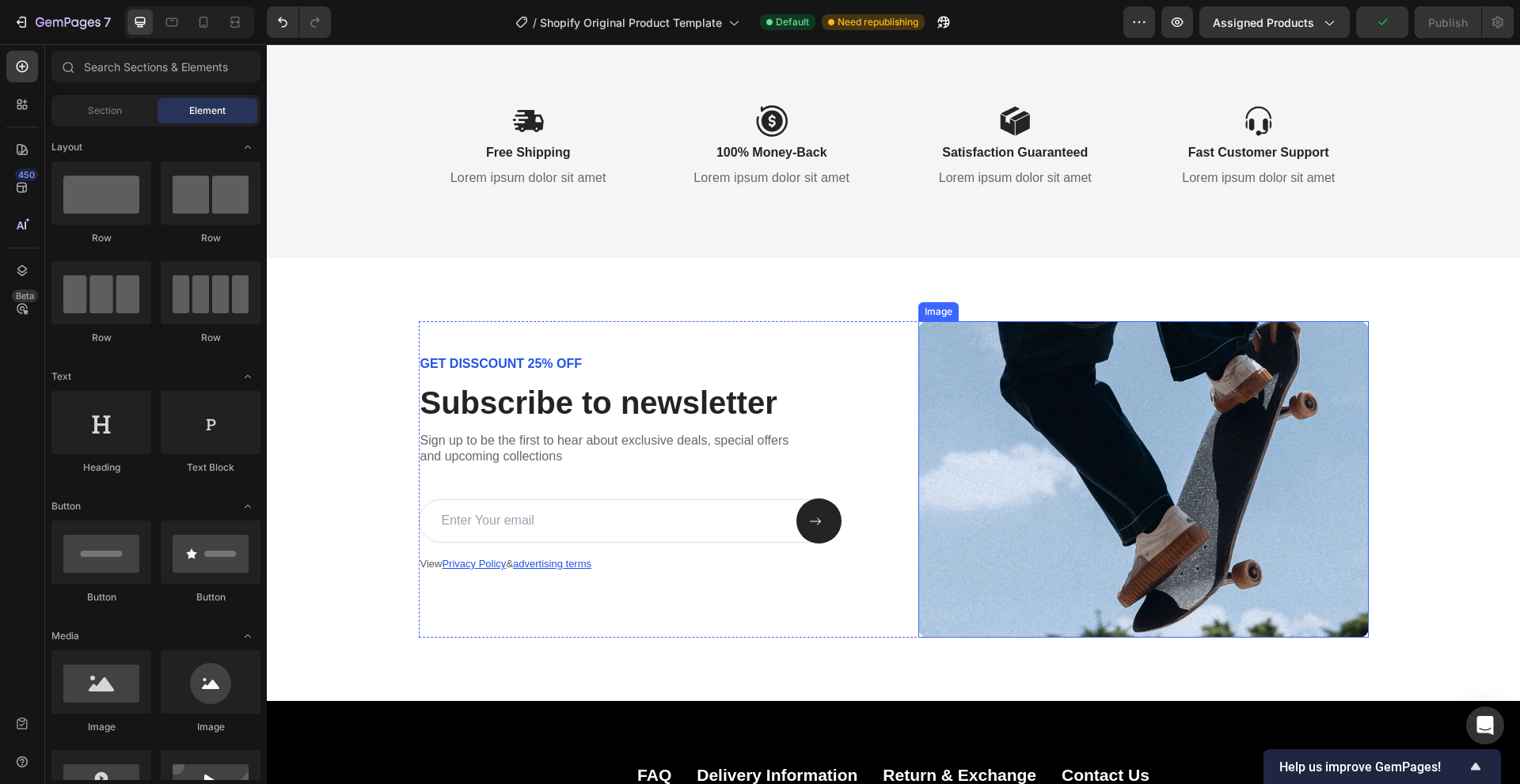
scroll to position [6925, 0]
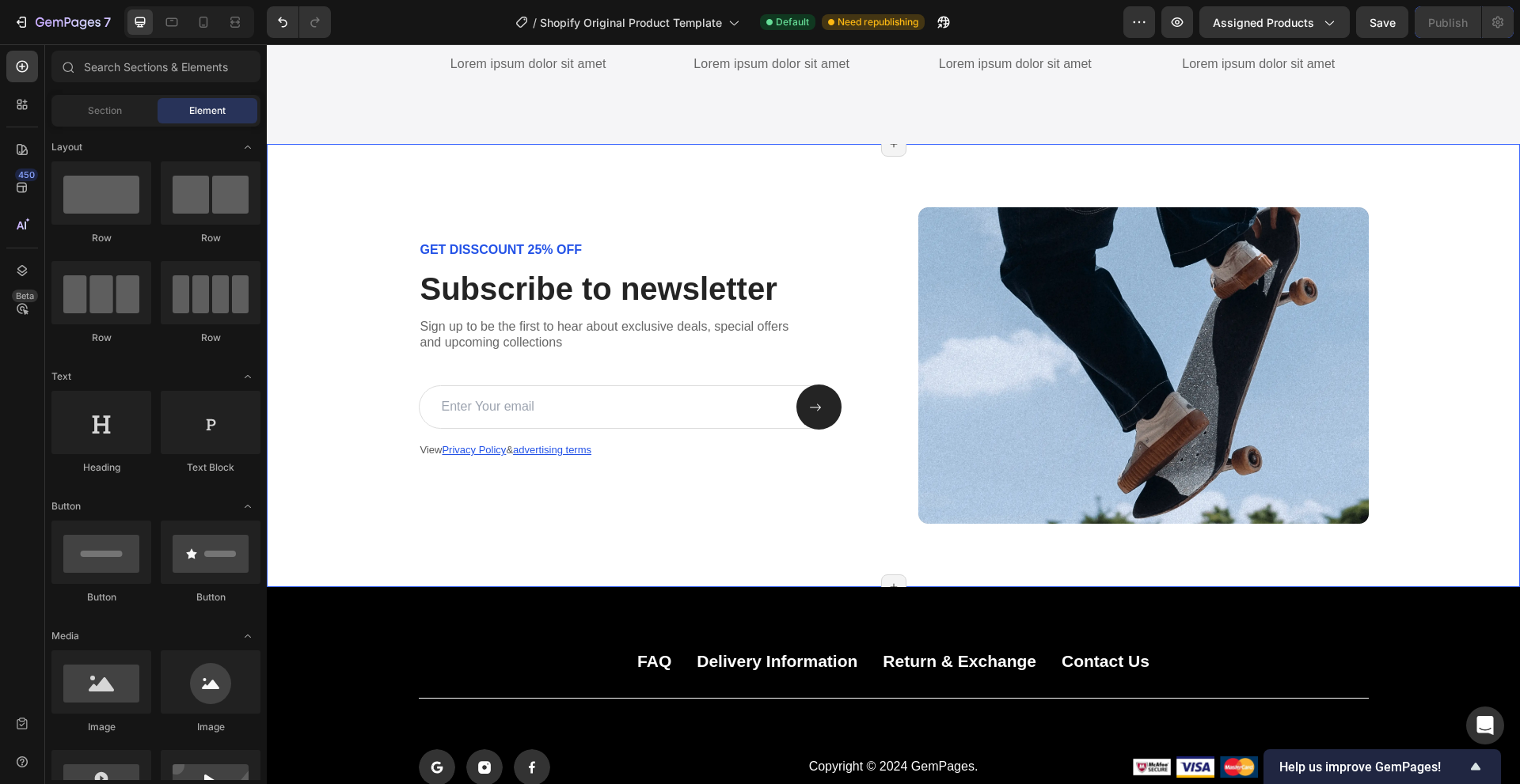
click at [1457, 305] on div "GET DISSCOUNT 25% OFF Text Block Subscribe to newsletter Heading Sign up to be …" at bounding box center [893, 365] width 1221 height 316
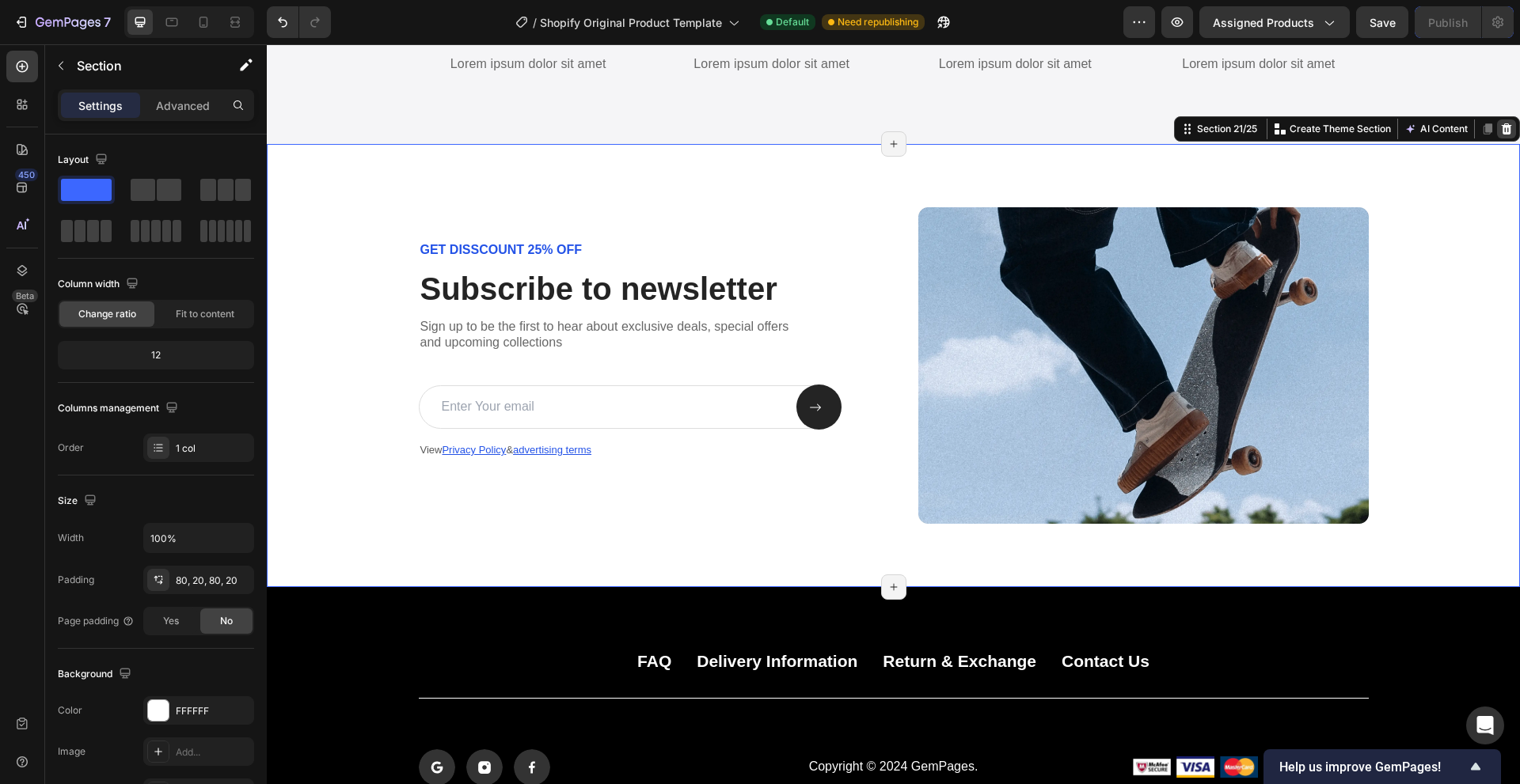
click at [1501, 122] on div at bounding box center [1506, 129] width 19 height 19
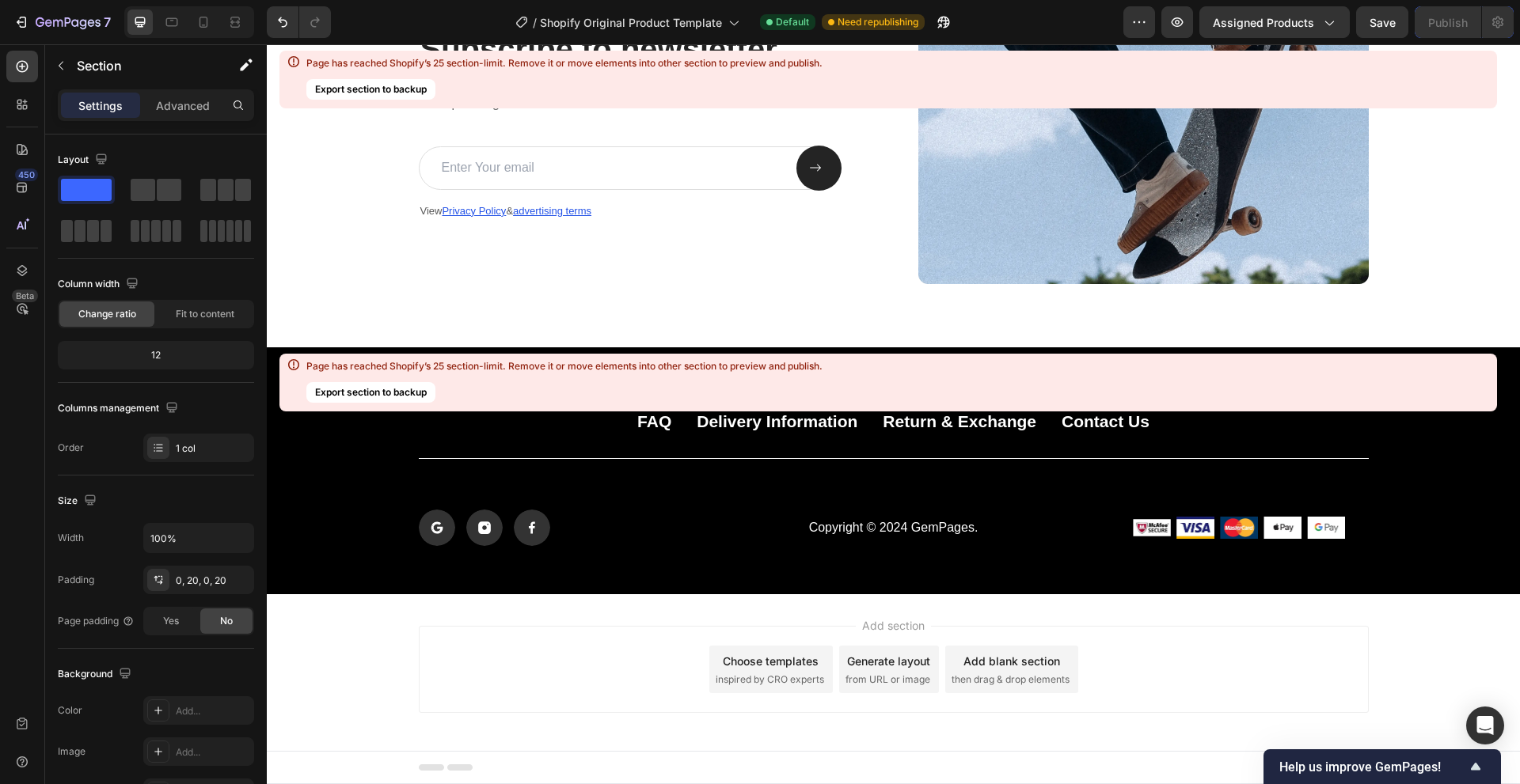
drag, startPoint x: 1328, startPoint y: 641, endPoint x: 1315, endPoint y: 698, distance: 58.5
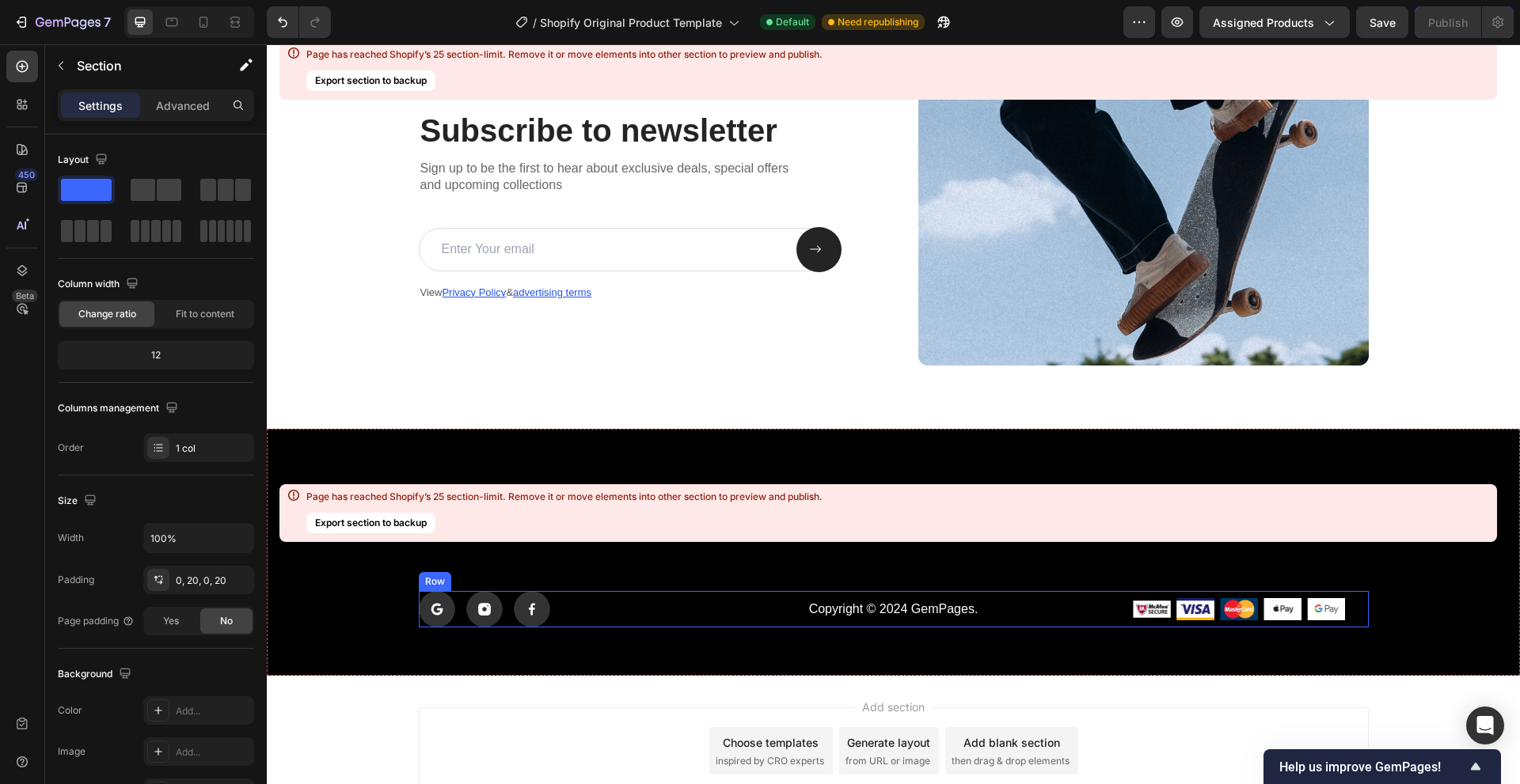
scroll to position [10625, 0]
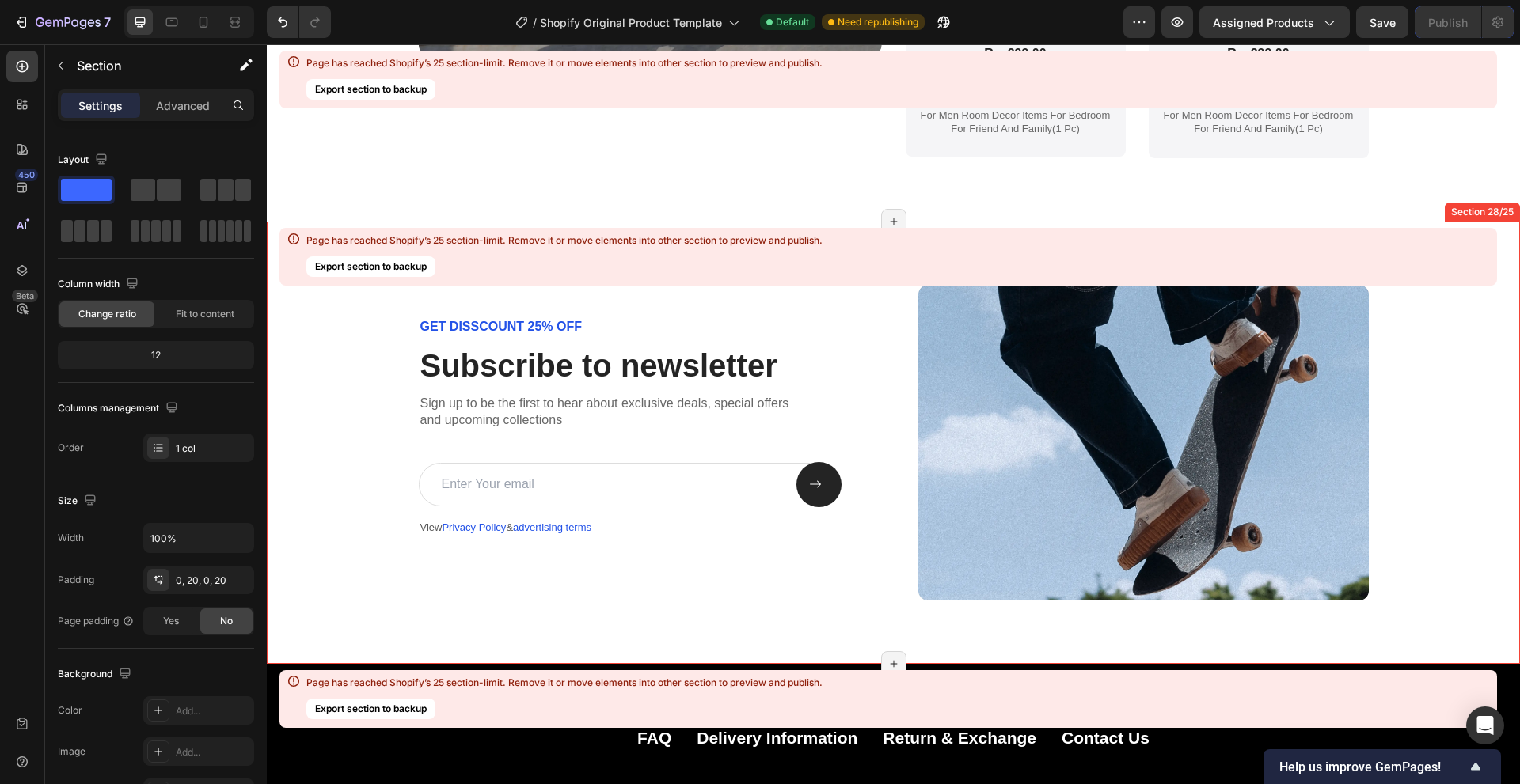
click at [940, 626] on div "GET DISSCOUNT 25% OFF Text Block Subscribe to newsletter Heading Sign up to be …" at bounding box center [893, 442] width 1253 height 442
click at [1501, 208] on icon at bounding box center [1506, 206] width 10 height 11
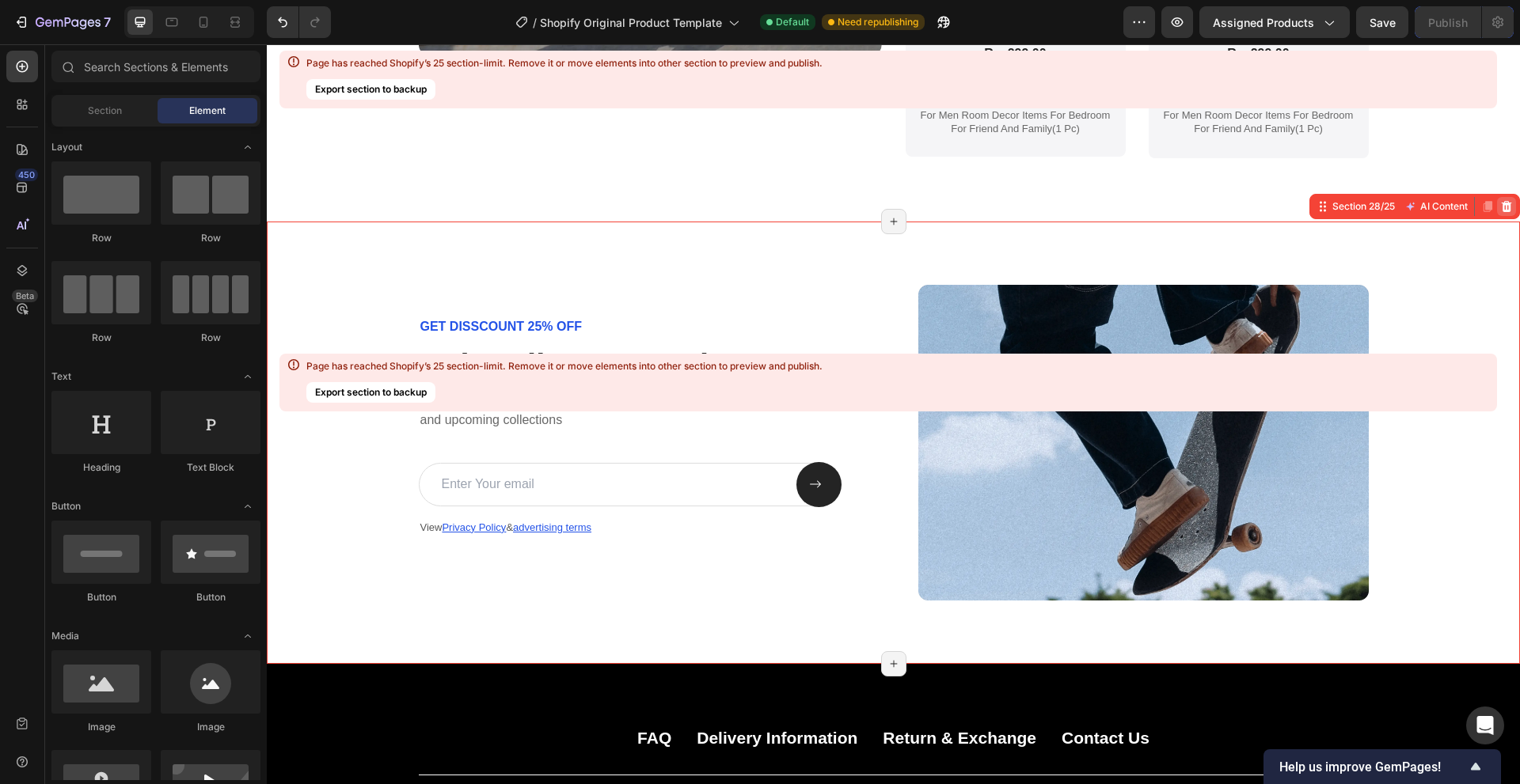
scroll to position [10500, 0]
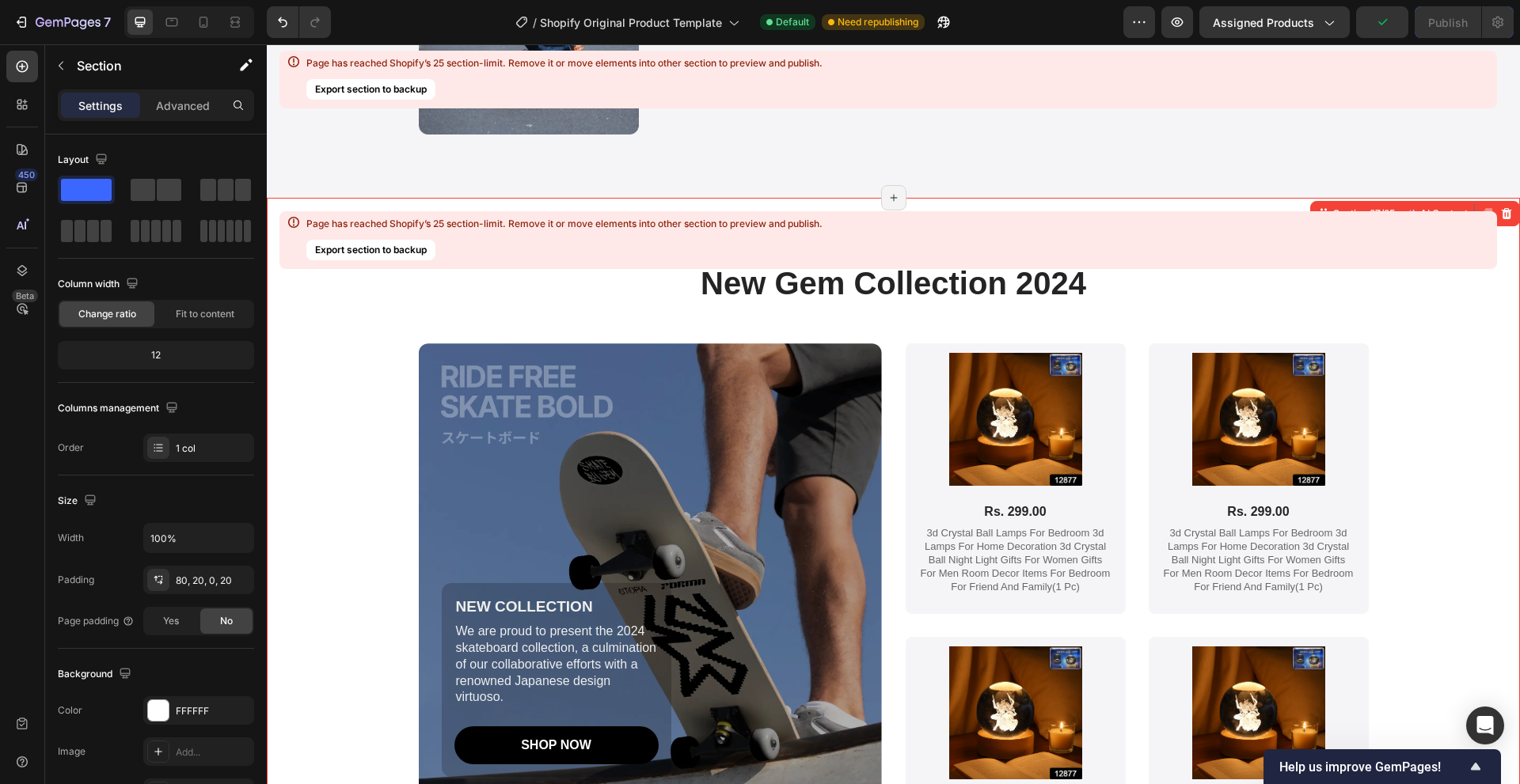
scroll to position [9866, 0]
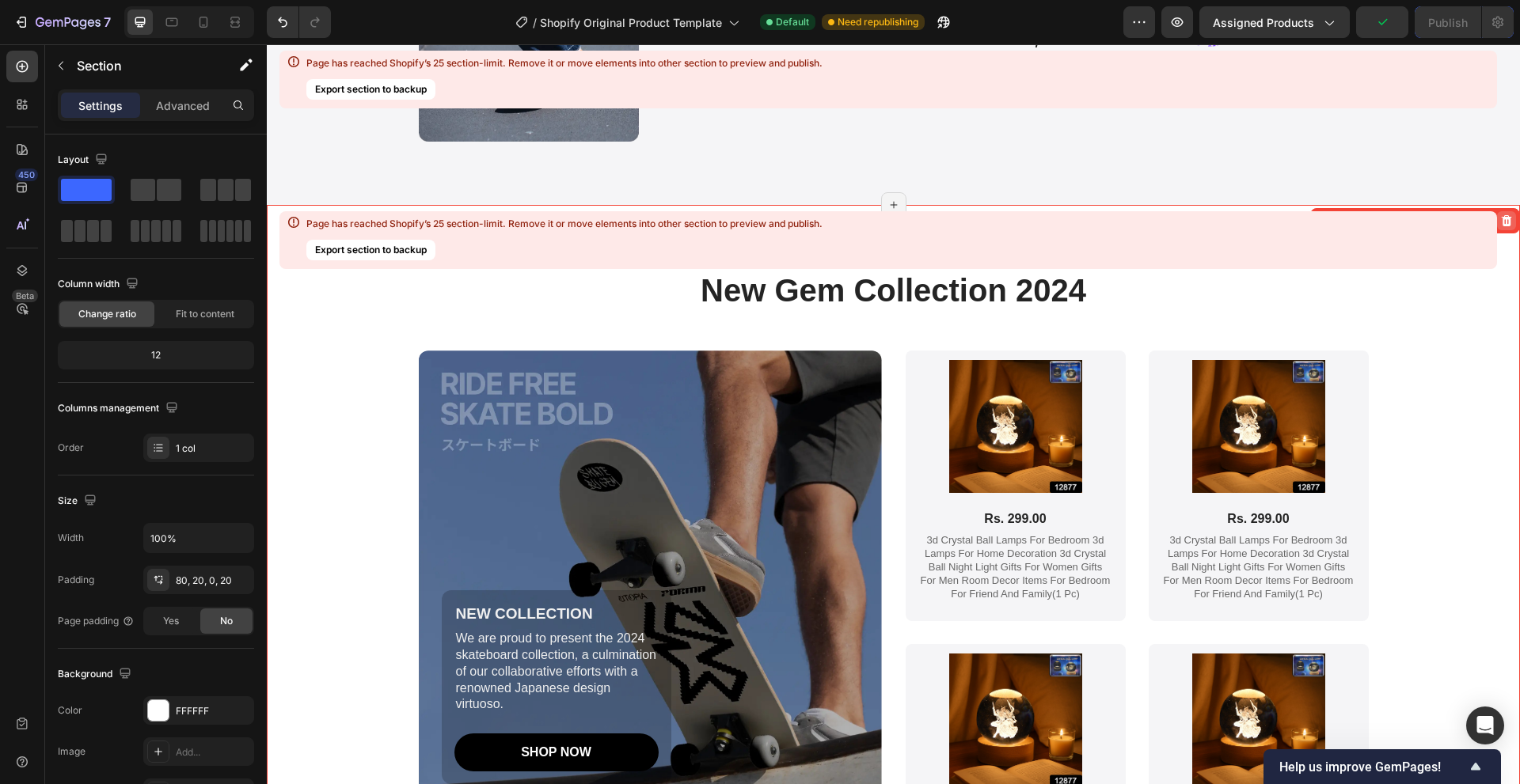
click at [1500, 223] on icon at bounding box center [1506, 221] width 13 height 13
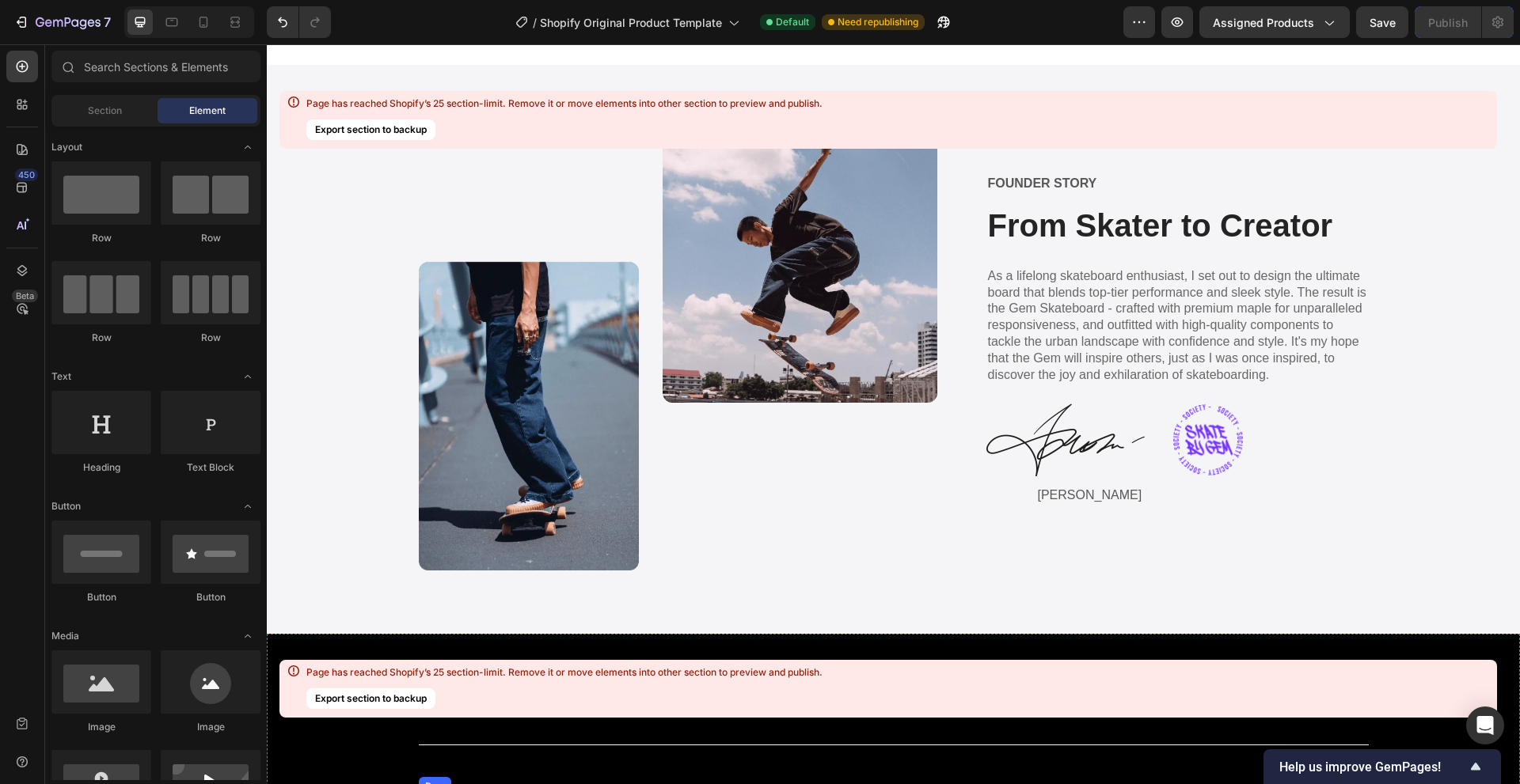
scroll to position [9408, 0]
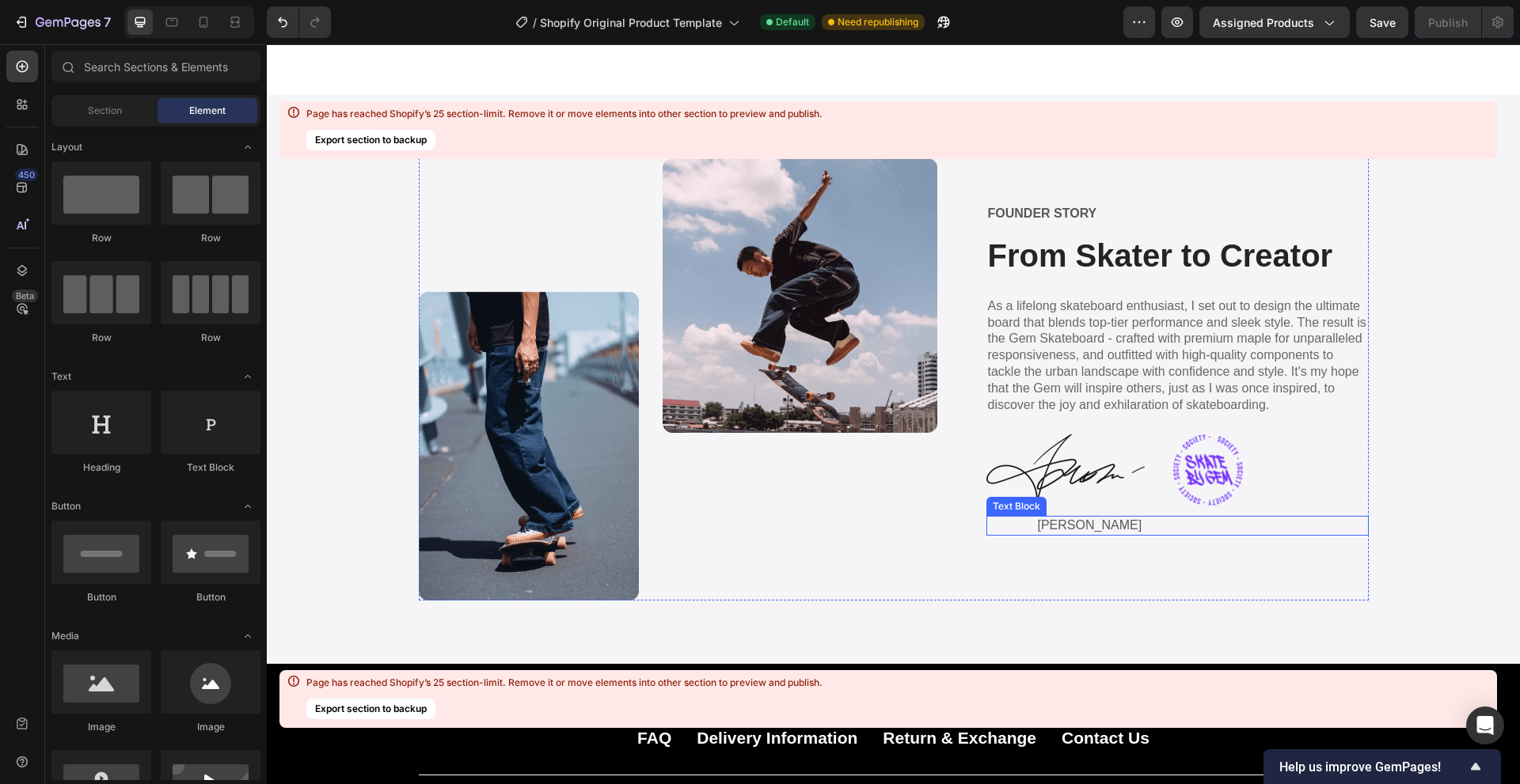
click at [1144, 516] on div "[PERSON_NAME]" at bounding box center [1177, 525] width 382 height 20
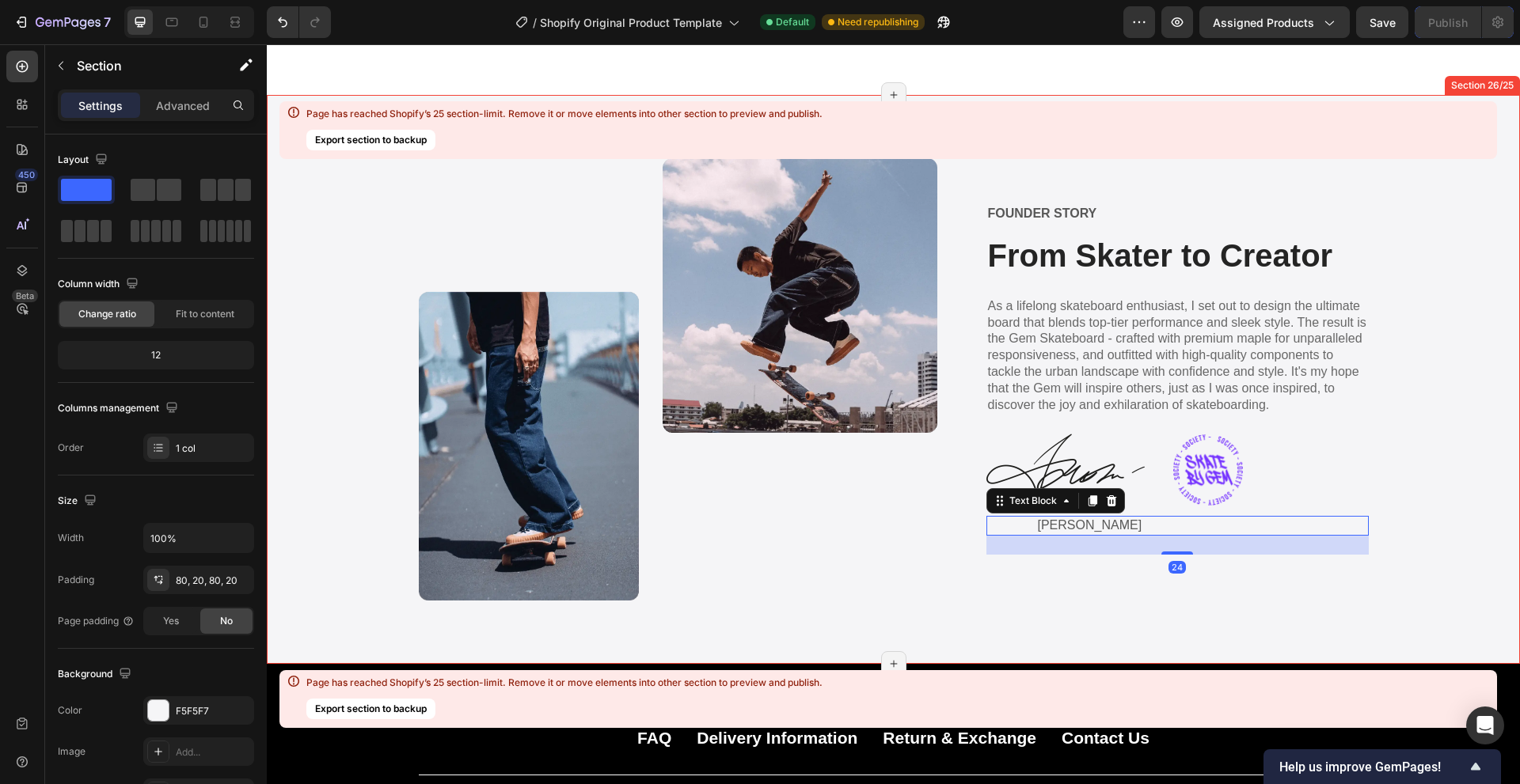
click at [1458, 222] on div "Image FOUNDER STORY Text Block From Skater to Creator Heading As a lifelong ska…" at bounding box center [893, 379] width 1221 height 442
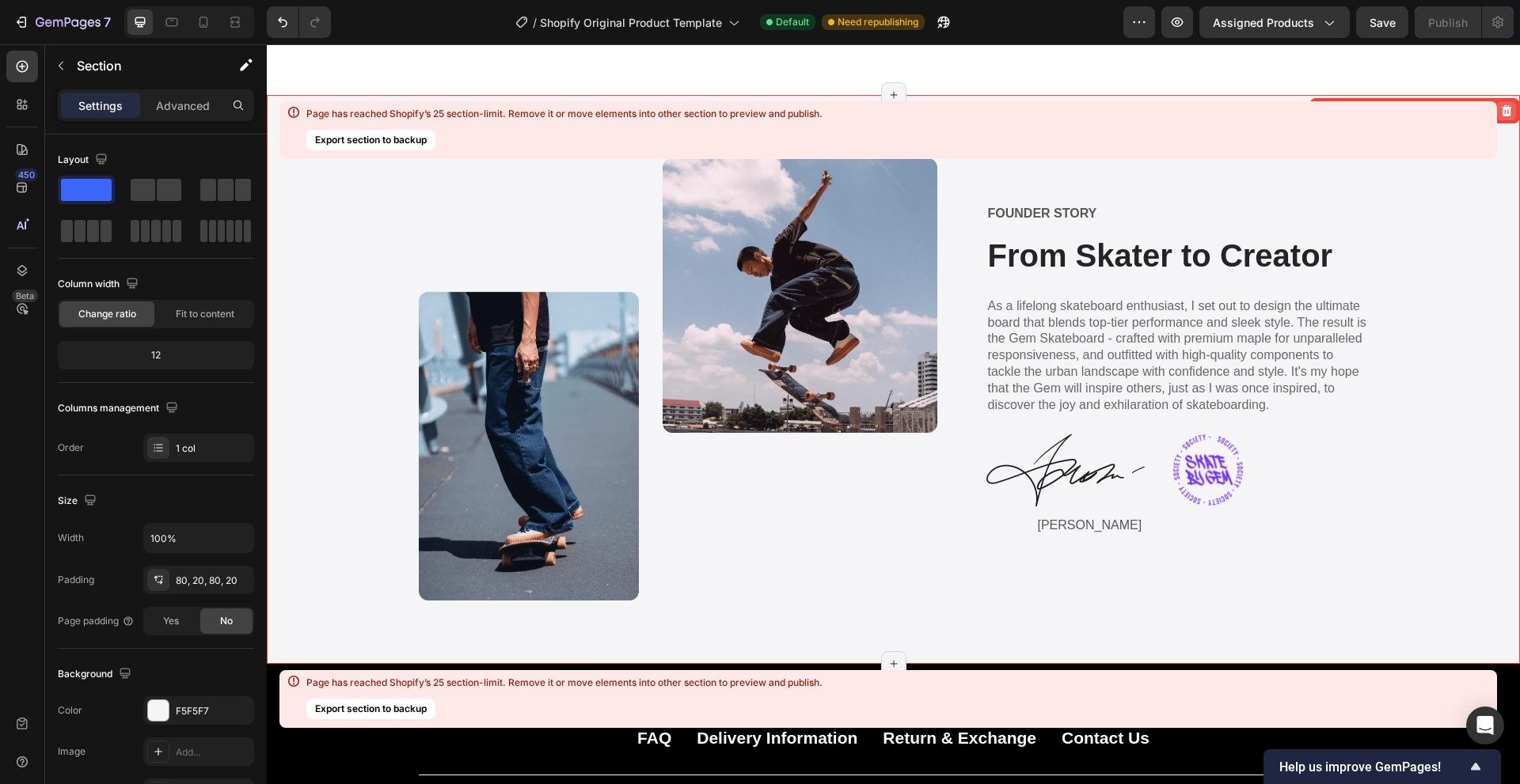
click at [1501, 114] on icon at bounding box center [1506, 111] width 10 height 11
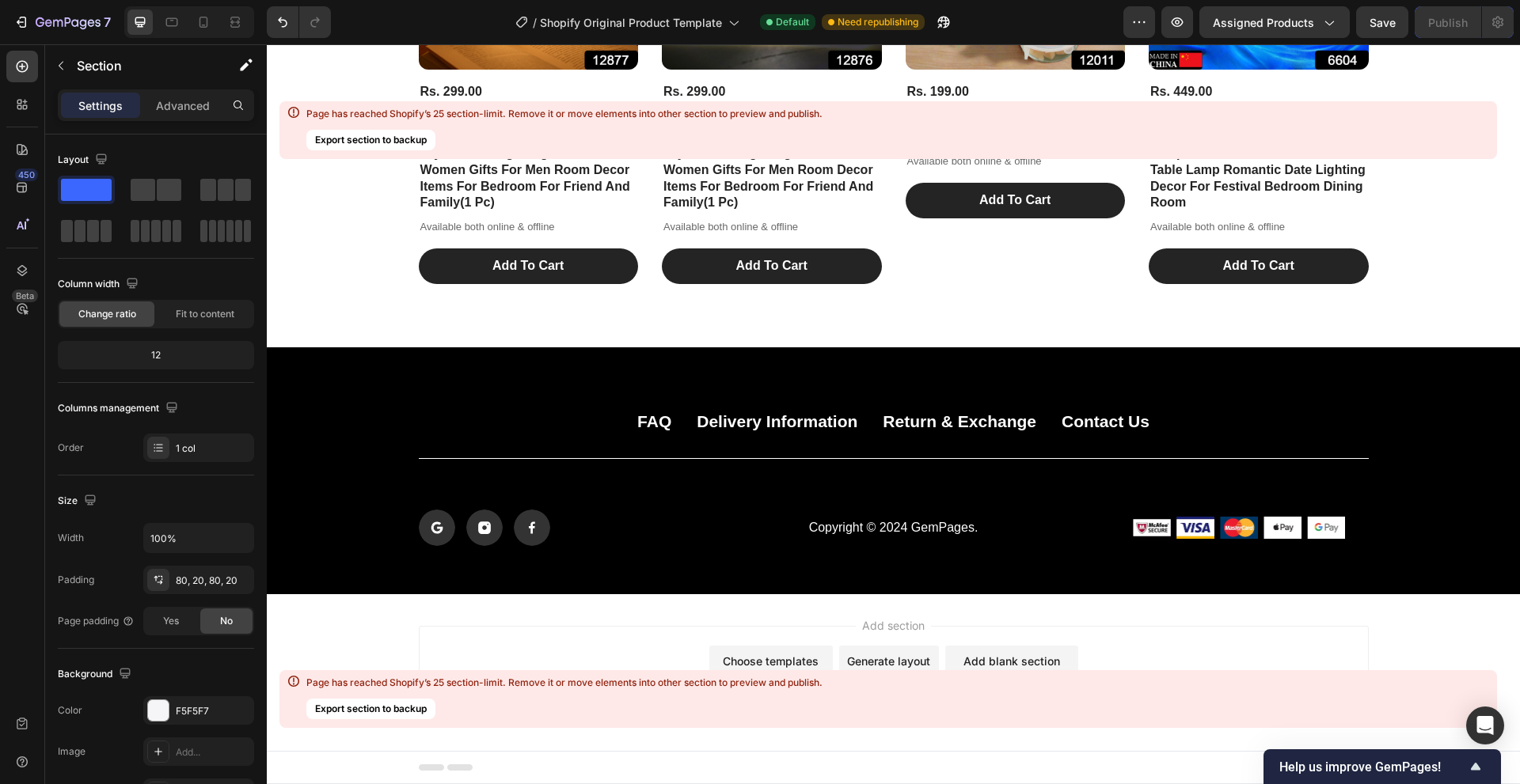
scroll to position [9155, 0]
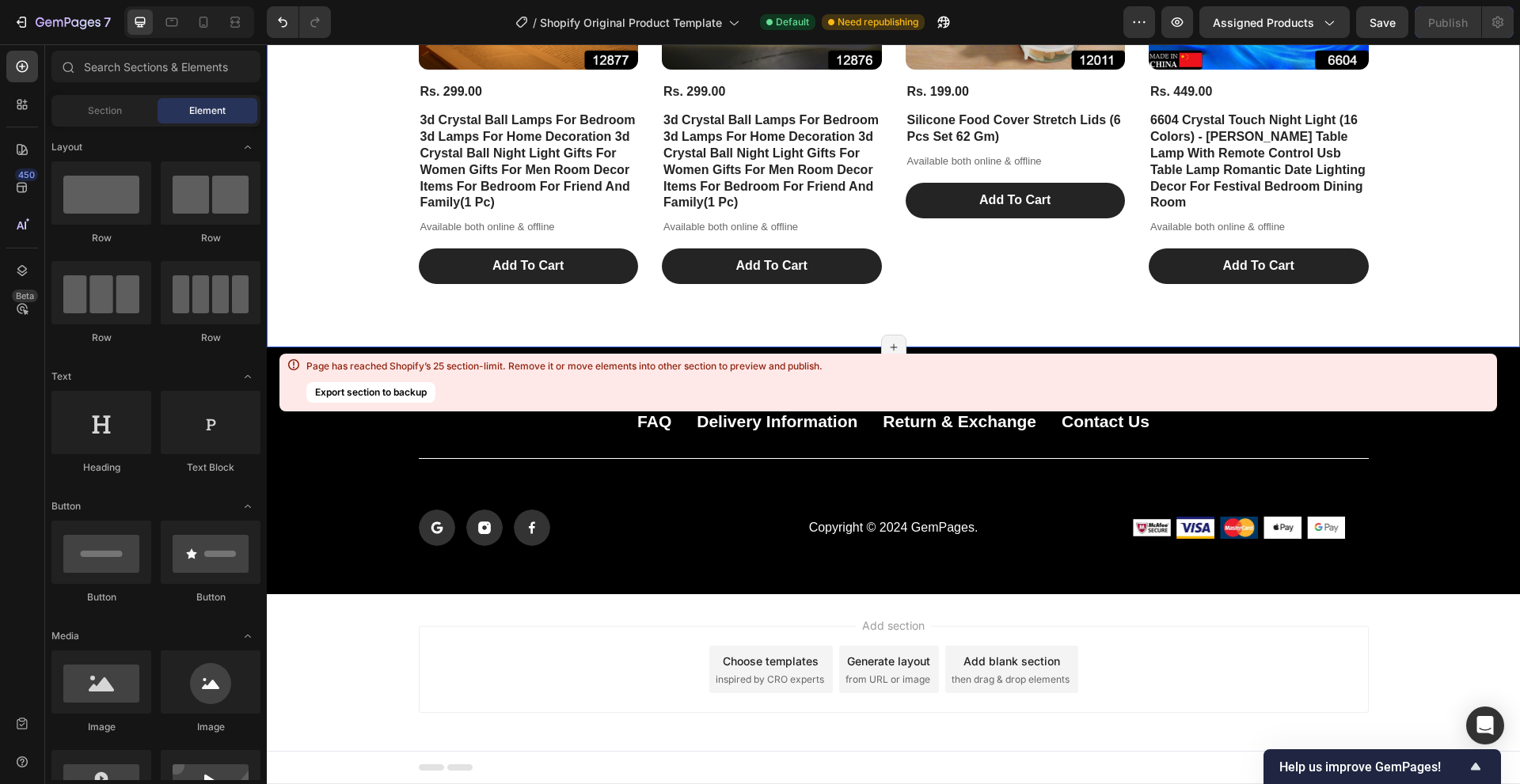
click at [1373, 365] on div "Page has reached Shopify’s 25 section-limit. Remove it or move elements into ot…" at bounding box center [888, 383] width 1217 height 58
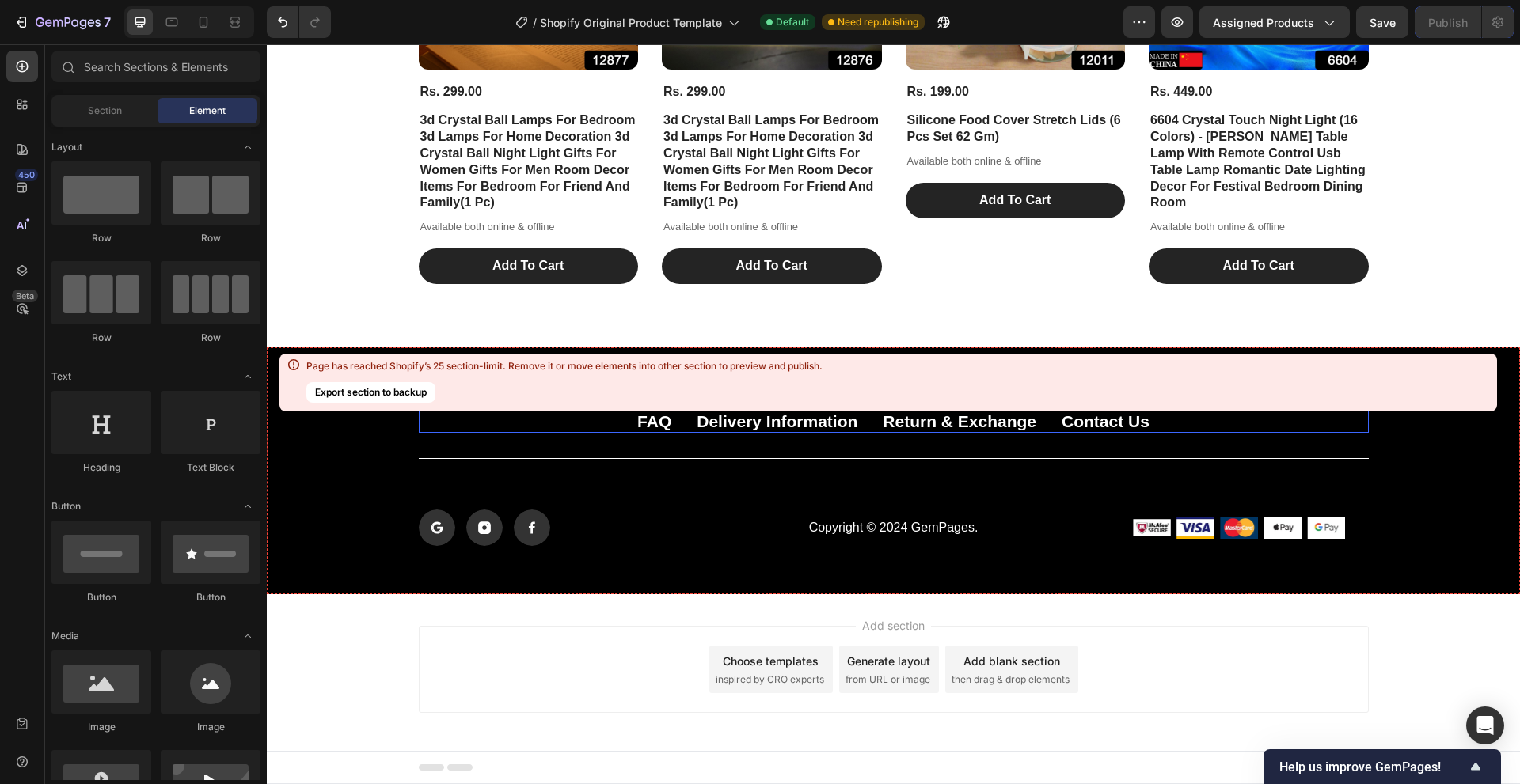
click at [410, 397] on button "Export section to backup" at bounding box center [371, 392] width 129 height 21
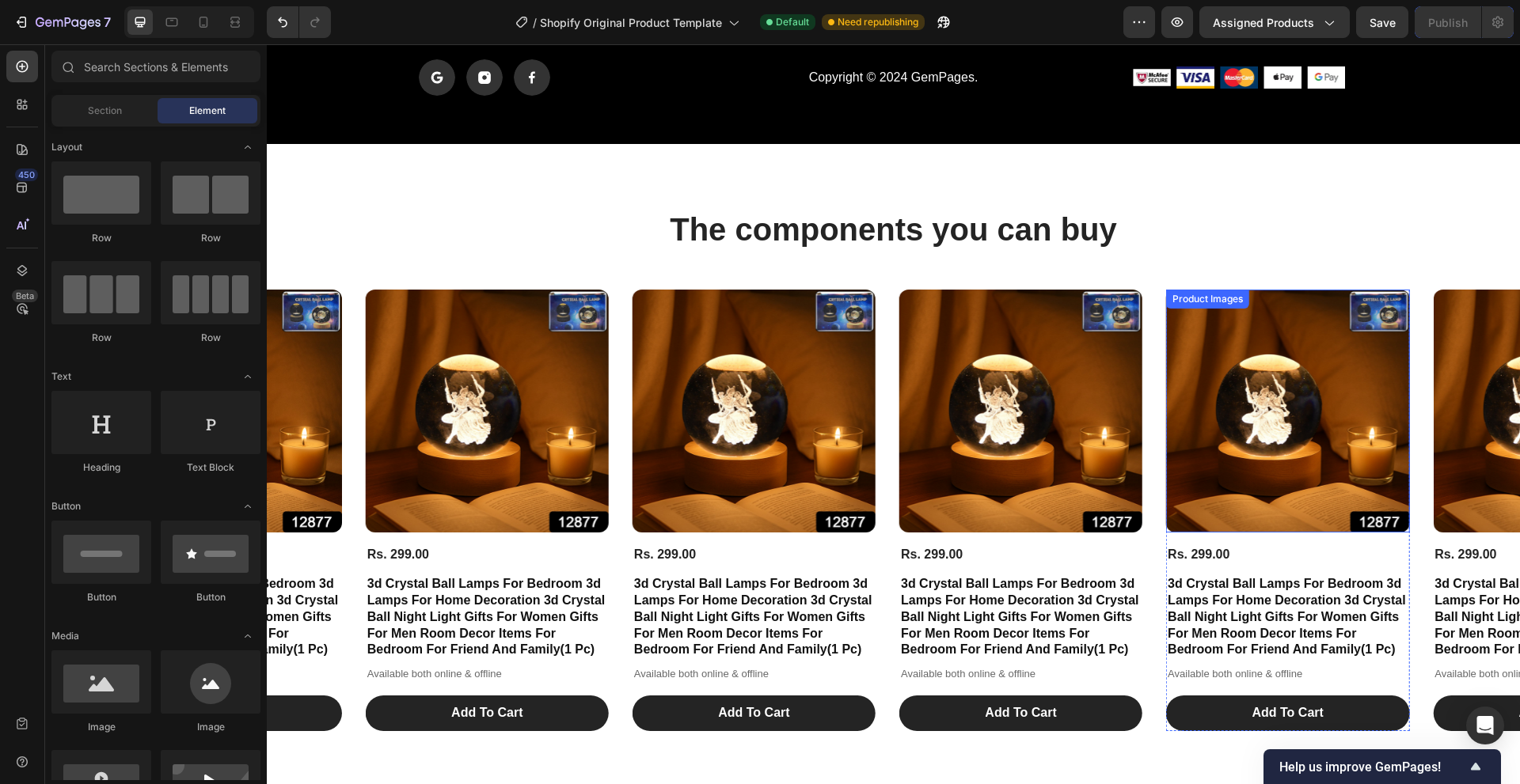
scroll to position [7163, 0]
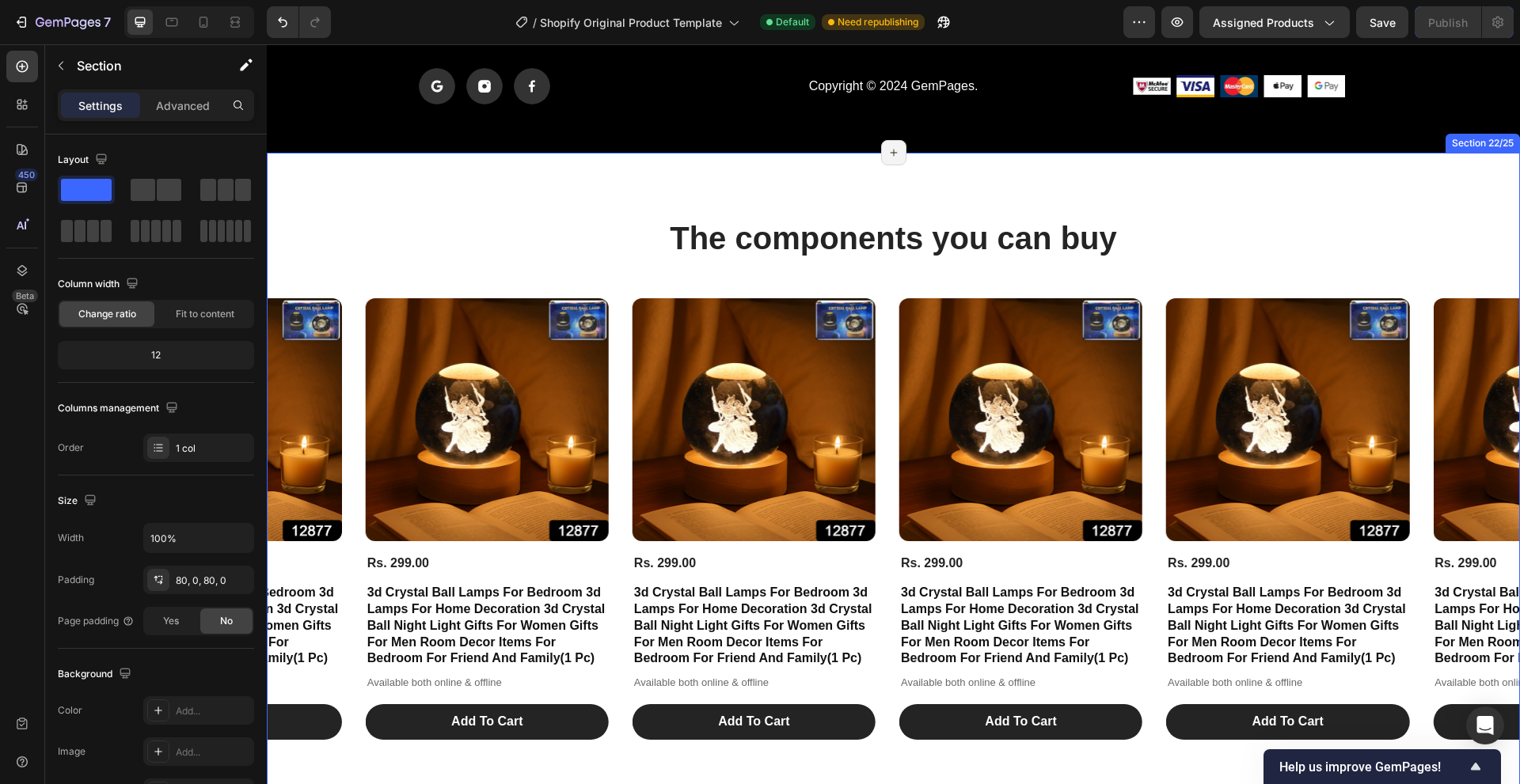
click at [1319, 288] on div "The components you can buy Heading Product Images Rs. 299.00 Product Price Prod…" at bounding box center [893, 478] width 1253 height 524
drag, startPoint x: 1492, startPoint y: 143, endPoint x: 1462, endPoint y: 161, distance: 35.0
click at [1500, 143] on icon at bounding box center [1506, 138] width 13 height 13
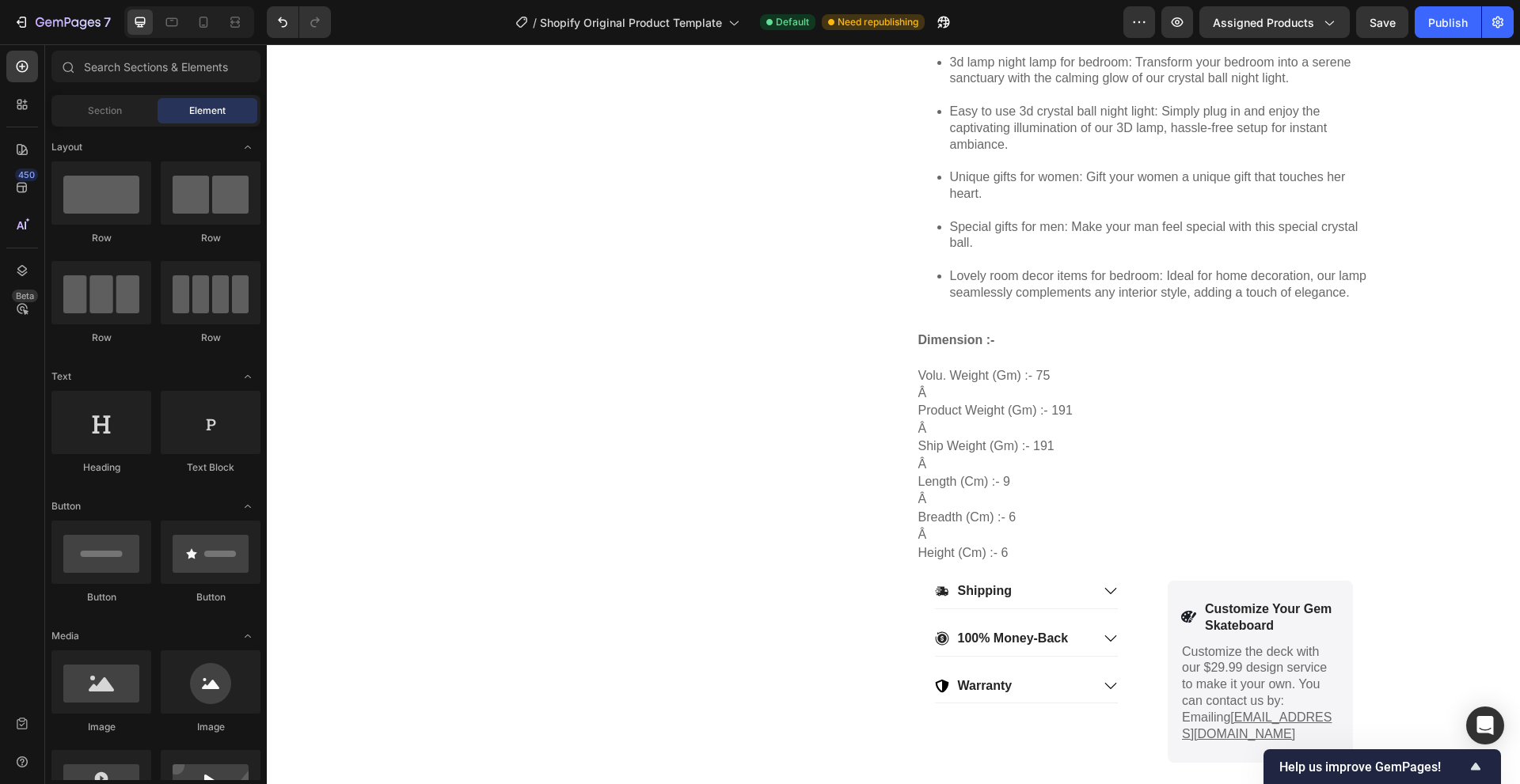
scroll to position [753, 0]
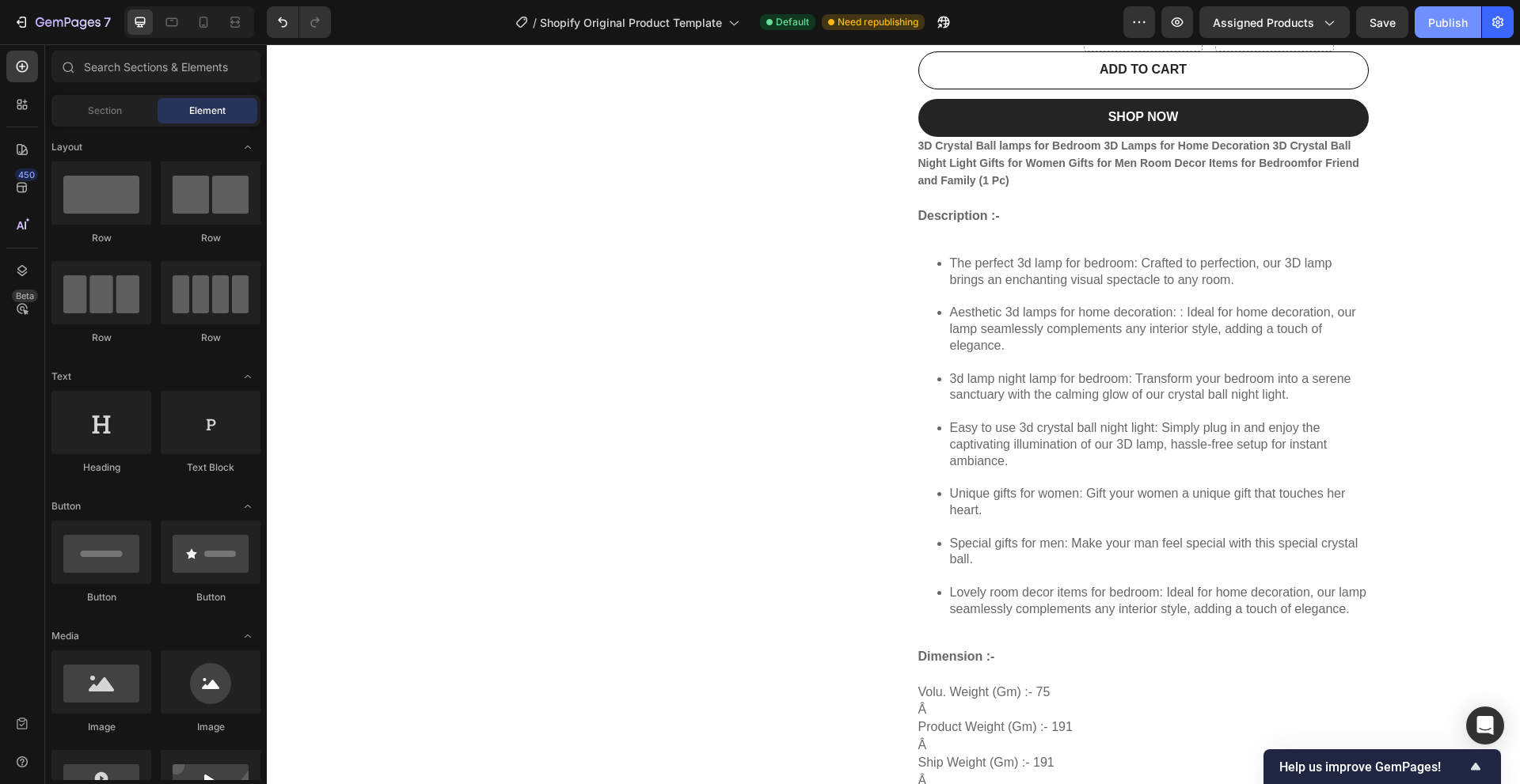
click at [1435, 25] on div "Publish" at bounding box center [1447, 23] width 39 height 17
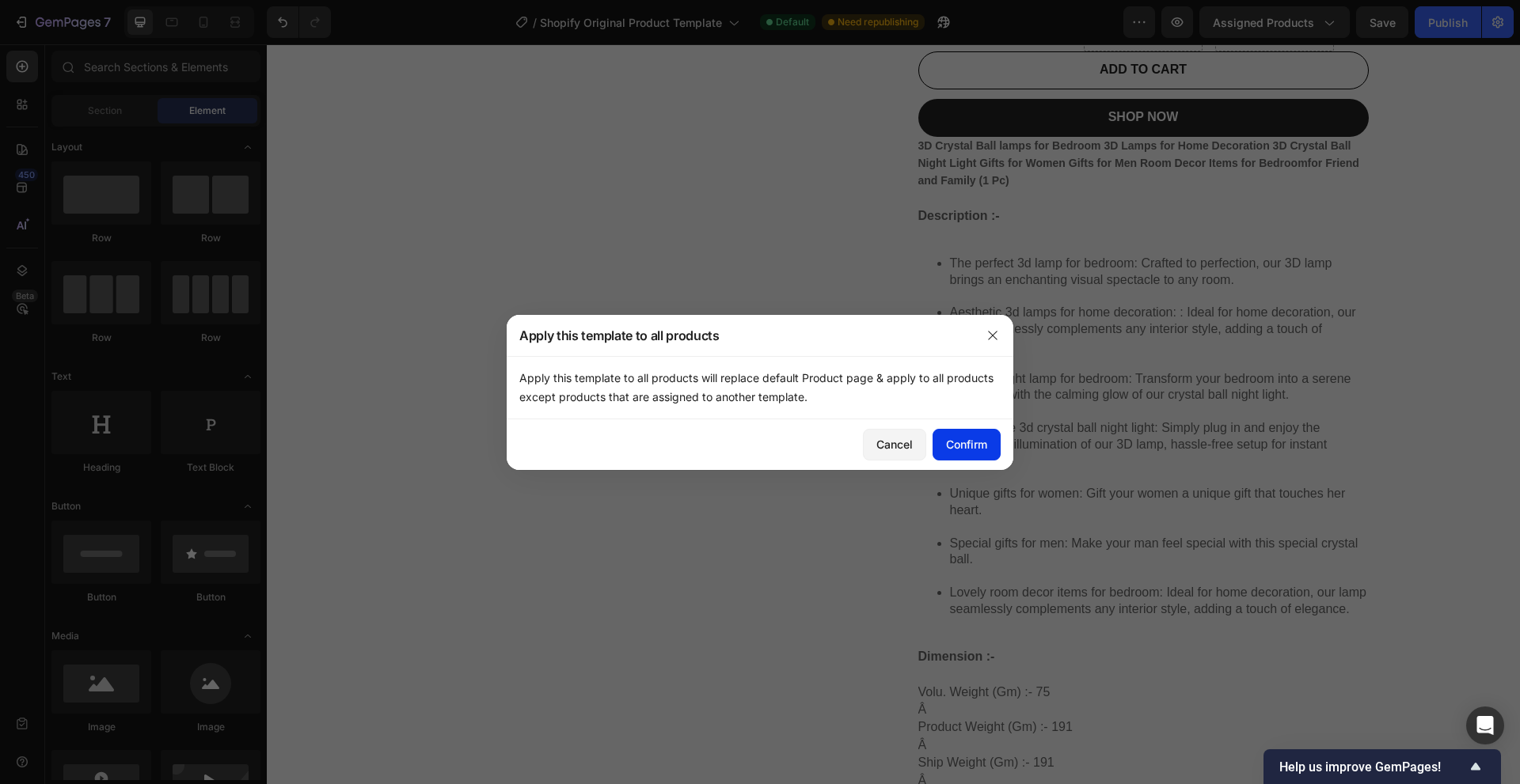
click at [974, 432] on button "Confirm" at bounding box center [966, 444] width 68 height 31
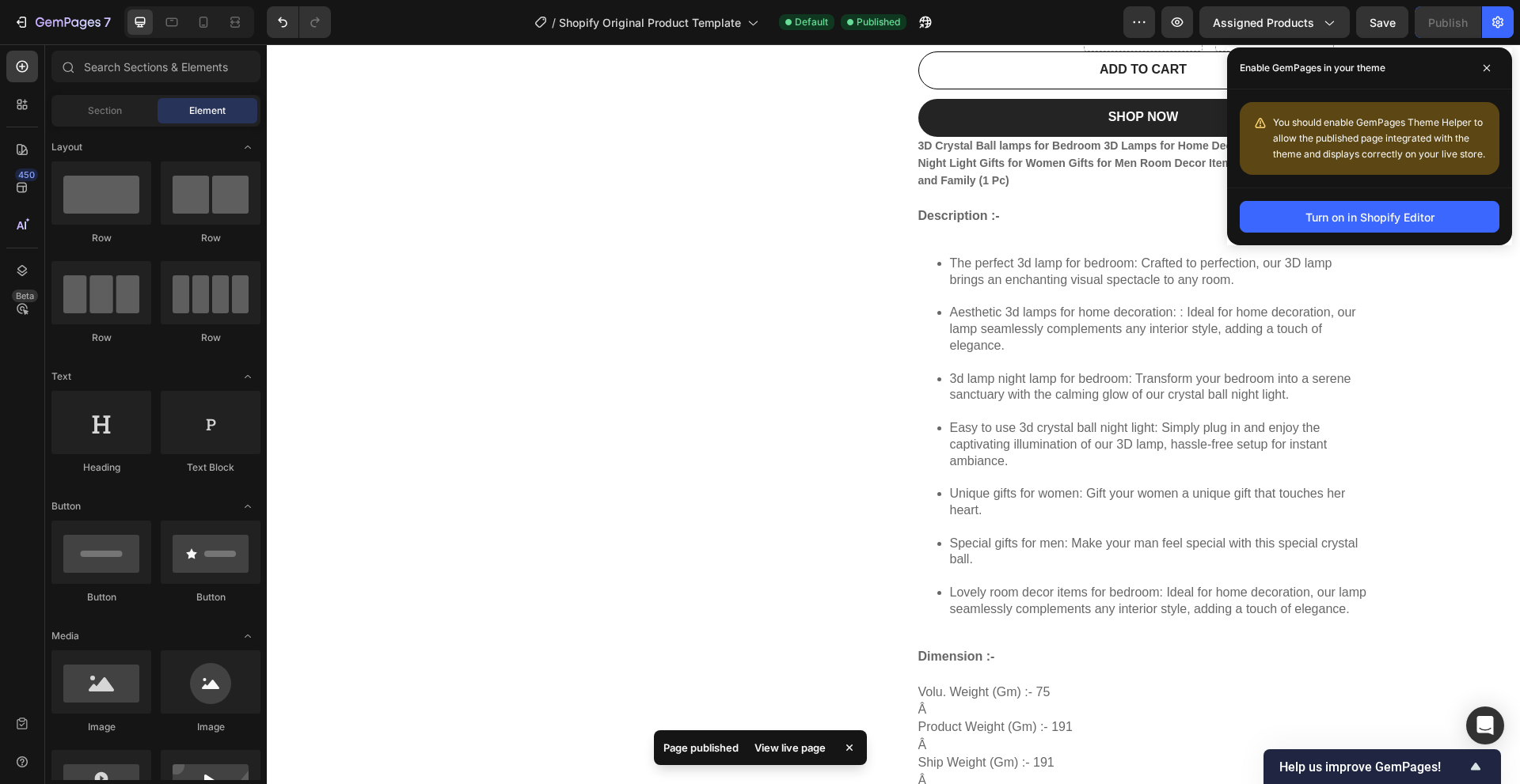
click at [786, 745] on div "View live page" at bounding box center [790, 747] width 90 height 22
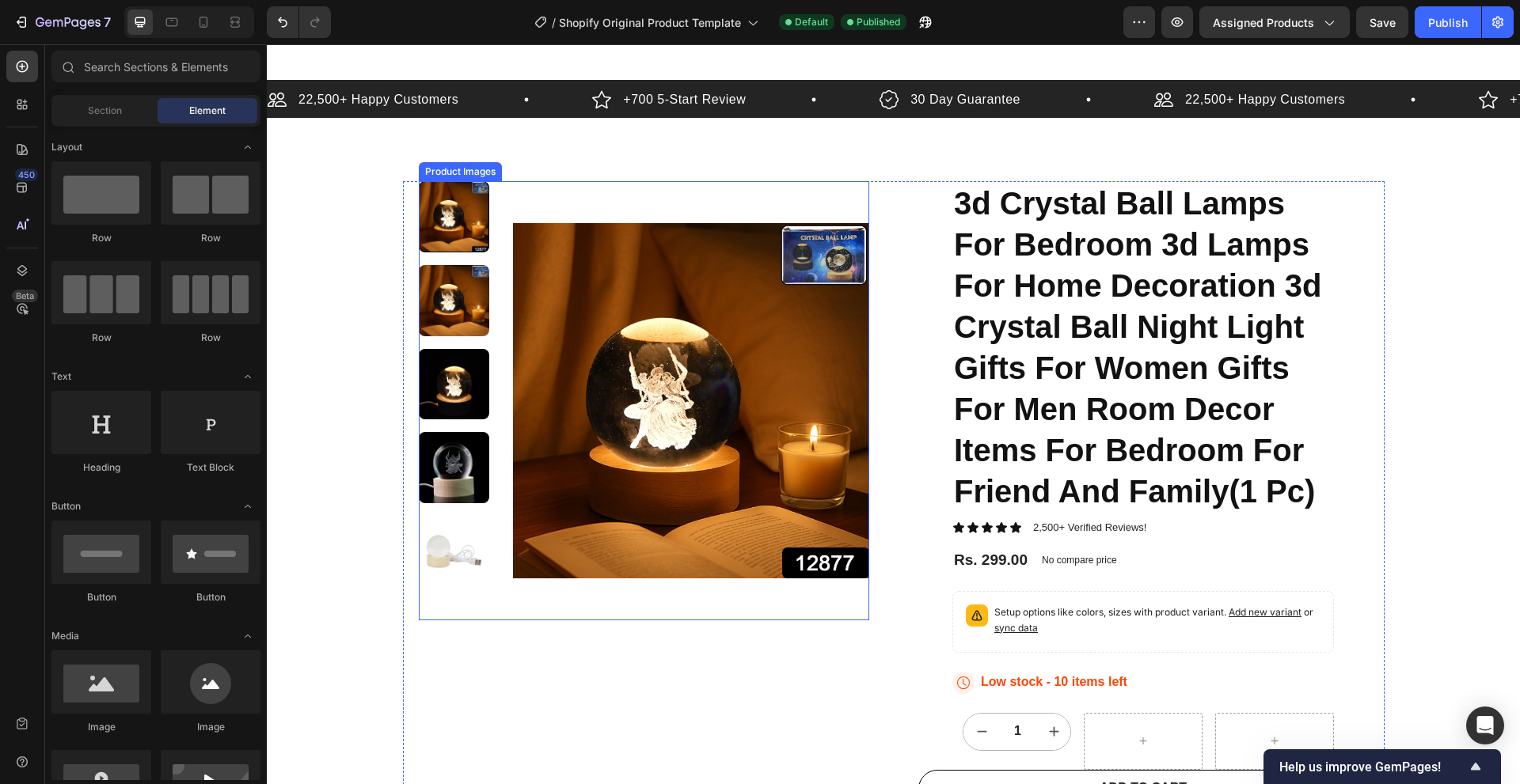
scroll to position [0, 0]
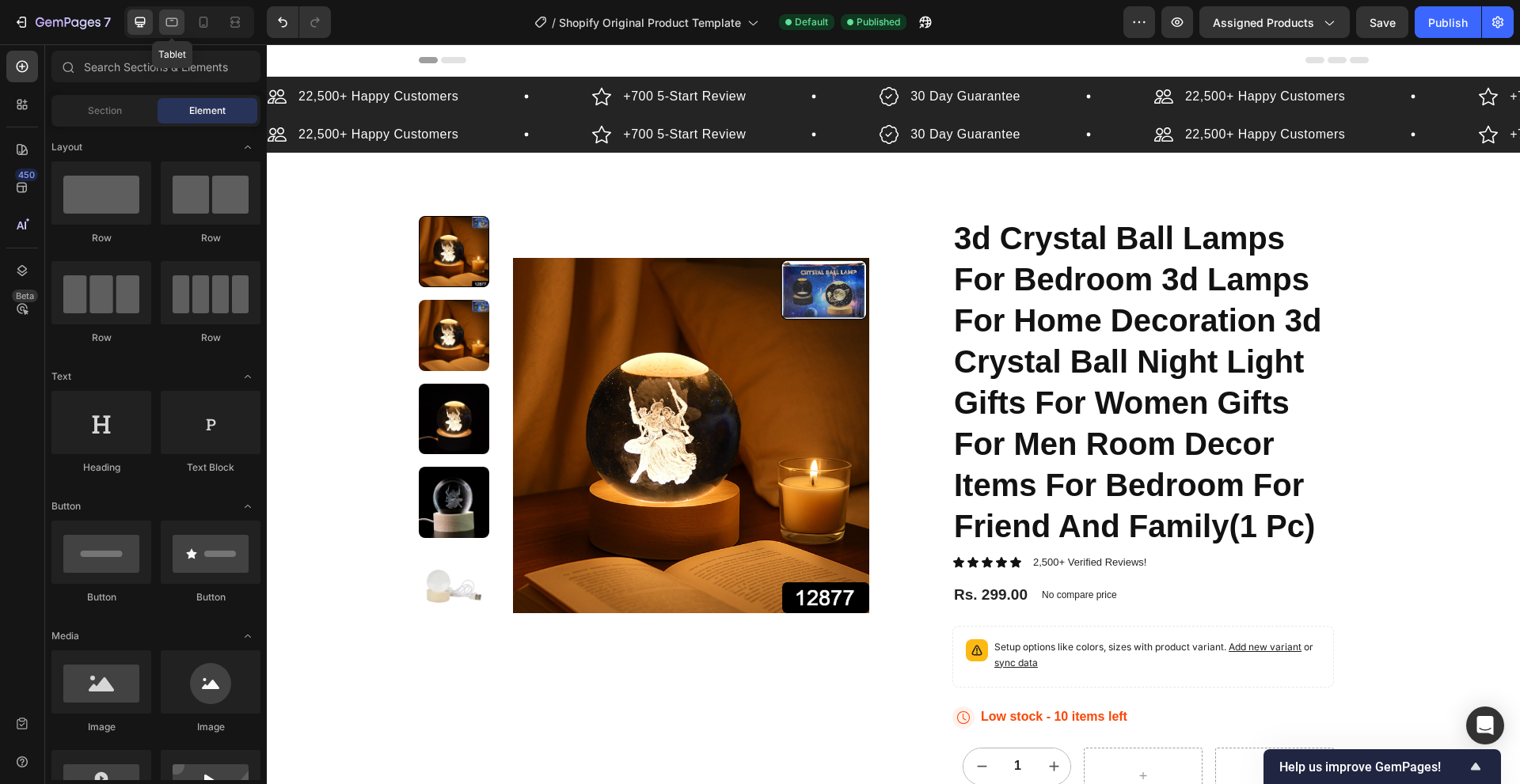
click at [171, 29] on icon at bounding box center [172, 23] width 16 height 16
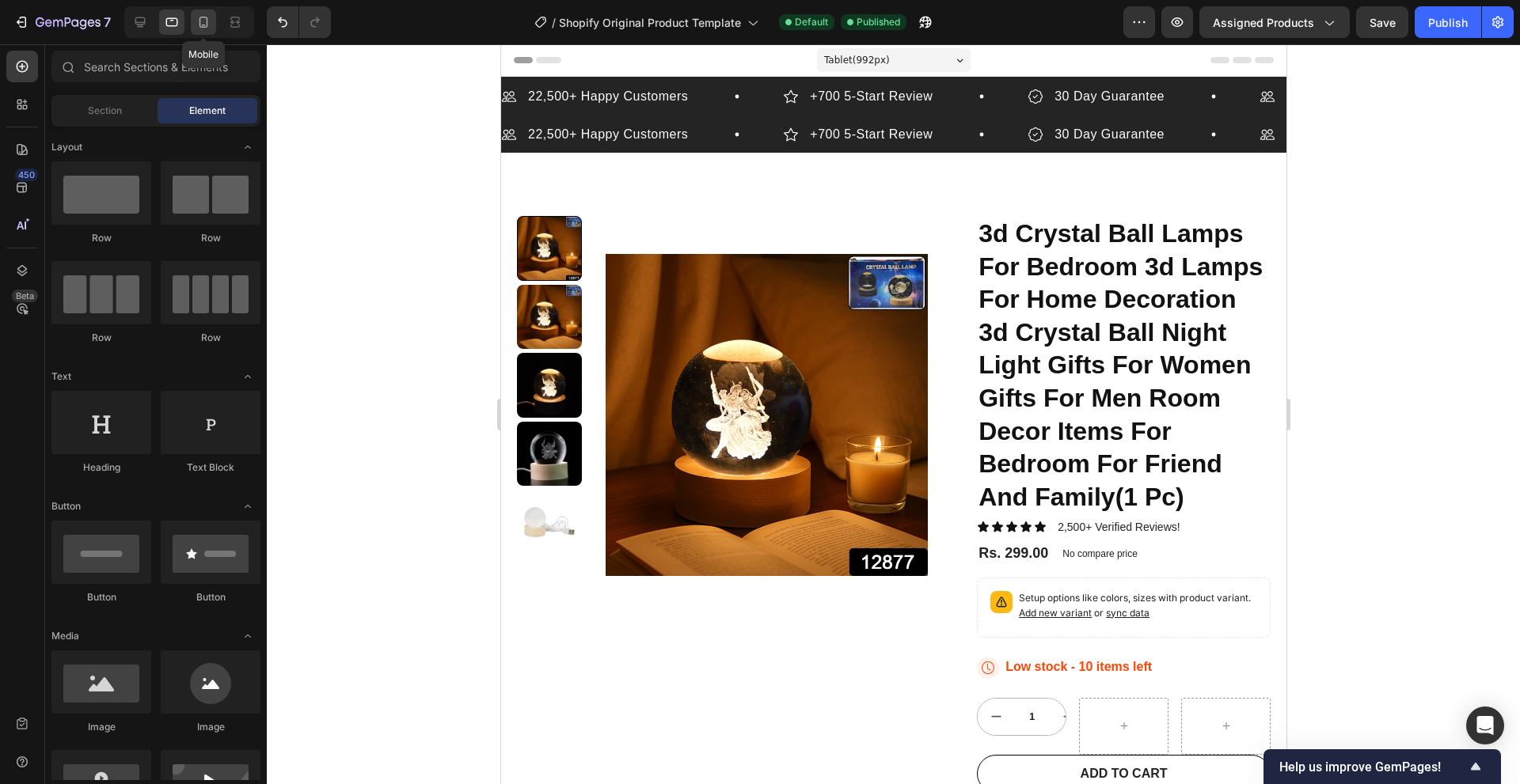
click at [196, 18] on icon at bounding box center [204, 23] width 16 height 16
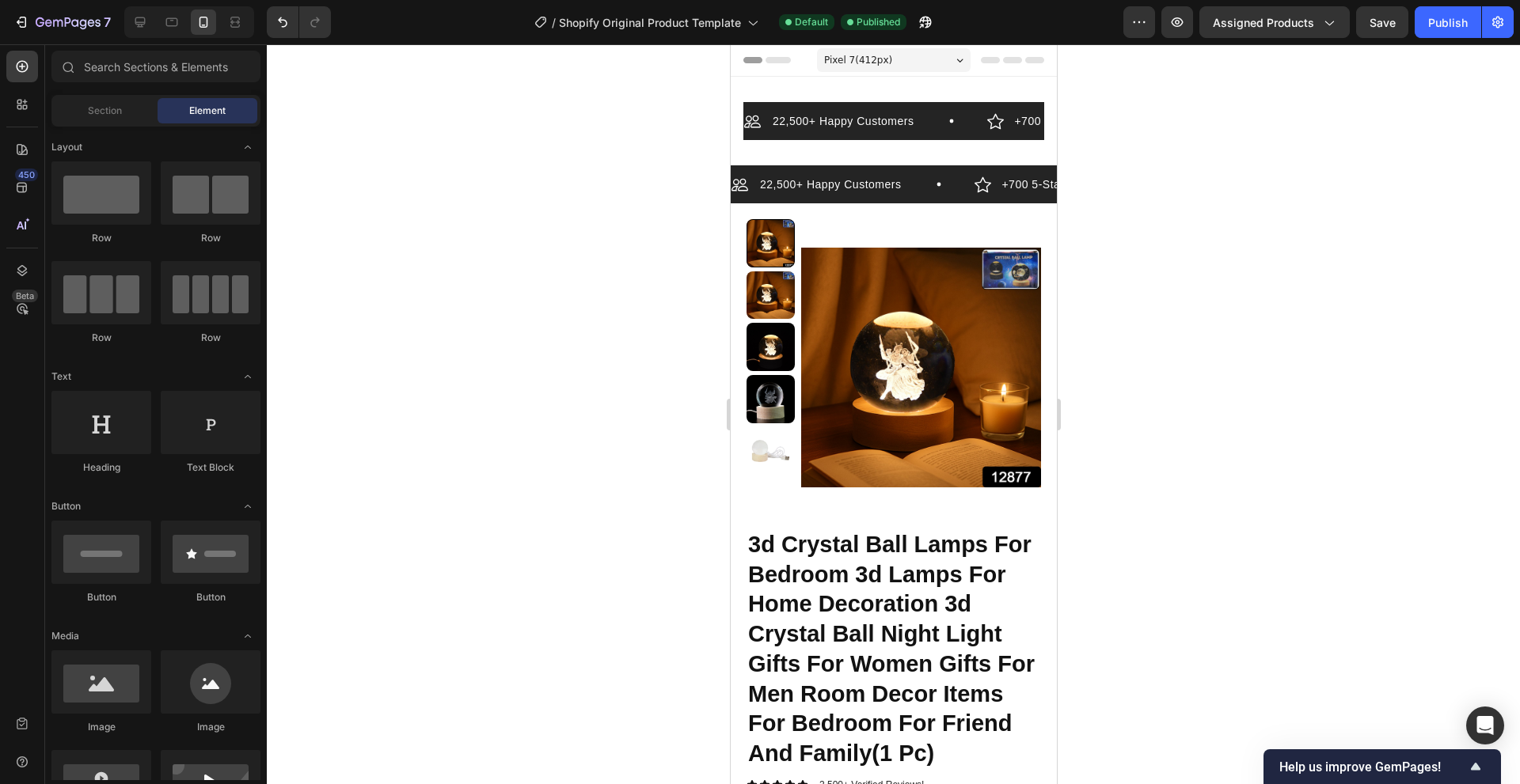
click at [155, 17] on div at bounding box center [189, 22] width 130 height 31
click at [142, 19] on icon at bounding box center [140, 23] width 16 height 16
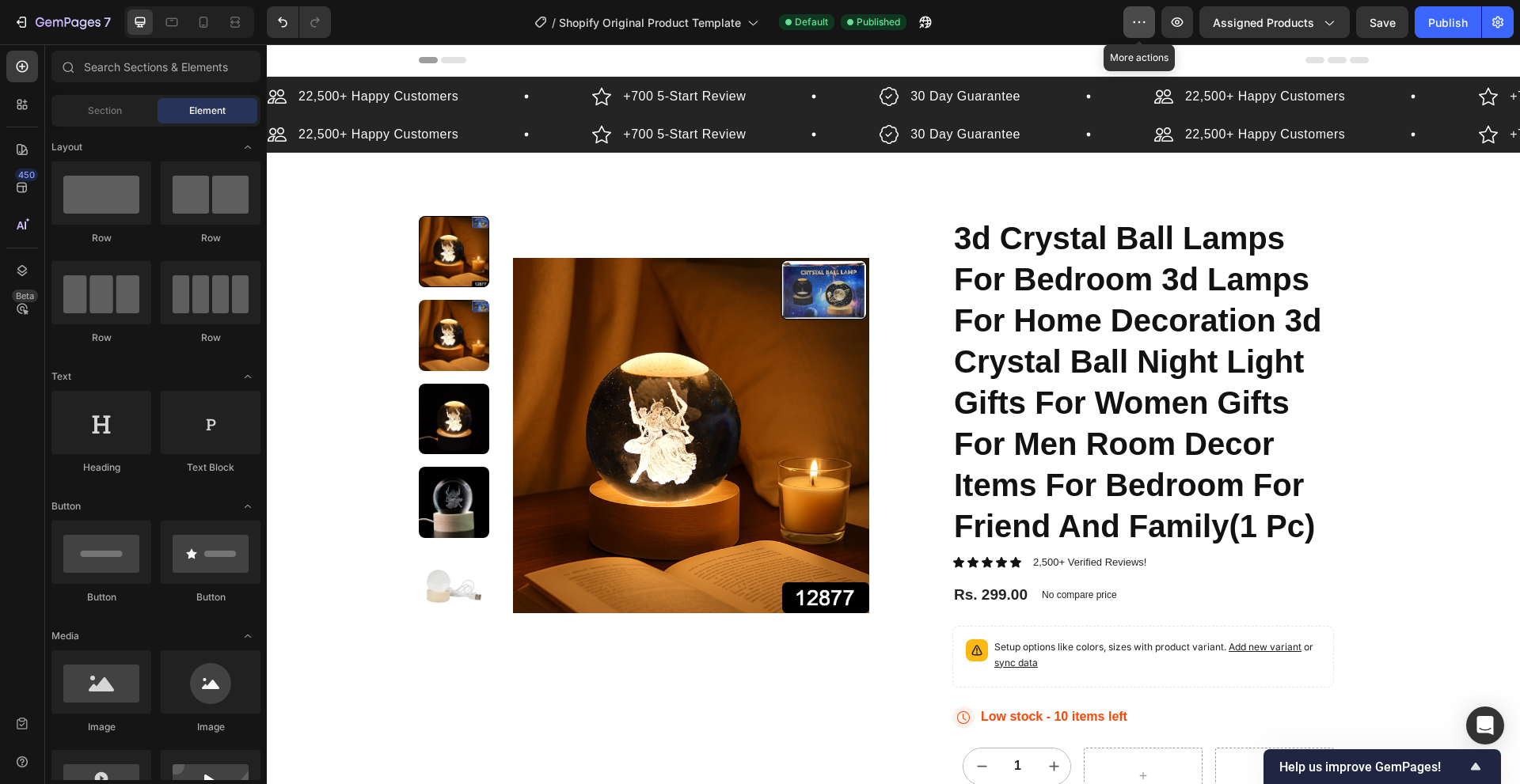
click at [1136, 25] on icon "button" at bounding box center [1139, 23] width 16 height 16
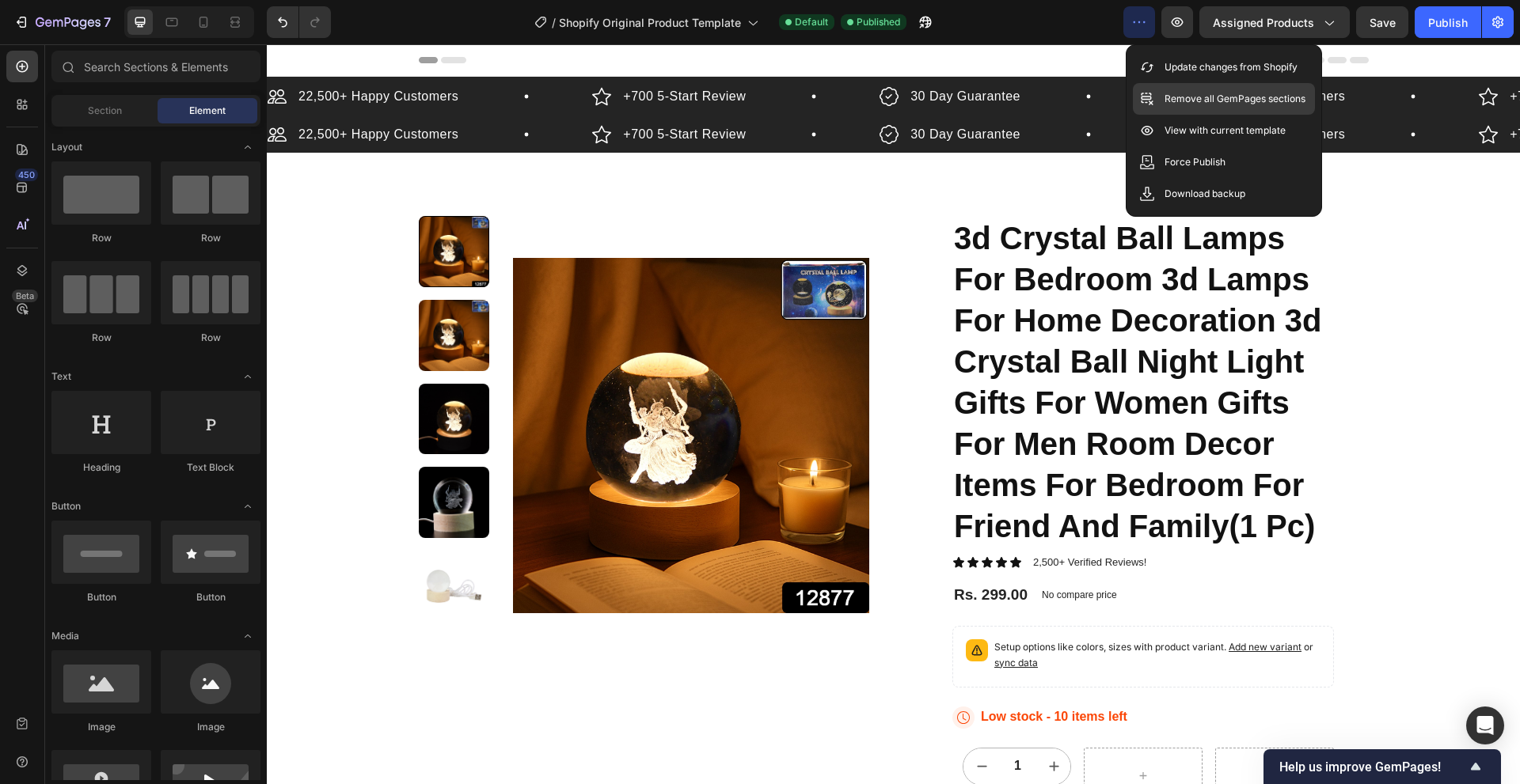
click at [1194, 102] on p "Remove all GemPages sections" at bounding box center [1235, 99] width 141 height 16
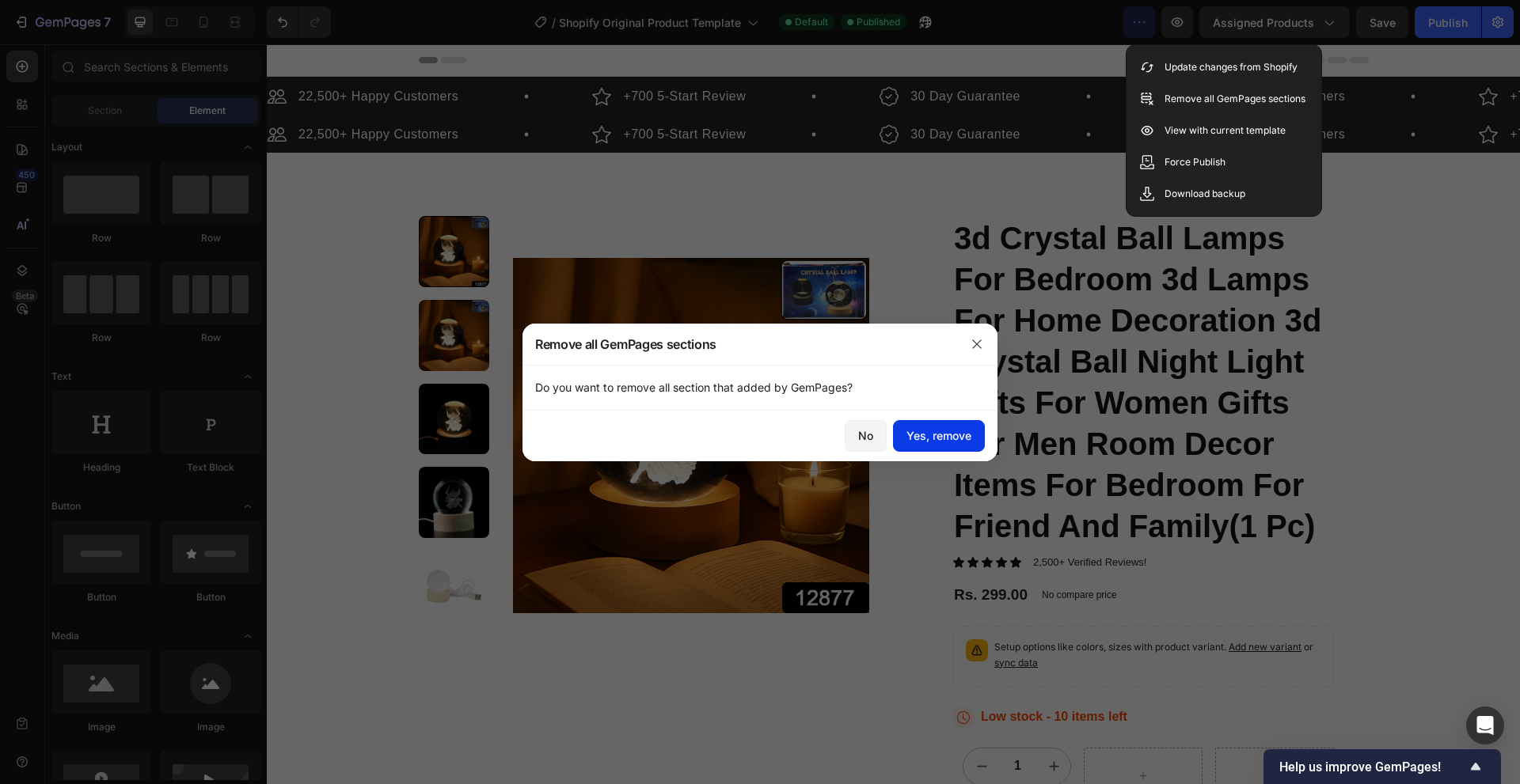
click at [969, 445] on button "Yes, remove" at bounding box center [939, 435] width 92 height 31
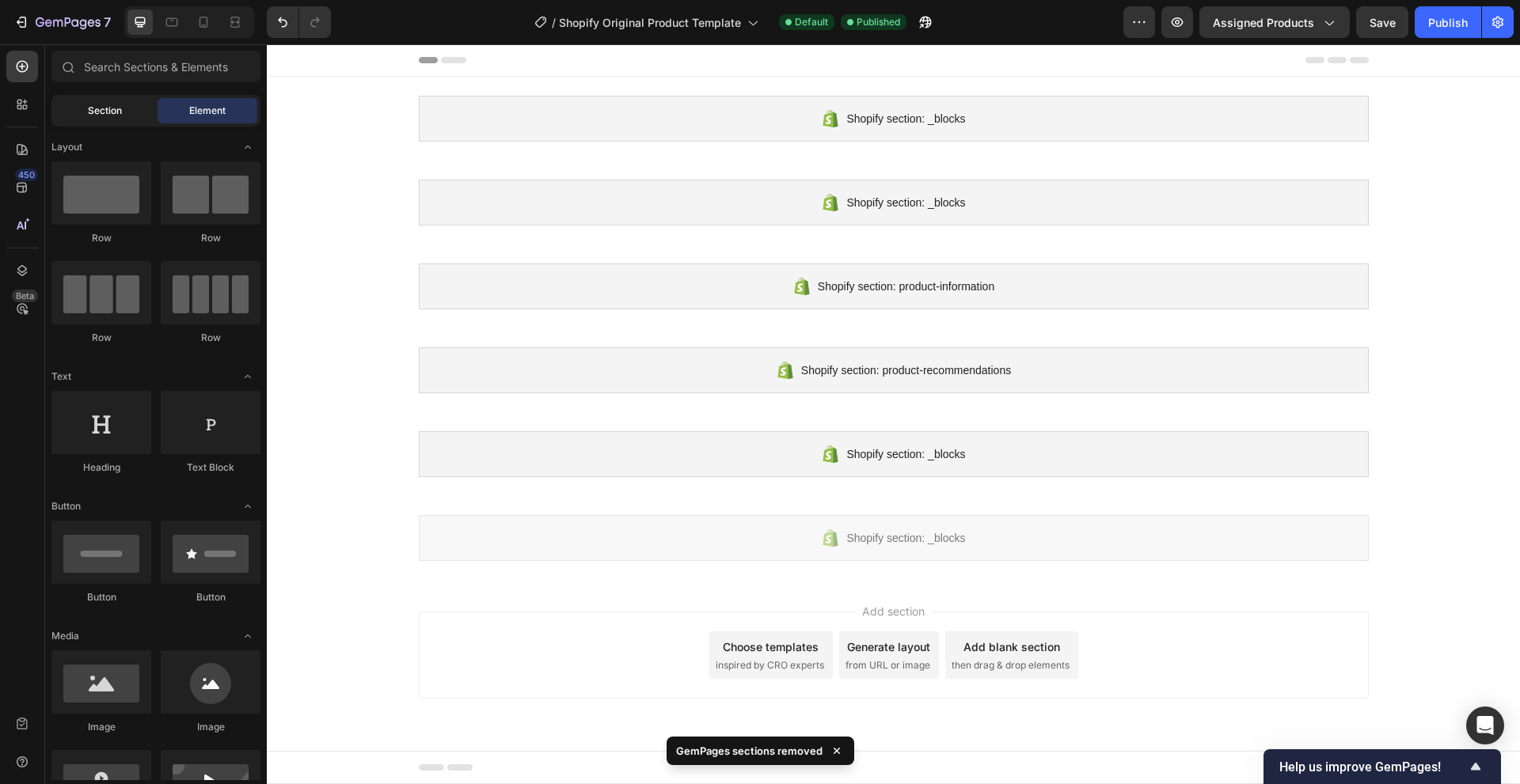
click at [122, 103] on div "Section" at bounding box center [105, 110] width 100 height 25
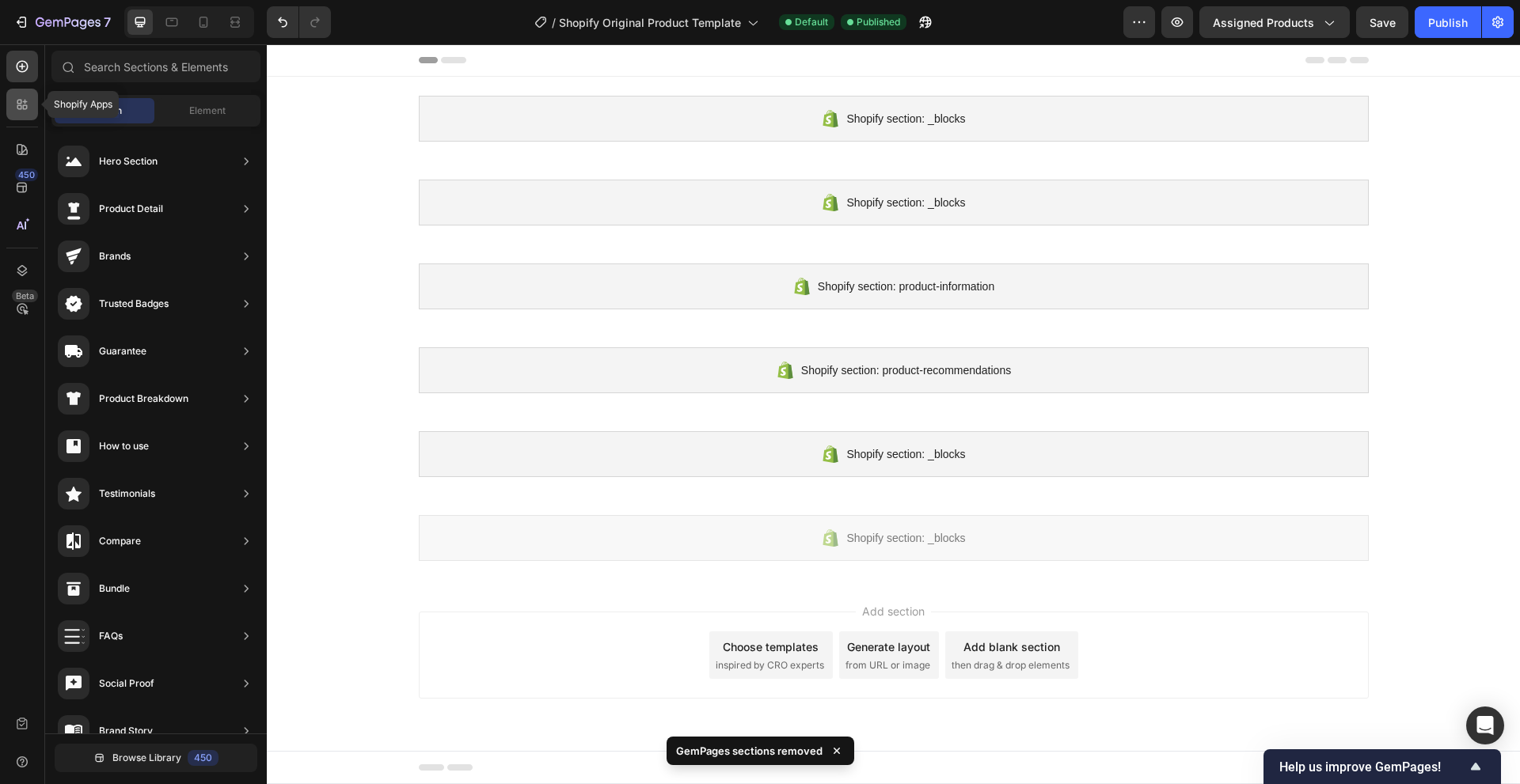
click at [22, 107] on icon at bounding box center [20, 108] width 5 height 5
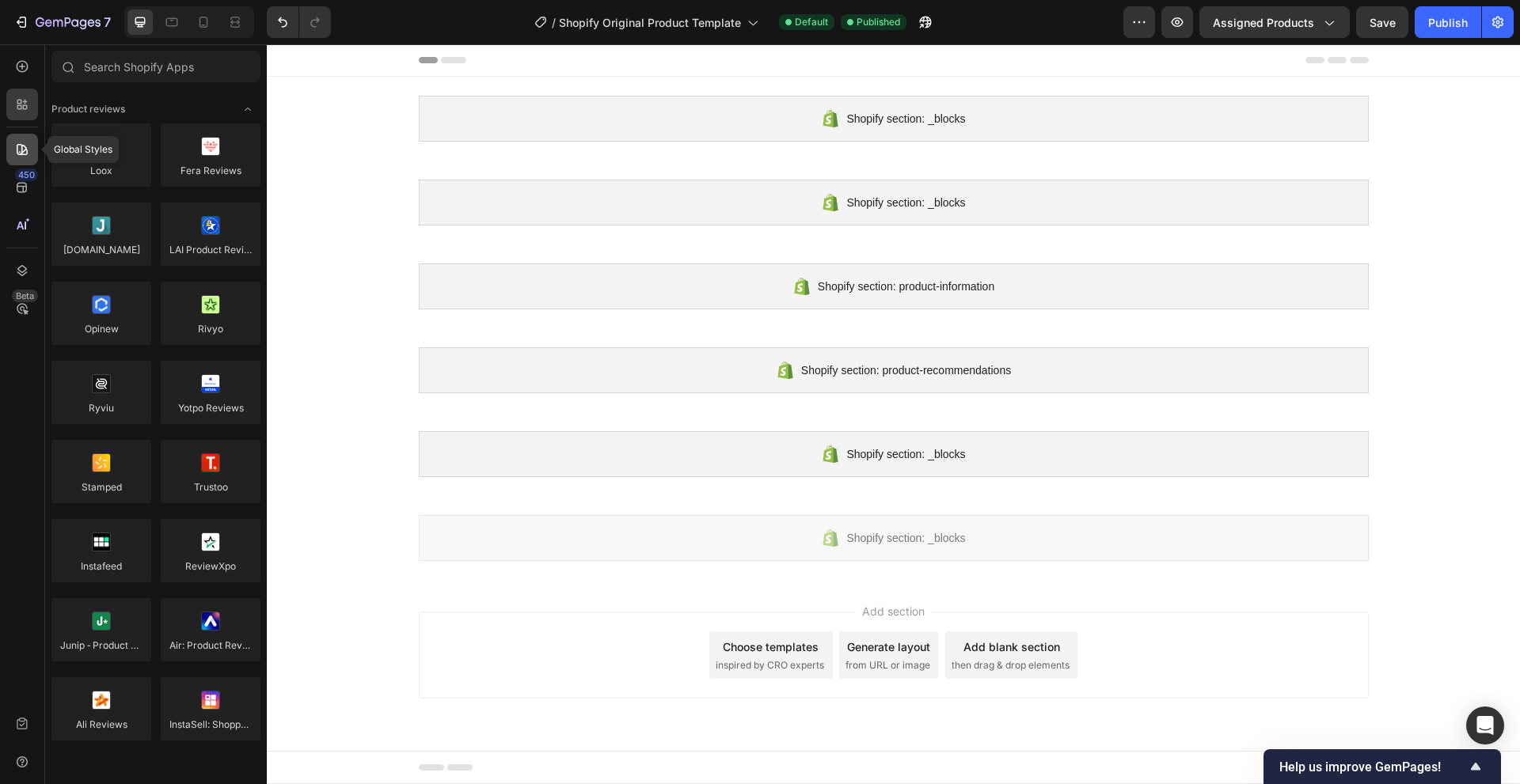
click at [28, 156] on icon at bounding box center [23, 150] width 16 height 16
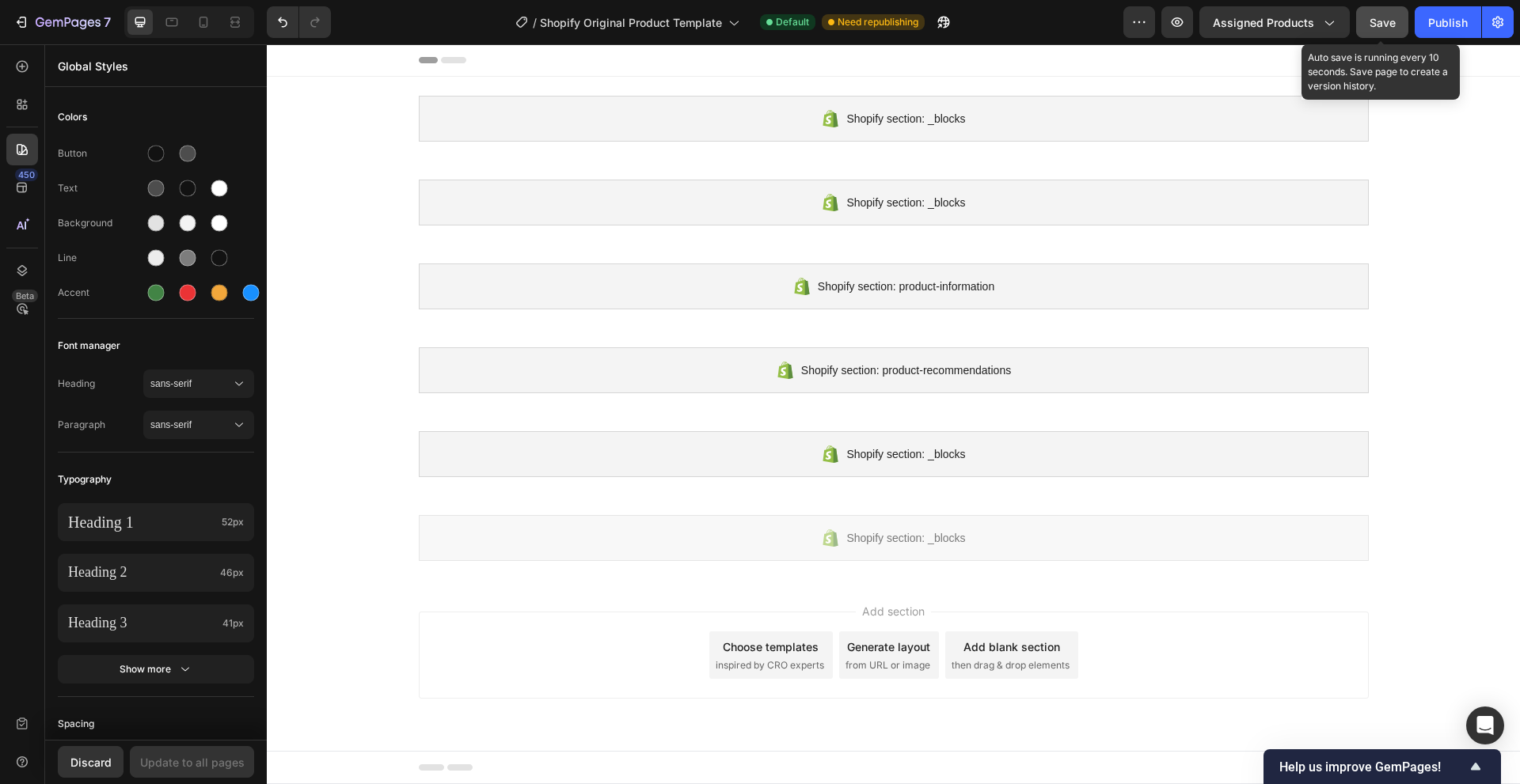
click at [1367, 14] on button "Save" at bounding box center [1381, 22] width 52 height 31
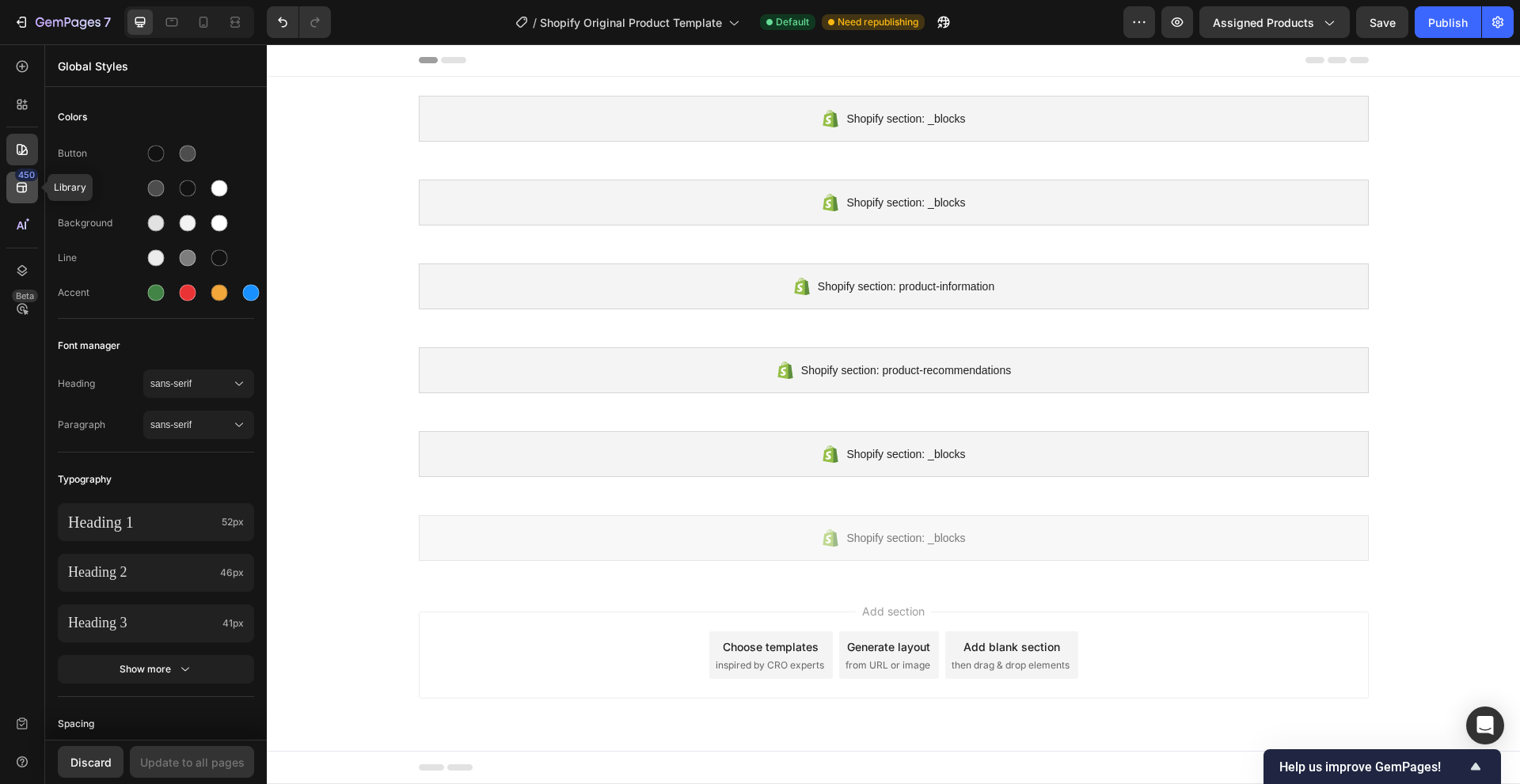
click at [28, 191] on icon at bounding box center [23, 188] width 16 height 16
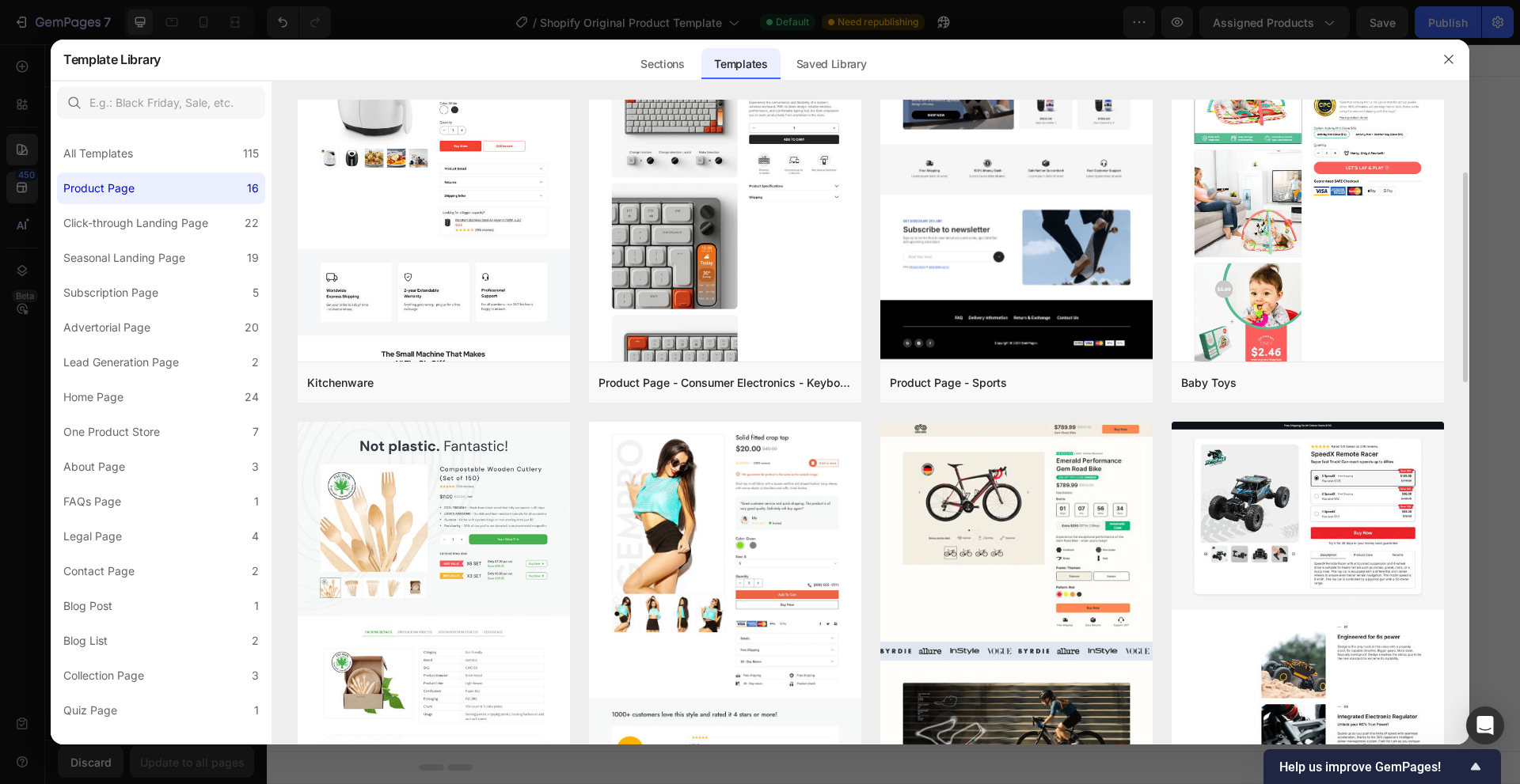
scroll to position [633, 0]
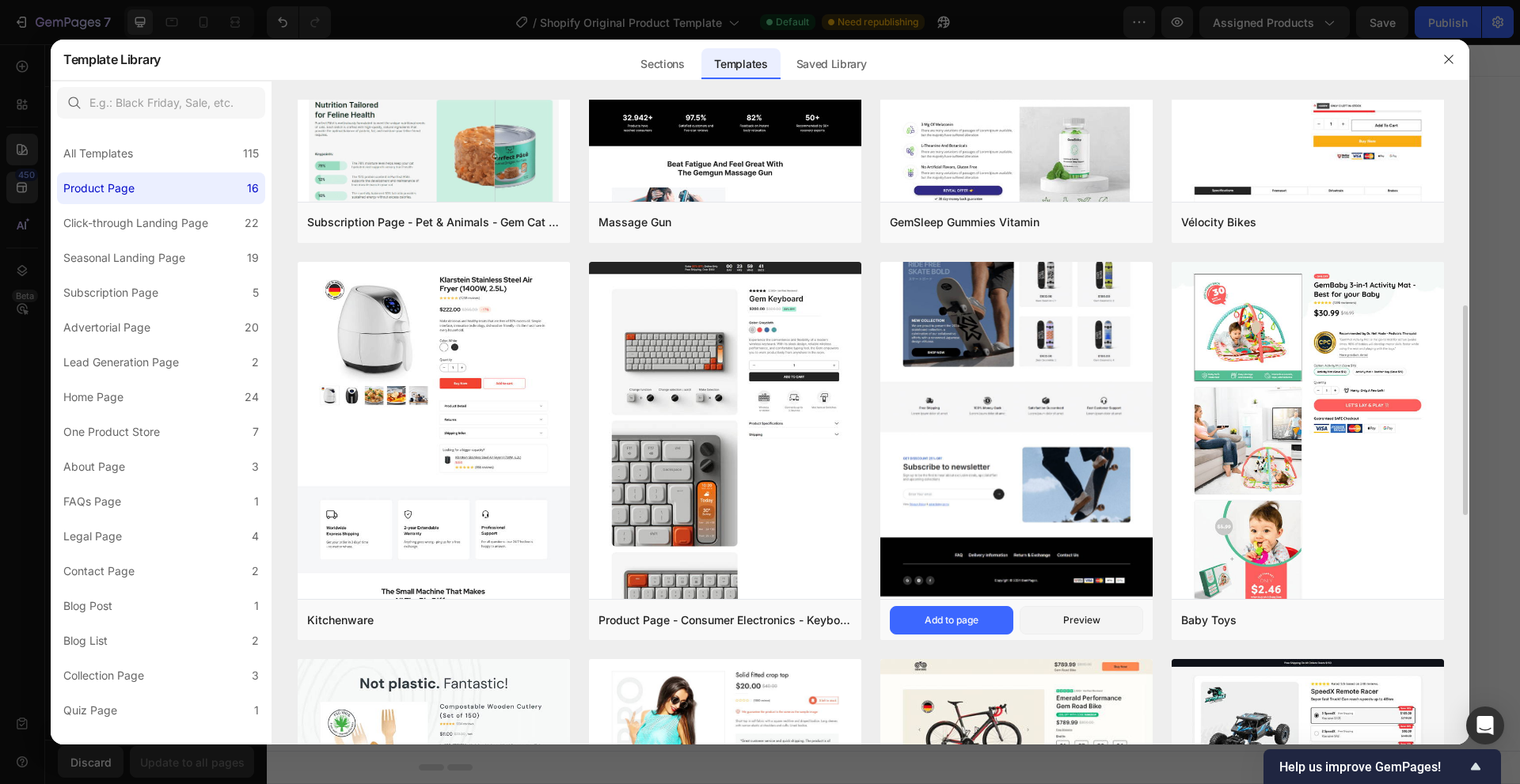
click at [1006, 475] on img at bounding box center [1016, 6] width 272 height 1185
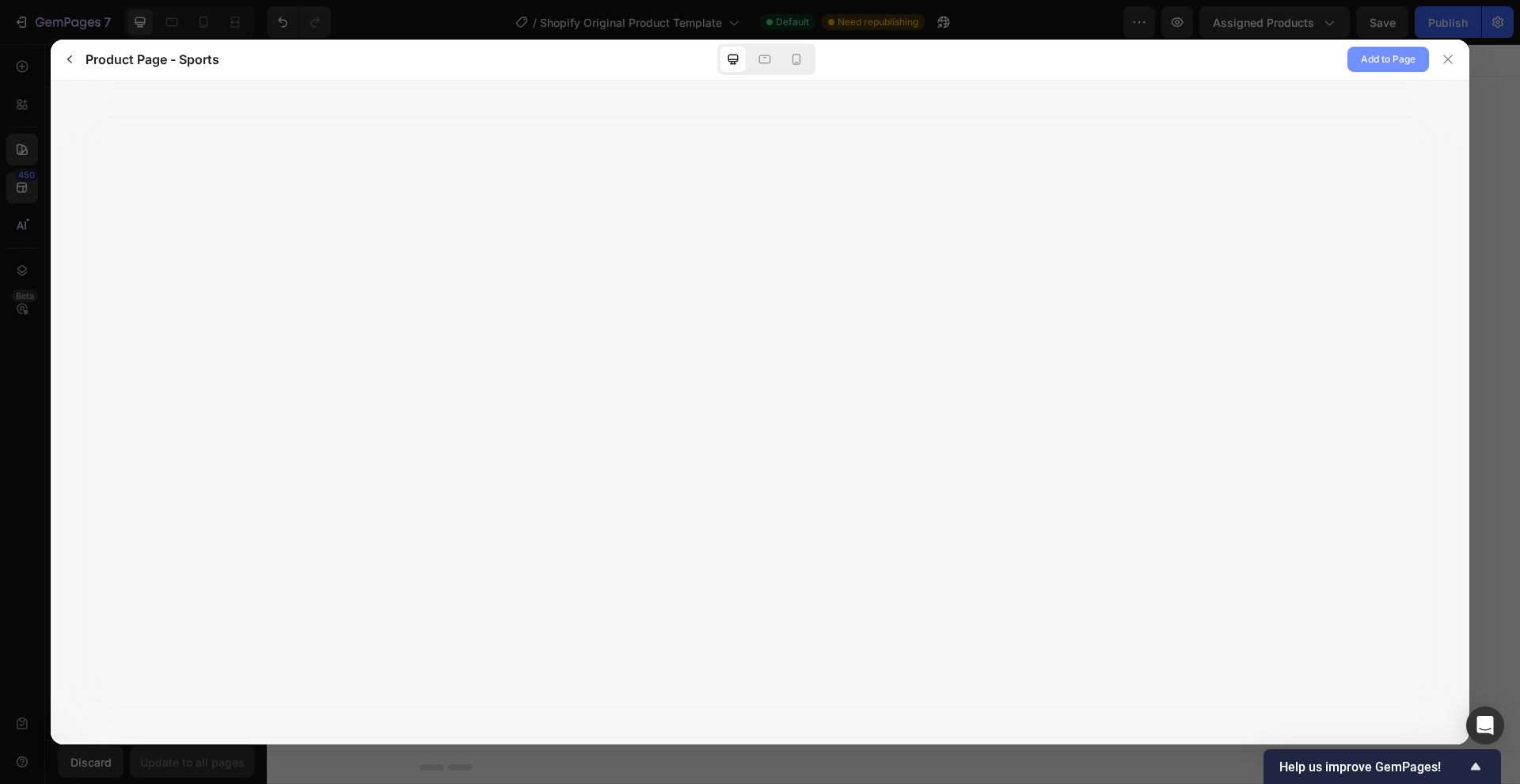
click at [1371, 60] on span "Add to Page" at bounding box center [1388, 60] width 55 height 19
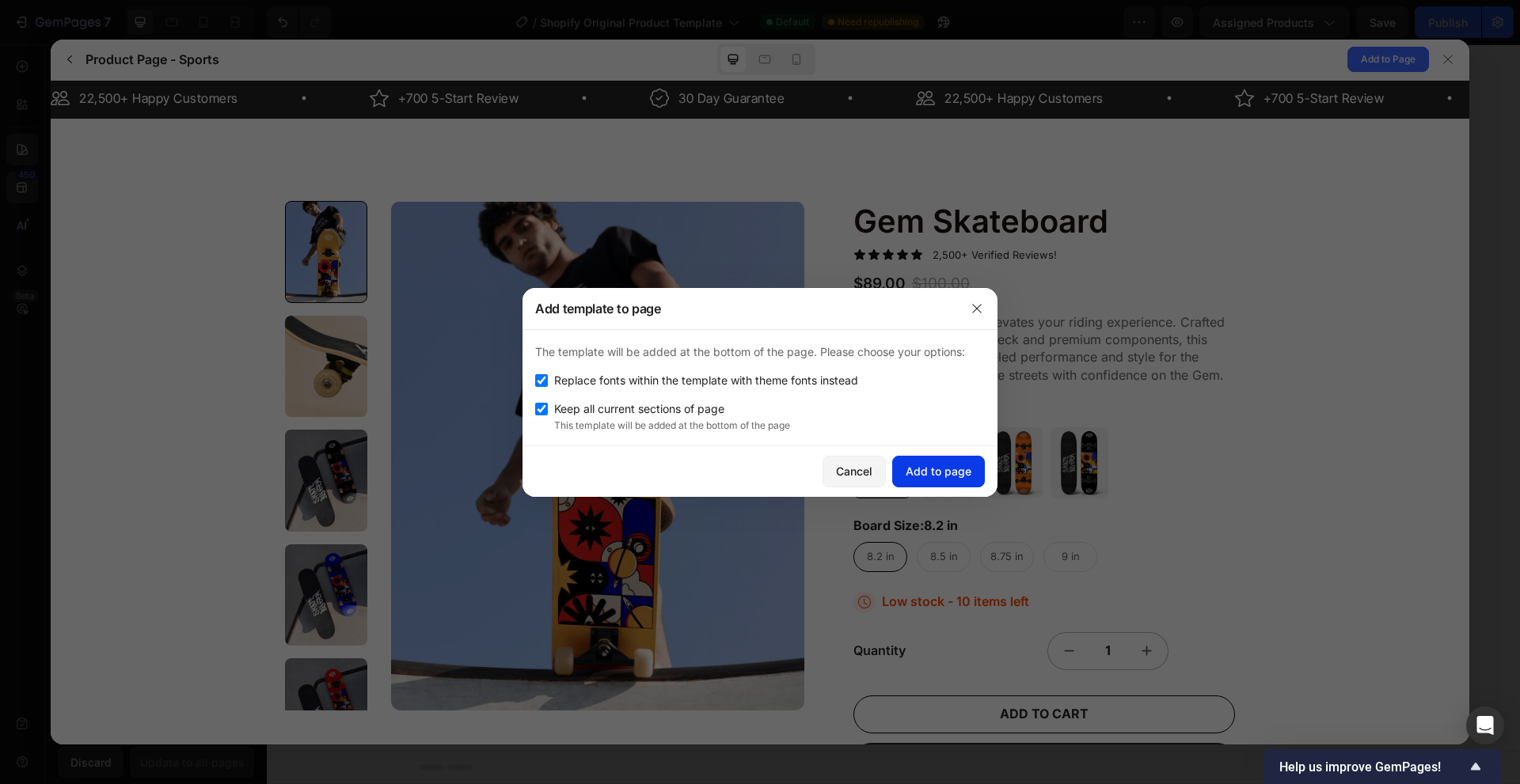
scroll to position [0, 0]
click at [912, 460] on button "Add to page" at bounding box center [938, 471] width 93 height 31
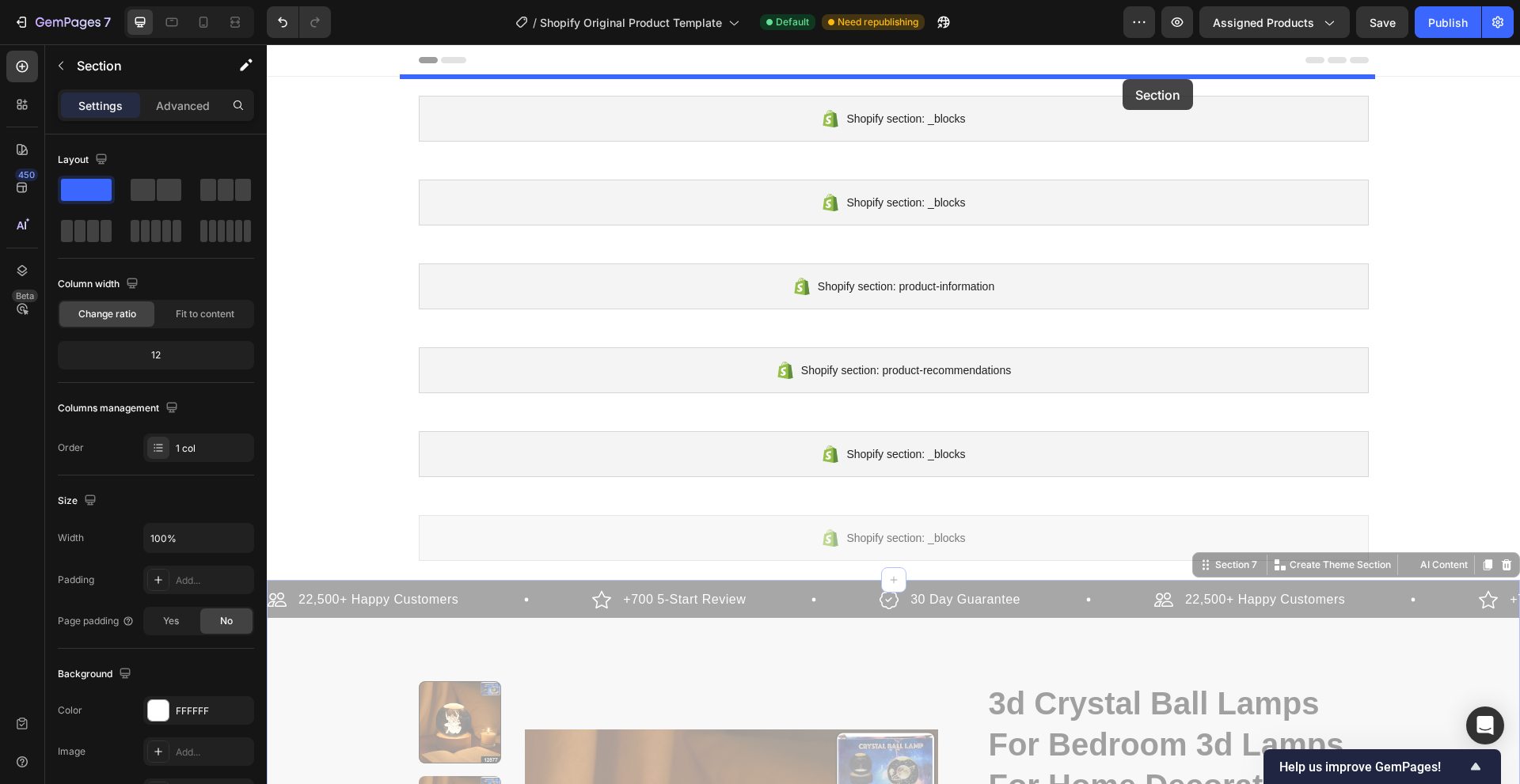
drag, startPoint x: 1470, startPoint y: 253, endPoint x: 1123, endPoint y: 73, distance: 390.9
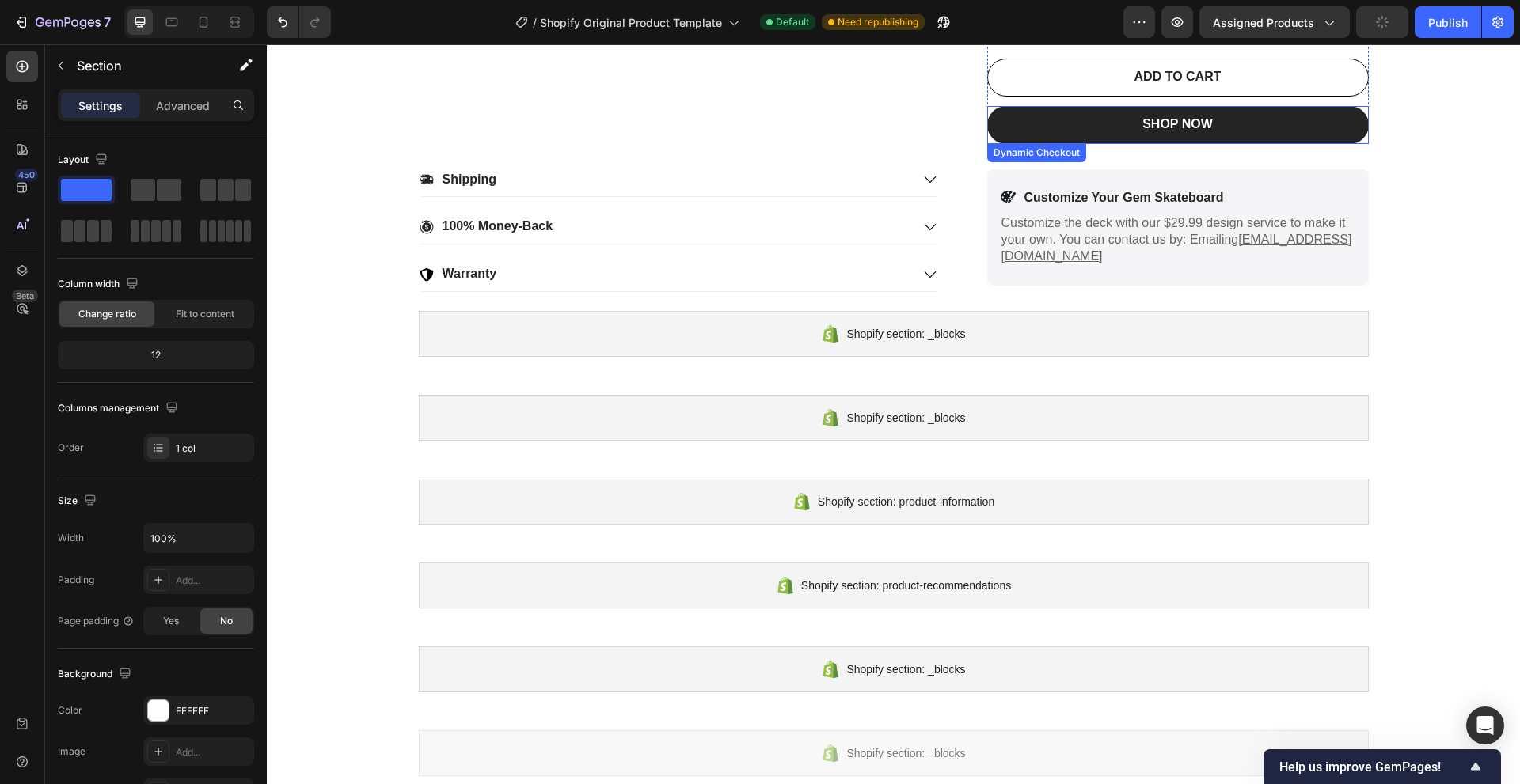
scroll to position [1583, 0]
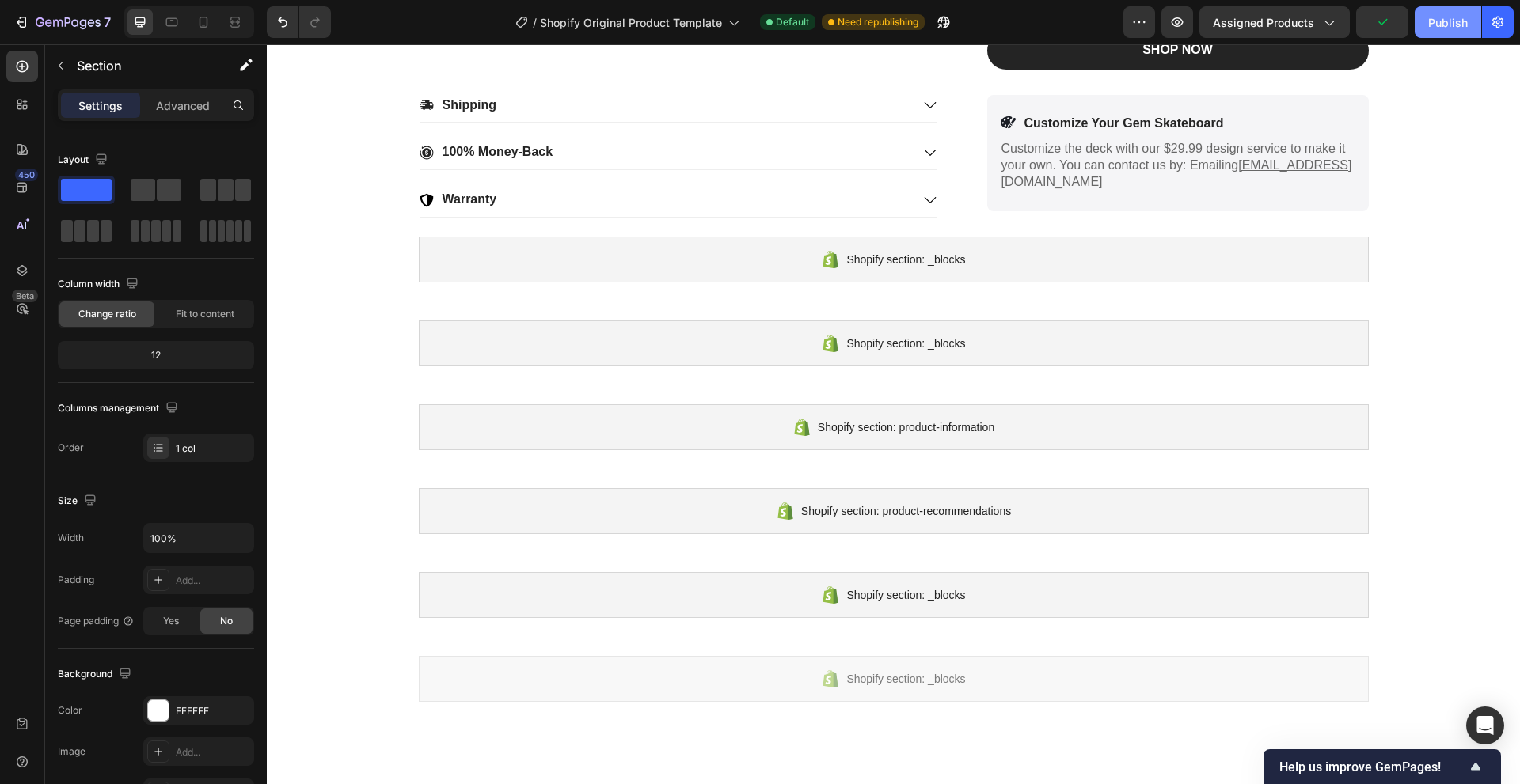
click at [1435, 17] on div "Publish" at bounding box center [1447, 23] width 39 height 17
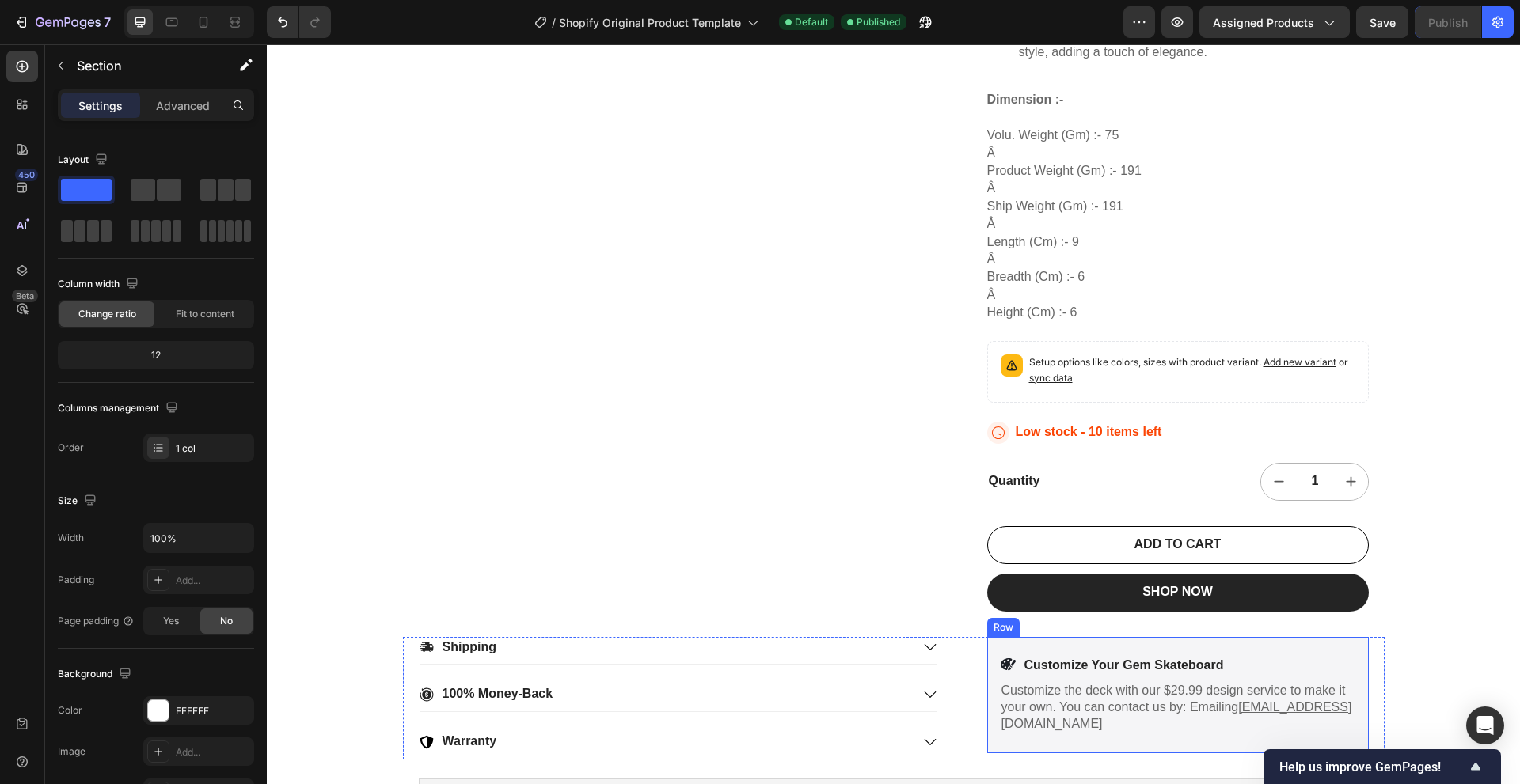
scroll to position [1029, 0]
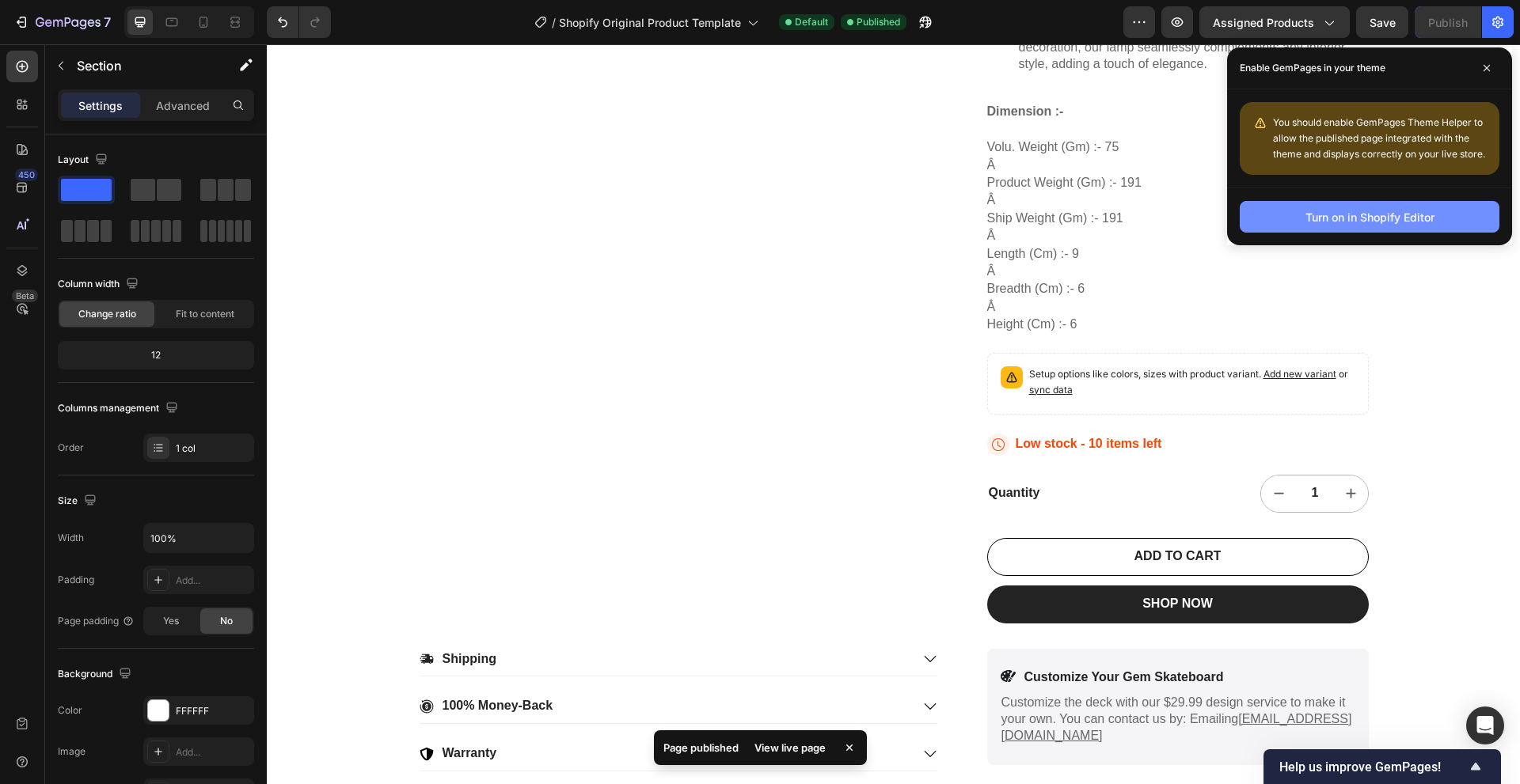
click at [1342, 217] on div "Turn on in Shopify Editor" at bounding box center [1369, 217] width 129 height 17
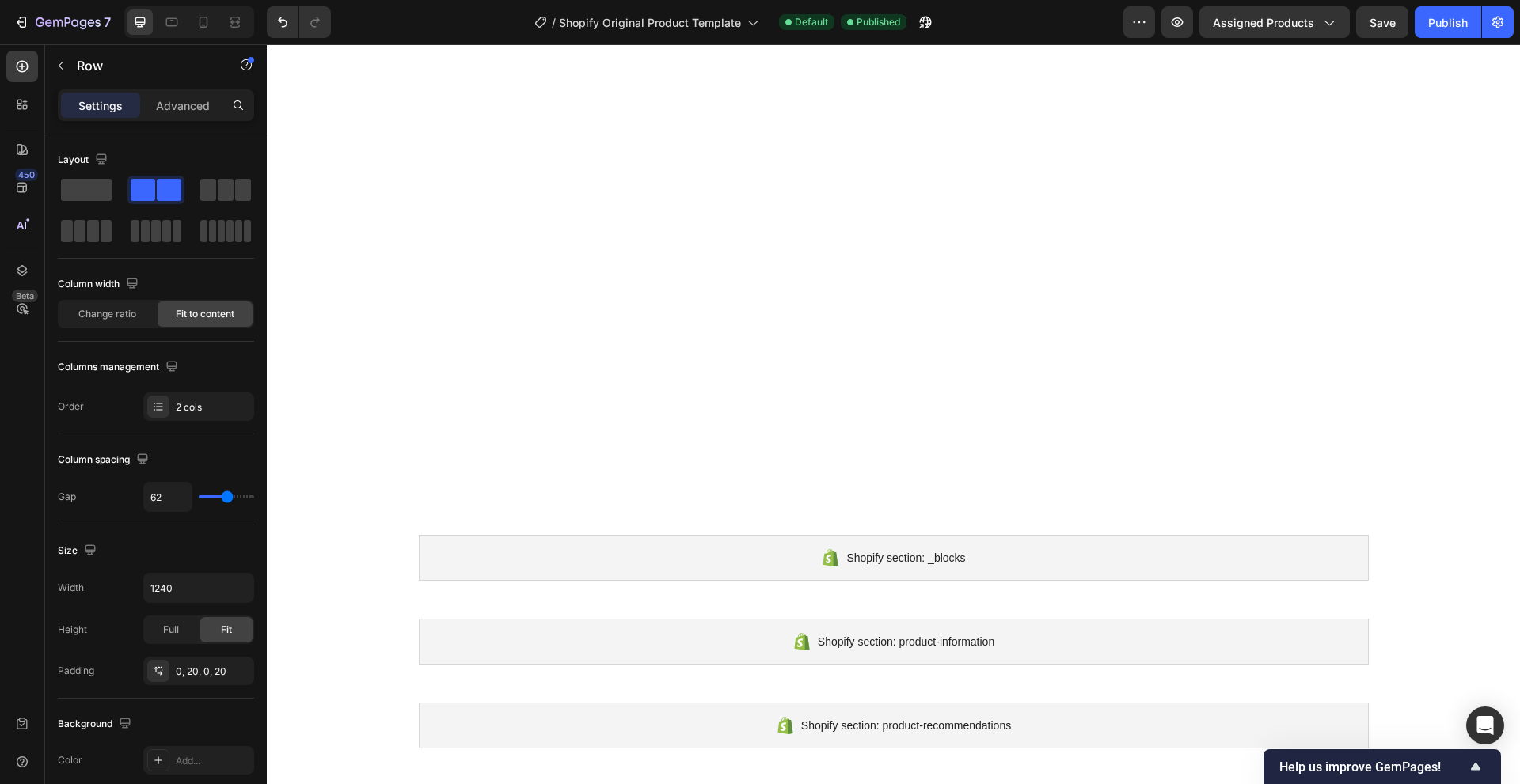
scroll to position [1871, 0]
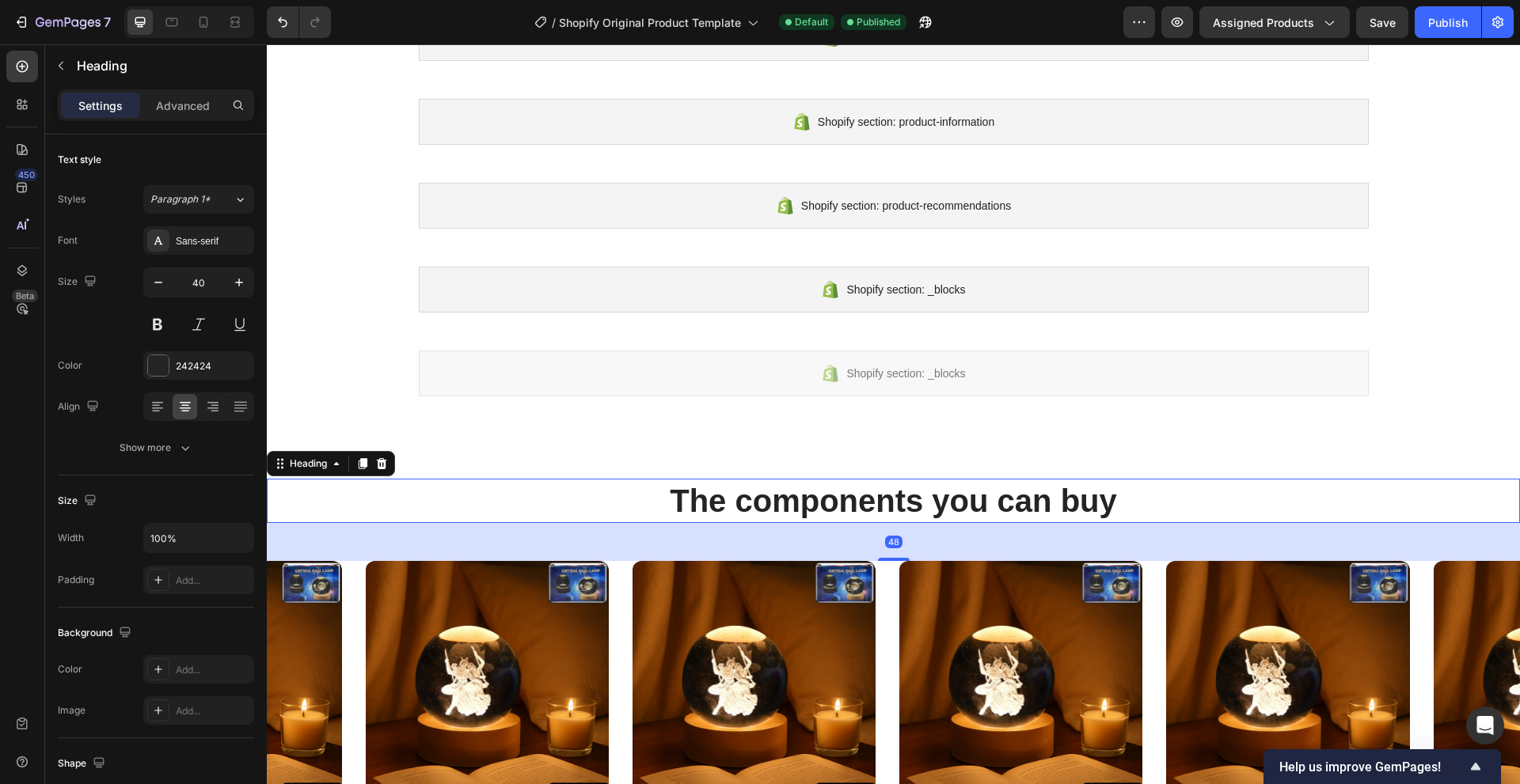
click at [506, 494] on h2 "The components you can buy" at bounding box center [893, 500] width 1253 height 44
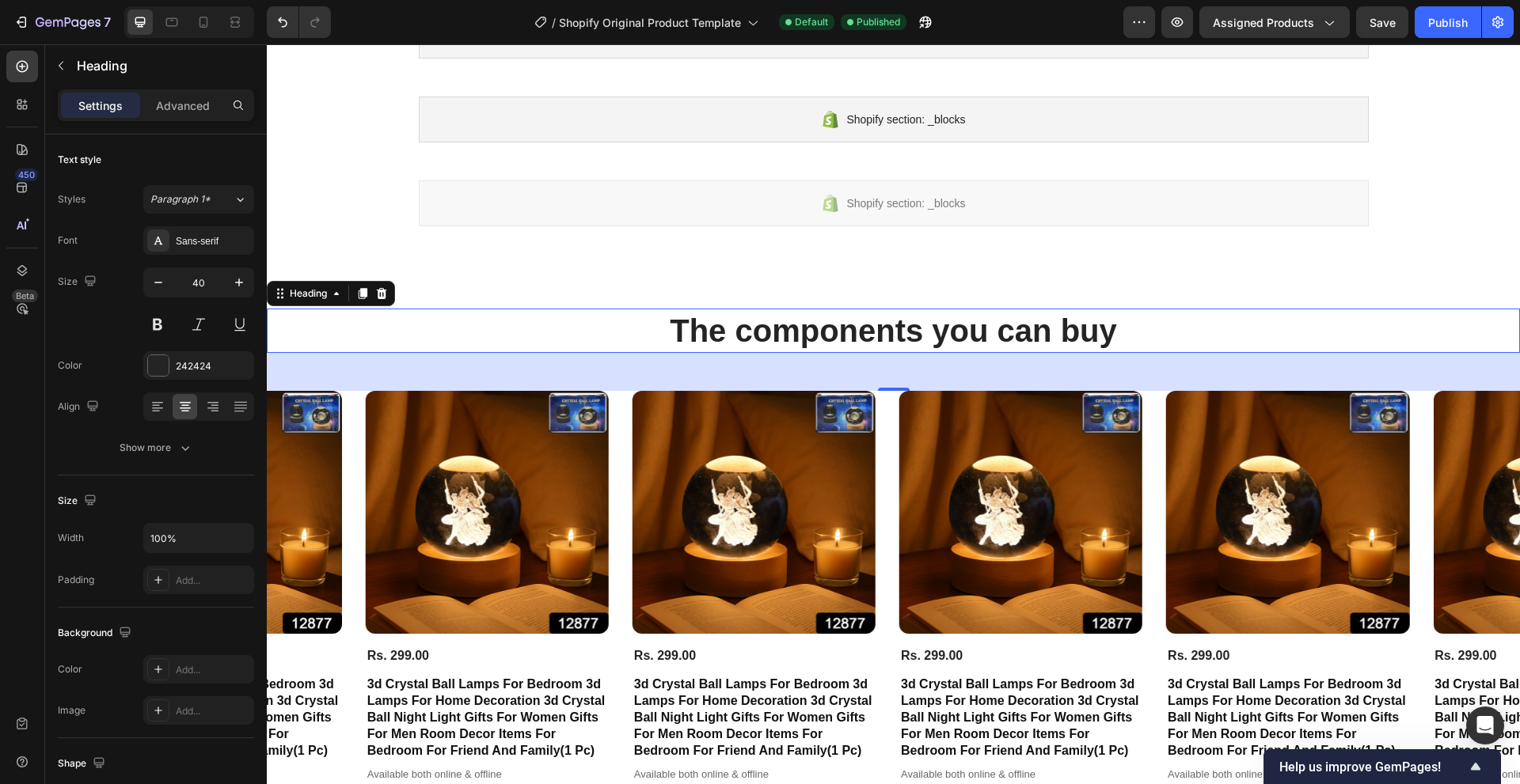
scroll to position [1791, 0]
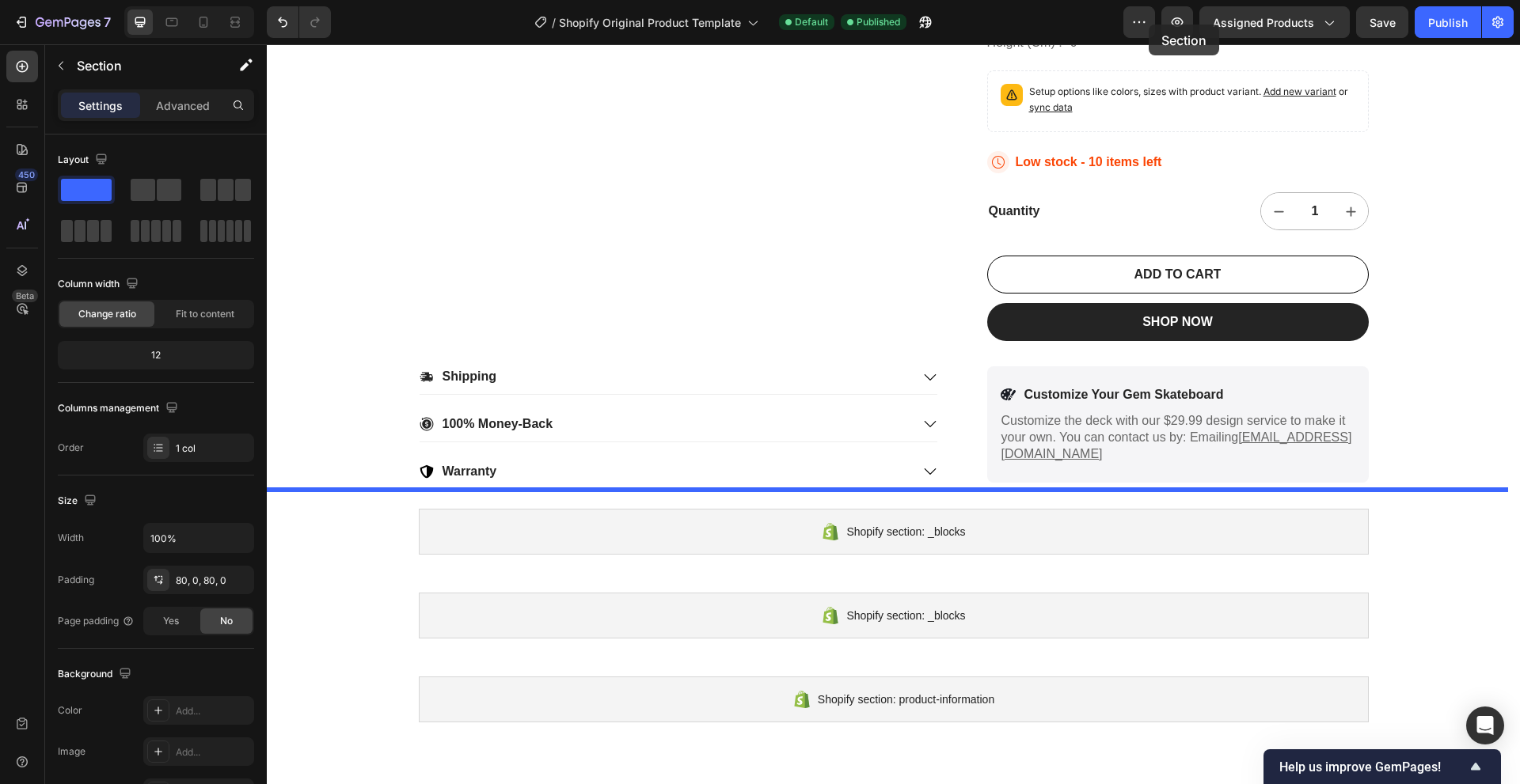
scroll to position [1128, 0]
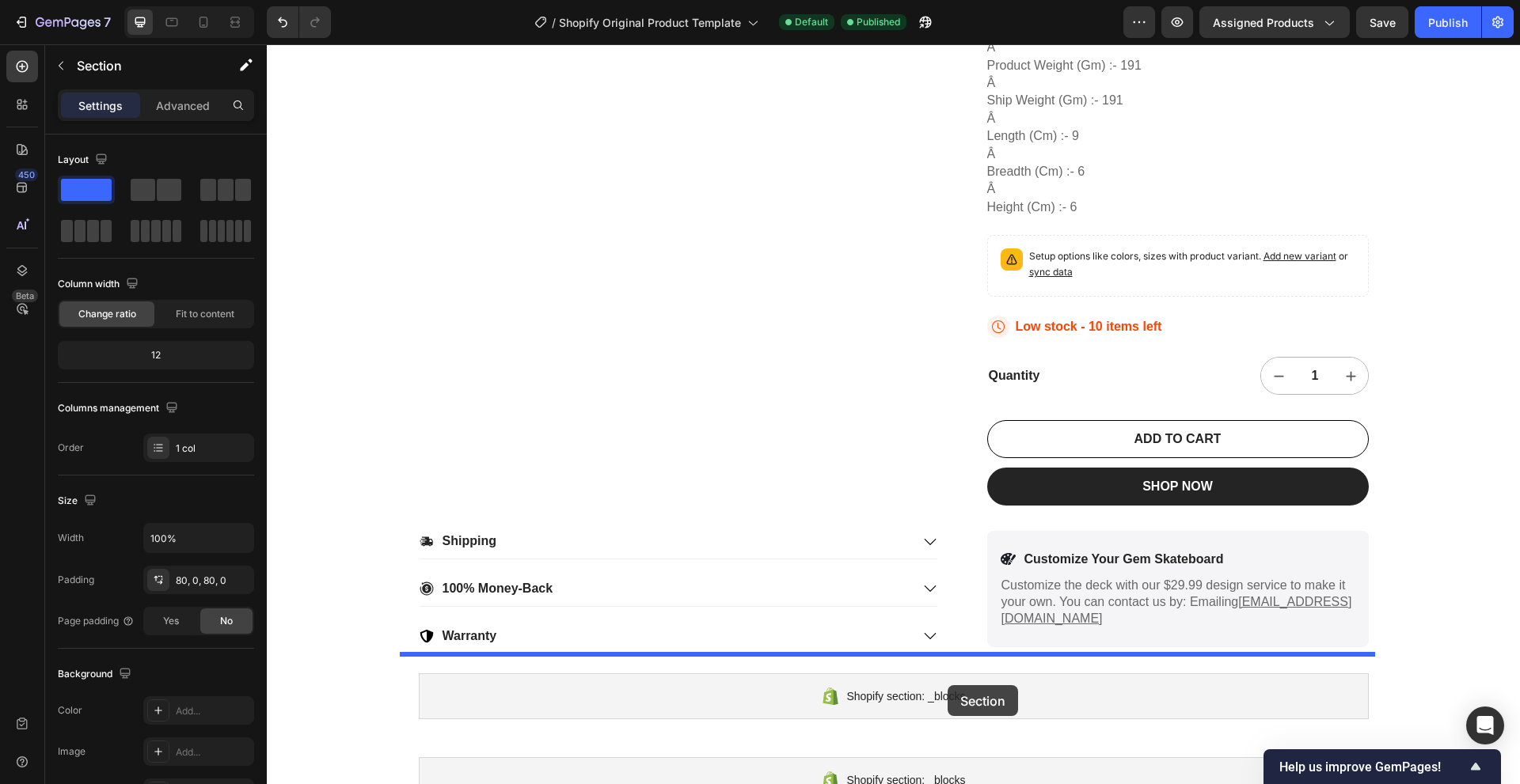
drag, startPoint x: 1194, startPoint y: 563, endPoint x: 948, endPoint y: 662, distance: 265.2
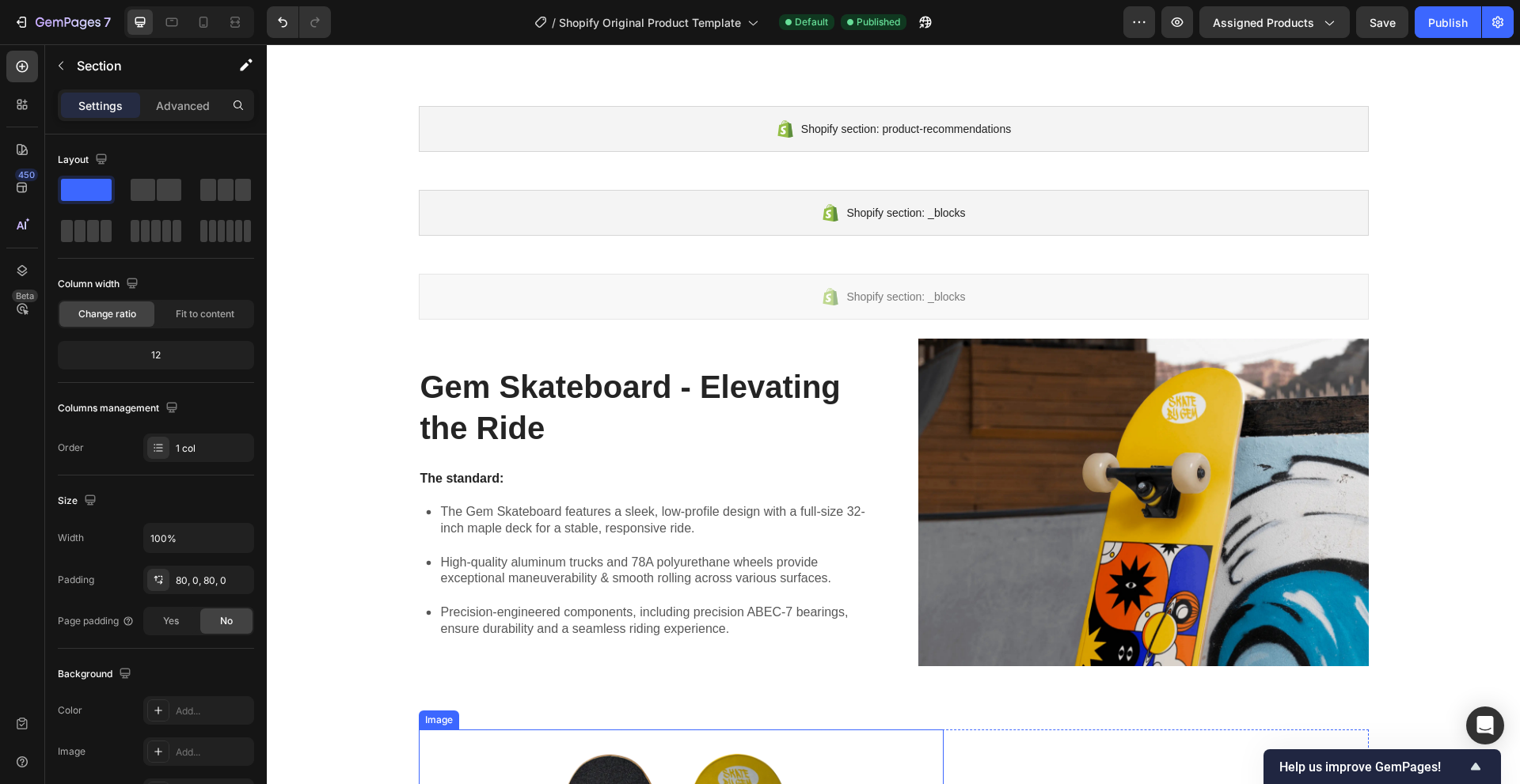
scroll to position [2474, 0]
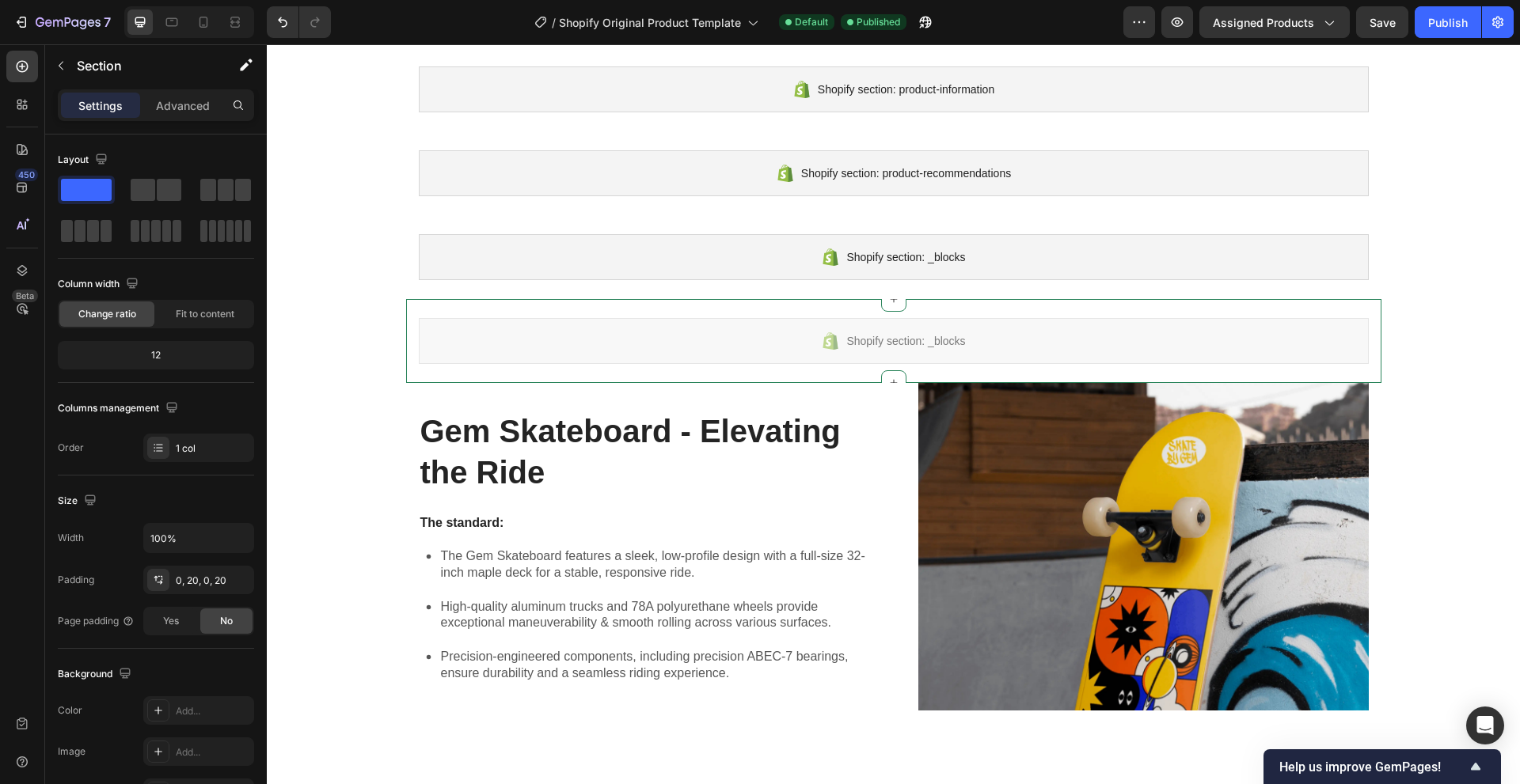
scroll to position [2395, 0]
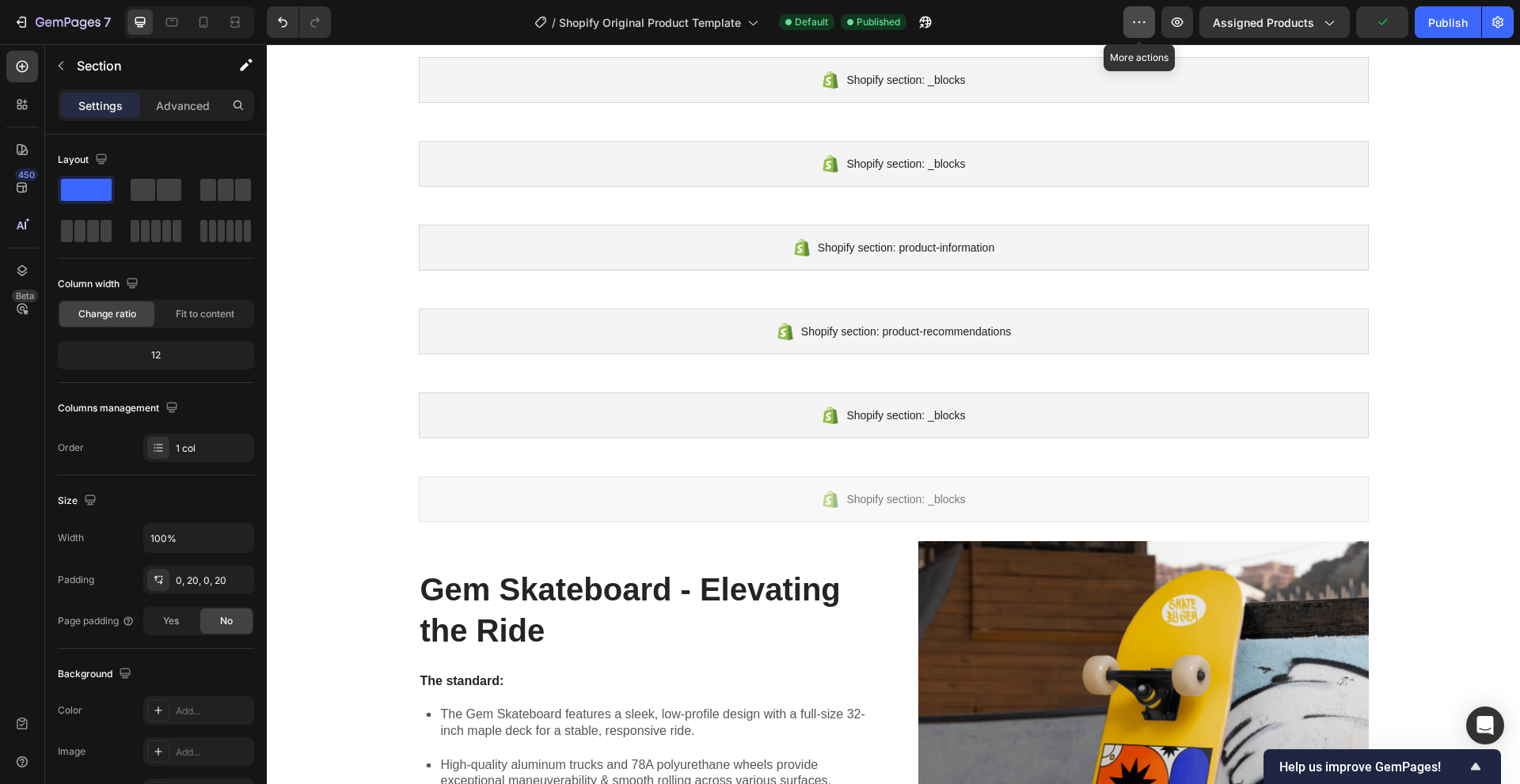
click at [1140, 23] on icon "button" at bounding box center [1139, 23] width 16 height 16
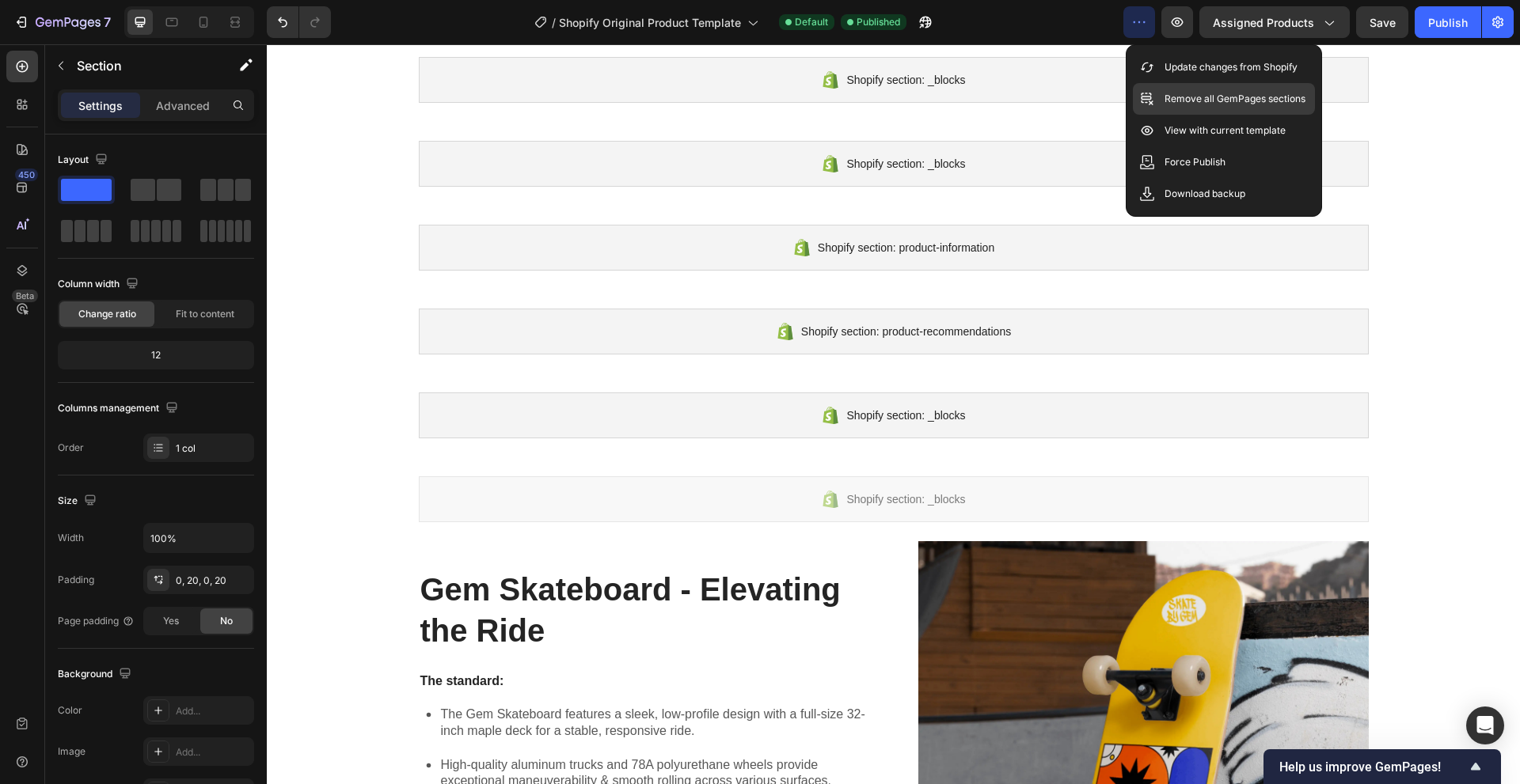
click at [1228, 102] on p "Remove all GemPages sections" at bounding box center [1235, 99] width 141 height 16
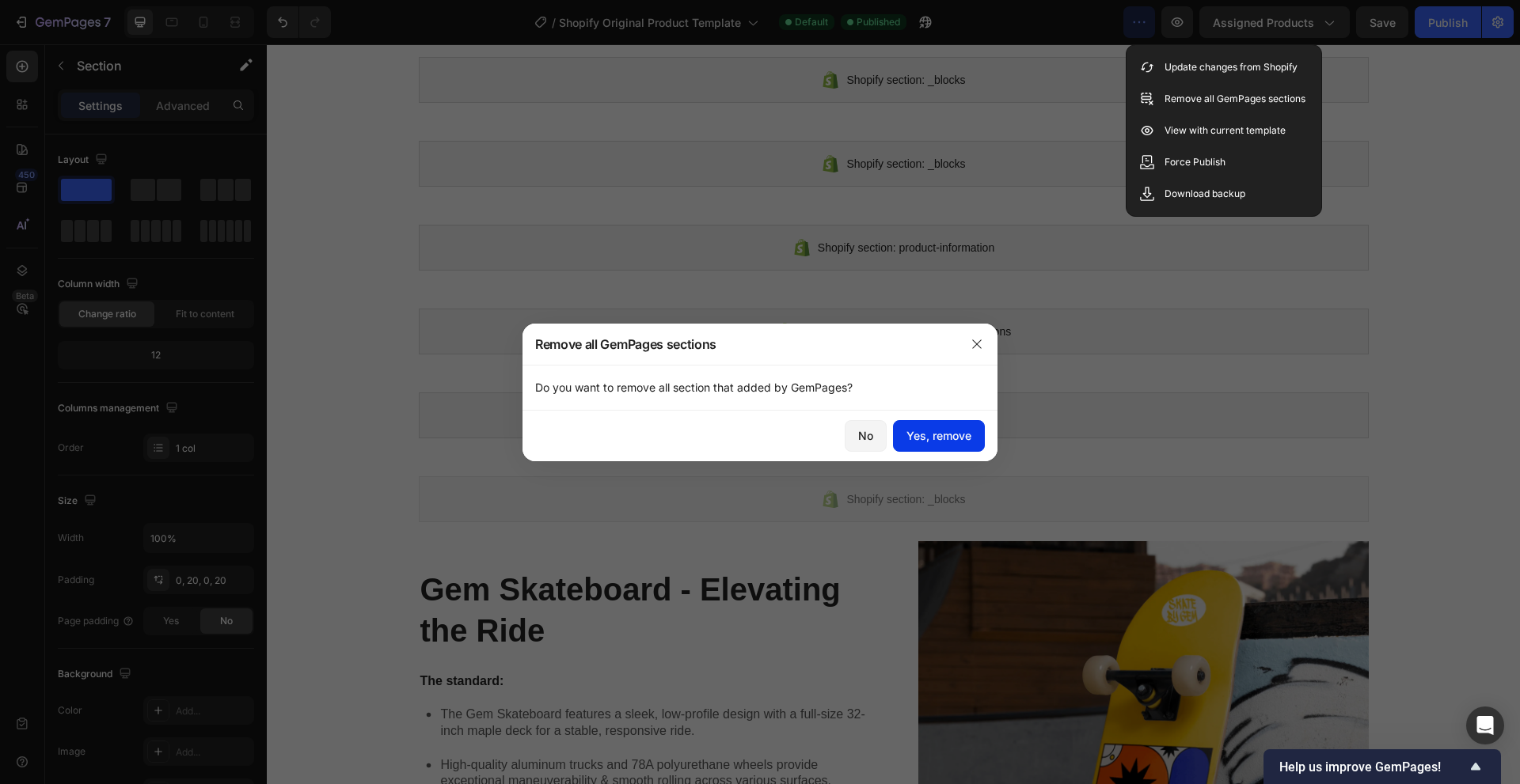
click at [953, 444] on button "Yes, remove" at bounding box center [939, 435] width 92 height 31
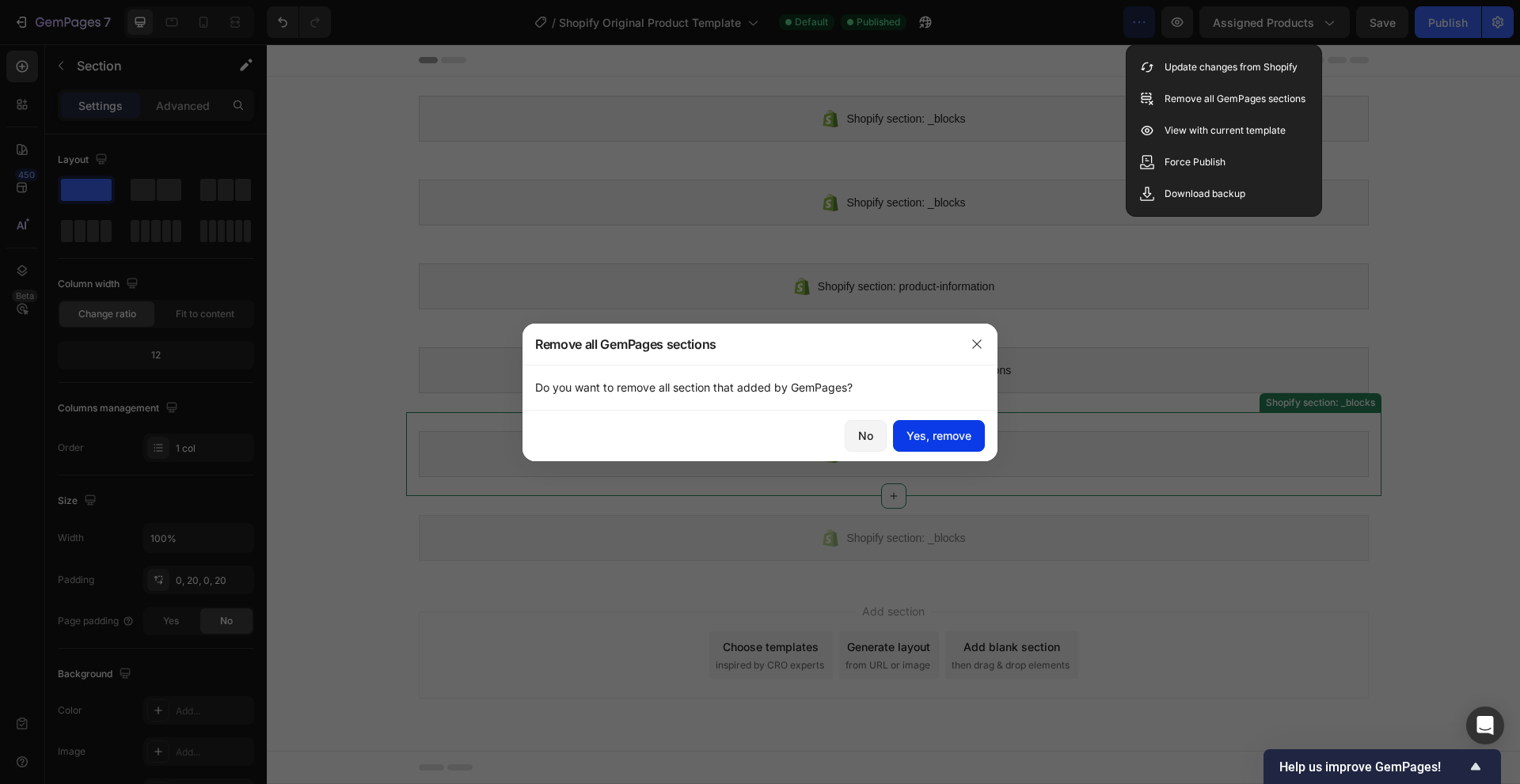
scroll to position [0, 0]
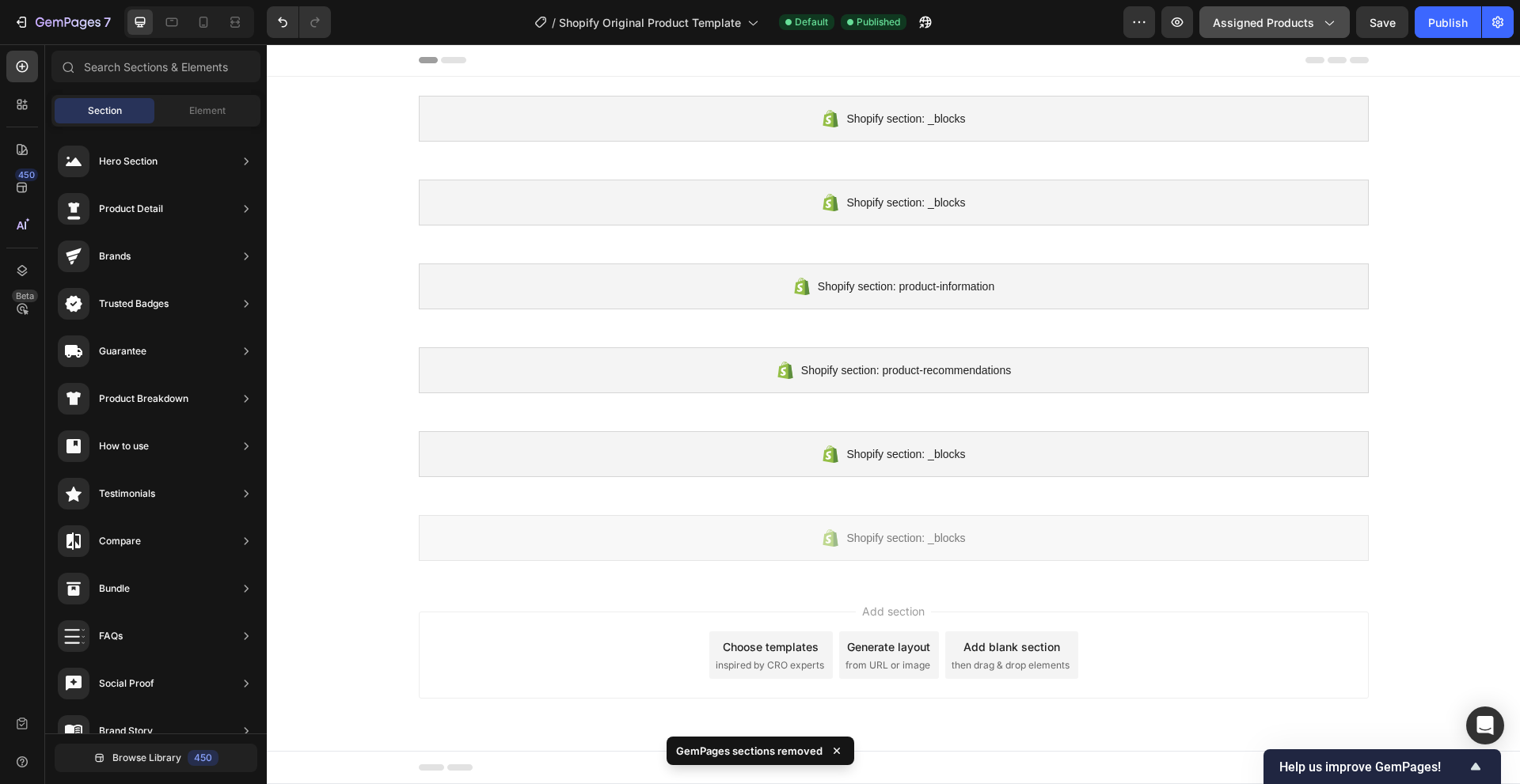
click at [1342, 27] on button "Assigned Products" at bounding box center [1274, 22] width 151 height 31
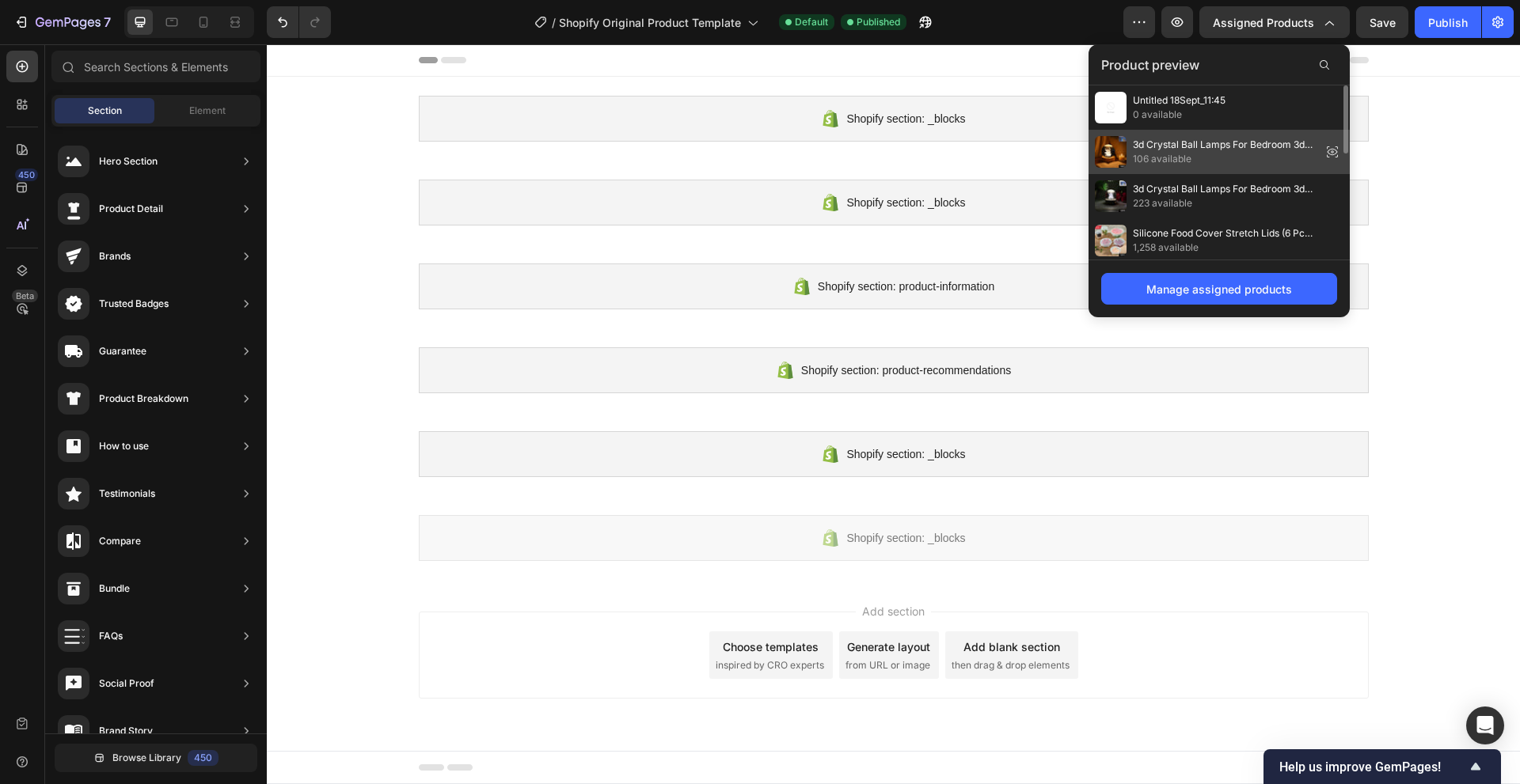
drag, startPoint x: 1281, startPoint y: 147, endPoint x: 1007, endPoint y: 144, distance: 274.0
click at [1281, 147] on span "3d Crystal Ball Lamps For Bedroom 3d Lamps For Home Decoration 3d Crystal Ball …" at bounding box center [1223, 145] width 182 height 15
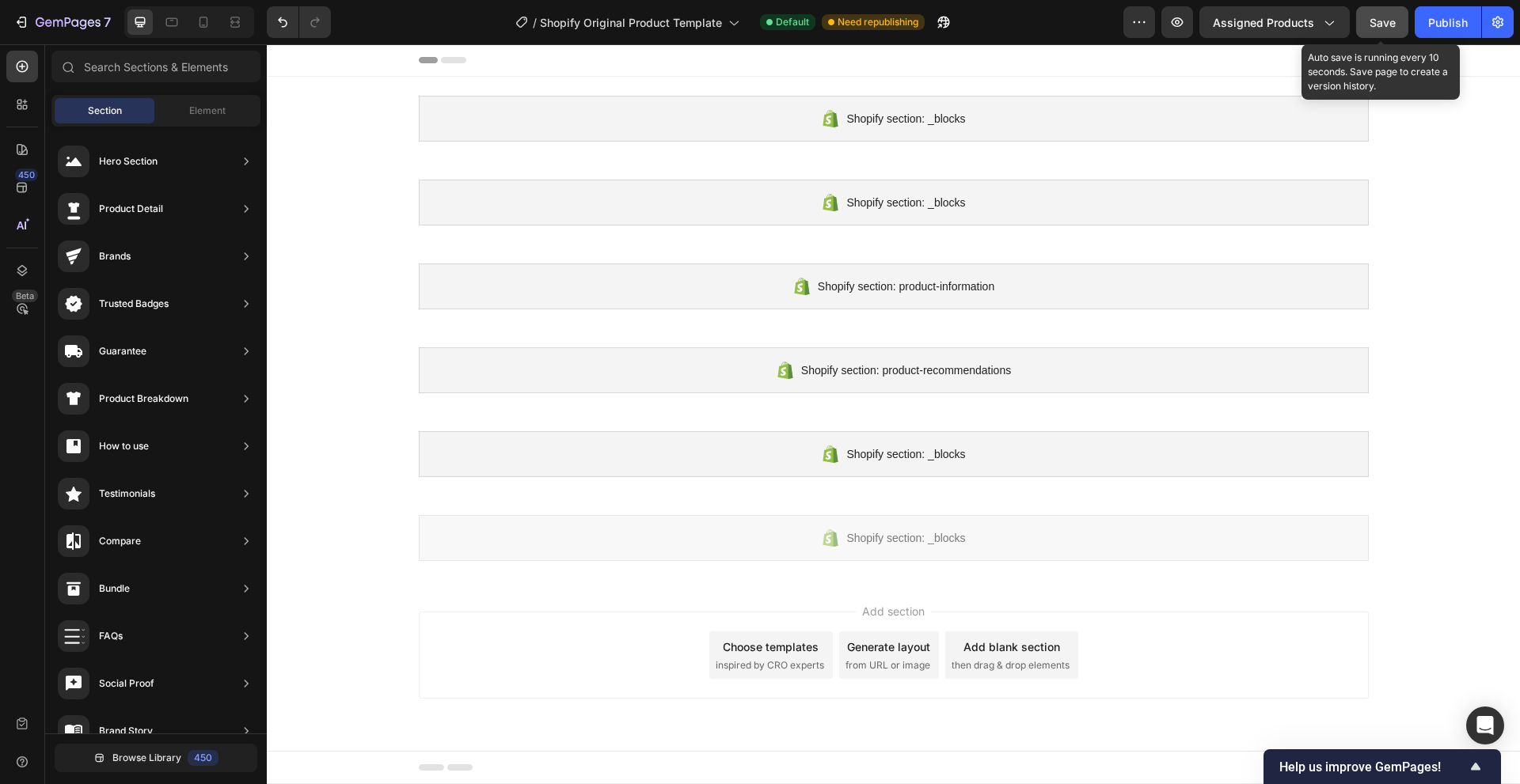
click at [1383, 25] on span "Save" at bounding box center [1382, 23] width 26 height 14
drag, startPoint x: 1425, startPoint y: 296, endPoint x: 615, endPoint y: 85, distance: 837.0
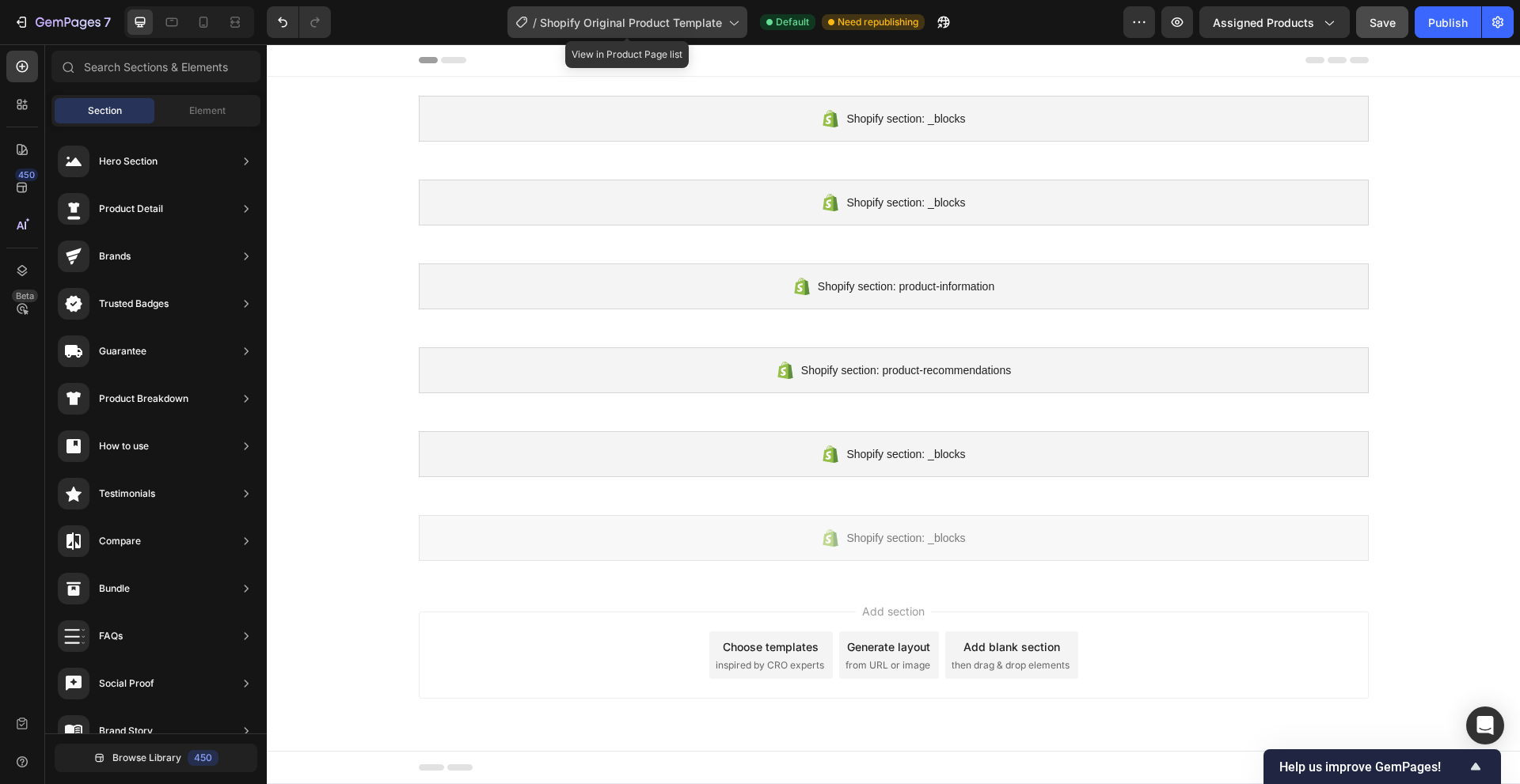
click at [719, 29] on span "Shopify Original Product Template" at bounding box center [631, 23] width 182 height 17
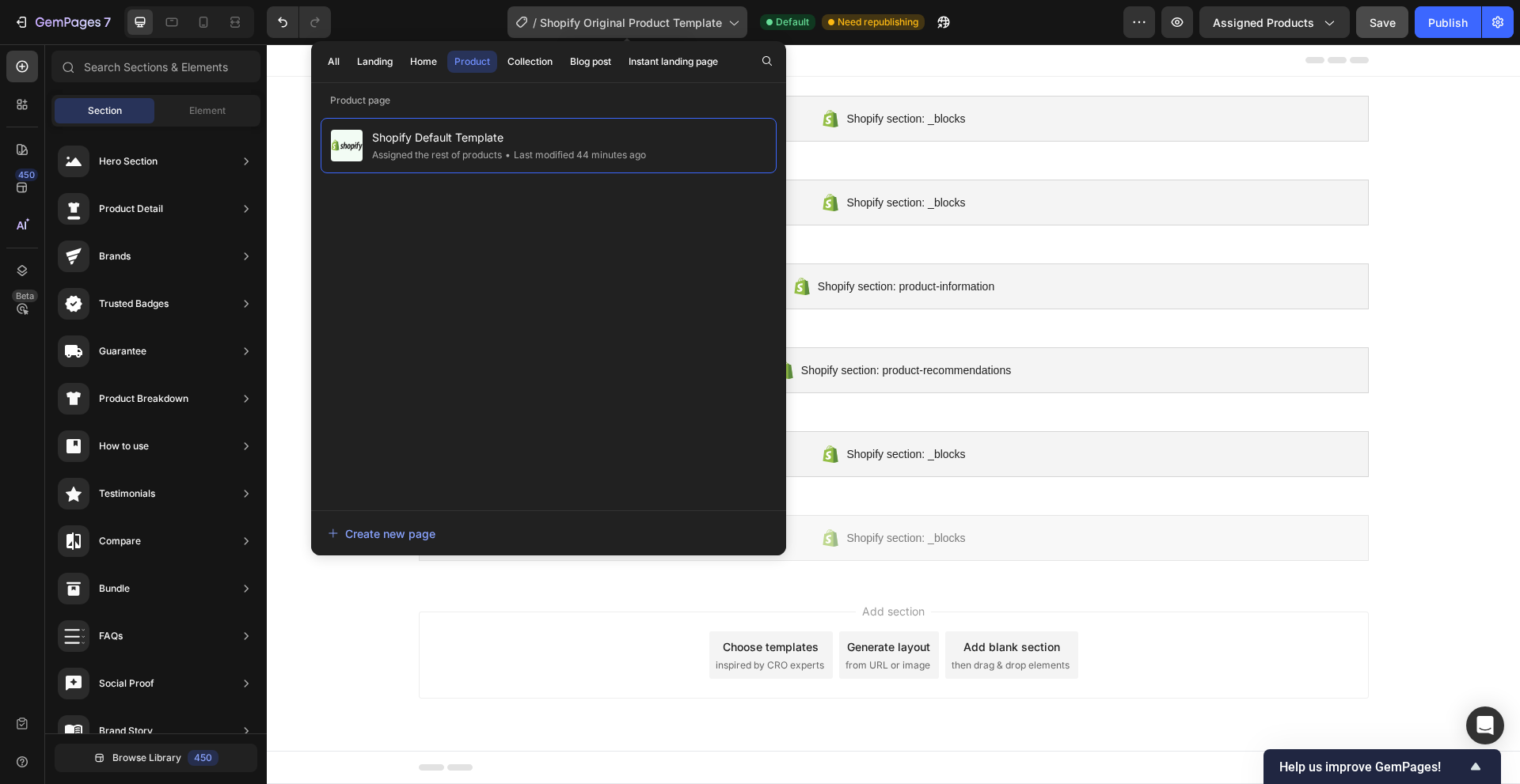
click at [719, 29] on span "Shopify Original Product Template" at bounding box center [631, 23] width 182 height 17
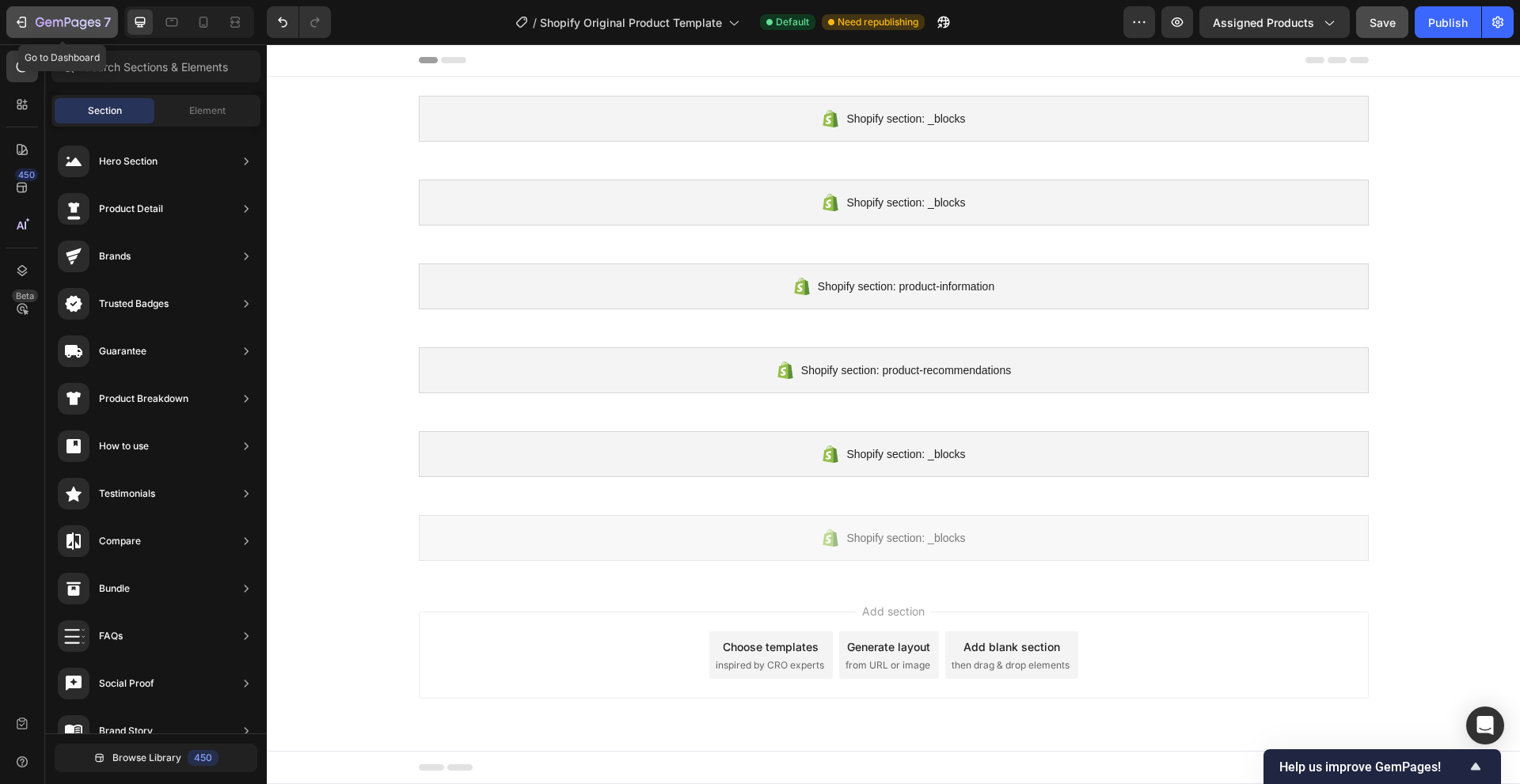
click at [96, 25] on icon "button" at bounding box center [98, 23] width 6 height 7
